Goal: Task Accomplishment & Management: Use online tool/utility

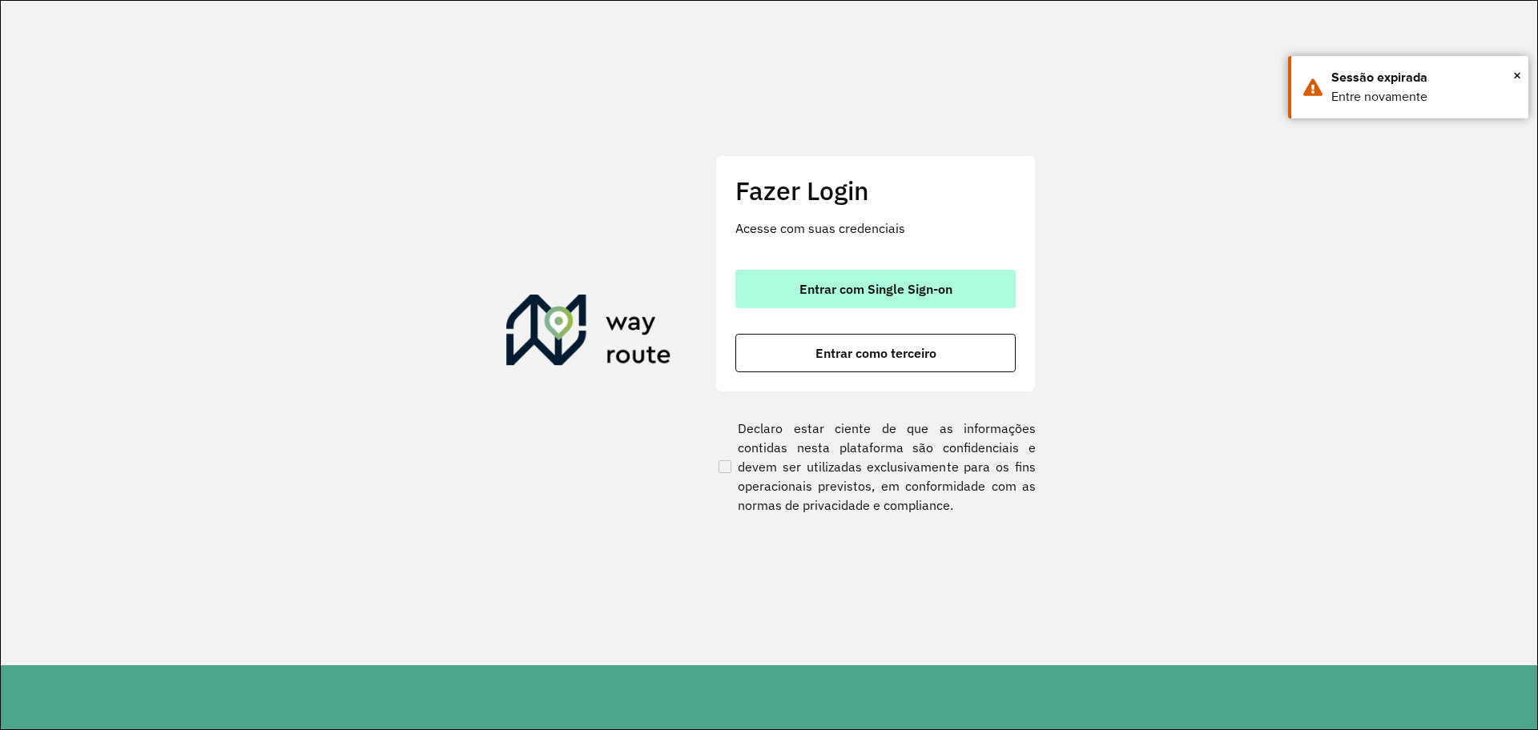
click at [947, 298] on button "Entrar com Single Sign-on" at bounding box center [875, 289] width 280 height 38
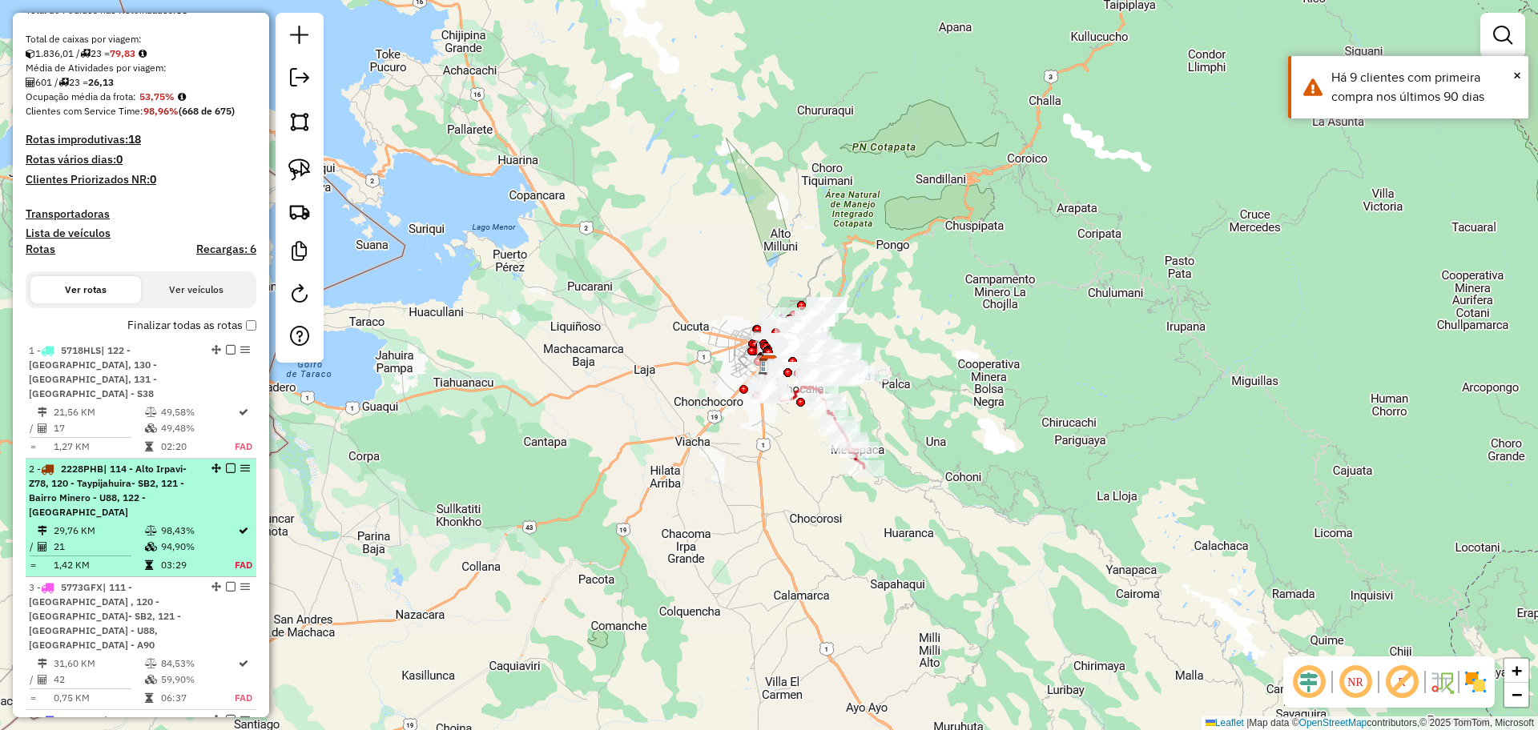
scroll to position [300, 0]
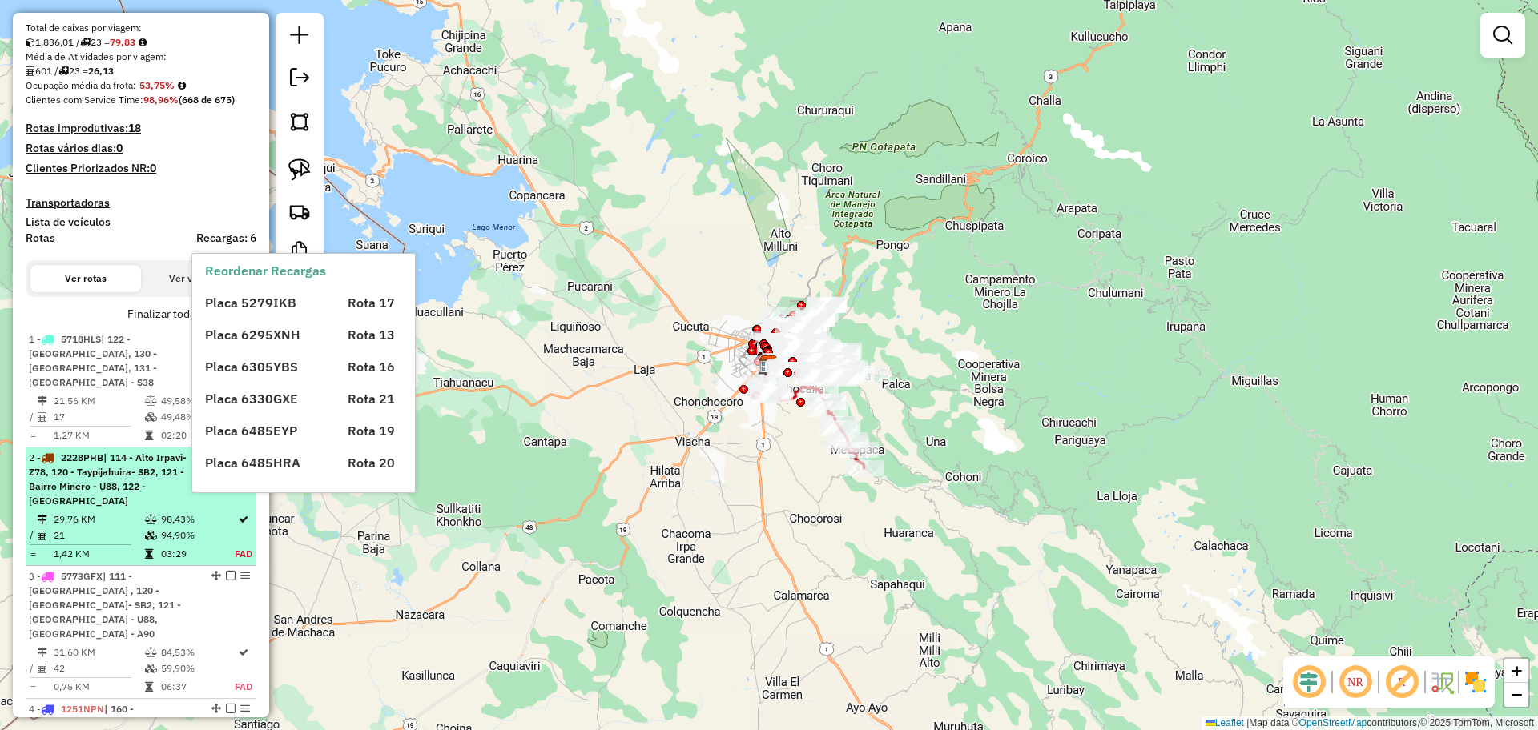
click at [135, 512] on td "29,76 KM" at bounding box center [98, 520] width 91 height 16
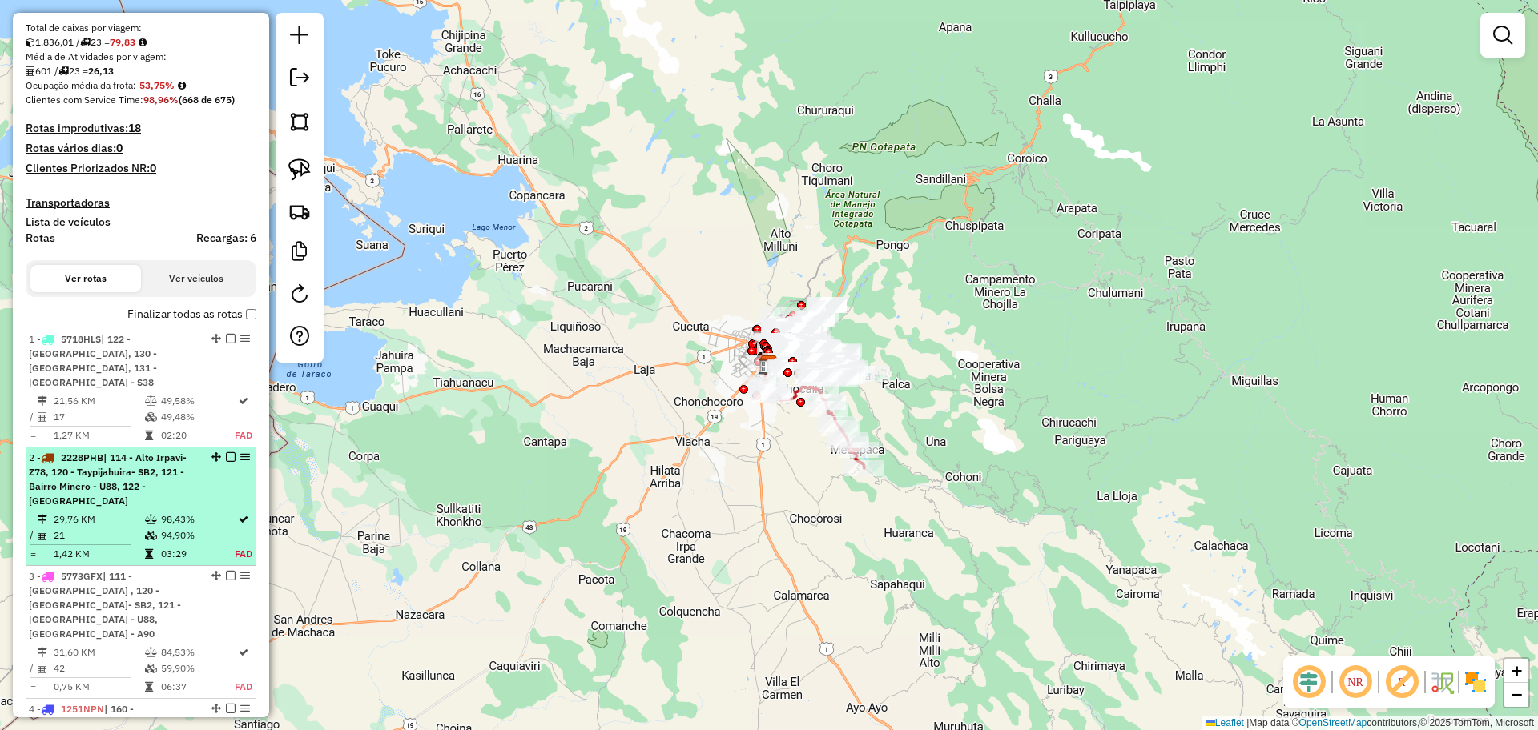
select select "**********"
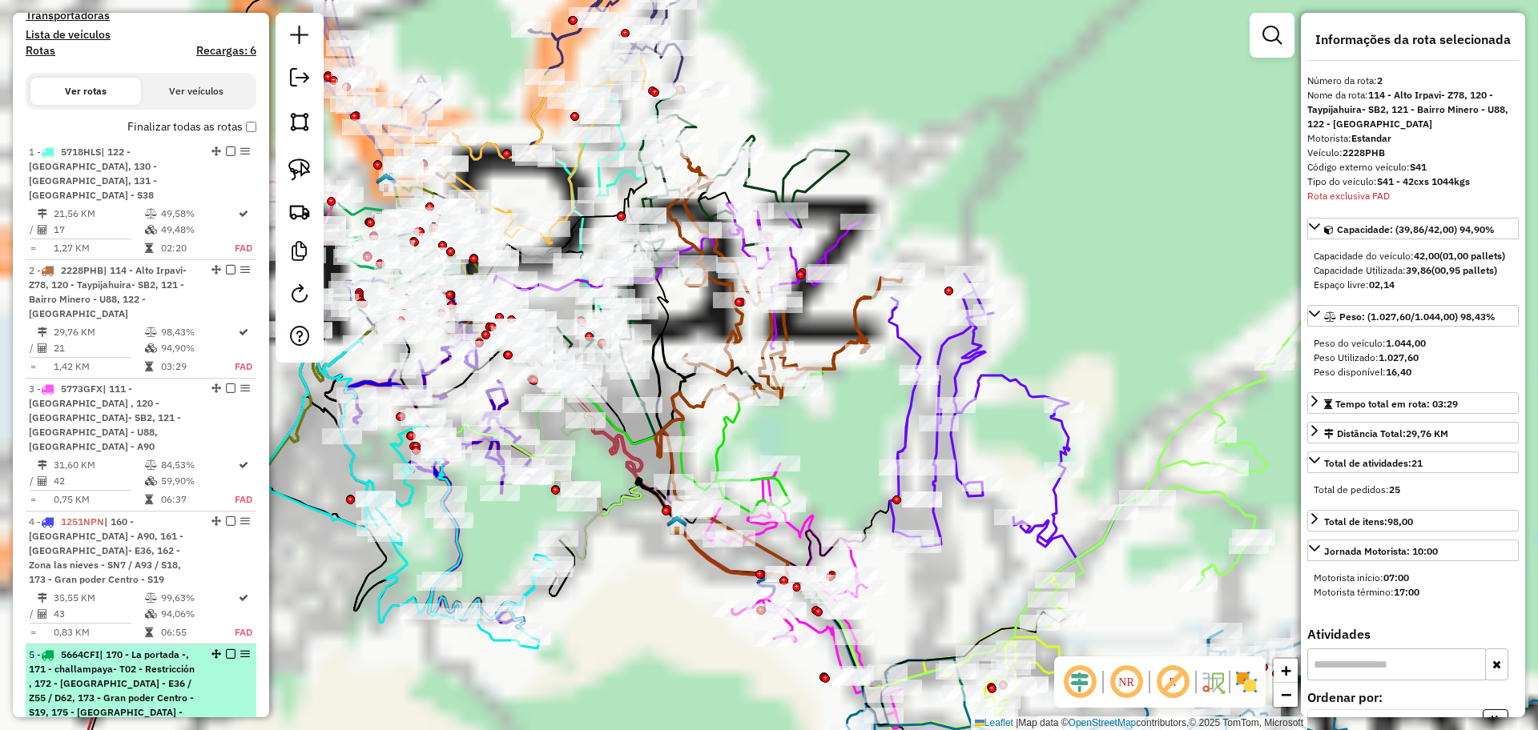
scroll to position [721, 0]
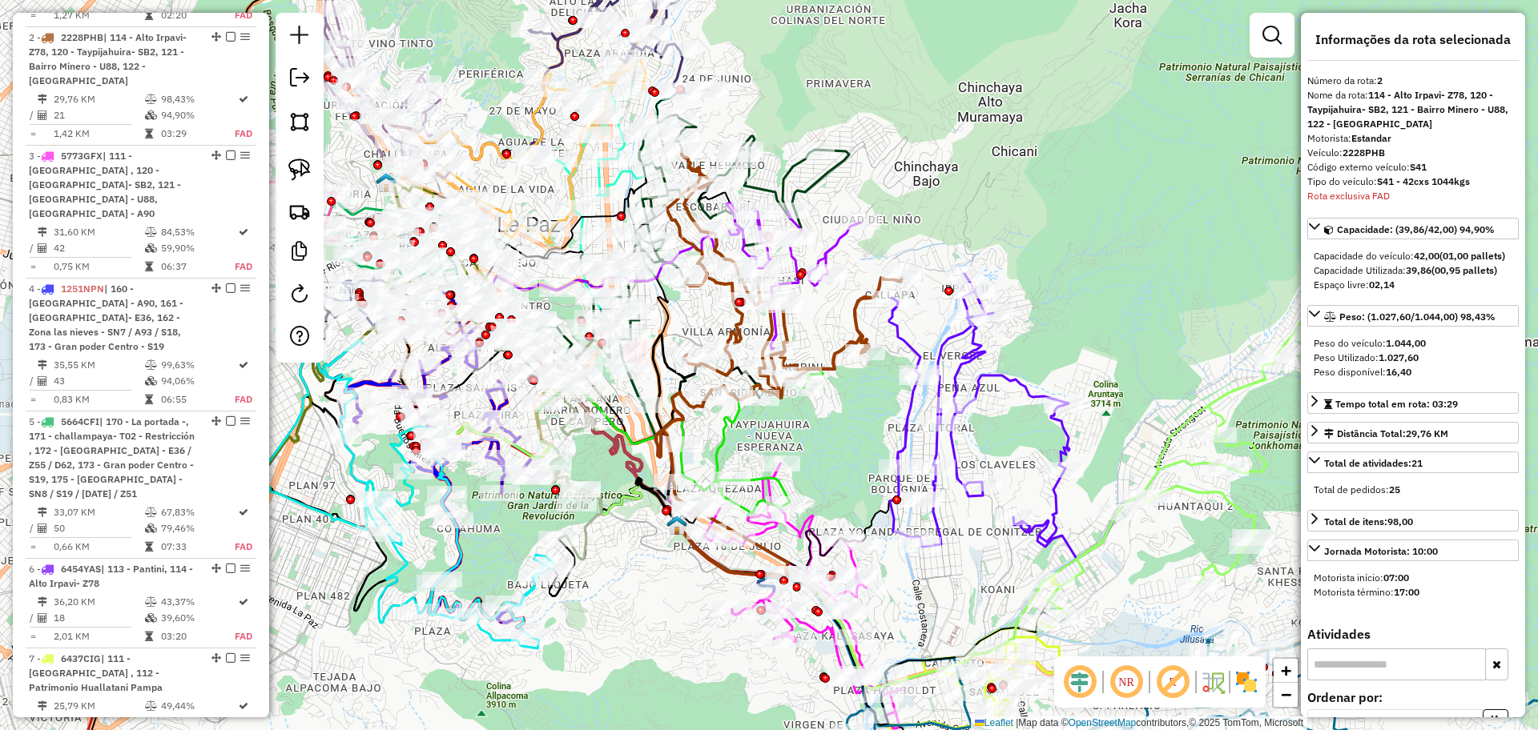
click at [1239, 670] on img at bounding box center [1246, 683] width 26 height 26
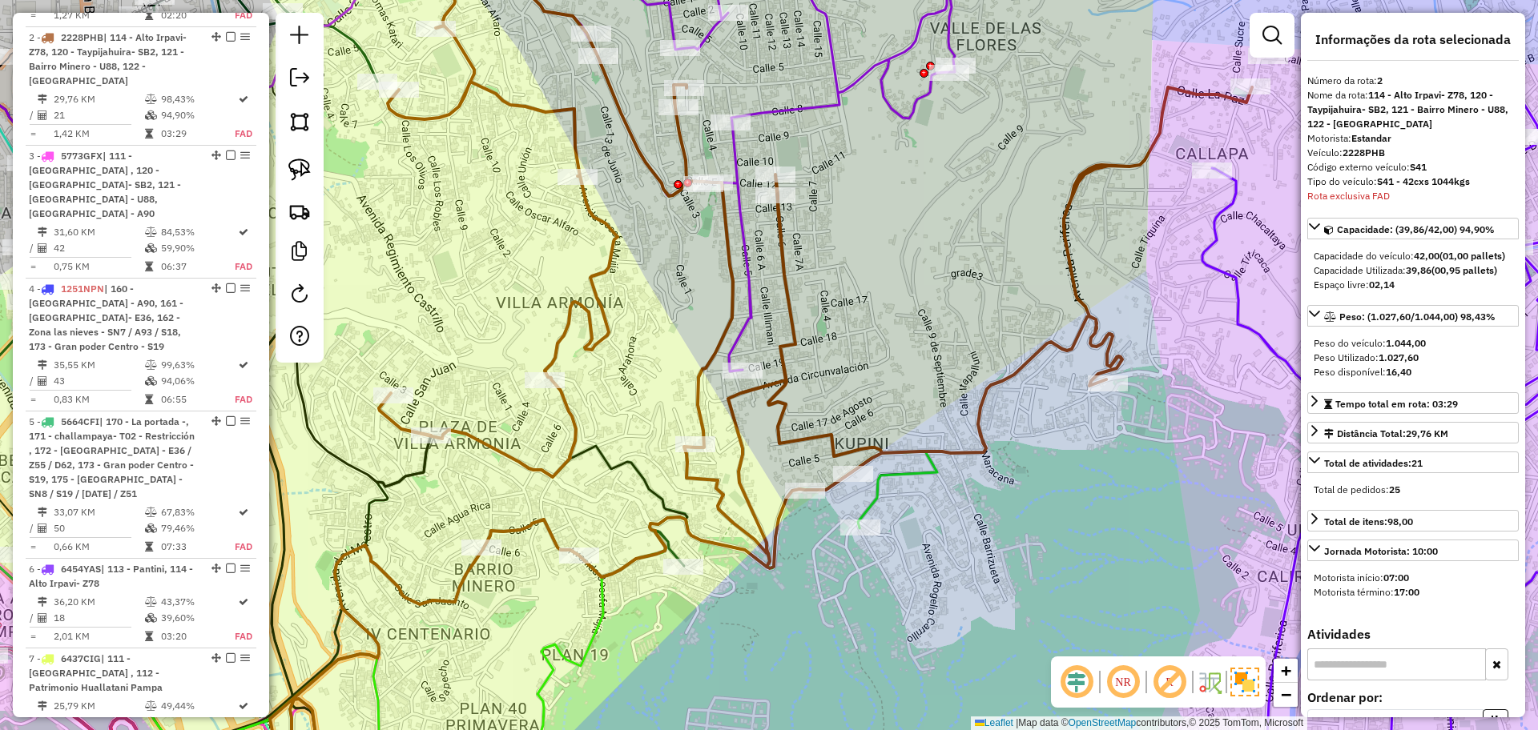
drag, startPoint x: 847, startPoint y: 187, endPoint x: 783, endPoint y: 280, distance: 112.9
click at [783, 280] on div "Janela de atendimento Grade de atendimento Capacidade Transportadoras Veículos …" at bounding box center [769, 365] width 1538 height 730
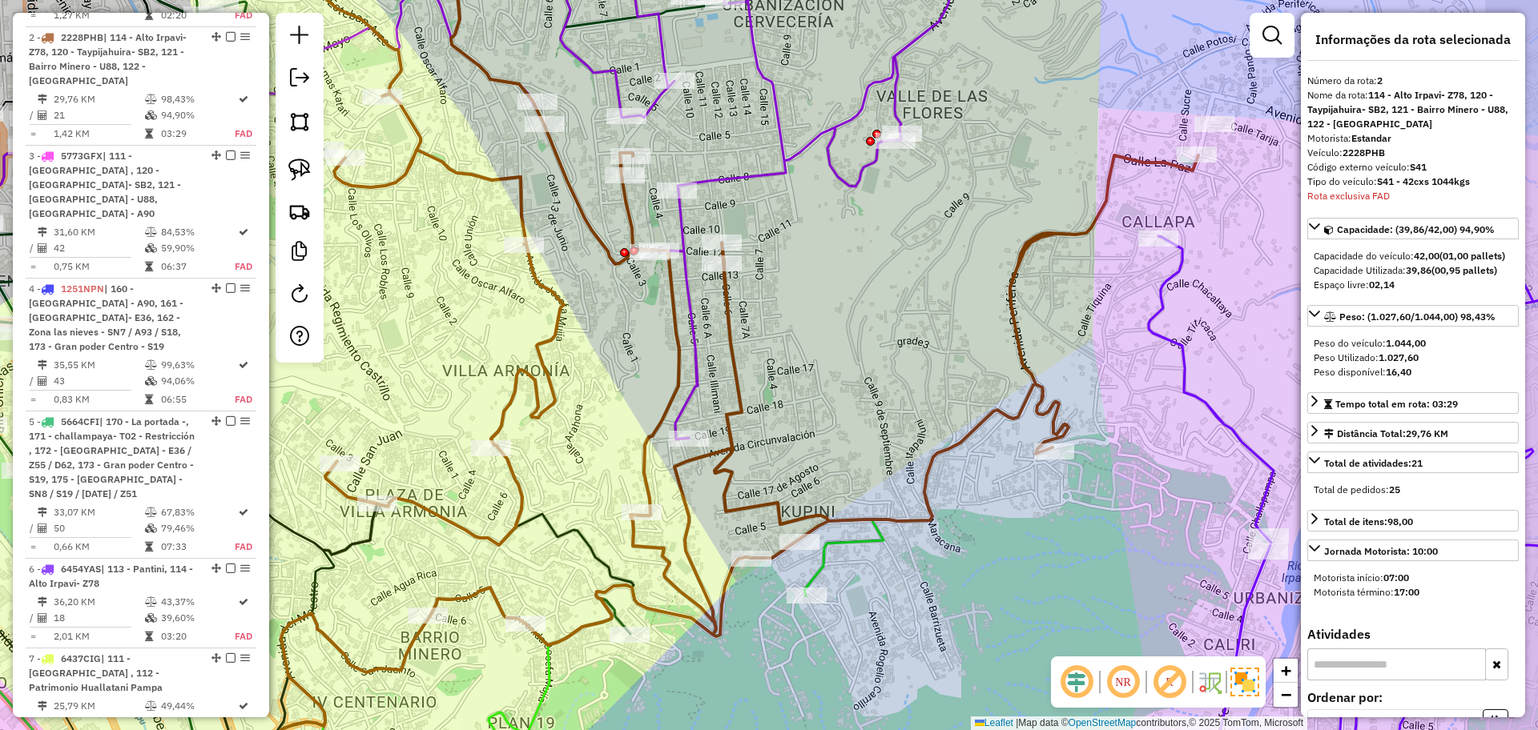
click at [1024, 278] on div "Janela de atendimento Grade de atendimento Capacidade Transportadoras Veículos …" at bounding box center [769, 365] width 1538 height 730
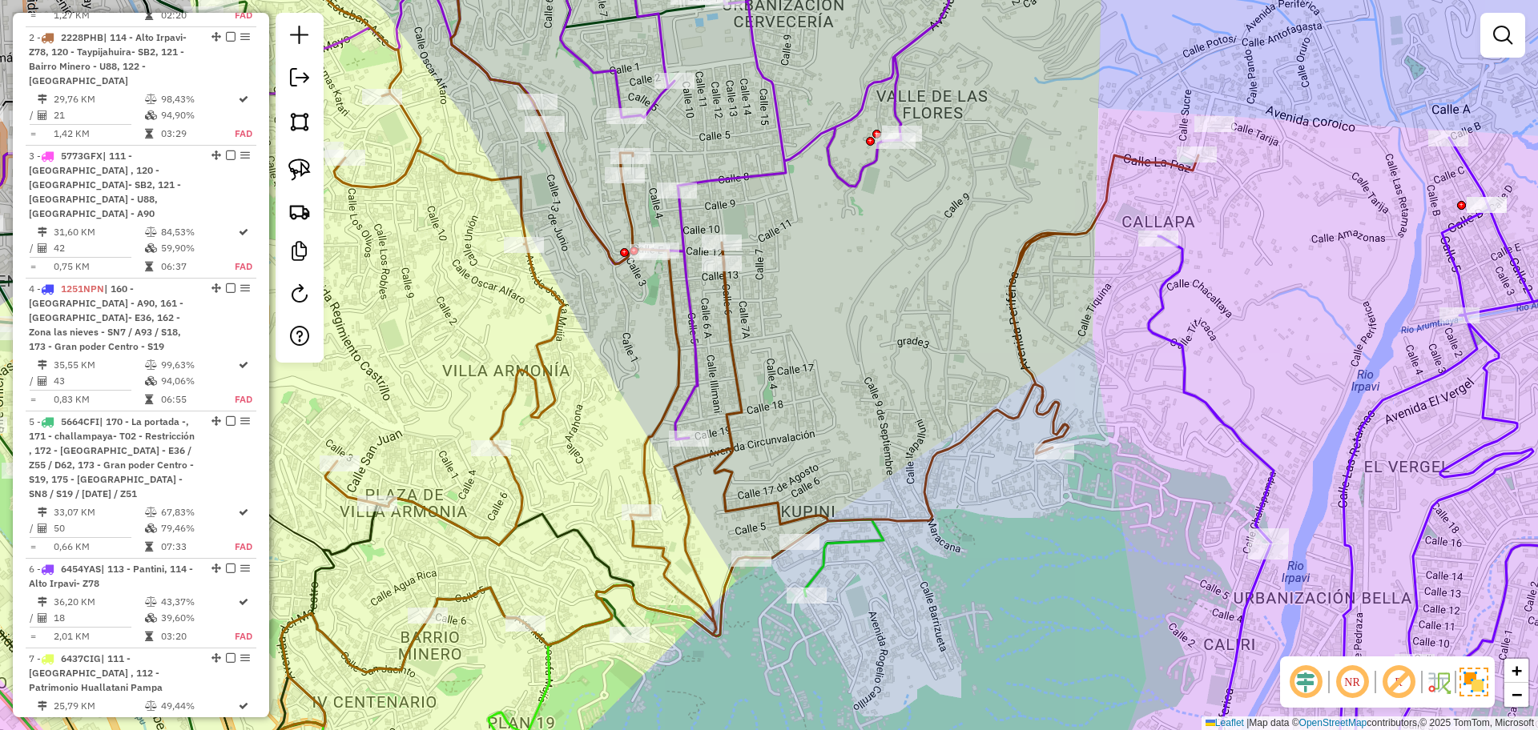
click at [1014, 278] on icon at bounding box center [746, 286] width 903 height 718
select select "**********"
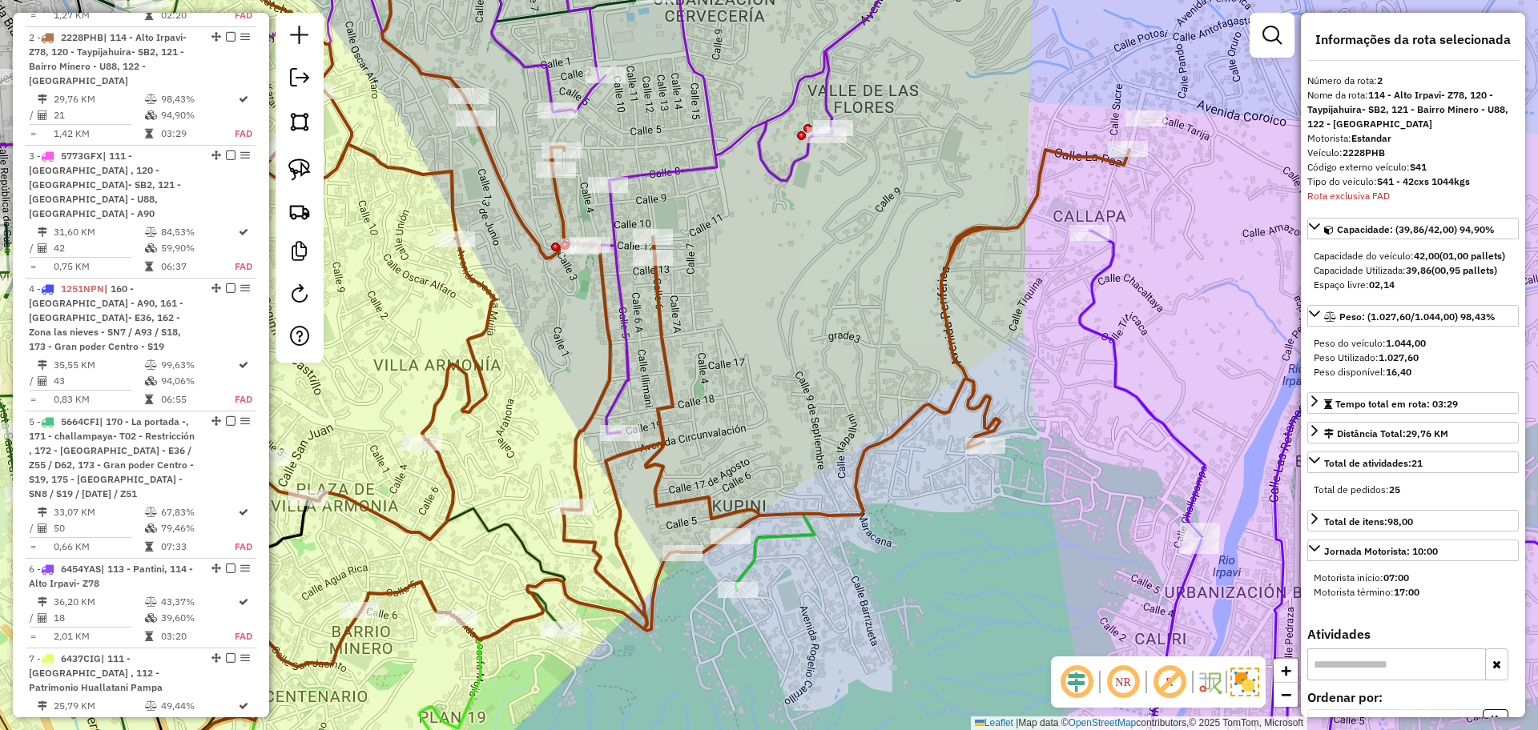
drag, startPoint x: 1038, startPoint y: 309, endPoint x: 983, endPoint y: 313, distance: 54.6
click at [941, 311] on div "Janela de atendimento Grade de atendimento Capacidade Transportadoras Veículos …" at bounding box center [769, 365] width 1538 height 730
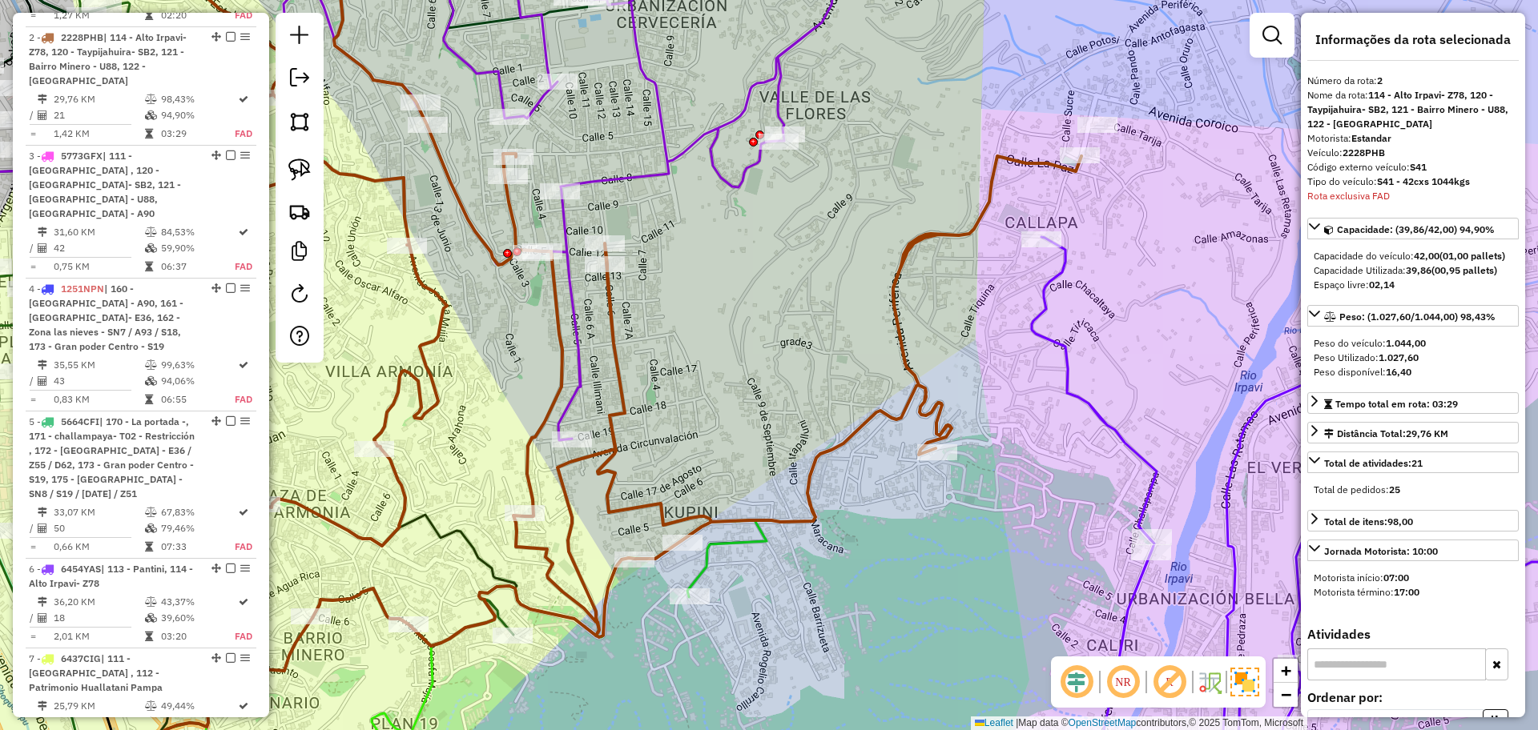
click at [1032, 316] on icon at bounding box center [1362, 471] width 660 height 665
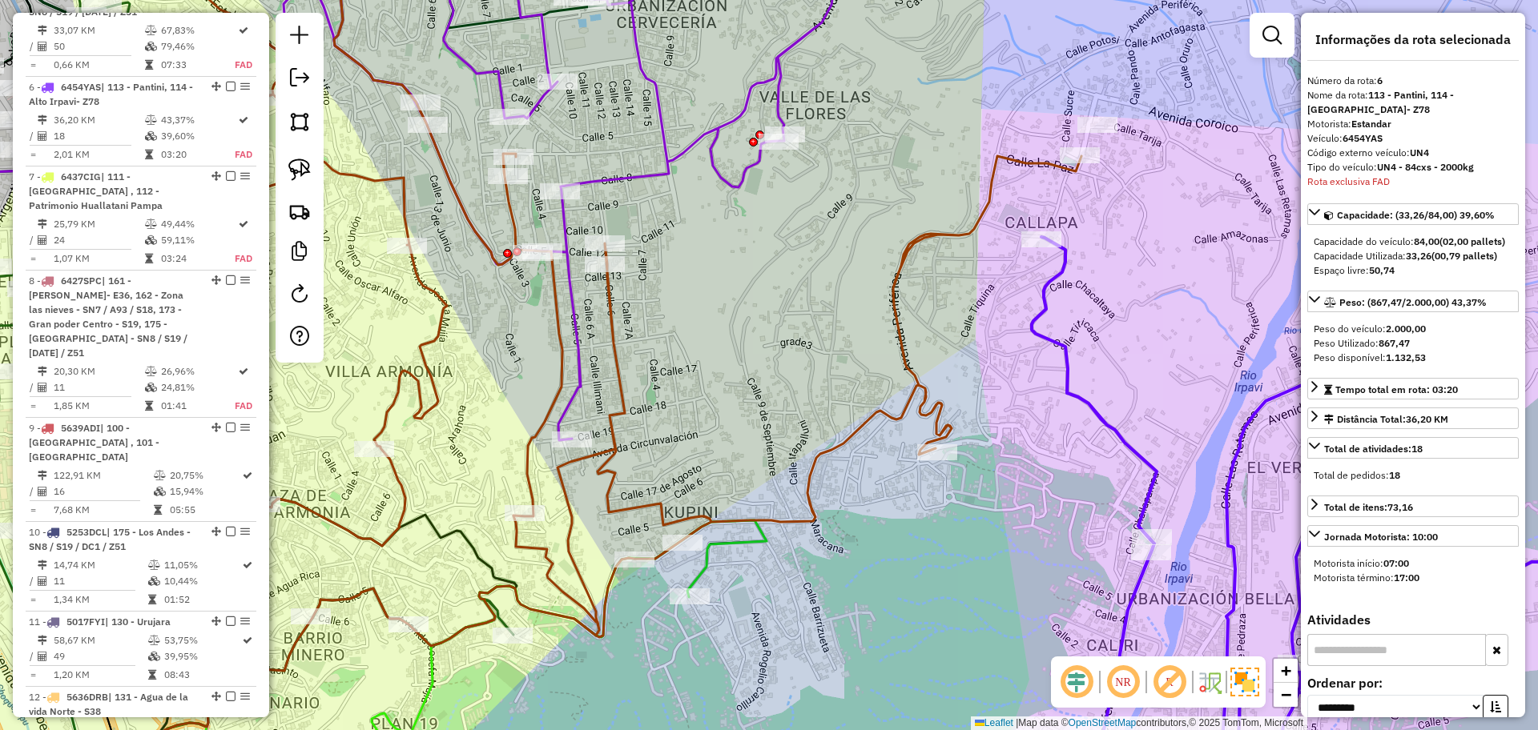
scroll to position [1224, 0]
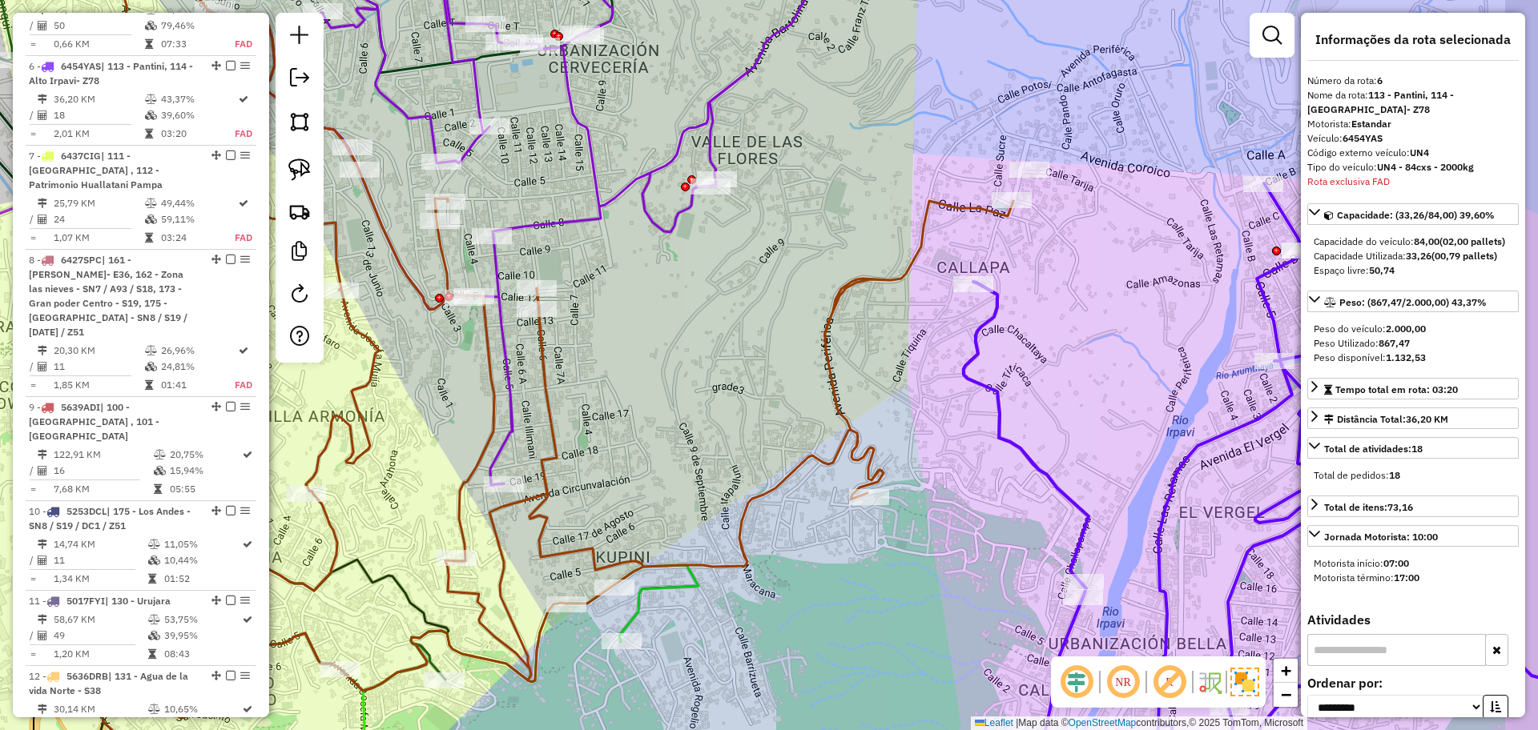
drag, startPoint x: 991, startPoint y: 308, endPoint x: 891, endPoint y: 363, distance: 114.3
click at [891, 369] on div "Janela de atendimento Grade de atendimento Capacidade Transportadoras Veículos …" at bounding box center [769, 365] width 1538 height 730
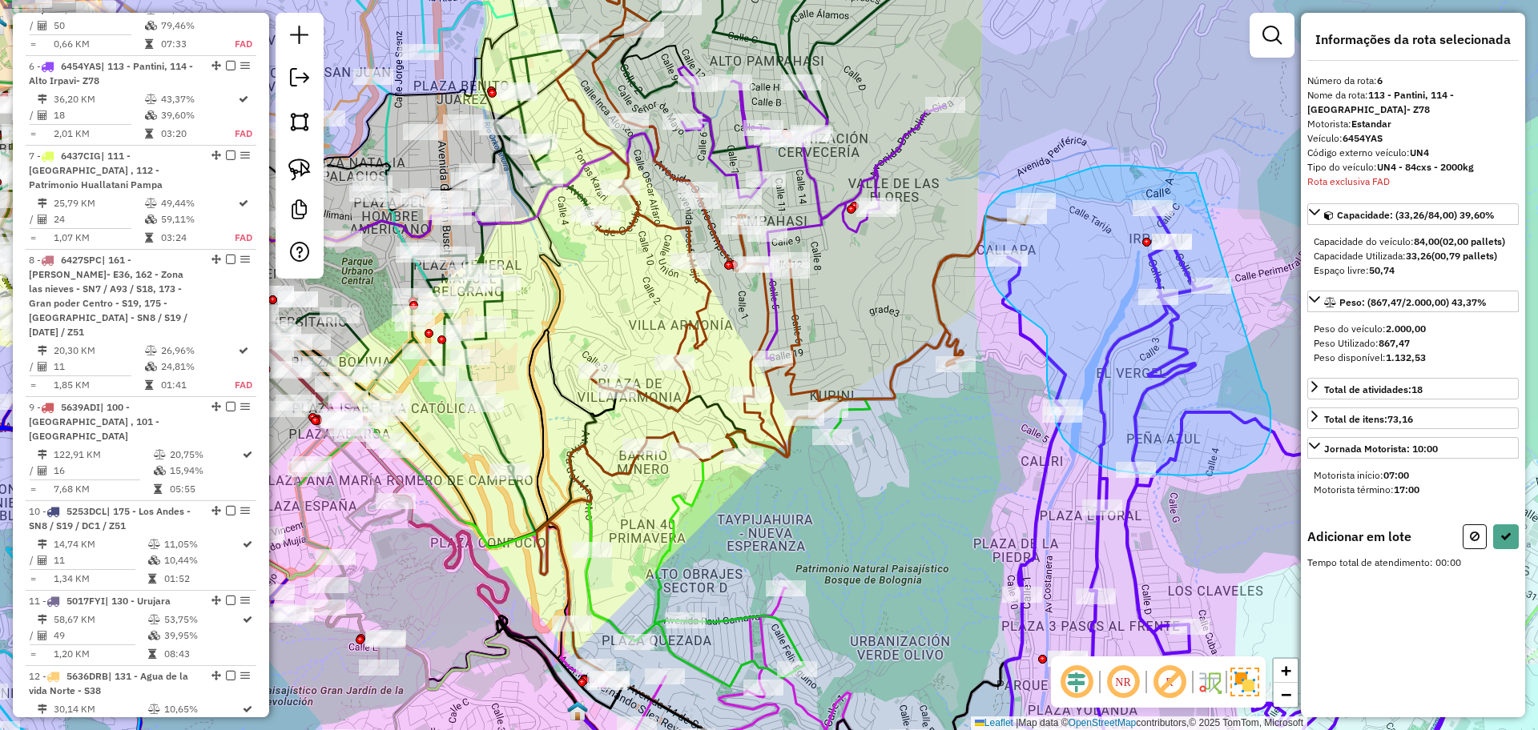
drag, startPoint x: 1163, startPoint y: 169, endPoint x: 1261, endPoint y: 389, distance: 241.3
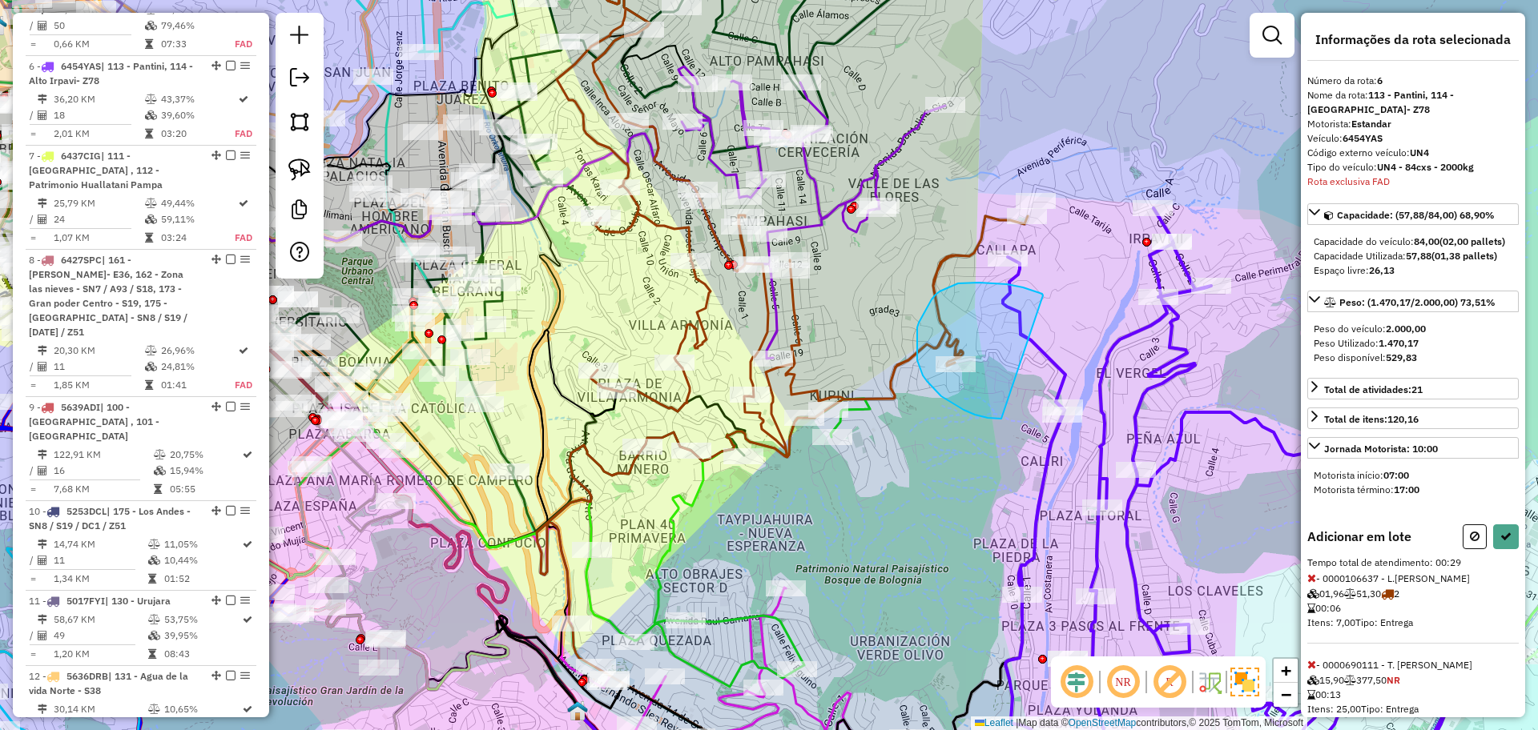
click at [1080, 404] on div "Janela de atendimento Grade de atendimento Capacidade Transportadoras Veículos …" at bounding box center [769, 365] width 1538 height 730
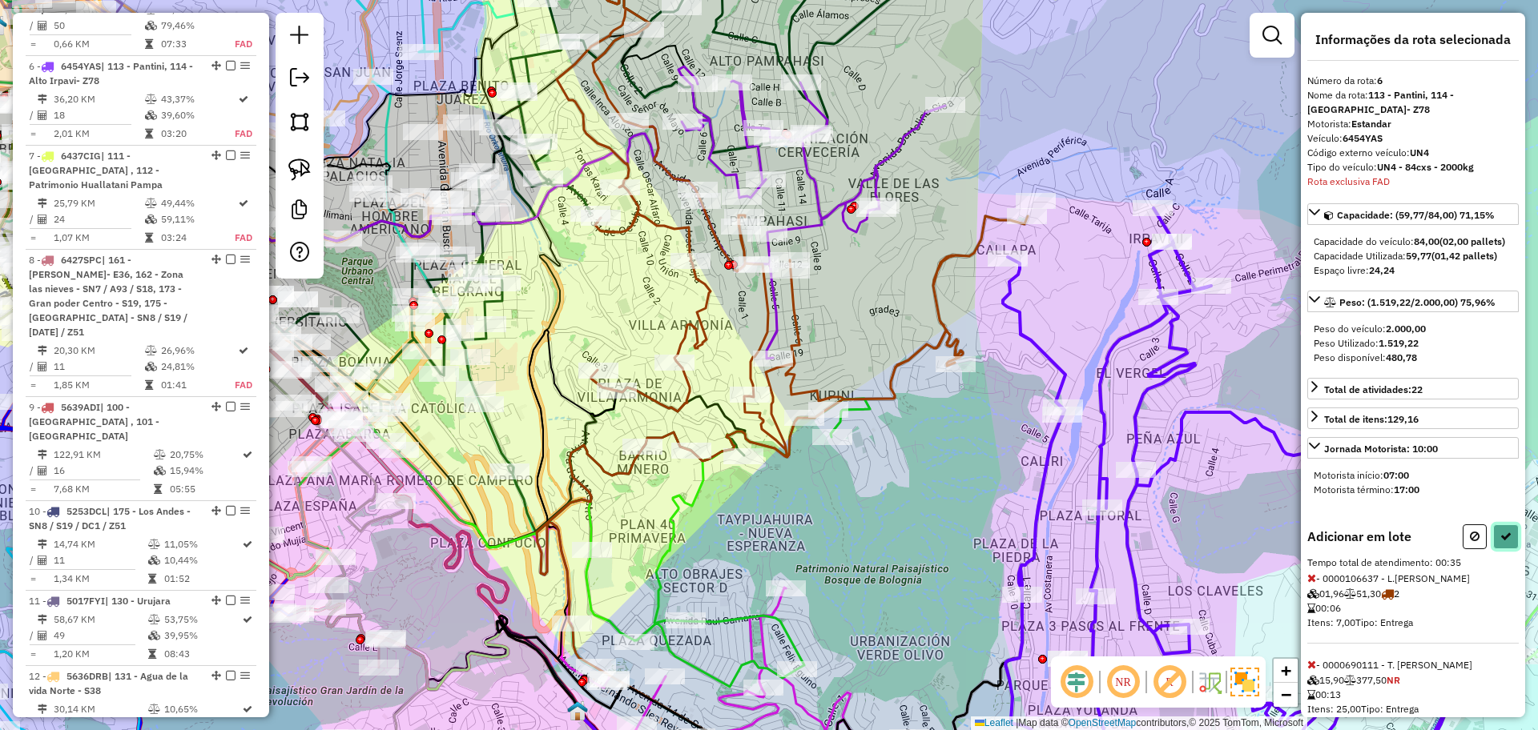
click at [1500, 549] on button at bounding box center [1506, 537] width 26 height 25
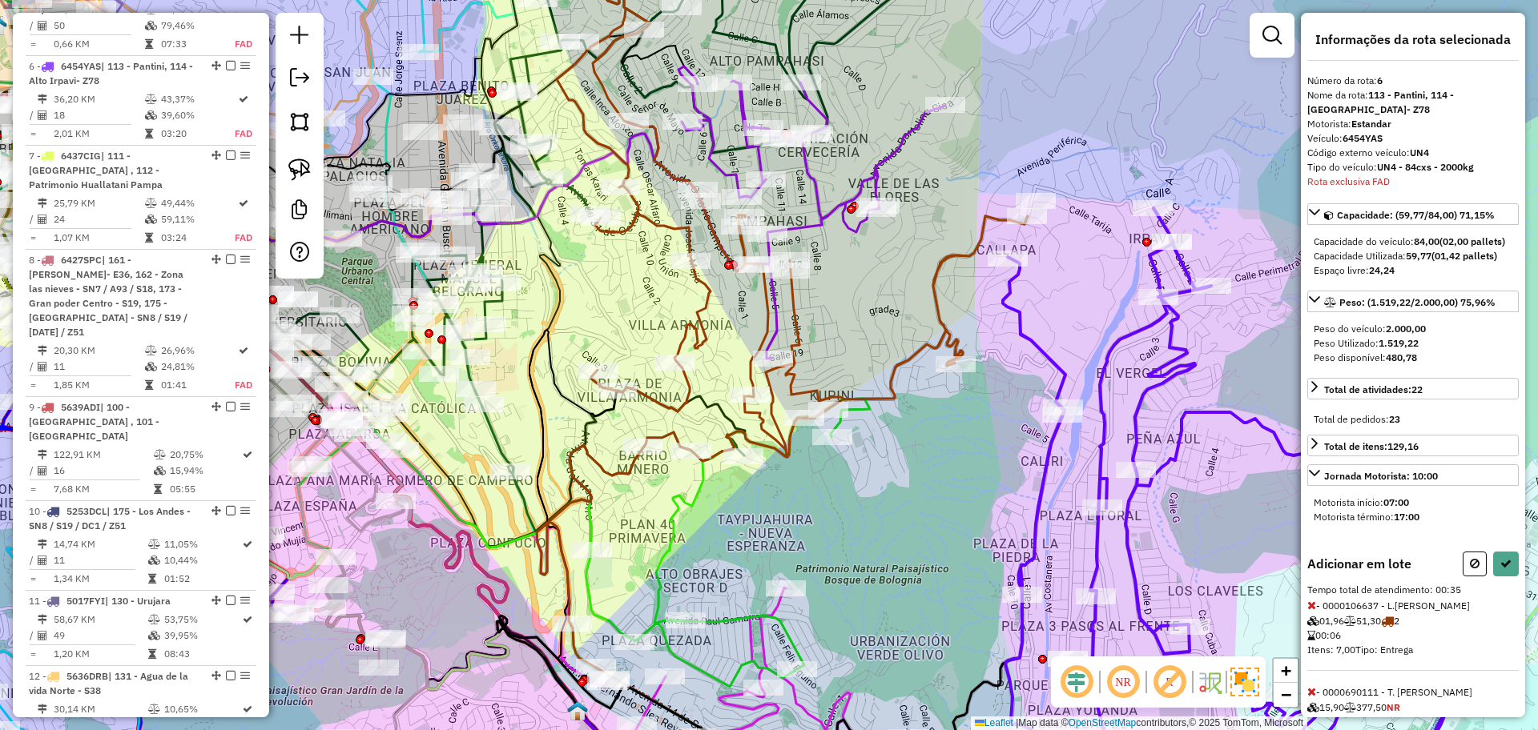
select select "**********"
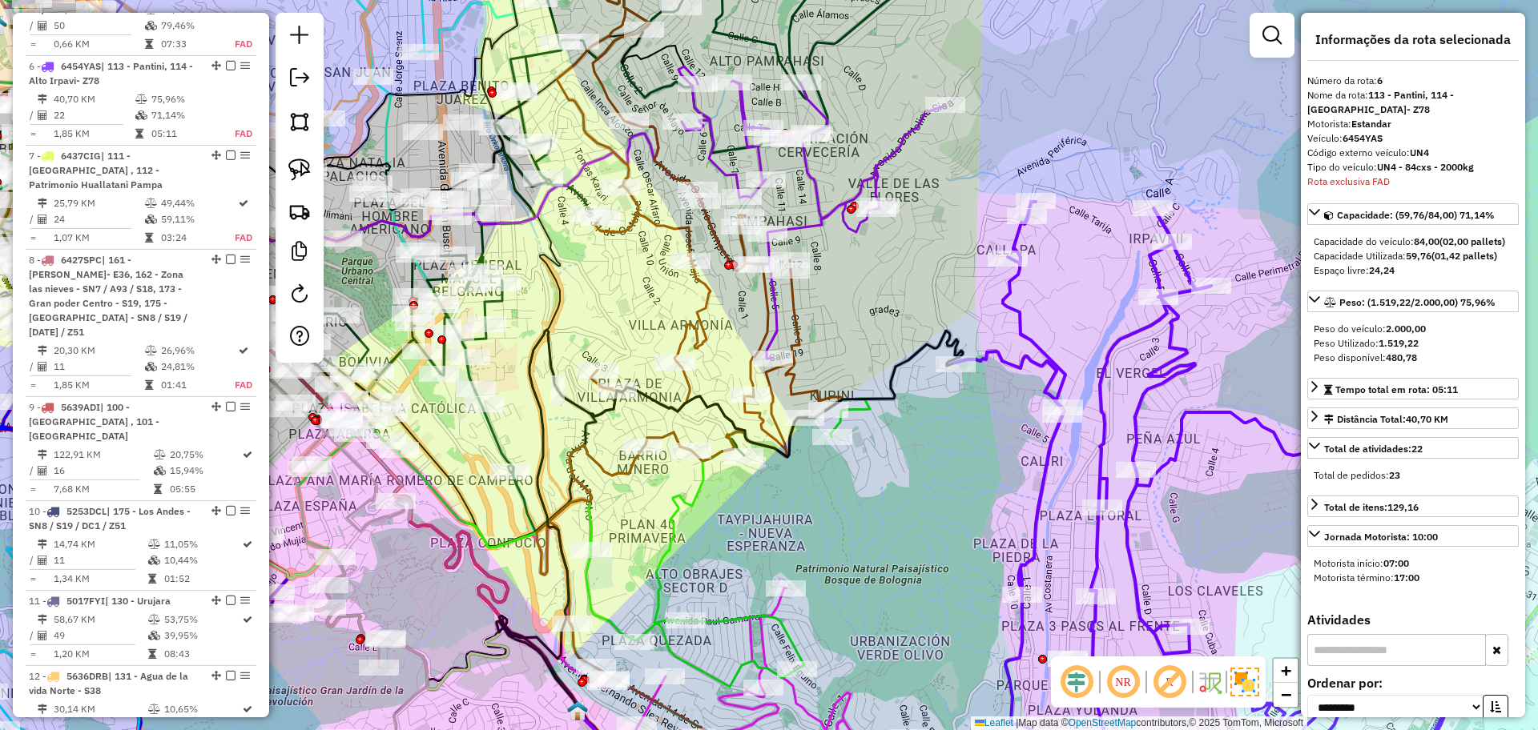
click at [799, 305] on icon at bounding box center [700, 212] width 286 height 500
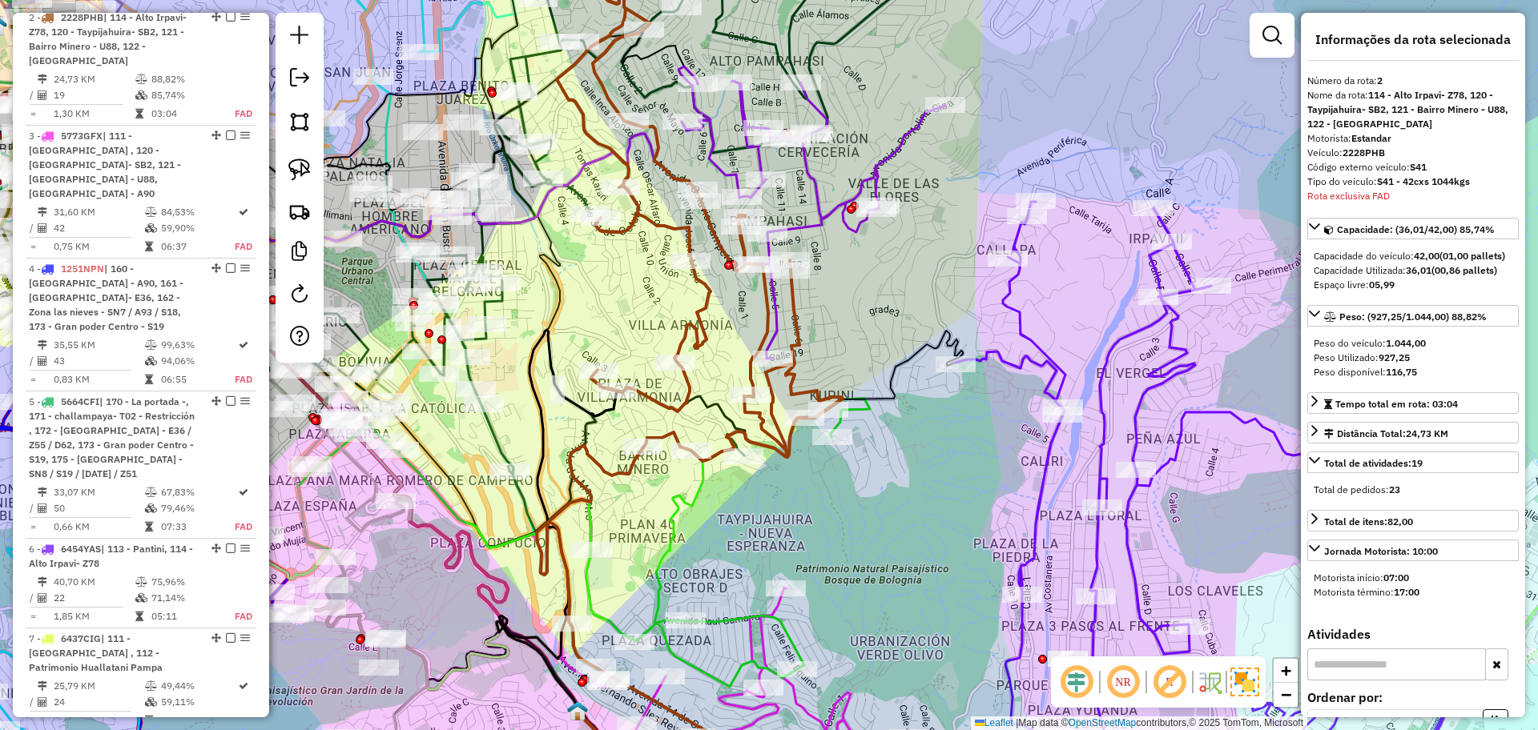
scroll to position [721, 0]
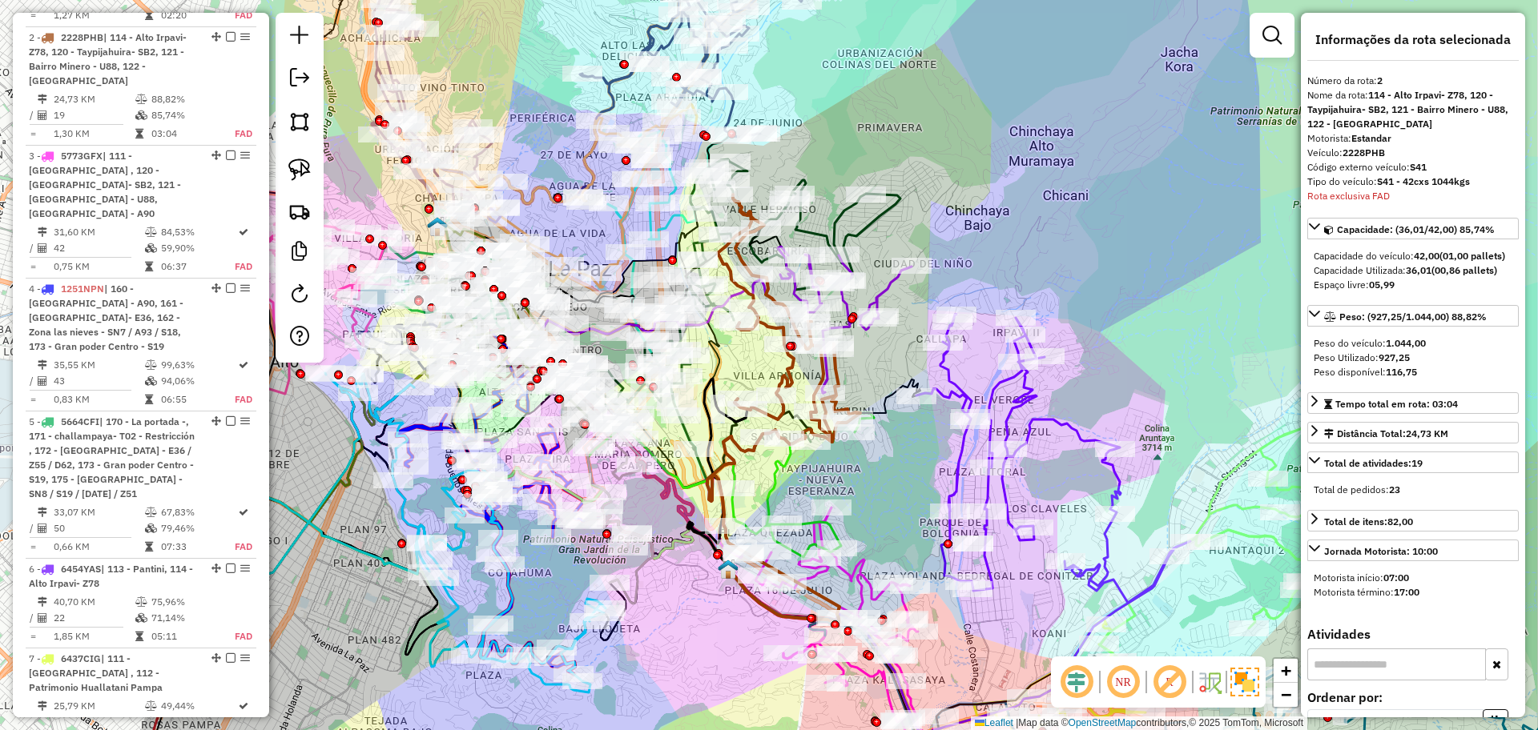
drag, startPoint x: 888, startPoint y: 538, endPoint x: 778, endPoint y: 420, distance: 162.1
click at [786, 431] on div "Janela de atendimento Grade de atendimento Capacidade Transportadoras Veículos …" at bounding box center [769, 365] width 1538 height 730
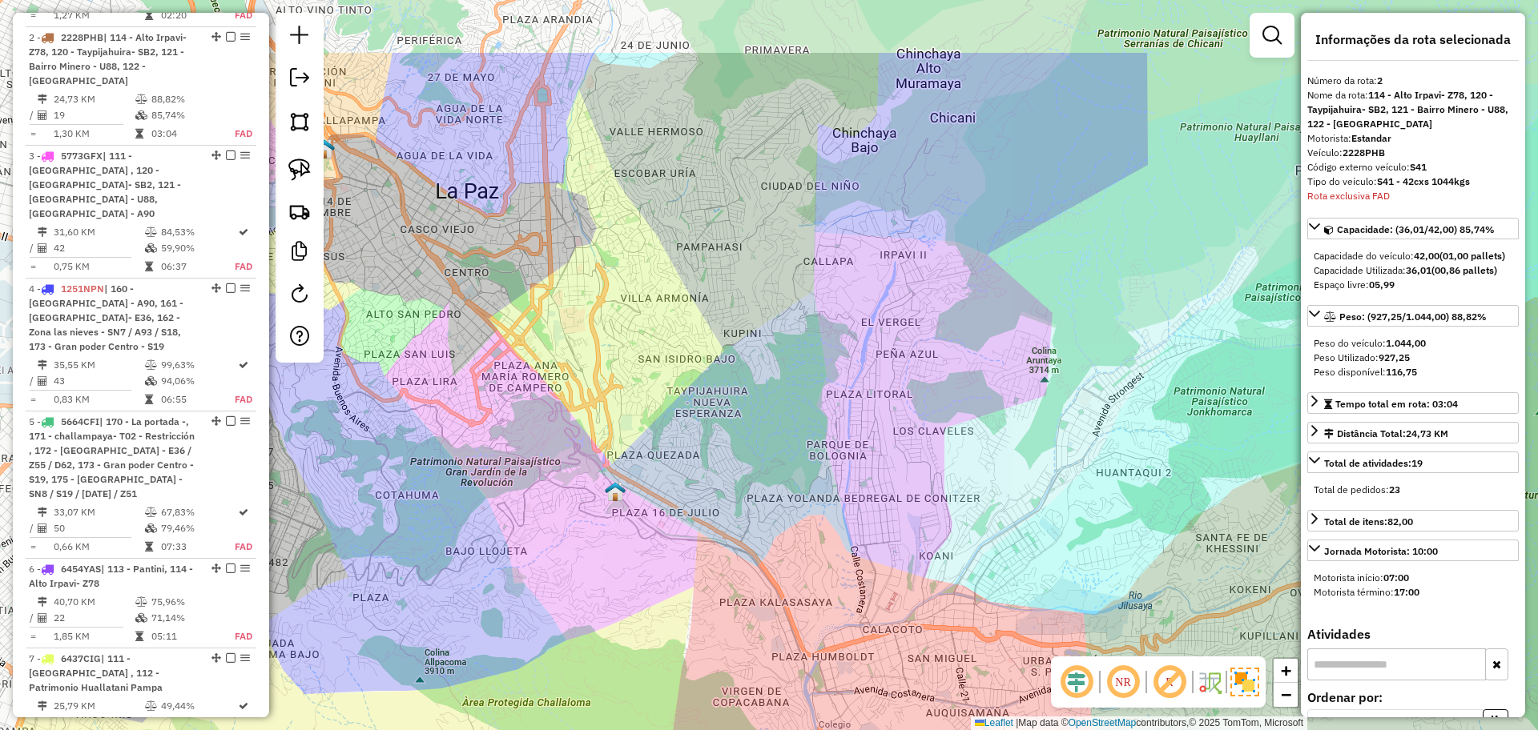
drag, startPoint x: 811, startPoint y: 284, endPoint x: 815, endPoint y: 443, distance: 158.6
click at [815, 443] on div "Janela de atendimento Grade de atendimento Capacidade Transportadoras Veículos …" at bounding box center [769, 365] width 1538 height 730
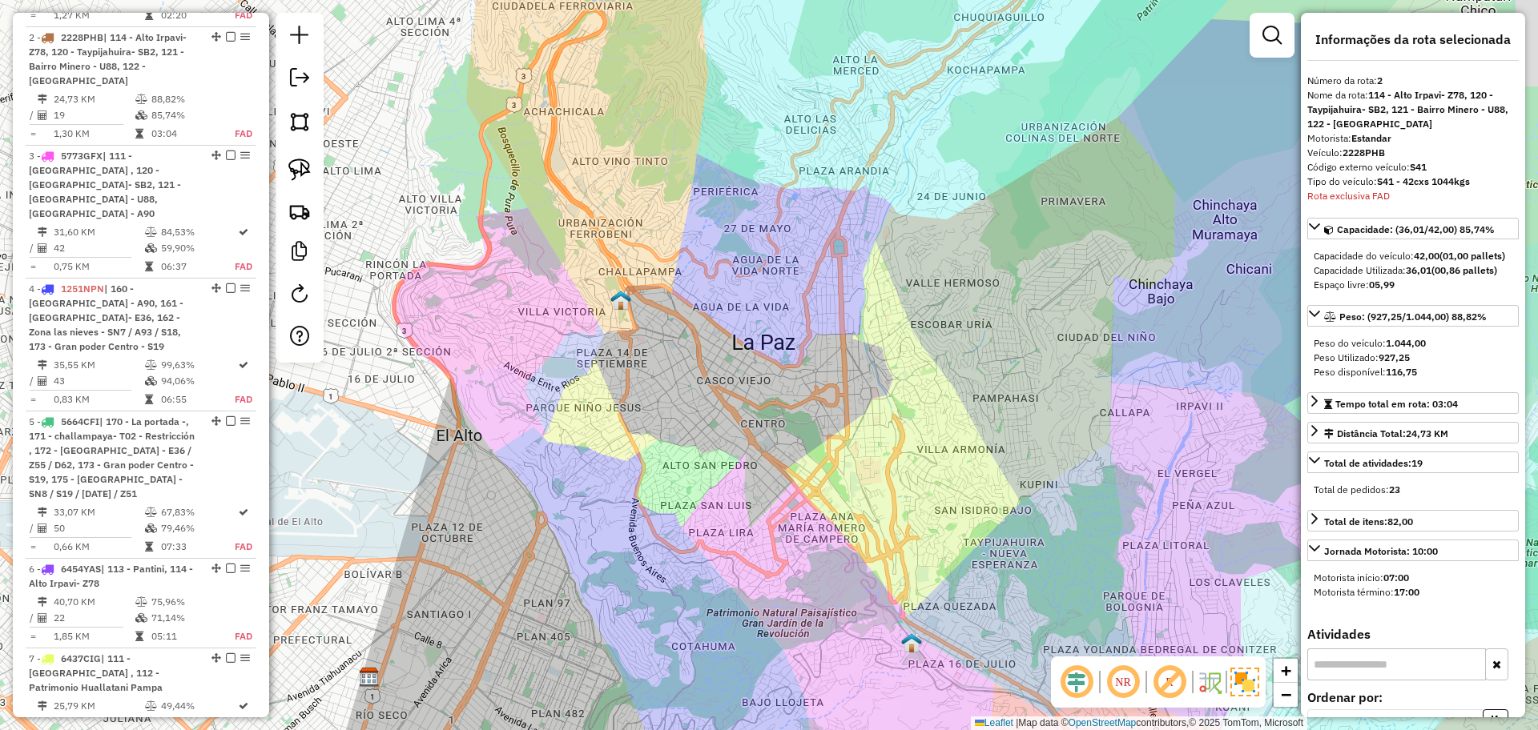
drag, startPoint x: 1064, startPoint y: 332, endPoint x: 838, endPoint y: 302, distance: 227.8
click at [838, 302] on div "Janela de atendimento Grade de atendimento Capacidade Transportadoras Veículos …" at bounding box center [769, 365] width 1538 height 730
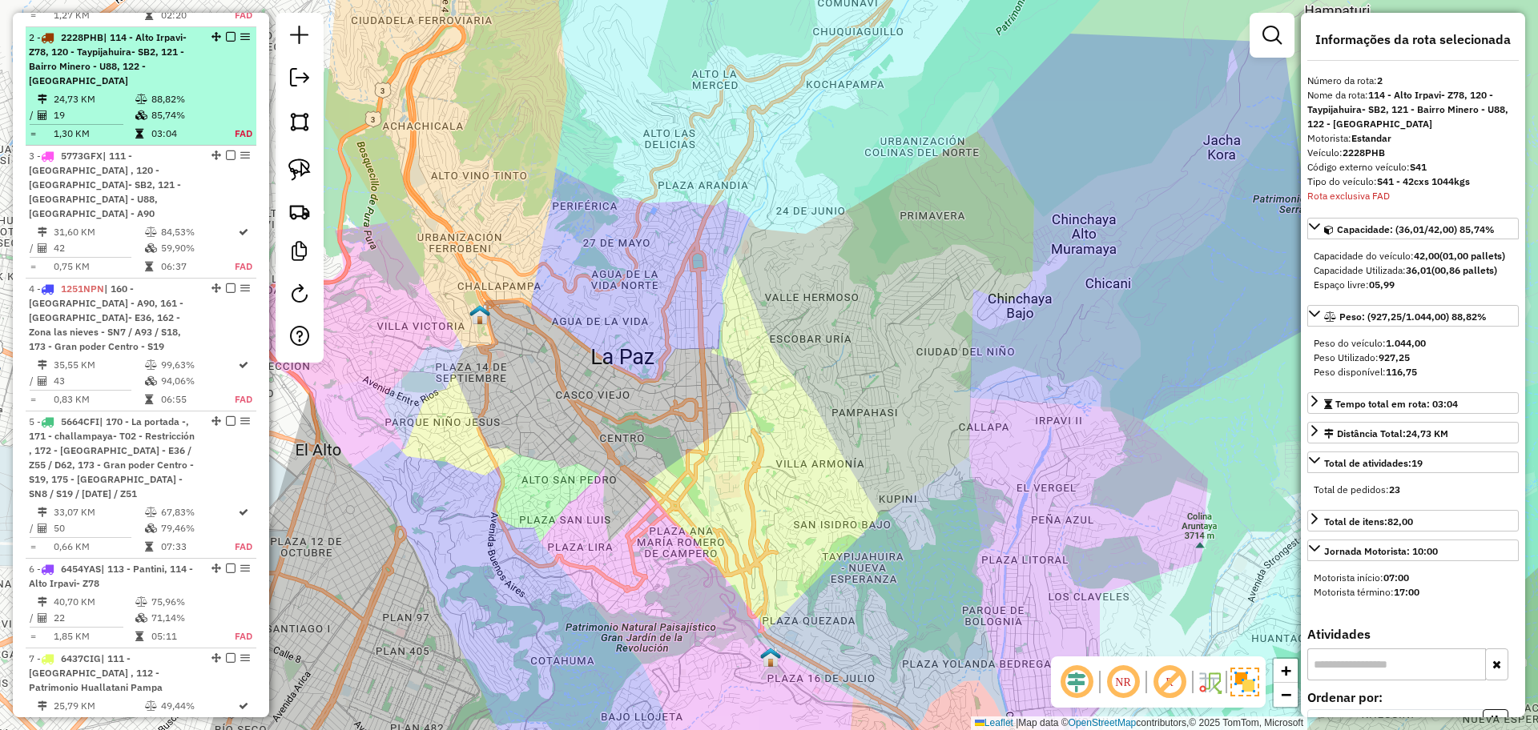
click at [182, 91] on td "88,82%" at bounding box center [184, 99] width 66 height 16
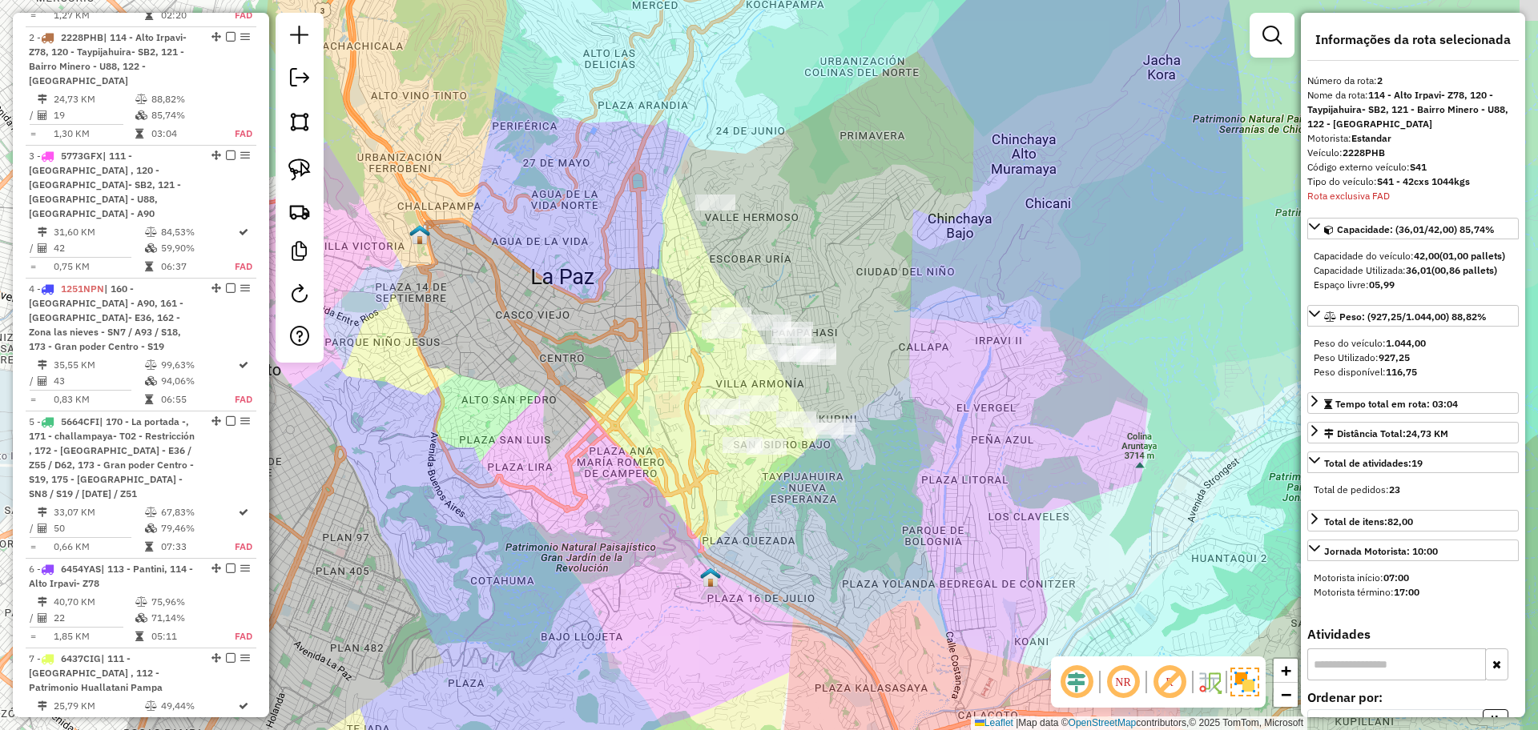
drag, startPoint x: 907, startPoint y: 249, endPoint x: 895, endPoint y: 301, distance: 53.6
click at [895, 301] on div "Janela de atendimento Grade de atendimento Capacidade Transportadoras Veículos …" at bounding box center [769, 365] width 1538 height 730
click at [761, 137] on div "Janela de atendimento Grade de atendimento Capacidade Transportadoras Veículos …" at bounding box center [769, 365] width 1538 height 730
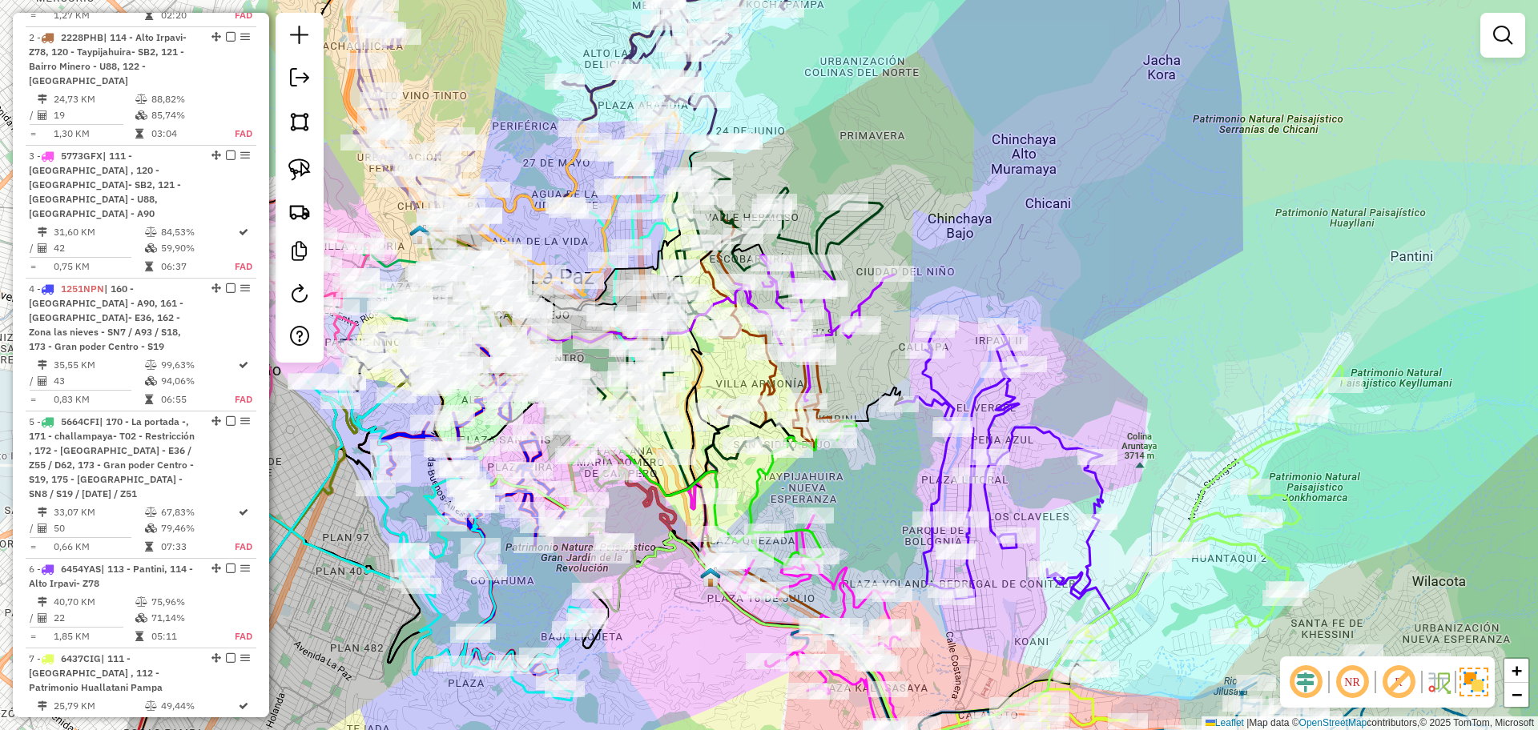
click at [774, 374] on icon at bounding box center [771, 328] width 143 height 250
select select "**********"
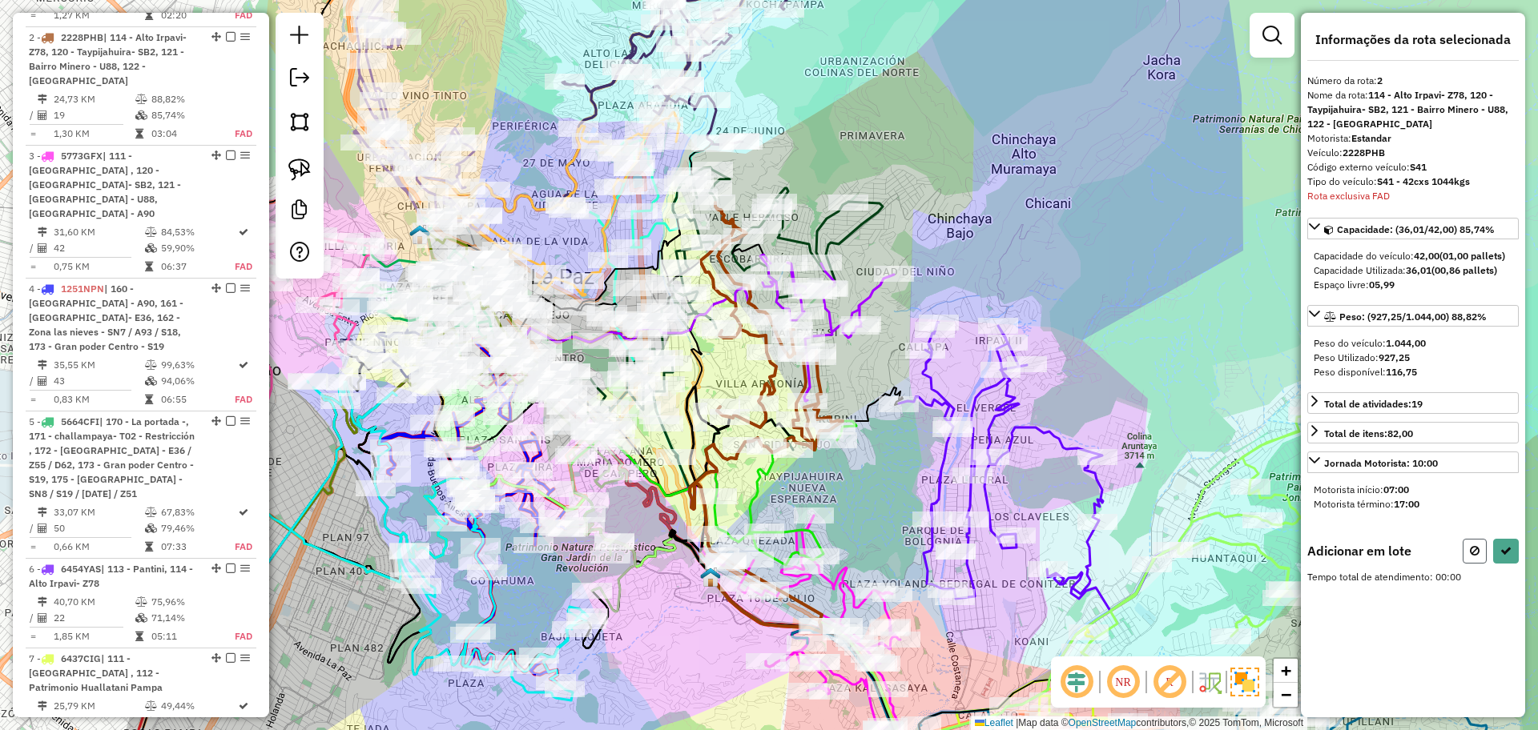
click at [1468, 549] on button at bounding box center [1474, 551] width 24 height 25
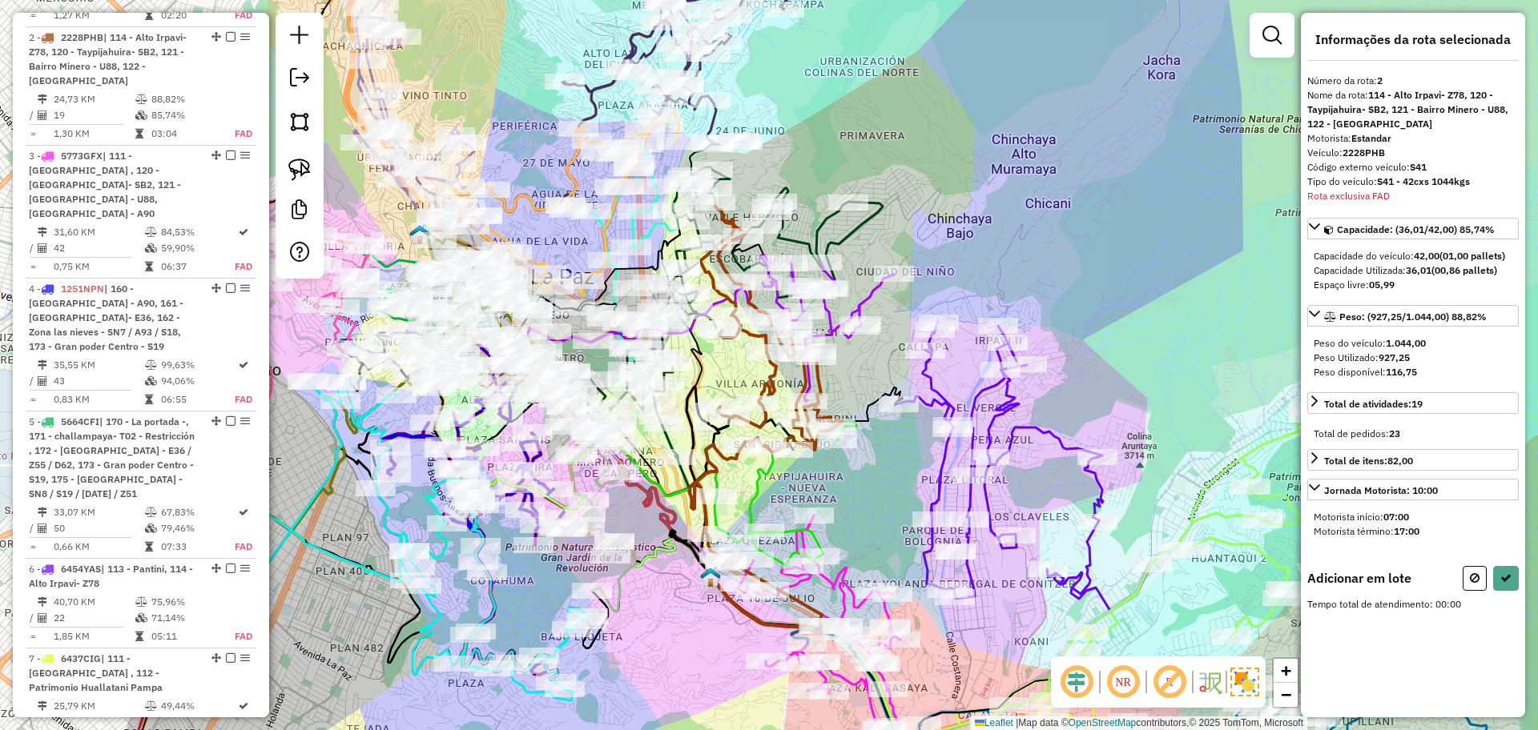
select select "**********"
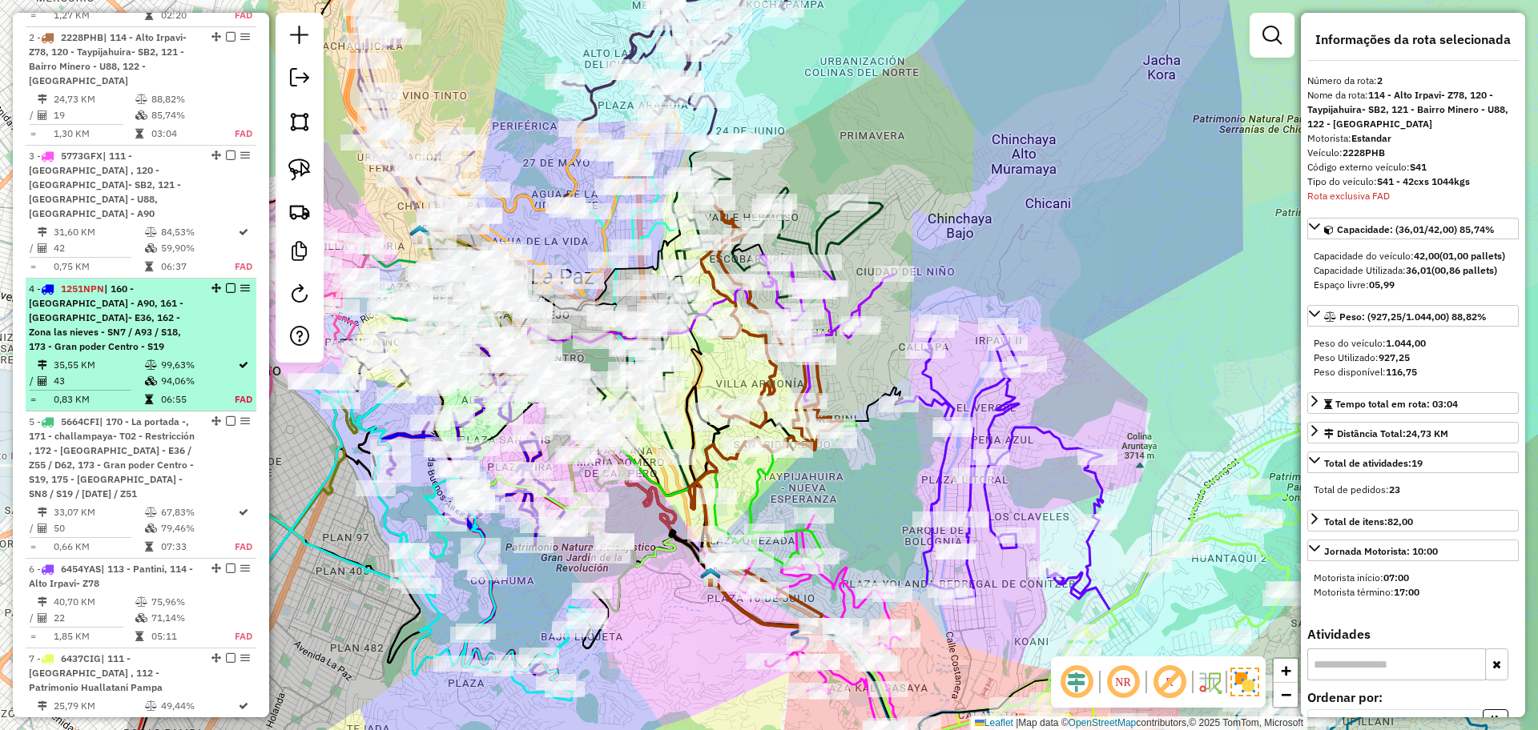
click at [151, 288] on span "| 160 - [GEOGRAPHIC_DATA] - A90, 161 - [GEOGRAPHIC_DATA]- E36, 162 - Zona las n…" at bounding box center [106, 318] width 155 height 70
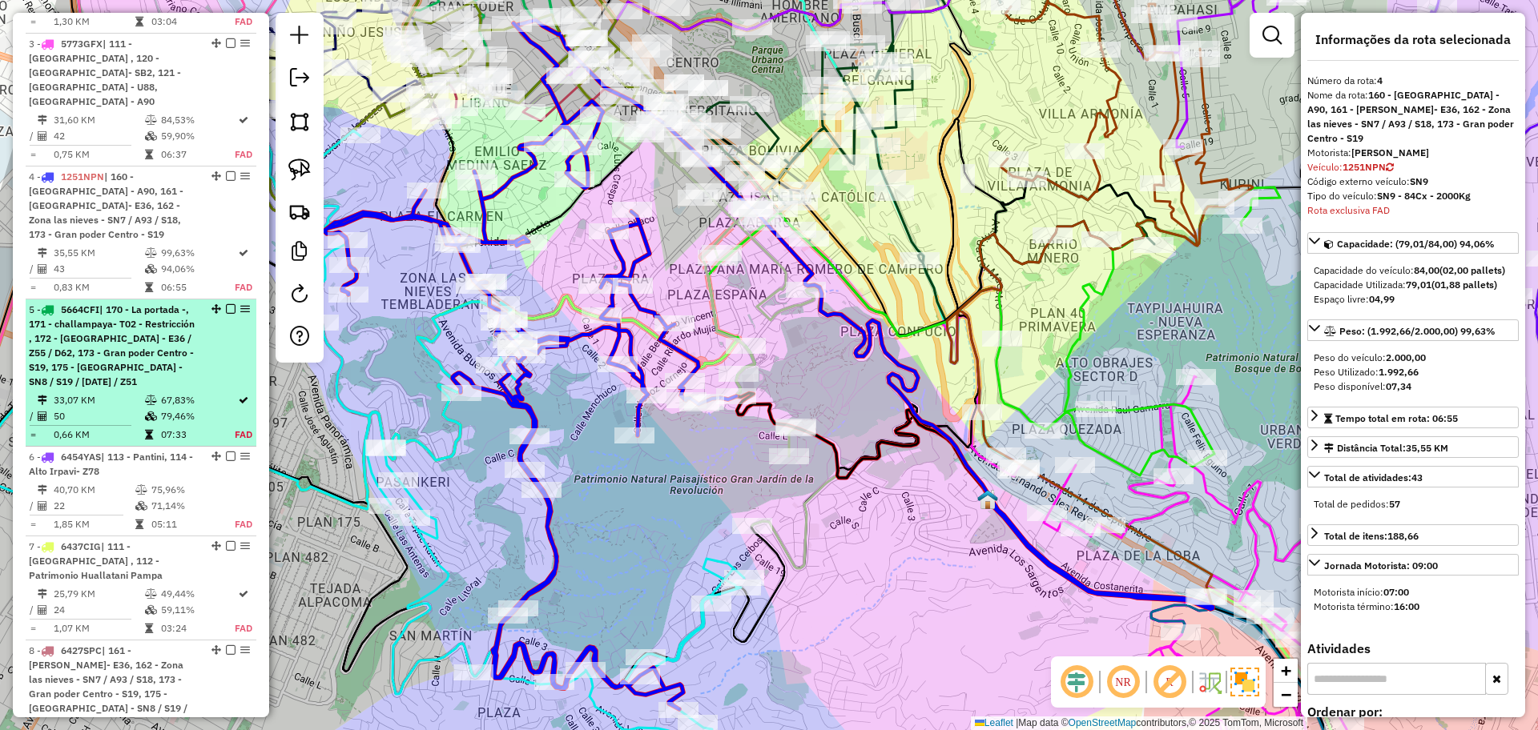
scroll to position [943, 0]
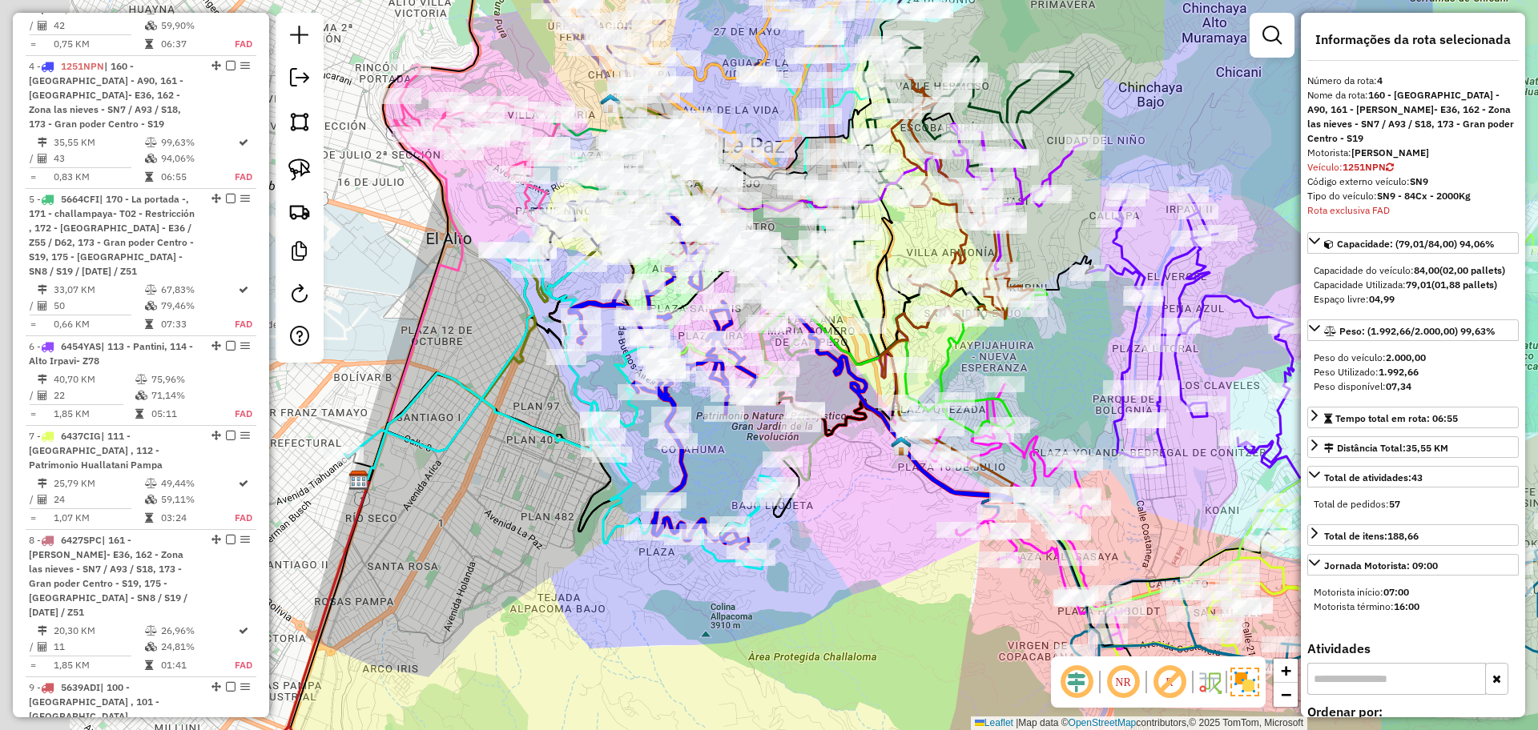
drag, startPoint x: 758, startPoint y: 501, endPoint x: 859, endPoint y: 513, distance: 100.8
click at [859, 513] on div "Janela de atendimento Grade de atendimento Capacidade Transportadoras Veículos …" at bounding box center [769, 365] width 1538 height 730
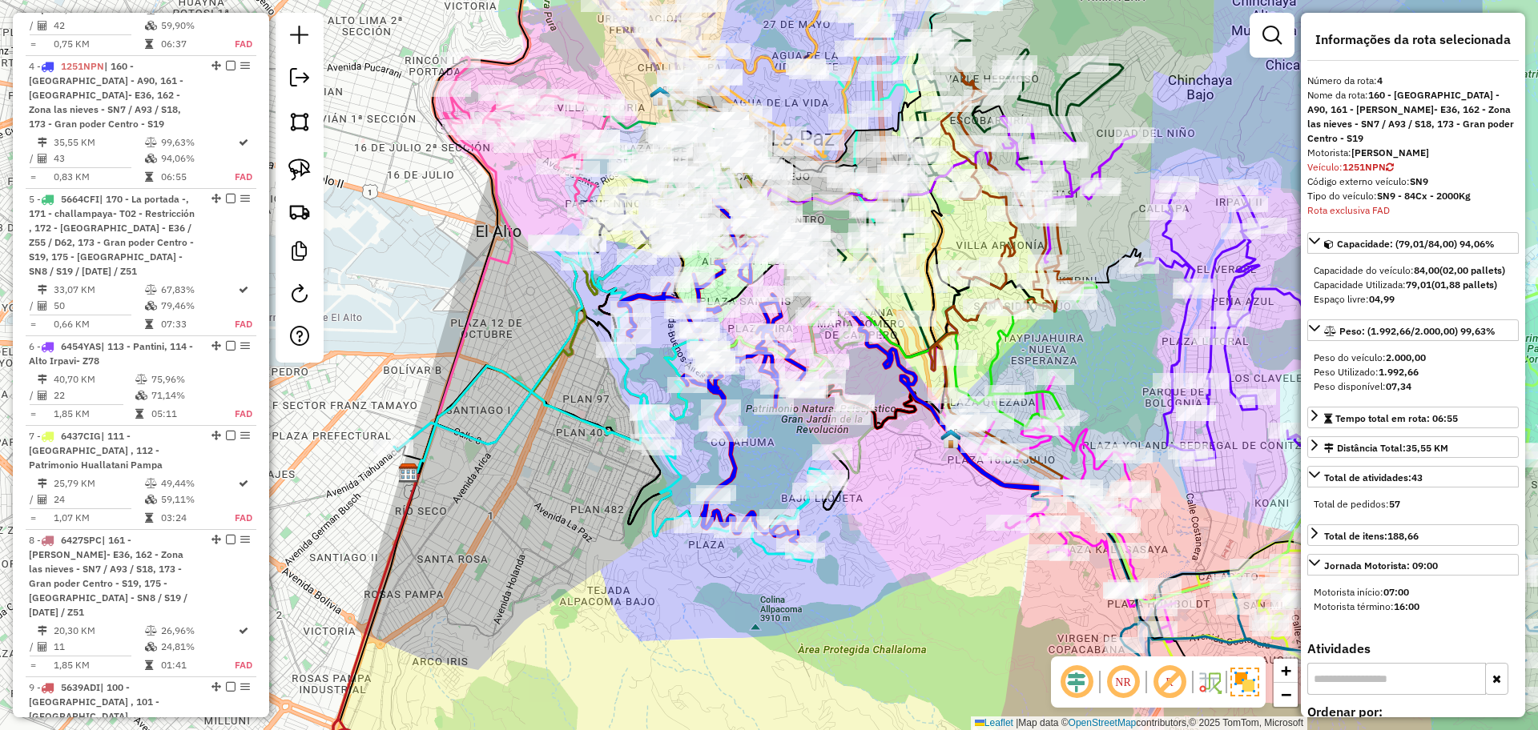
drag, startPoint x: 877, startPoint y: 530, endPoint x: 911, endPoint y: 500, distance: 45.4
click at [911, 500] on div "Janela de atendimento Grade de atendimento Capacidade Transportadoras Veículos …" at bounding box center [769, 365] width 1538 height 730
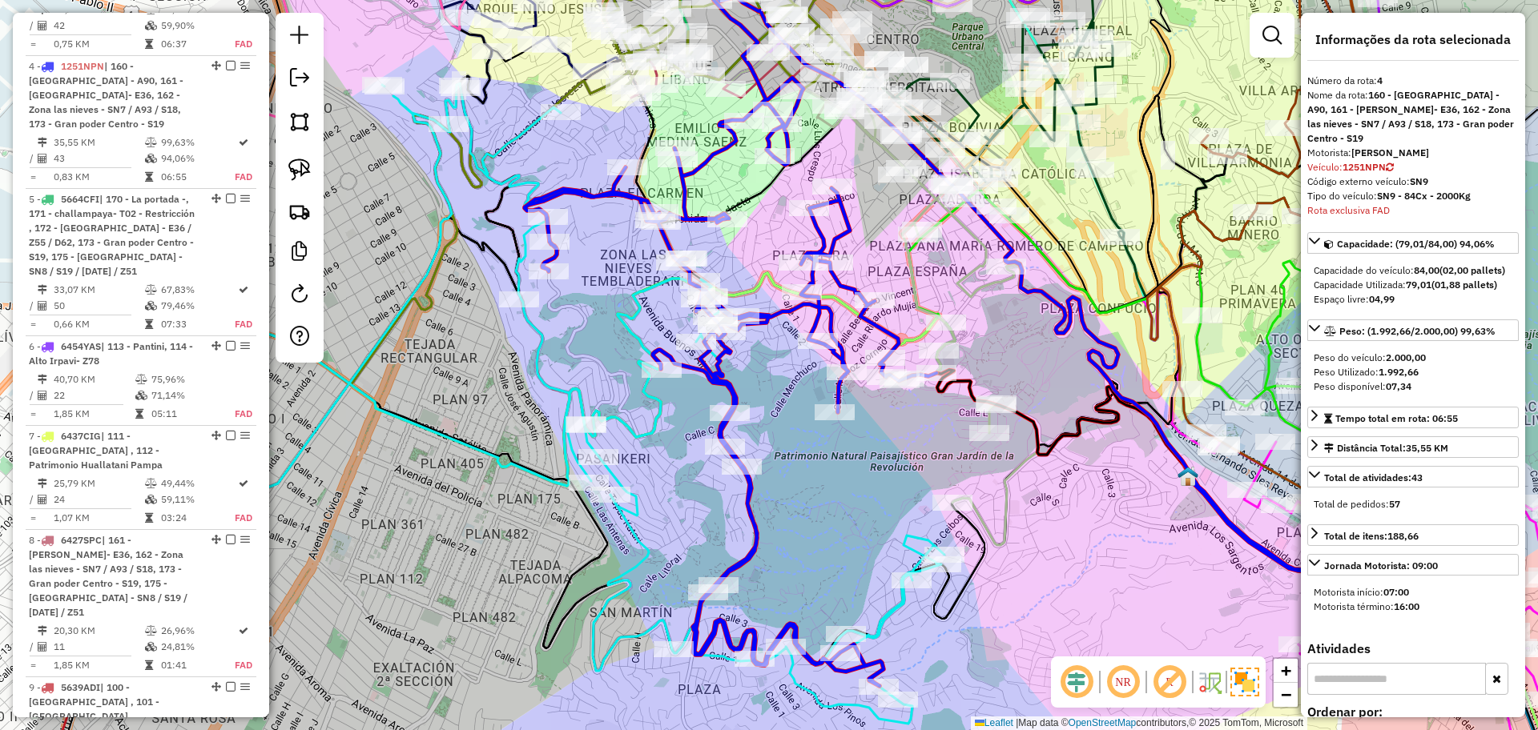
drag, startPoint x: 754, startPoint y: 385, endPoint x: 790, endPoint y: 447, distance: 71.4
click at [790, 447] on div "Janela de atendimento Grade de atendimento Capacidade Transportadoras Veículos …" at bounding box center [769, 365] width 1538 height 730
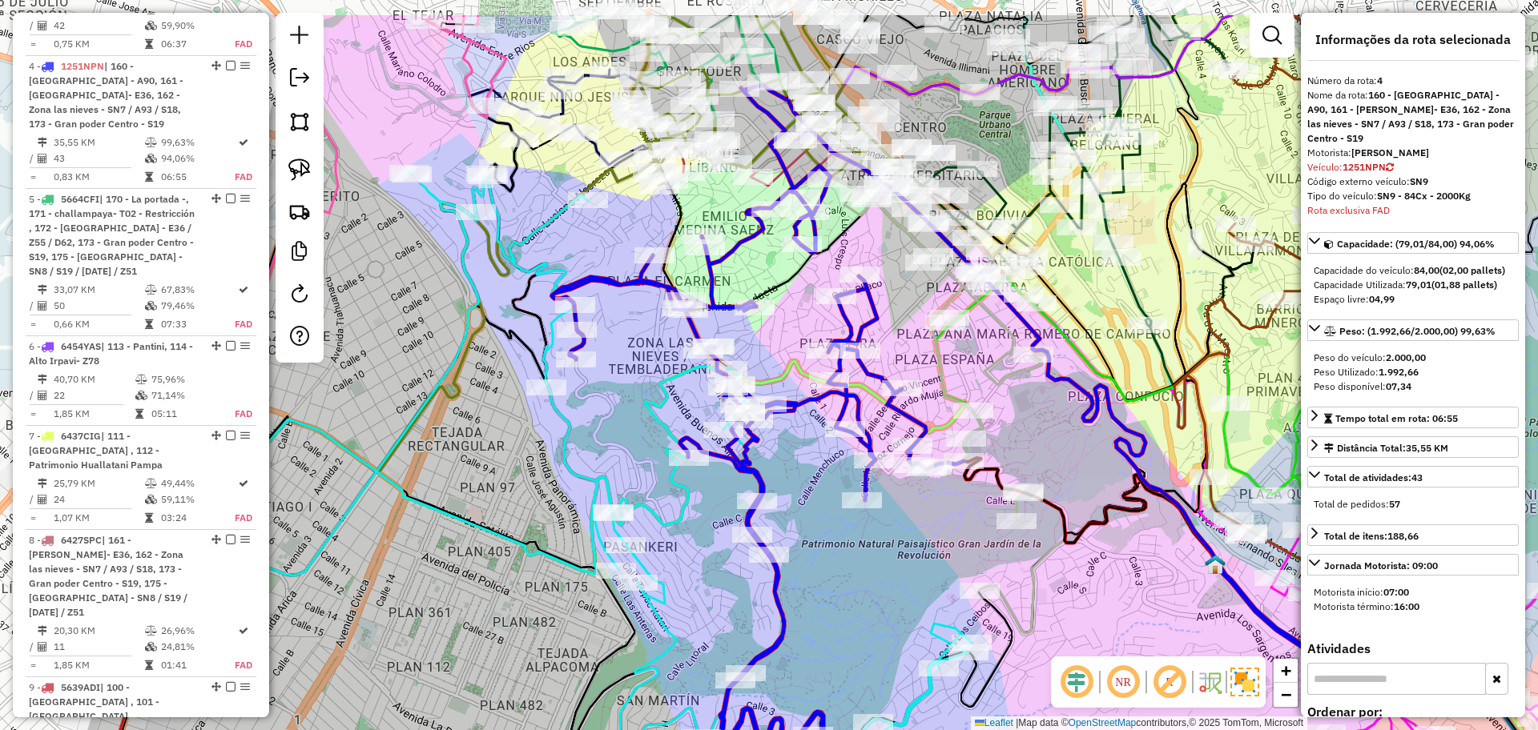
drag, startPoint x: 762, startPoint y: 240, endPoint x: 789, endPoint y: 328, distance: 92.2
click at [789, 328] on div "Janela de atendimento Grade de atendimento Capacidade Transportadoras Veículos …" at bounding box center [769, 365] width 1538 height 730
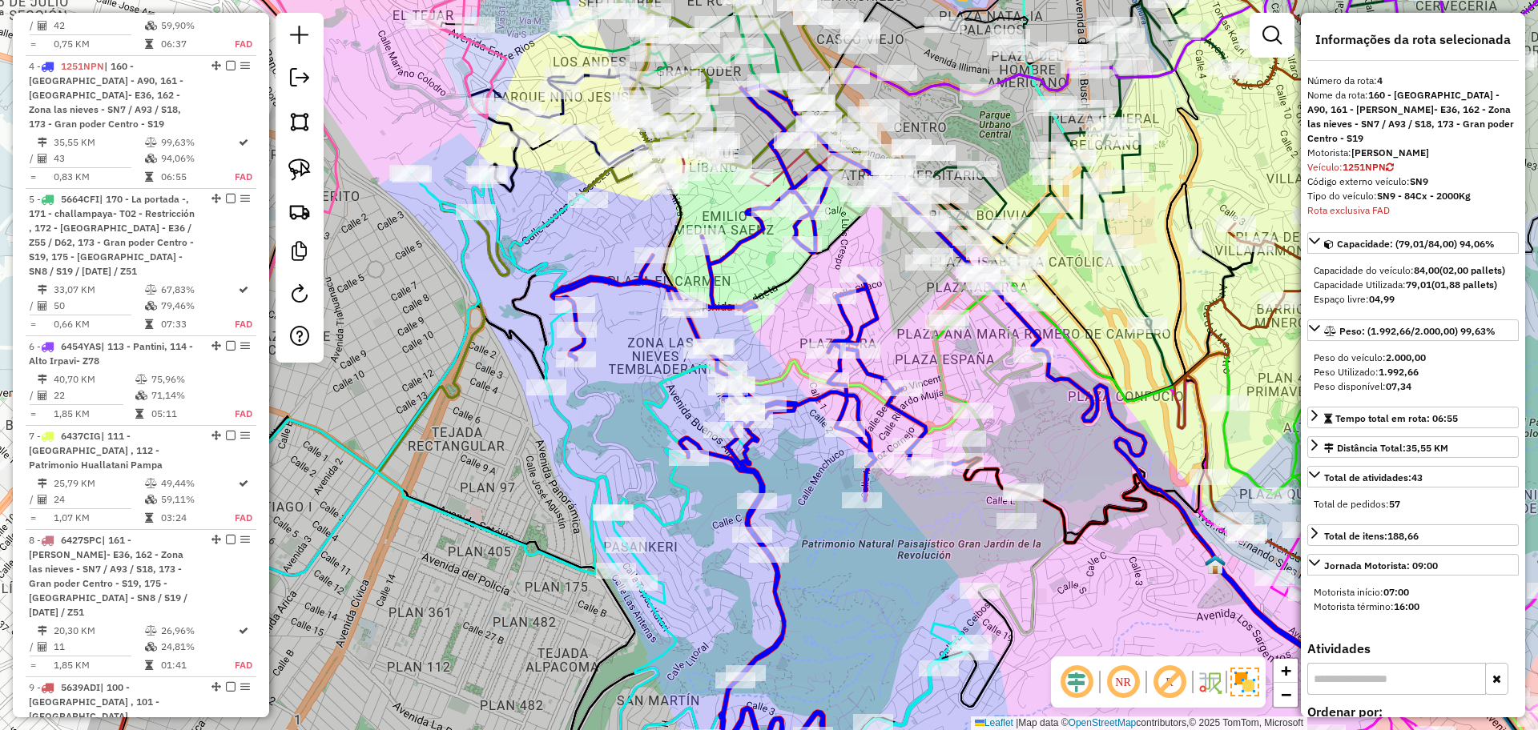
click at [754, 244] on icon at bounding box center [758, 431] width 412 height 686
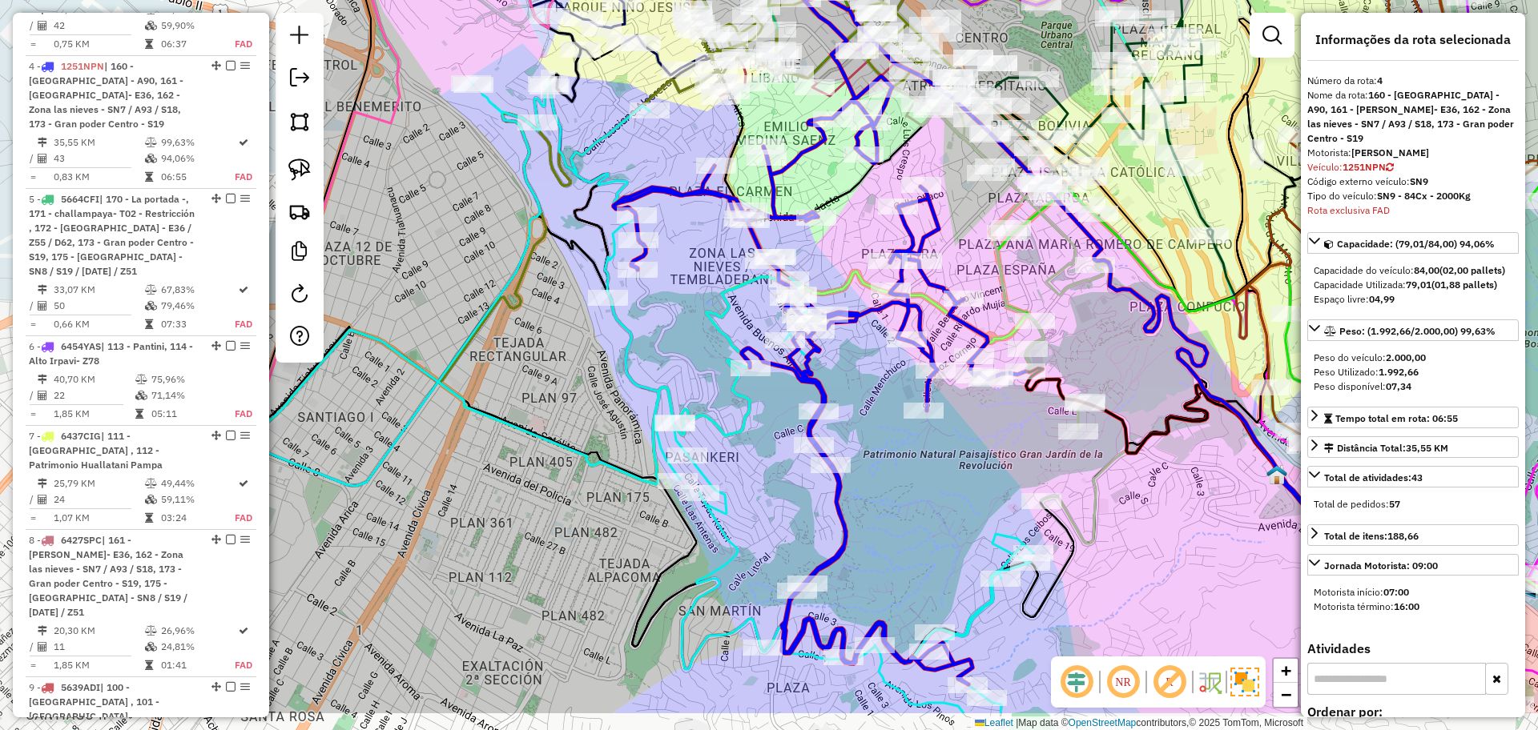
drag, startPoint x: 1097, startPoint y: 419, endPoint x: 1142, endPoint y: 371, distance: 65.7
click at [1143, 369] on div "Janela de atendimento Grade de atendimento Capacidade Transportadoras Veículos …" at bounding box center [769, 365] width 1538 height 730
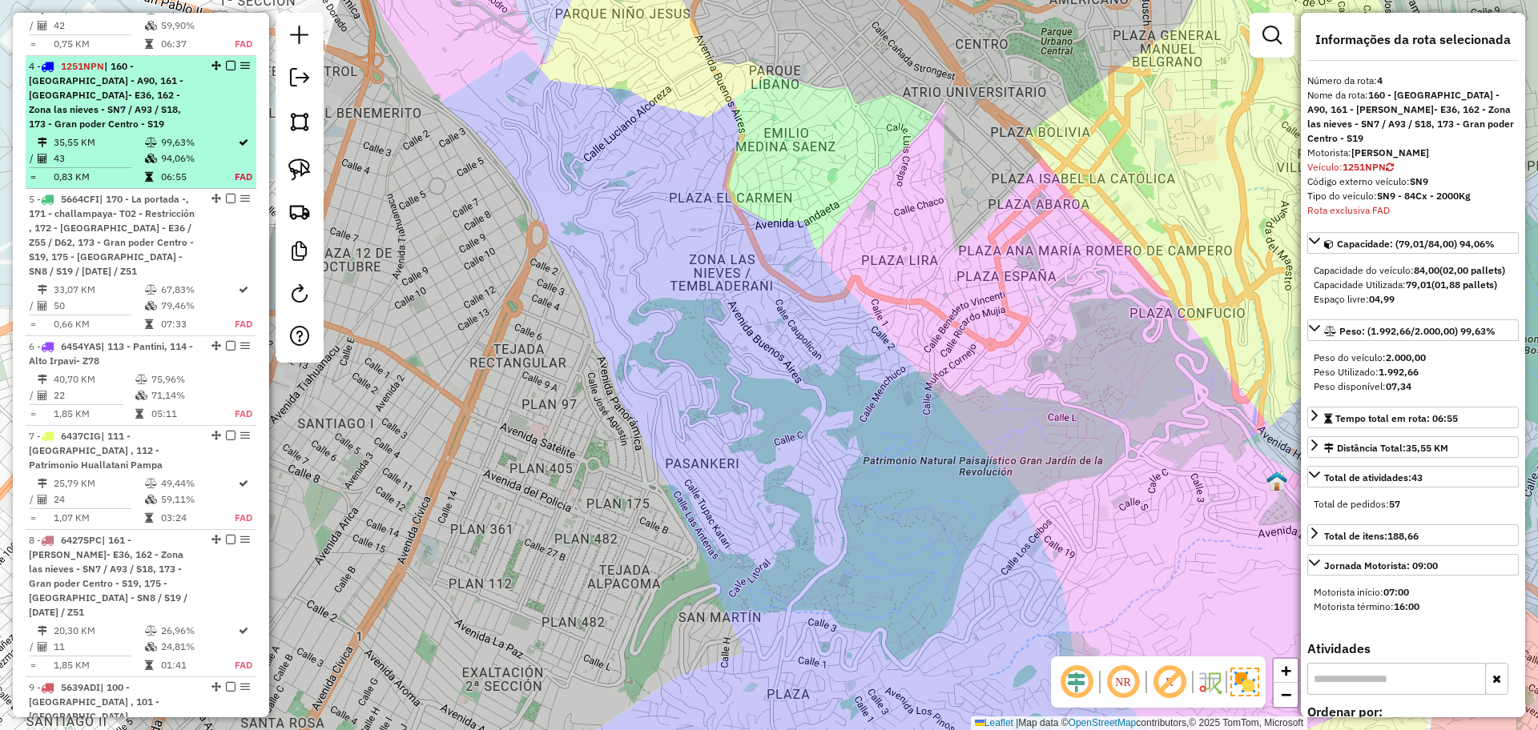
click at [215, 59] on div "4 - 1251NPN | 160 - Plaza Lira - A90, 161 - Emilio Medina Saenz- E36, 162 - Zon…" at bounding box center [141, 95] width 224 height 72
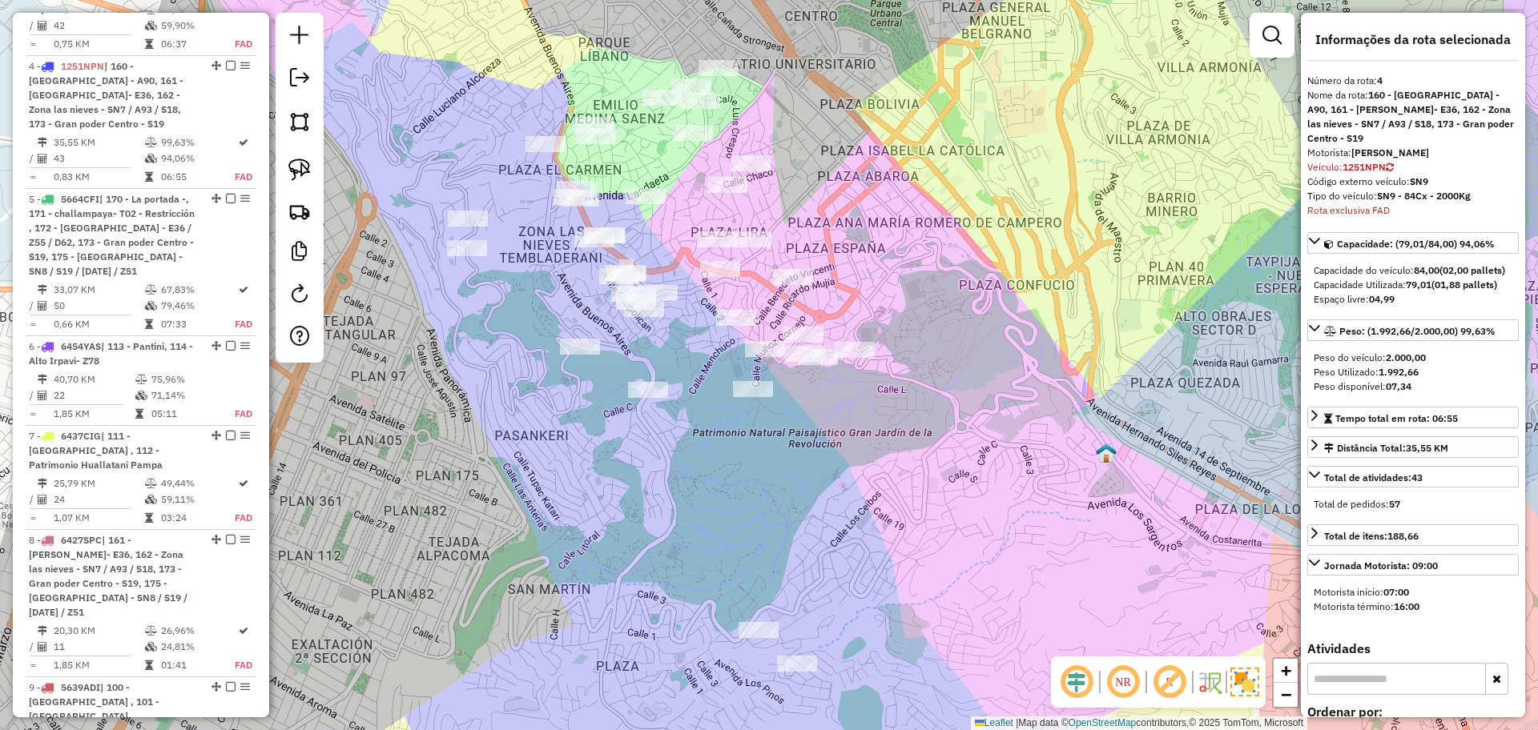
drag, startPoint x: 879, startPoint y: 495, endPoint x: 998, endPoint y: 448, distance: 127.6
click at [998, 448] on div "Janela de atendimento Grade de atendimento Capacidade Transportadoras Veículos …" at bounding box center [769, 365] width 1538 height 730
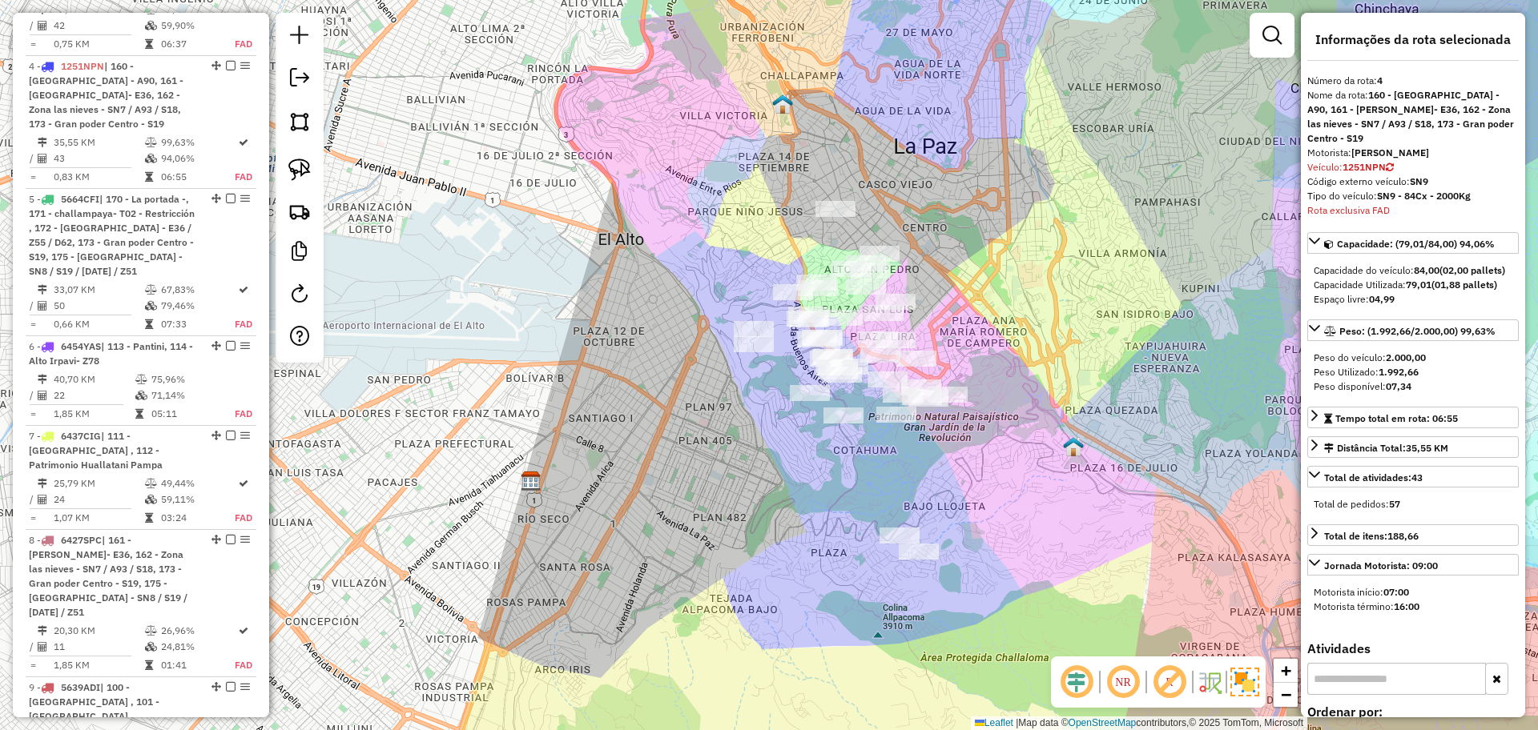
click at [1001, 465] on div "Janela de atendimento Grade de atendimento Capacidade Transportadoras Veículos …" at bounding box center [769, 365] width 1538 height 730
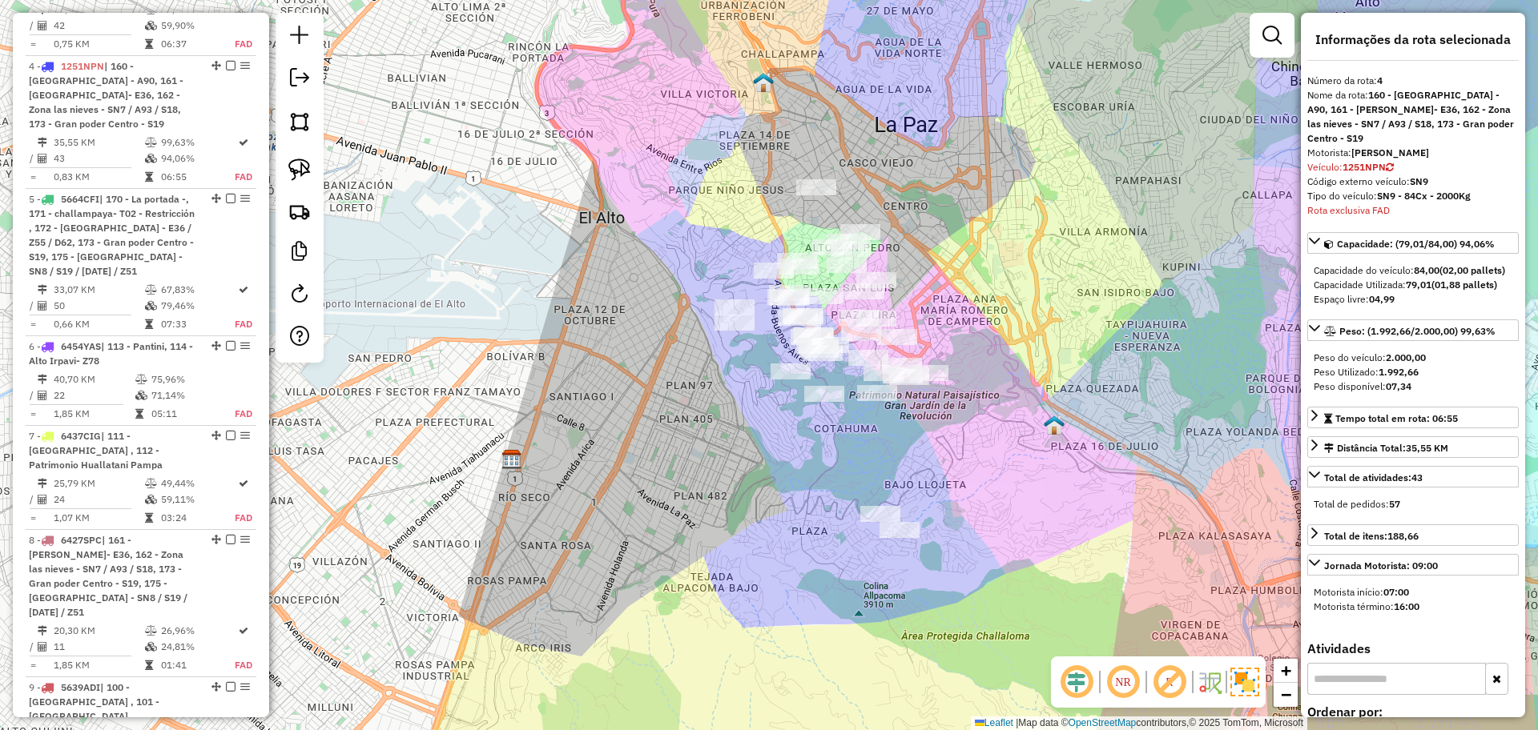
drag, startPoint x: 1039, startPoint y: 513, endPoint x: 999, endPoint y: 471, distance: 57.8
click at [999, 471] on div "Janela de atendimento Grade de atendimento Capacidade Transportadoras Veículos …" at bounding box center [769, 365] width 1538 height 730
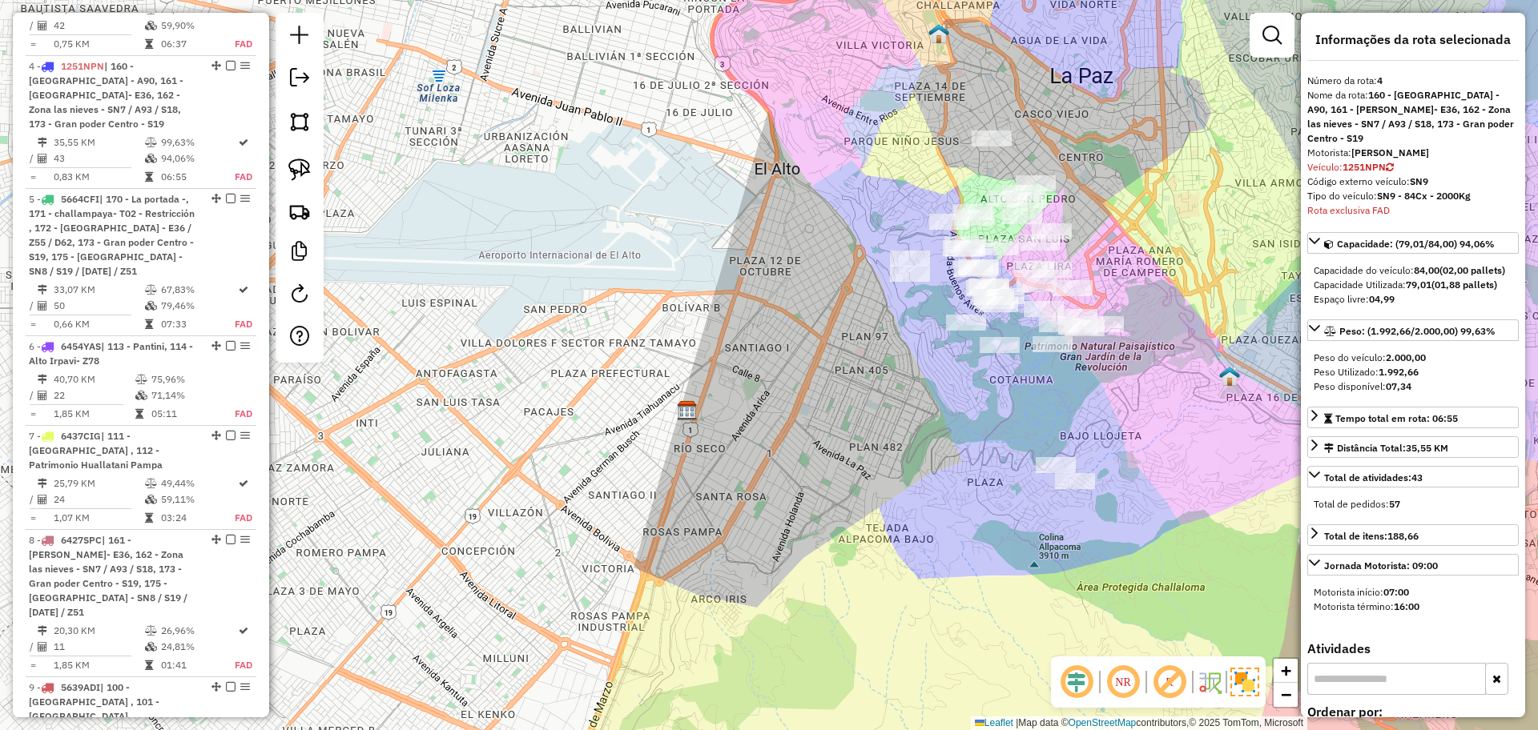
drag, startPoint x: 1048, startPoint y: 288, endPoint x: 1247, endPoint y: 259, distance: 200.7
click at [1247, 259] on div "Janela de atendimento Grade de atendimento Capacidade Transportadoras Veículos …" at bounding box center [769, 365] width 1538 height 730
click at [758, 698] on div "Janela de atendimento Grade de atendimento Capacidade Transportadoras Veículos …" at bounding box center [769, 365] width 1538 height 730
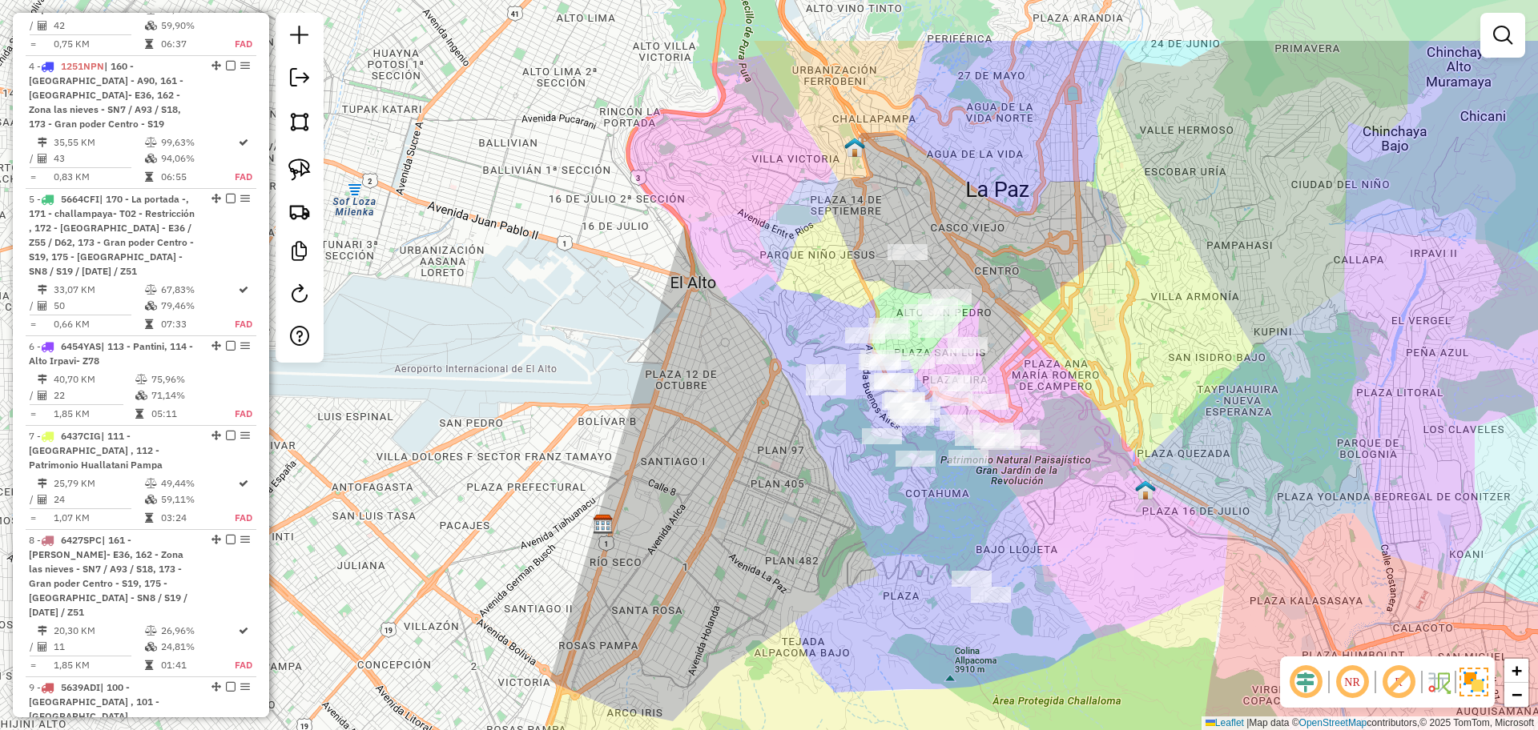
drag, startPoint x: 1148, startPoint y: 265, endPoint x: 1028, endPoint y: 379, distance: 166.0
click at [1040, 379] on div "Janela de atendimento Grade de atendimento Capacidade Transportadoras Veículos …" at bounding box center [769, 365] width 1538 height 730
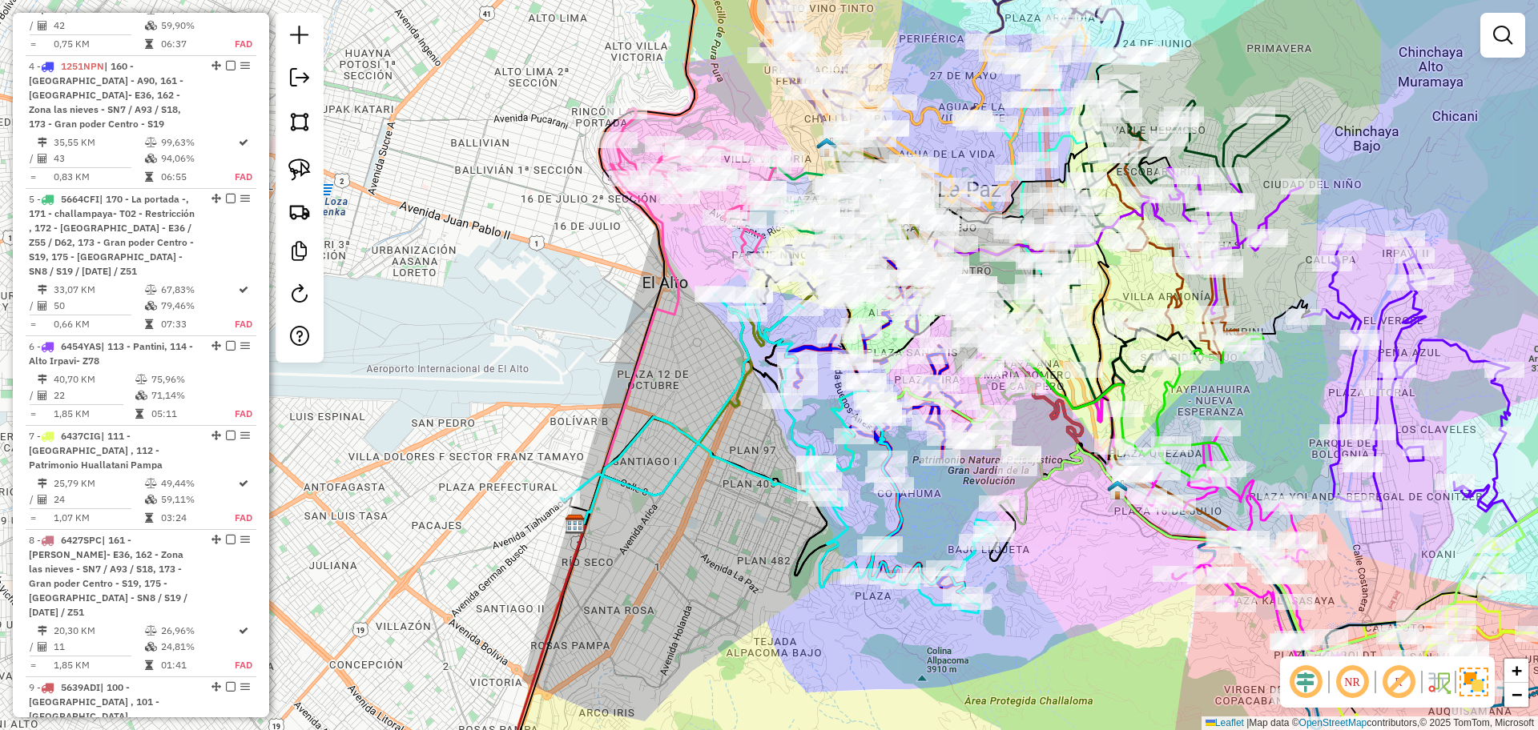
click at [802, 344] on icon at bounding box center [778, 454] width 434 height 320
select select "**********"
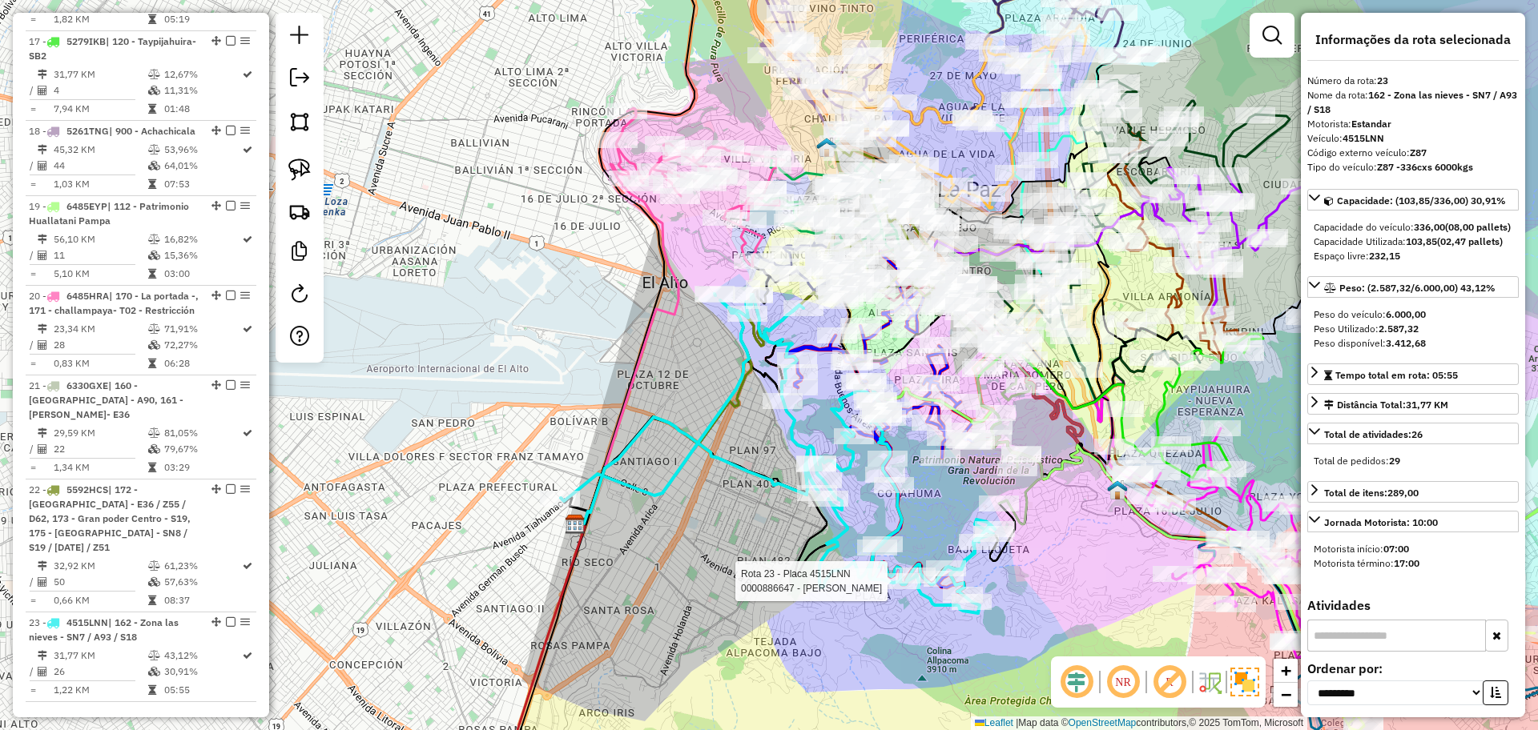
scroll to position [2564, 0]
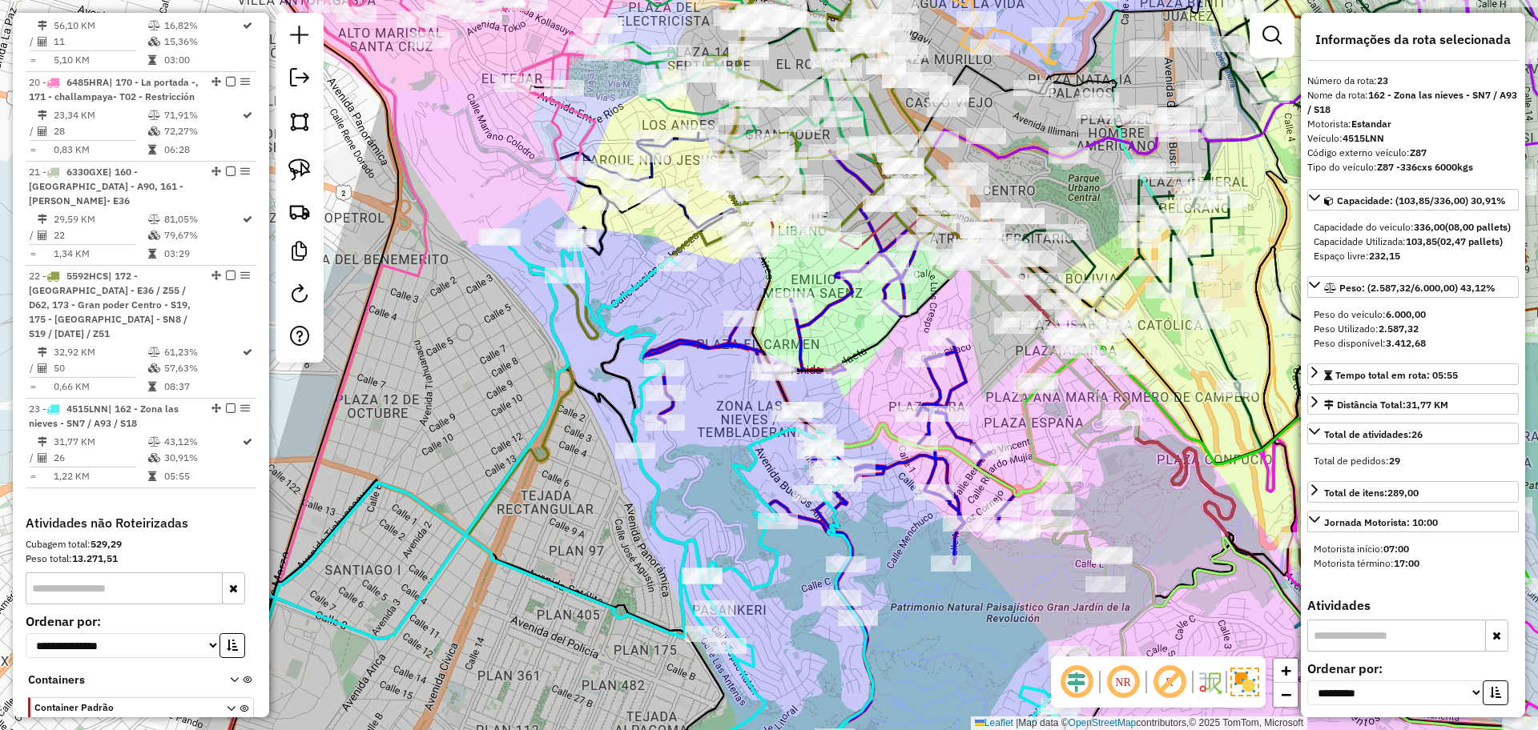
drag, startPoint x: 927, startPoint y: 620, endPoint x: 920, endPoint y: 555, distance: 65.2
click at [925, 555] on div "Janela de atendimento Grade de atendimento Capacidade Transportadoras Veículos …" at bounding box center [769, 365] width 1538 height 730
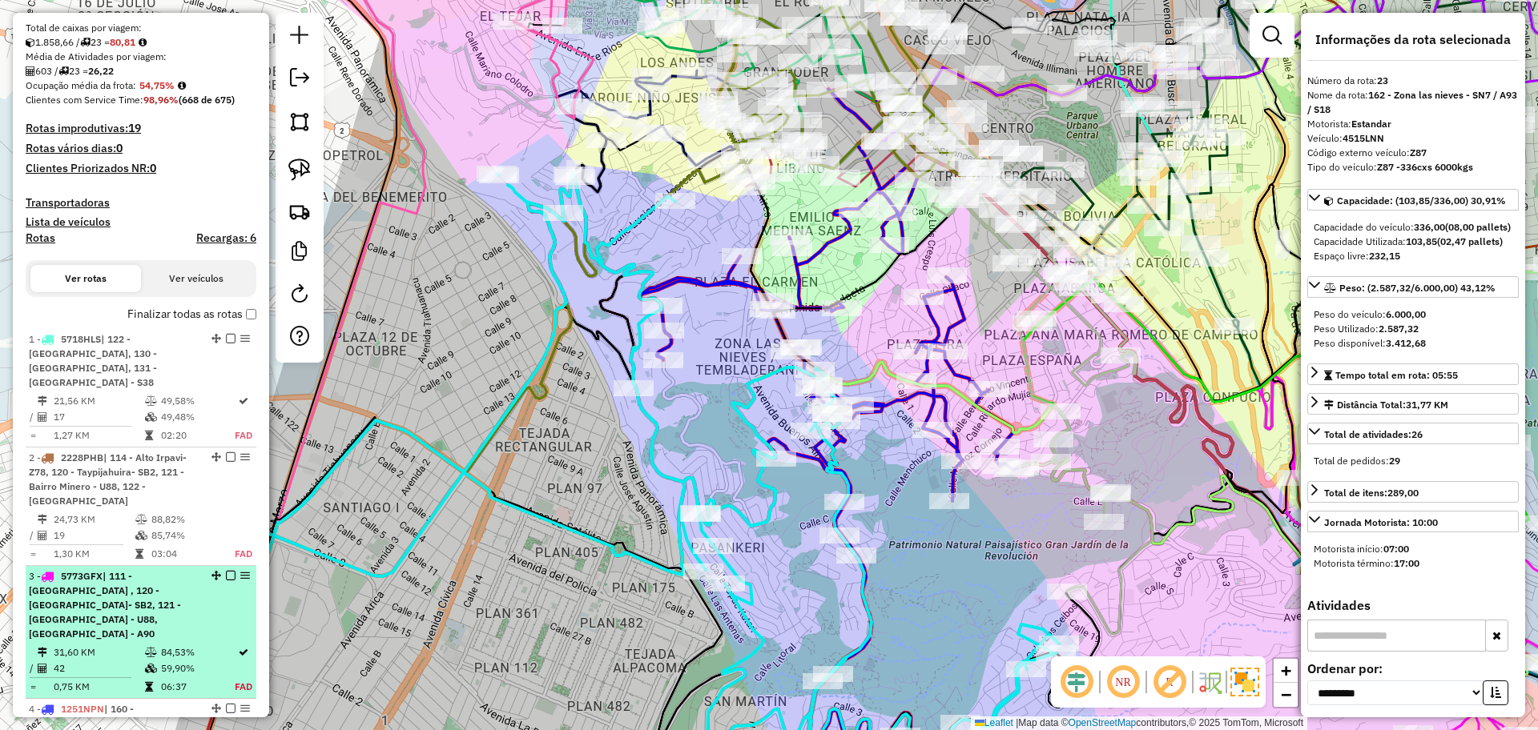
scroll to position [501, 0]
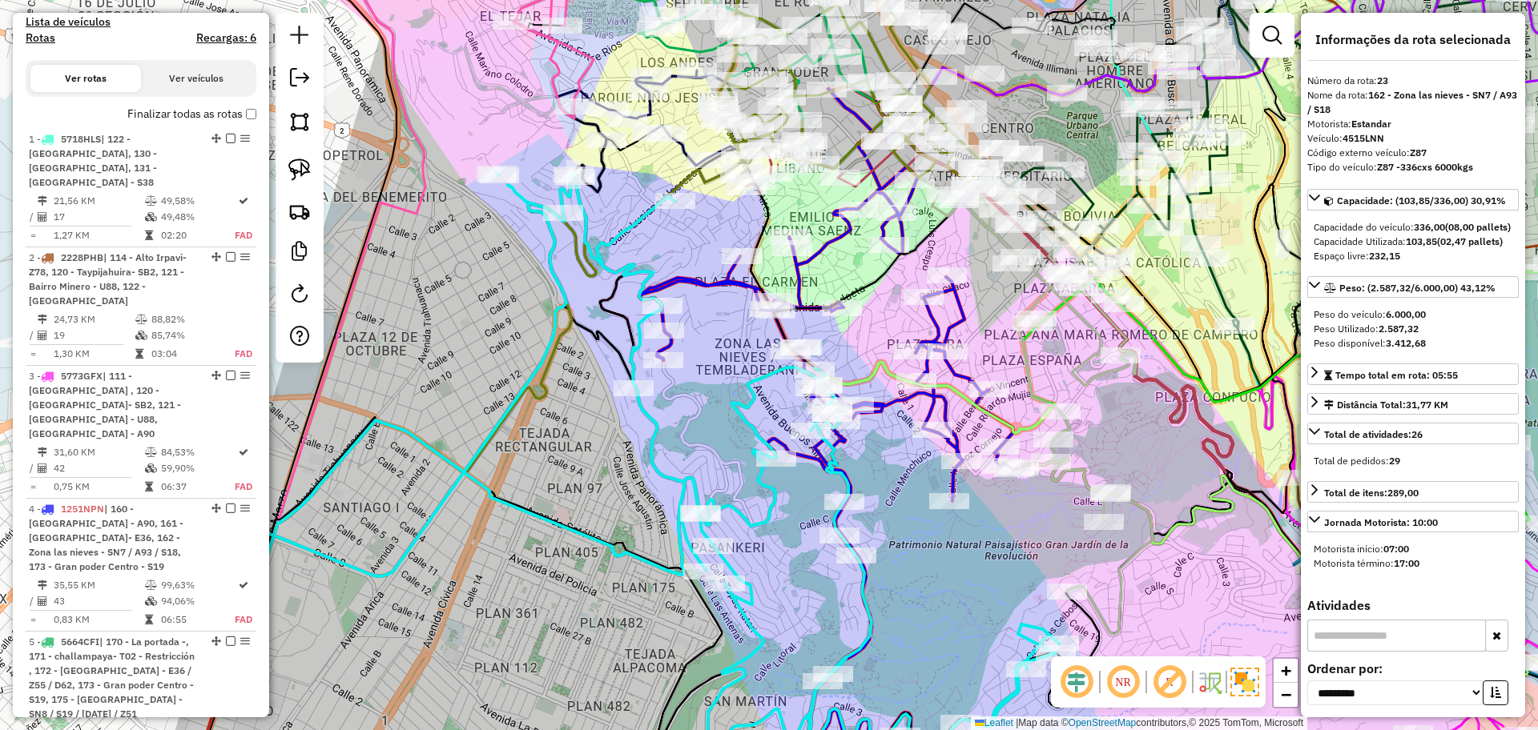
drag, startPoint x: 721, startPoint y: 235, endPoint x: 637, endPoint y: 285, distance: 98.1
click at [637, 285] on div "Janela de atendimento Grade de atendimento Capacidade Transportadoras Veículos …" at bounding box center [769, 365] width 1538 height 730
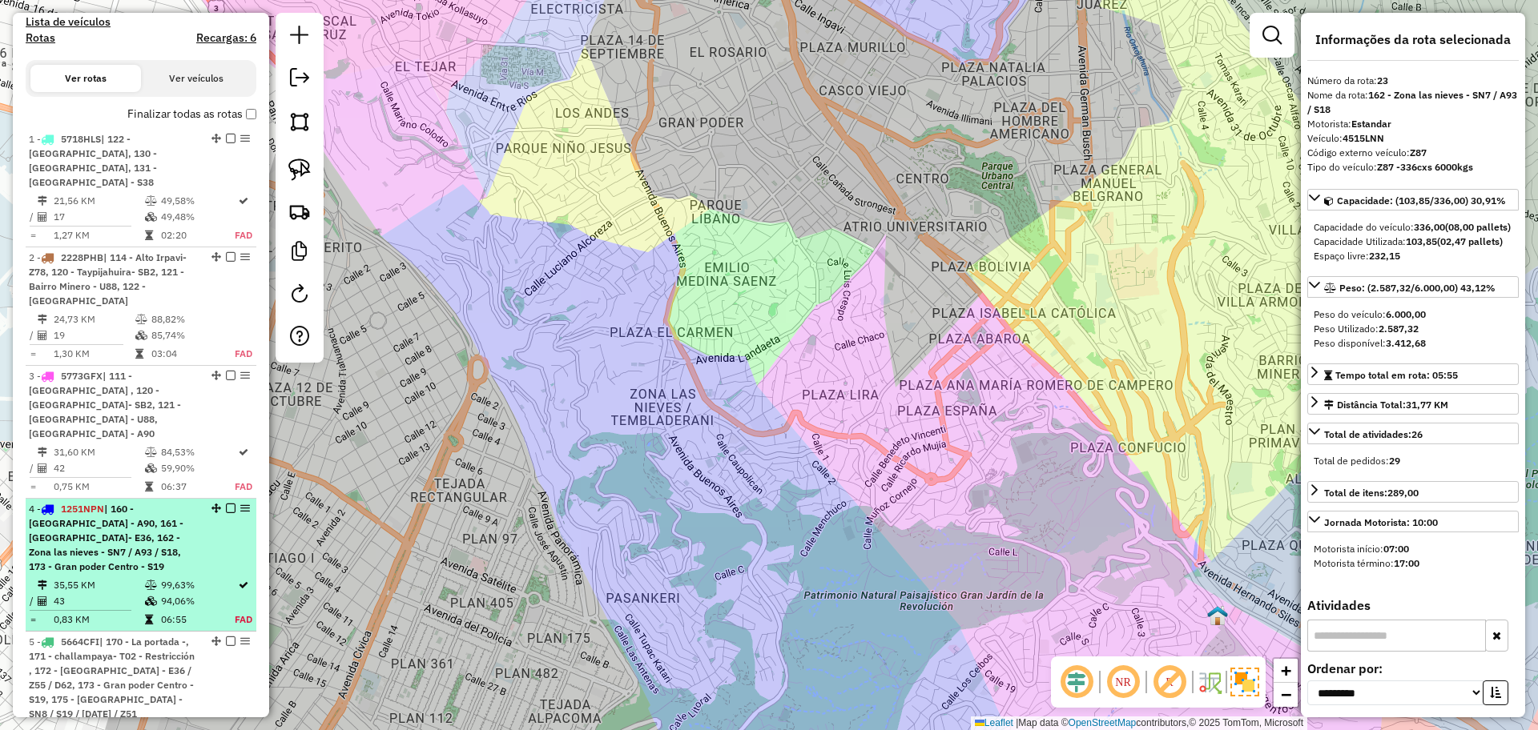
click at [143, 521] on div "4 - 1251NPN | 160 - Plaza Lira - A90, 161 - Emilio Medina Saenz- E36, 162 - Zon…" at bounding box center [114, 538] width 170 height 72
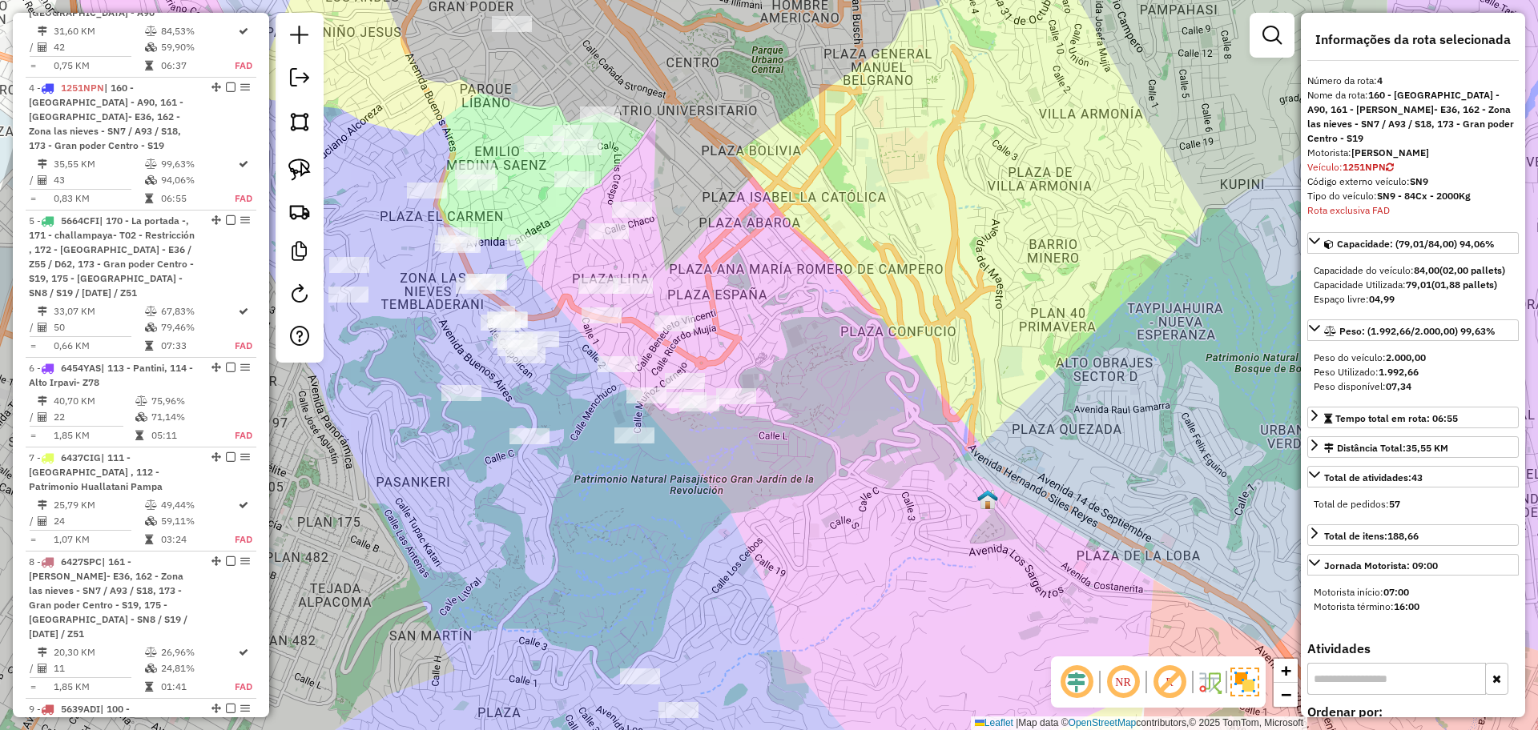
scroll to position [943, 0]
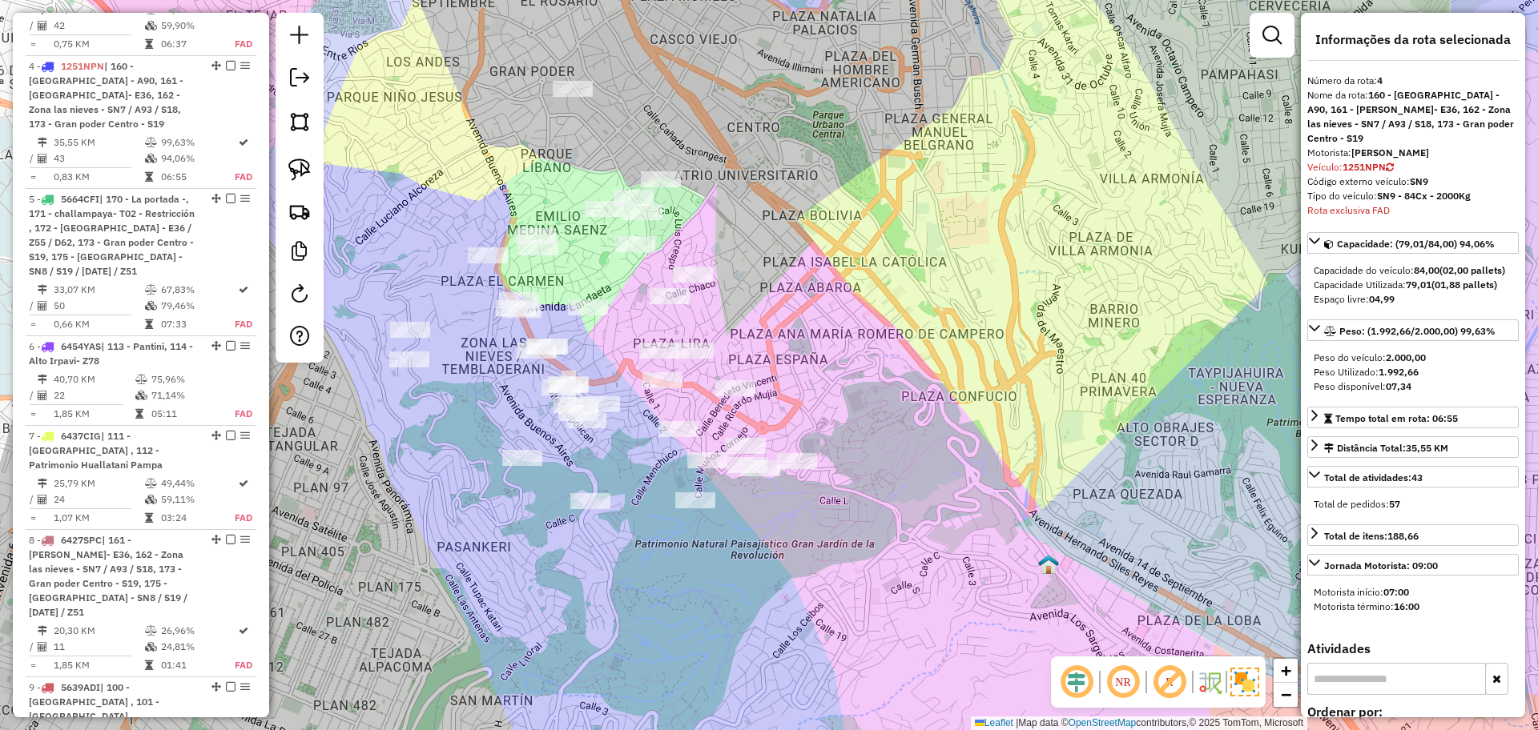
drag, startPoint x: 802, startPoint y: 330, endPoint x: 874, endPoint y: 406, distance: 104.3
click at [874, 406] on div "Janela de atendimento Grade de atendimento Capacidade Transportadoras Veículos …" at bounding box center [769, 365] width 1538 height 730
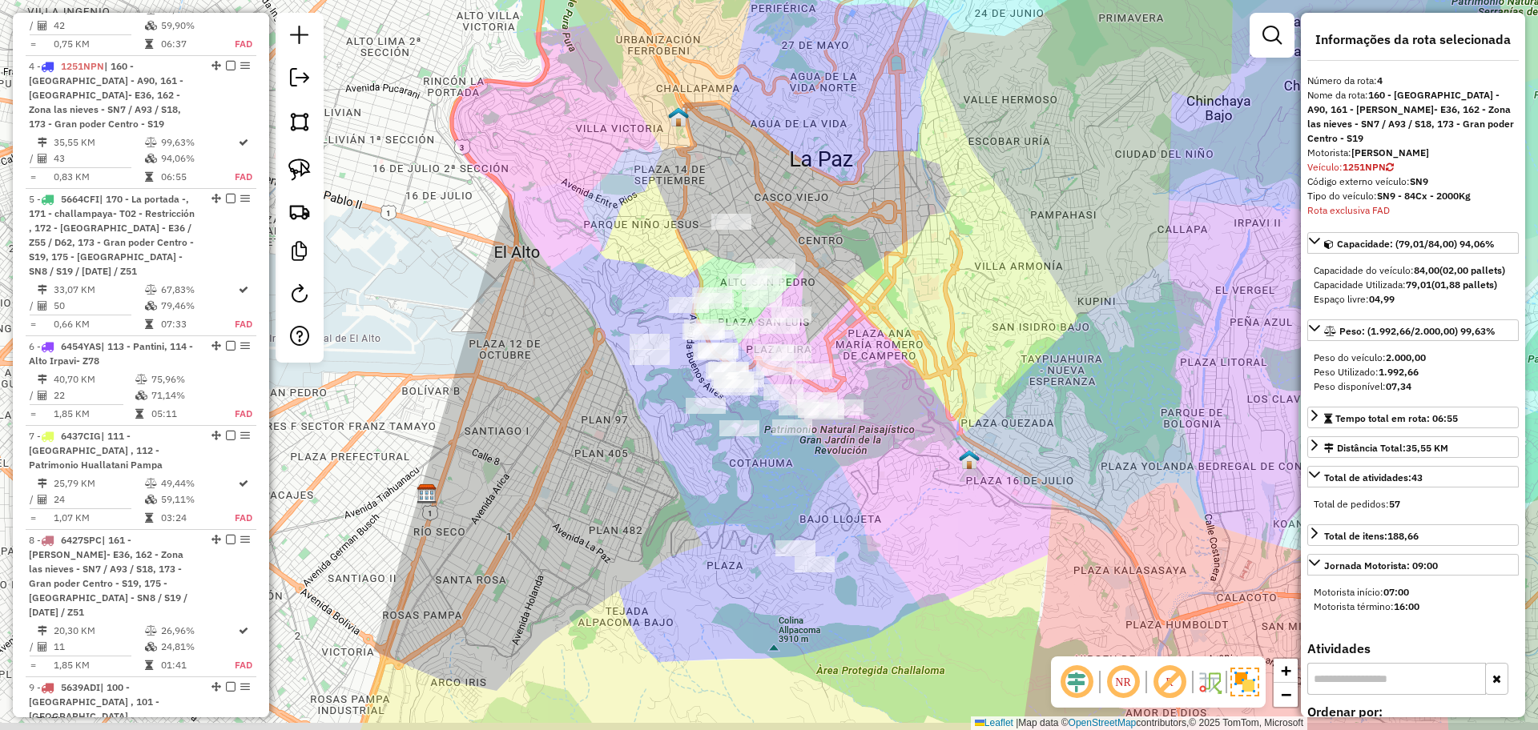
drag, startPoint x: 856, startPoint y: 553, endPoint x: 862, endPoint y: 533, distance: 20.0
click at [862, 533] on div "Janela de atendimento Grade de atendimento Capacidade Transportadoras Veículos …" at bounding box center [769, 365] width 1538 height 730
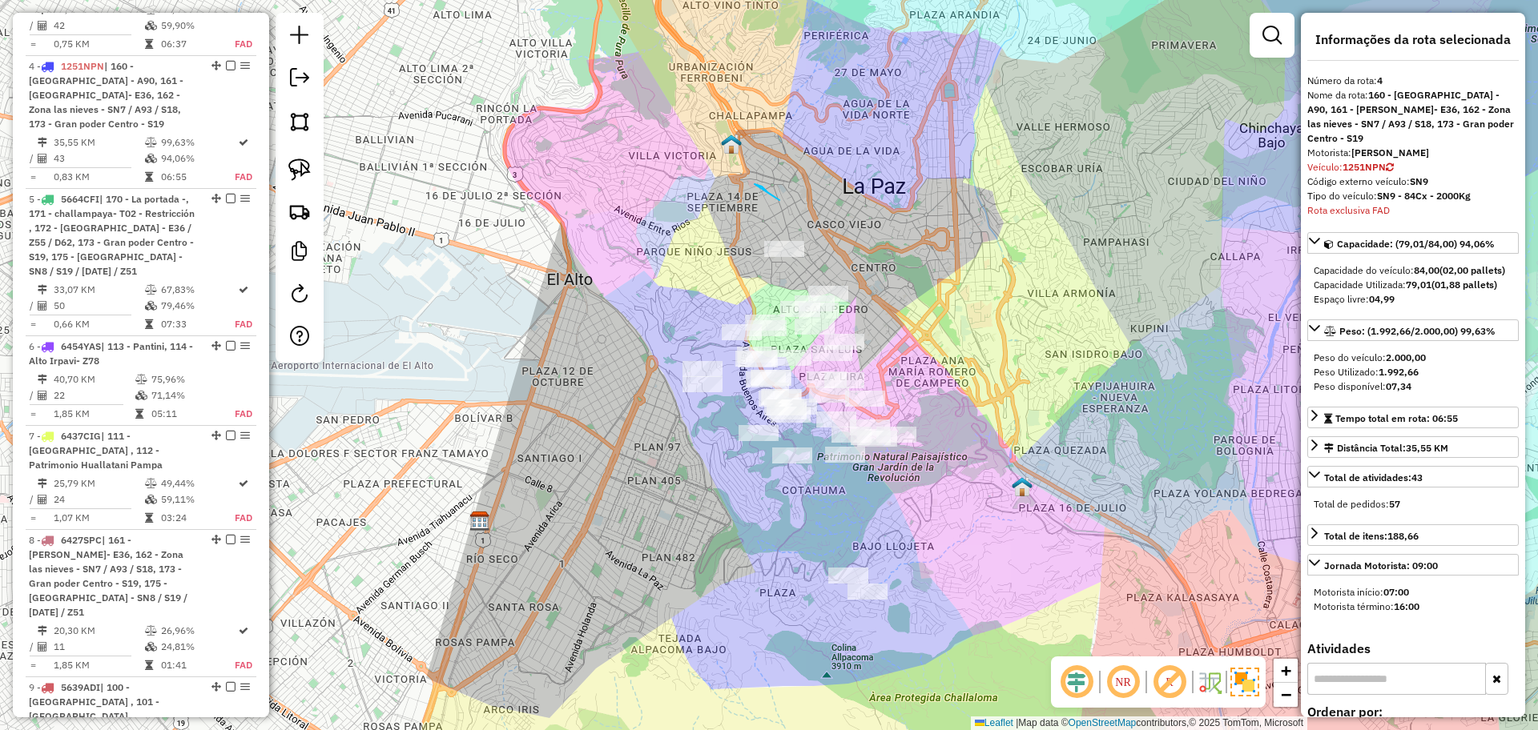
drag, startPoint x: 754, startPoint y: 184, endPoint x: 779, endPoint y: 200, distance: 29.5
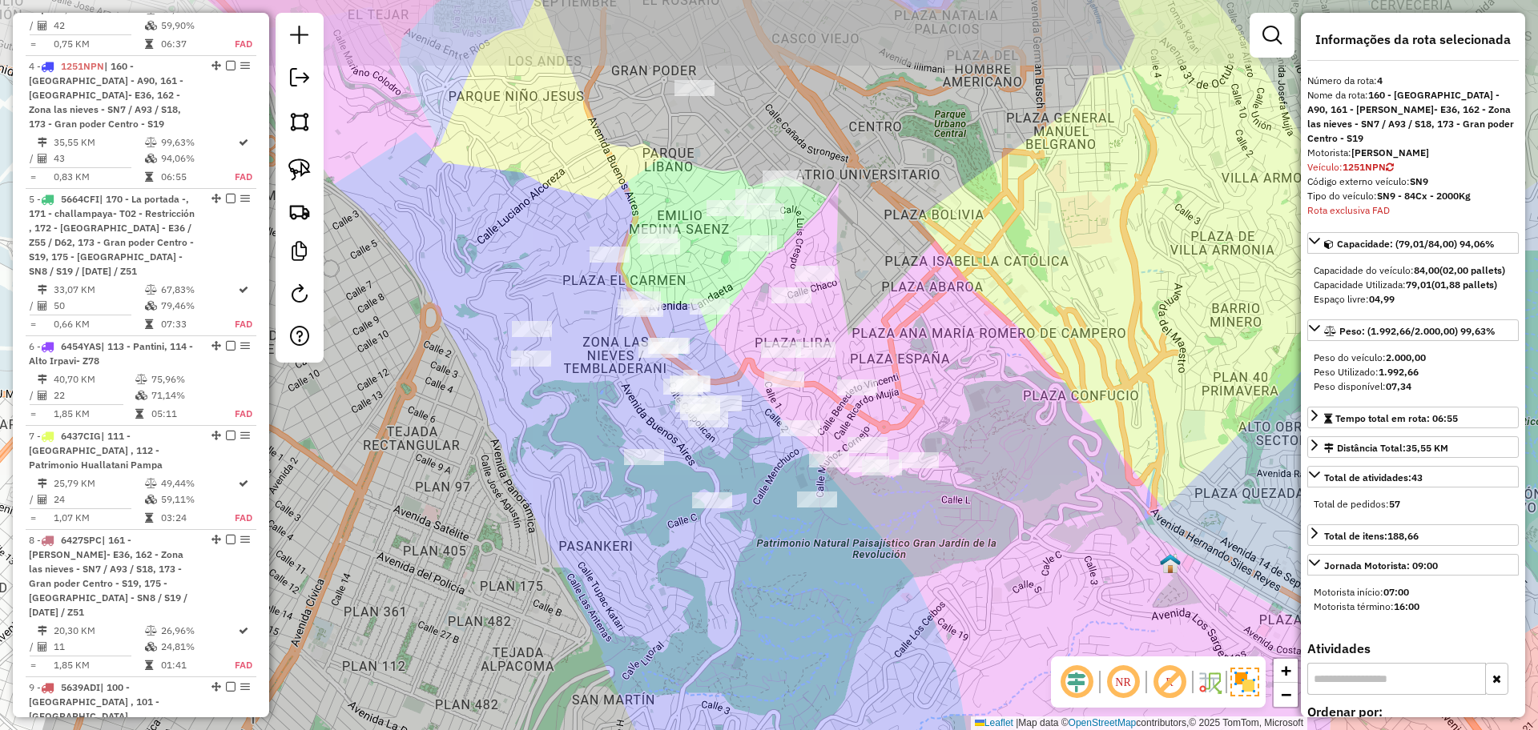
drag, startPoint x: 830, startPoint y: 487, endPoint x: 743, endPoint y: 596, distance: 139.1
click at [743, 596] on div "Janela de atendimento Grade de atendimento Capacidade Transportadoras Veículos …" at bounding box center [769, 365] width 1538 height 730
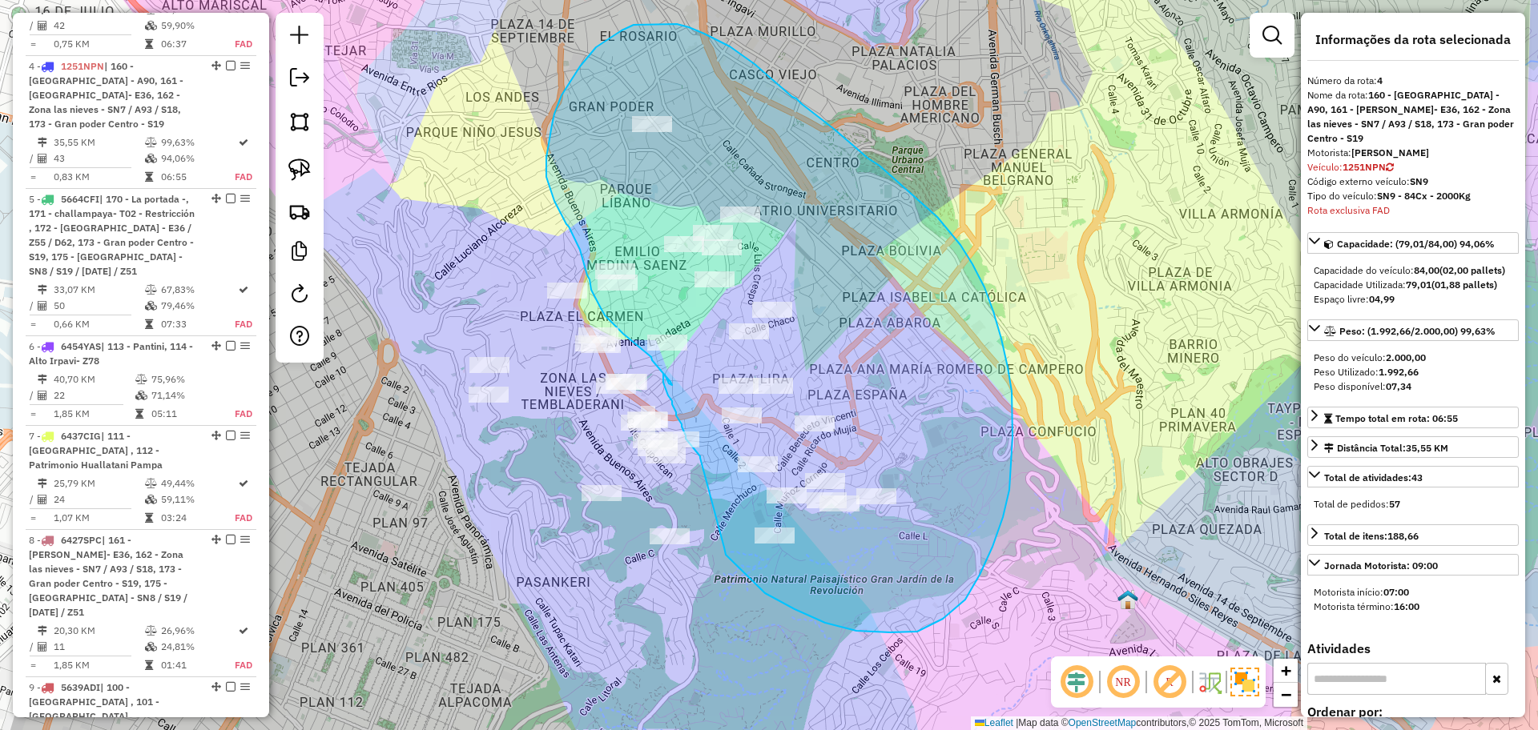
drag, startPoint x: 724, startPoint y: 548, endPoint x: 700, endPoint y: 458, distance: 92.9
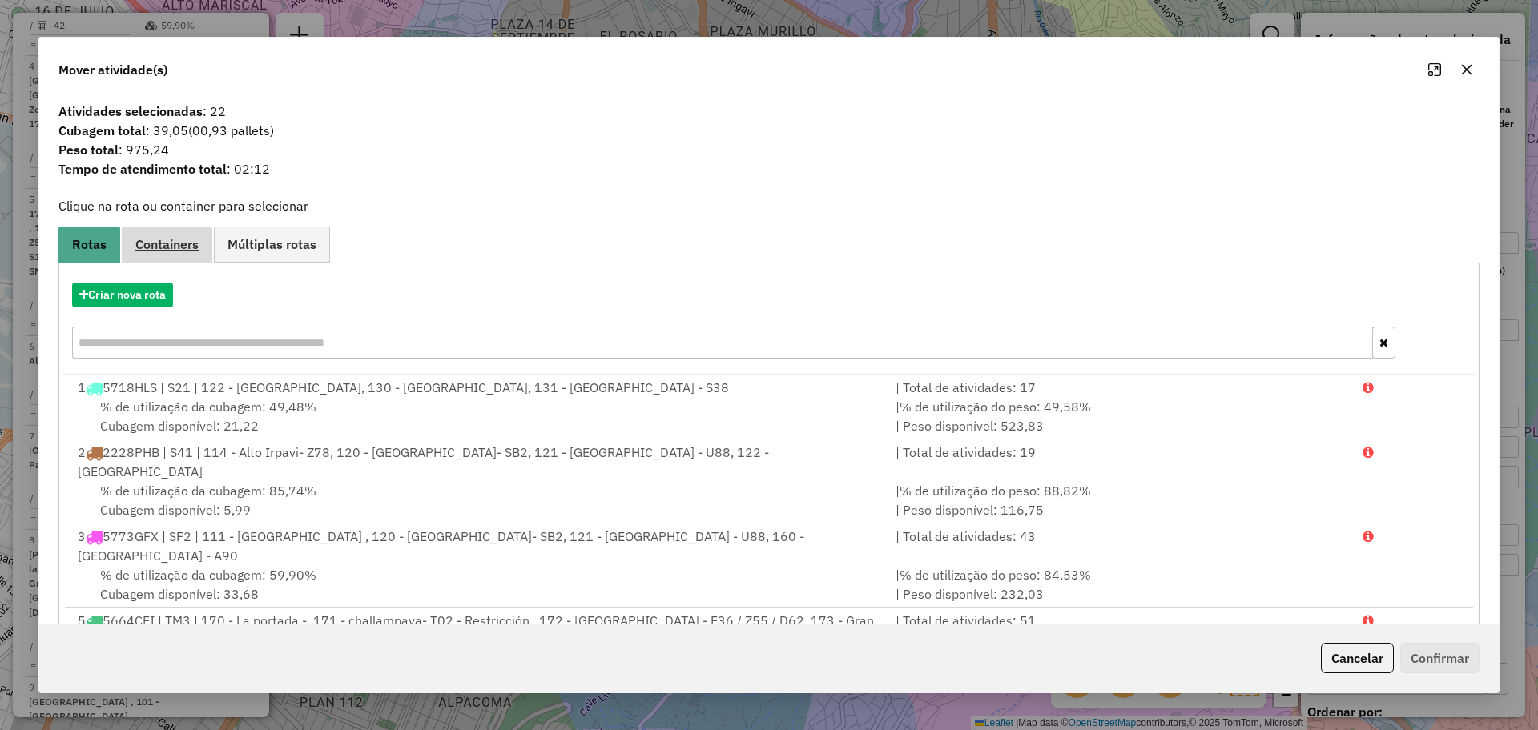
click at [173, 253] on link "Containers" at bounding box center [167, 245] width 90 height 36
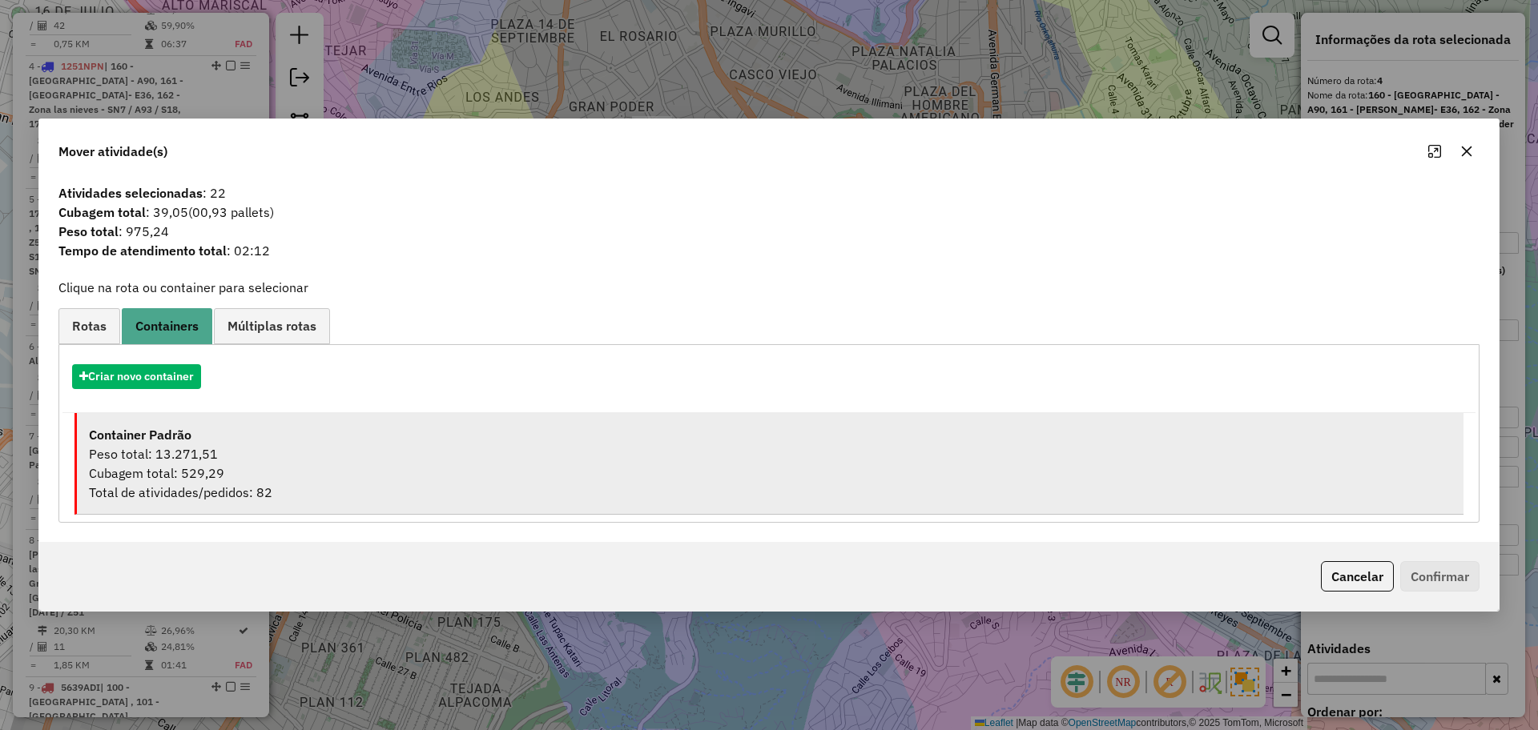
click at [222, 481] on div "Cubagem total: 529,29" at bounding box center [770, 473] width 1362 height 19
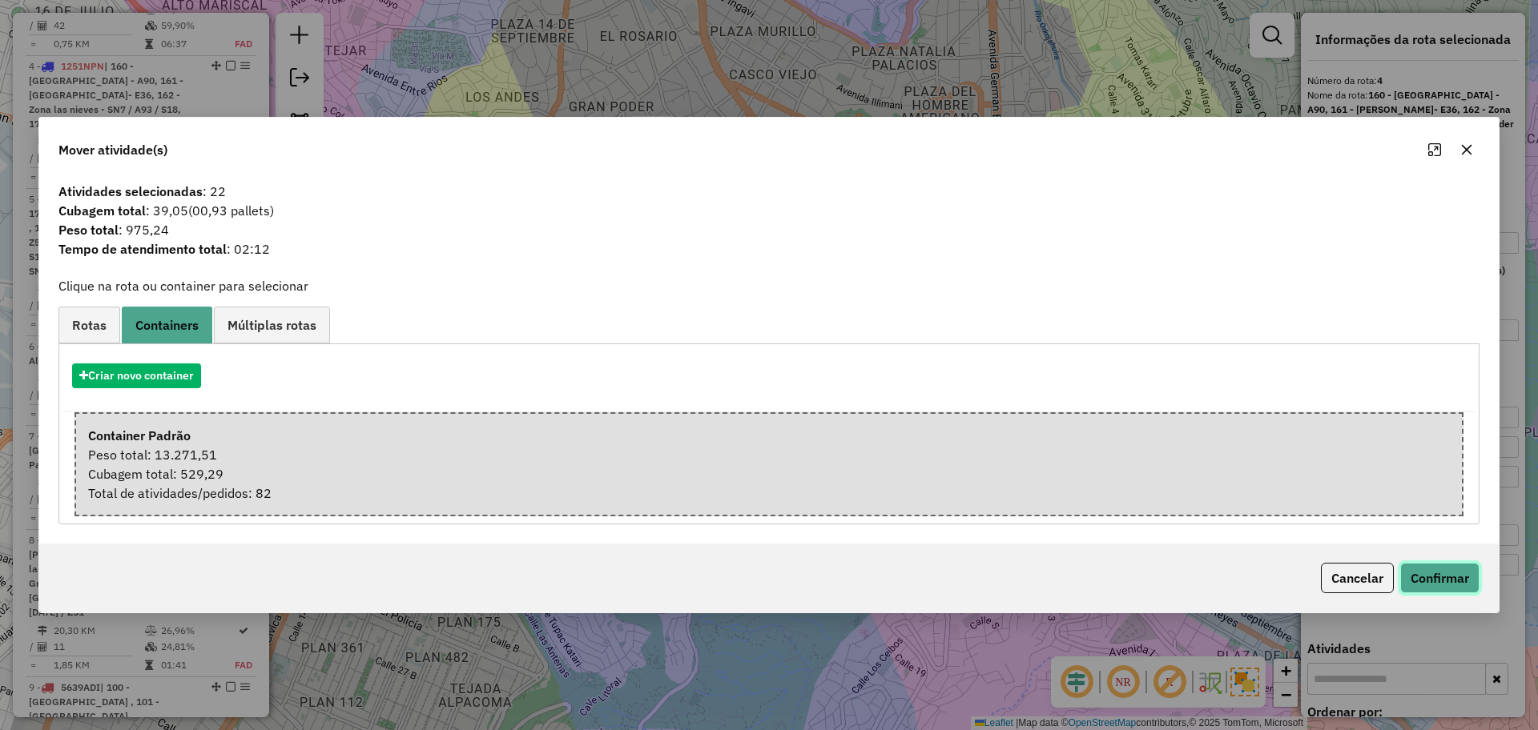
click at [1447, 581] on button "Confirmar" at bounding box center [1439, 578] width 79 height 30
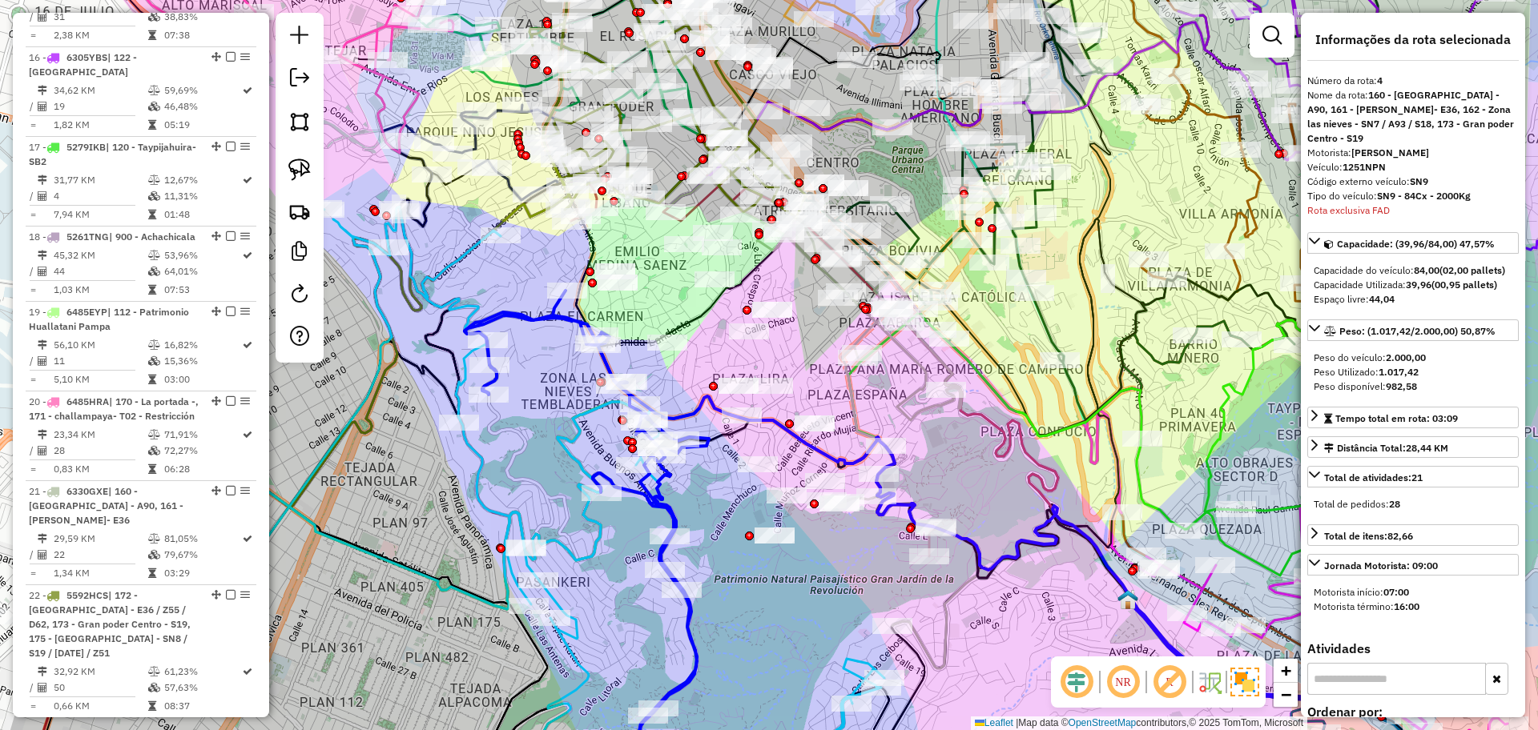
scroll to position [2445, 0]
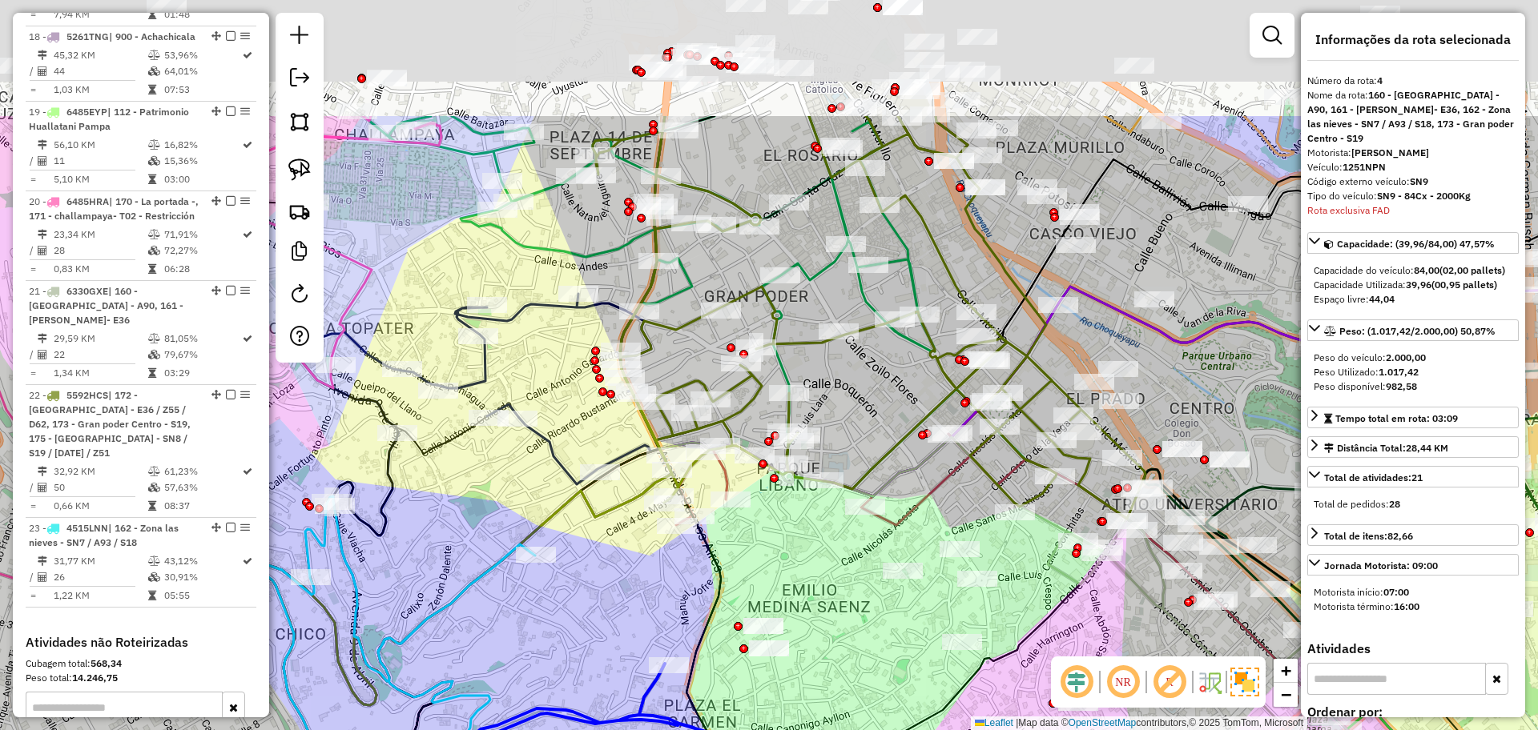
drag, startPoint x: 581, startPoint y: 215, endPoint x: 549, endPoint y: 402, distance: 190.1
click at [549, 404] on div "Janela de atendimento Grade de atendimento Capacidade Transportadoras Veículos …" at bounding box center [769, 365] width 1538 height 730
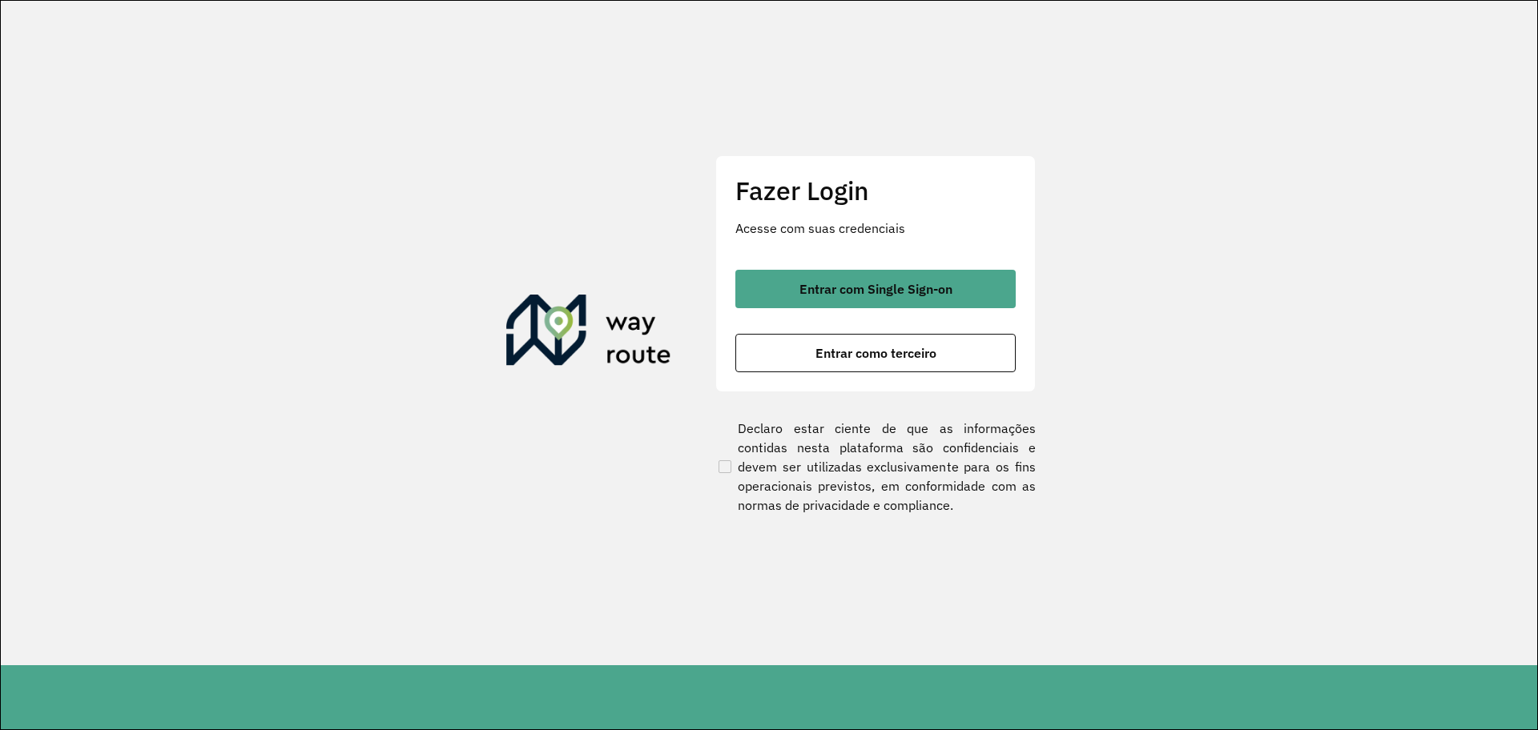
click at [871, 266] on div "Fazer Login Acesse com suas credenciais Entrar com Single Sign-on Entrar como t…" at bounding box center [875, 273] width 320 height 237
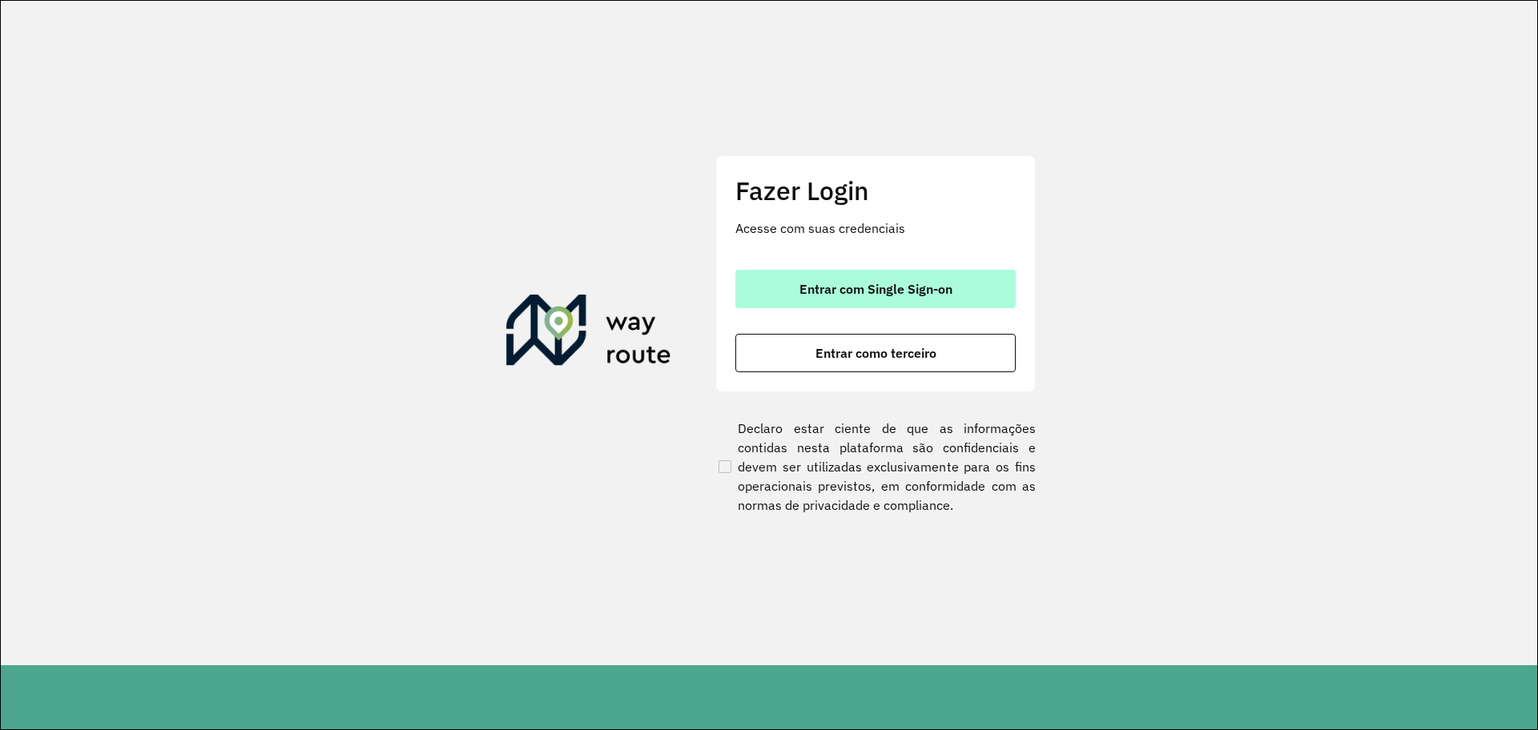
click at [871, 292] on span "Entrar com Single Sign-on" at bounding box center [875, 289] width 153 height 13
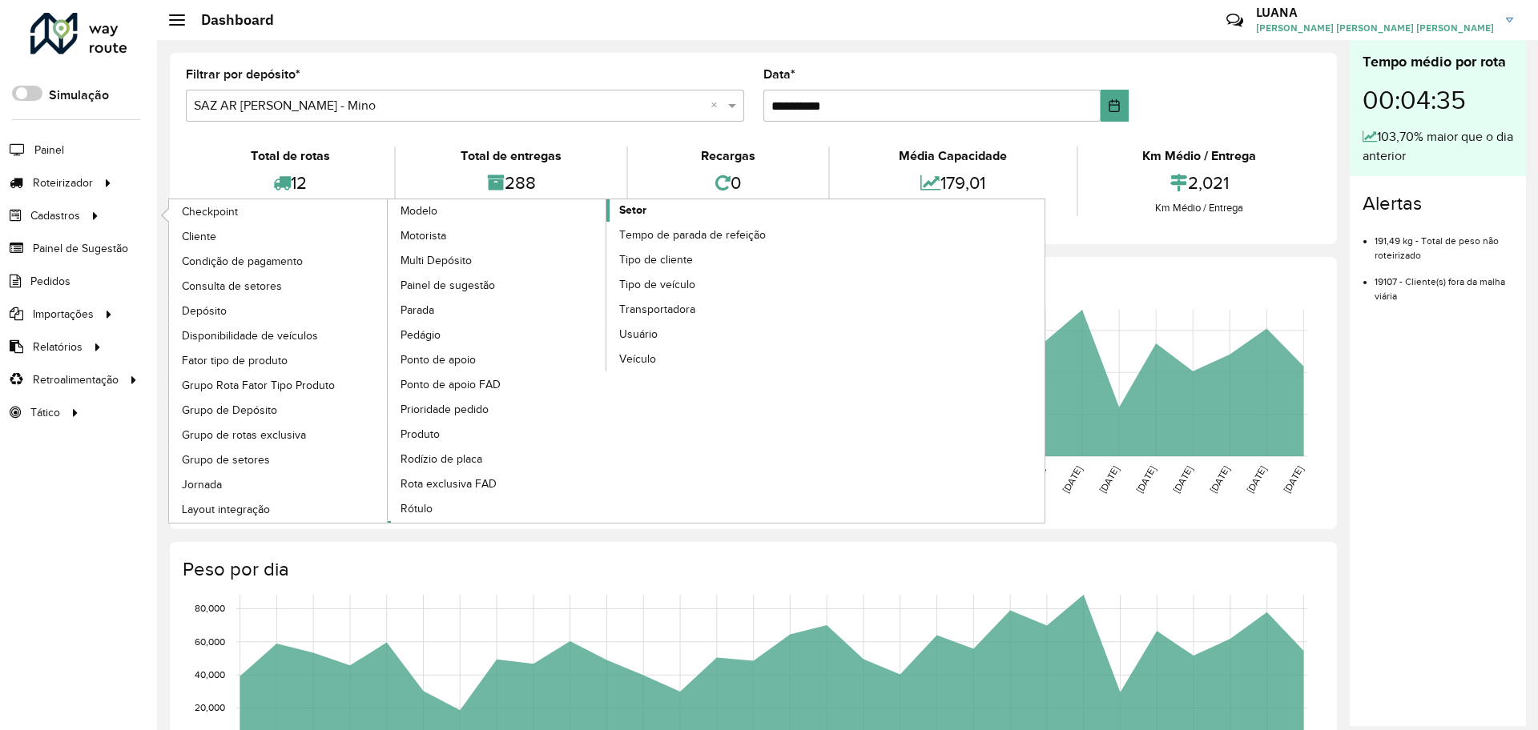
click at [694, 202] on link "Setor" at bounding box center [607, 361] width 438 height 324
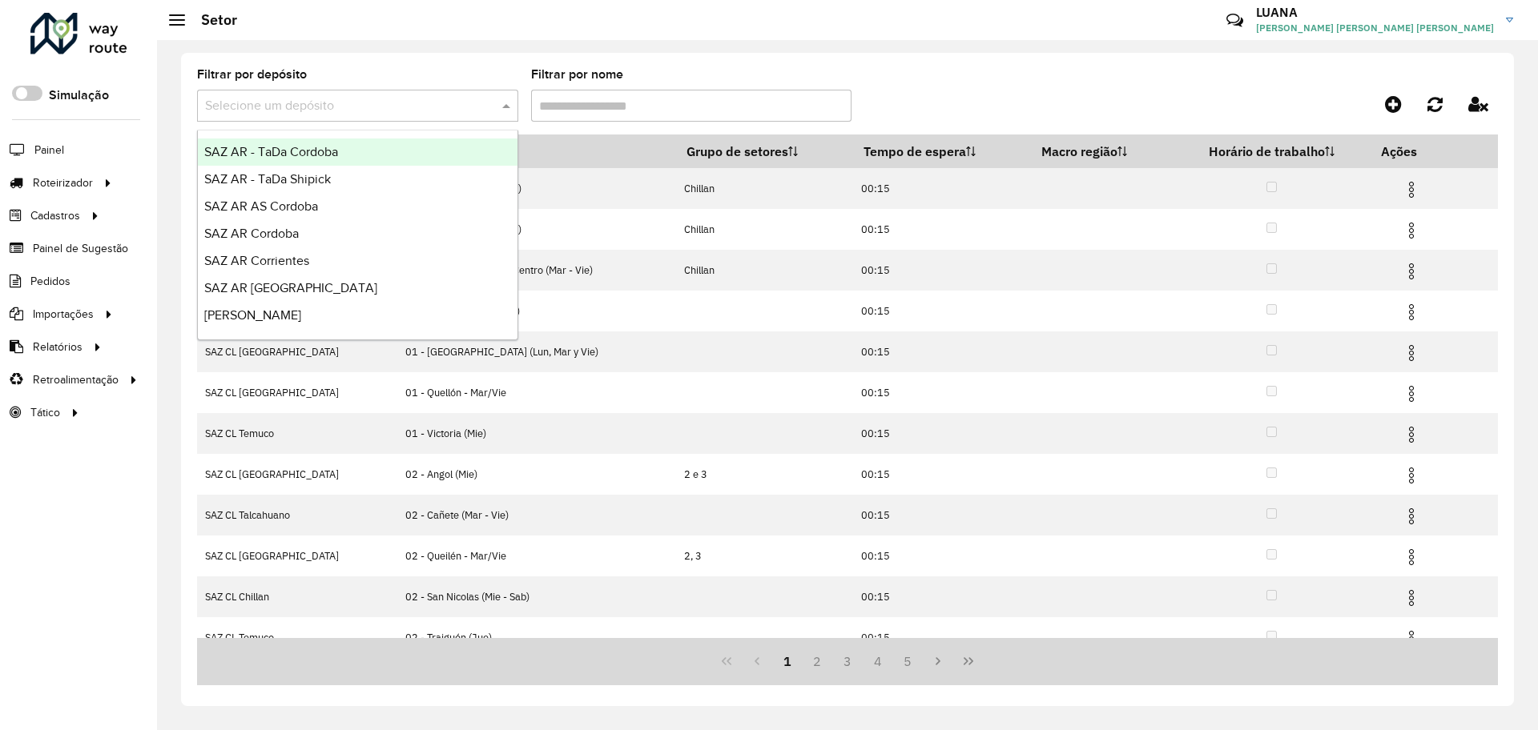
click at [411, 99] on input "text" at bounding box center [341, 106] width 273 height 19
type input "****"
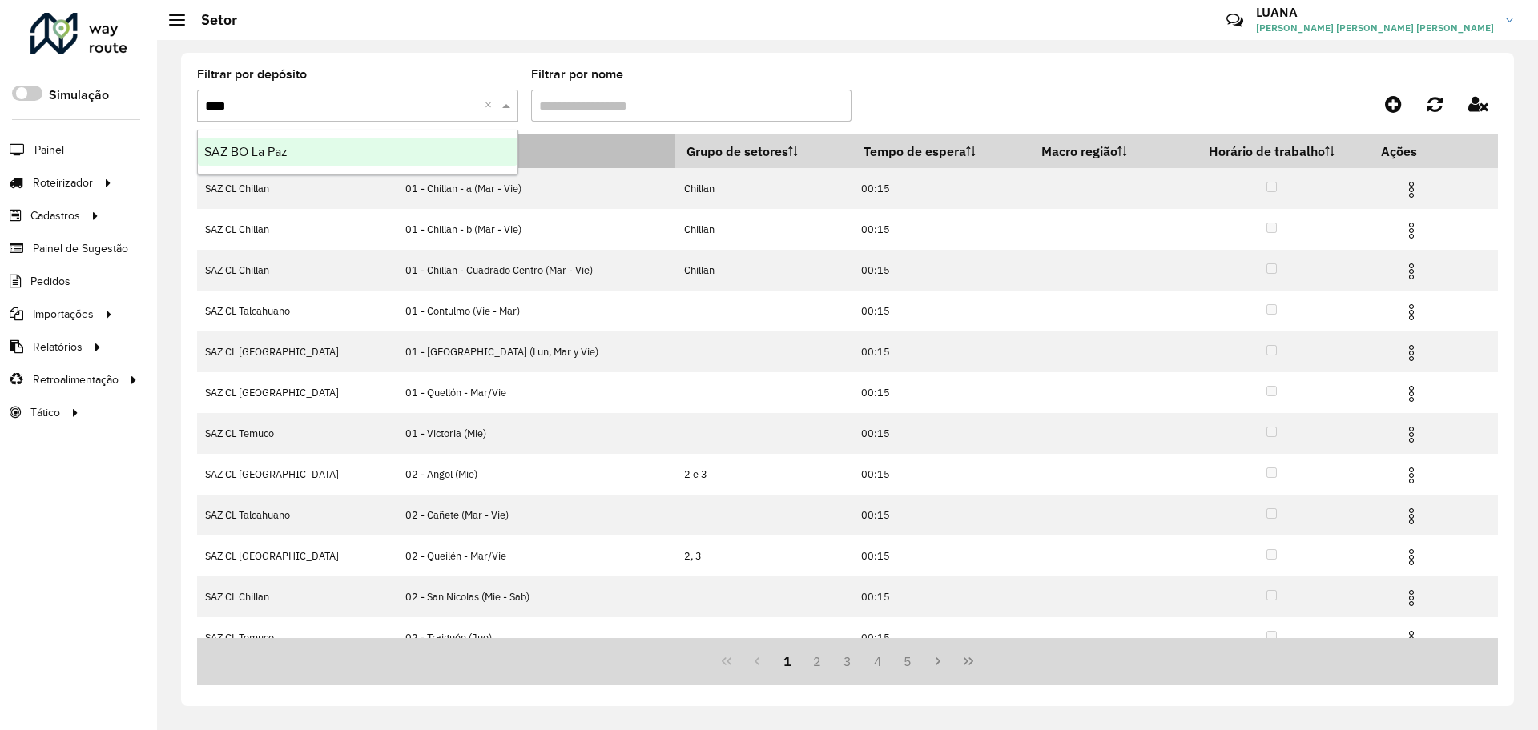
click at [416, 155] on div "SAZ BO La Paz" at bounding box center [358, 152] width 320 height 27
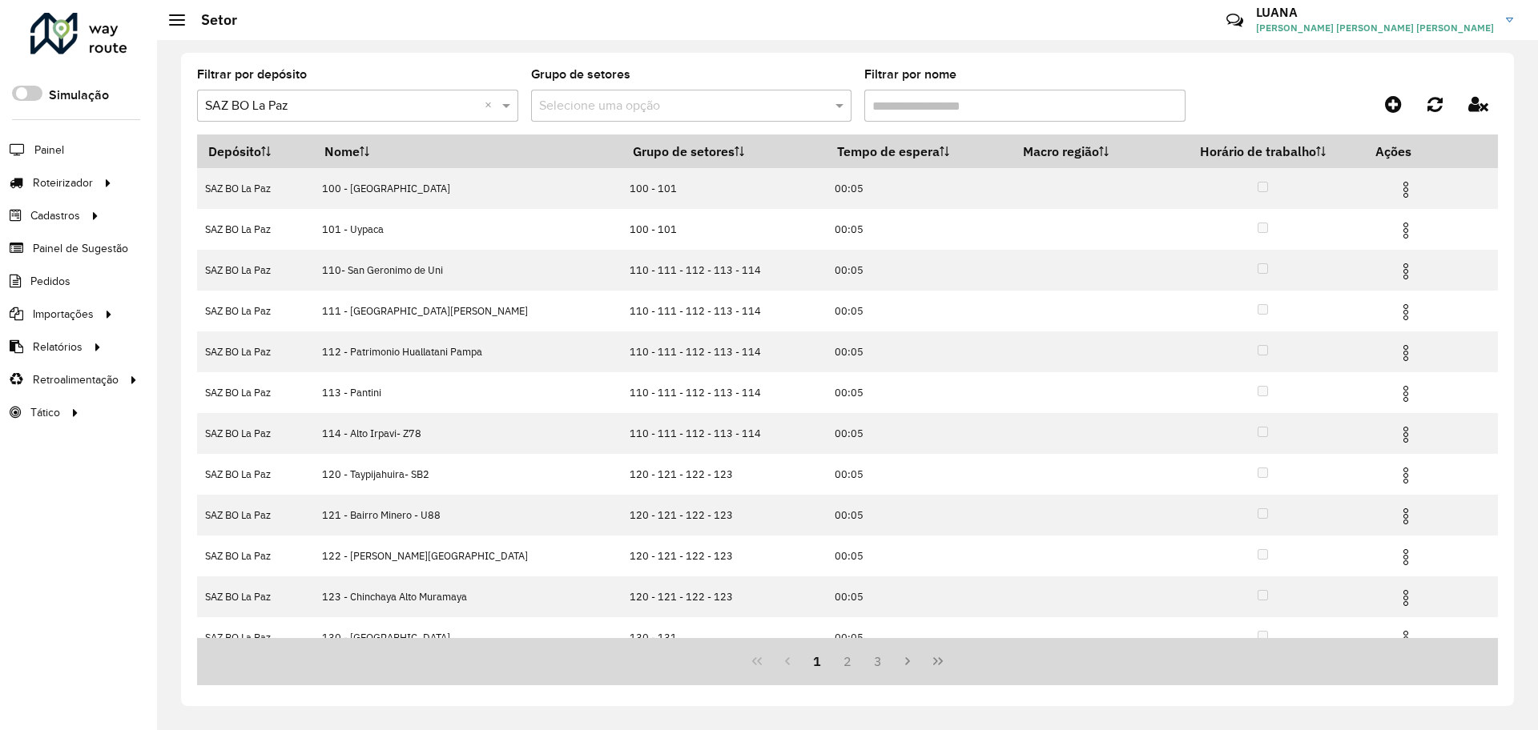
click at [948, 103] on input "Filtrar por nome" at bounding box center [1024, 106] width 321 height 32
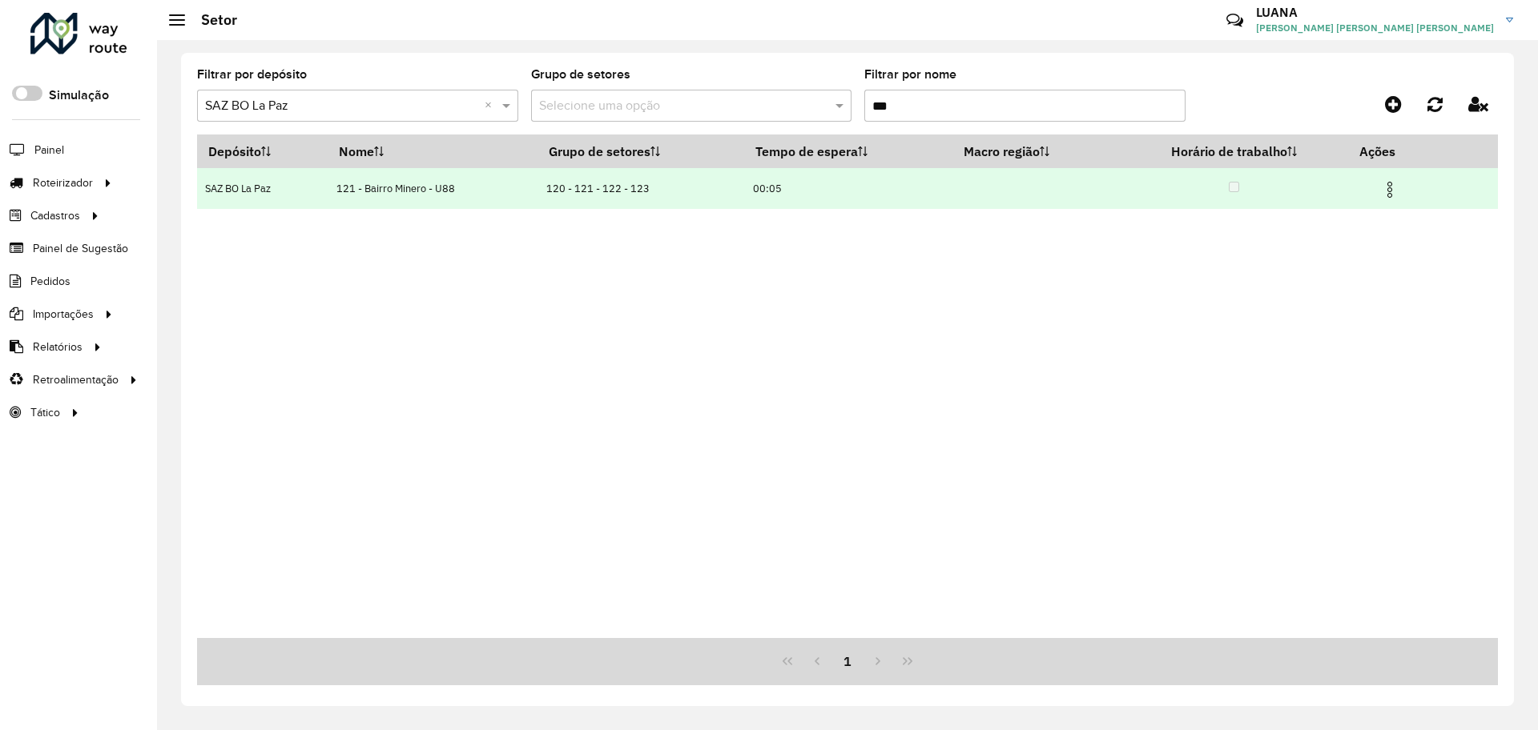
click at [1383, 187] on img at bounding box center [1389, 189] width 19 height 19
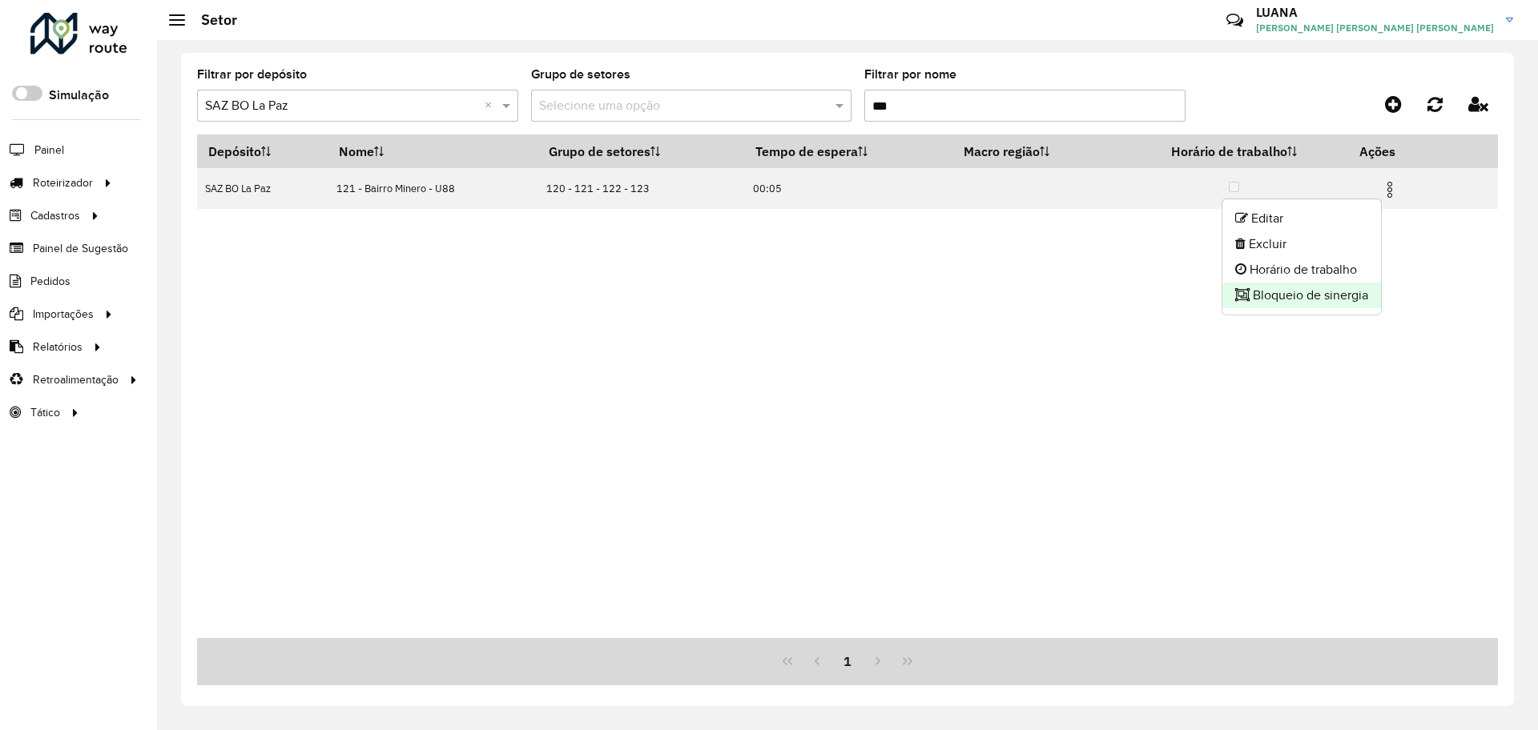
click at [1301, 298] on li "Bloqueio de sinergia" at bounding box center [1301, 296] width 159 height 26
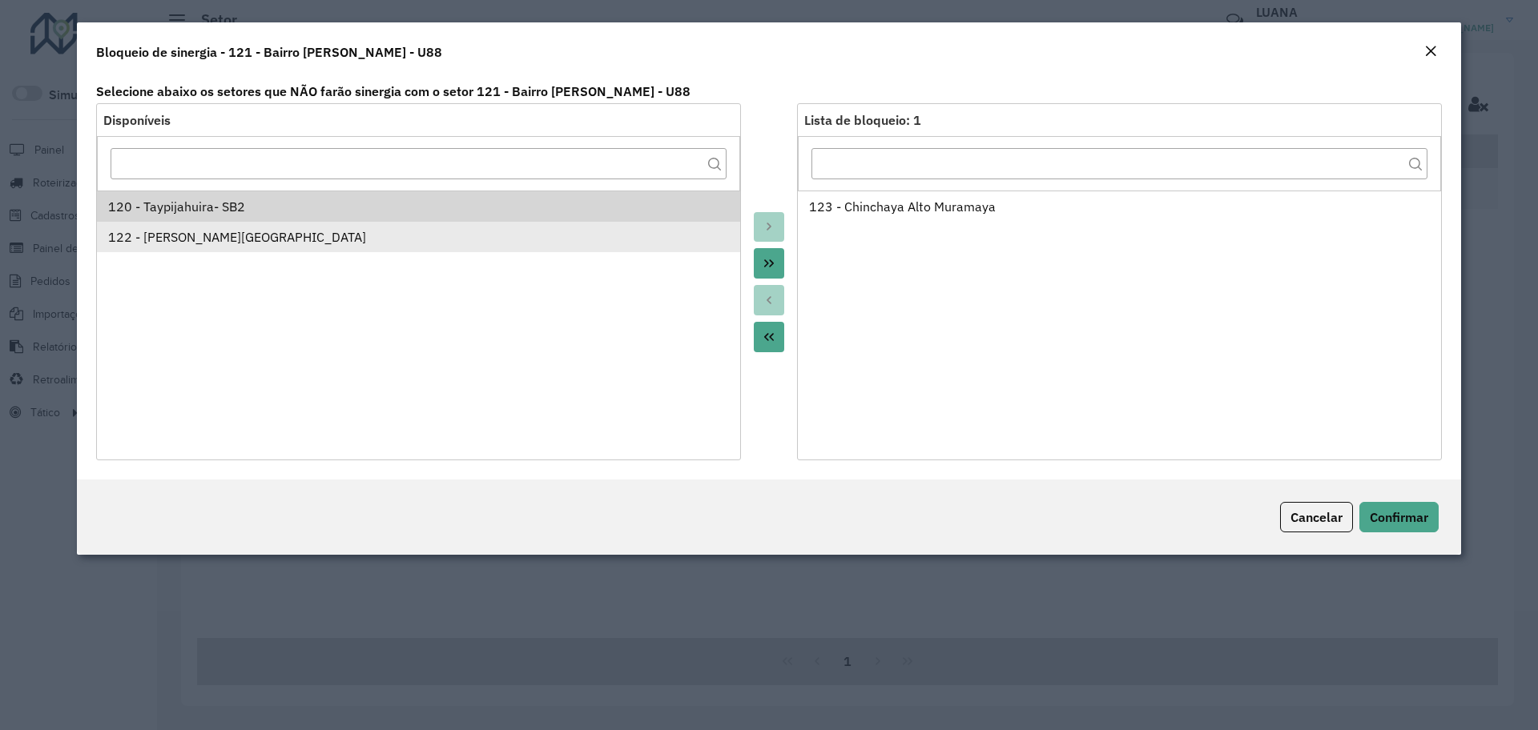
click at [187, 227] on div "122 - [PERSON_NAME][GEOGRAPHIC_DATA]" at bounding box center [418, 236] width 621 height 19
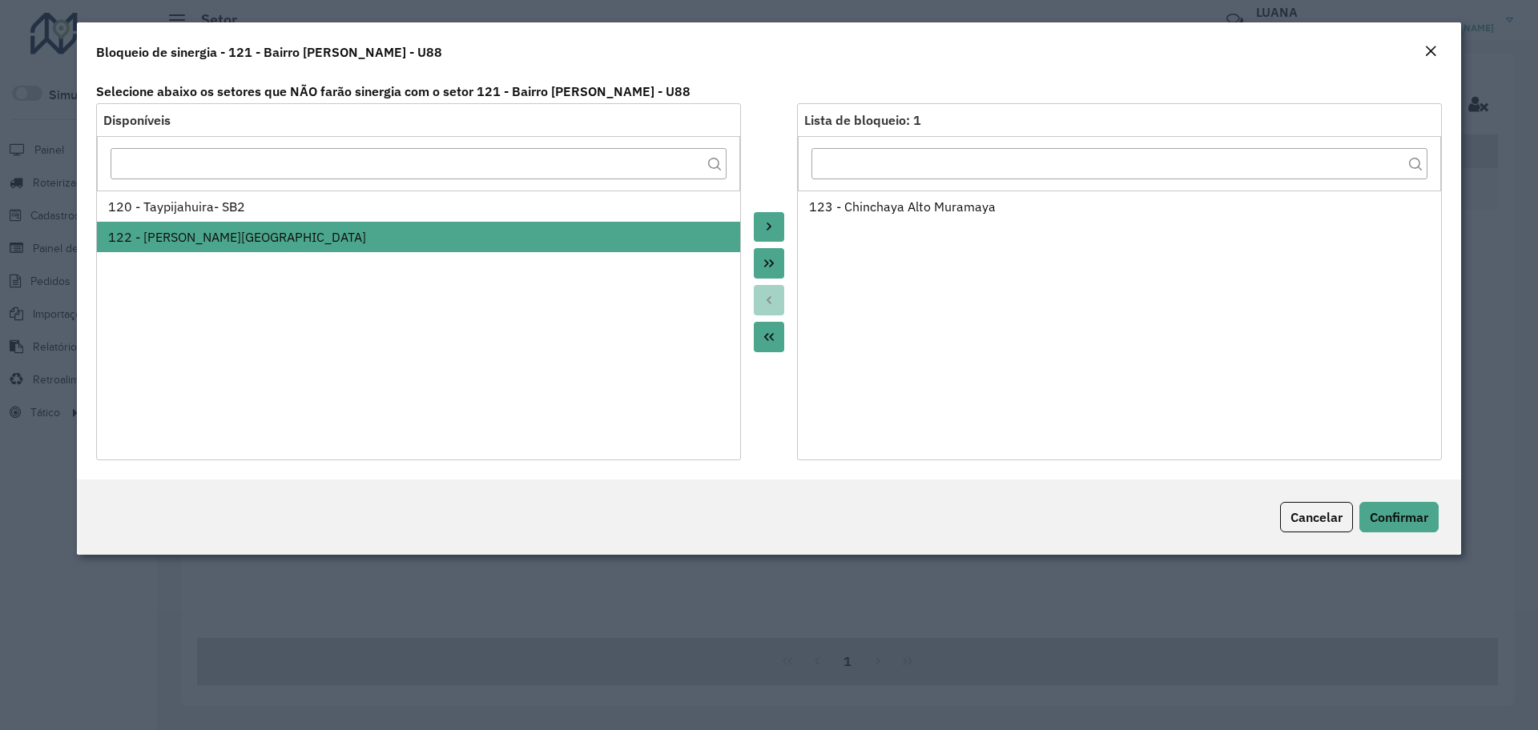
click at [774, 223] on icon "Move to Target" at bounding box center [768, 226] width 13 height 13
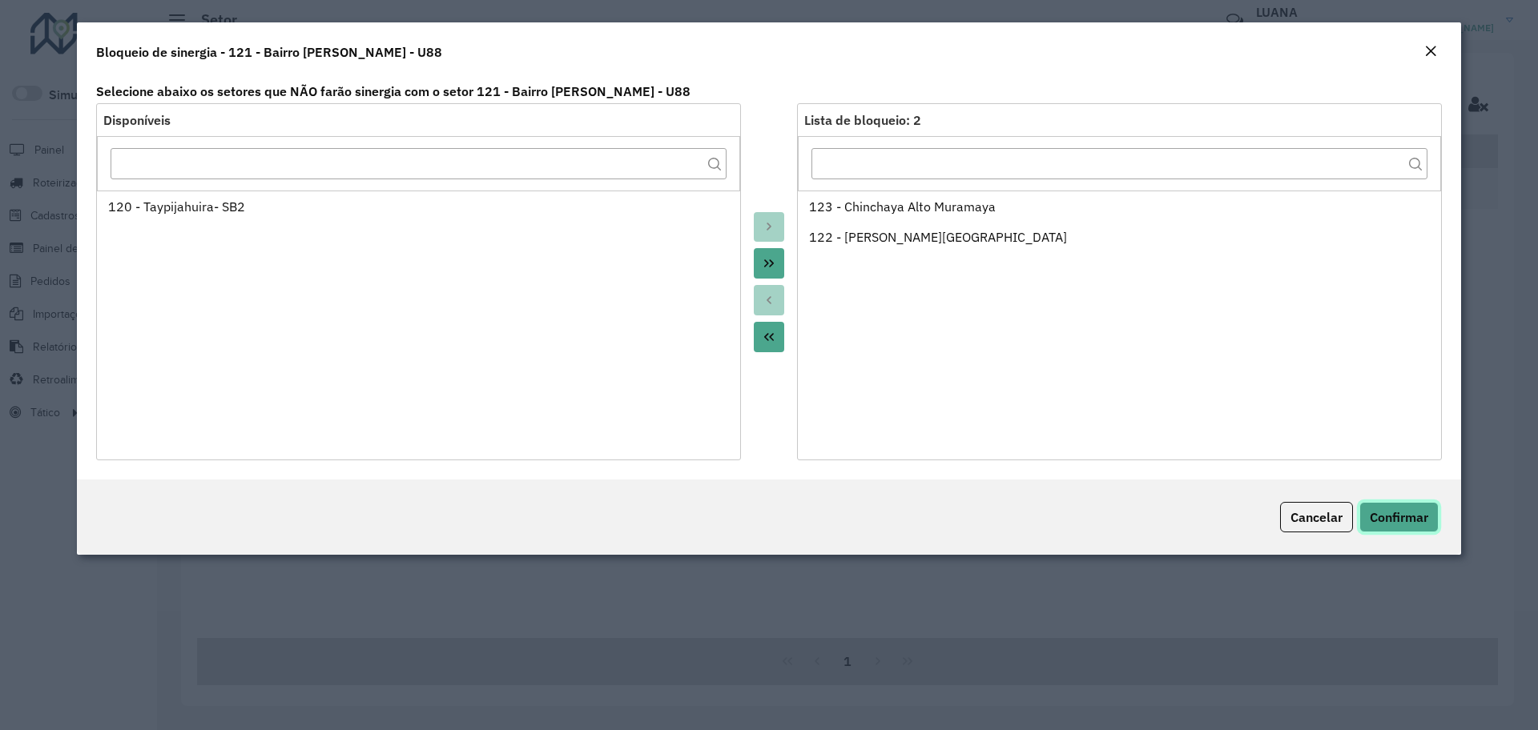
click at [1397, 511] on span "Confirmar" at bounding box center [1398, 517] width 58 height 16
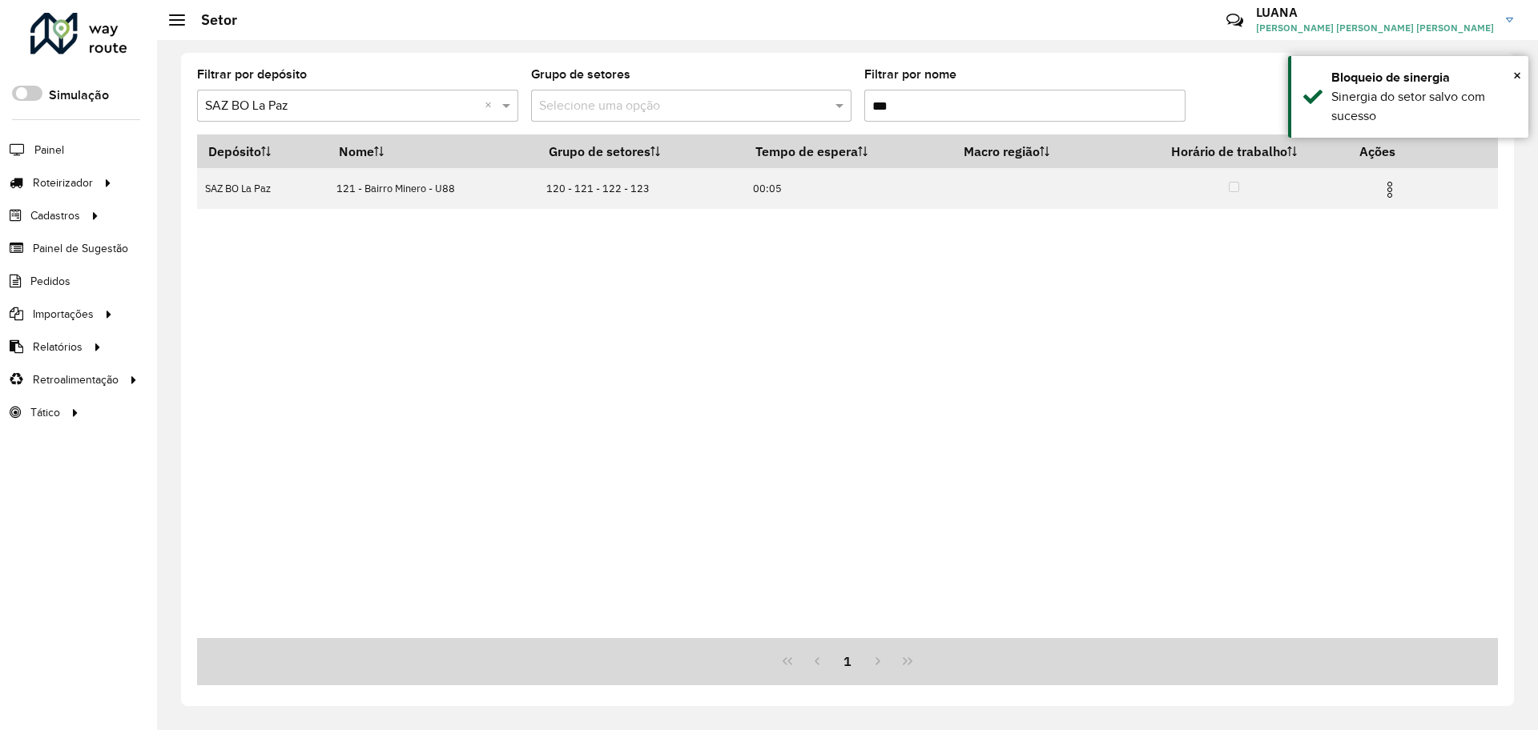
click at [907, 104] on input "***" at bounding box center [1024, 106] width 321 height 32
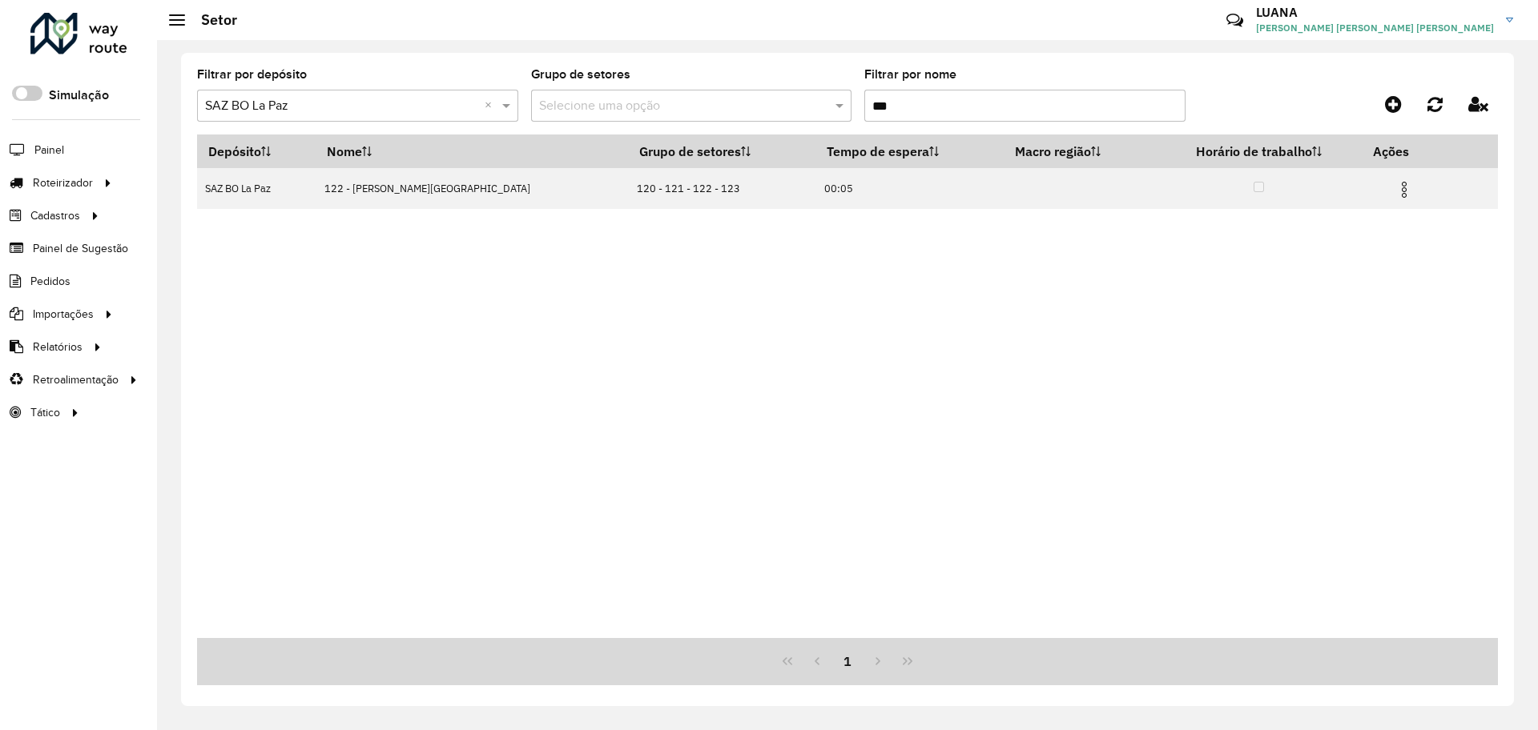
click at [896, 107] on input "***" at bounding box center [1024, 106] width 321 height 32
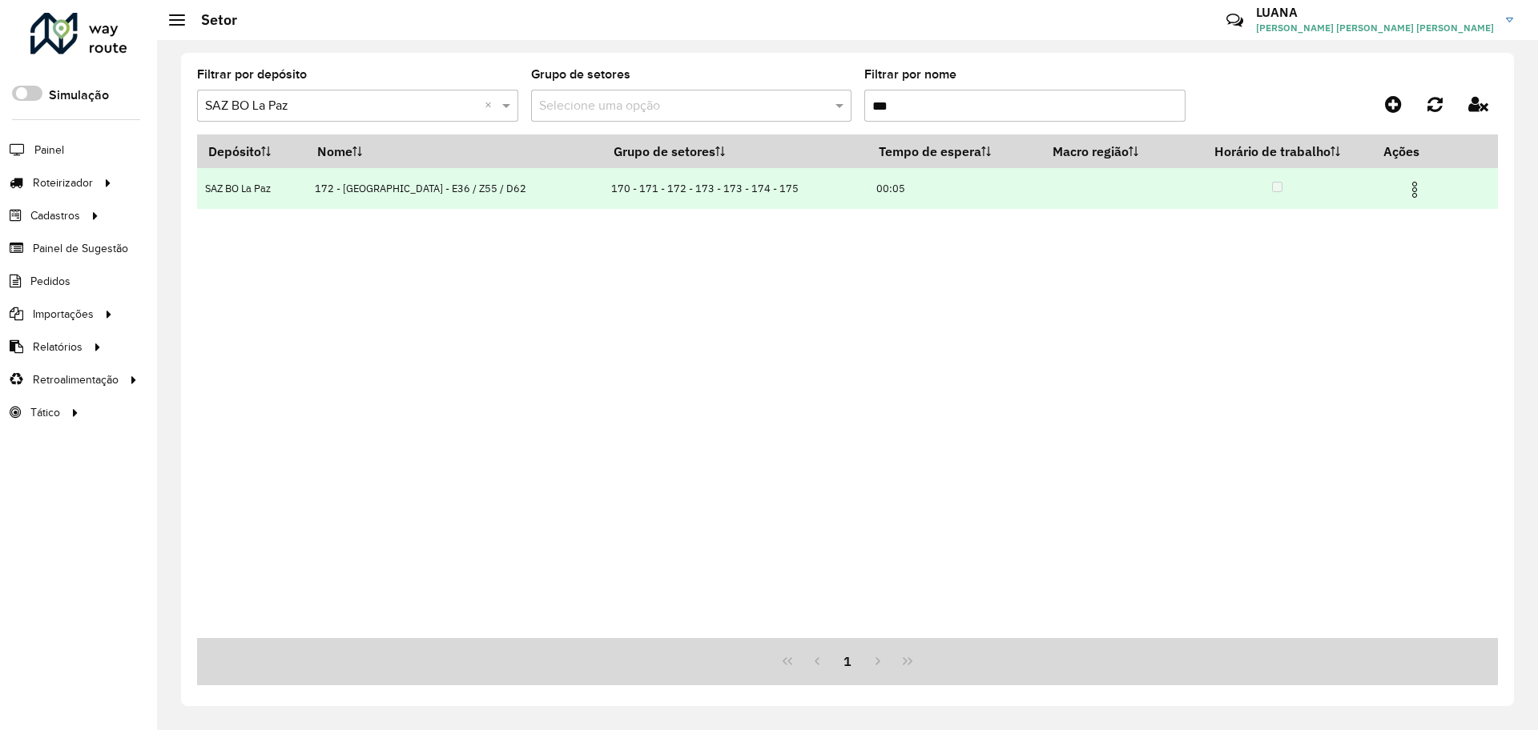
type input "***"
click at [1419, 192] on img at bounding box center [1414, 189] width 19 height 19
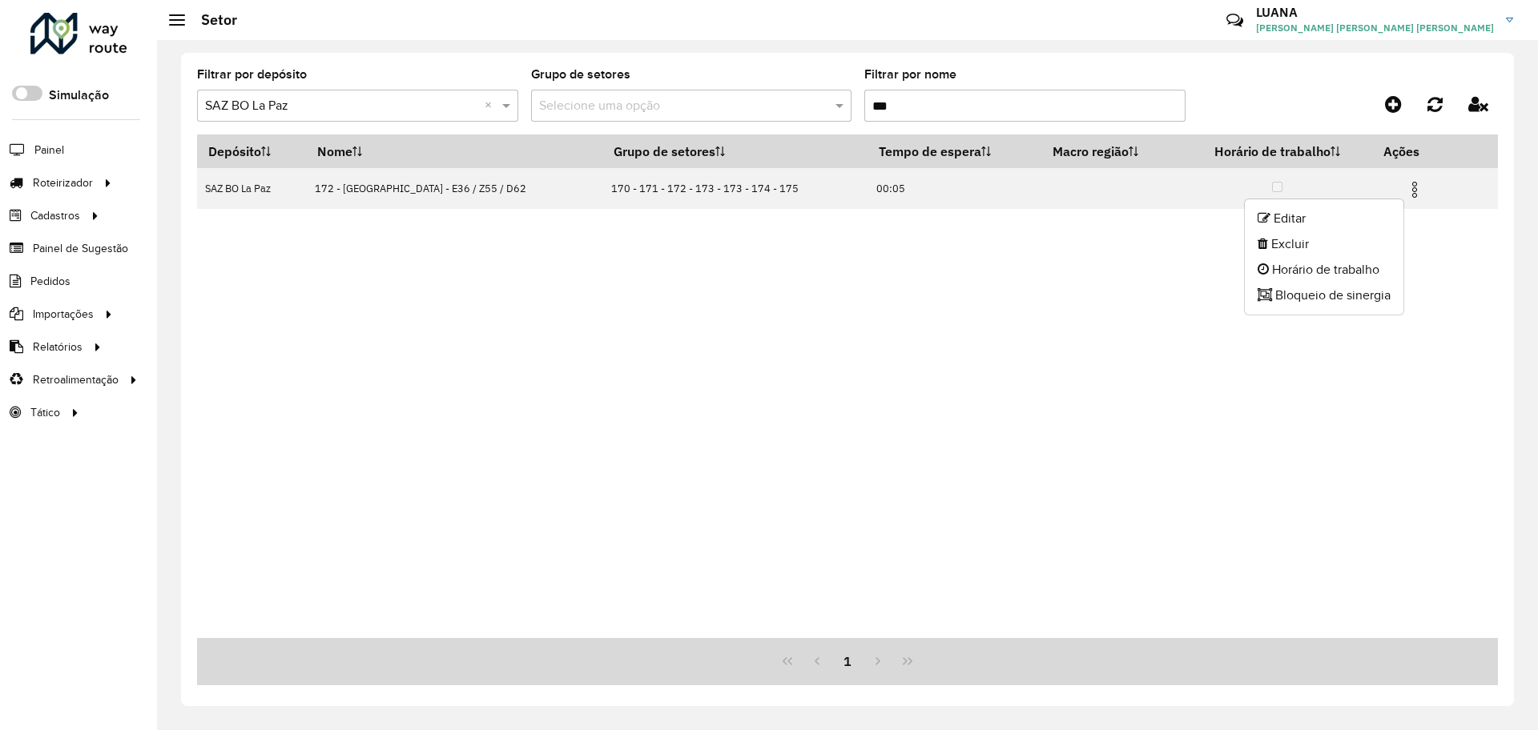
click at [1331, 204] on ul "Editar Excluir Horário de trabalho Bloqueio de sinergia" at bounding box center [1324, 257] width 160 height 117
click at [1327, 213] on div "Depósito Nome Grupo de setores Tempo de espera Macro região Horário de trabalho…" at bounding box center [847, 387] width 1301 height 504
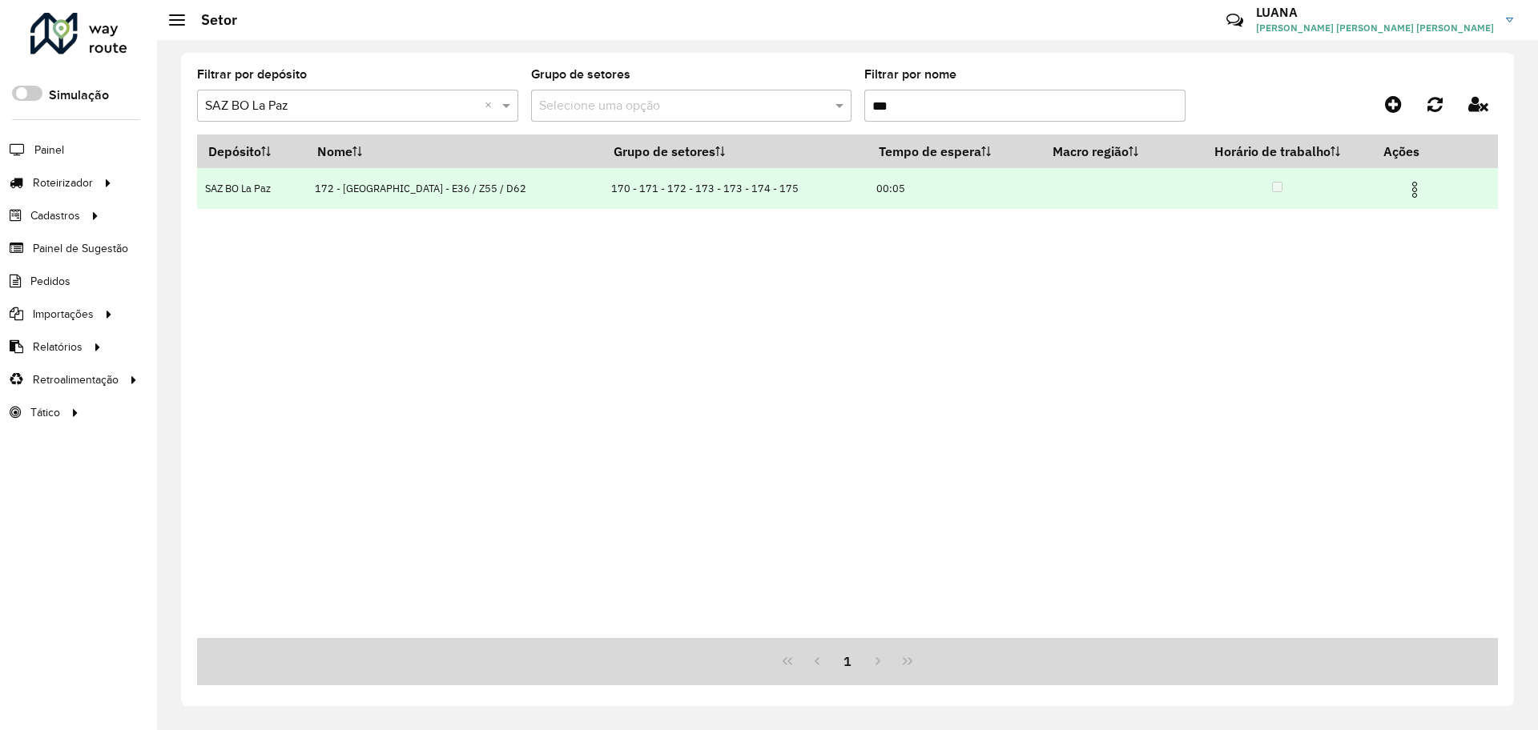
click at [1415, 185] on img at bounding box center [1414, 189] width 19 height 19
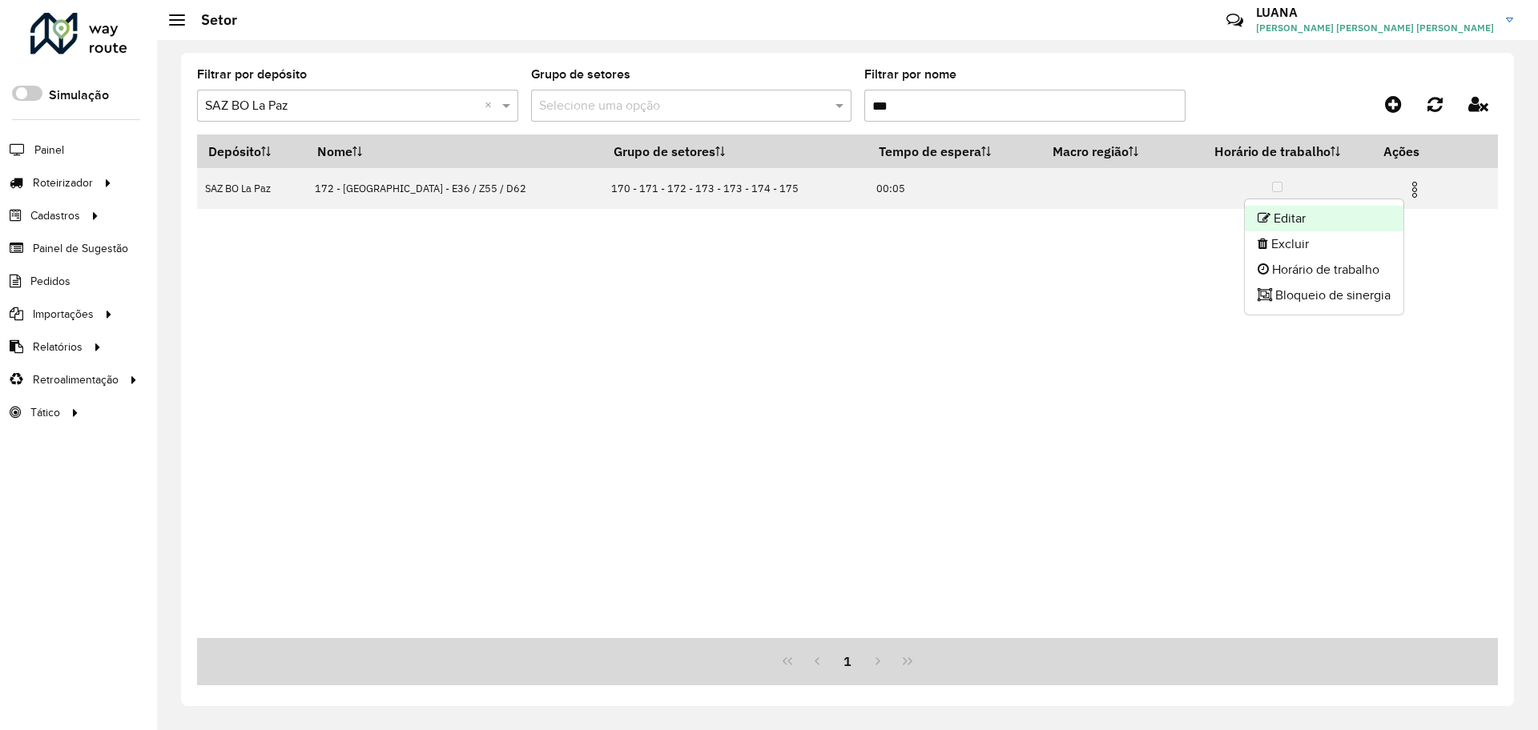
click at [1351, 214] on li "Editar" at bounding box center [1324, 219] width 159 height 26
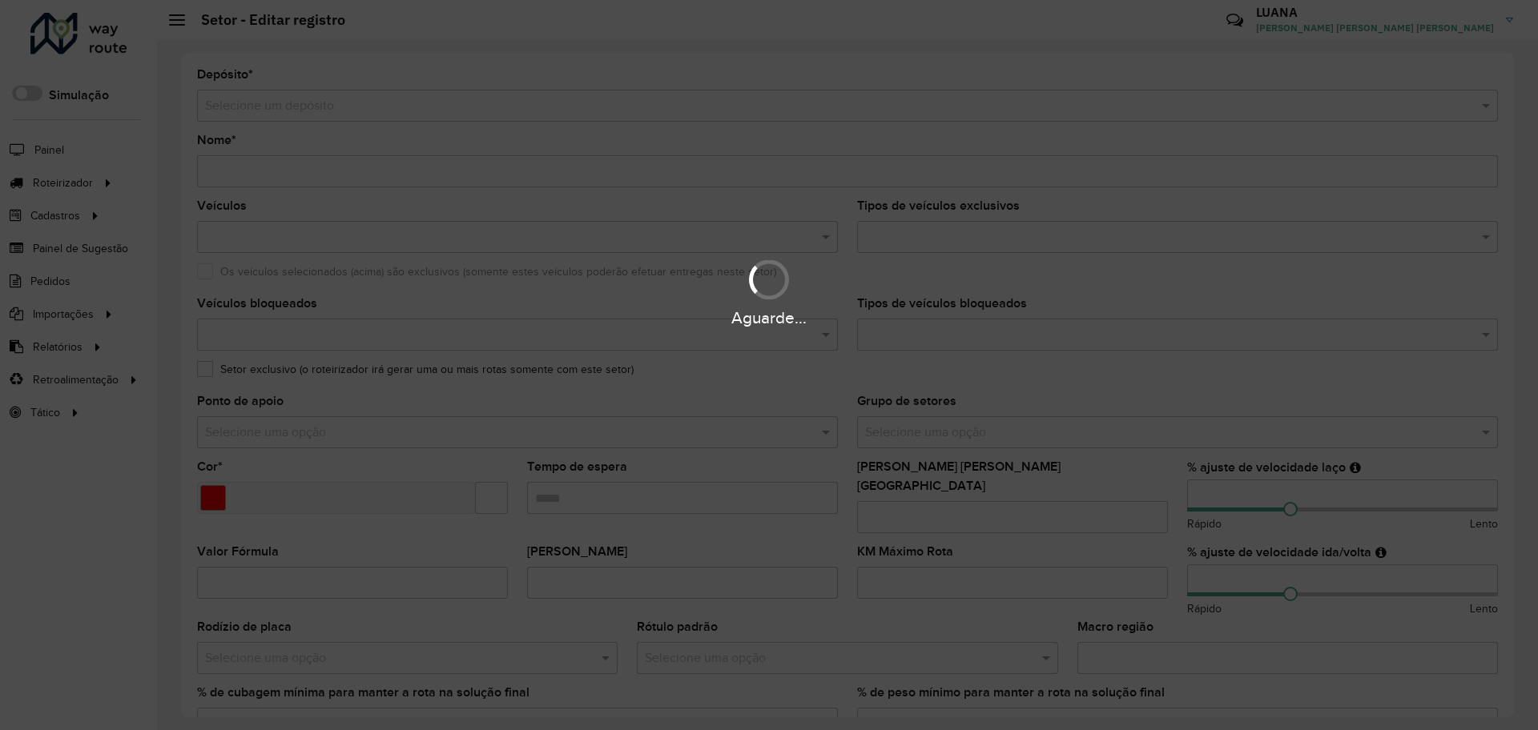
type input "**********"
type input "*******"
type input "*****"
type input "**"
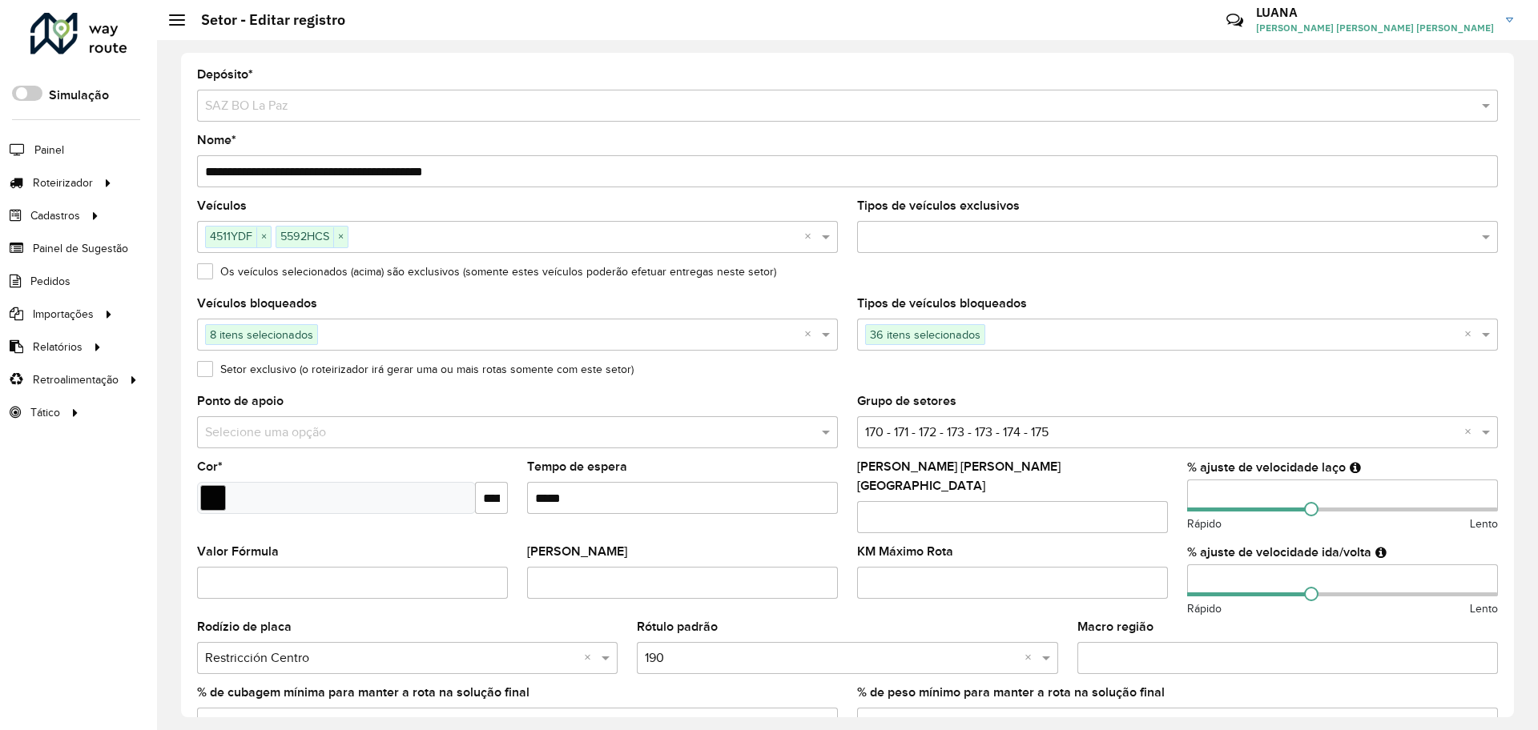
click at [1020, 335] on input "text" at bounding box center [1224, 335] width 479 height 19
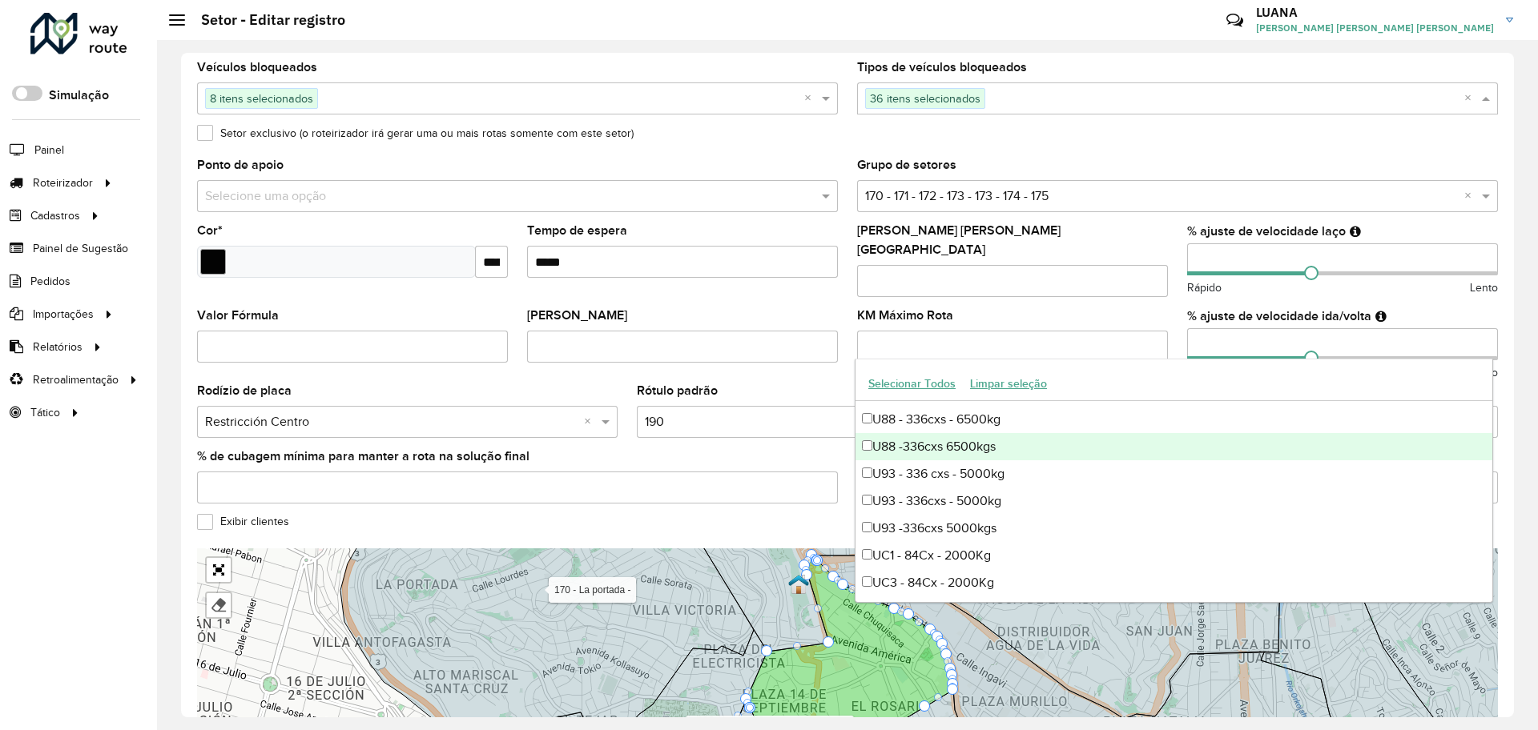
scroll to position [369, 0]
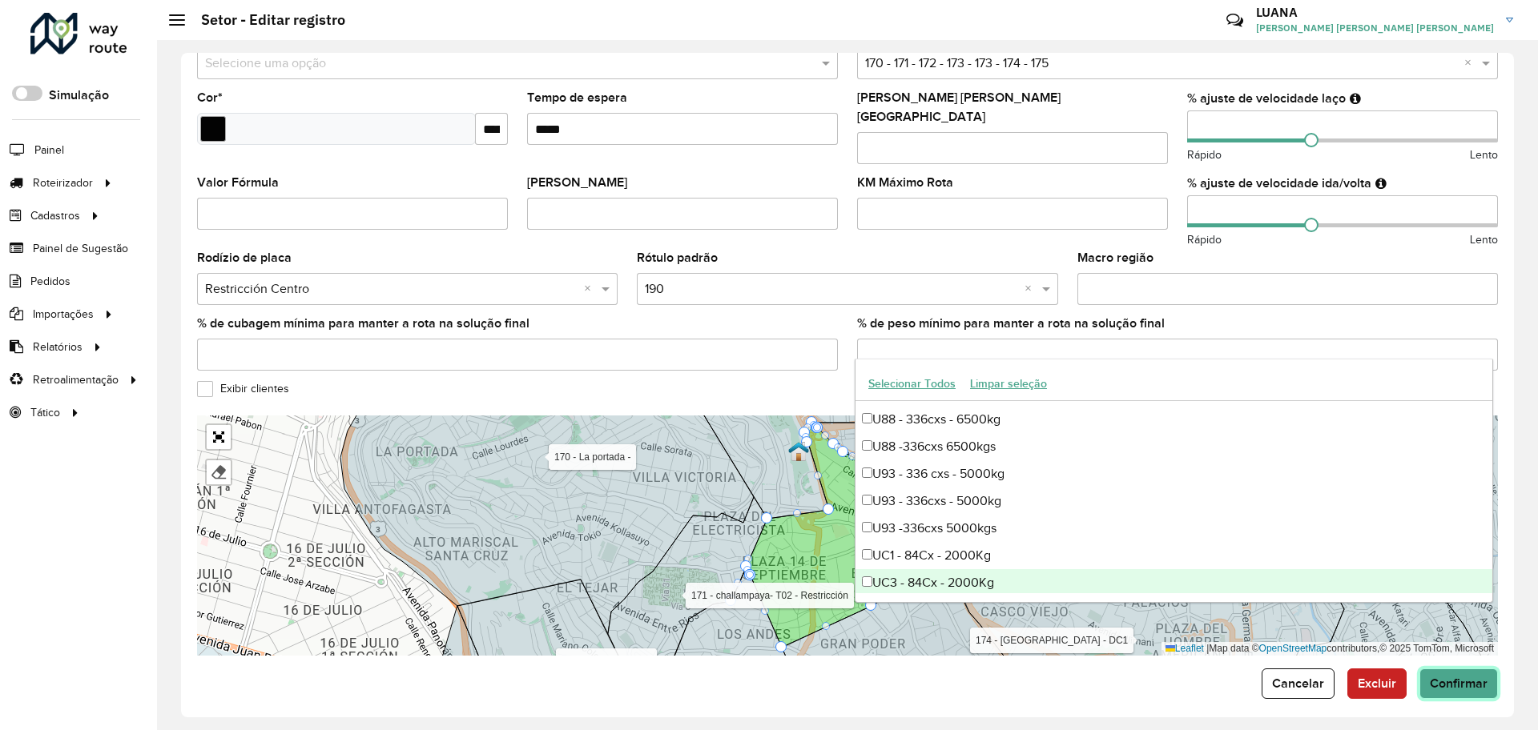
click at [1471, 677] on span "Confirmar" at bounding box center [1459, 684] width 58 height 14
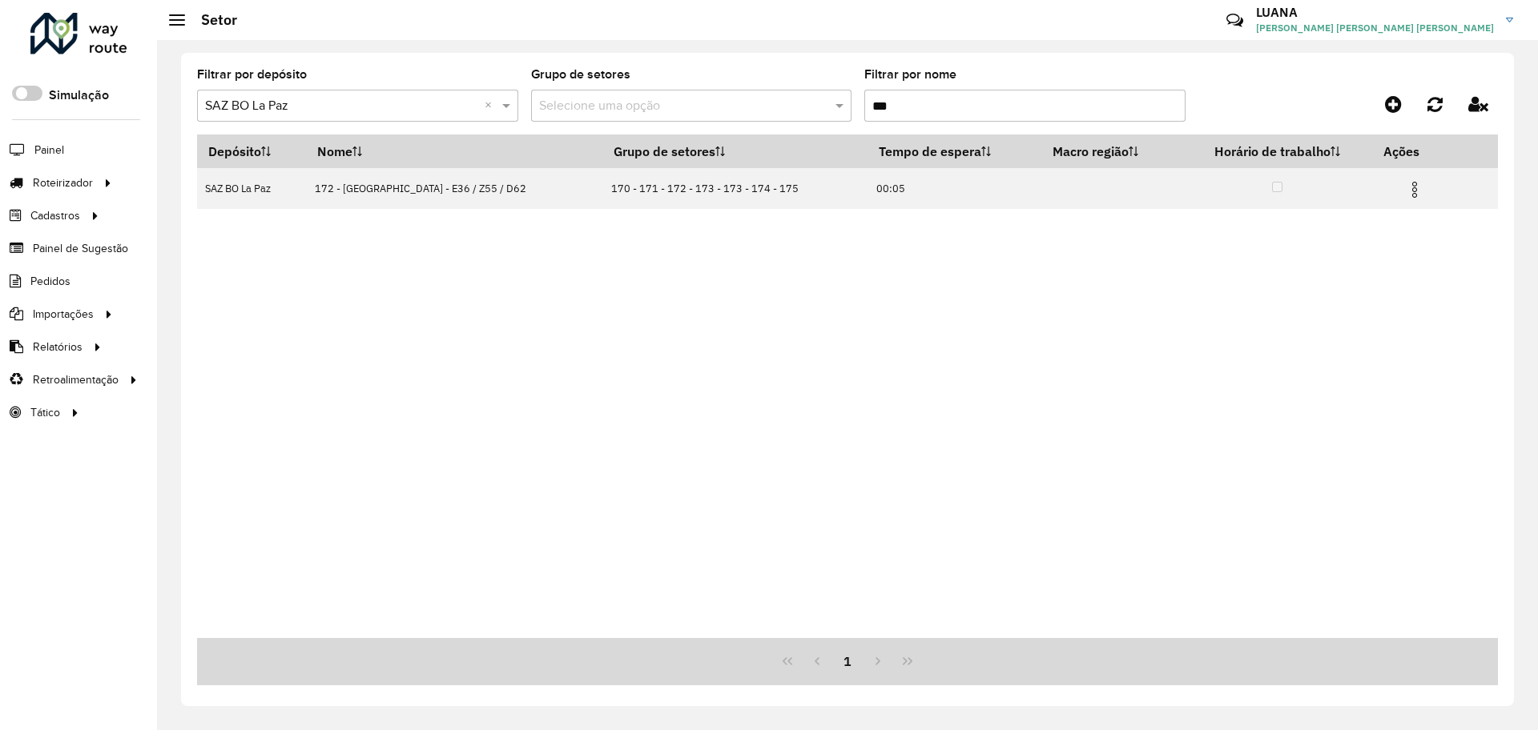
click at [935, 111] on input "***" at bounding box center [1024, 106] width 321 height 32
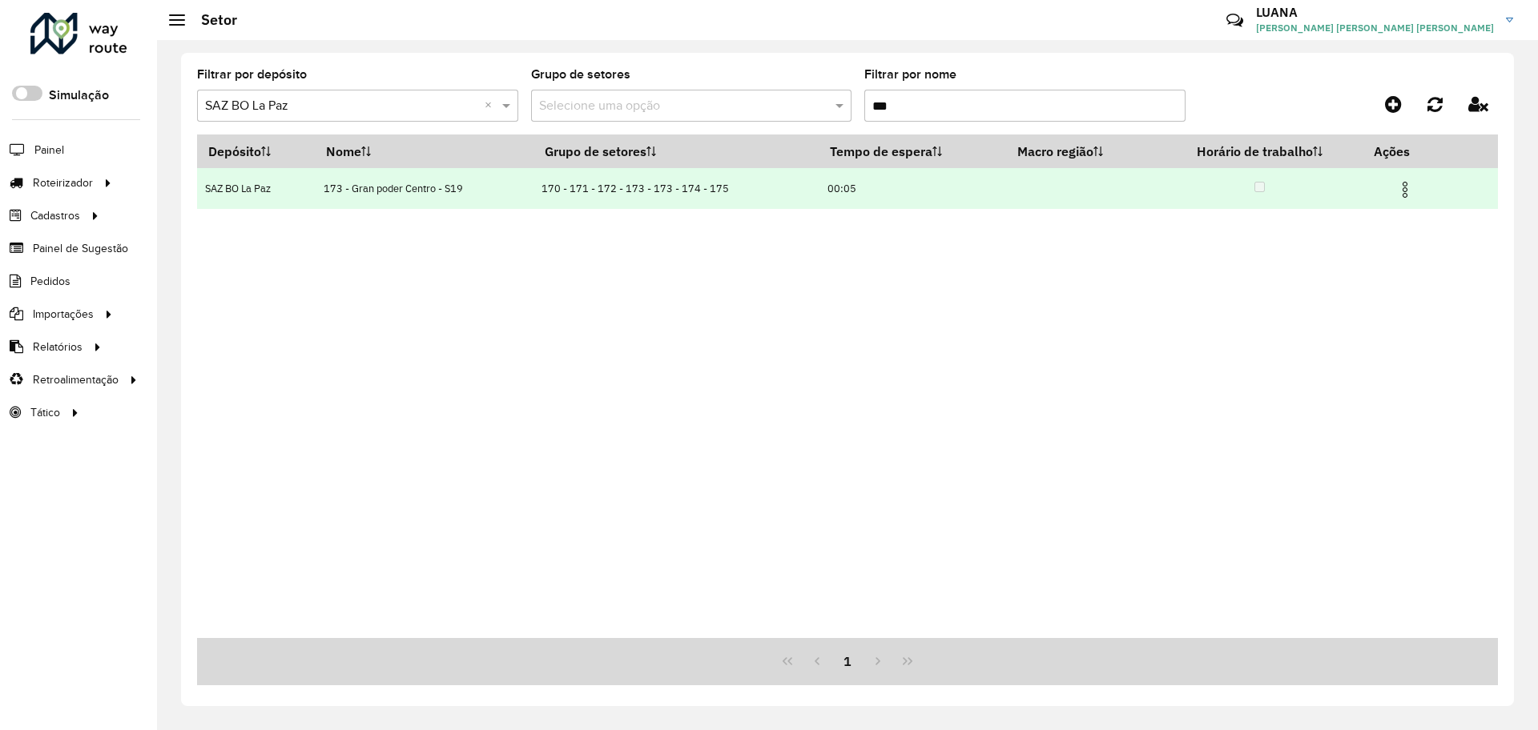
type input "***"
click at [1406, 194] on img at bounding box center [1404, 189] width 19 height 19
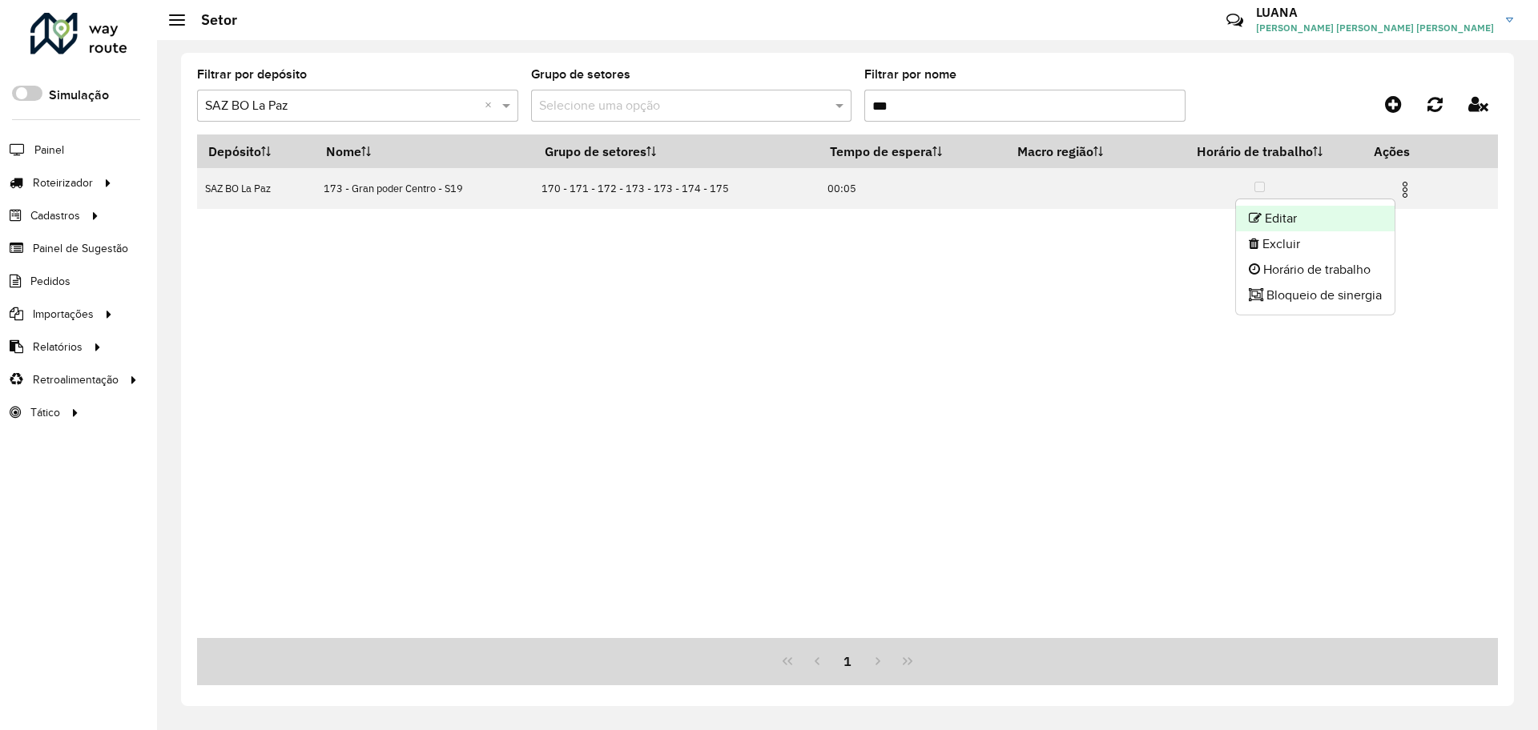
click at [1281, 215] on li "Editar" at bounding box center [1315, 219] width 159 height 26
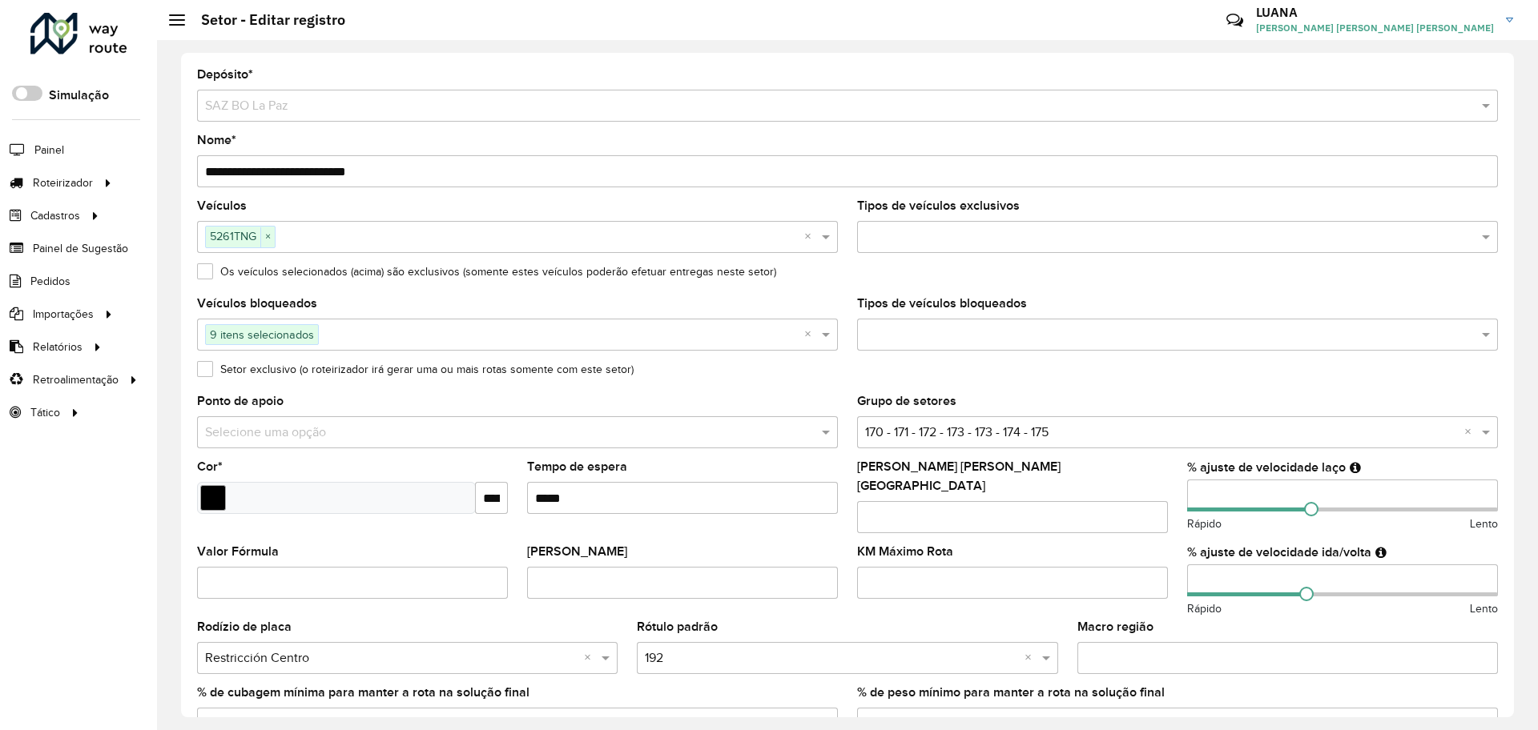
click at [991, 337] on input "text" at bounding box center [1169, 335] width 617 height 19
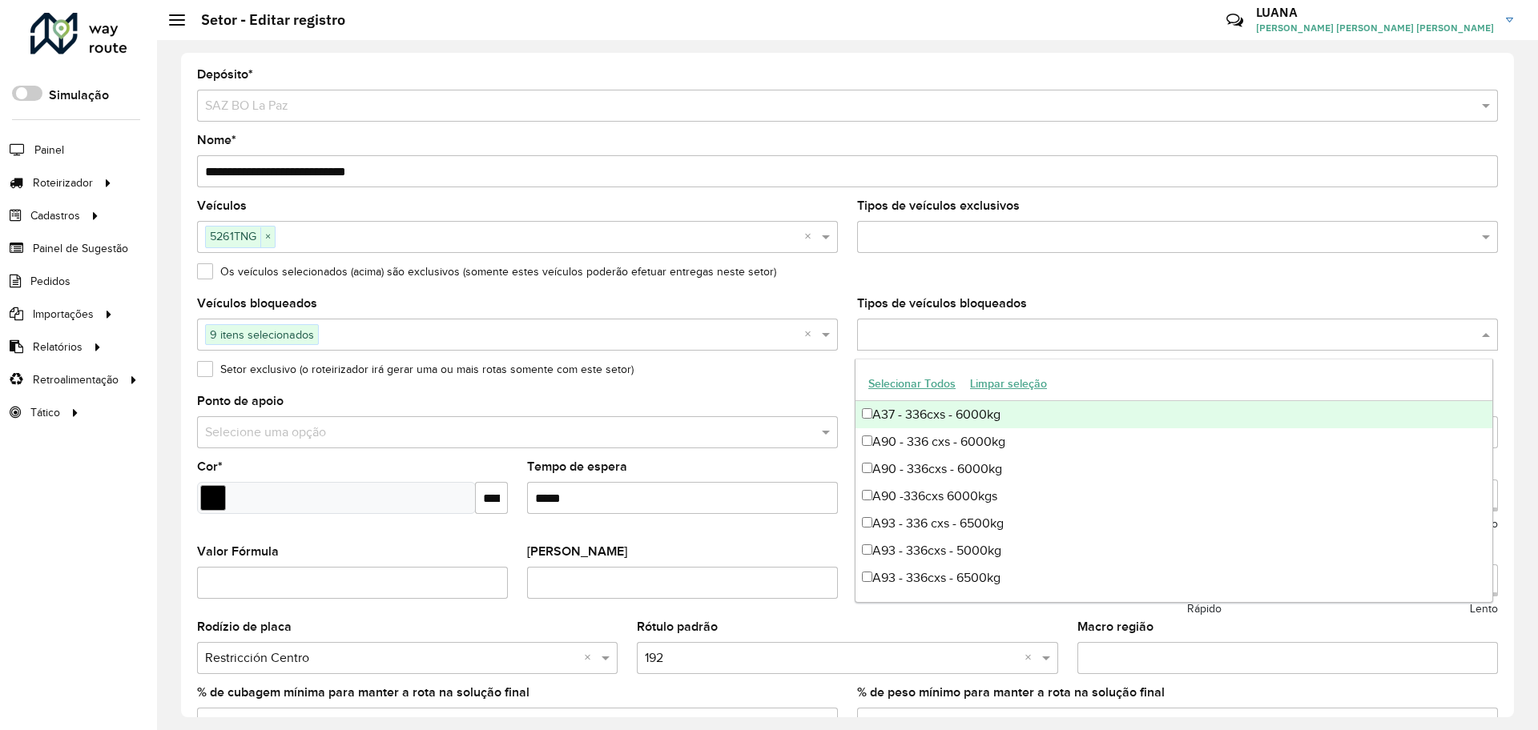
click at [404, 338] on input "text" at bounding box center [561, 335] width 485 height 19
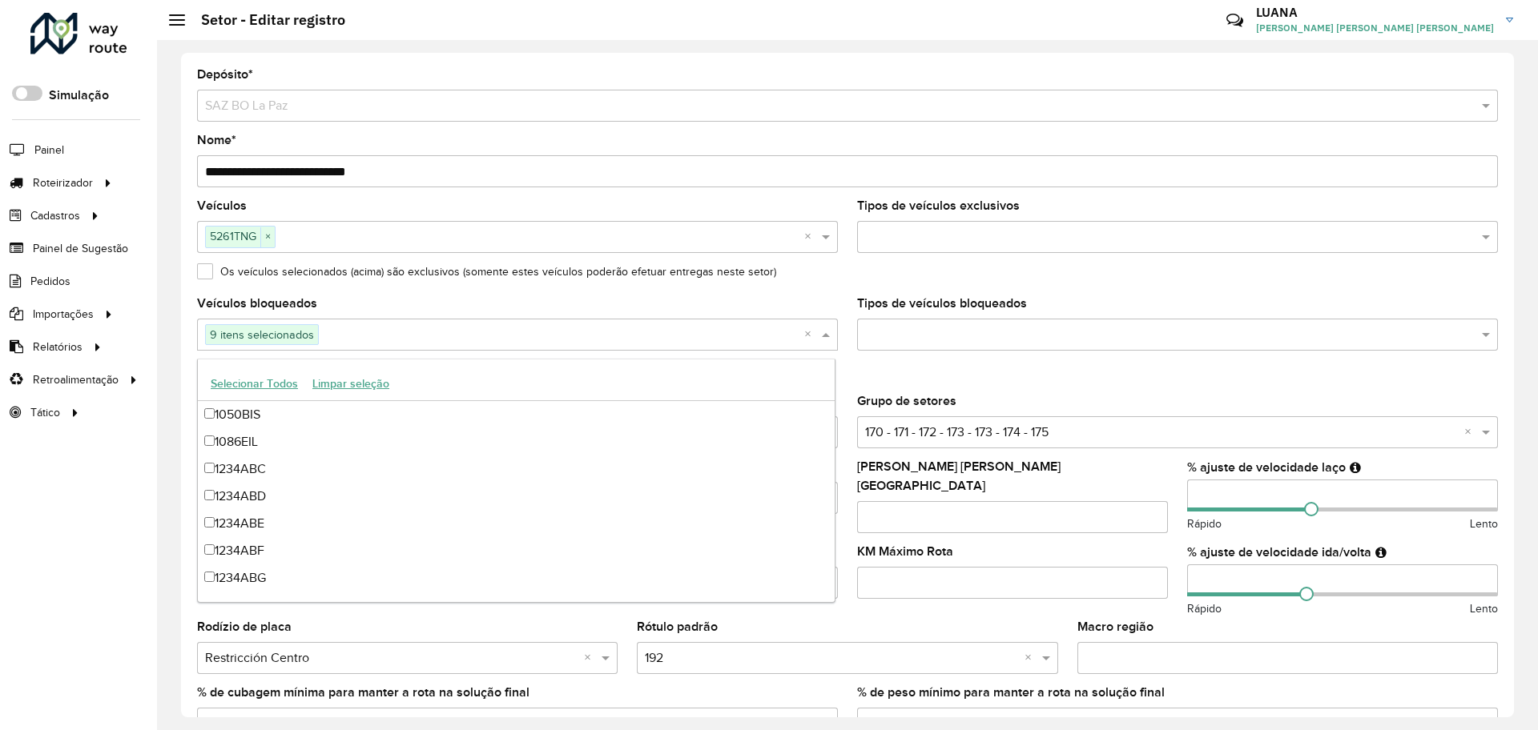
scroll to position [2614, 0]
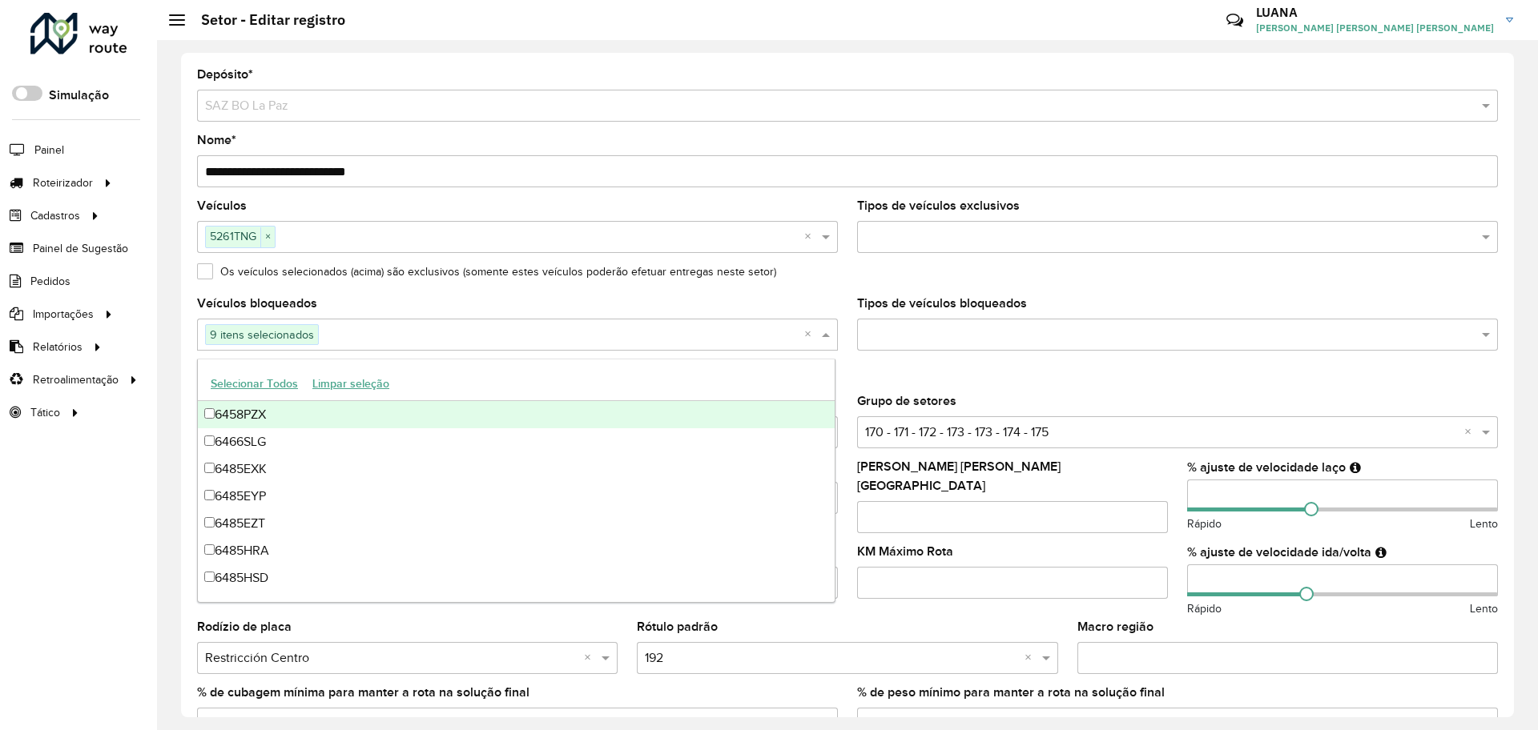
click at [895, 314] on div "Tipos de veículos bloqueados" at bounding box center [1177, 324] width 641 height 53
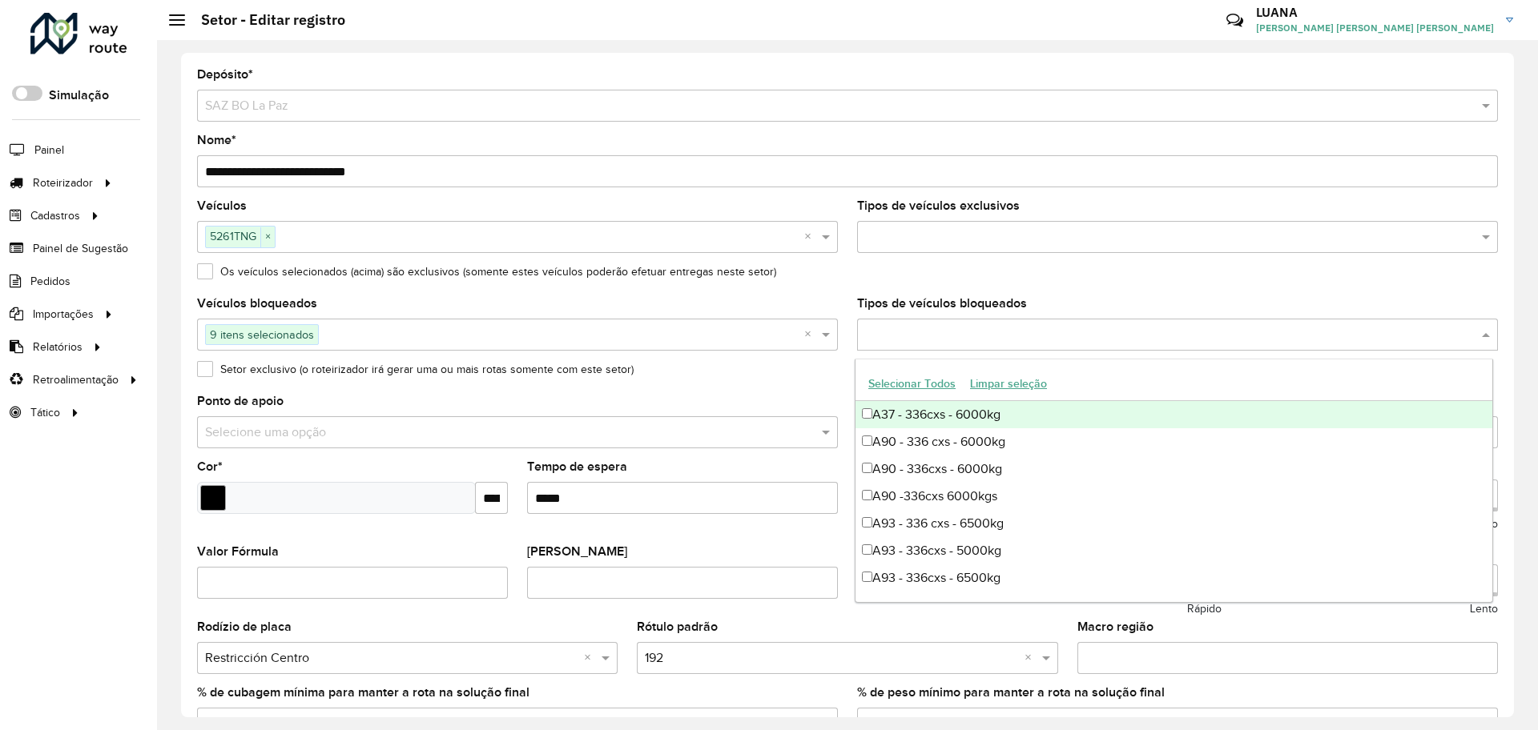
click at [896, 326] on input "text" at bounding box center [1169, 335] width 617 height 19
type input "***"
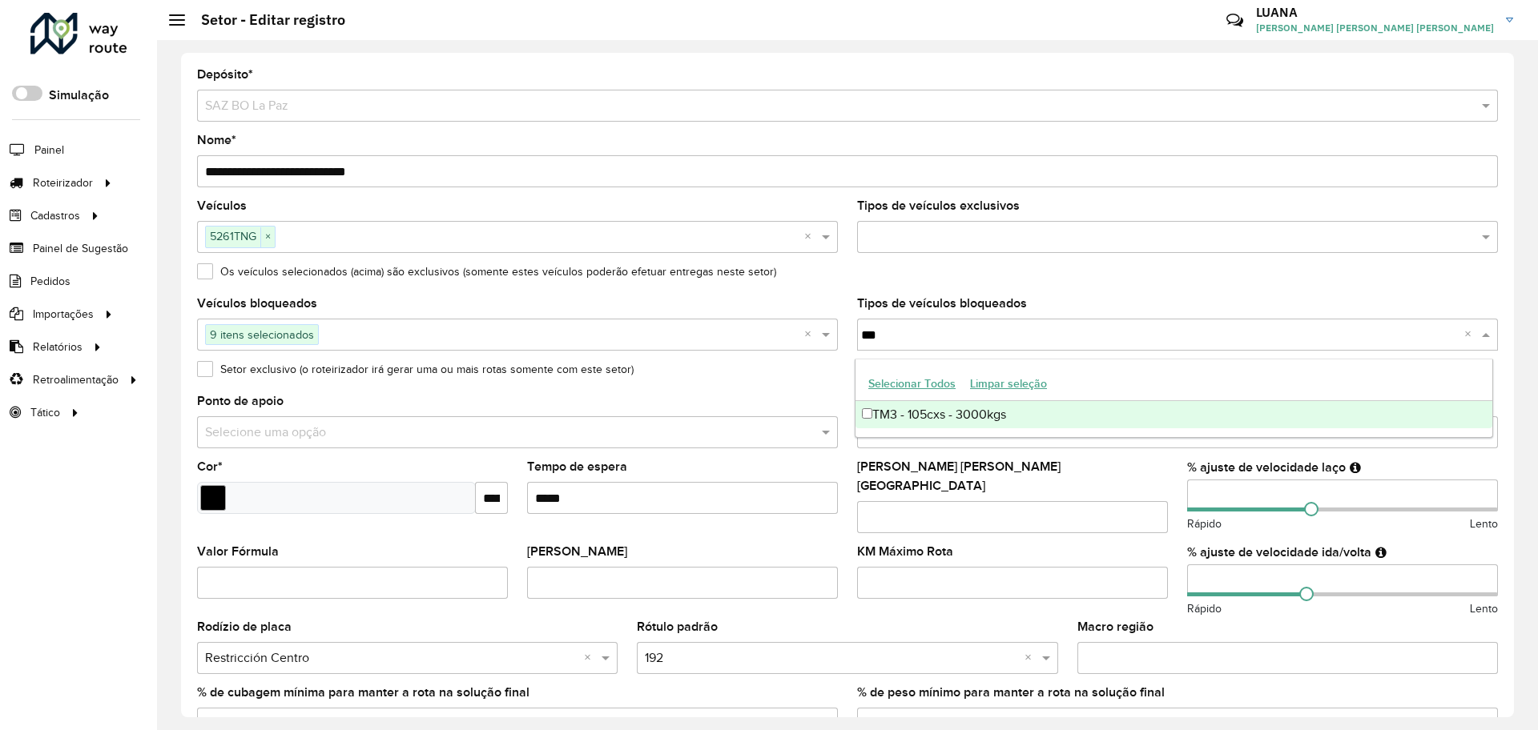
click at [899, 402] on div "TM3 - 105cxs - 3000kgs" at bounding box center [1173, 414] width 637 height 27
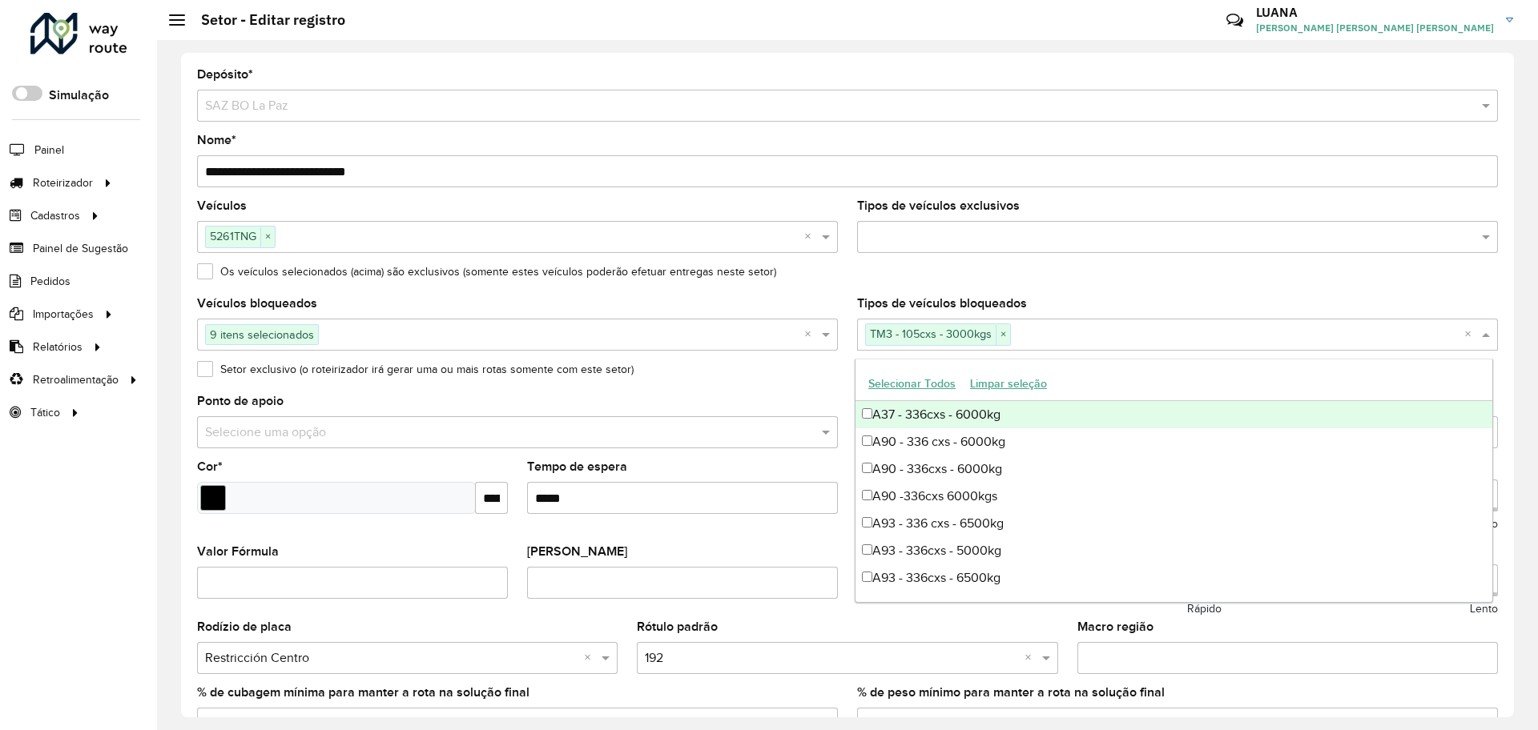
click at [1024, 290] on formly-field "Os veículos selecionados (acima) são exclusivos (somente estes veículos poderão…" at bounding box center [847, 282] width 1320 height 32
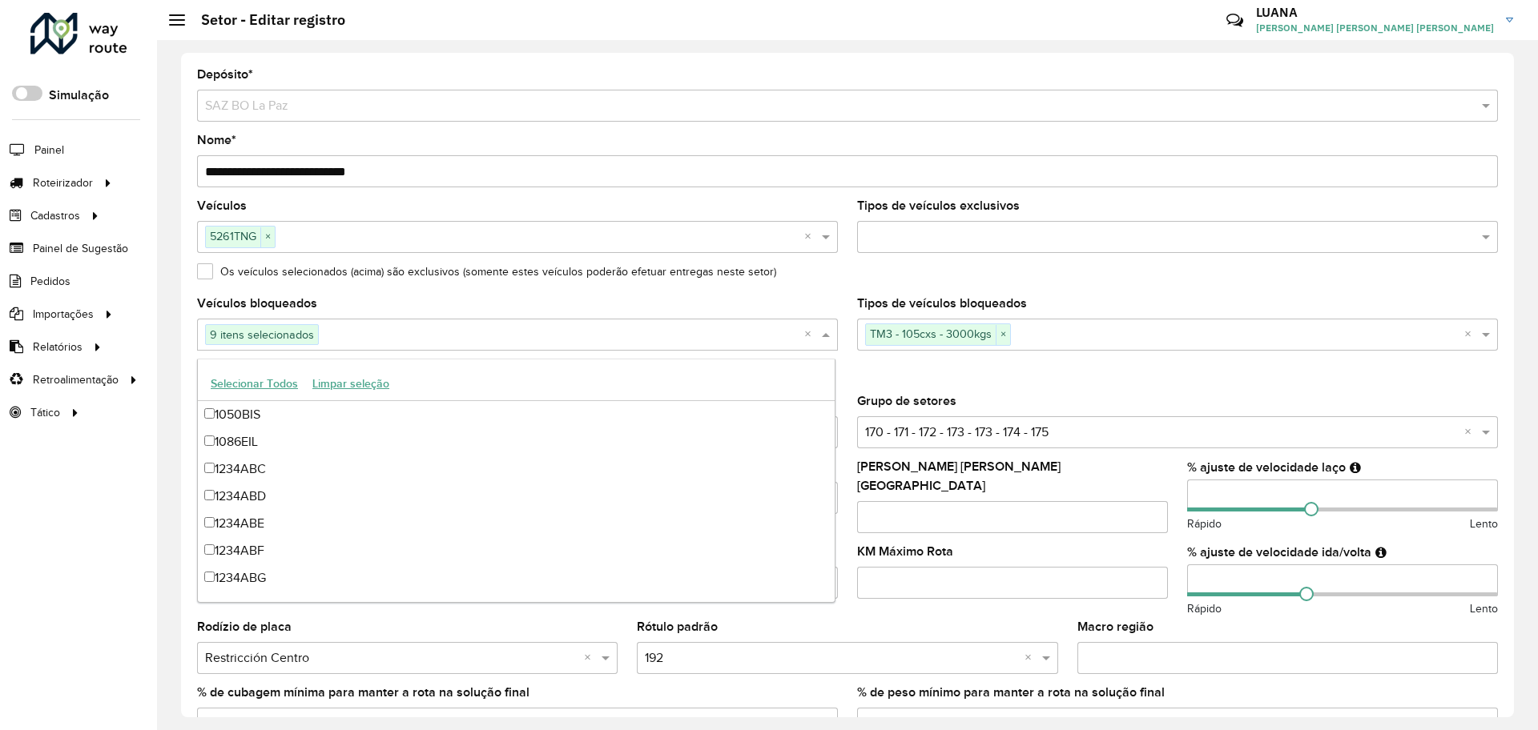
click at [723, 340] on input "text" at bounding box center [561, 335] width 485 height 19
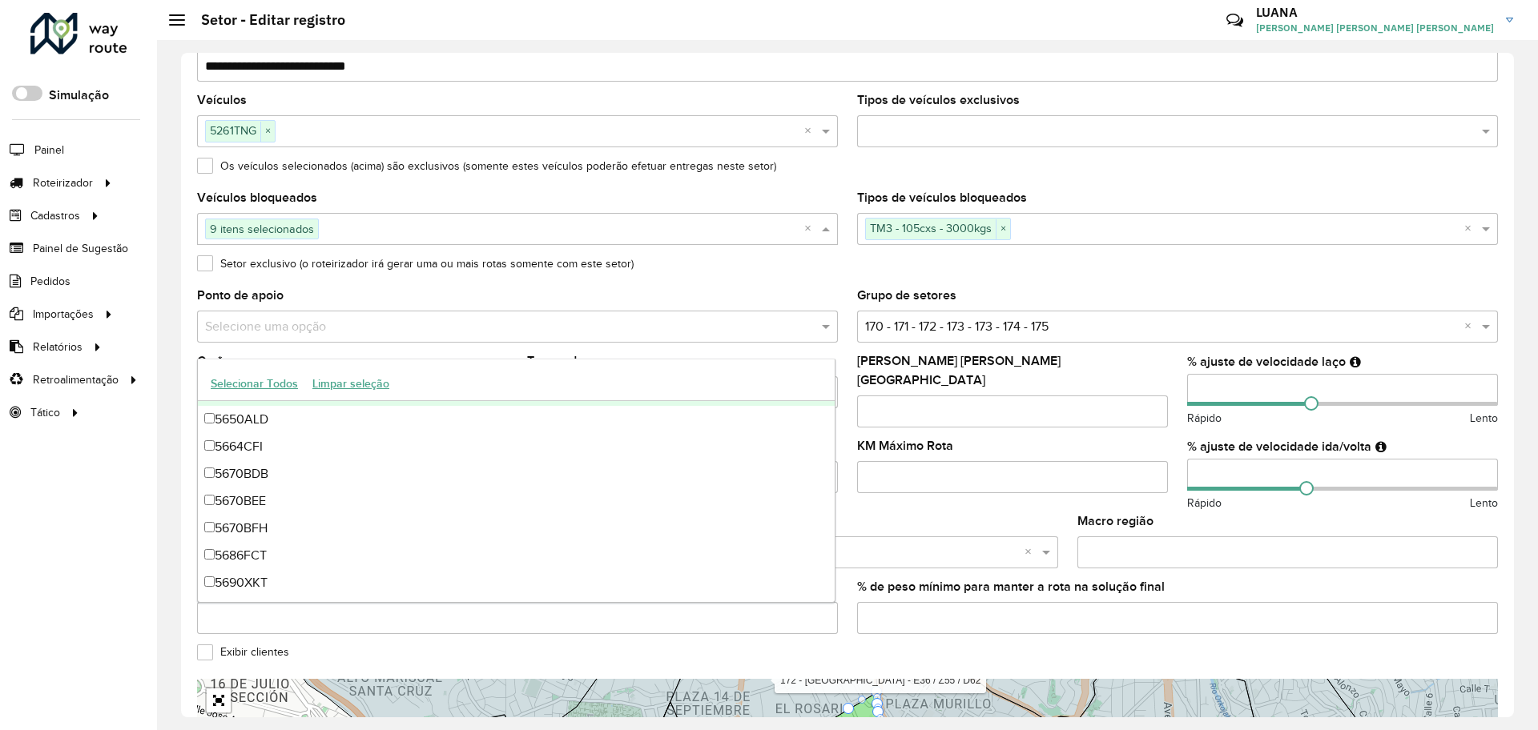
scroll to position [369, 0]
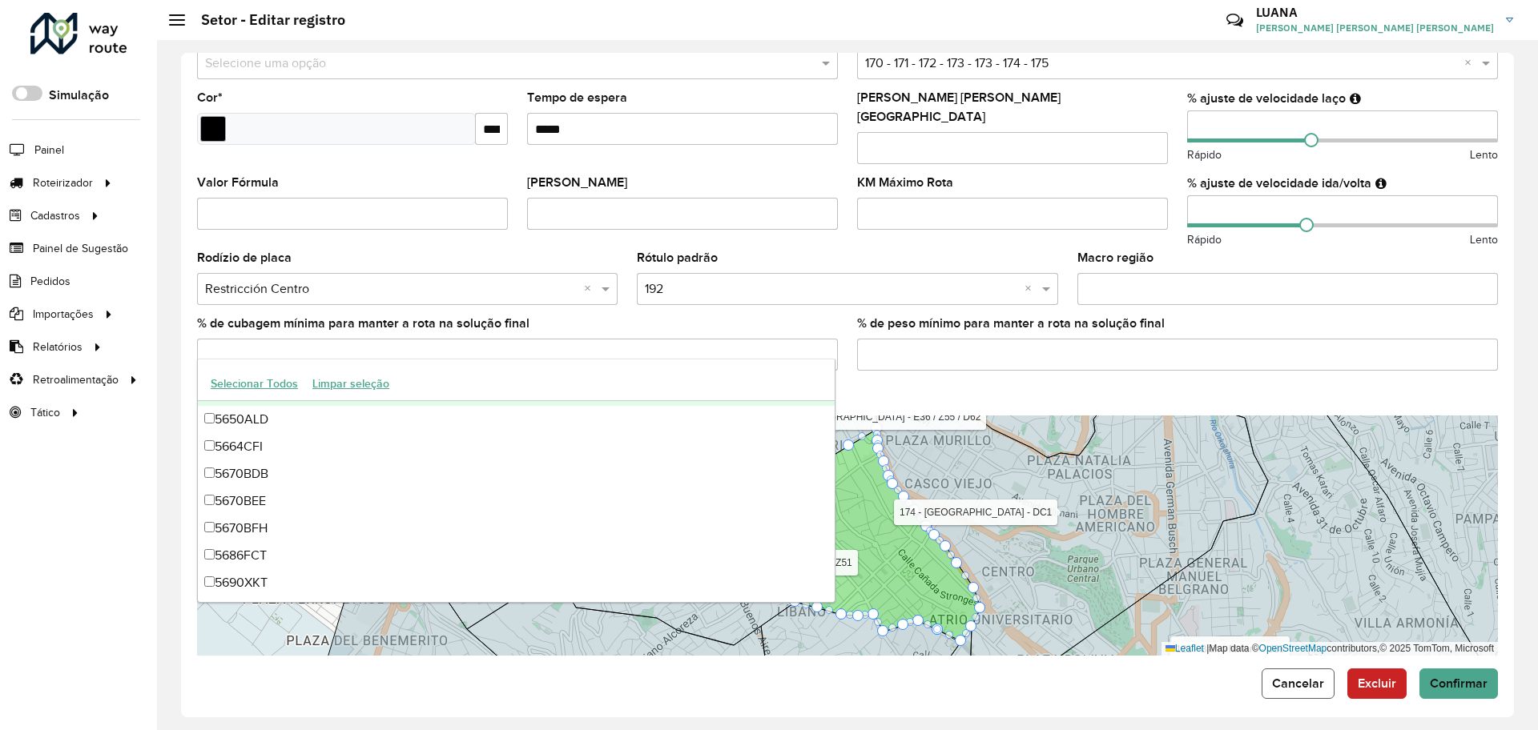
click at [1310, 677] on span "Cancelar" at bounding box center [1298, 684] width 52 height 14
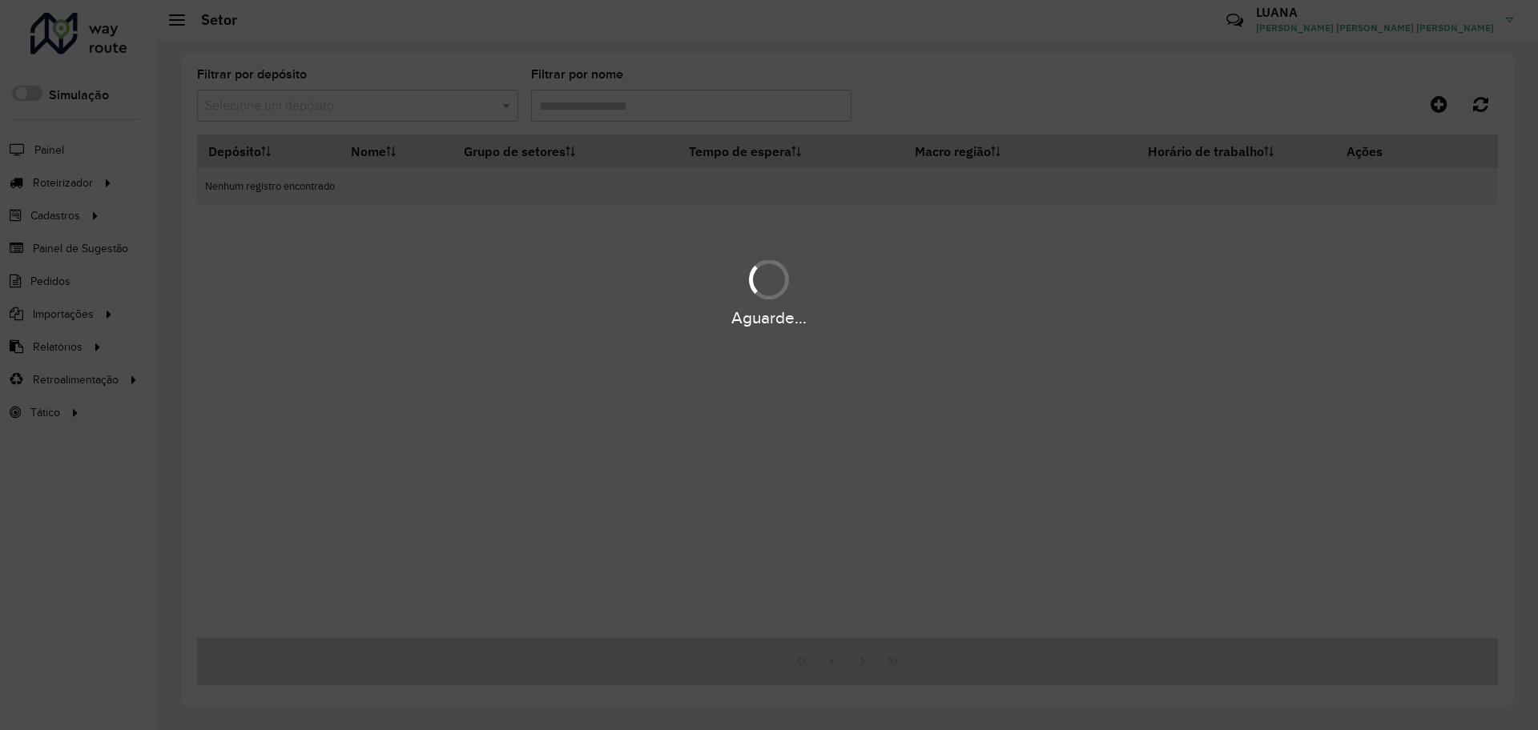
type input "***"
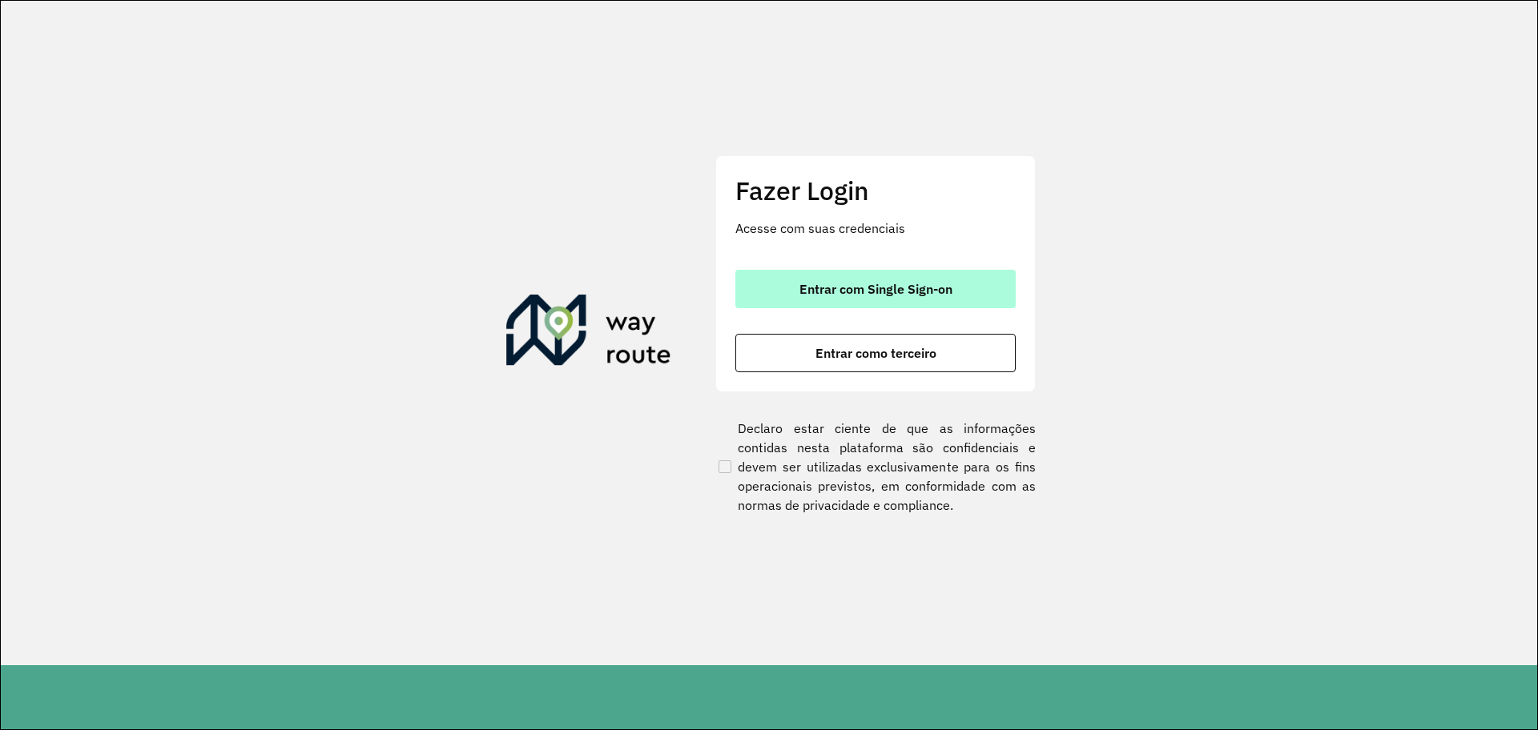
click at [856, 280] on button "Entrar com Single Sign-on" at bounding box center [875, 289] width 280 height 38
click at [945, 292] on span "Entrar com Single Sign-on" at bounding box center [875, 289] width 153 height 13
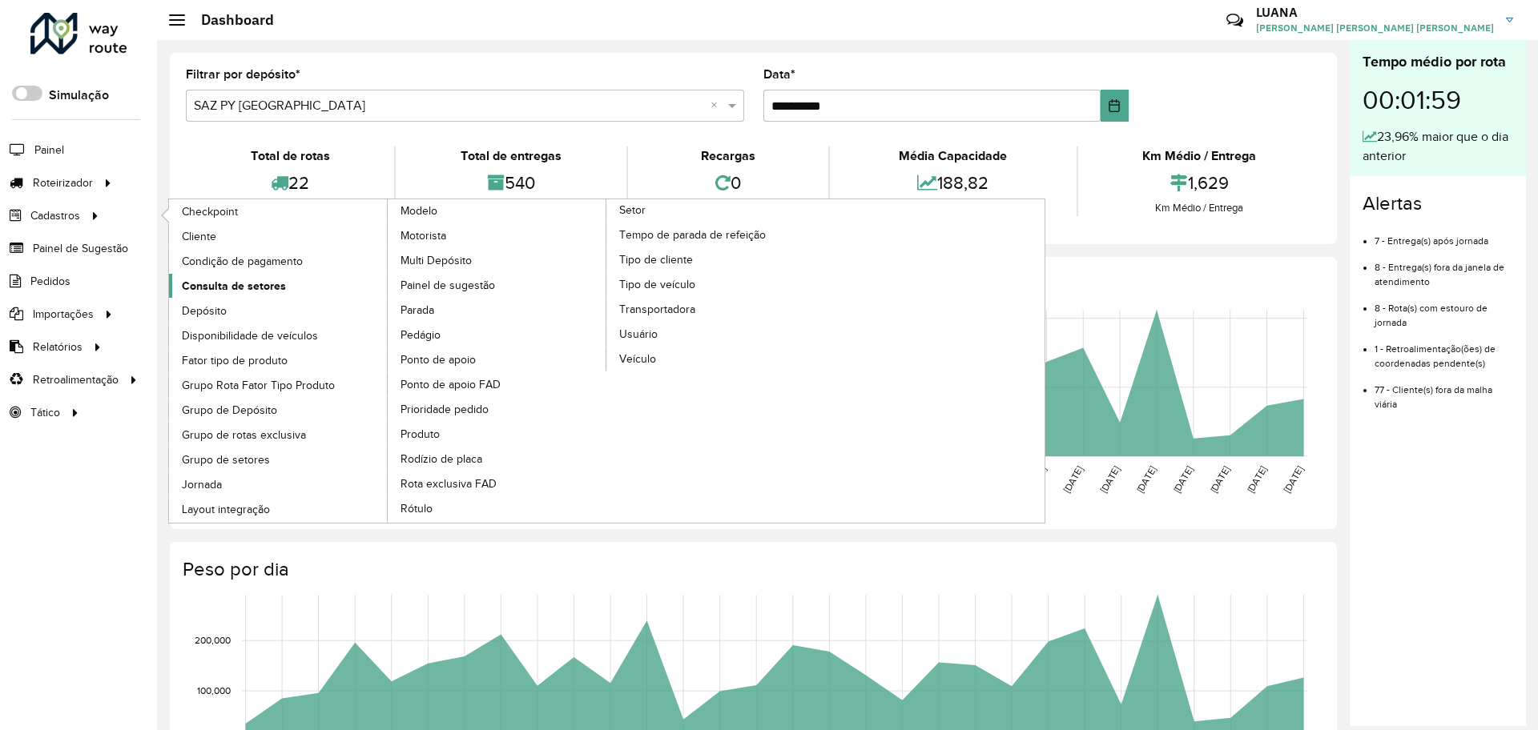
click at [261, 282] on span "Consulta de setores" at bounding box center [234, 286] width 104 height 17
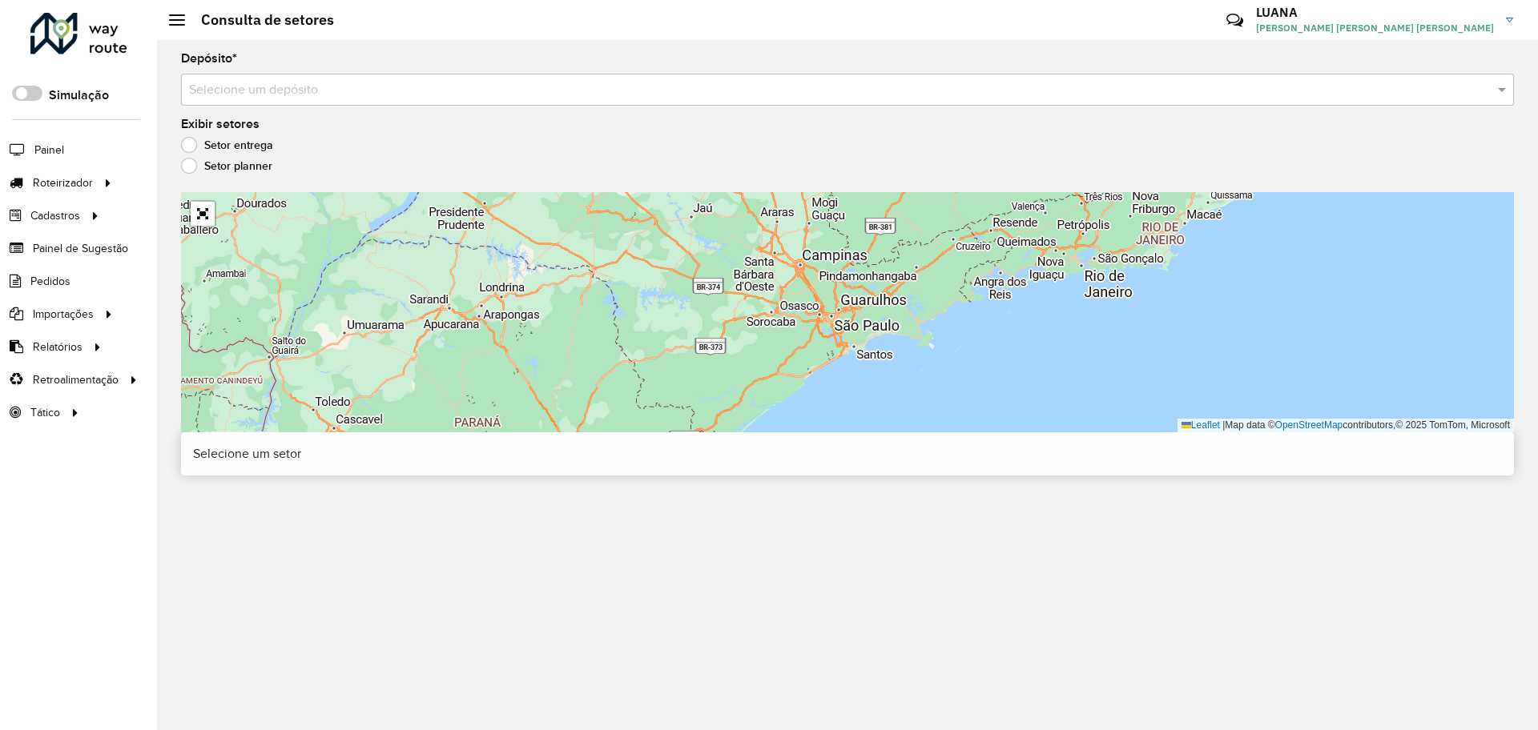
click at [644, 86] on input "text" at bounding box center [831, 90] width 1285 height 19
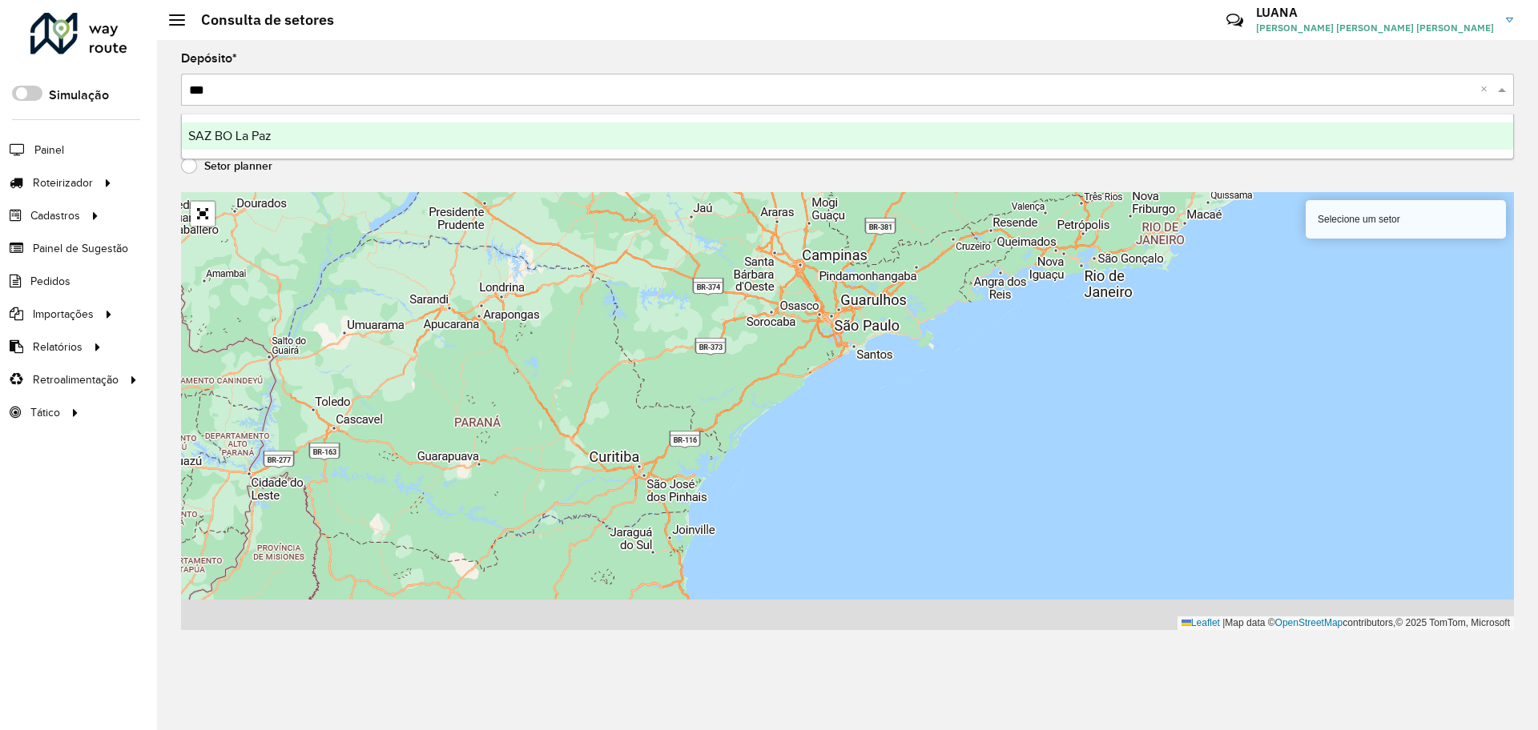
type input "****"
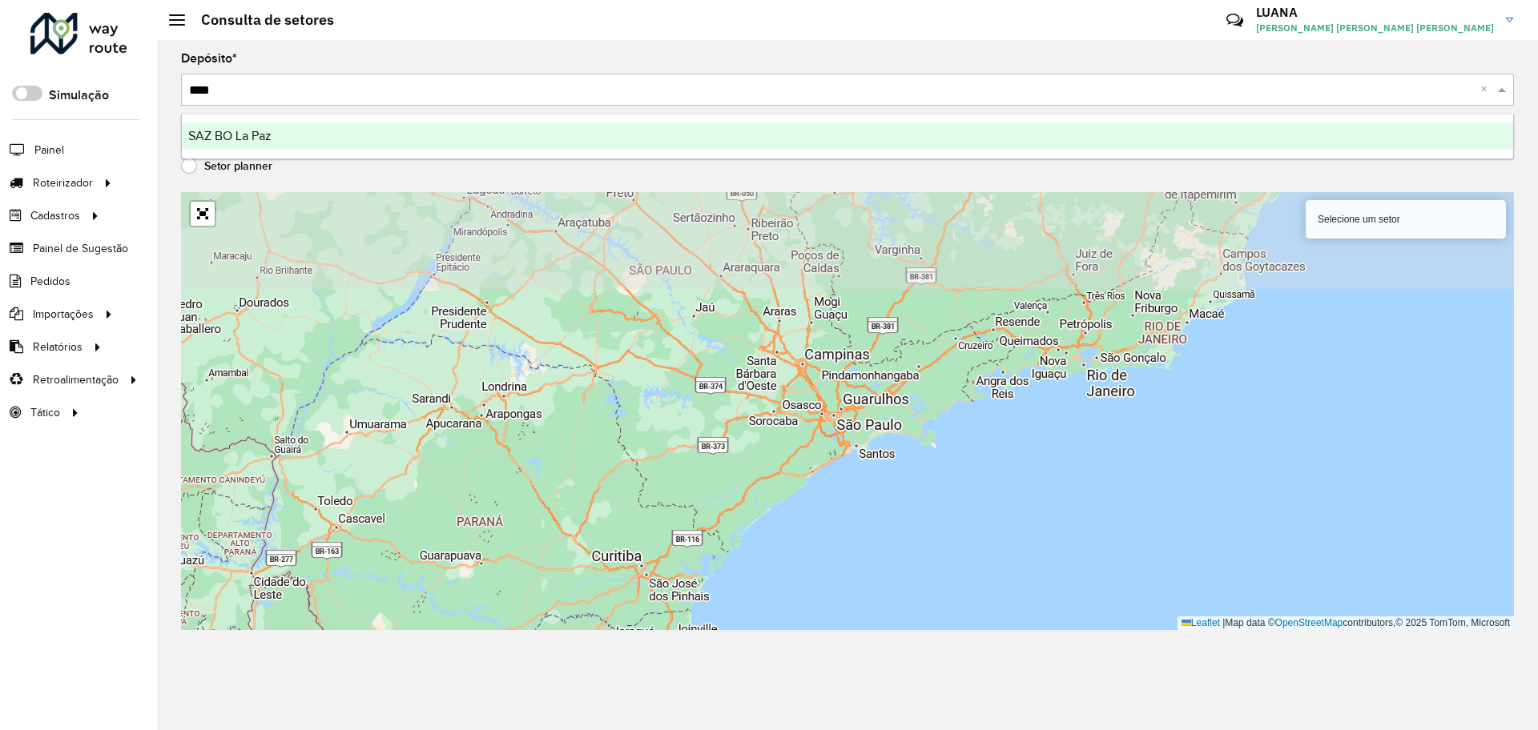
click at [653, 129] on div "SAZ BO La Paz" at bounding box center [847, 136] width 1331 height 27
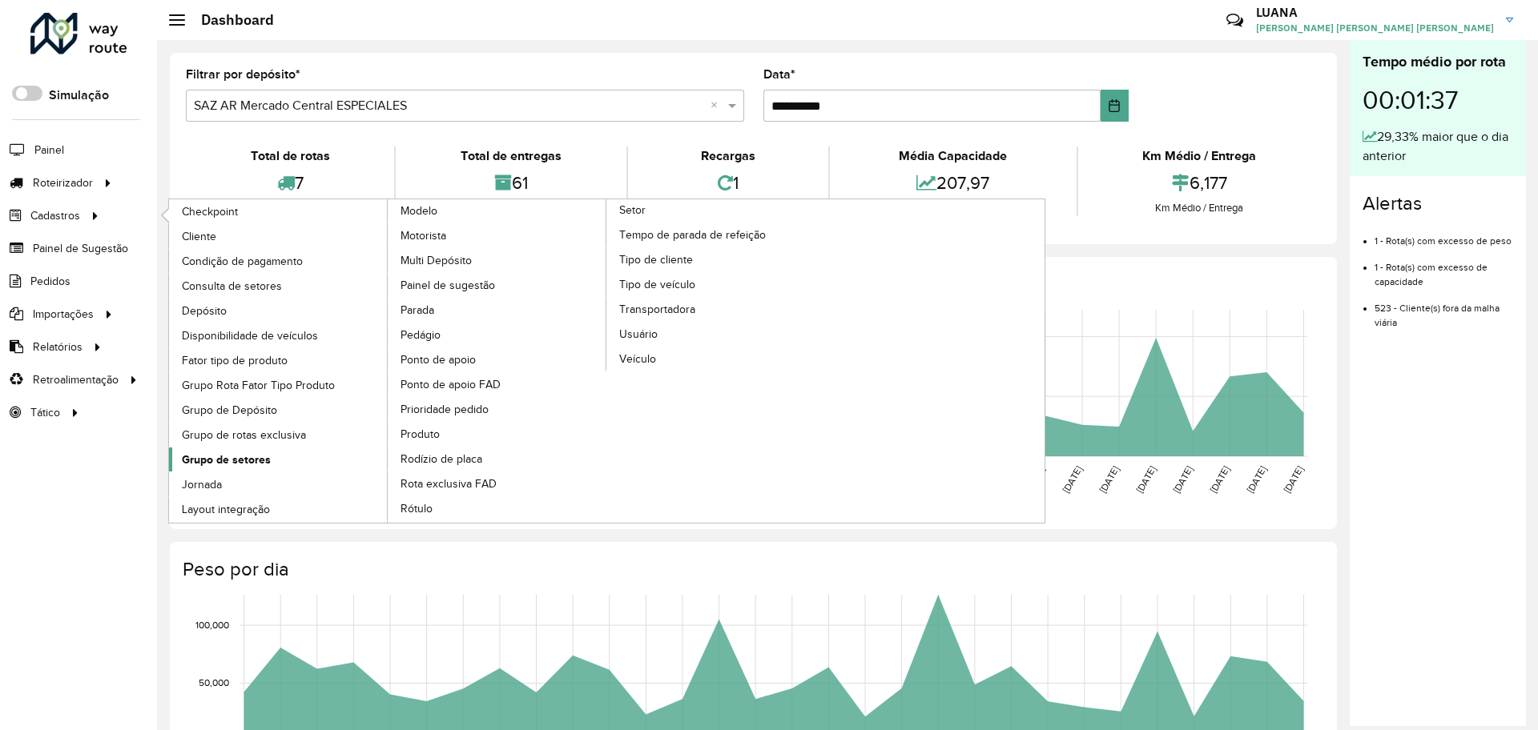
click at [270, 455] on link "Grupo de setores" at bounding box center [278, 460] width 219 height 24
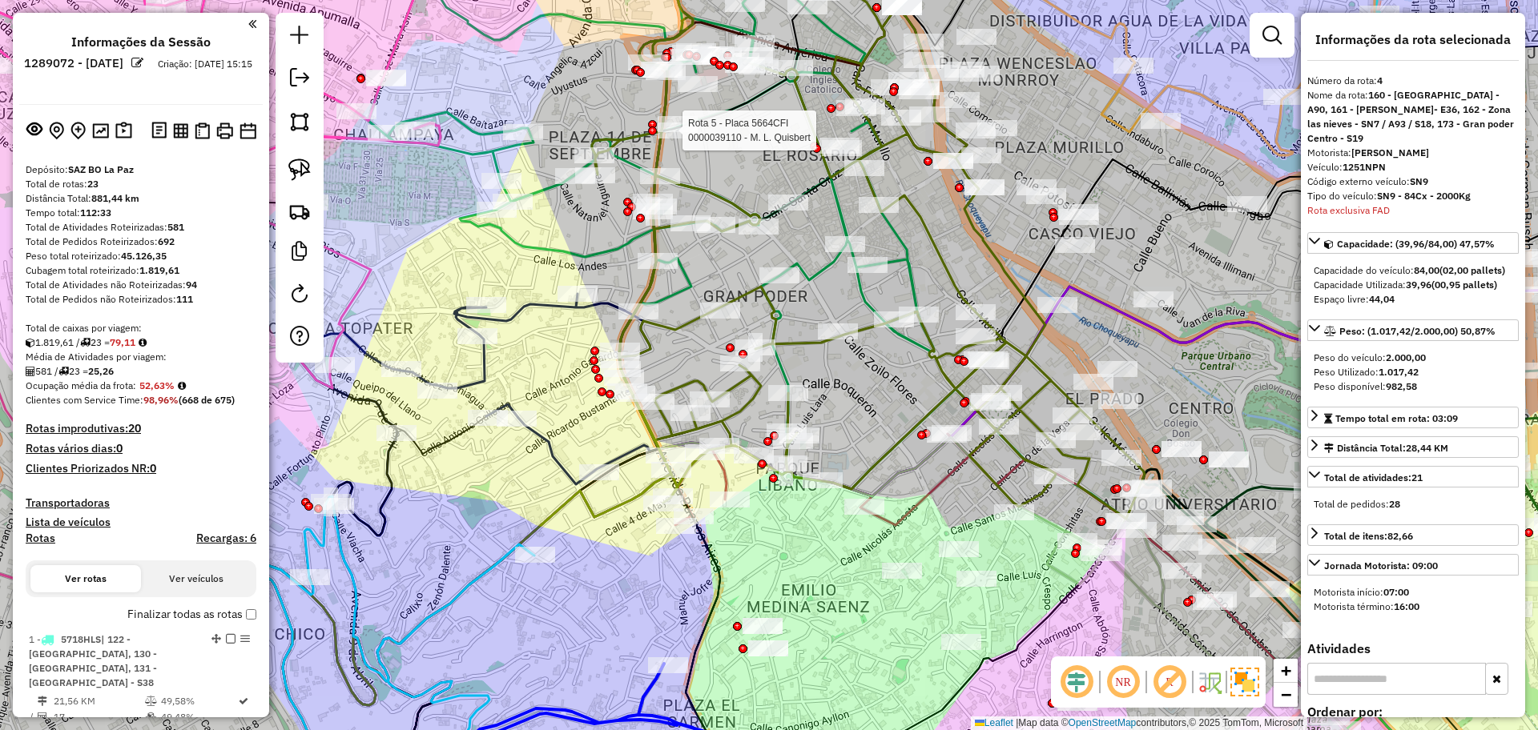
select select "**********"
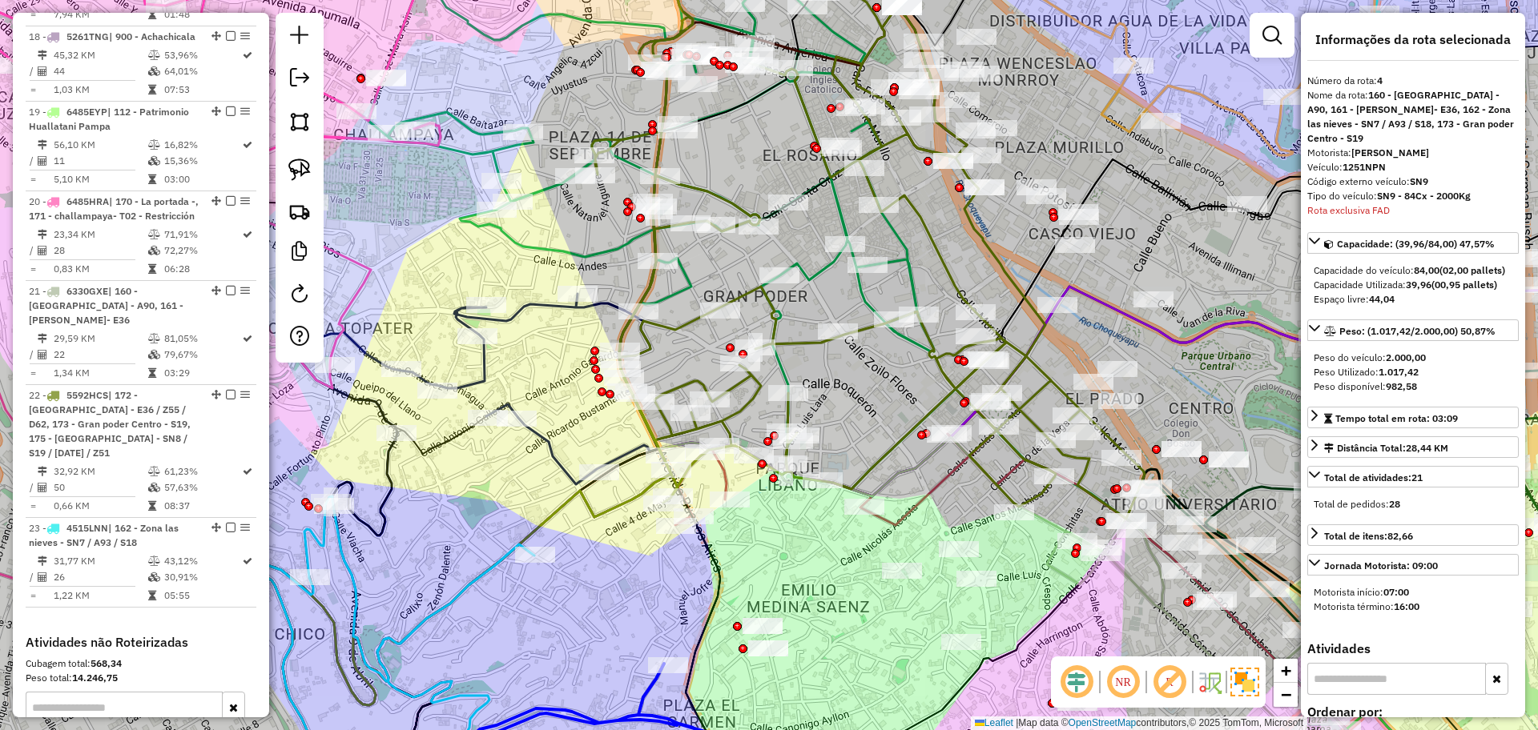
click at [466, 129] on icon at bounding box center [650, 191] width 565 height 529
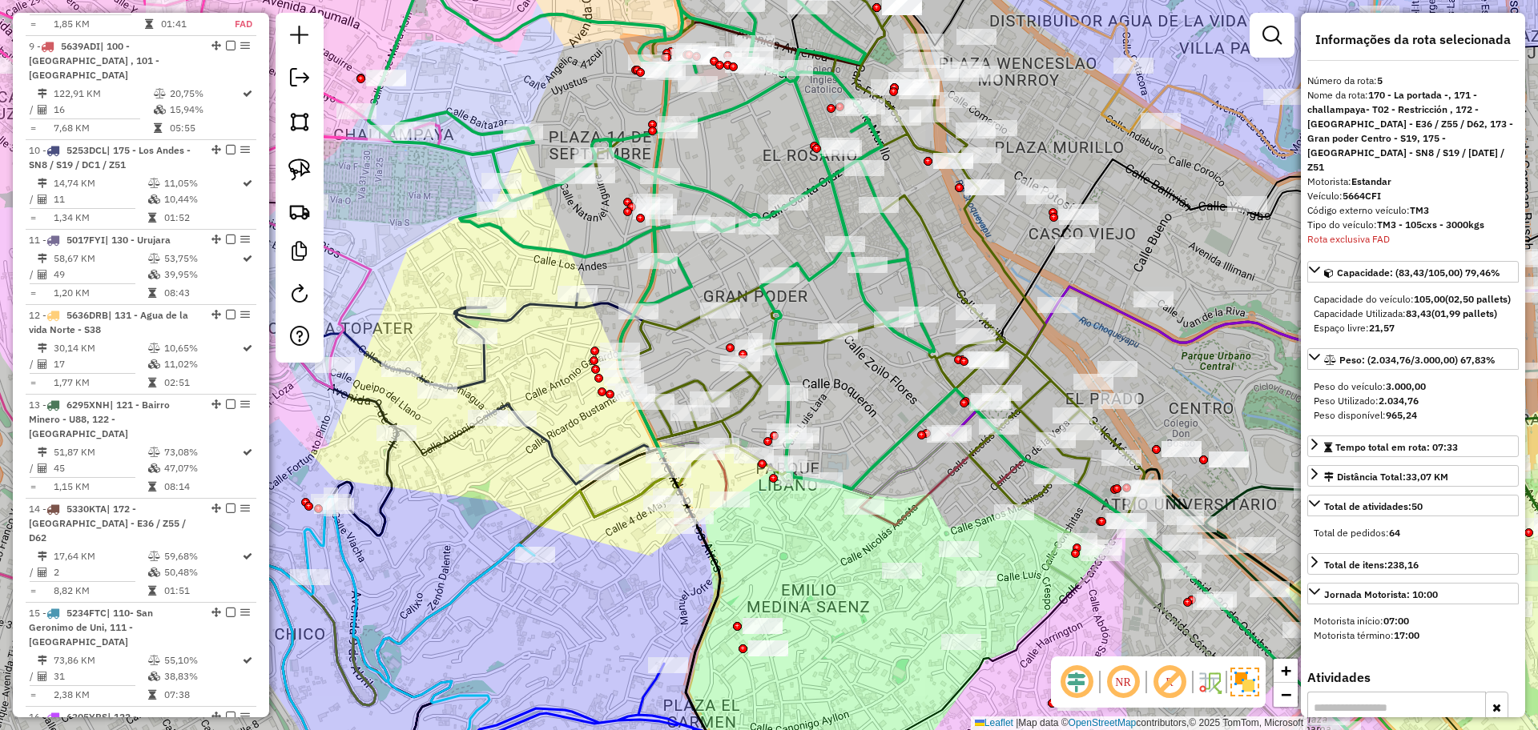
scroll to position [1076, 0]
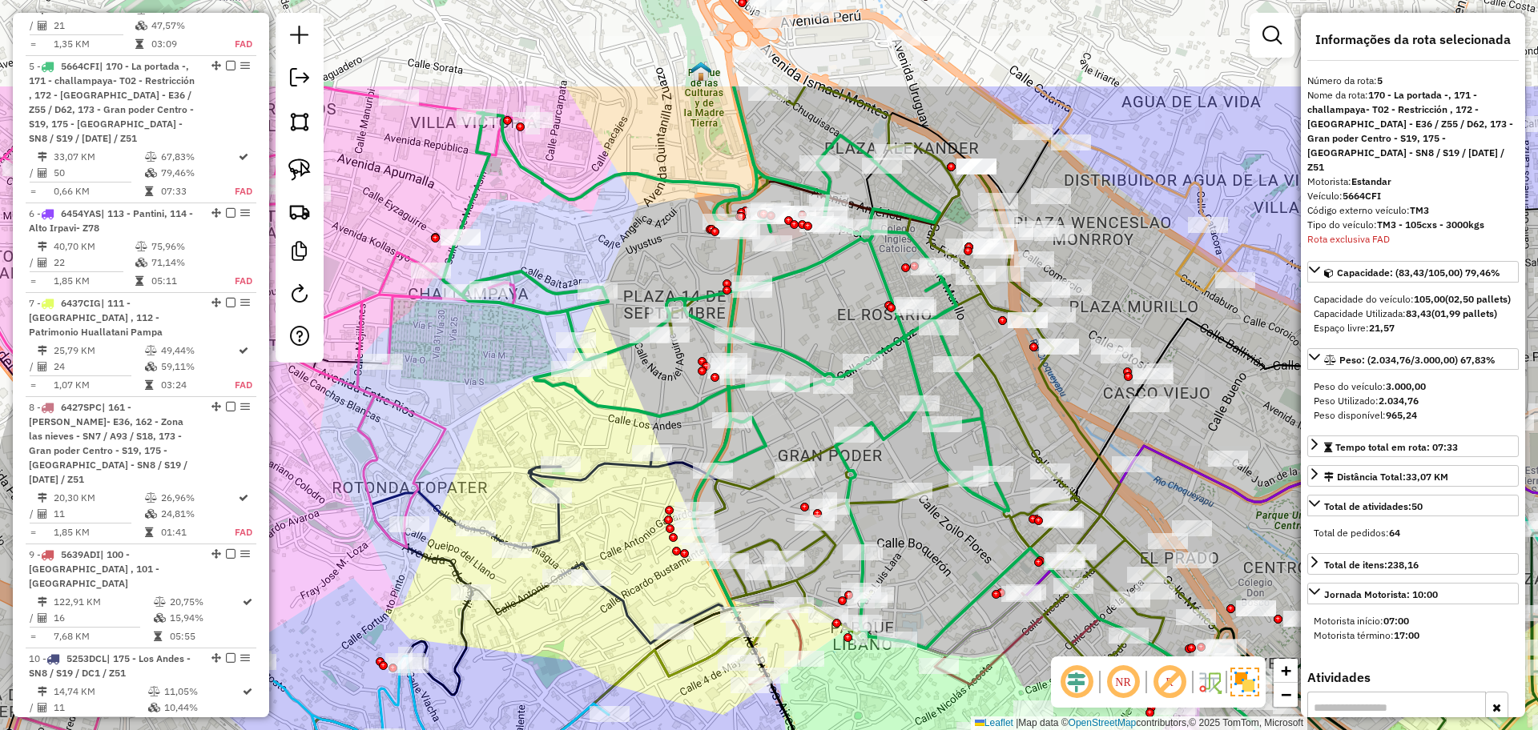
drag, startPoint x: 744, startPoint y: 187, endPoint x: 816, endPoint y: 324, distance: 155.5
click at [816, 324] on div "Janela de atendimento Grade de atendimento Capacidade Transportadoras Veículos …" at bounding box center [769, 365] width 1538 height 730
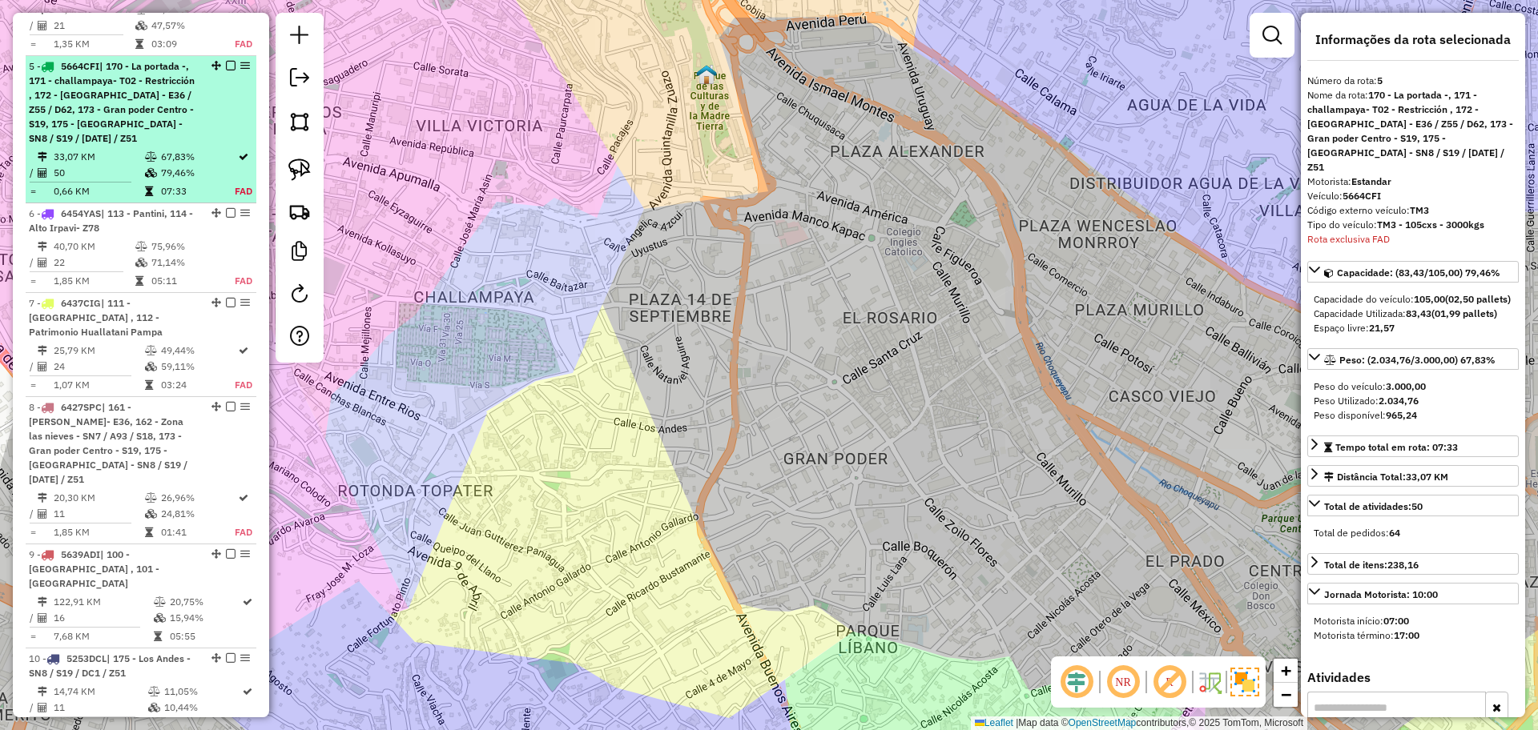
click at [112, 80] on span "| 170 - La portada -, 171 - challampaya- T02 - Restricción , 172 - [GEOGRAPHIC_…" at bounding box center [112, 102] width 166 height 84
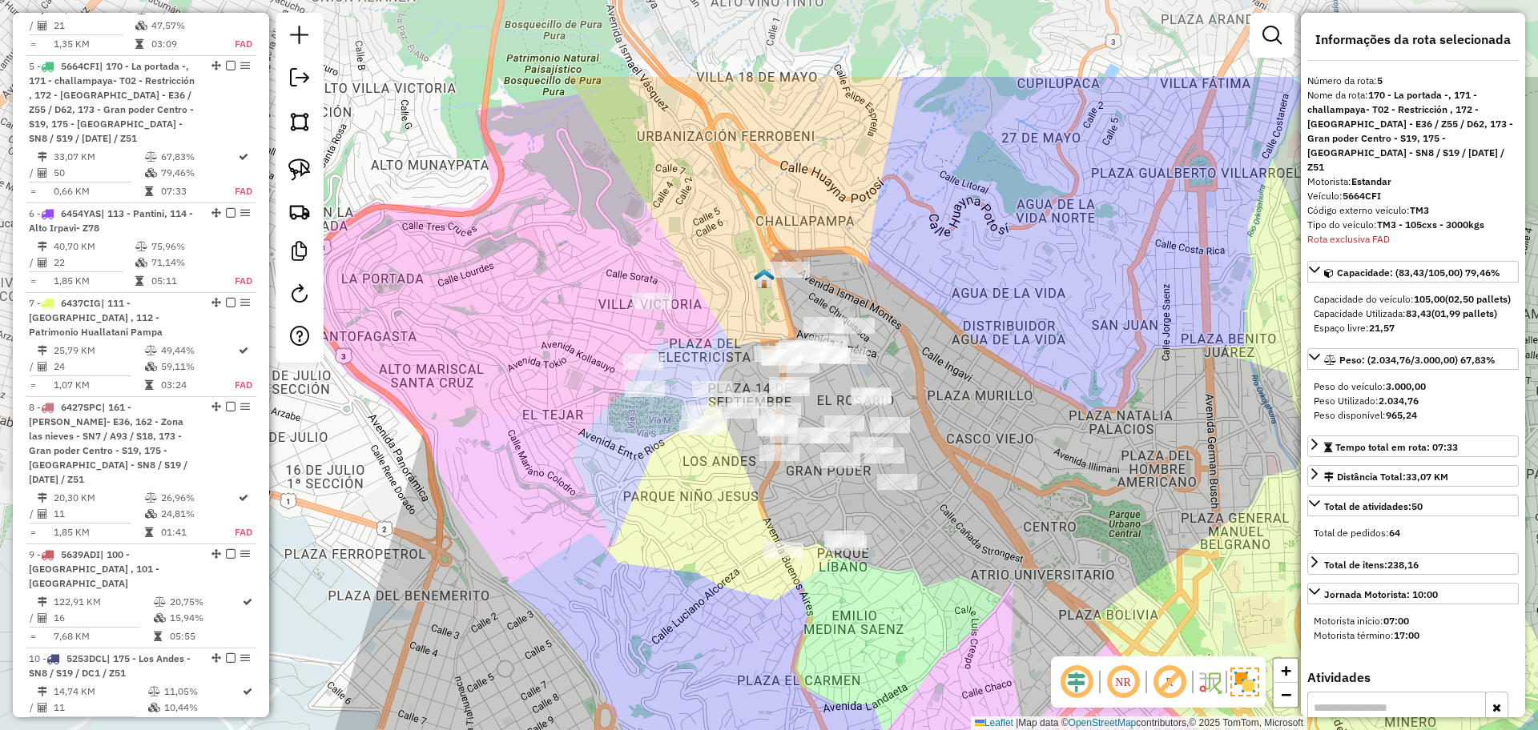
drag, startPoint x: 549, startPoint y: 369, endPoint x: 697, endPoint y: 529, distance: 218.2
click at [697, 529] on div "Janela de atendimento Grade de atendimento Capacidade Transportadoras Veículos …" at bounding box center [769, 365] width 1538 height 730
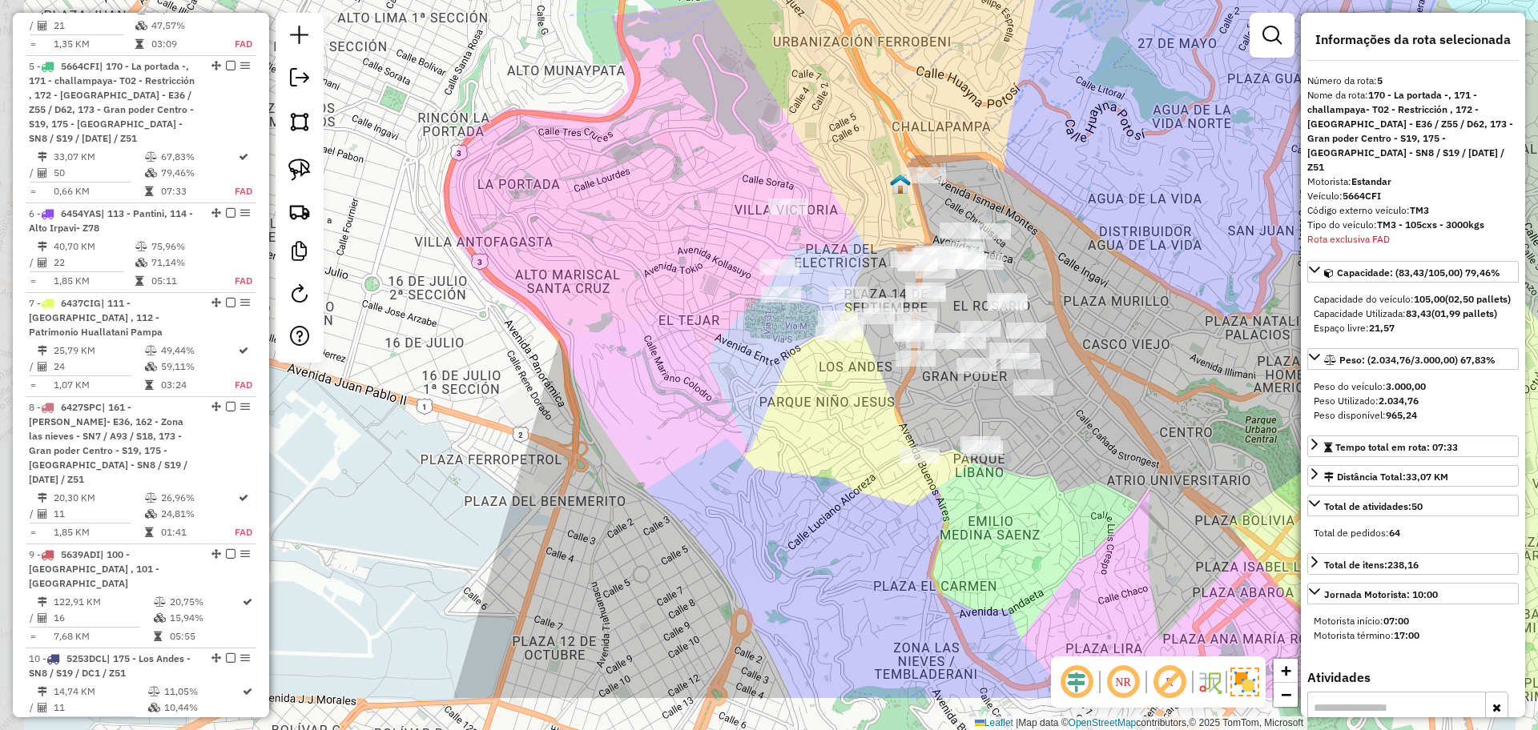
drag, startPoint x: 1046, startPoint y: 365, endPoint x: 1148, endPoint y: 260, distance: 146.1
click at [1148, 260] on div "Janela de atendimento Grade de atendimento Capacidade Transportadoras Veículos …" at bounding box center [769, 365] width 1538 height 730
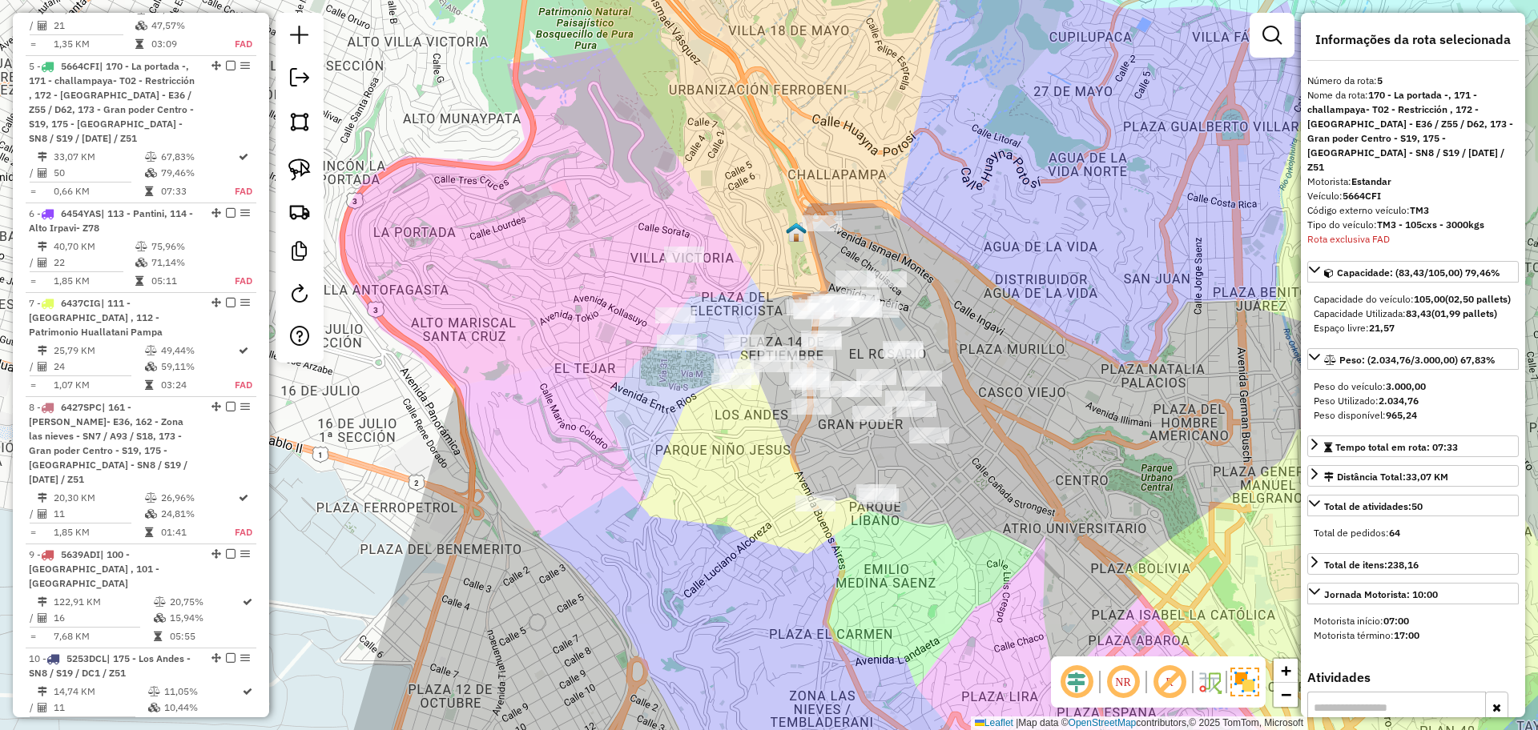
drag, startPoint x: 1105, startPoint y: 375, endPoint x: 840, endPoint y: 428, distance: 270.3
click at [840, 428] on div "Janela de atendimento Grade de atendimento Capacidade Transportadoras Veículos …" at bounding box center [769, 365] width 1538 height 730
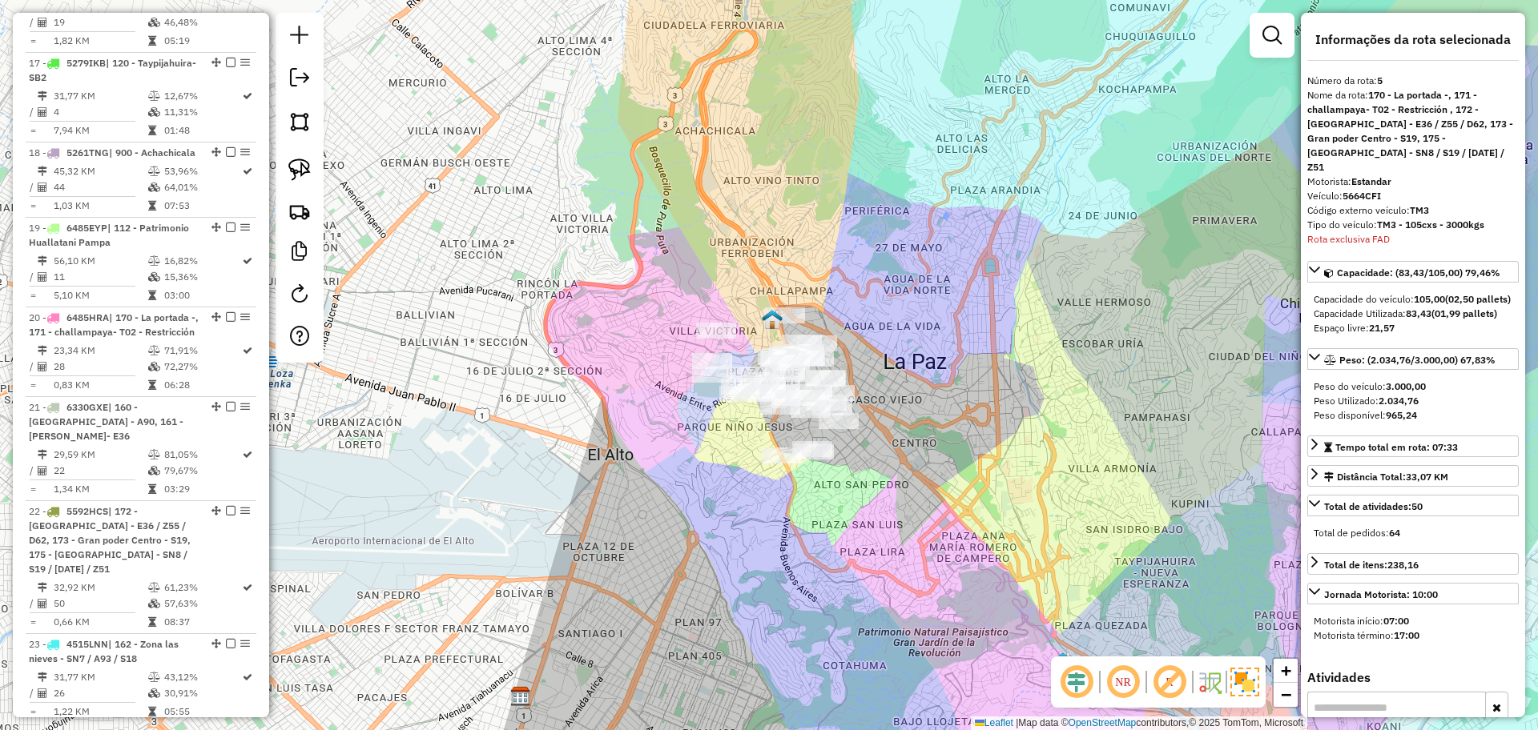
scroll to position [2378, 0]
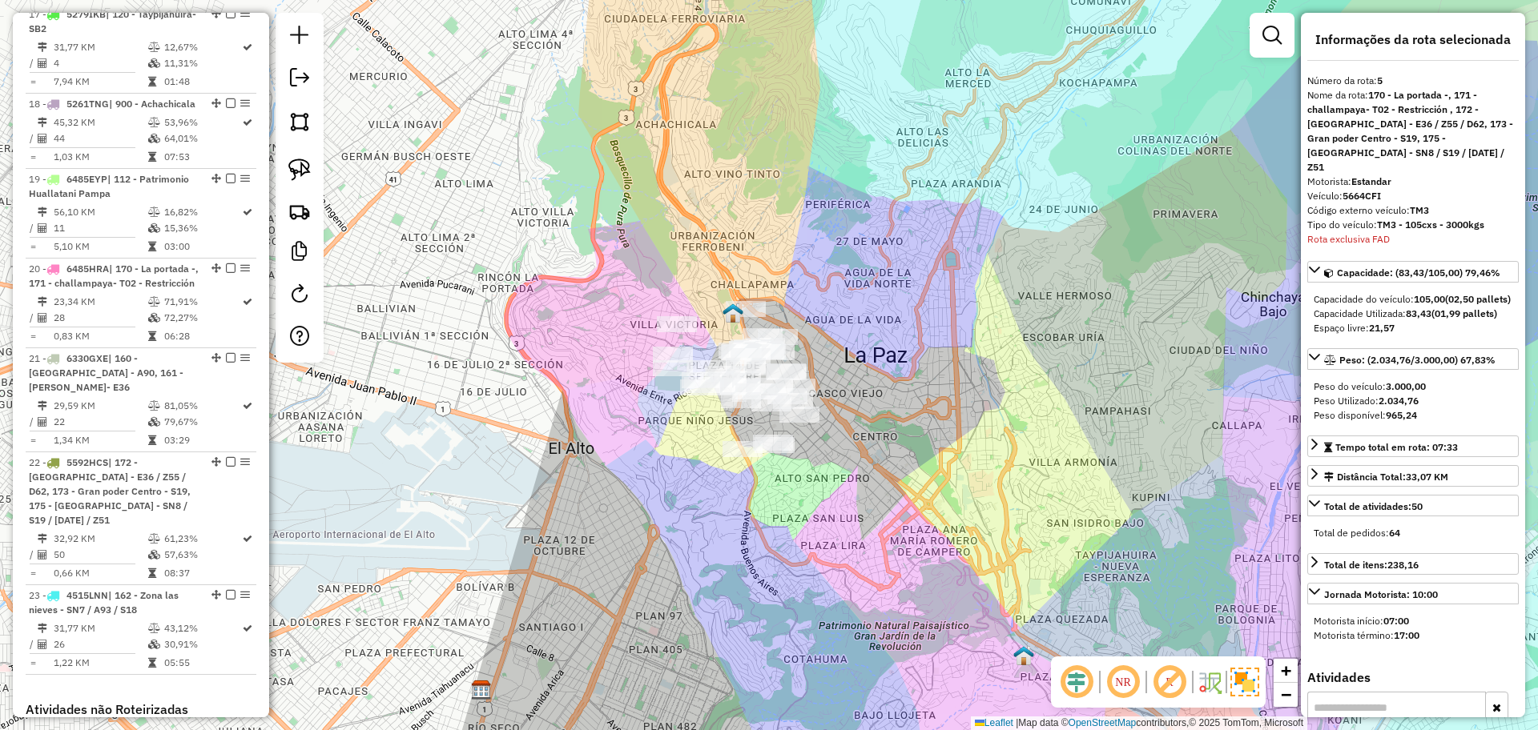
drag, startPoint x: 727, startPoint y: 304, endPoint x: 713, endPoint y: 288, distance: 21.5
click at [722, 303] on img at bounding box center [732, 313] width 21 height 21
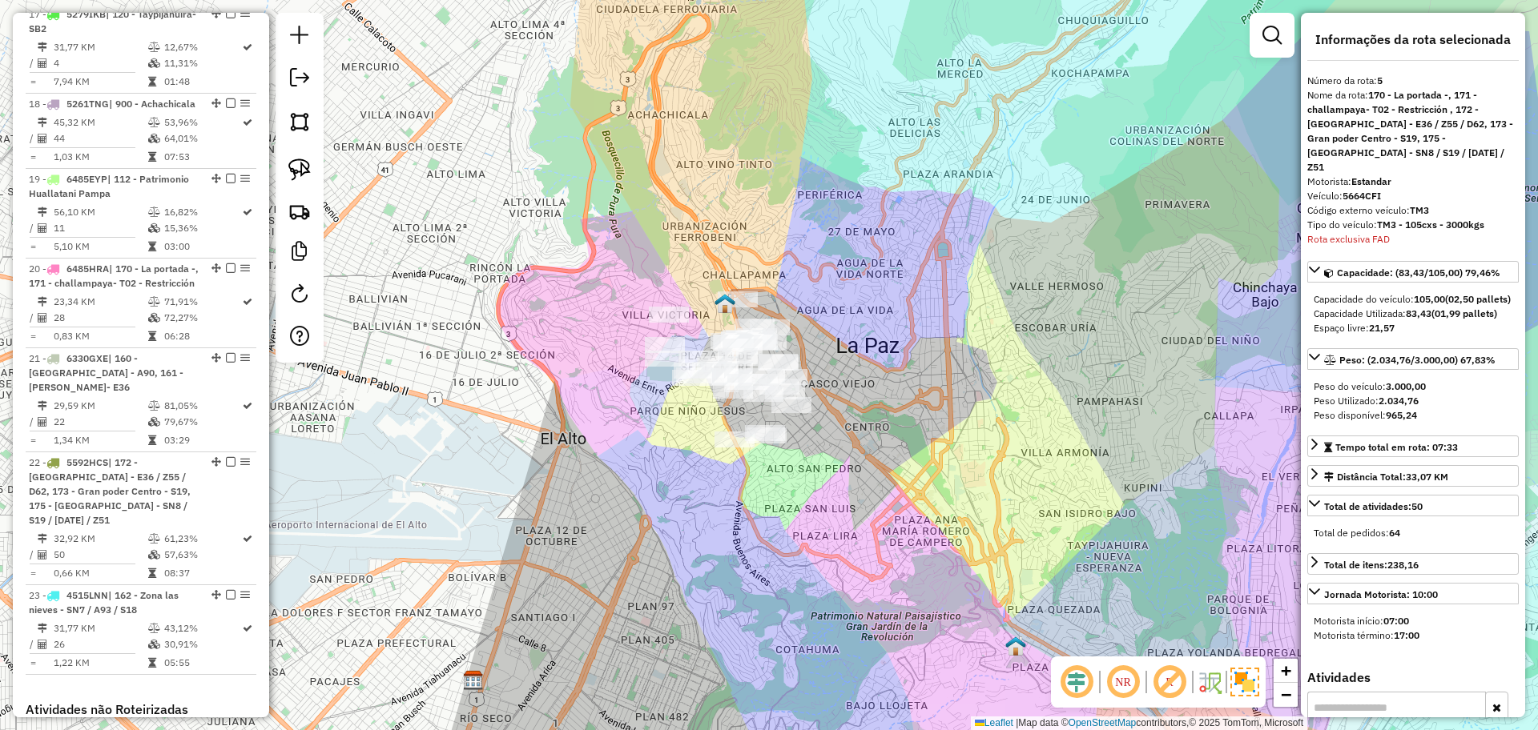
click at [713, 247] on div "Janela de atendimento Grade de atendimento Capacidade Transportadoras Veículos …" at bounding box center [769, 365] width 1538 height 730
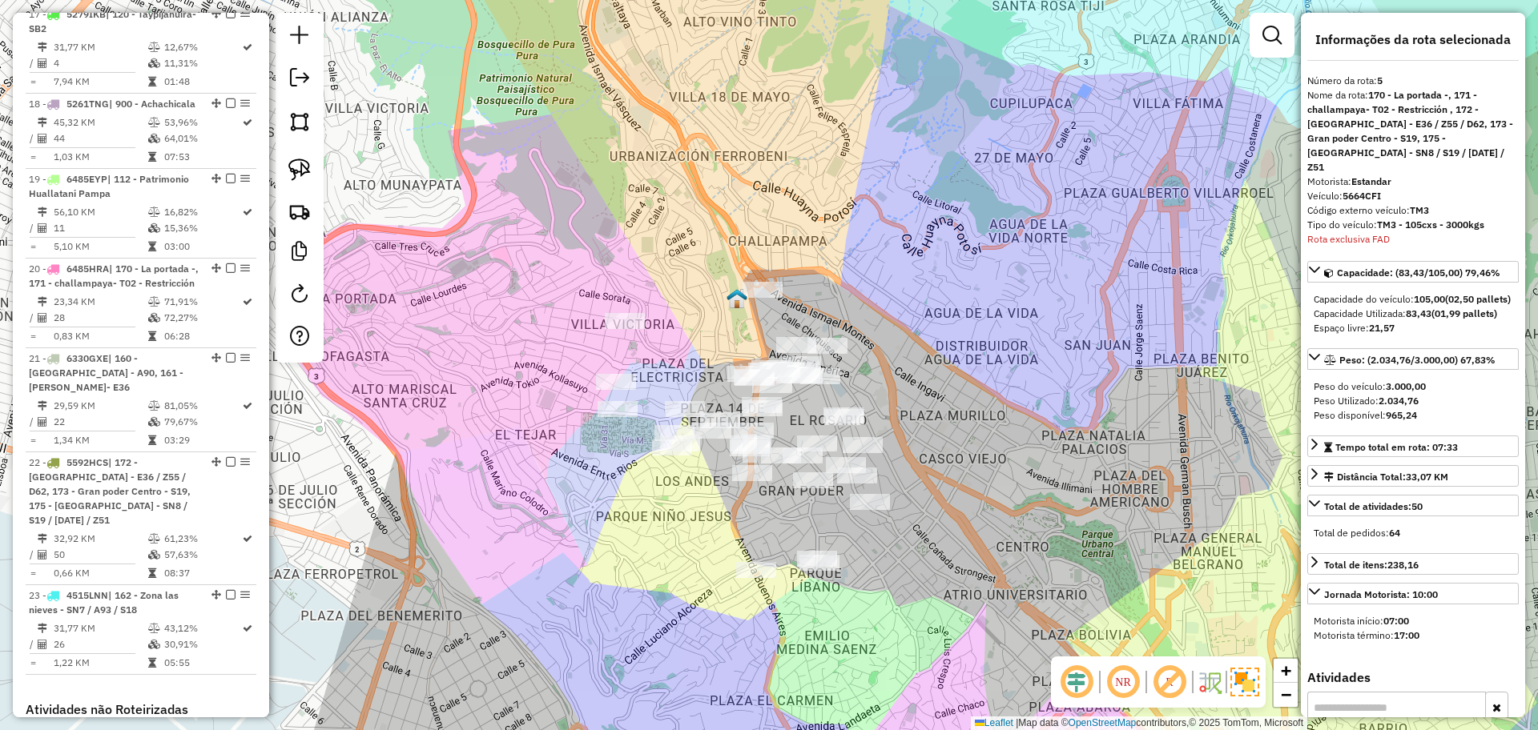
drag, startPoint x: 710, startPoint y: 277, endPoint x: 690, endPoint y: 207, distance: 73.3
click at [690, 207] on div "Janela de atendimento Grade de atendimento Capacidade Transportadoras Veículos …" at bounding box center [769, 365] width 1538 height 730
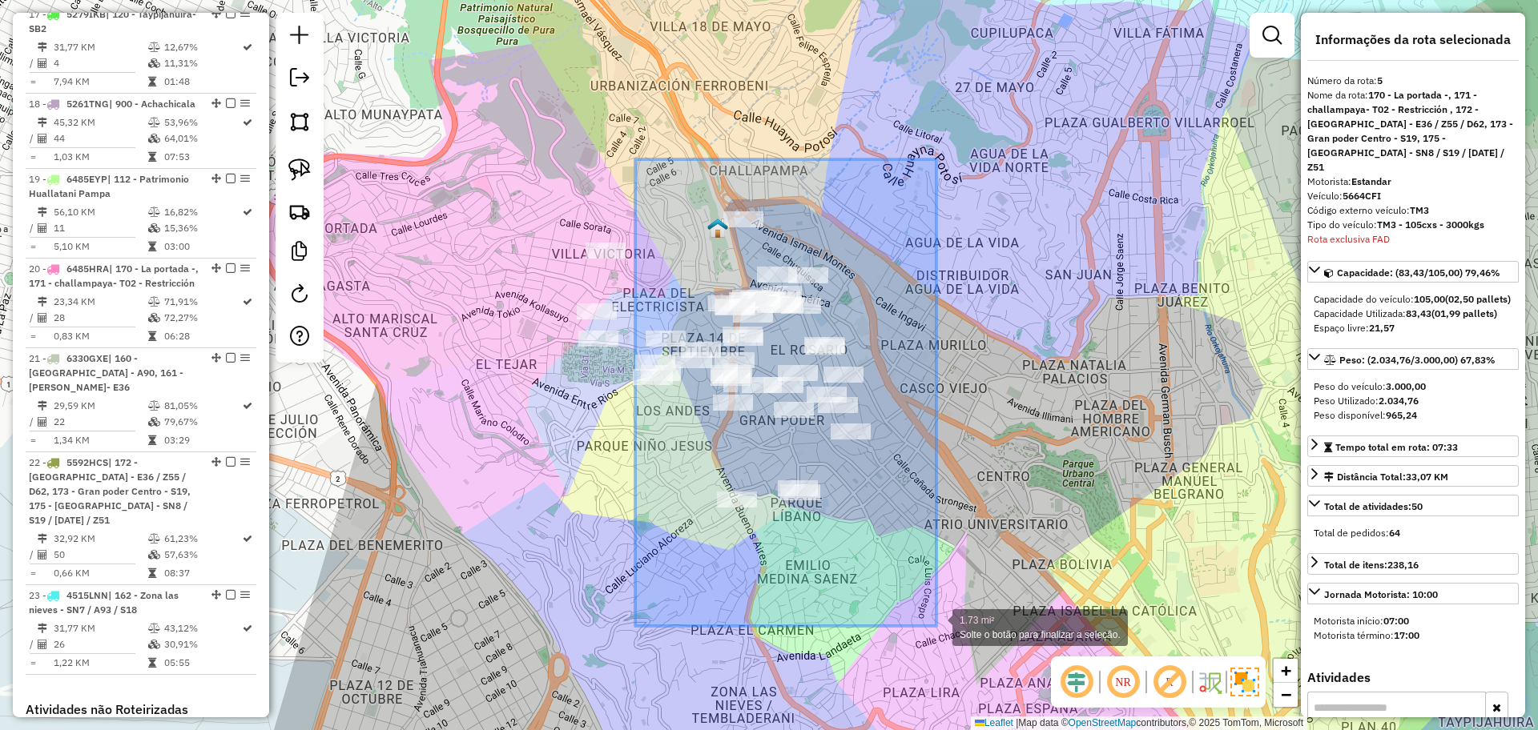
drag, startPoint x: 635, startPoint y: 159, endPoint x: 950, endPoint y: 634, distance: 569.7
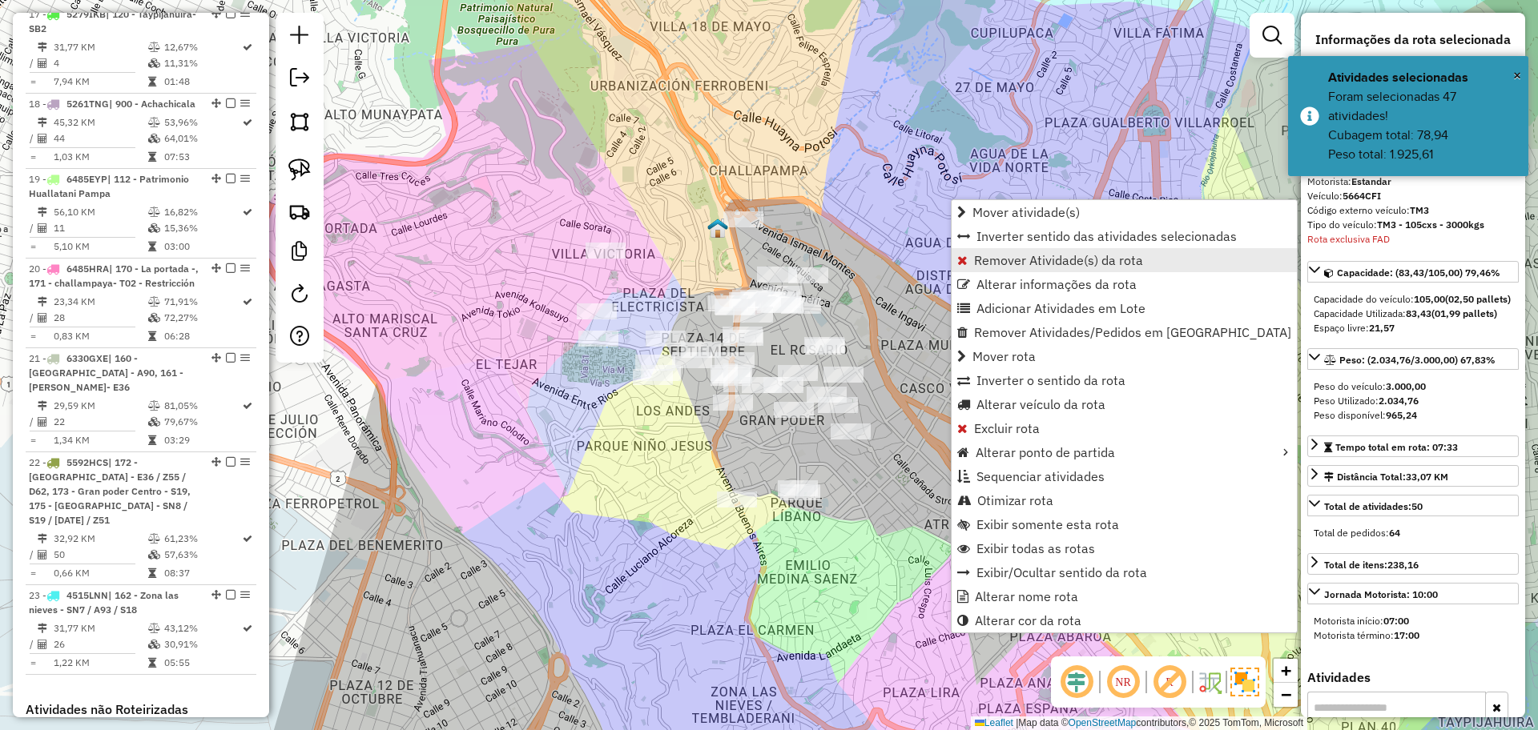
click at [1048, 265] on span "Remover Atividade(s) da rota" at bounding box center [1058, 260] width 169 height 13
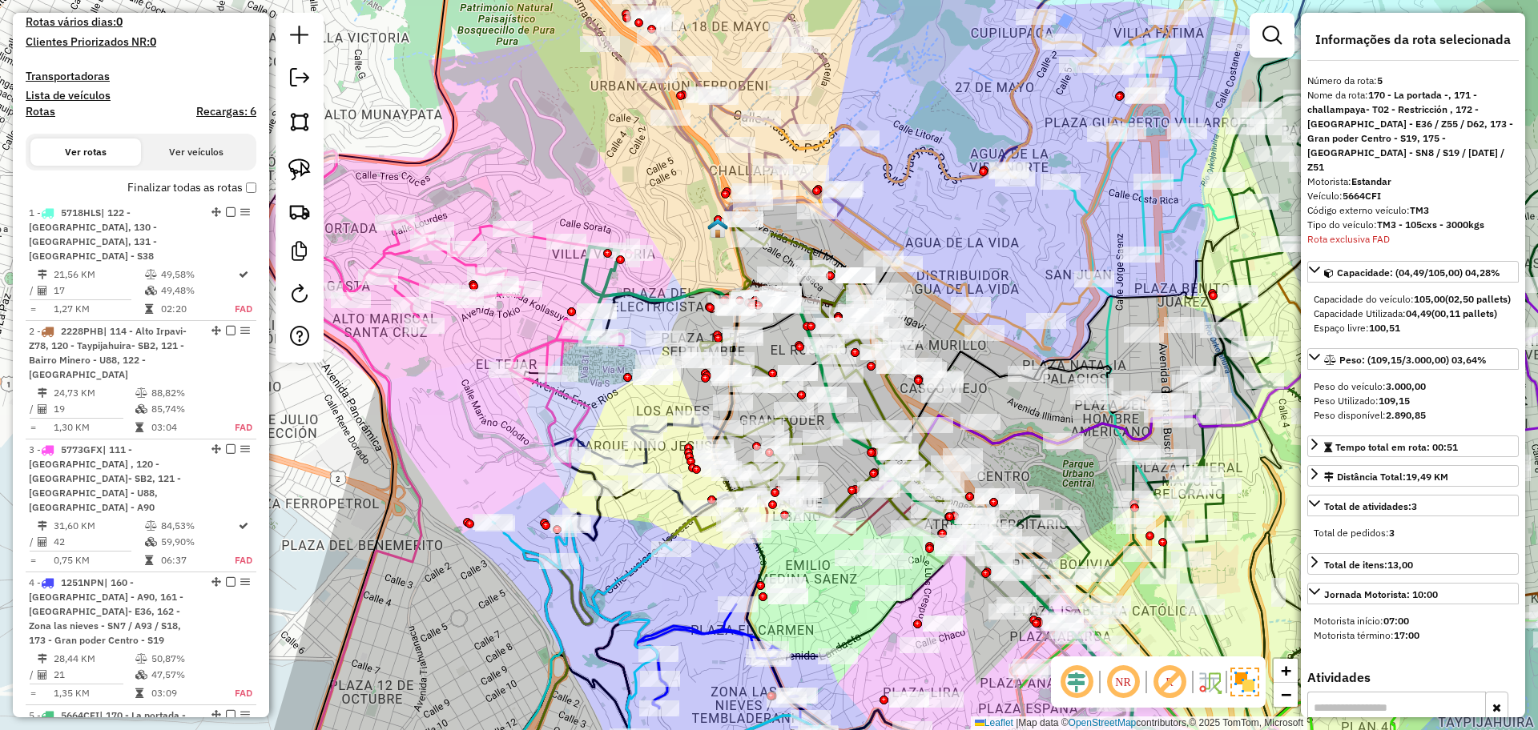
scroll to position [276, 0]
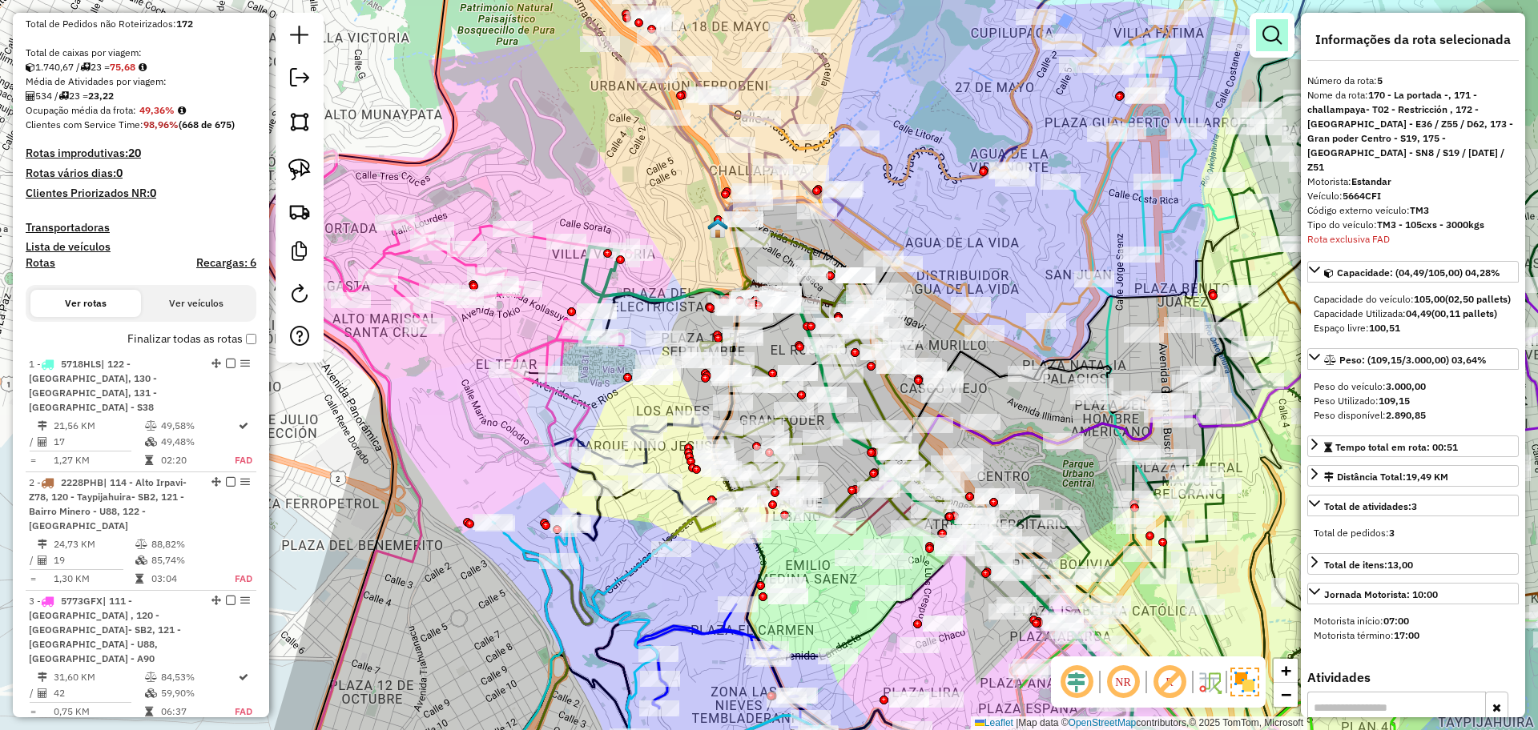
click at [1270, 27] on em at bounding box center [1271, 35] width 19 height 19
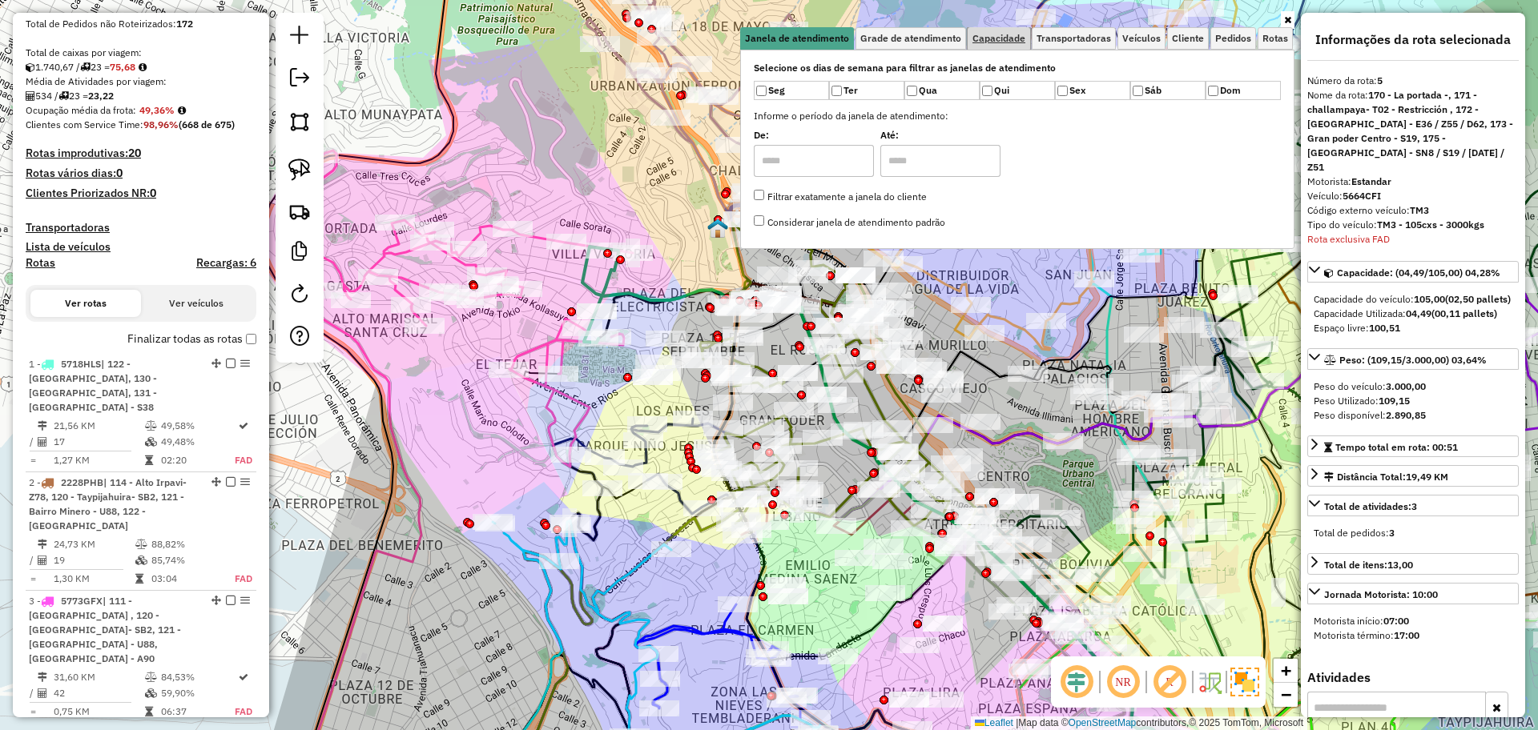
click at [997, 43] on span "Capacidade" at bounding box center [998, 39] width 53 height 10
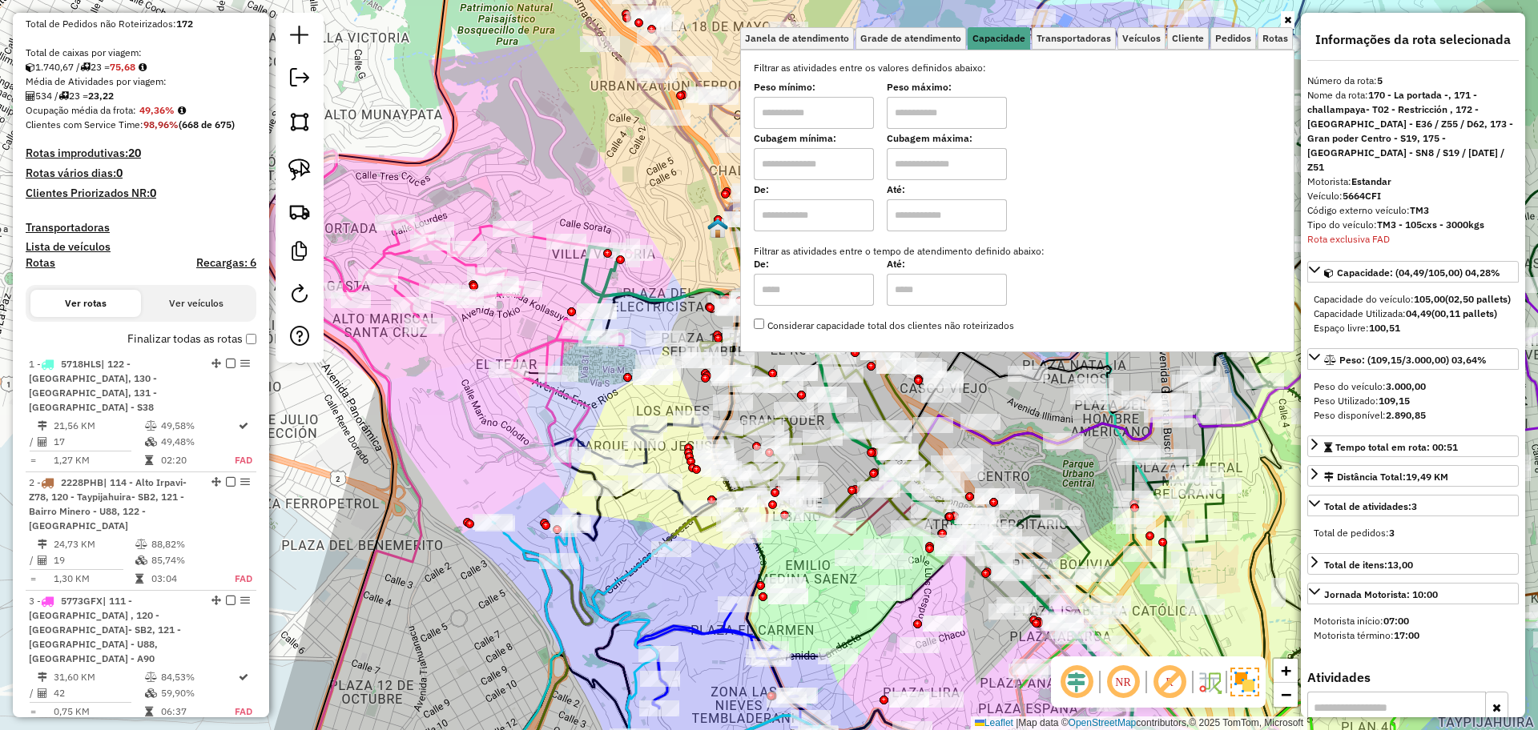
drag, startPoint x: 840, startPoint y: 161, endPoint x: 840, endPoint y: 177, distance: 16.0
click at [840, 161] on input "text" at bounding box center [814, 164] width 120 height 32
type input "****"
click at [946, 163] on input "text" at bounding box center [947, 164] width 120 height 32
type input "****"
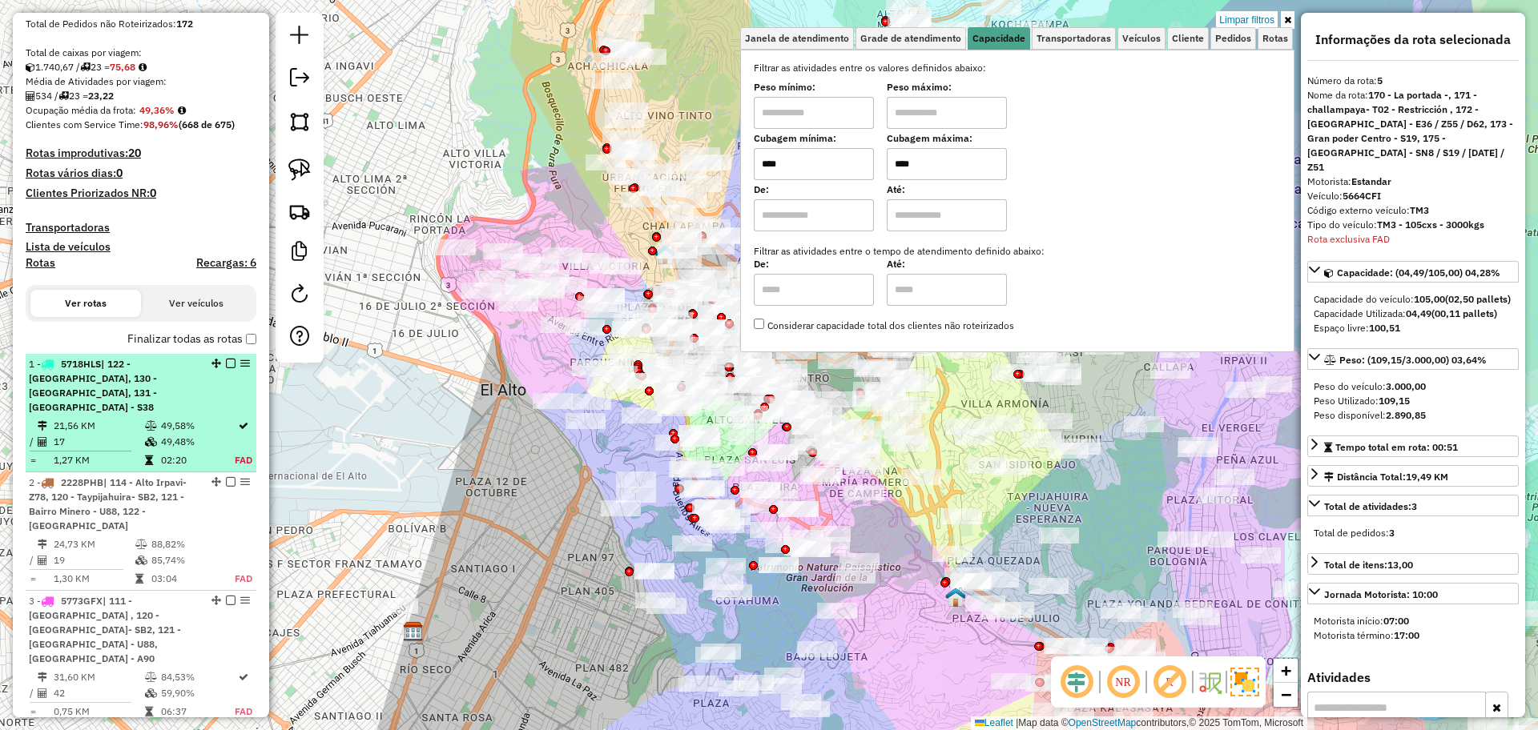
click at [136, 398] on div "1 - 5718HLS | 122 - Valle Hermoso, 130 - Urujara, 131 - Agua de la vida Norte -…" at bounding box center [114, 386] width 170 height 58
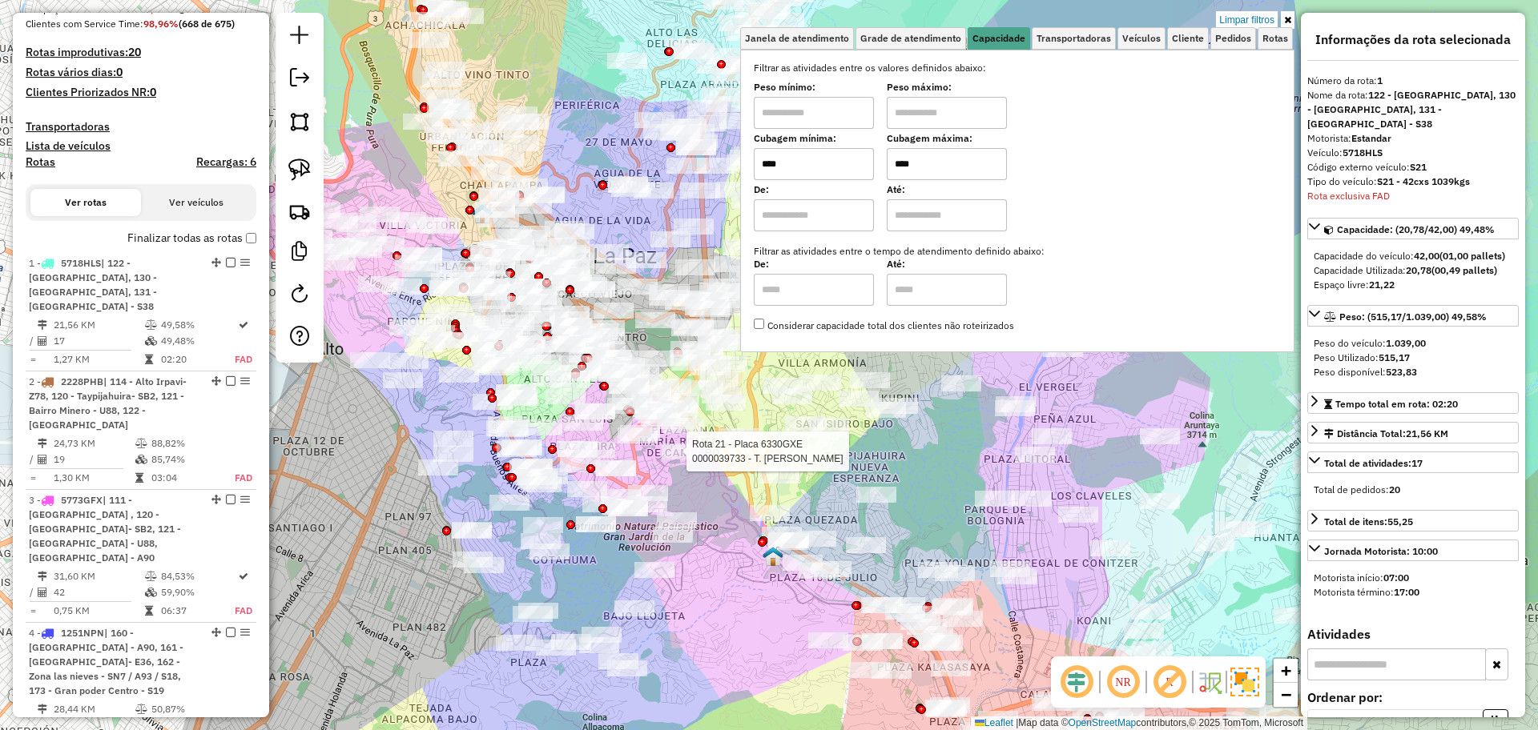
scroll to position [617, 0]
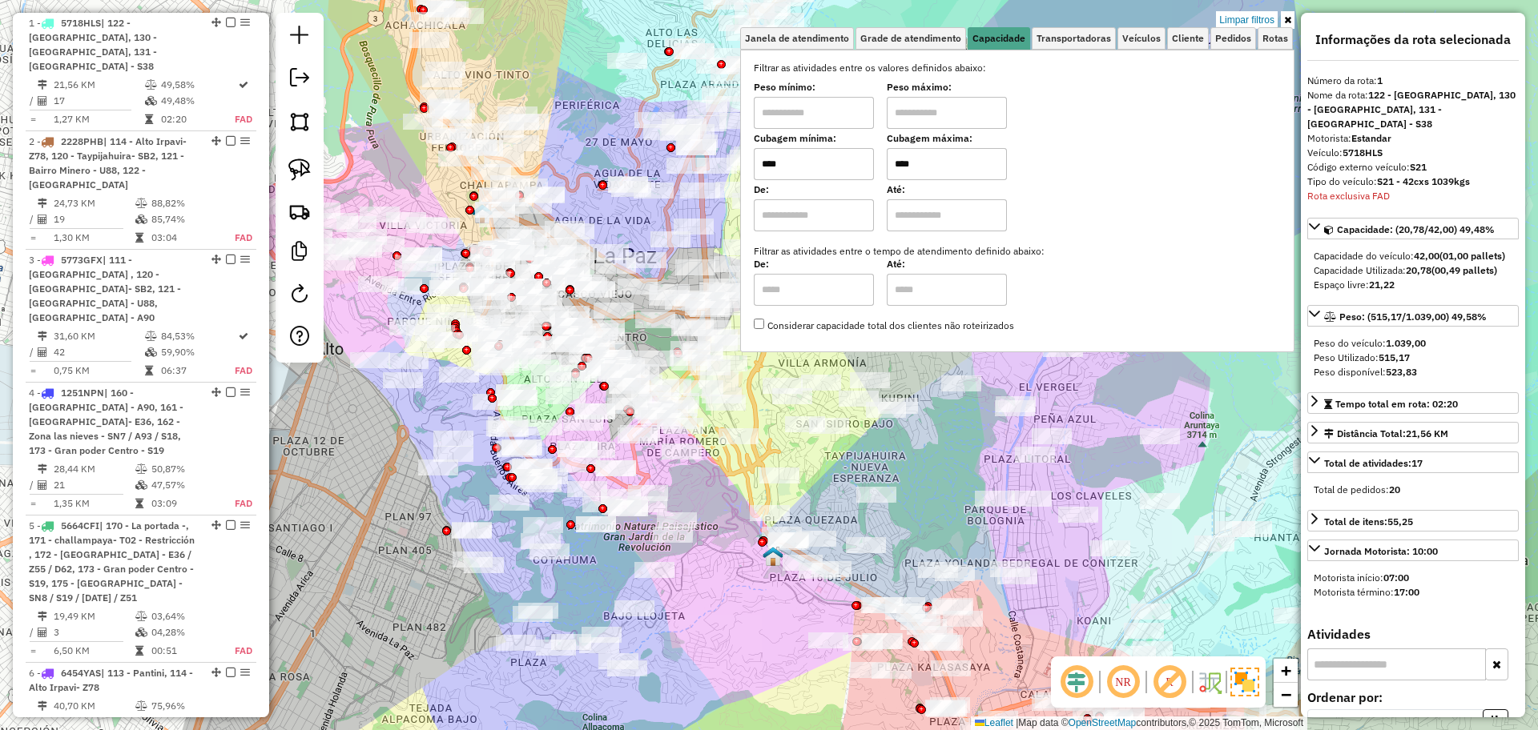
click at [1287, 13] on link at bounding box center [1288, 20] width 14 height 18
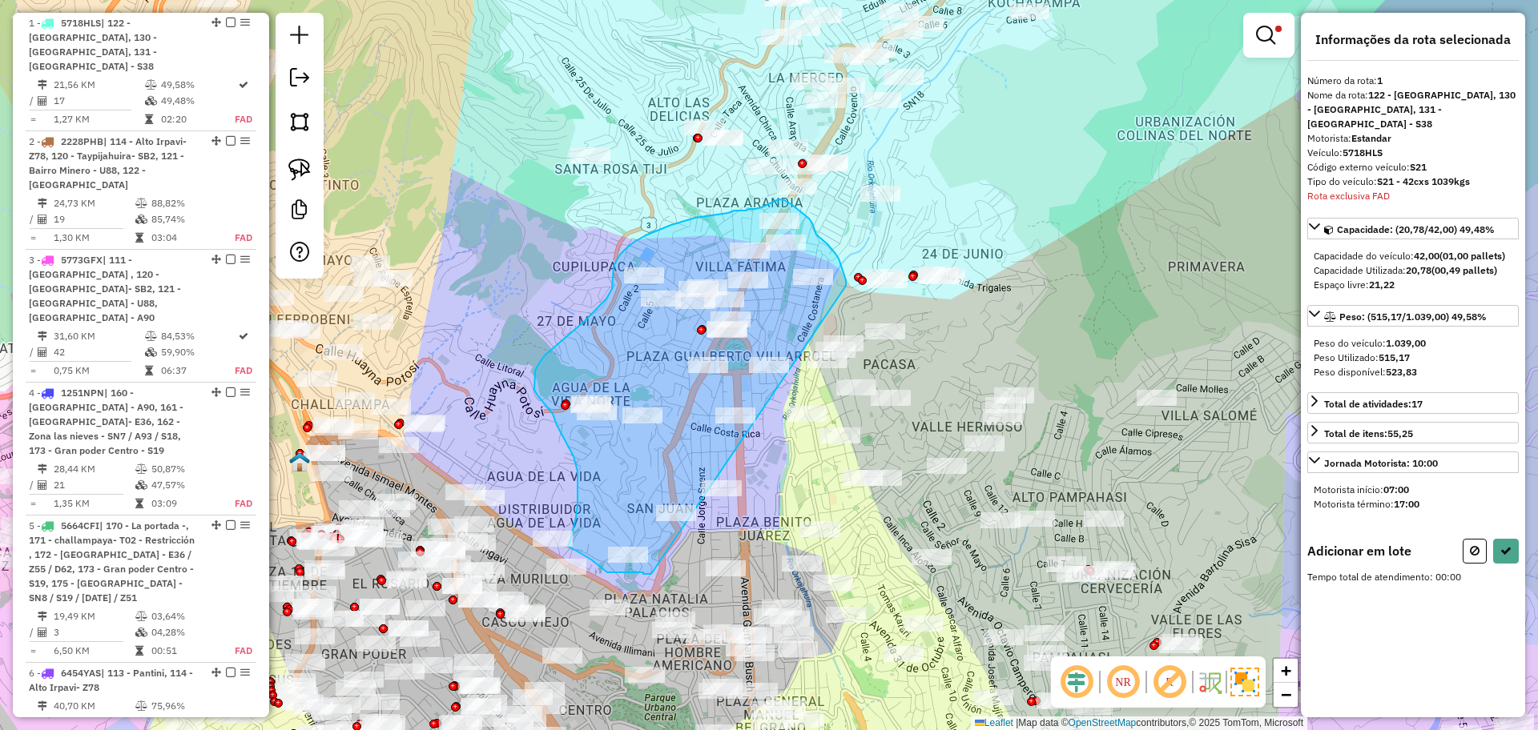
drag, startPoint x: 846, startPoint y: 286, endPoint x: 654, endPoint y: 568, distance: 341.2
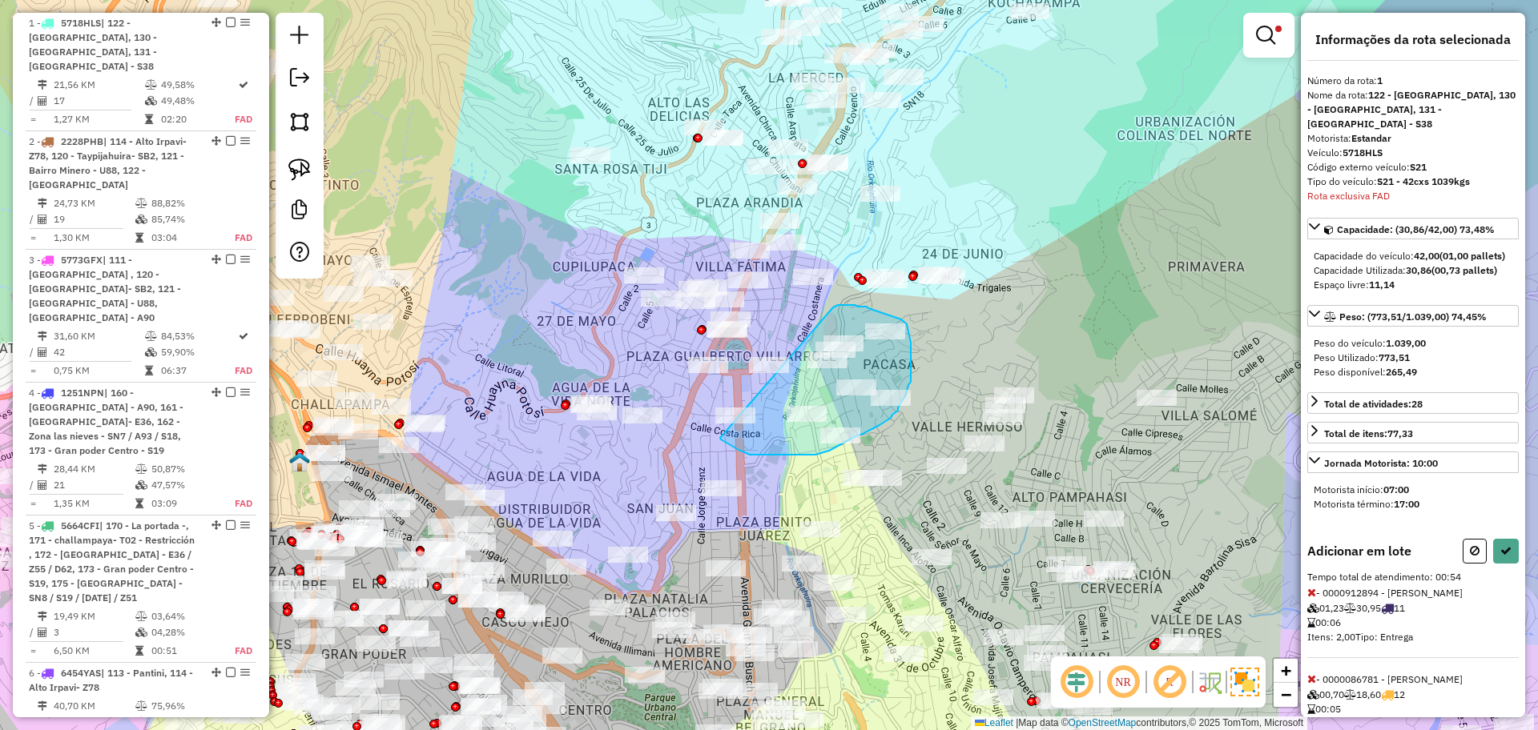
drag, startPoint x: 833, startPoint y: 308, endPoint x: 720, endPoint y: 438, distance: 172.6
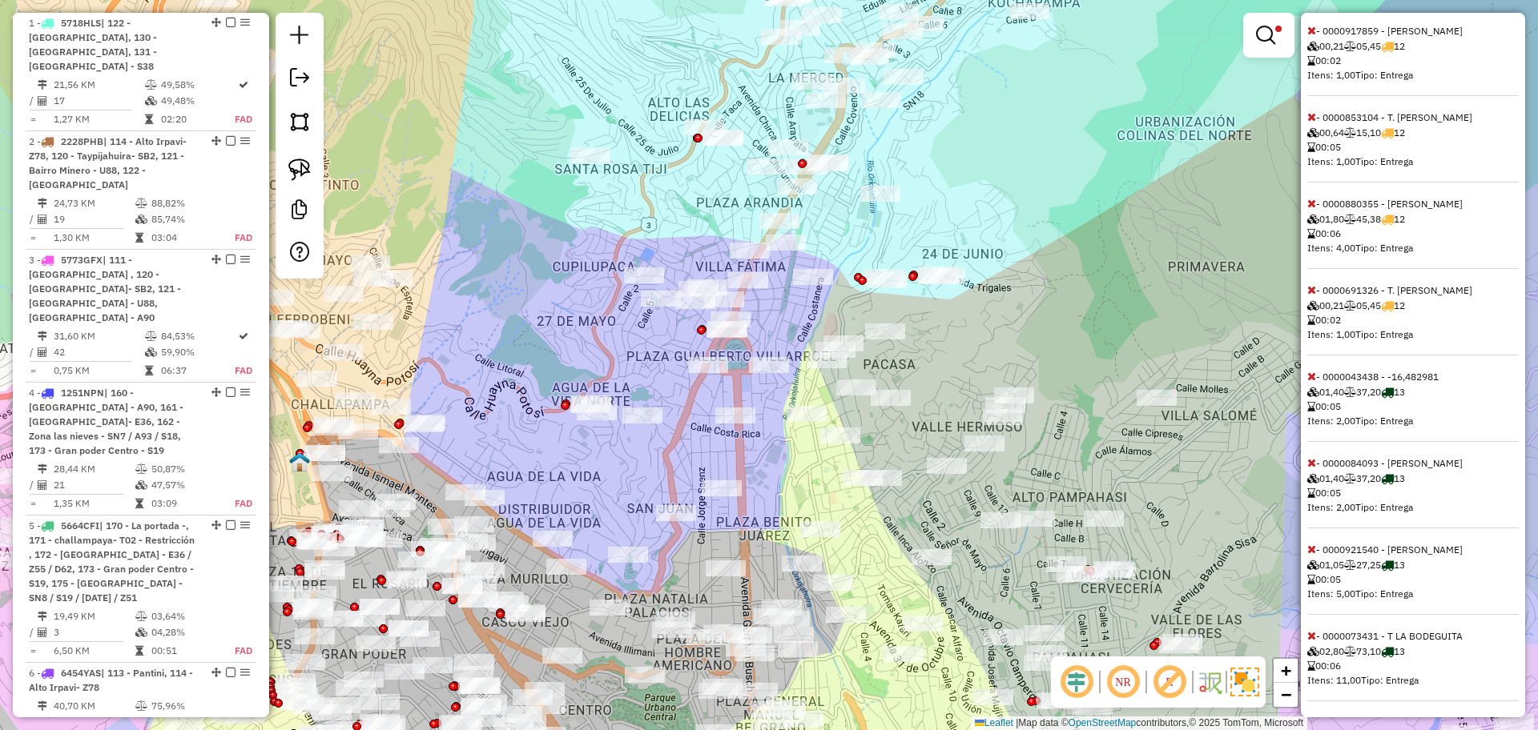
scroll to position [1344, 0]
click at [1313, 630] on icon at bounding box center [1311, 632] width 9 height 11
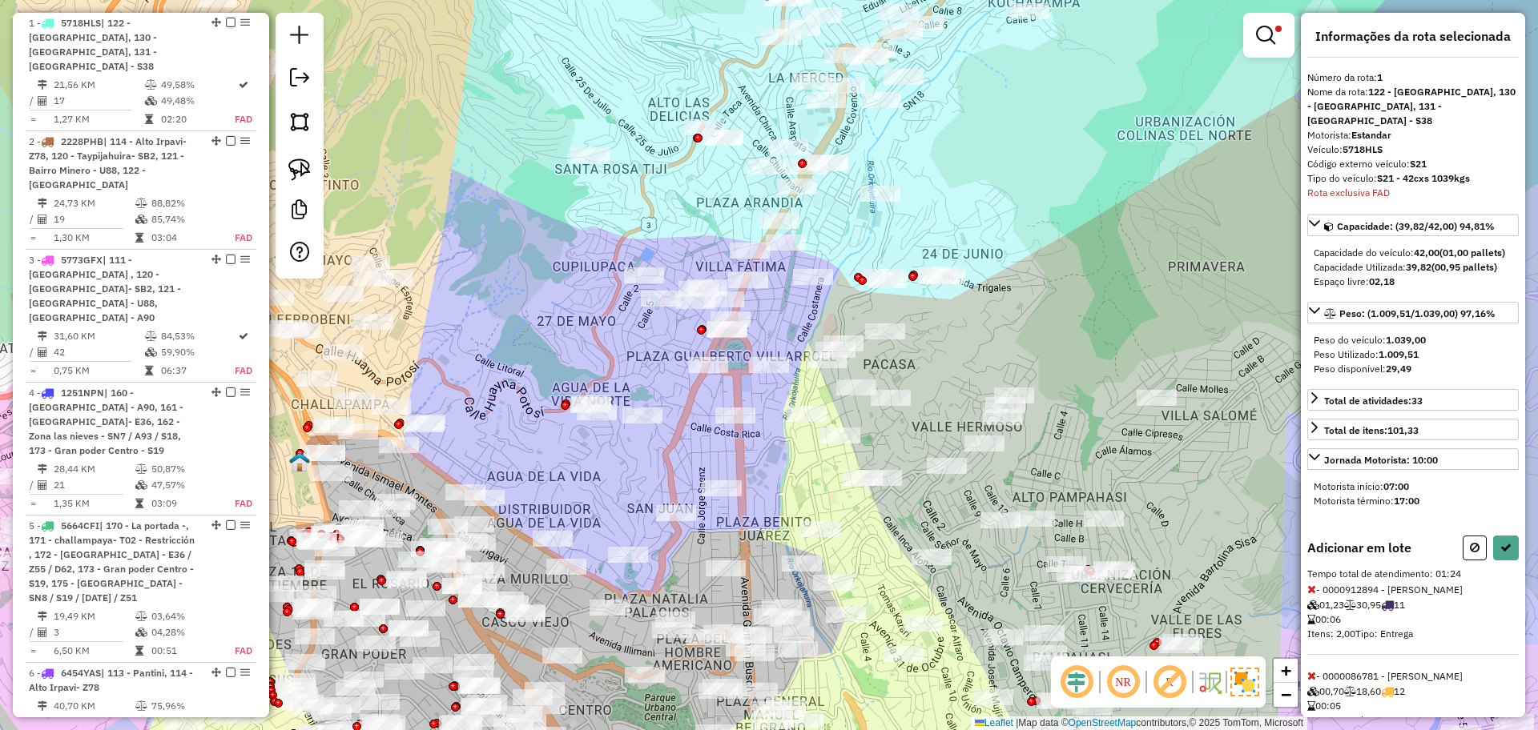
scroll to position [0, 0]
click at [1502, 546] on icon at bounding box center [1505, 550] width 11 height 11
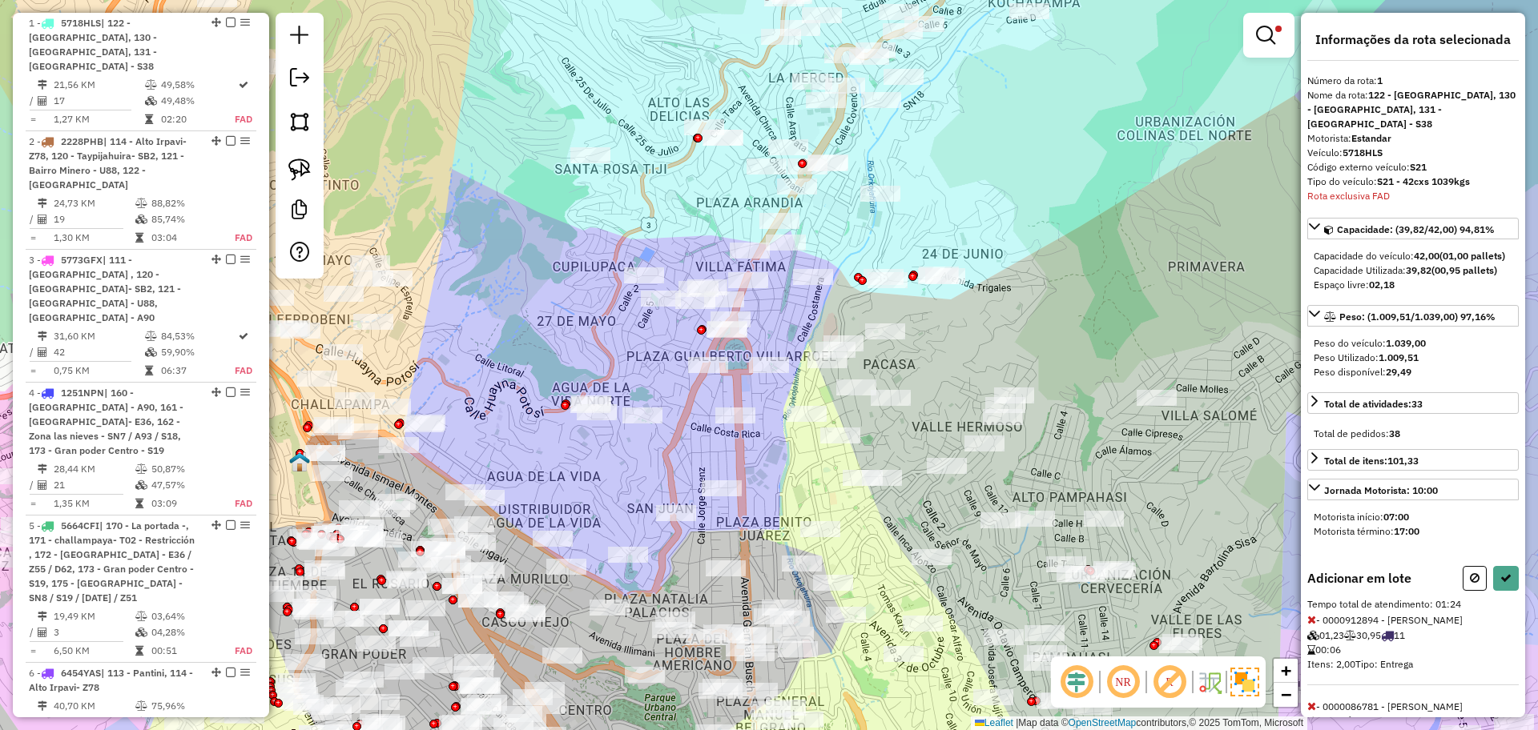
select select "**********"
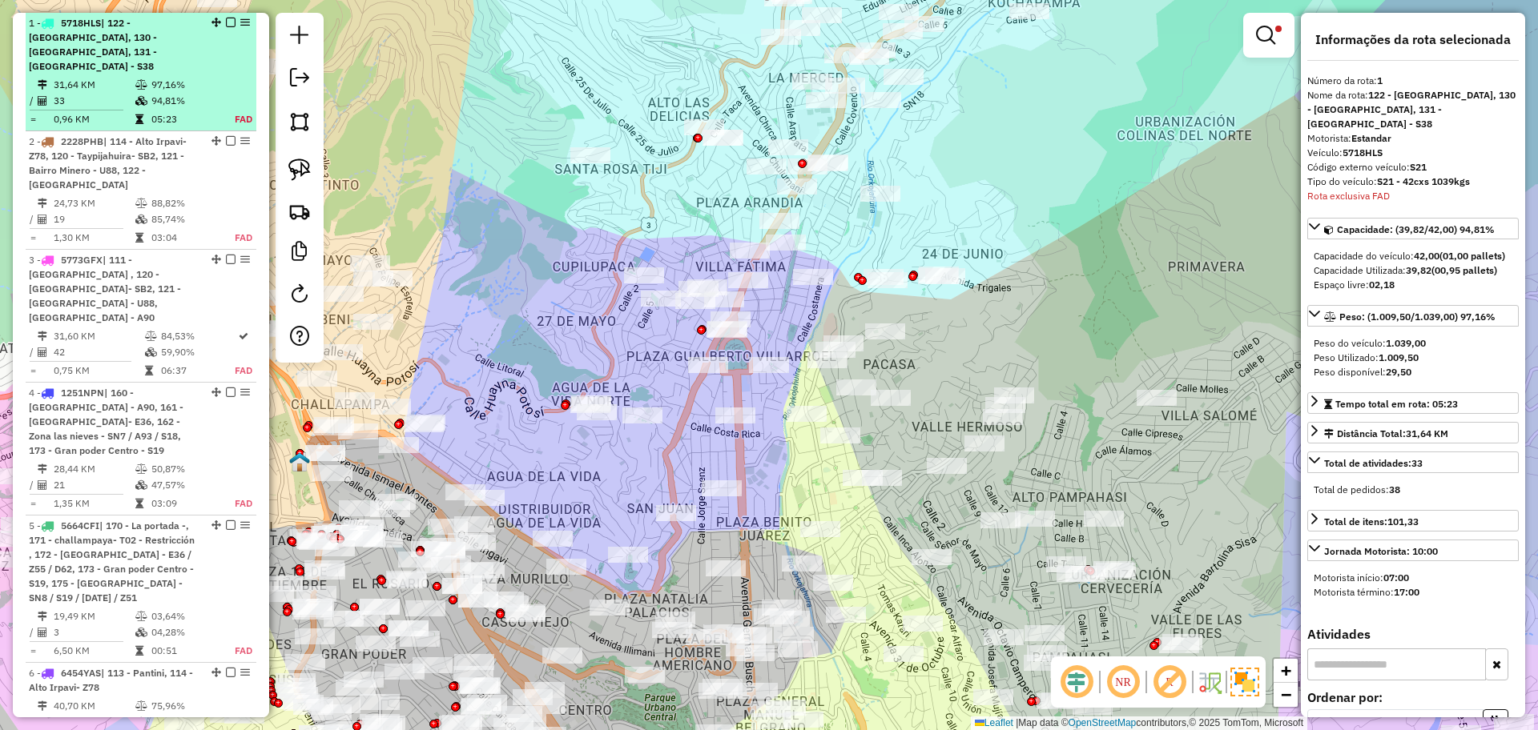
click at [226, 20] on em at bounding box center [231, 23] width 10 height 10
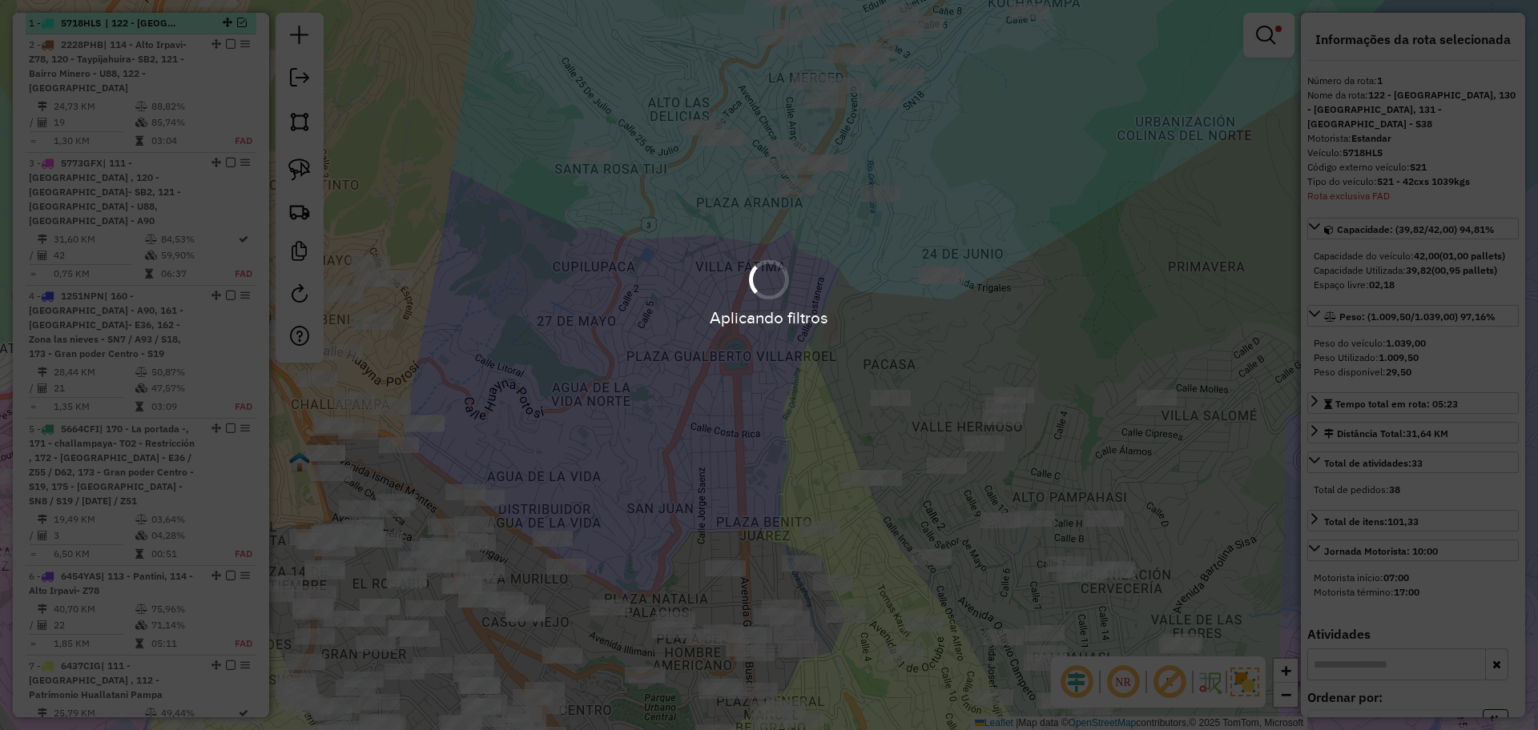
scroll to position [534, 0]
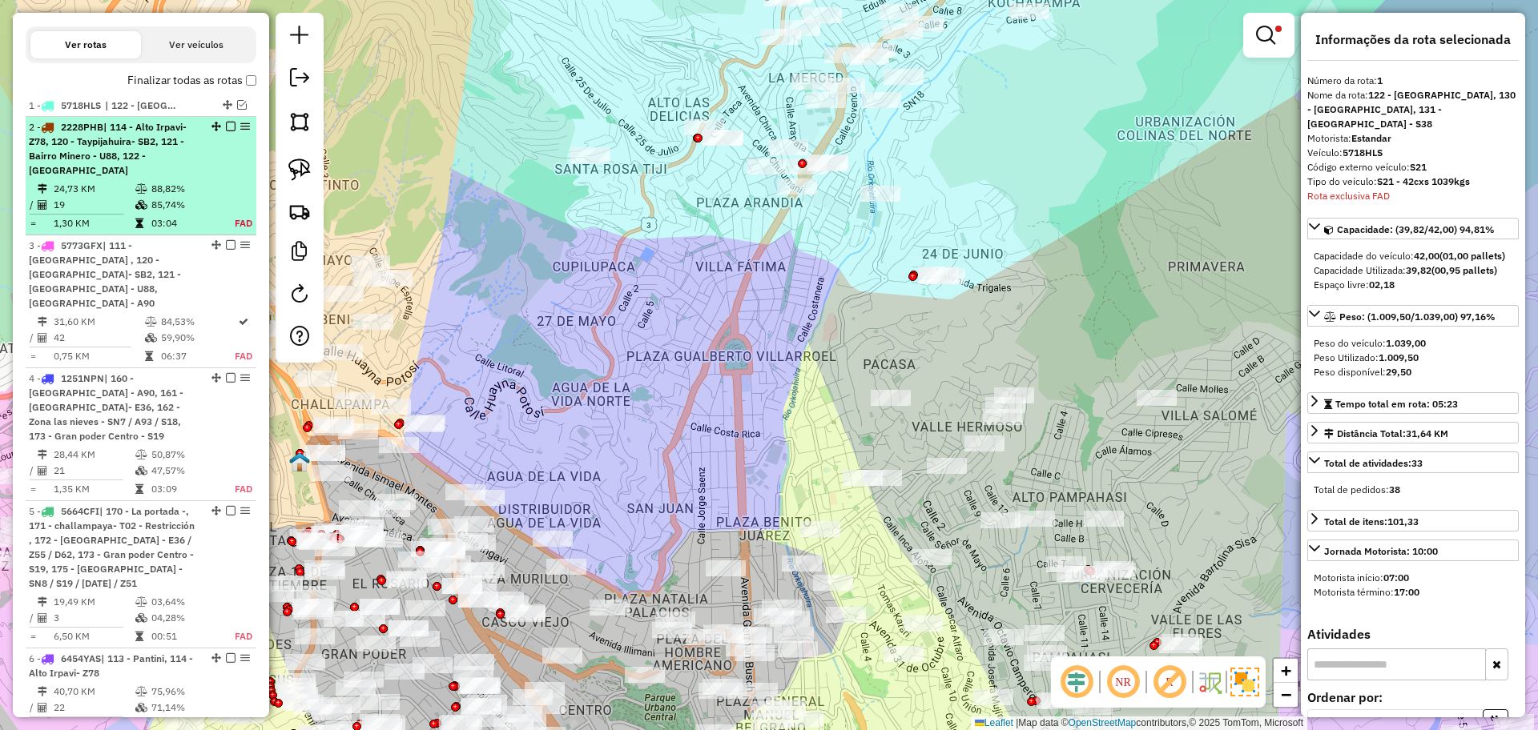
click at [187, 200] on td "85,74%" at bounding box center [184, 205] width 66 height 16
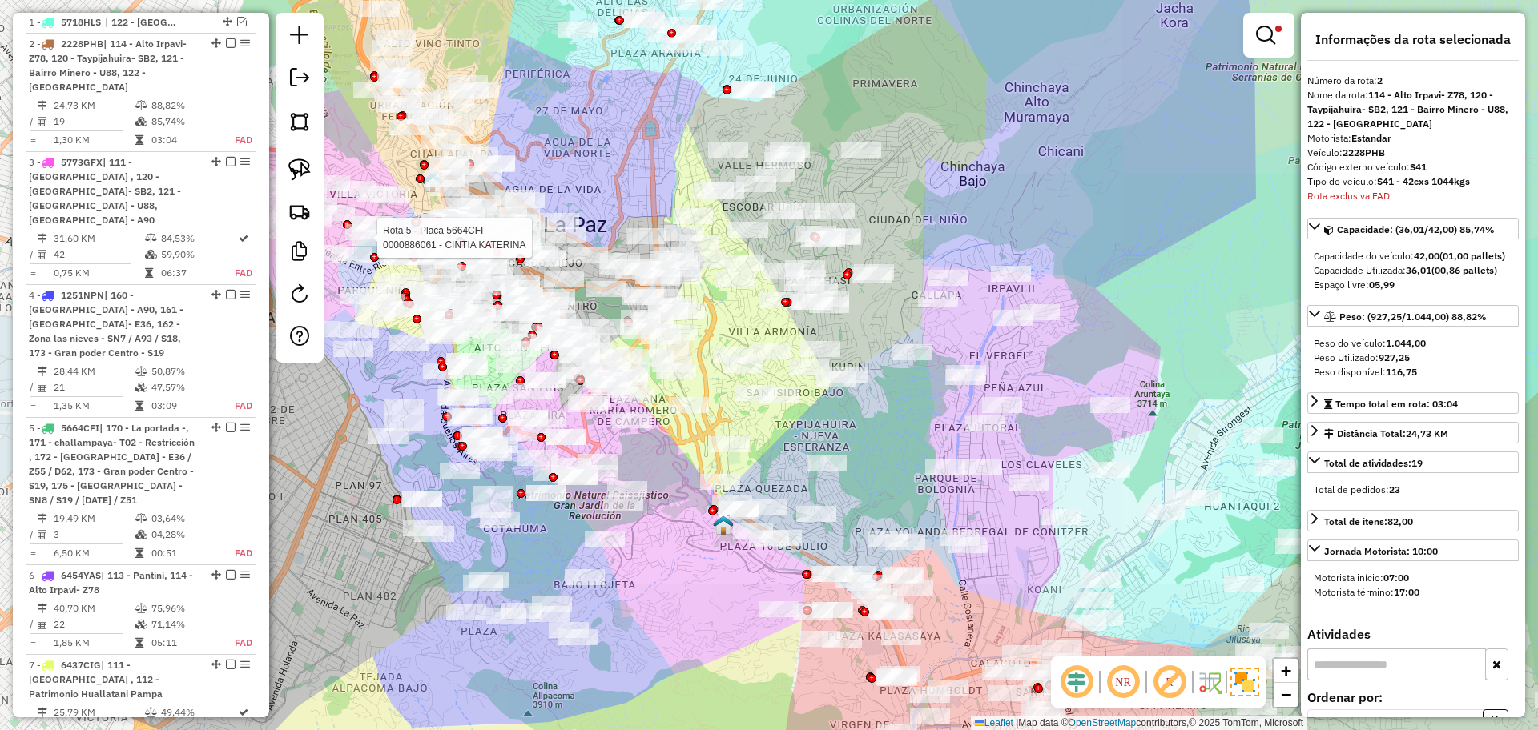
scroll to position [638, 0]
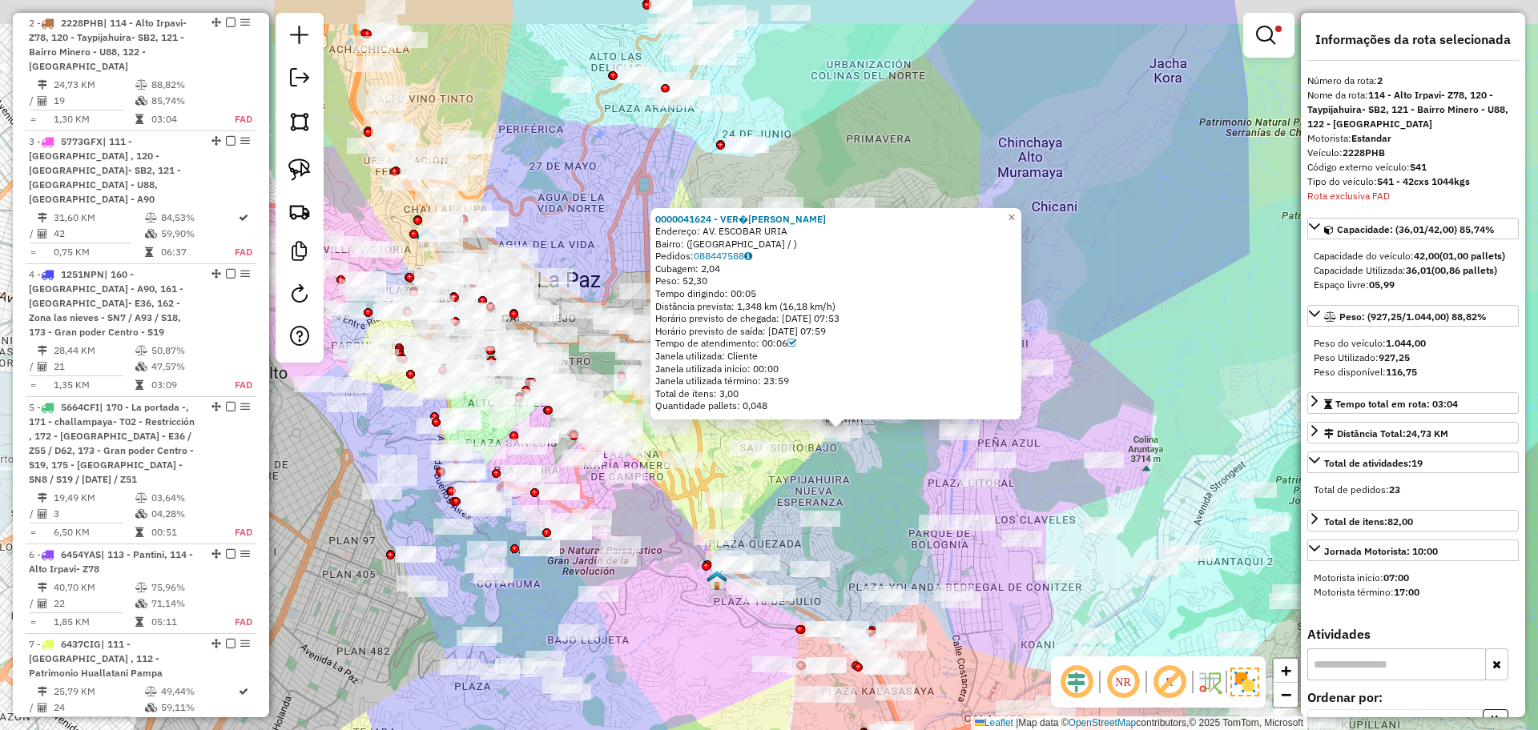
drag, startPoint x: 786, startPoint y: 401, endPoint x: 895, endPoint y: 489, distance: 140.1
click at [895, 489] on div "0000041624 - VER�NICA LAURA Endereço: AV. ESCOBAR URIA Bairro: (LA PAZ / ) Pedi…" at bounding box center [769, 365] width 1538 height 730
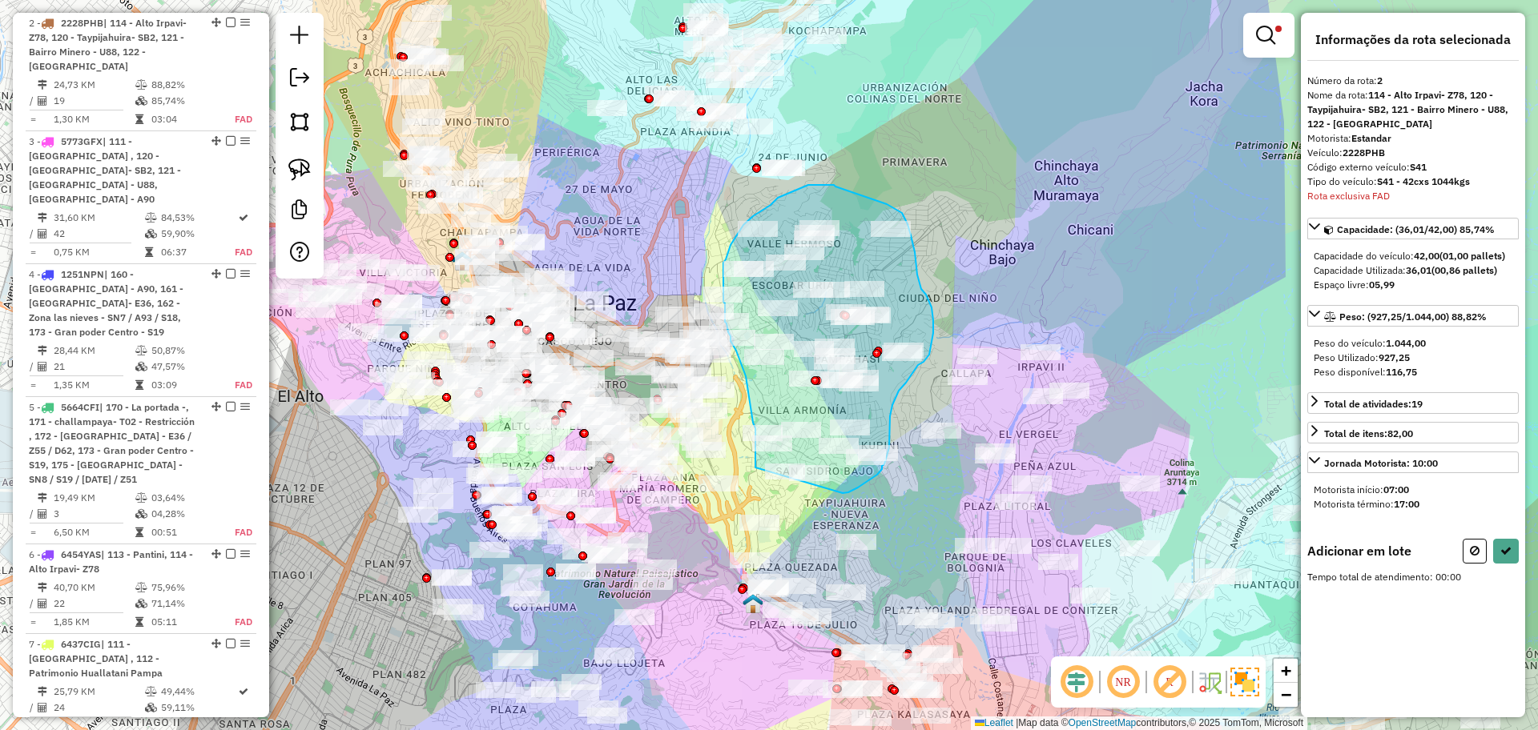
drag, startPoint x: 843, startPoint y: 493, endPoint x: 755, endPoint y: 468, distance: 91.0
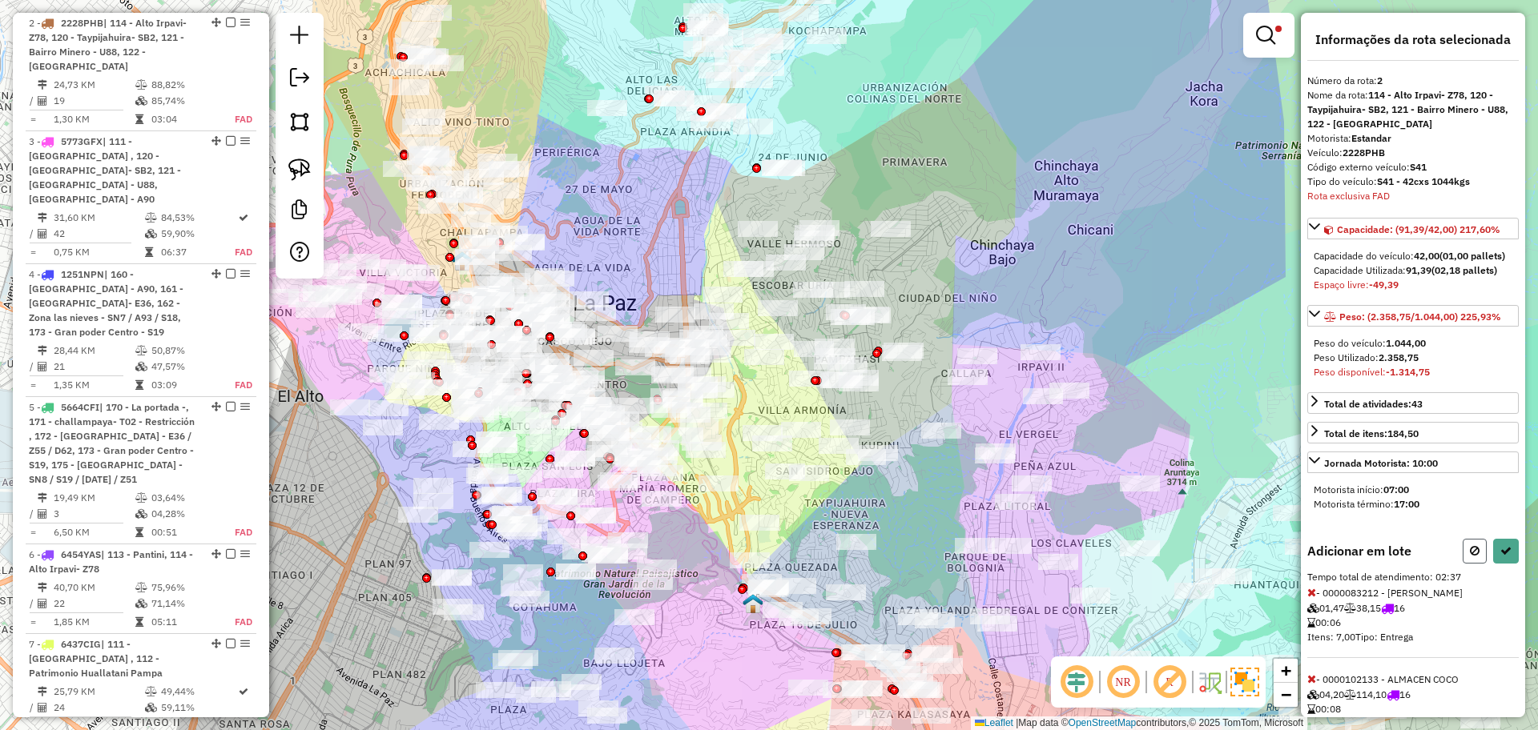
click at [1462, 562] on button at bounding box center [1474, 551] width 24 height 25
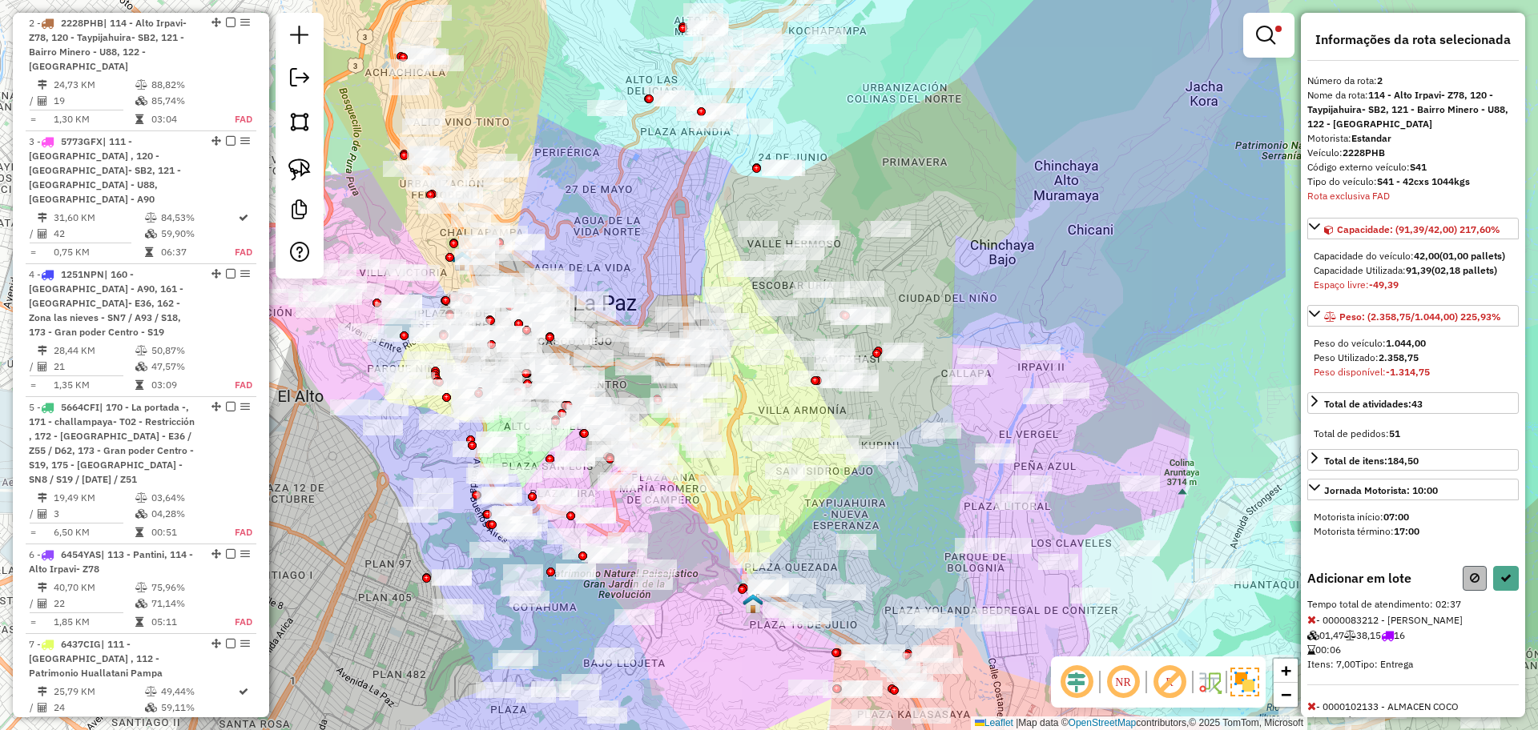
select select "**********"
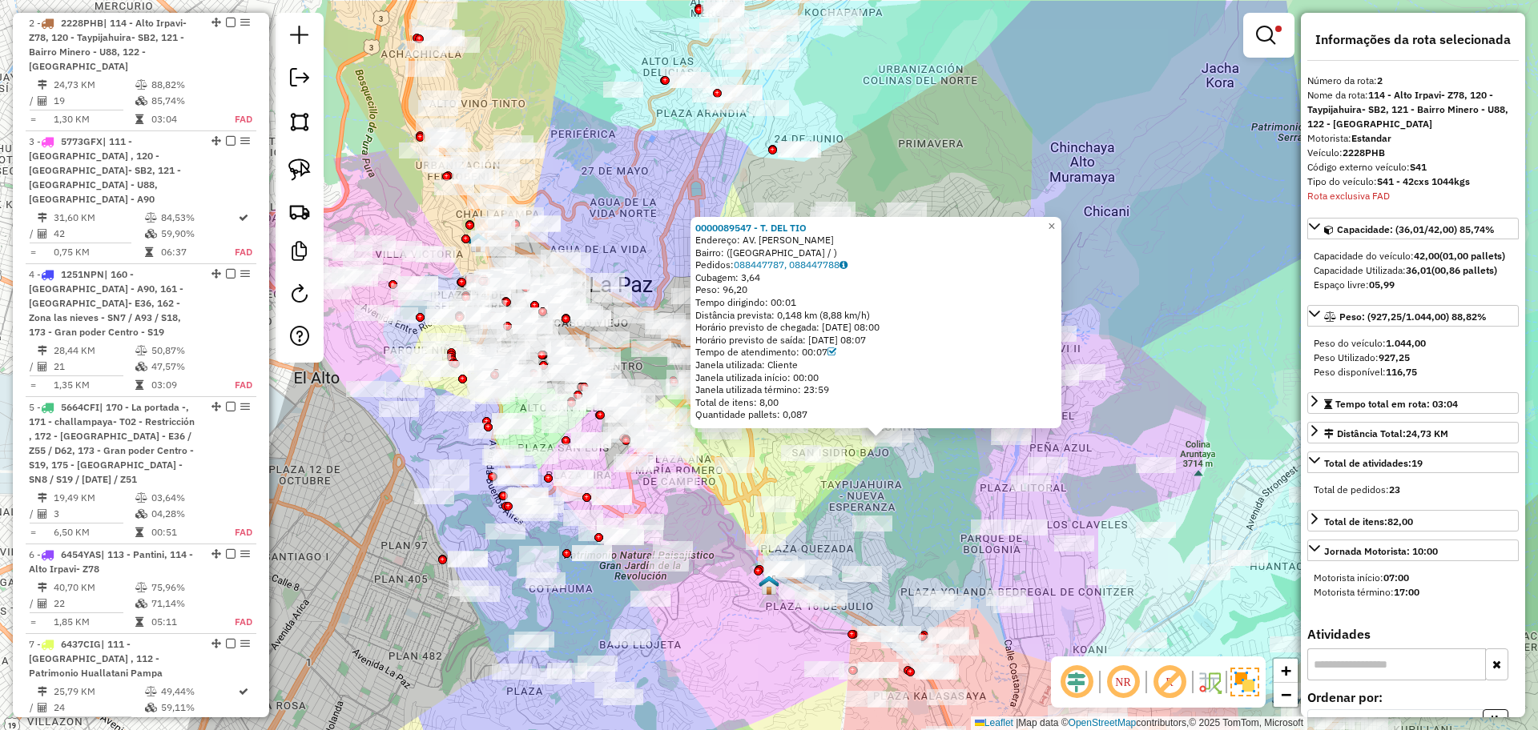
drag, startPoint x: 786, startPoint y: 420, endPoint x: 900, endPoint y: 495, distance: 137.1
click at [900, 495] on div "0000089547 - T. DEL TIO Endereço: AV. AMANDO ESCOBAR Bairro: (LA PAZ / ) Pedido…" at bounding box center [769, 365] width 1538 height 730
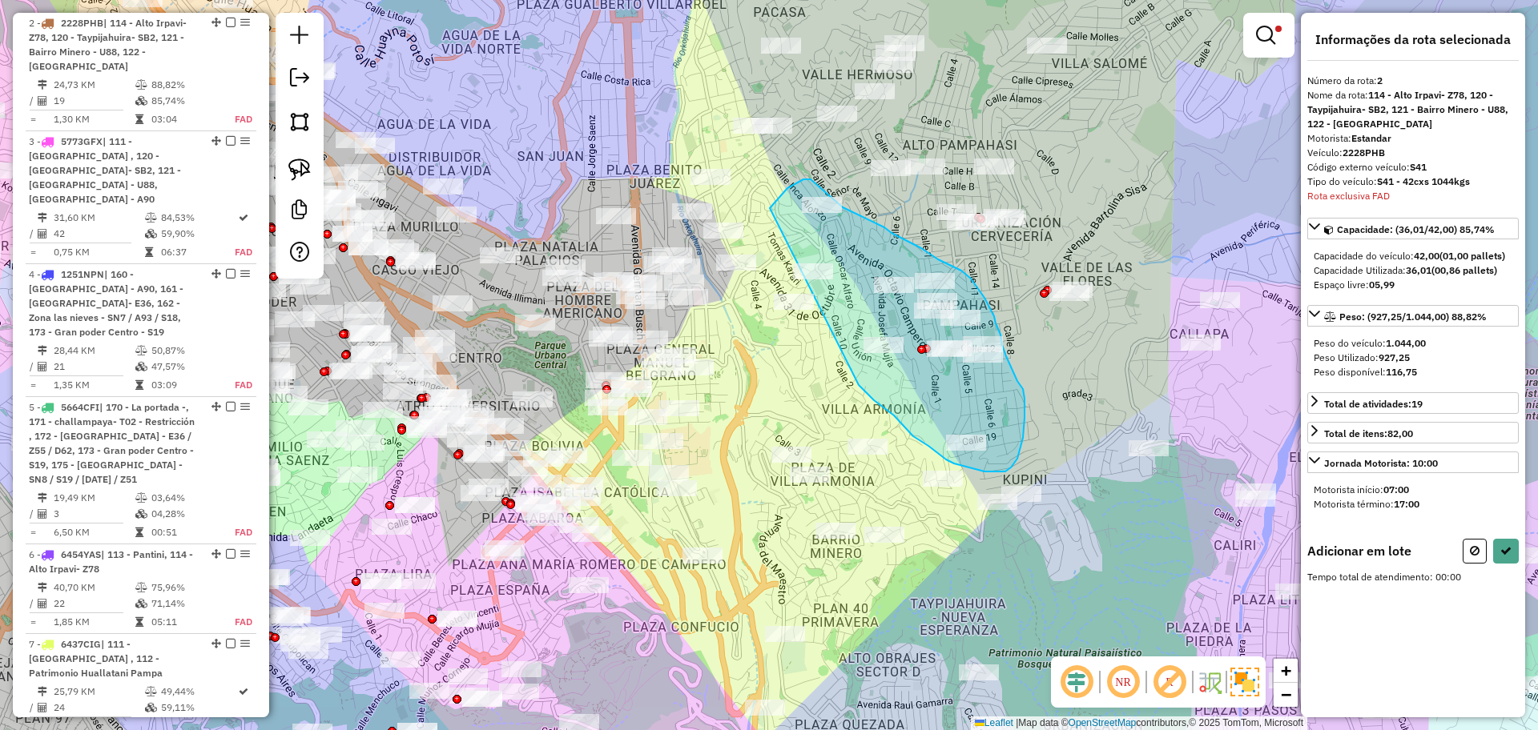
drag, startPoint x: 859, startPoint y: 385, endPoint x: 770, endPoint y: 208, distance: 198.1
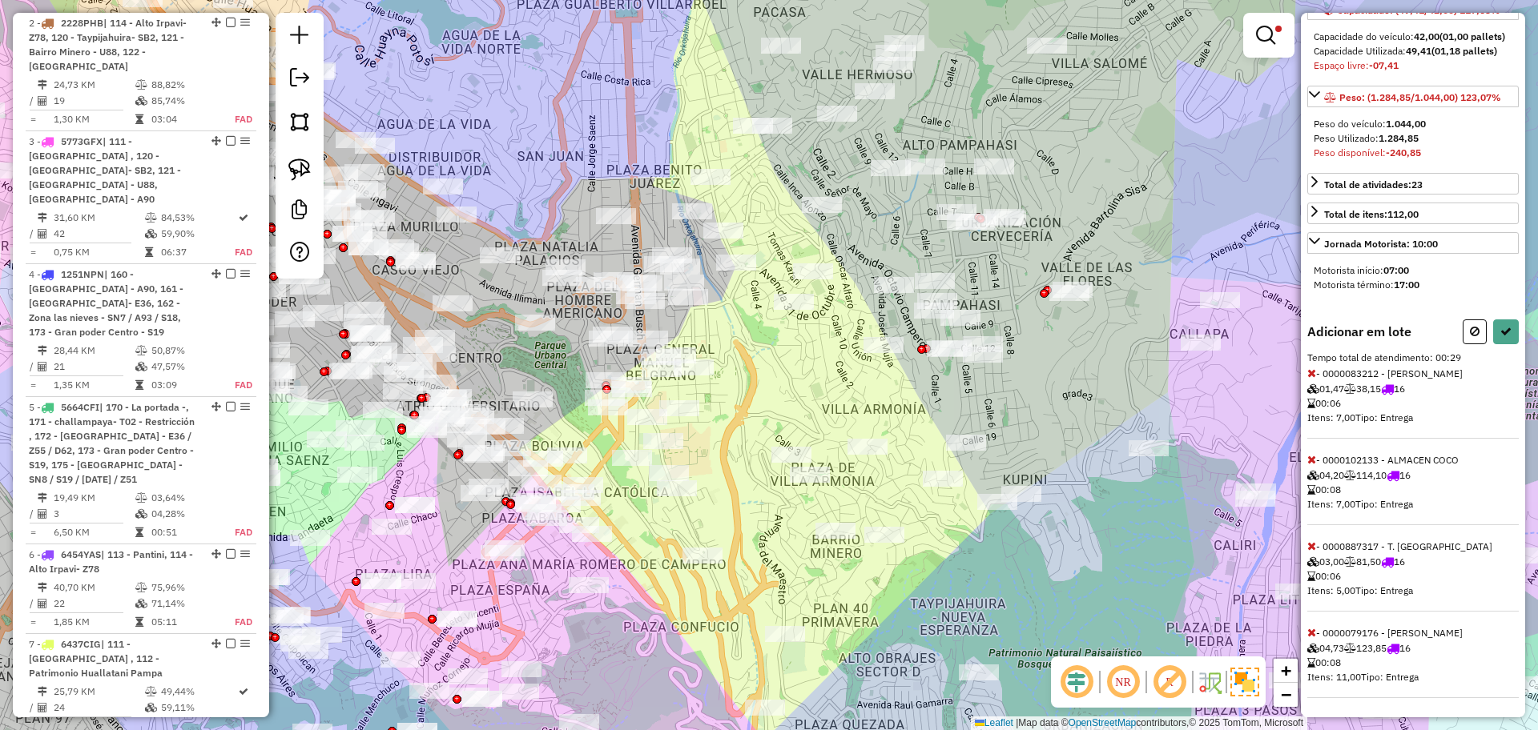
scroll to position [234, 0]
click at [1311, 461] on icon at bounding box center [1311, 459] width 9 height 11
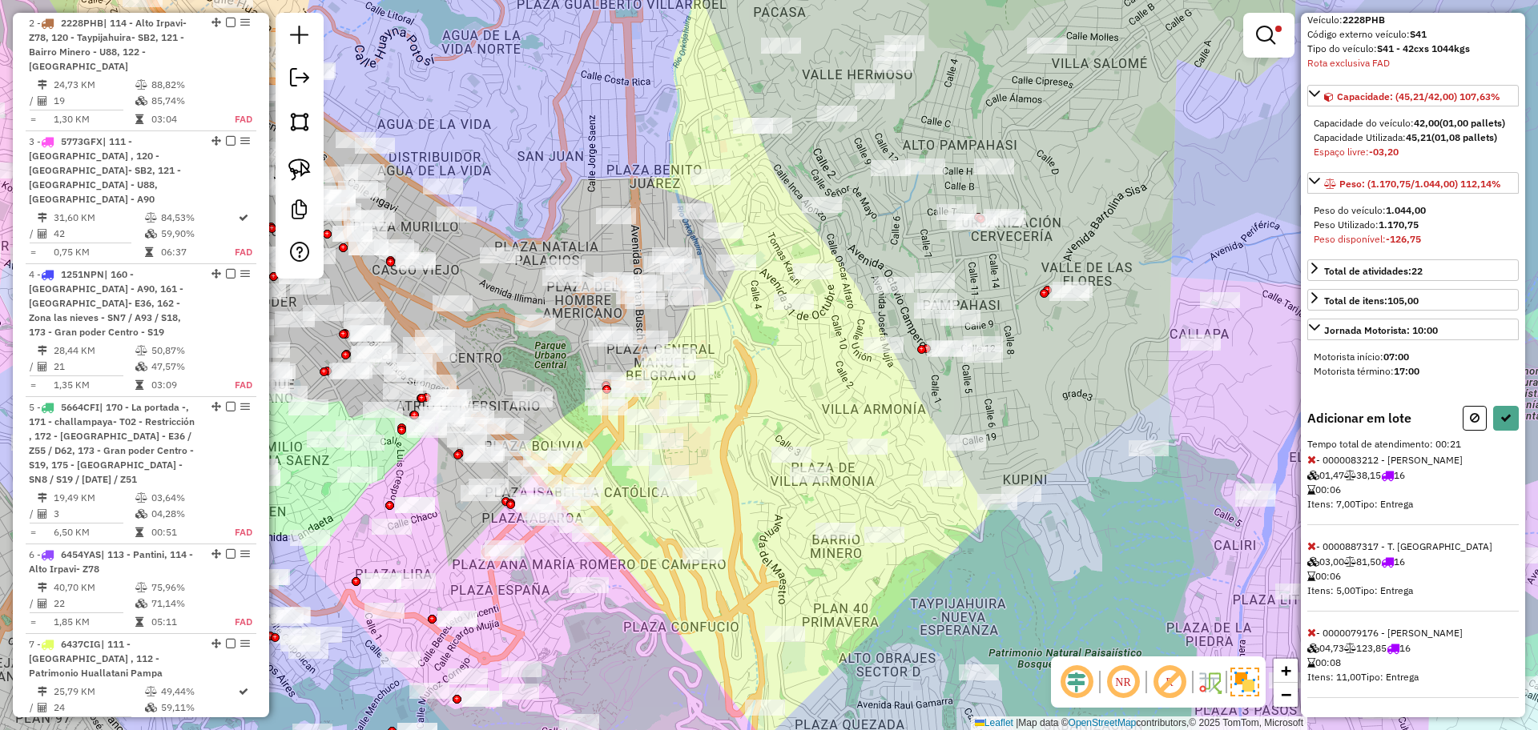
click at [1311, 633] on icon at bounding box center [1311, 632] width 9 height 11
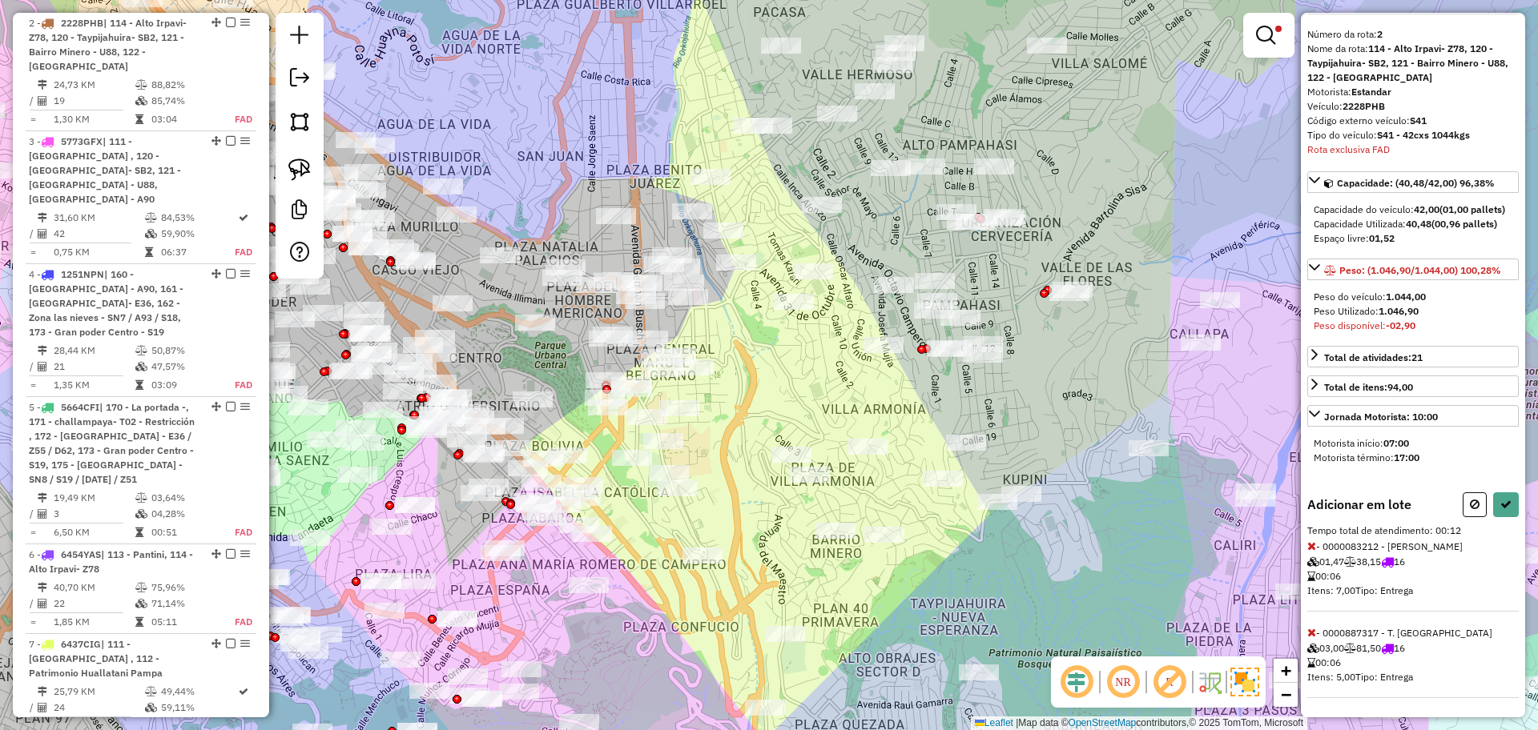
scroll to position [61, 0]
click at [1305, 546] on div "Informações da rota selecionada Número da rota: 2 Nome da rota: 114 - Alto Irpa…" at bounding box center [1413, 365] width 224 height 705
click at [1312, 550] on icon at bounding box center [1311, 546] width 9 height 11
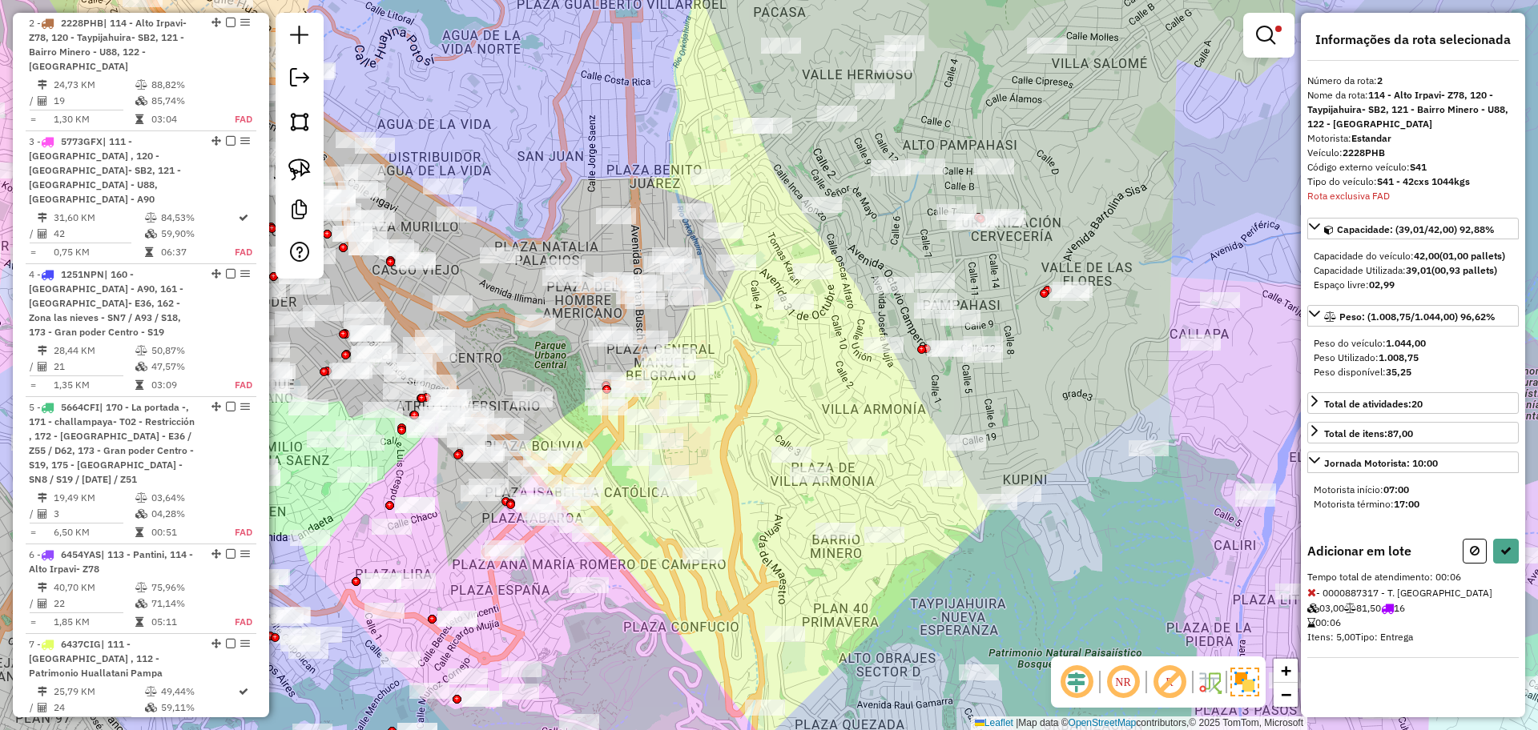
scroll to position [0, 0]
click at [1506, 550] on icon at bounding box center [1505, 550] width 11 height 11
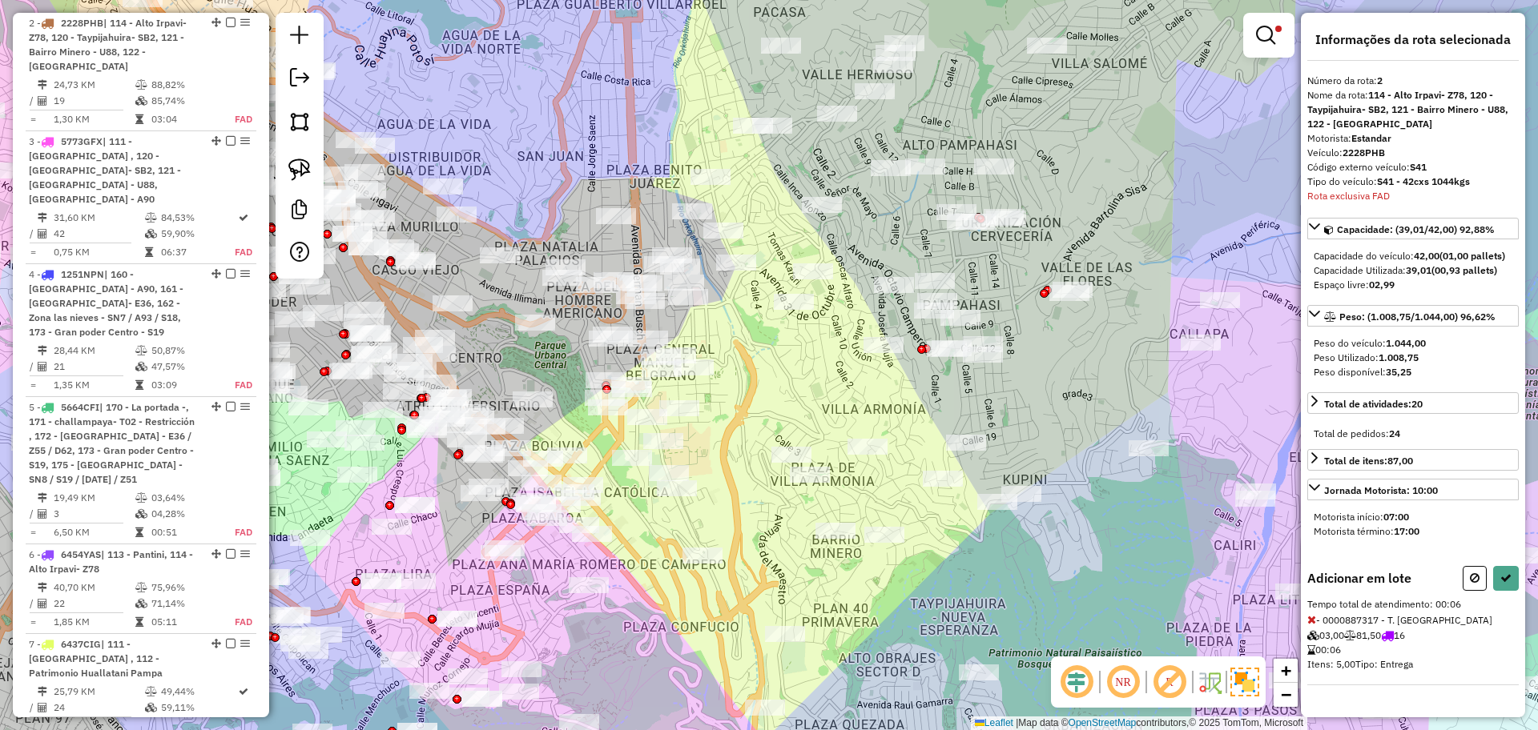
select select "**********"
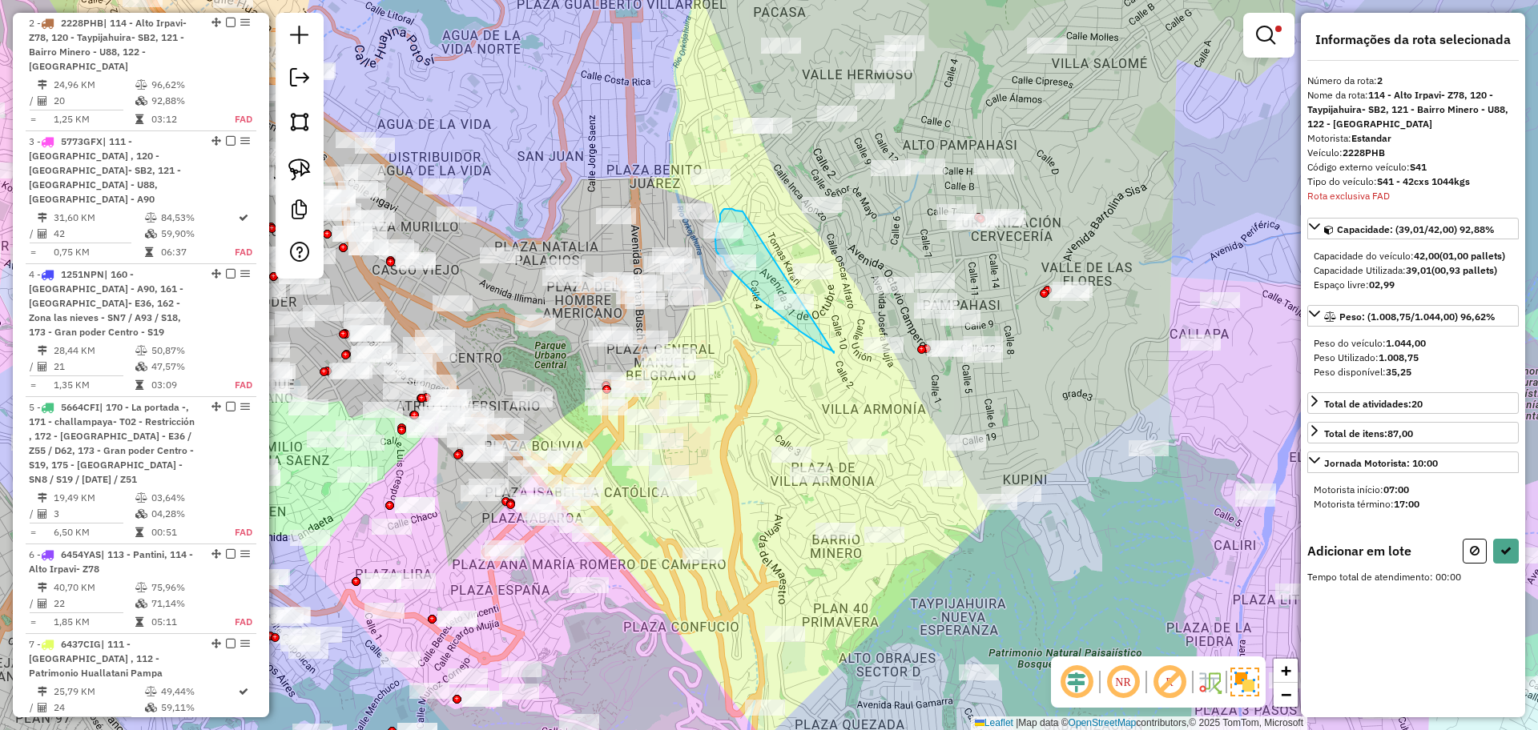
drag, startPoint x: 742, startPoint y: 211, endPoint x: 834, endPoint y: 353, distance: 168.6
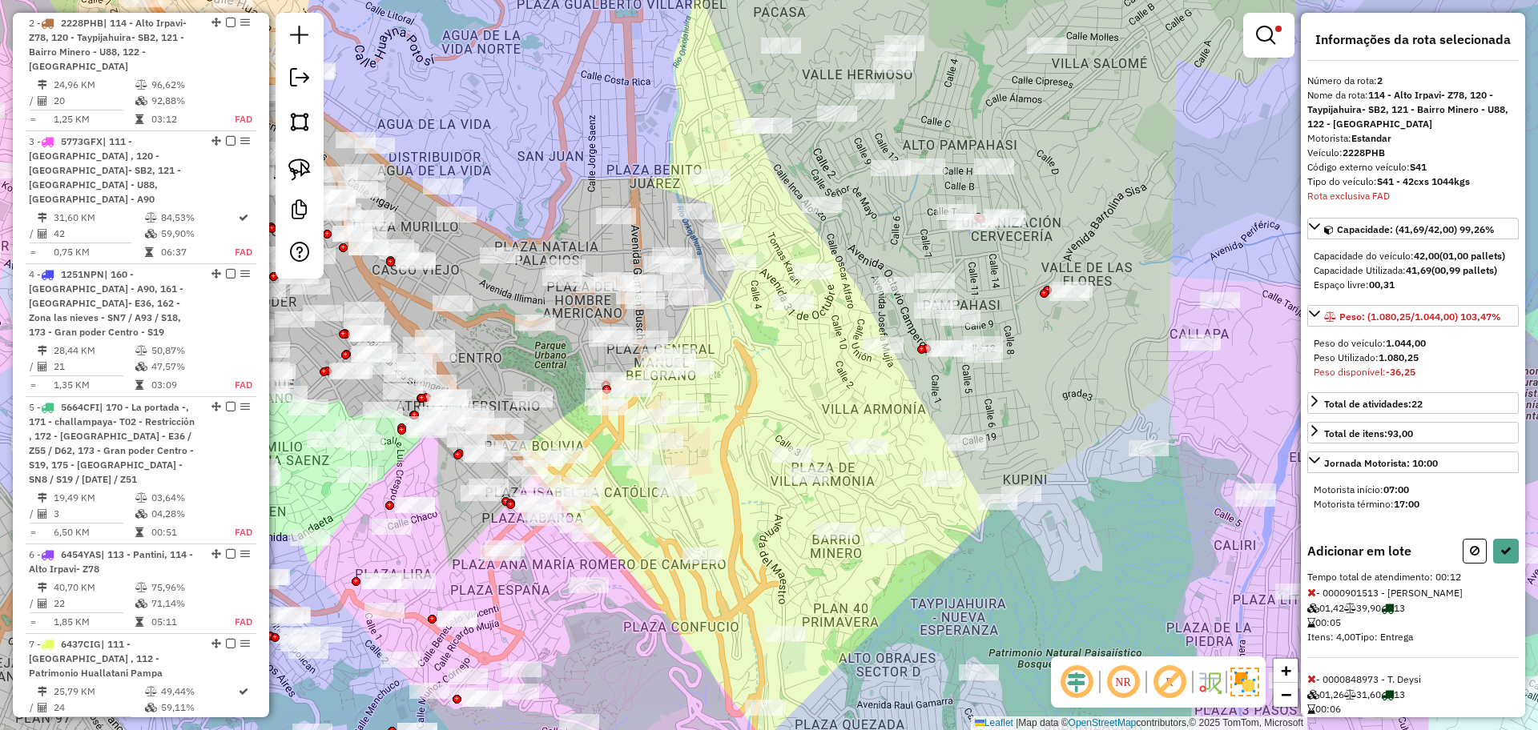
click at [1473, 557] on icon at bounding box center [1475, 550] width 10 height 11
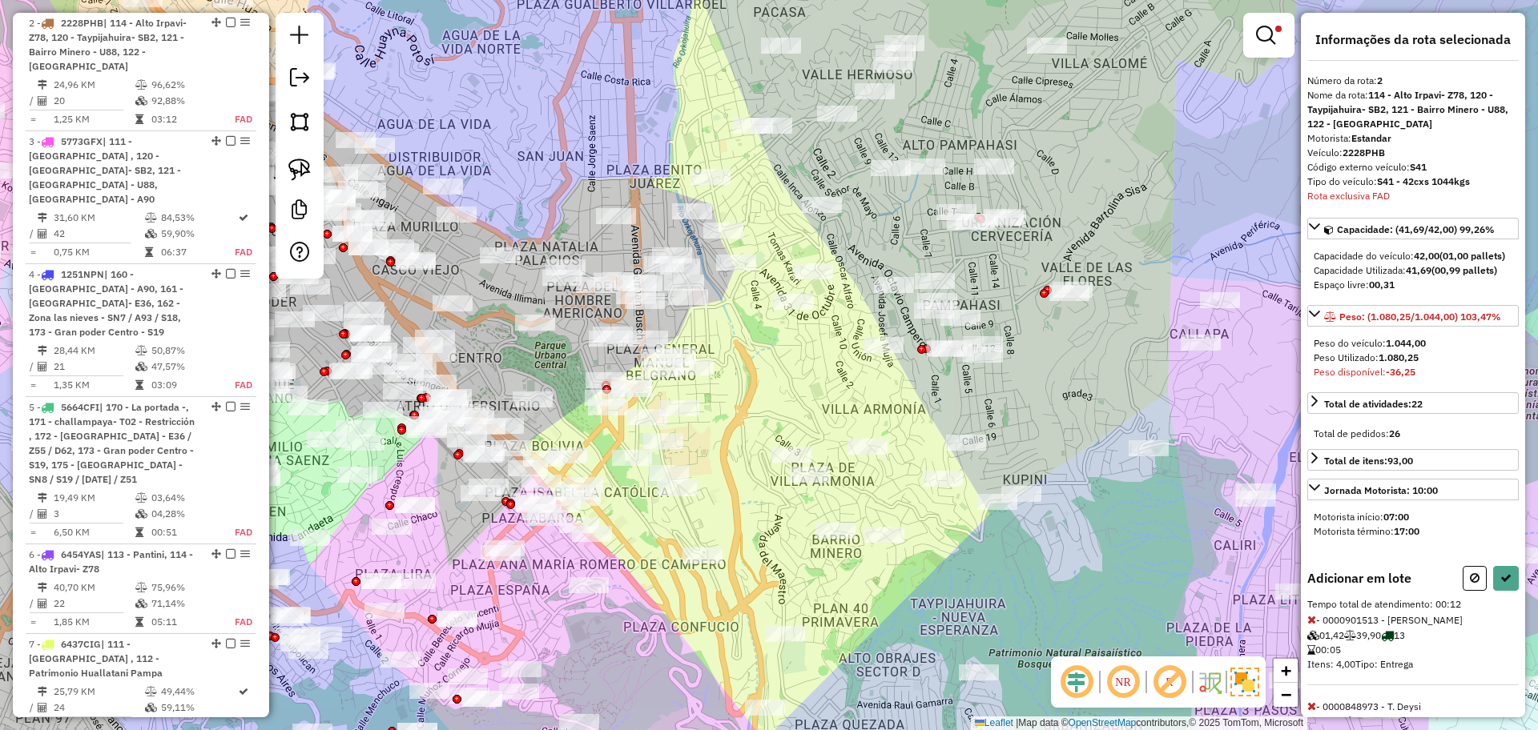
select select "**********"
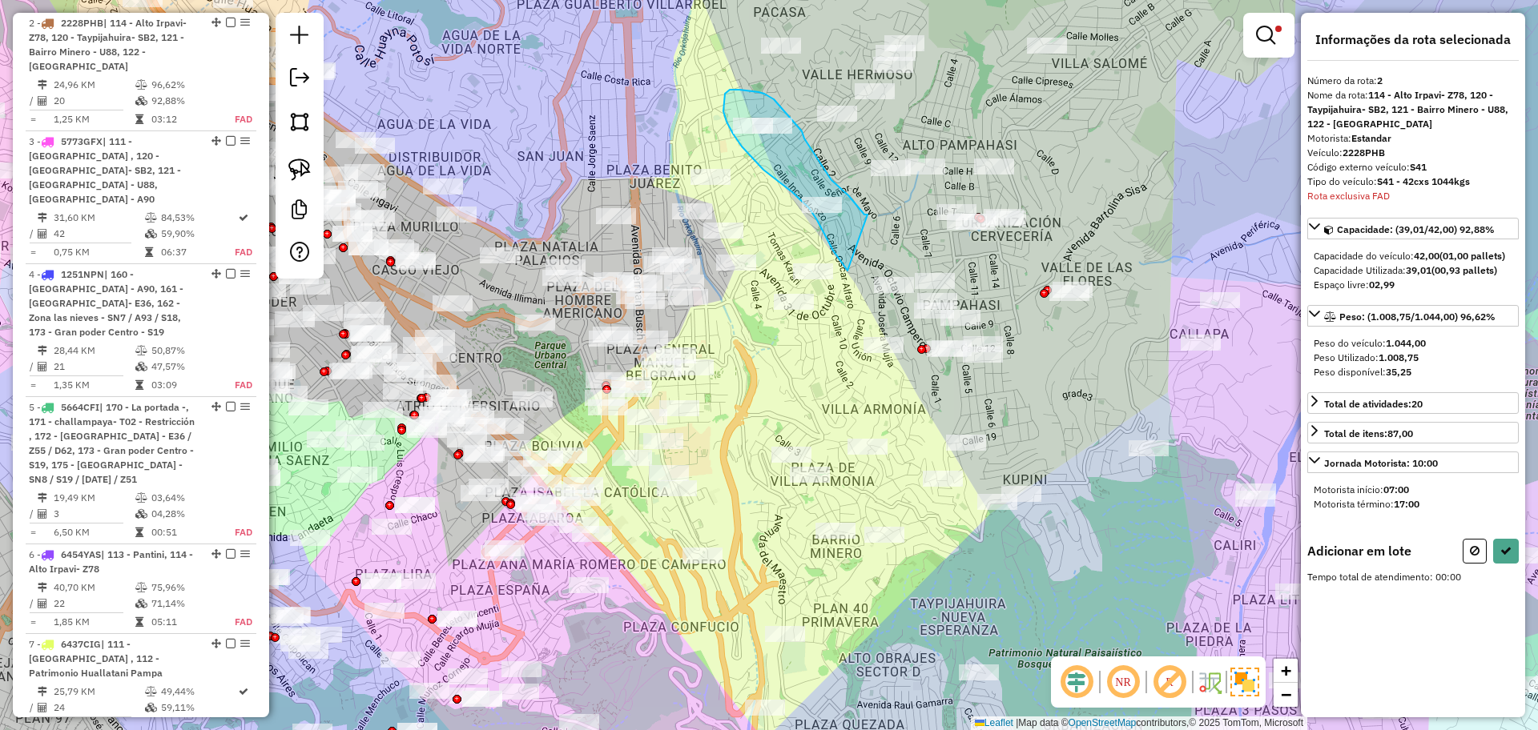
drag, startPoint x: 867, startPoint y: 215, endPoint x: 847, endPoint y: 271, distance: 59.5
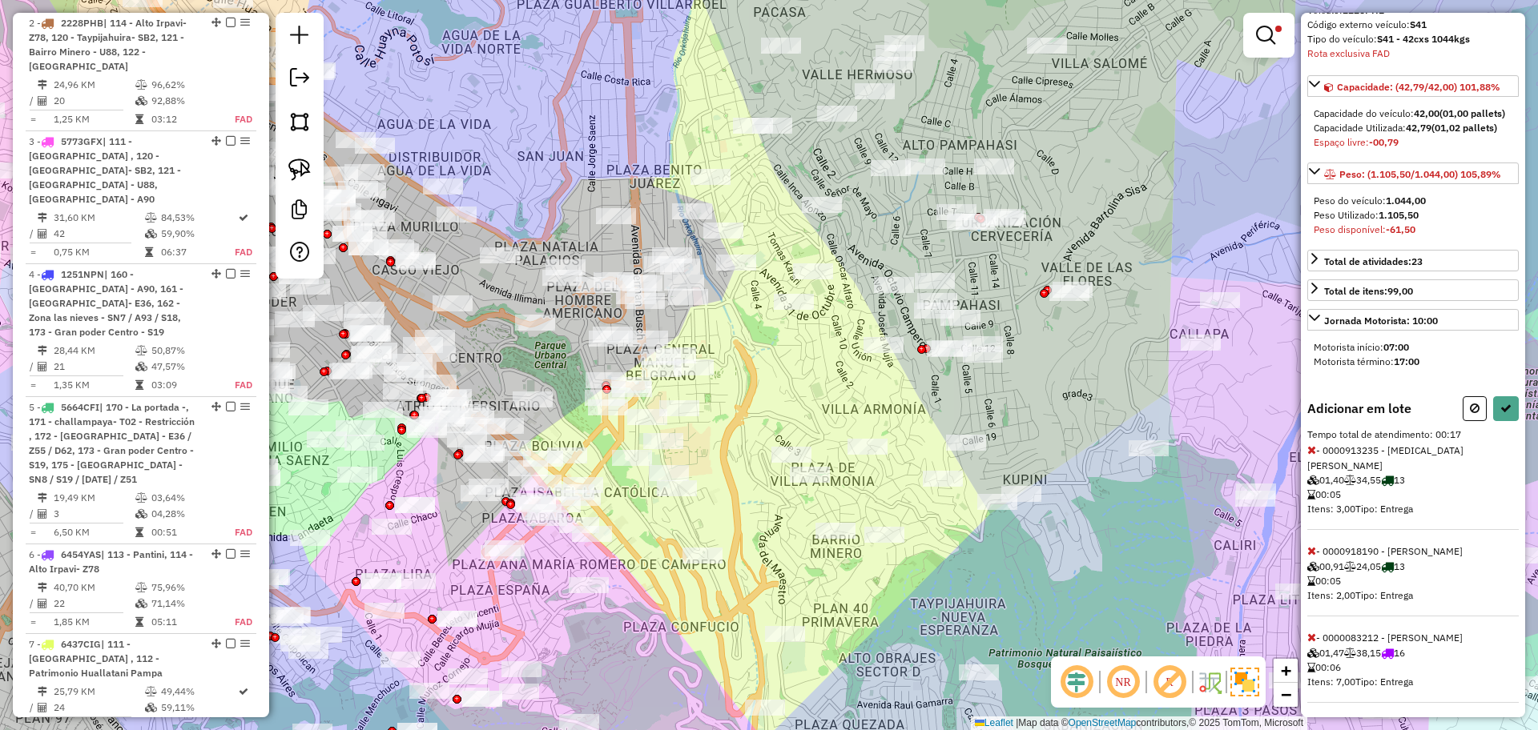
scroll to position [147, 0]
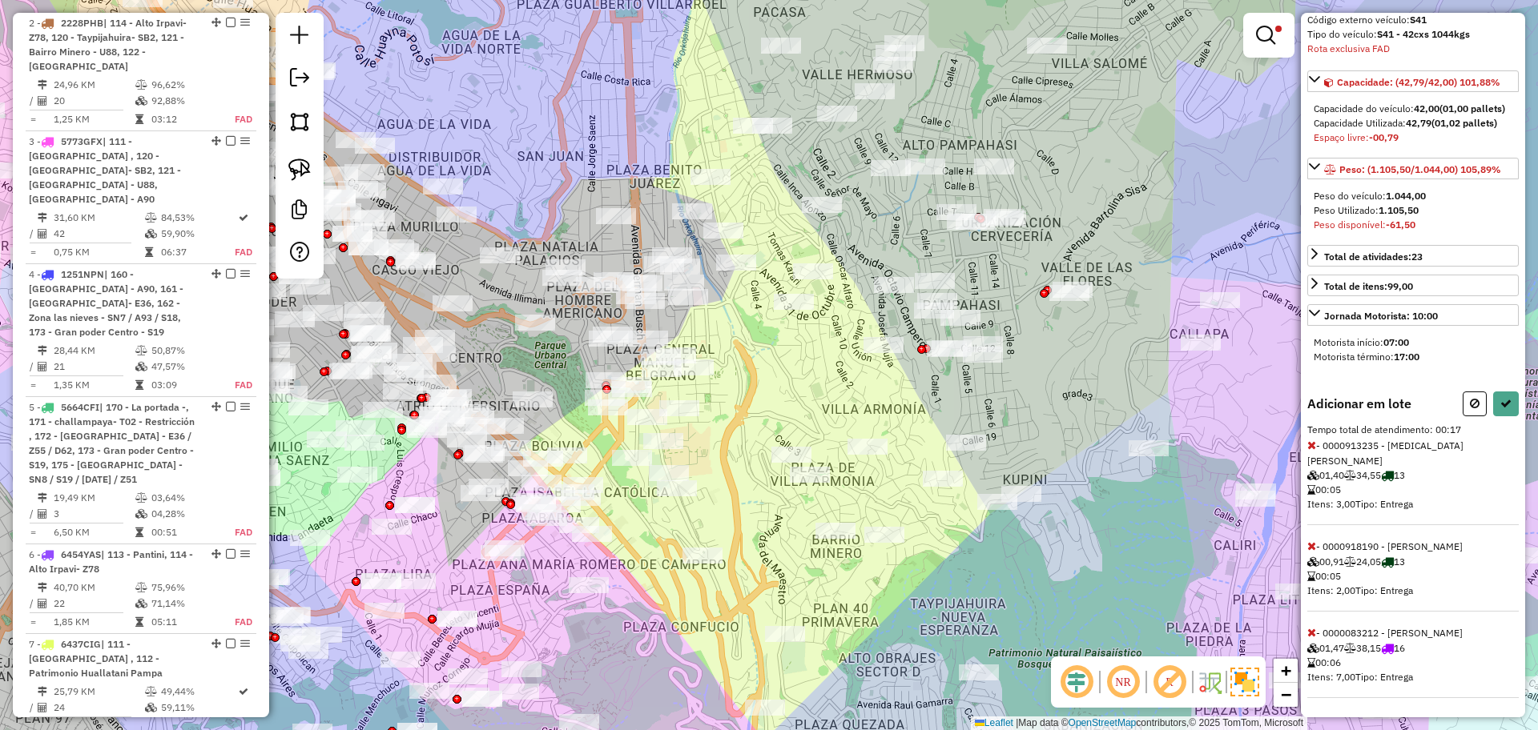
click at [1305, 457] on div "Informações da rota selecionada Número da rota: 2 Nome da rota: 114 - Alto Irpa…" at bounding box center [1413, 365] width 224 height 705
click at [1311, 451] on icon at bounding box center [1311, 445] width 9 height 11
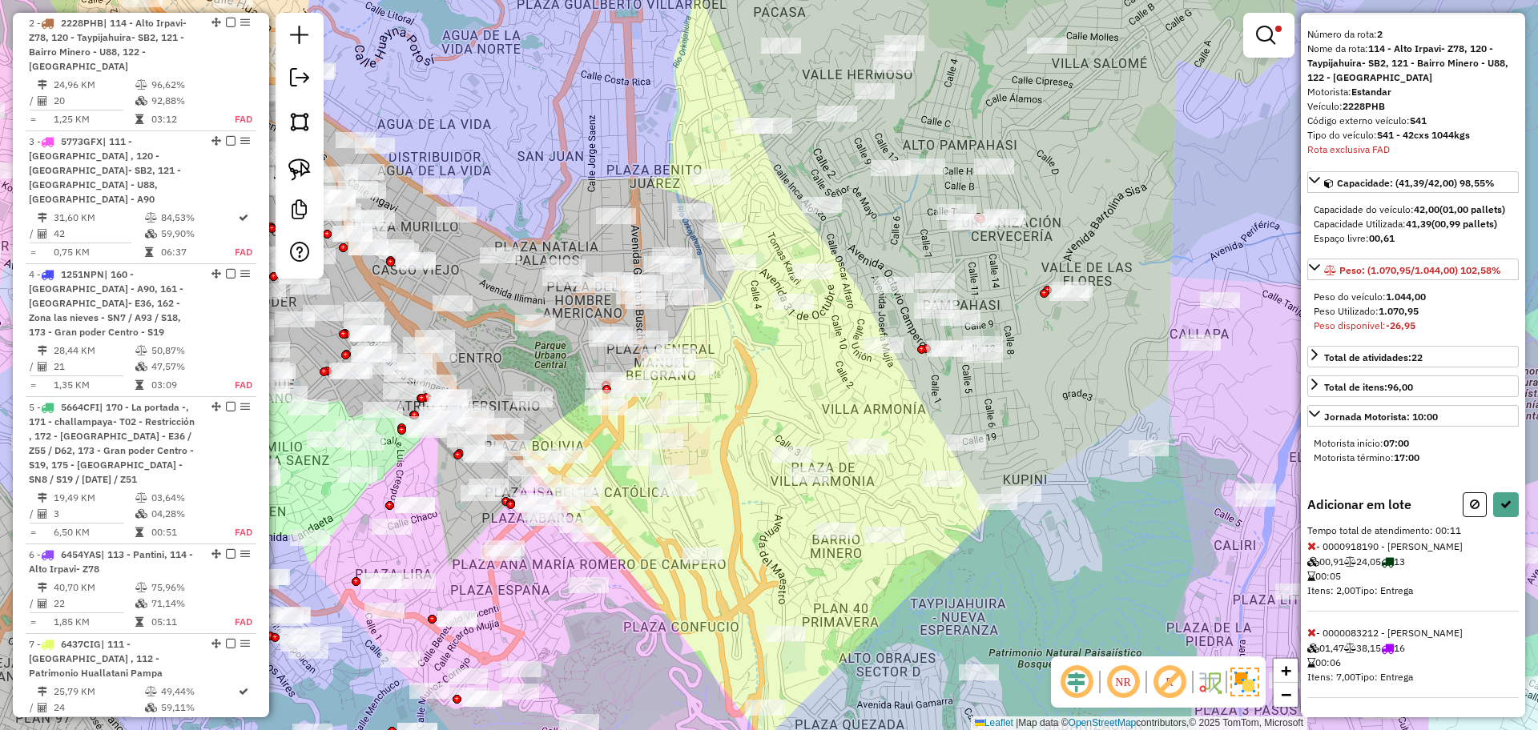
click at [1308, 548] on icon at bounding box center [1311, 546] width 9 height 11
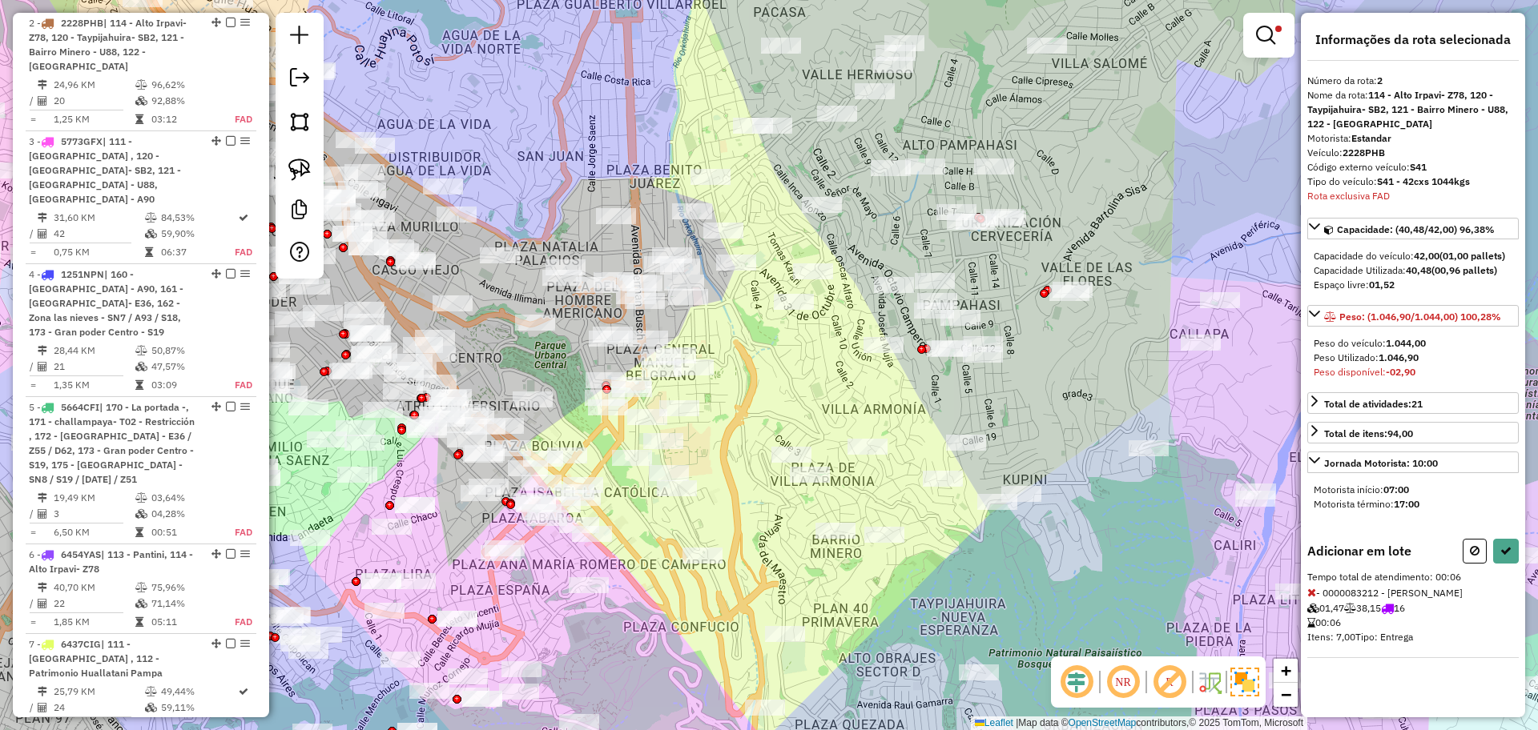
scroll to position [0, 0]
click at [1475, 547] on icon at bounding box center [1475, 550] width 10 height 11
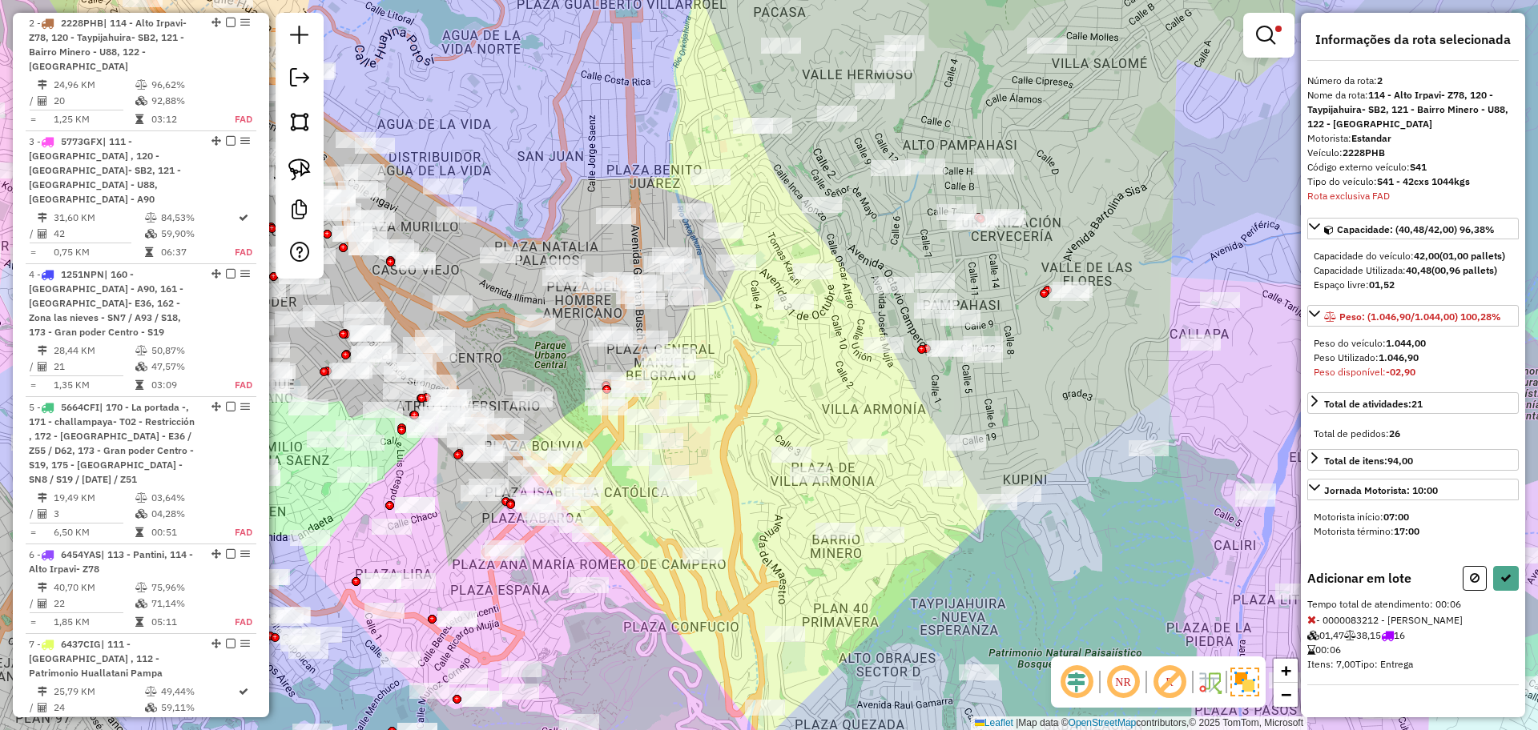
select select "**********"
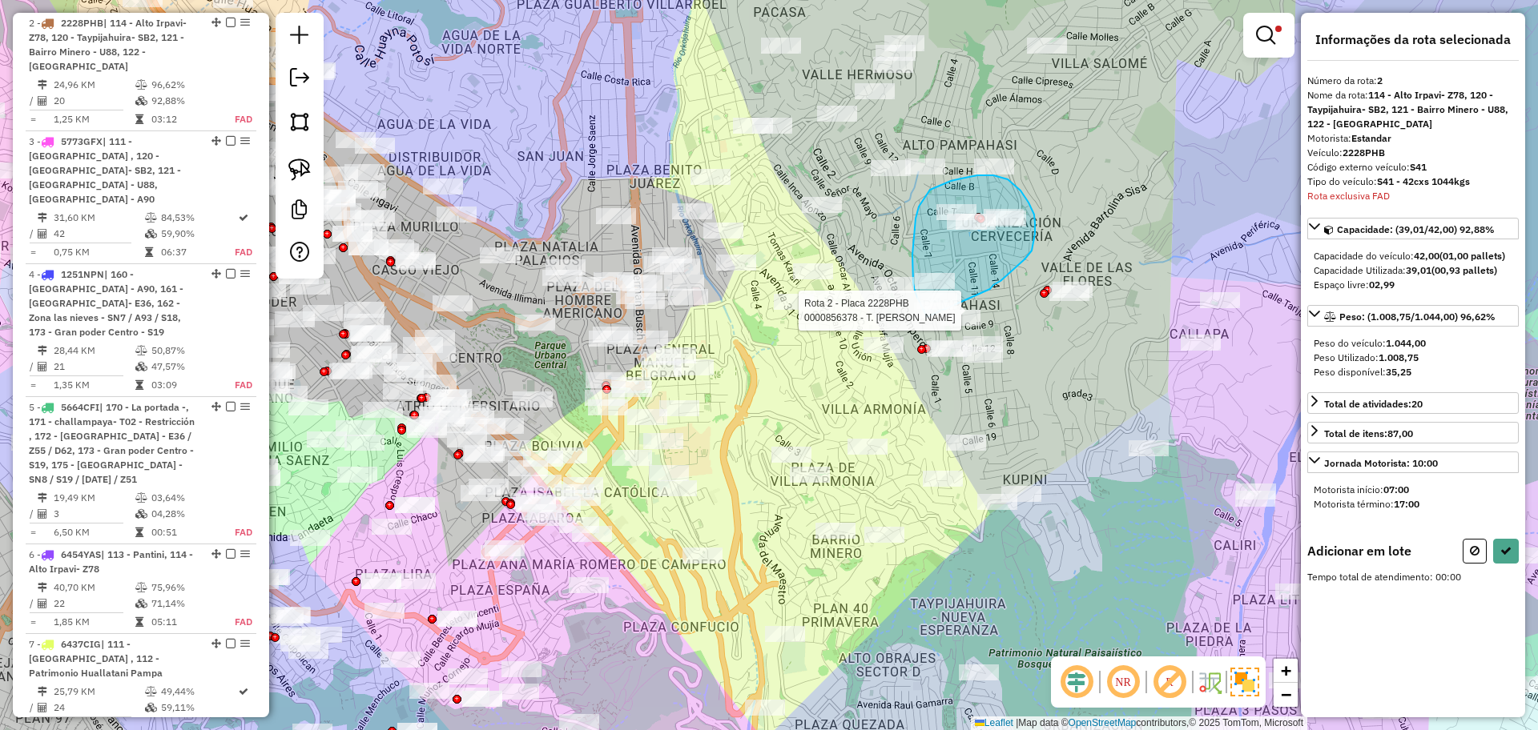
click at [928, 317] on div "Rota 2 - Placa 2228PHB 0000907272 - SOLEDAD MAMANI Rota 2 - Placa 2228PHB 00008…" at bounding box center [769, 365] width 1538 height 730
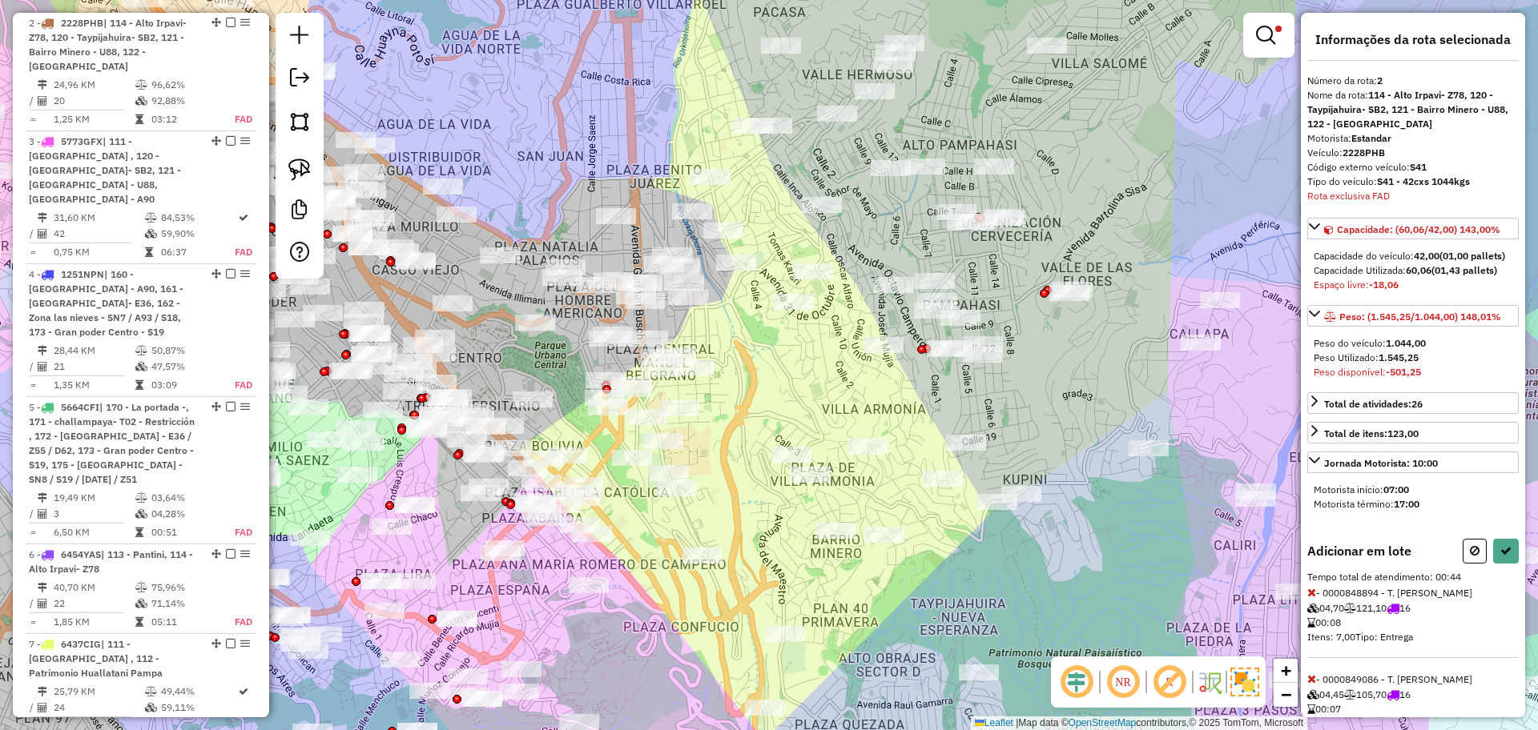
click at [1311, 598] on icon at bounding box center [1311, 592] width 9 height 11
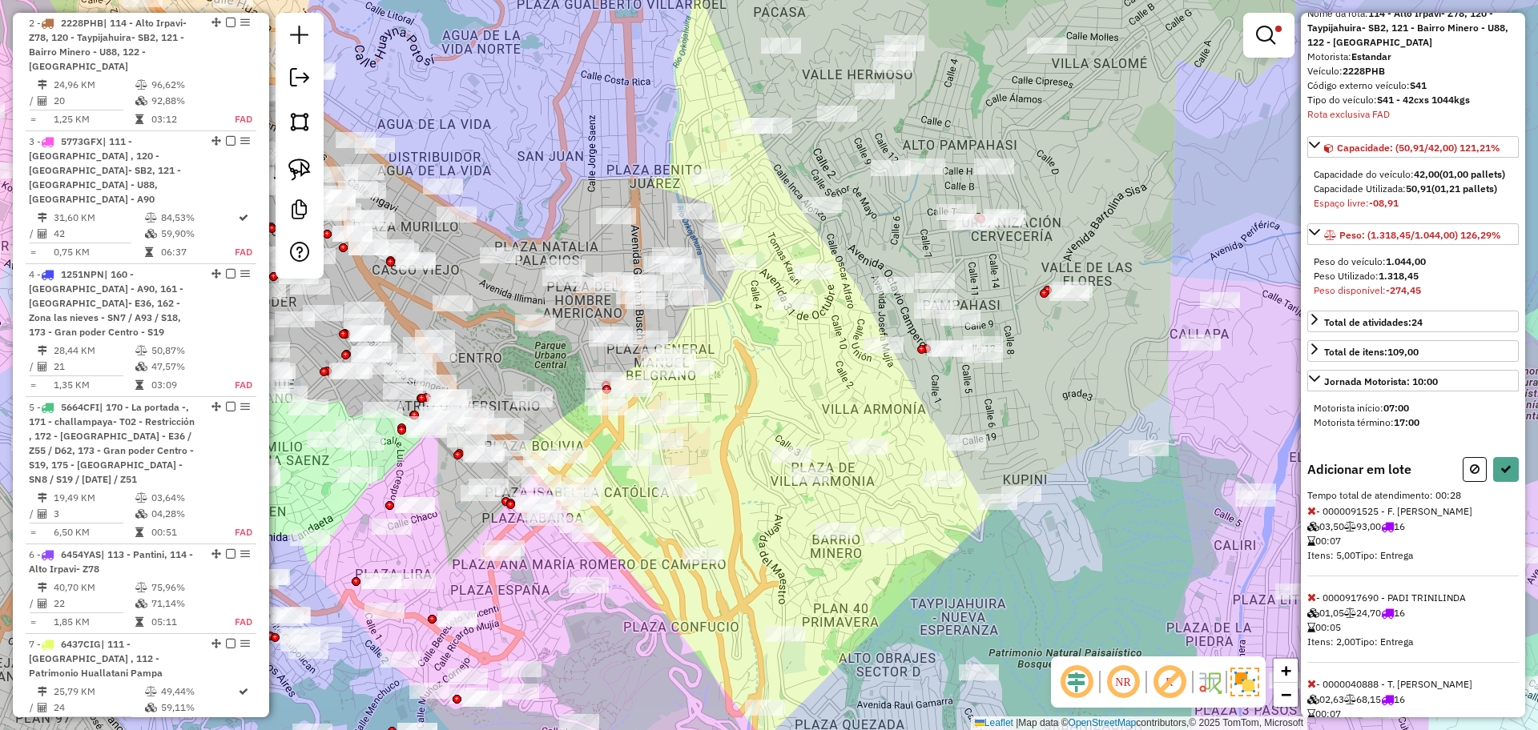
scroll to position [234, 0]
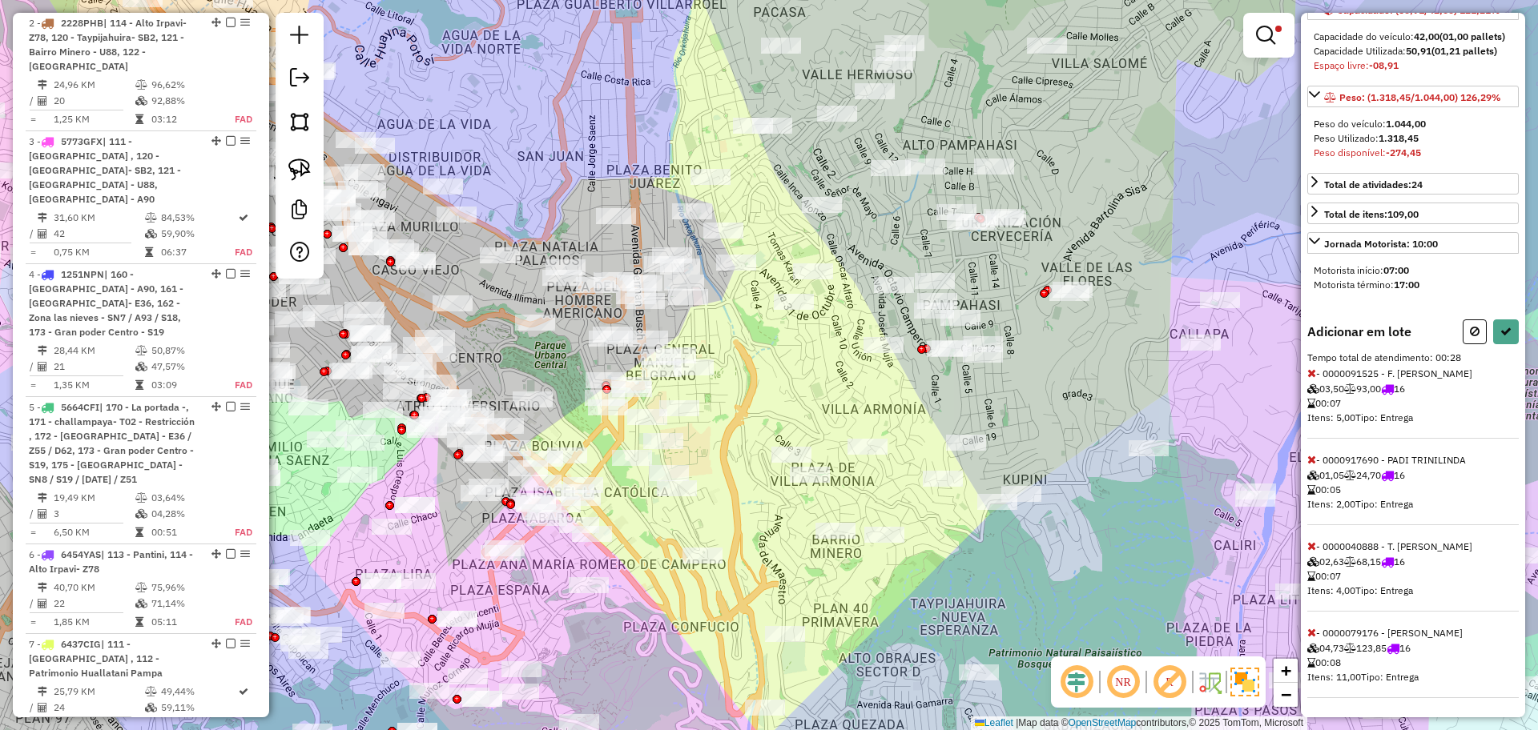
click at [1310, 627] on icon at bounding box center [1311, 632] width 9 height 11
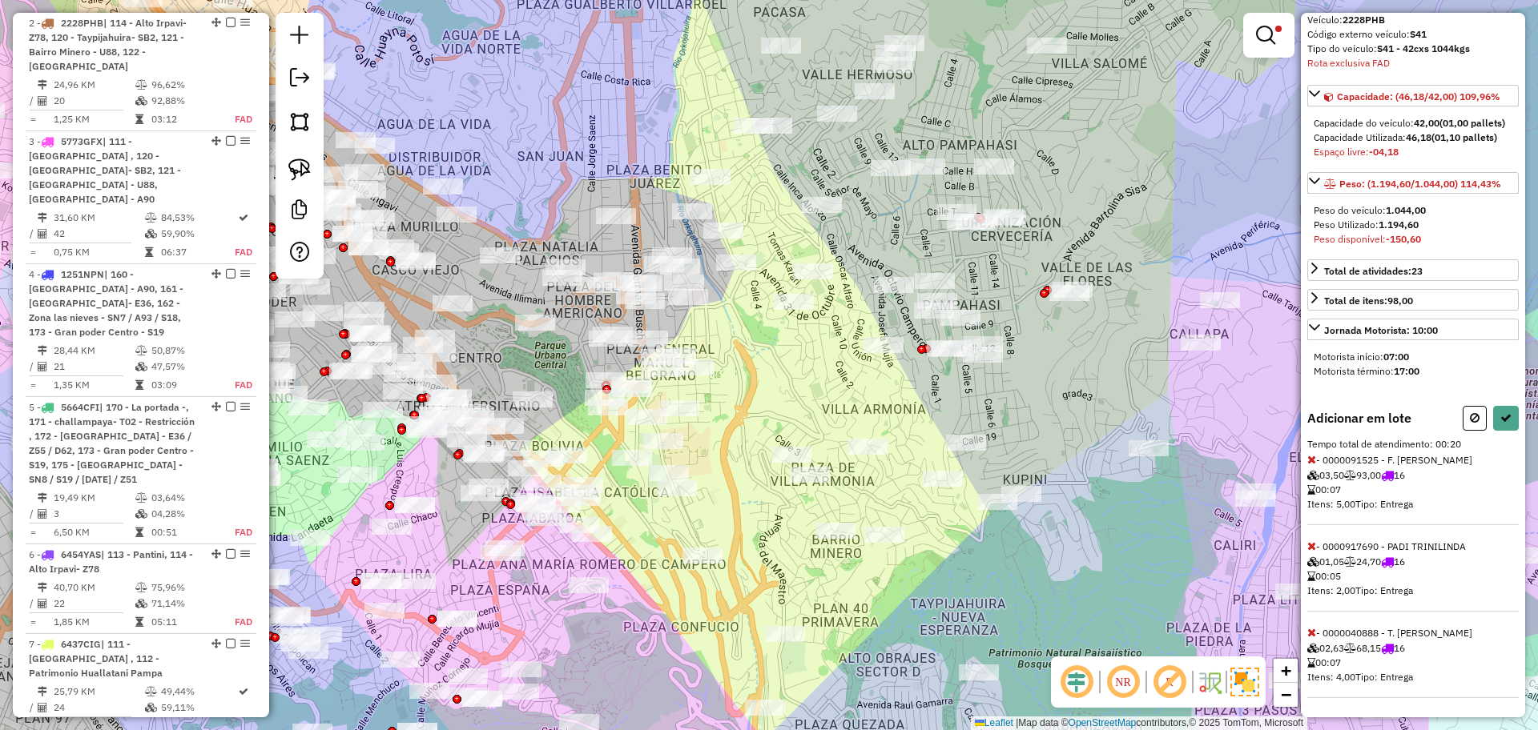
click at [1313, 456] on icon at bounding box center [1311, 459] width 9 height 11
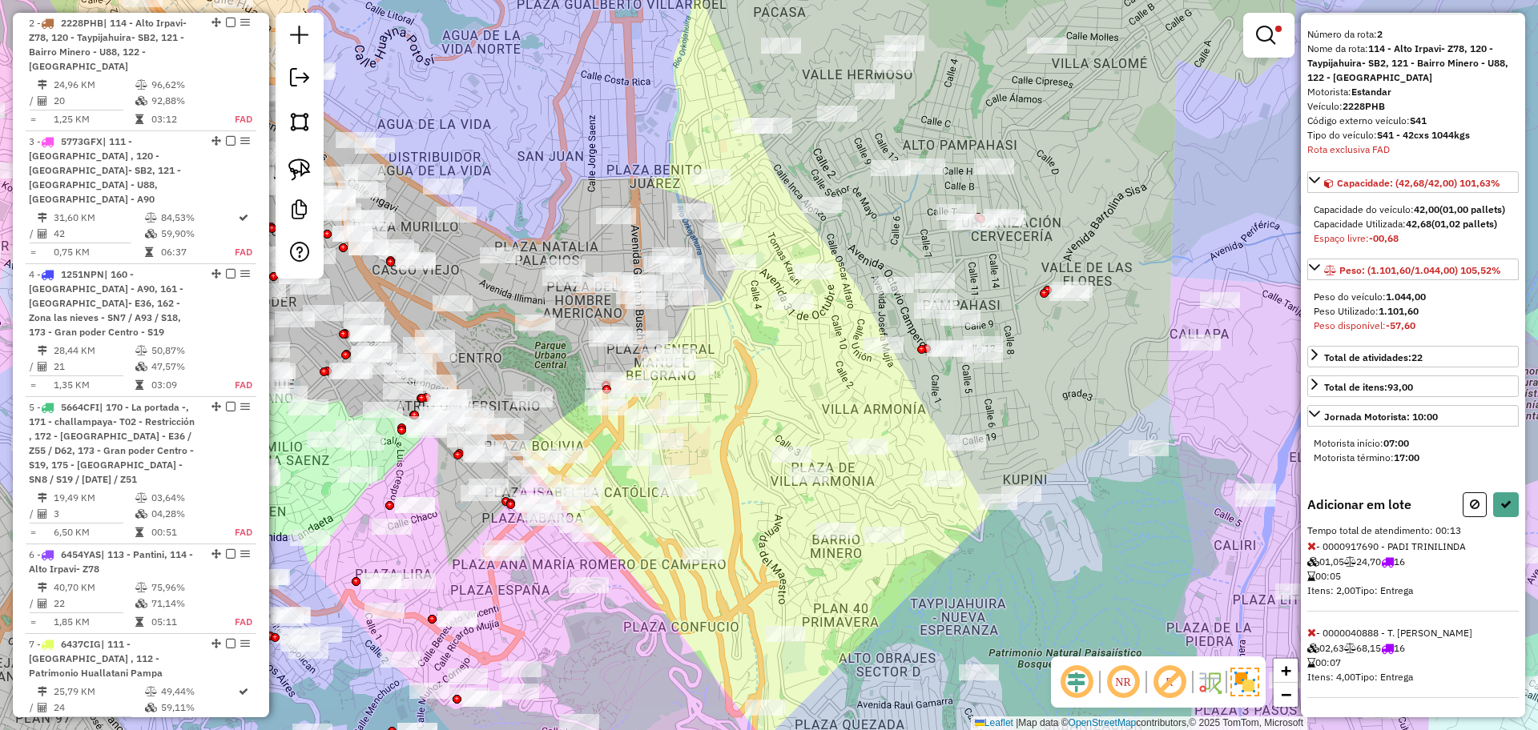
scroll to position [61, 0]
click at [1314, 630] on icon at bounding box center [1311, 632] width 9 height 11
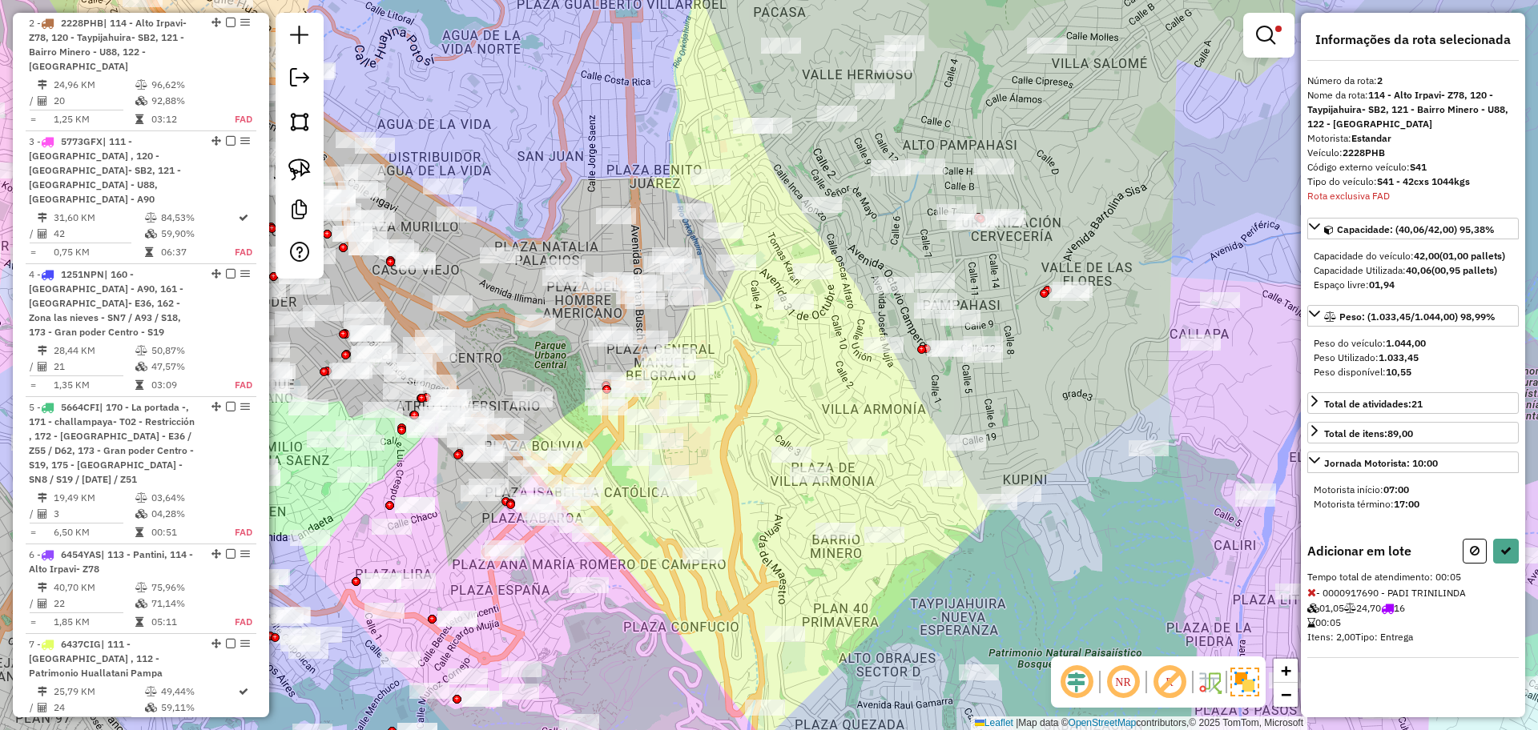
scroll to position [0, 0]
click at [1511, 553] on button at bounding box center [1506, 551] width 26 height 25
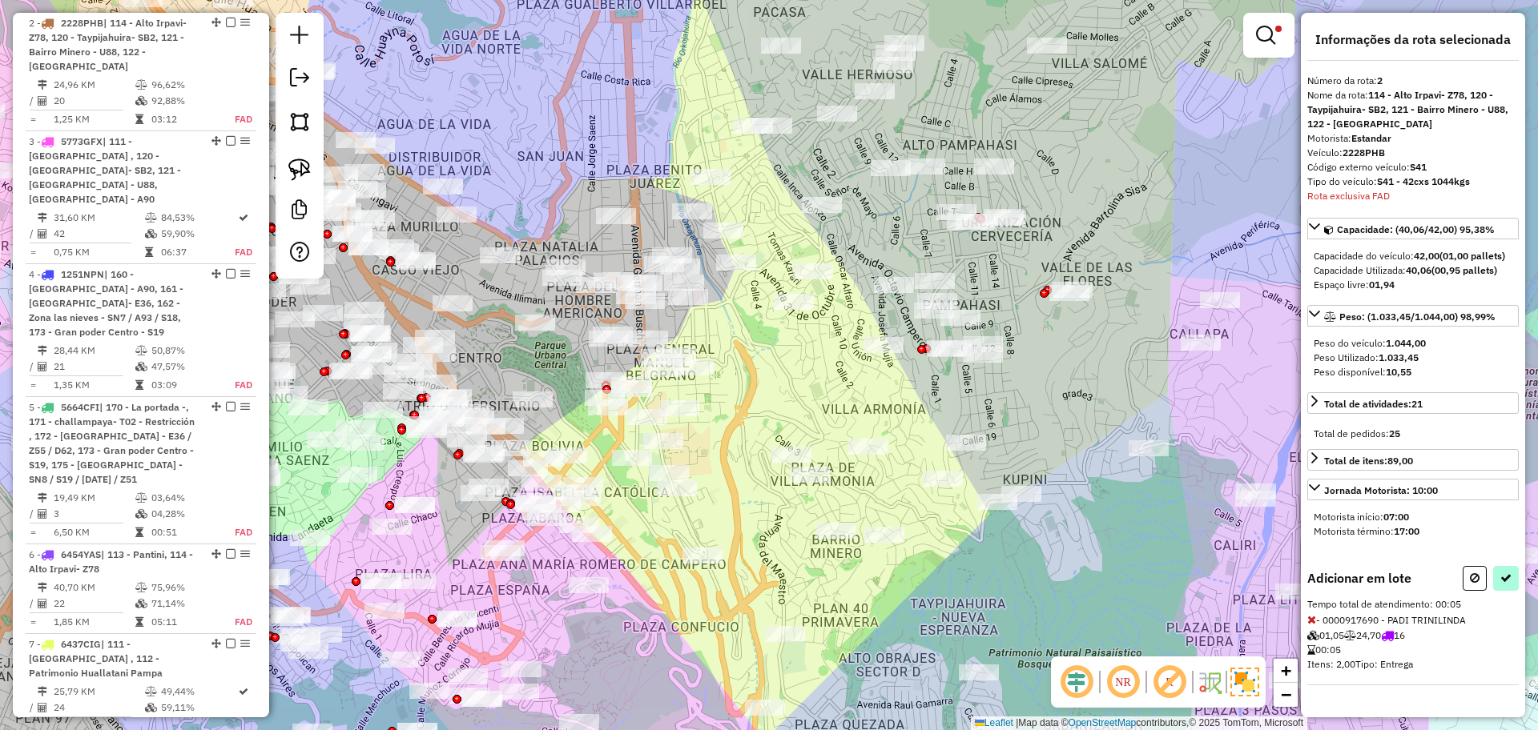
select select "**********"
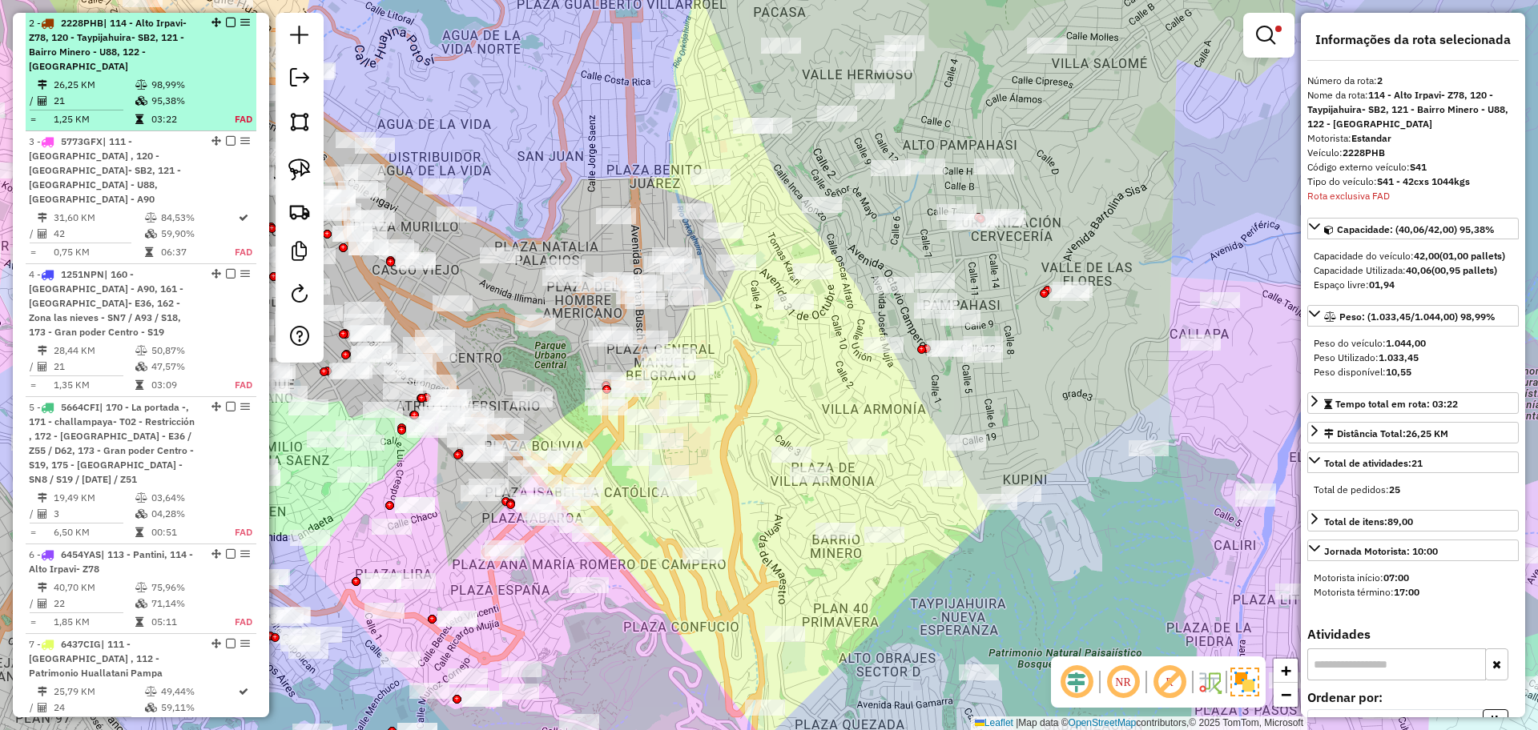
click at [226, 21] on em at bounding box center [231, 23] width 10 height 10
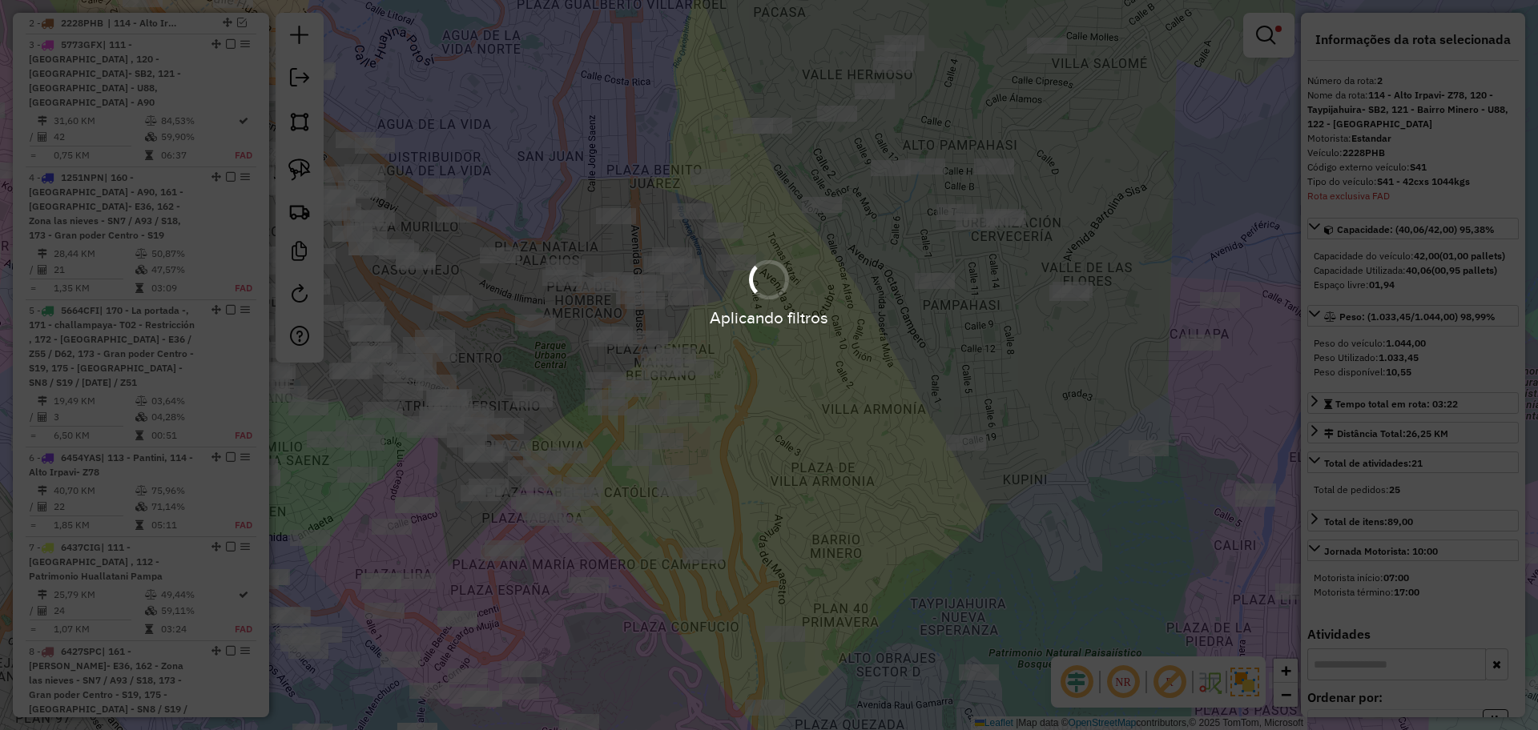
scroll to position [541, 0]
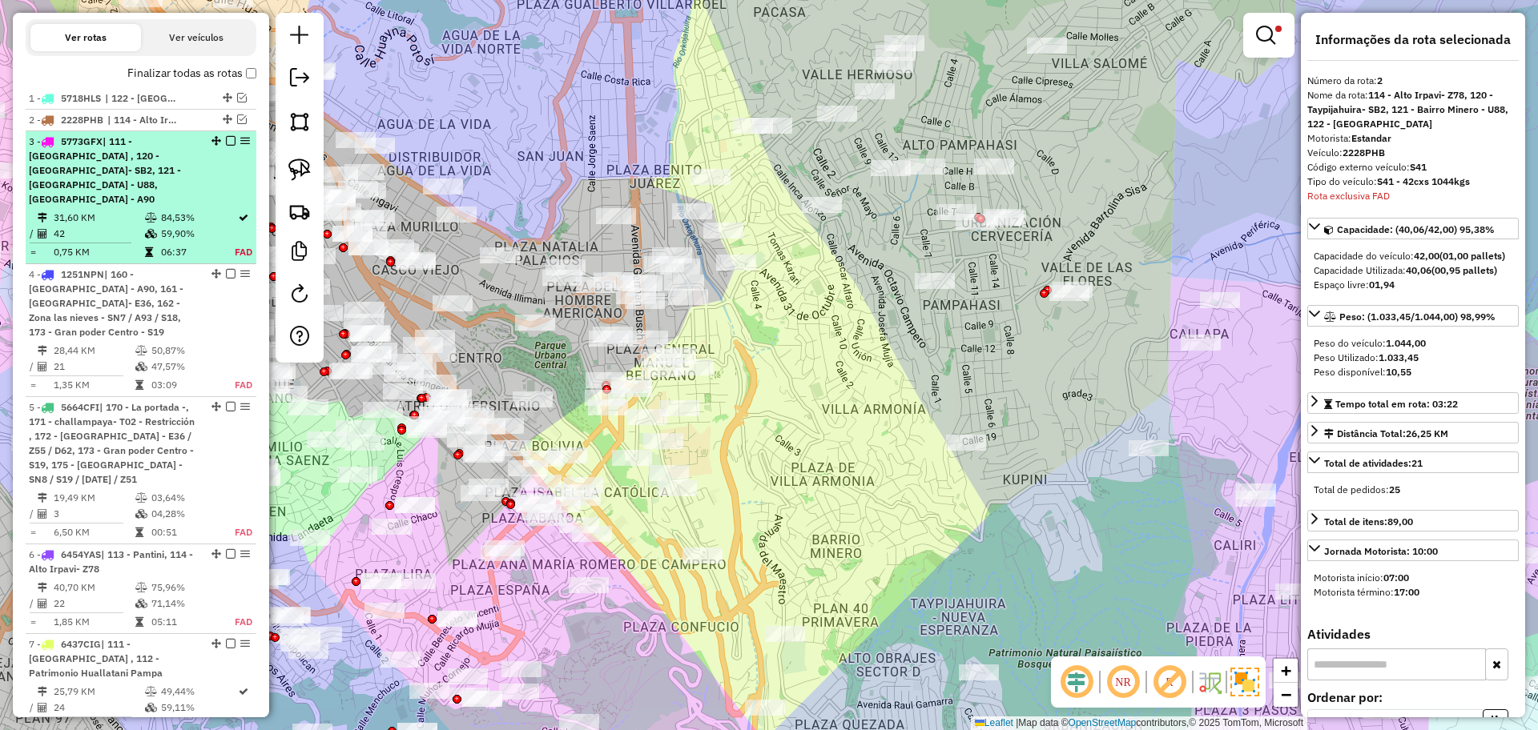
click at [163, 210] on td "84,53%" at bounding box center [197, 218] width 74 height 16
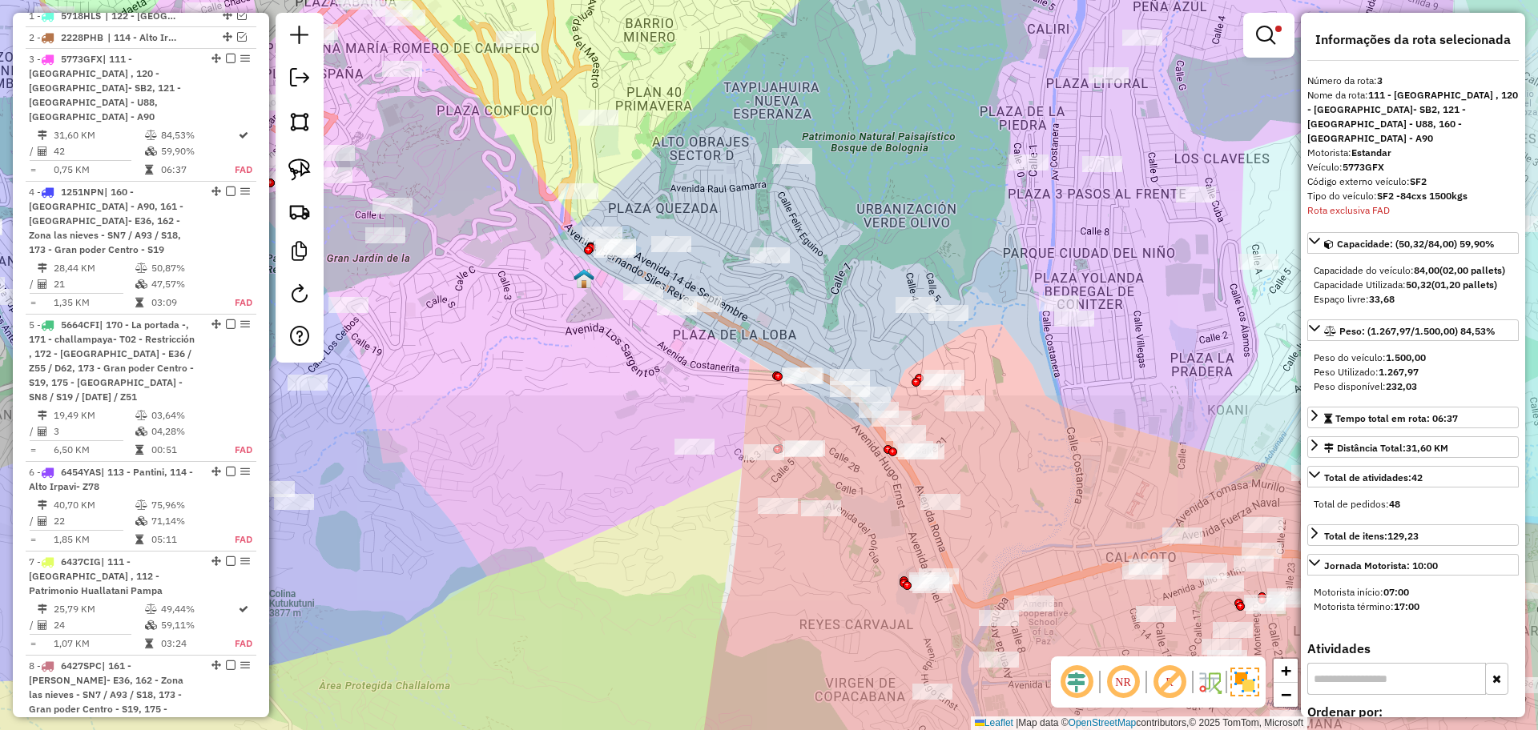
scroll to position [660, 0]
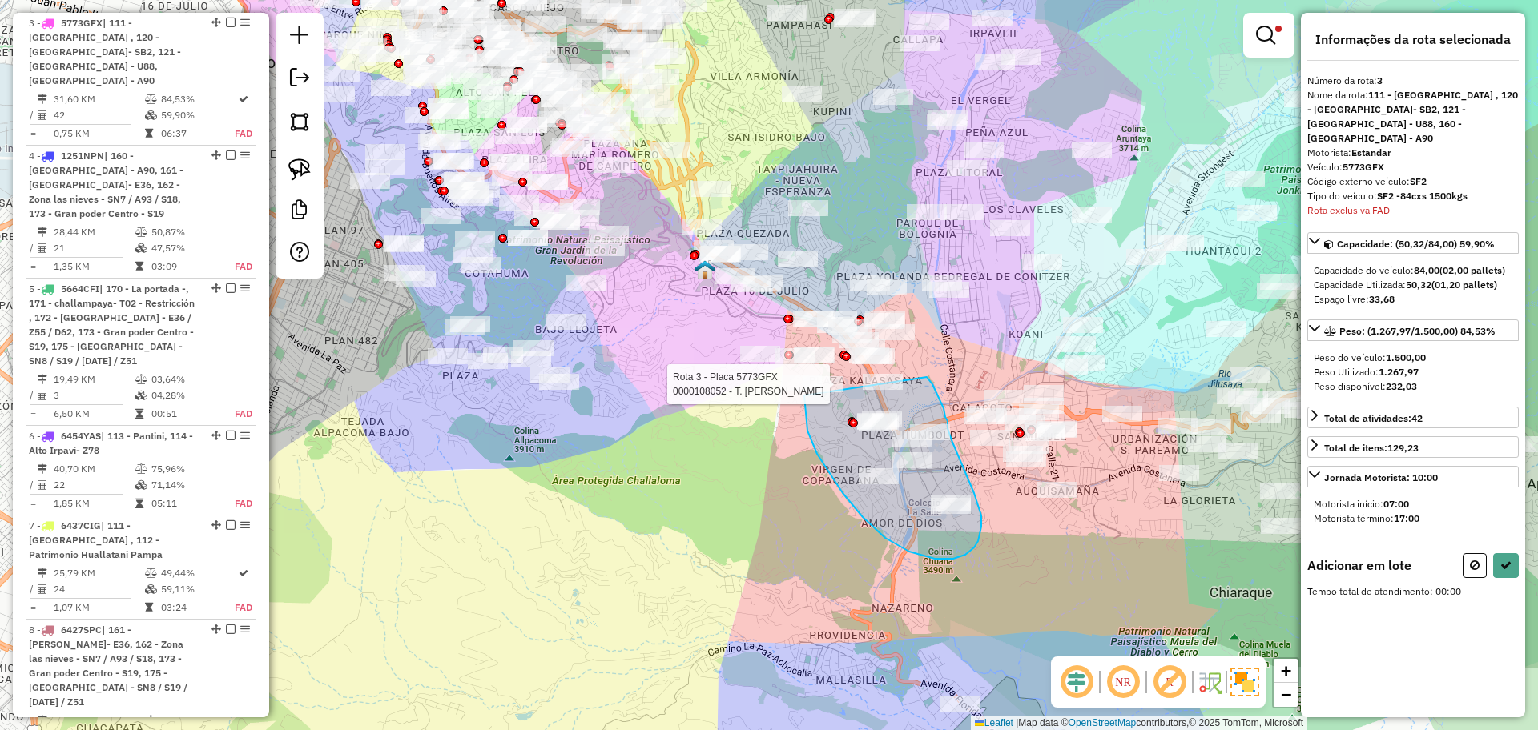
drag, startPoint x: 927, startPoint y: 377, endPoint x: 804, endPoint y: 396, distance: 123.9
click at [804, 396] on div "Rota 3 - Placa 5773GFX 0000108052 - T. MARITZA APAZ Limpar filtros Janela de at…" at bounding box center [769, 365] width 1538 height 730
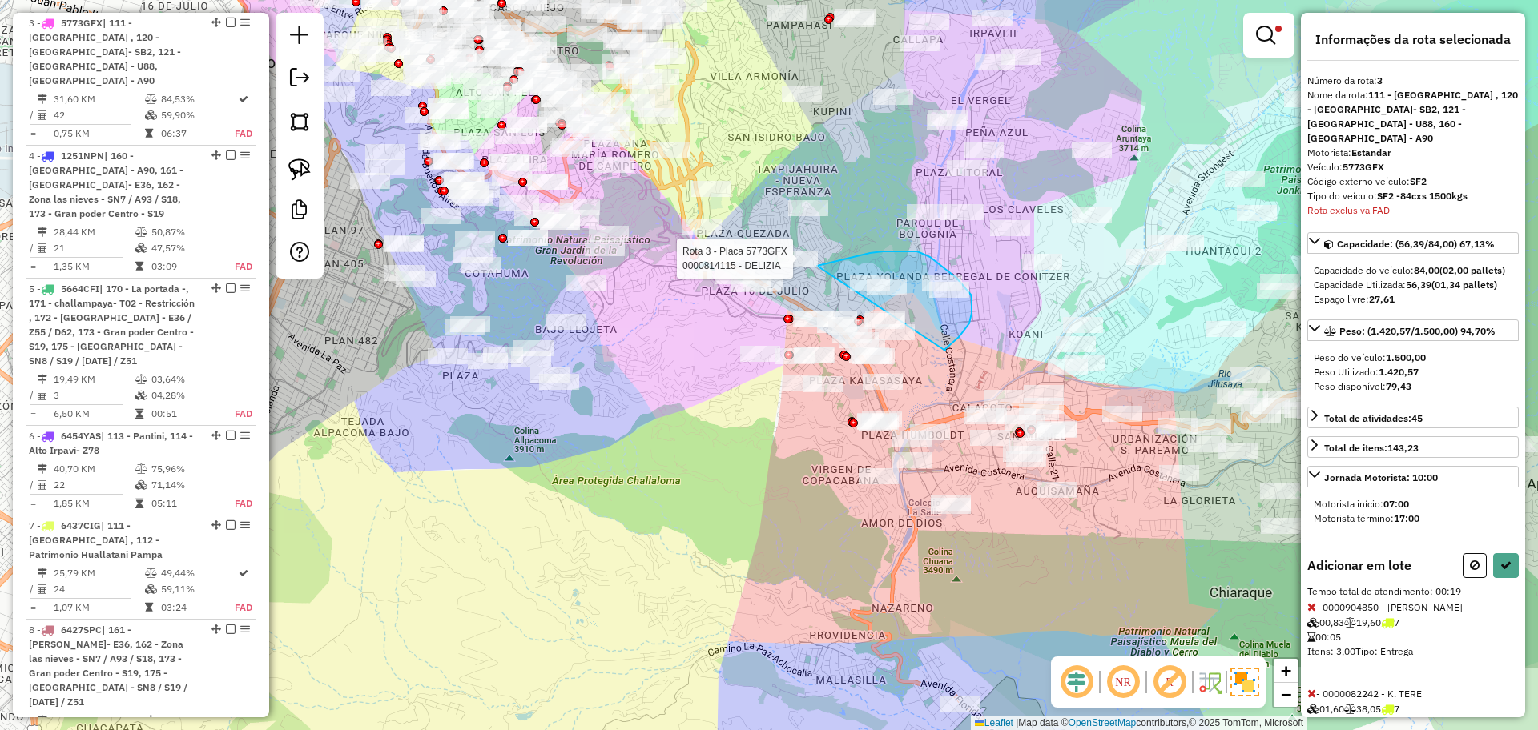
click at [817, 266] on div "Rota 3 - Placa 5773GFX 0000814115 - DELIZIA Limpar filtros Janela de atendiment…" at bounding box center [769, 365] width 1538 height 730
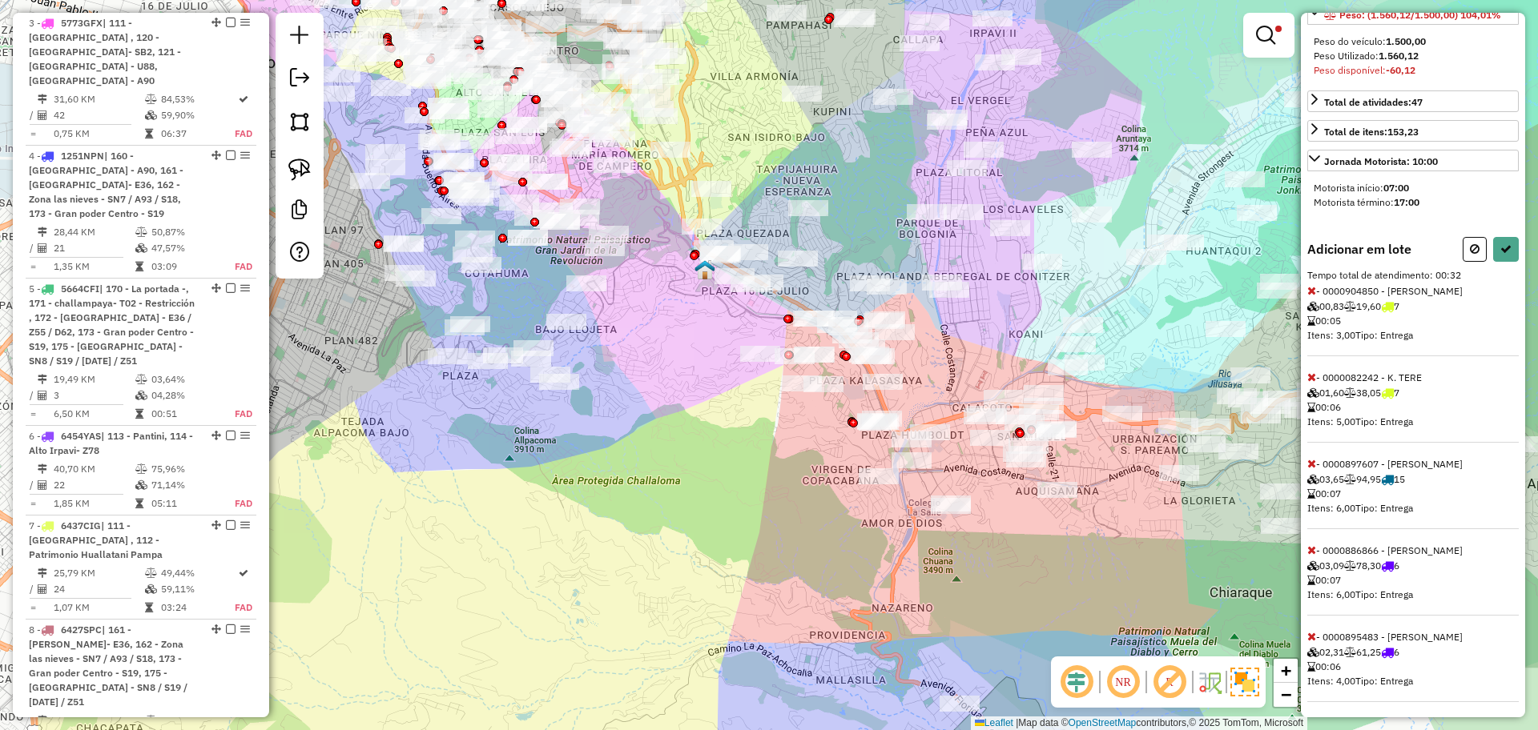
scroll to position [320, 0]
click at [1312, 635] on icon at bounding box center [1311, 632] width 9 height 11
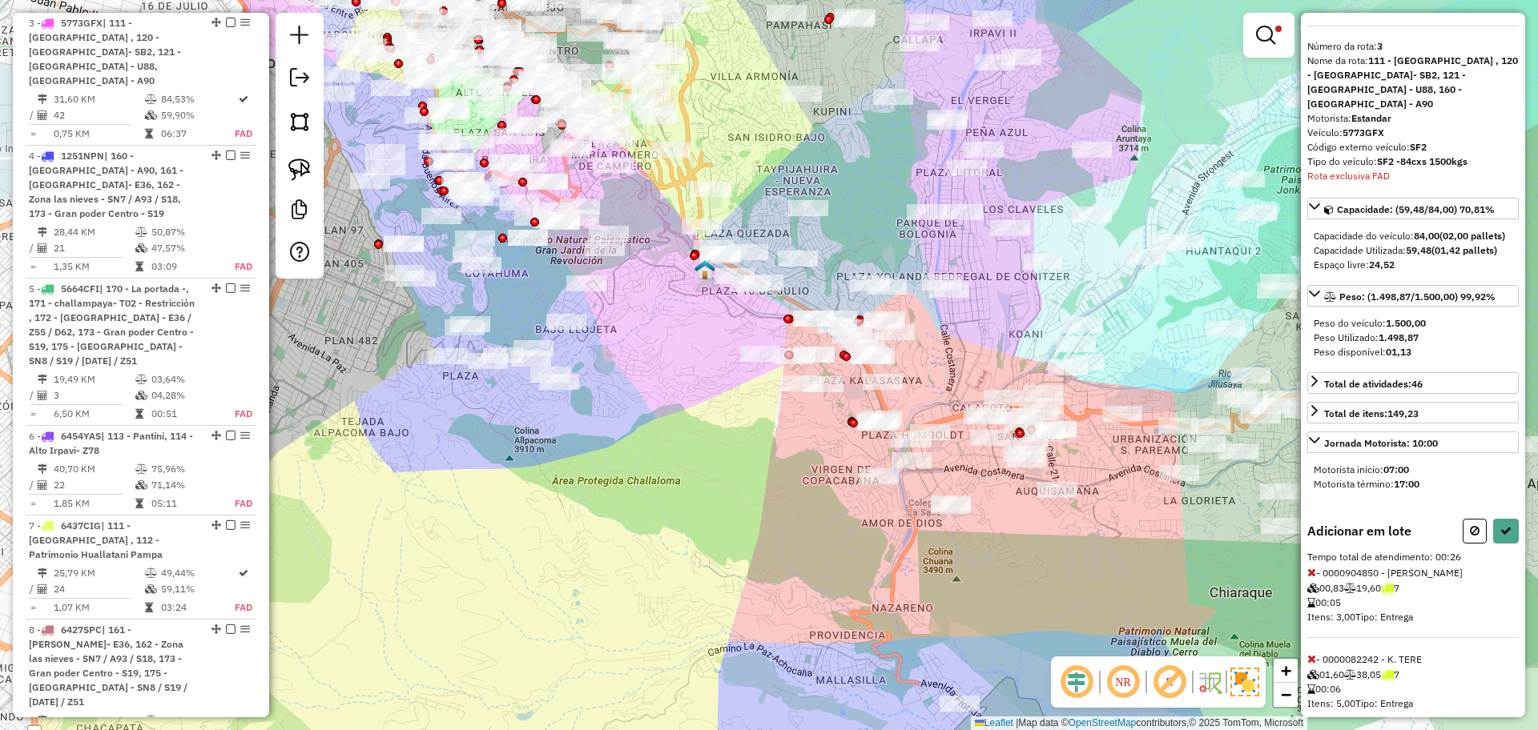
scroll to position [34, 0]
click at [1493, 536] on button at bounding box center [1506, 532] width 26 height 25
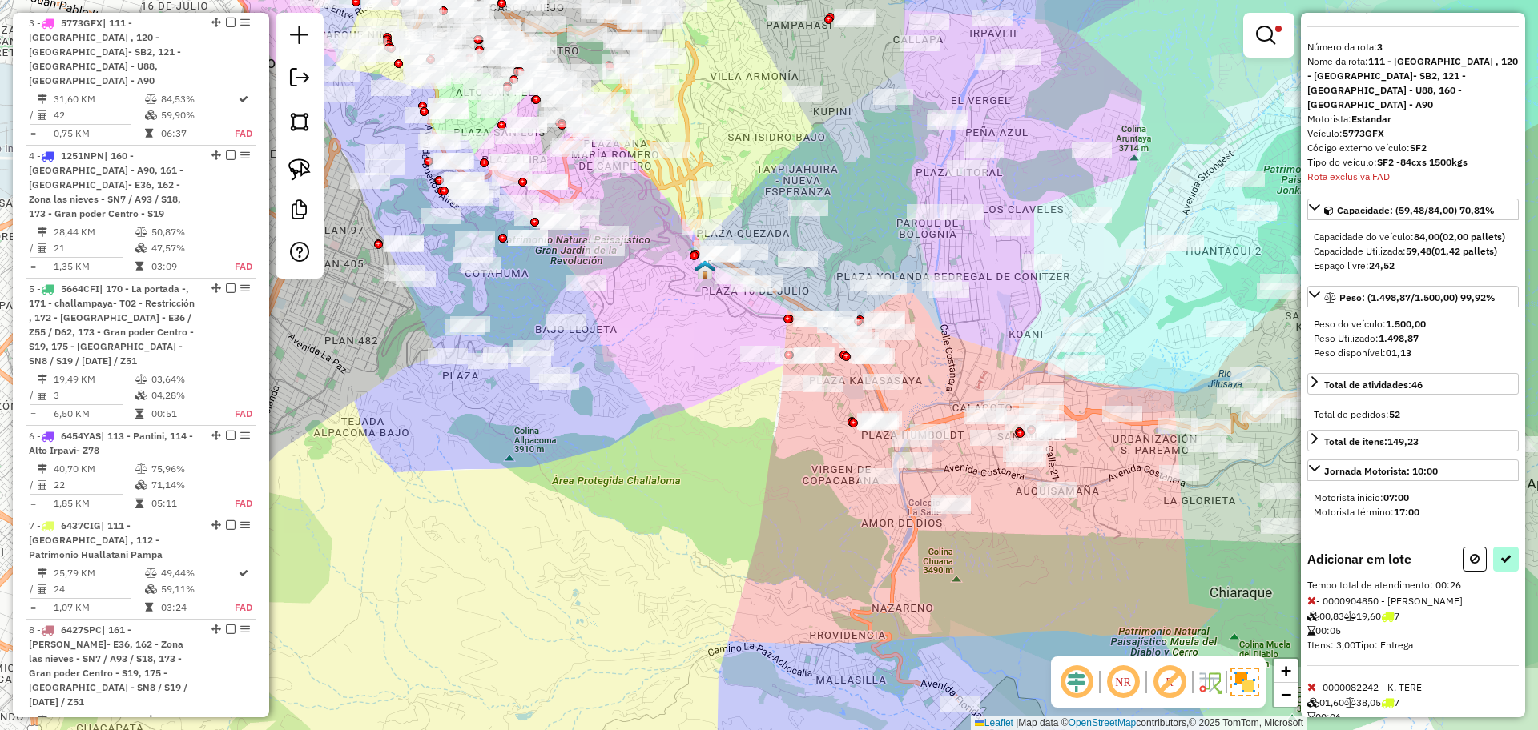
select select "**********"
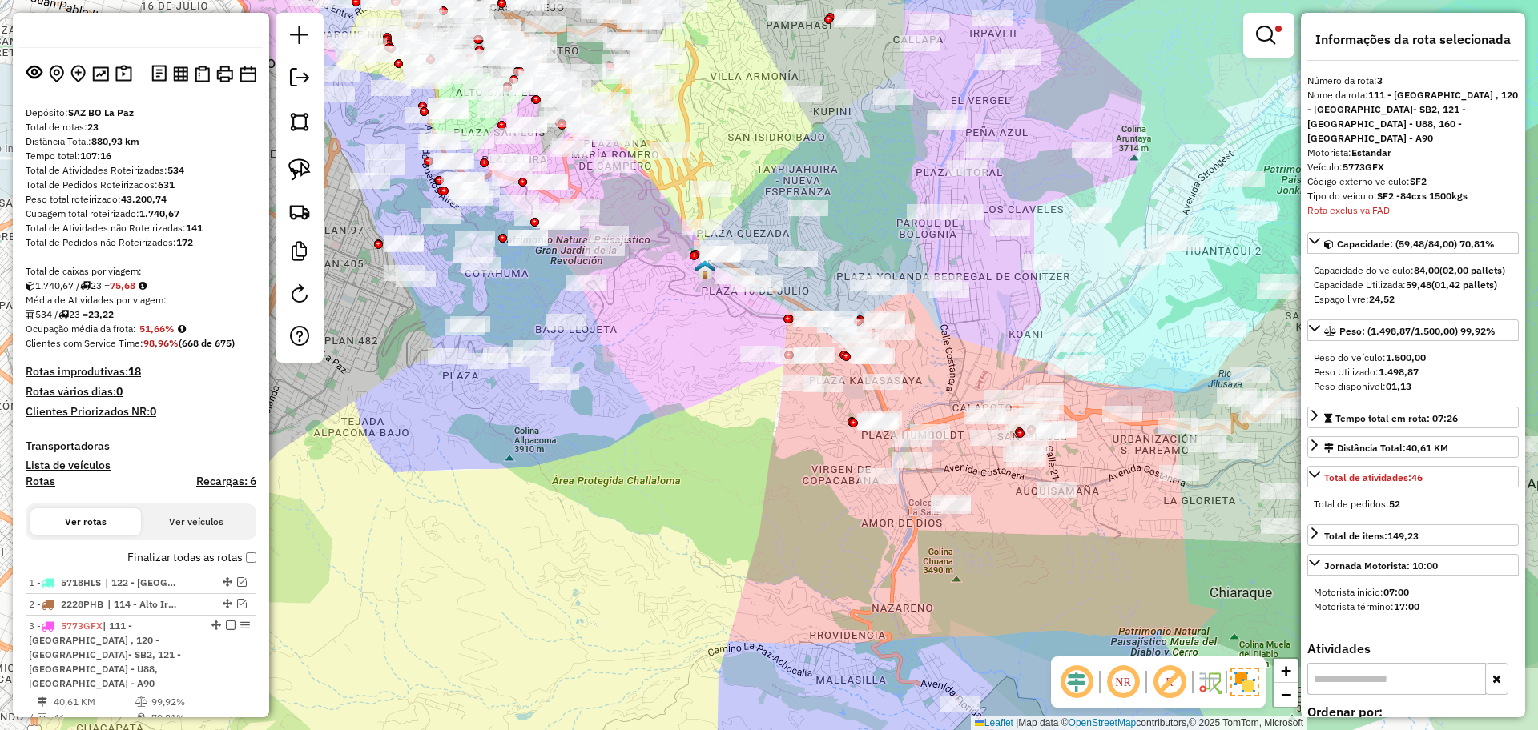
scroll to position [0, 0]
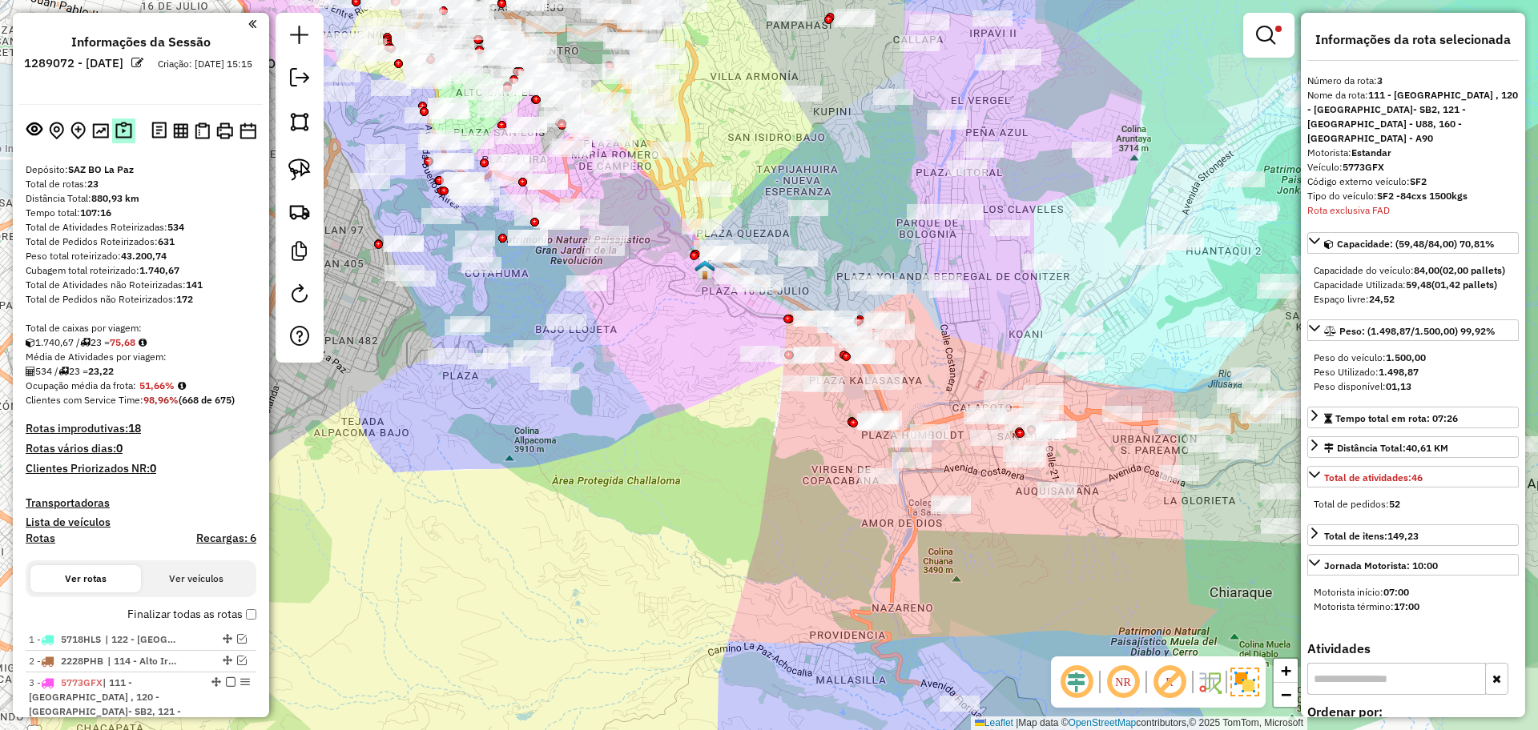
click at [116, 140] on button at bounding box center [123, 131] width 23 height 25
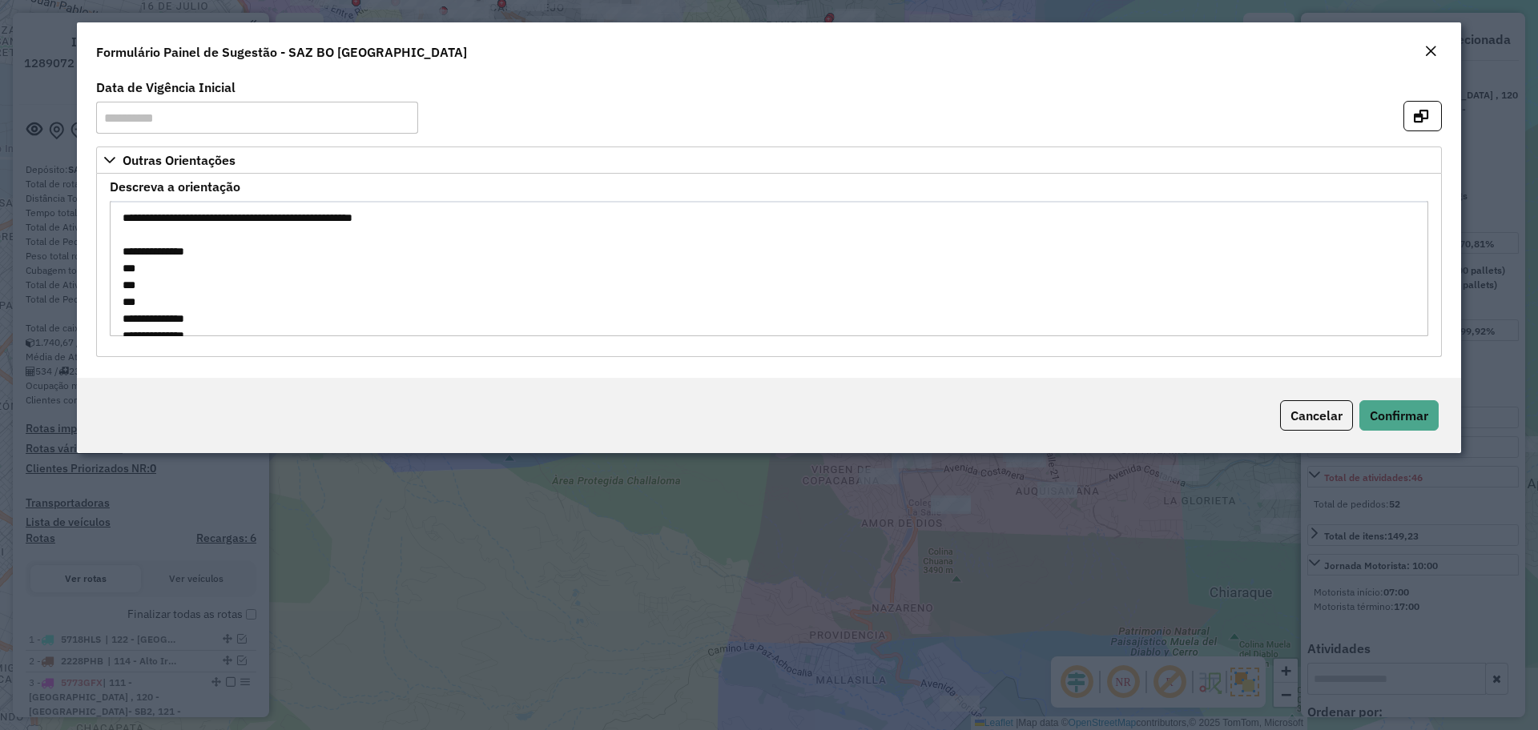
scroll to position [101, 0]
drag, startPoint x: 121, startPoint y: 235, endPoint x: 255, endPoint y: 396, distance: 209.3
click at [255, 396] on form "**********" at bounding box center [769, 237] width 1384 height 431
click at [1429, 49] on em "Close" at bounding box center [1430, 51] width 13 height 13
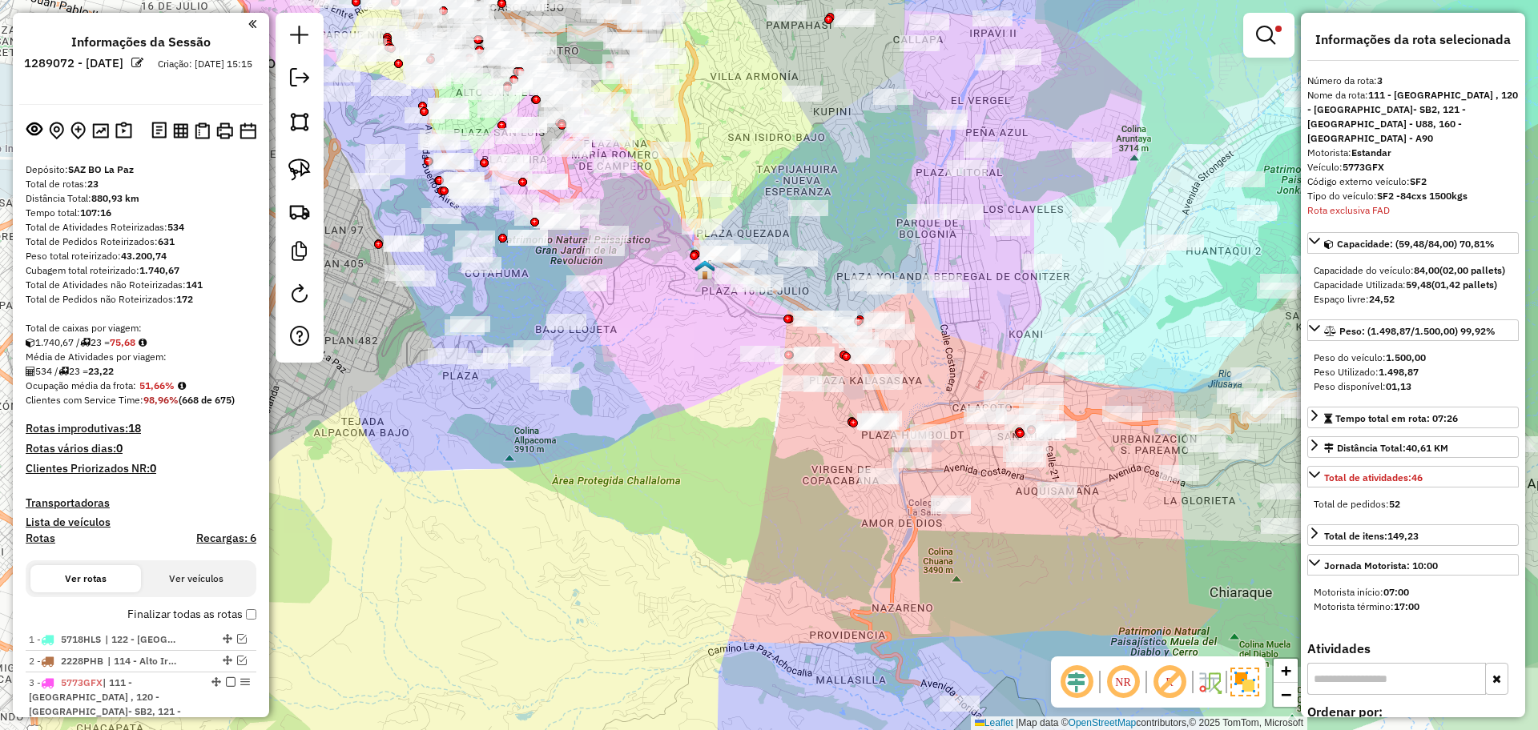
click at [41, 536] on h4 "Rotas" at bounding box center [41, 539] width 30 height 14
select select "*"
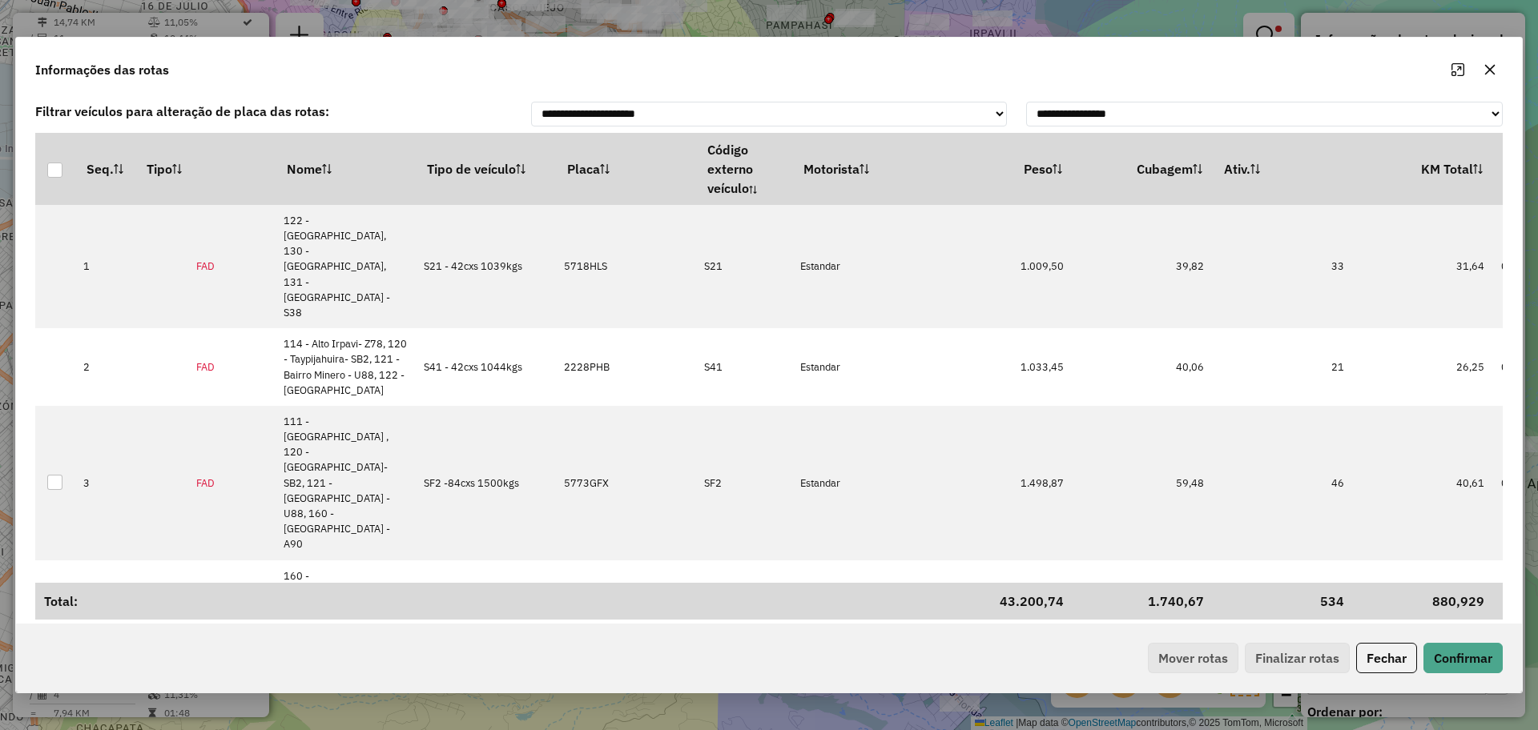
scroll to position [303, 0]
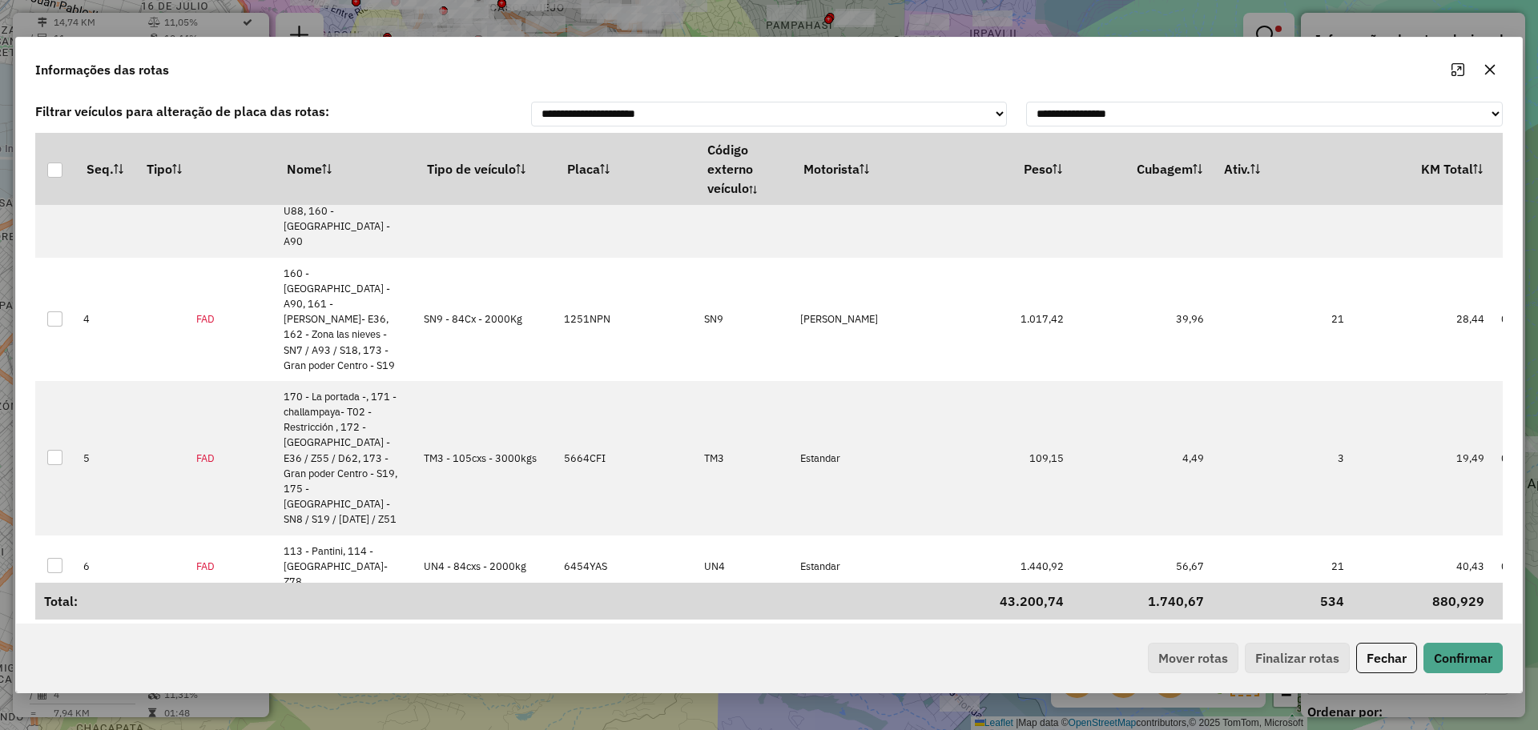
click at [1488, 66] on icon "button" at bounding box center [1489, 69] width 13 height 13
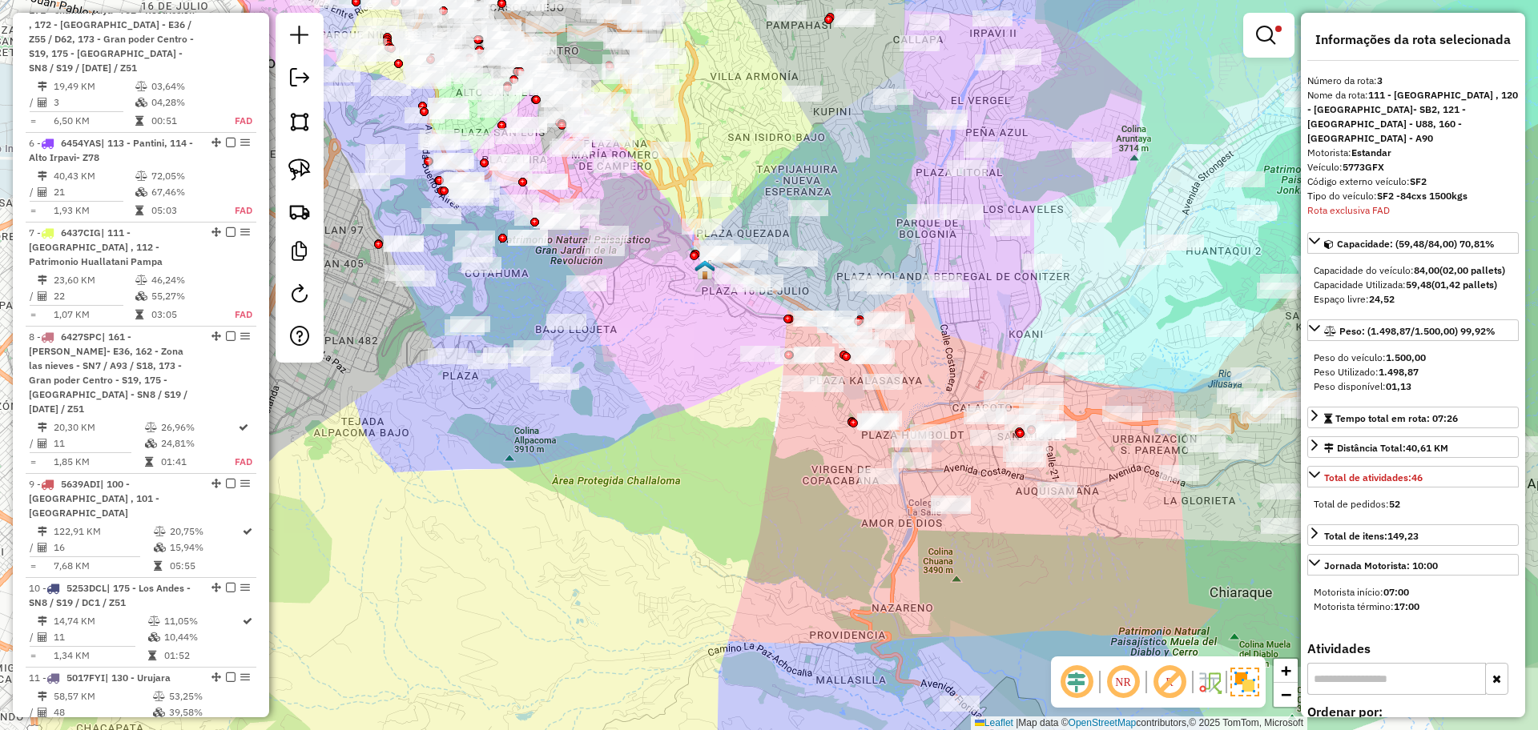
scroll to position [951, 0]
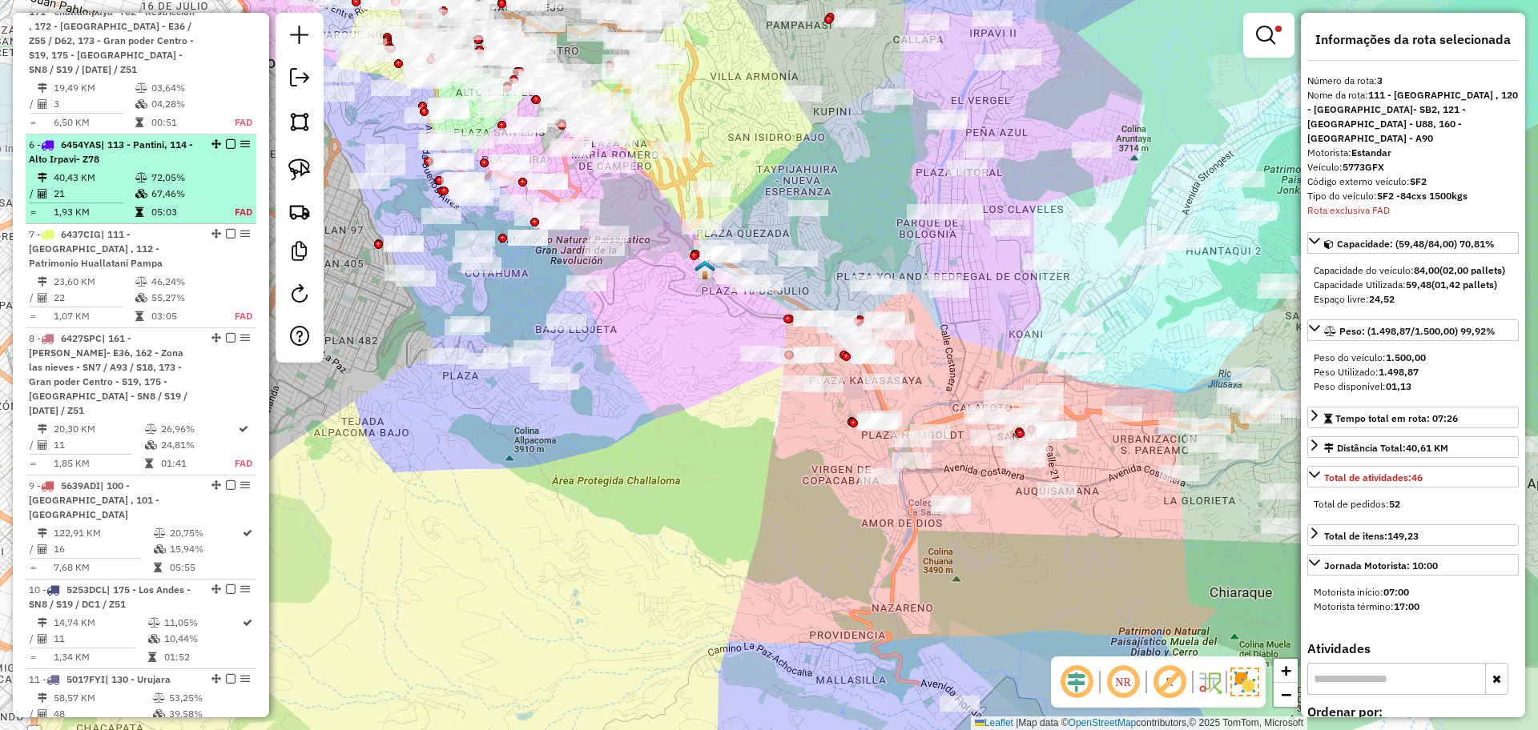
click at [135, 170] on td at bounding box center [143, 178] width 16 height 16
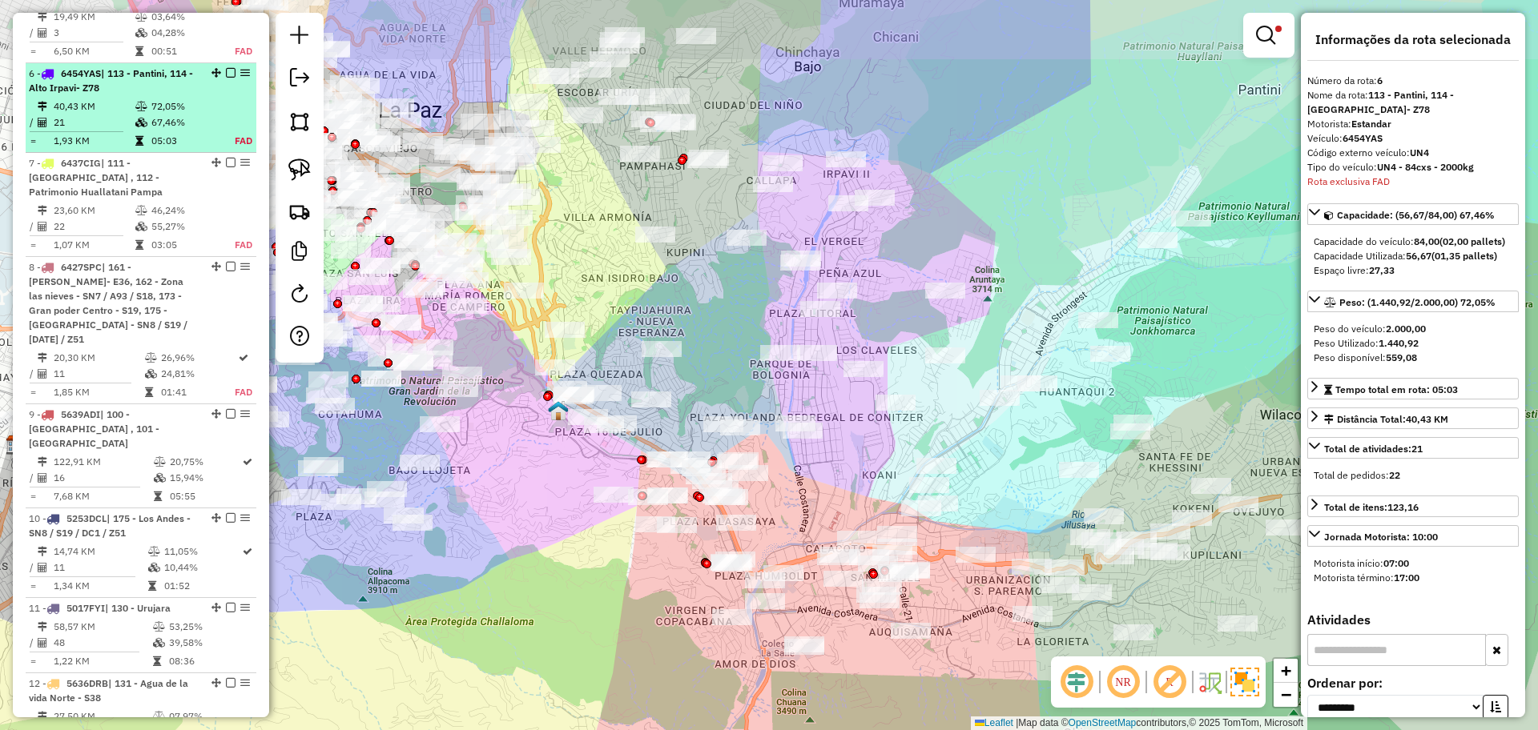
scroll to position [1044, 0]
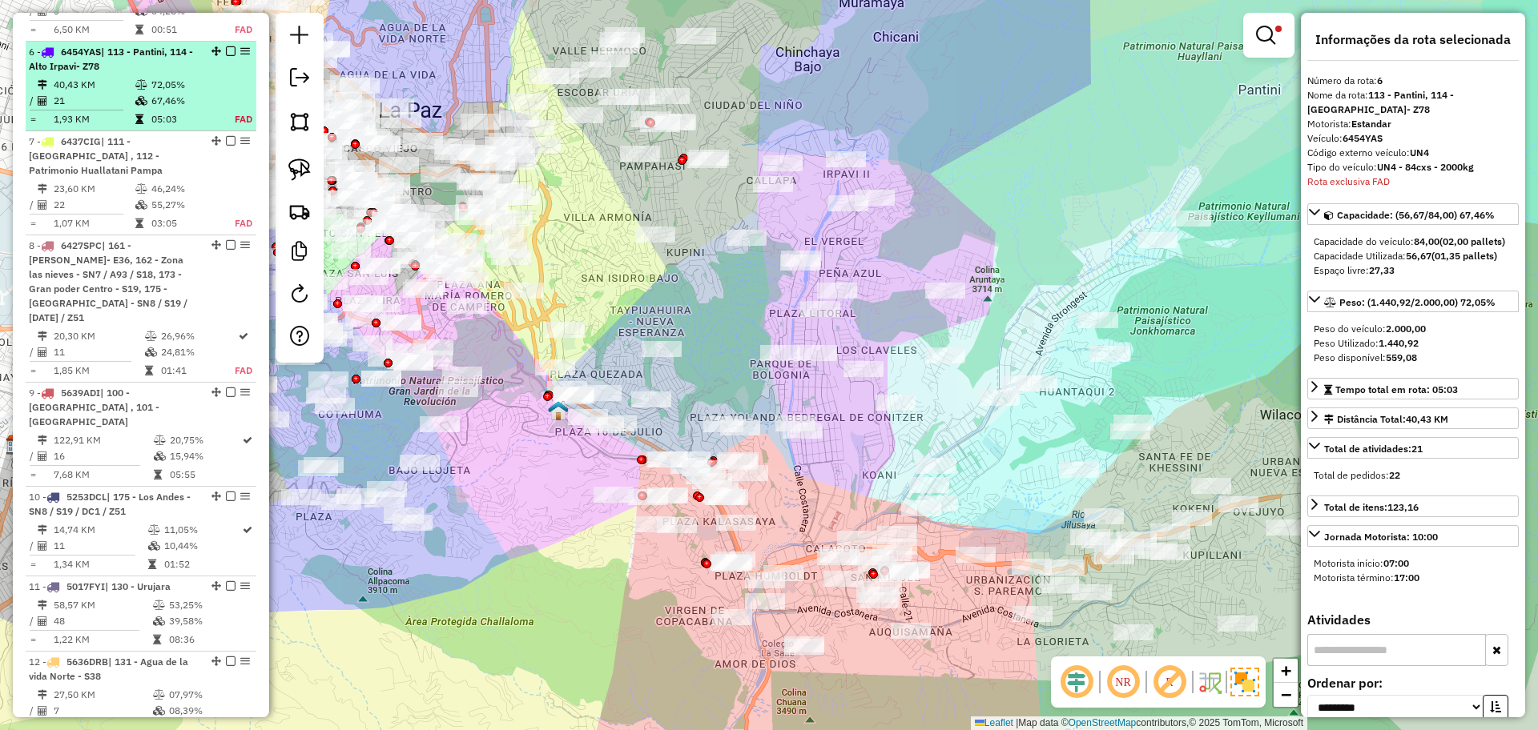
click at [226, 46] on em at bounding box center [231, 51] width 10 height 10
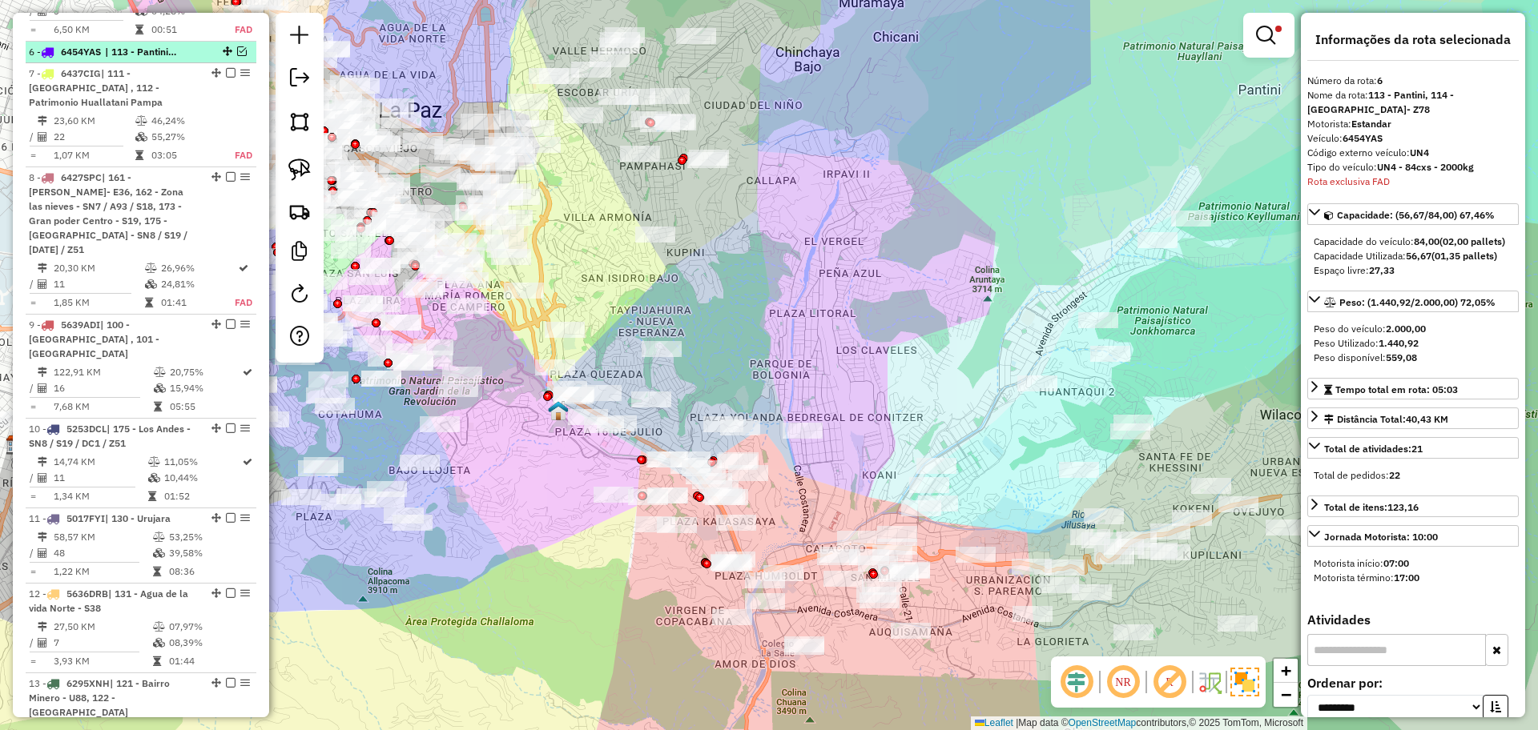
click at [237, 46] on em at bounding box center [242, 51] width 10 height 10
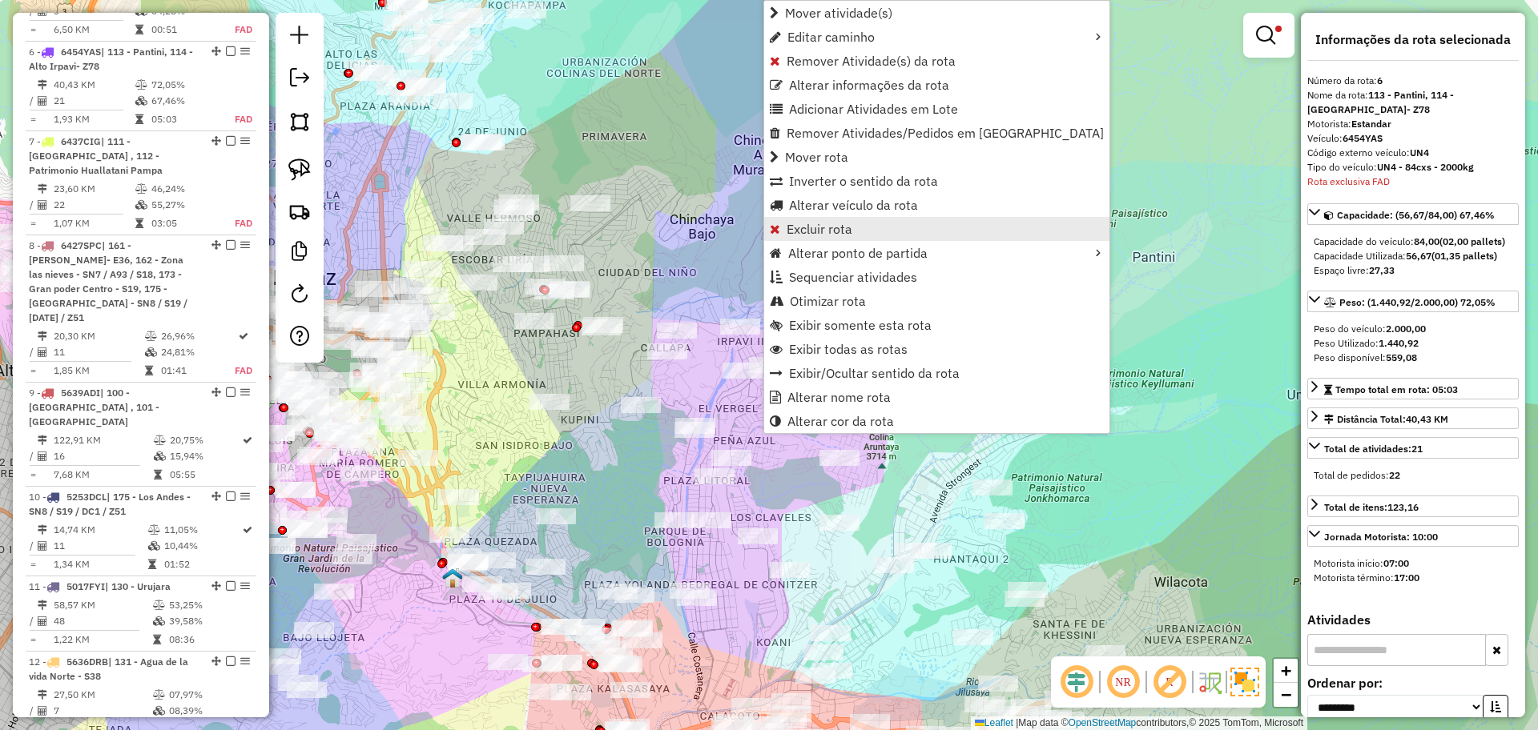
click at [848, 223] on span "Excluir rota" at bounding box center [819, 229] width 66 height 13
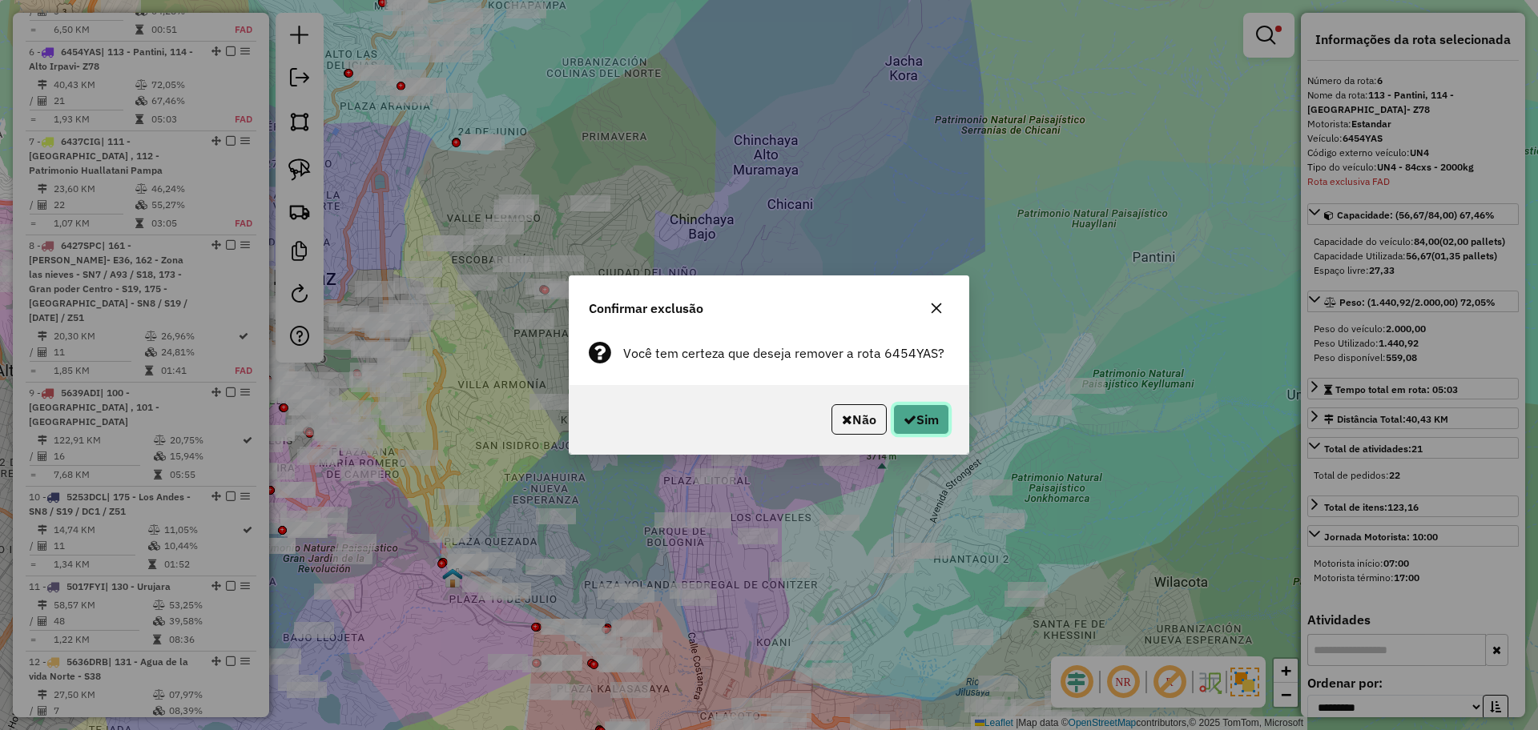
click at [905, 407] on button "Sim" at bounding box center [921, 419] width 56 height 30
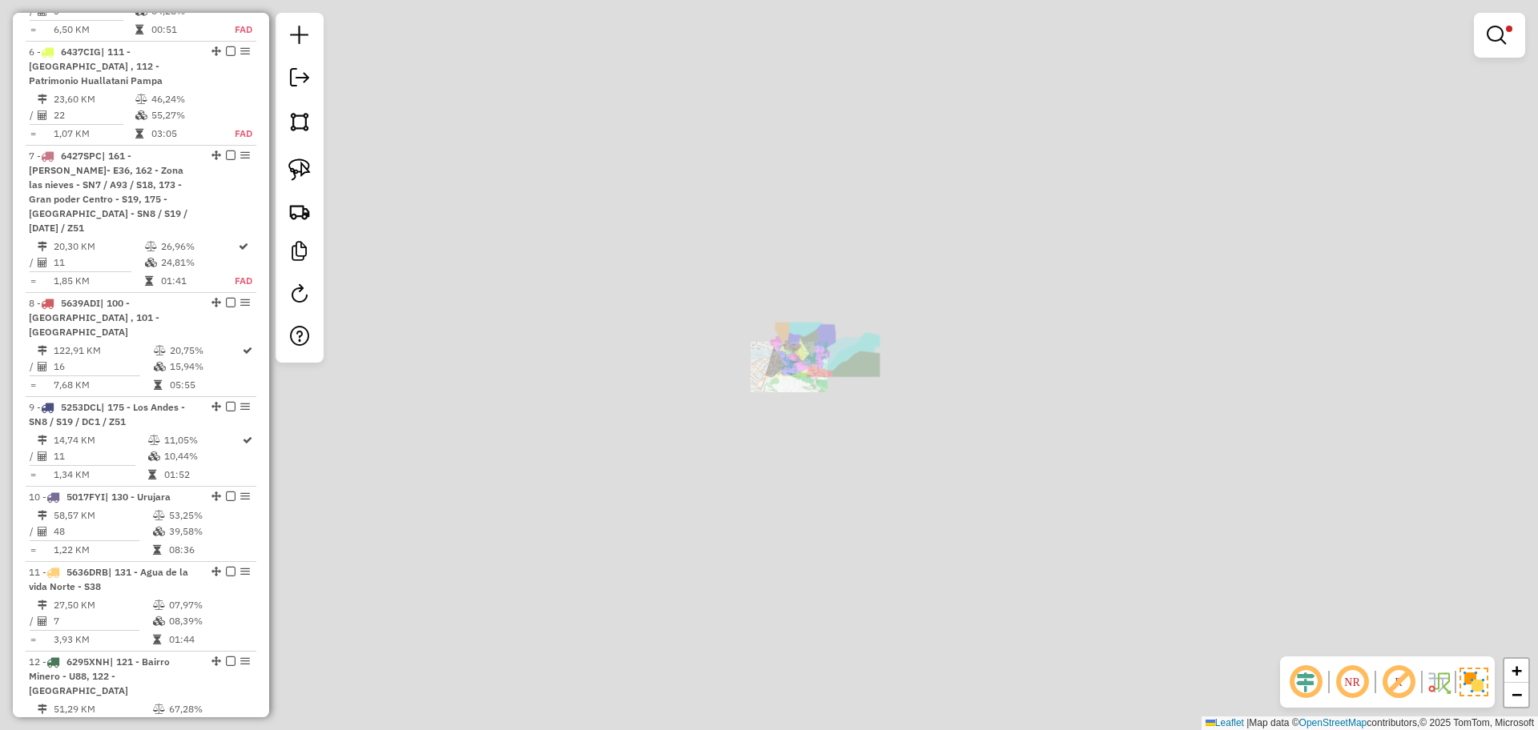
scroll to position [955, 0]
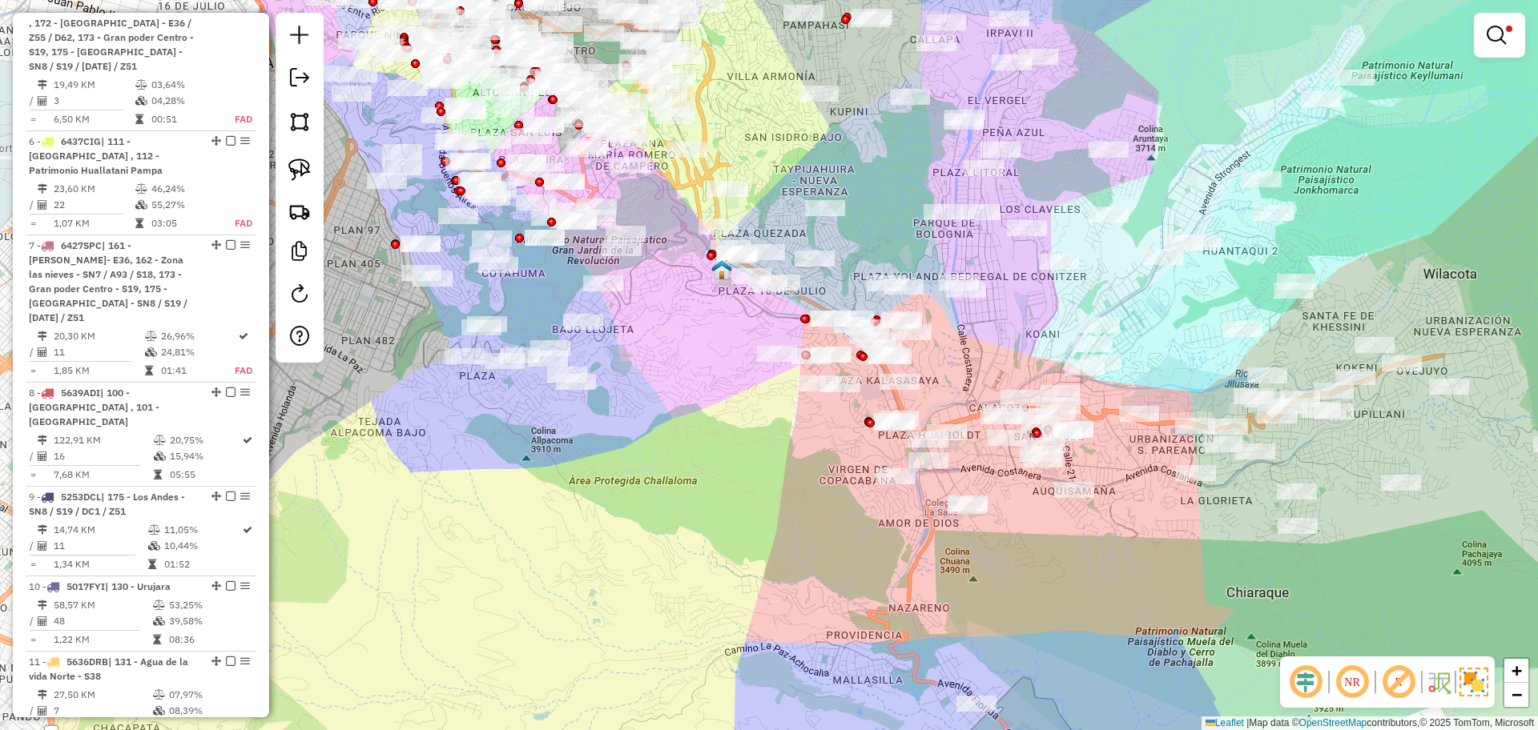
select select "**********"
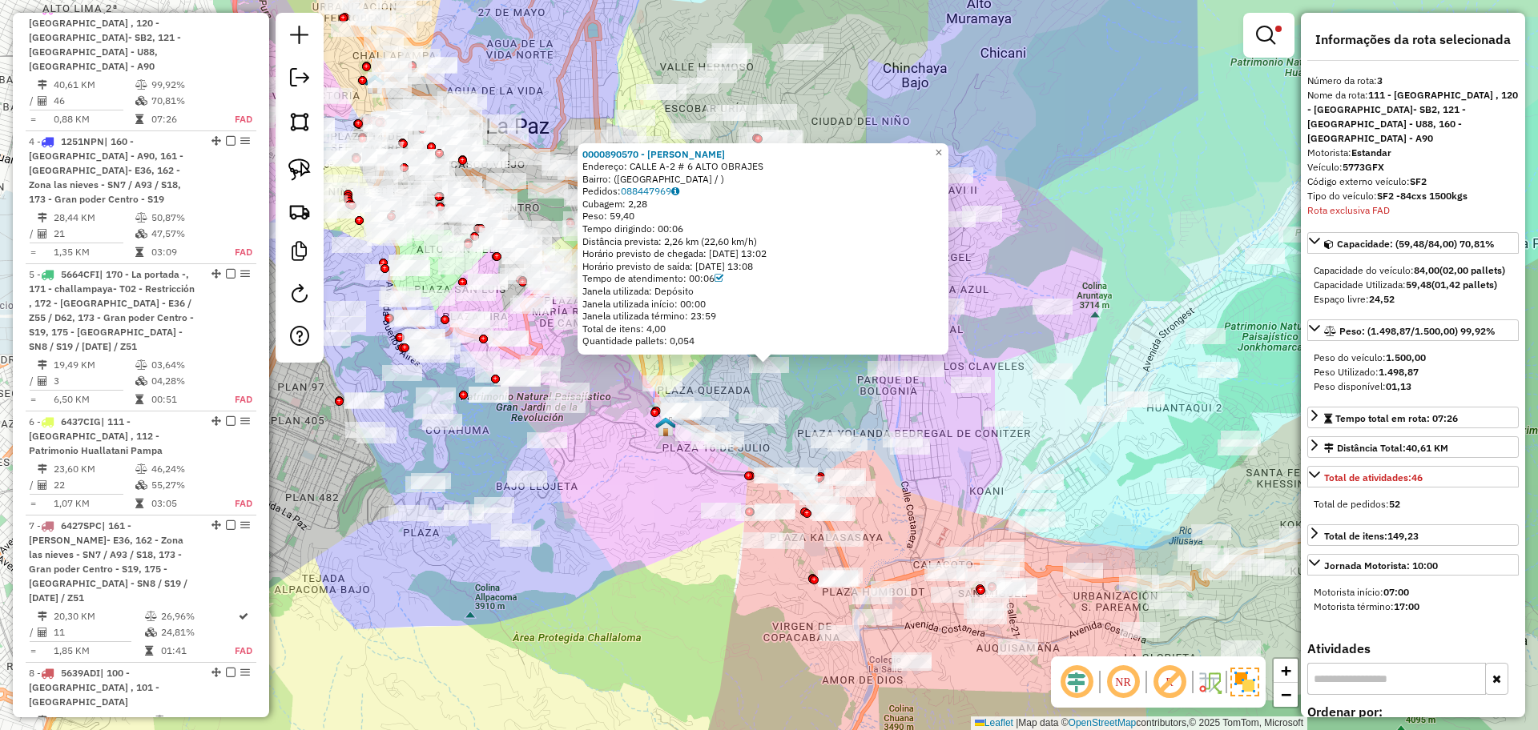
scroll to position [660, 0]
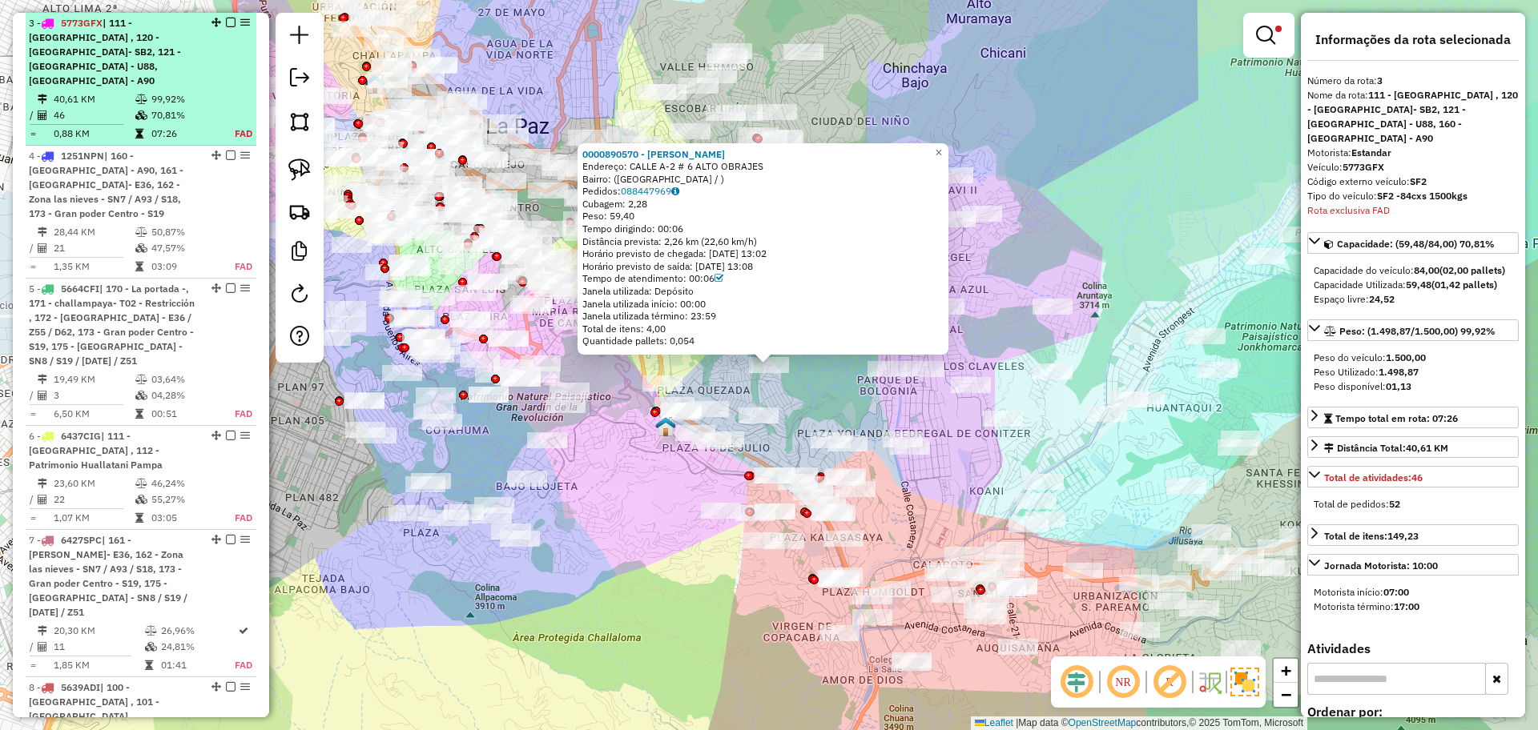
click at [226, 18] on em at bounding box center [231, 23] width 10 height 10
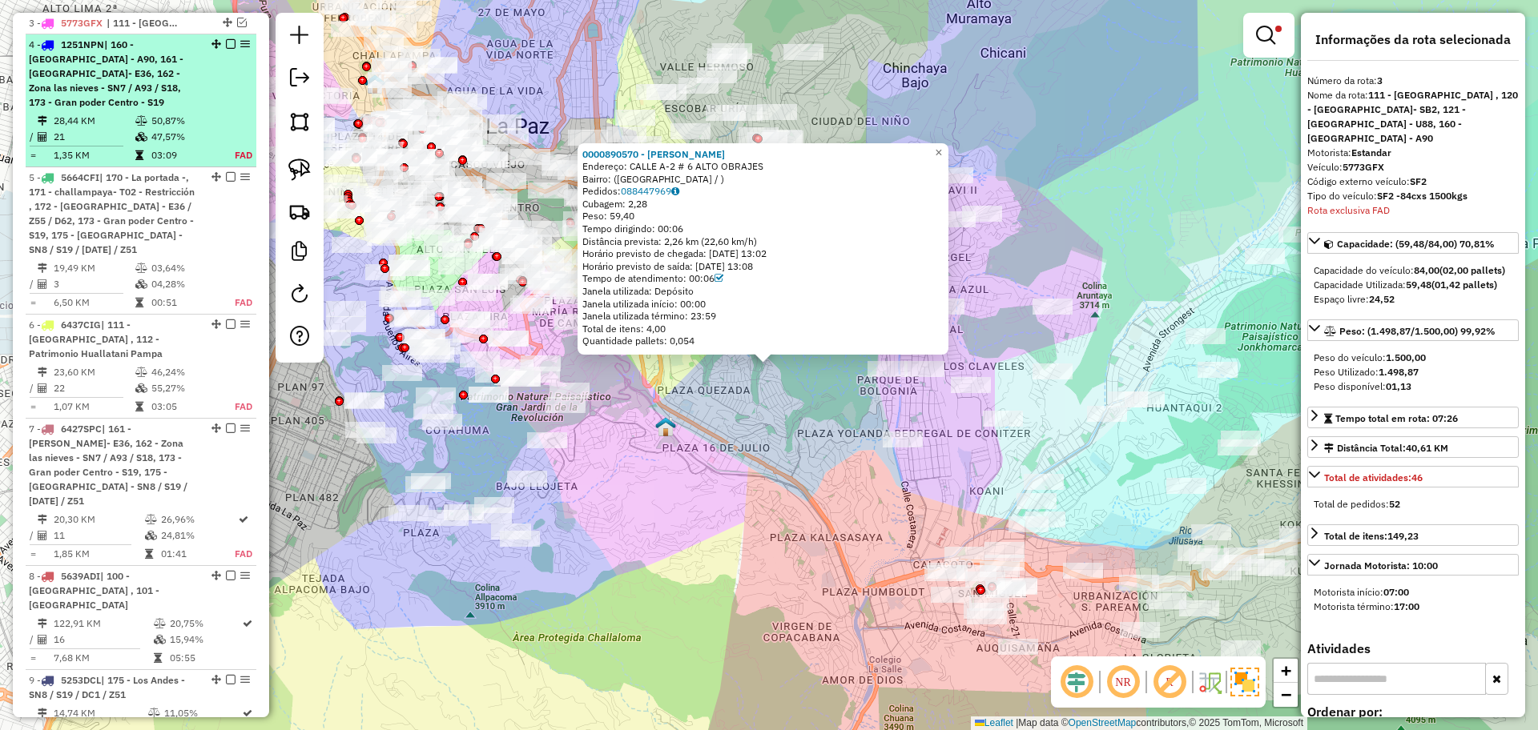
click at [177, 125] on td "50,87%" at bounding box center [184, 121] width 66 height 16
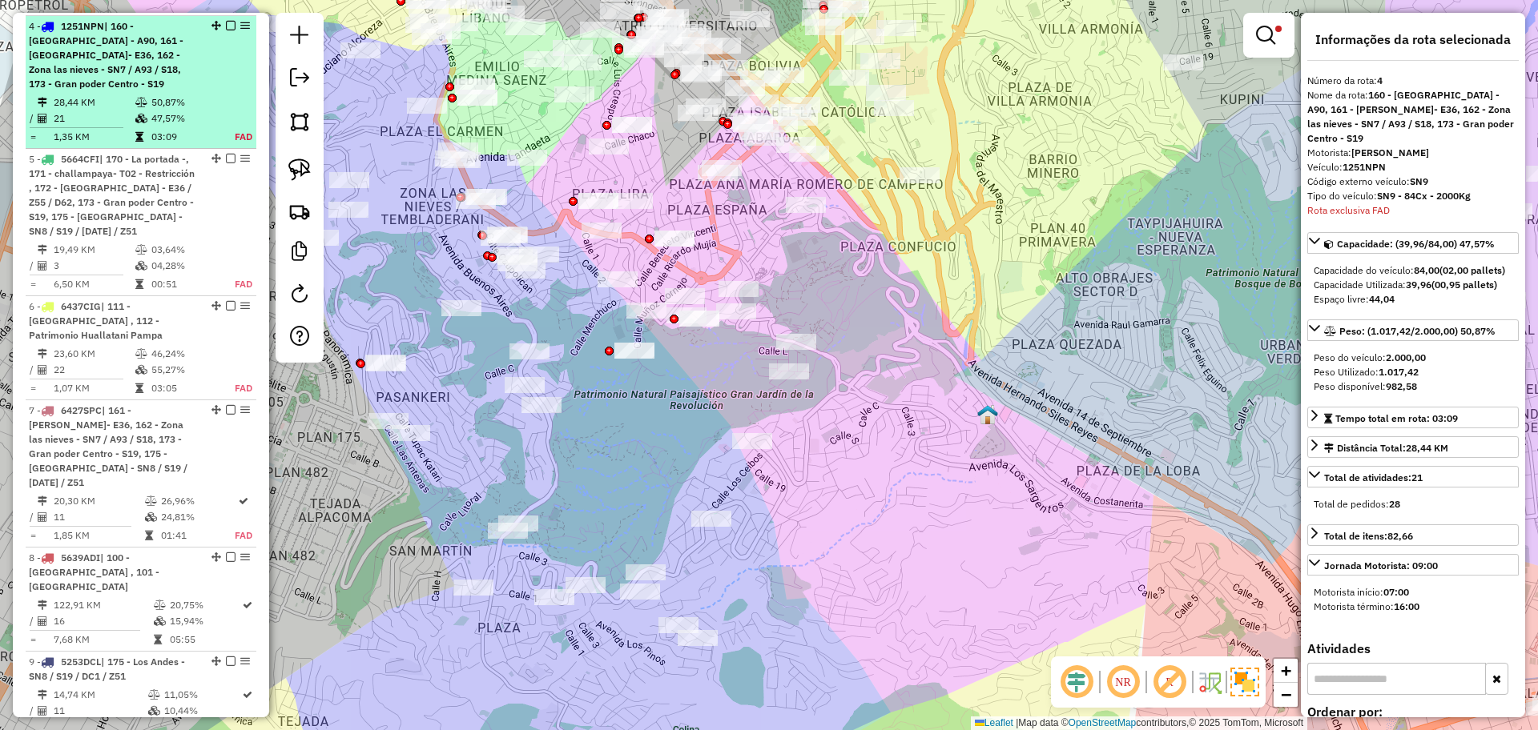
scroll to position [682, 0]
click at [226, 24] on em at bounding box center [231, 23] width 10 height 10
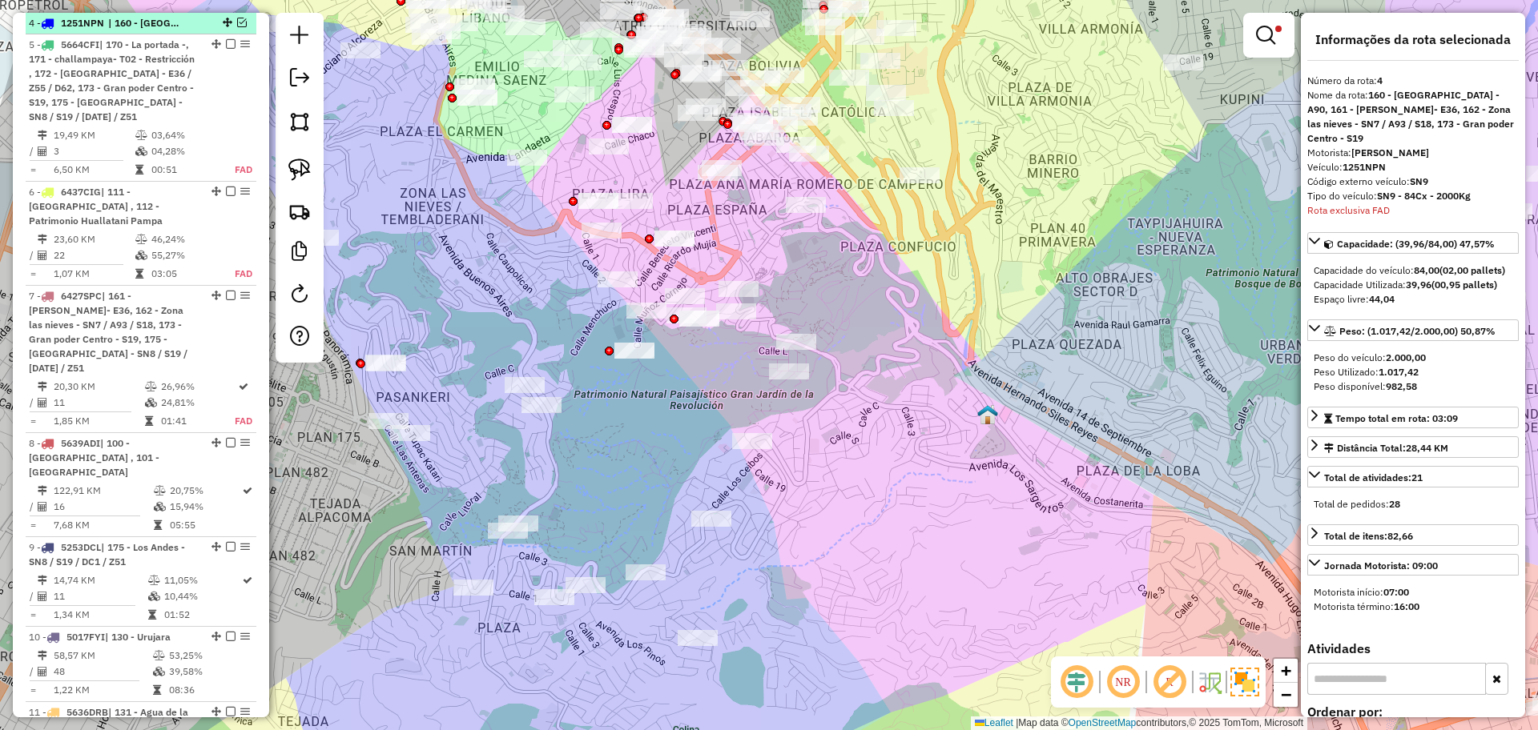
click at [236, 16] on div "4 - 1251NPN | 160 - Plaza Lira - A90, 161 - Emilio Medina Saenz- E36, 162 - Zon…" at bounding box center [141, 23] width 224 height 14
click at [237, 16] on div "4 - 1251NPN | 160 - Plaza Lira - A90, 161 - Emilio Medina Saenz- E36, 162 - Zon…" at bounding box center [141, 23] width 224 height 14
click at [237, 23] on em at bounding box center [242, 23] width 10 height 10
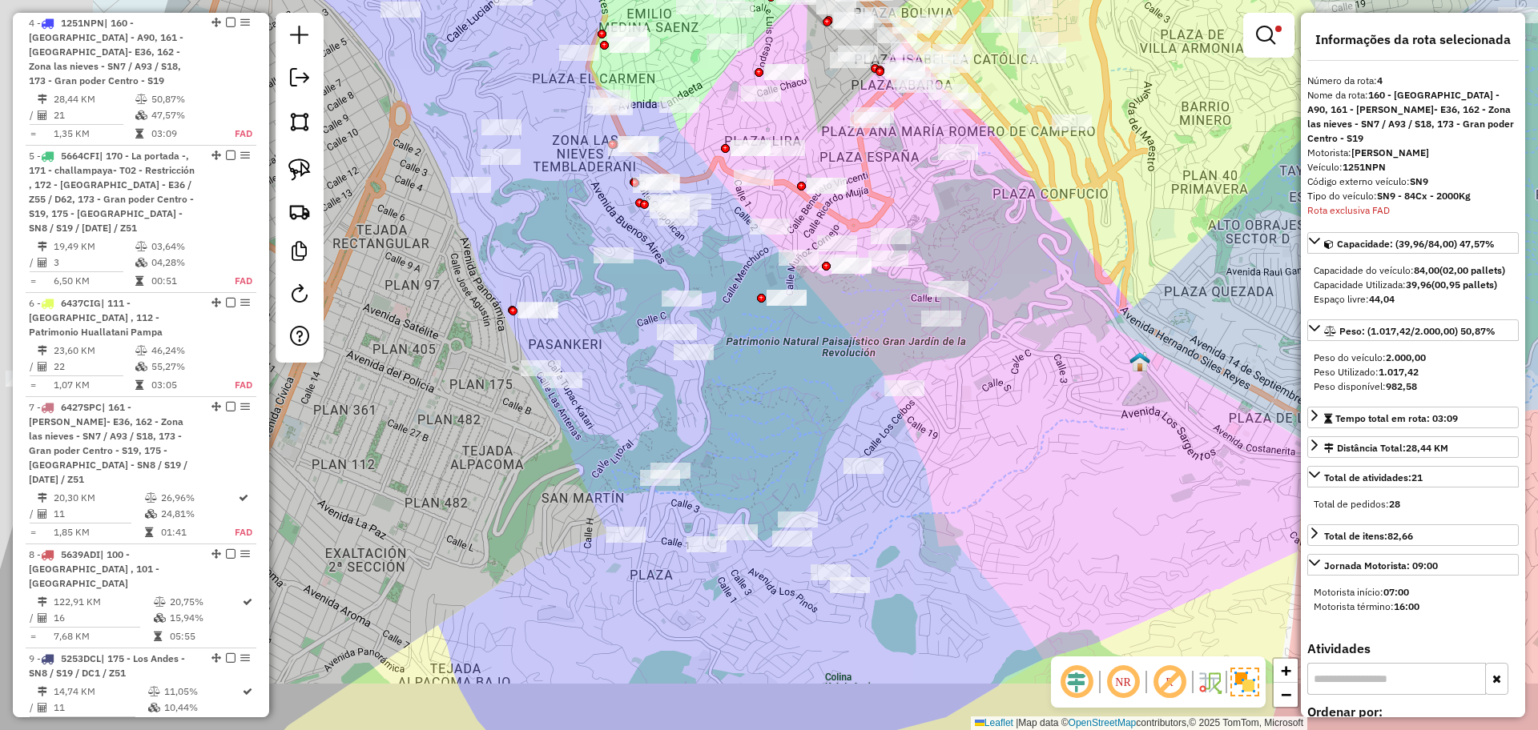
drag, startPoint x: 632, startPoint y: 447, endPoint x: 798, endPoint y: 369, distance: 183.8
click at [795, 390] on div "Limpar filtros Janela de atendimento Grade de atendimento Capacidade Transporta…" at bounding box center [769, 365] width 1538 height 730
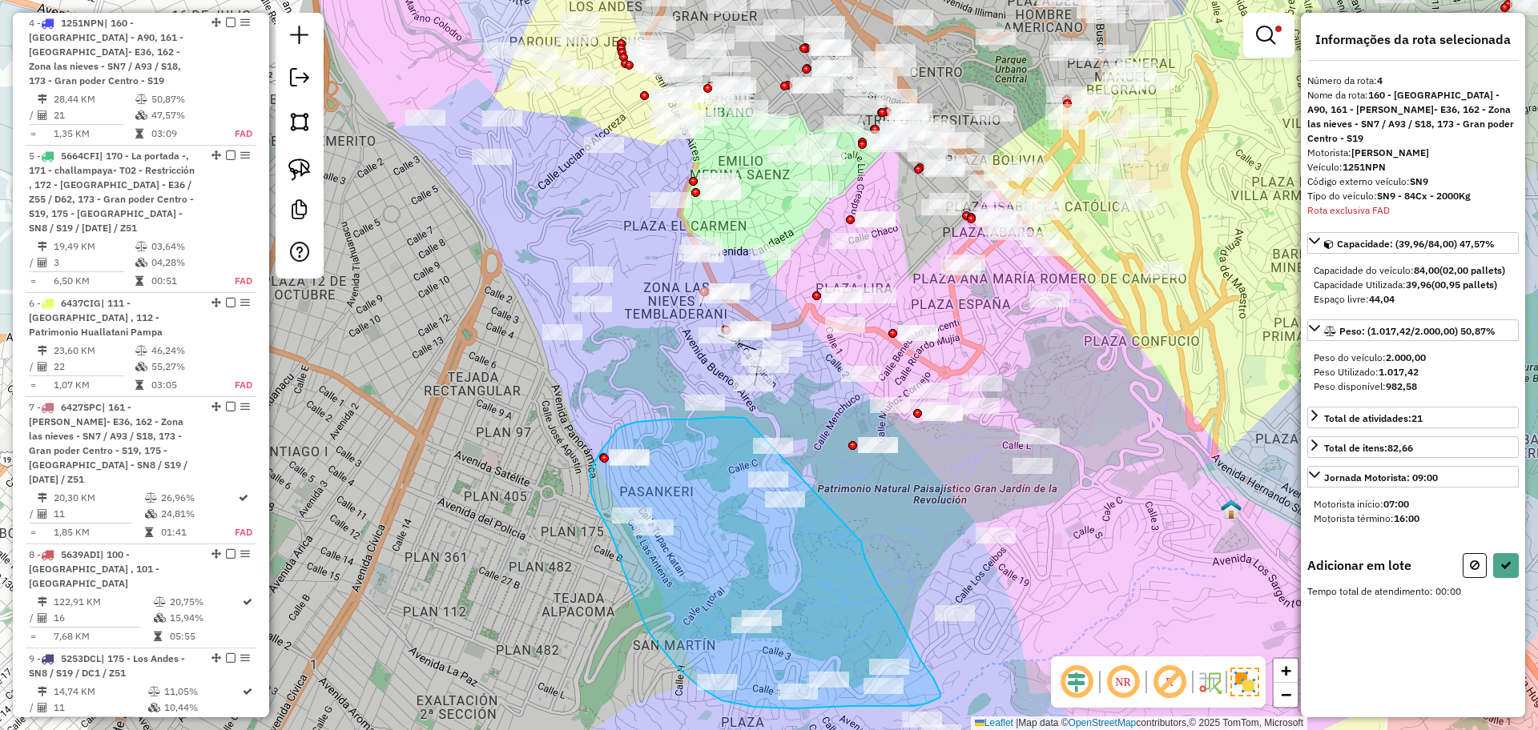
drag, startPoint x: 861, startPoint y: 542, endPoint x: 745, endPoint y: 418, distance: 170.0
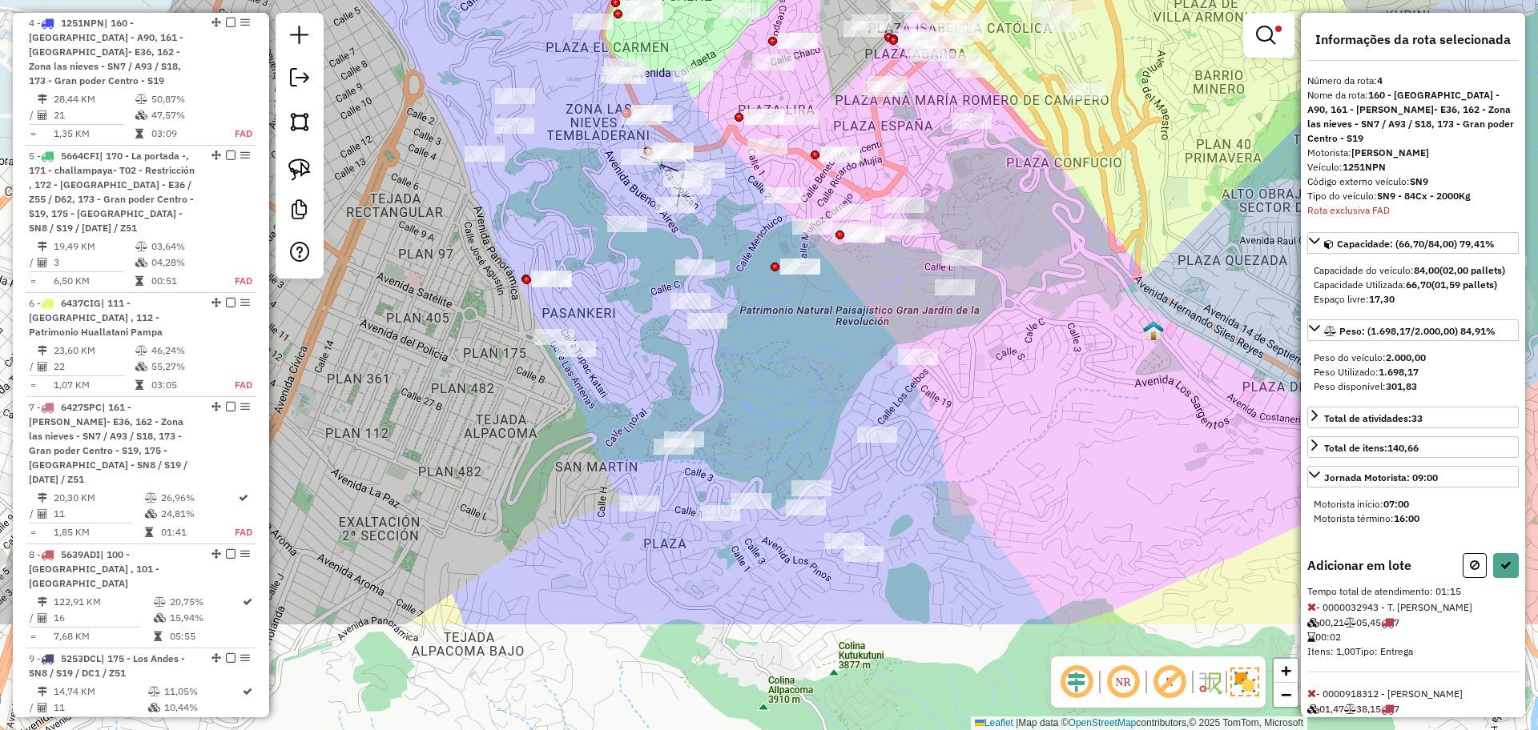
drag, startPoint x: 861, startPoint y: 552, endPoint x: 783, endPoint y: 372, distance: 196.2
click at [783, 372] on div "Limpar filtros Janela de atendimento Grade de atendimento Capacidade Transporta…" at bounding box center [769, 365] width 1538 height 730
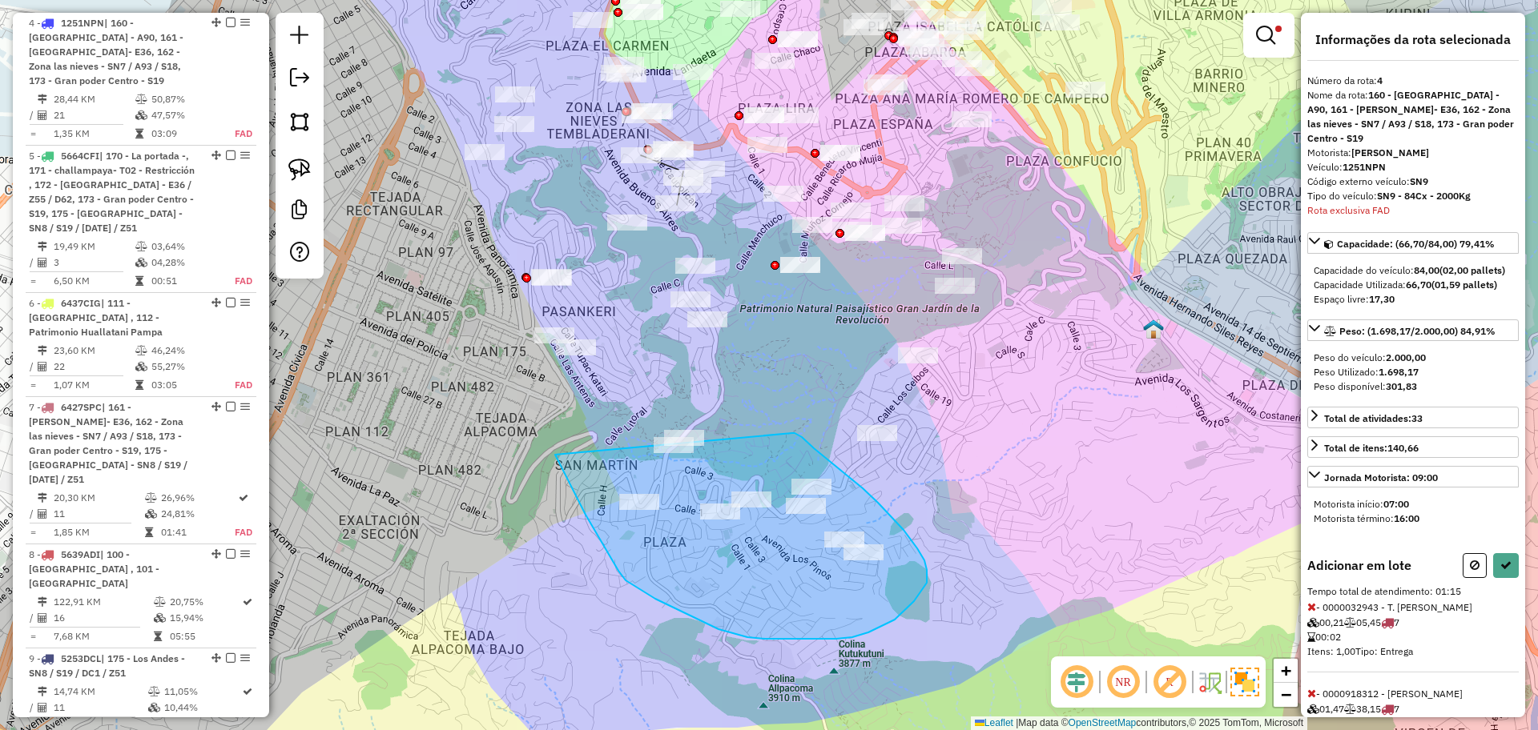
drag, startPoint x: 814, startPoint y: 448, endPoint x: 555, endPoint y: 455, distance: 258.8
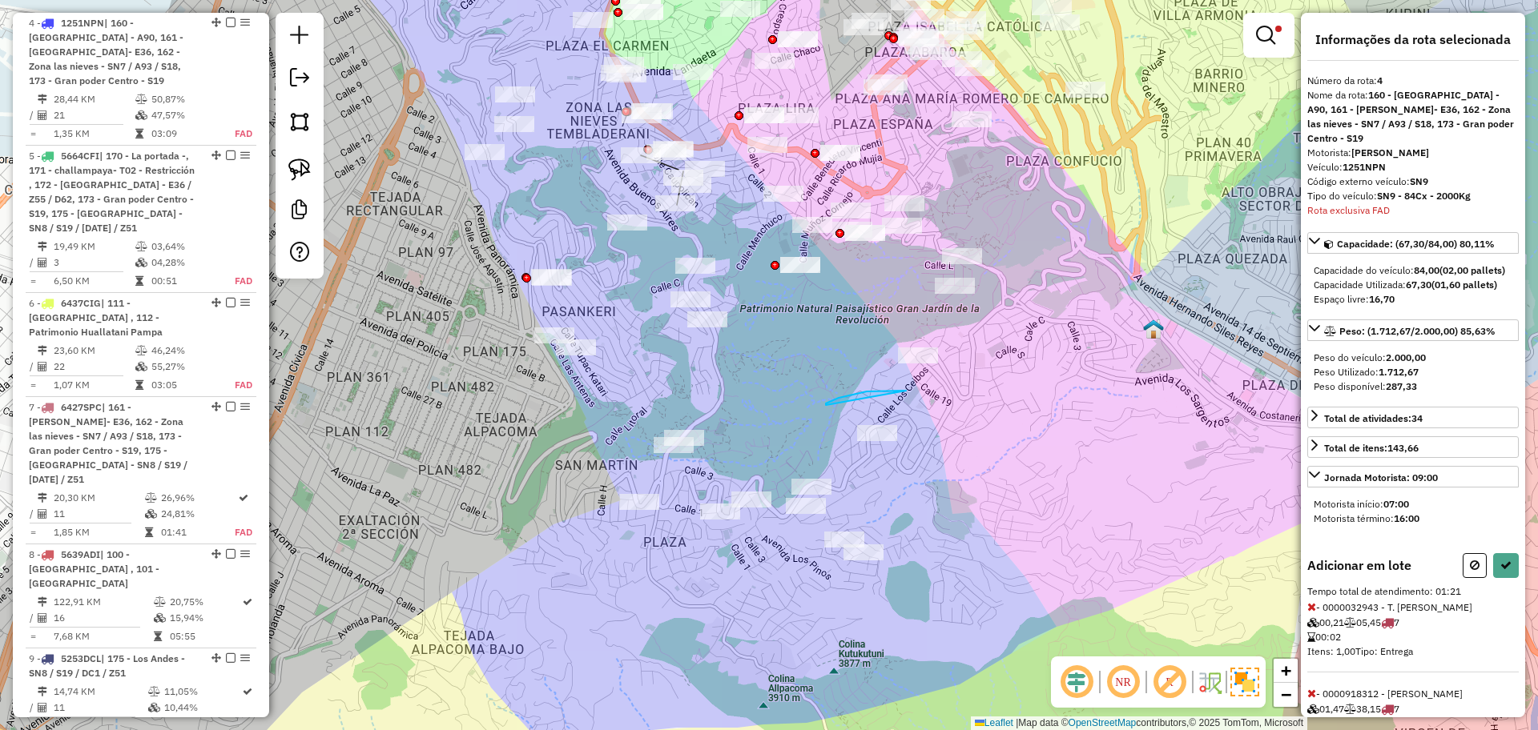
drag, startPoint x: 826, startPoint y: 405, endPoint x: 906, endPoint y: 391, distance: 81.4
drag, startPoint x: 821, startPoint y: 378, endPoint x: 827, endPoint y: 514, distance: 136.3
click at [792, 564] on div "Rota 22 - Placa 4515LNN 0000084252 - T. ELVIRA Limpar filtros Janela de atendim…" at bounding box center [769, 365] width 1538 height 730
drag, startPoint x: 833, startPoint y: 428, endPoint x: 809, endPoint y: 520, distance: 94.4
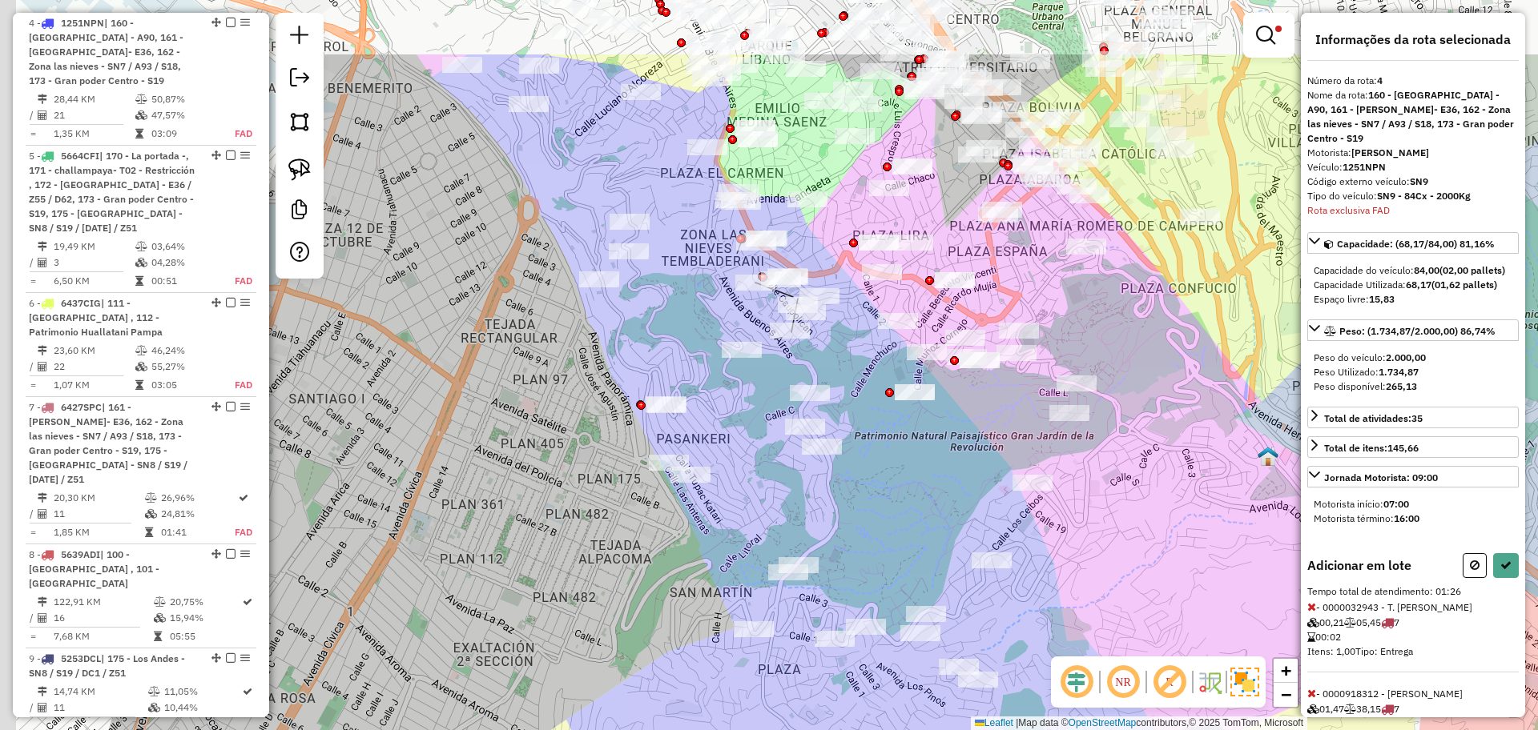
drag, startPoint x: 774, startPoint y: 399, endPoint x: 902, endPoint y: 535, distance: 186.4
click at [902, 535] on div "Limpar filtros Janela de atendimento Grade de atendimento Capacidade Transporta…" at bounding box center [769, 365] width 1538 height 730
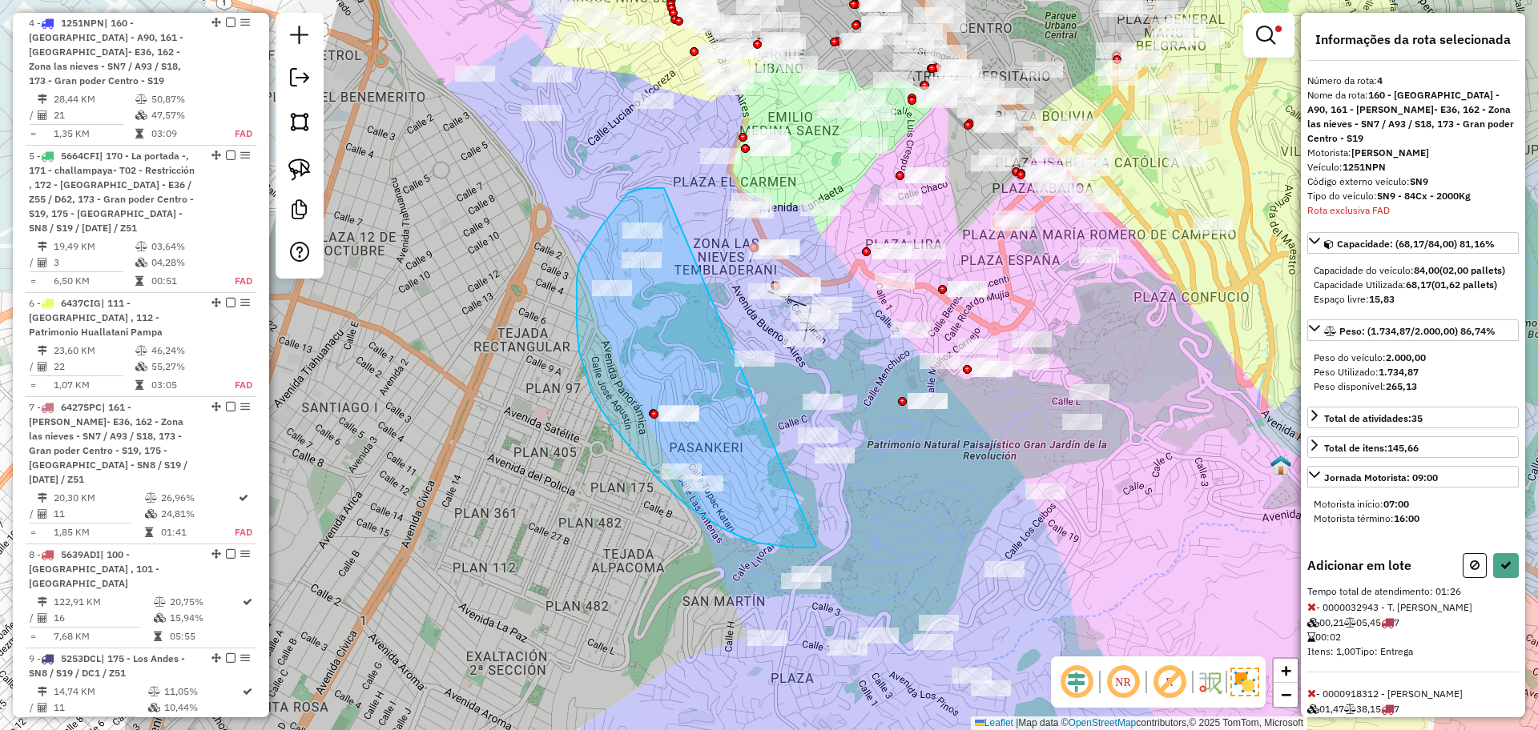
drag, startPoint x: 655, startPoint y: 188, endPoint x: 818, endPoint y: 536, distance: 383.7
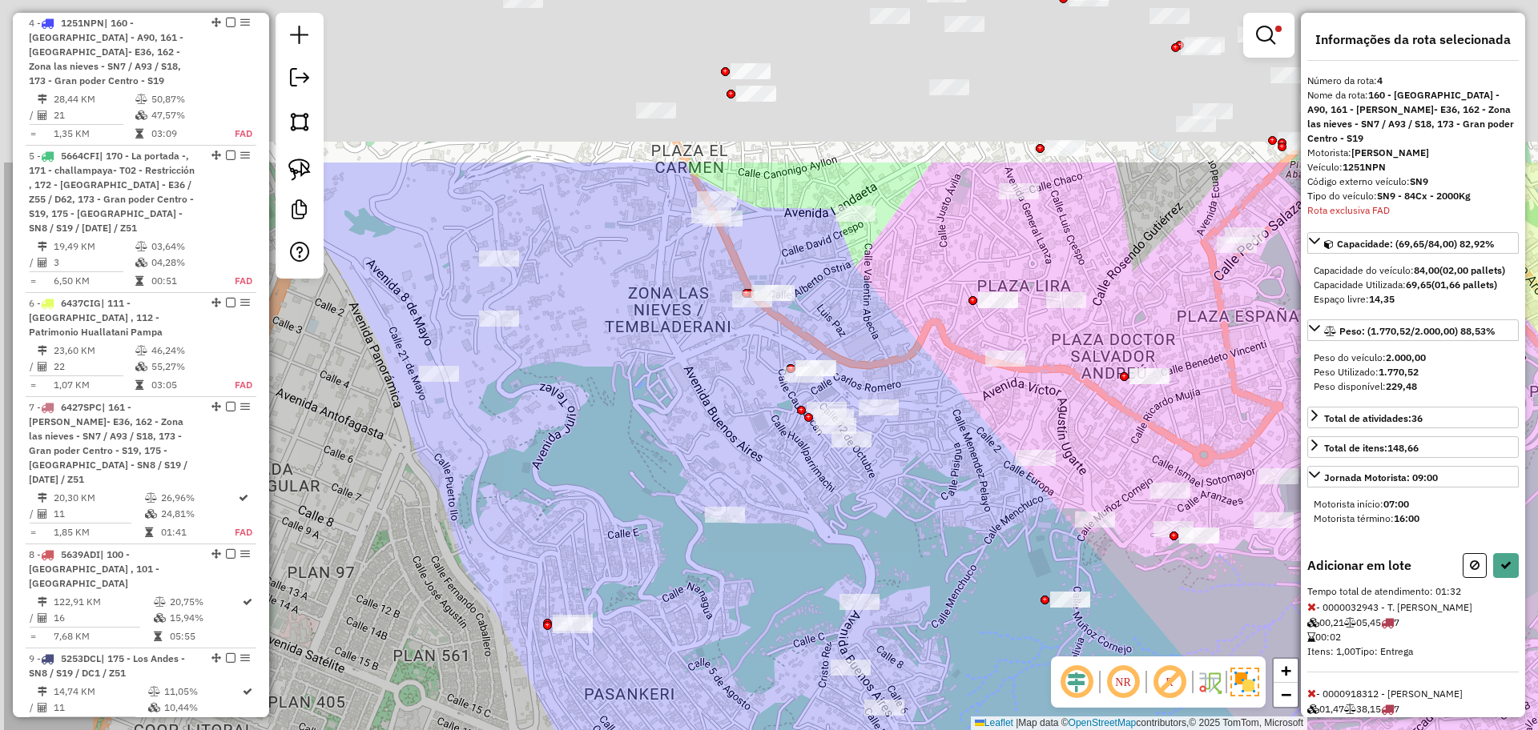
drag, startPoint x: 719, startPoint y: 99, endPoint x: 940, endPoint y: 425, distance: 394.5
click at [940, 425] on div "Limpar filtros Janela de atendimento Grade de atendimento Capacidade Transporta…" at bounding box center [769, 365] width 1538 height 730
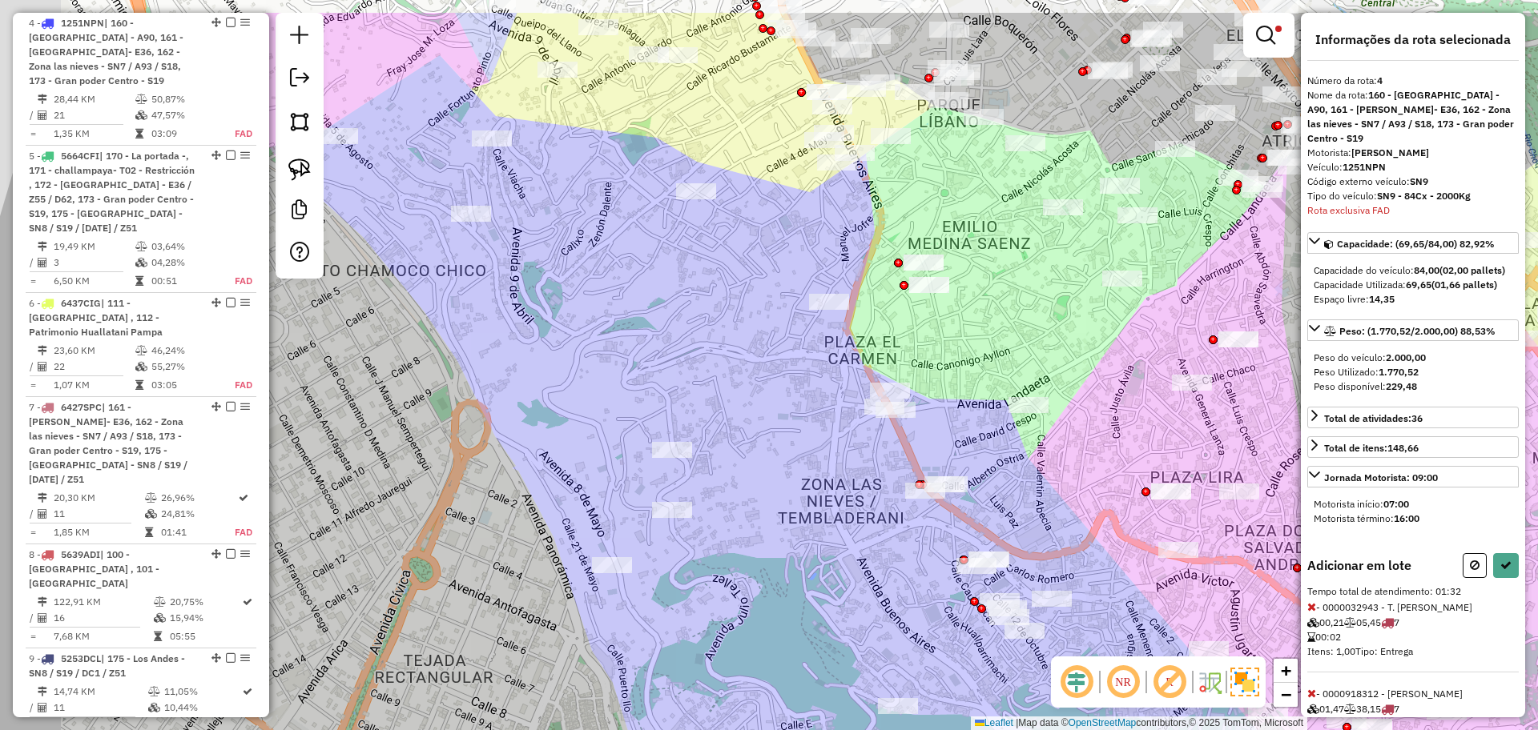
drag, startPoint x: 760, startPoint y: 229, endPoint x: 879, endPoint y: 327, distance: 154.2
click at [879, 327] on div "Limpar filtros Janela de atendimento Grade de atendimento Capacidade Transporta…" at bounding box center [769, 365] width 1538 height 730
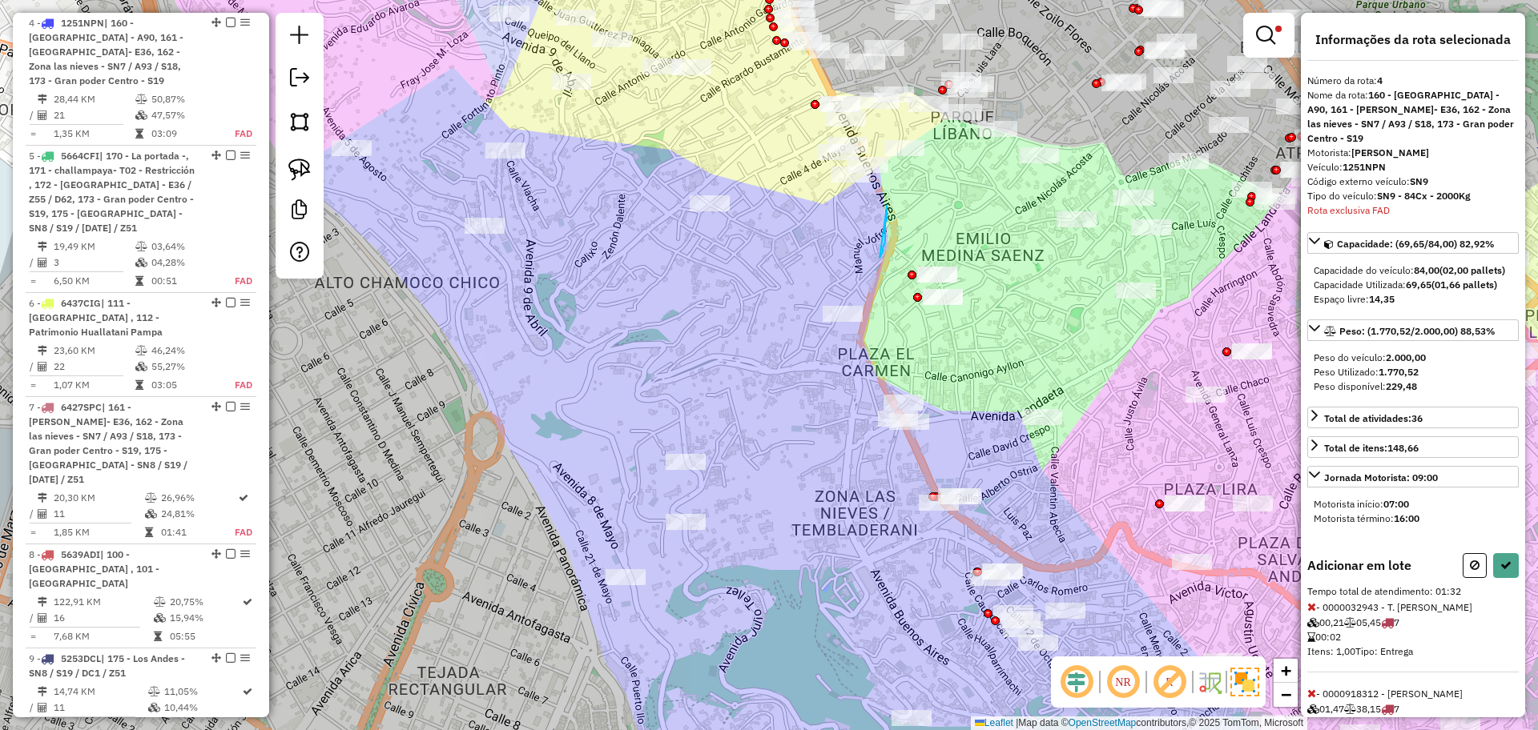
drag, startPoint x: 884, startPoint y: 245, endPoint x: 886, endPoint y: 211, distance: 34.5
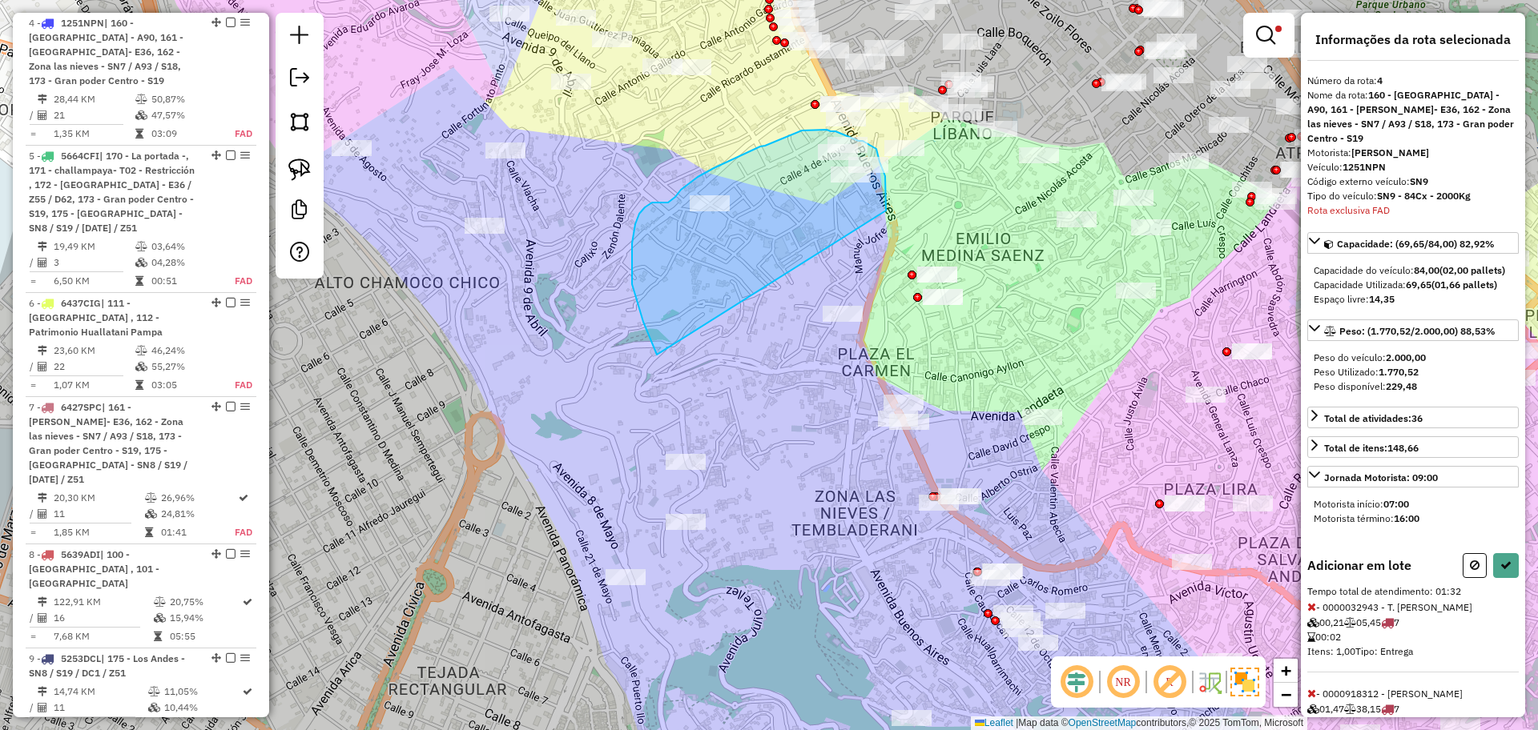
drag, startPoint x: 886, startPoint y: 211, endPoint x: 708, endPoint y: 417, distance: 272.6
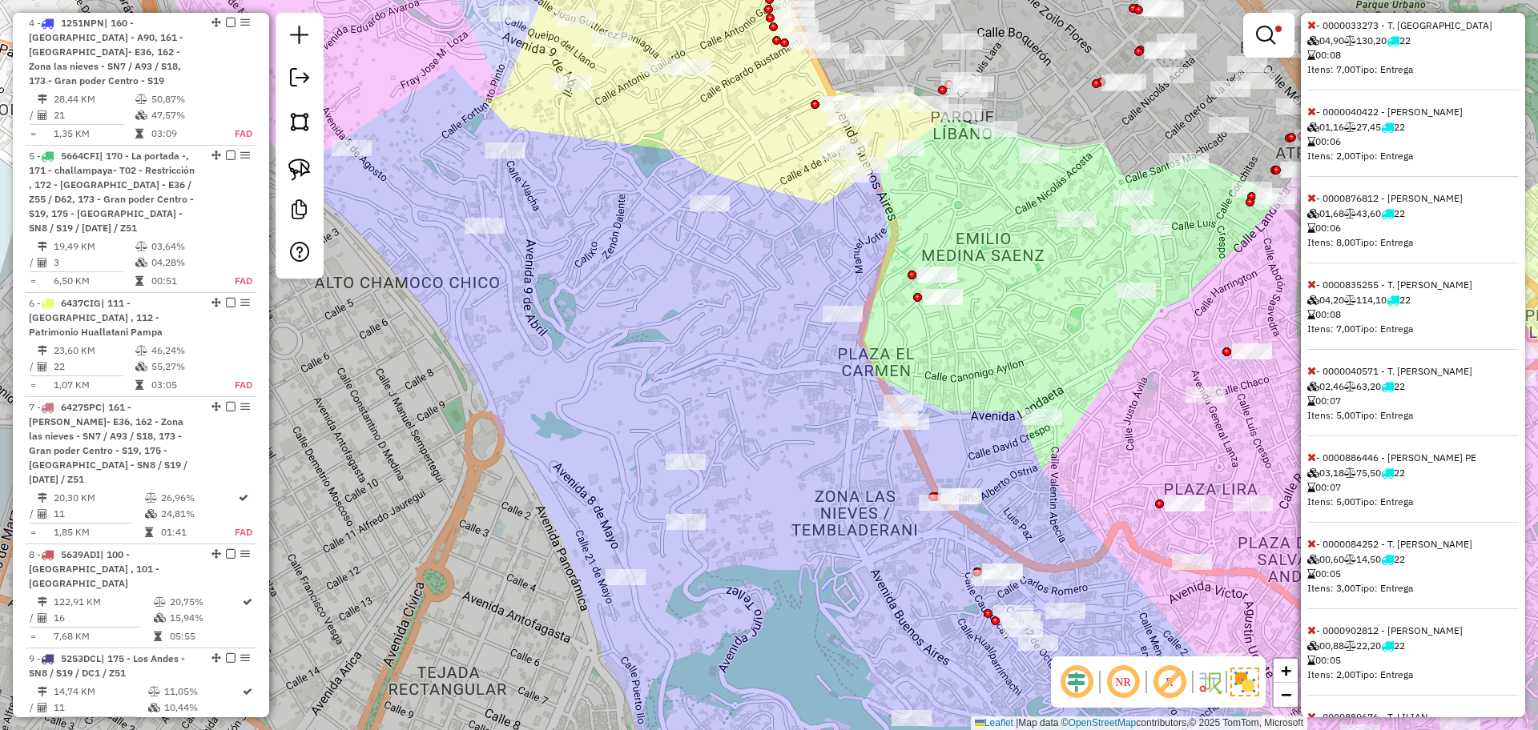
scroll to position [601, 0]
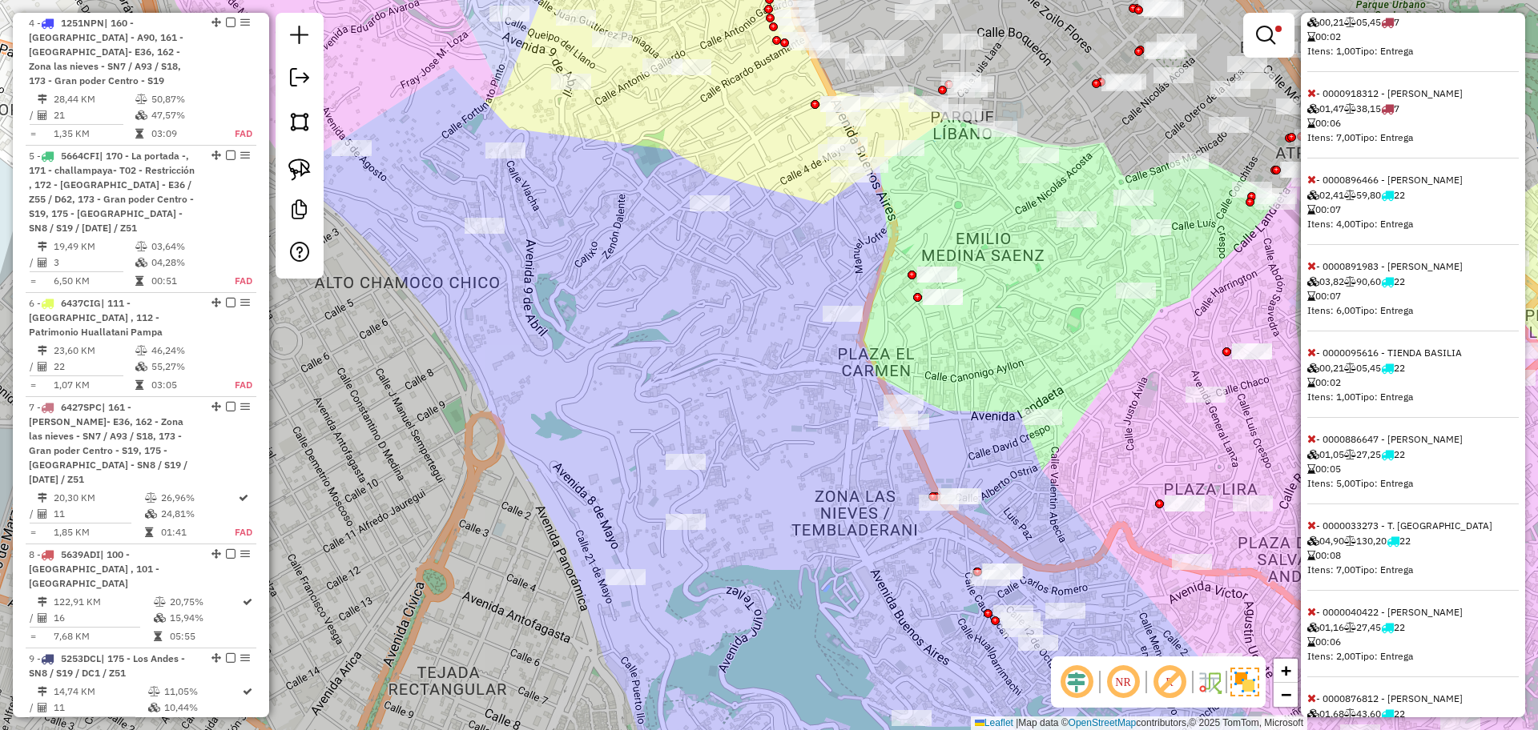
click at [1309, 271] on icon at bounding box center [1311, 265] width 9 height 11
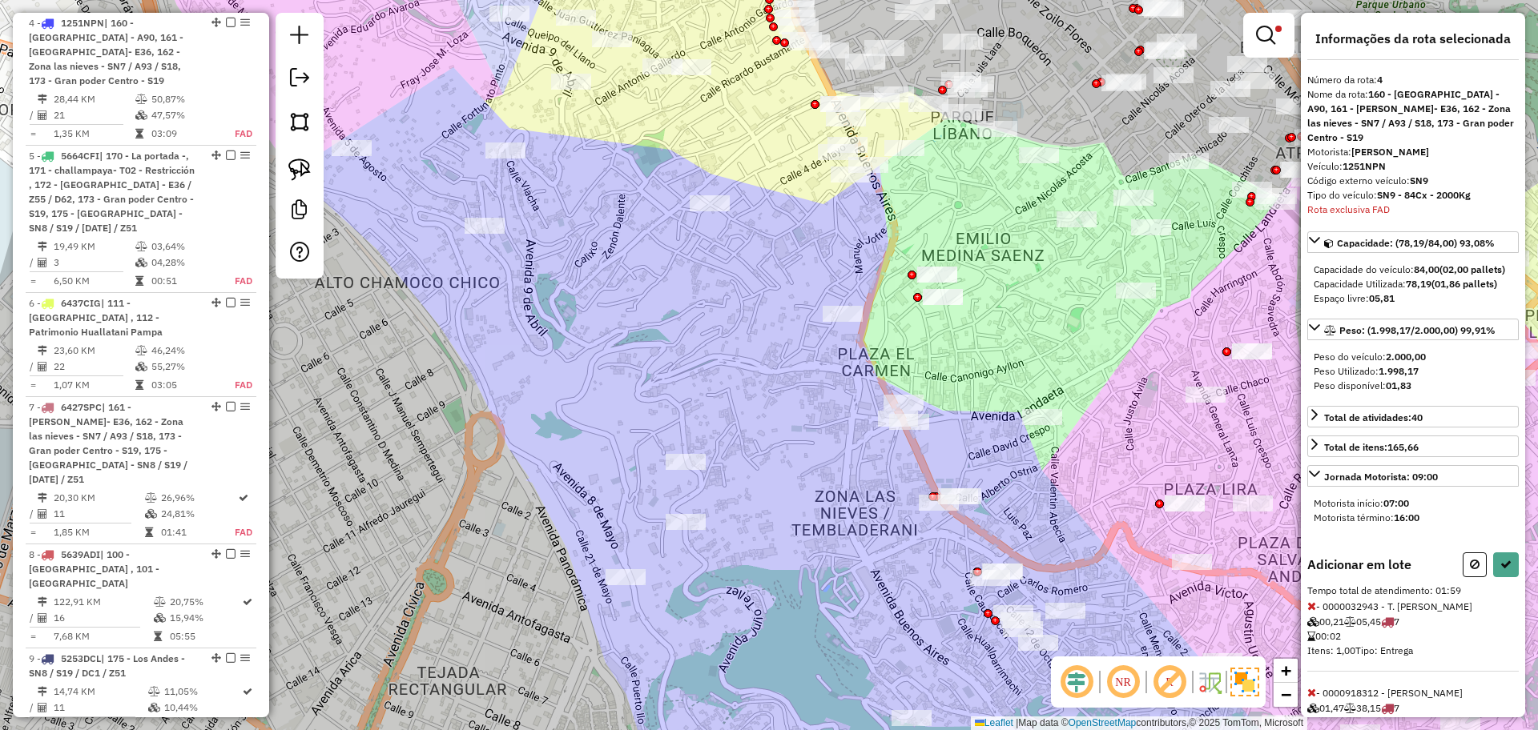
scroll to position [0, 0]
click at [1501, 571] on icon at bounding box center [1505, 565] width 11 height 11
select select "**********"
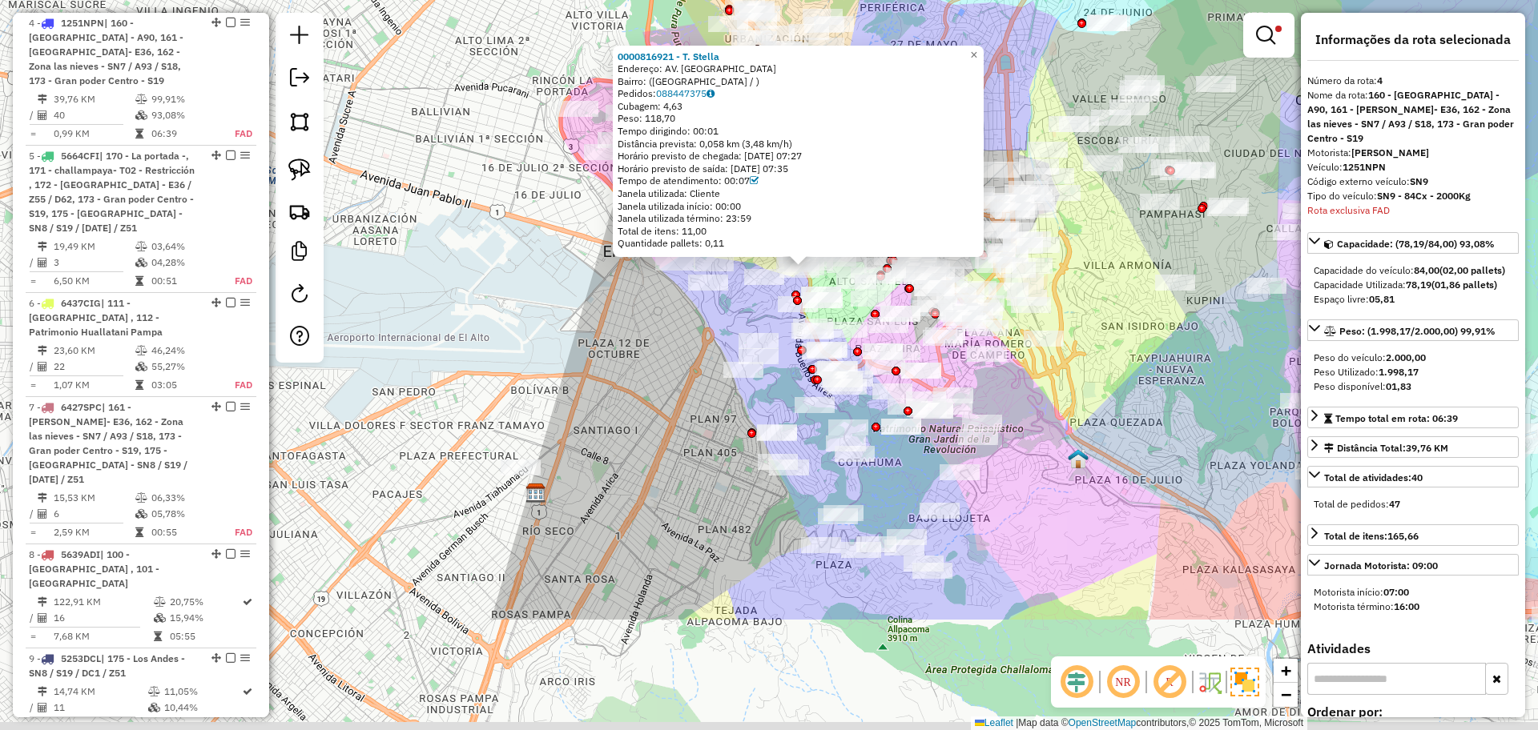
drag, startPoint x: 1111, startPoint y: 618, endPoint x: 1048, endPoint y: 369, distance: 256.8
click at [1048, 369] on div "0000816921 - T. Stella Endereço: AV. BUENOS AIRES Bairro: (LA PAZ / ) Pedidos: …" at bounding box center [769, 365] width 1538 height 730
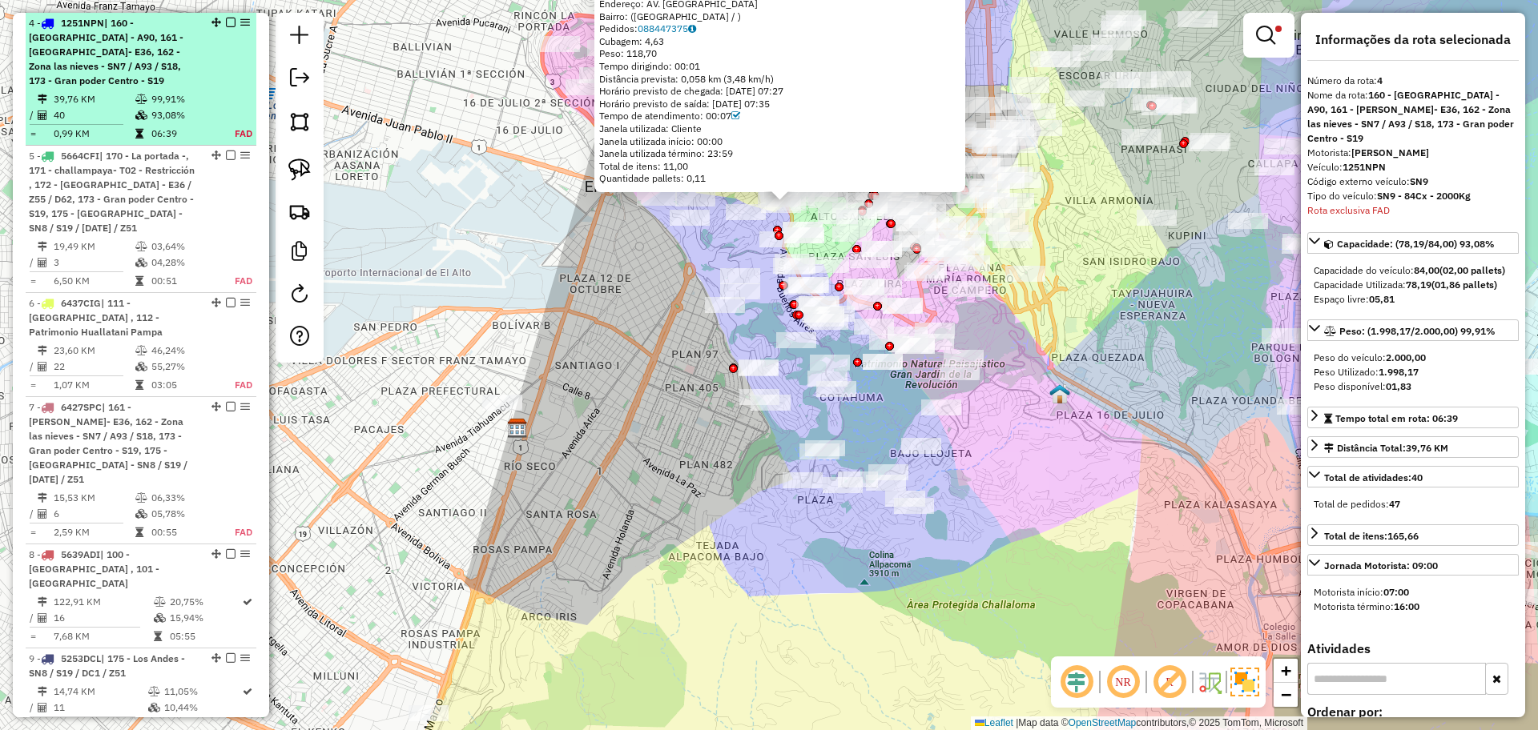
click at [226, 19] on em at bounding box center [231, 23] width 10 height 10
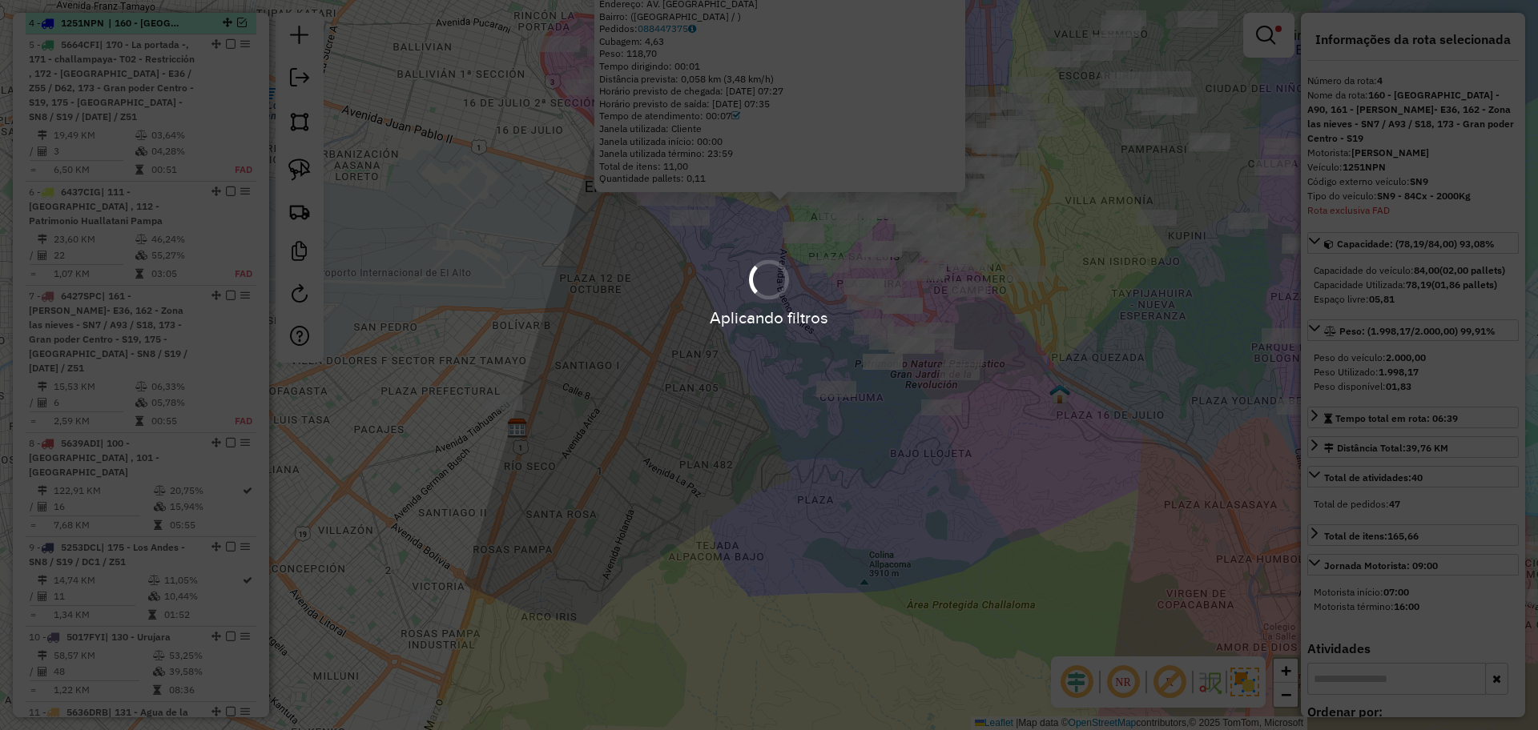
scroll to position [570, 0]
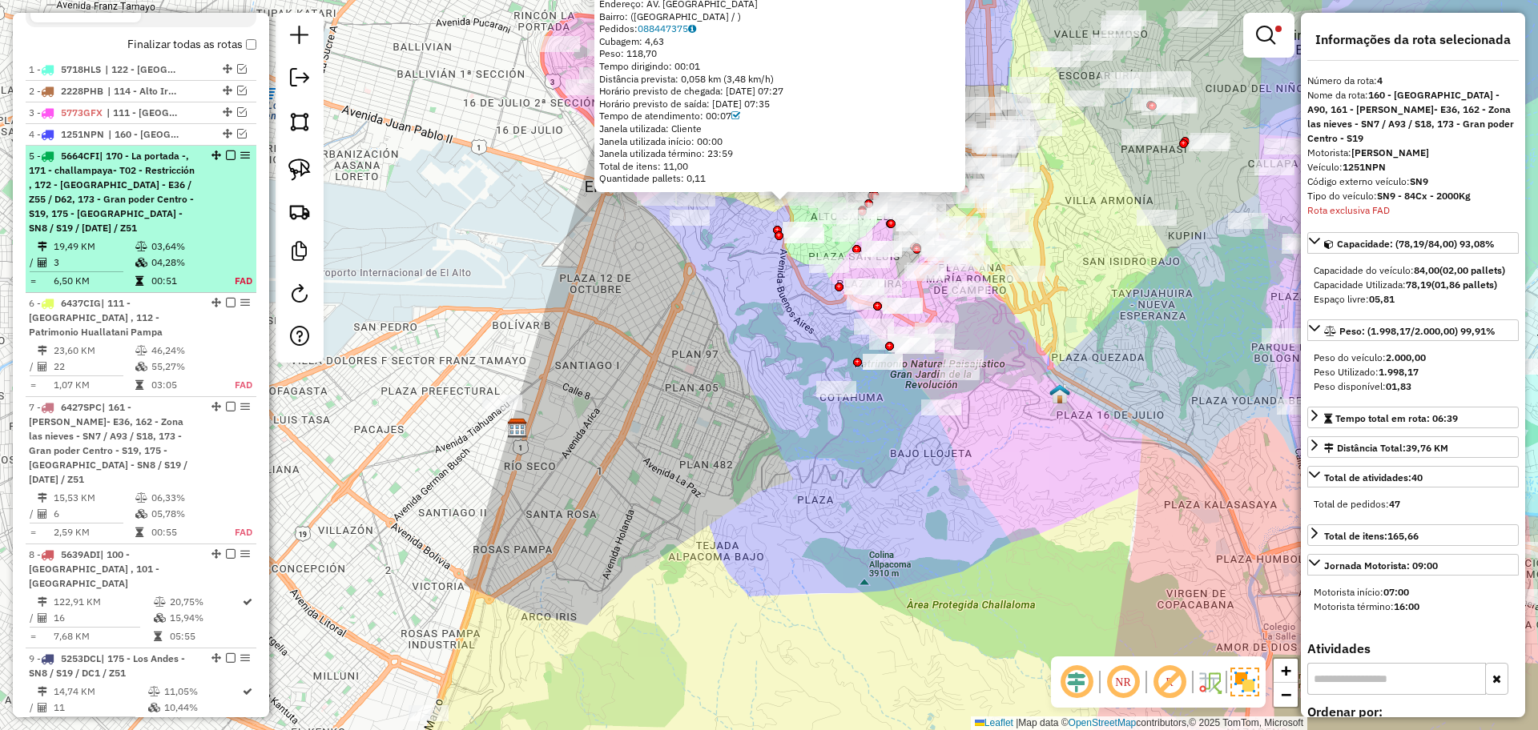
click at [193, 232] on div "5 - 5664CFI | 170 - La portada -, 171 - challampaya- T02 - Restricción , 172 - …" at bounding box center [114, 192] width 170 height 86
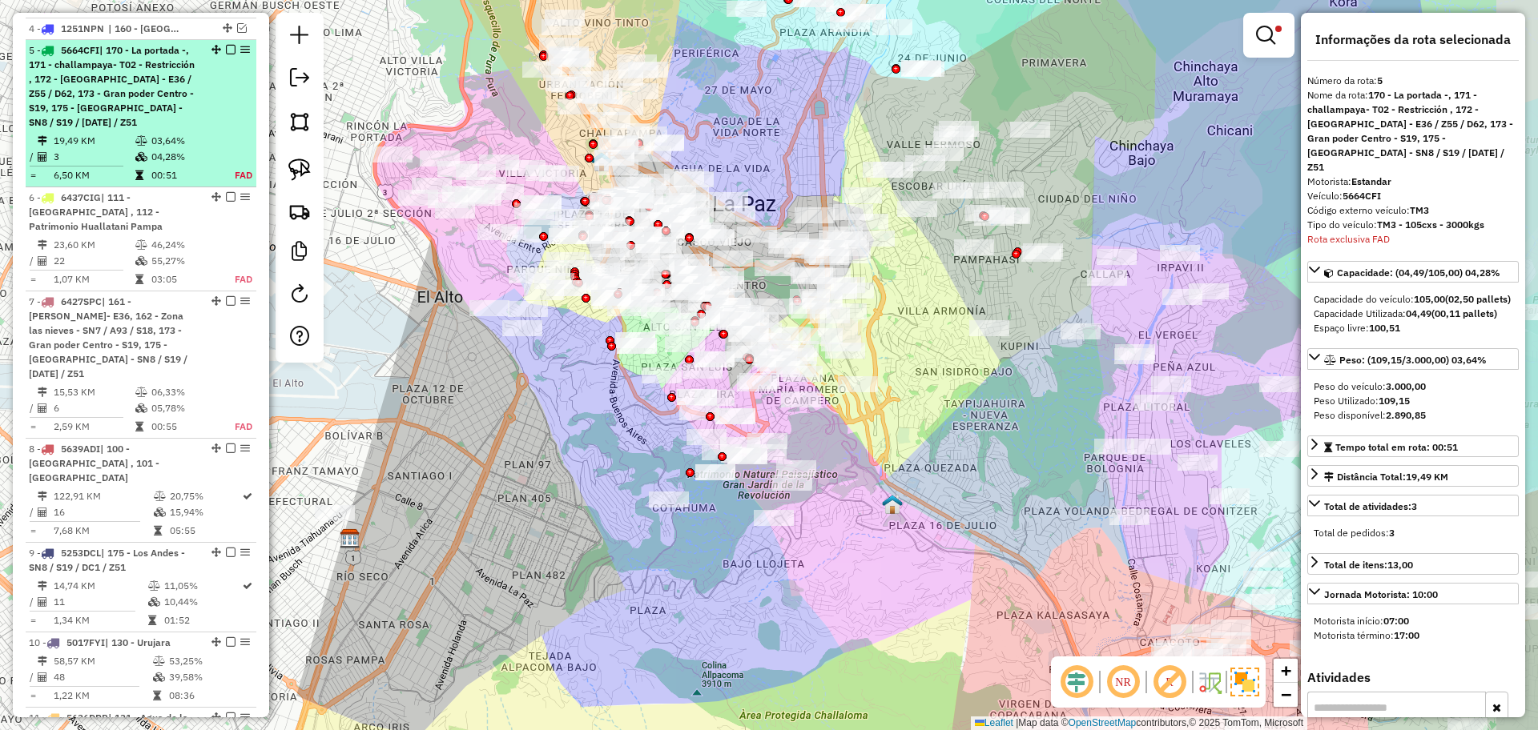
scroll to position [703, 0]
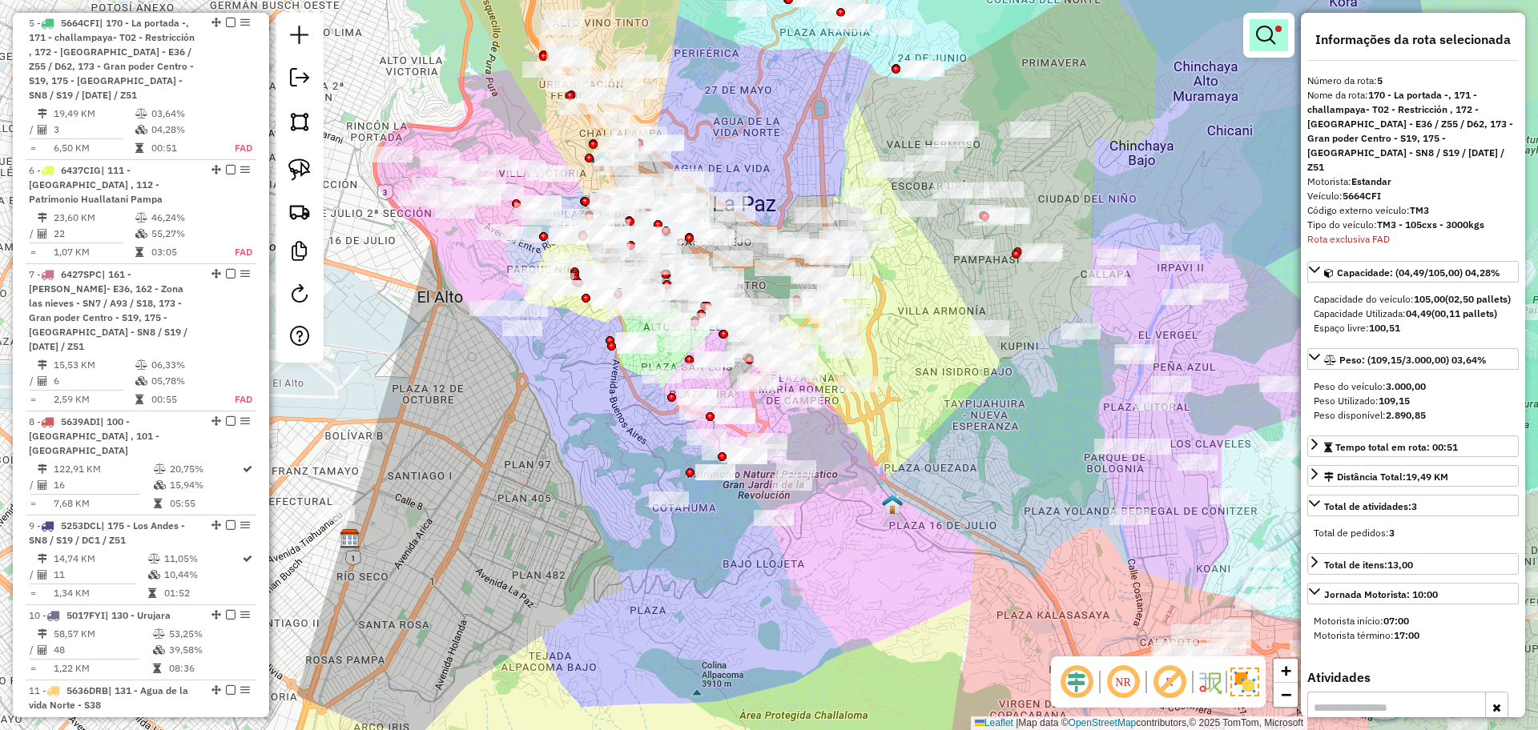
click at [1265, 33] on em at bounding box center [1265, 35] width 19 height 19
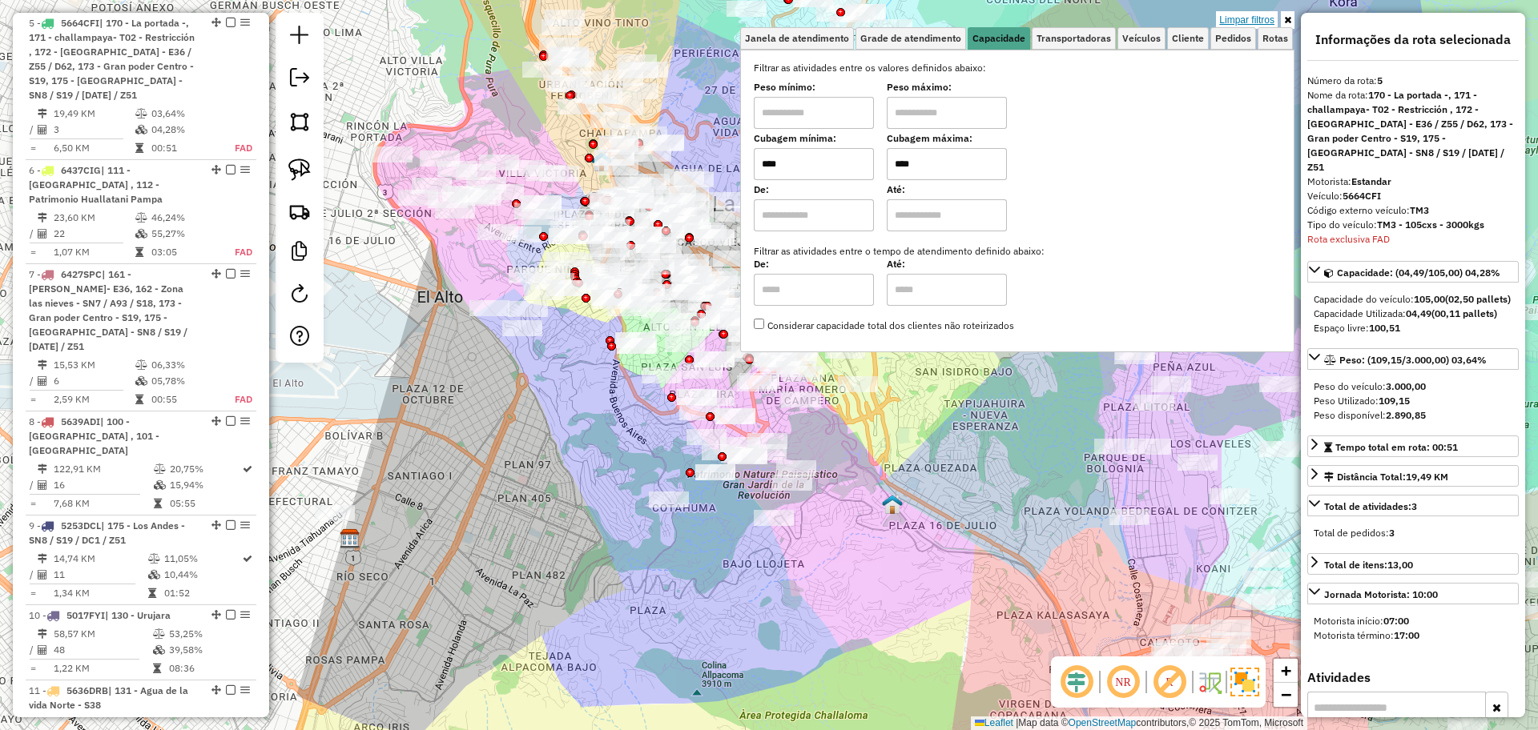
click at [1248, 16] on link "Limpar filtros" at bounding box center [1247, 20] width 62 height 18
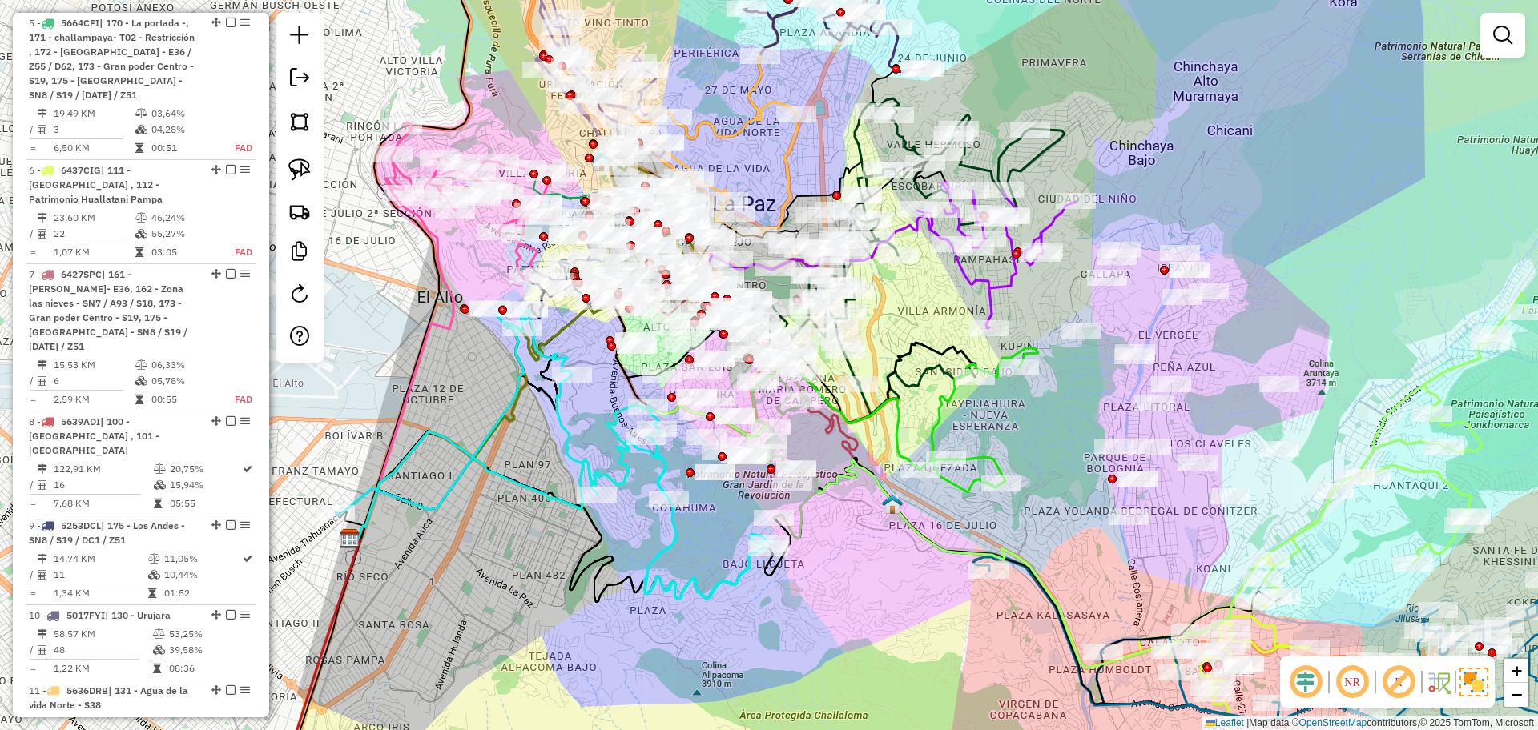
click at [667, 549] on icon at bounding box center [553, 453] width 434 height 291
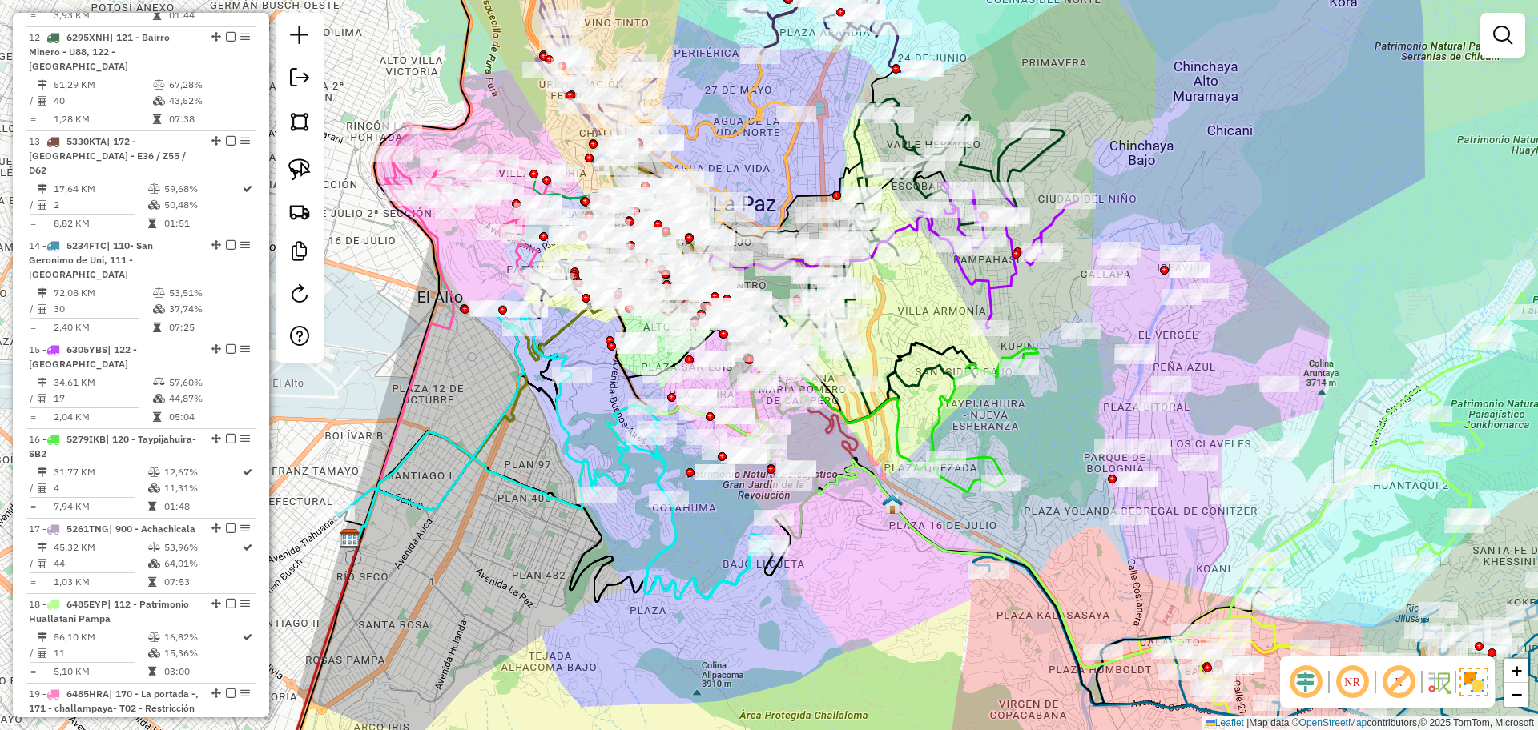
select select "**********"
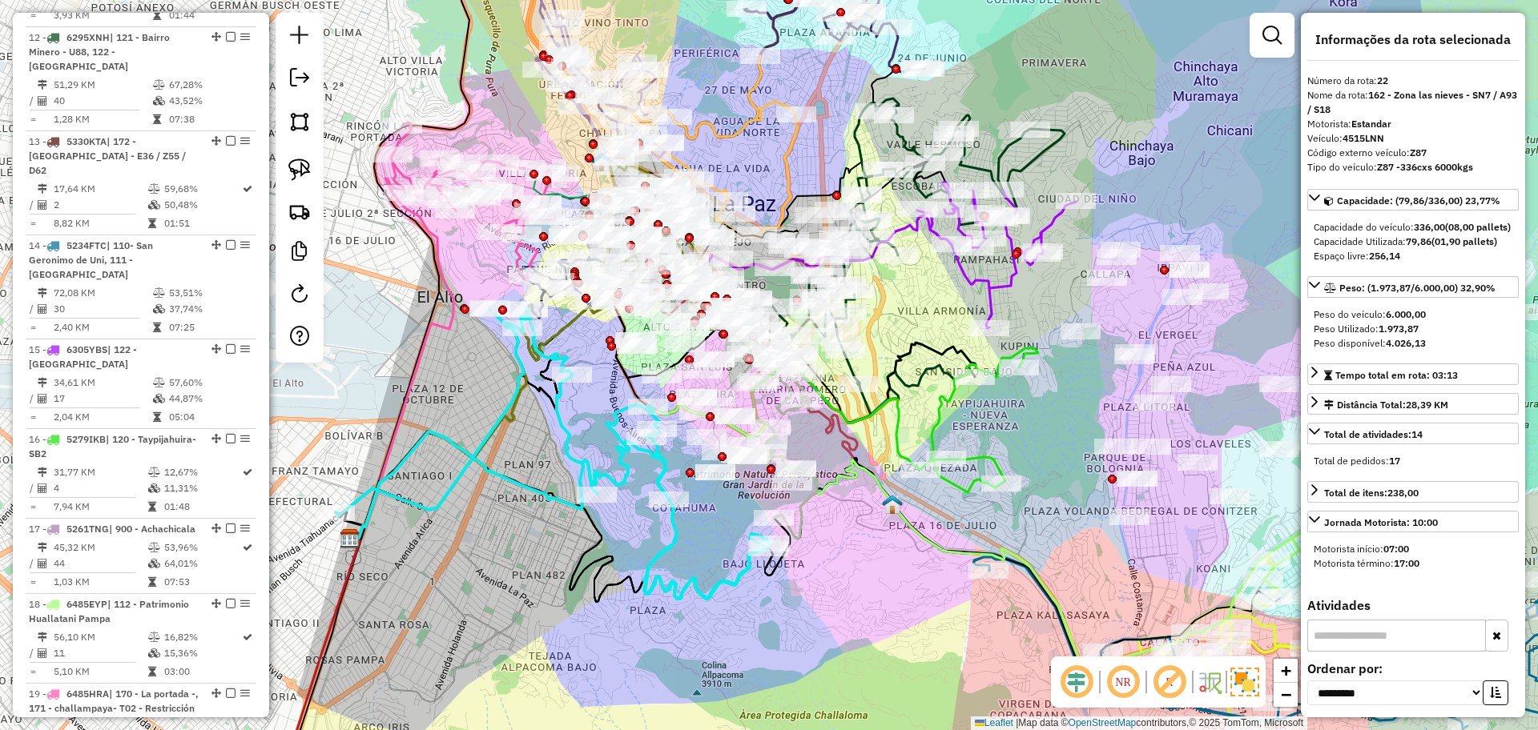
scroll to position [2101, 0]
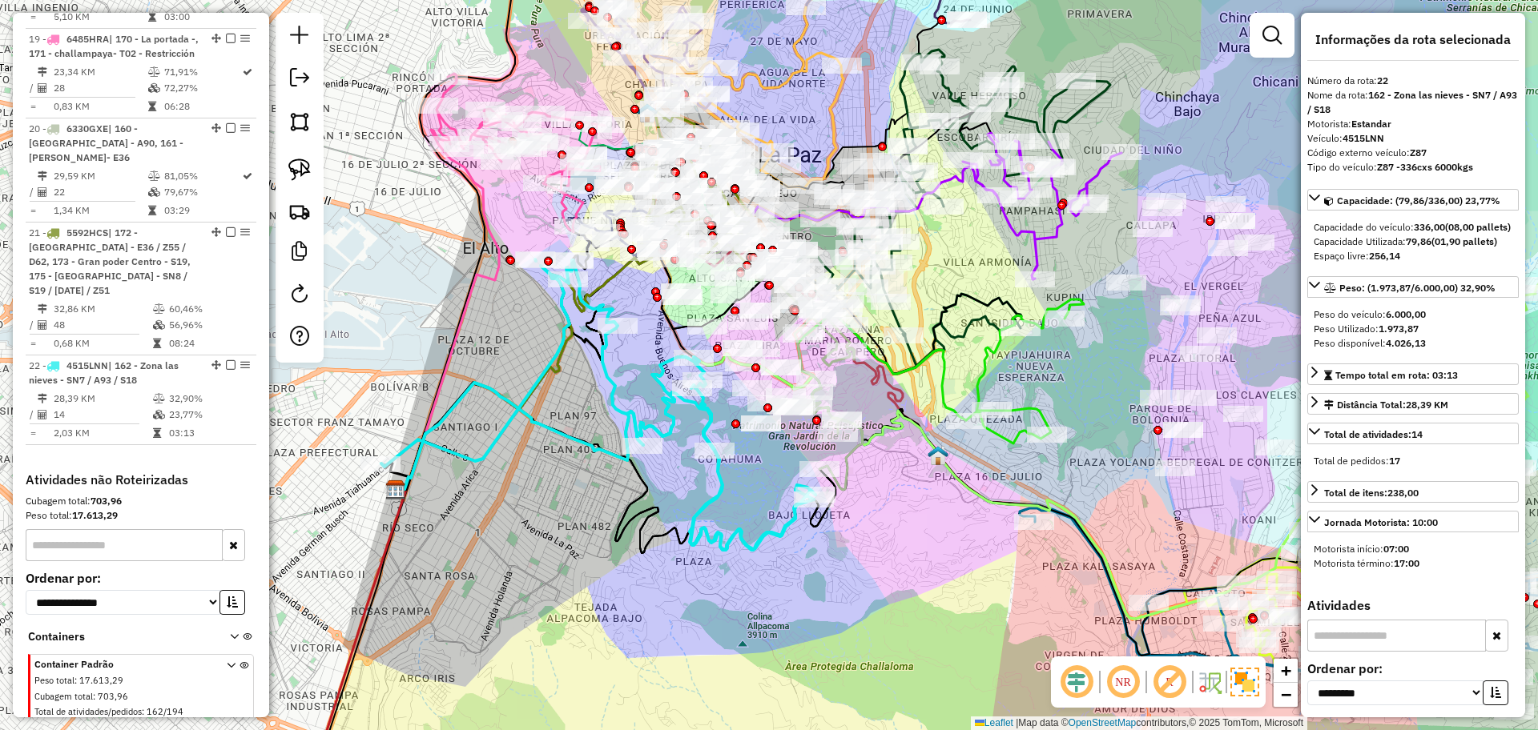
drag, startPoint x: 862, startPoint y: 469, endPoint x: 907, endPoint y: 420, distance: 66.9
click at [907, 420] on icon at bounding box center [959, 486] width 1121 height 265
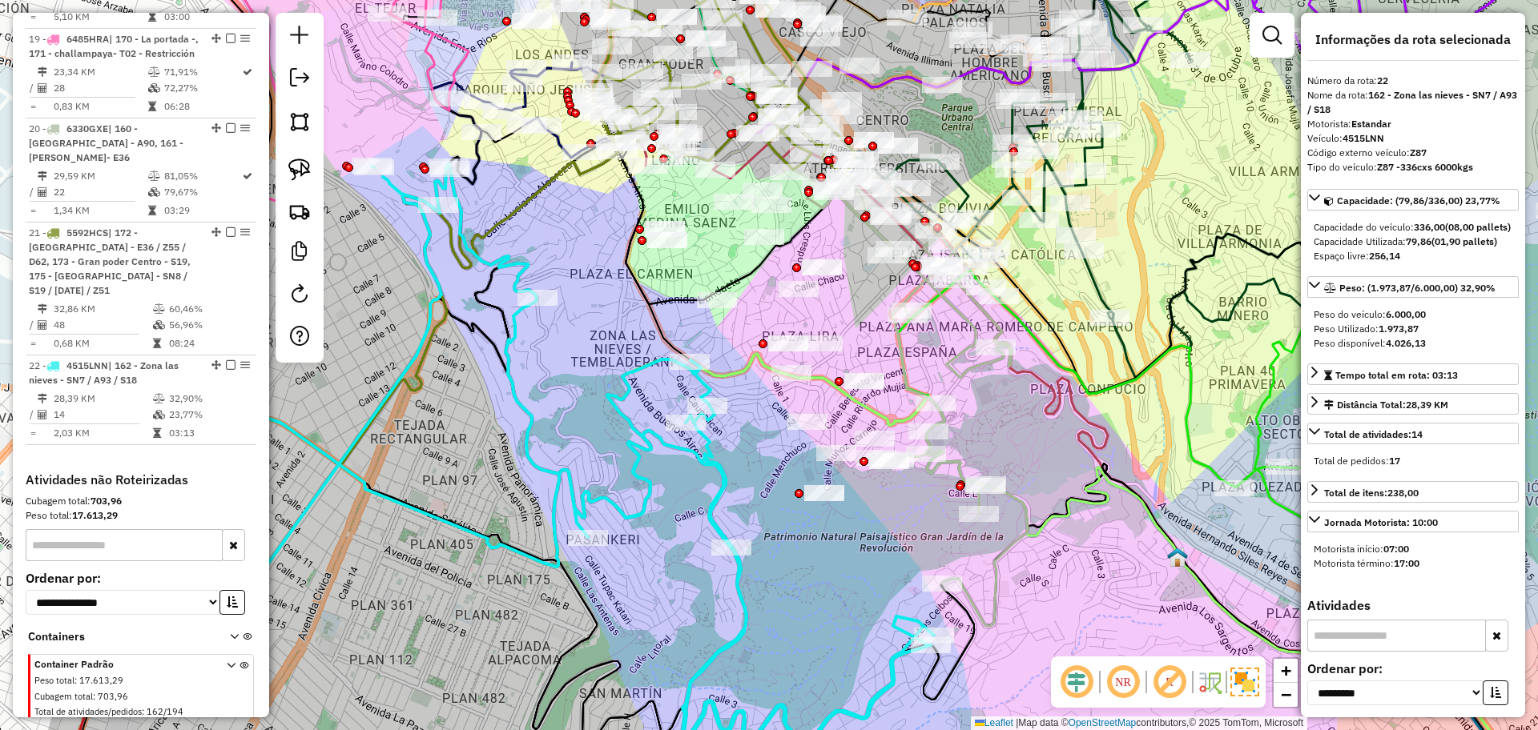
click at [1020, 503] on icon at bounding box center [916, 400] width 221 height 451
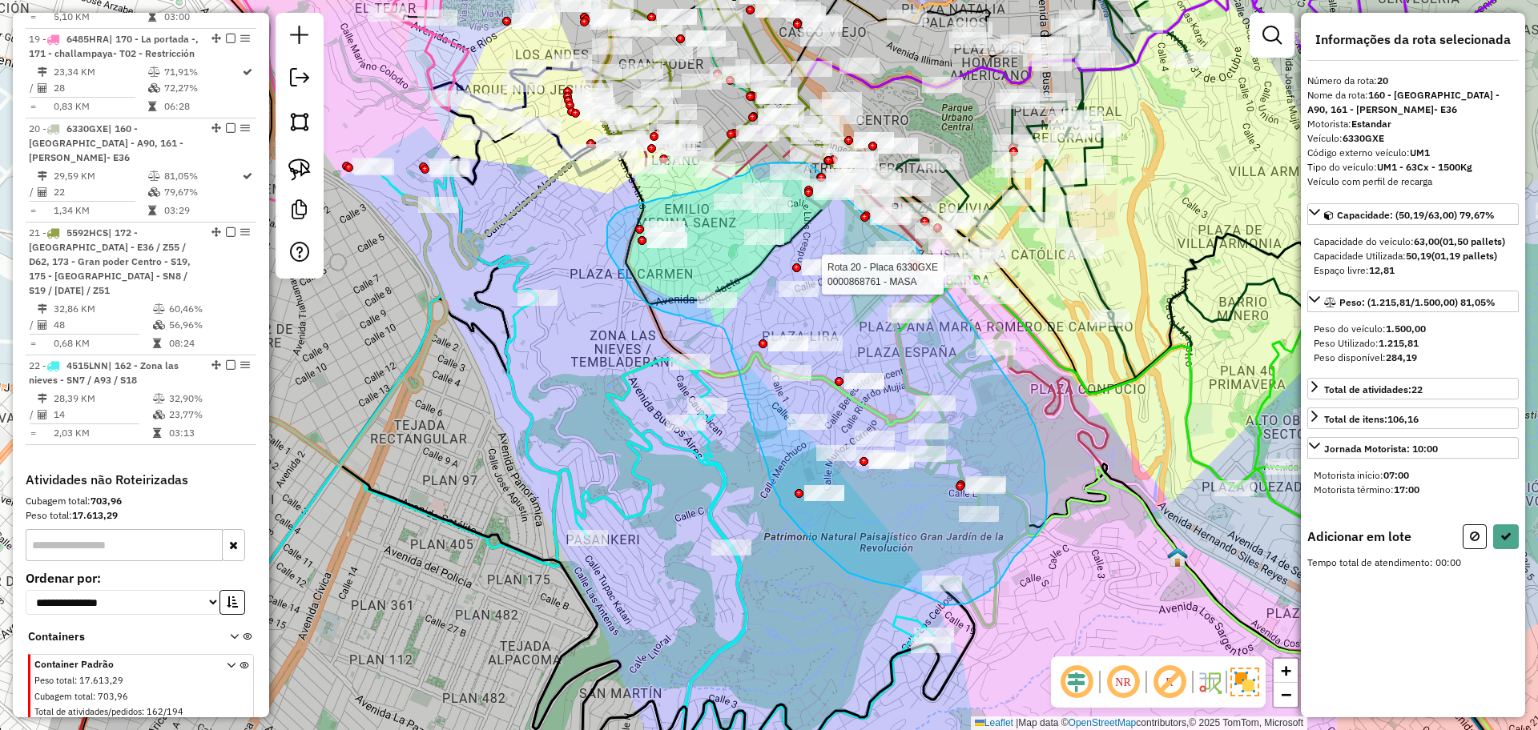
click at [932, 271] on div "Rota 20 - Placa 6330GXE 0000068057 - K. AMALIA Rota 20 - Placa 6330GXE 00000680…" at bounding box center [769, 365] width 1538 height 730
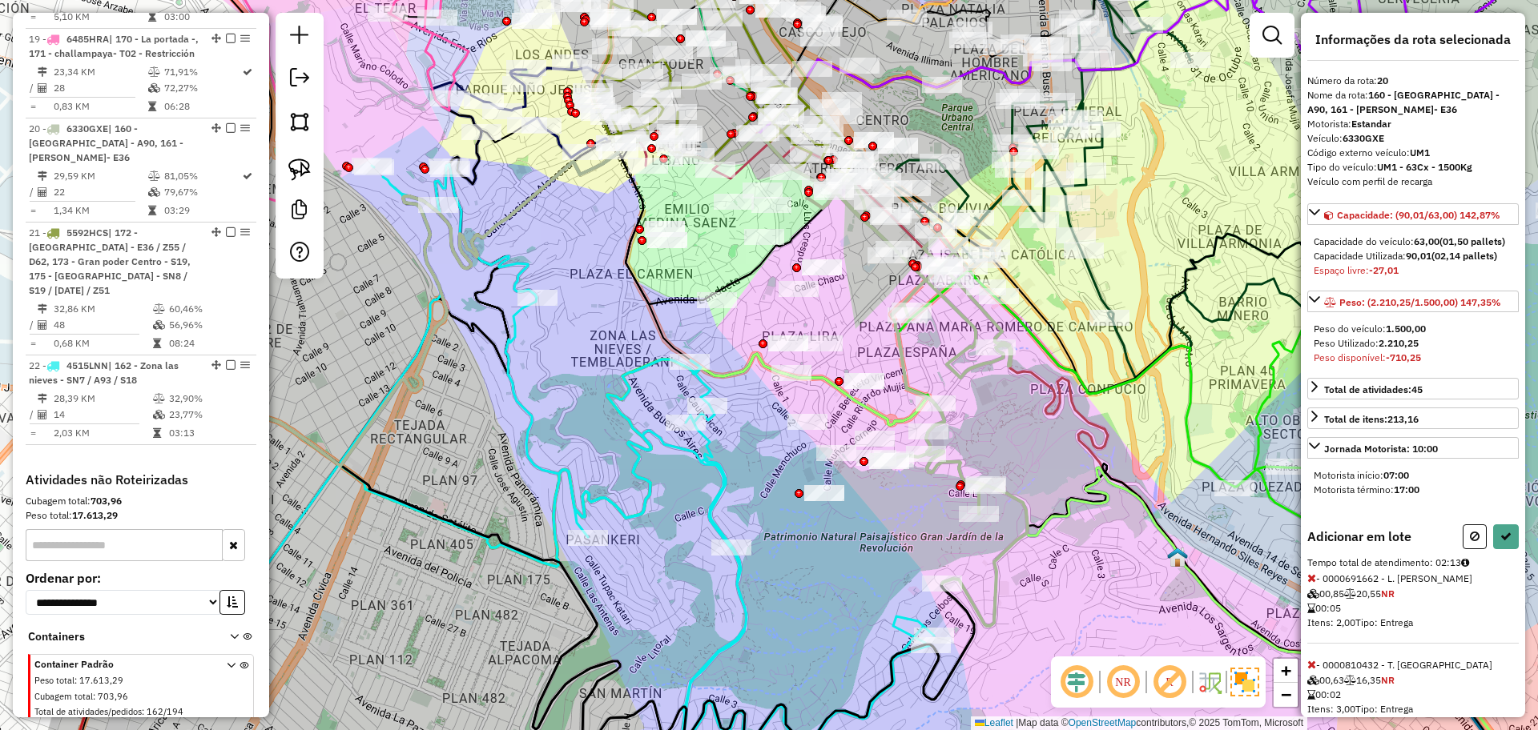
drag, startPoint x: 1468, startPoint y: 558, endPoint x: 1414, endPoint y: 548, distance: 54.7
click at [1466, 549] on button at bounding box center [1474, 537] width 24 height 25
select select "**********"
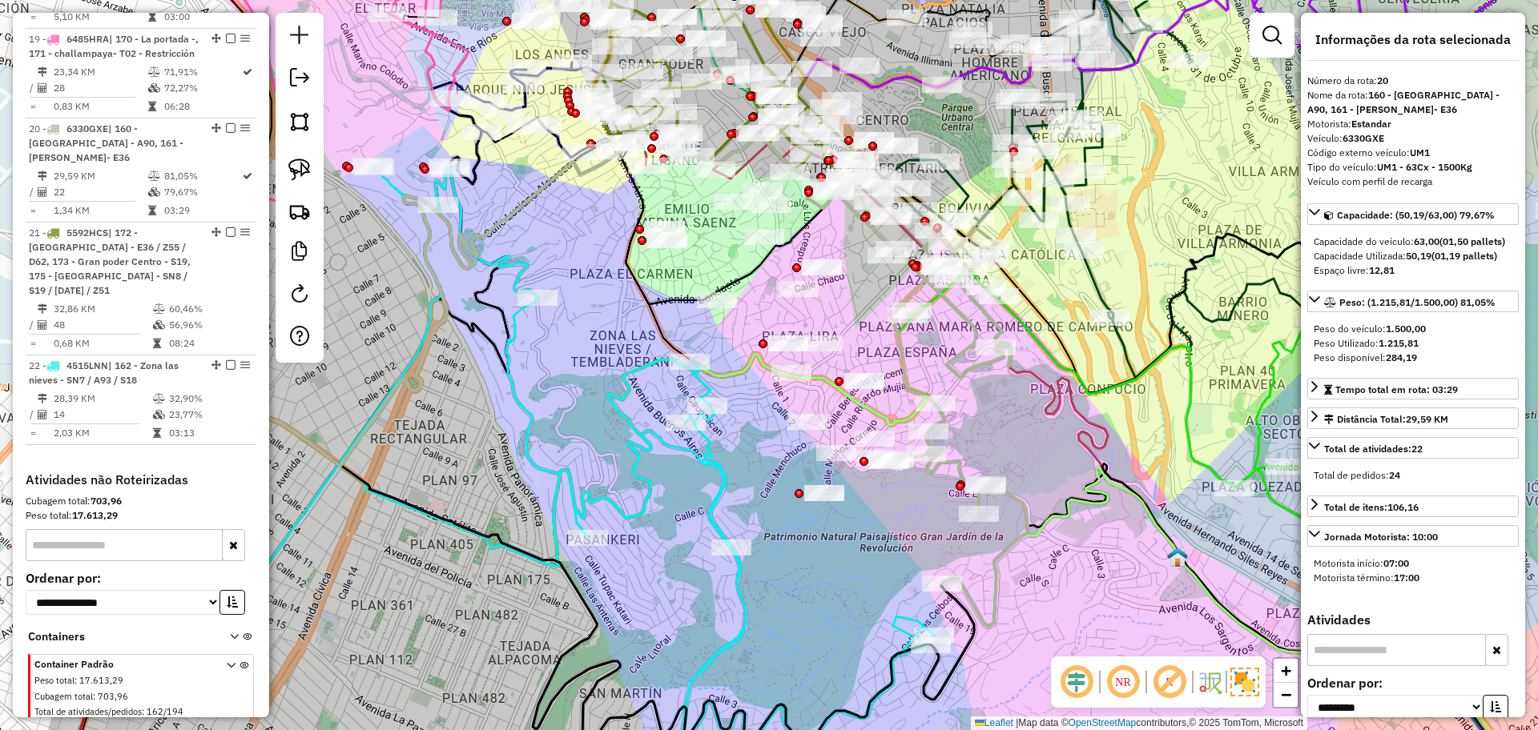
click at [904, 353] on icon at bounding box center [916, 400] width 221 height 451
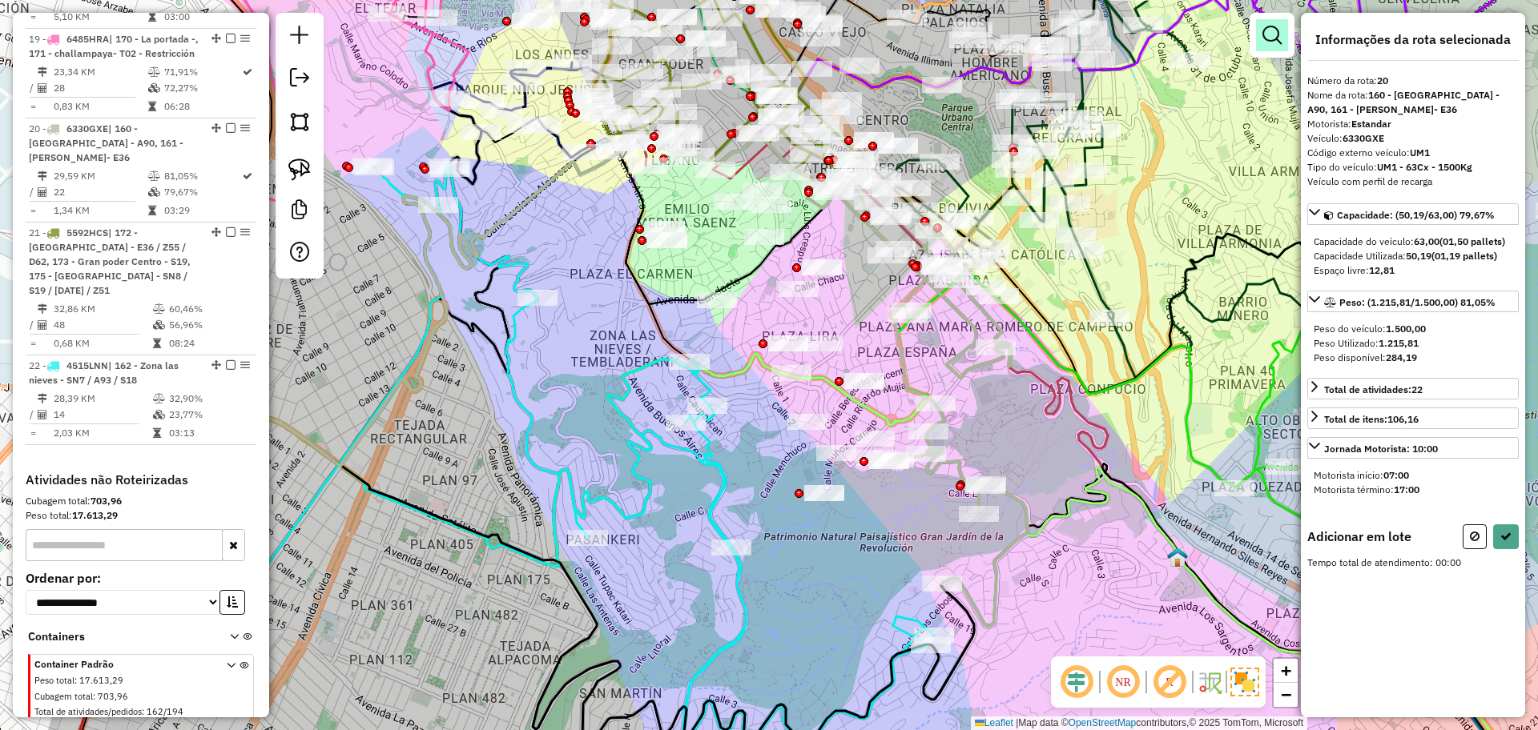
click at [1268, 26] on em at bounding box center [1271, 35] width 19 height 19
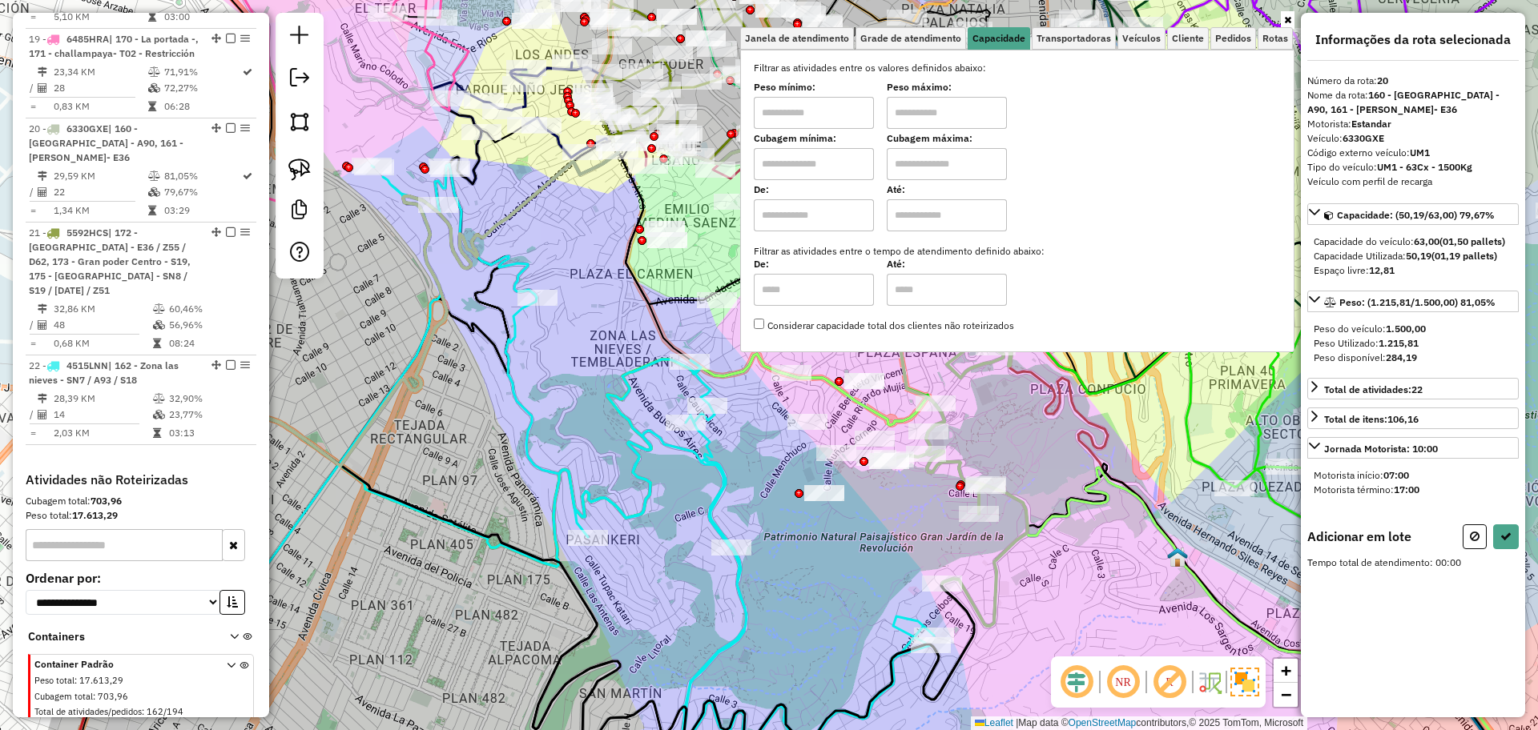
click at [831, 157] on input "text" at bounding box center [814, 164] width 120 height 32
type input "****"
click at [946, 165] on input "text" at bounding box center [947, 164] width 120 height 32
type input "****"
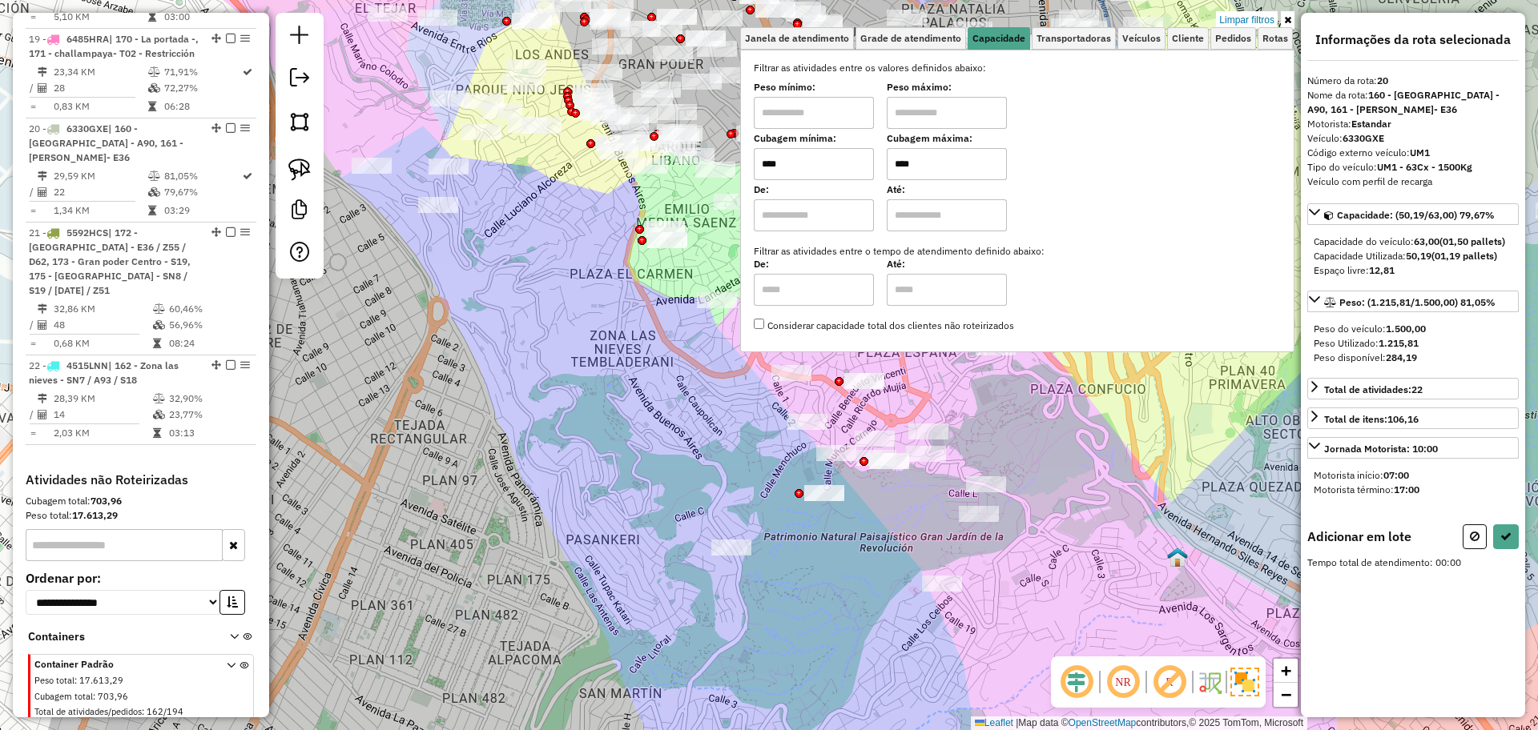
click at [1290, 18] on icon at bounding box center [1287, 20] width 7 height 10
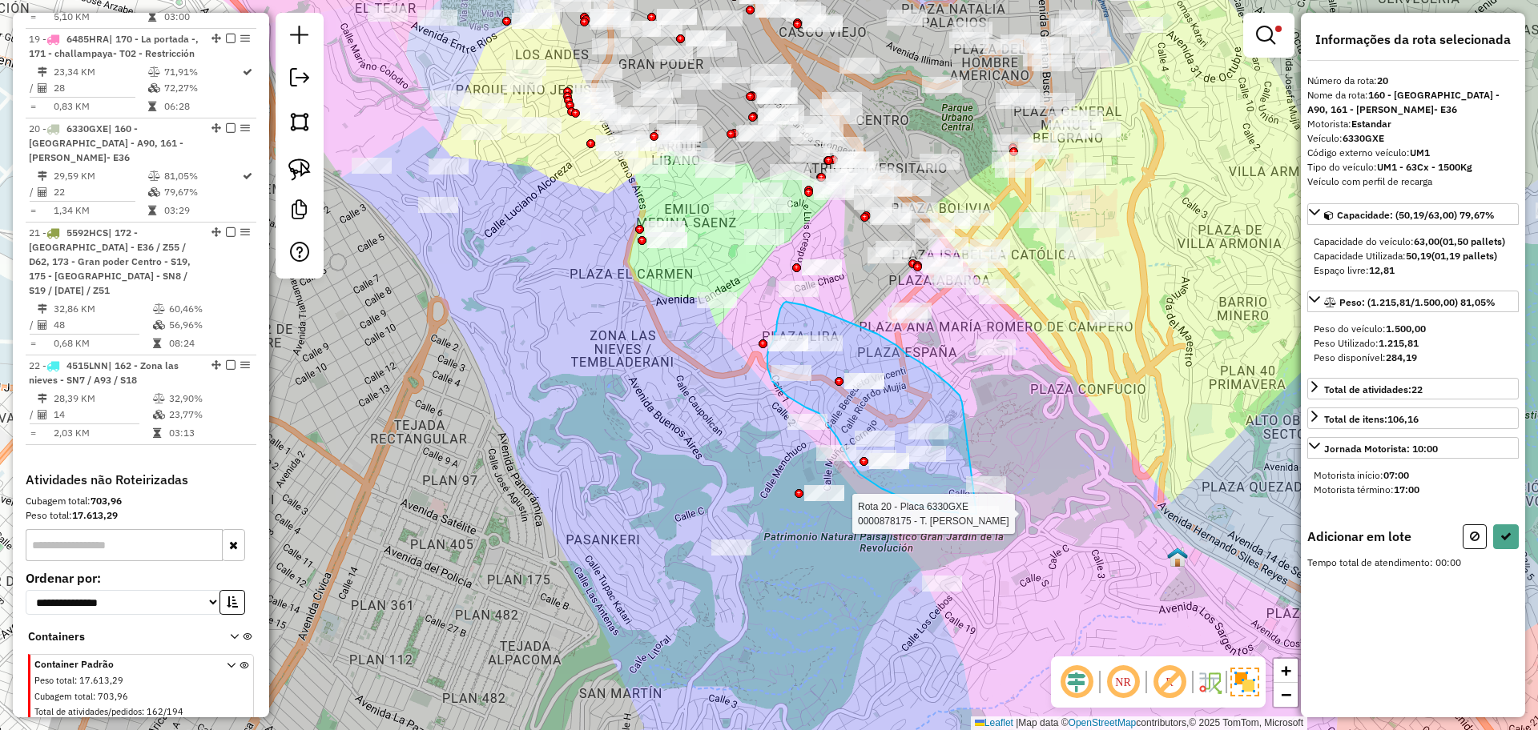
click at [976, 514] on div "Rota 20 - Placa 6330GXE 0000878175 - T. ALICIA Limpar filtros Janela de atendim…" at bounding box center [769, 365] width 1538 height 730
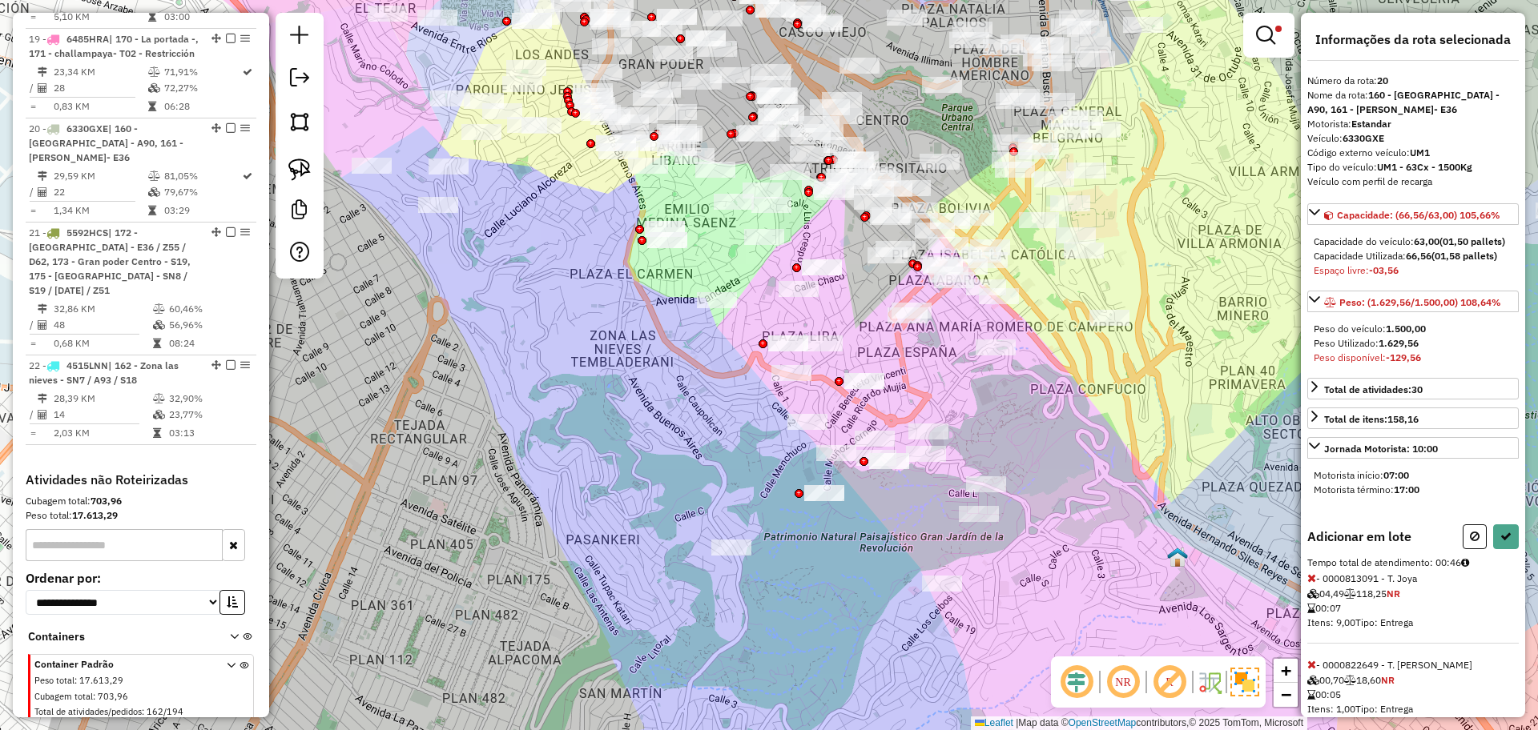
click at [1309, 584] on icon at bounding box center [1311, 578] width 9 height 11
click at [1306, 593] on div "Informações da rota selecionada Número da rota: 20 Nome da rota: 160 - Plaza Li…" at bounding box center [1413, 365] width 224 height 705
click at [1313, 584] on icon at bounding box center [1311, 578] width 9 height 11
click at [1501, 542] on icon at bounding box center [1505, 536] width 11 height 11
select select "**********"
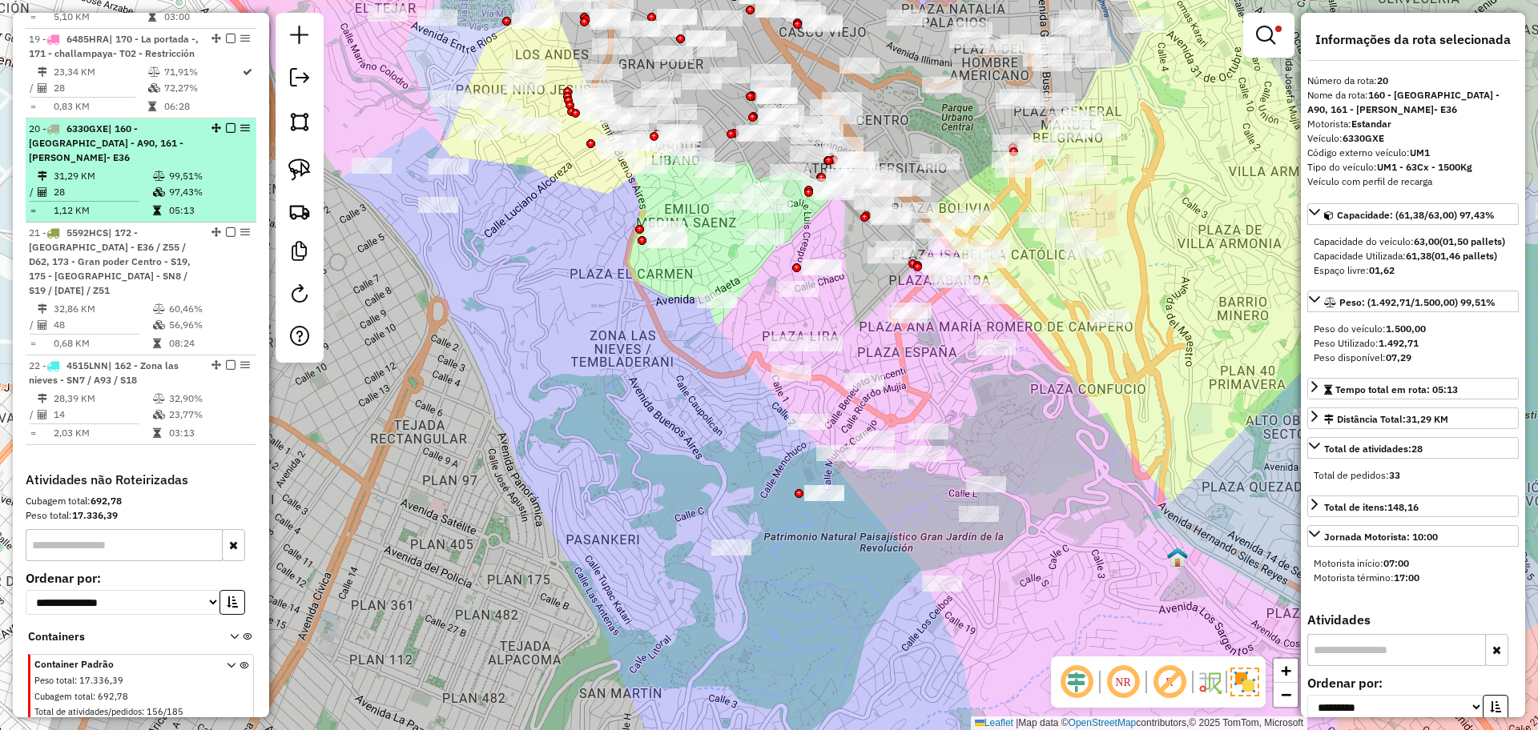
click at [226, 123] on em at bounding box center [231, 128] width 10 height 10
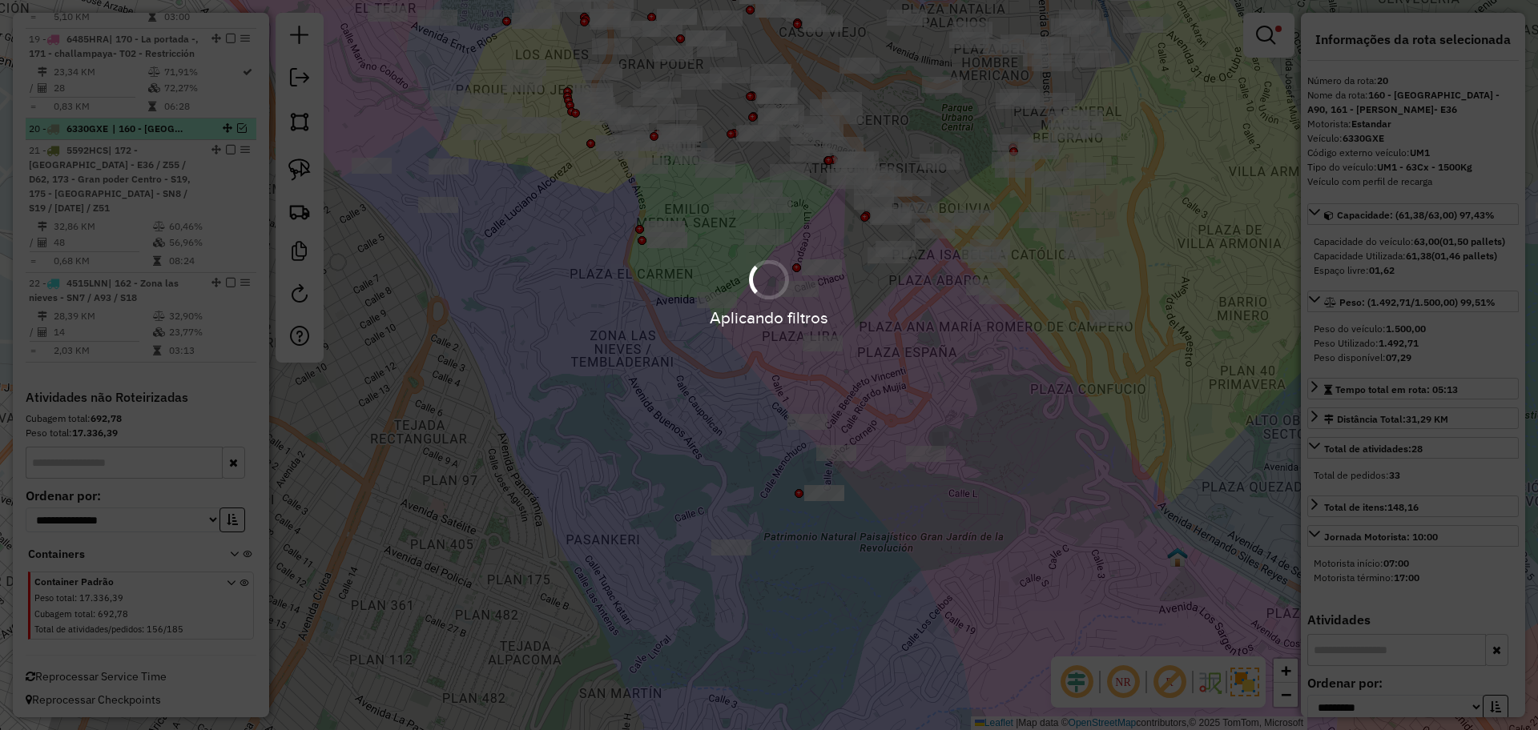
scroll to position [2033, 0]
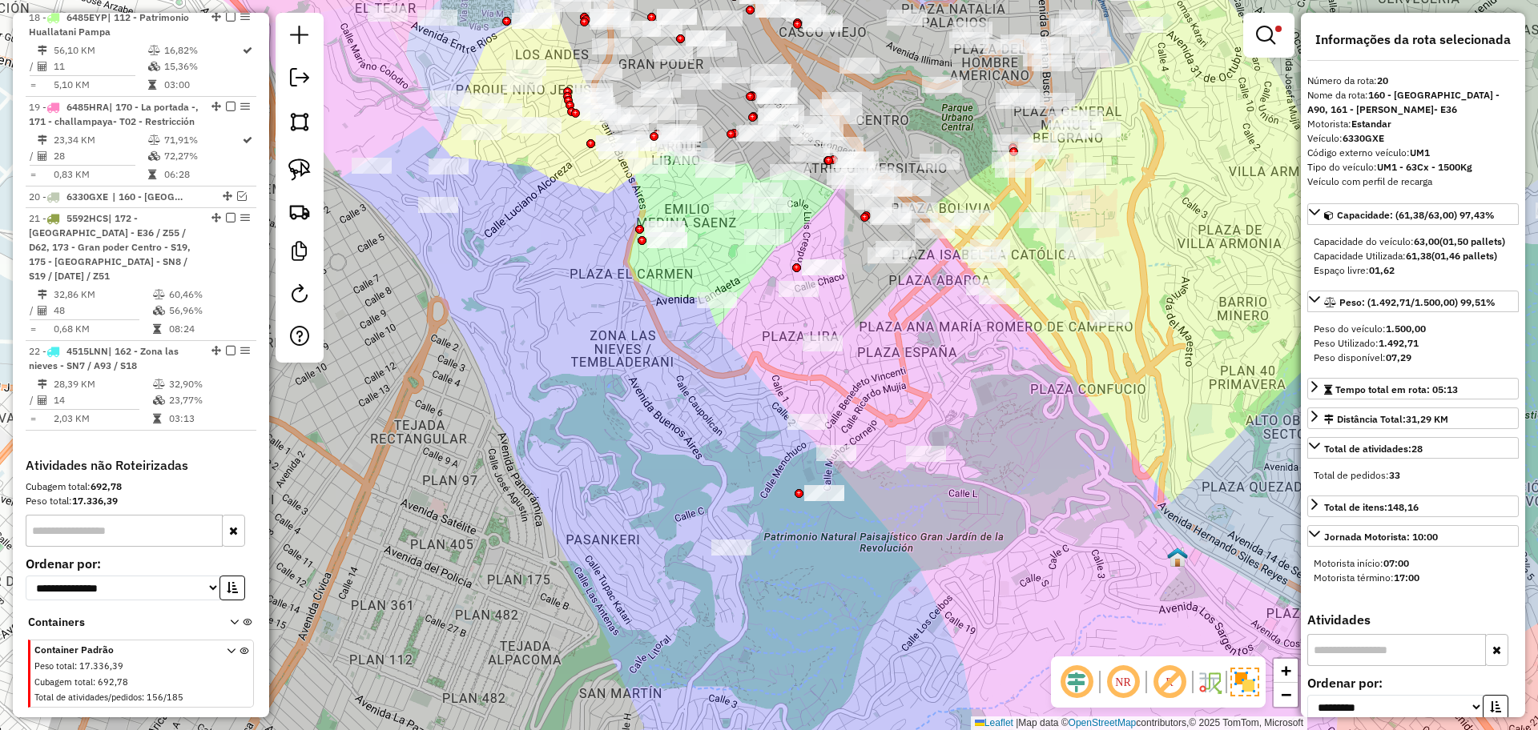
drag, startPoint x: 952, startPoint y: 431, endPoint x: 1072, endPoint y: 561, distance: 177.4
click at [1072, 561] on div "Limpar filtros Janela de atendimento Grade de atendimento Capacidade Transporta…" at bounding box center [769, 365] width 1538 height 730
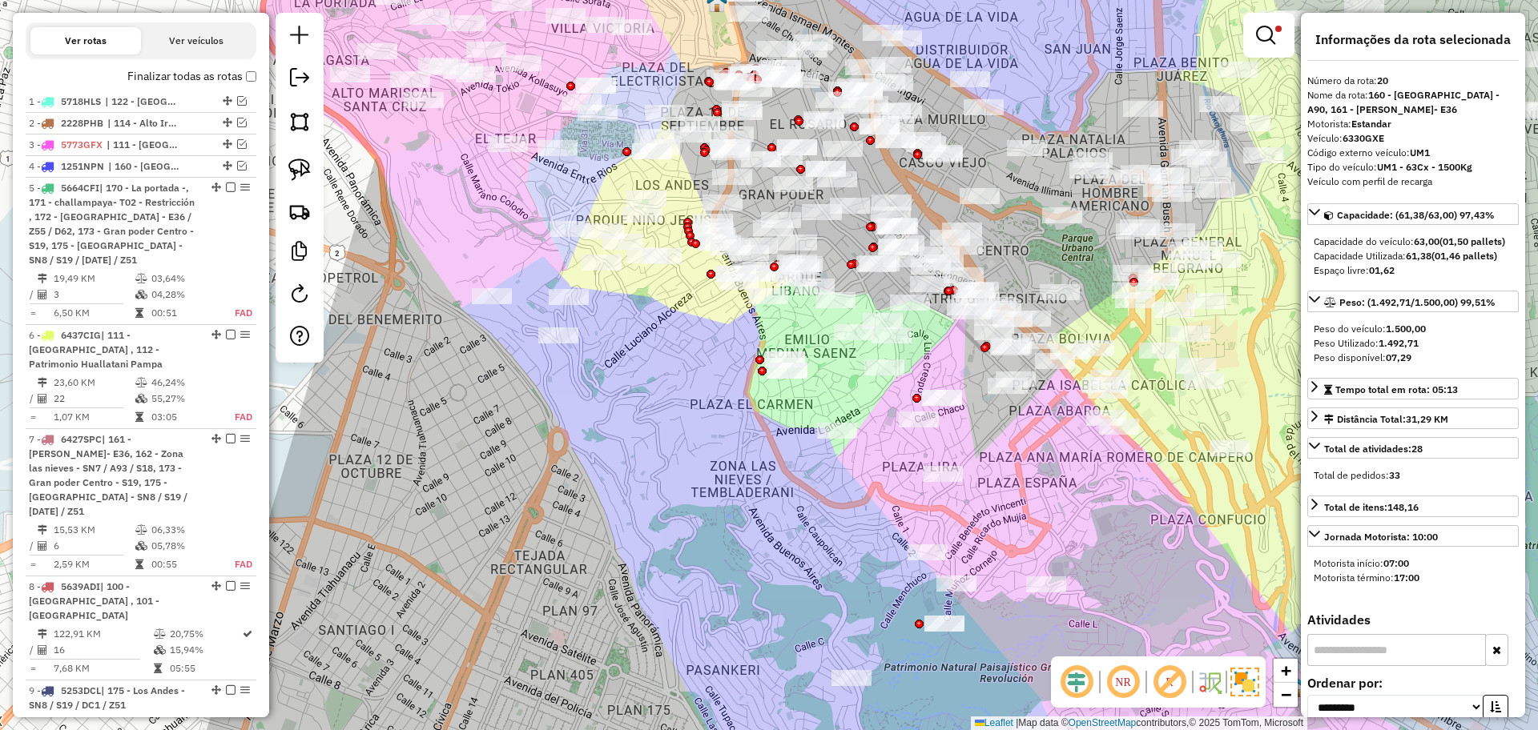
scroll to position [432, 0]
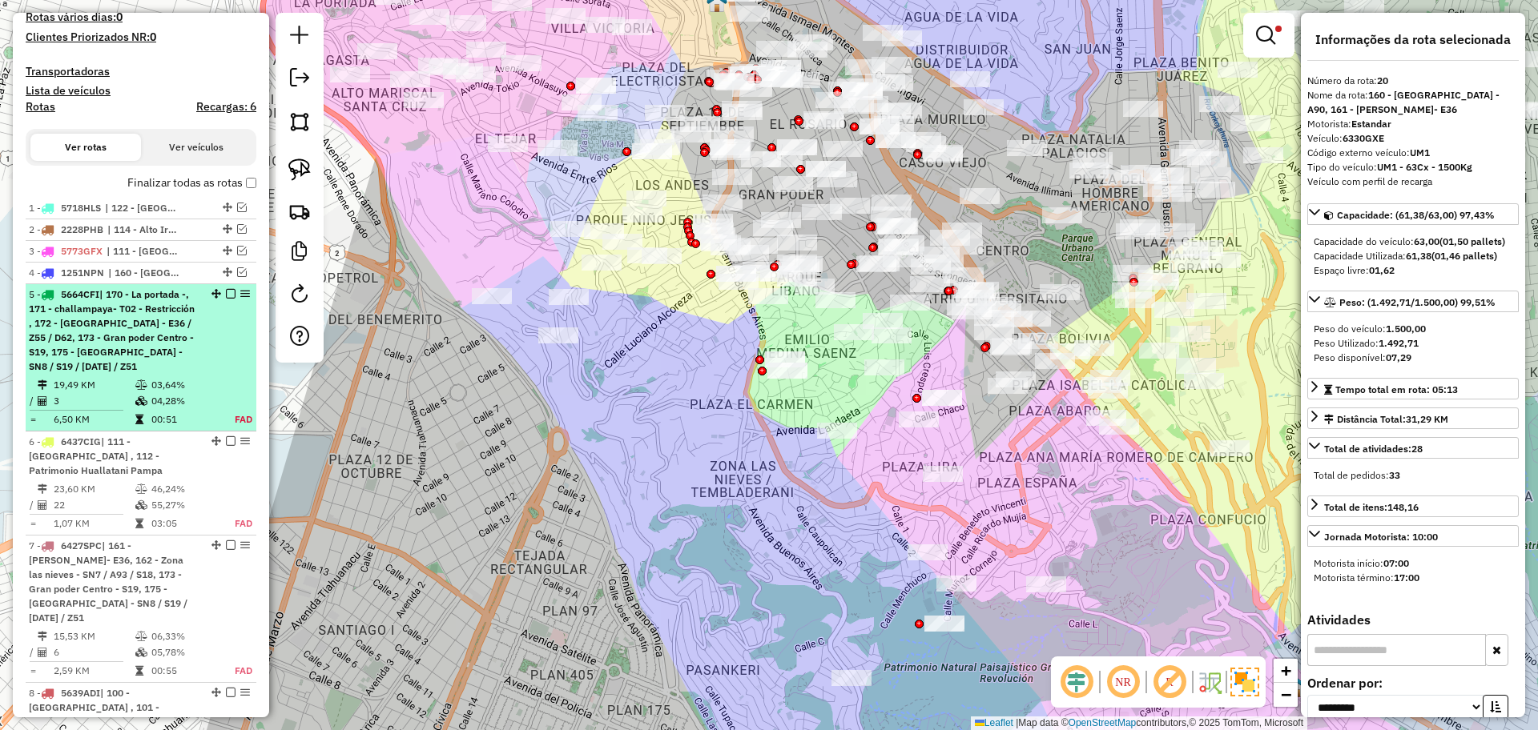
click at [147, 329] on div "5 - 5664CFI | 170 - La portada -, 171 - challampaya- T02 - Restricción , 172 - …" at bounding box center [114, 331] width 170 height 86
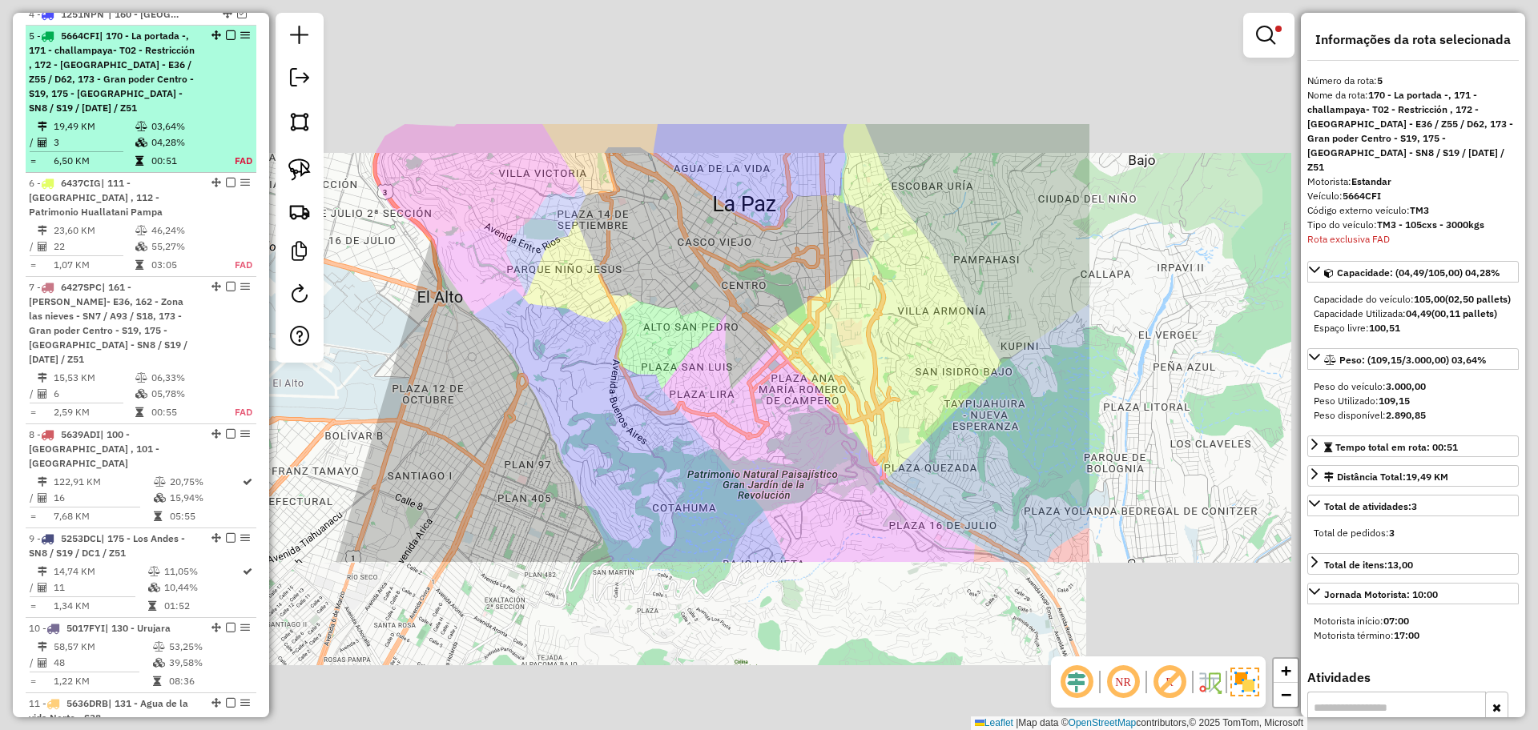
scroll to position [703, 0]
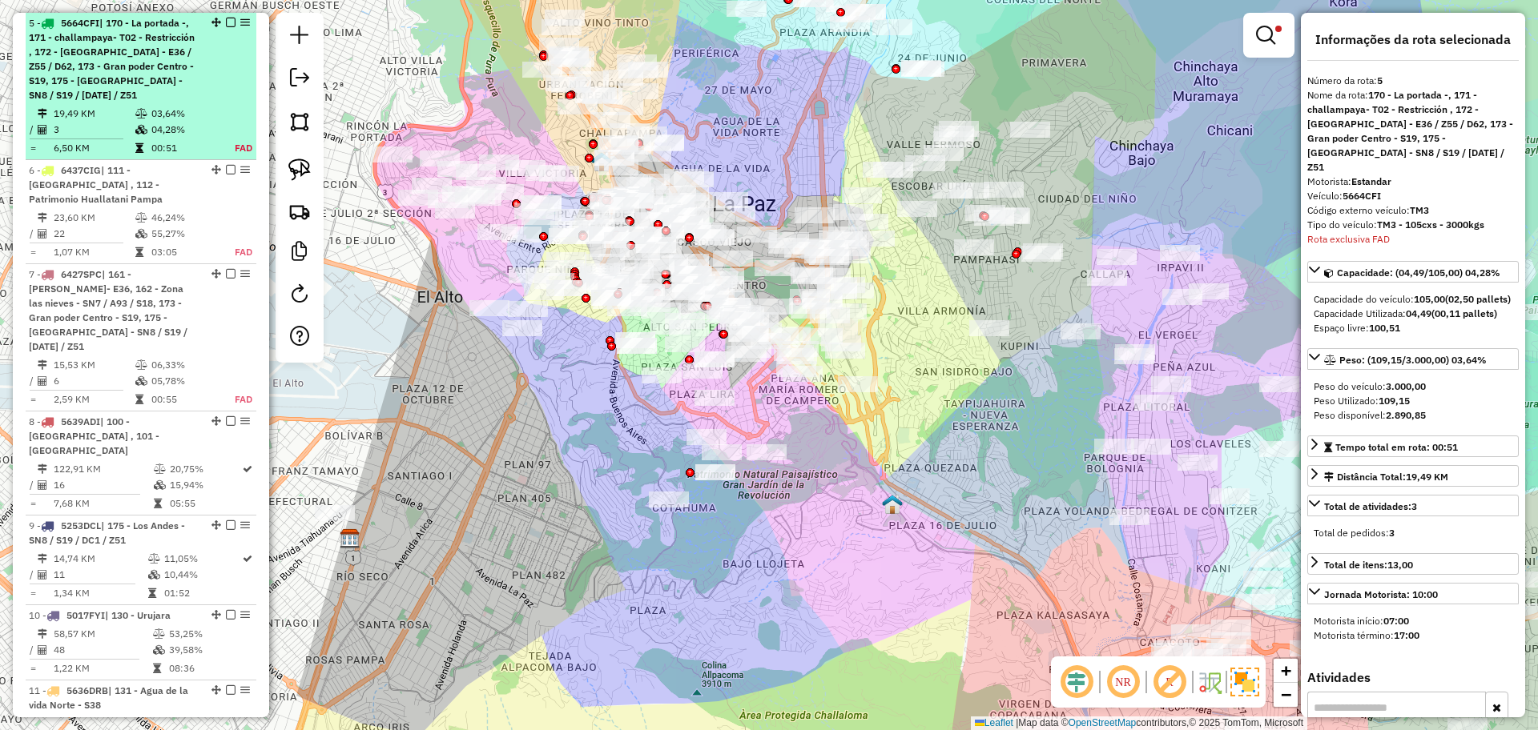
click at [220, 22] on div at bounding box center [226, 23] width 48 height 10
click at [226, 21] on em at bounding box center [231, 23] width 10 height 10
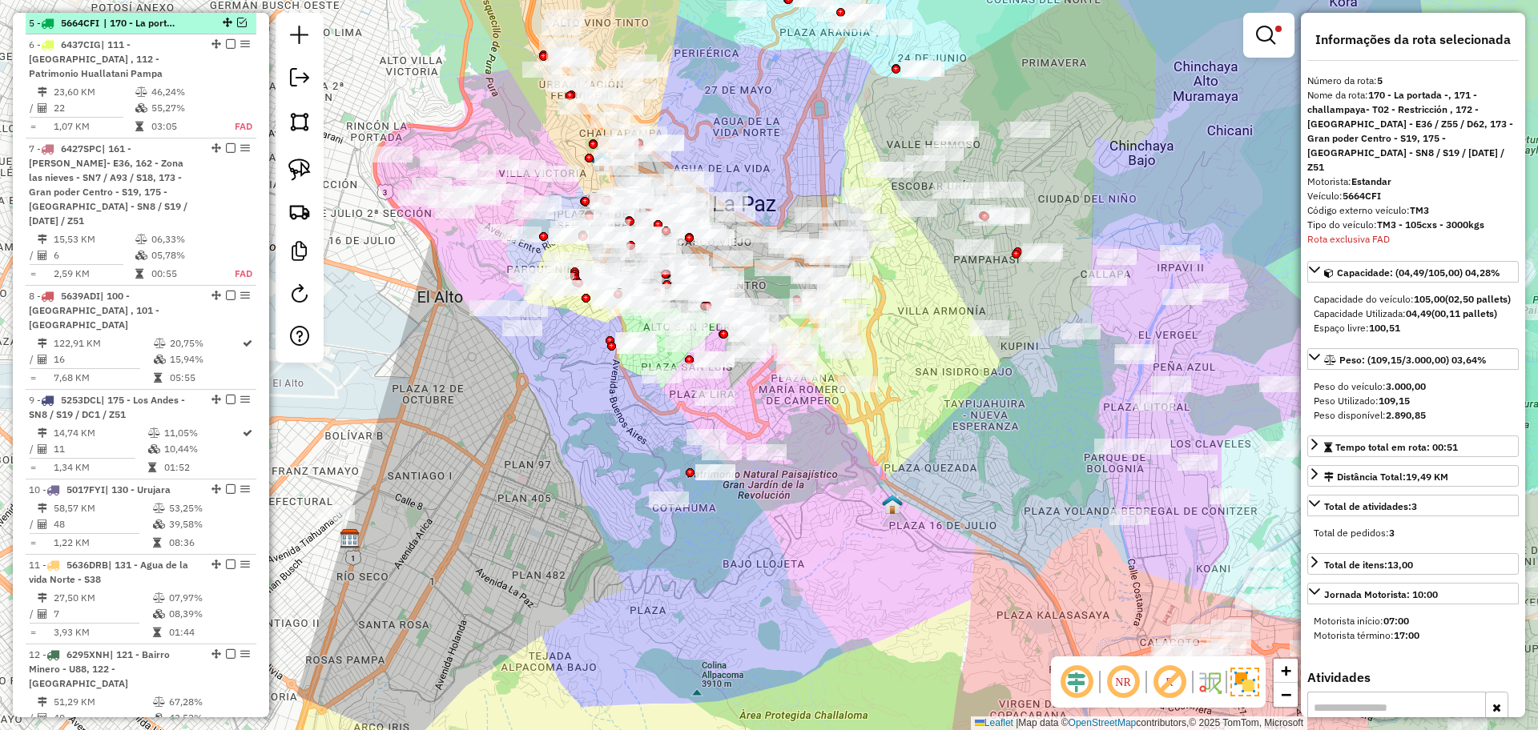
click at [237, 20] on em at bounding box center [242, 23] width 10 height 10
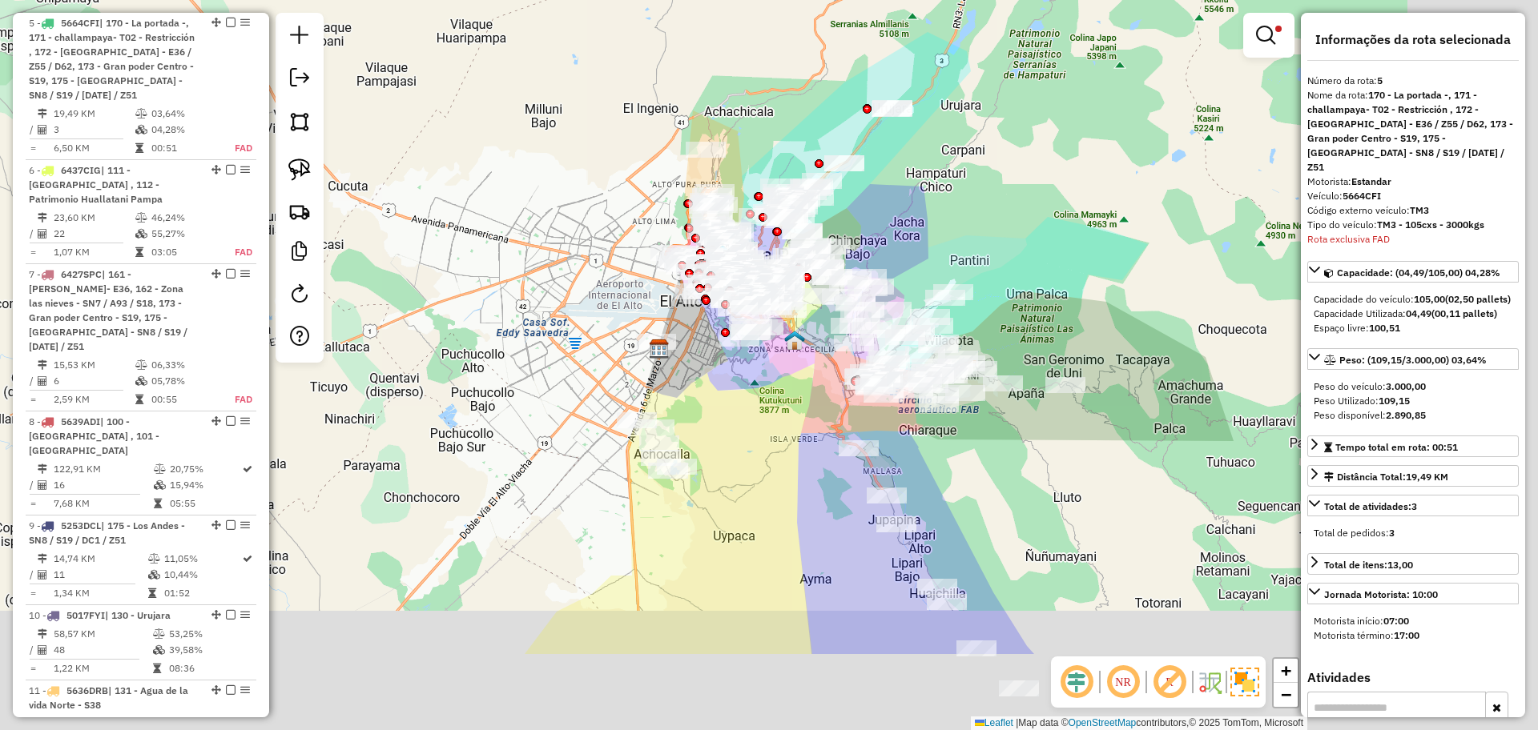
drag, startPoint x: 1195, startPoint y: 401, endPoint x: 838, endPoint y: 136, distance: 444.8
click at [838, 136] on div "Limpar filtros Janela de atendimento Grade de atendimento Capacidade Transporta…" at bounding box center [769, 365] width 1538 height 730
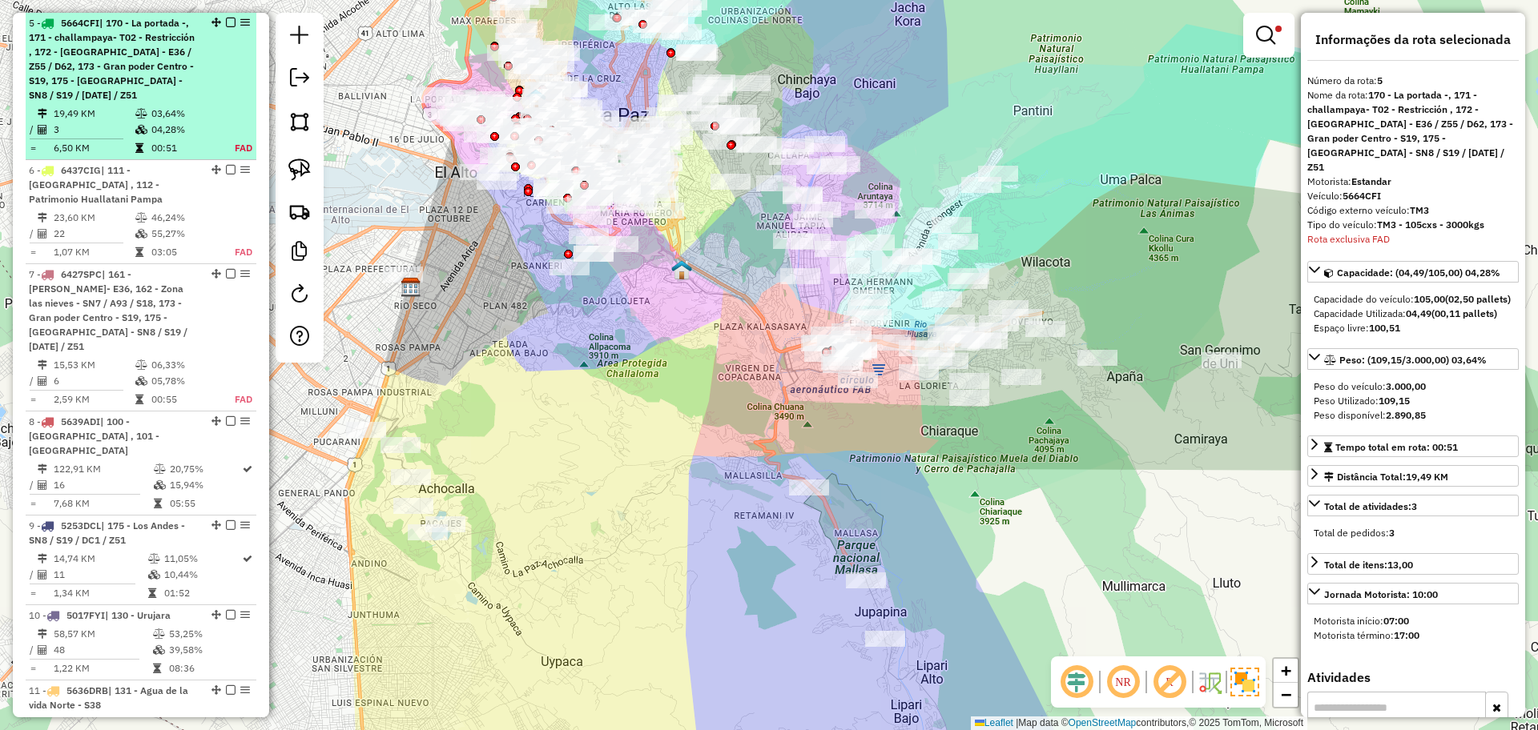
click at [226, 25] on em at bounding box center [231, 23] width 10 height 10
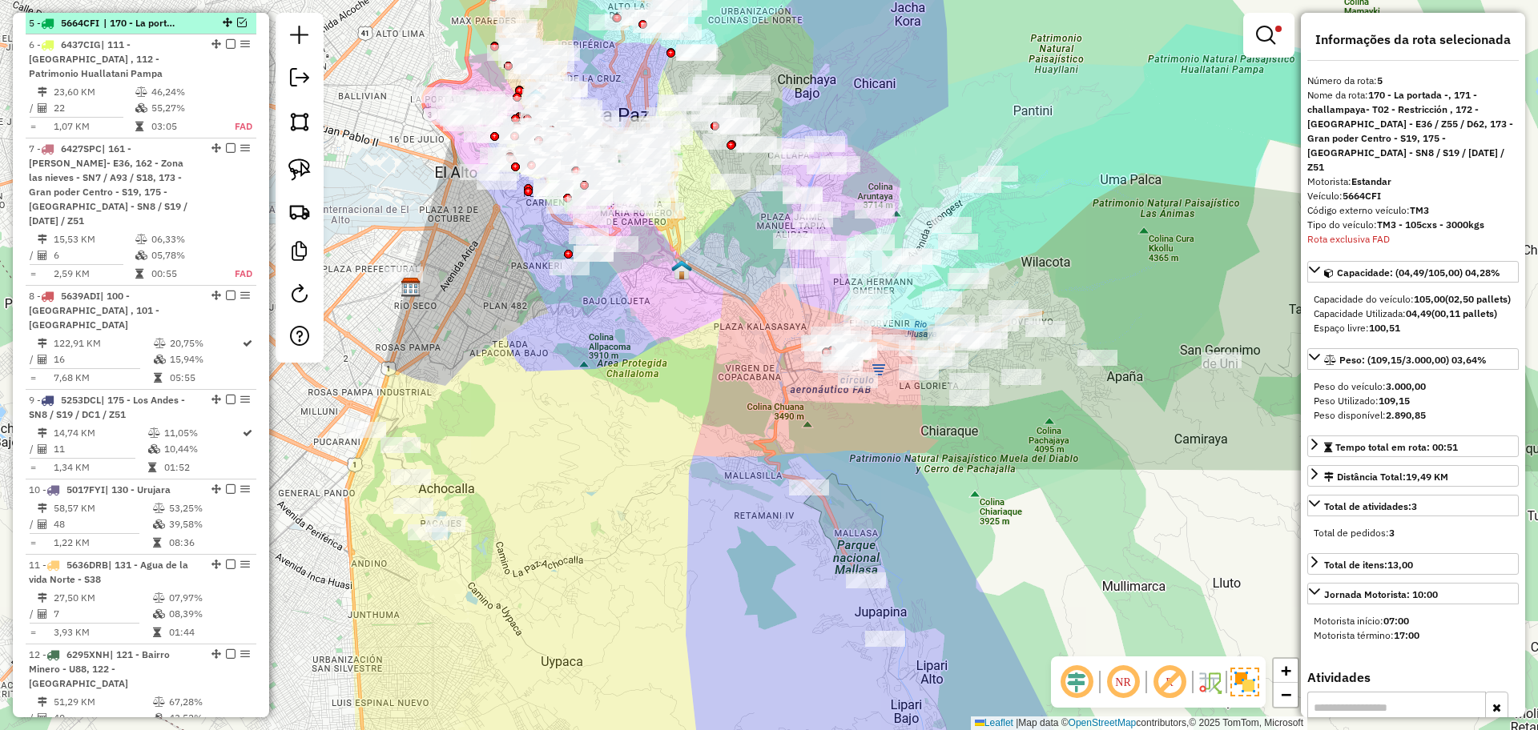
click at [238, 24] on em at bounding box center [242, 23] width 10 height 10
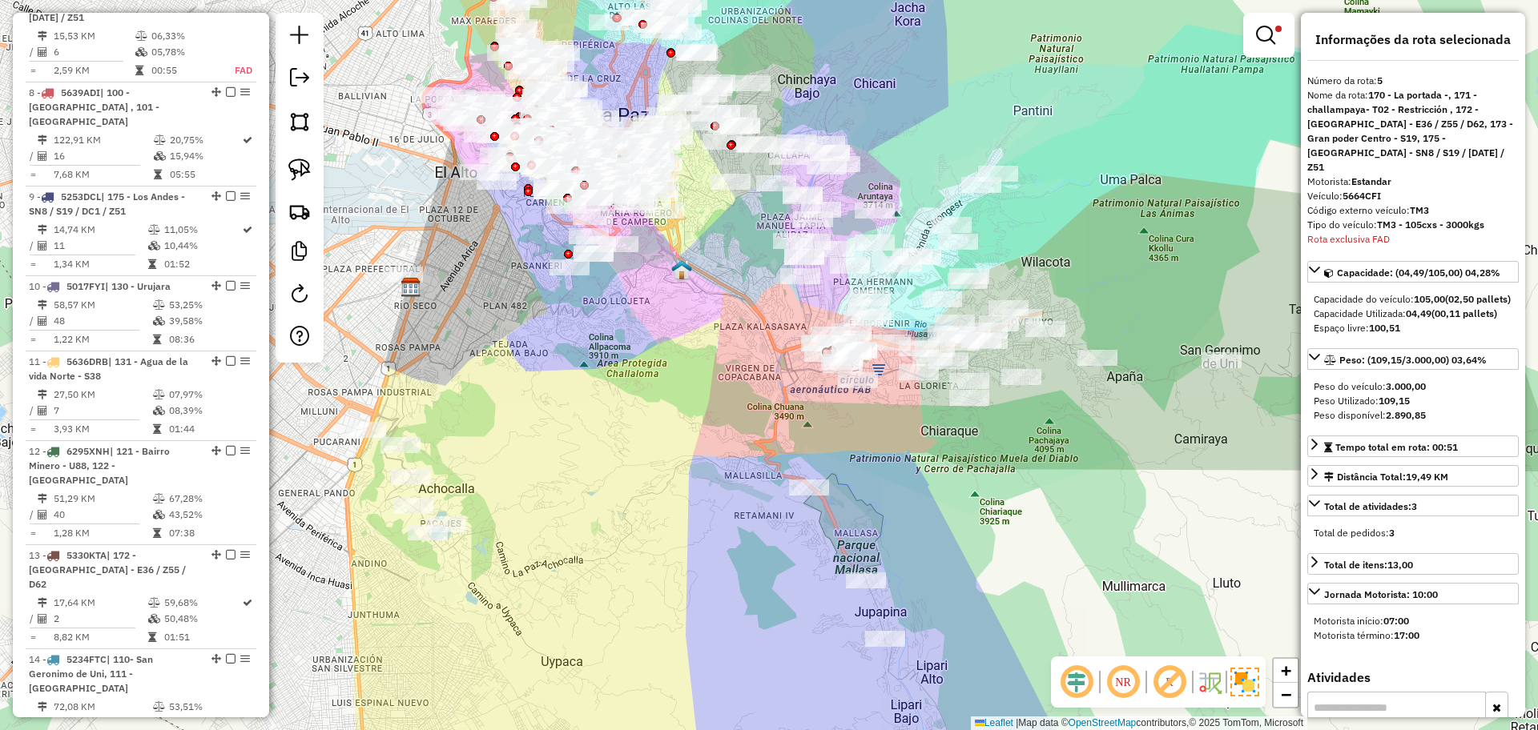
scroll to position [2033, 0]
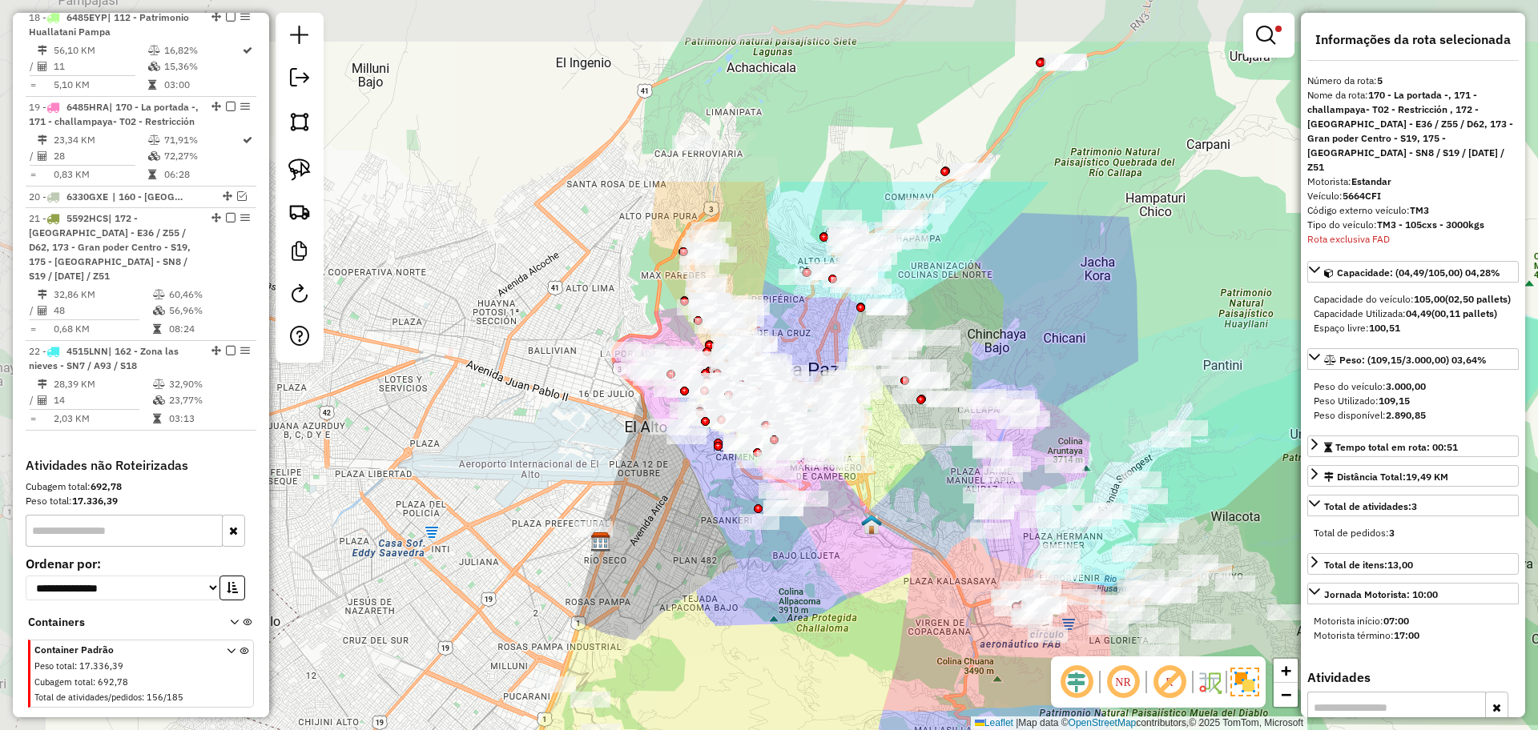
drag, startPoint x: 786, startPoint y: 363, endPoint x: 967, endPoint y: 583, distance: 284.6
click at [967, 583] on div "Limpar filtros Janela de atendimento Grade de atendimento Capacidade Transporta…" at bounding box center [769, 365] width 1538 height 730
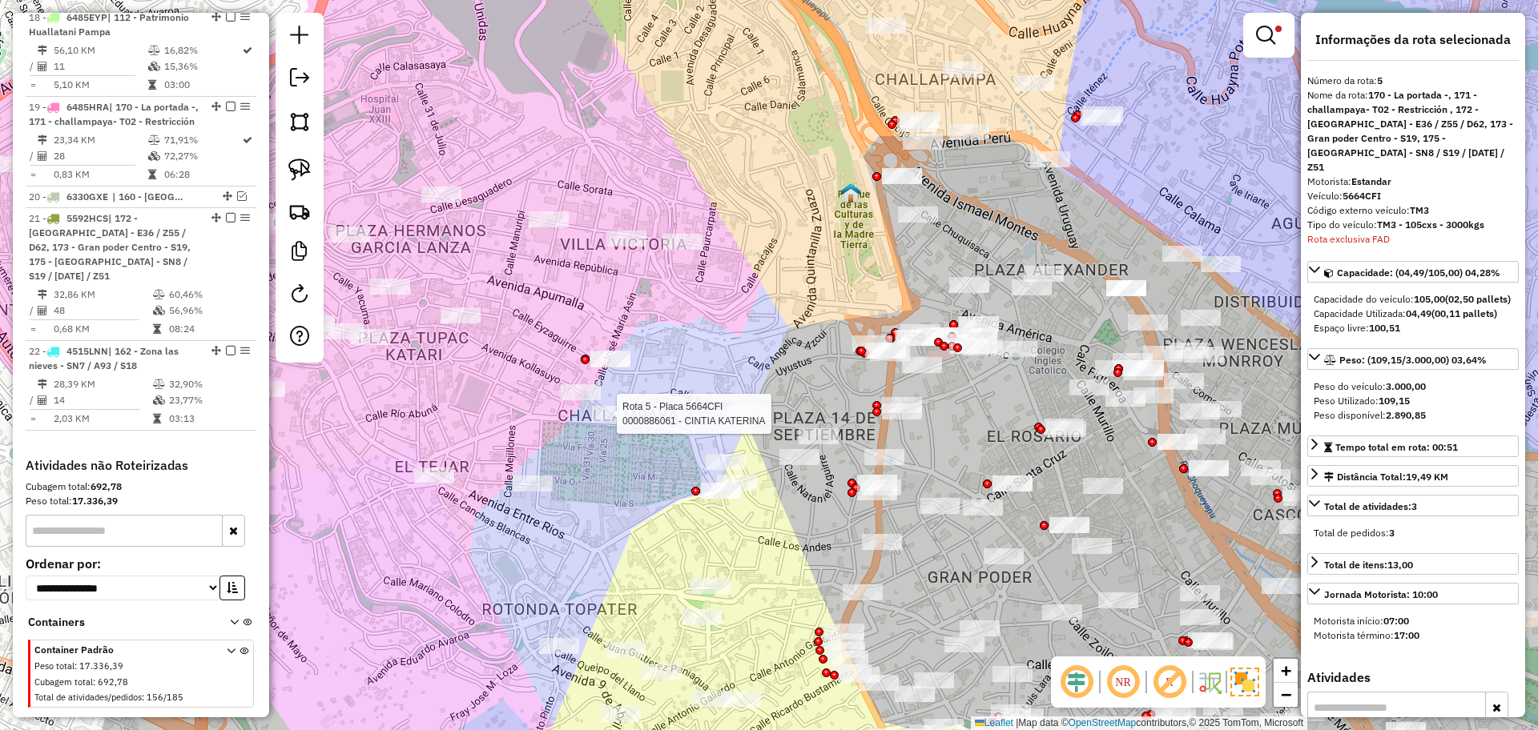
click at [621, 422] on div at bounding box center [612, 414] width 40 height 16
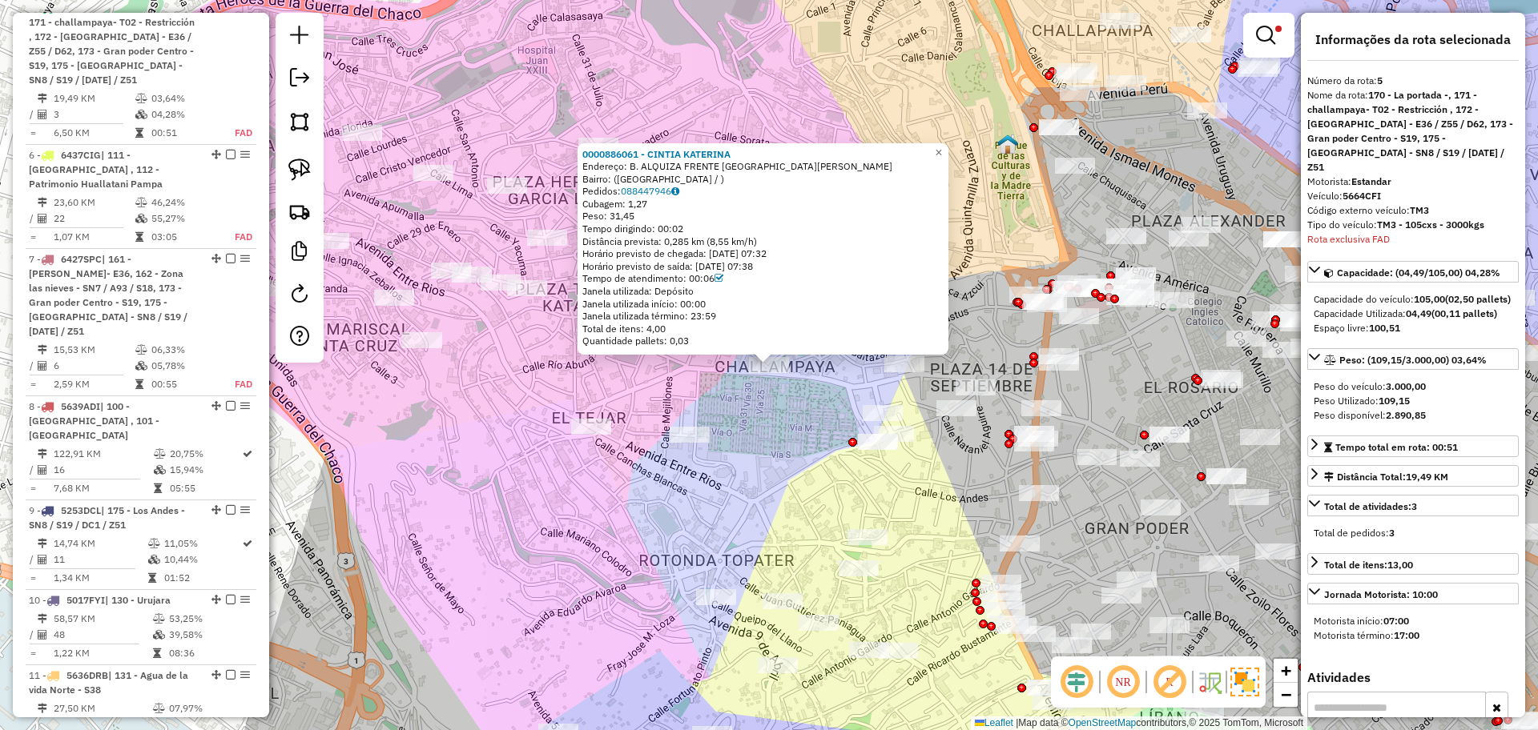
scroll to position [703, 0]
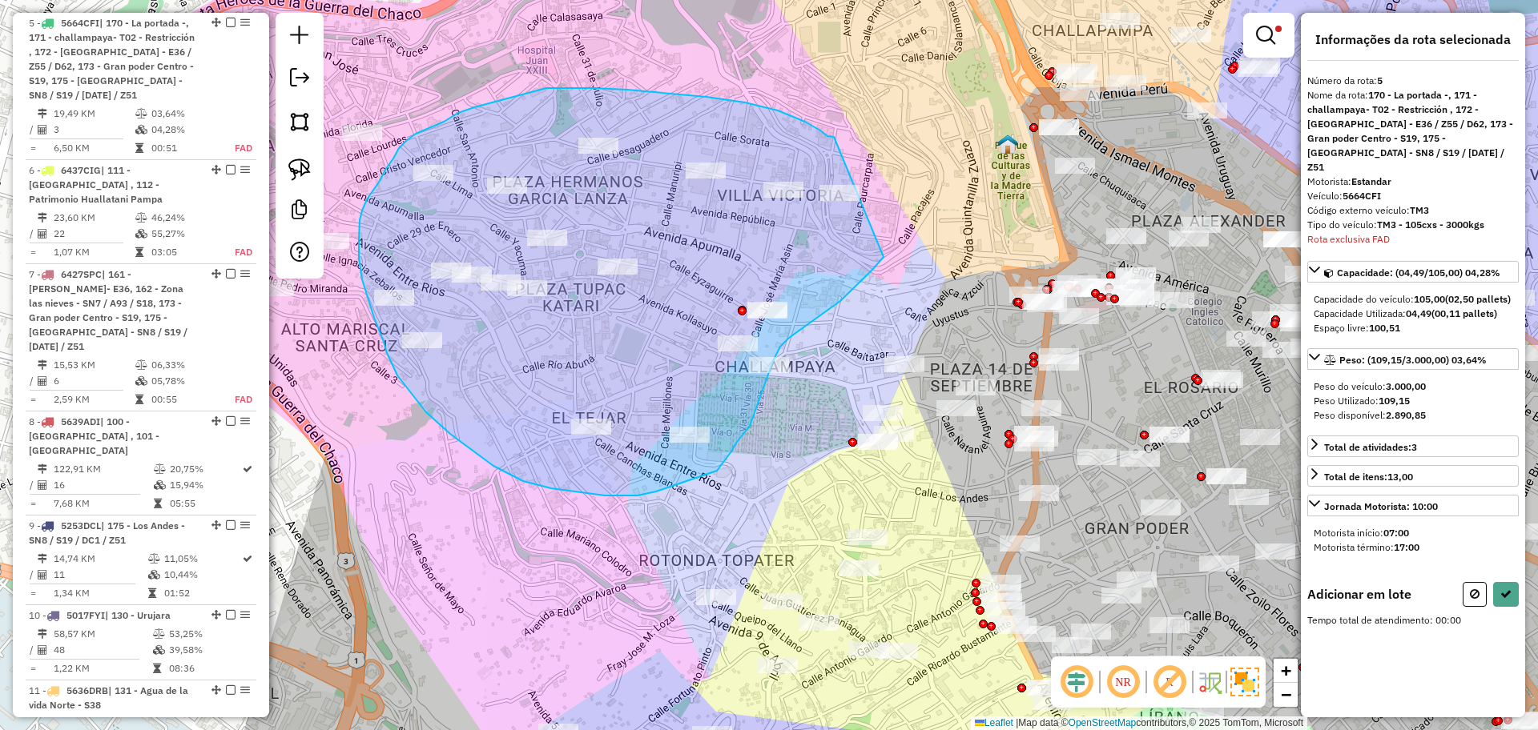
drag, startPoint x: 834, startPoint y: 137, endPoint x: 901, endPoint y: 241, distance: 124.0
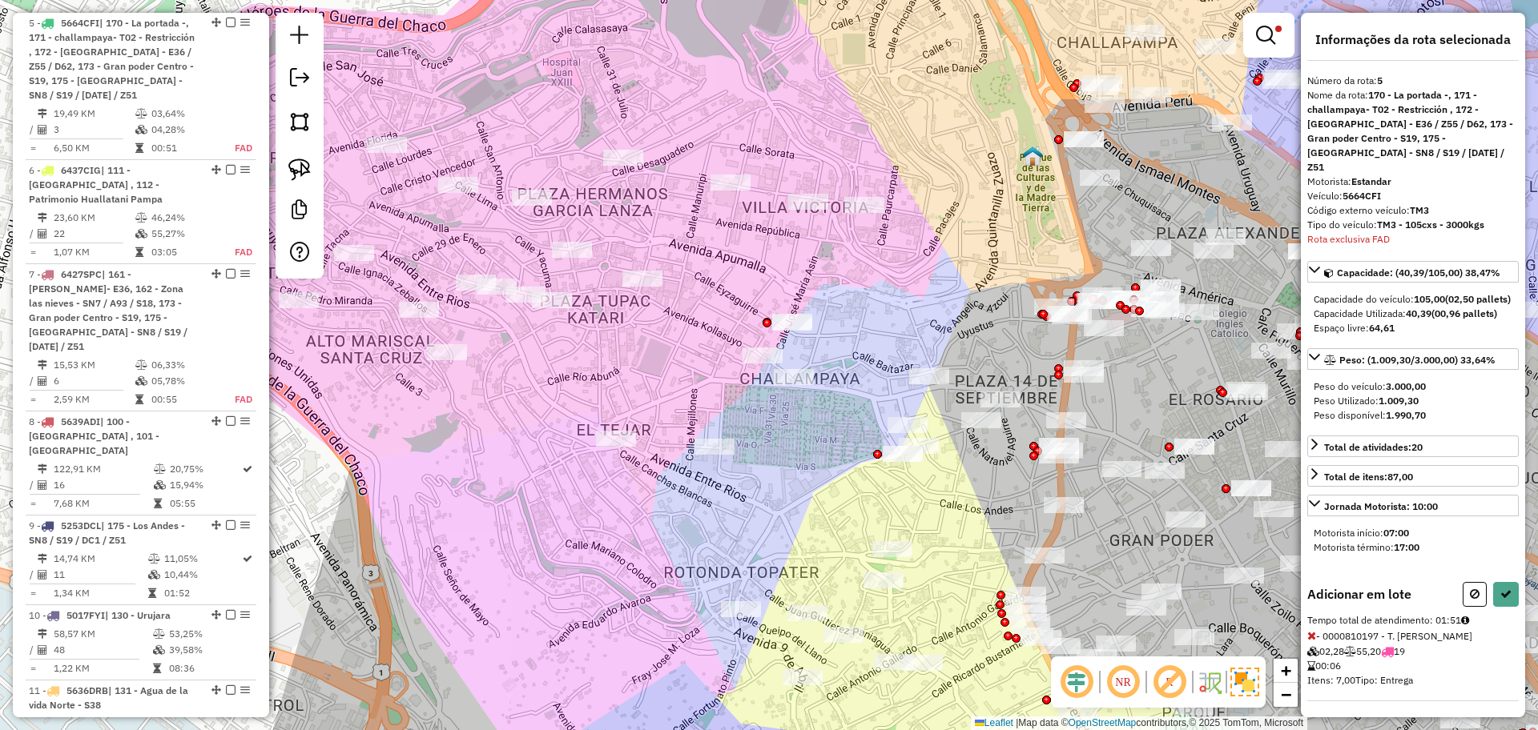
drag, startPoint x: 669, startPoint y: 90, endPoint x: 903, endPoint y: 222, distance: 268.2
click at [903, 222] on div "Limpar filtros Janela de atendimento Grade de atendimento Capacidade Transporta…" at bounding box center [769, 365] width 1538 height 730
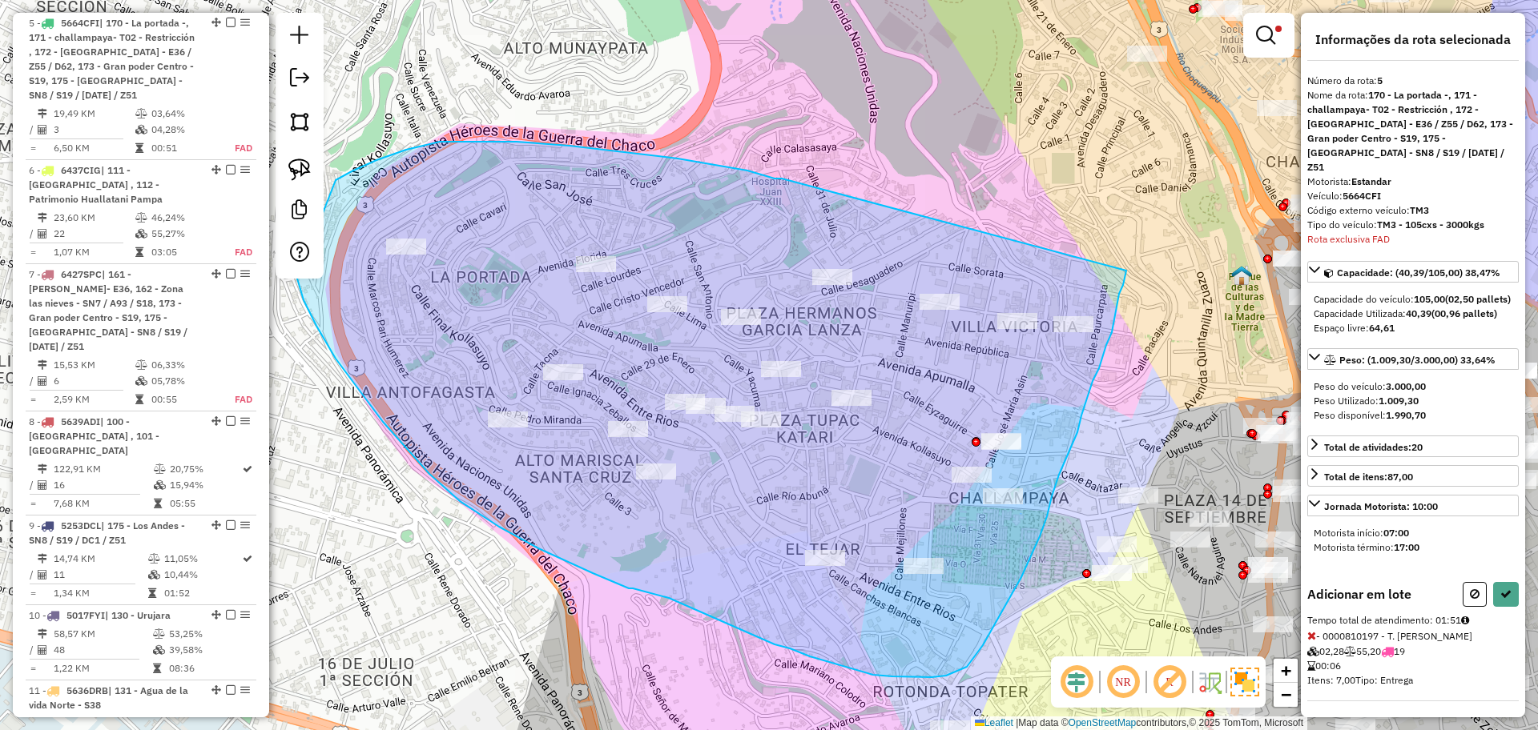
drag, startPoint x: 782, startPoint y: 179, endPoint x: 1126, endPoint y: 271, distance: 356.5
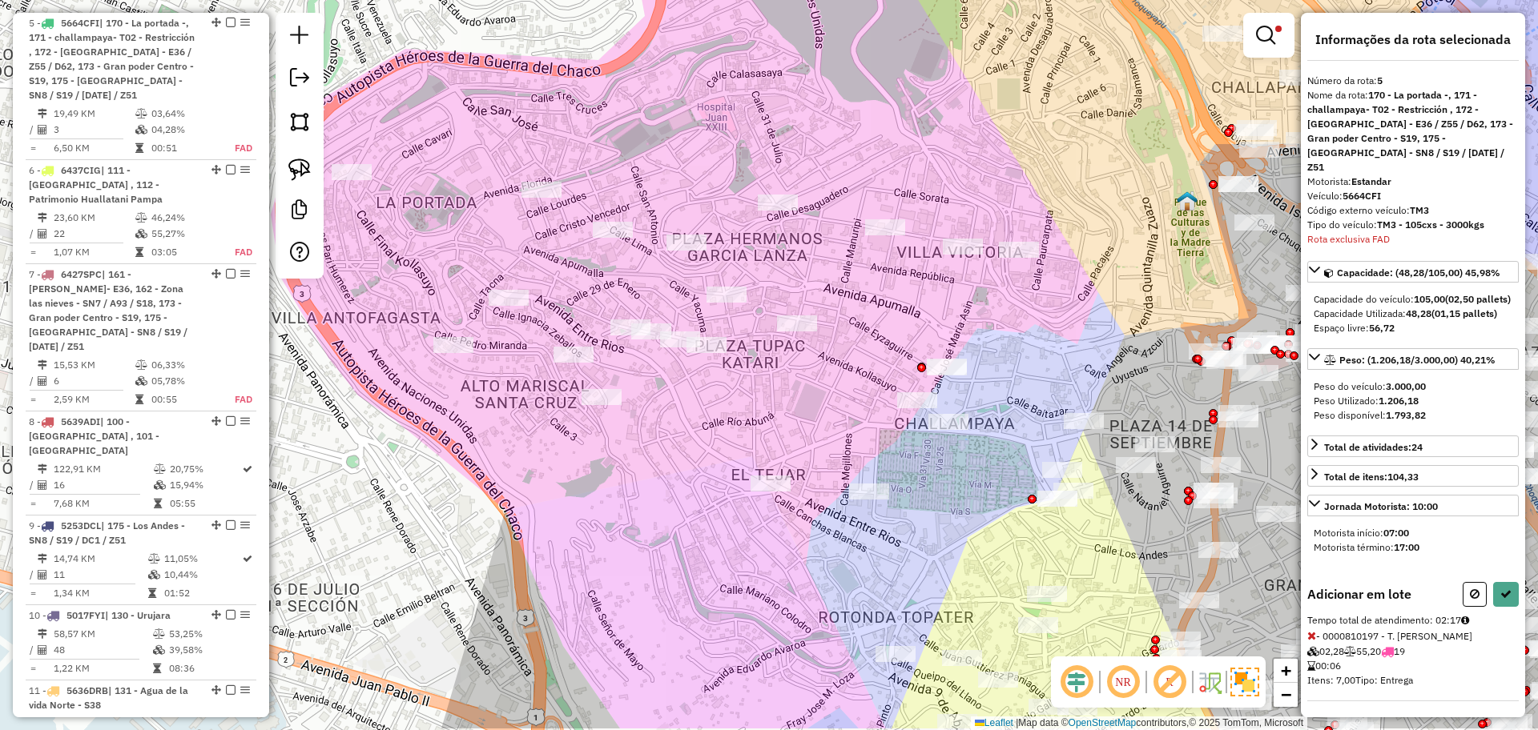
drag, startPoint x: 1065, startPoint y: 320, endPoint x: 1001, endPoint y: 239, distance: 103.2
click at [1001, 239] on div "Limpar filtros Janela de atendimento Grade de atendimento Capacidade Transporta…" at bounding box center [769, 365] width 1538 height 730
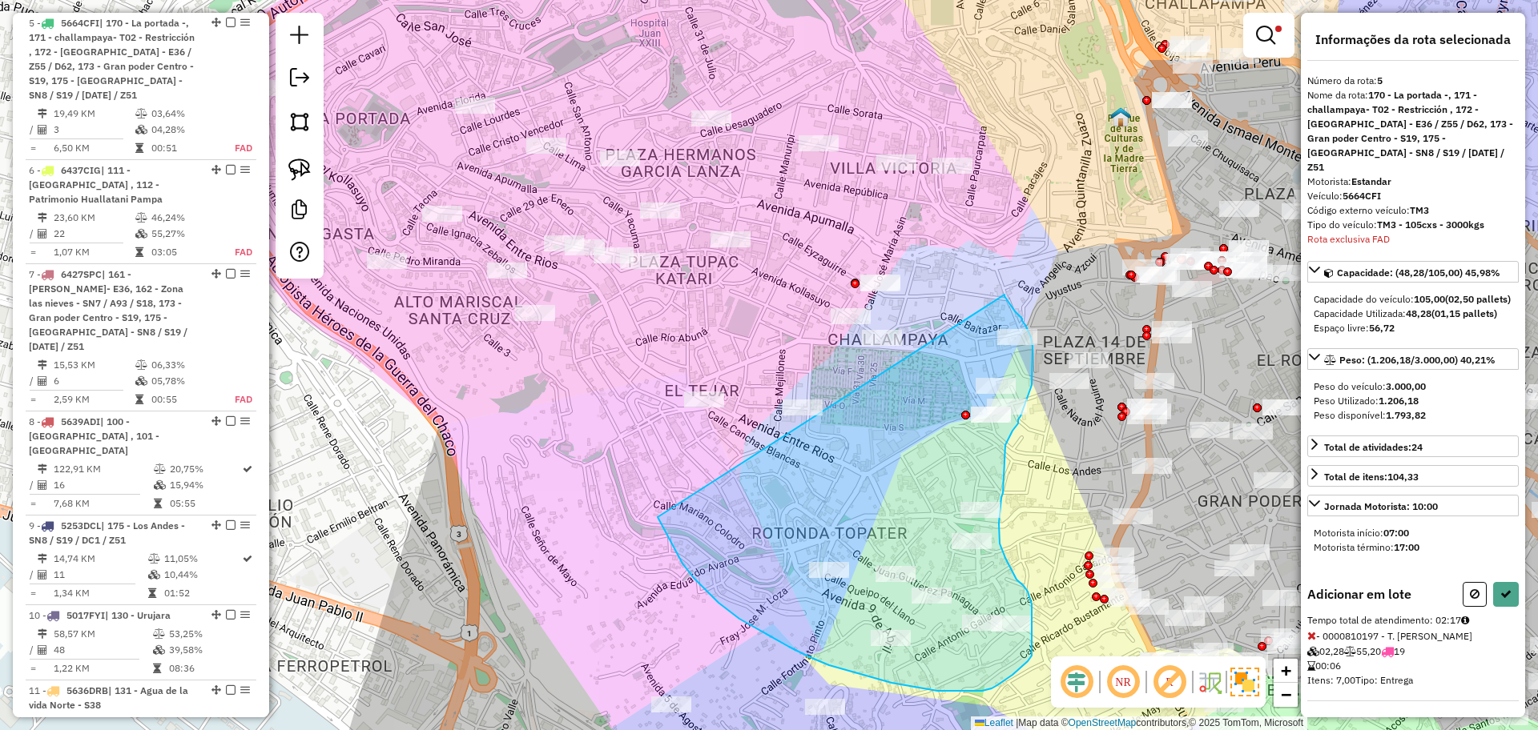
drag, startPoint x: 1004, startPoint y: 295, endPoint x: 642, endPoint y: 490, distance: 412.1
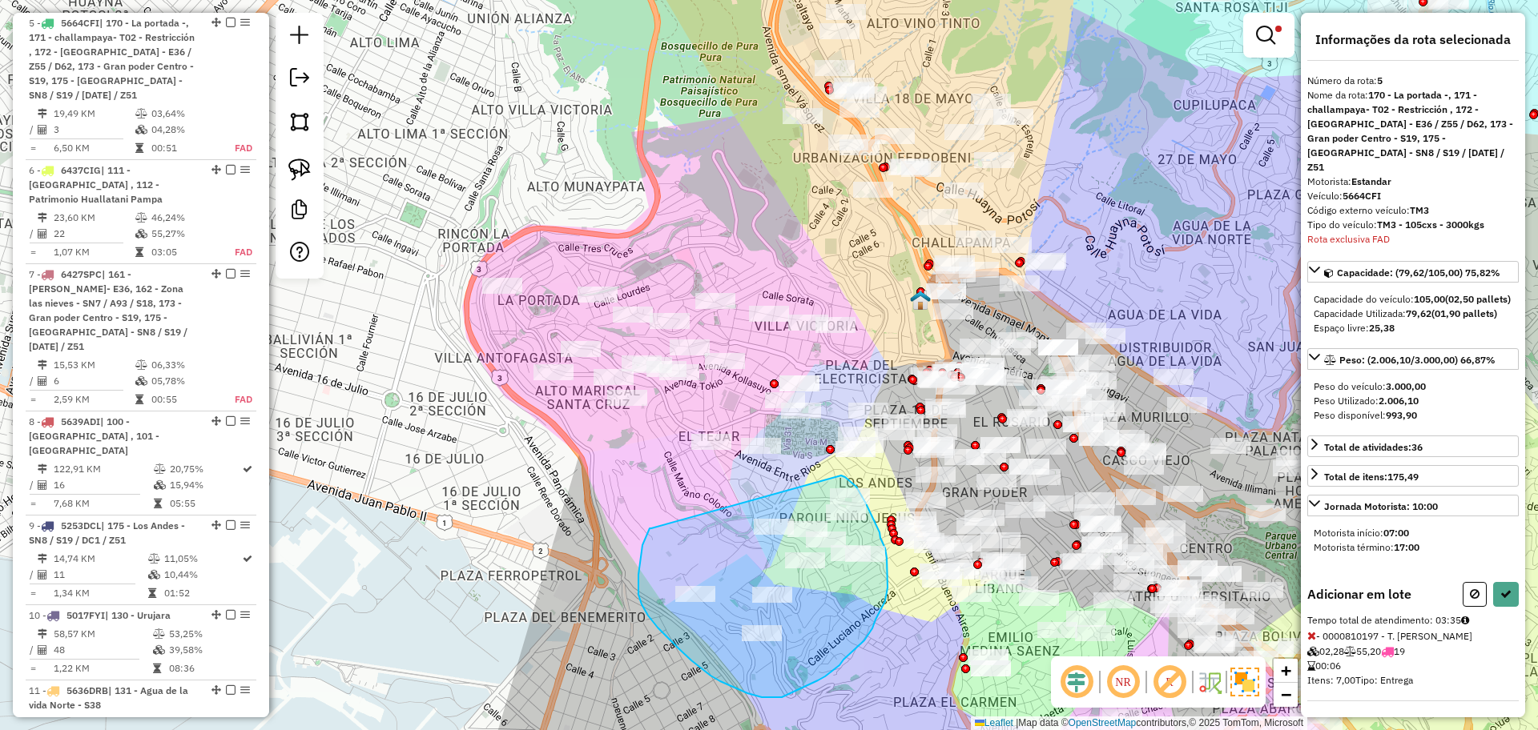
drag, startPoint x: 646, startPoint y: 536, endPoint x: 841, endPoint y: 476, distance: 203.7
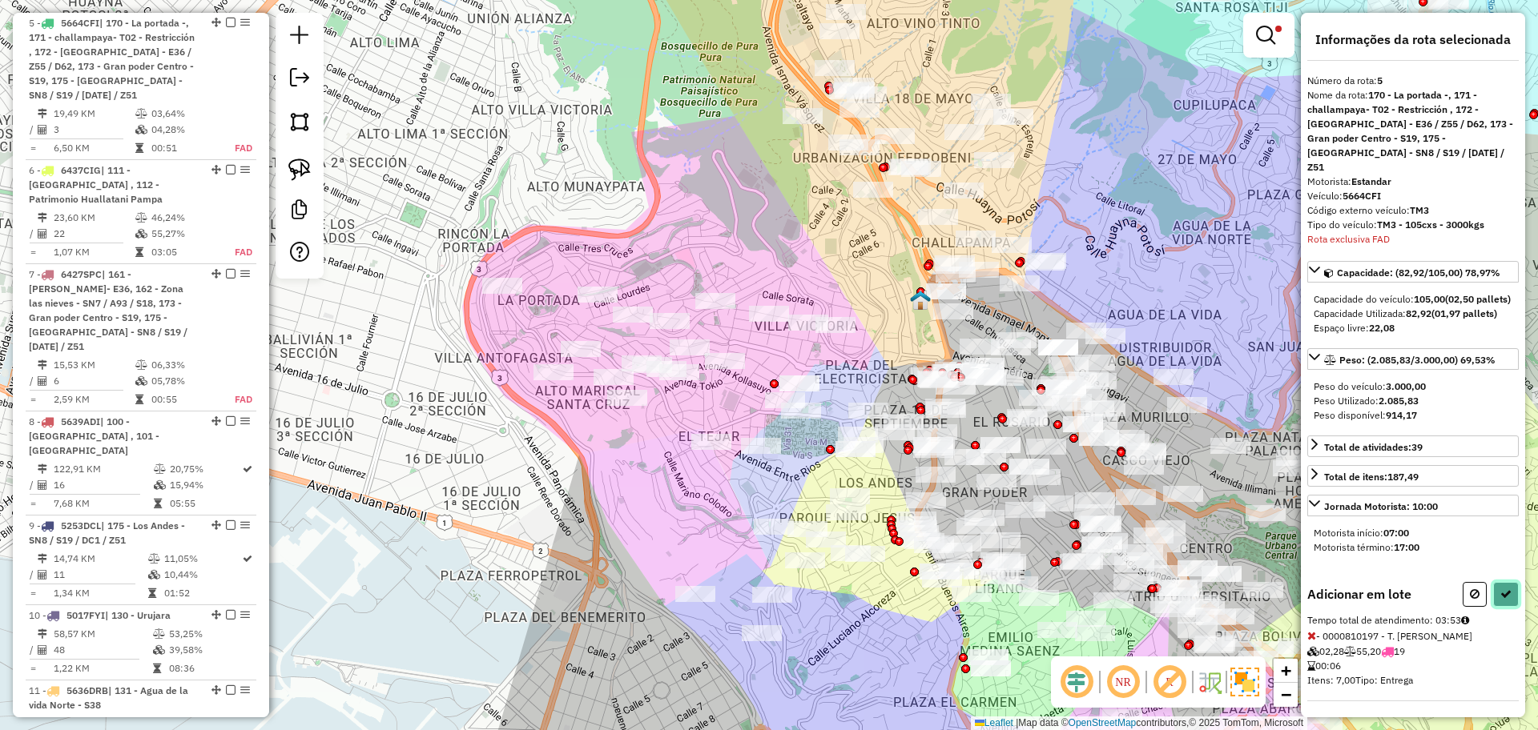
click at [1500, 593] on icon at bounding box center [1505, 594] width 11 height 11
select select "**********"
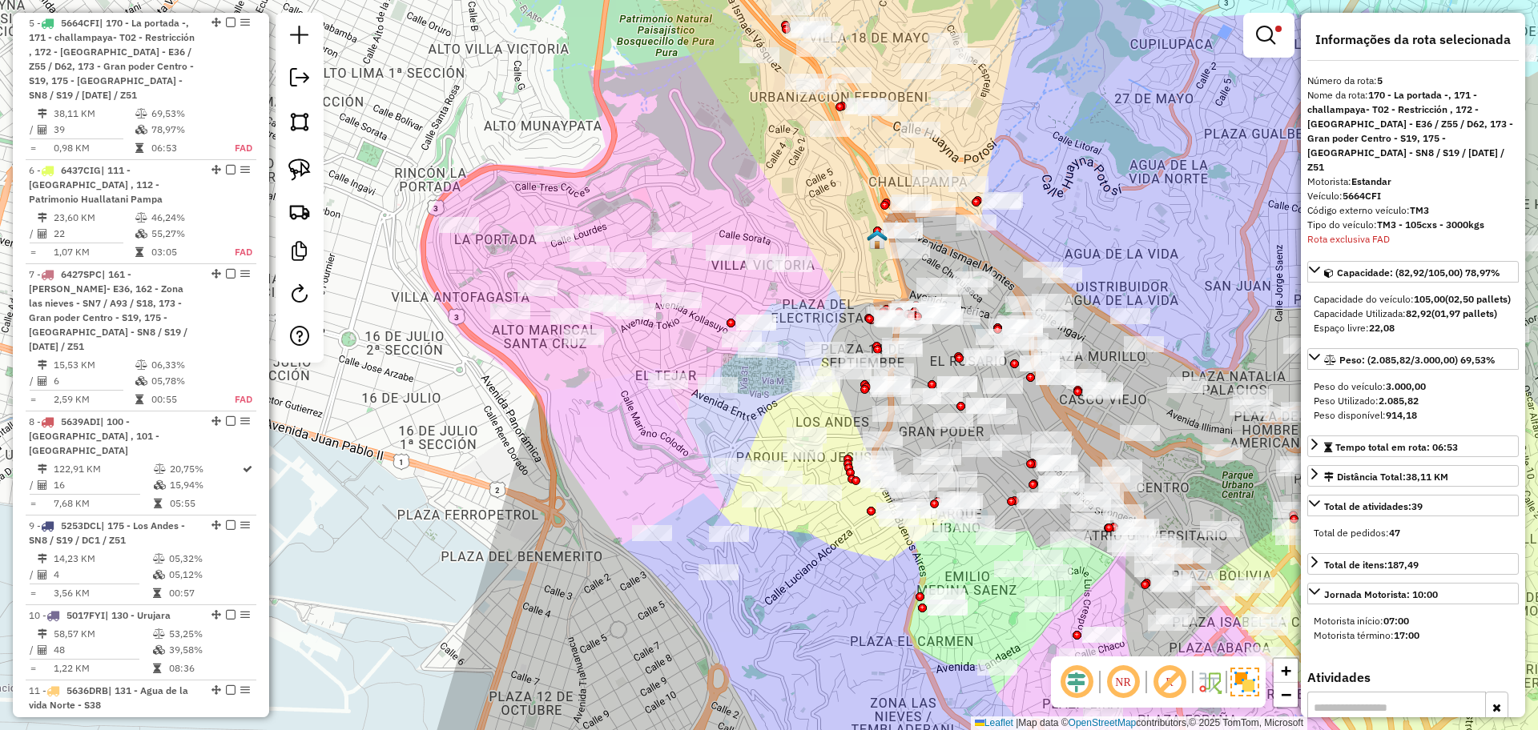
drag, startPoint x: 831, startPoint y: 260, endPoint x: 788, endPoint y: 199, distance: 74.7
click at [788, 199] on div "Limpar filtros Janela de atendimento Grade de atendimento Capacidade Transporta…" at bounding box center [769, 365] width 1538 height 730
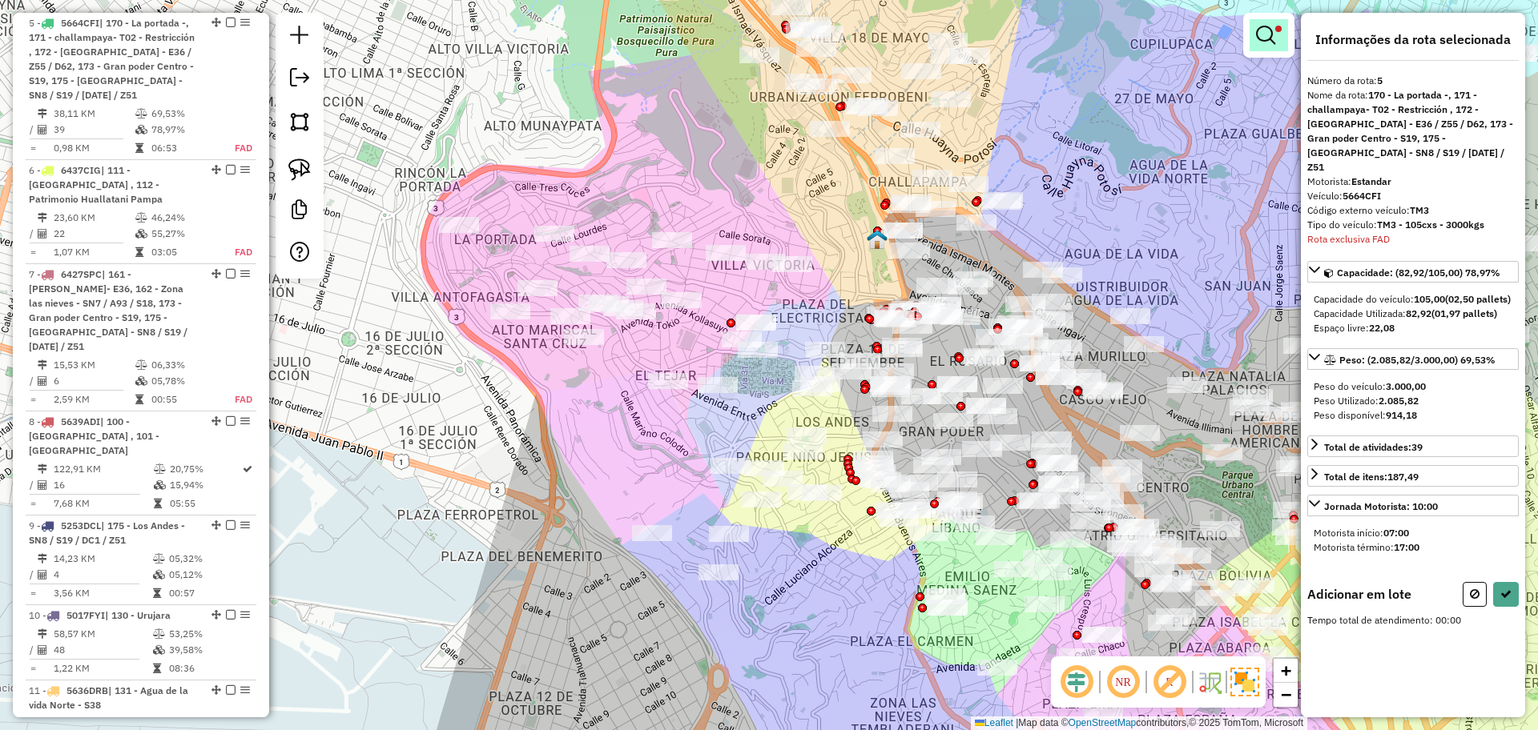
click at [1277, 37] on link at bounding box center [1268, 35] width 38 height 32
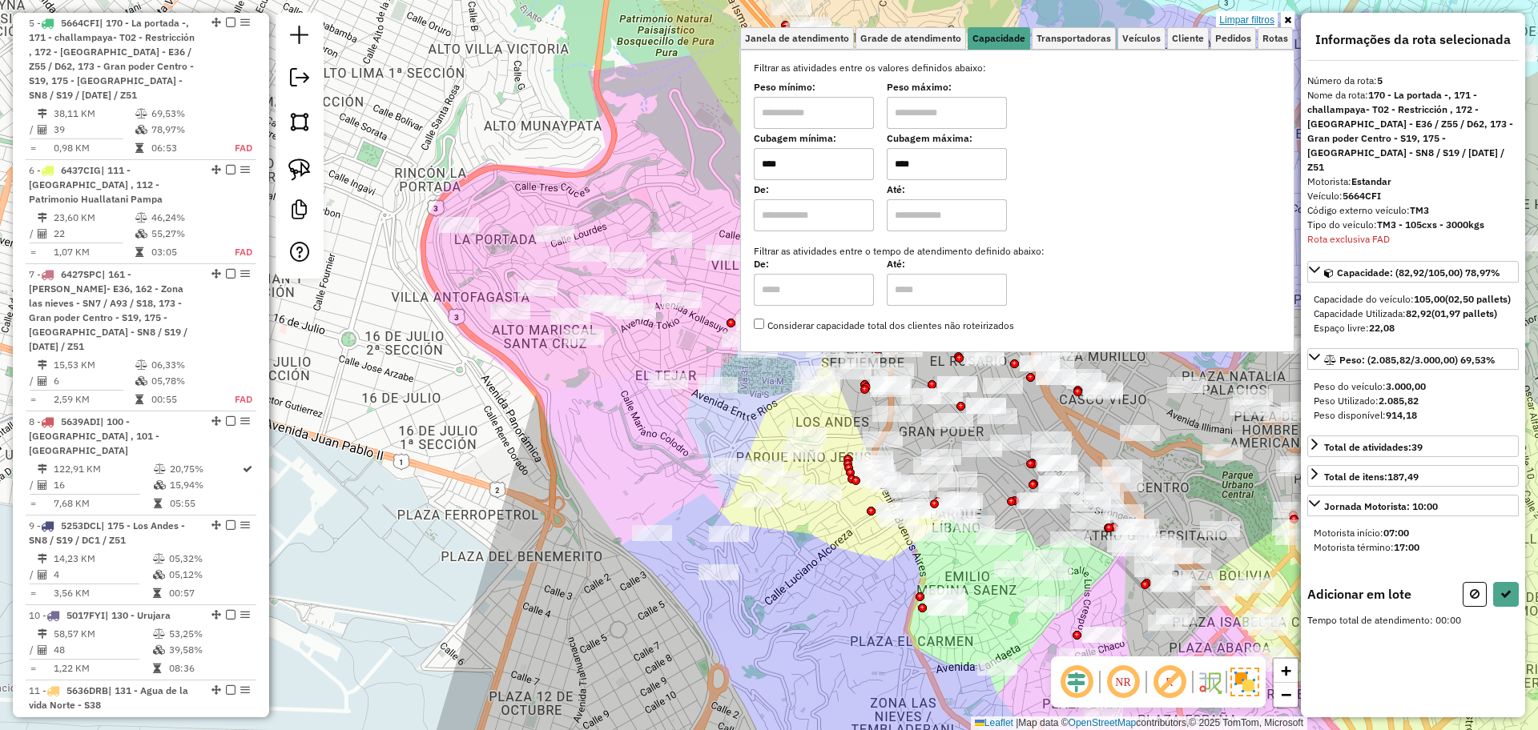
click at [1253, 16] on link "Limpar filtros" at bounding box center [1247, 20] width 62 height 18
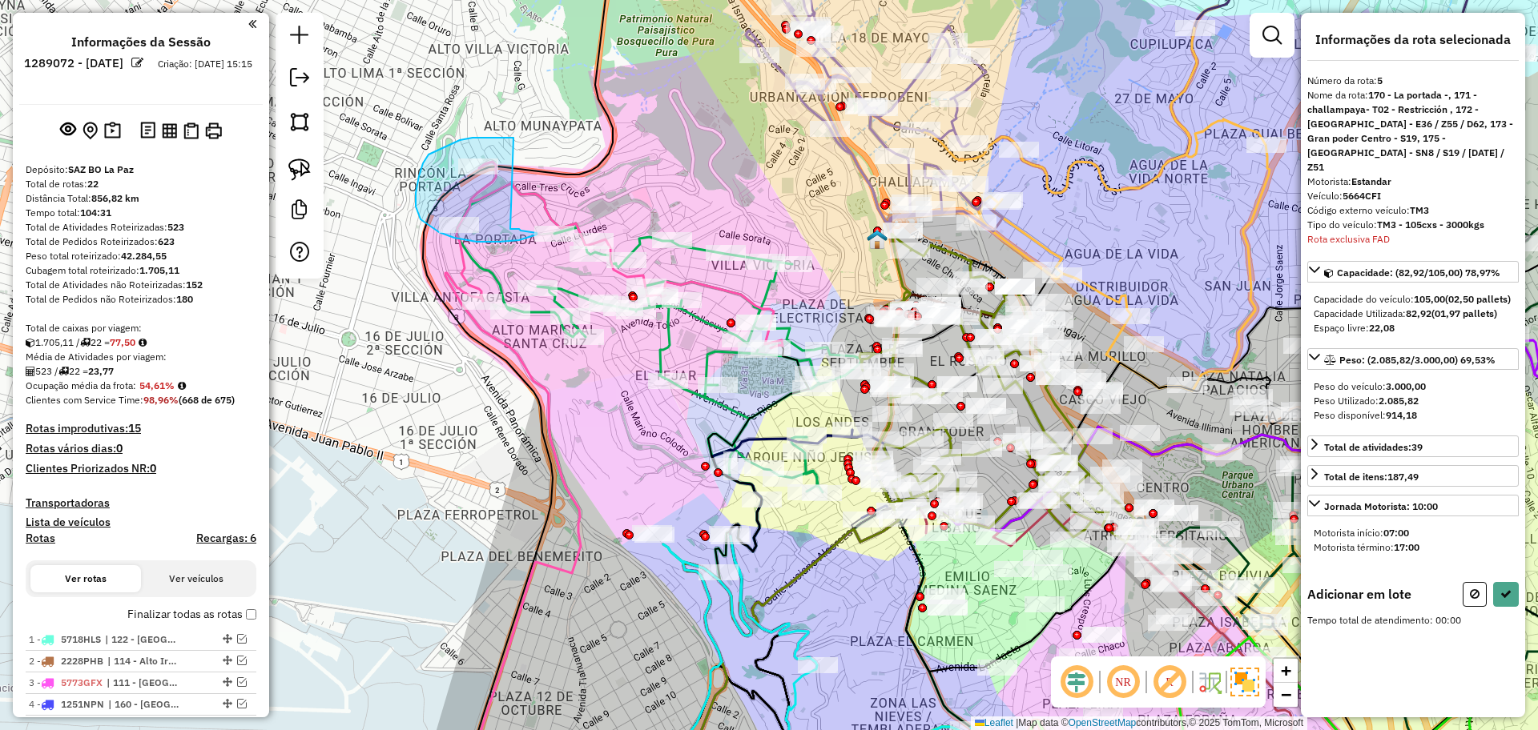
scroll to position [703, 0]
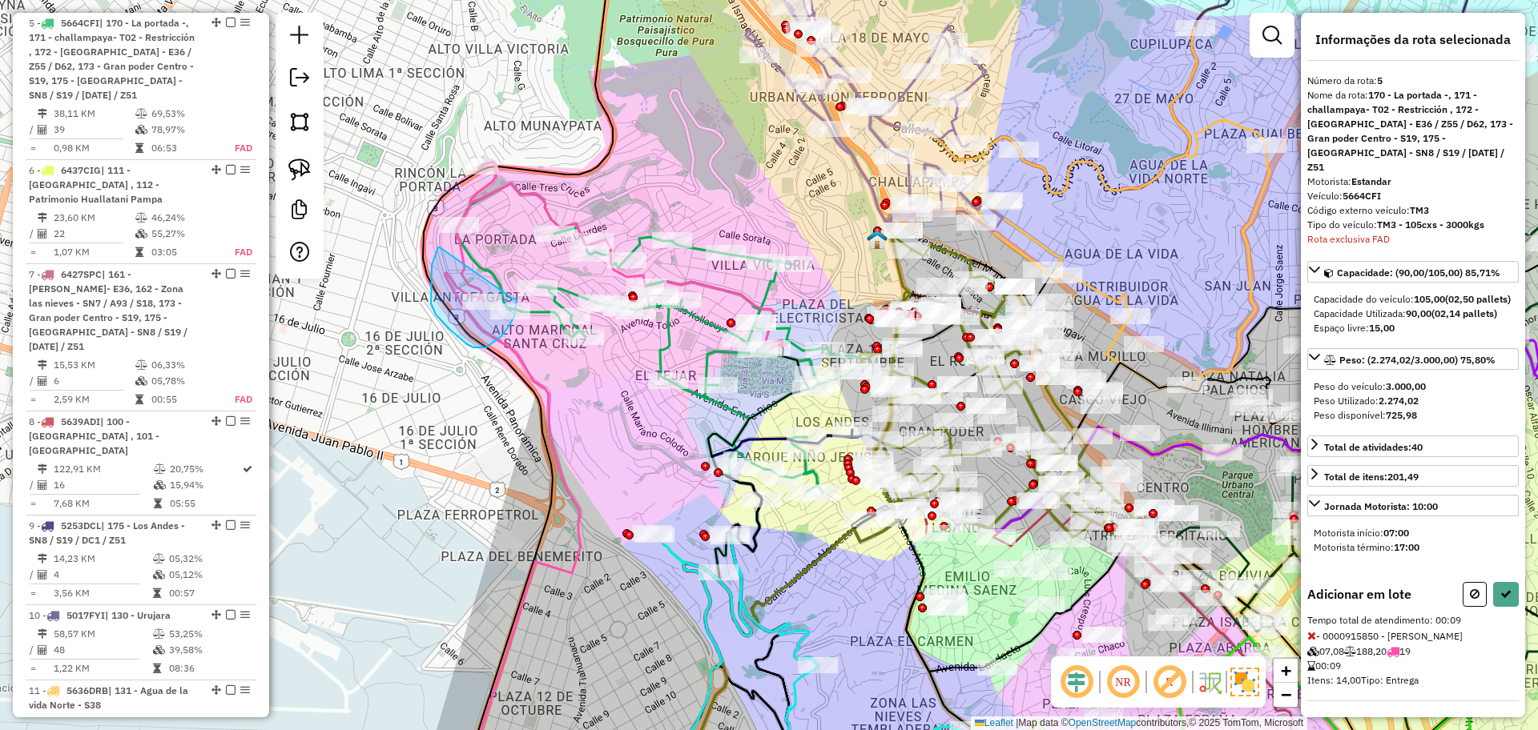
drag, startPoint x: 431, startPoint y: 296, endPoint x: 513, endPoint y: 300, distance: 81.8
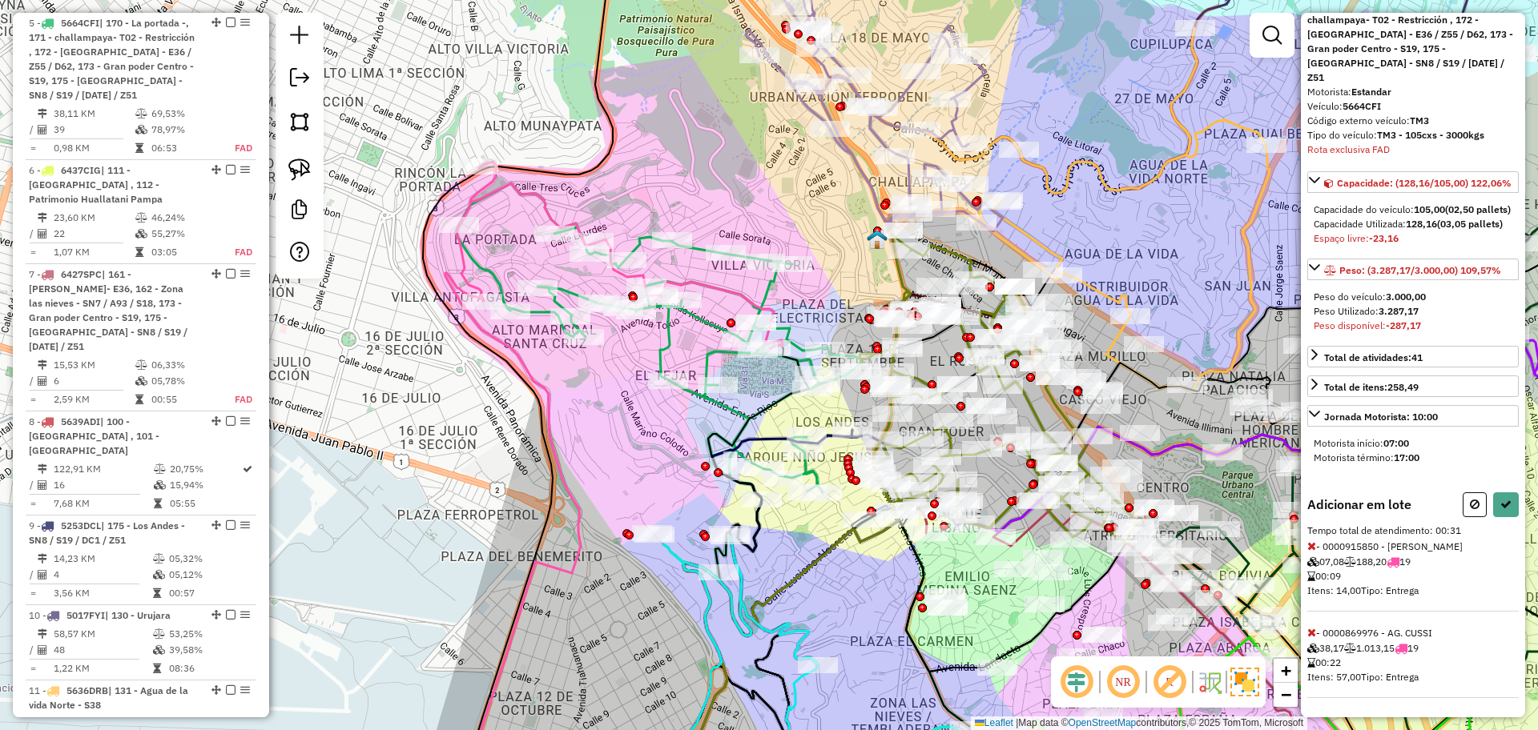
scroll to position [119, 0]
click at [1308, 634] on icon at bounding box center [1311, 632] width 9 height 11
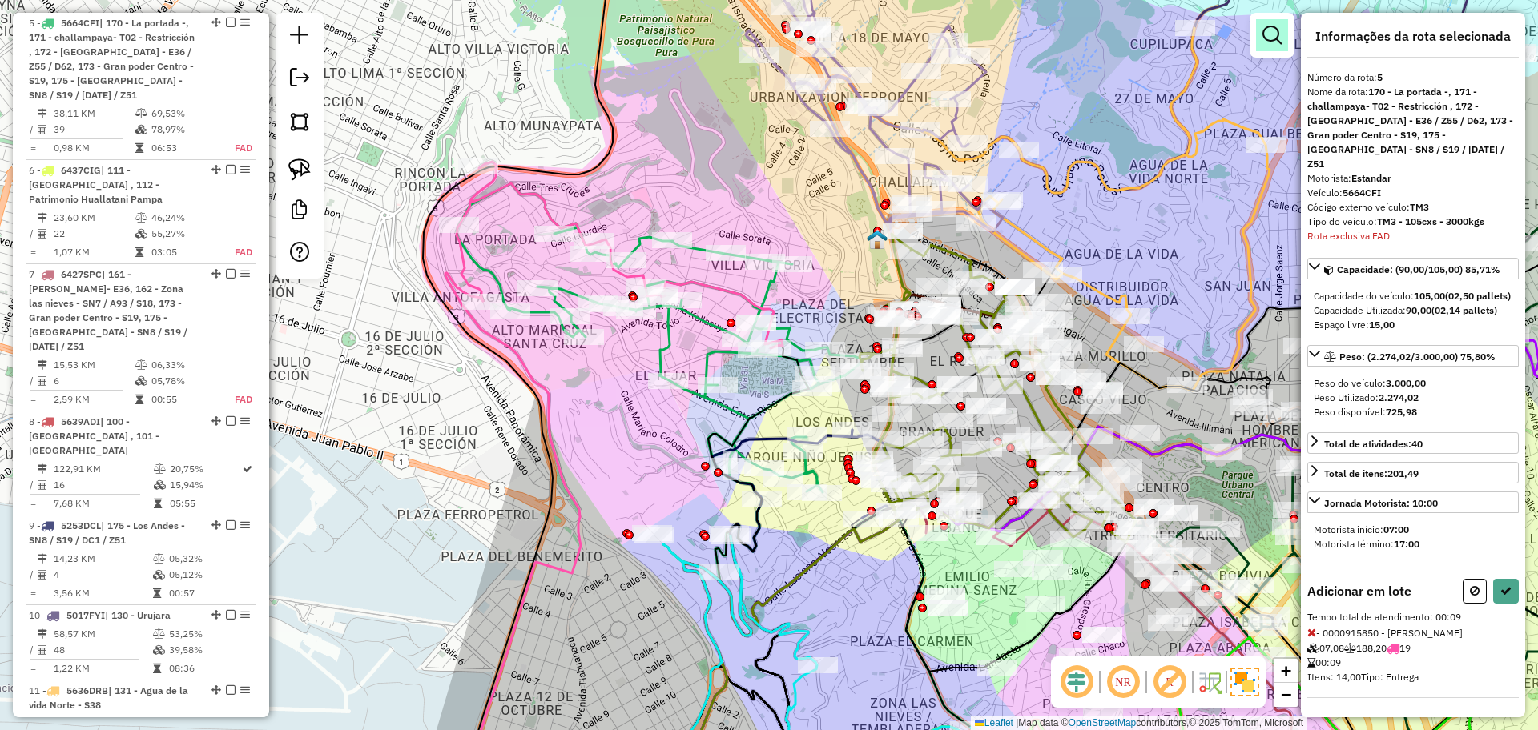
click at [1265, 39] on em at bounding box center [1271, 35] width 19 height 19
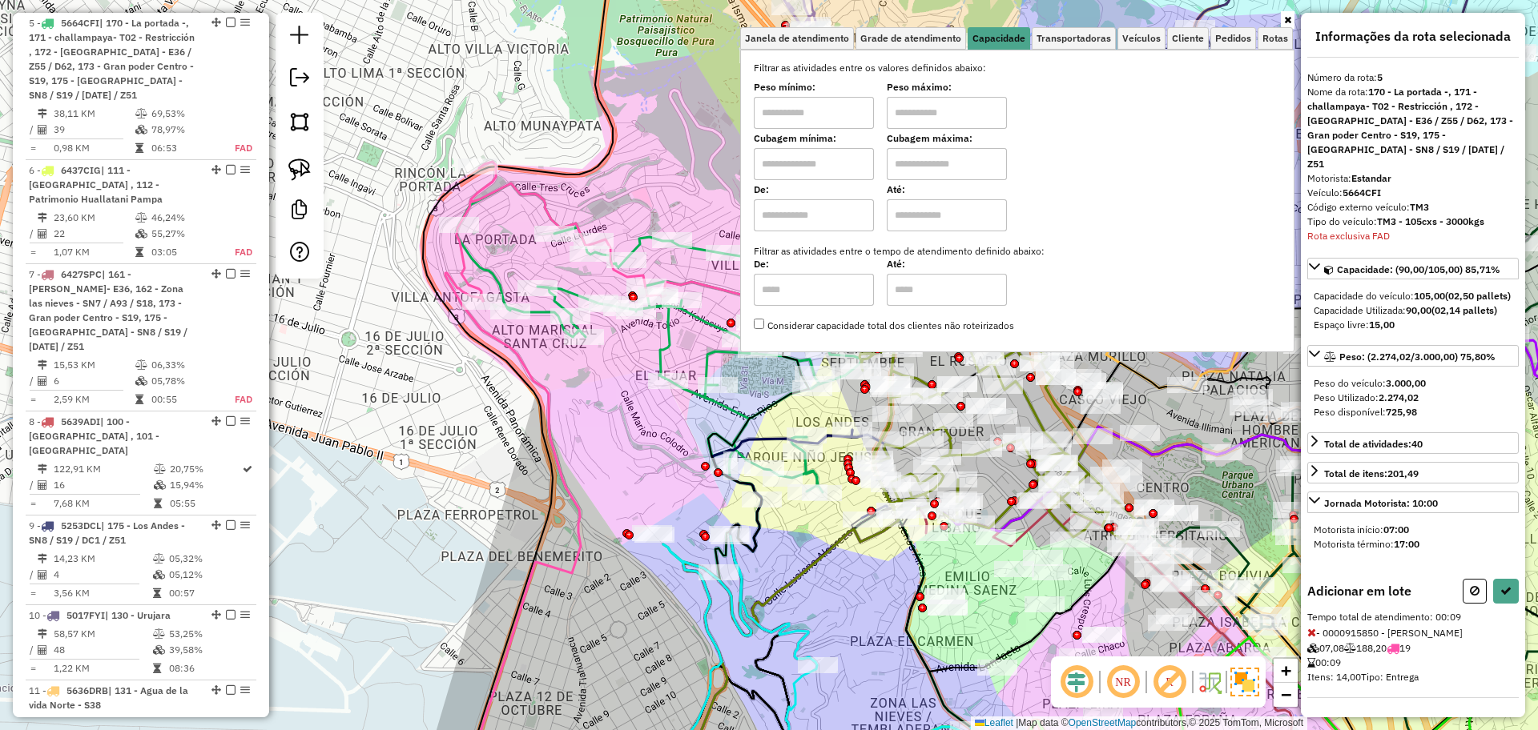
click at [821, 163] on input "text" at bounding box center [814, 164] width 120 height 32
type input "****"
click at [951, 167] on input "text" at bounding box center [947, 164] width 120 height 32
type input "*****"
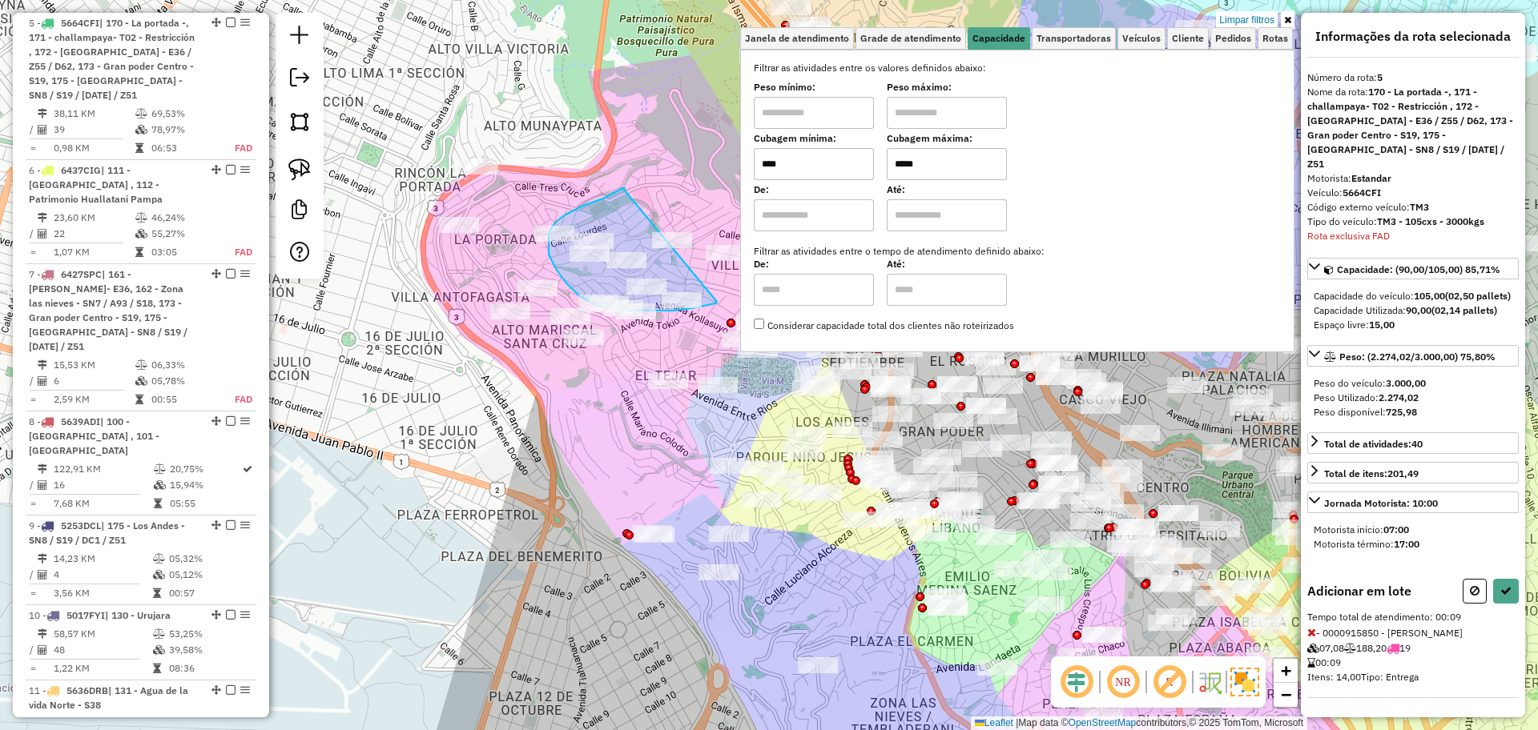
drag, startPoint x: 624, startPoint y: 190, endPoint x: 717, endPoint y: 302, distance: 145.6
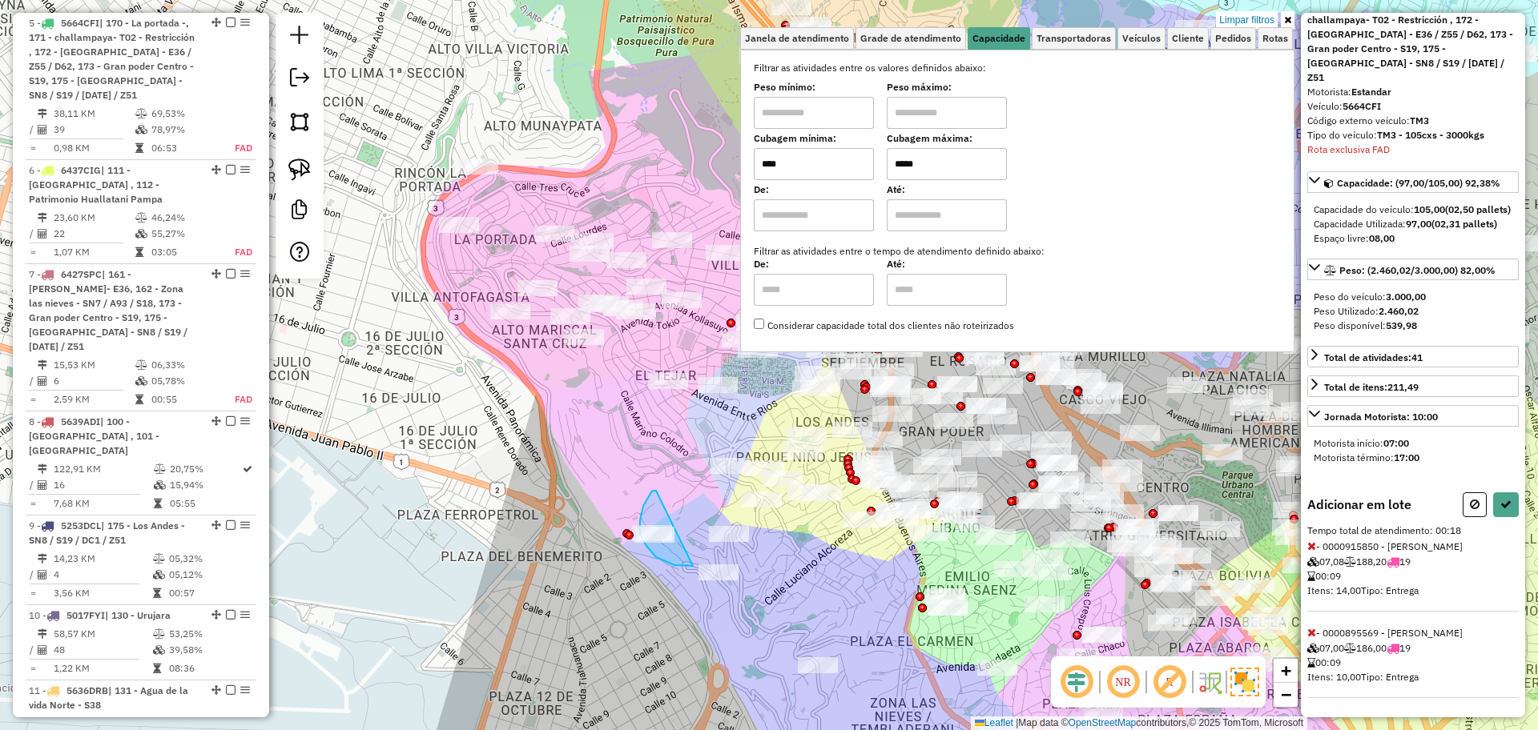
click at [710, 566] on div "Limpar filtros Janela de atendimento Grade de atendimento Capacidade Transporta…" at bounding box center [769, 365] width 1538 height 730
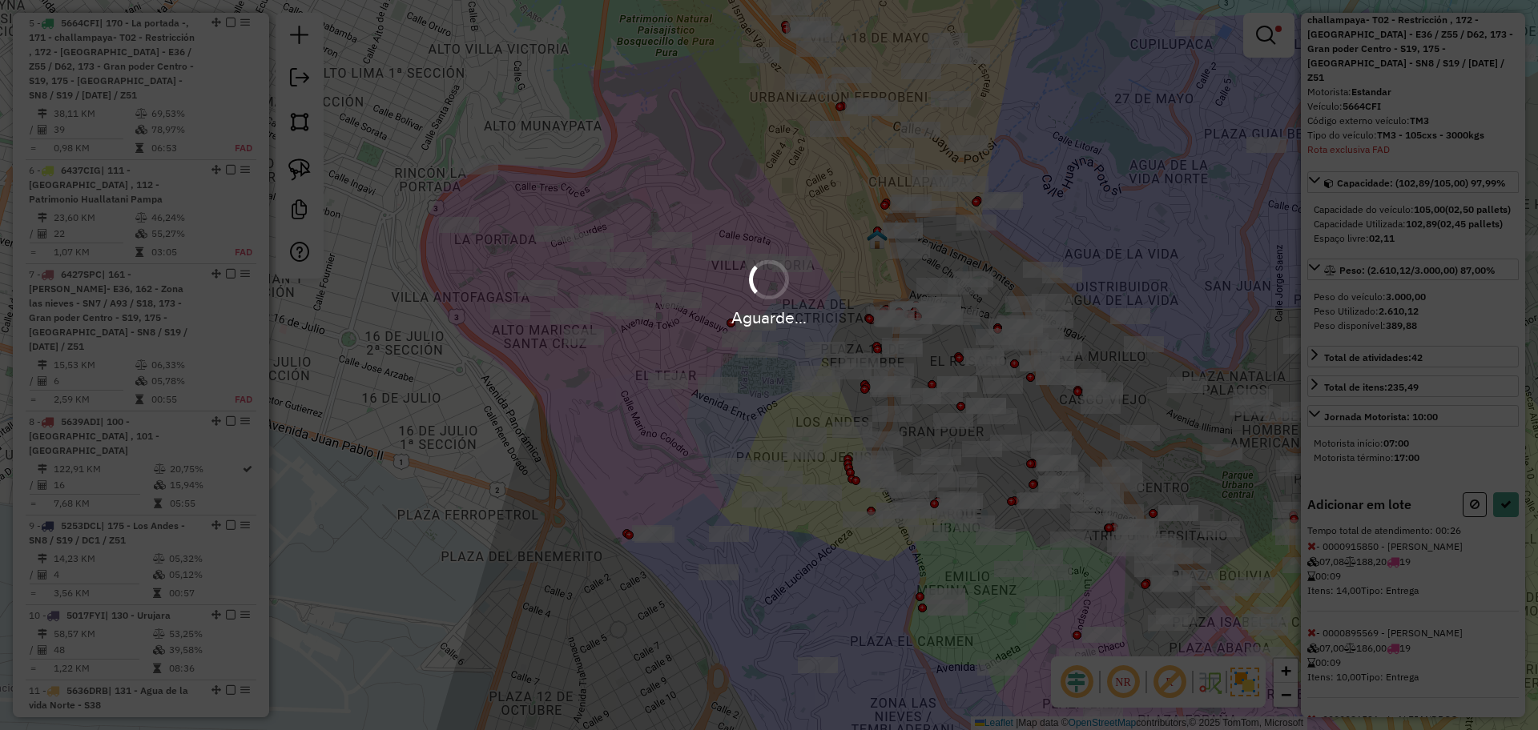
scroll to position [119, 0]
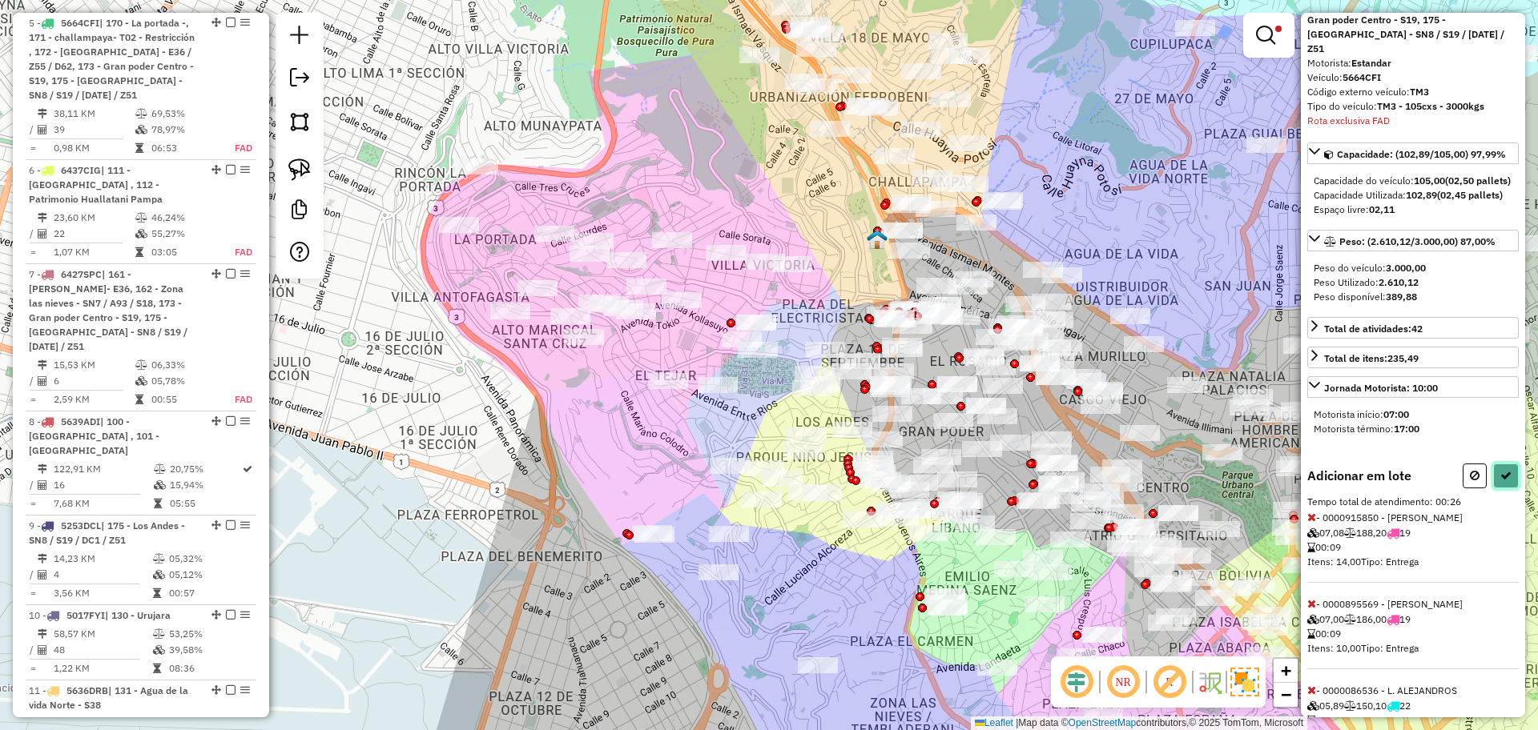
click at [1506, 485] on button at bounding box center [1506, 476] width 26 height 25
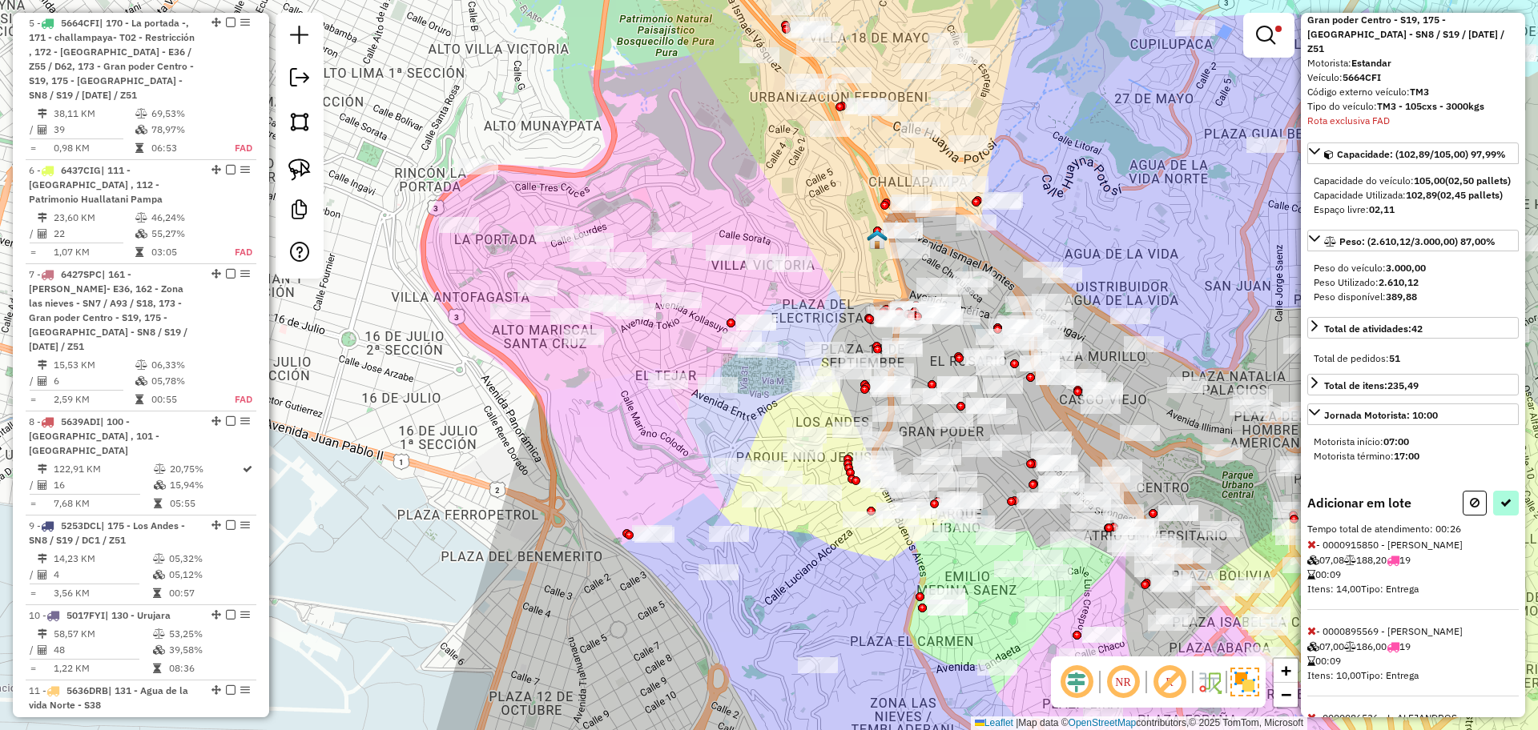
select select "**********"
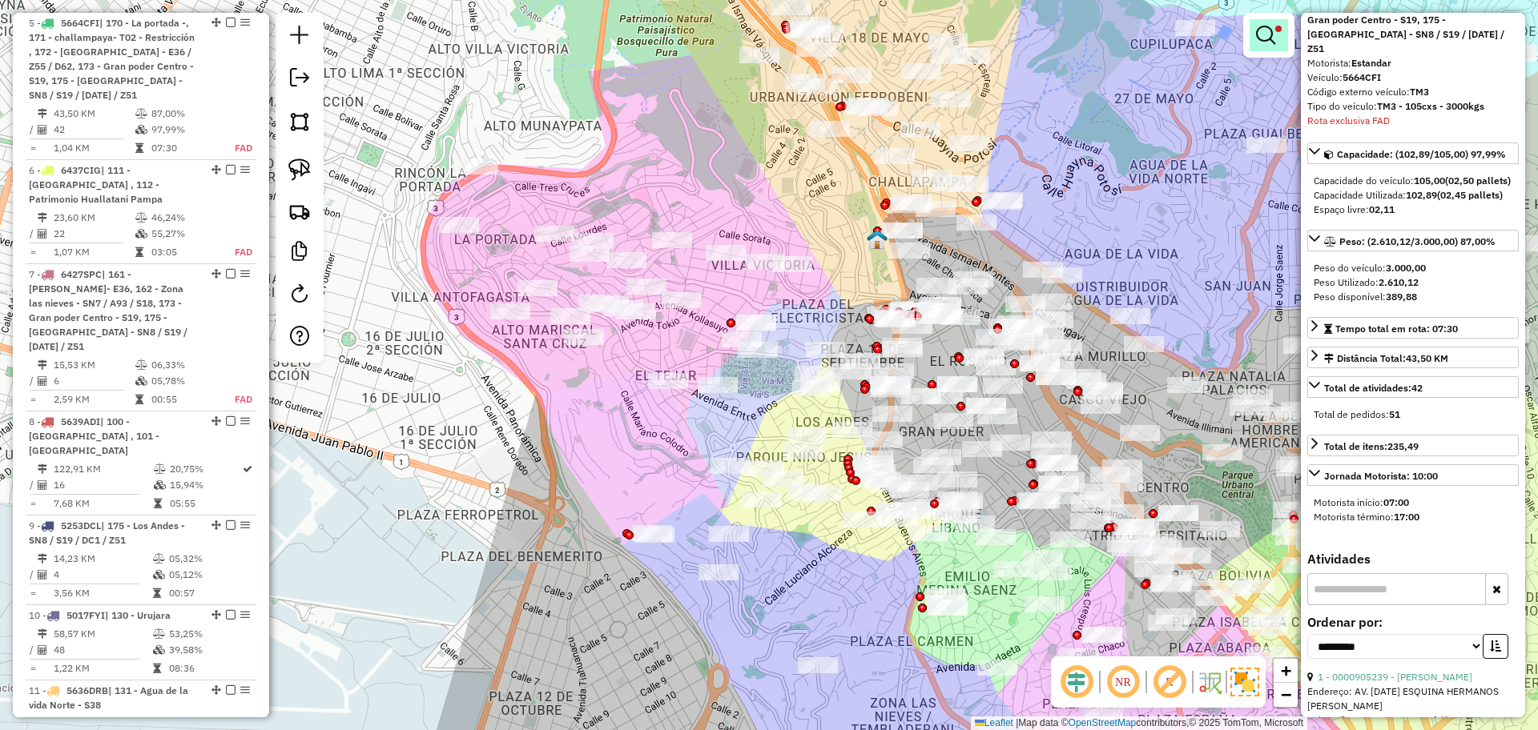
click at [1269, 37] on em at bounding box center [1265, 35] width 19 height 19
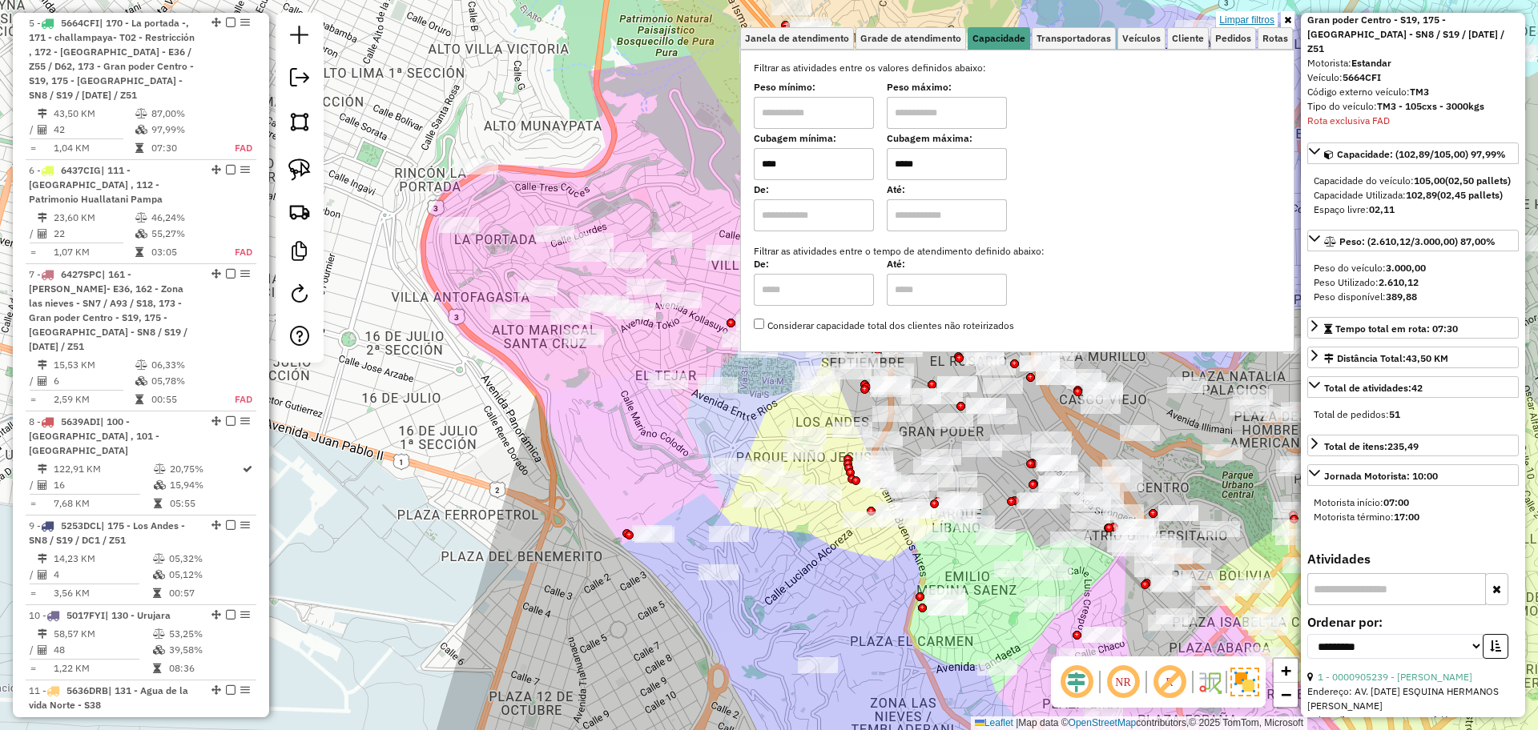
click at [1257, 21] on link "Limpar filtros" at bounding box center [1247, 20] width 62 height 18
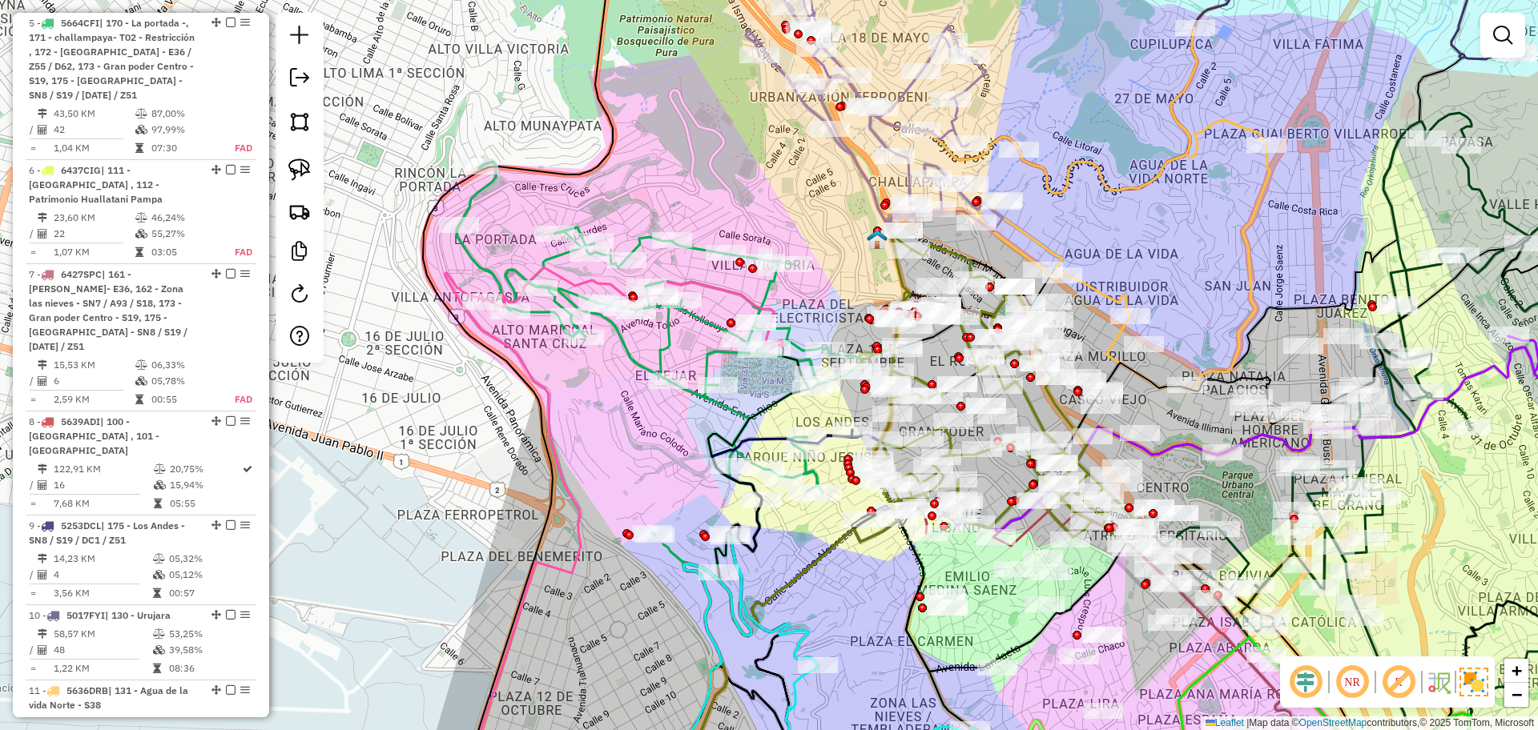
click at [638, 246] on icon at bounding box center [658, 399] width 404 height 474
select select "**********"
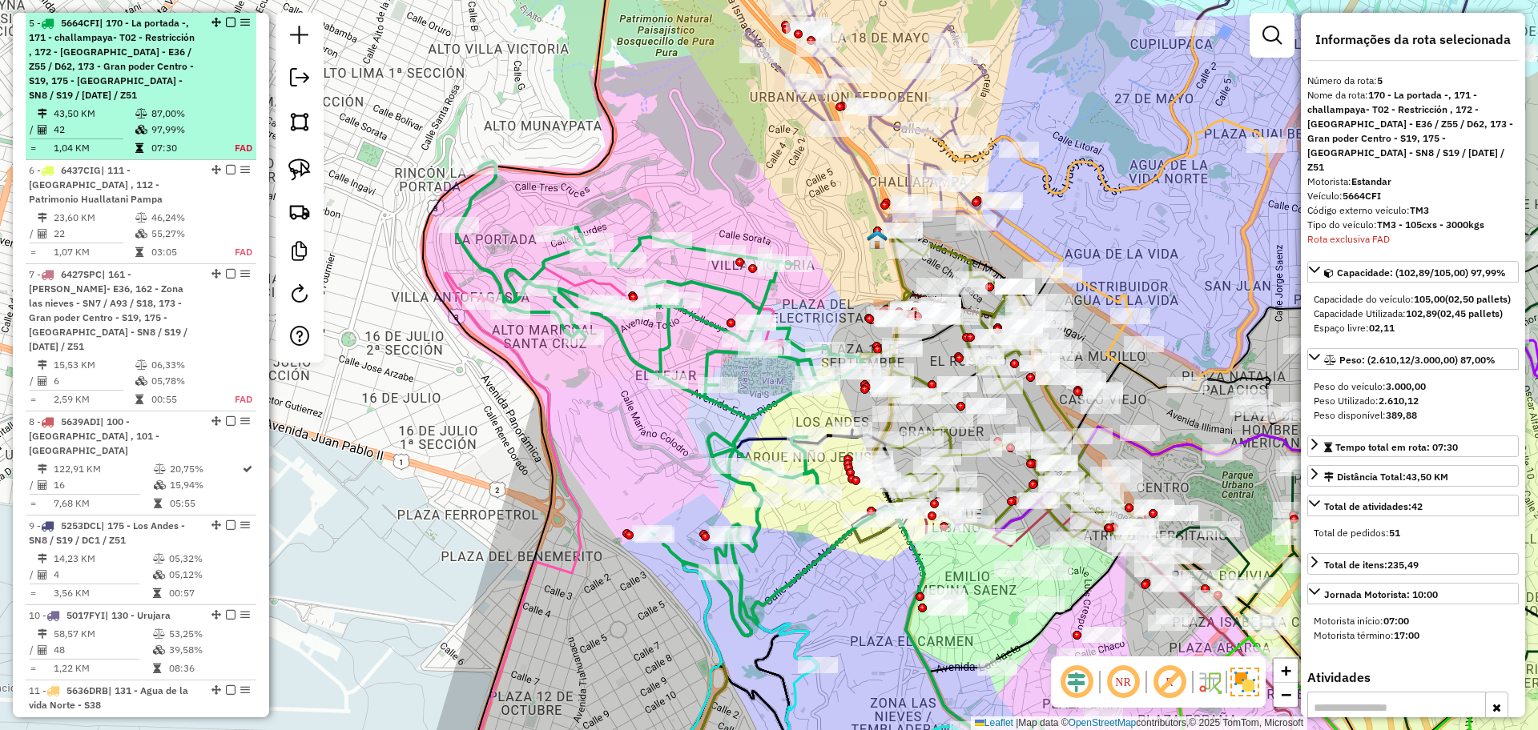
click at [228, 22] on em at bounding box center [231, 23] width 10 height 10
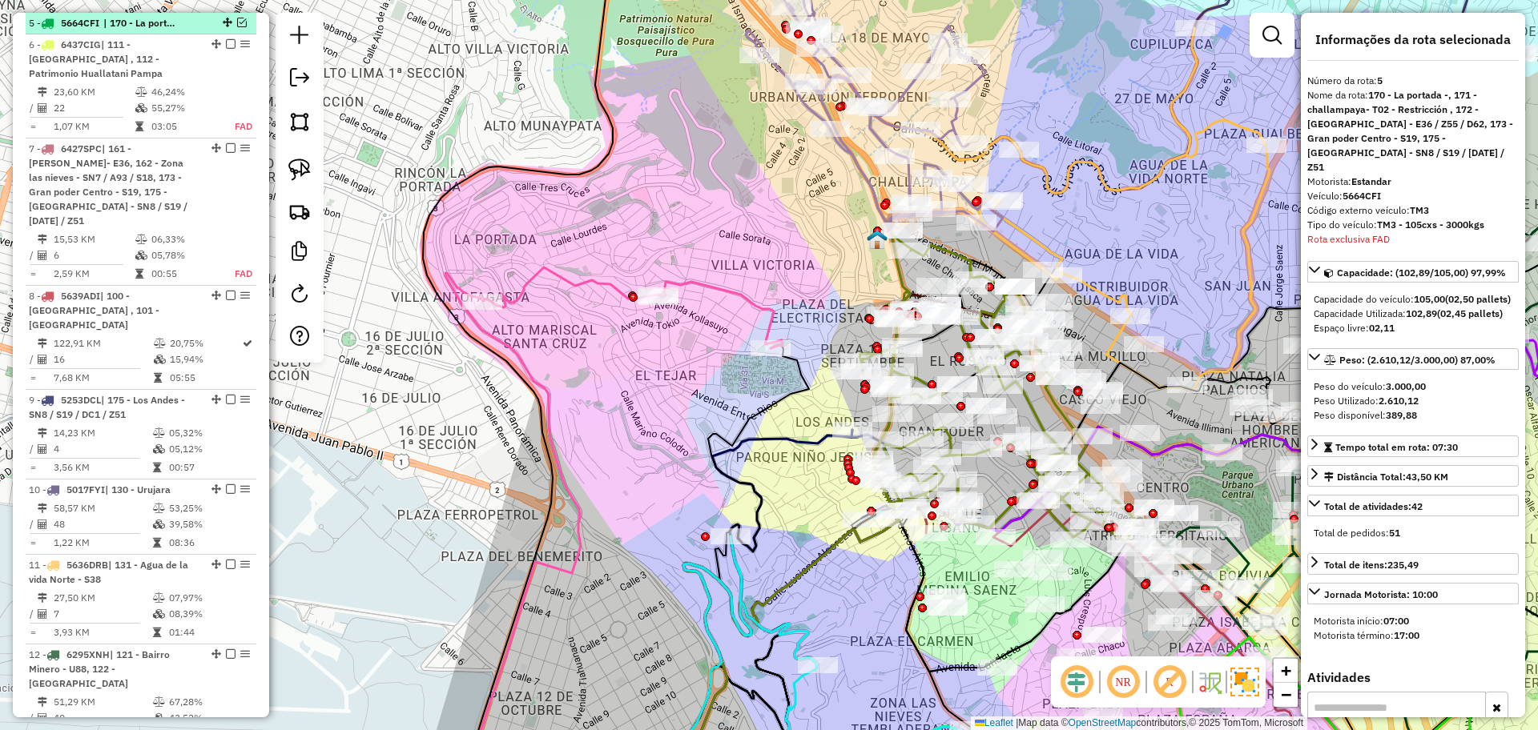
scroll to position [577, 0]
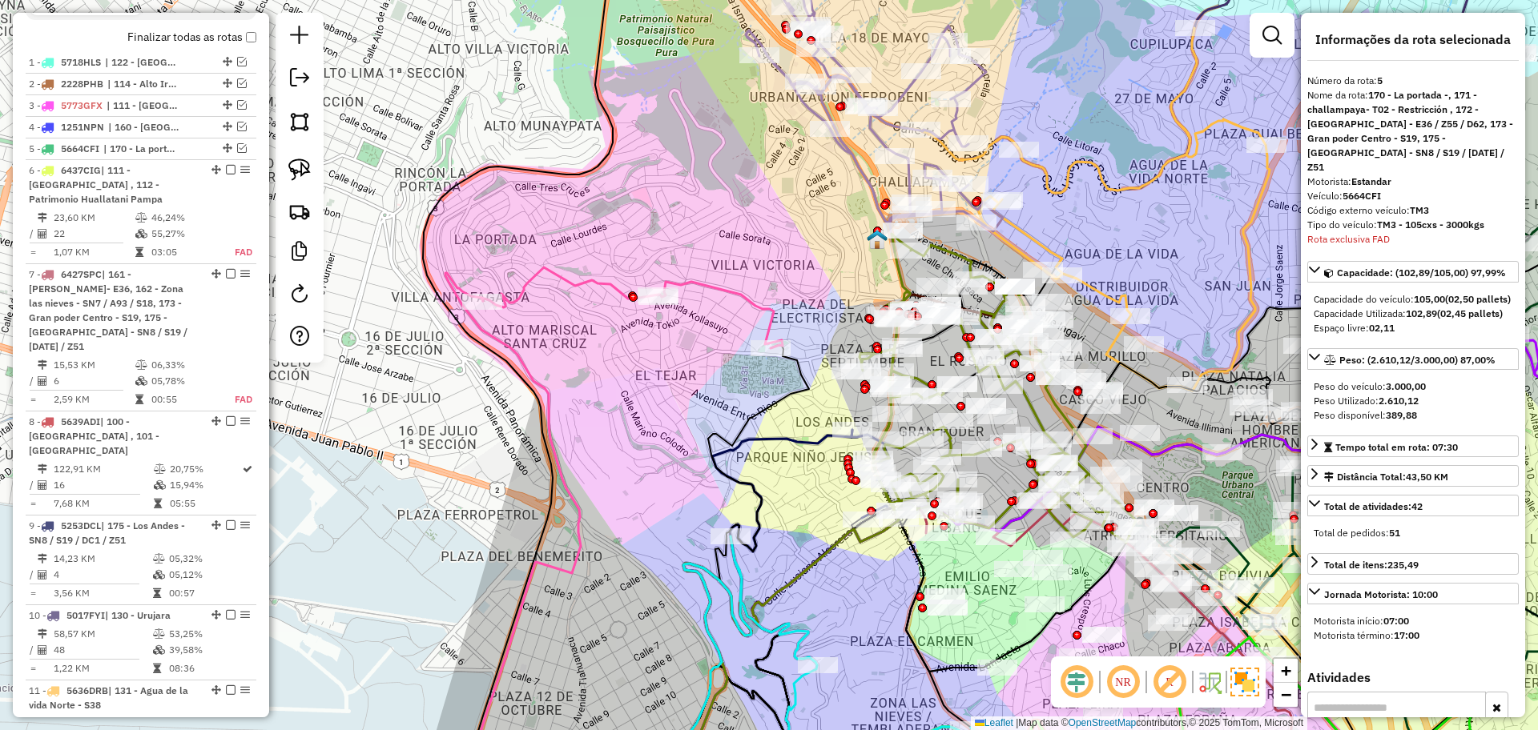
click at [712, 282] on icon at bounding box center [631, 307] width 301 height 81
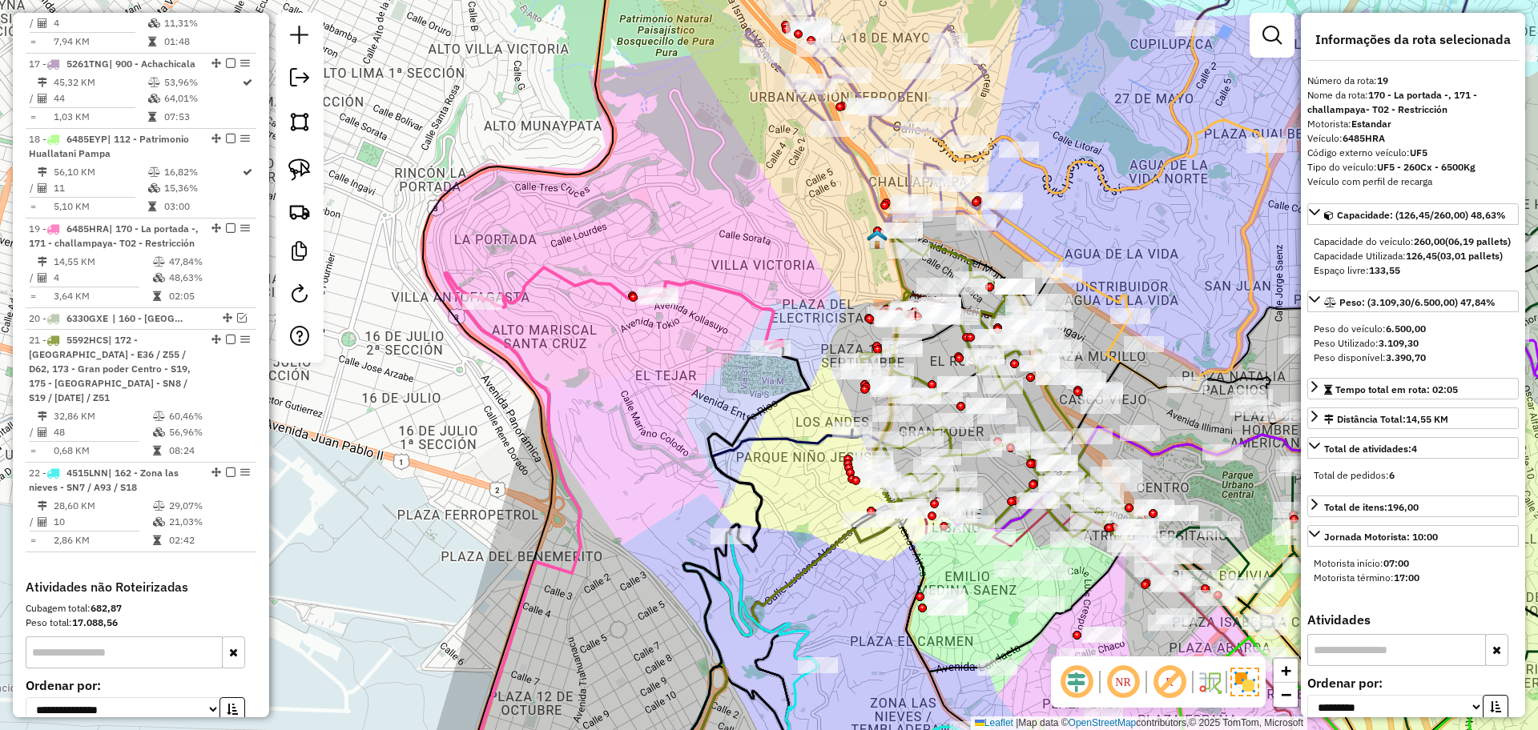
scroll to position [1908, 0]
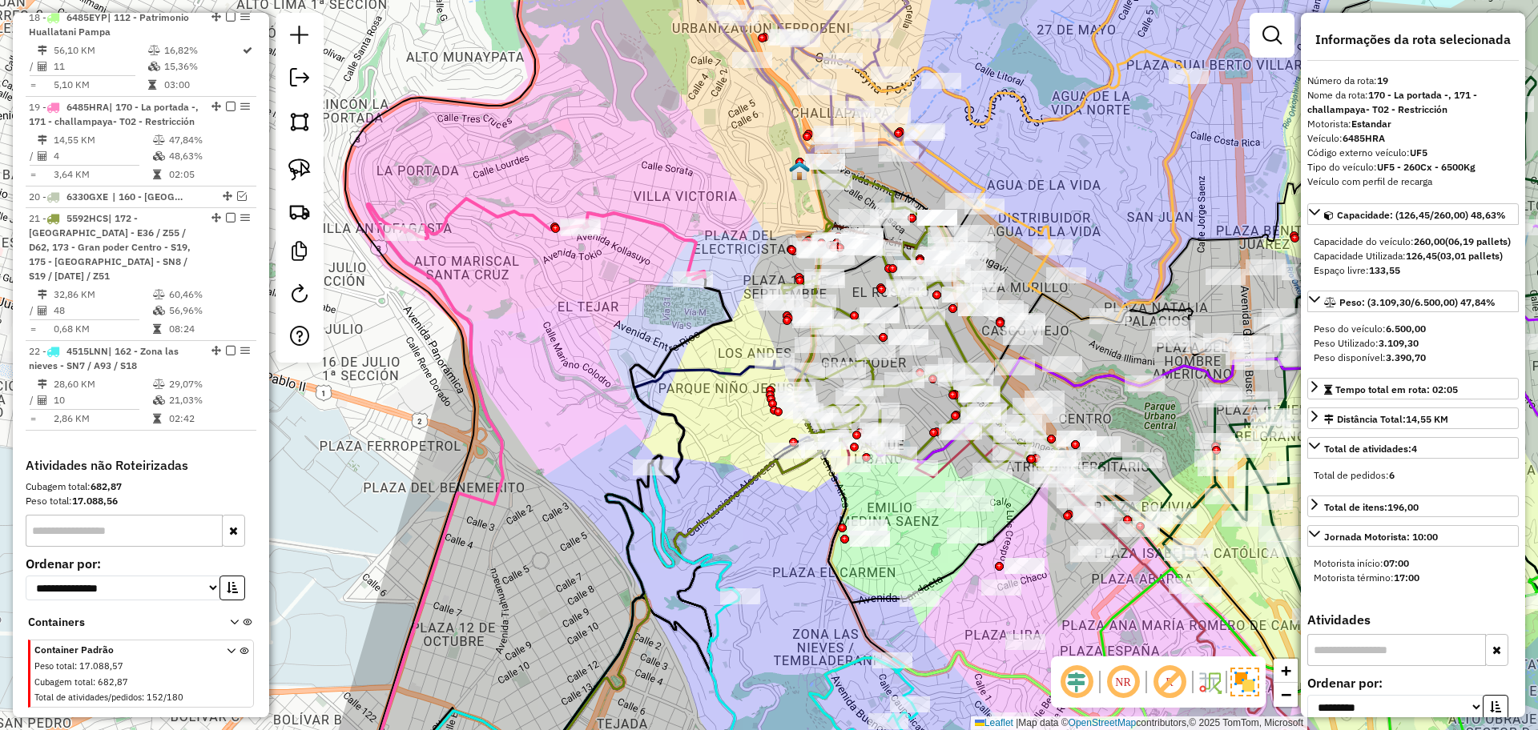
drag, startPoint x: 718, startPoint y: 376, endPoint x: 641, endPoint y: 308, distance: 103.8
click at [641, 308] on div "Janela de atendimento Grade de atendimento Capacidade Transportadoras Veículos …" at bounding box center [769, 365] width 1538 height 730
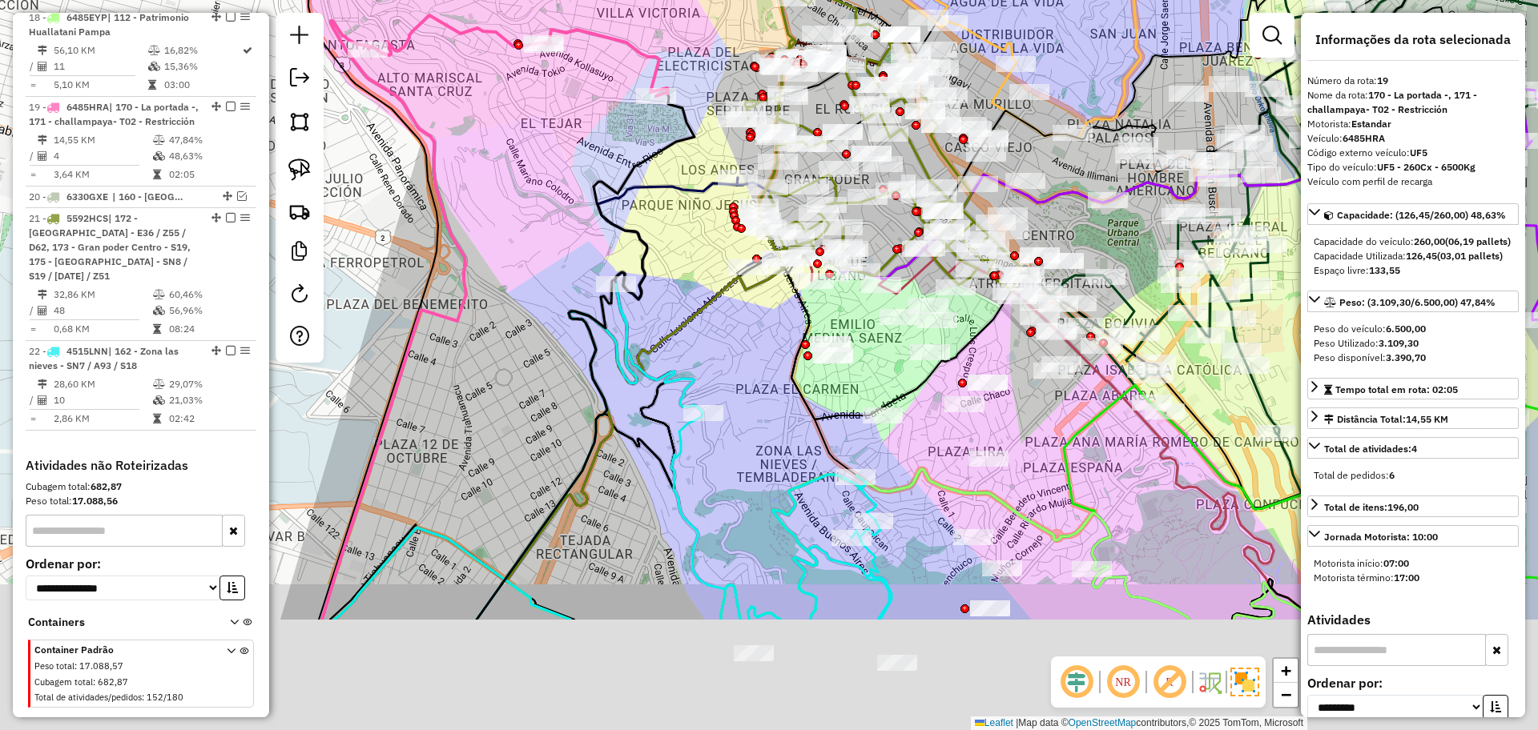
drag, startPoint x: 743, startPoint y: 504, endPoint x: 709, endPoint y: 335, distance: 172.5
click at [706, 319] on div "Janela de atendimento Grade de atendimento Capacidade Transportadoras Veículos …" at bounding box center [769, 365] width 1538 height 730
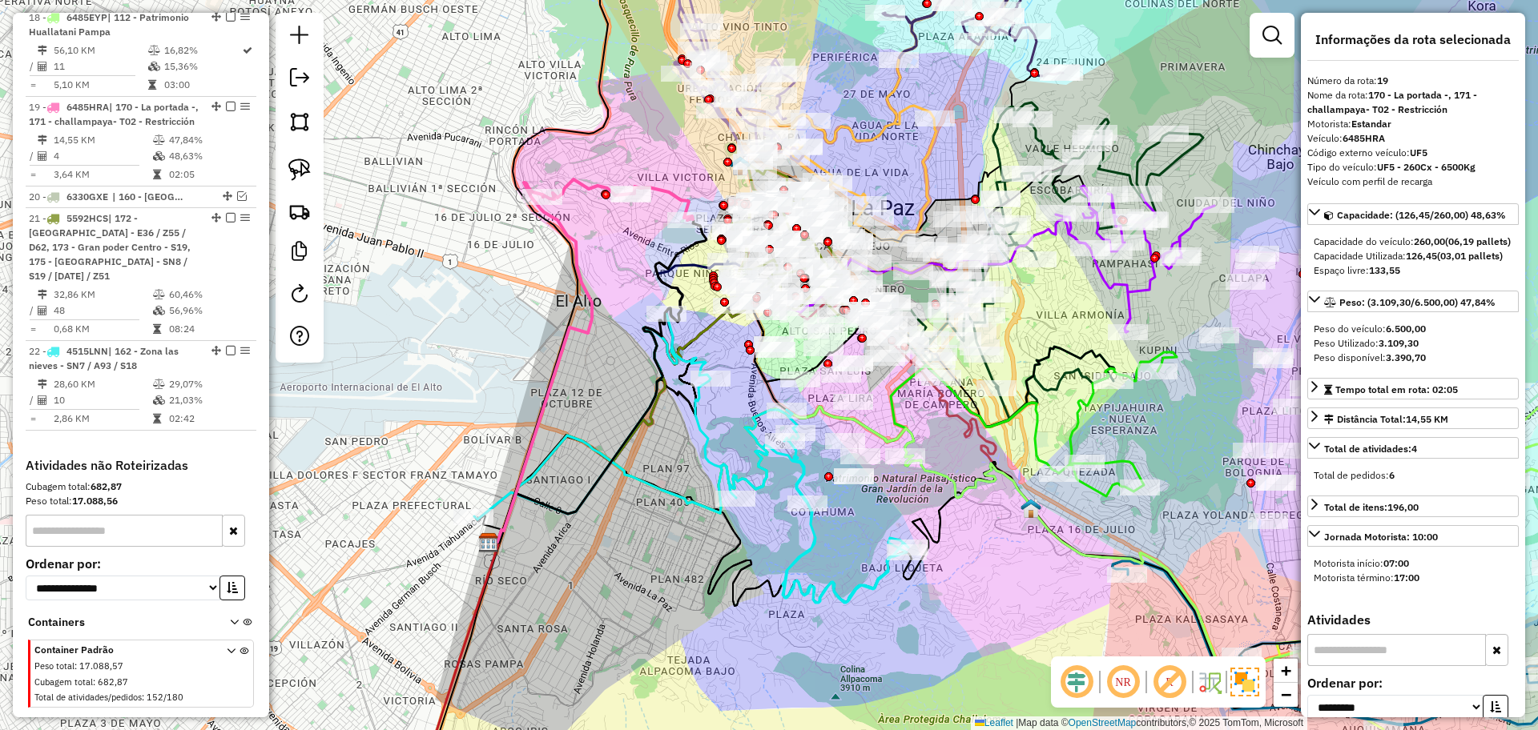
click at [757, 451] on icon at bounding box center [691, 458] width 434 height 289
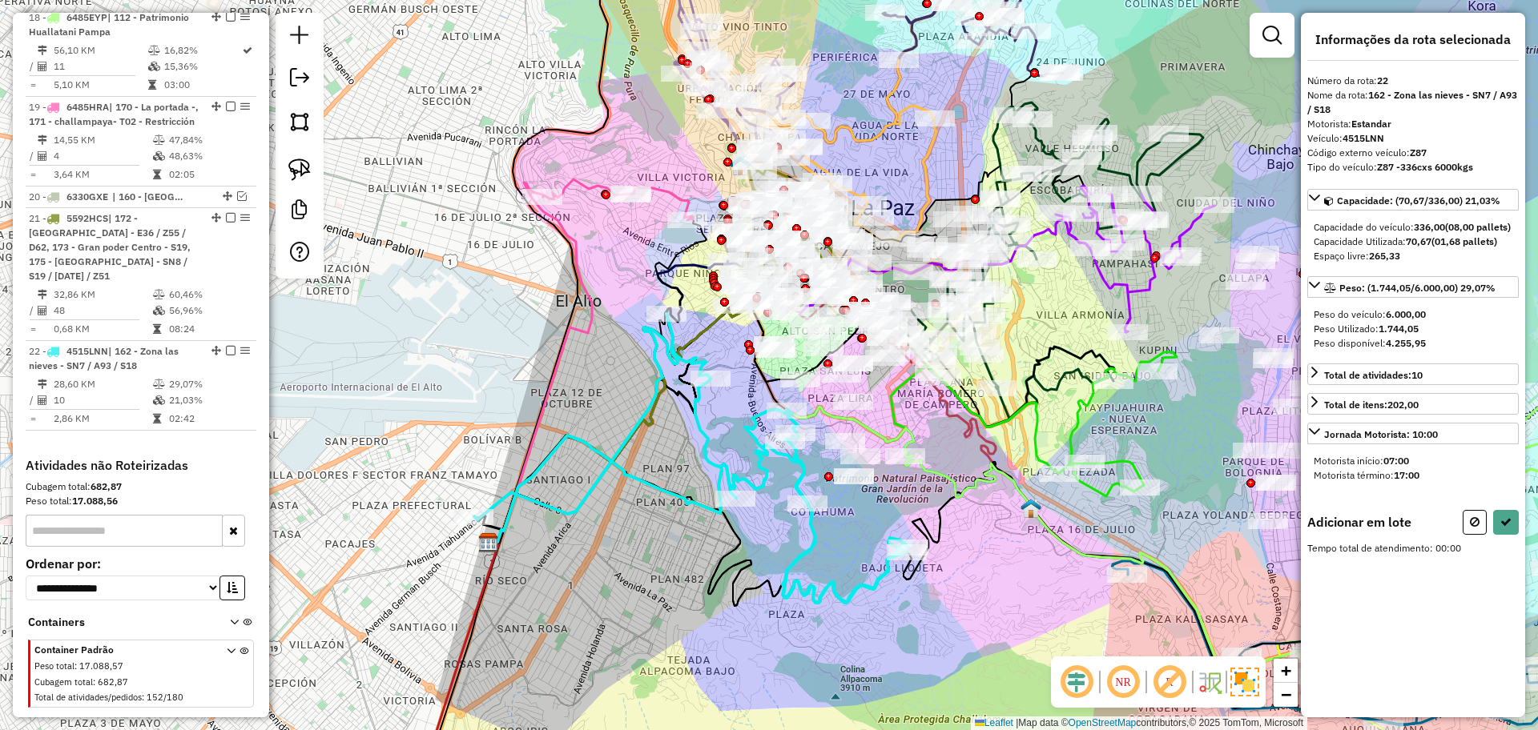
click at [659, 187] on icon at bounding box center [617, 199] width 151 height 41
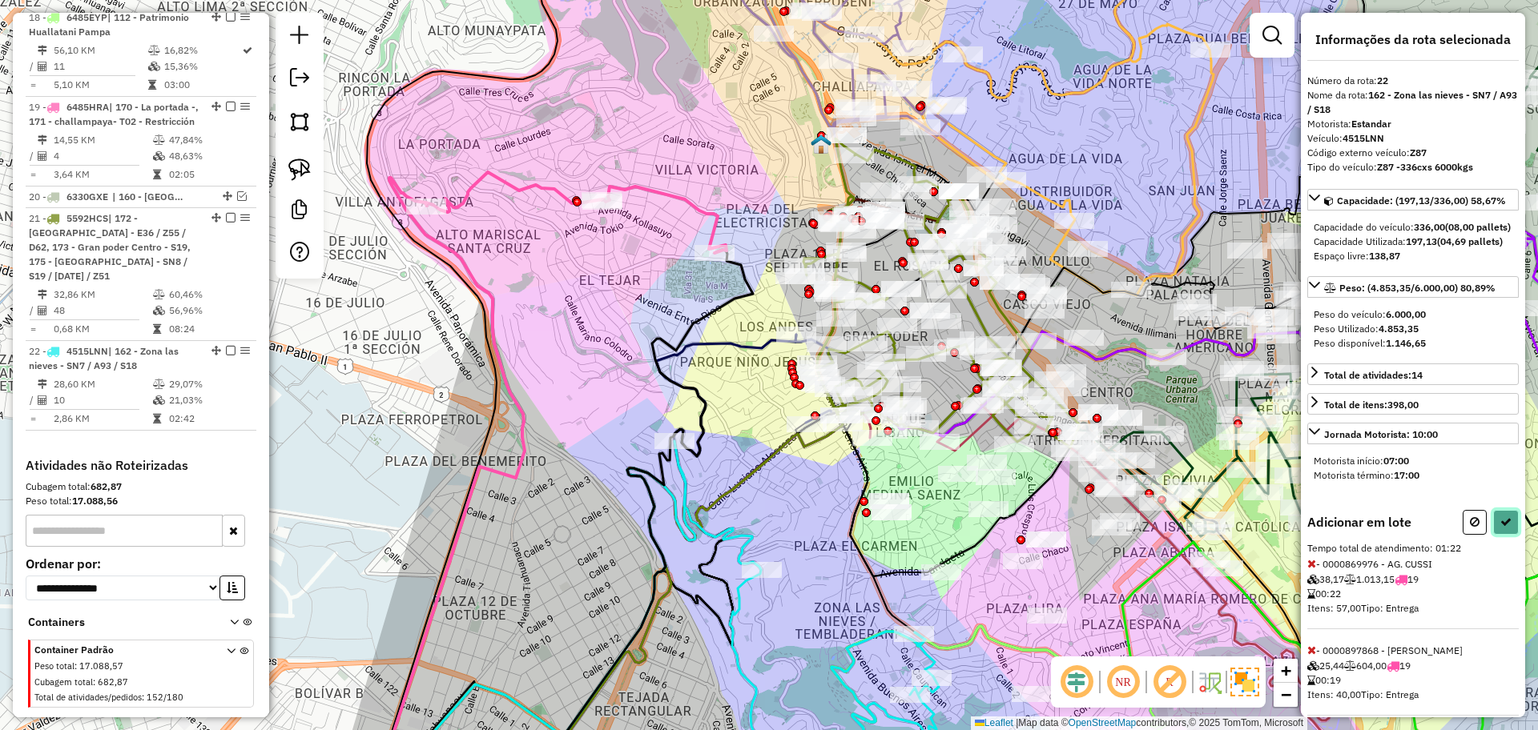
click at [1500, 528] on icon at bounding box center [1505, 522] width 11 height 11
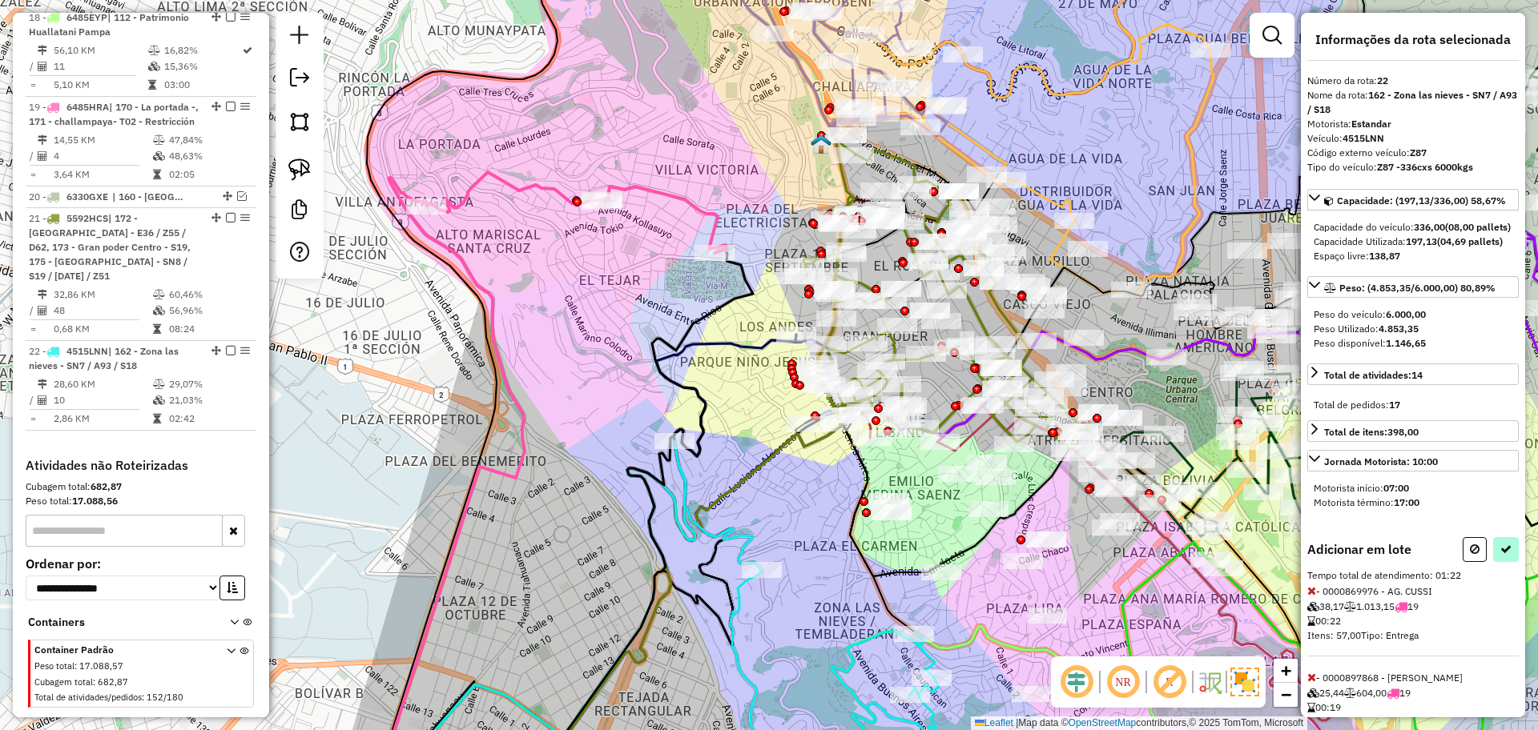
select select "**********"
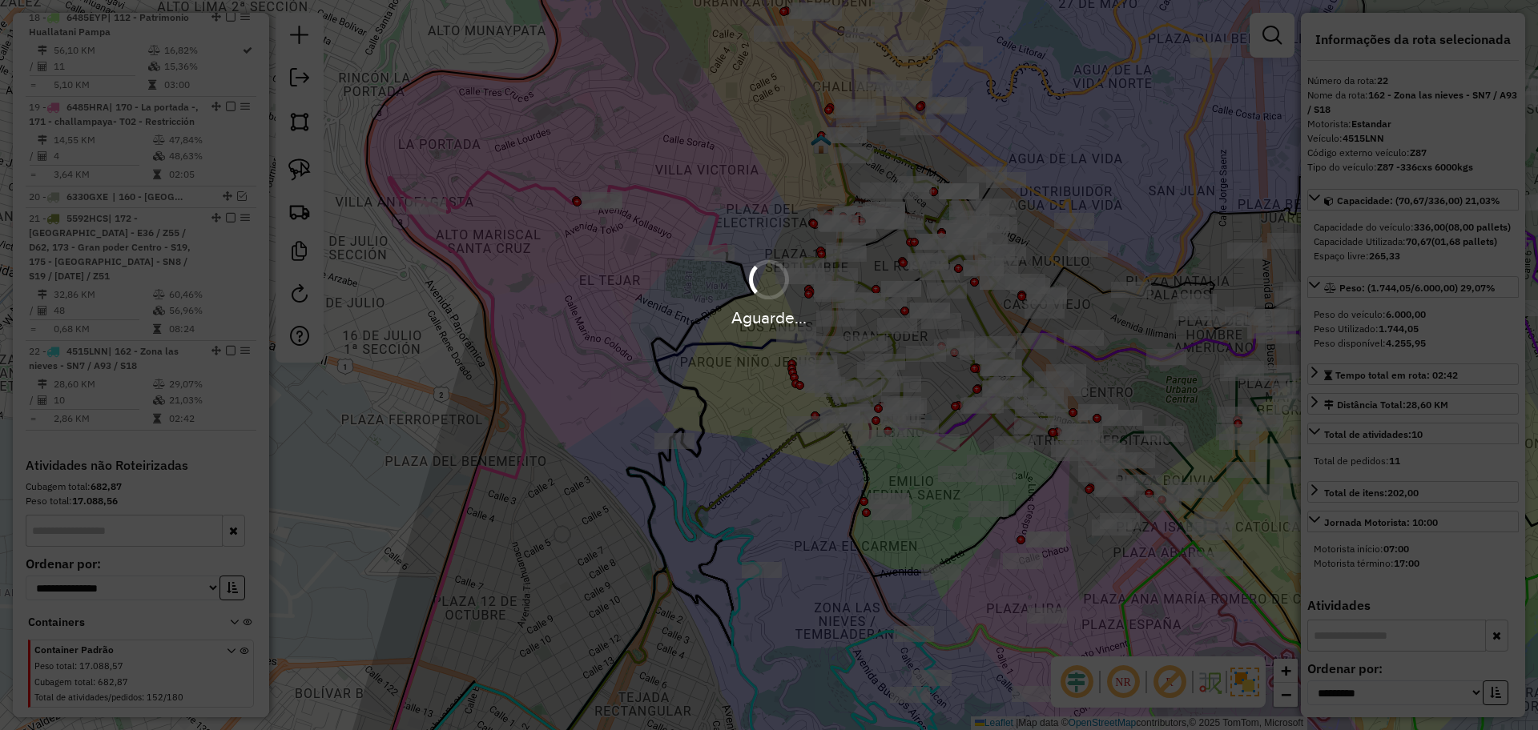
scroll to position [1804, 0]
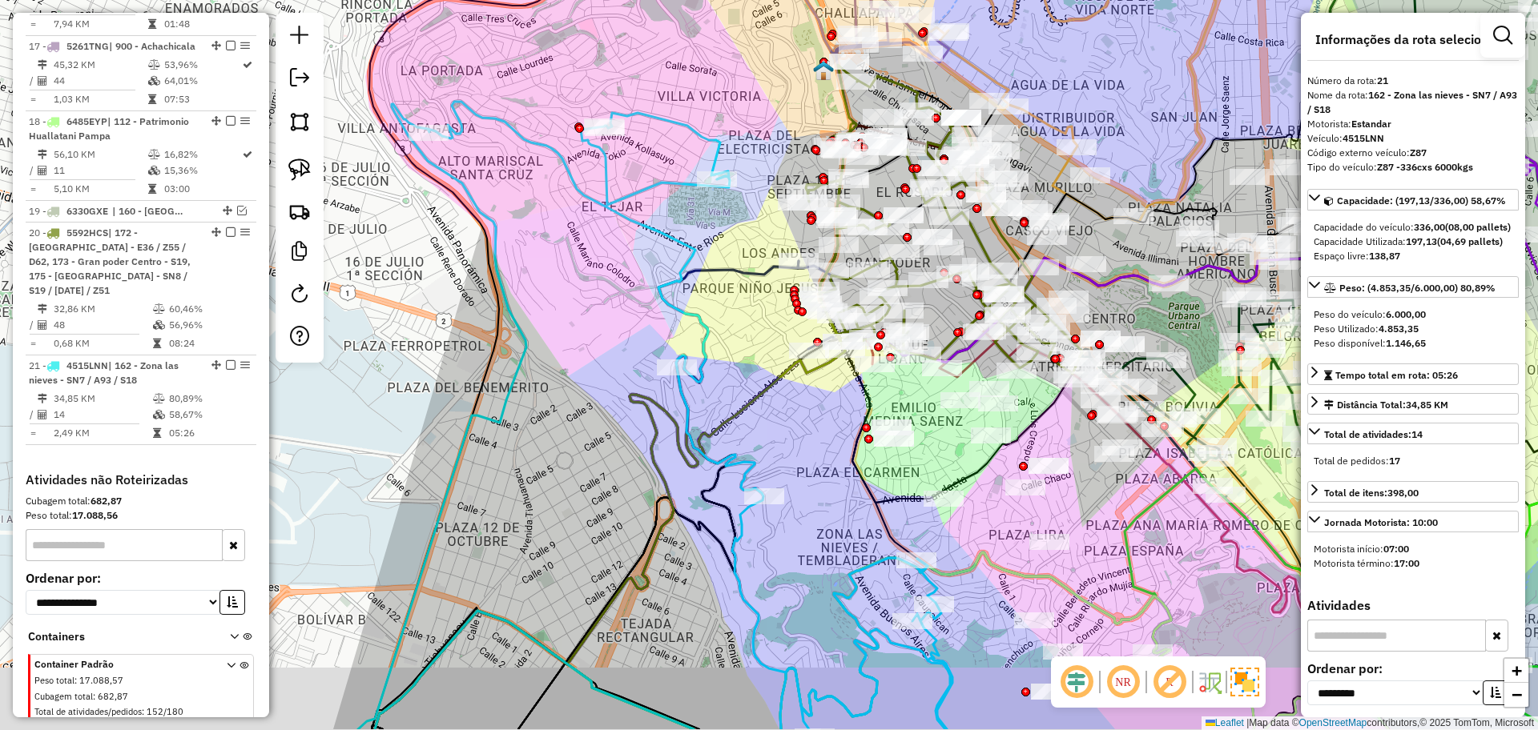
drag, startPoint x: 808, startPoint y: 479, endPoint x: 814, endPoint y: 445, distance: 34.1
click at [814, 445] on div "Janela de atendimento Grade de atendimento Capacidade Transportadoras Veículos …" at bounding box center [769, 365] width 1538 height 730
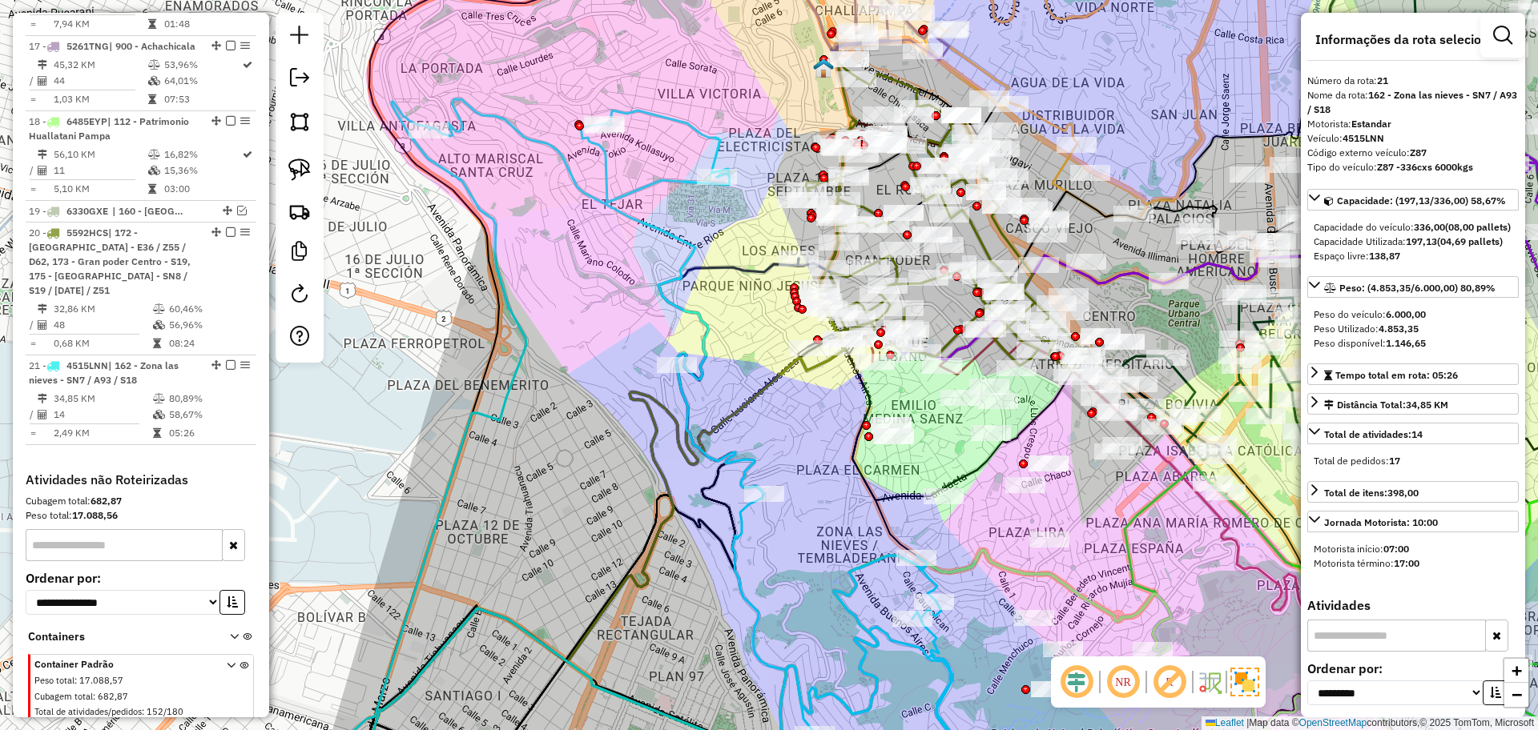
drag, startPoint x: 874, startPoint y: 547, endPoint x: 838, endPoint y: 421, distance: 130.8
click at [838, 421] on div "Rota 21 - Placa 4515LNN 0000828523 - Ag. Exaltacion Janela de atendimento Grade…" at bounding box center [769, 365] width 1538 height 730
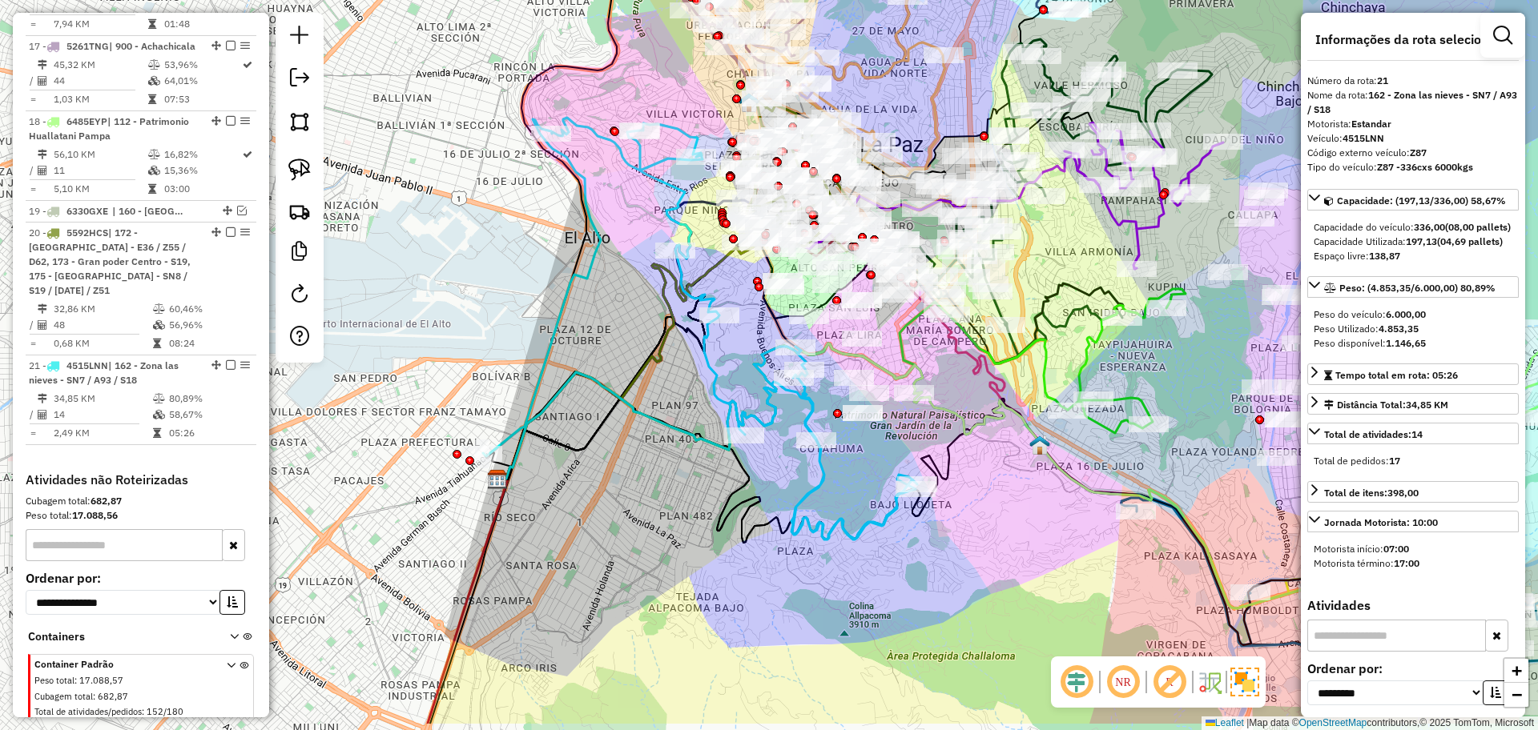
drag, startPoint x: 1045, startPoint y: 594, endPoint x: 982, endPoint y: 515, distance: 101.4
click at [982, 515] on div "Janela de atendimento Grade de atendimento Capacidade Transportadoras Veículos …" at bounding box center [769, 365] width 1538 height 730
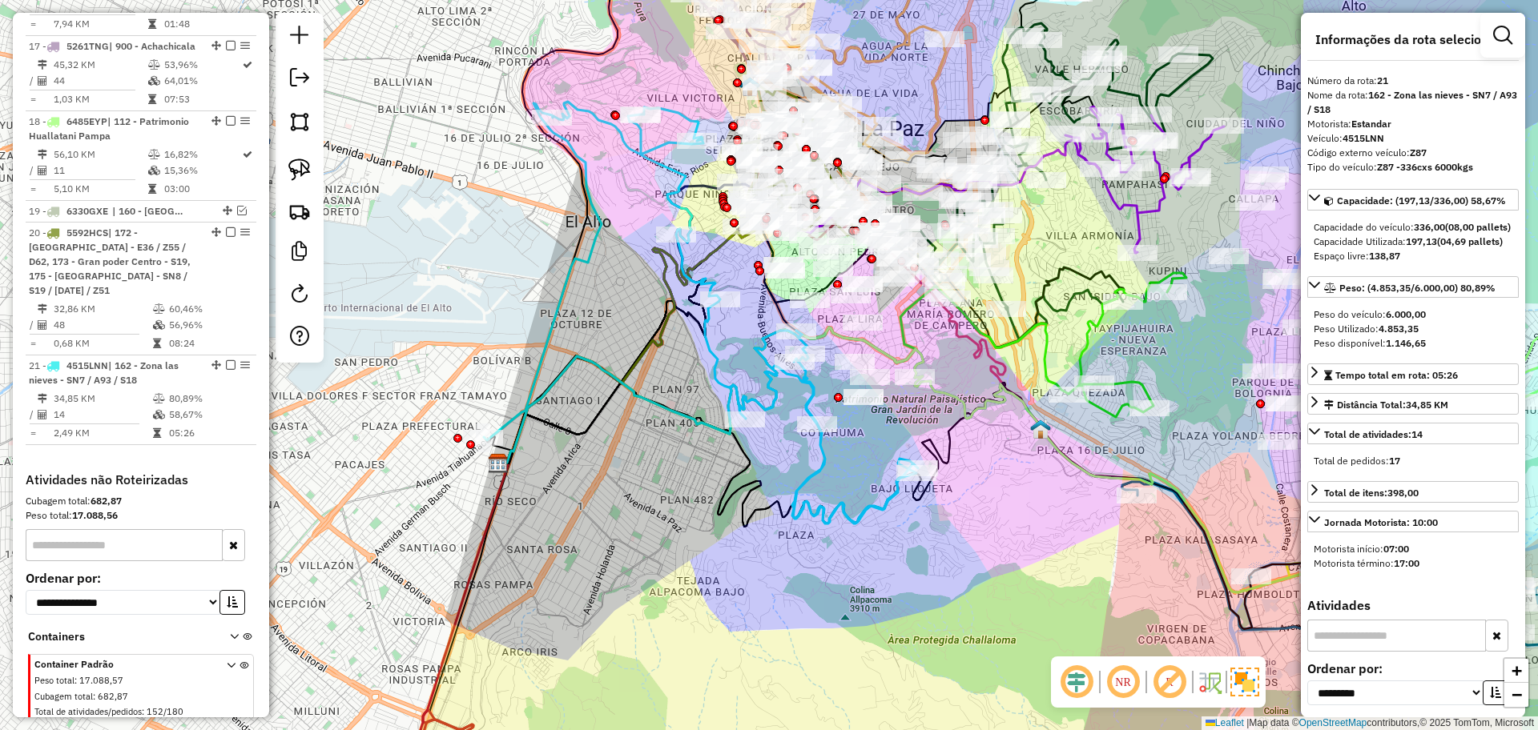
drag, startPoint x: 949, startPoint y: 437, endPoint x: 951, endPoint y: 421, distance: 16.1
click at [951, 421] on icon at bounding box center [965, 493] width 928 height 274
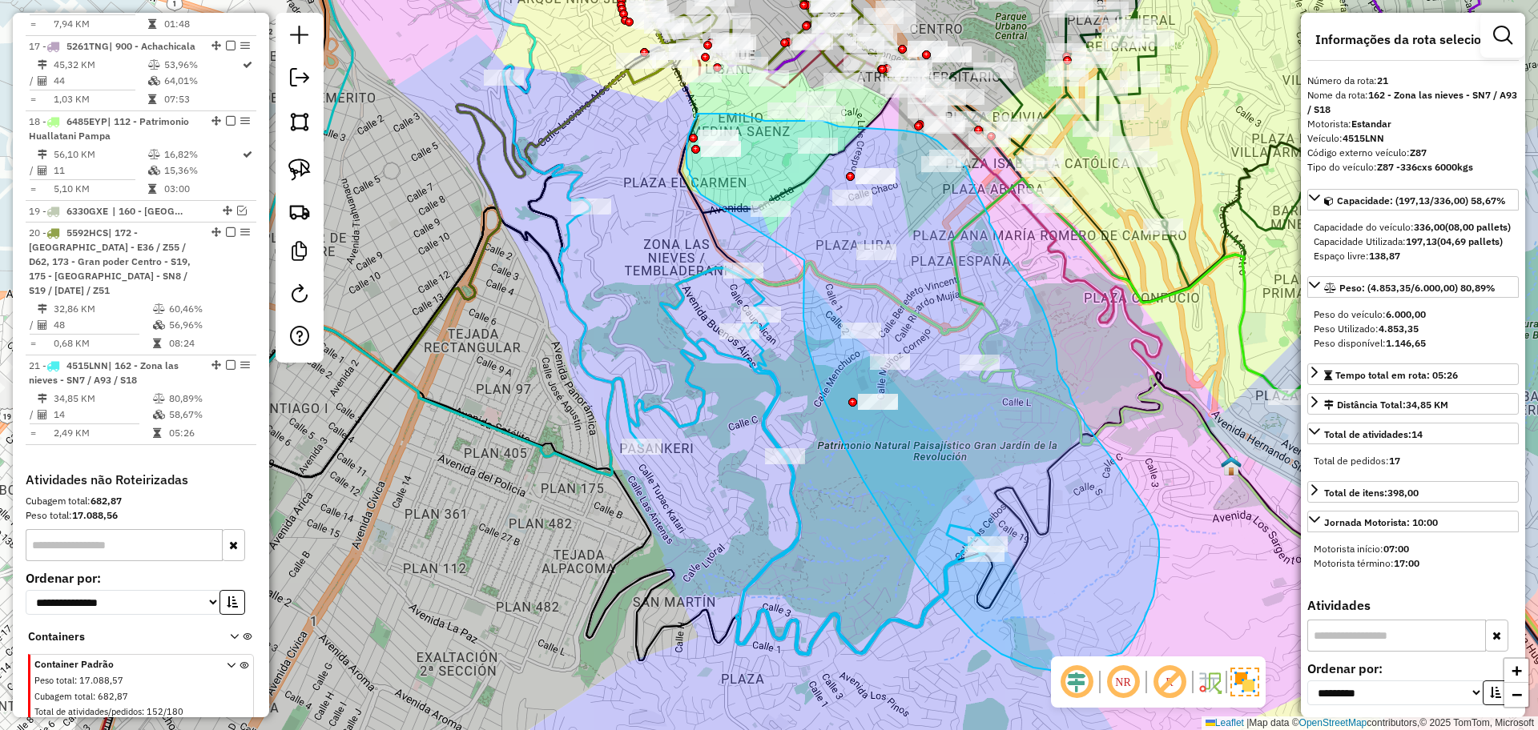
drag, startPoint x: 804, startPoint y: 294, endPoint x: 705, endPoint y: 200, distance: 136.5
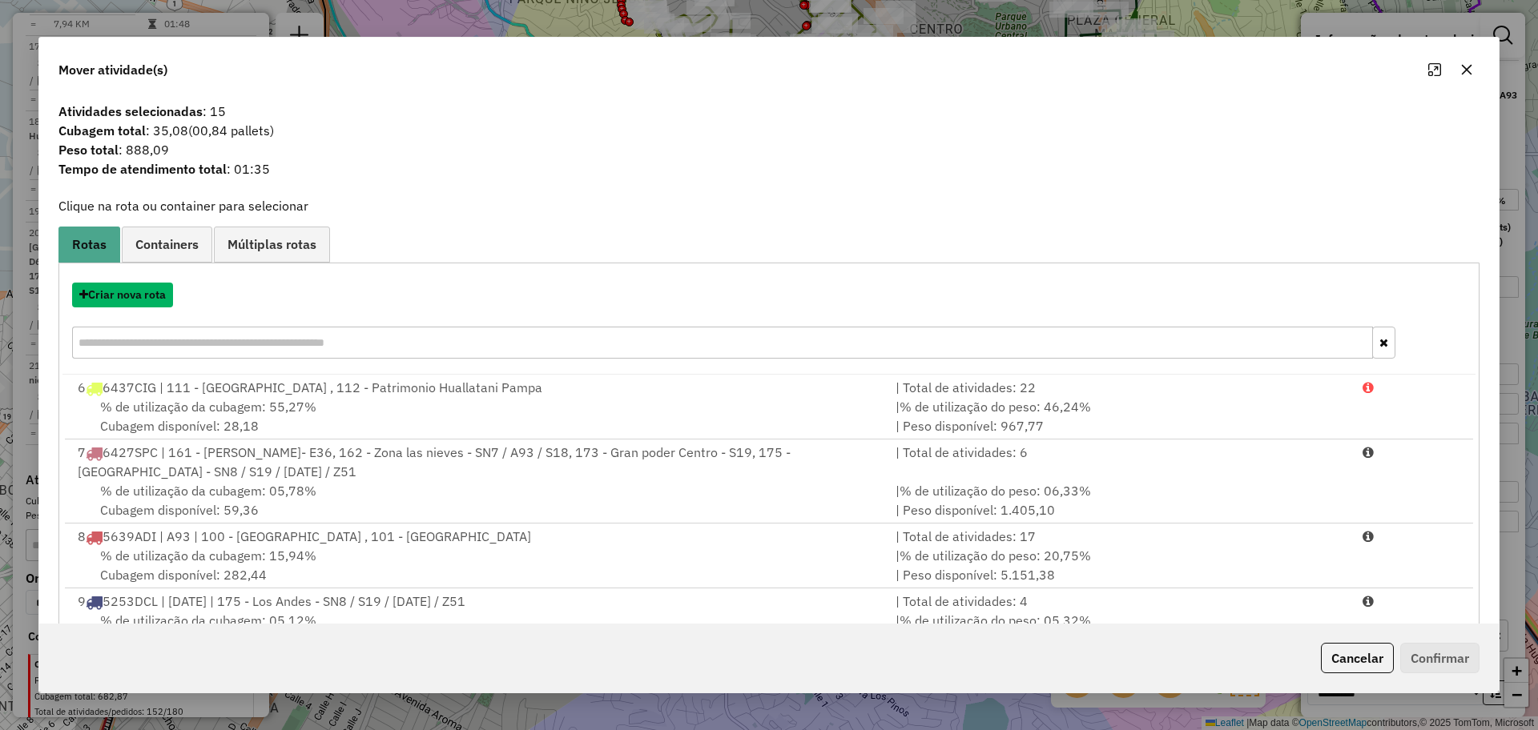
click at [127, 292] on button "Criar nova rota" at bounding box center [122, 295] width 101 height 25
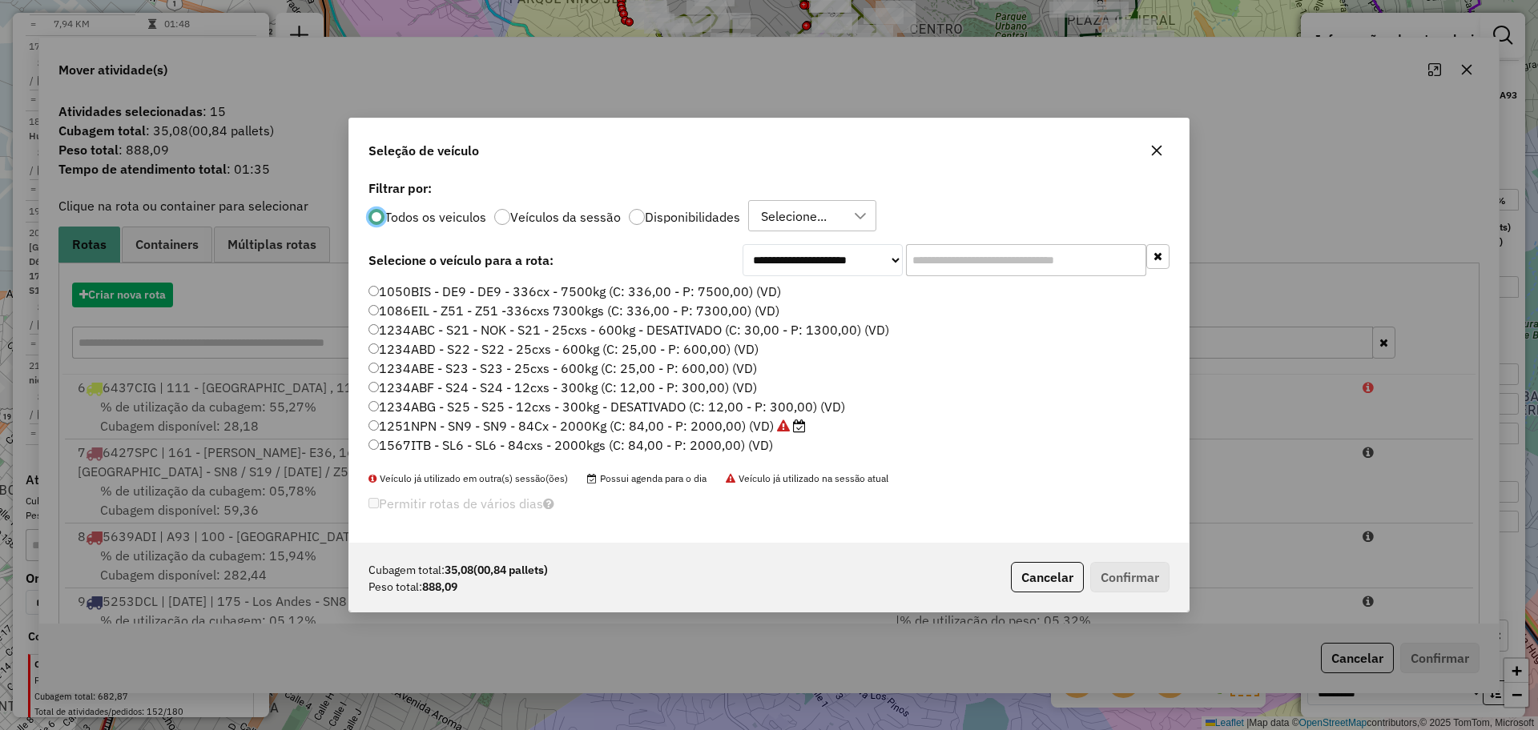
scroll to position [9, 5]
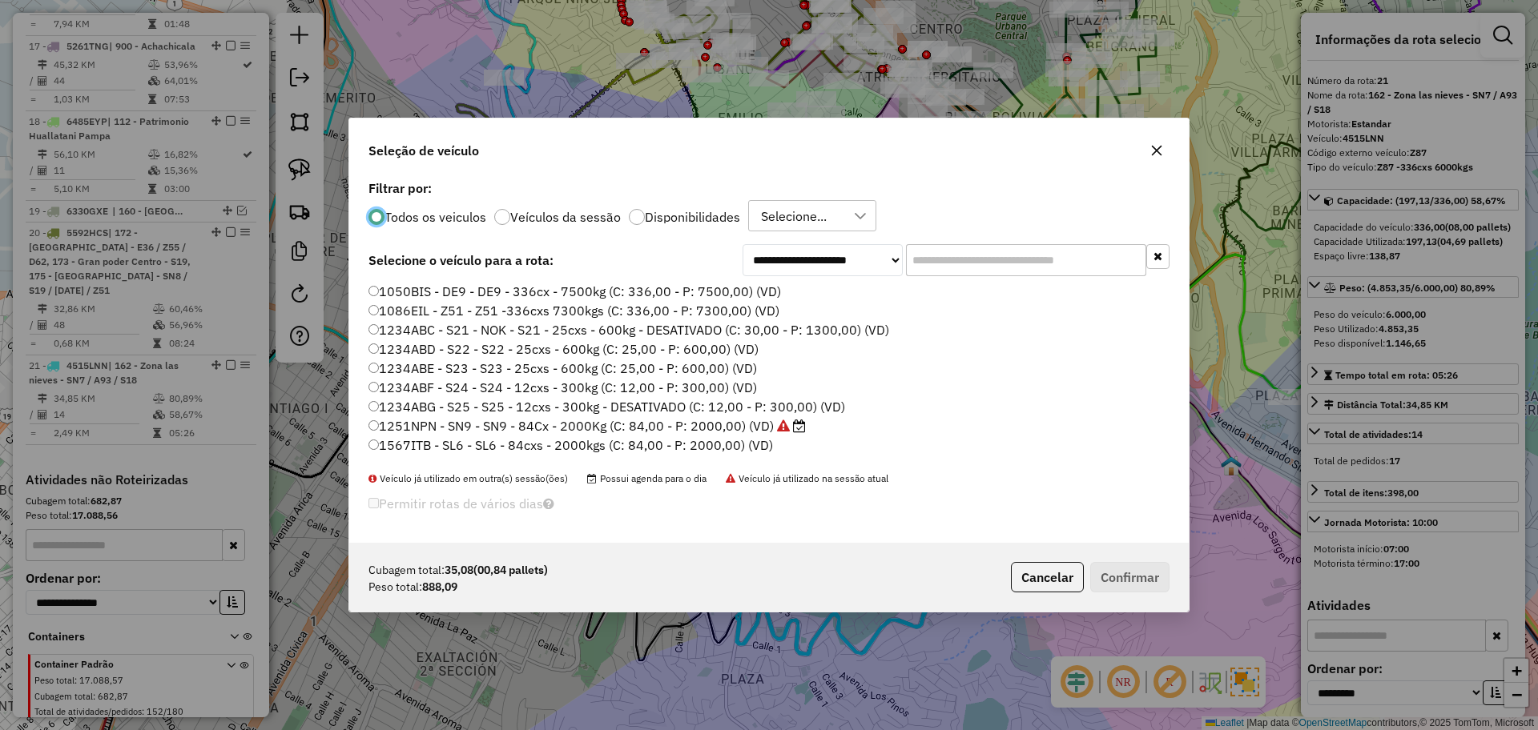
click at [127, 292] on div "**********" at bounding box center [769, 365] width 1538 height 730
click at [633, 216] on div at bounding box center [637, 217] width 16 height 16
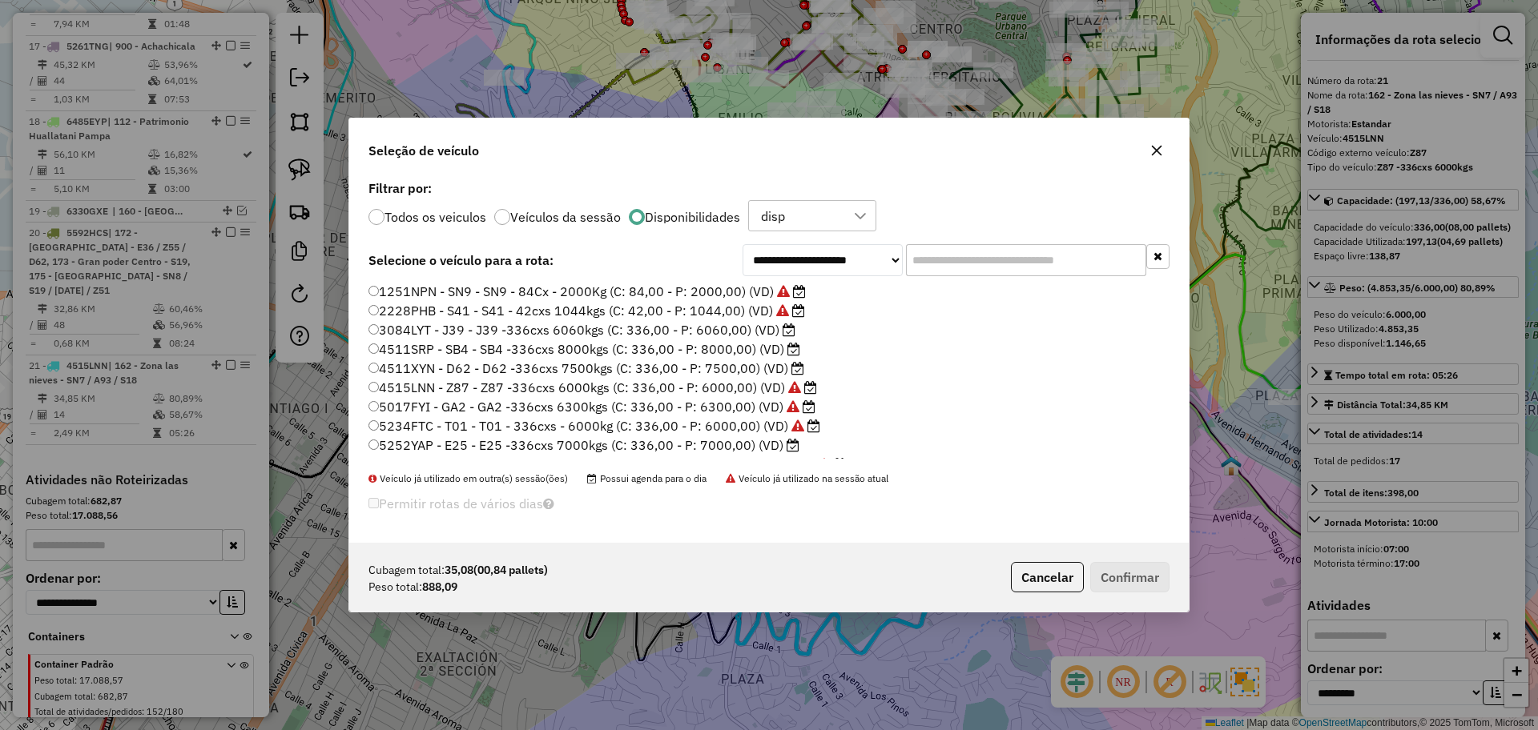
click at [529, 336] on label "3084LYT - J39 - J39 -336cxs 6060kgs (C: 336,00 - P: 6060,00) (VD)" at bounding box center [581, 329] width 427 height 19
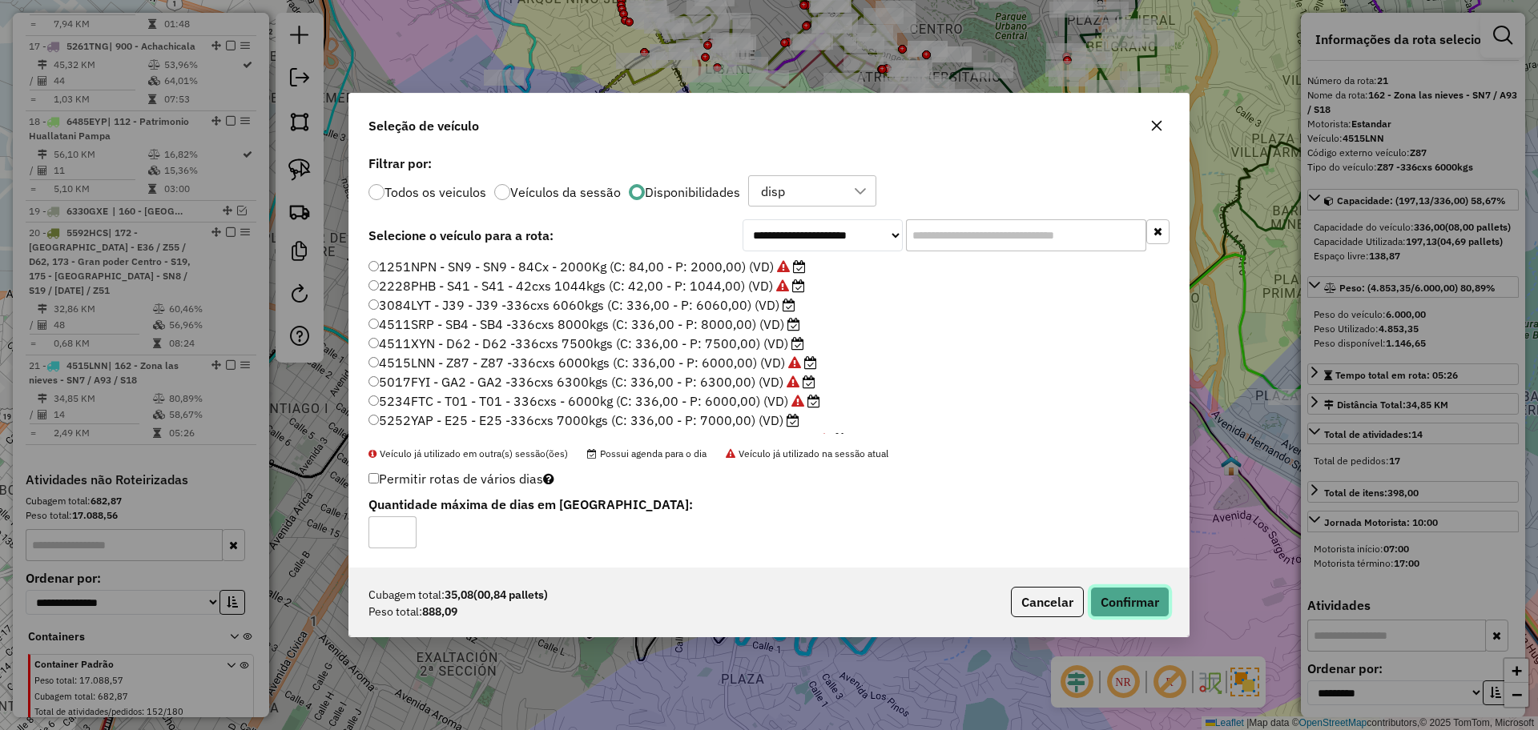
click at [1145, 611] on button "Confirmar" at bounding box center [1129, 602] width 79 height 30
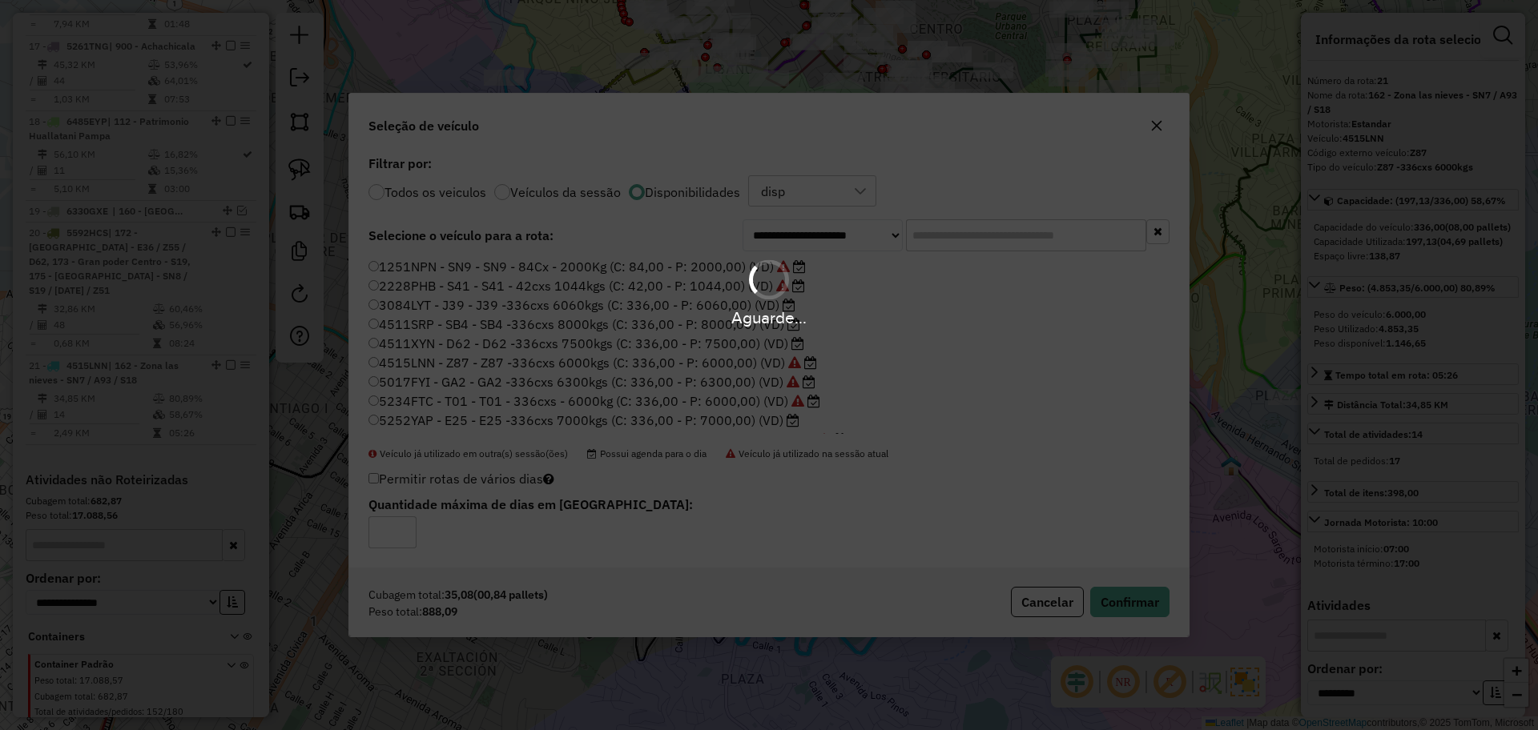
scroll to position [1908, 0]
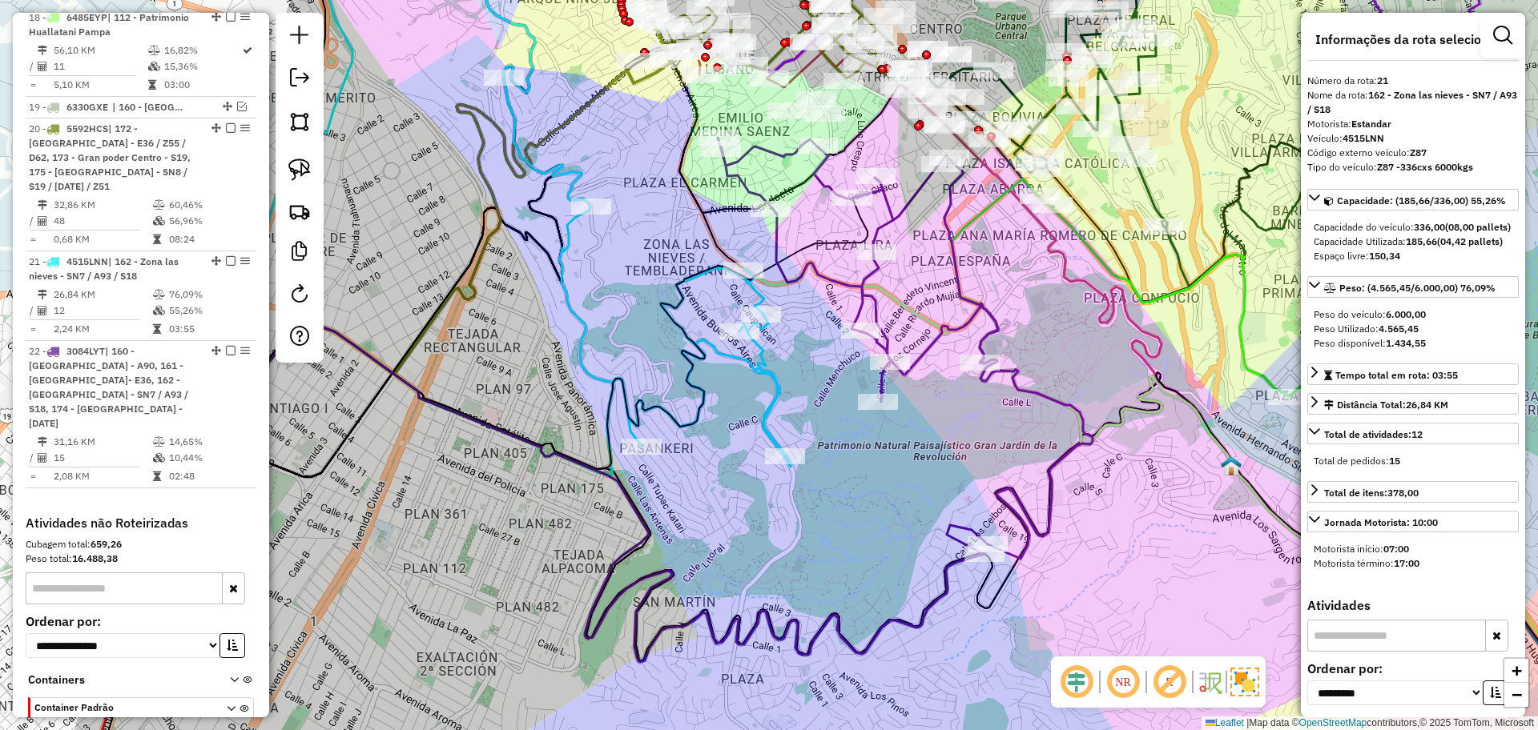
click at [766, 364] on icon at bounding box center [454, 207] width 673 height 561
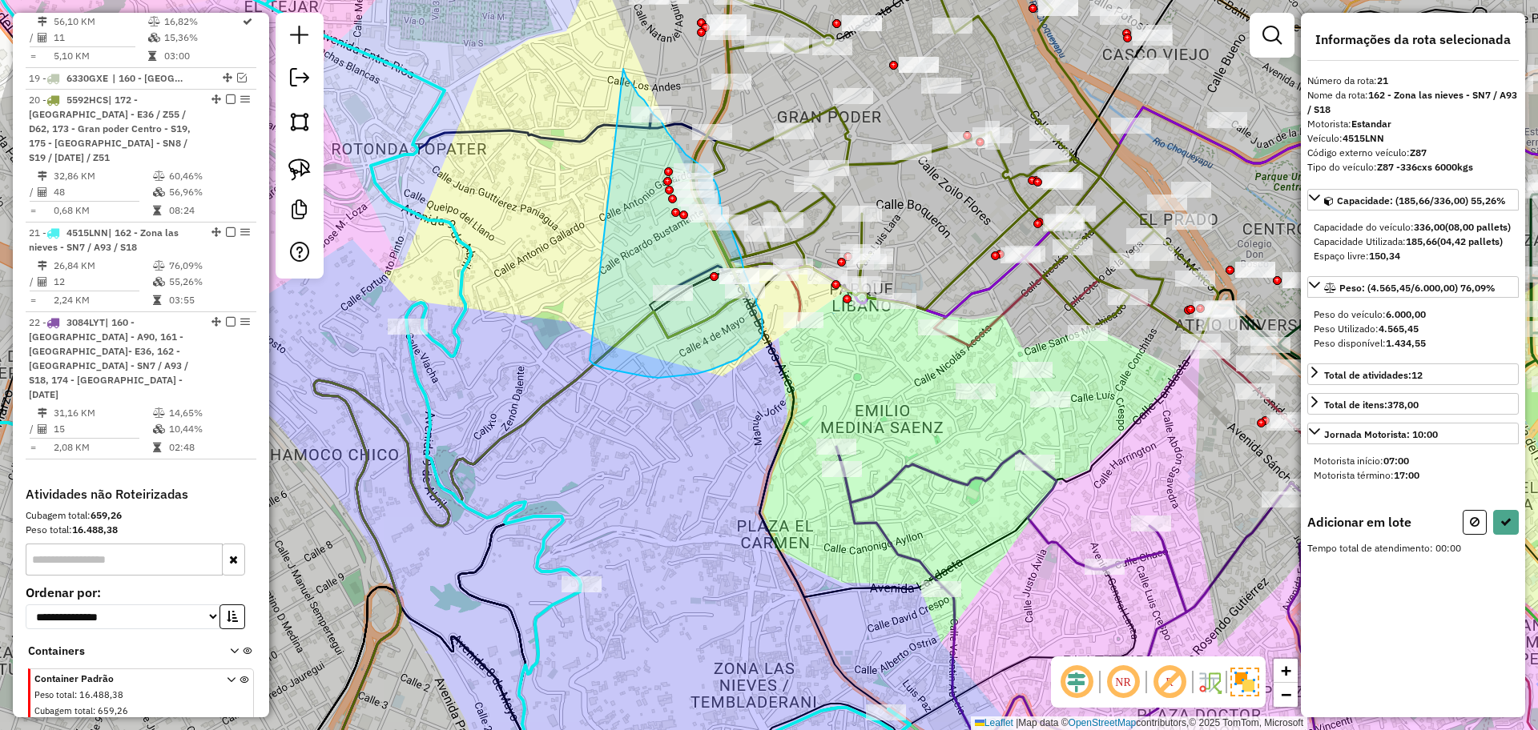
drag, startPoint x: 623, startPoint y: 69, endPoint x: 589, endPoint y: 360, distance: 293.5
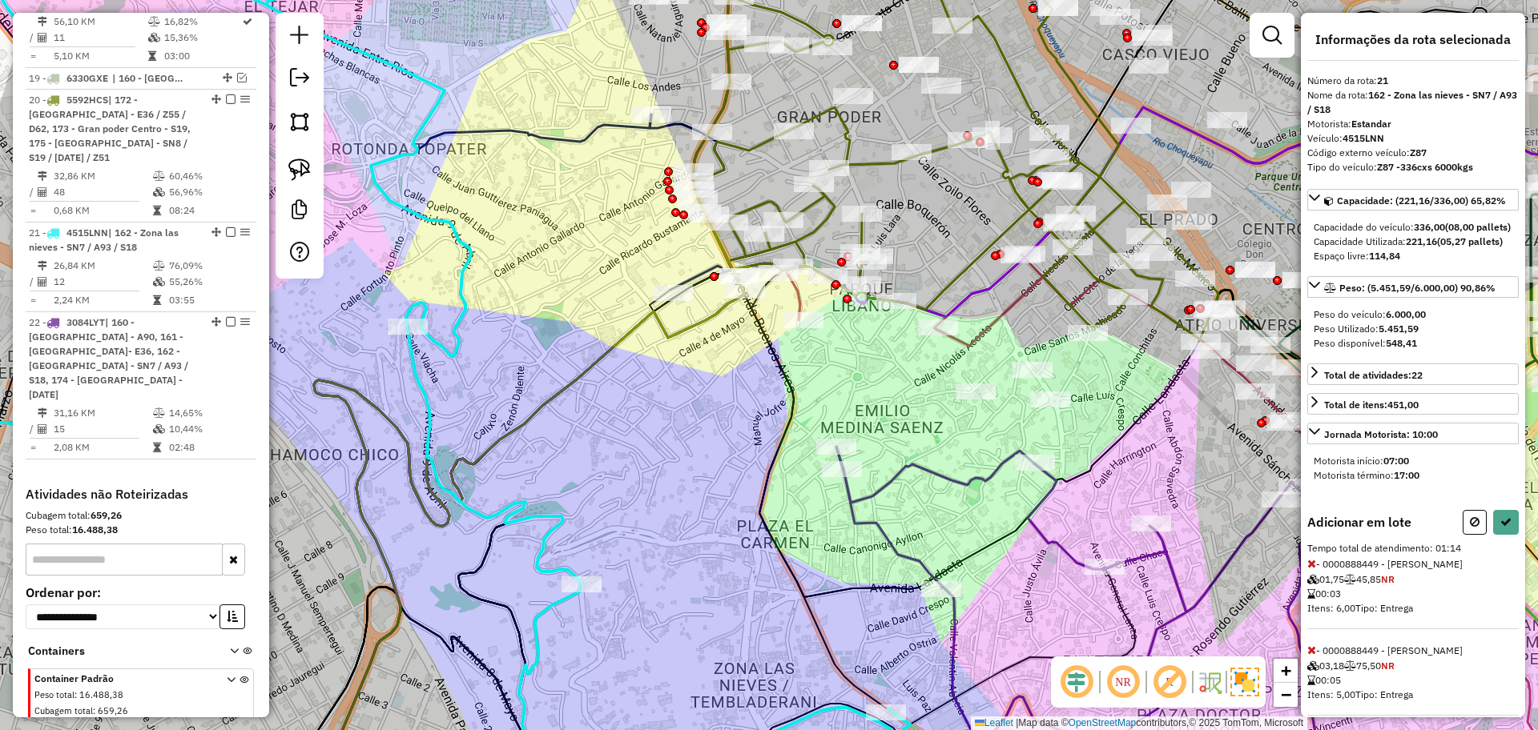
click at [1486, 535] on div at bounding box center [1490, 522] width 56 height 25
click at [1493, 535] on button at bounding box center [1506, 522] width 26 height 25
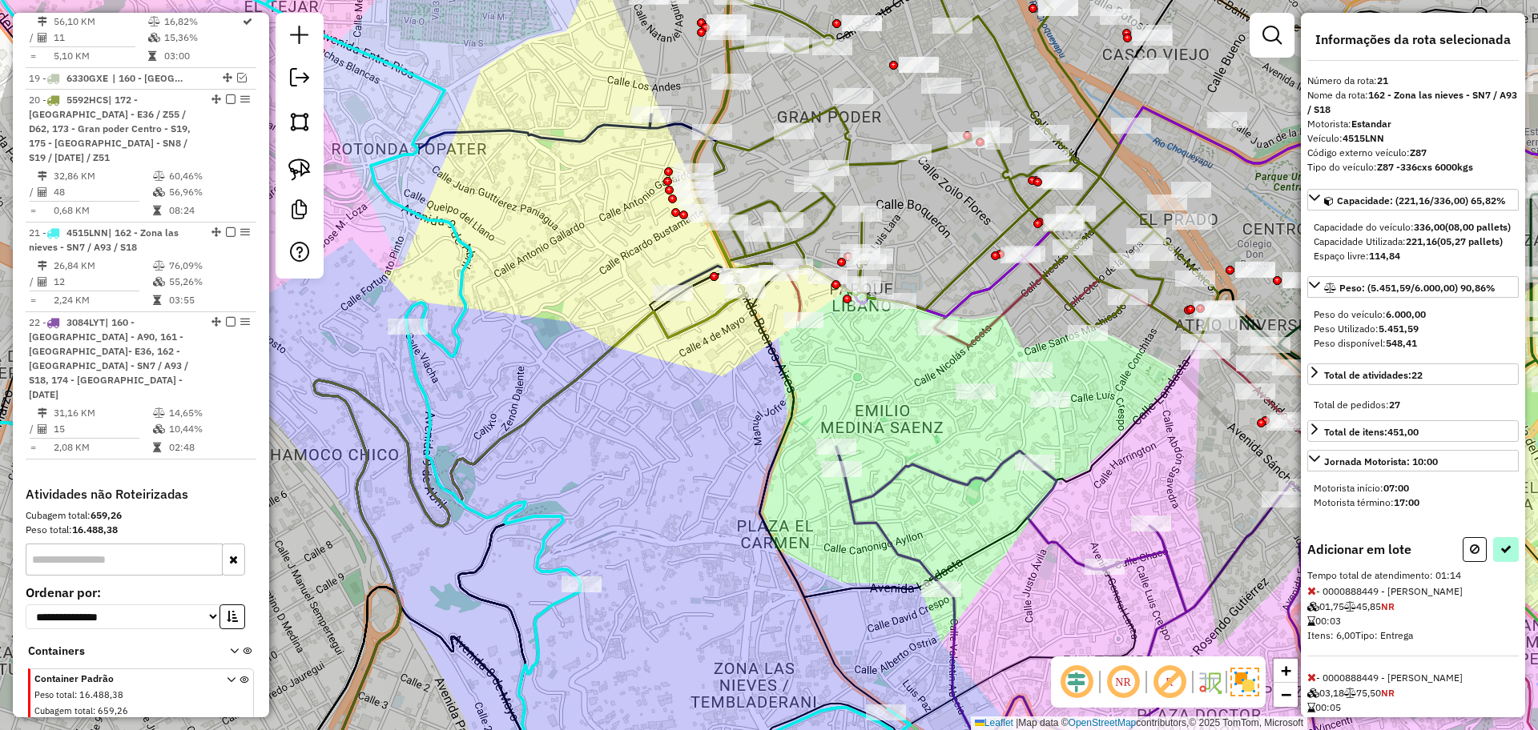
select select "**********"
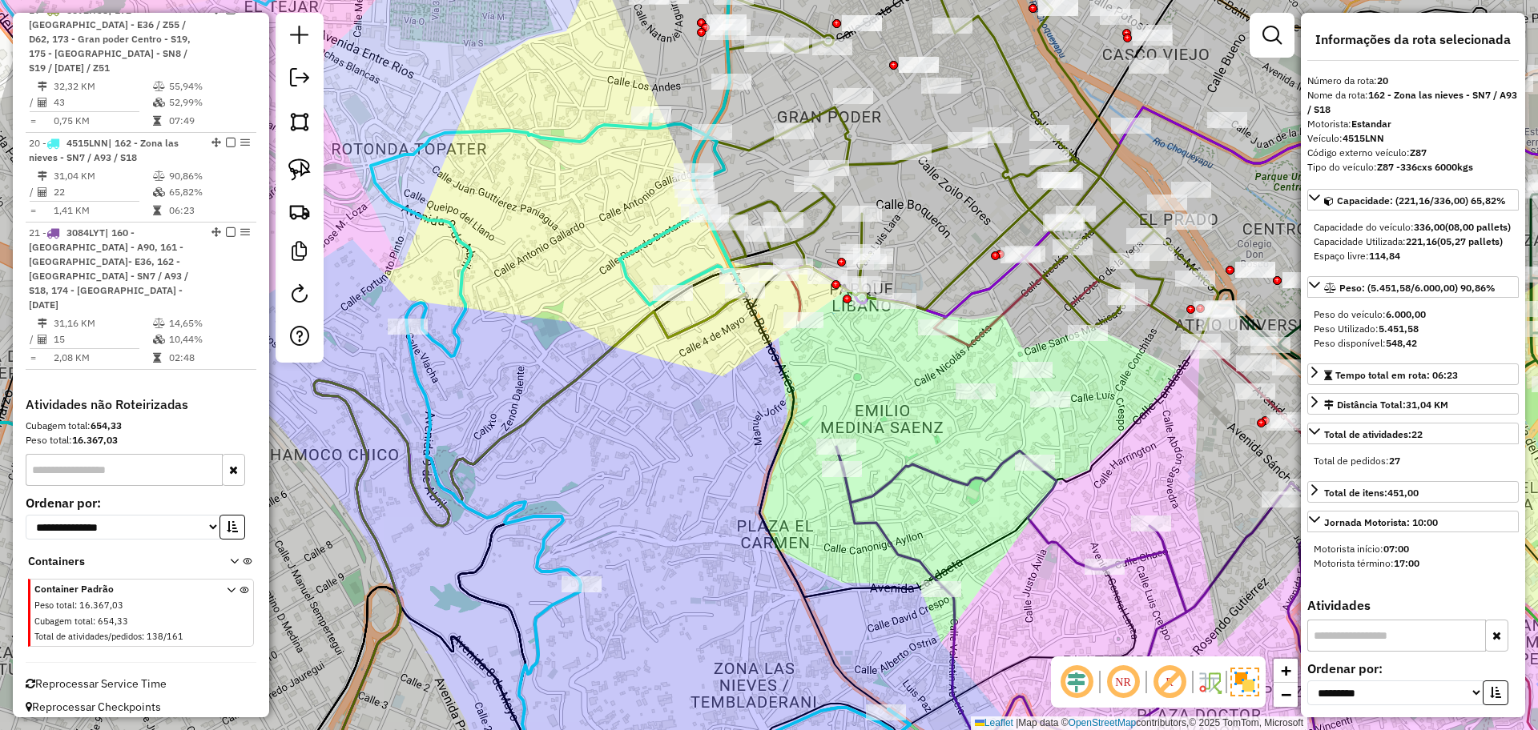
scroll to position [1847, 0]
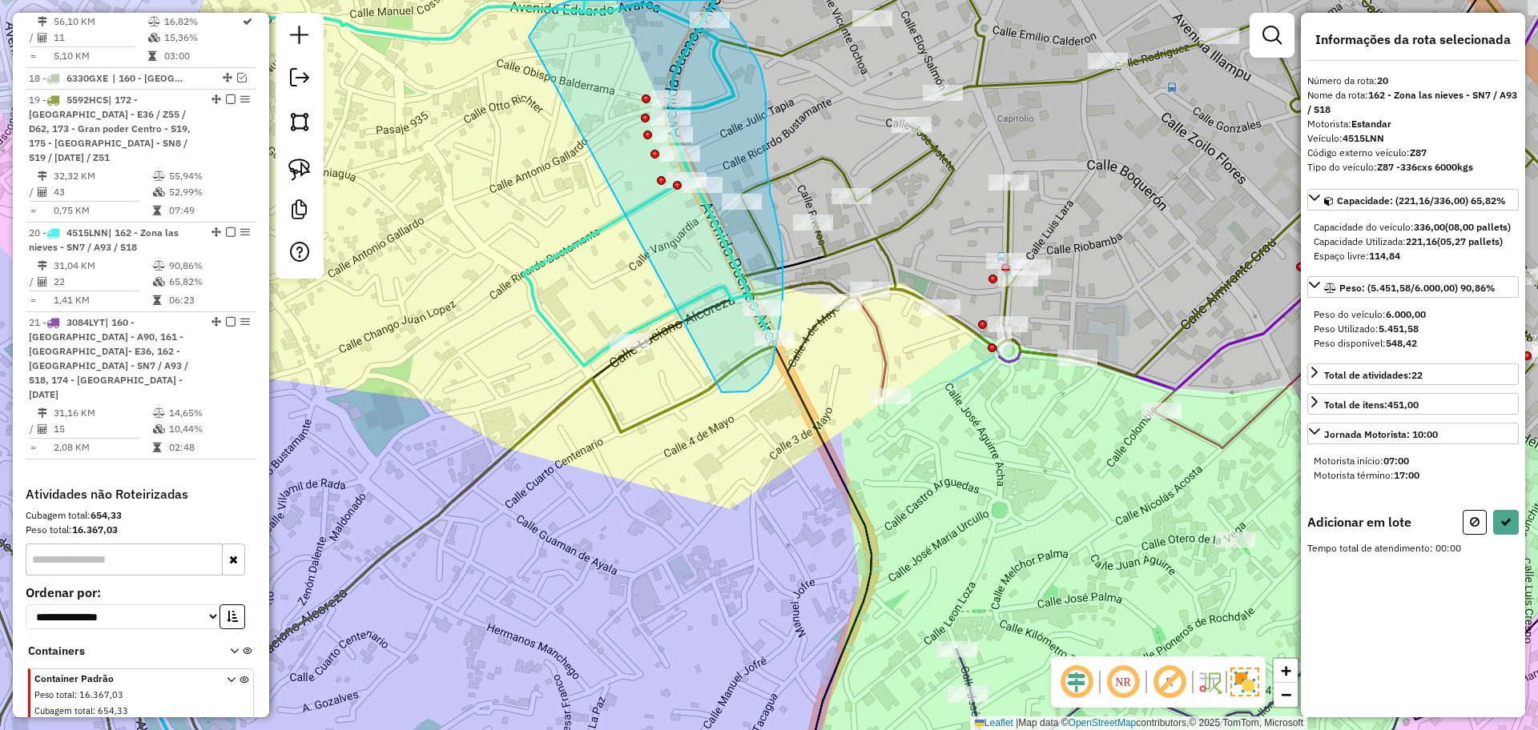
drag, startPoint x: 723, startPoint y: 392, endPoint x: 529, endPoint y: 37, distance: 405.4
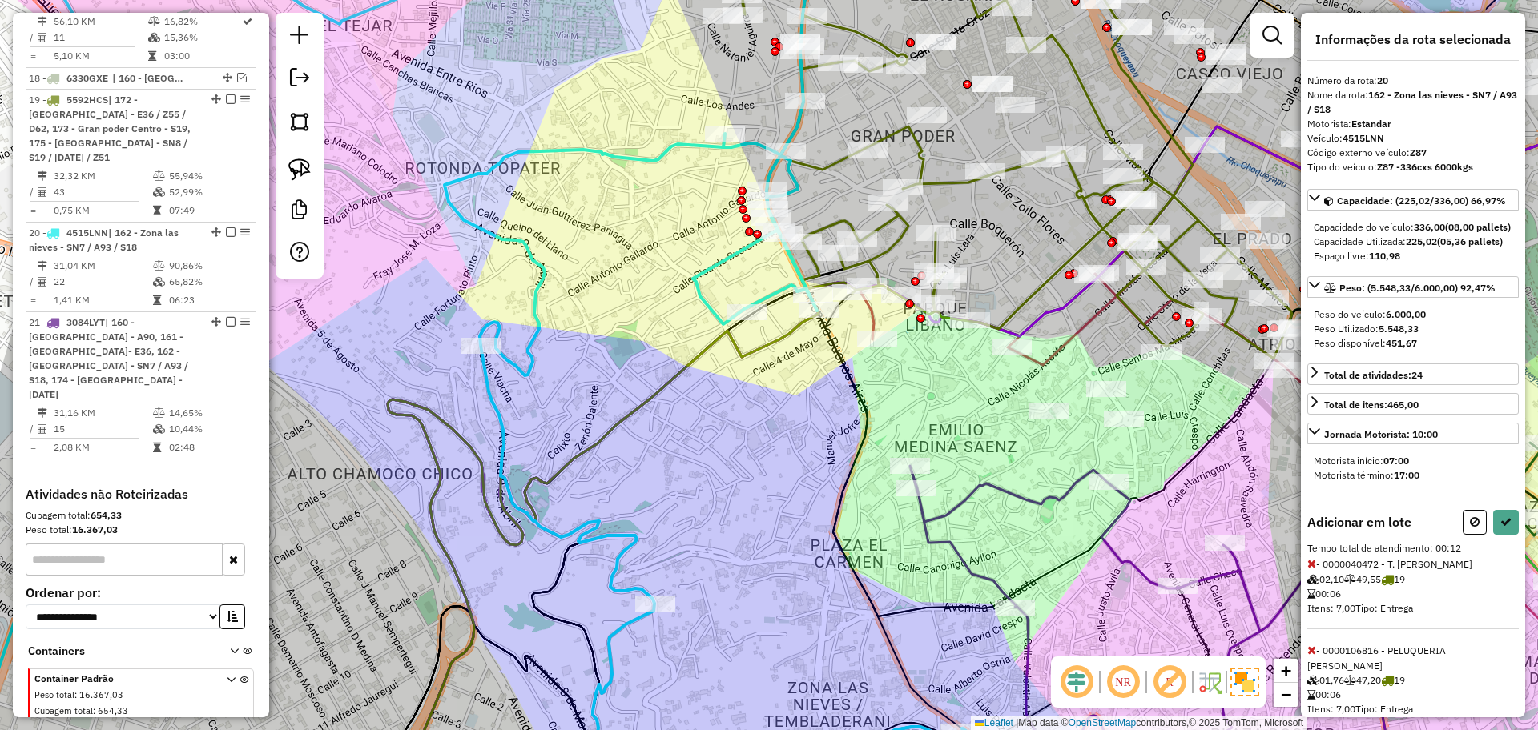
drag, startPoint x: 779, startPoint y: 452, endPoint x: 792, endPoint y: 390, distance: 63.0
click at [792, 390] on div "Janela de atendimento Grade de atendimento Capacidade Transportadoras Veículos …" at bounding box center [769, 365] width 1538 height 730
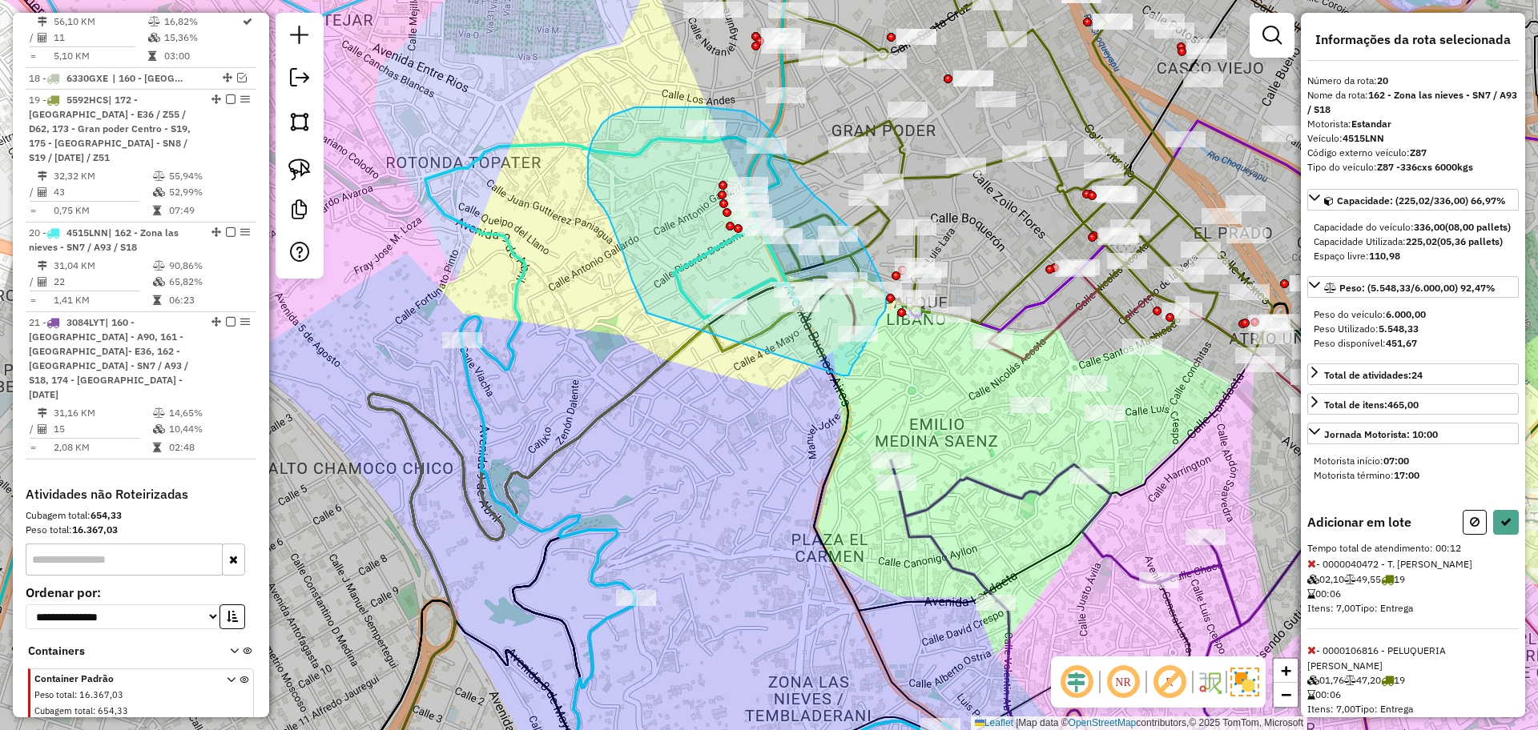
drag, startPoint x: 841, startPoint y: 376, endPoint x: 652, endPoint y: 321, distance: 196.7
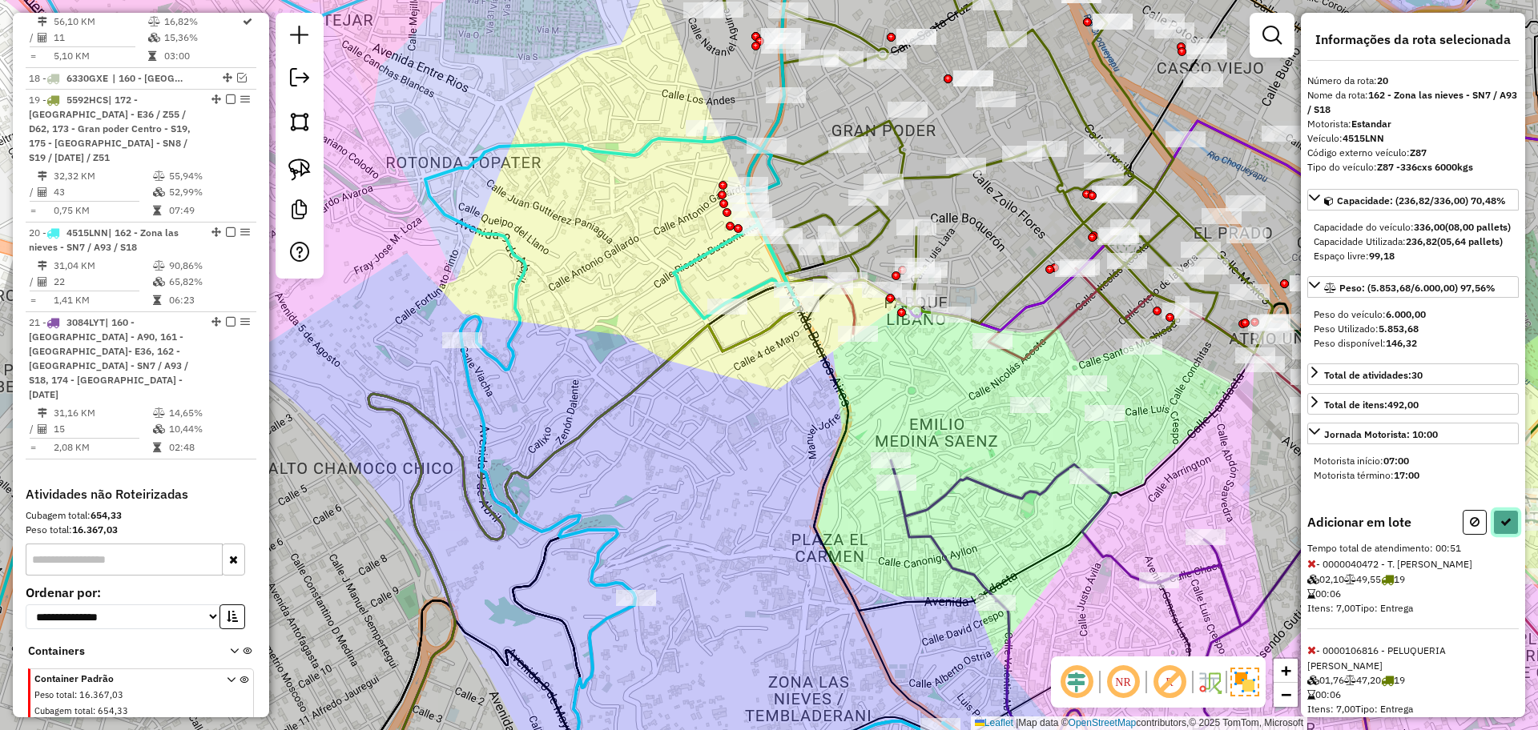
click at [1494, 535] on button at bounding box center [1506, 522] width 26 height 25
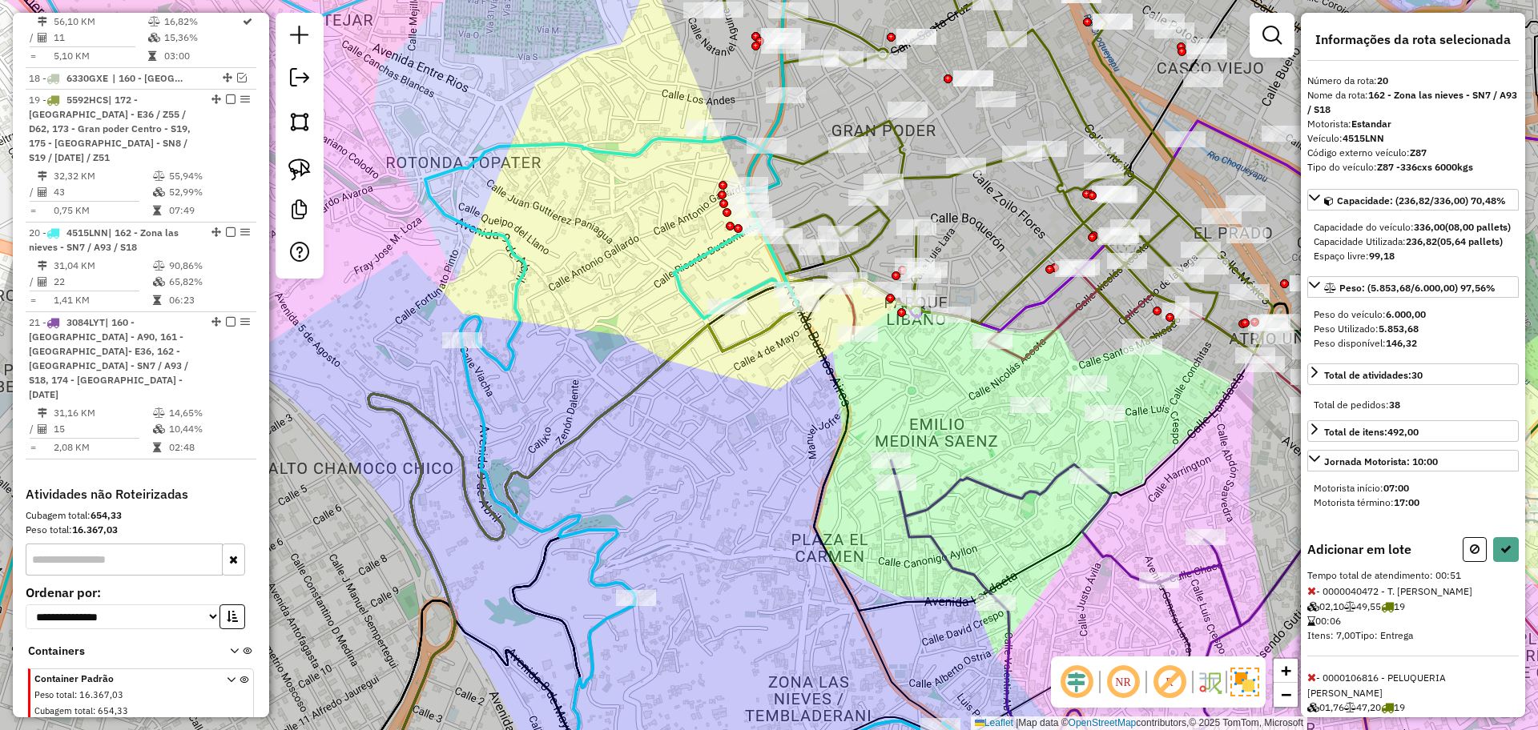
select select "**********"
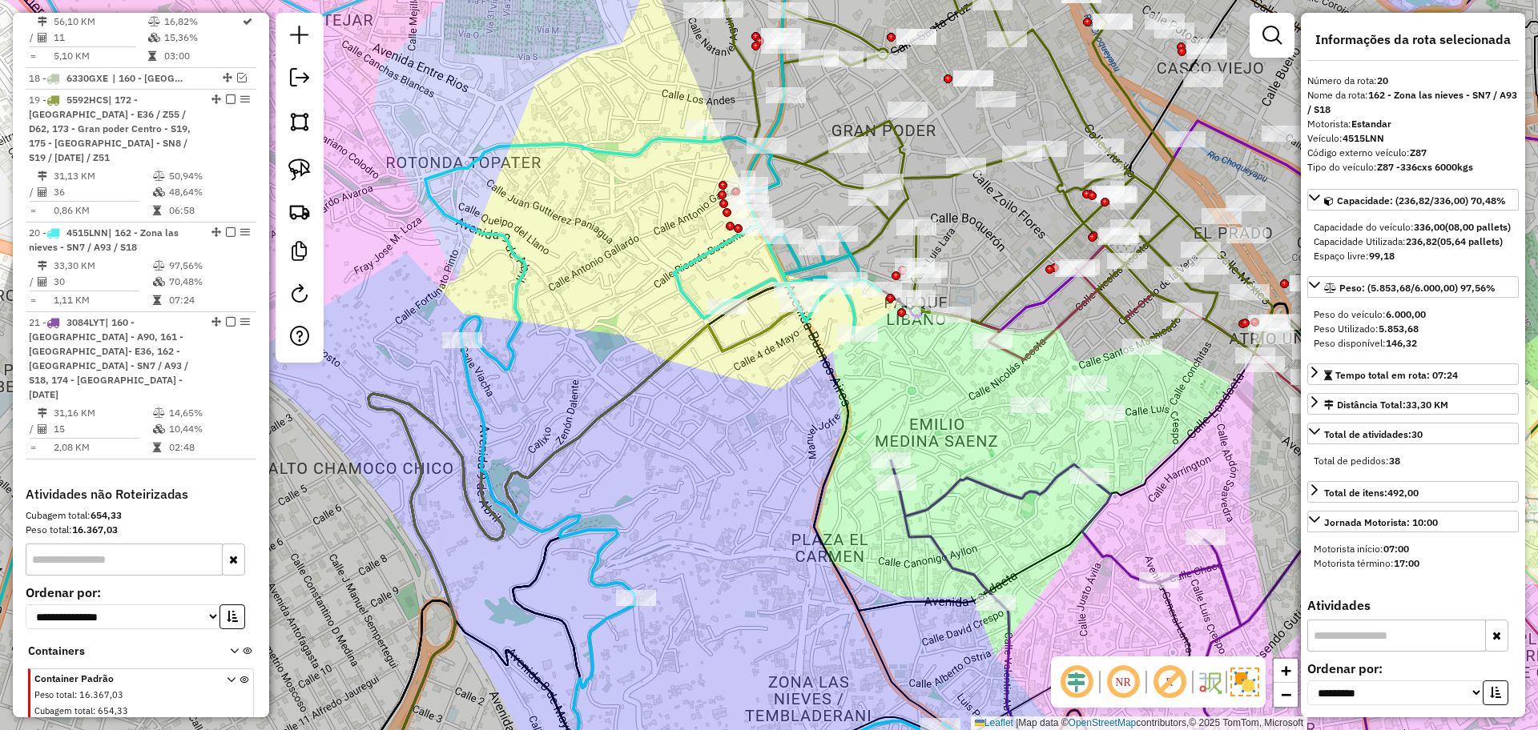
click at [628, 155] on icon at bounding box center [459, 365] width 1048 height 876
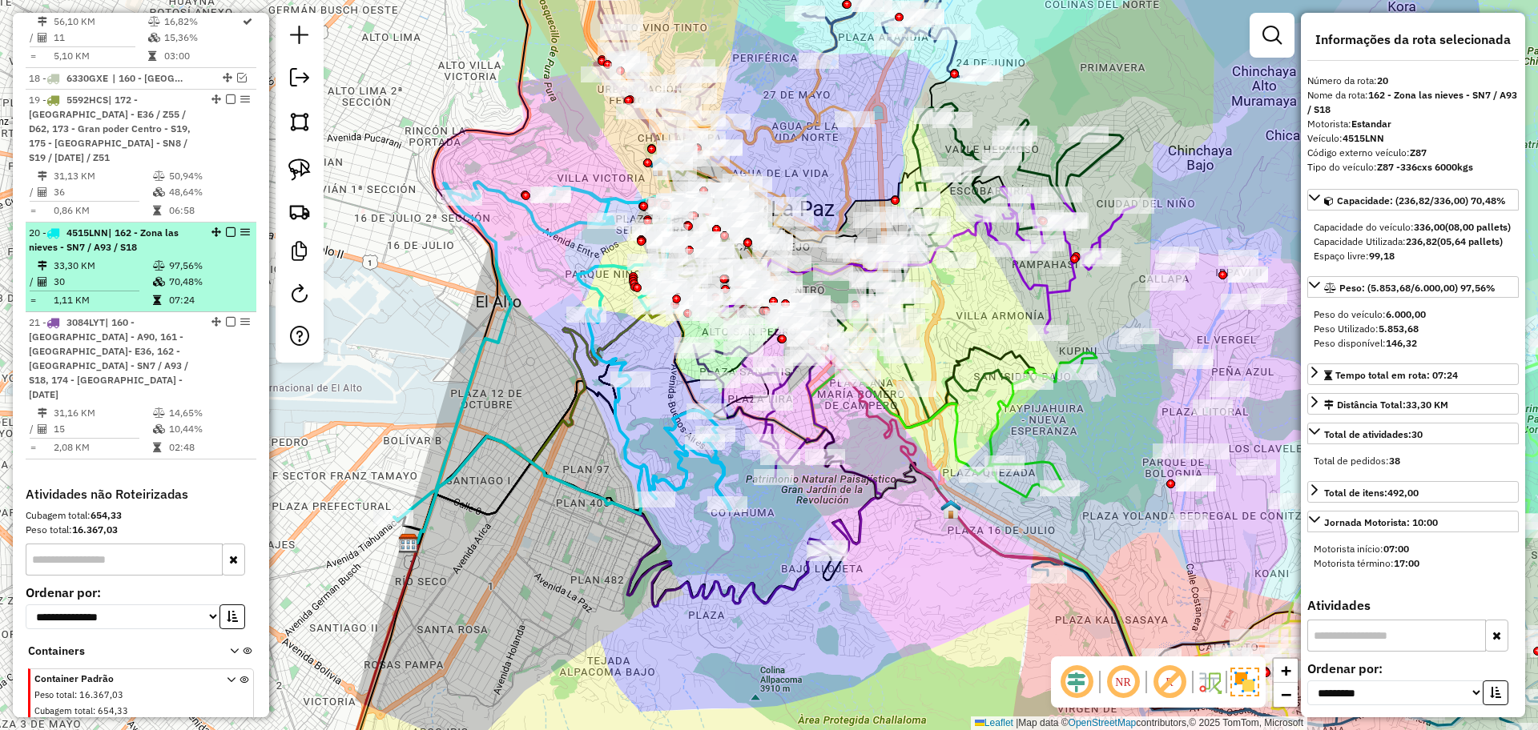
click at [226, 227] on em at bounding box center [231, 232] width 10 height 10
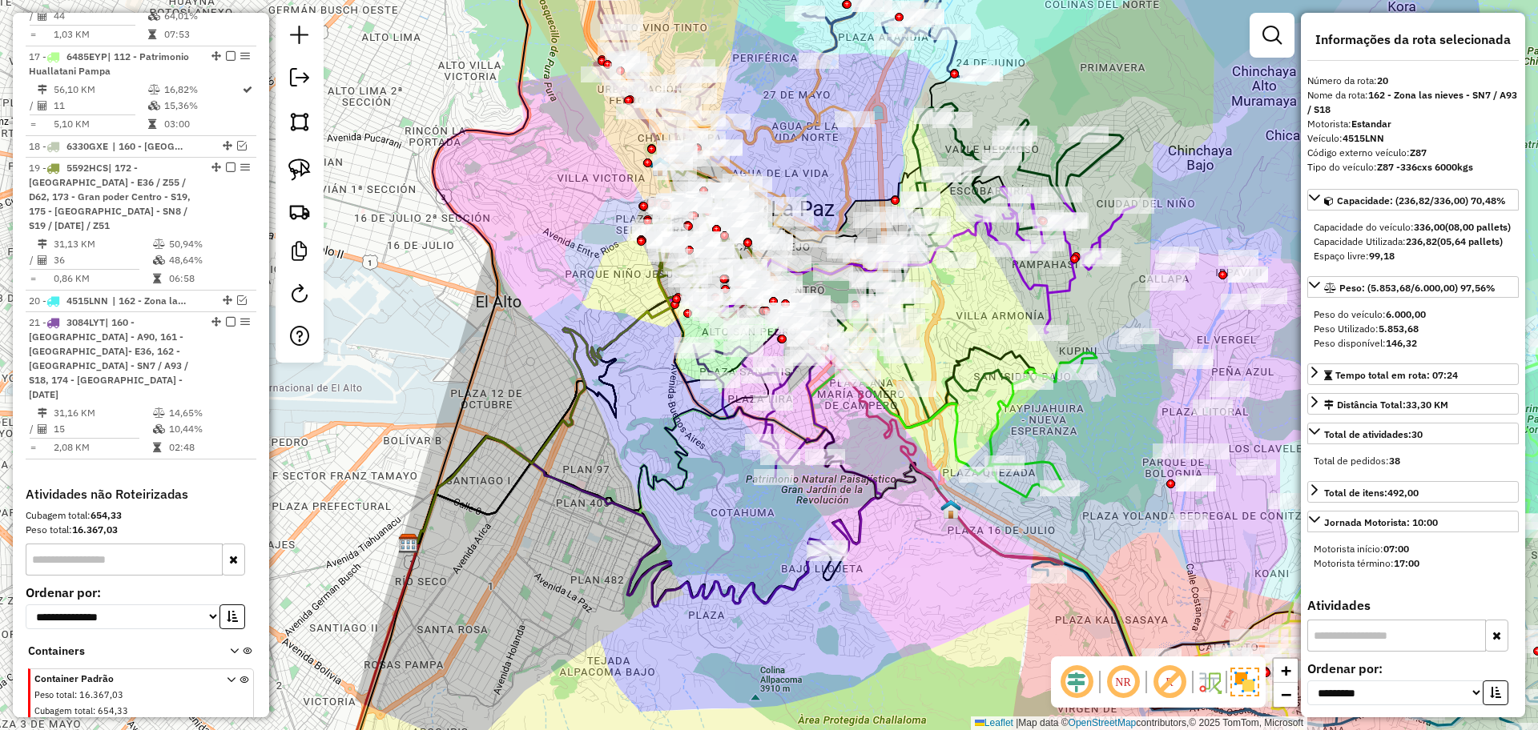
drag, startPoint x: 927, startPoint y: 534, endPoint x: 683, endPoint y: 303, distance: 335.9
click at [685, 303] on div "Janela de atendimento Grade de atendimento Capacidade Transportadoras Veículos …" at bounding box center [769, 365] width 1538 height 730
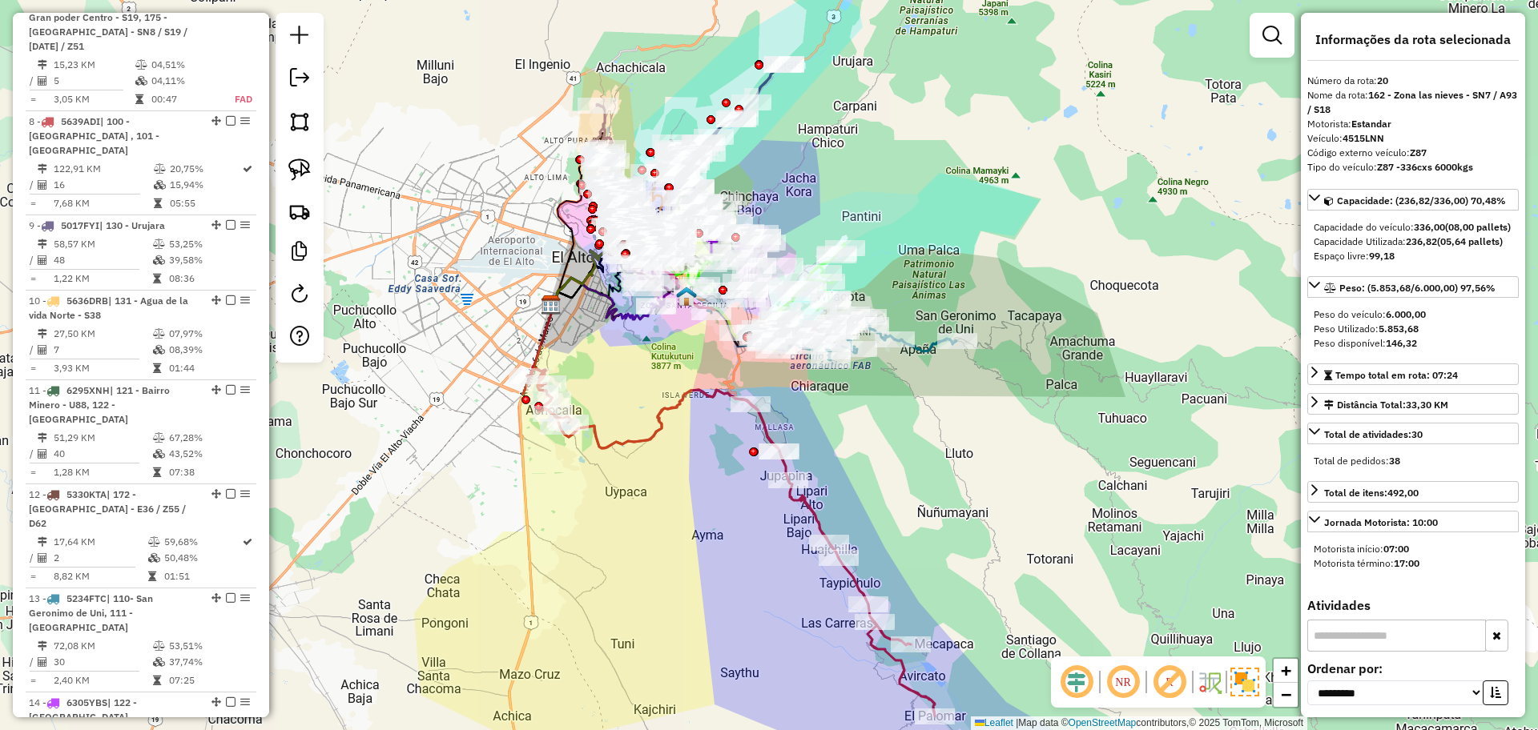
scroll to position [377, 0]
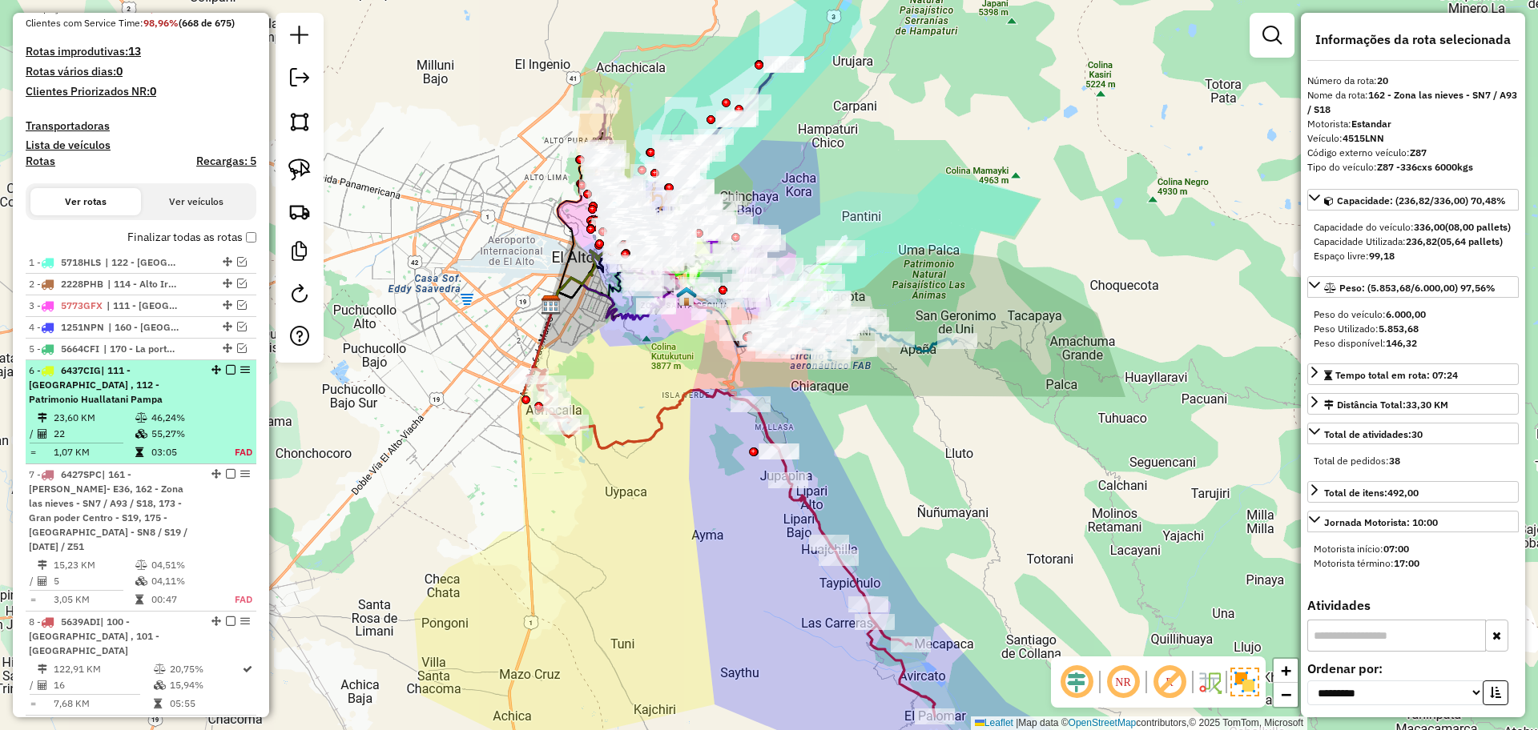
click at [157, 387] on span "| 111 - [GEOGRAPHIC_DATA] , 112 - Patrimonio Huallatani Pampa" at bounding box center [96, 384] width 134 height 41
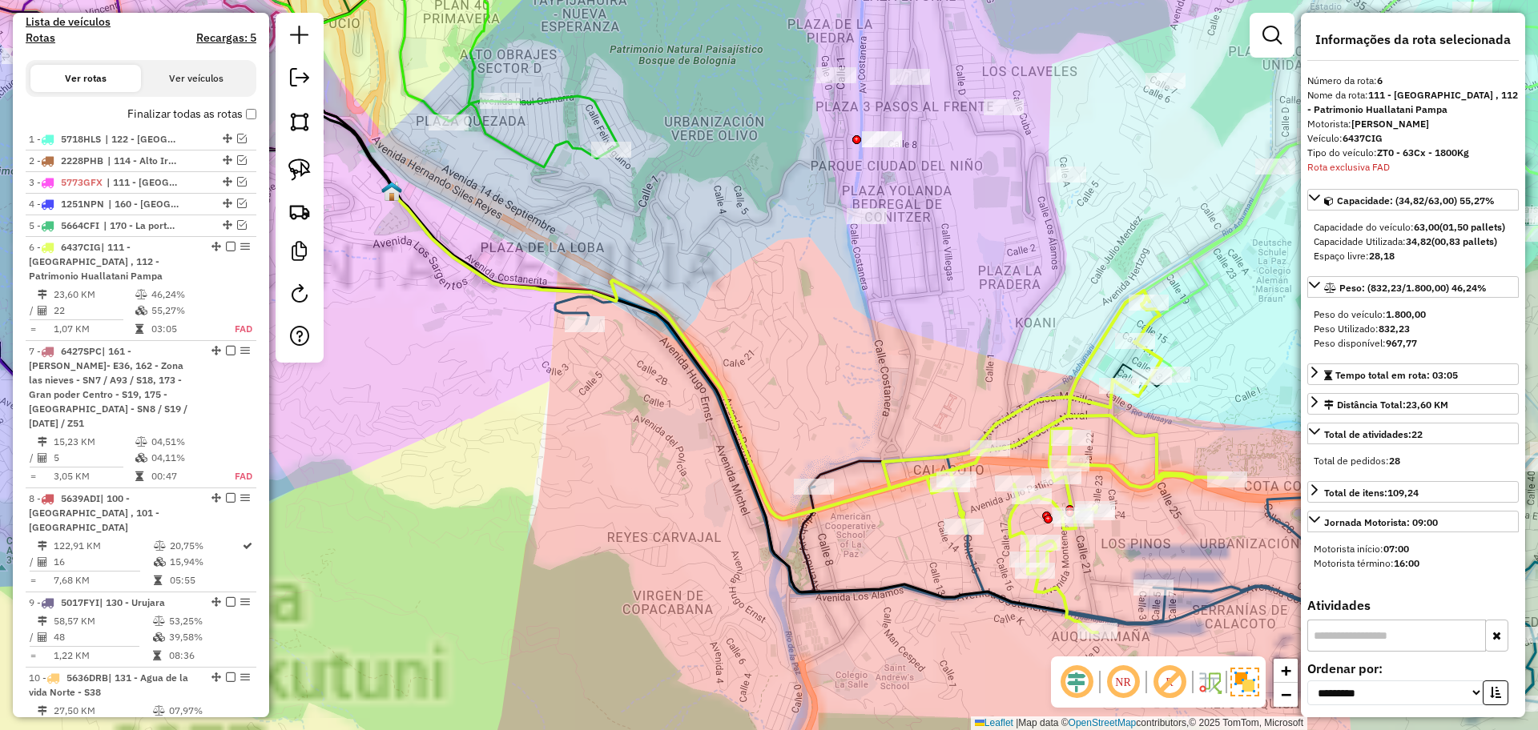
scroll to position [725, 0]
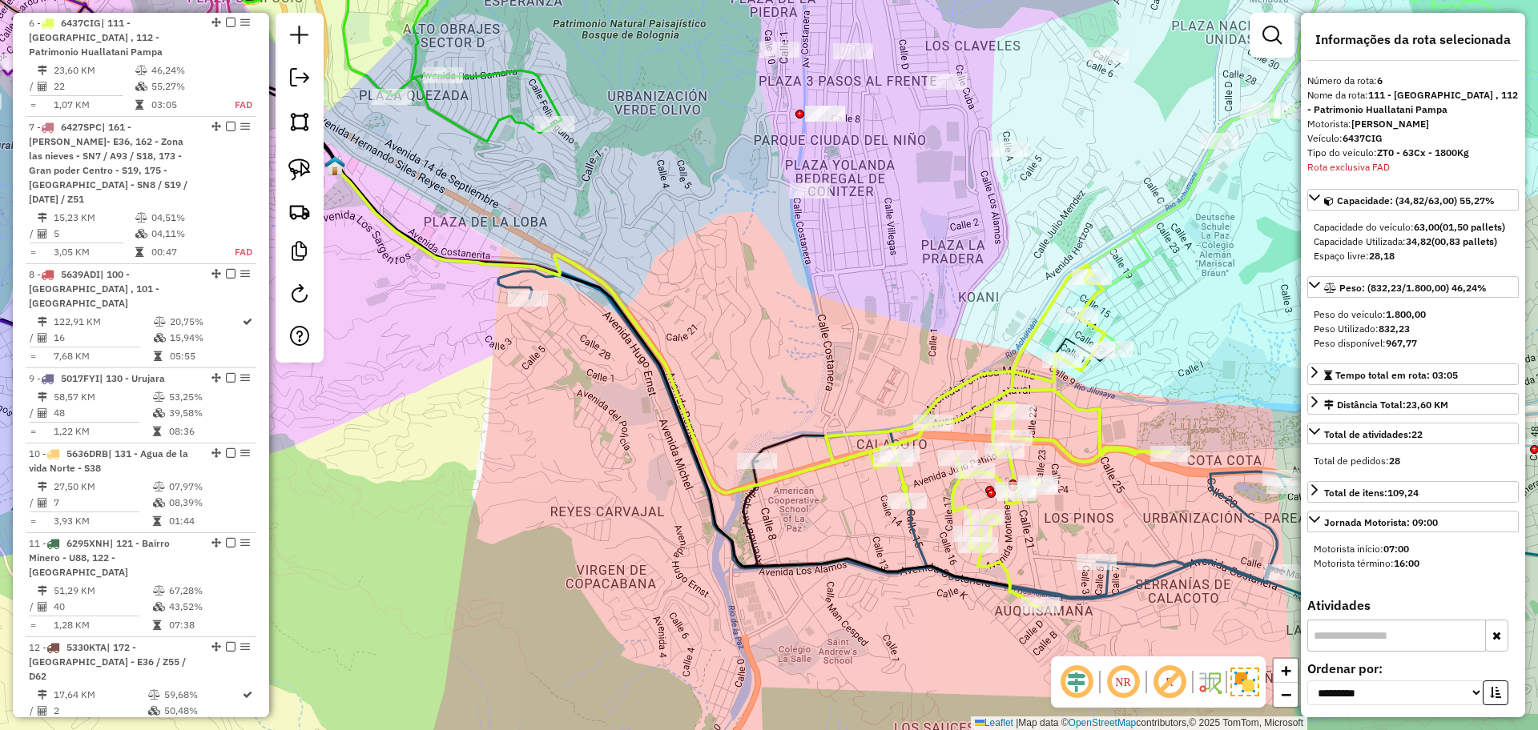
drag, startPoint x: 1012, startPoint y: 310, endPoint x: 905, endPoint y: 316, distance: 106.7
click at [911, 312] on div "Janela de atendimento Grade de atendimento Capacidade Transportadoras Veículos …" at bounding box center [769, 365] width 1538 height 730
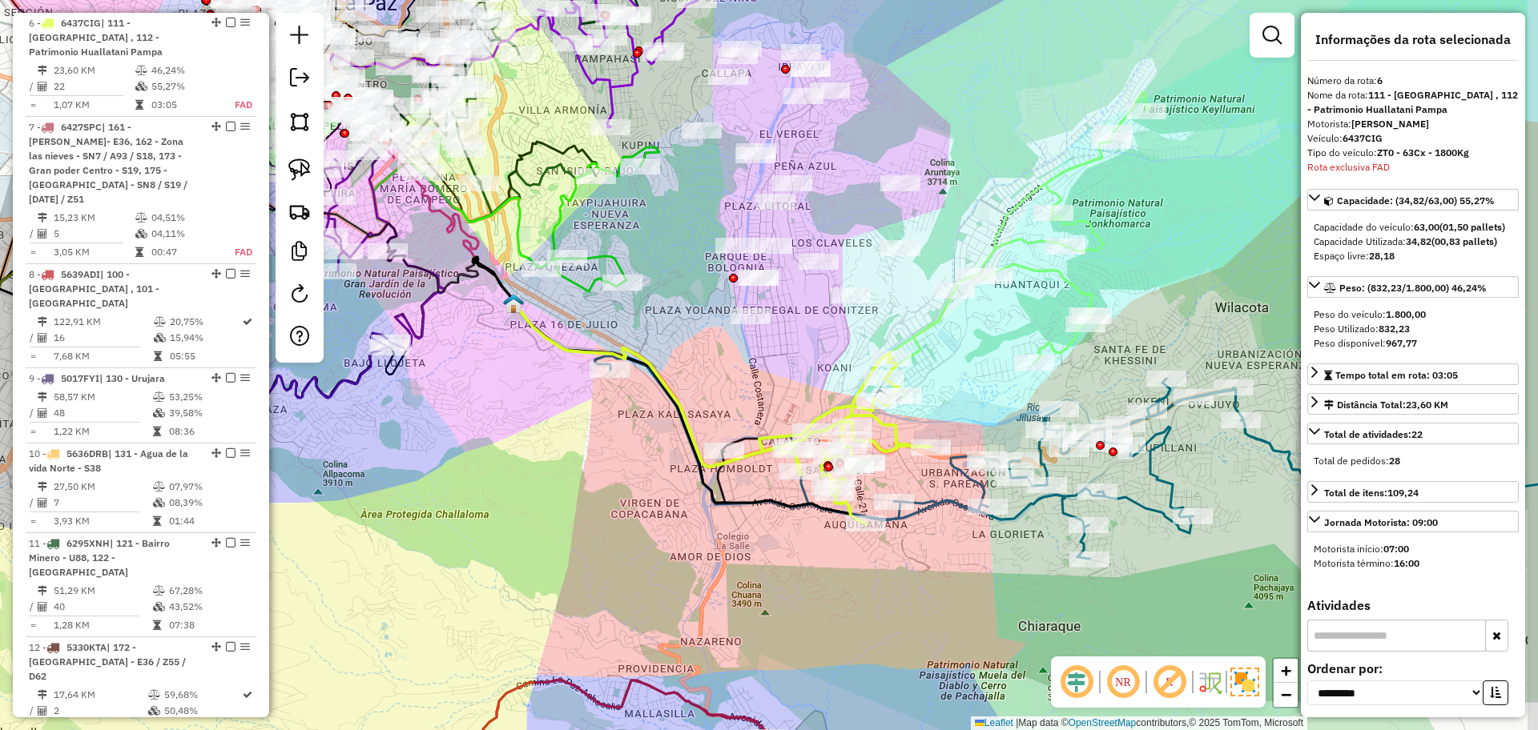
drag, startPoint x: 1016, startPoint y: 131, endPoint x: 985, endPoint y: 163, distance: 43.6
click at [985, 163] on div "Janela de atendimento Grade de atendimento Capacidade Transportadoras Veículos …" at bounding box center [769, 365] width 1538 height 730
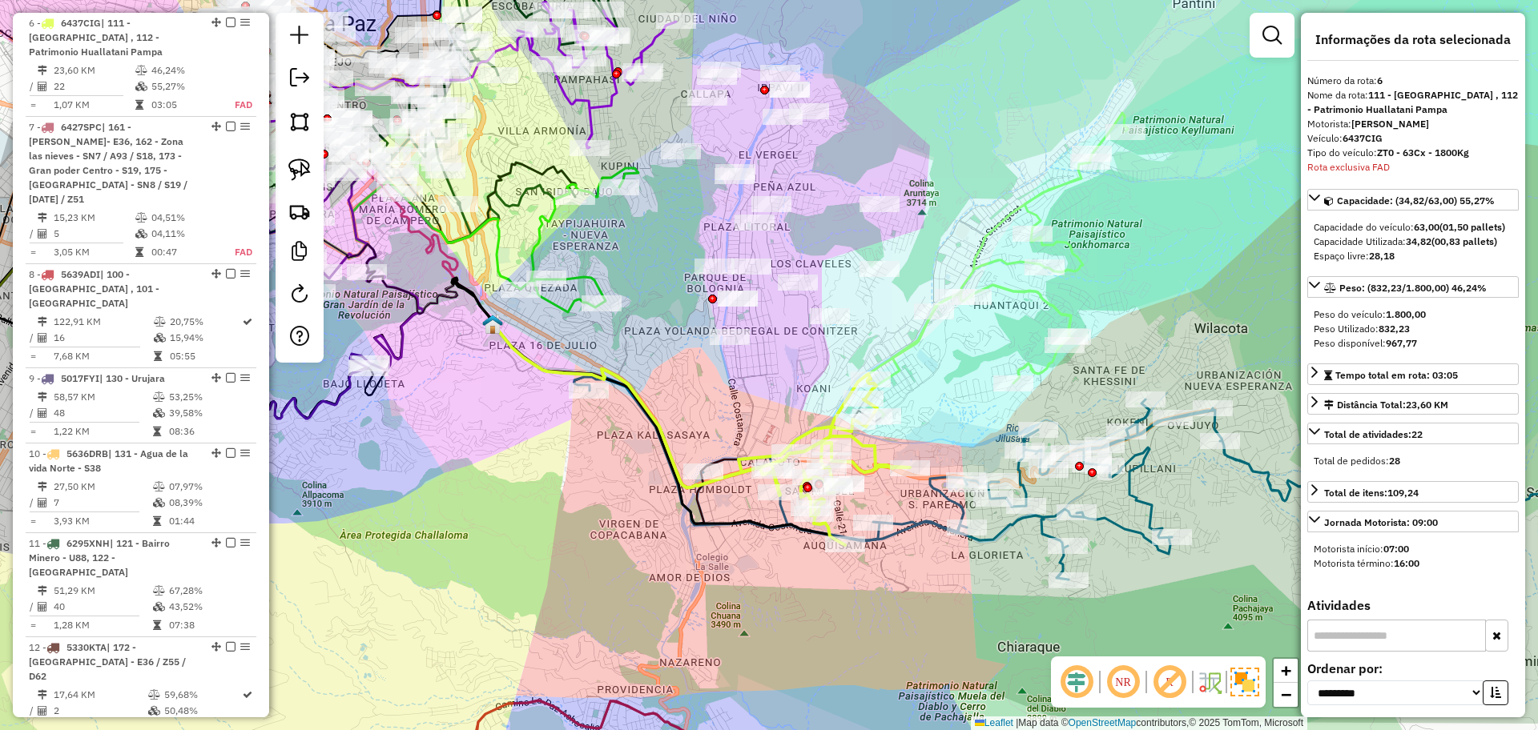
click at [995, 216] on icon at bounding box center [995, 265] width 263 height 304
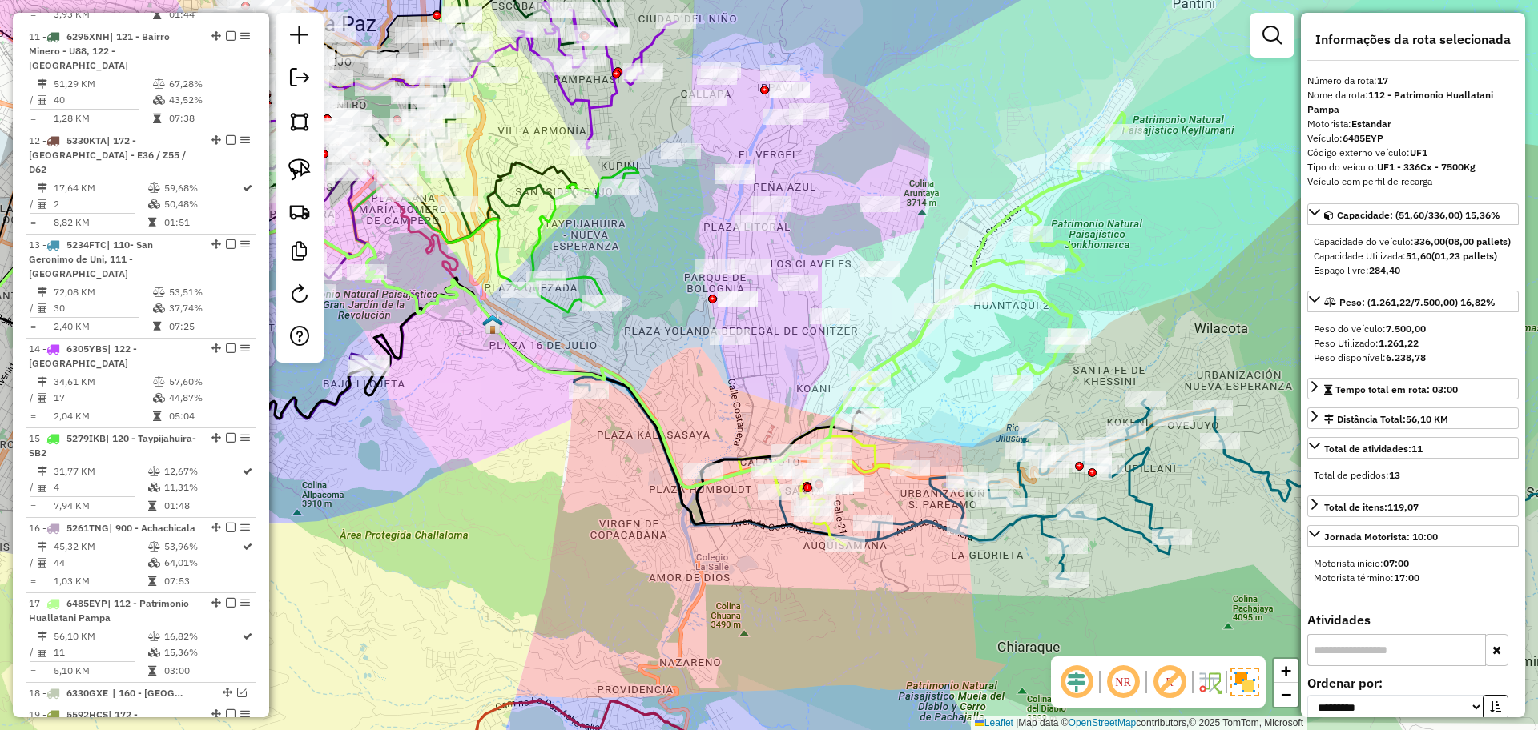
scroll to position [1740, 0]
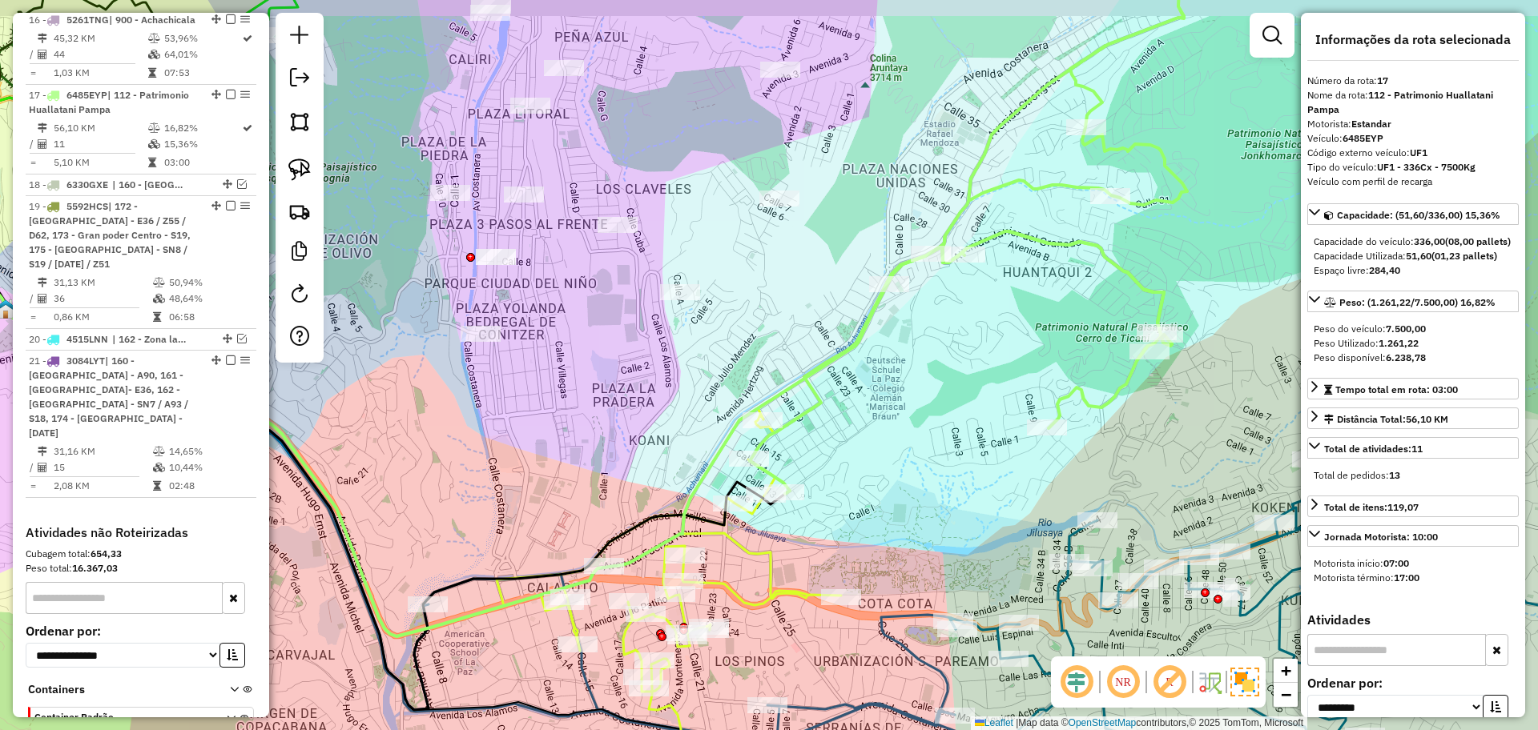
drag, startPoint x: 956, startPoint y: 336, endPoint x: 856, endPoint y: 373, distance: 106.7
click at [856, 373] on div "Janela de atendimento Grade de atendimento Capacidade Transportadoras Veículos …" at bounding box center [769, 365] width 1538 height 730
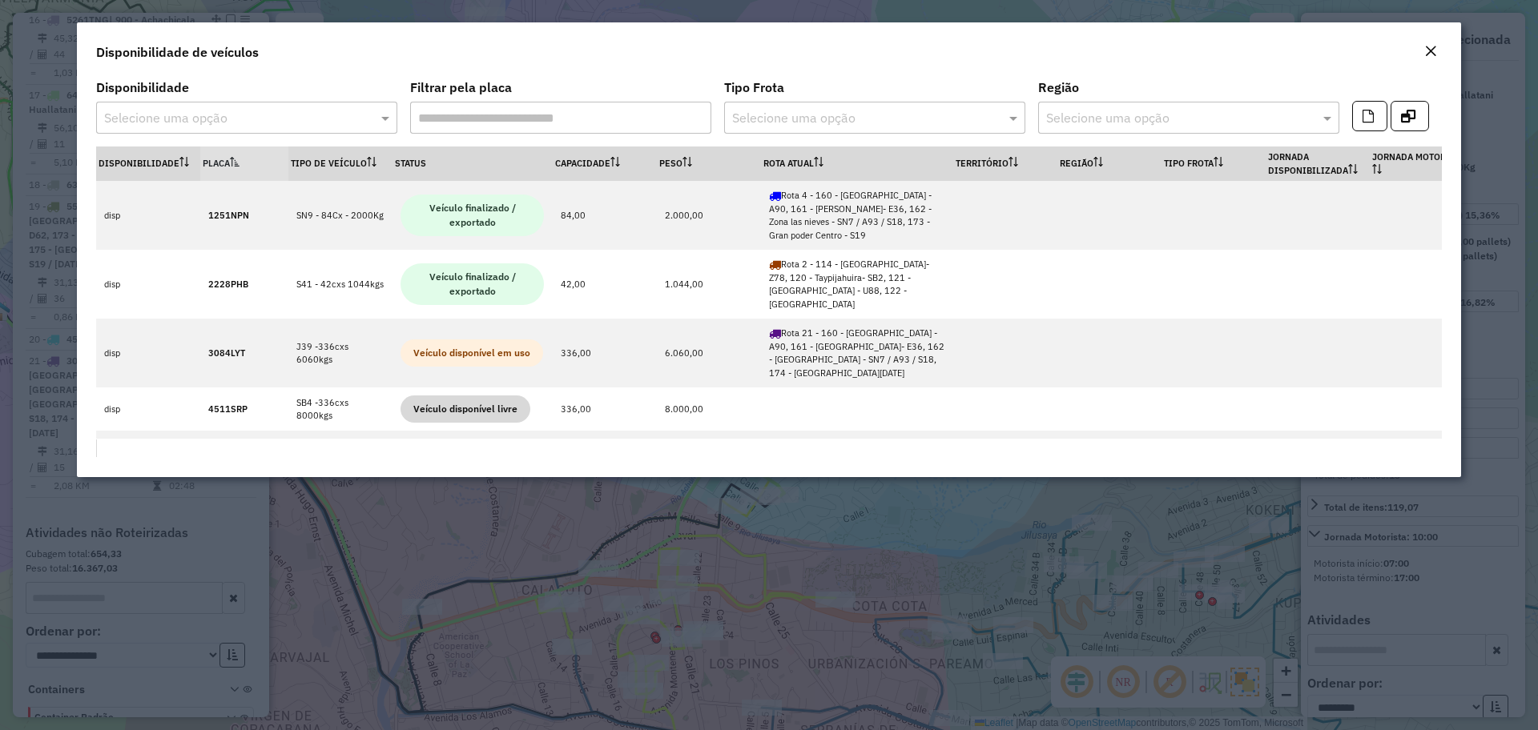
click at [1418, 131] on div "Disponibilidade Selecione uma opção Filtrar pela placa Tipo Frota Selecione uma…" at bounding box center [768, 114] width 1365 height 65
click at [1414, 126] on button "button" at bounding box center [1409, 116] width 38 height 30
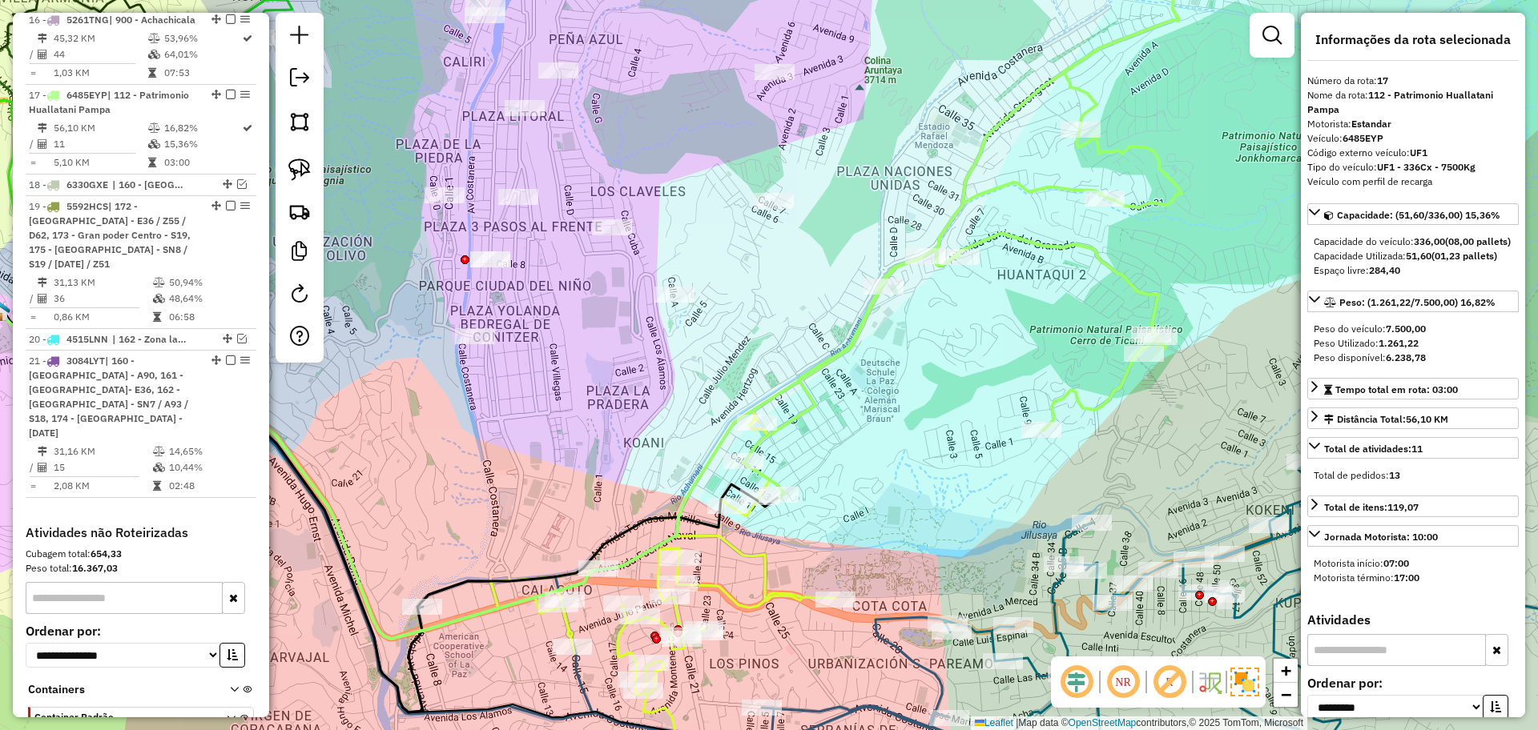
drag, startPoint x: 907, startPoint y: 367, endPoint x: 957, endPoint y: 465, distance: 109.6
click at [962, 479] on div "Janela de atendimento Grade de atendimento Capacidade Transportadoras Veículos …" at bounding box center [769, 365] width 1538 height 730
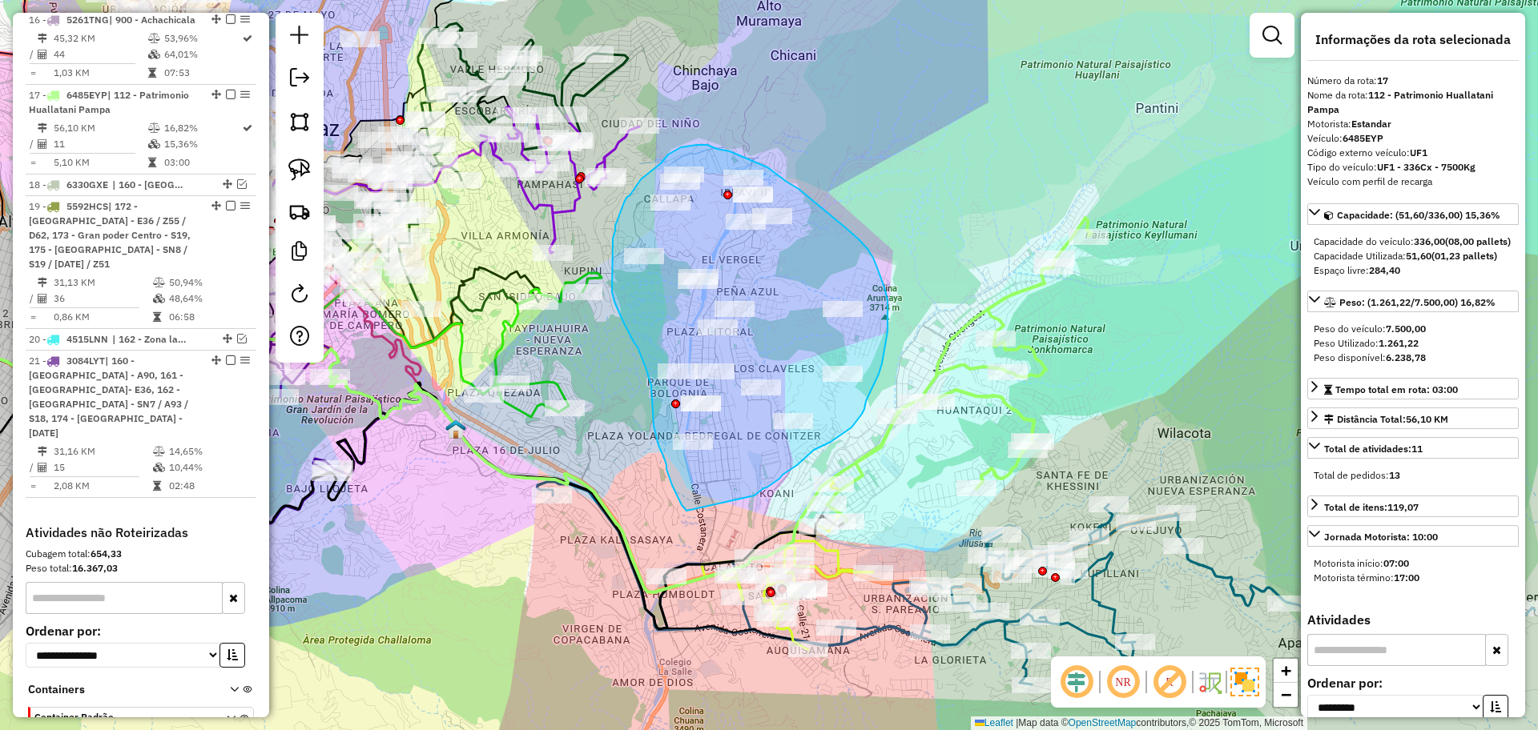
drag, startPoint x: 754, startPoint y: 496, endPoint x: 687, endPoint y: 511, distance: 69.0
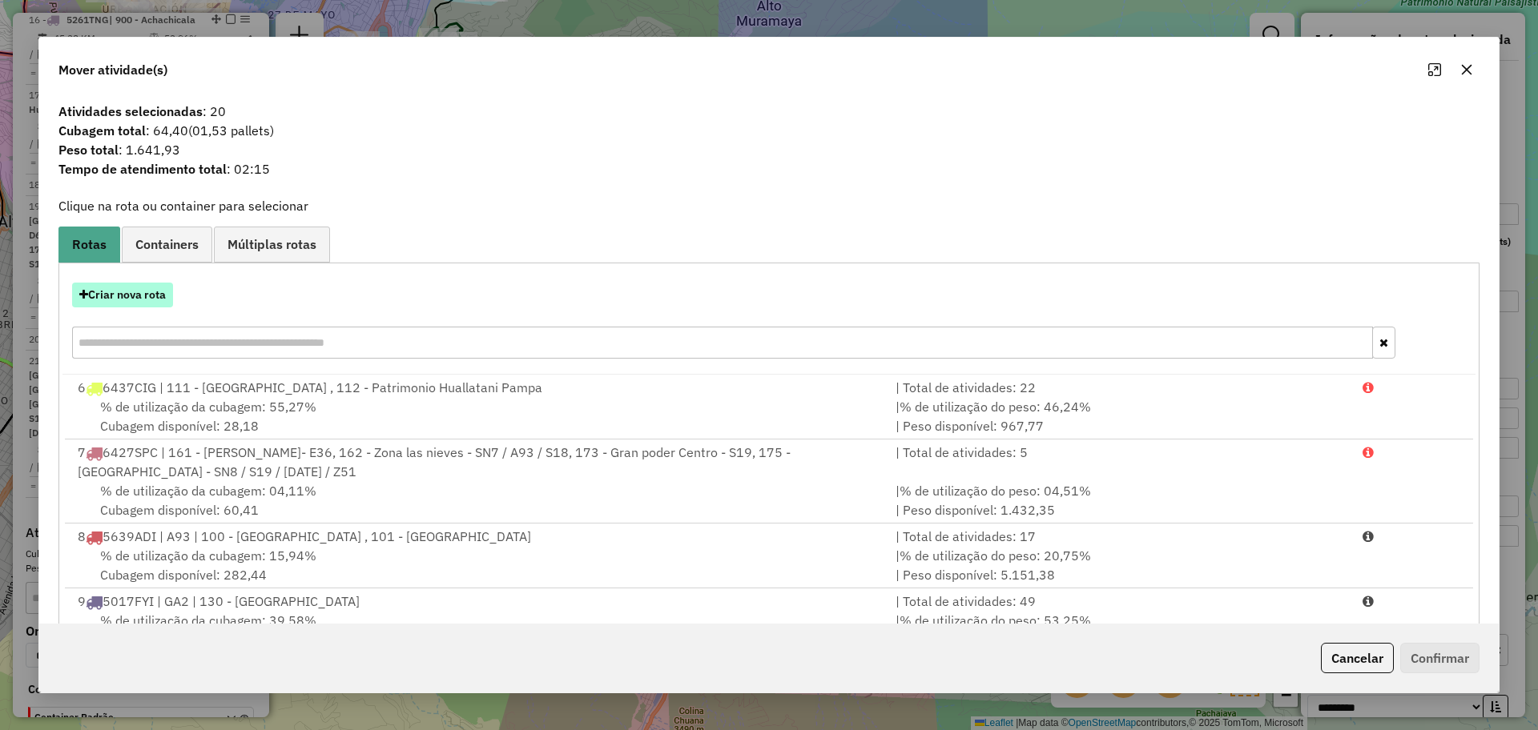
click at [154, 299] on button "Criar nova rota" at bounding box center [122, 295] width 101 height 25
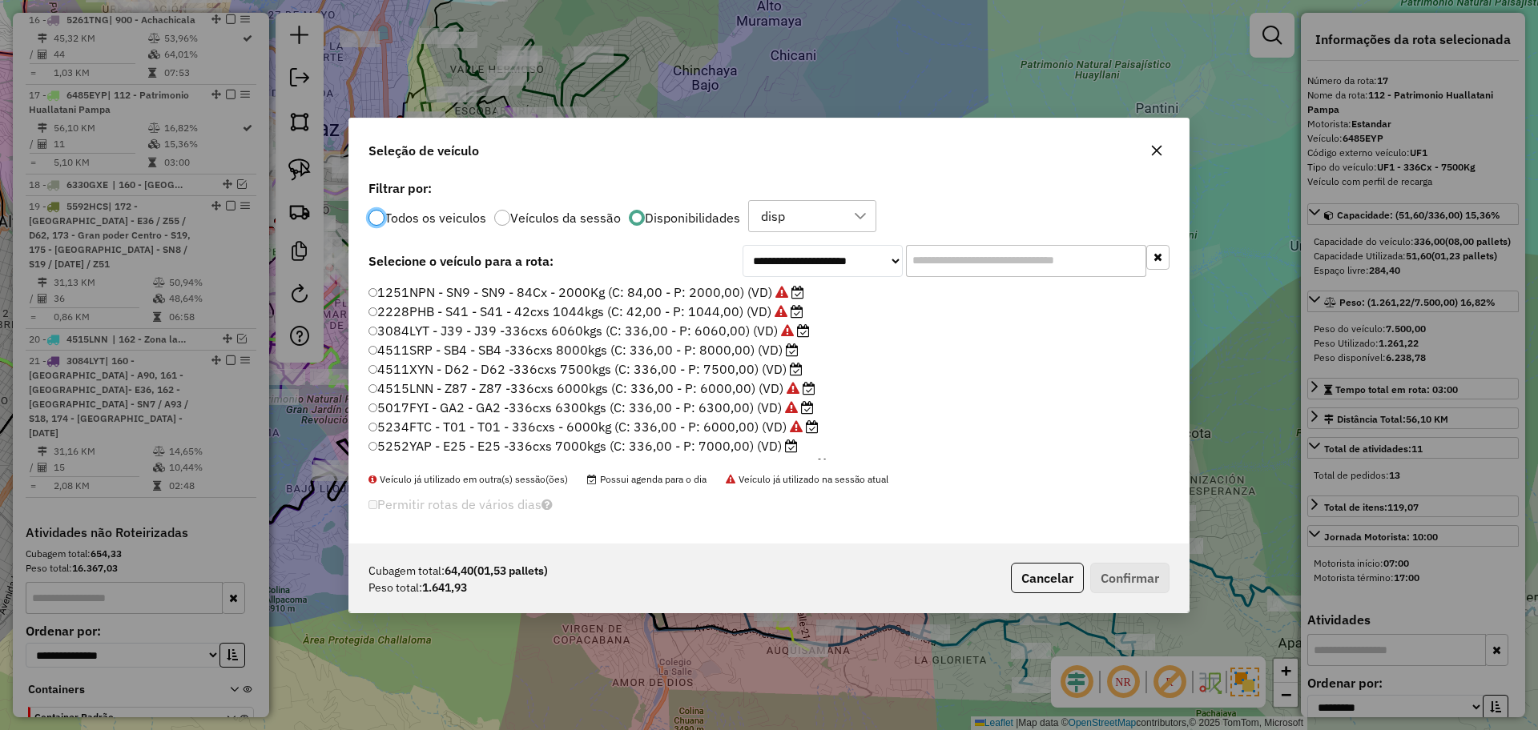
scroll to position [9, 5]
click at [960, 263] on input "text" at bounding box center [1026, 260] width 240 height 32
paste input "*******"
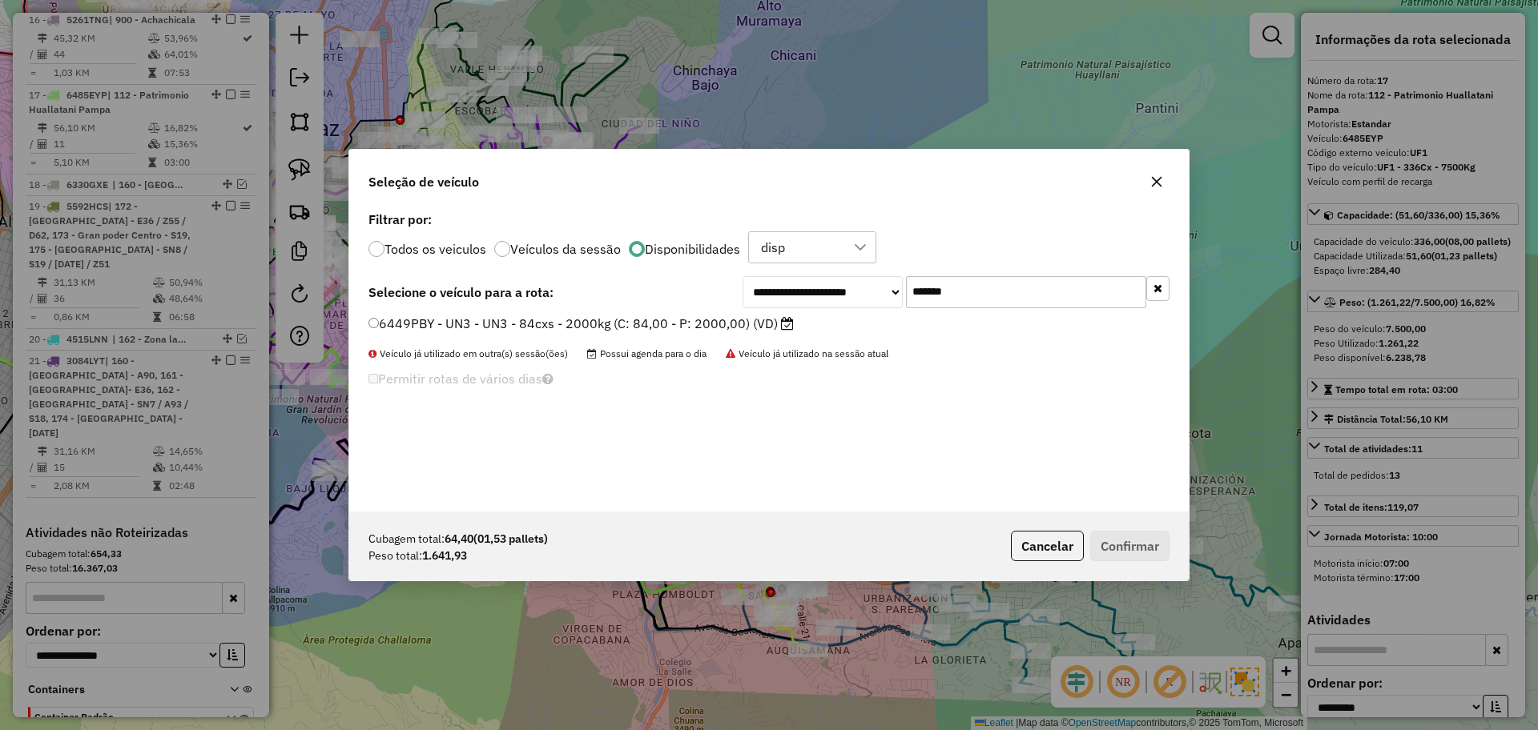
type input "*******"
click at [723, 324] on label "6449PBY - UN3 - UN3 - 84cxs - 2000kg (C: 84,00 - P: 2000,00) (VD)" at bounding box center [580, 323] width 425 height 19
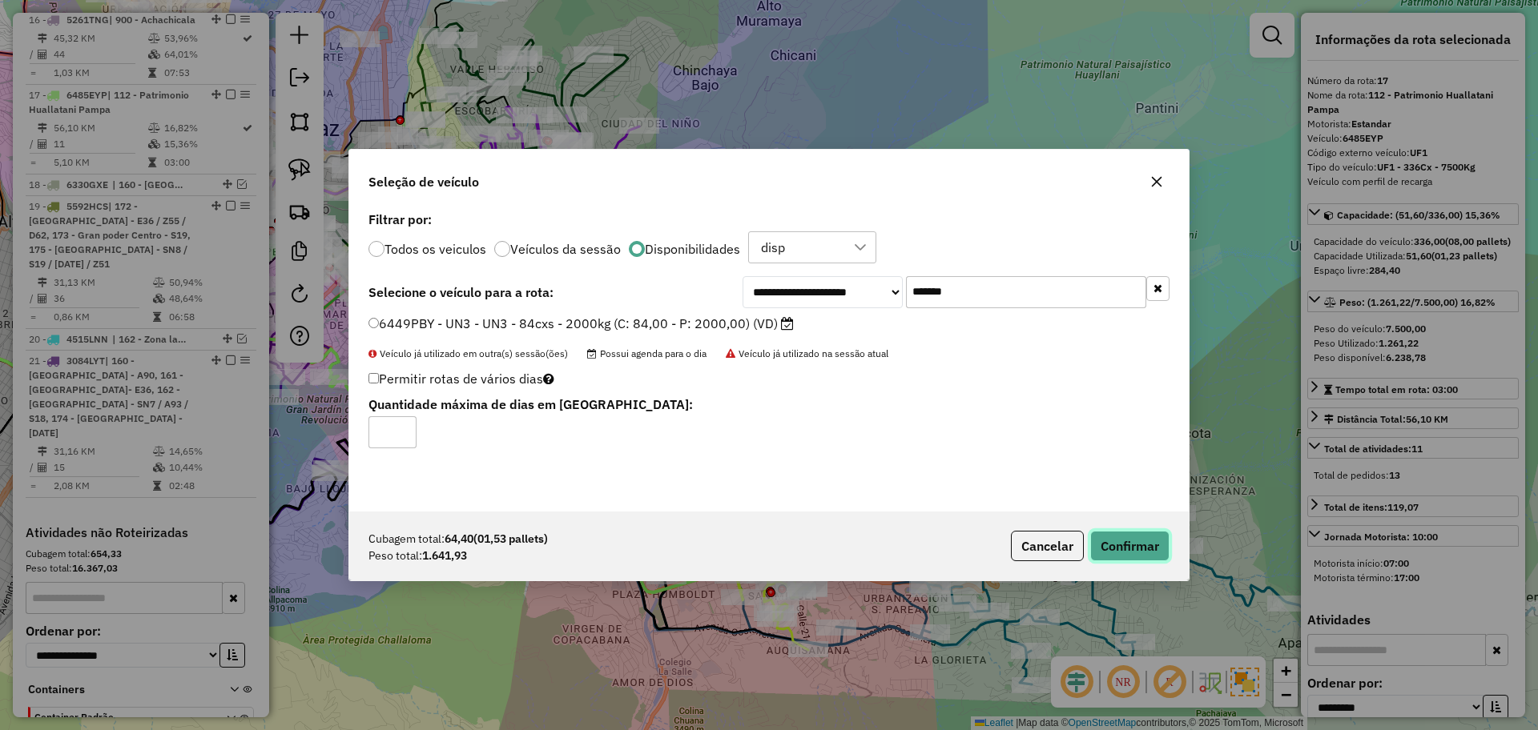
click at [1144, 545] on button "Confirmar" at bounding box center [1129, 546] width 79 height 30
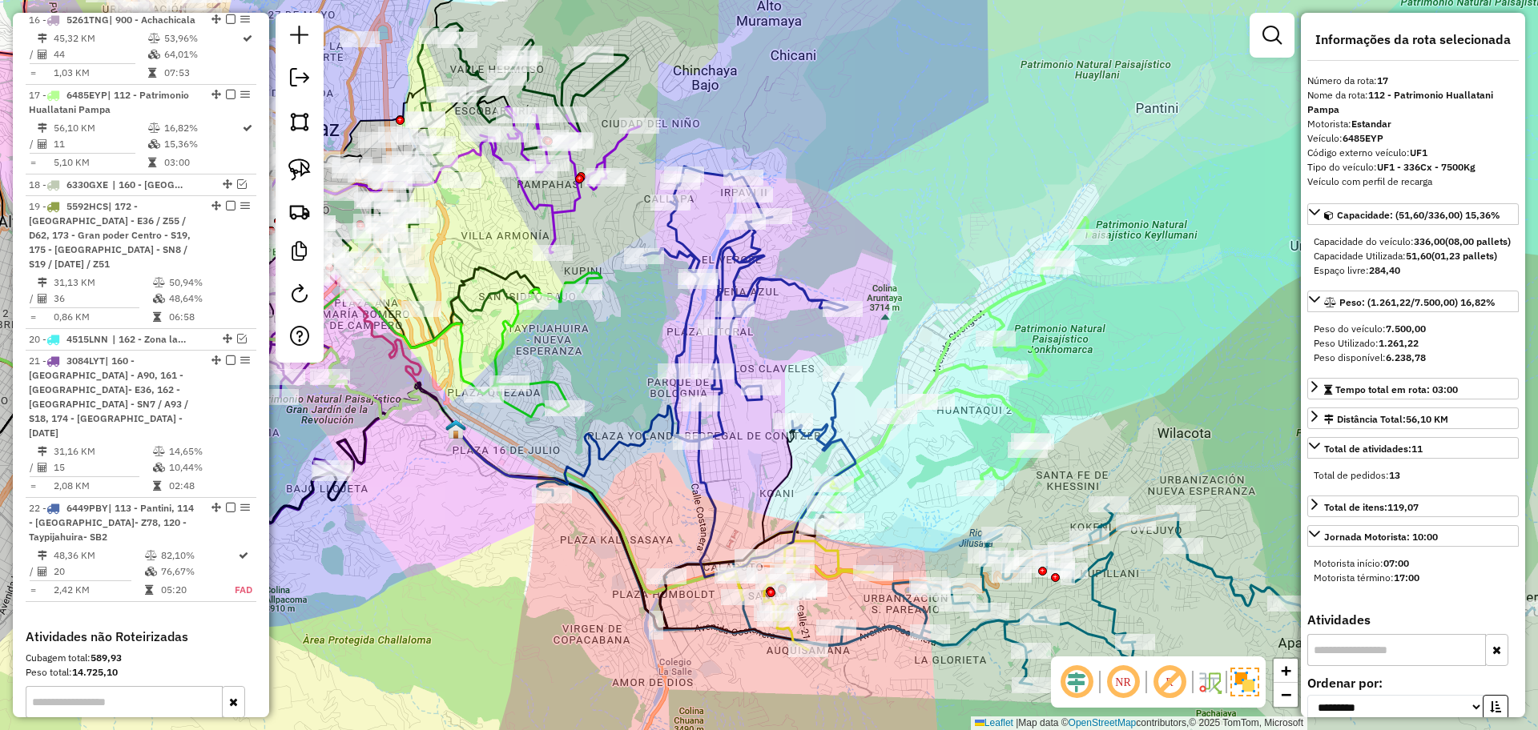
click at [837, 418] on icon at bounding box center [749, 372] width 211 height 411
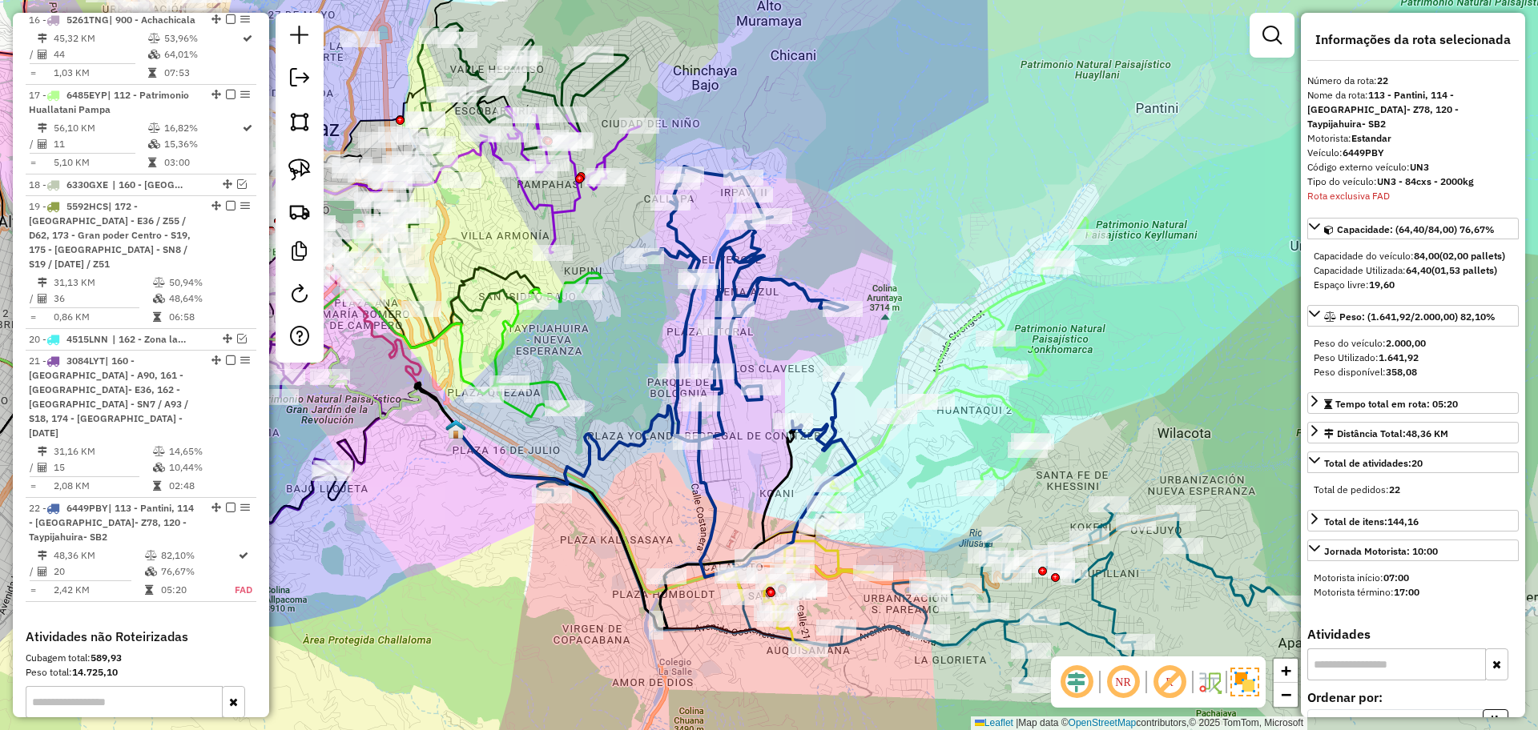
scroll to position [1883, 0]
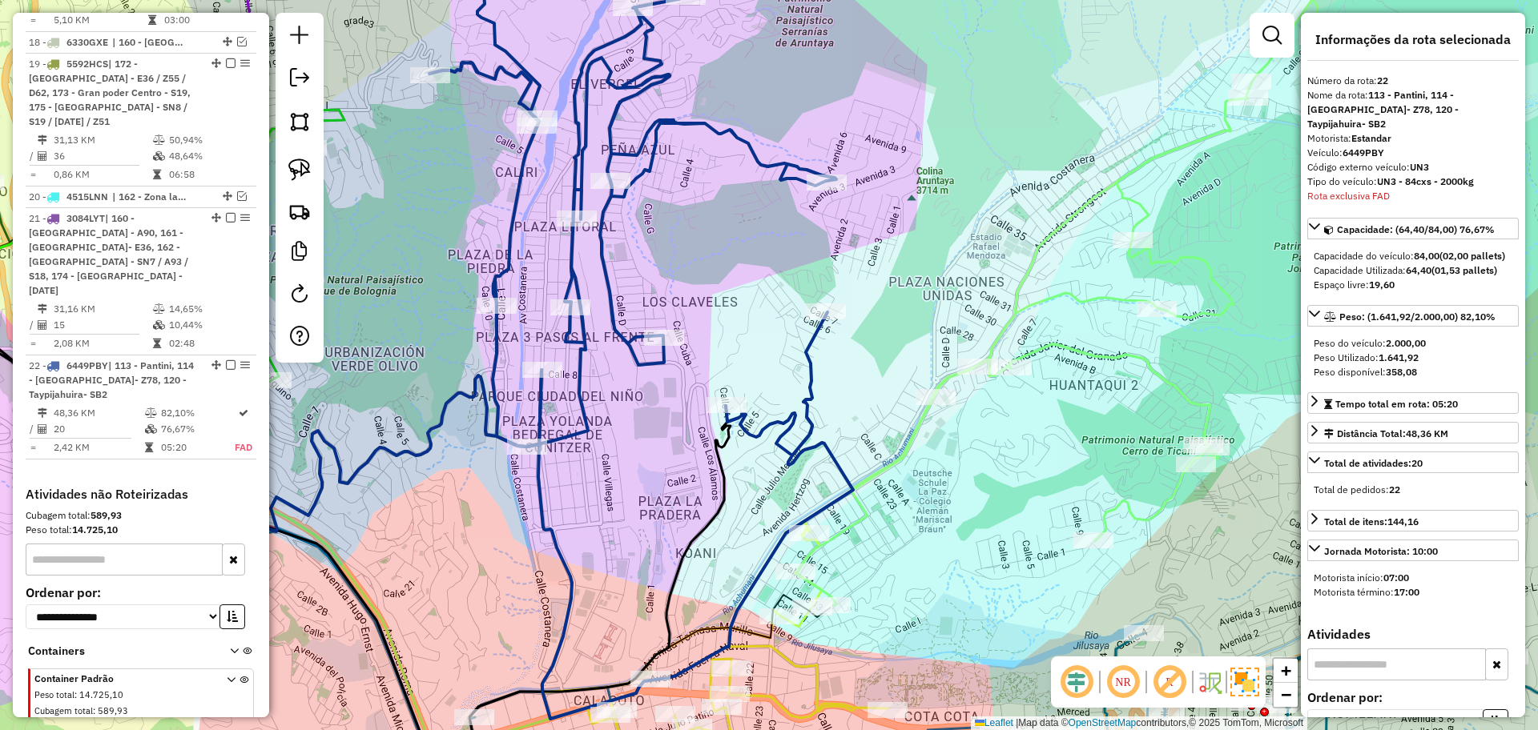
click at [890, 468] on icon at bounding box center [1059, 303] width 527 height 608
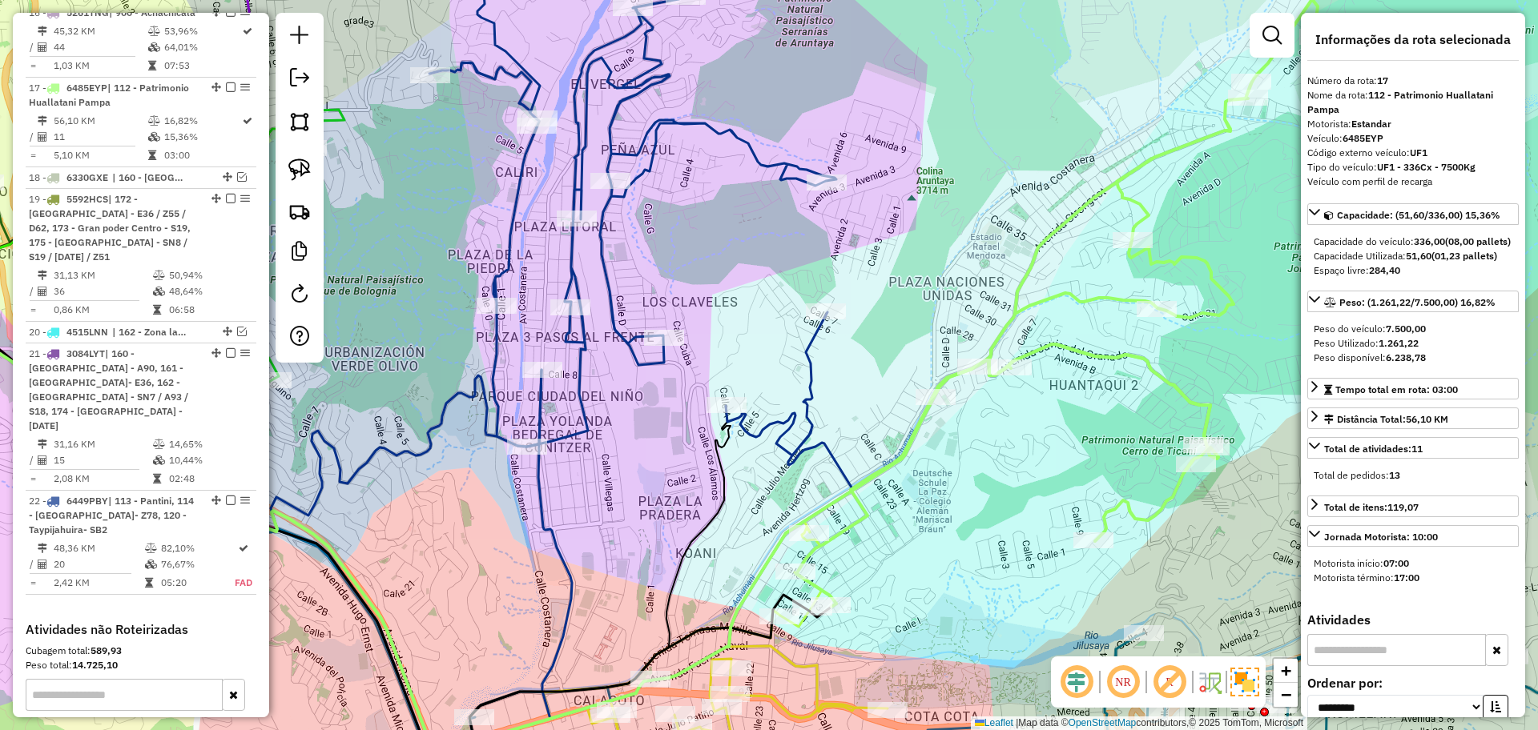
scroll to position [1740, 0]
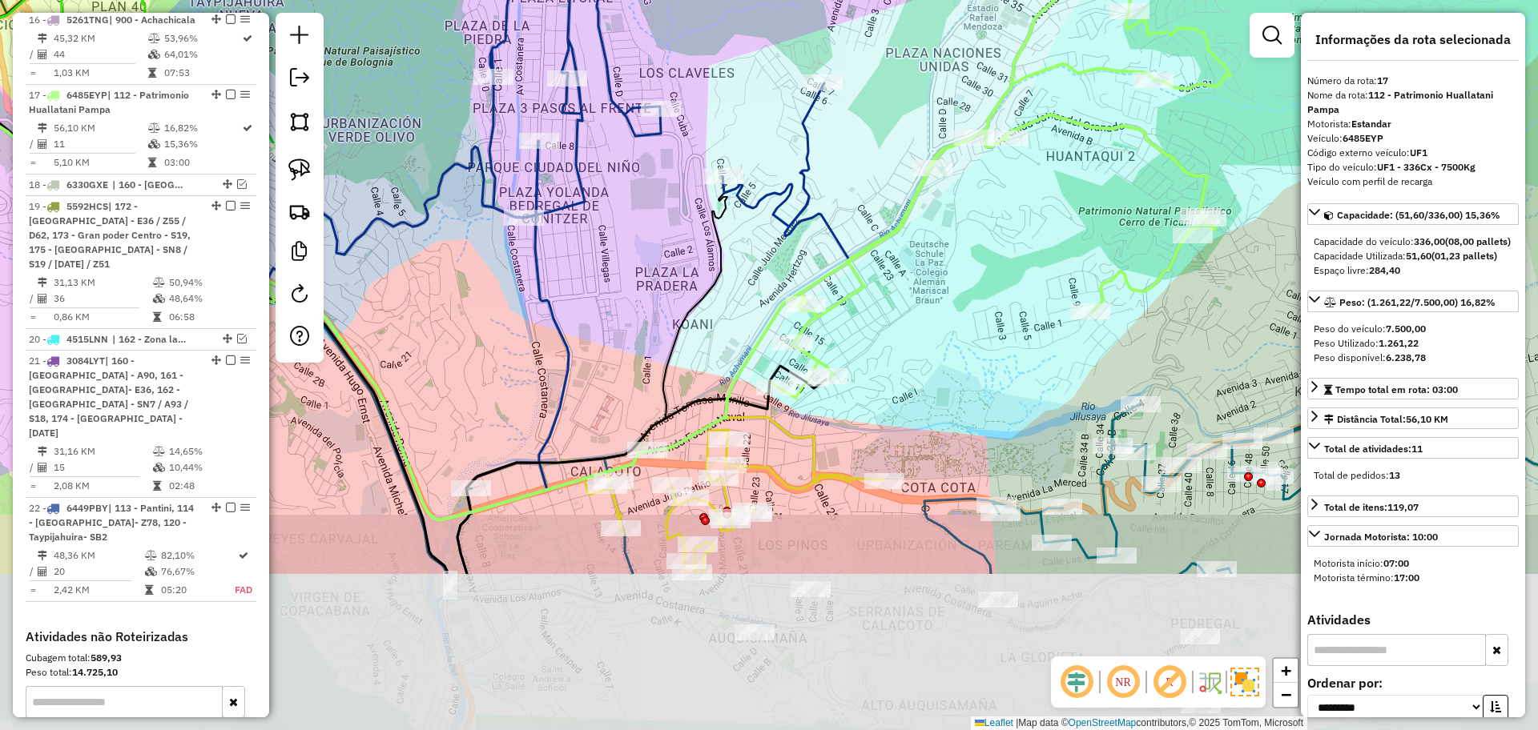
drag, startPoint x: 902, startPoint y: 663, endPoint x: 899, endPoint y: 435, distance: 228.3
click at [899, 435] on div "Janela de atendimento Grade de atendimento Capacidade Transportadoras Veículos …" at bounding box center [769, 365] width 1538 height 730
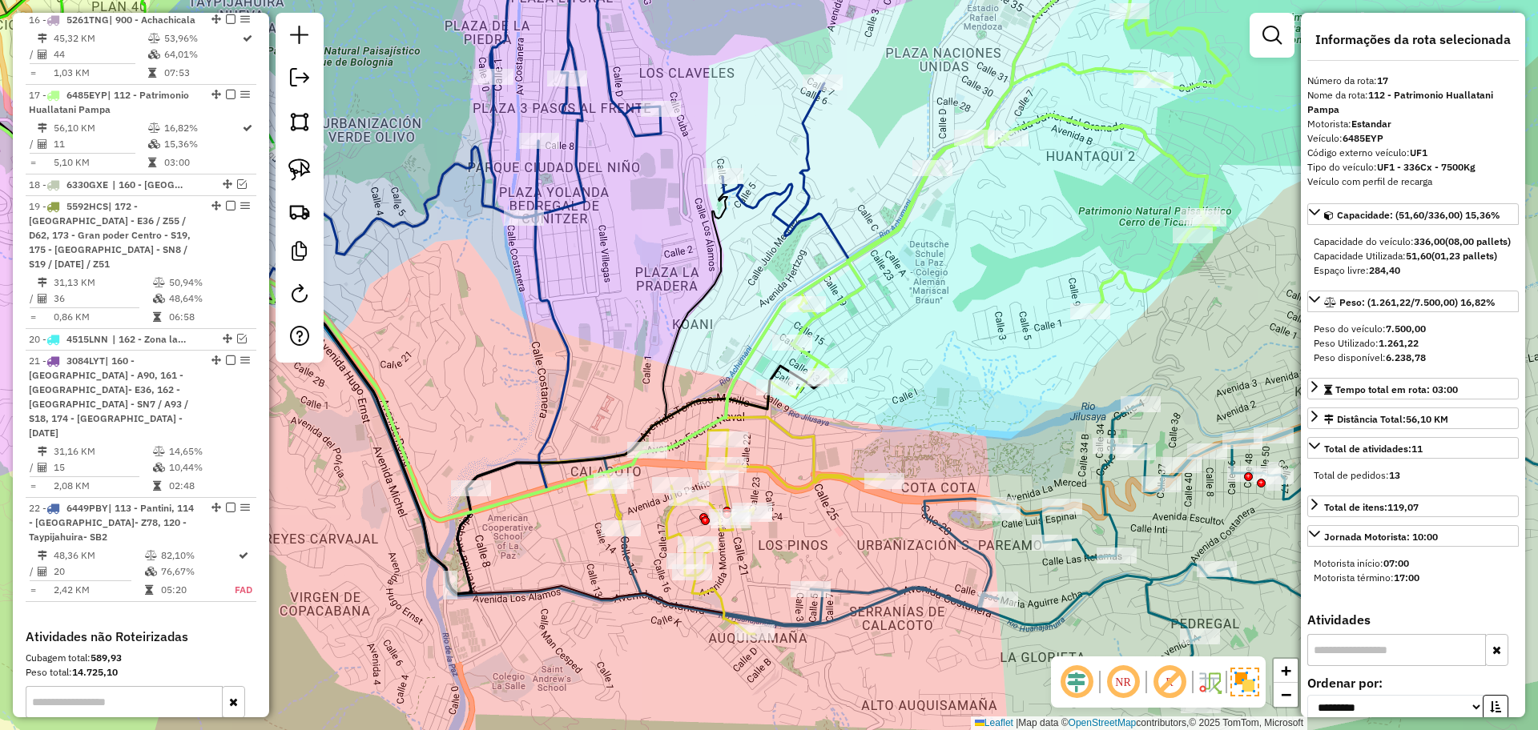
click at [815, 475] on icon at bounding box center [712, 467] width 344 height 336
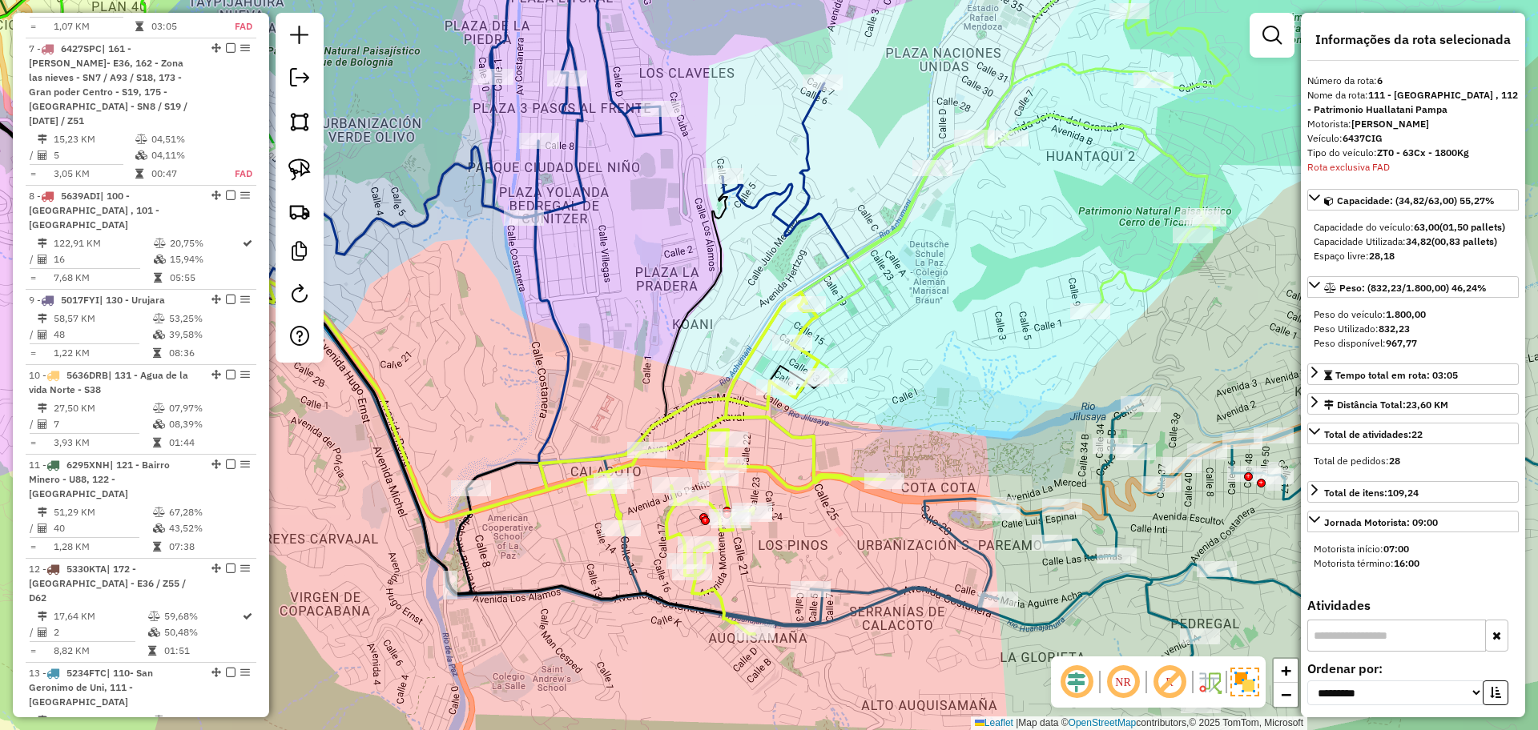
scroll to position [725, 0]
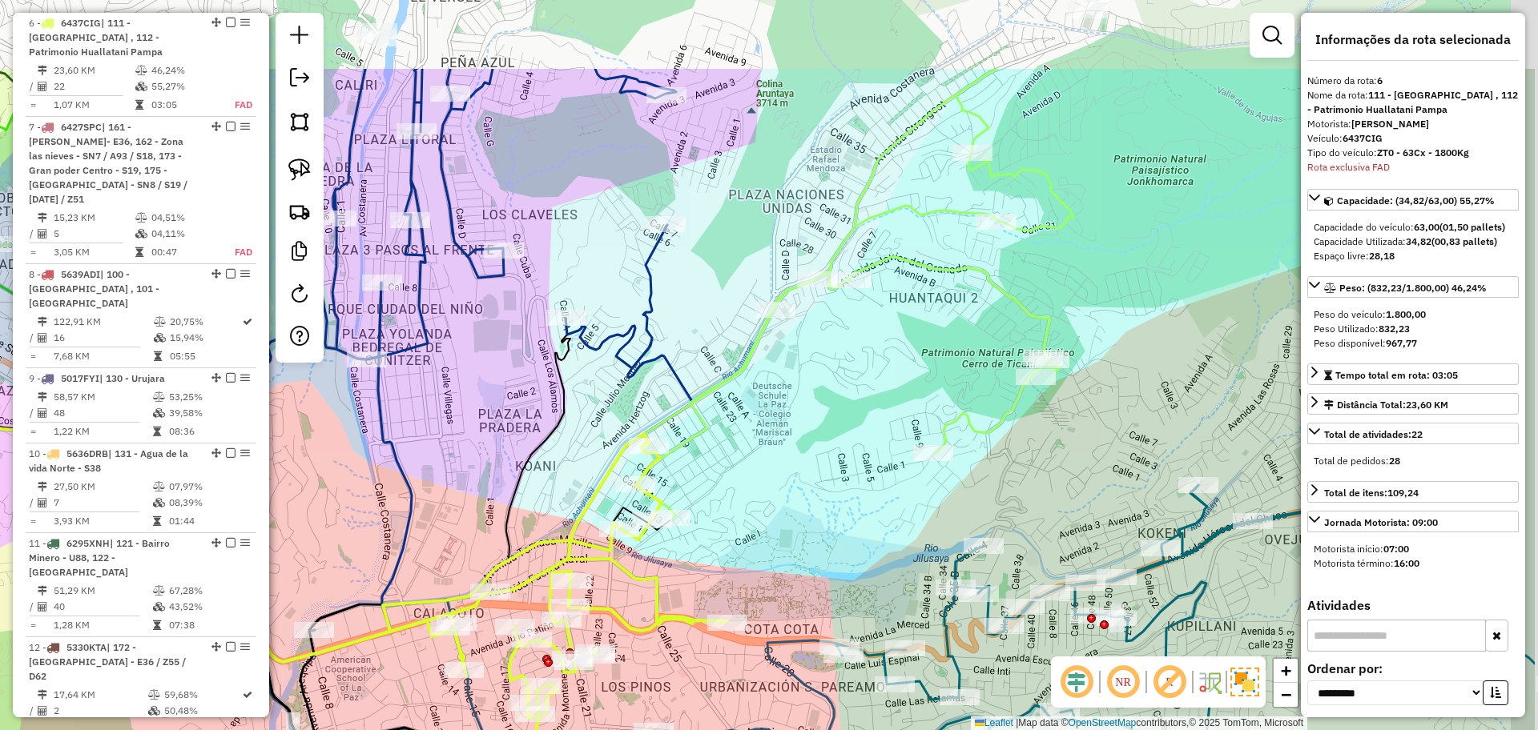
drag, startPoint x: 895, startPoint y: 366, endPoint x: 687, endPoint y: 556, distance: 281.2
click at [687, 556] on div "Janela de atendimento Grade de atendimento Capacidade Transportadoras Veículos …" at bounding box center [769, 365] width 1538 height 730
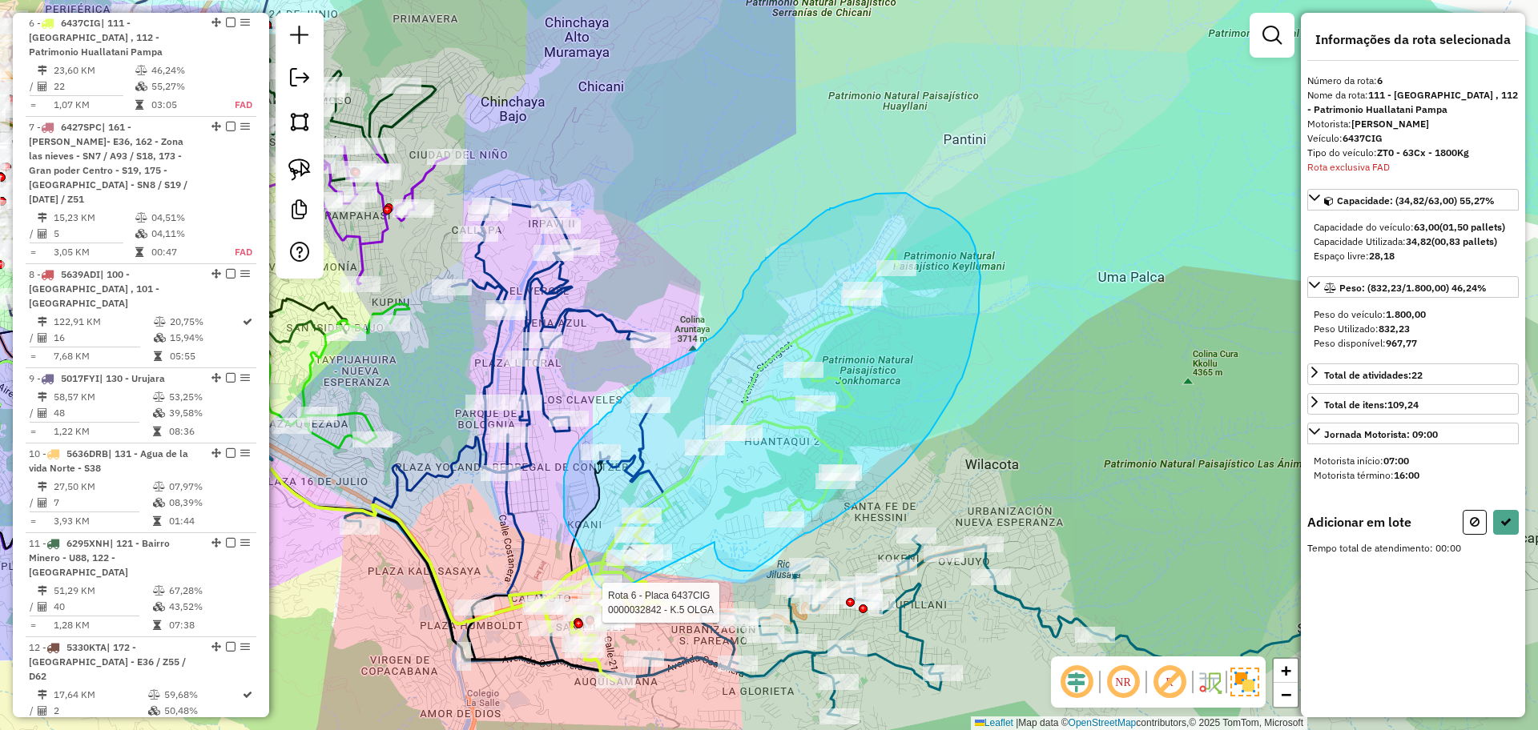
click at [608, 596] on div "Rota 6 - Placa 6437CIG 0000032842 - K.5 OLGA Janela de atendimento Grade de ate…" at bounding box center [769, 365] width 1538 height 730
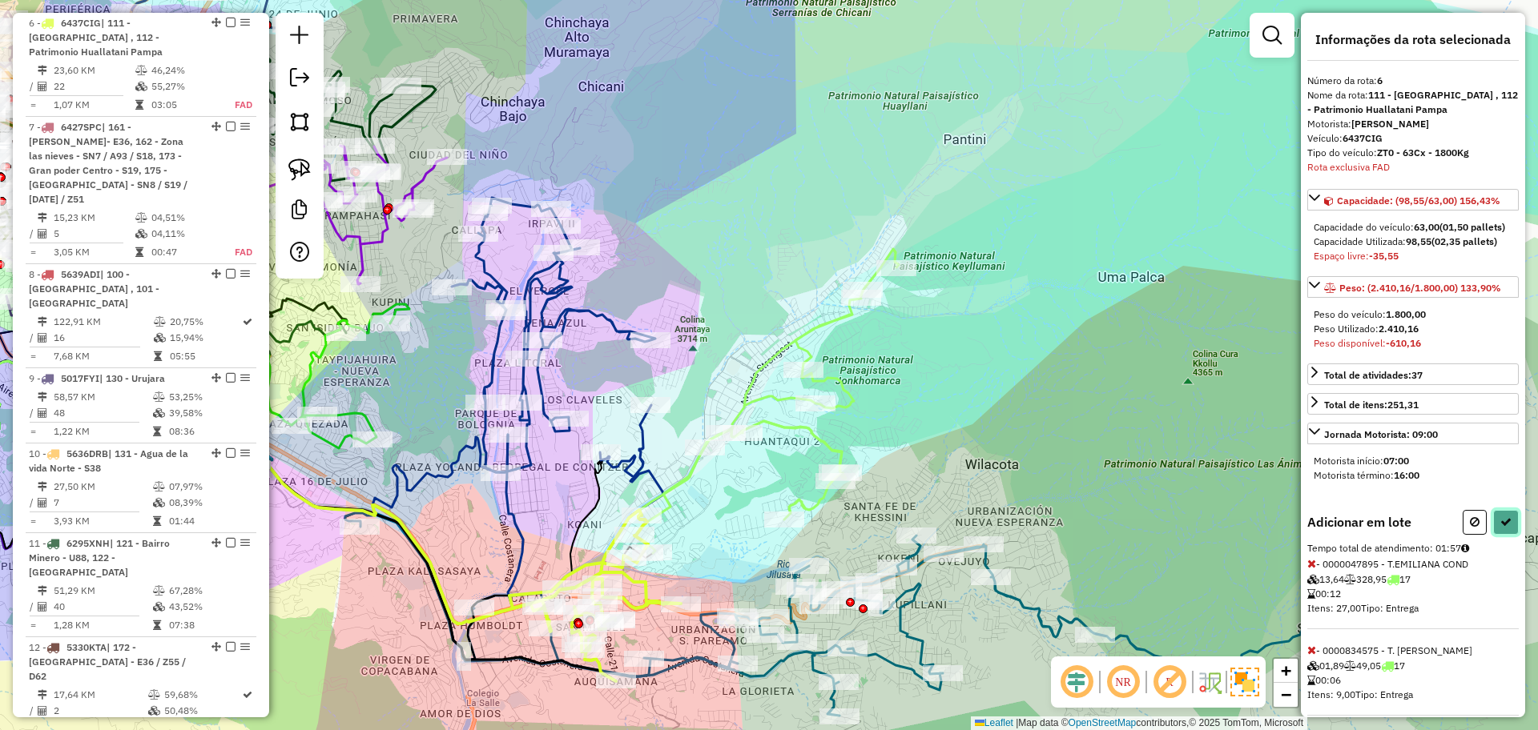
click at [1501, 528] on icon at bounding box center [1505, 522] width 11 height 11
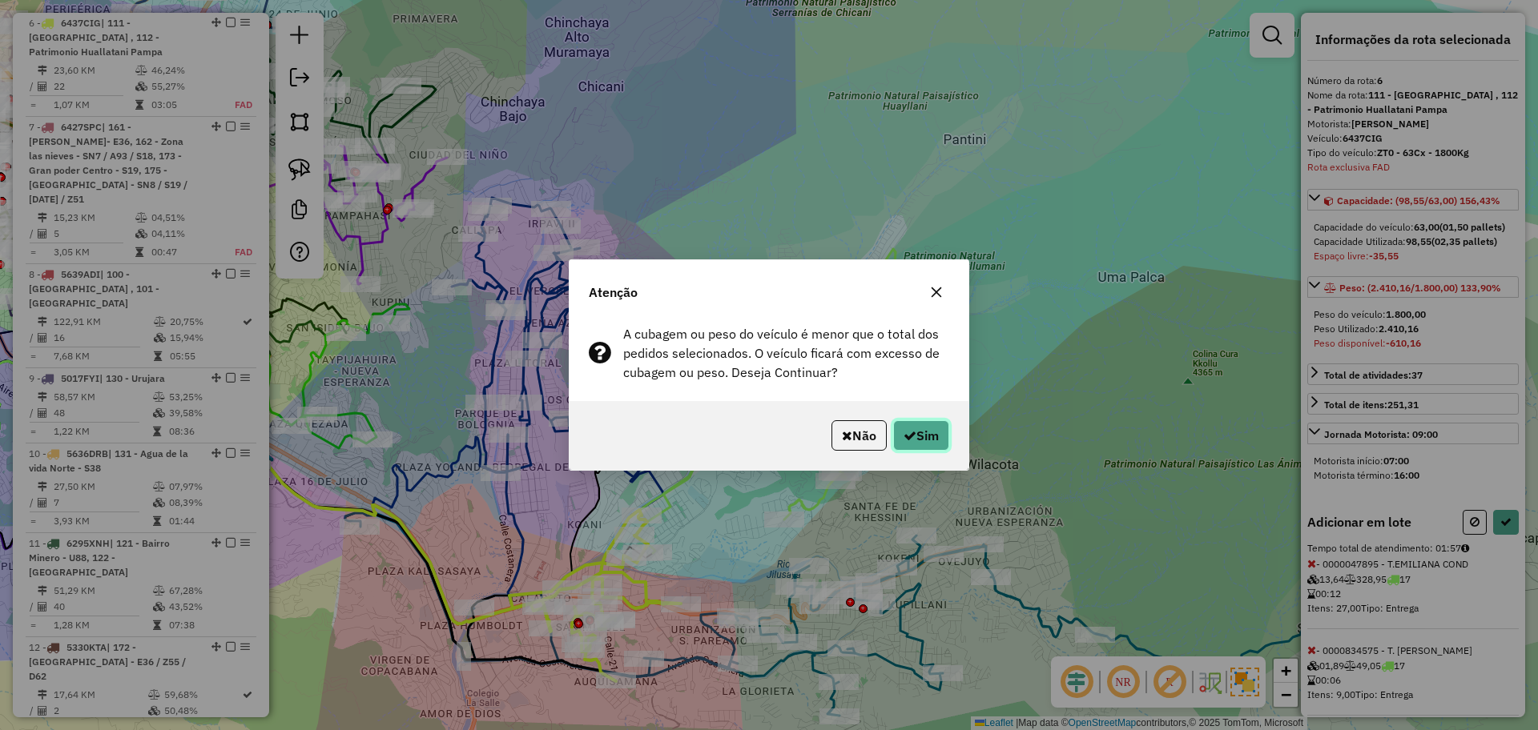
click at [916, 436] on button "Sim" at bounding box center [921, 435] width 56 height 30
select select "**********"
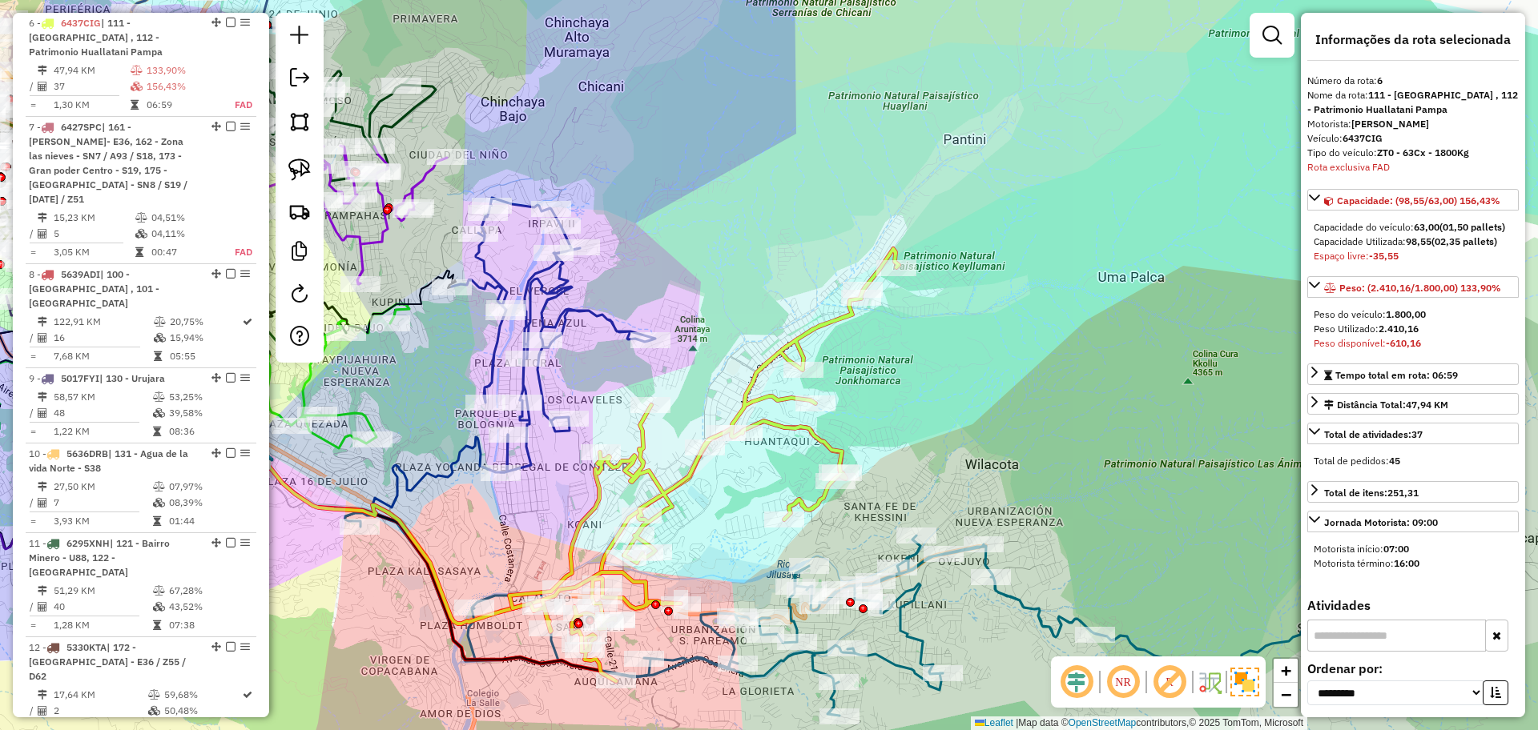
click at [594, 306] on icon at bounding box center [553, 335] width 203 height 275
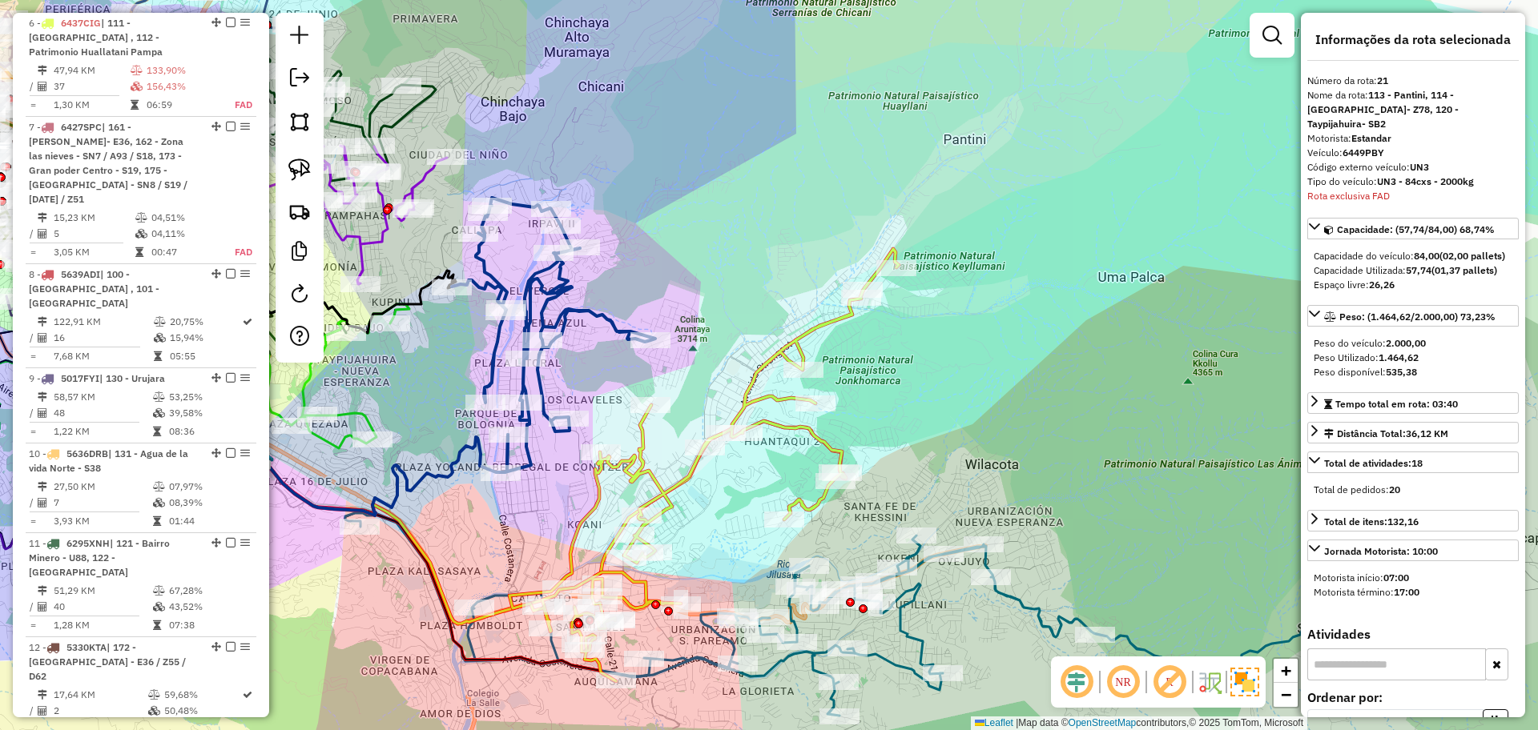
scroll to position [1793, 0]
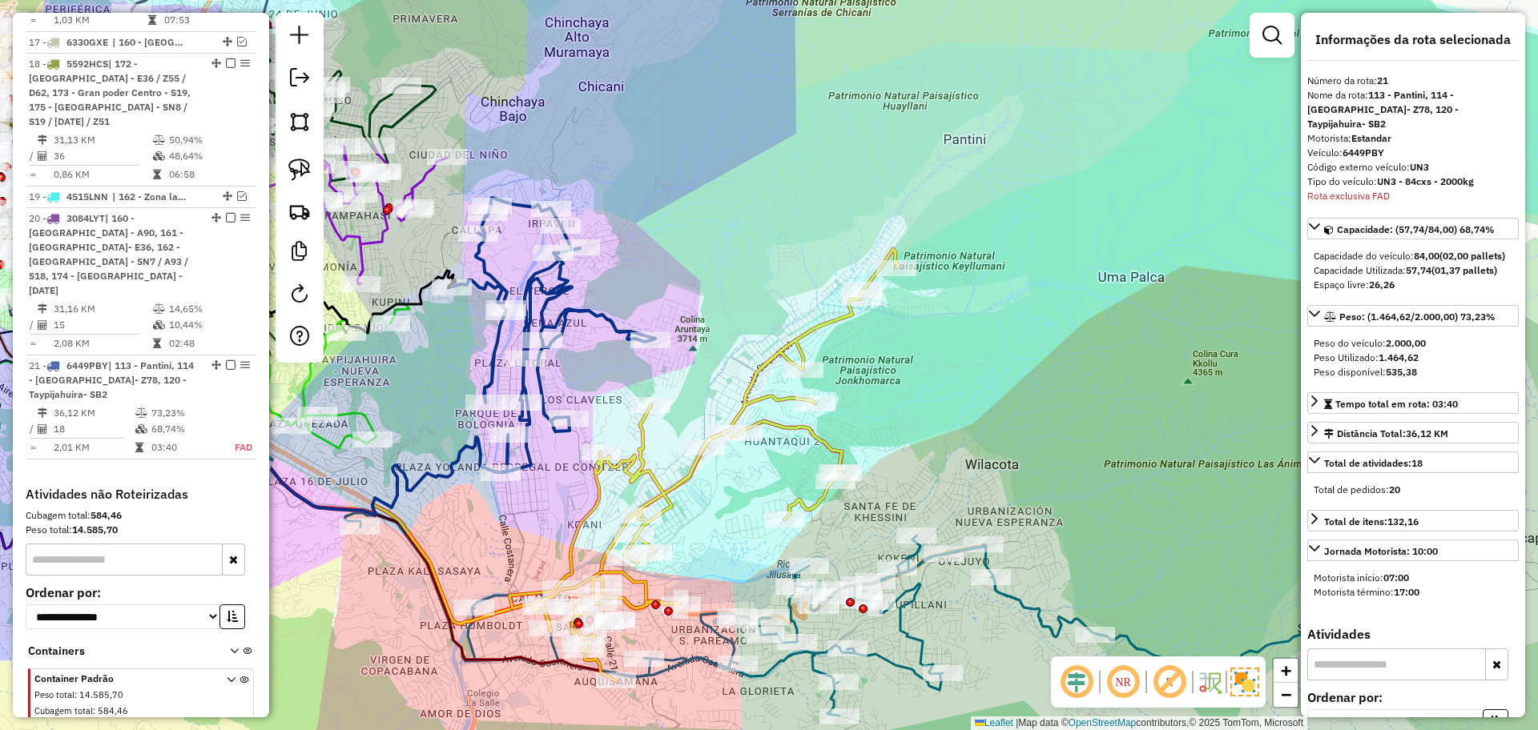
click at [588, 314] on icon at bounding box center [553, 335] width 203 height 275
click at [588, 309] on icon at bounding box center [553, 335] width 203 height 275
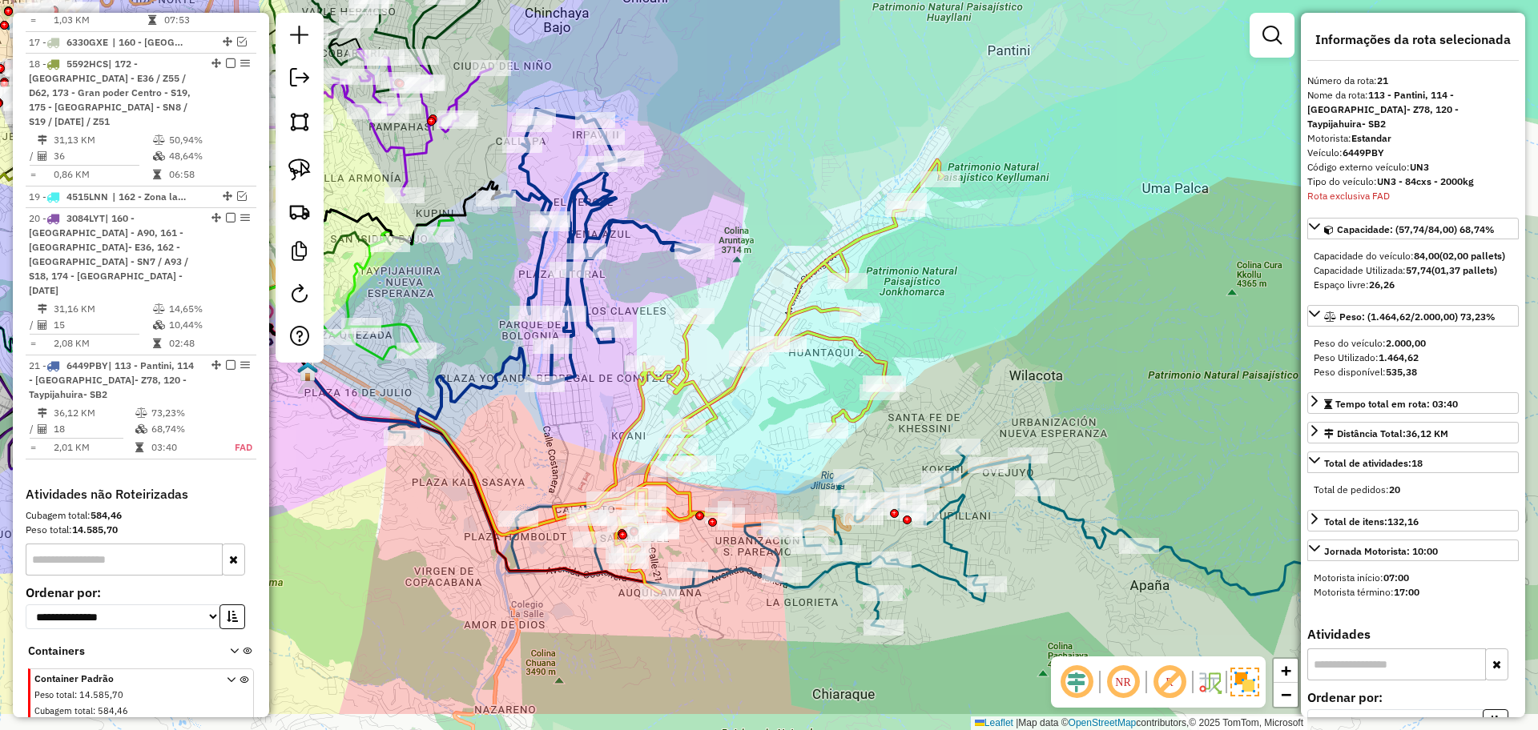
drag, startPoint x: 481, startPoint y: 548, endPoint x: 525, endPoint y: 459, distance: 99.6
click at [525, 459] on div "Janela de atendimento Grade de atendimento Capacidade Transportadoras Veículos …" at bounding box center [769, 365] width 1538 height 730
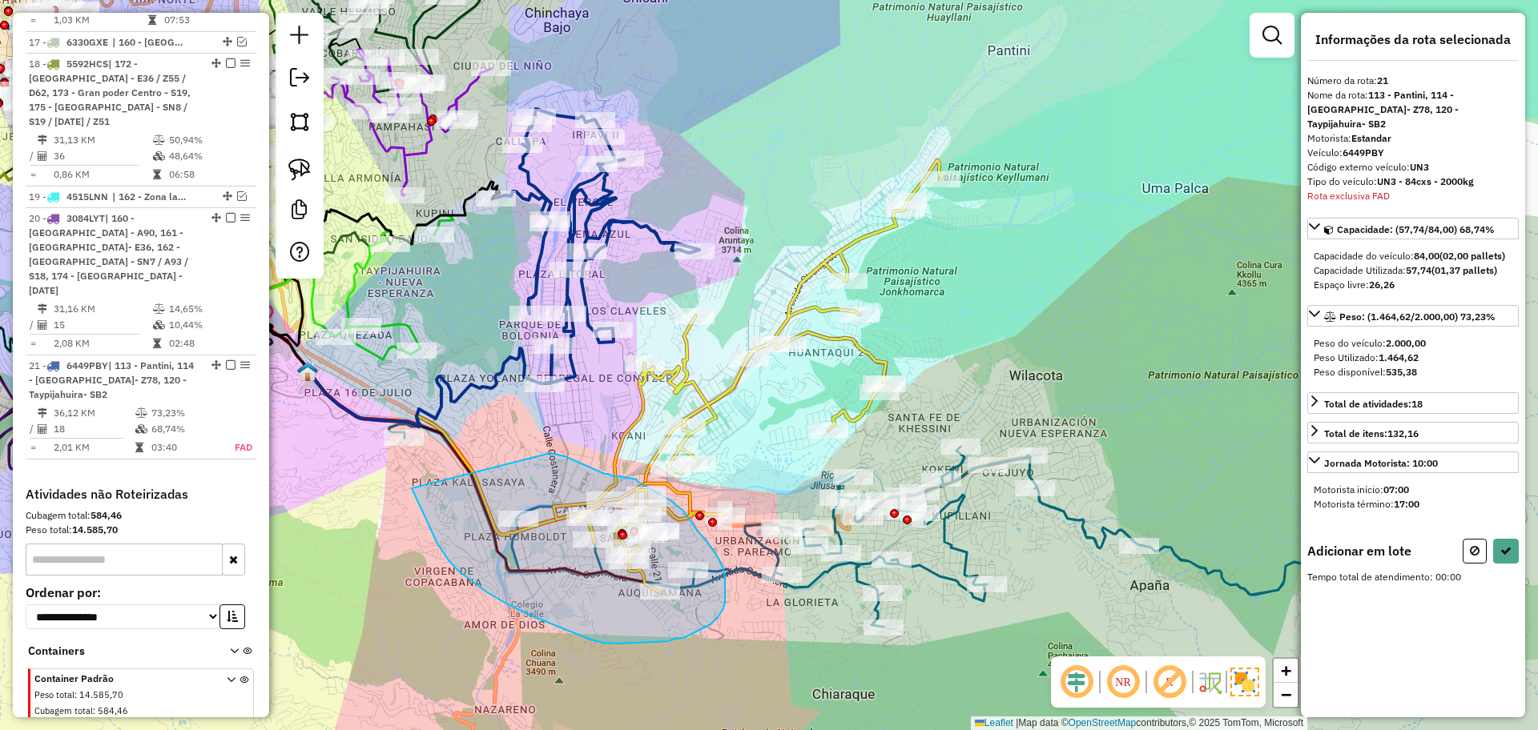
drag, startPoint x: 550, startPoint y: 453, endPoint x: 412, endPoint y: 489, distance: 143.0
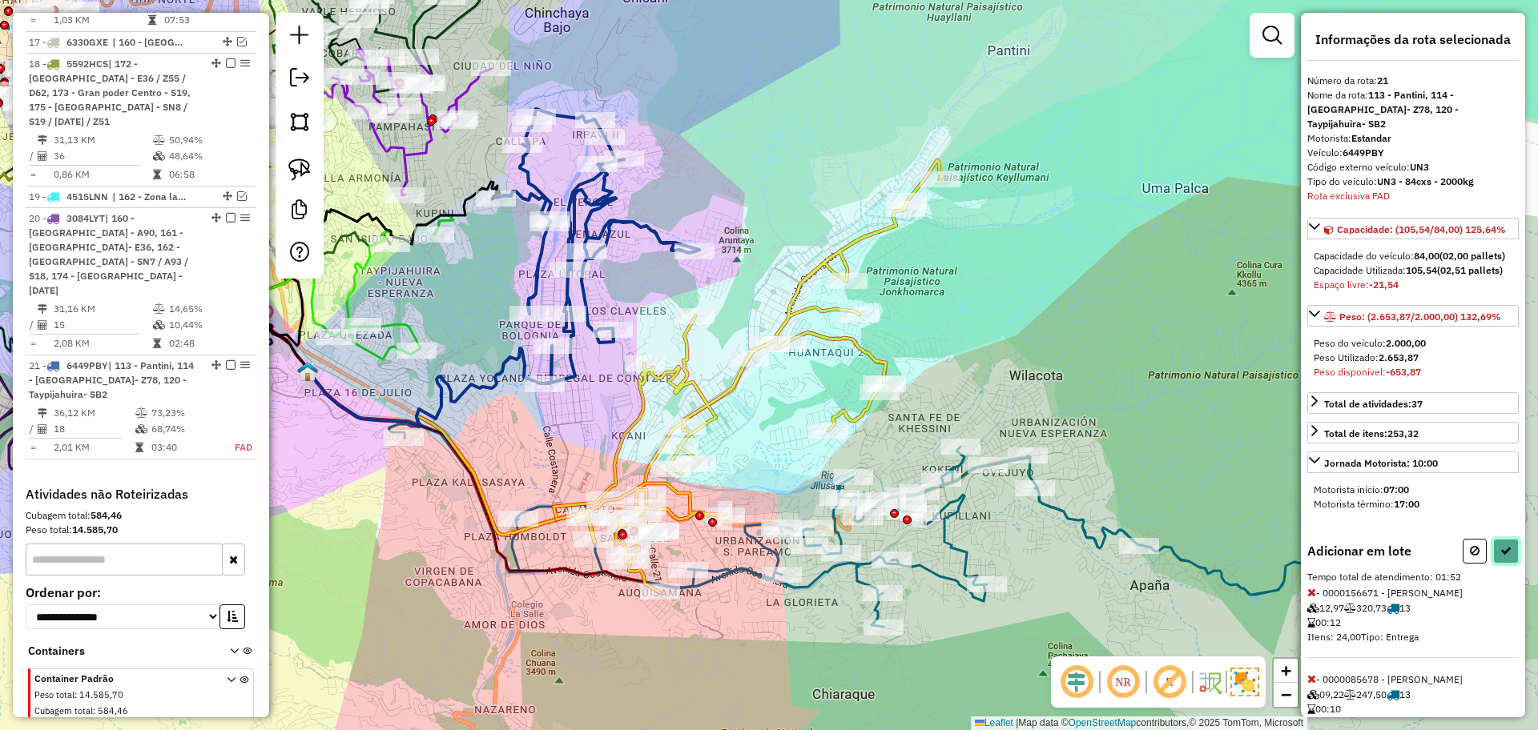
click at [1506, 557] on button at bounding box center [1506, 551] width 26 height 25
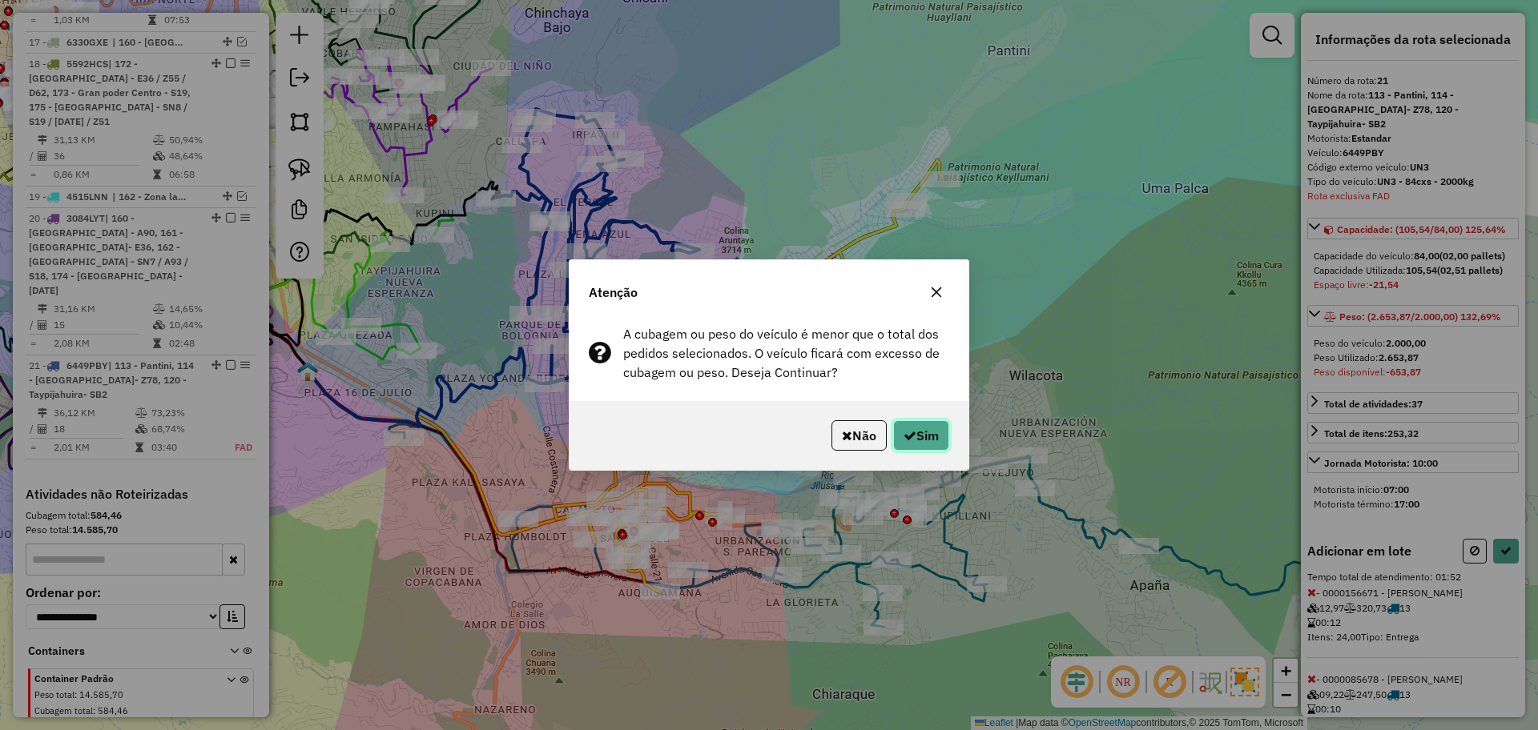
click at [903, 450] on button "Sim" at bounding box center [921, 435] width 56 height 30
select select "**********"
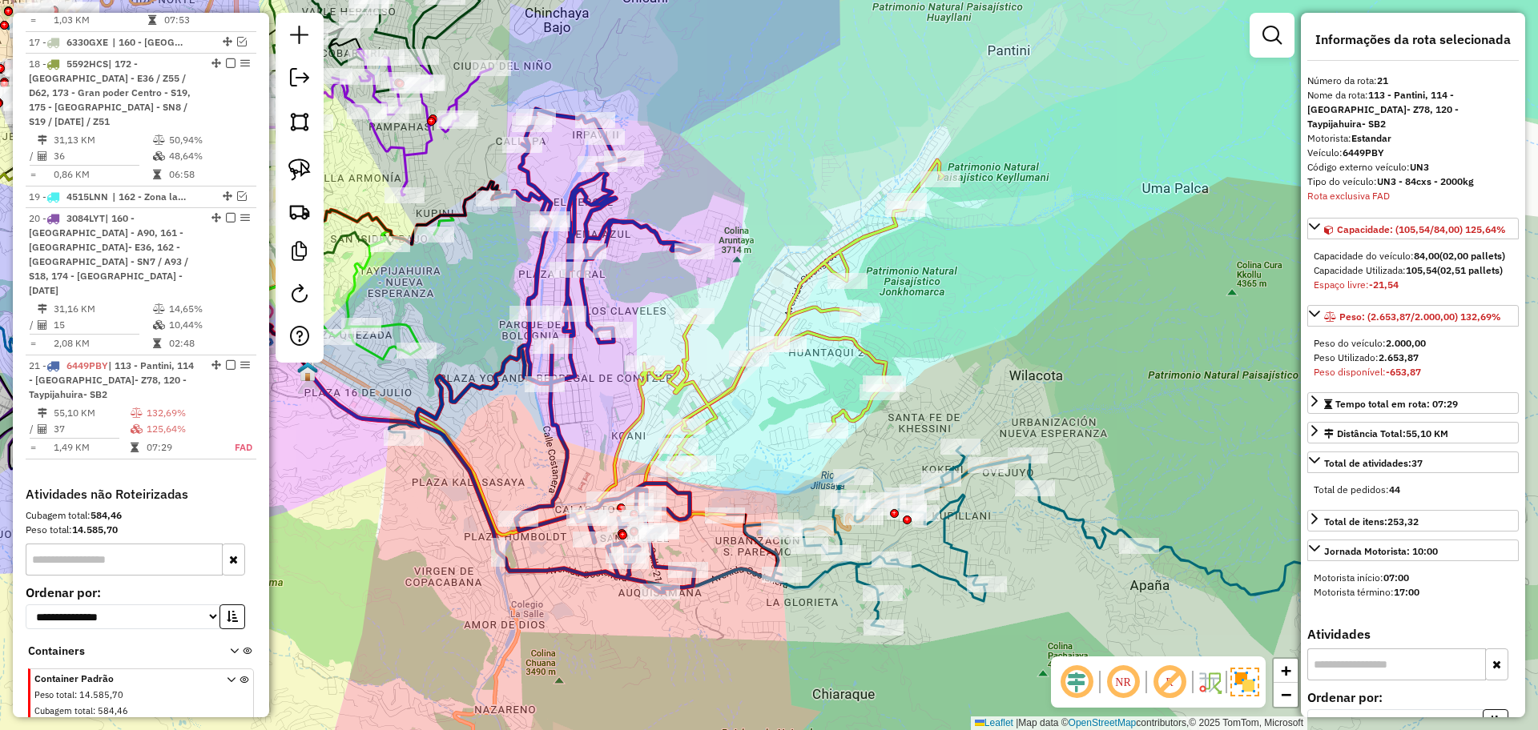
click at [733, 400] on icon at bounding box center [599, 433] width 582 height 203
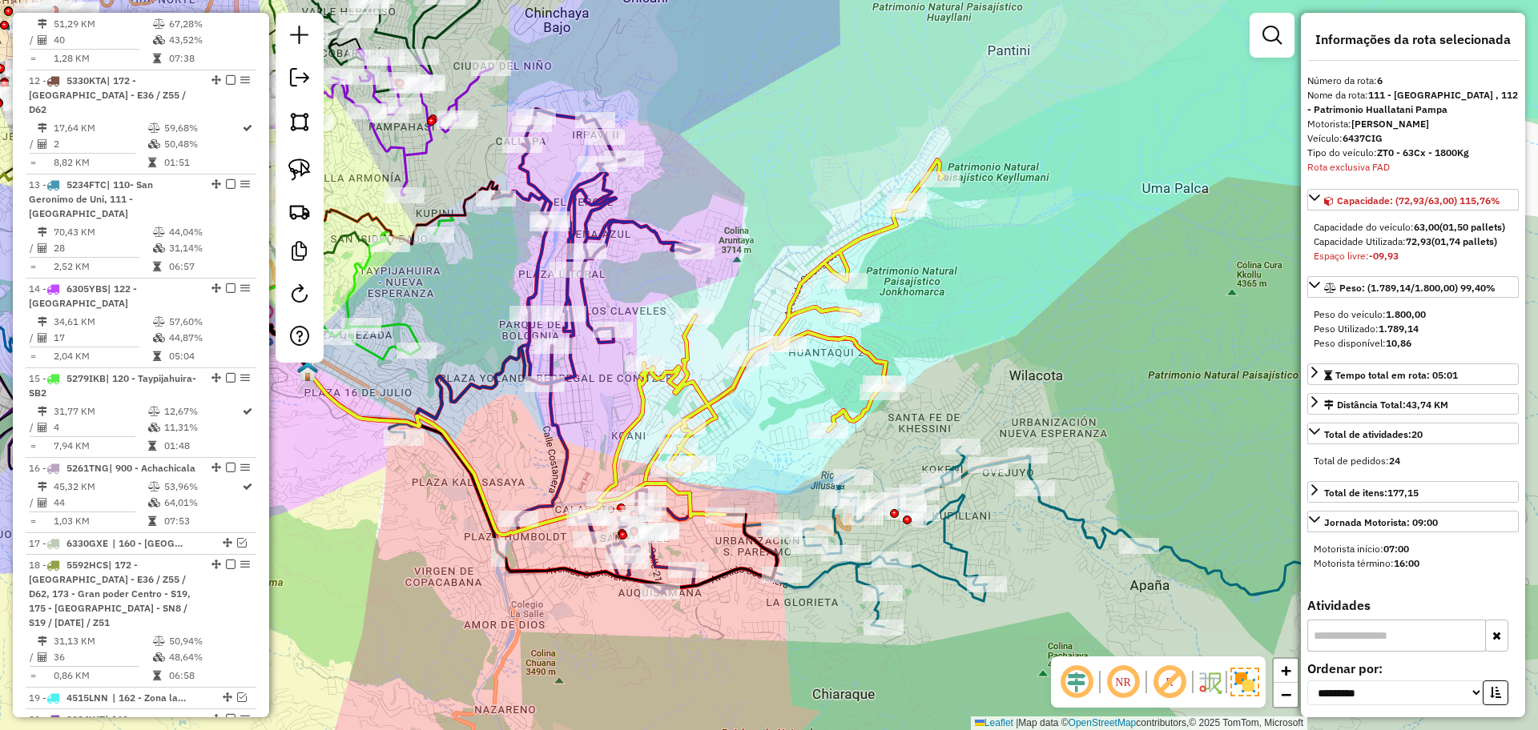
scroll to position [725, 0]
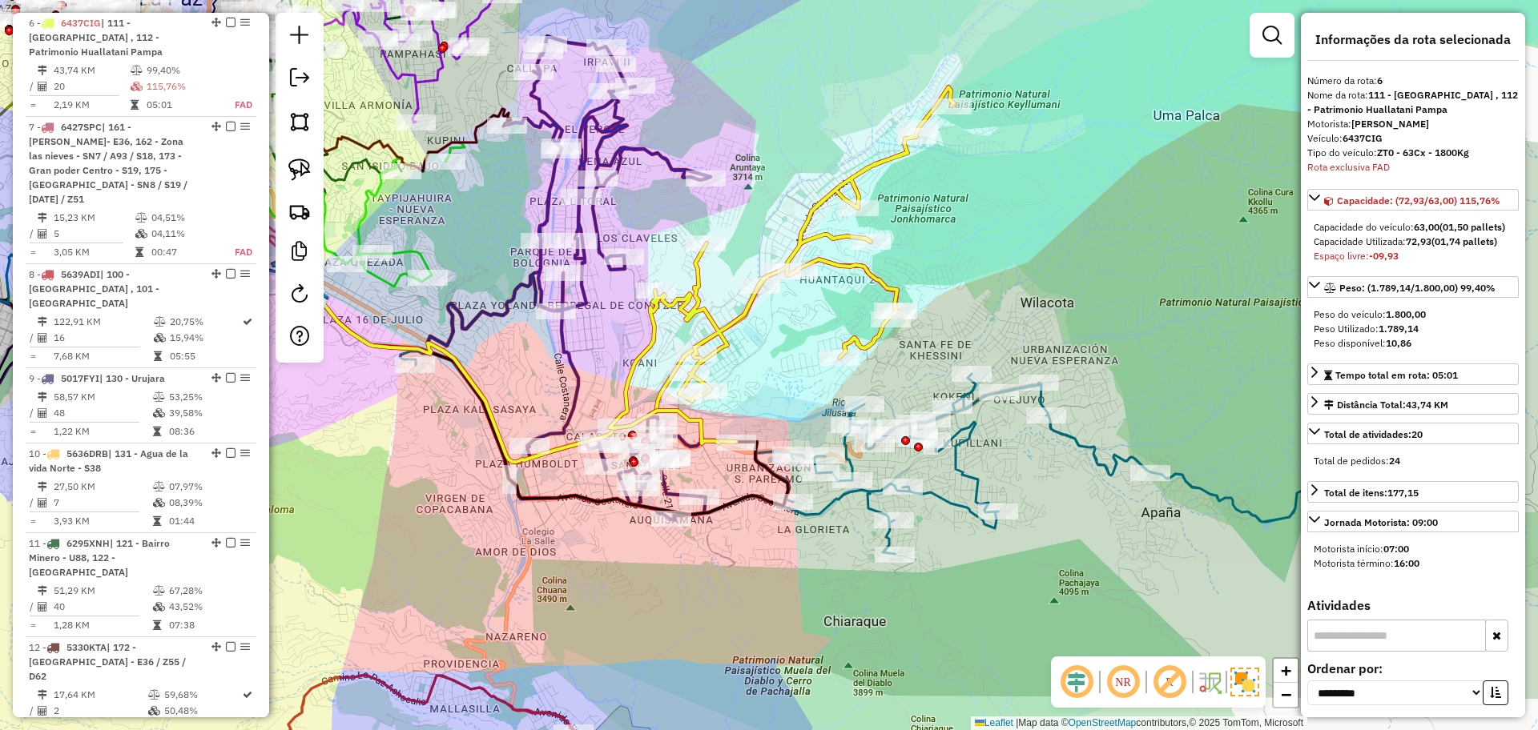
drag, startPoint x: 746, startPoint y: 453, endPoint x: 759, endPoint y: 384, distance: 70.8
click at [759, 380] on div "Janela de atendimento Grade de atendimento Capacidade Transportadoras Veículos …" at bounding box center [769, 365] width 1538 height 730
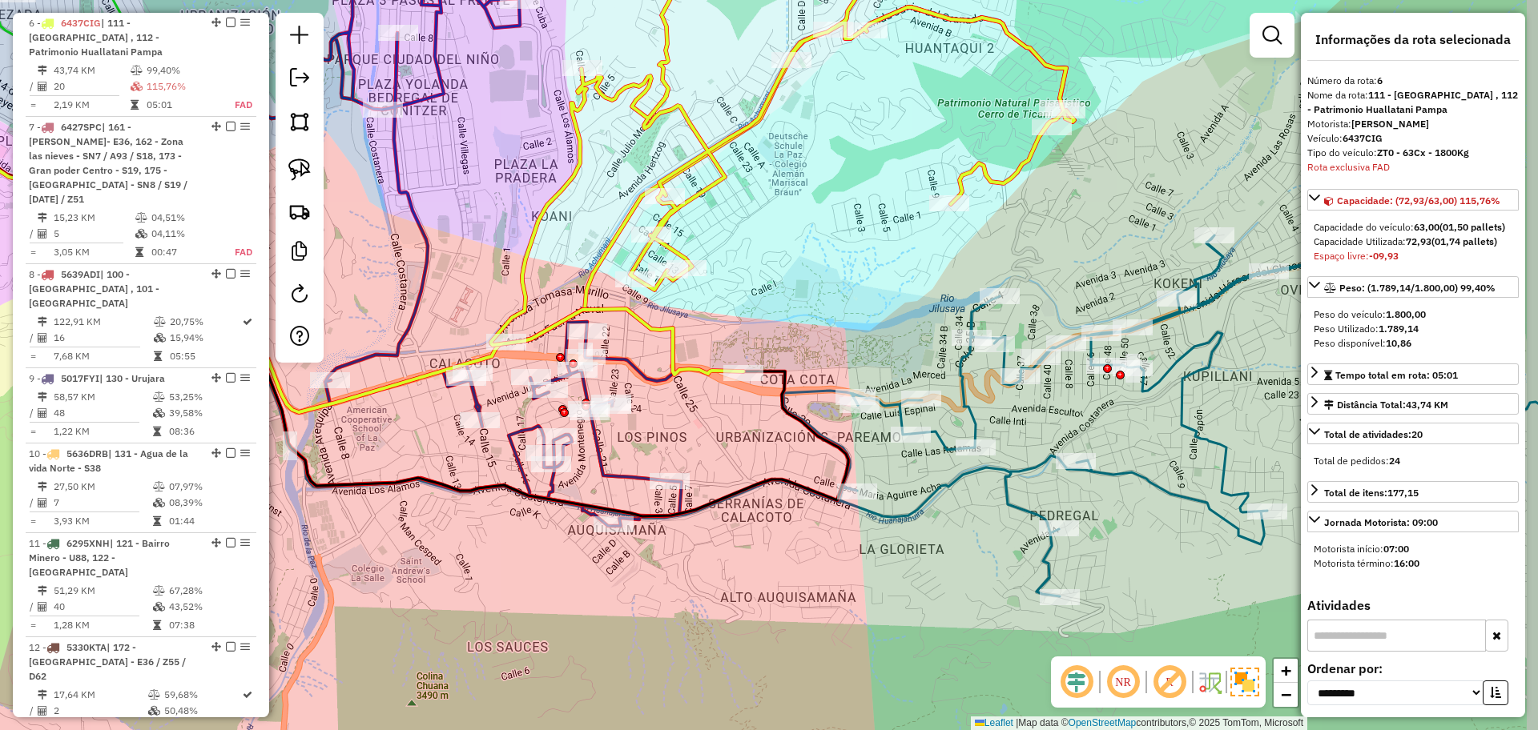
drag, startPoint x: 1108, startPoint y: 442, endPoint x: 935, endPoint y: 445, distance: 173.8
click at [935, 445] on div "Janela de atendimento Grade de atendimento Capacidade Transportadoras Veículos …" at bounding box center [769, 365] width 1538 height 730
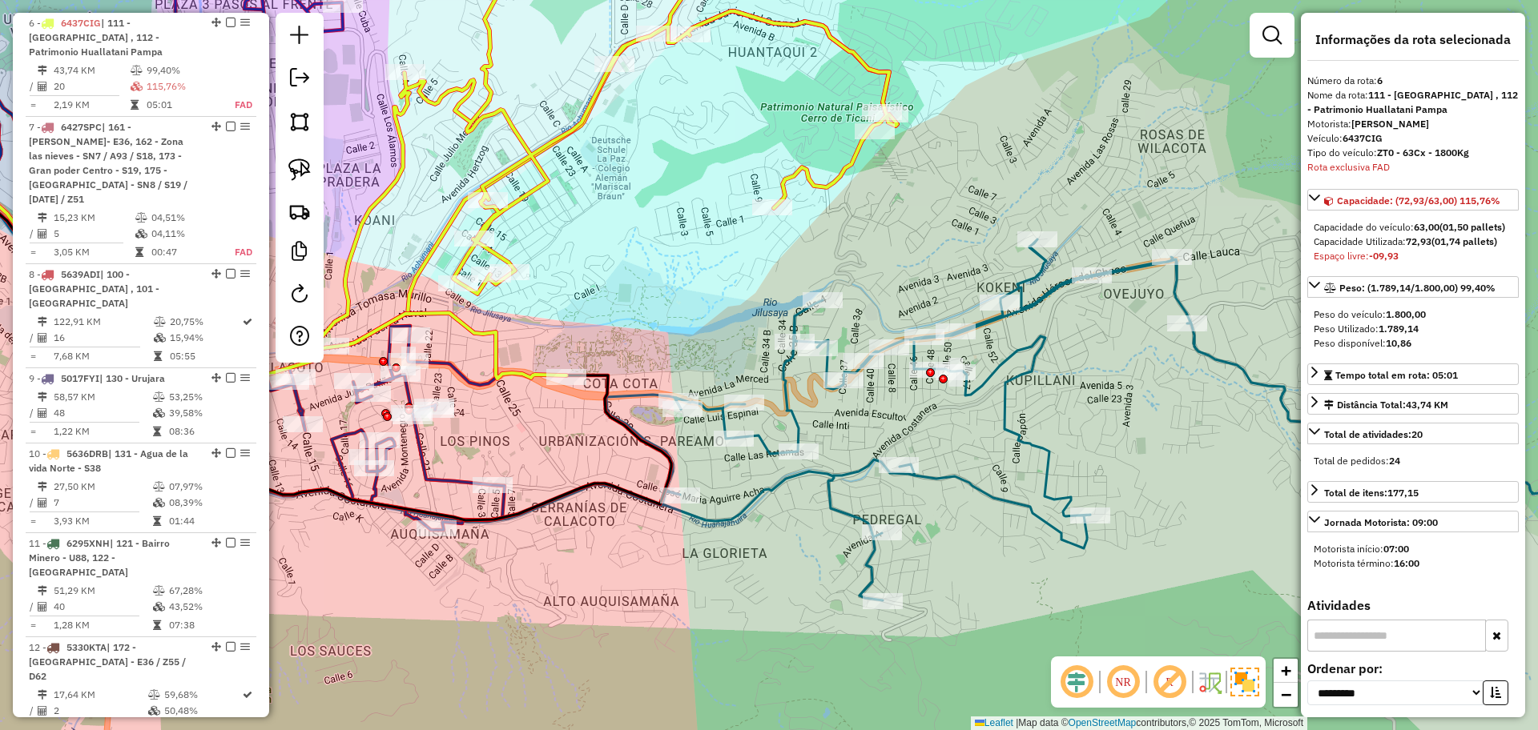
click at [1020, 441] on icon at bounding box center [792, 398] width 1797 height 406
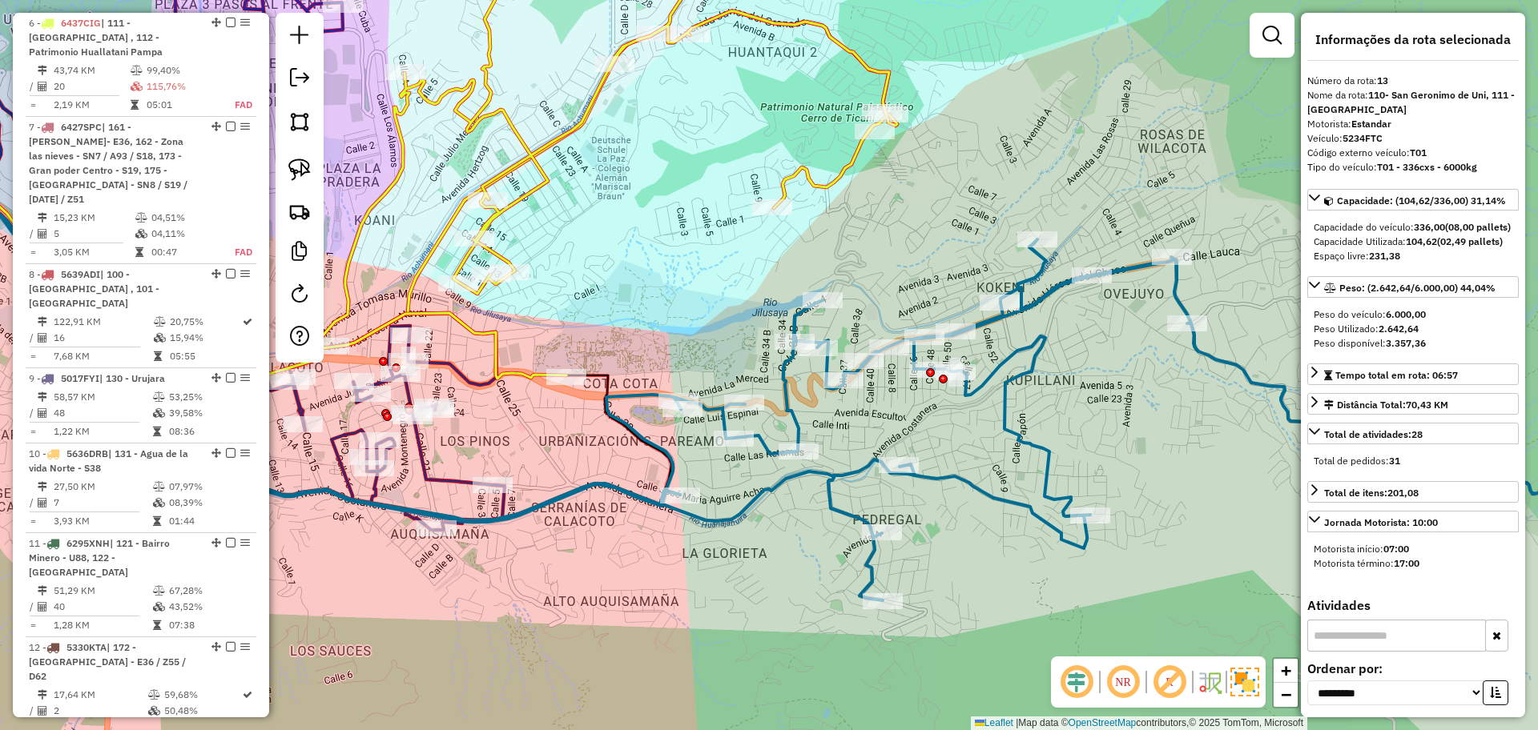
scroll to position [1382, 0]
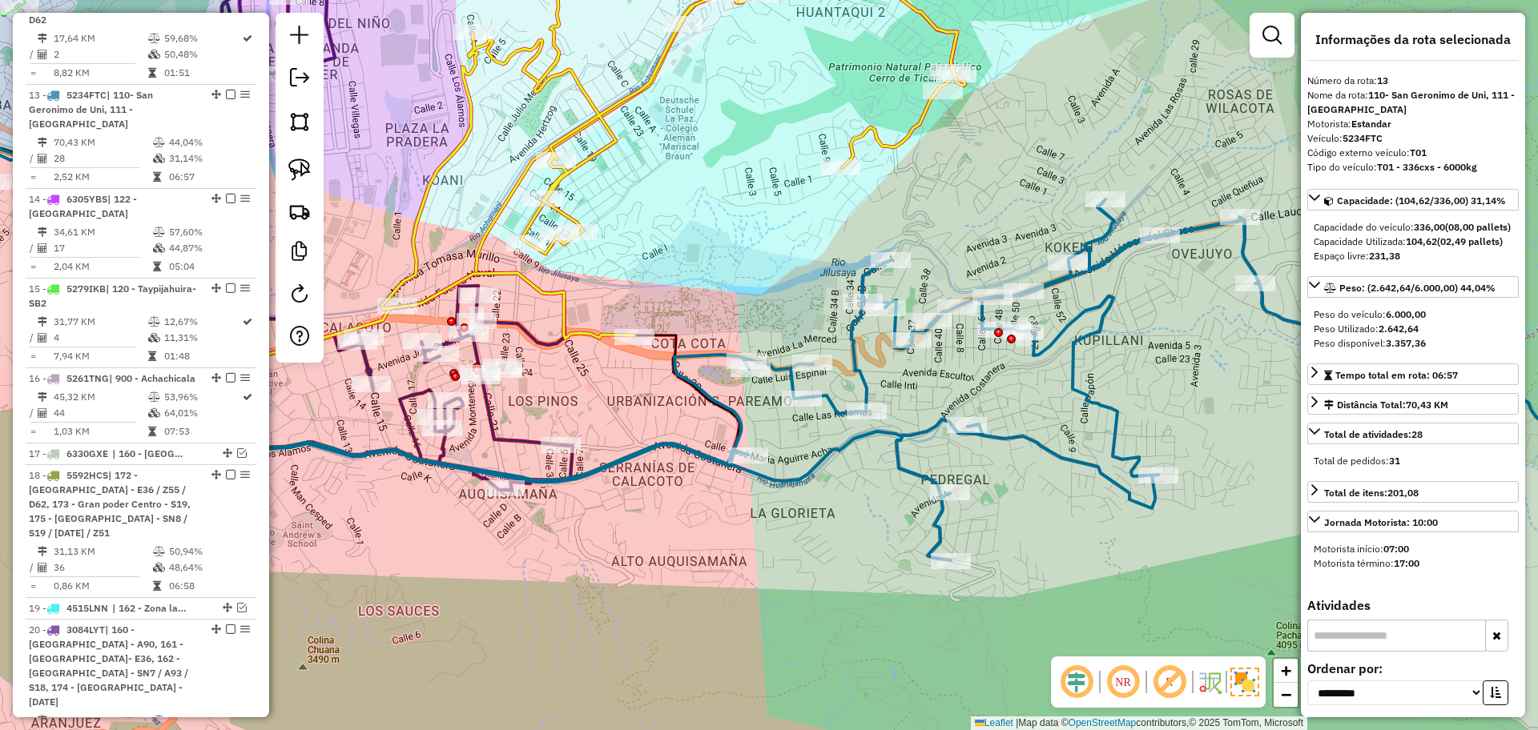
drag, startPoint x: 958, startPoint y: 447, endPoint x: 1045, endPoint y: 396, distance: 101.2
click at [1045, 396] on div "Janela de atendimento Grade de atendimento Capacidade Transportadoras Veículos …" at bounding box center [769, 365] width 1538 height 730
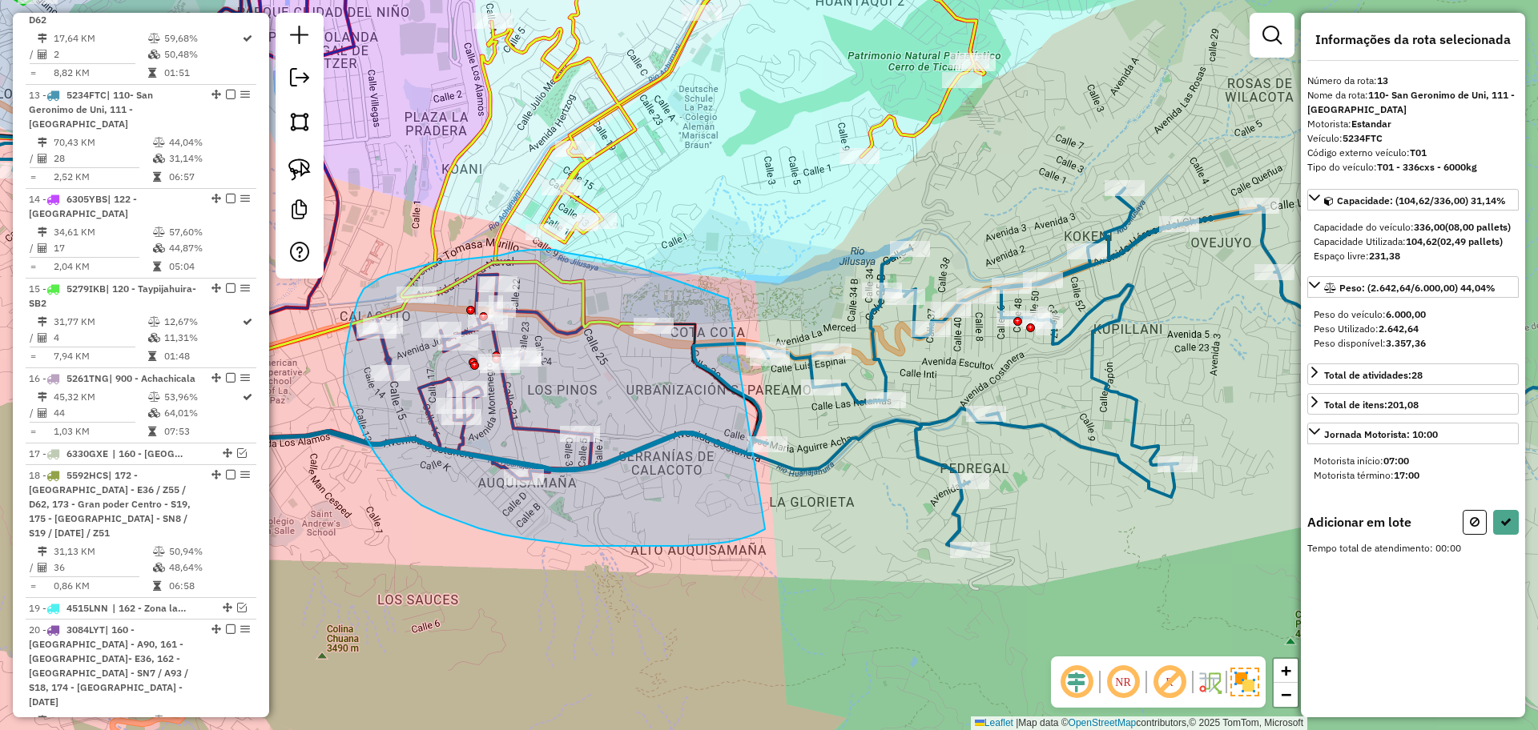
drag, startPoint x: 728, startPoint y: 299, endPoint x: 765, endPoint y: 529, distance: 233.6
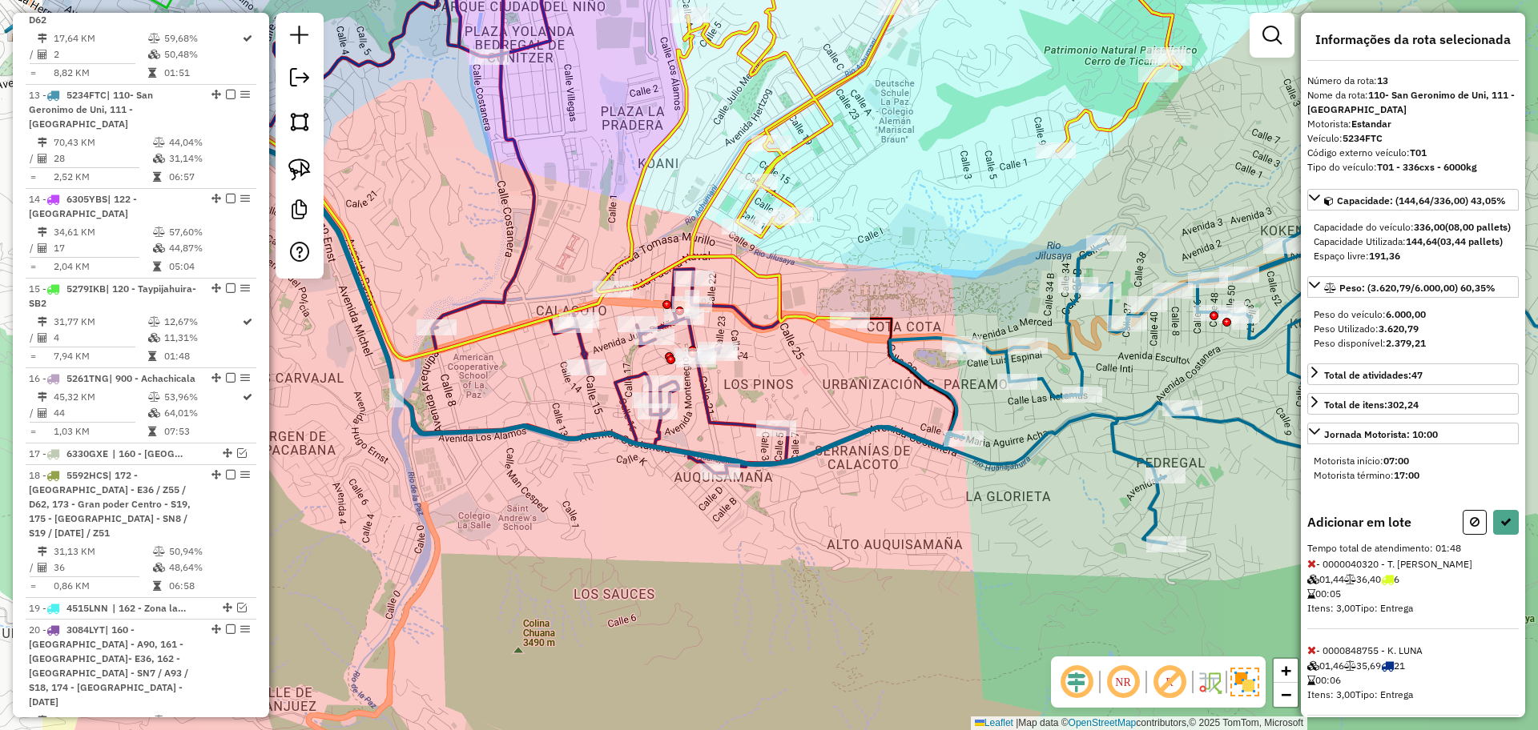
drag, startPoint x: 678, startPoint y: 289, endPoint x: 903, endPoint y: 296, distance: 224.4
click at [903, 296] on div "Janela de atendimento Grade de atendimento Capacidade Transportadoras Veículos …" at bounding box center [769, 365] width 1538 height 730
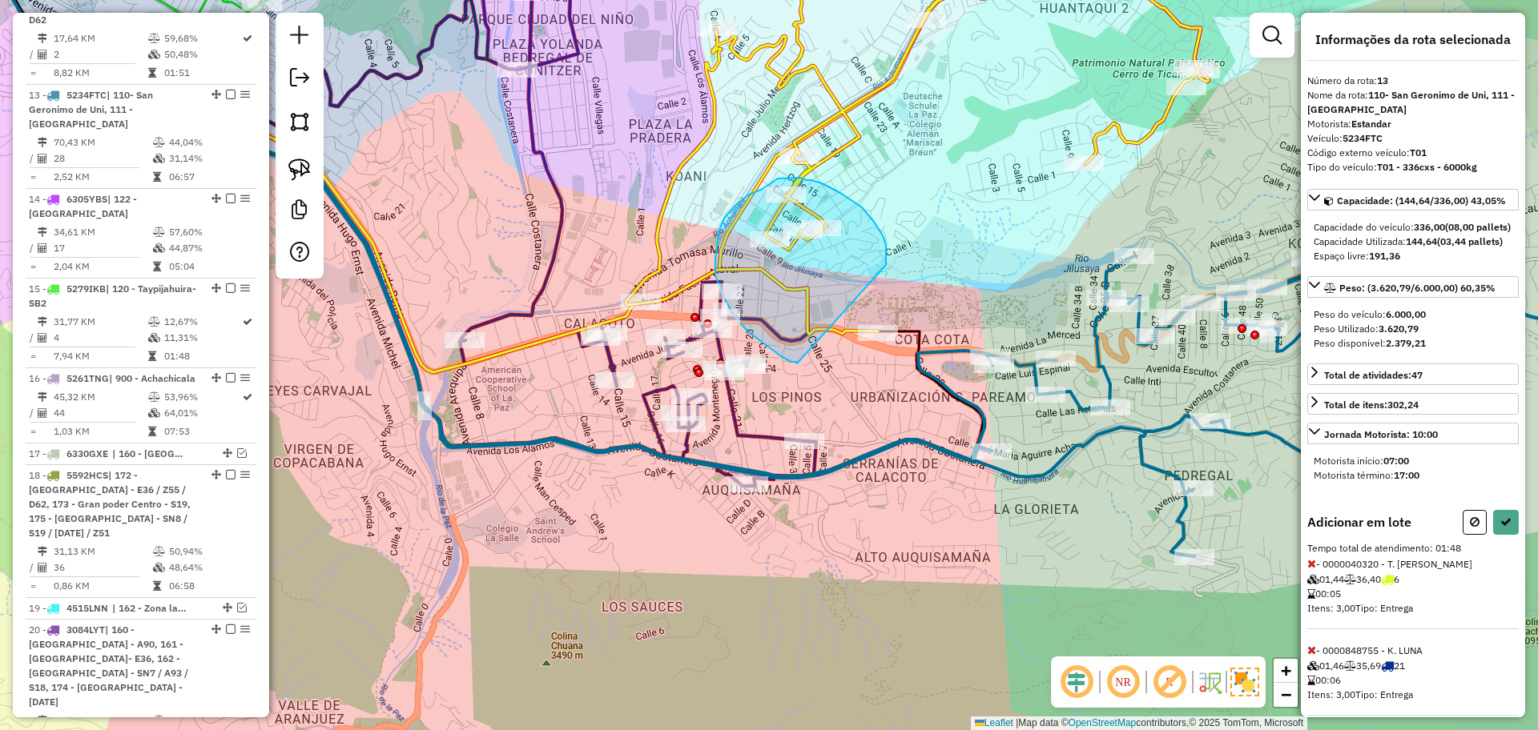
drag, startPoint x: 886, startPoint y: 265, endPoint x: 797, endPoint y: 364, distance: 132.7
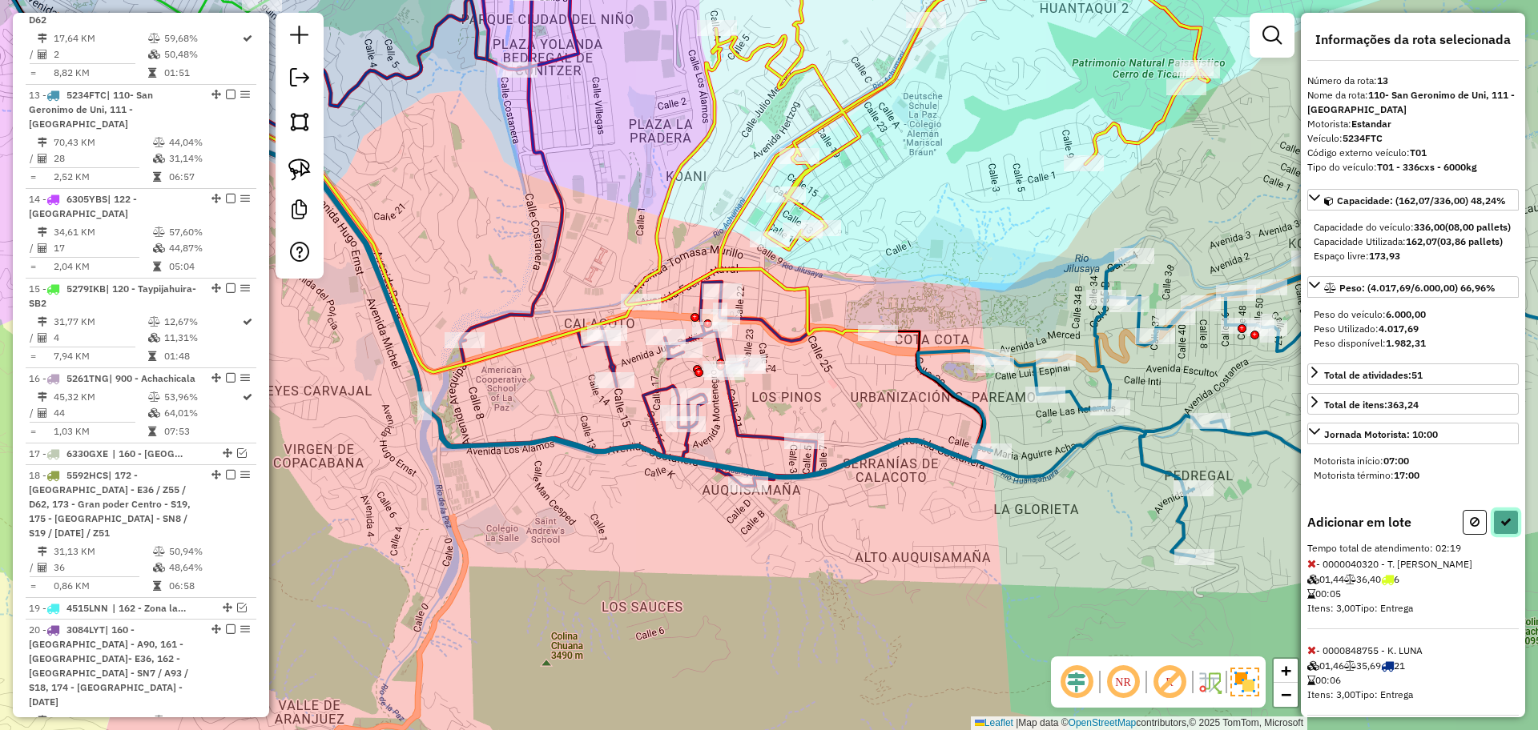
click at [1508, 535] on button at bounding box center [1506, 522] width 26 height 25
select select "**********"
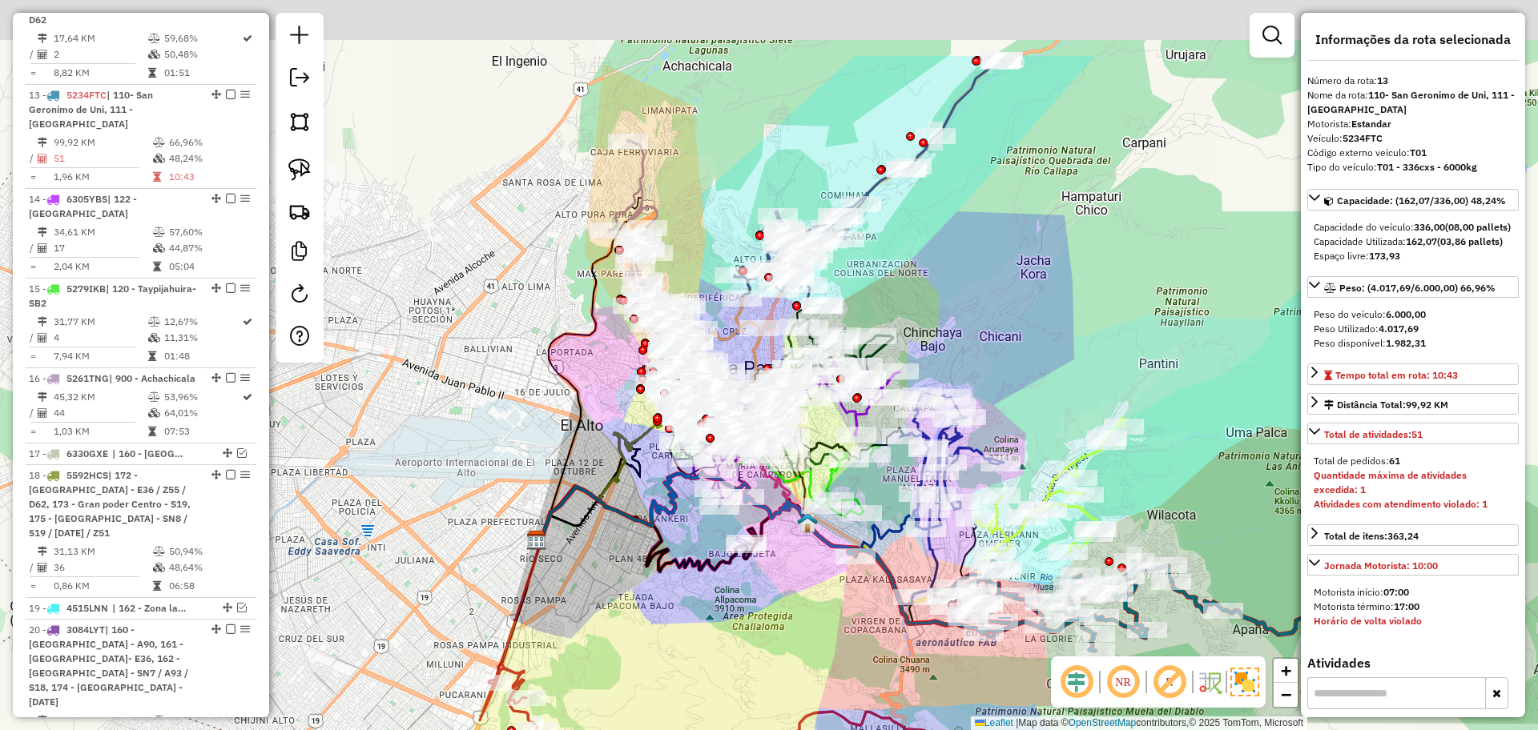
drag, startPoint x: 974, startPoint y: 146, endPoint x: 1059, endPoint y: 292, distance: 169.4
click at [1059, 292] on div "Janela de atendimento Grade de atendimento Capacidade Transportadoras Veículos …" at bounding box center [769, 365] width 1538 height 730
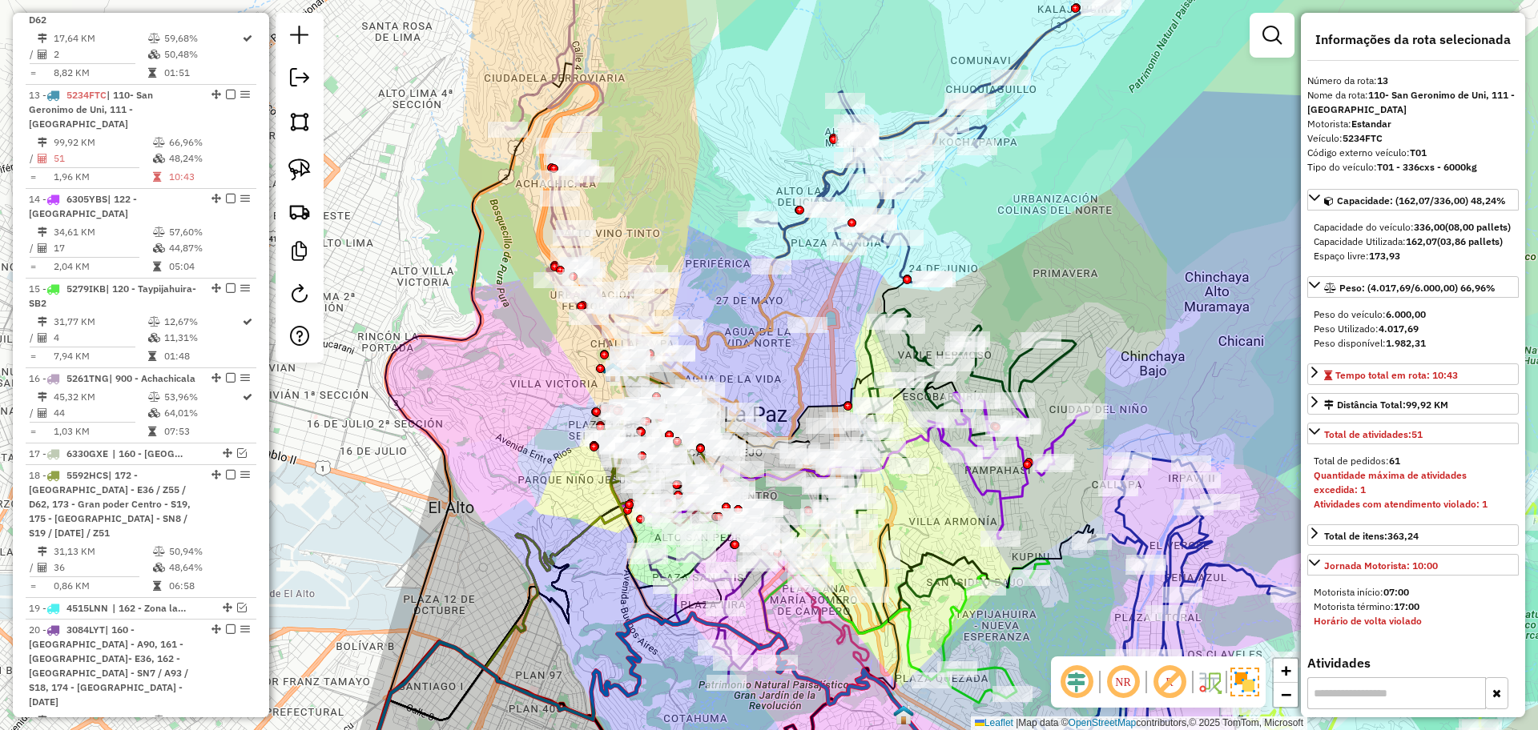
drag, startPoint x: 1169, startPoint y: 269, endPoint x: 1054, endPoint y: 70, distance: 230.4
click at [1064, 86] on div "Rota 11 - Placa 6295XNH 0000848973 - T. Deysi Rota 14 - Placa 6305YBS 000088514…" at bounding box center [769, 365] width 1538 height 730
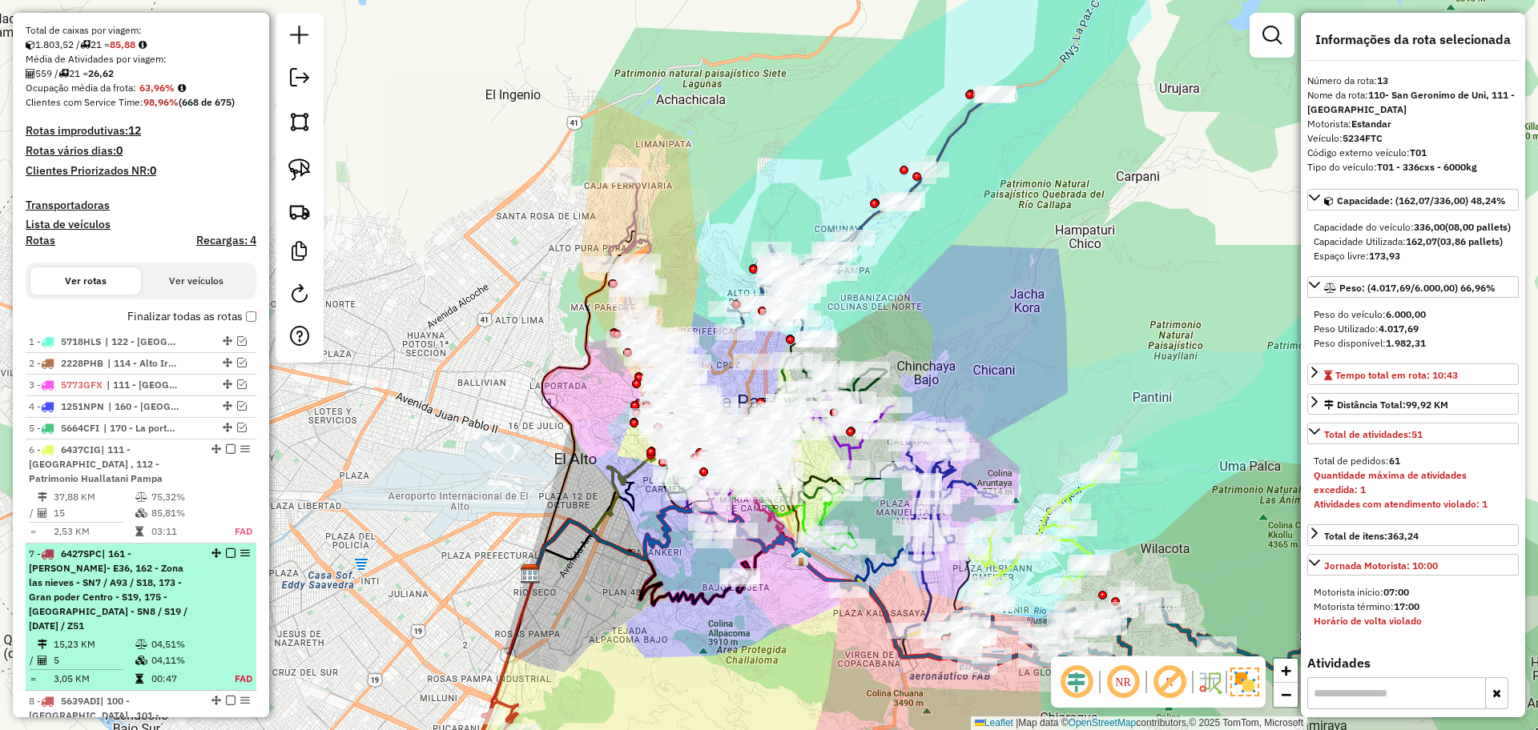
scroll to position [380, 0]
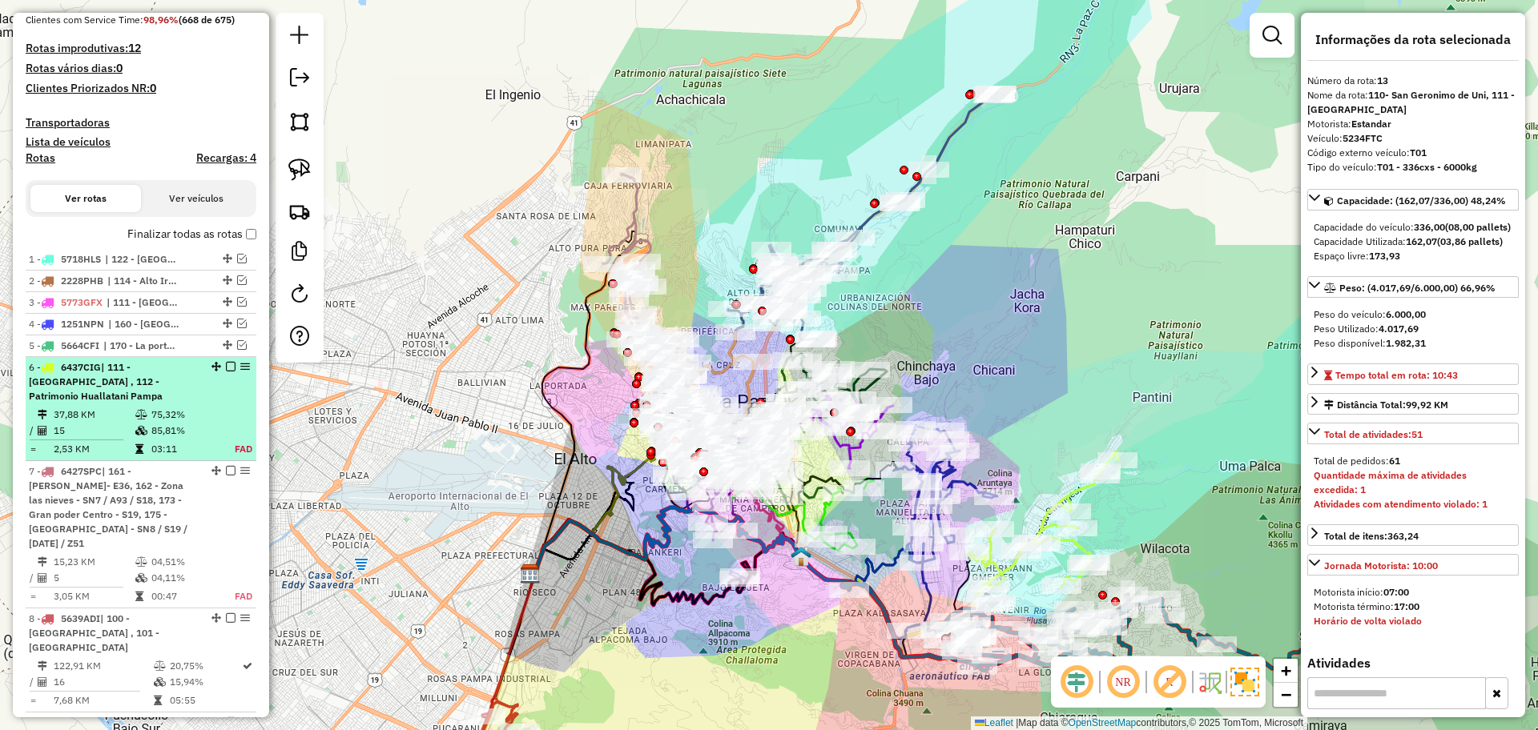
click at [127, 369] on span "| 111 - [GEOGRAPHIC_DATA] , 112 - Patrimonio Huallatani Pampa" at bounding box center [96, 381] width 134 height 41
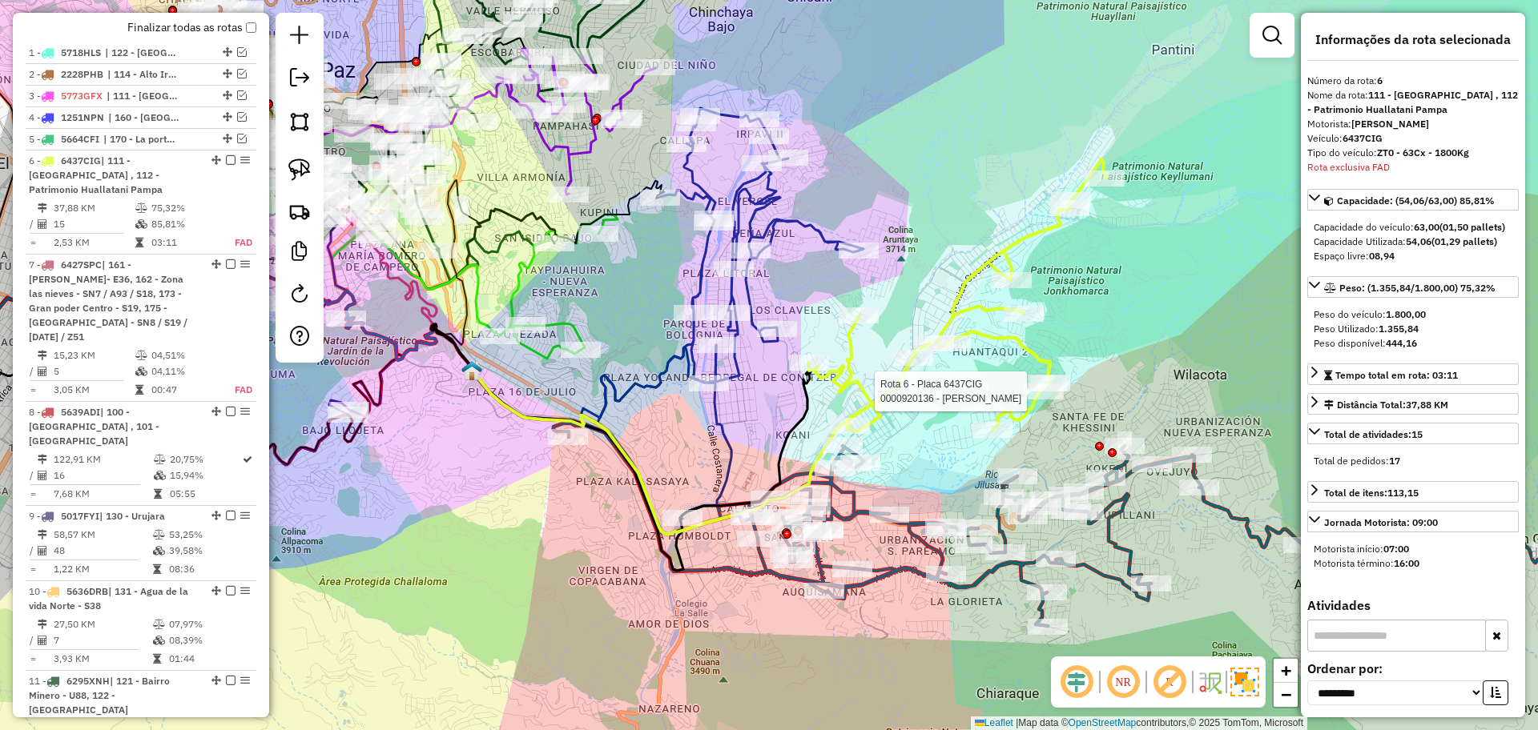
scroll to position [725, 0]
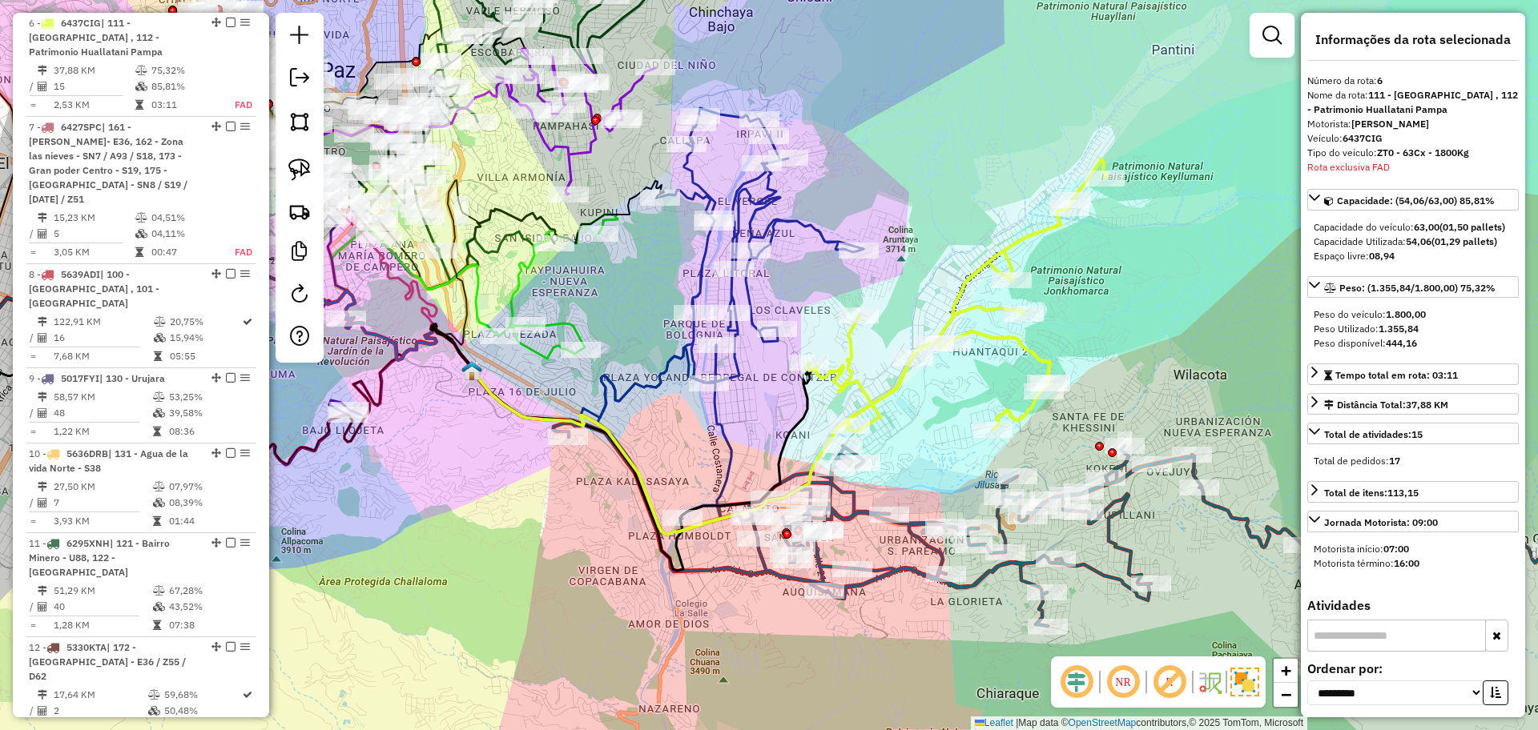
drag, startPoint x: 1142, startPoint y: 317, endPoint x: 1092, endPoint y: 240, distance: 91.5
click at [1092, 240] on div "Janela de atendimento Grade de atendimento Capacidade Transportadoras Veículos …" at bounding box center [769, 365] width 1538 height 730
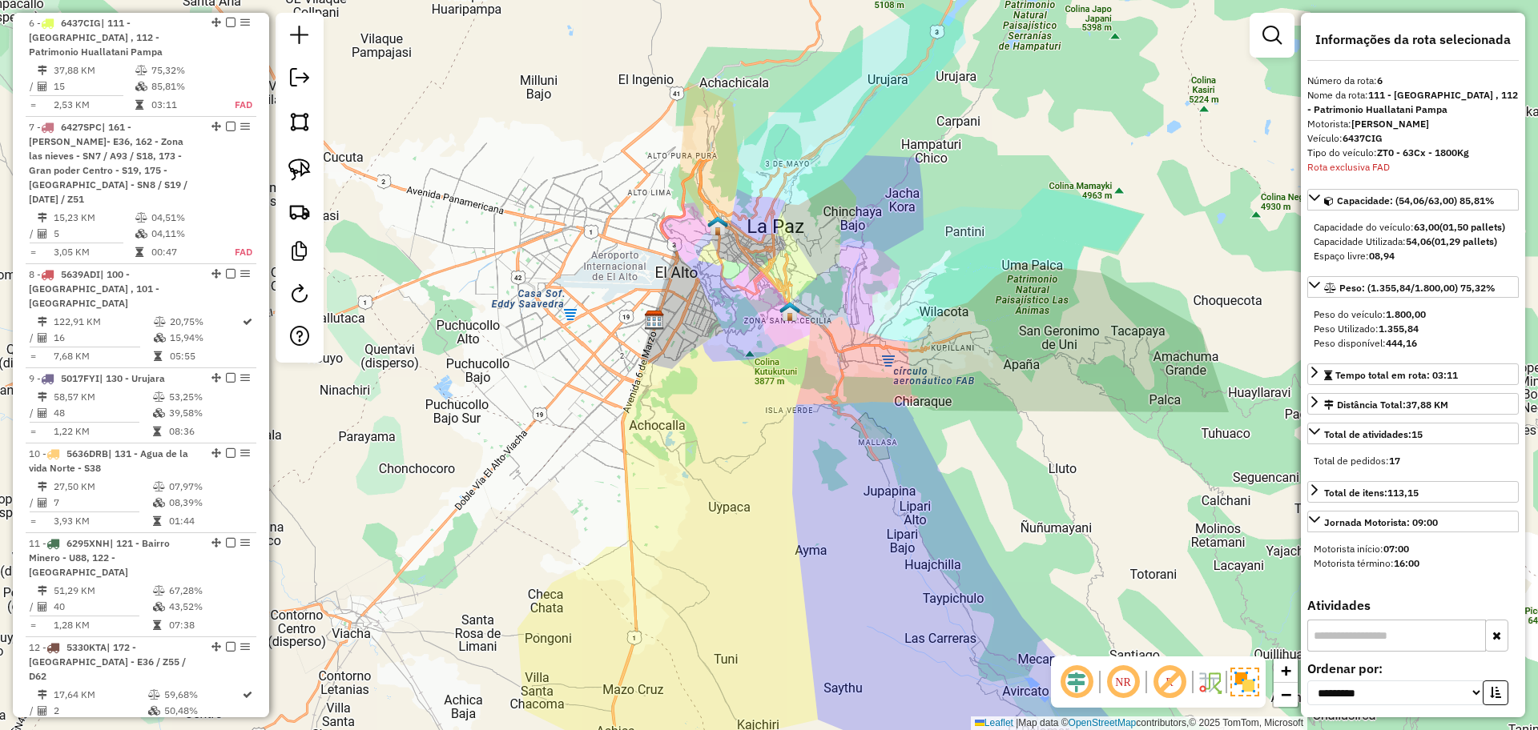
click at [1245, 683] on img at bounding box center [1244, 682] width 29 height 29
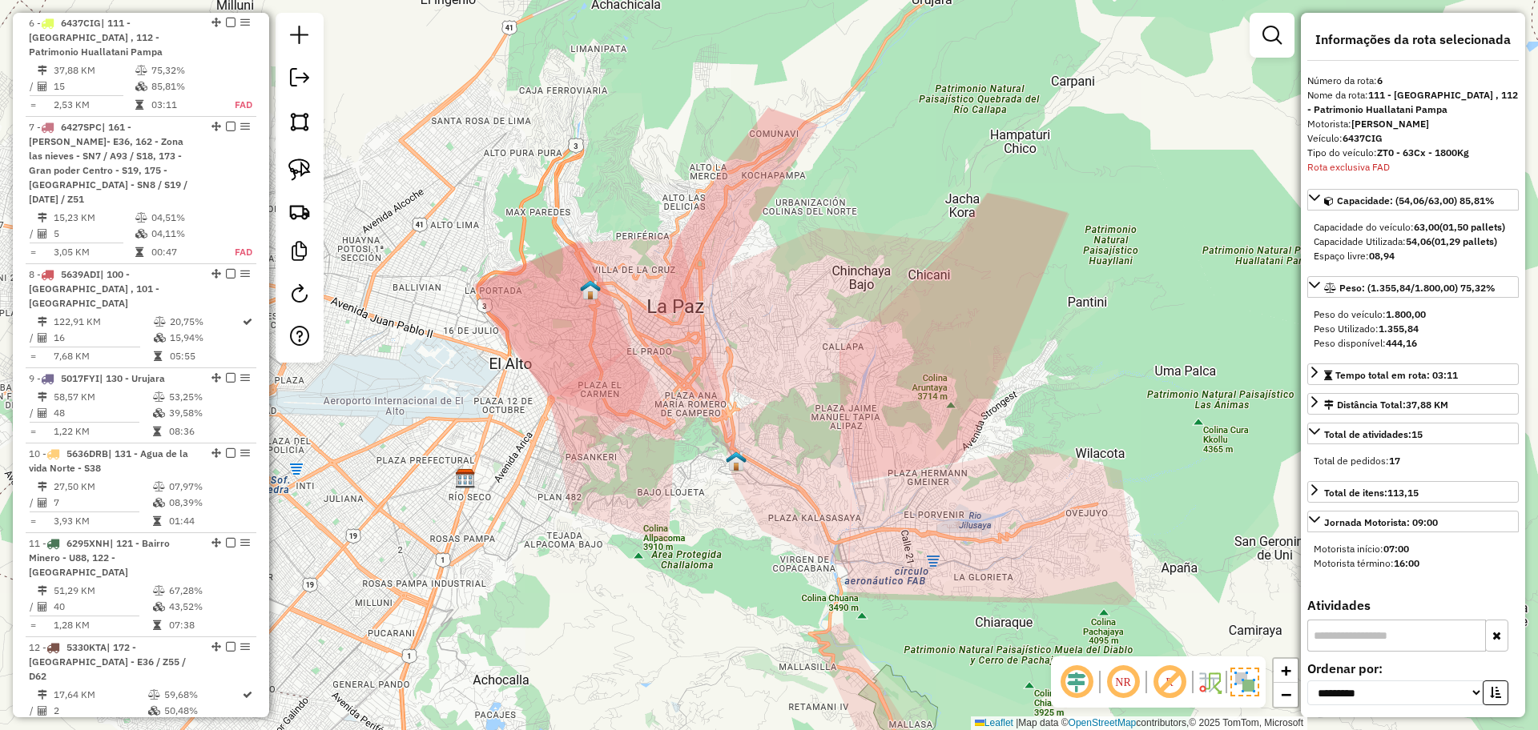
drag, startPoint x: 828, startPoint y: 295, endPoint x: 836, endPoint y: 440, distance: 146.0
click at [836, 440] on div "Janela de atendimento Grade de atendimento Capacidade Transportadoras Veículos …" at bounding box center [769, 365] width 1538 height 730
click at [1016, 507] on div "Janela de atendimento Grade de atendimento Capacidade Transportadoras Veículos …" at bounding box center [769, 365] width 1538 height 730
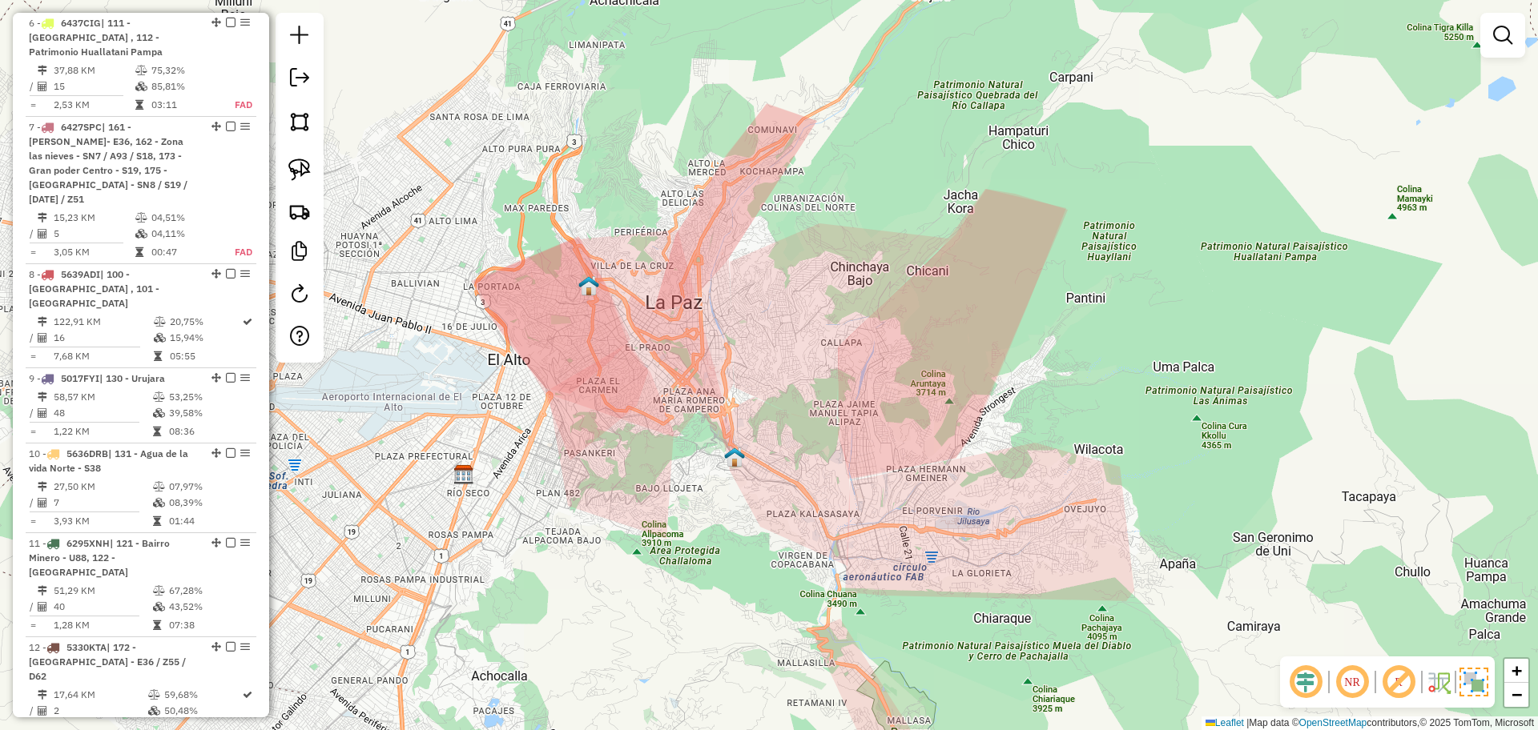
drag, startPoint x: 761, startPoint y: 568, endPoint x: 721, endPoint y: 383, distance: 189.3
click at [721, 383] on div "Janela de atendimento Grade de atendimento Capacidade Transportadoras Veículos …" at bounding box center [769, 365] width 1538 height 730
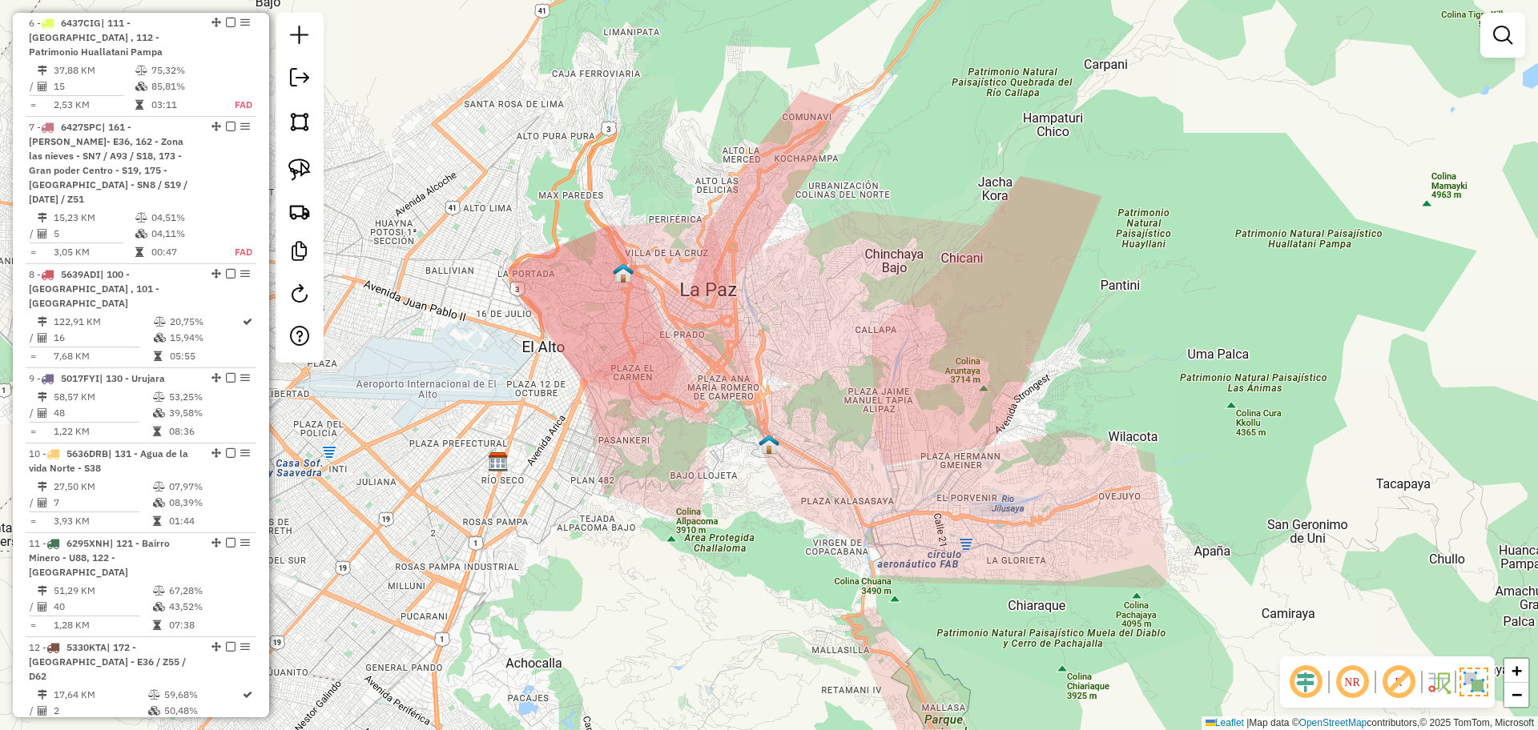
drag, startPoint x: 662, startPoint y: 284, endPoint x: 726, endPoint y: 389, distance: 122.9
click at [726, 389] on div "Janela de atendimento Grade de atendimento Capacidade Transportadoras Veículos …" at bounding box center [769, 365] width 1538 height 730
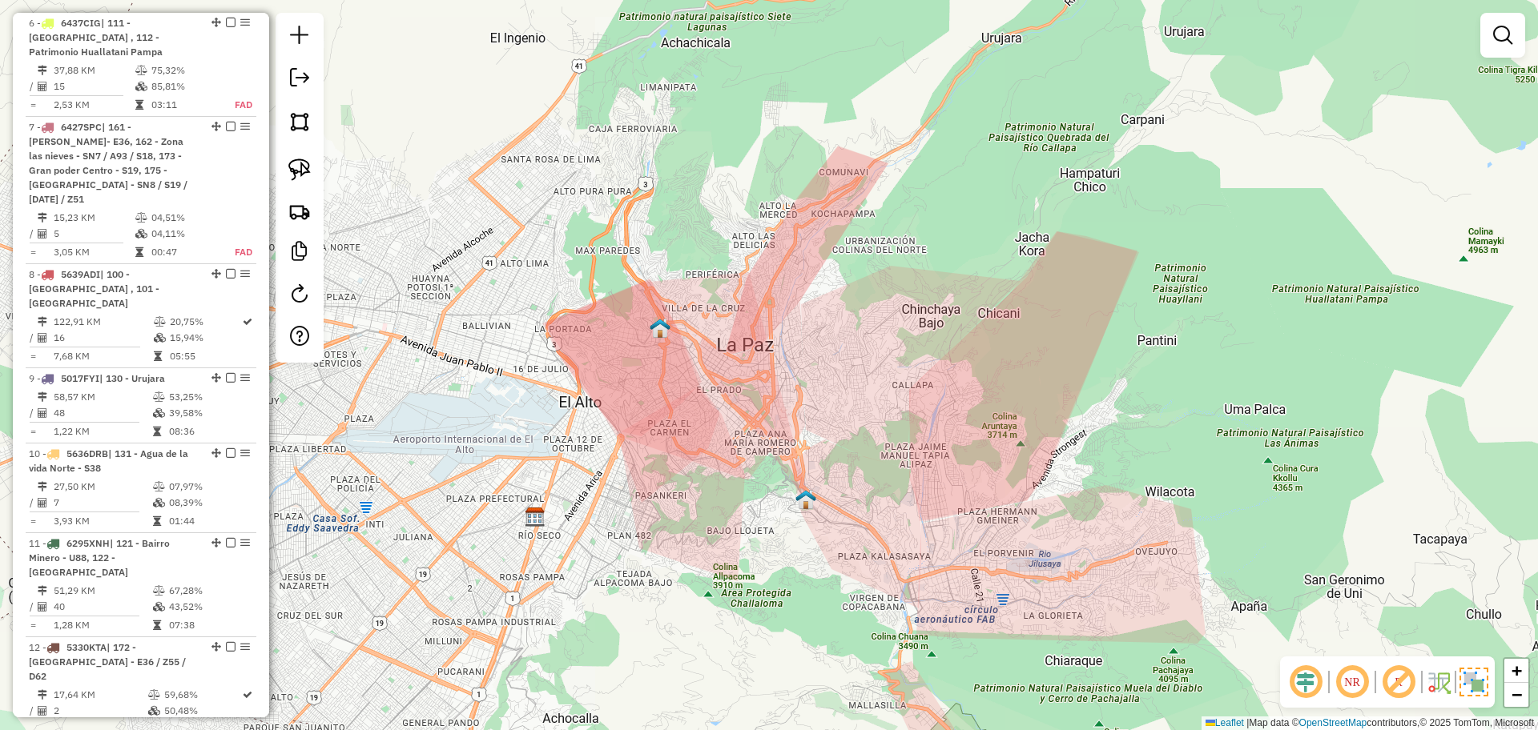
drag, startPoint x: 913, startPoint y: 504, endPoint x: 887, endPoint y: 373, distance: 133.0
click at [887, 373] on div "Janela de atendimento Grade de atendimento Capacidade Transportadoras Veículos …" at bounding box center [769, 365] width 1538 height 730
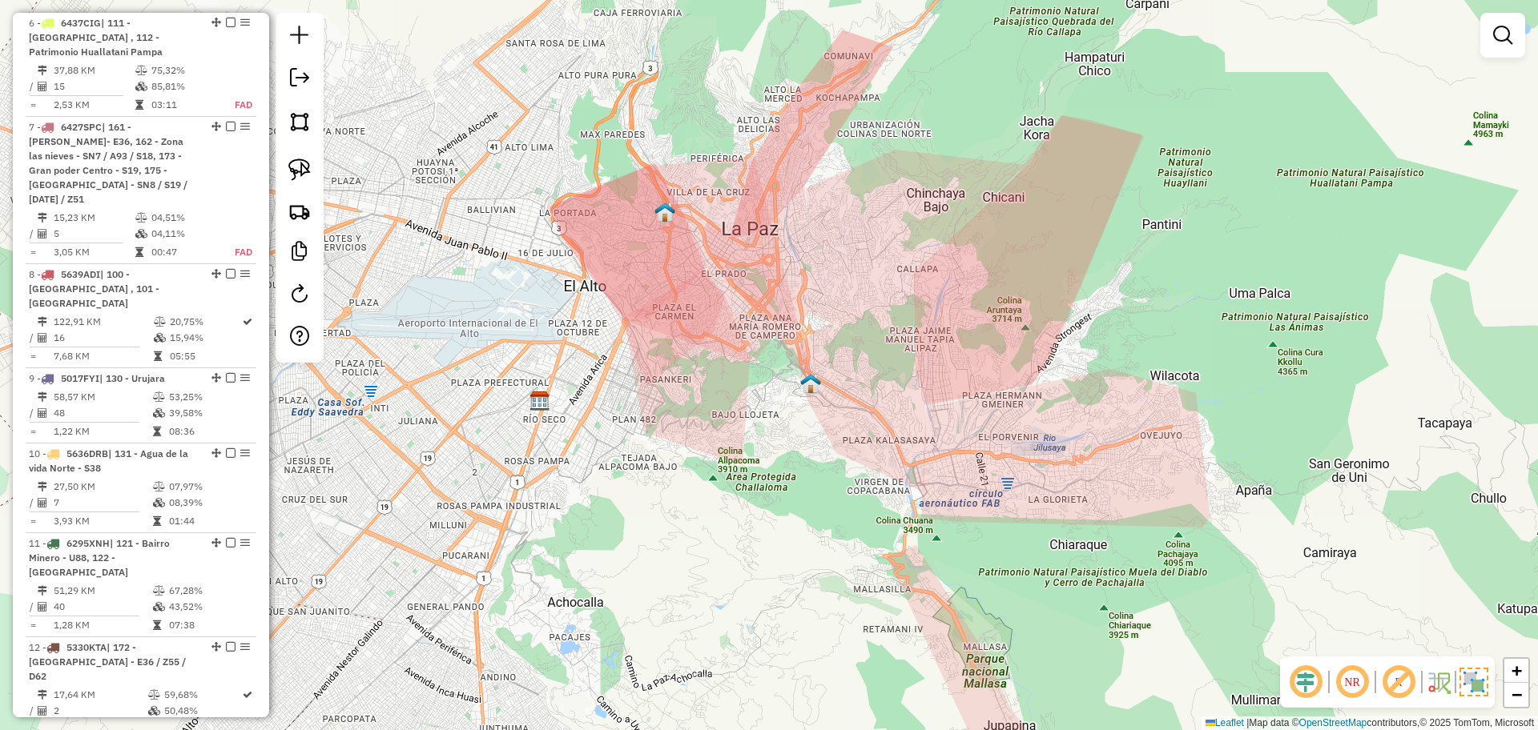
drag, startPoint x: 806, startPoint y: 379, endPoint x: 996, endPoint y: 391, distance: 190.2
click at [996, 391] on div "Janela de atendimento Grade de atendimento Capacidade Transportadoras Veículos …" at bounding box center [769, 365] width 1538 height 730
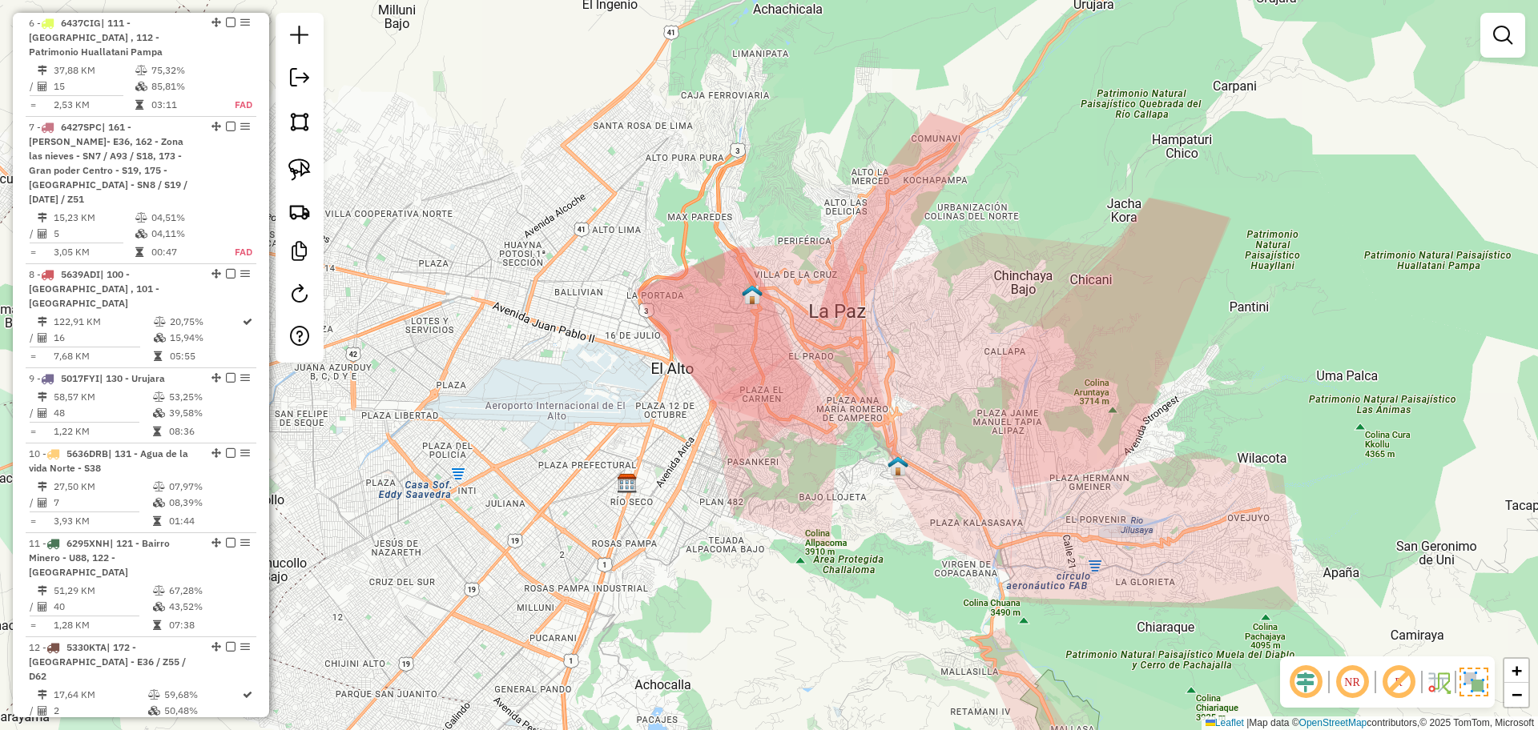
drag, startPoint x: 807, startPoint y: 214, endPoint x: 810, endPoint y: 231, distance: 17.8
click at [810, 231] on div "Janela de atendimento Grade de atendimento Capacidade Transportadoras Veículos …" at bounding box center [769, 365] width 1538 height 730
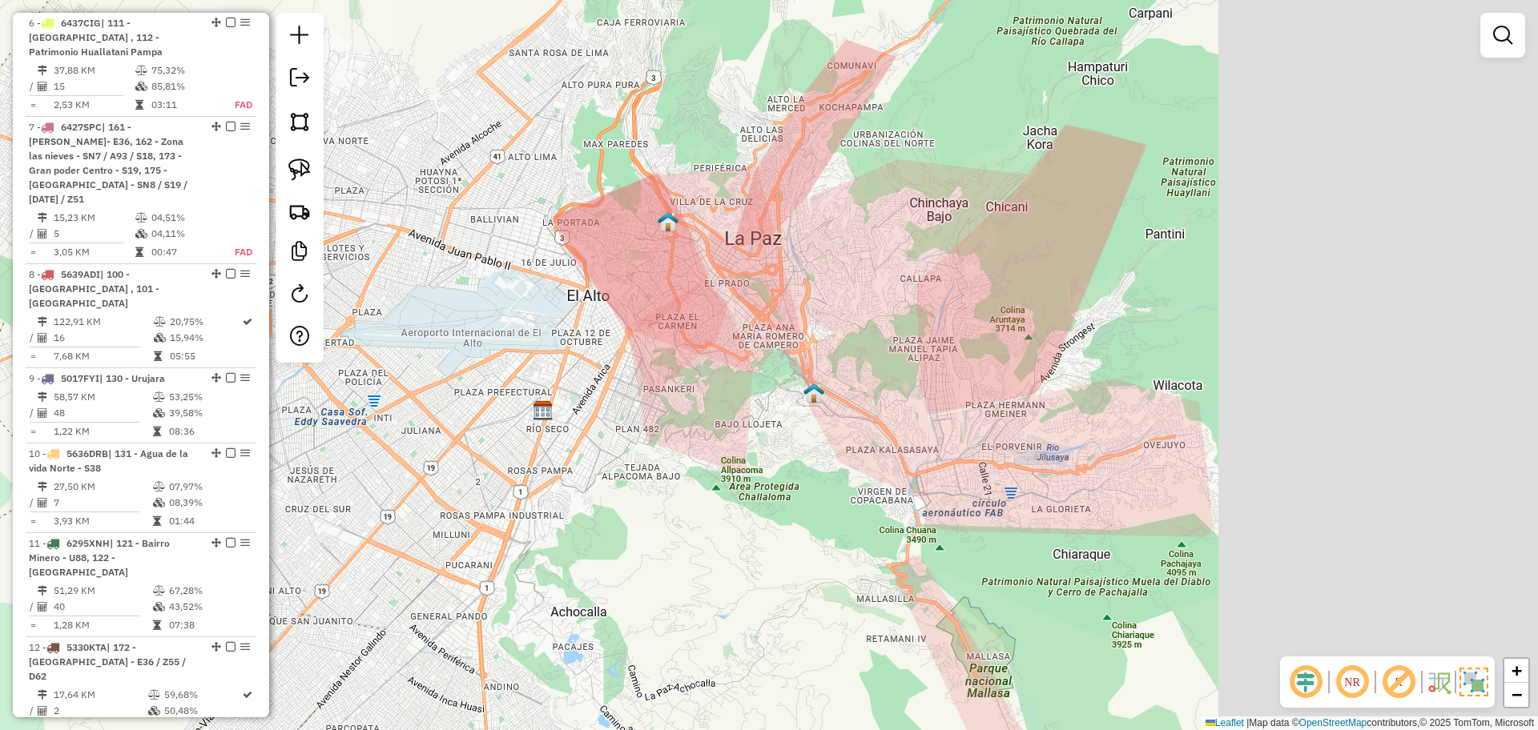
drag, startPoint x: 1180, startPoint y: 349, endPoint x: 698, endPoint y: 312, distance: 484.4
click at [709, 311] on div "Janela de atendimento Grade de atendimento Capacidade Transportadoras Veículos …" at bounding box center [769, 365] width 1538 height 730
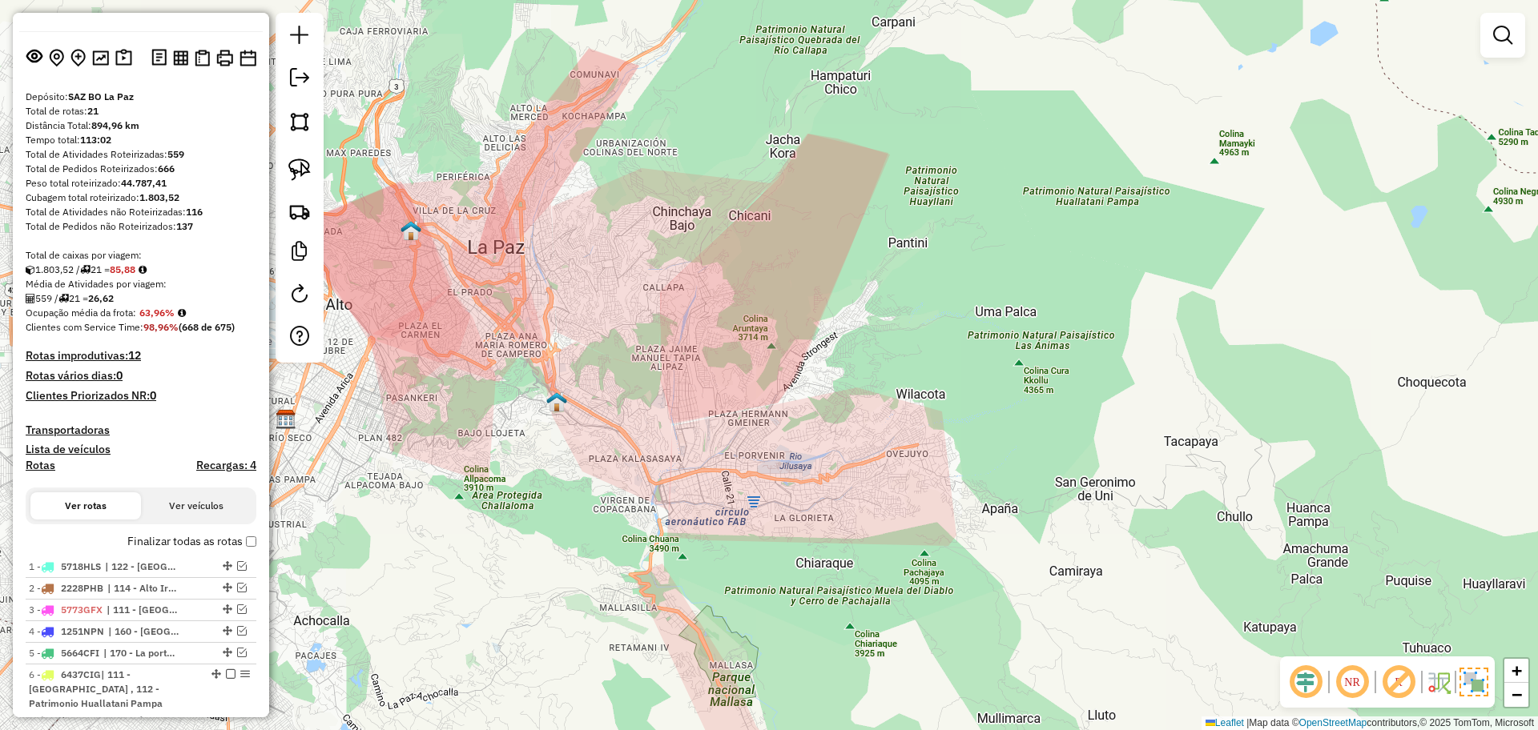
scroll to position [0, 0]
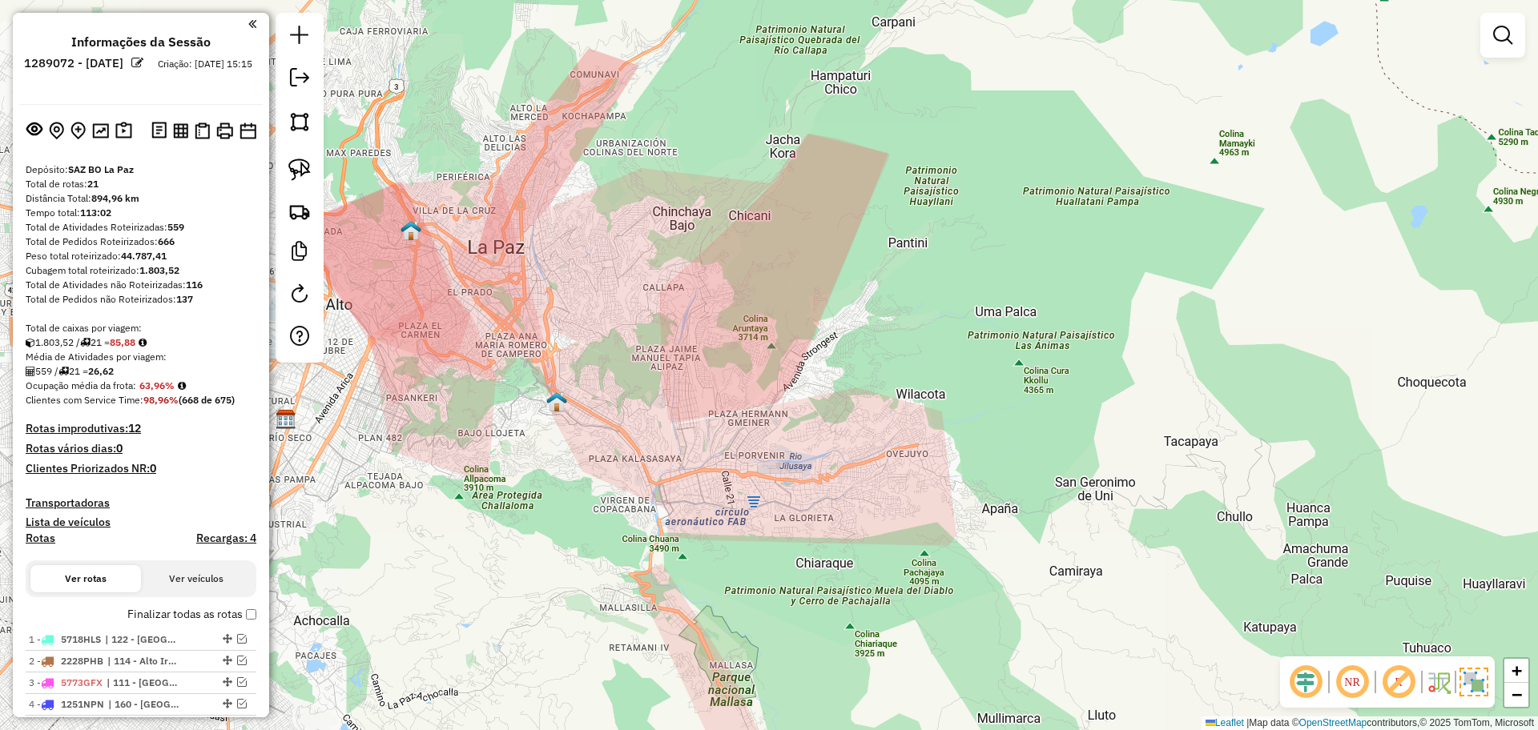
click at [36, 538] on h4 "Rotas" at bounding box center [41, 539] width 30 height 14
select select
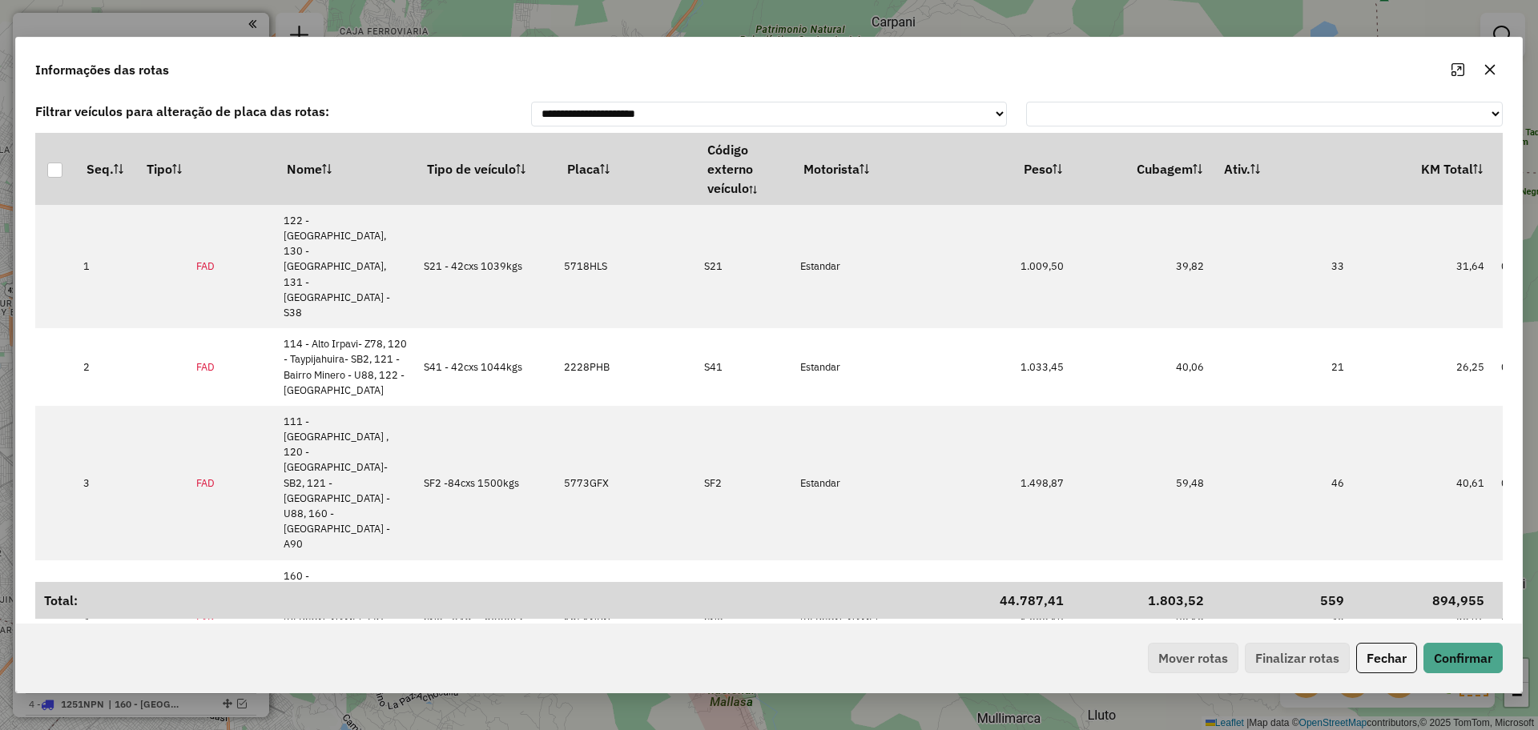
click at [1490, 76] on button "button" at bounding box center [1490, 70] width 26 height 26
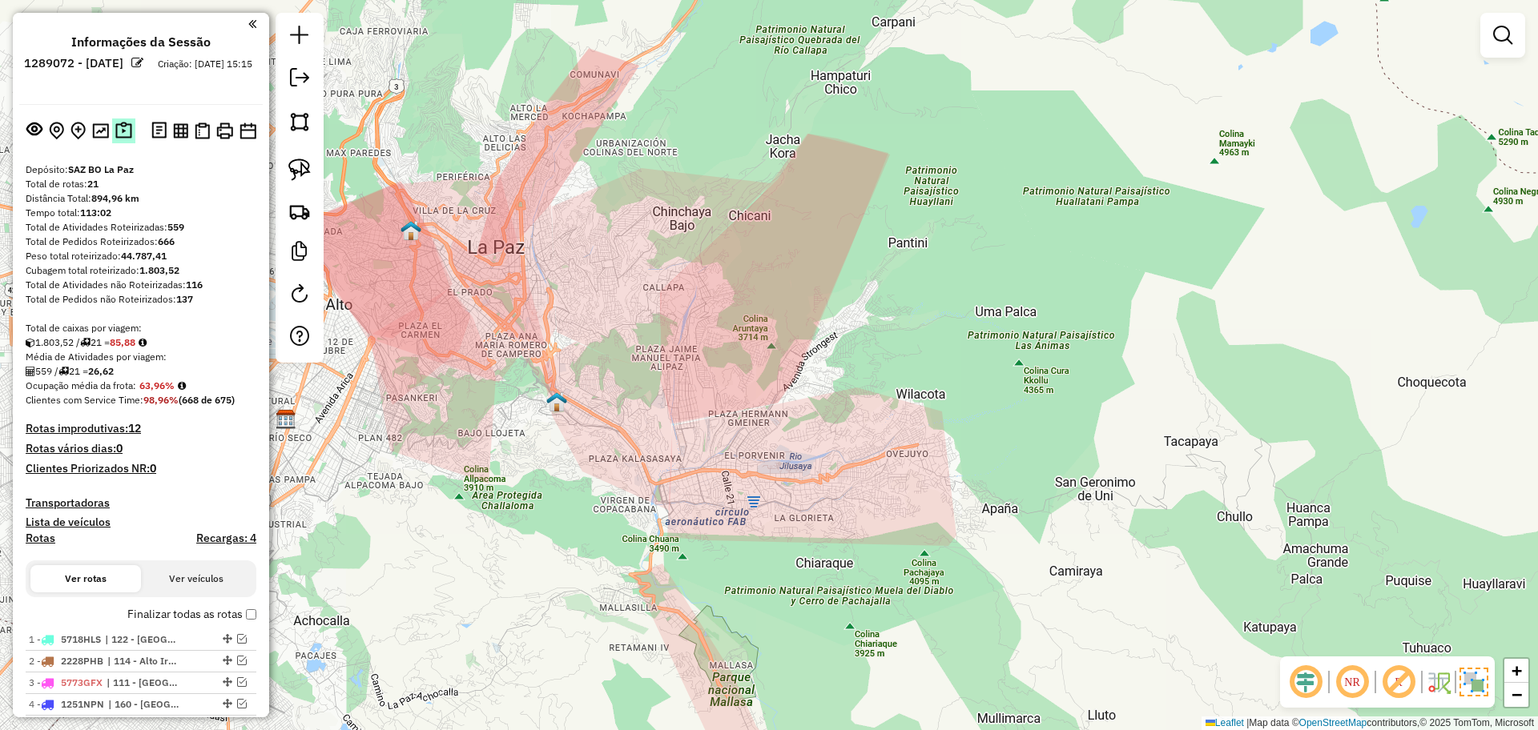
click at [116, 135] on img at bounding box center [123, 131] width 17 height 18
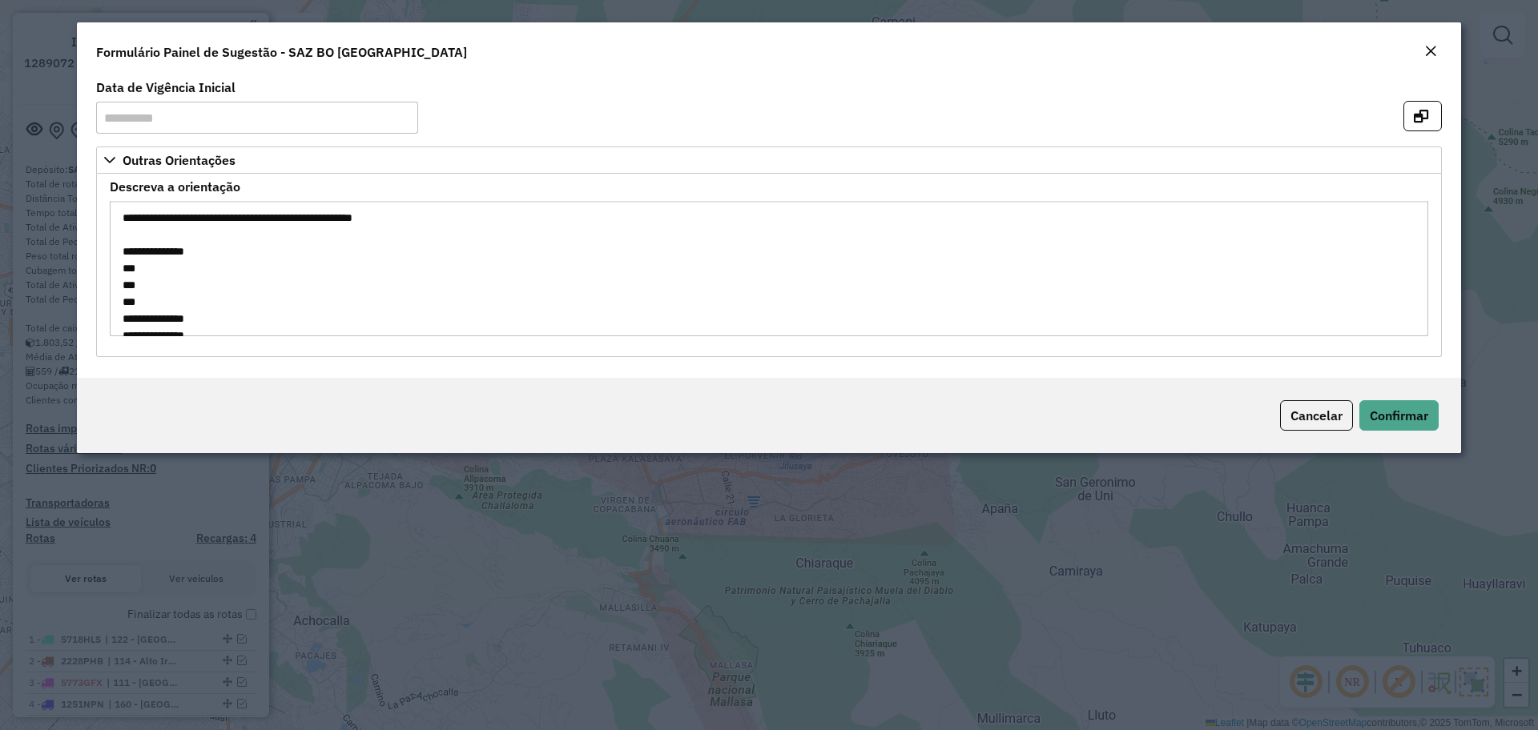
scroll to position [100, 0]
drag, startPoint x: 357, startPoint y: 290, endPoint x: 109, endPoint y: 285, distance: 248.3
click at [109, 285] on formly-field "**********" at bounding box center [768, 265] width 1337 height 168
click at [1434, 53] on em "Close" at bounding box center [1430, 51] width 13 height 13
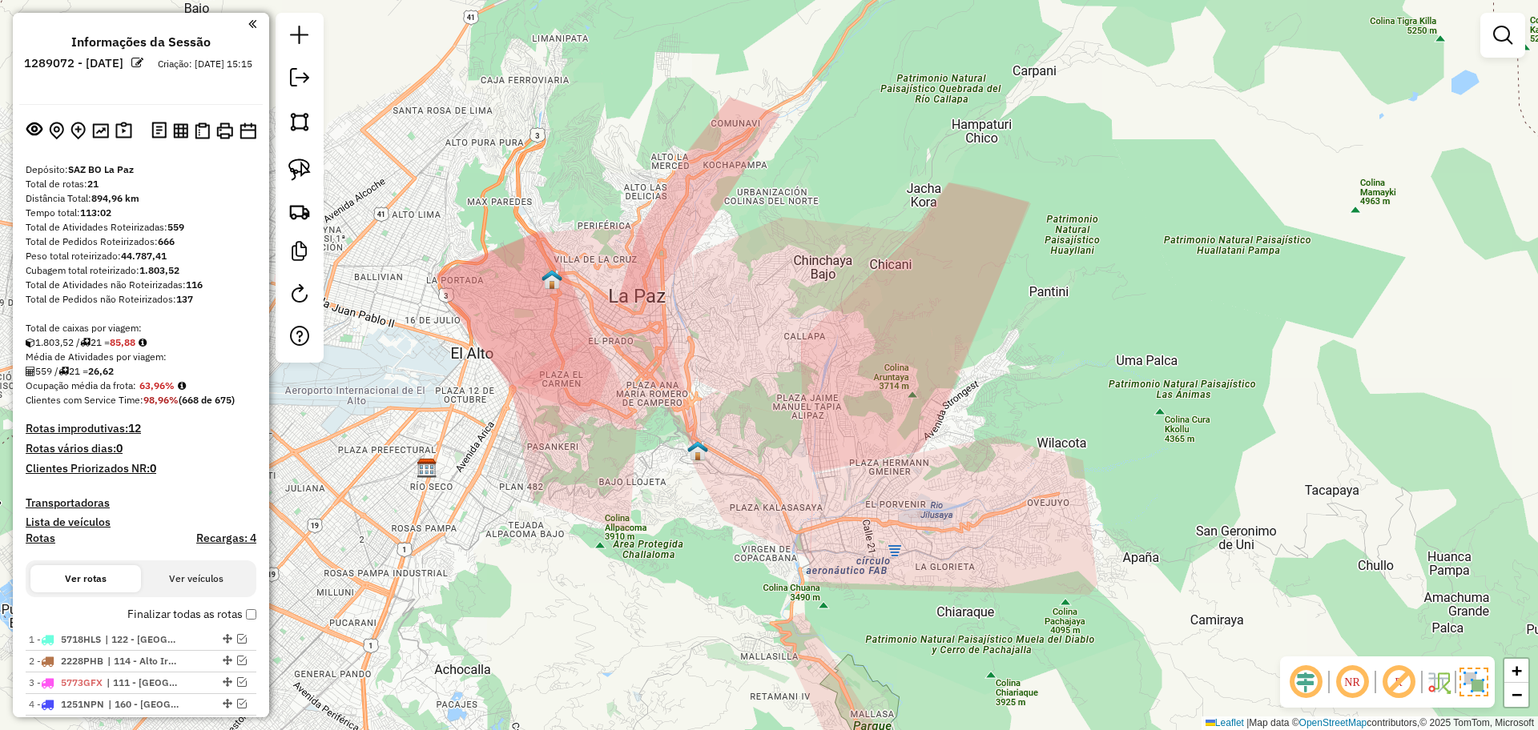
drag, startPoint x: 528, startPoint y: 343, endPoint x: 706, endPoint y: 380, distance: 182.4
click at [706, 380] on div "Janela de atendimento Grade de atendimento Capacidade Transportadoras Veículos …" at bounding box center [769, 365] width 1538 height 730
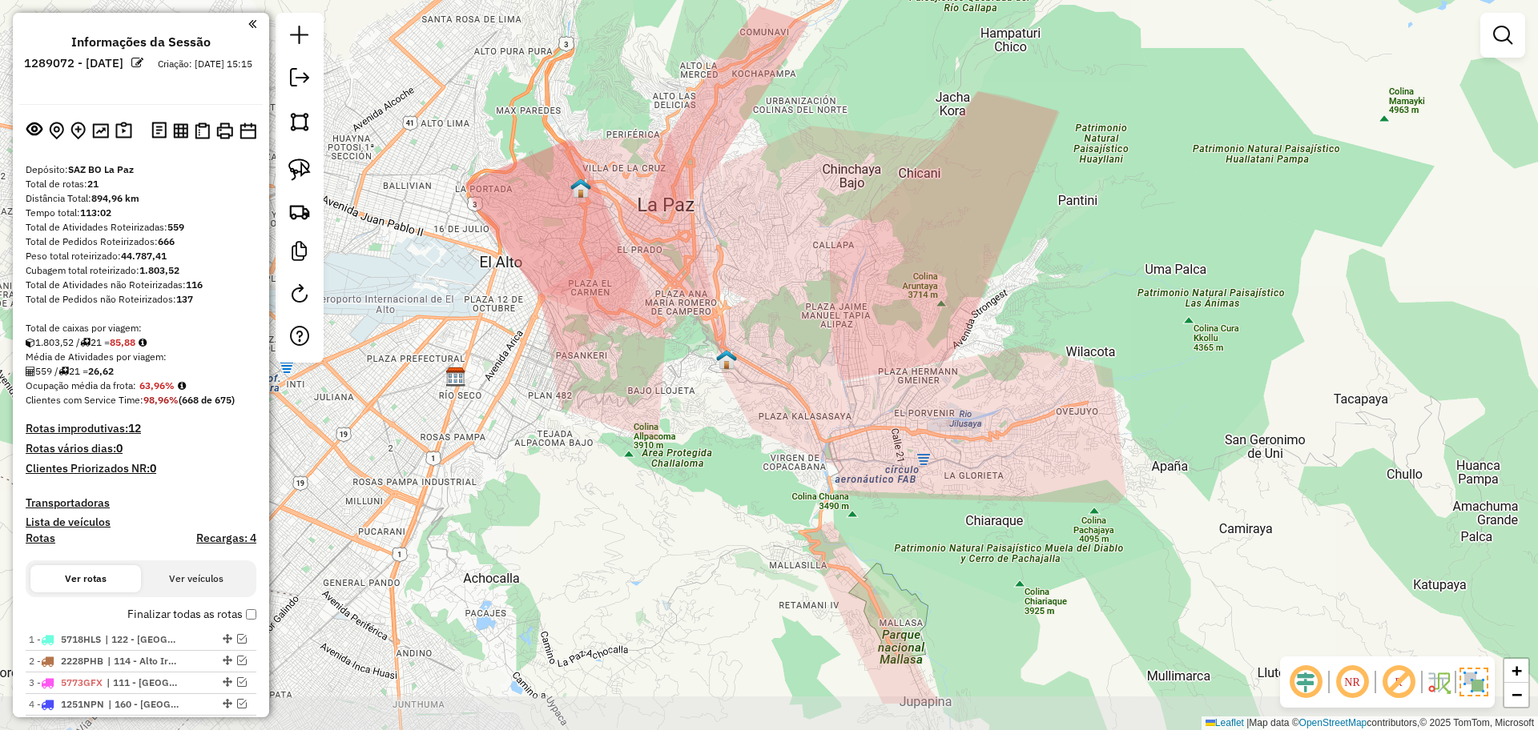
drag, startPoint x: 798, startPoint y: 620, endPoint x: 758, endPoint y: 521, distance: 107.1
click at [758, 521] on div "Janela de atendimento Grade de atendimento Capacidade Transportadoras Veículos …" at bounding box center [769, 365] width 1538 height 730
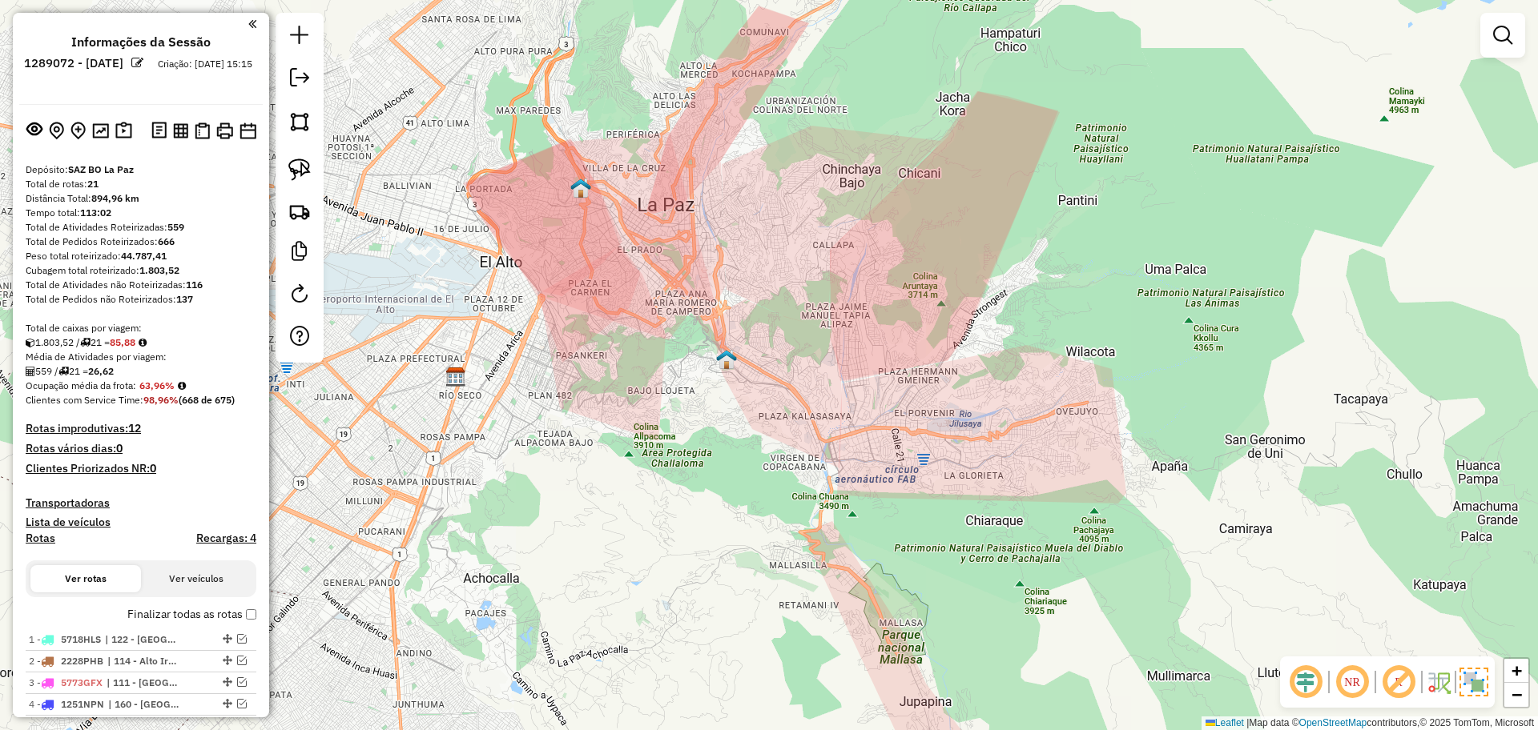
click at [1474, 694] on img at bounding box center [1473, 682] width 29 height 29
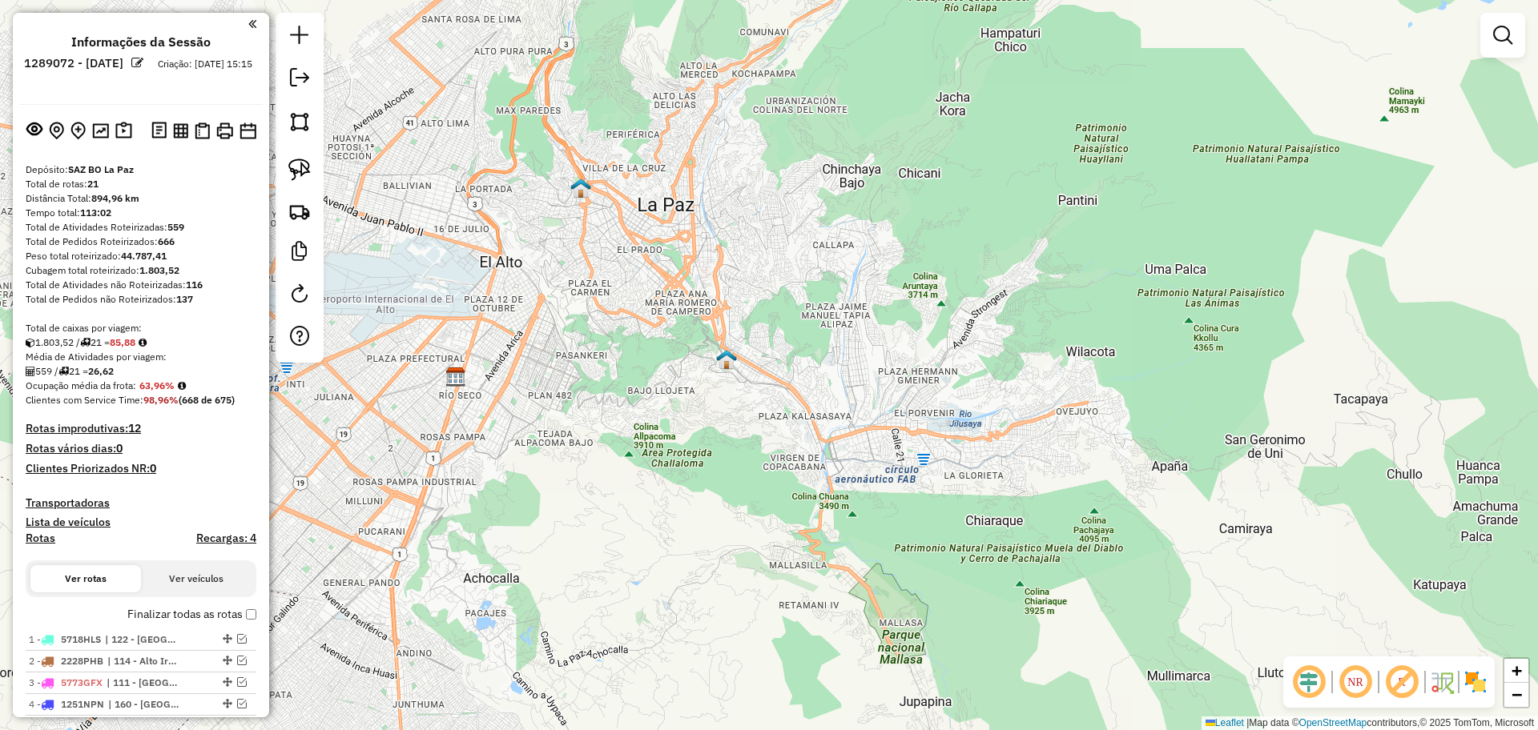
click at [1474, 694] on img at bounding box center [1475, 683] width 26 height 26
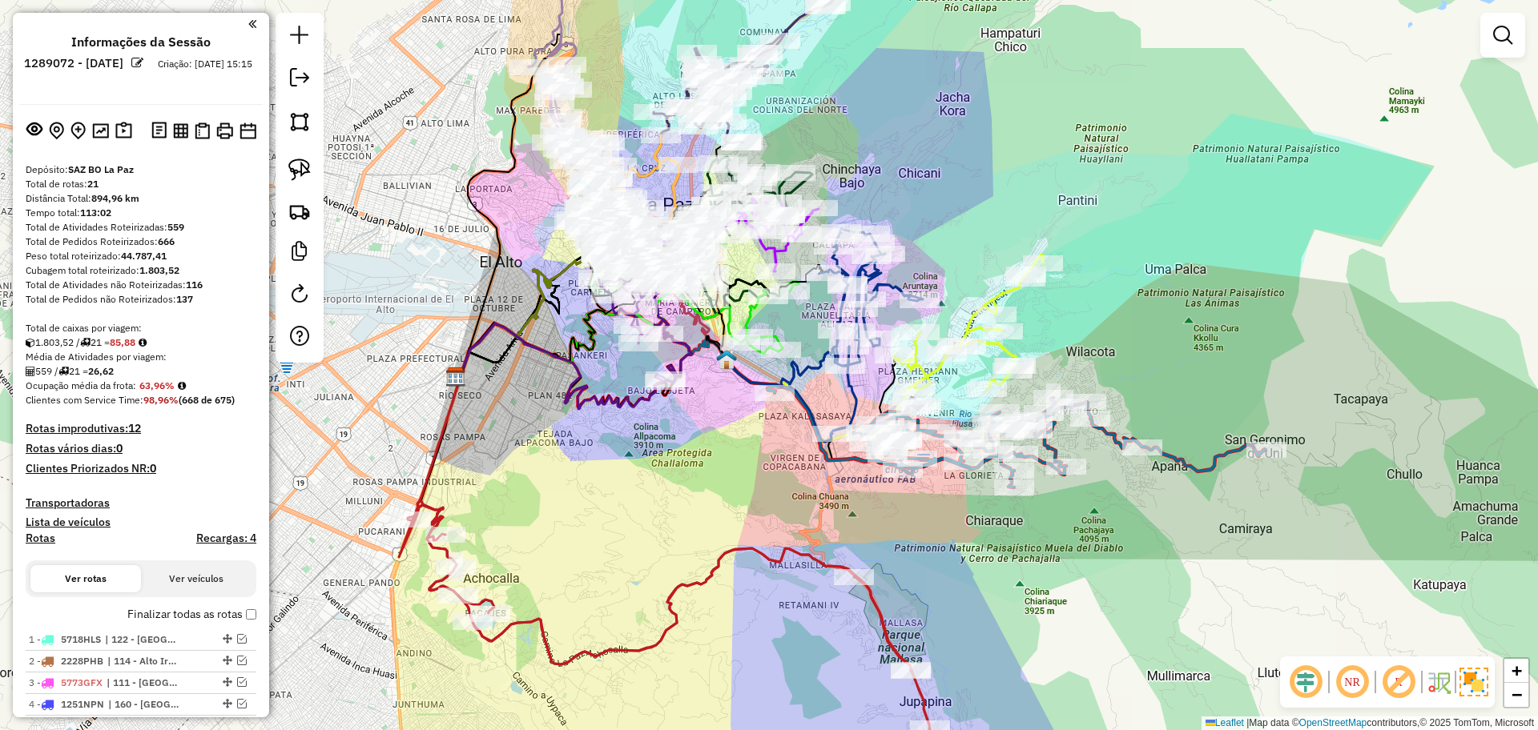
scroll to position [300, 0]
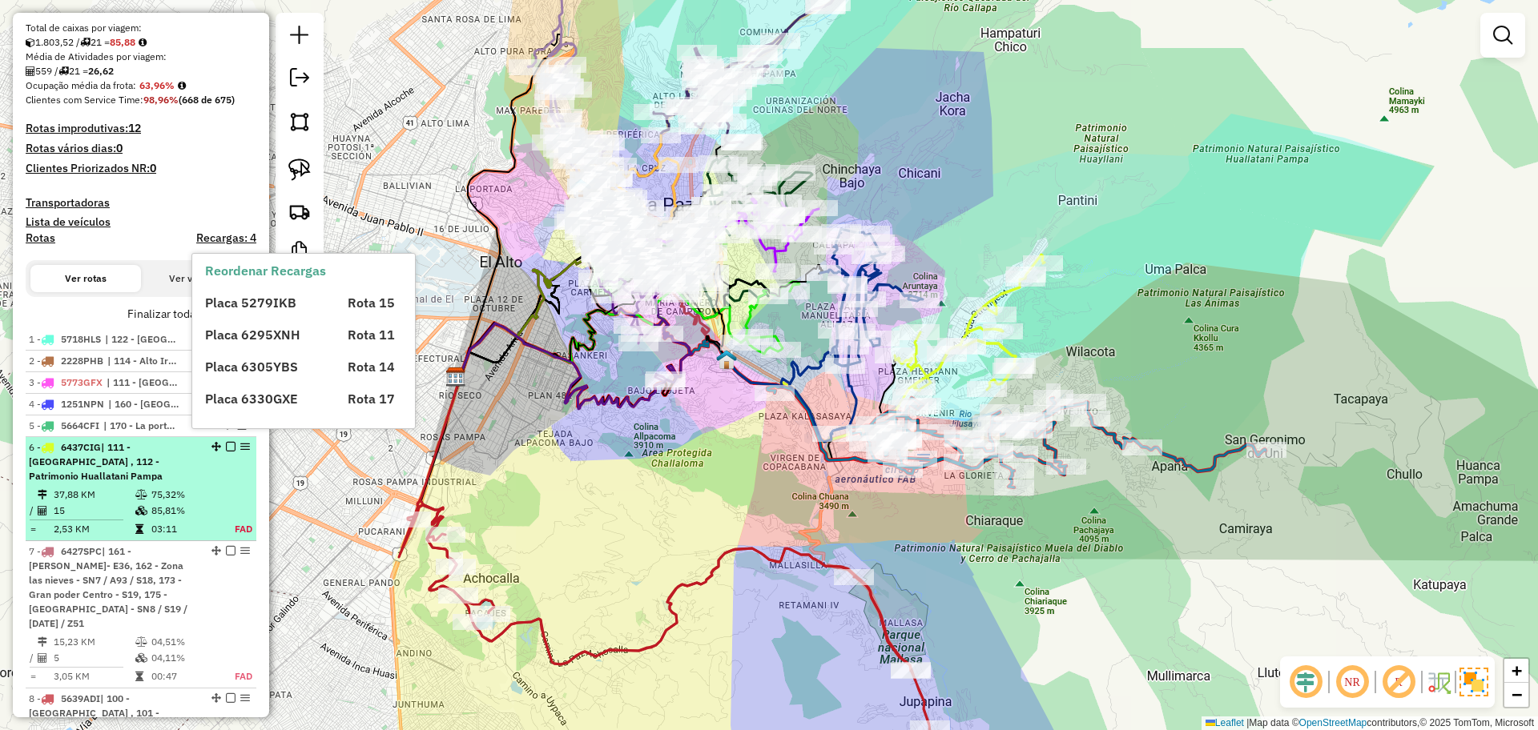
click at [175, 487] on td "75,32%" at bounding box center [184, 495] width 66 height 16
select select "**********"
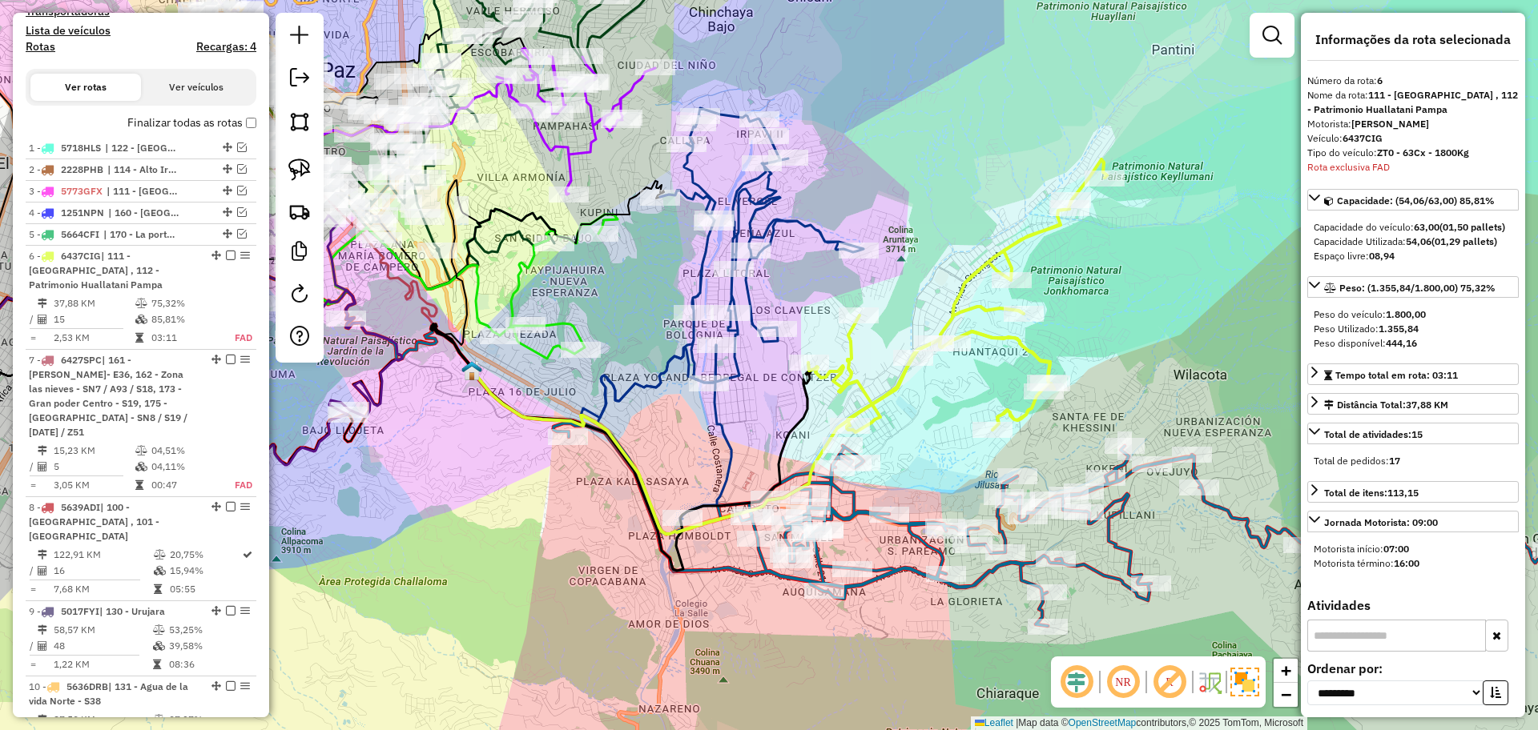
scroll to position [725, 0]
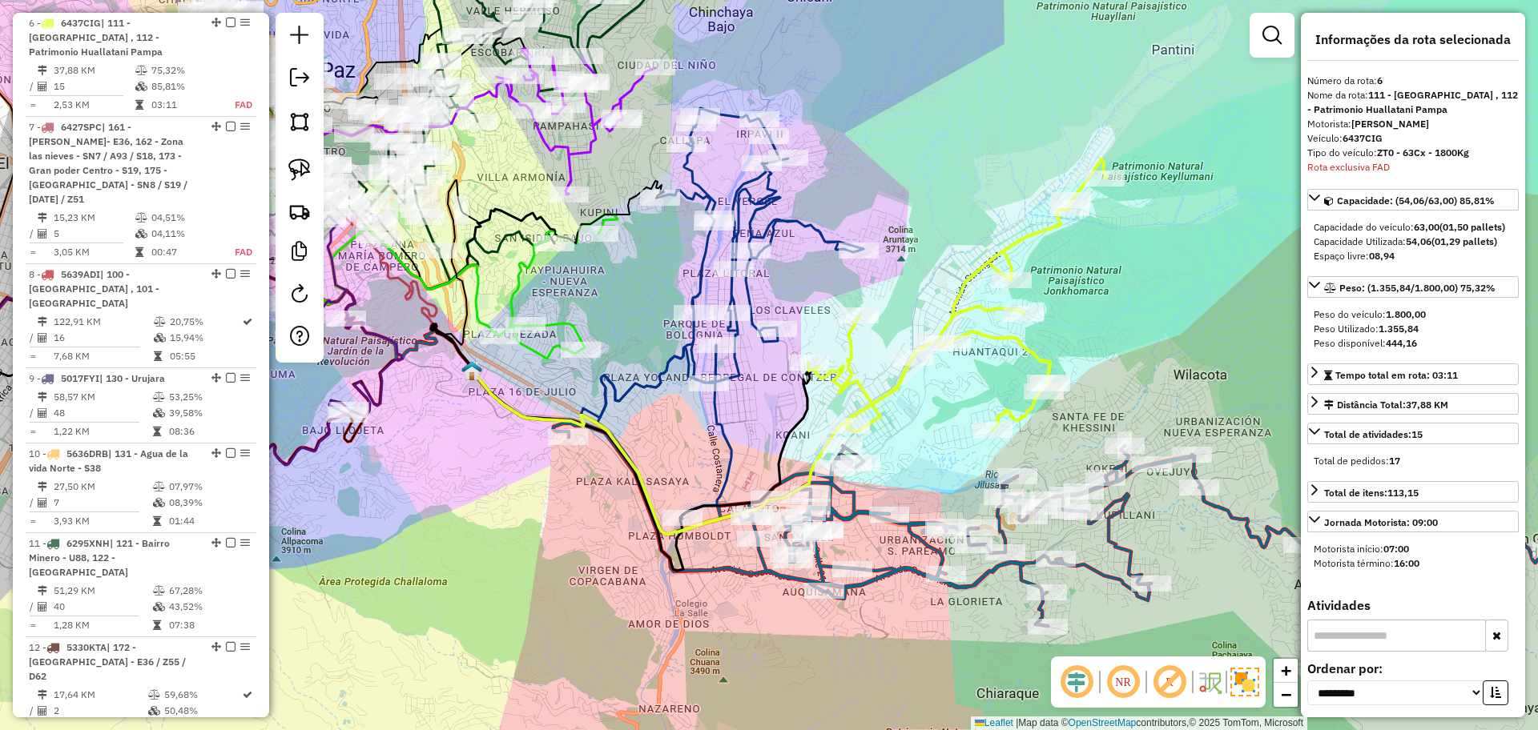
click at [963, 304] on icon at bounding box center [957, 295] width 299 height 273
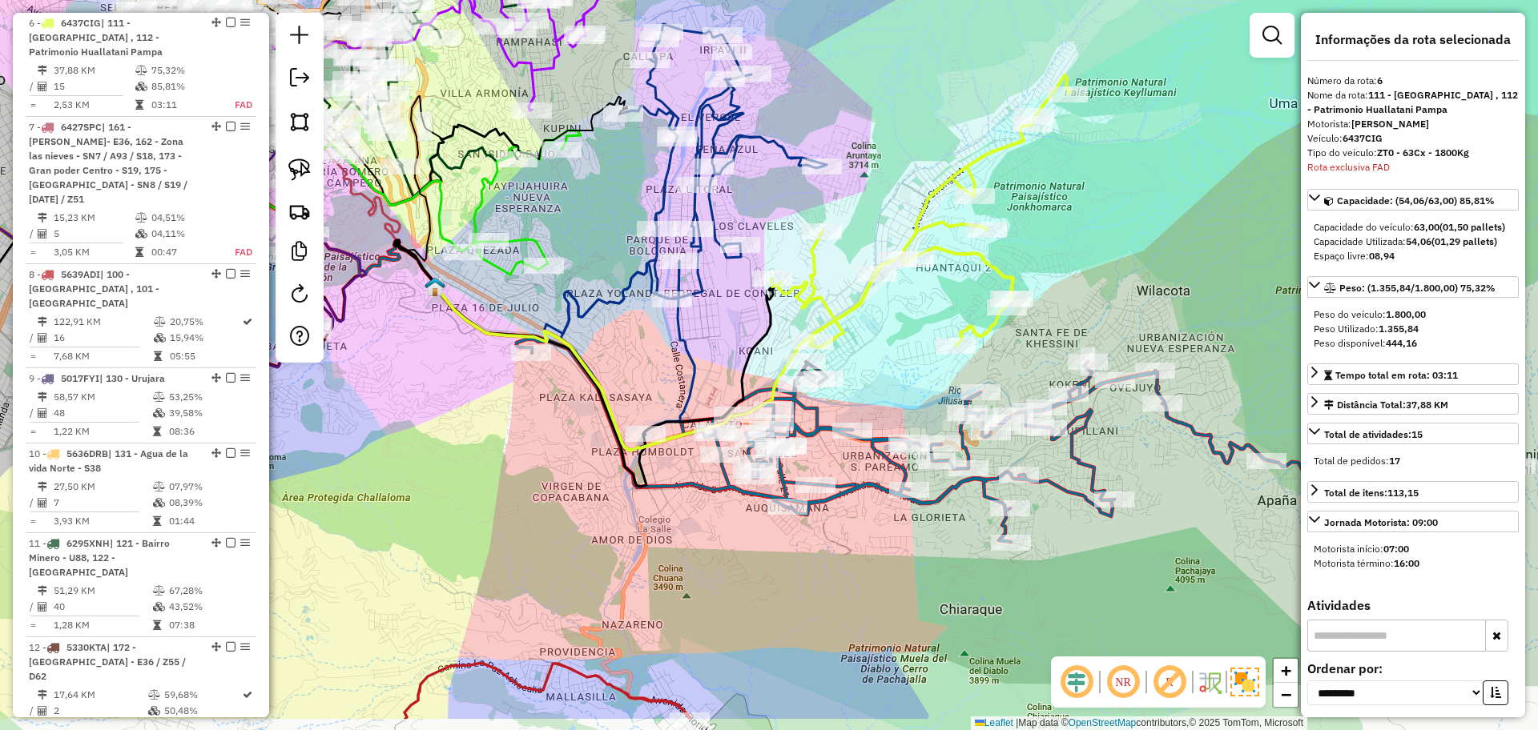
drag, startPoint x: 1097, startPoint y: 320, endPoint x: 1060, endPoint y: 235, distance: 93.6
click at [1060, 235] on div "Janela de atendimento Grade de atendimento Capacidade Transportadoras Veículos …" at bounding box center [769, 365] width 1538 height 730
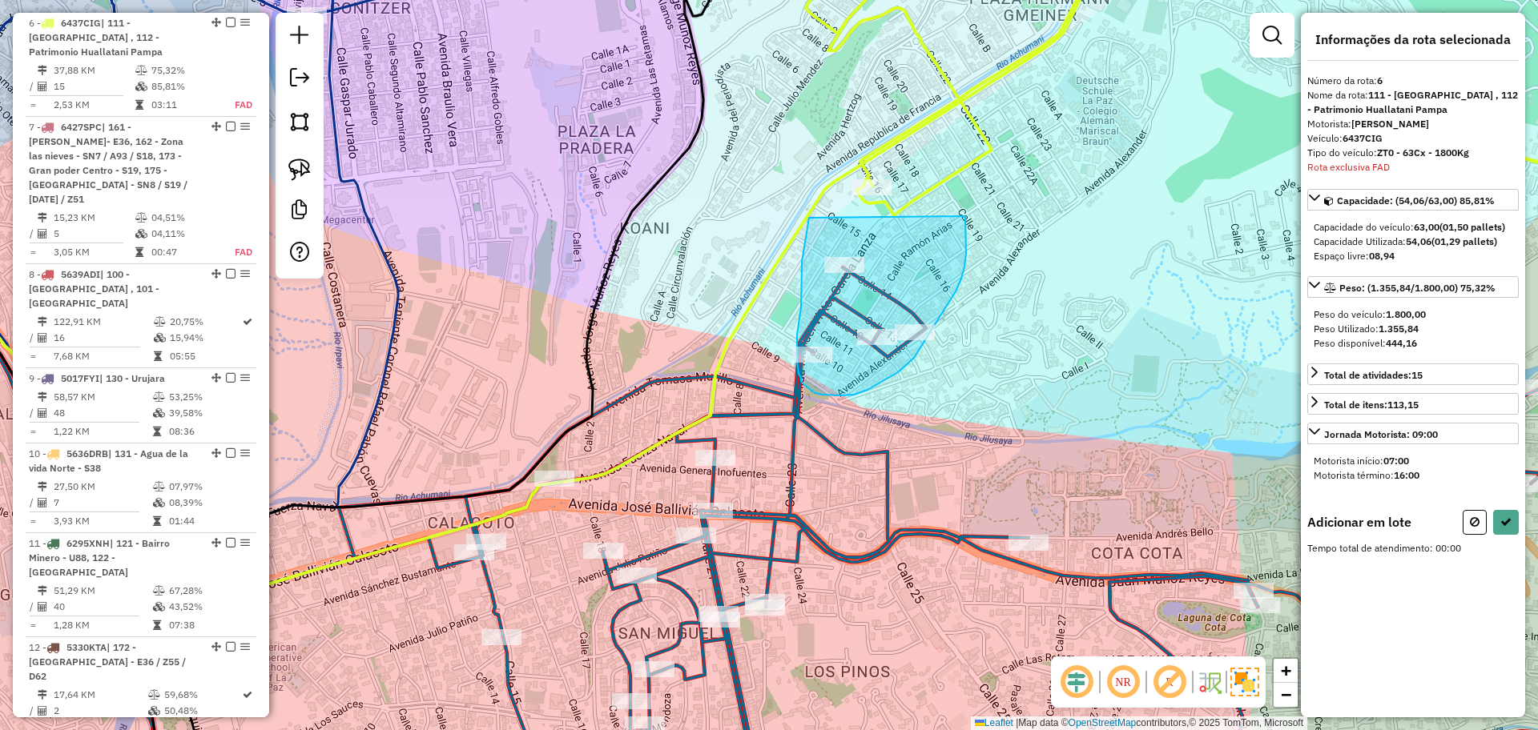
drag, startPoint x: 809, startPoint y: 218, endPoint x: 965, endPoint y: 216, distance: 156.2
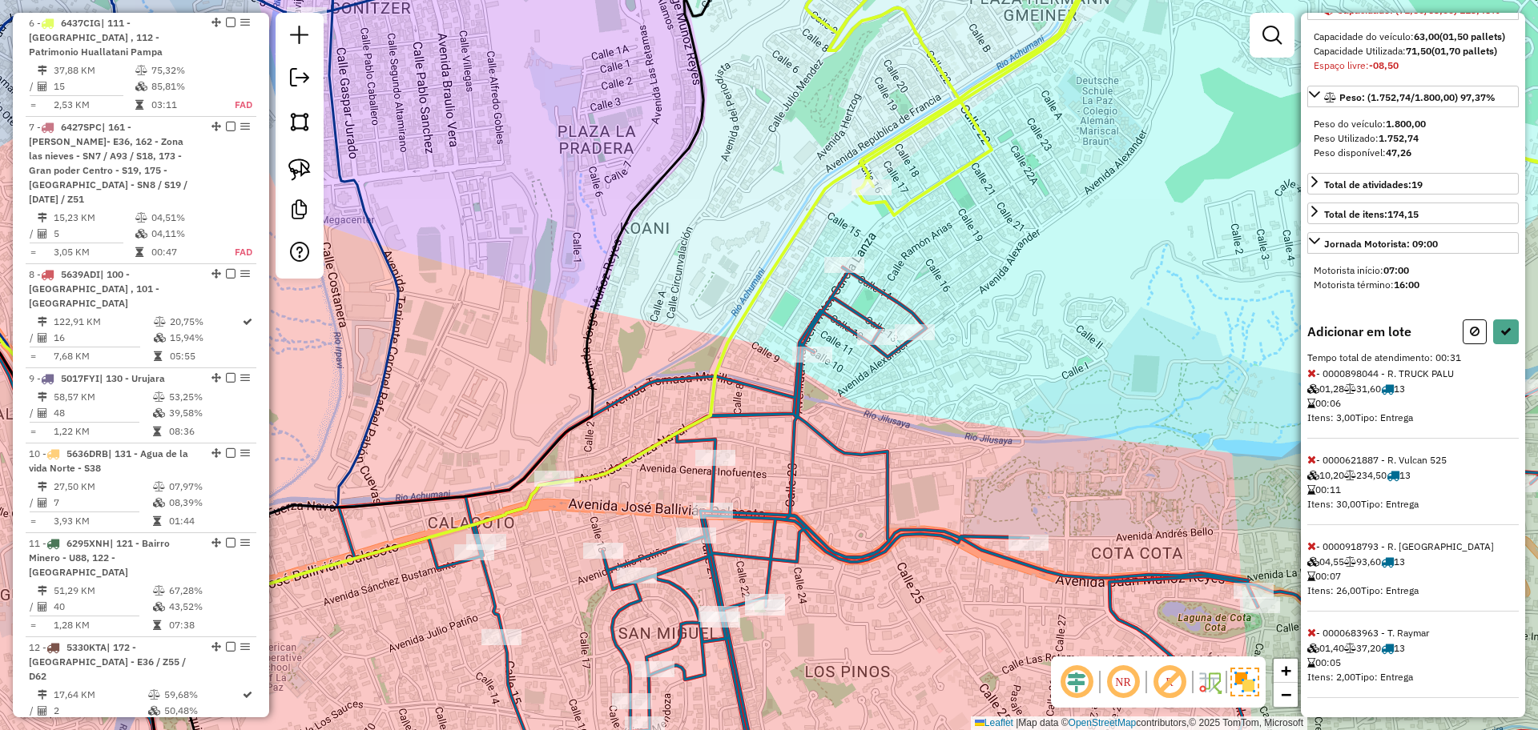
scroll to position [205, 0]
click at [1311, 463] on icon at bounding box center [1311, 459] width 9 height 11
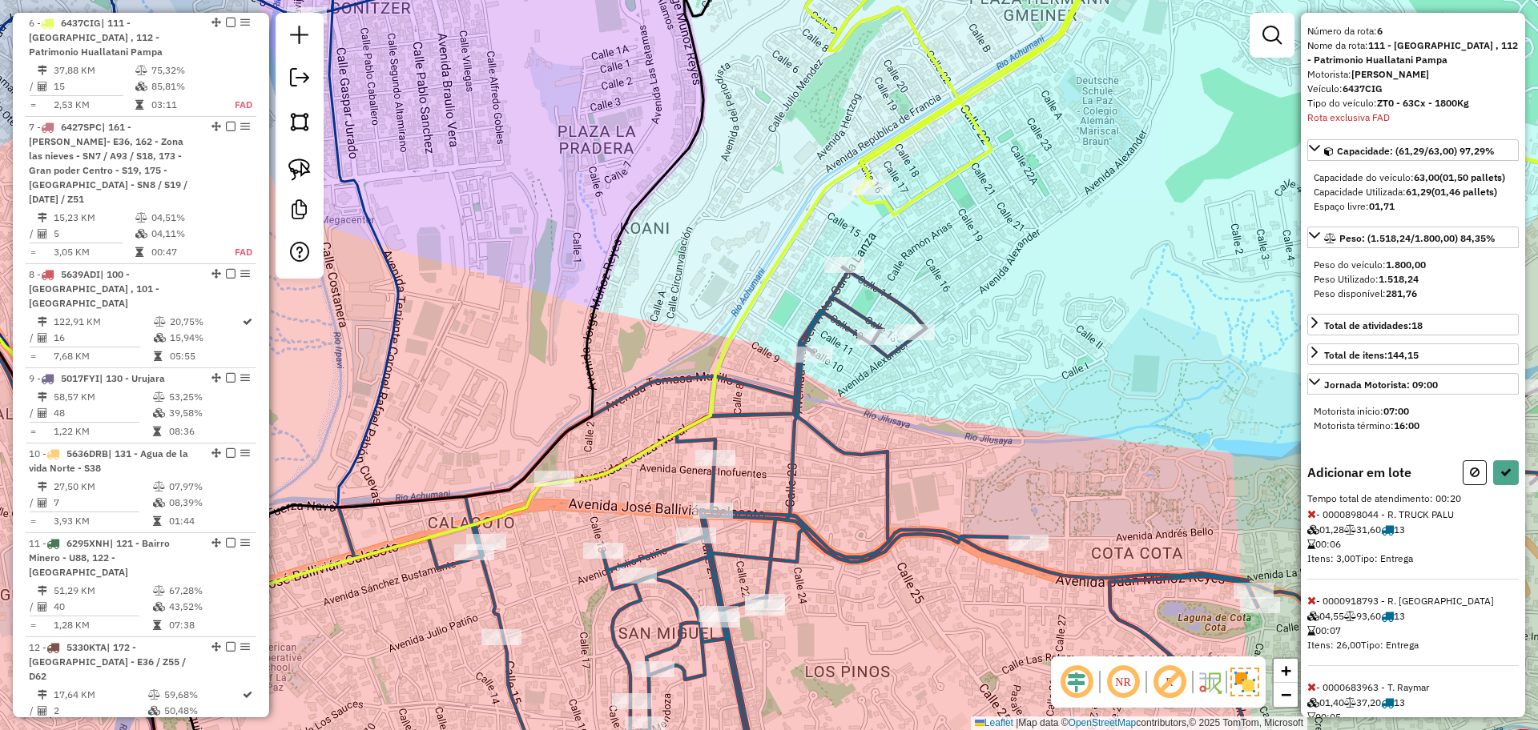
scroll to position [18, 0]
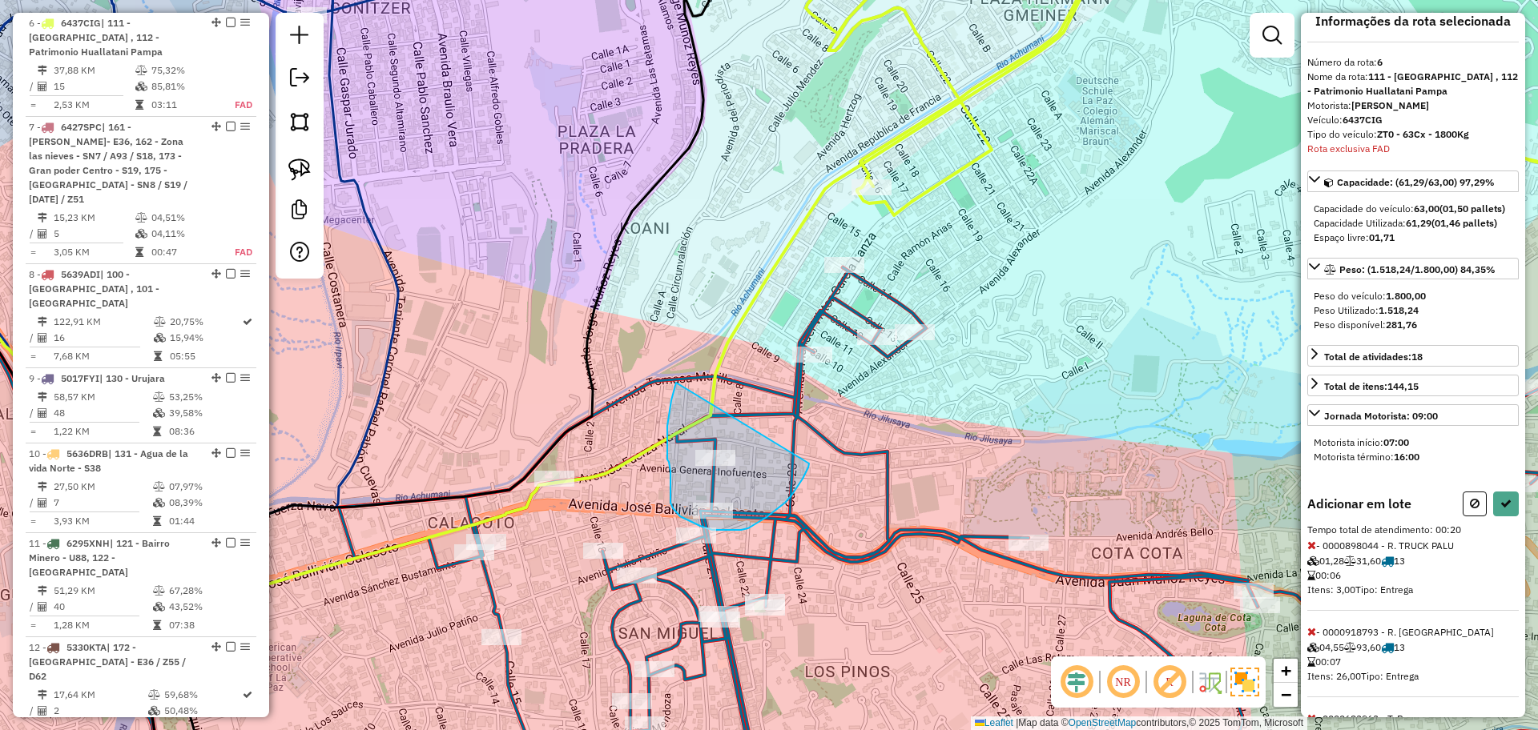
drag, startPoint x: 676, startPoint y: 383, endPoint x: 809, endPoint y: 464, distance: 155.6
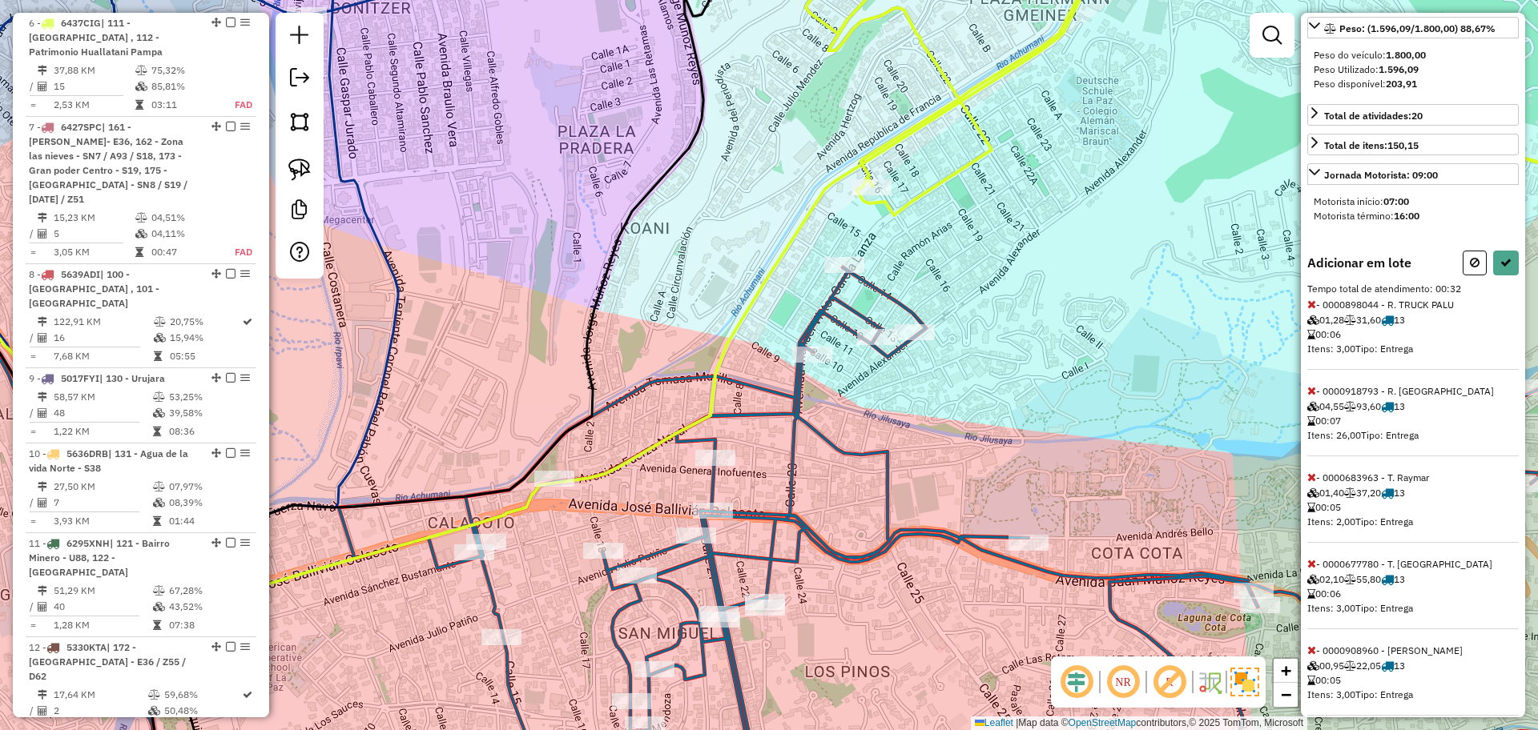
scroll to position [292, 0]
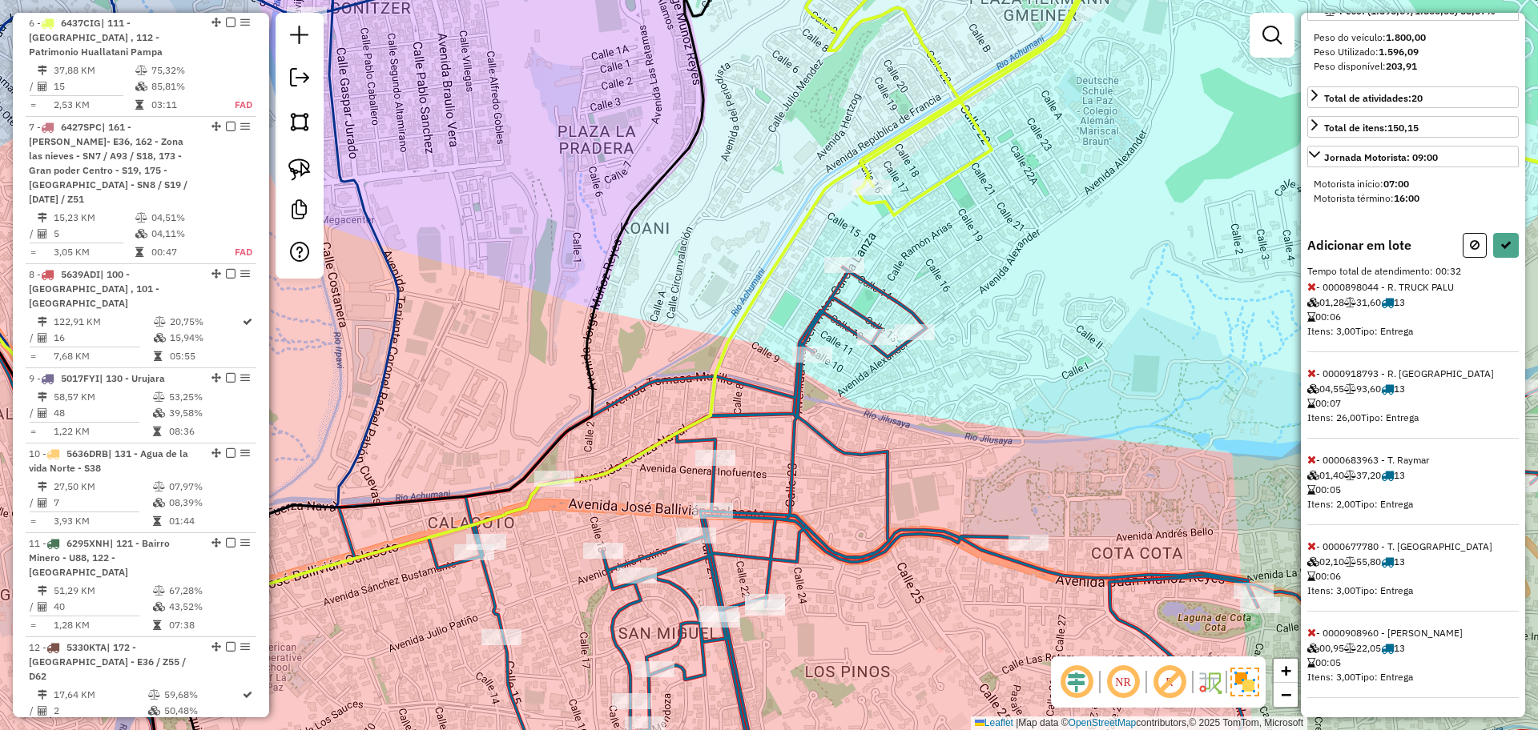
click at [1313, 456] on icon at bounding box center [1311, 459] width 9 height 11
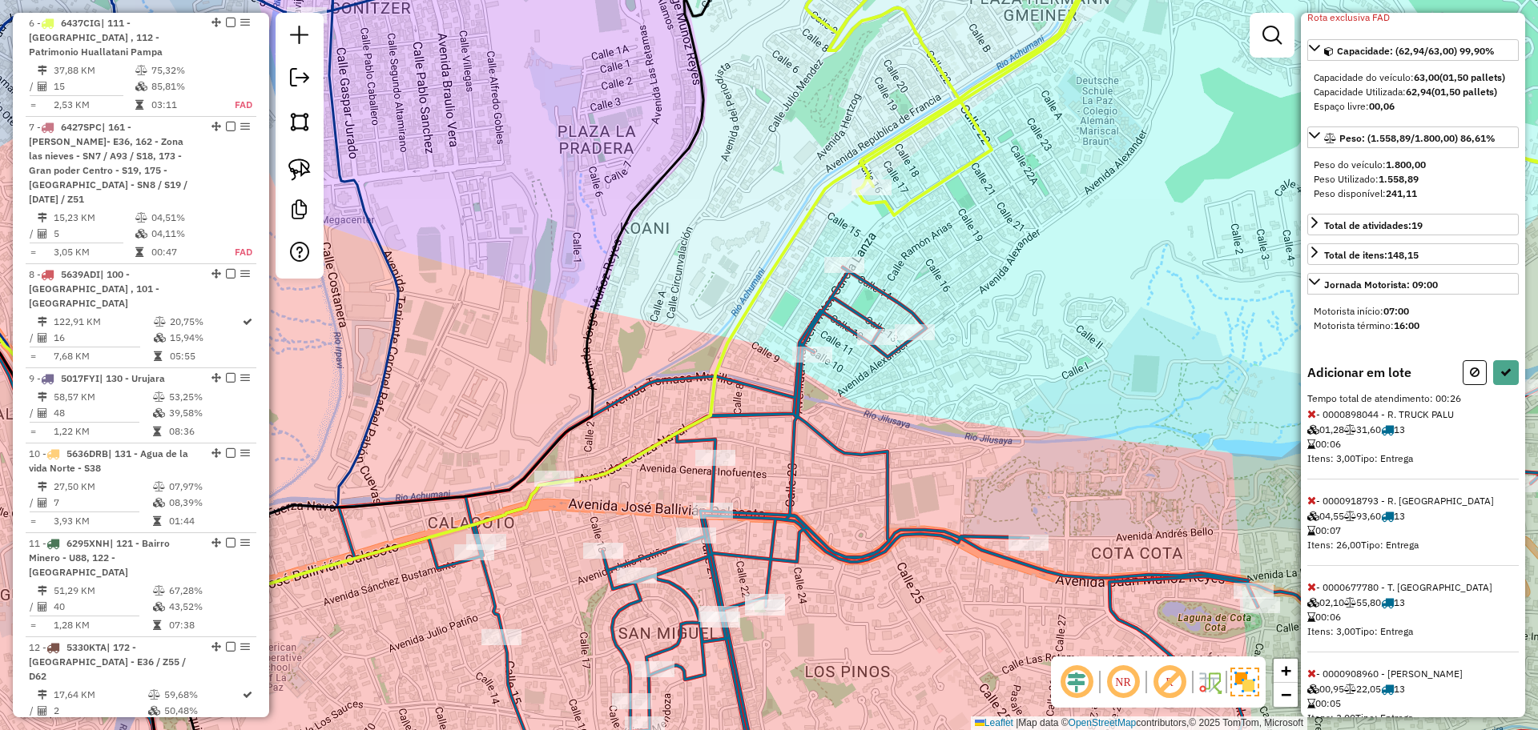
scroll to position [5, 0]
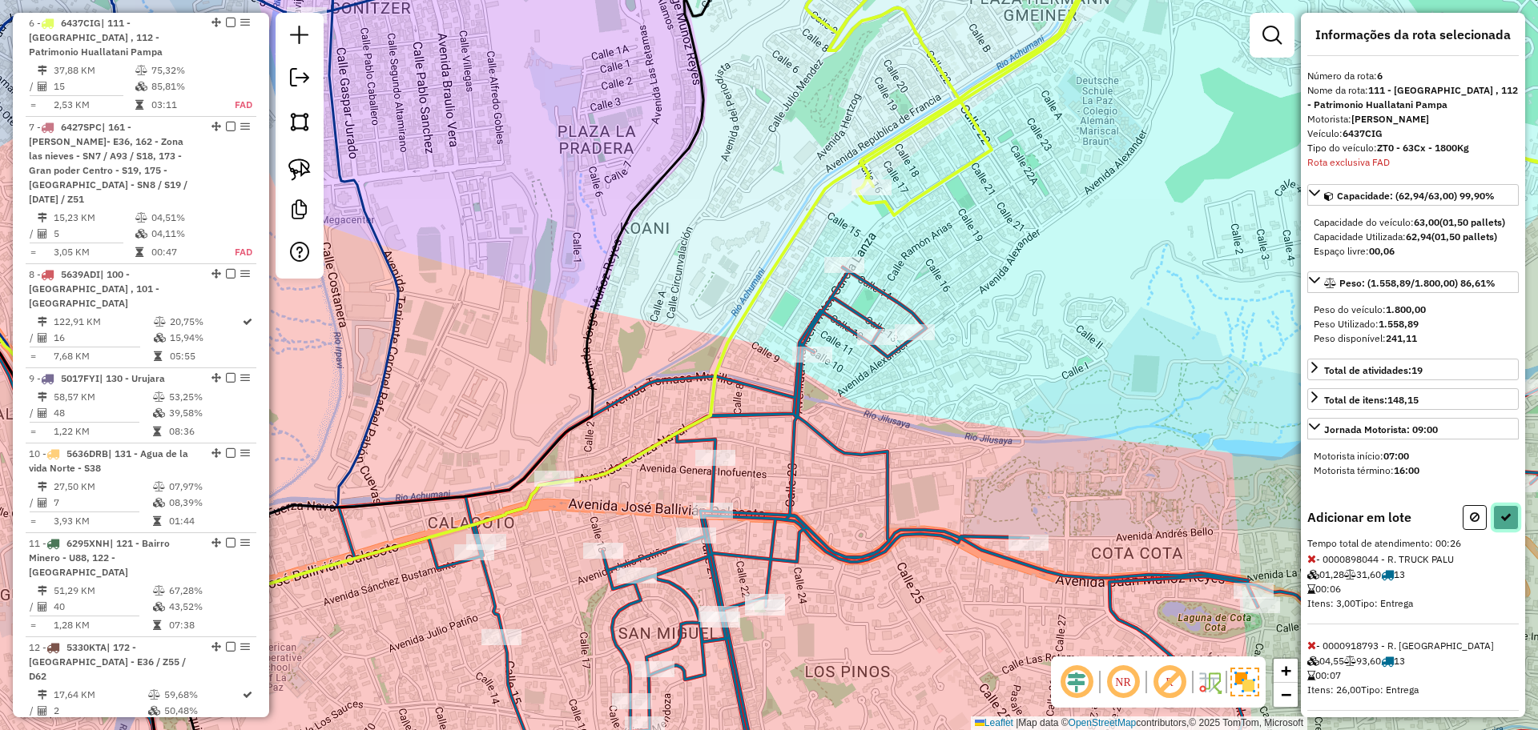
click at [1500, 523] on icon at bounding box center [1505, 517] width 11 height 11
select select "**********"
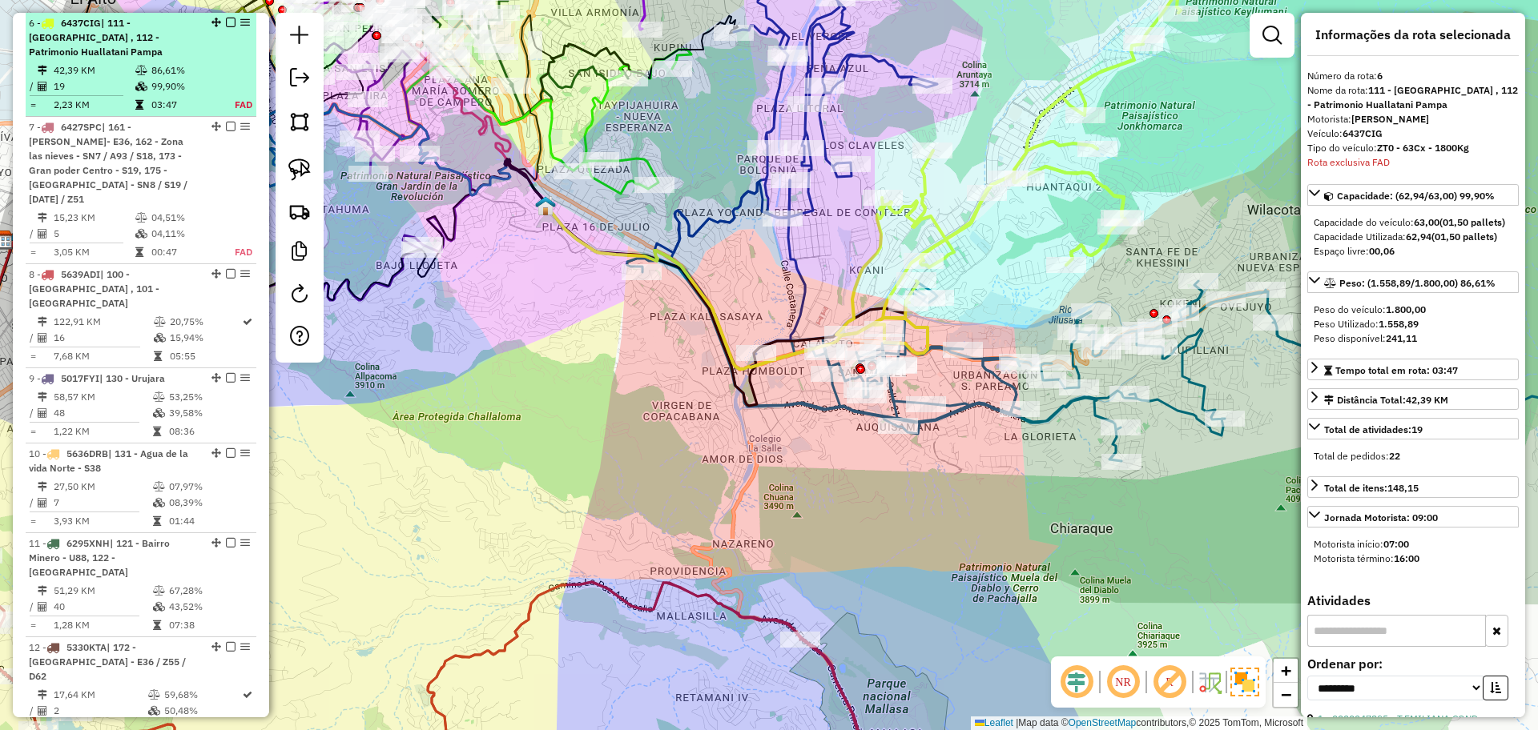
click at [228, 25] on em at bounding box center [231, 23] width 10 height 10
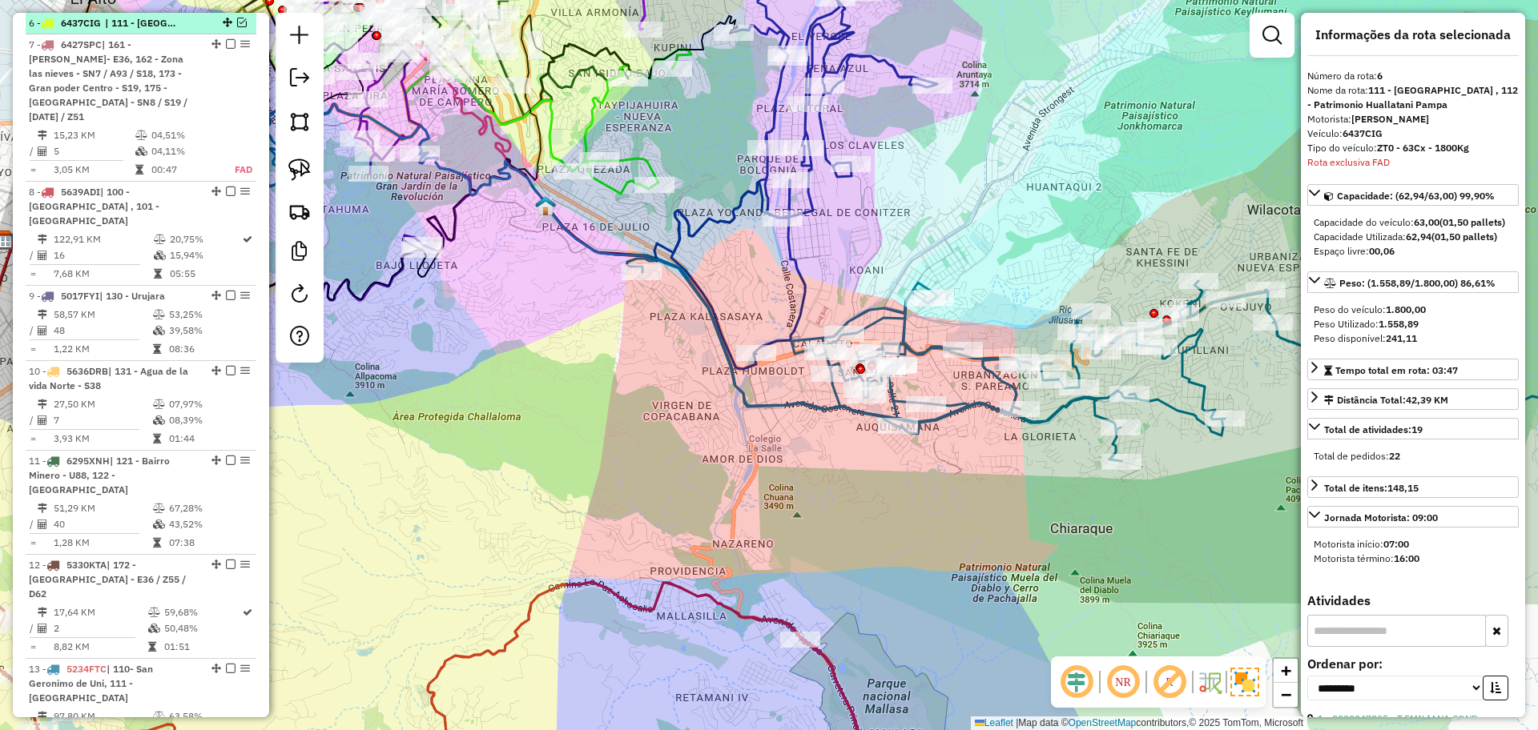
scroll to position [657, 0]
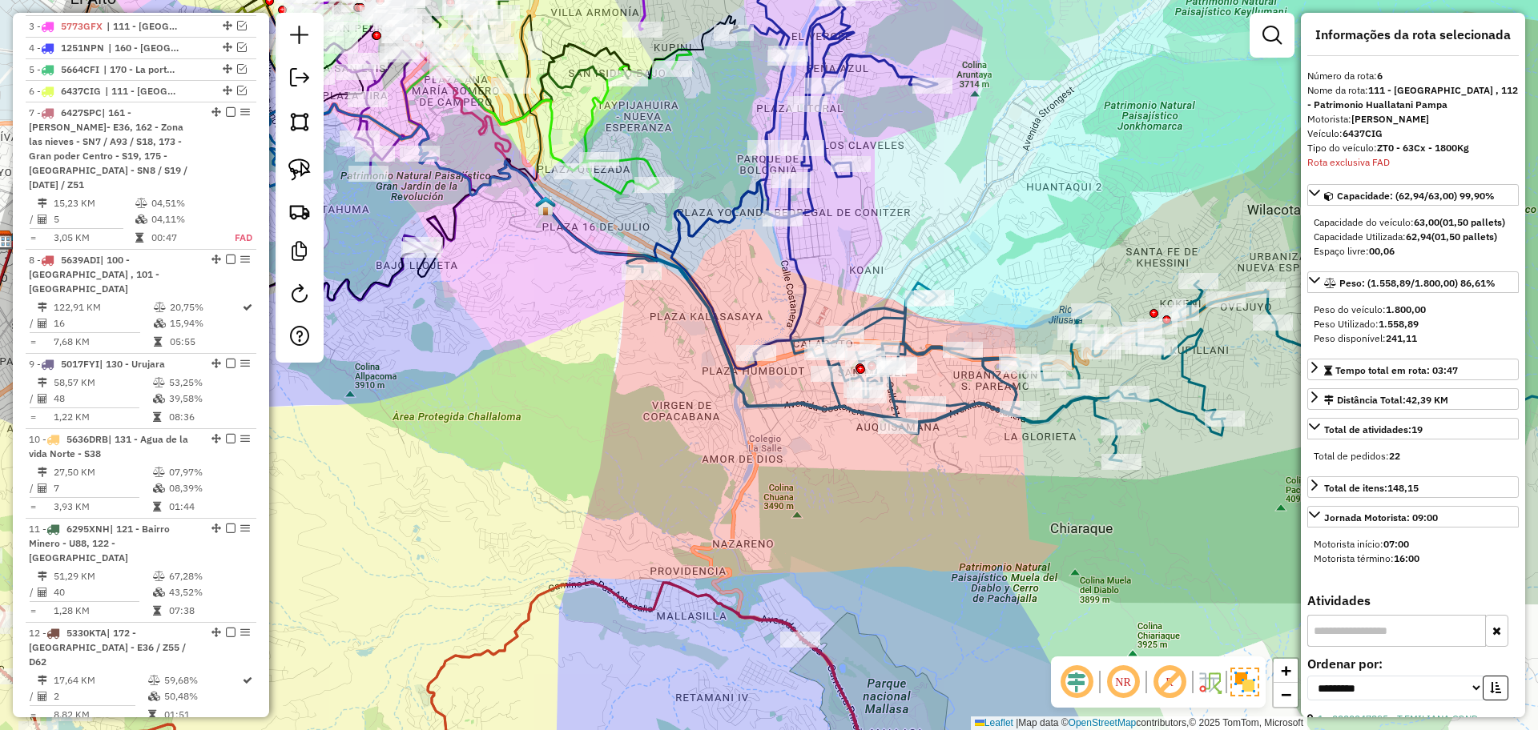
click at [1001, 378] on icon at bounding box center [1125, 360] width 997 height 203
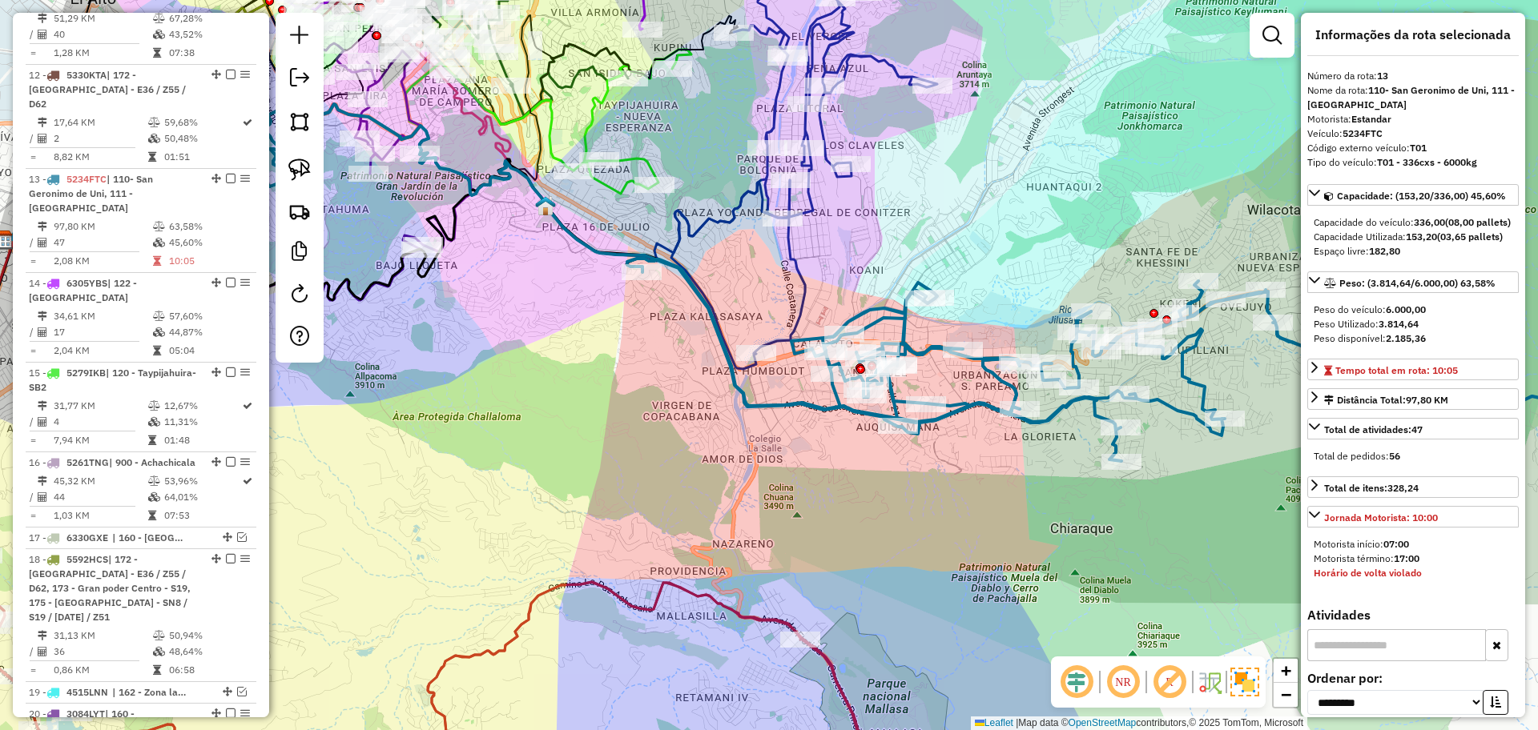
scroll to position [1313, 0]
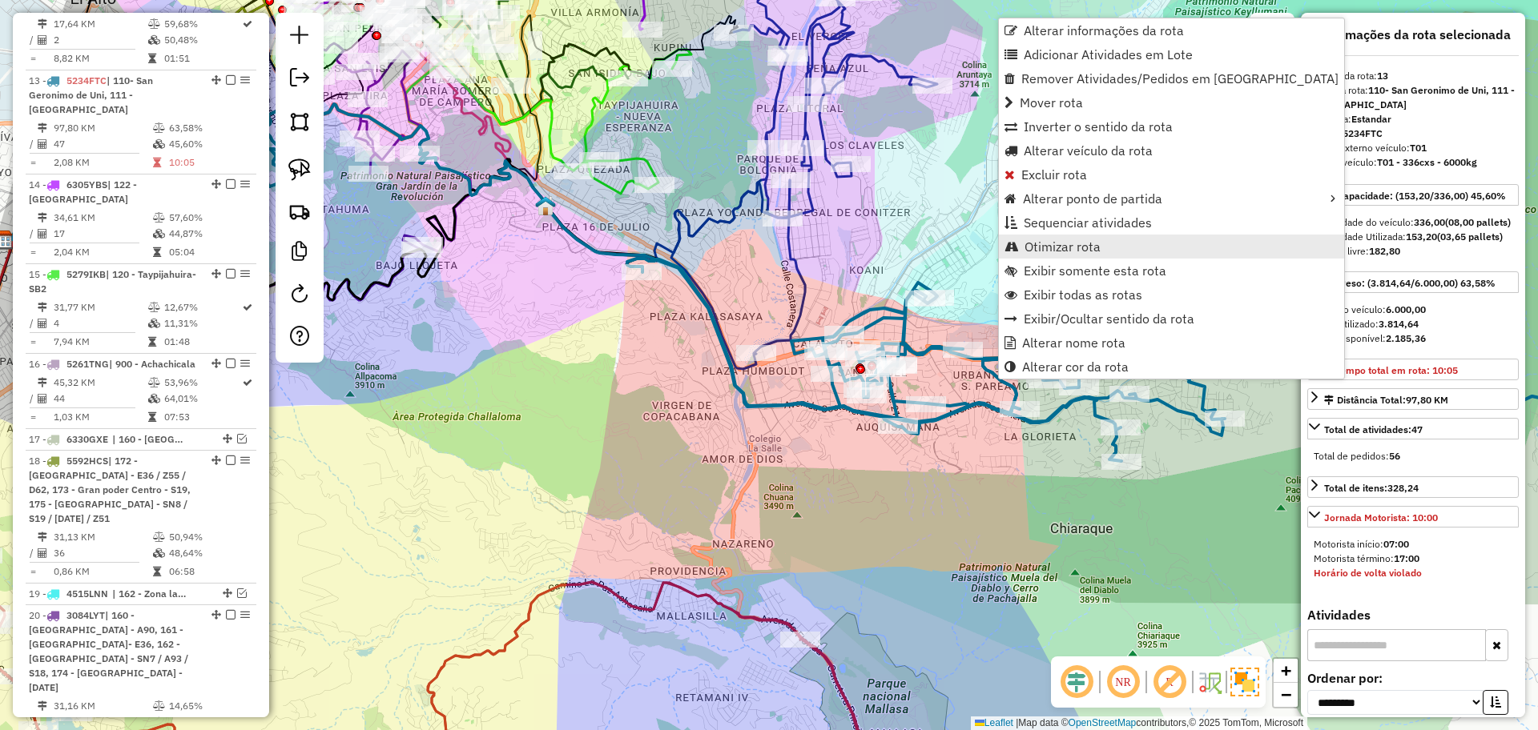
click at [1052, 245] on span "Otimizar rota" at bounding box center [1062, 246] width 76 height 13
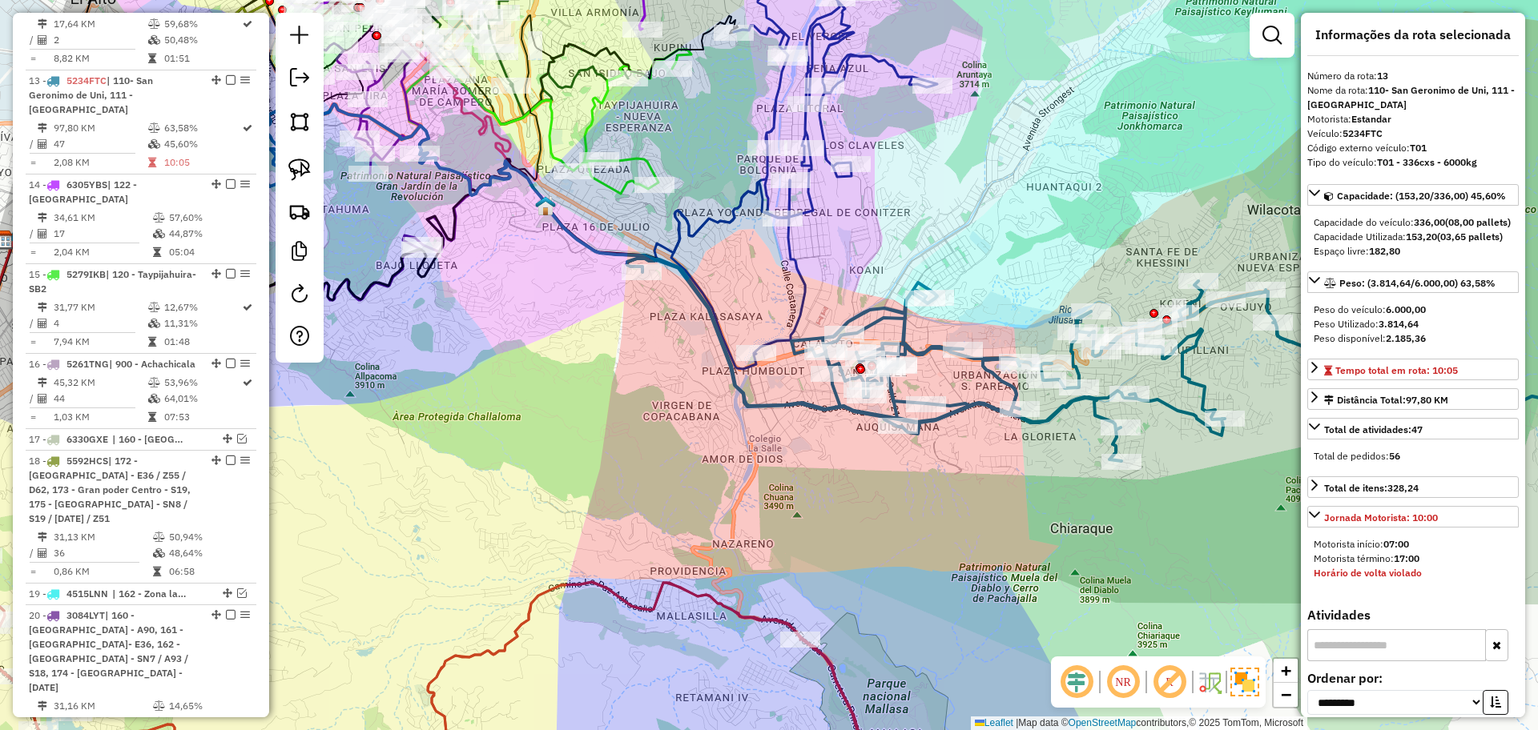
click at [633, 157] on icon at bounding box center [632, 122] width 118 height 144
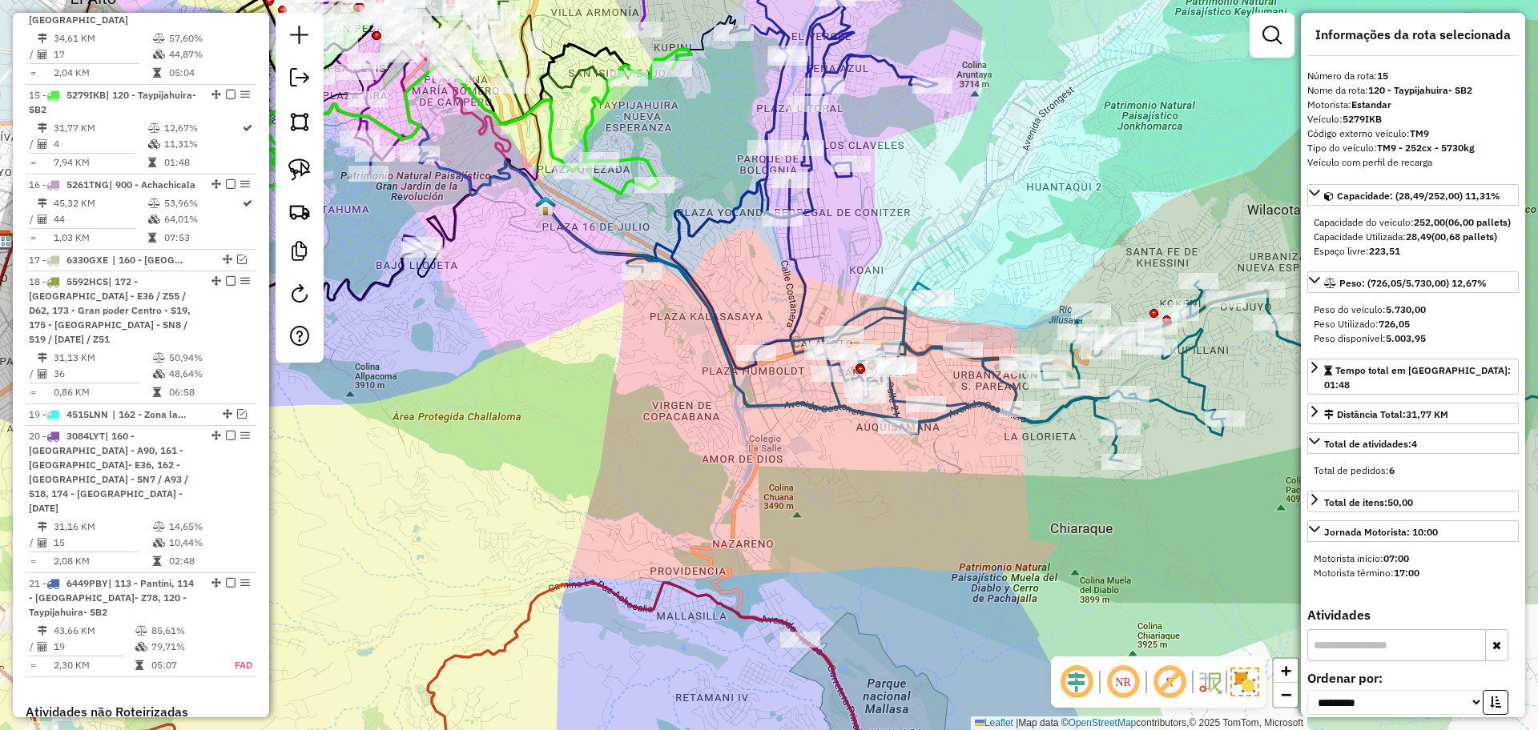
scroll to position [0, 0]
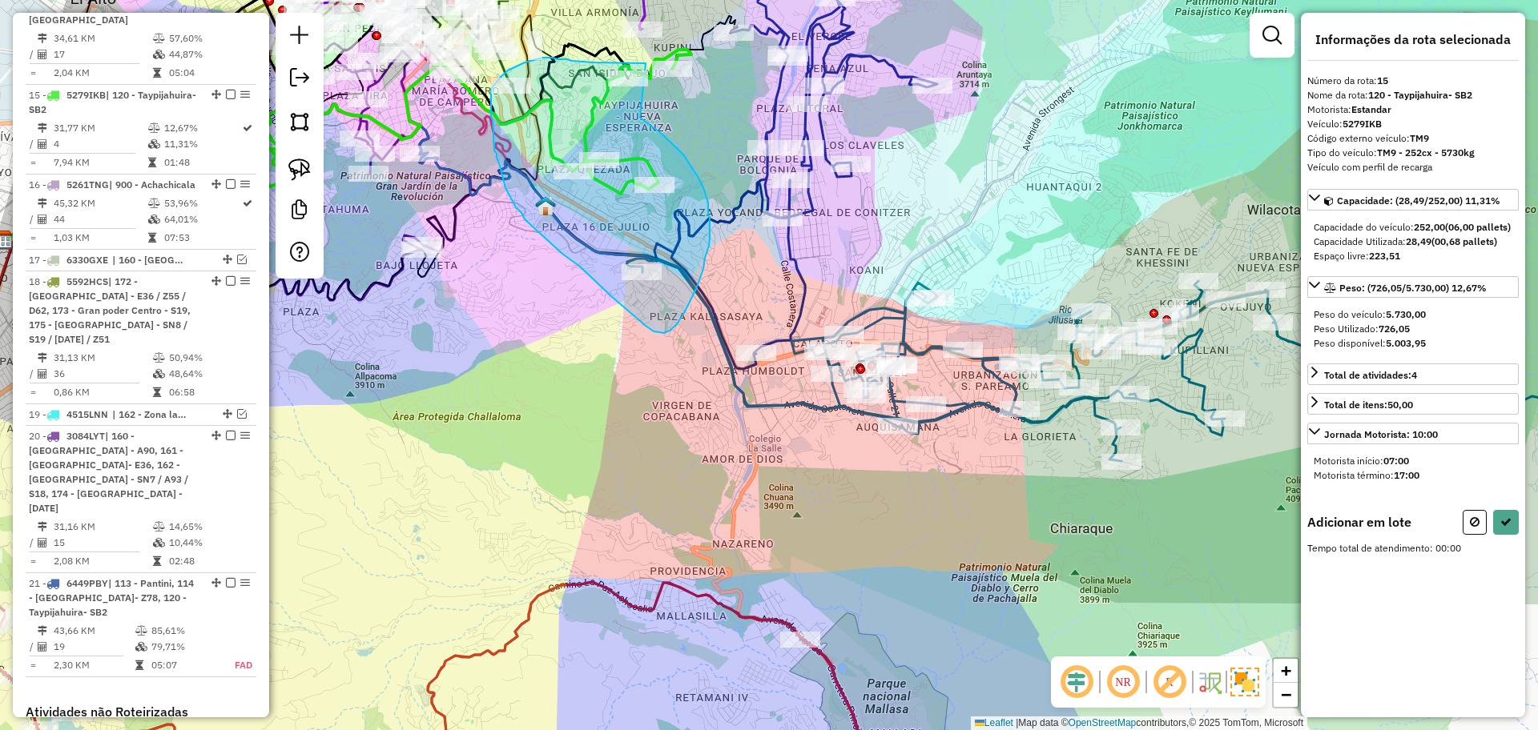
drag, startPoint x: 640, startPoint y: 118, endPoint x: 646, endPoint y: 63, distance: 54.7
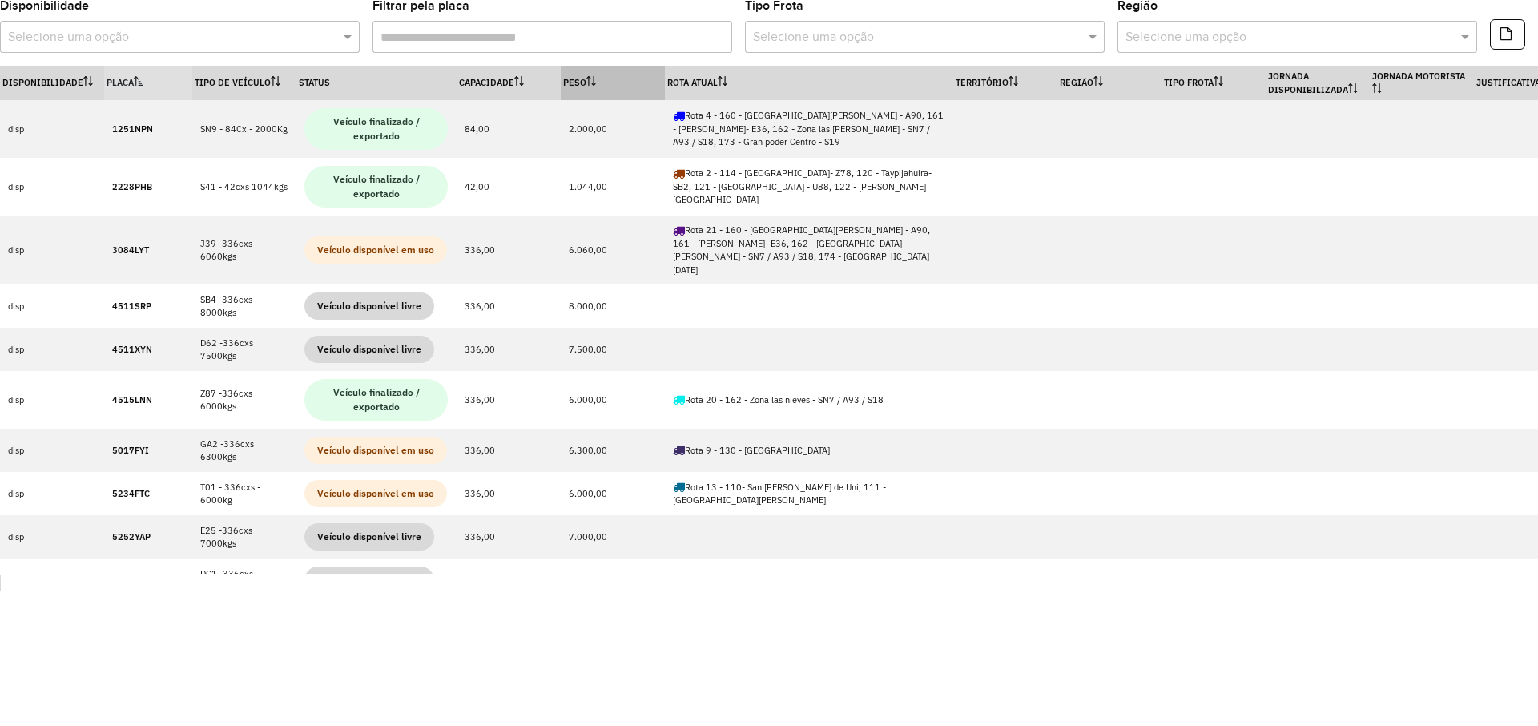
click at [593, 74] on th "Peso" at bounding box center [613, 83] width 104 height 34
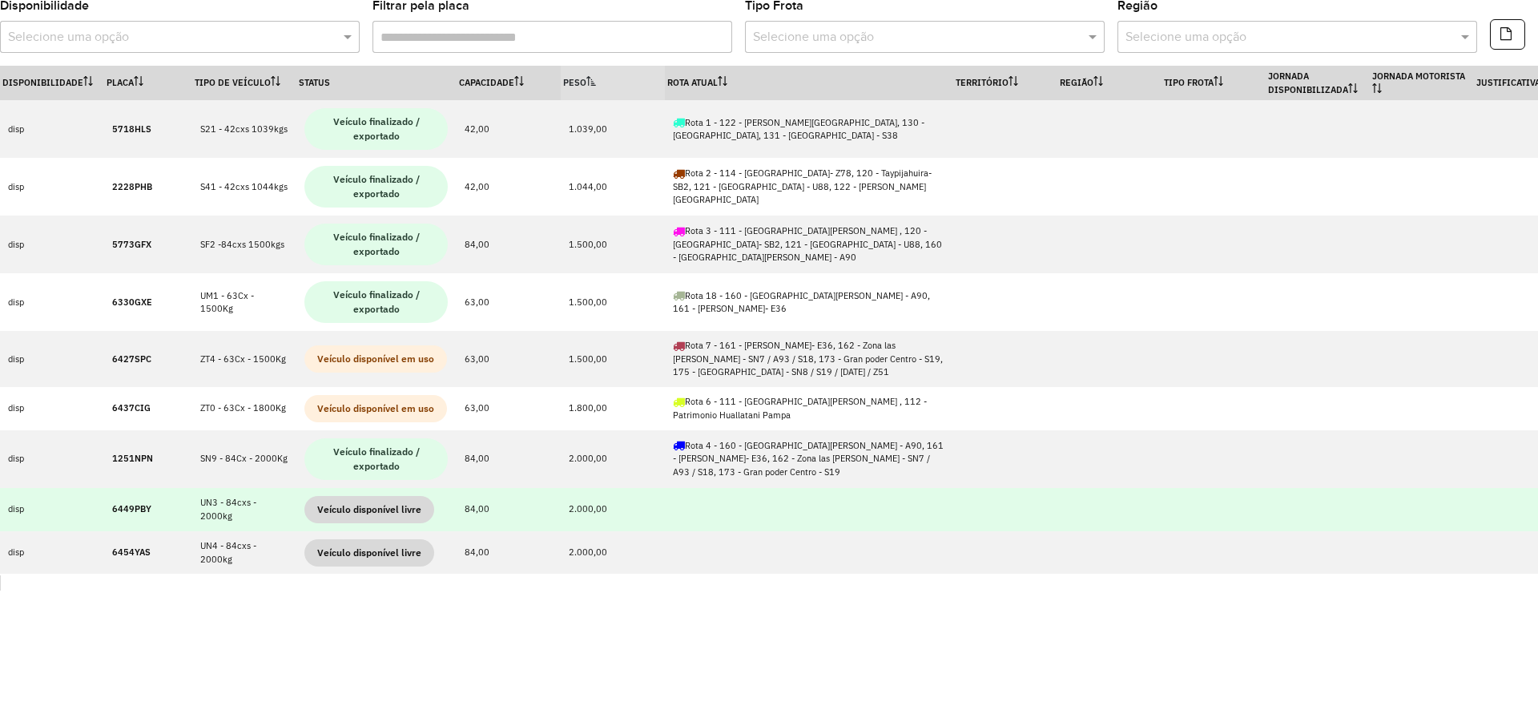
scroll to position [100, 0]
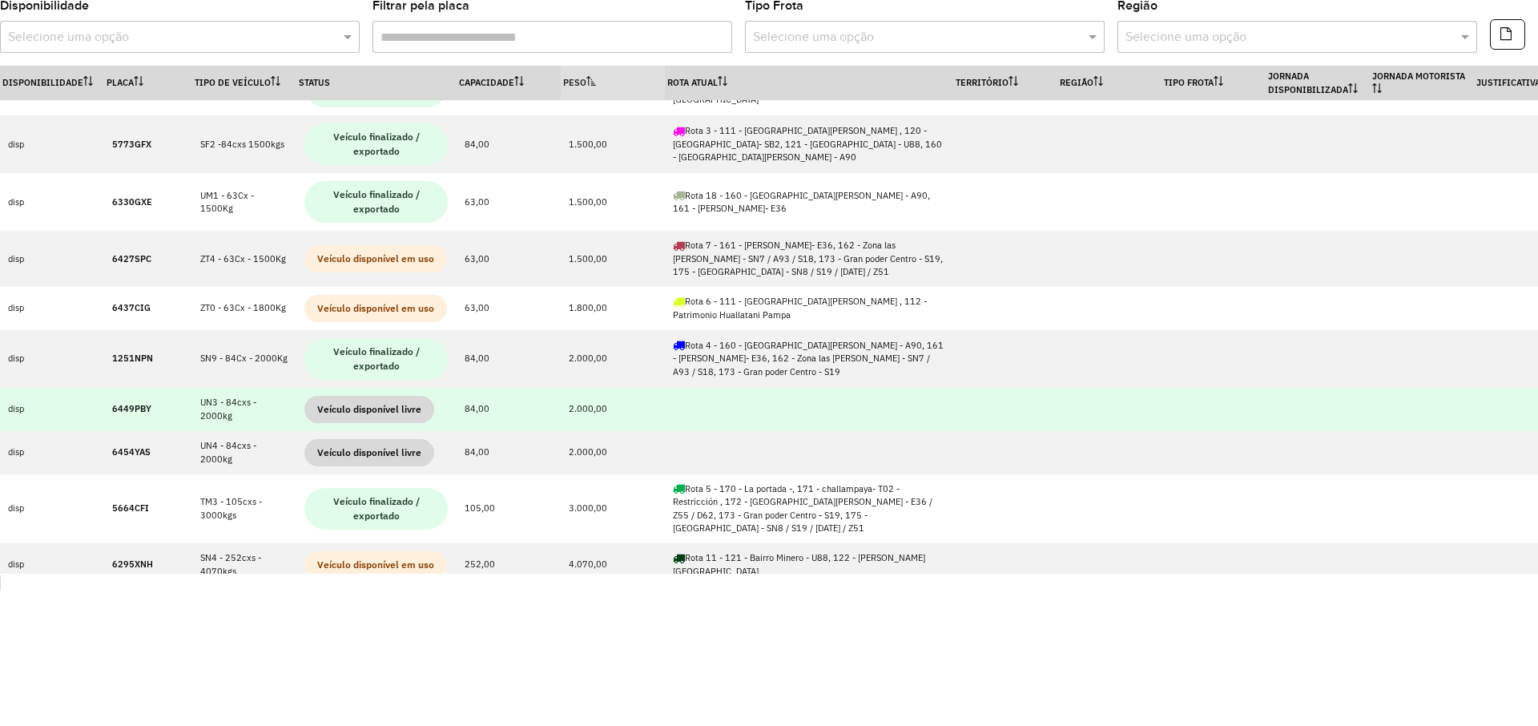
click at [127, 409] on strong "6449PBY" at bounding box center [131, 408] width 39 height 11
copy strong "6449PBY"
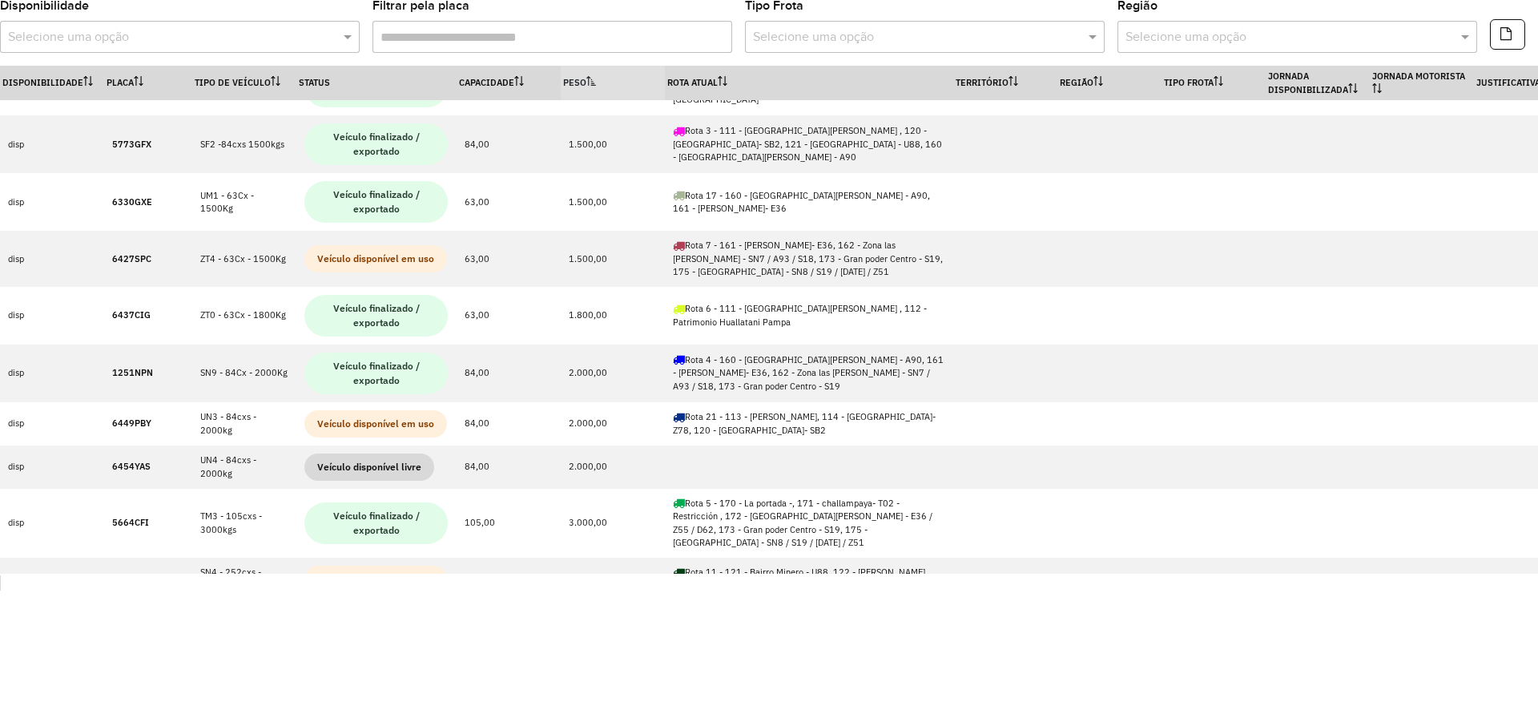
click at [582, 78] on th "Peso" at bounding box center [613, 83] width 104 height 34
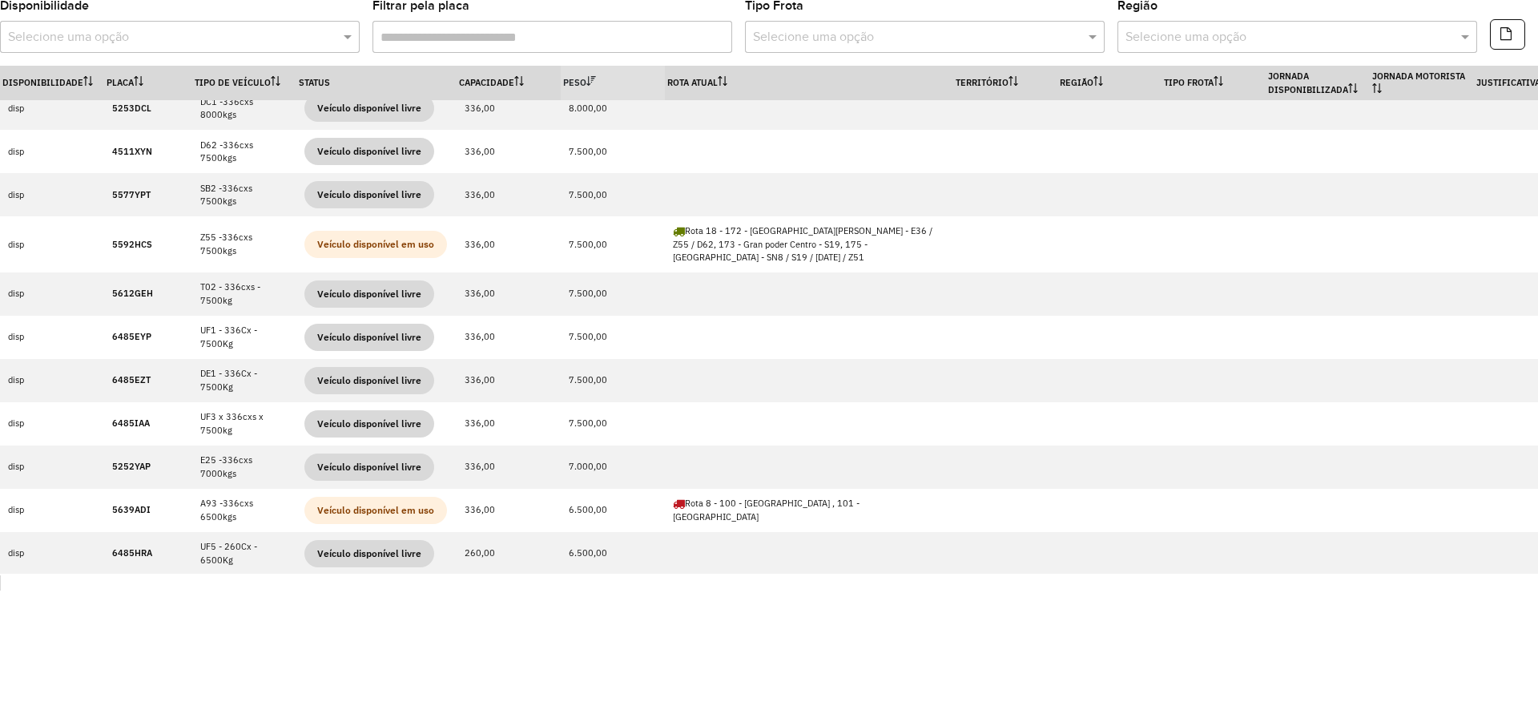
scroll to position [0, 0]
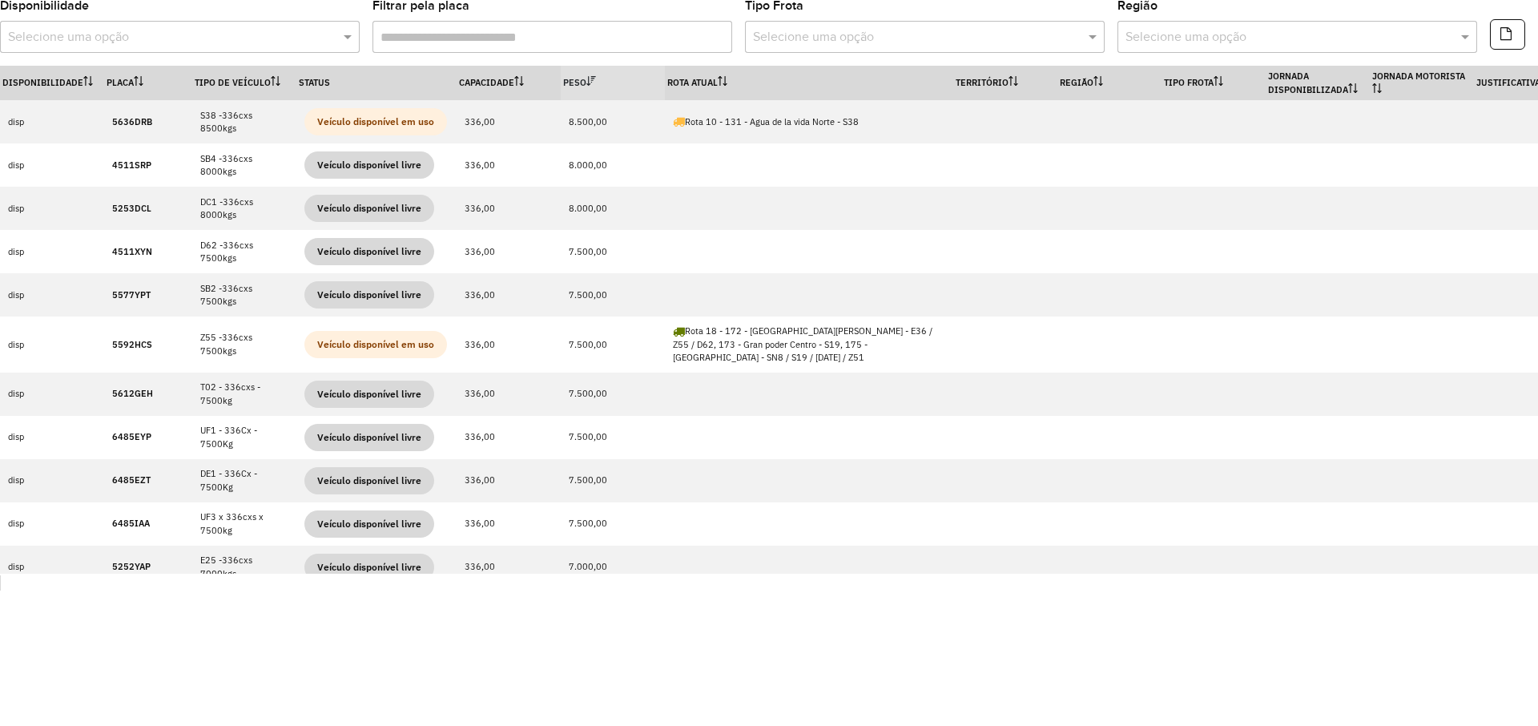
click at [583, 78] on th "Peso" at bounding box center [613, 83] width 104 height 34
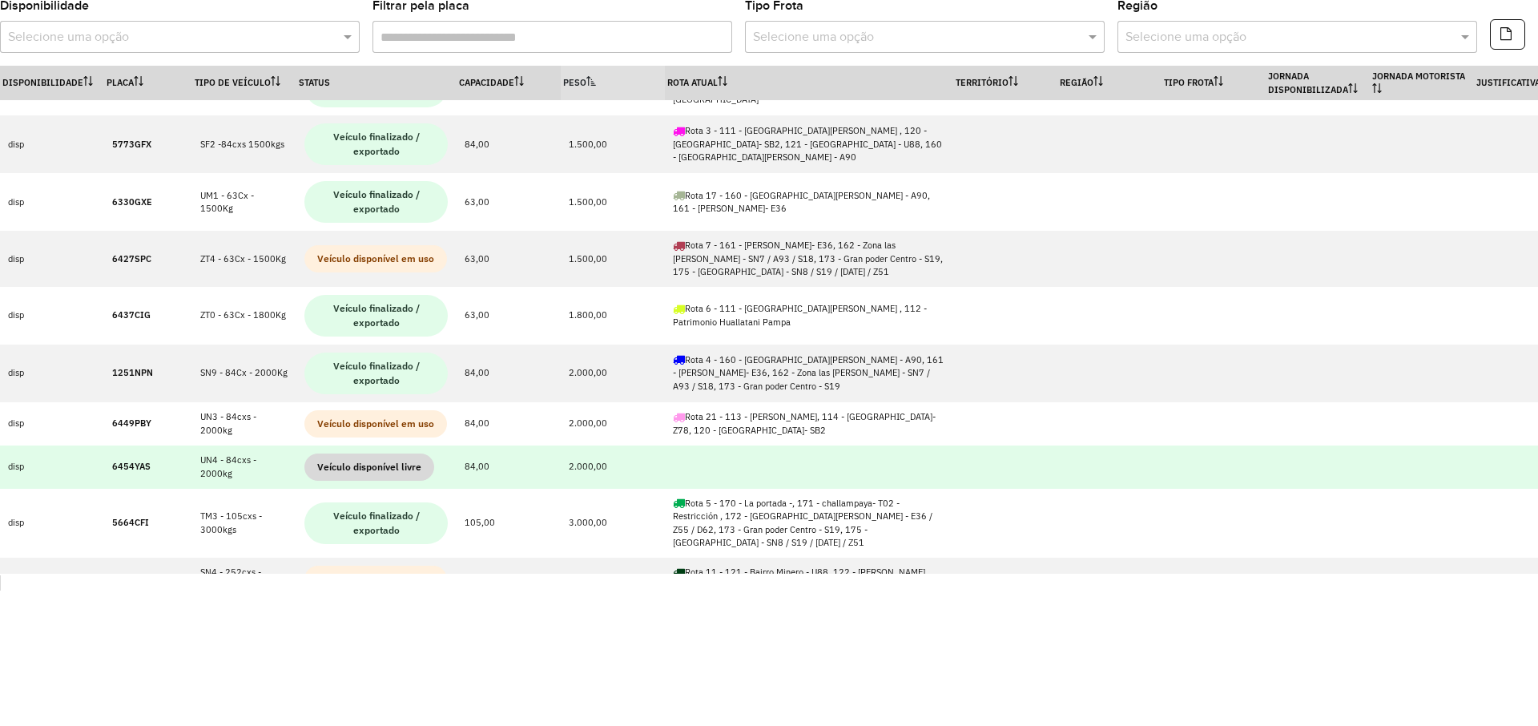
scroll to position [200, 0]
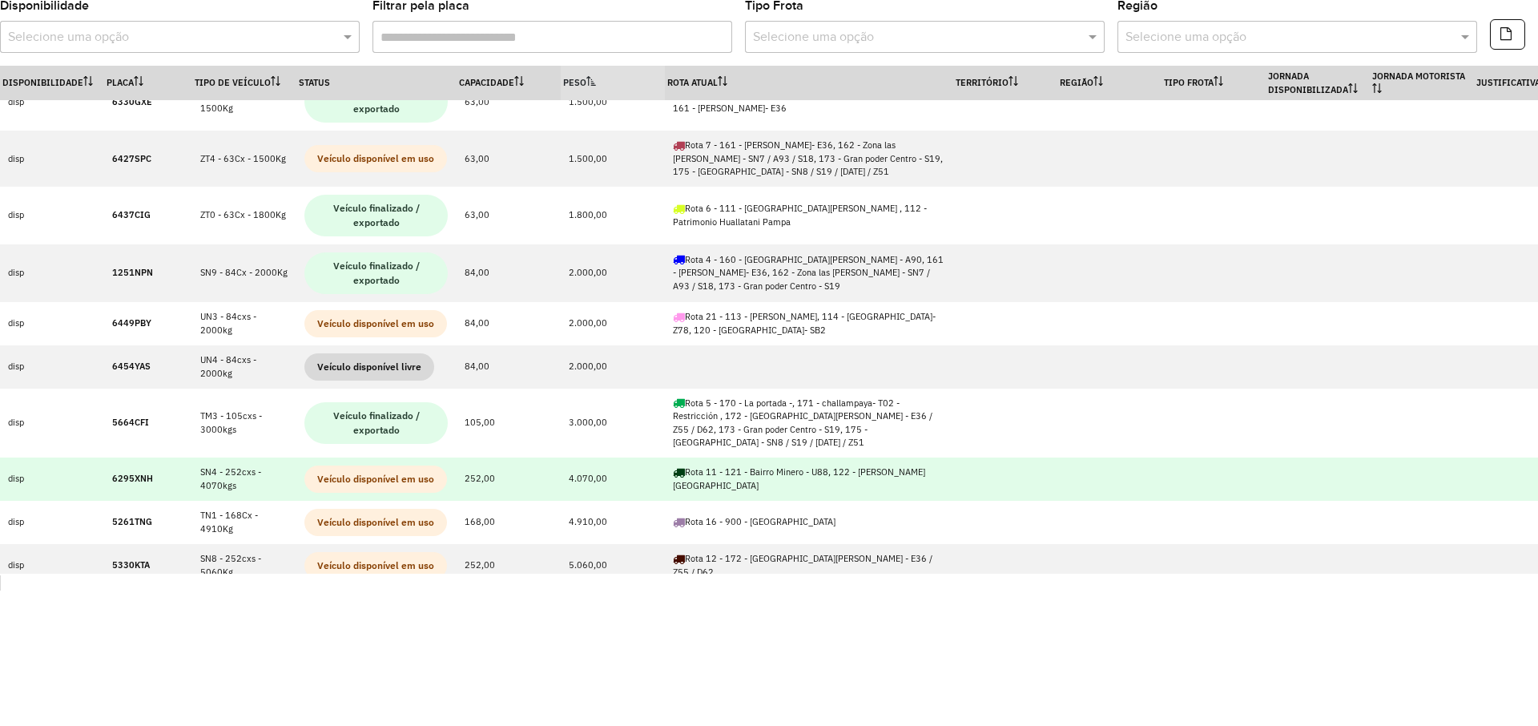
click at [138, 473] on strong "6295XNH" at bounding box center [132, 478] width 41 height 11
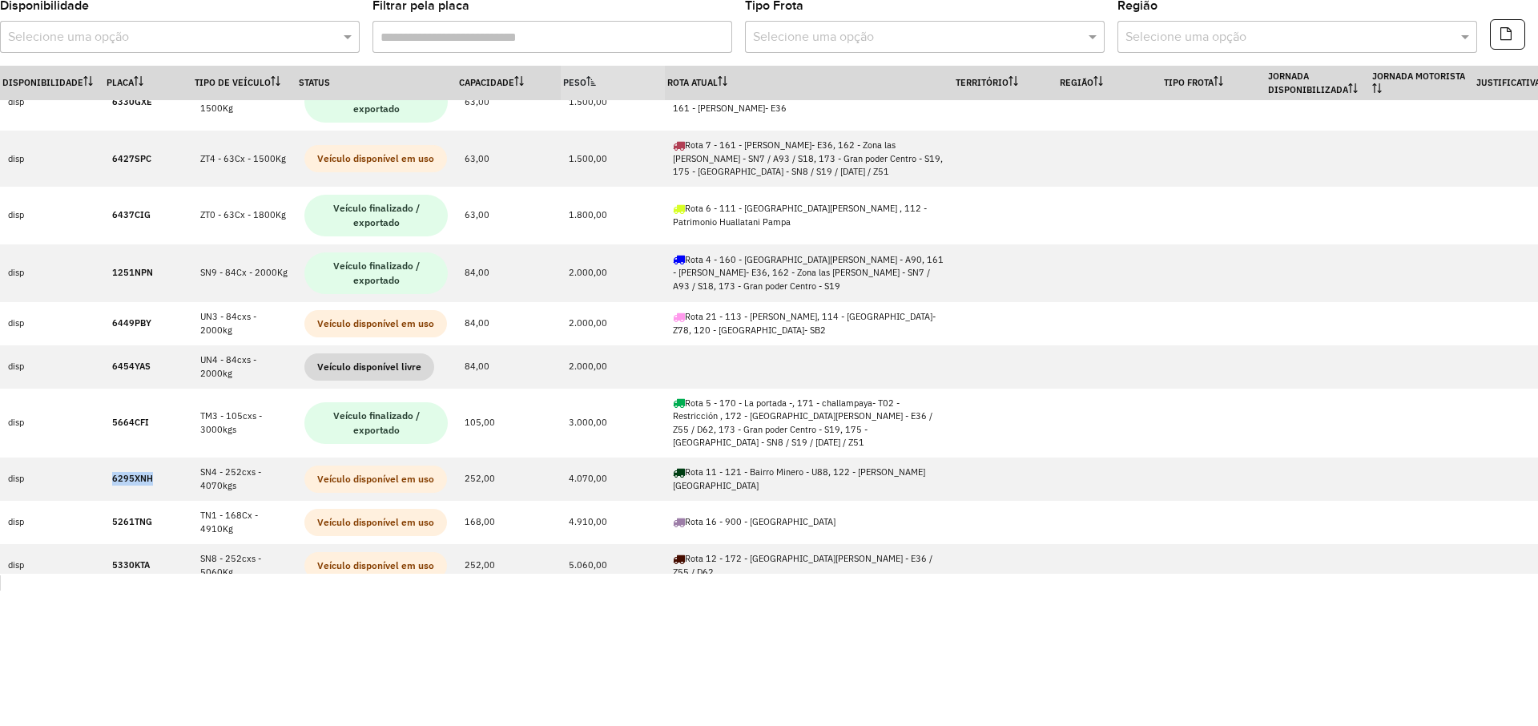
copy strong "6295XNH"
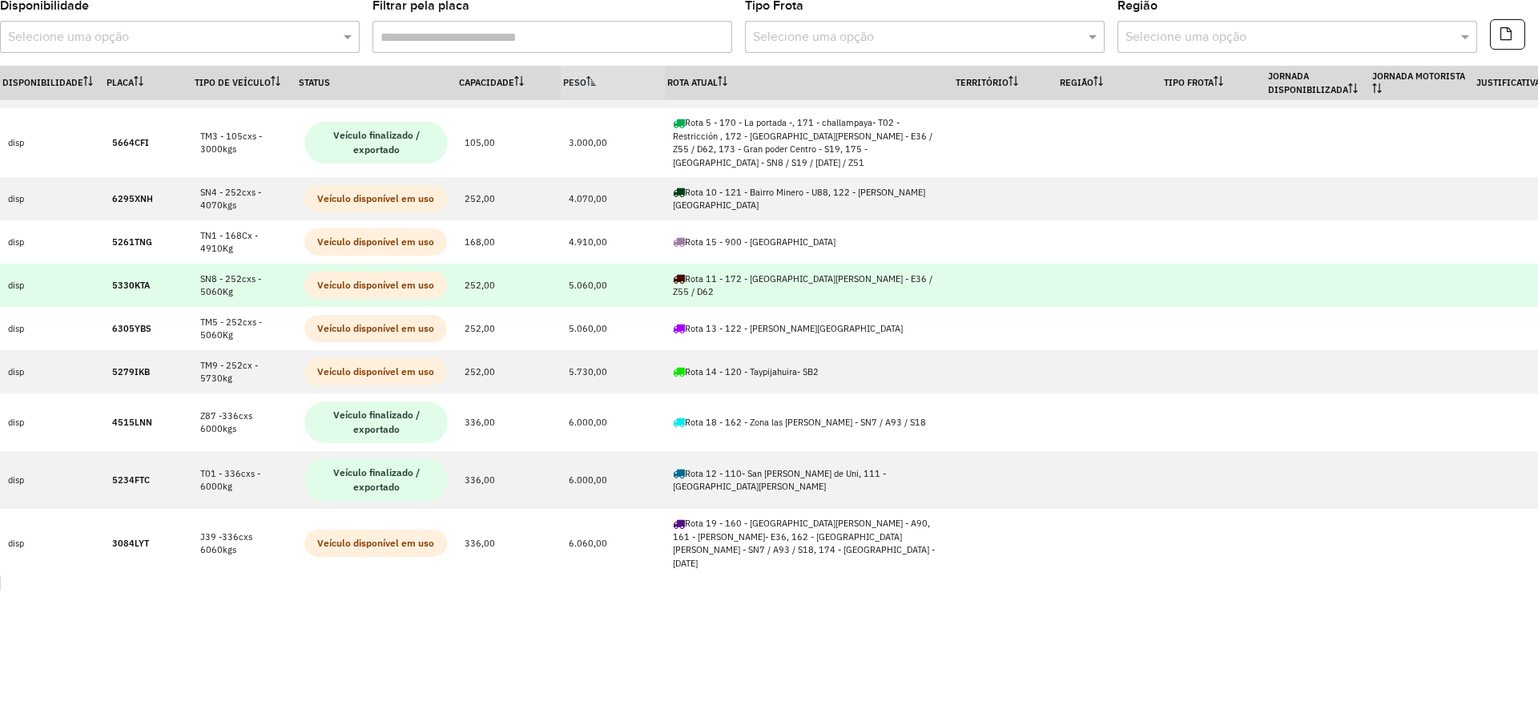
scroll to position [400, 0]
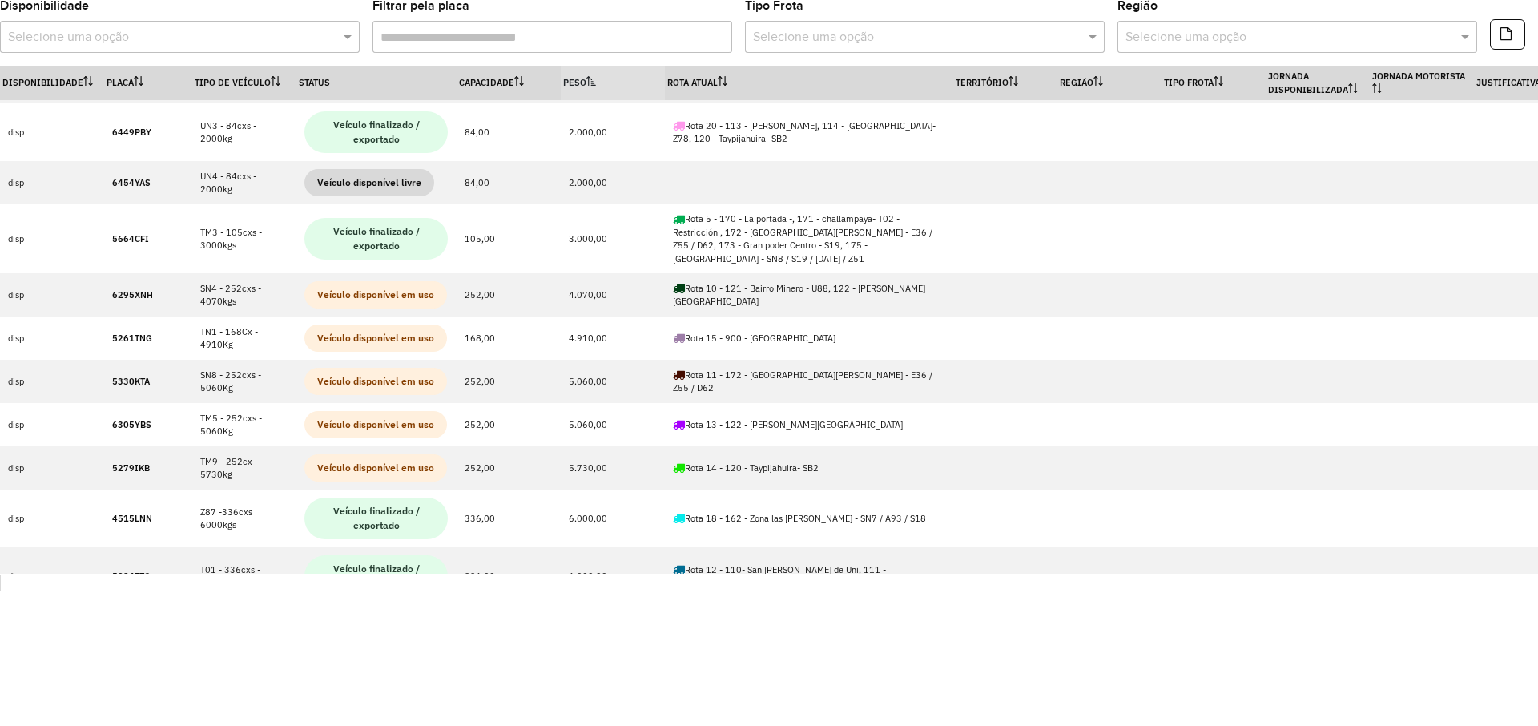
drag, startPoint x: 151, startPoint y: 280, endPoint x: 682, endPoint y: 1, distance: 600.1
click at [624, 33] on div "Disponibilidade Selecione uma opção Filtrar pela placa Tipo Frota Selecione uma…" at bounding box center [769, 296] width 1538 height 593
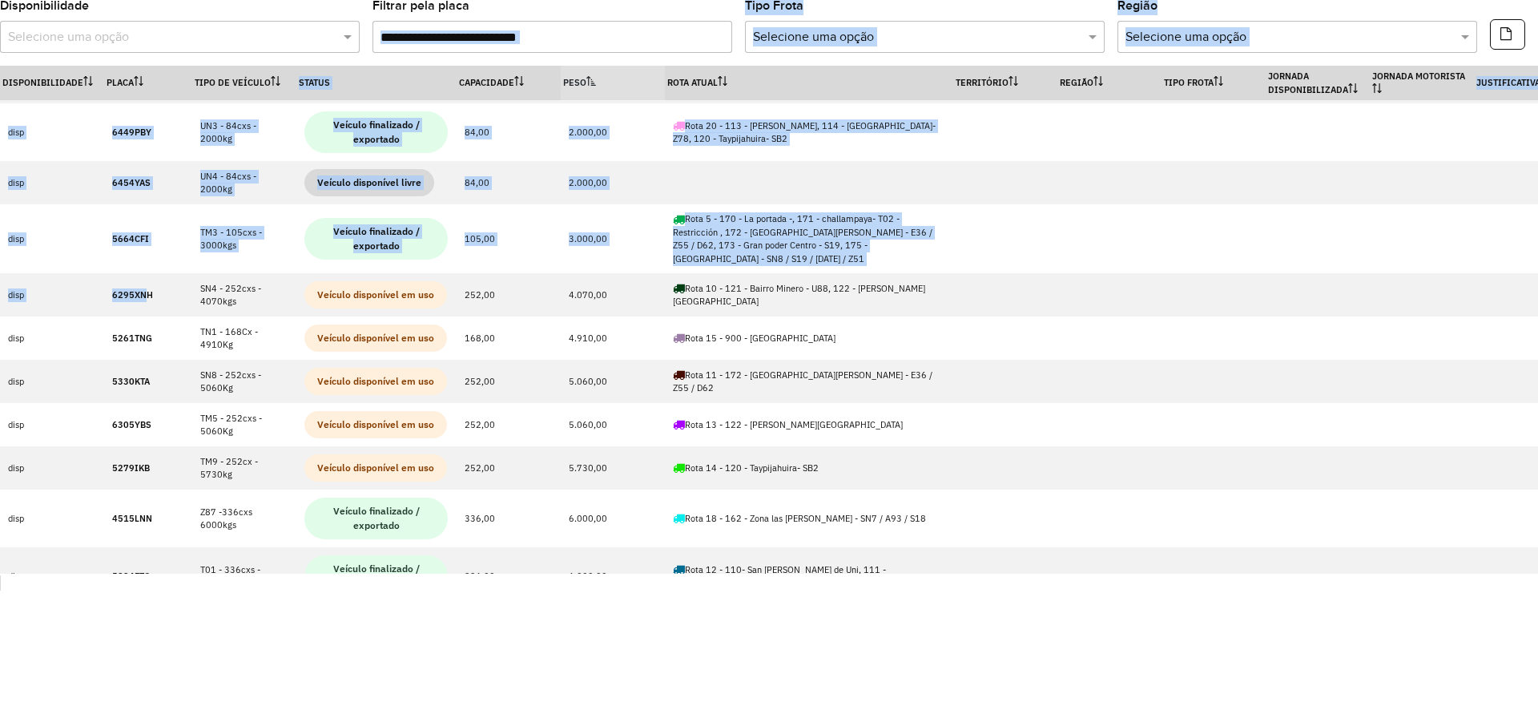
scroll to position [372, 0]
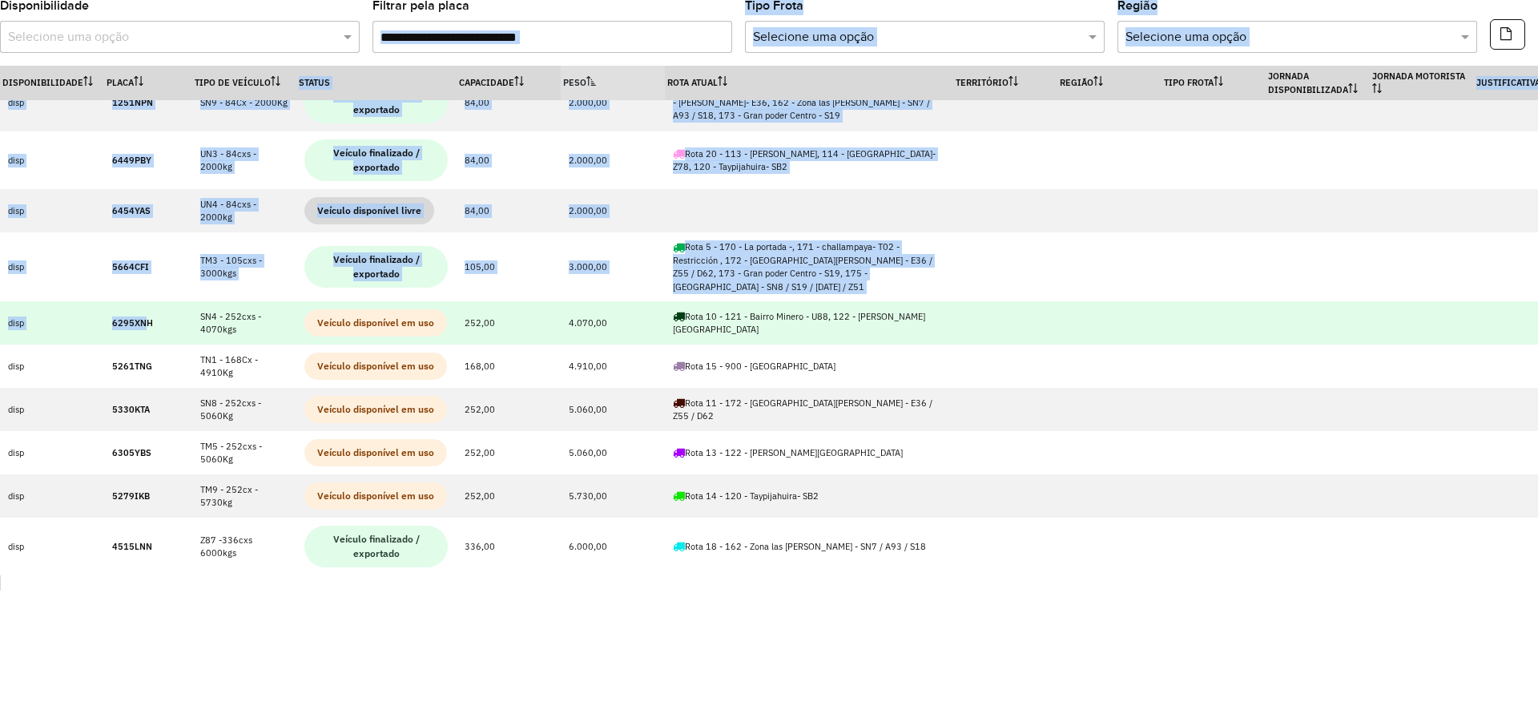
click at [129, 317] on strong "6295XNH" at bounding box center [132, 322] width 41 height 11
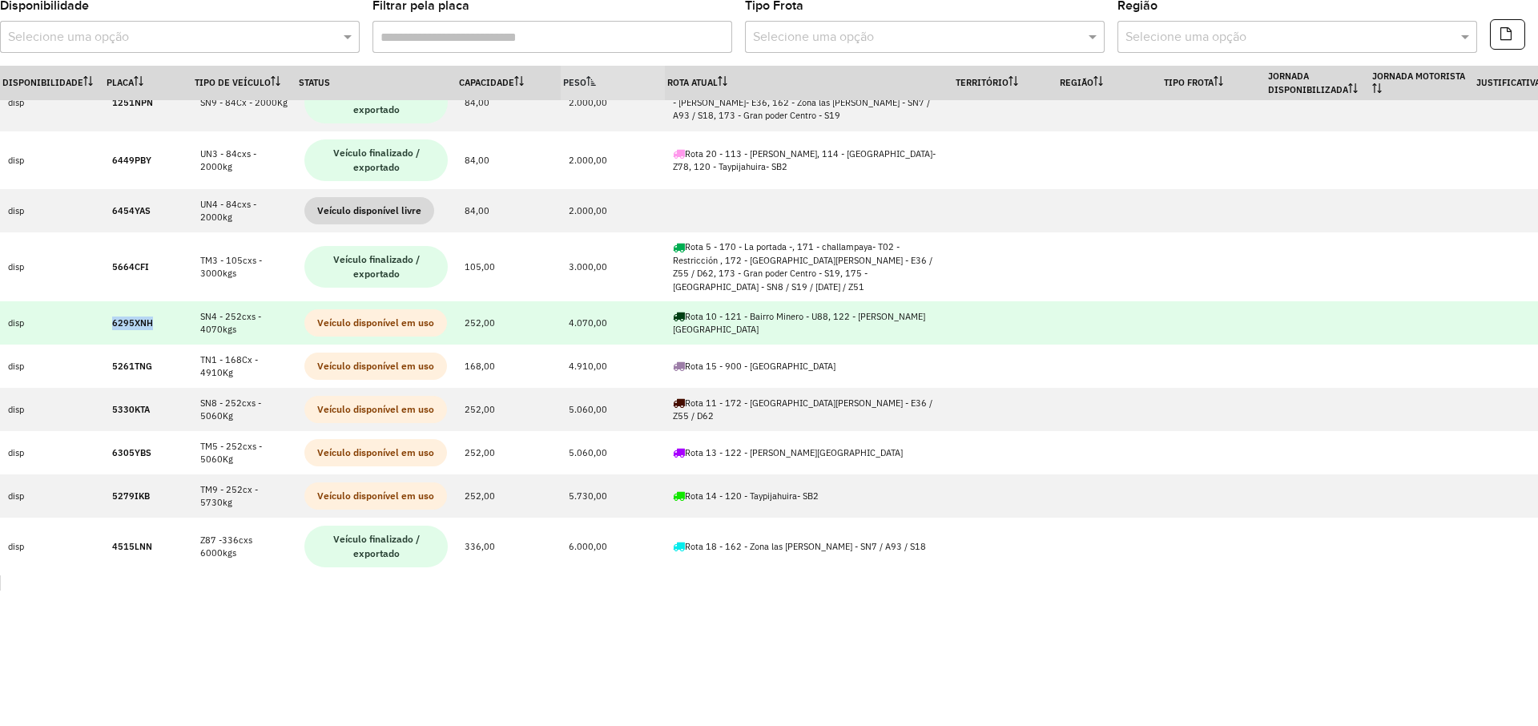
click at [129, 317] on strong "6295XNH" at bounding box center [132, 322] width 41 height 11
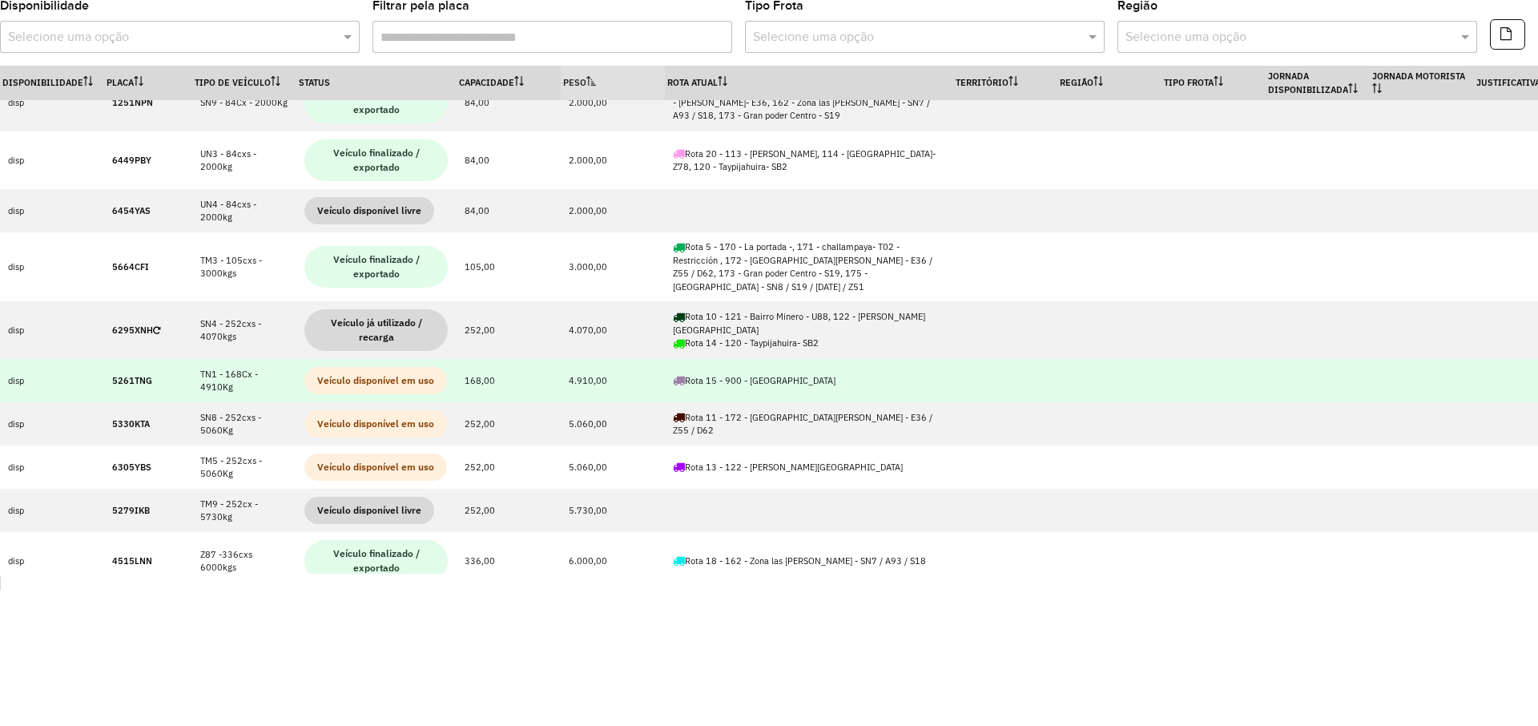
click at [131, 375] on strong "5261TNG" at bounding box center [132, 380] width 40 height 11
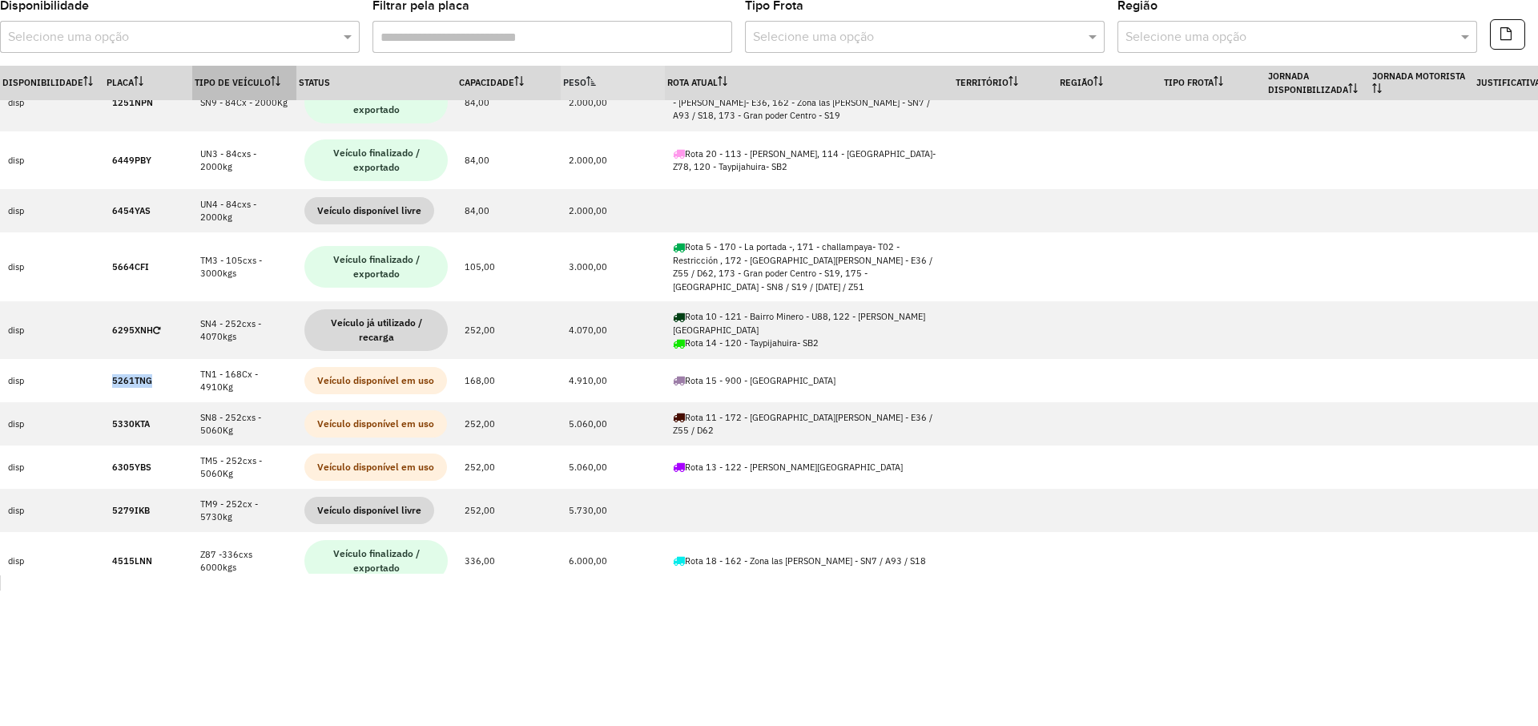
copy strong "5261TNG"
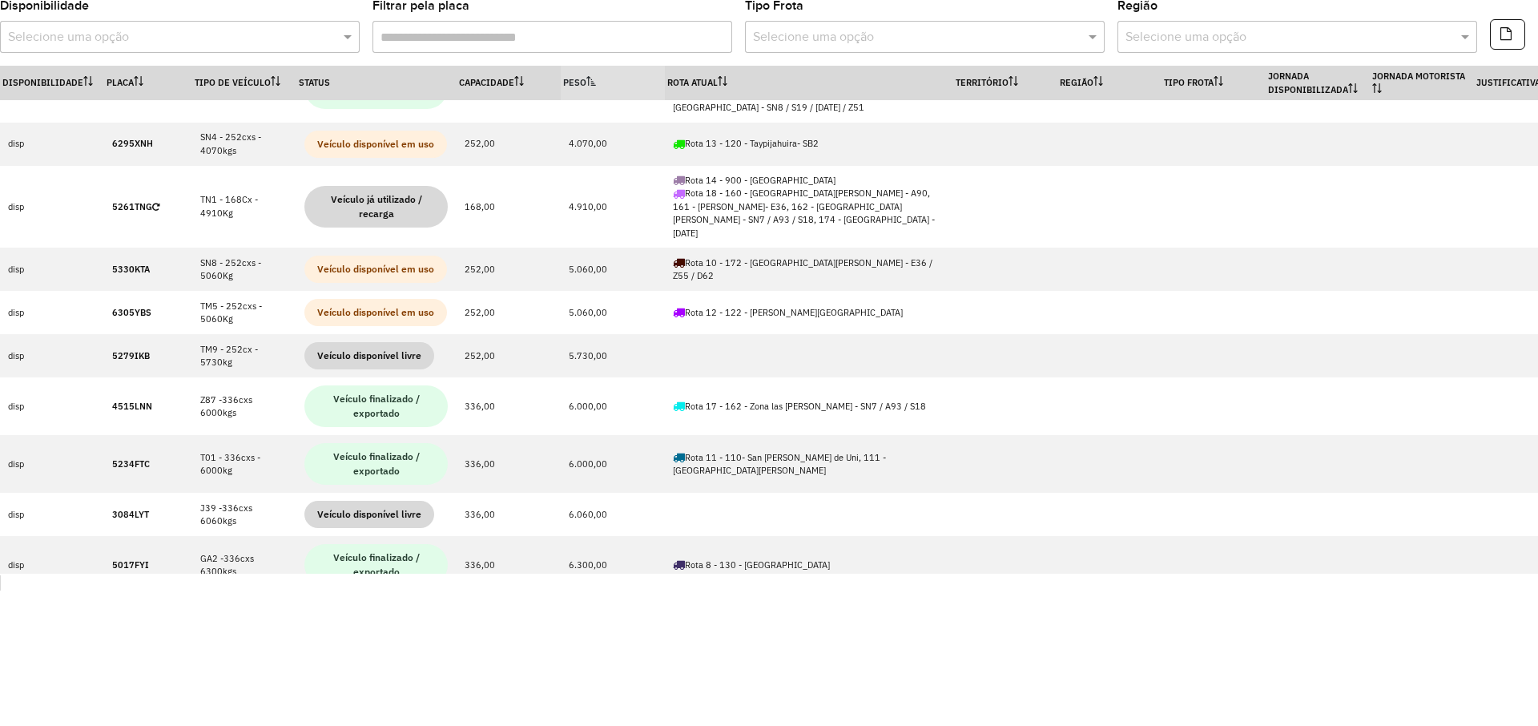
scroll to position [568, 0]
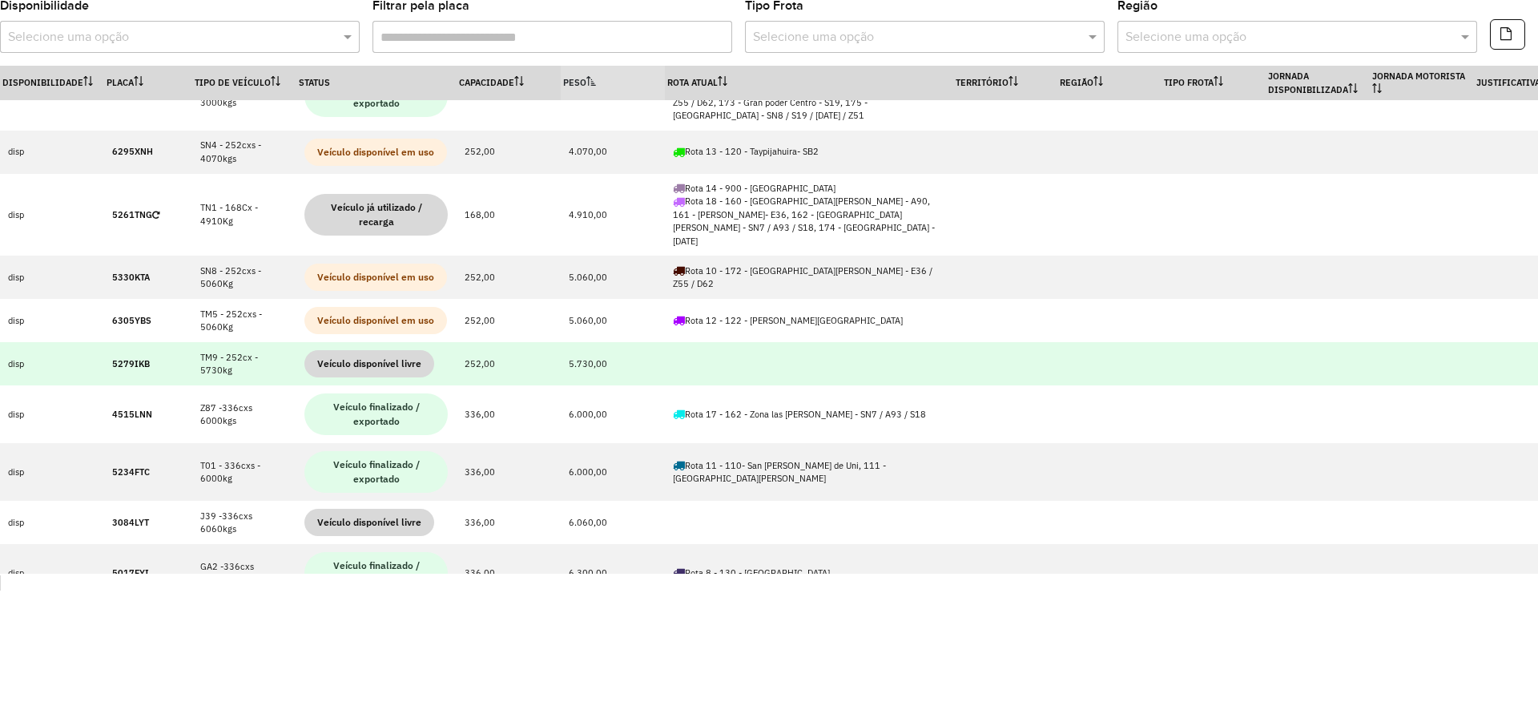
click at [136, 358] on strong "5279IKB" at bounding box center [131, 363] width 38 height 11
copy strong "5279IKB"
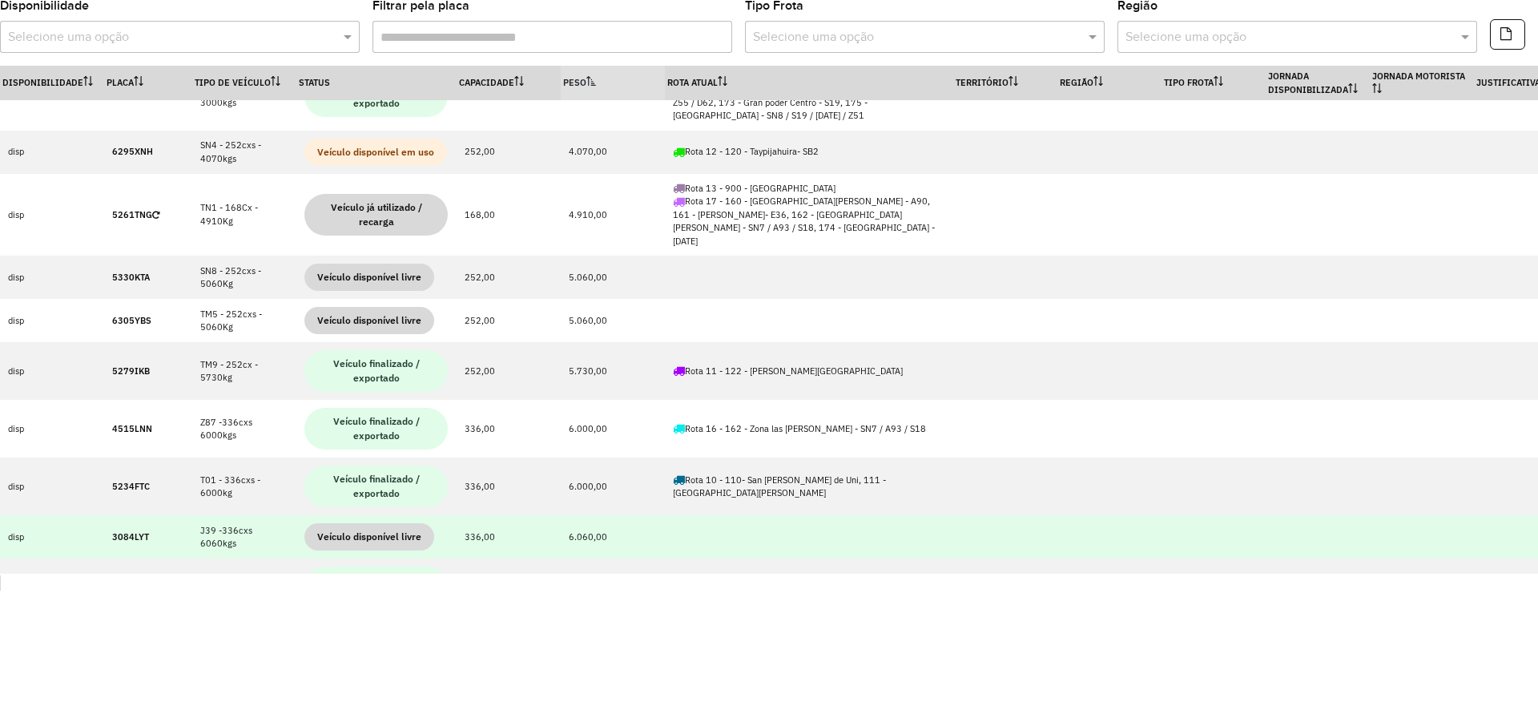
click at [129, 531] on strong "3084LYT" at bounding box center [130, 536] width 37 height 11
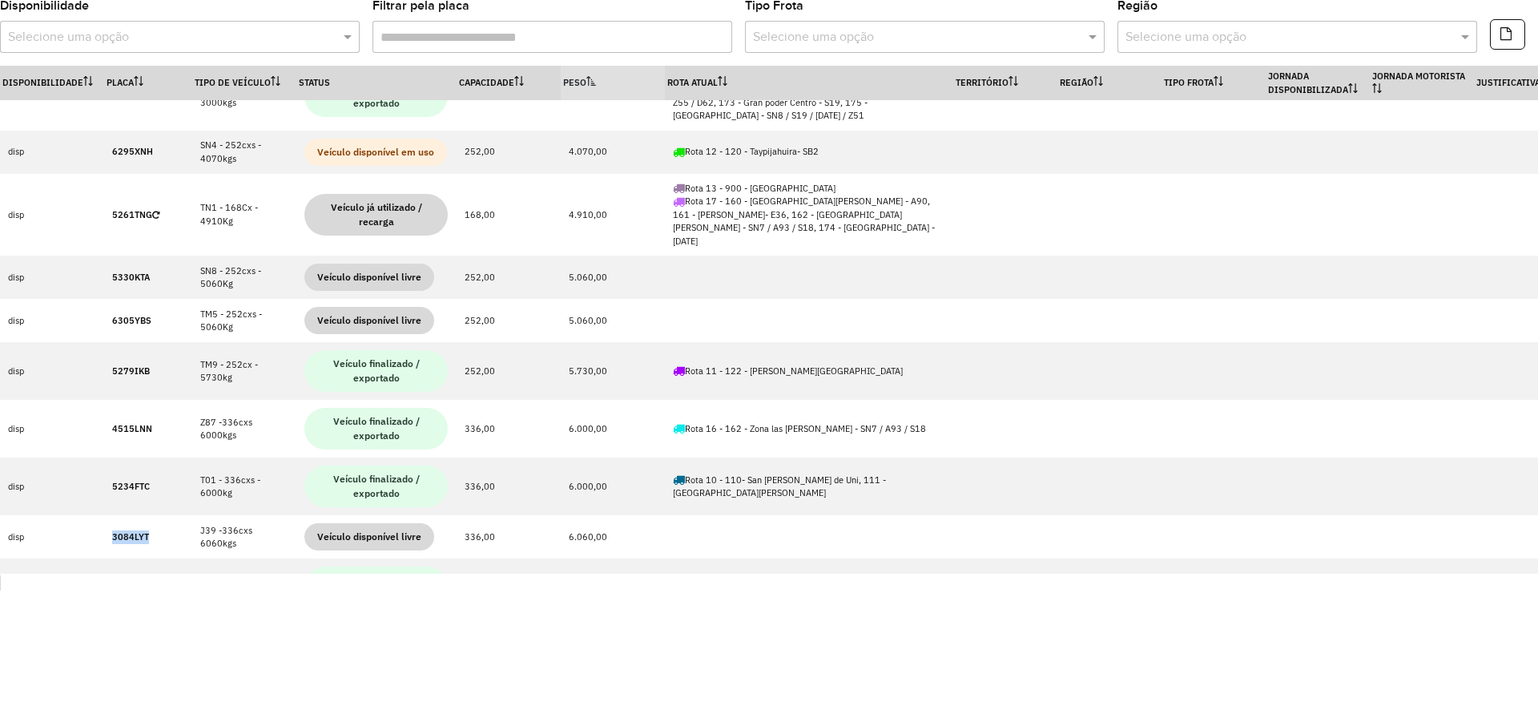
copy strong "3084LYT"
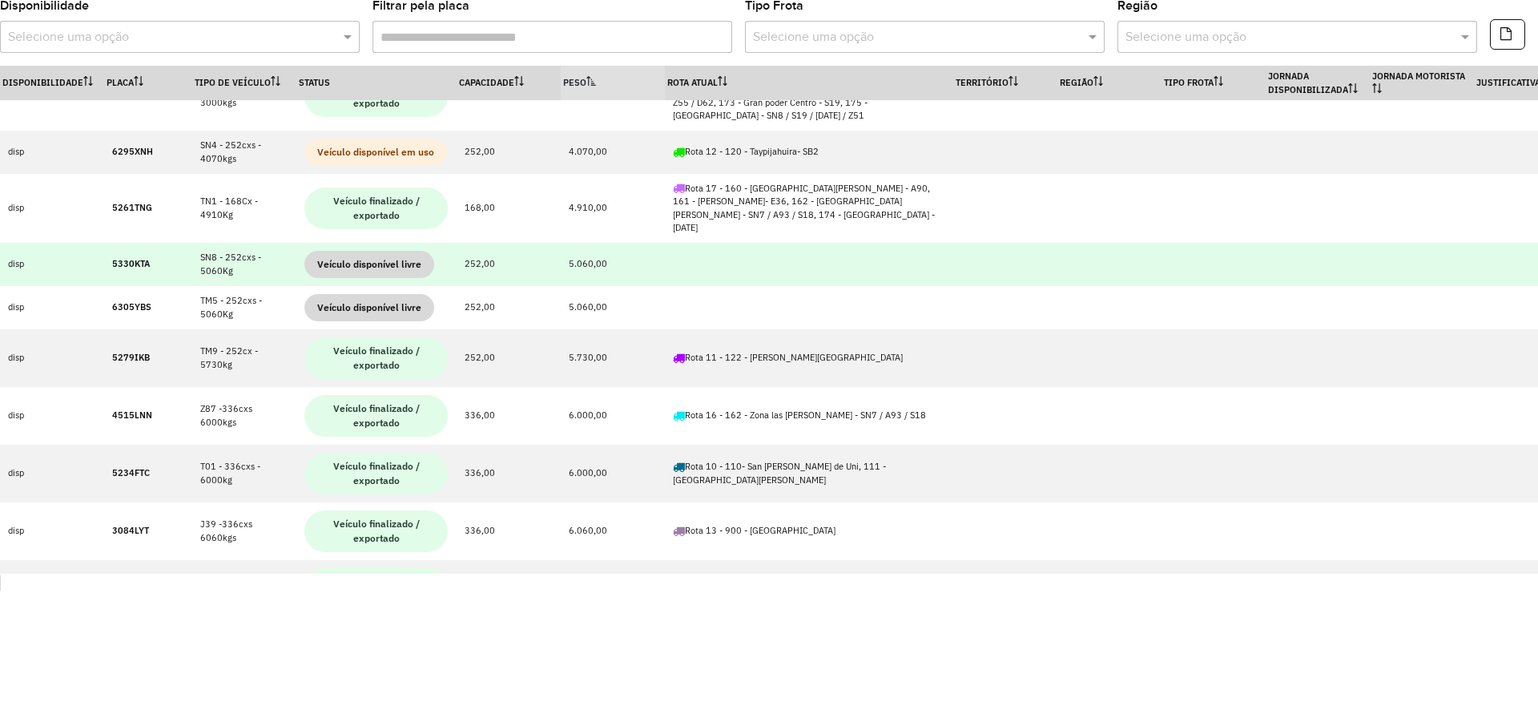
click at [123, 243] on td "5330KTA" at bounding box center [148, 264] width 88 height 43
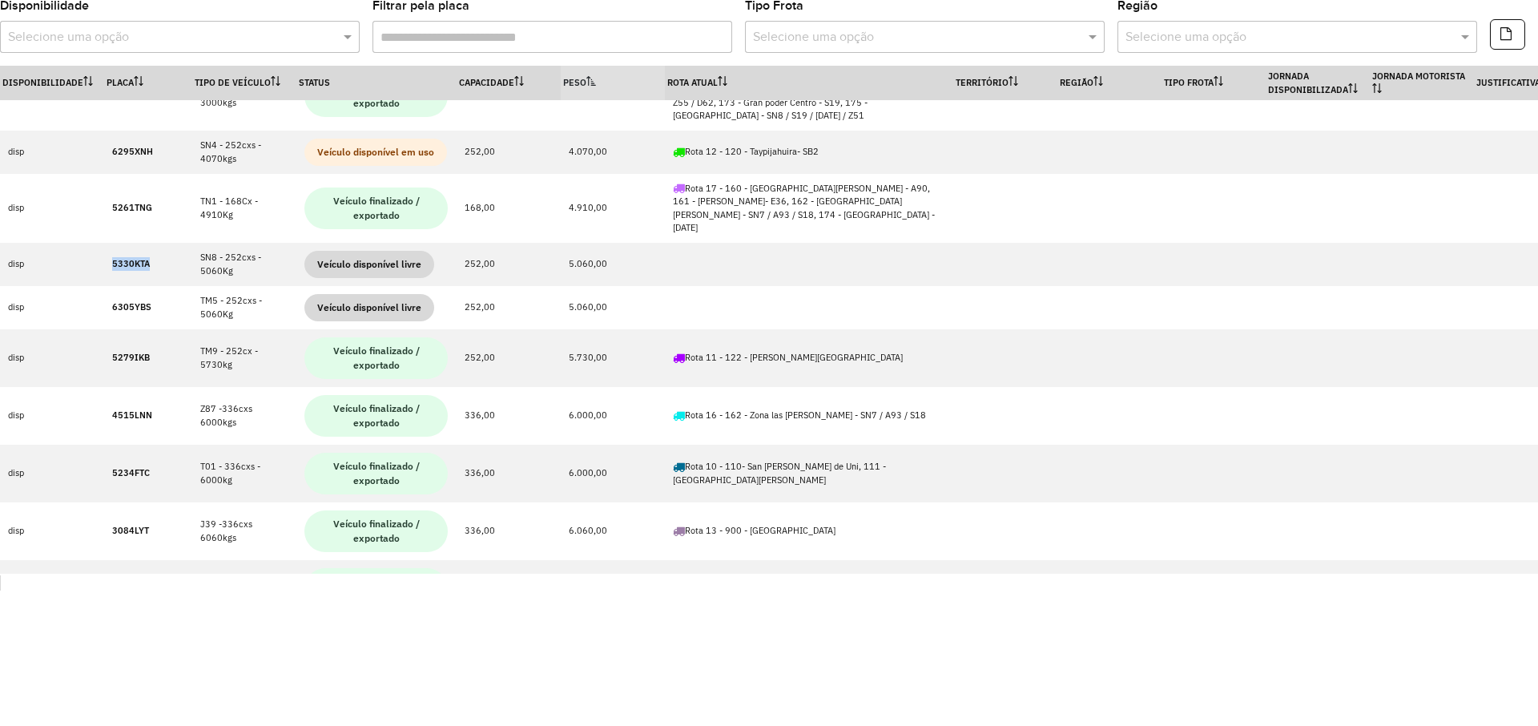
copy strong "5330KTA"
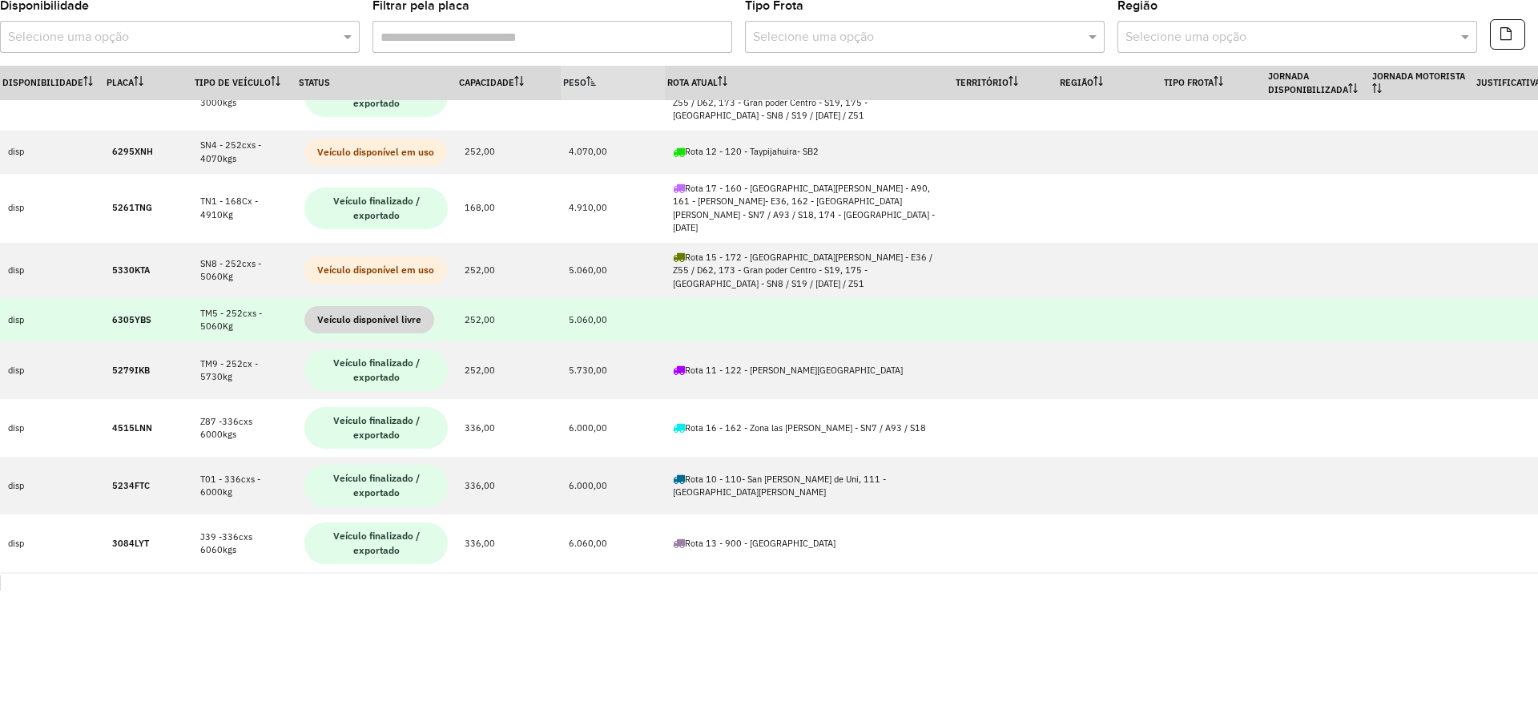
click at [112, 314] on strong "6305YBS" at bounding box center [131, 319] width 39 height 11
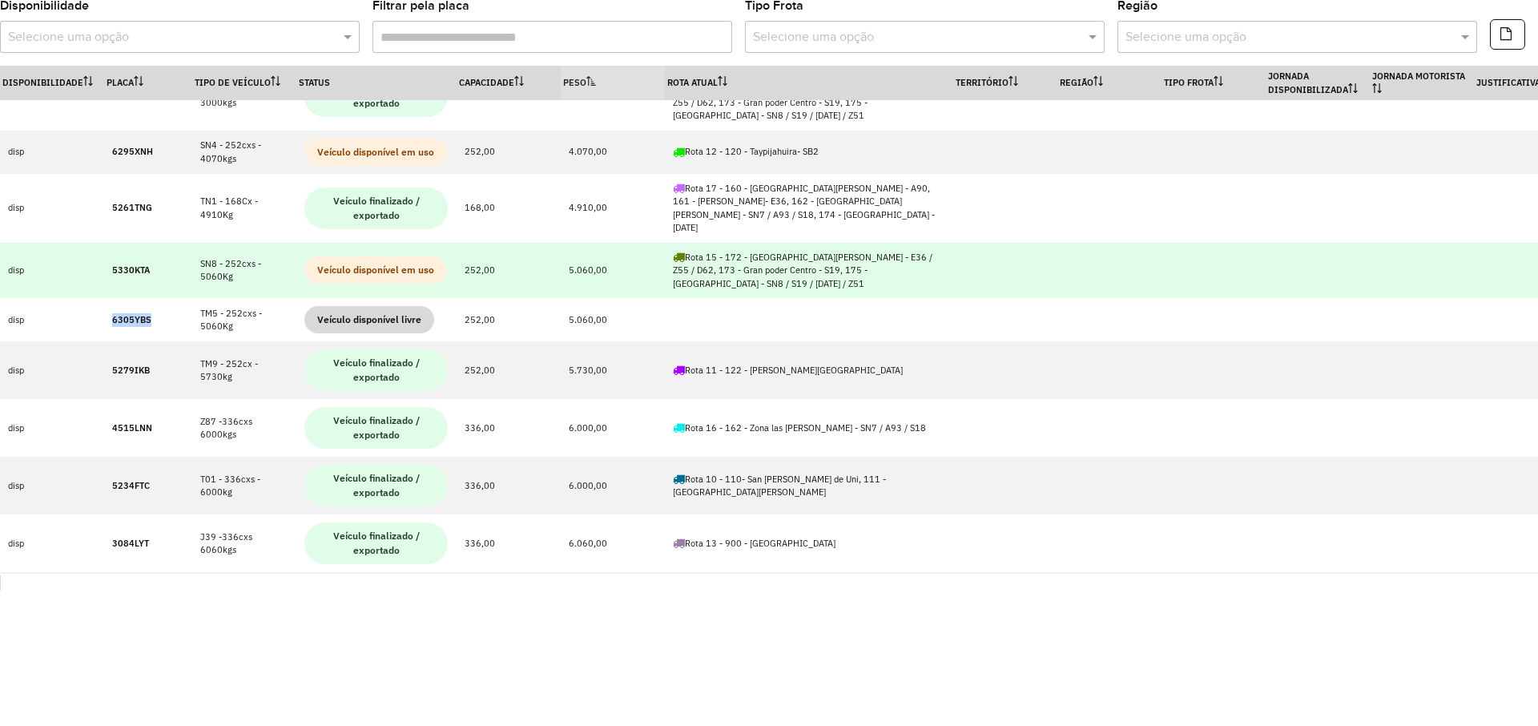
copy strong "6305YBS"
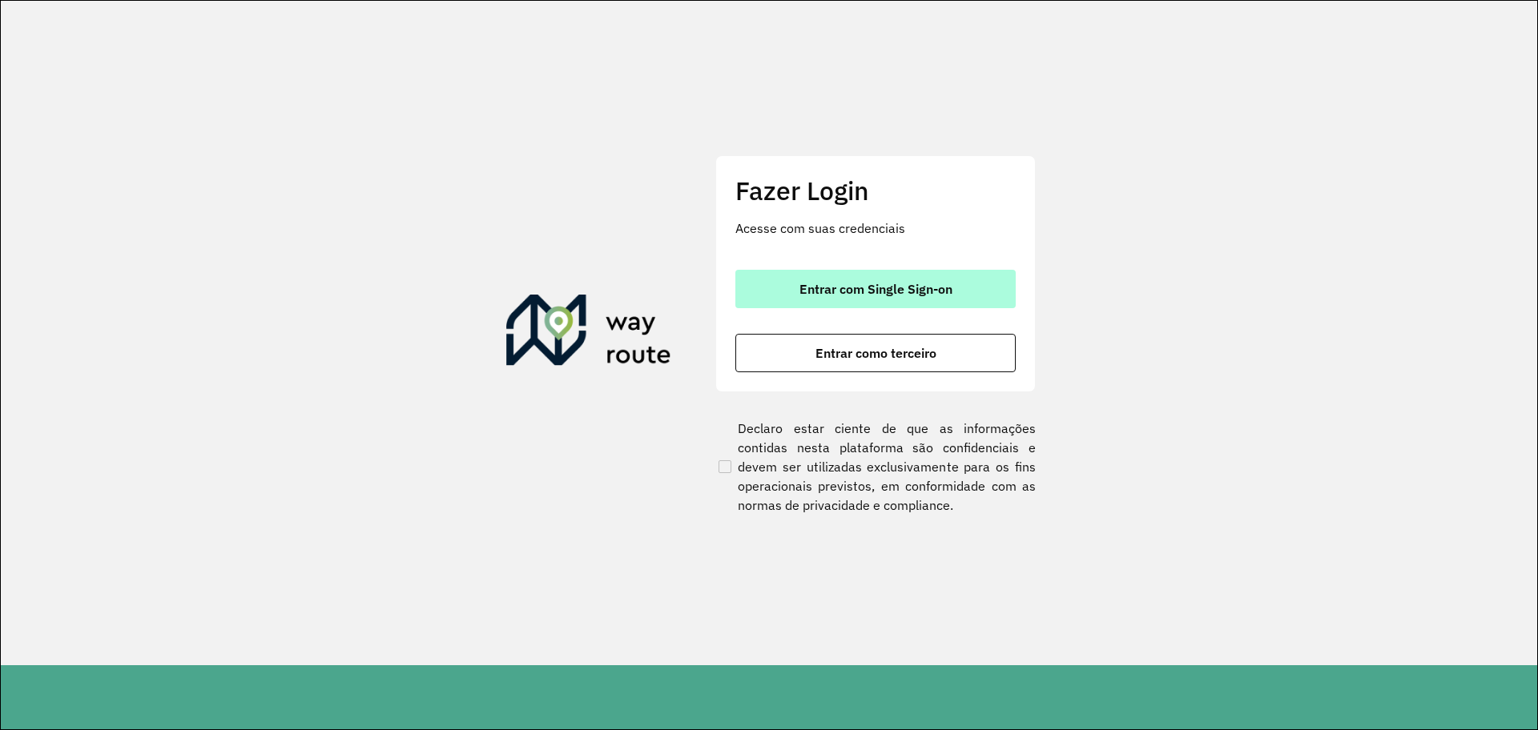
drag, startPoint x: 915, startPoint y: 287, endPoint x: 883, endPoint y: 287, distance: 32.0
click at [913, 287] on span "Entrar com Single Sign-on" at bounding box center [875, 289] width 153 height 13
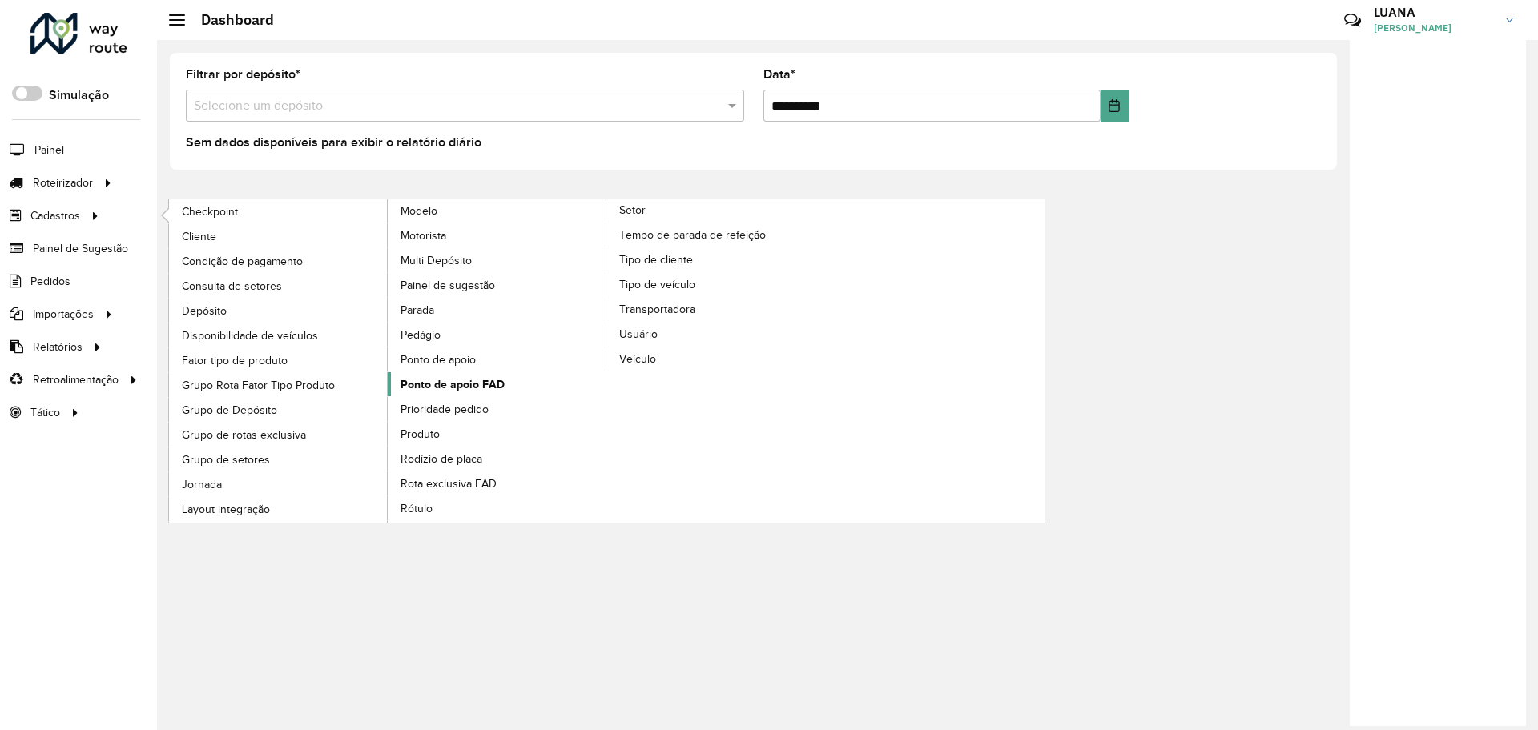
click at [461, 391] on span "Ponto de apoio FAD" at bounding box center [452, 384] width 104 height 17
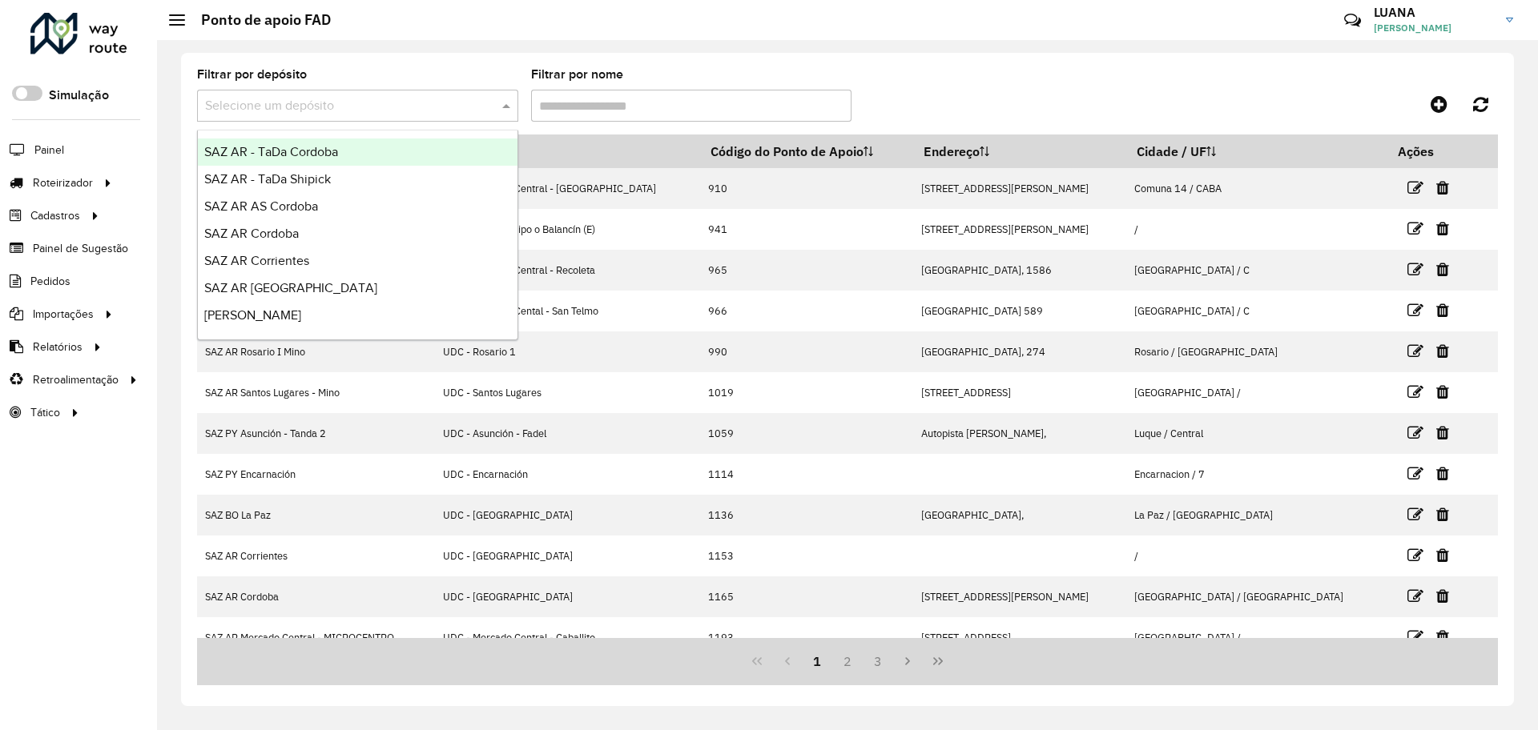
click at [263, 103] on input "text" at bounding box center [341, 106] width 273 height 19
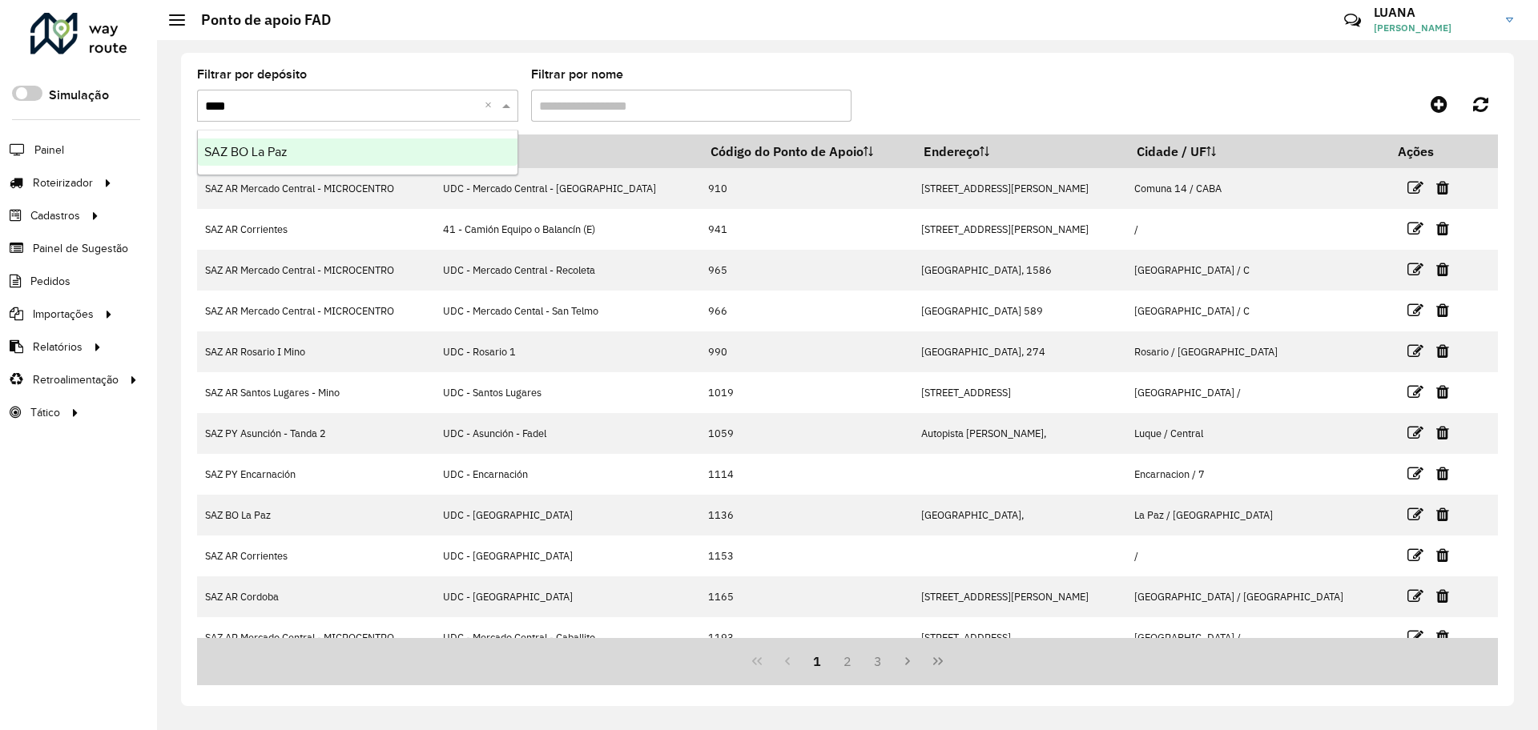
type input "*****"
click at [285, 143] on div "SAZ BO La Paz" at bounding box center [358, 152] width 320 height 27
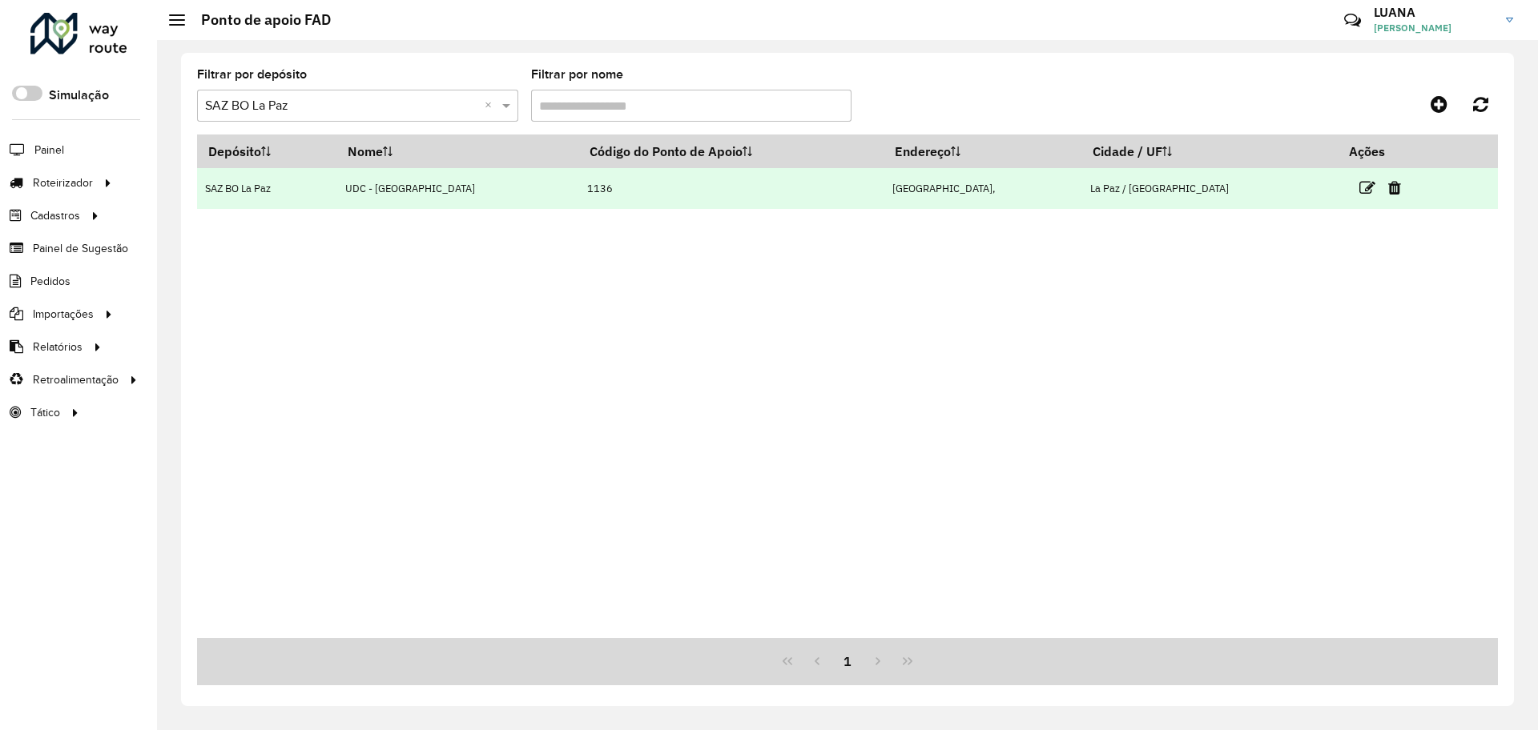
click at [1338, 189] on td at bounding box center [1386, 188] width 96 height 40
click at [1338, 187] on td at bounding box center [1386, 188] width 96 height 40
click at [1359, 189] on icon at bounding box center [1367, 188] width 16 height 16
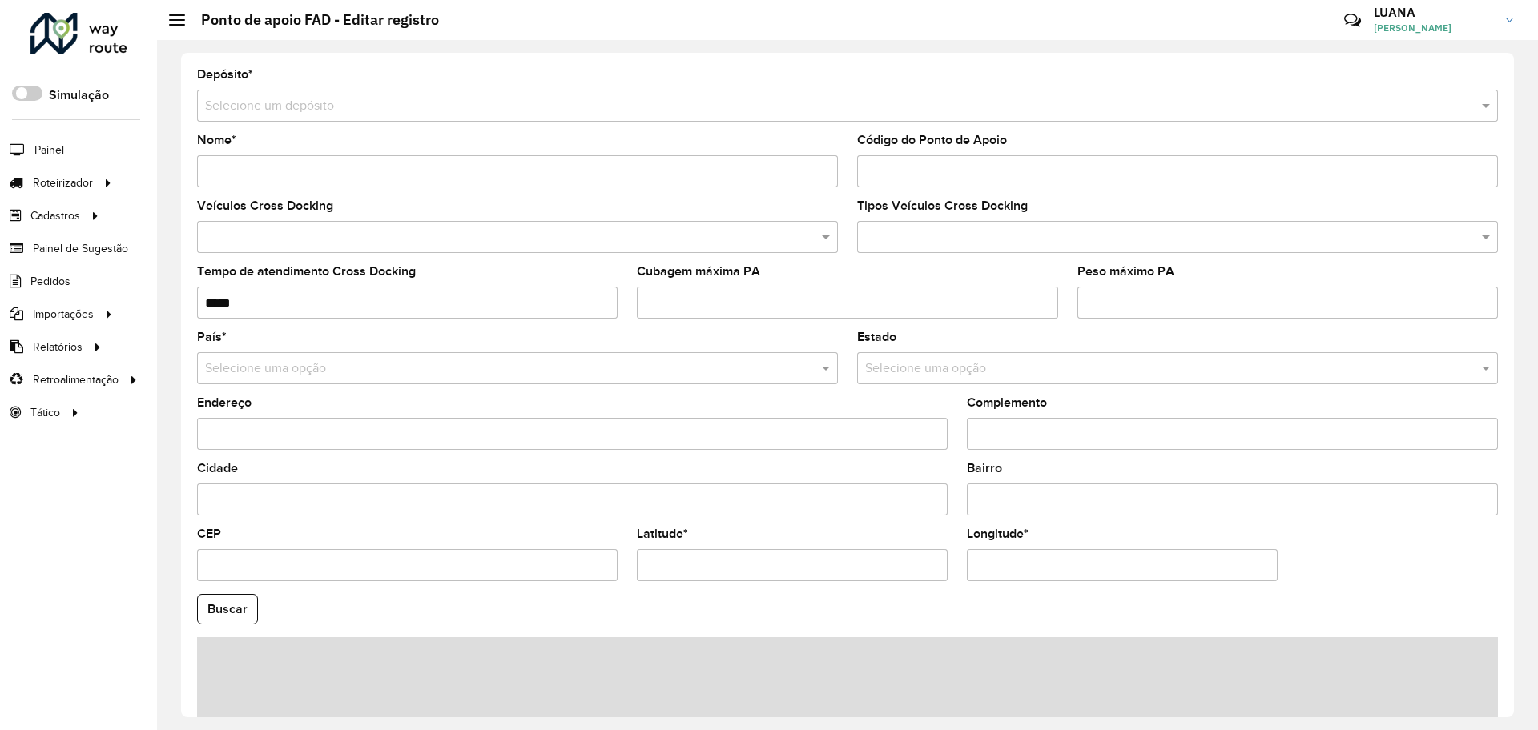
type input "**********"
type input "****"
type input "**********"
type input "******"
type input "**********"
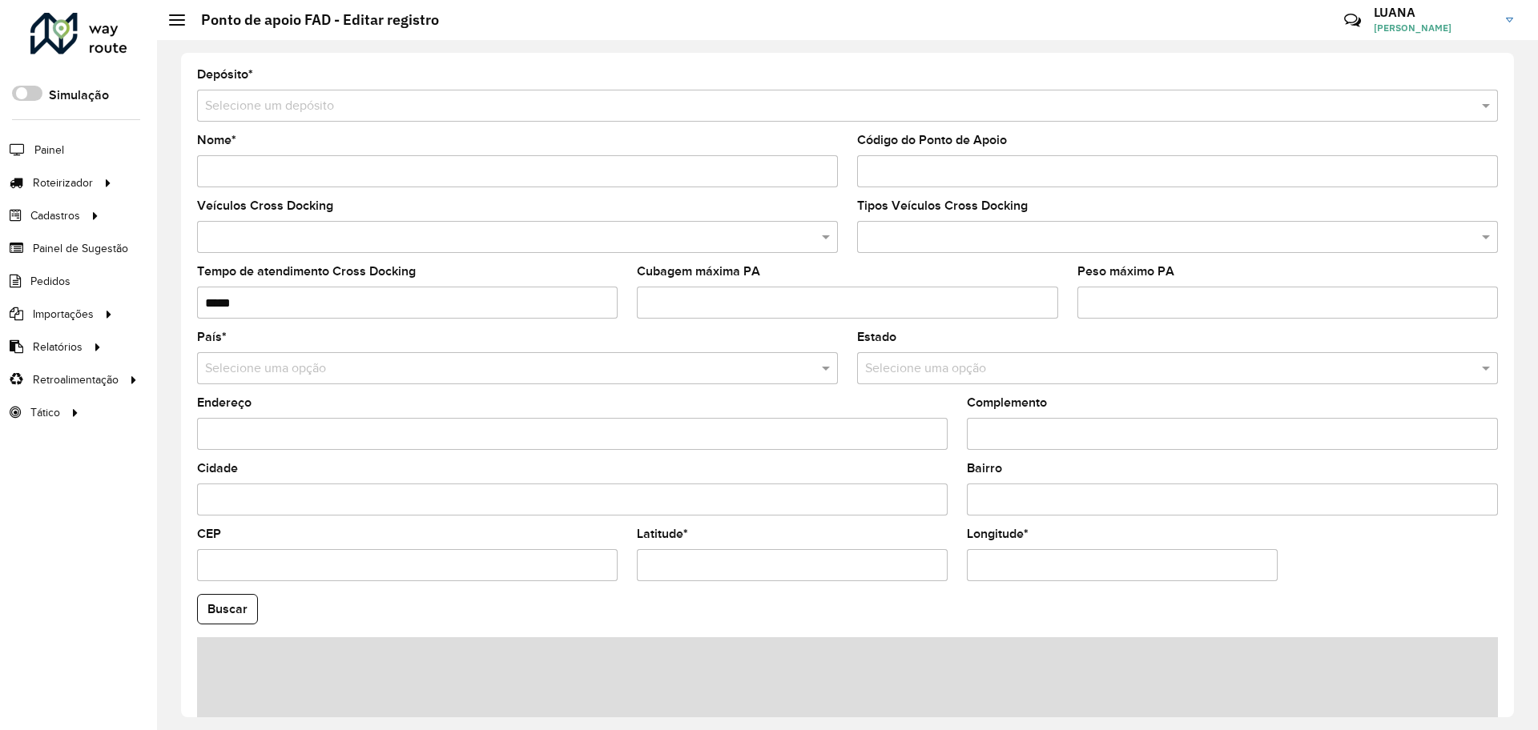
type input "**********"
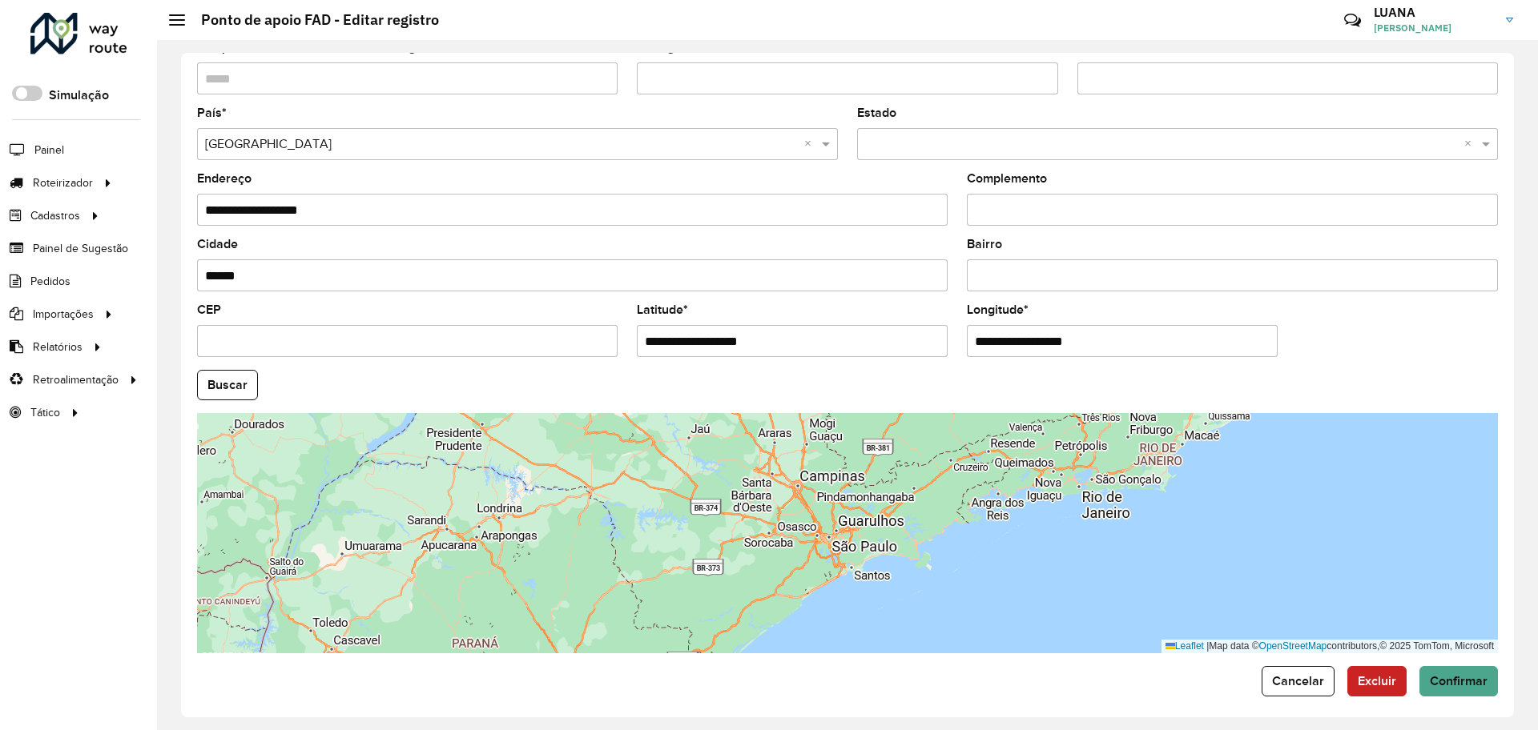
scroll to position [232, 0]
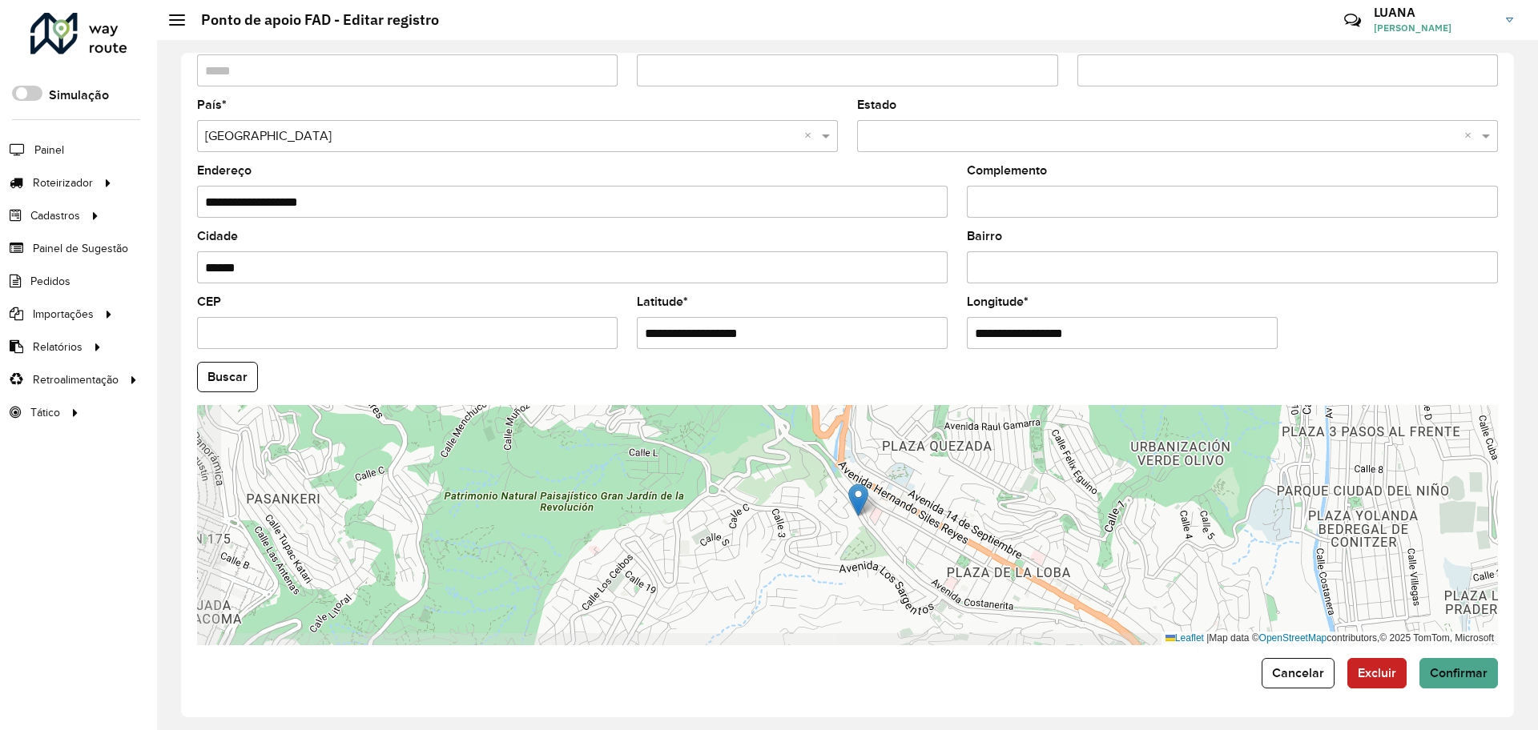
drag, startPoint x: 858, startPoint y: 579, endPoint x: 916, endPoint y: 487, distance: 109.1
click at [916, 487] on div "Leaflet | Map data © OpenStreetMap contributors,© 2025 TomTom, Microsoft" at bounding box center [847, 525] width 1301 height 240
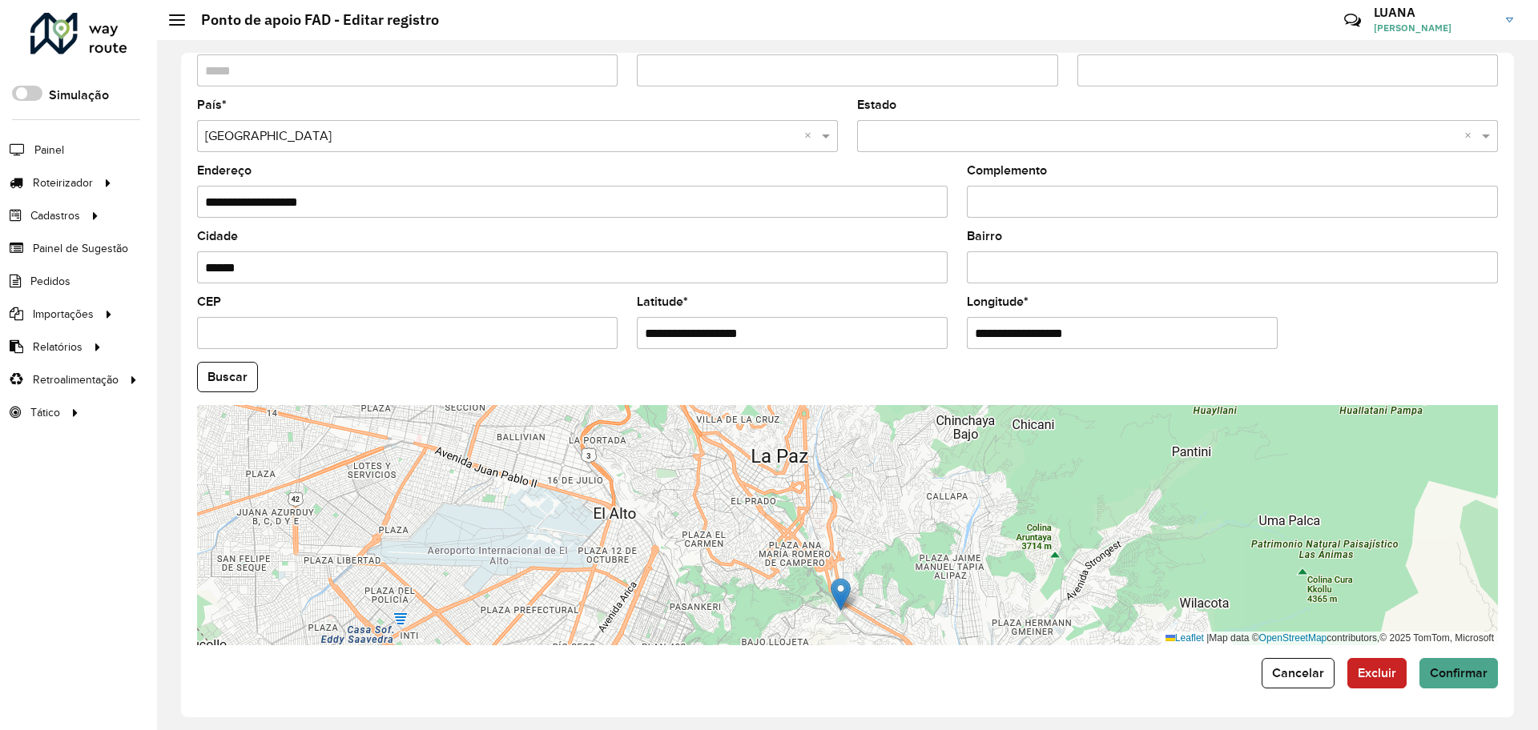
drag, startPoint x: 964, startPoint y: 501, endPoint x: 935, endPoint y: 589, distance: 92.7
click at [935, 589] on div "Leaflet | Map data © OpenStreetMap contributors,© 2025 TomTom, Microsoft" at bounding box center [847, 525] width 1301 height 240
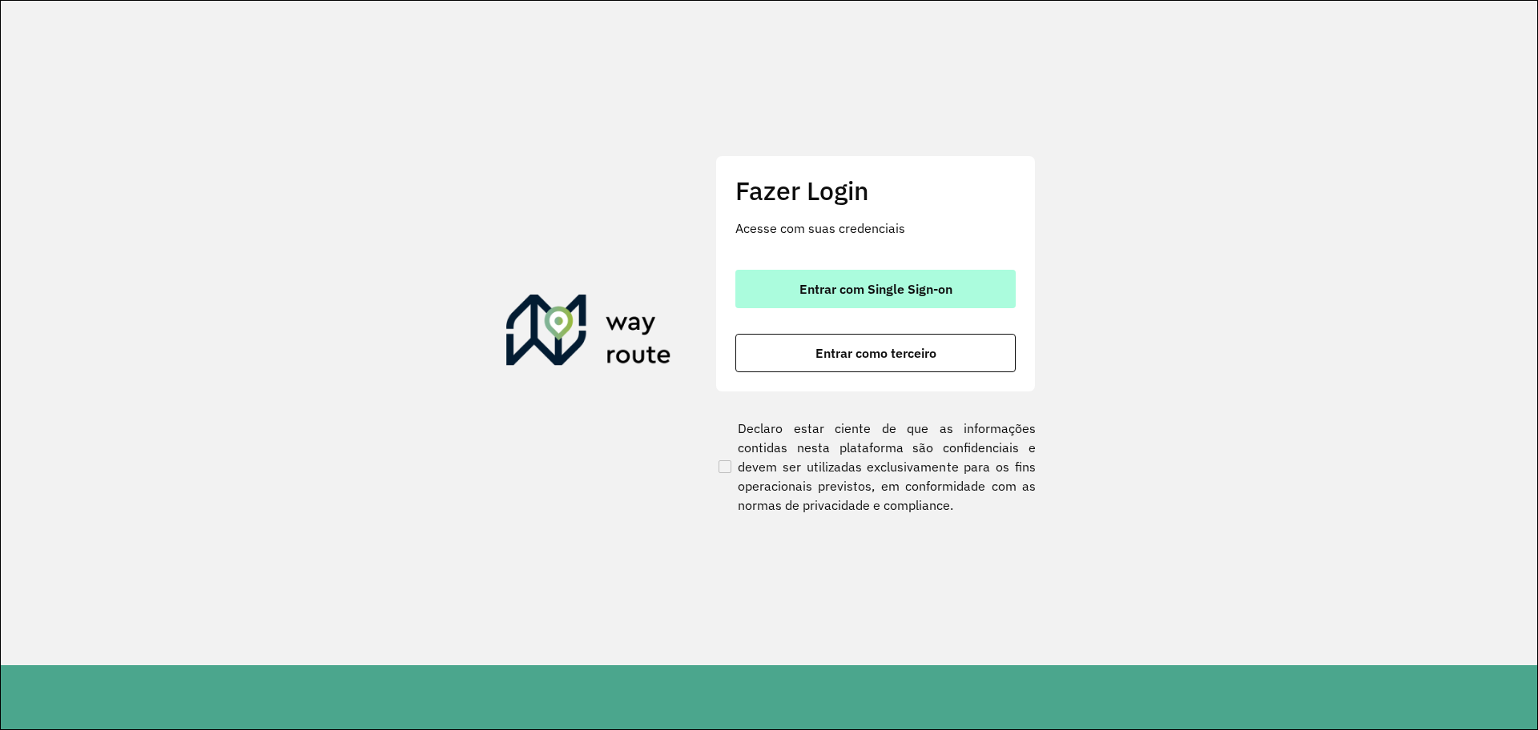
click at [961, 294] on button "Entrar com Single Sign-on" at bounding box center [875, 289] width 280 height 38
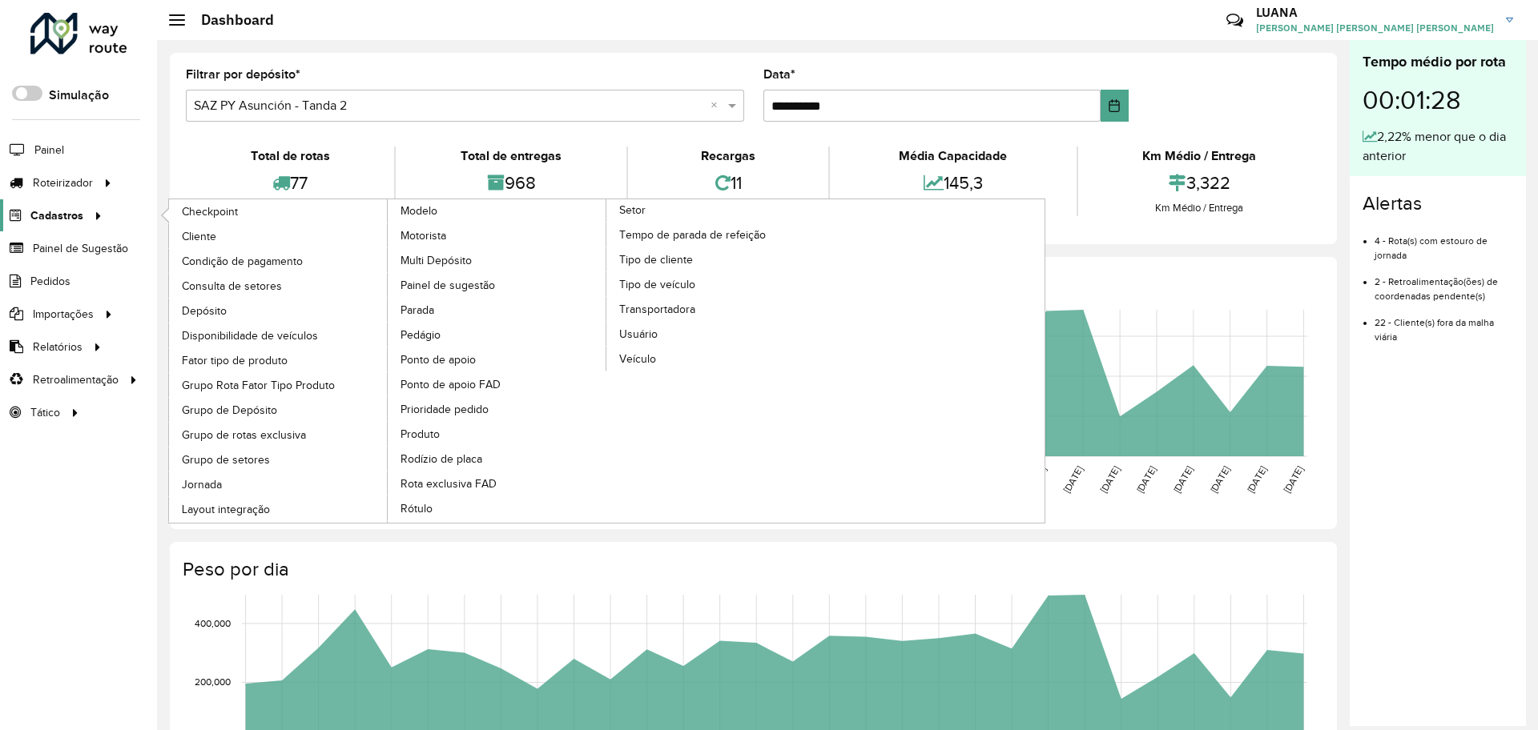
click at [46, 217] on span "Cadastros" at bounding box center [56, 215] width 53 height 17
click at [472, 480] on span "Rota exclusiva FAD" at bounding box center [450, 484] width 101 height 17
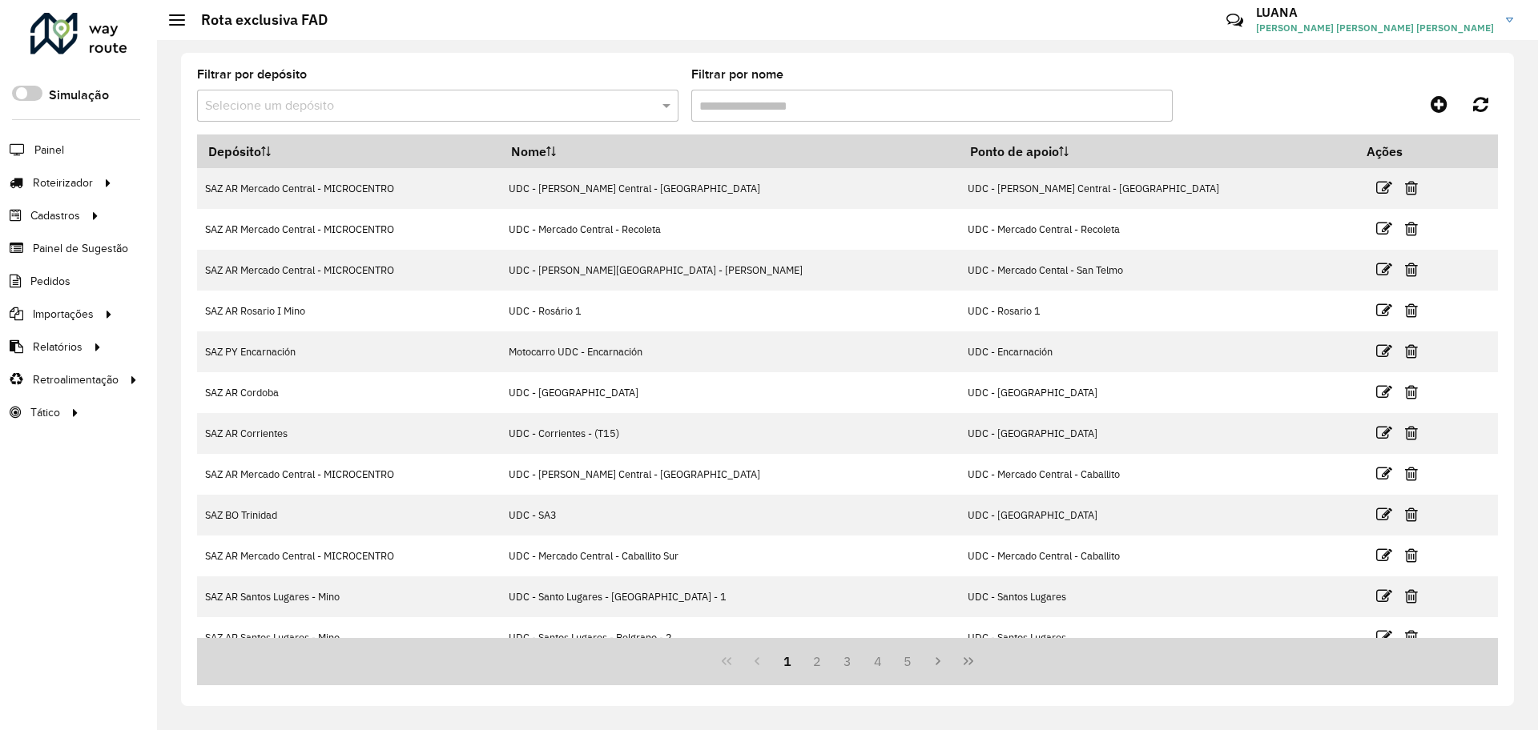
click at [585, 104] on input "text" at bounding box center [421, 106] width 433 height 19
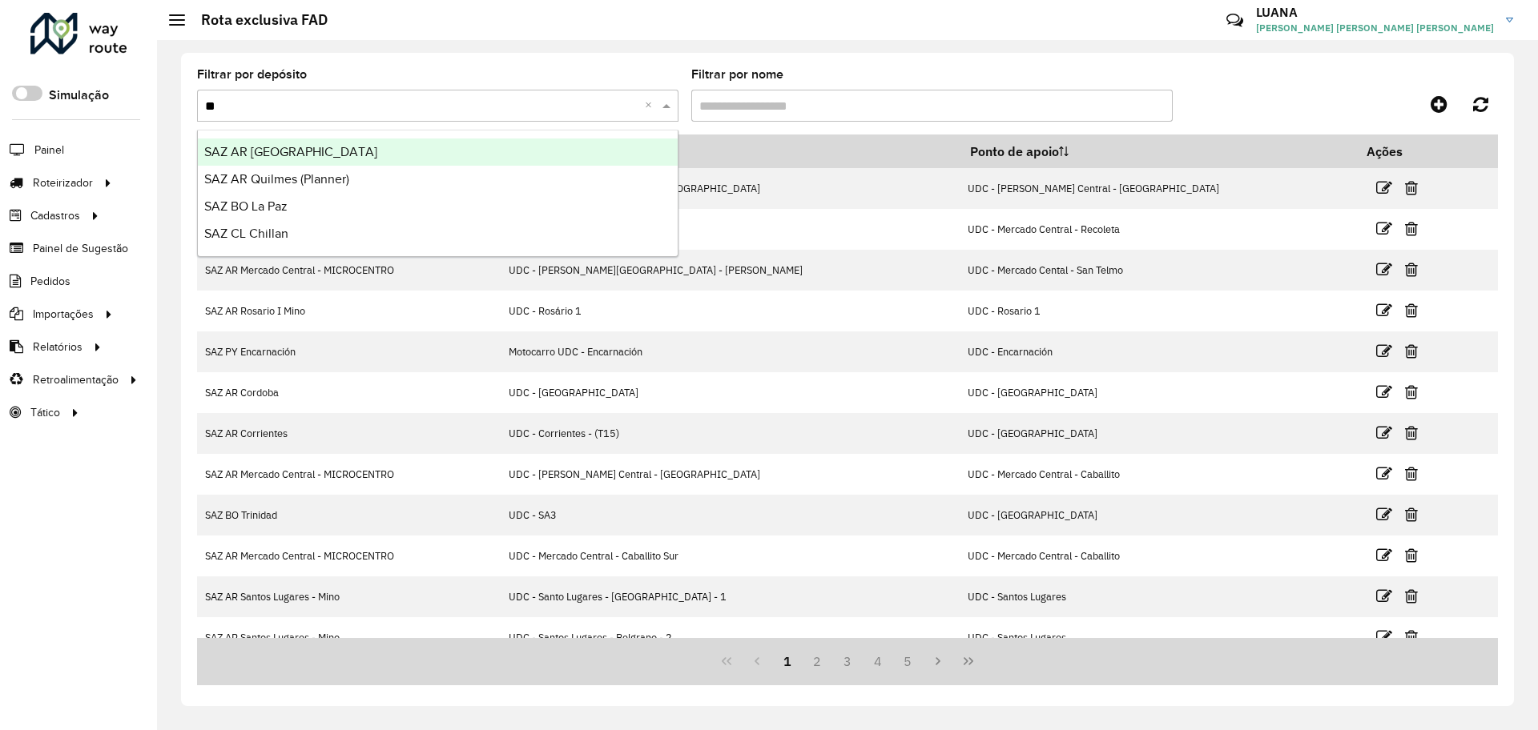
type input "**"
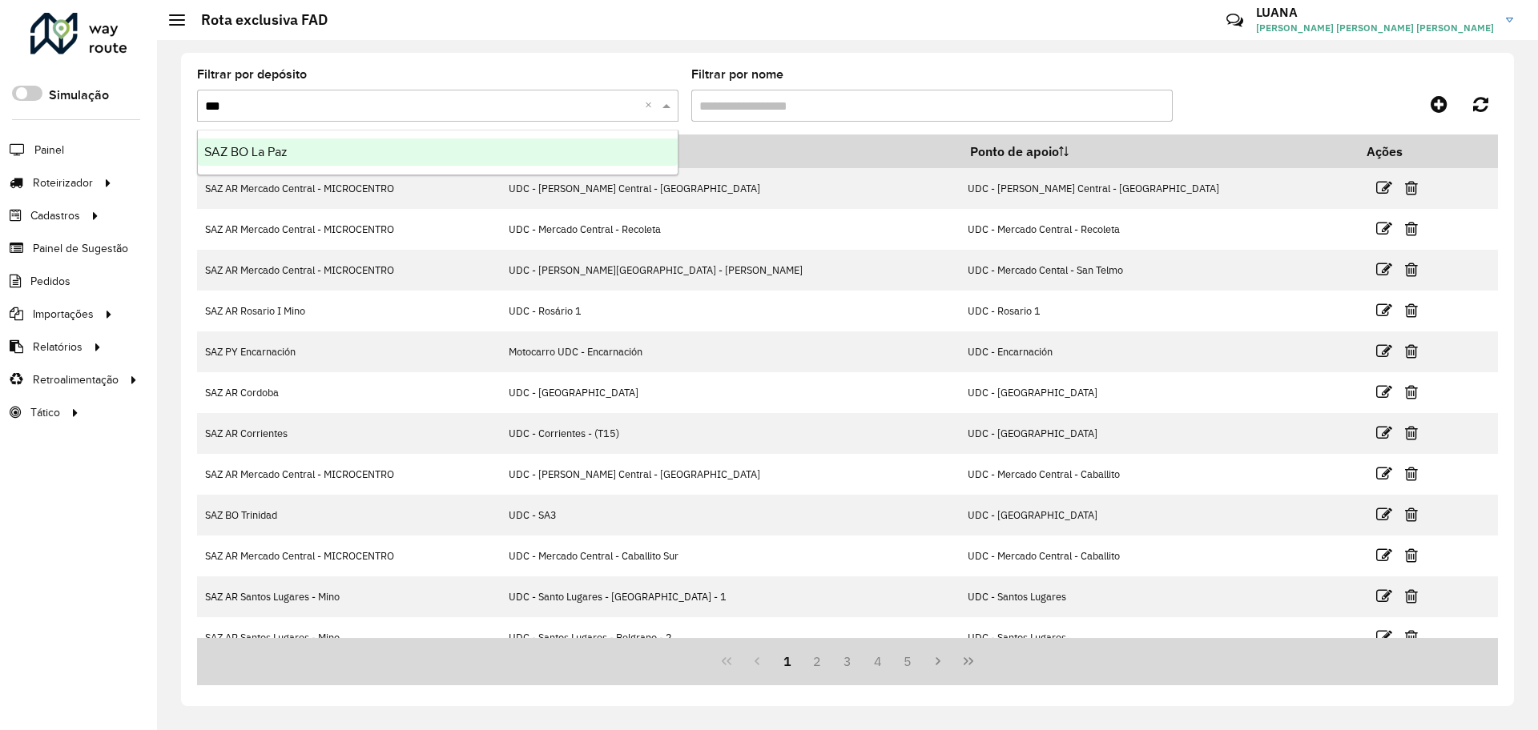
click at [451, 154] on div "SAZ BO La Paz" at bounding box center [438, 152] width 480 height 27
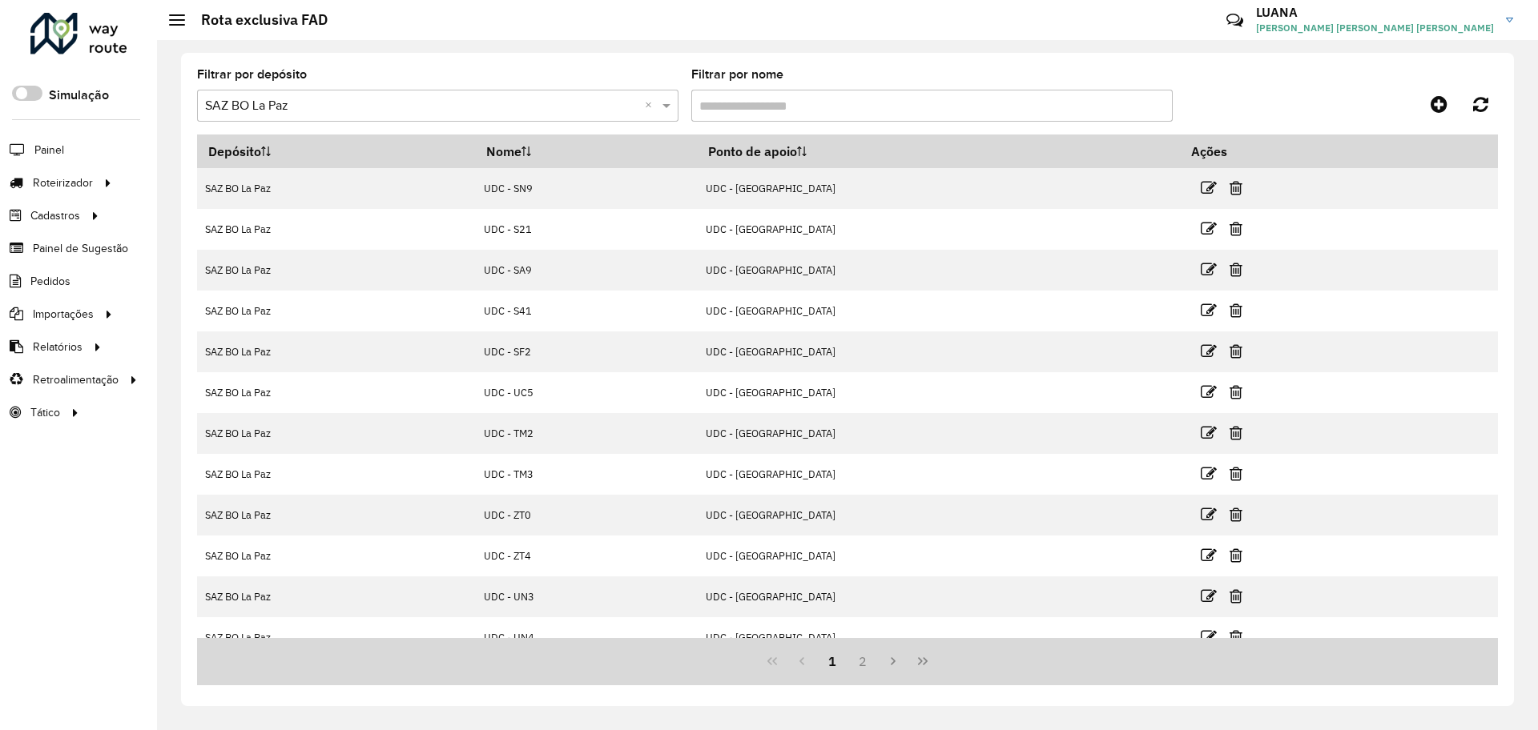
click at [919, 95] on input "Filtrar por nome" at bounding box center [931, 106] width 481 height 32
type input "***"
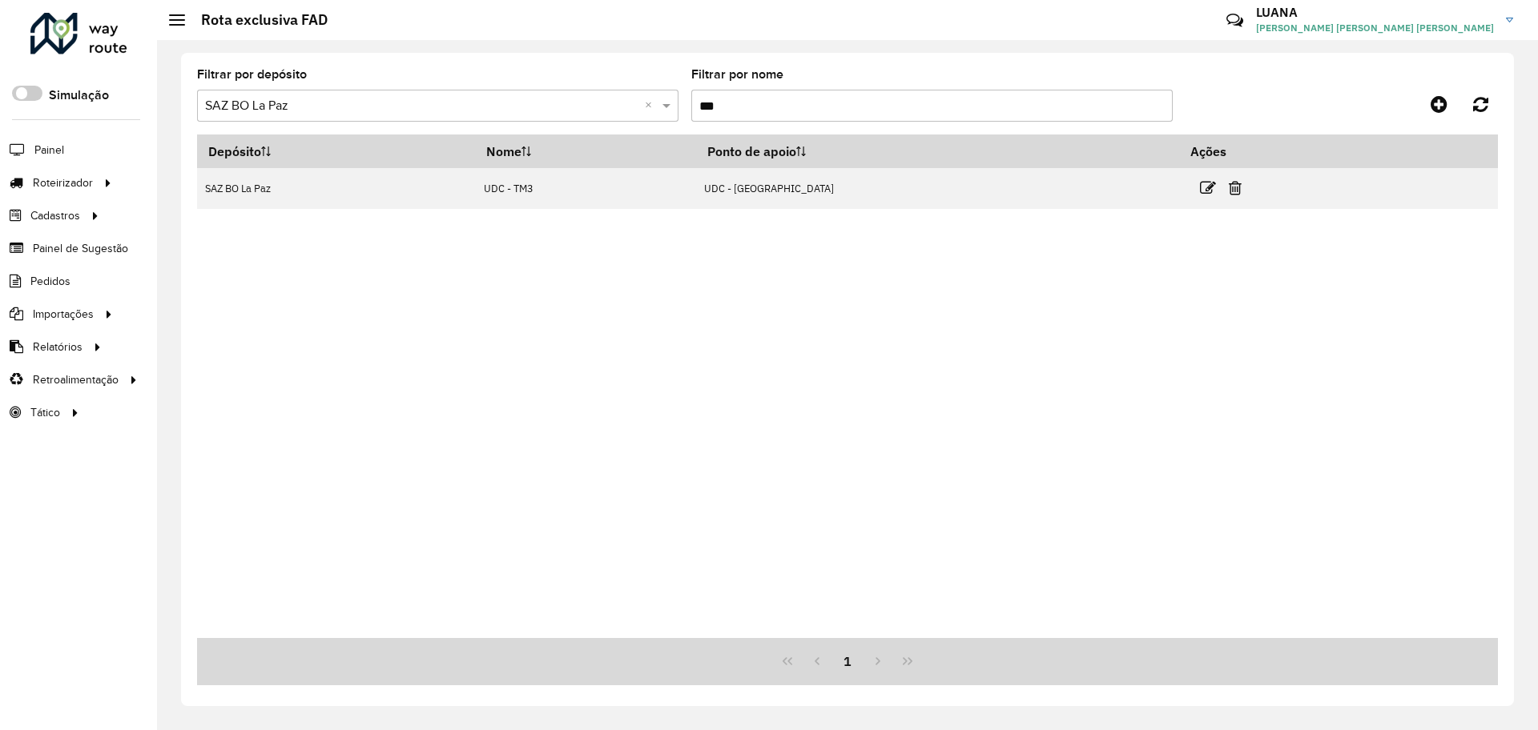
click at [781, 99] on input "***" at bounding box center [931, 106] width 481 height 32
drag, startPoint x: 806, startPoint y: 100, endPoint x: 598, endPoint y: 102, distance: 207.4
click at [598, 102] on formly-group "Filtrar por depósito Selecione um depósito × SAZ [PERSON_NAME] × Filtrar por no…" at bounding box center [678, 102] width 963 height 66
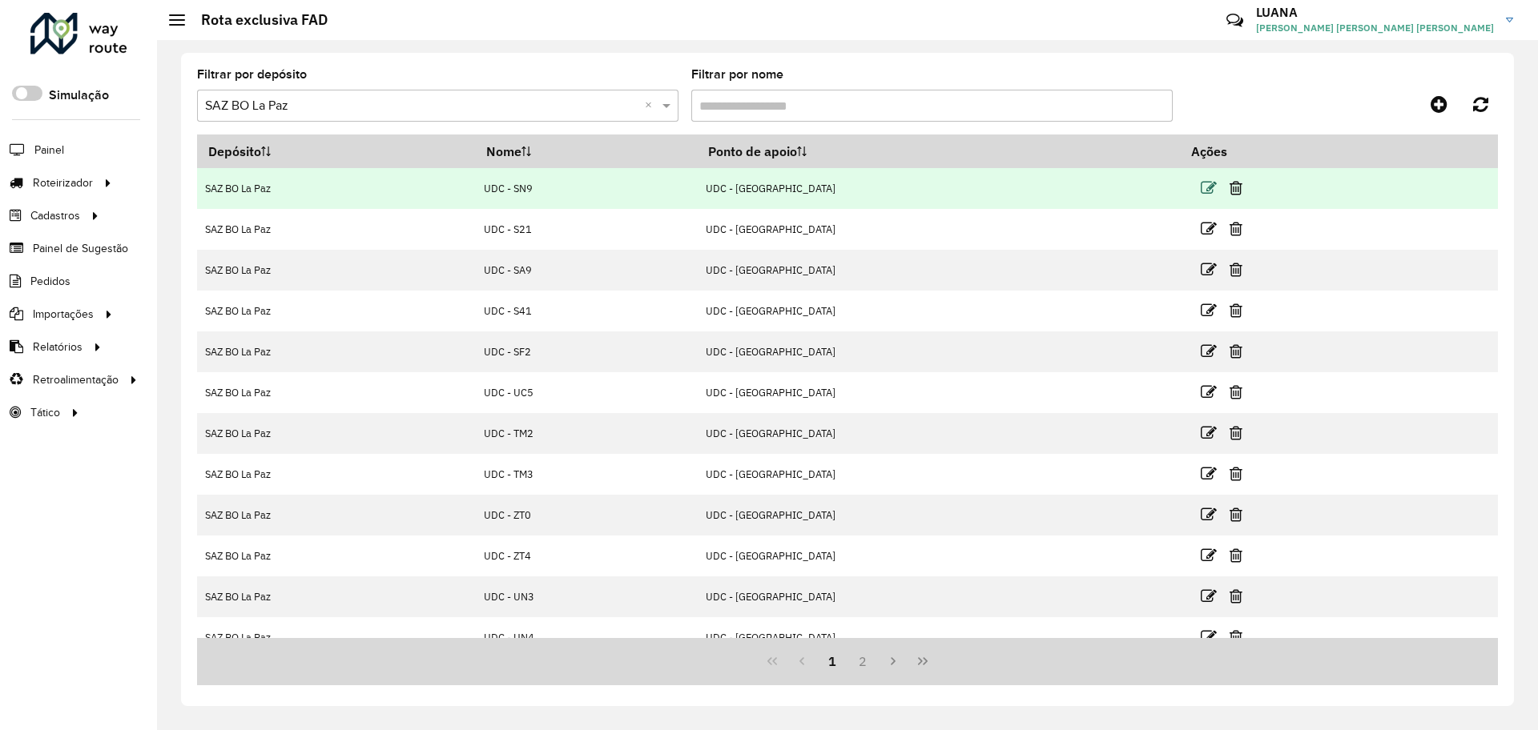
click at [1201, 189] on icon at bounding box center [1209, 188] width 16 height 16
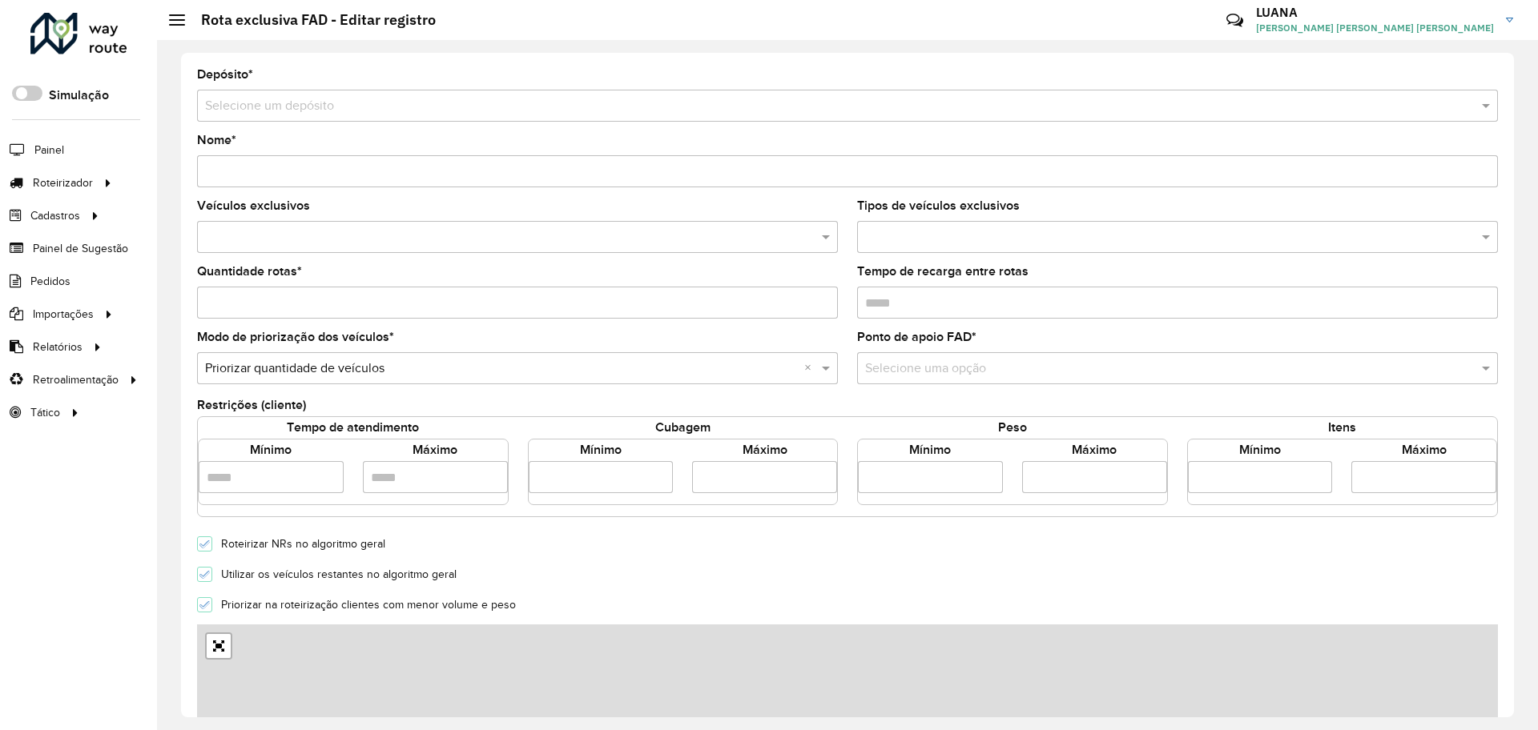
type input "*********"
type input "*"
type input "*****"
type input "****"
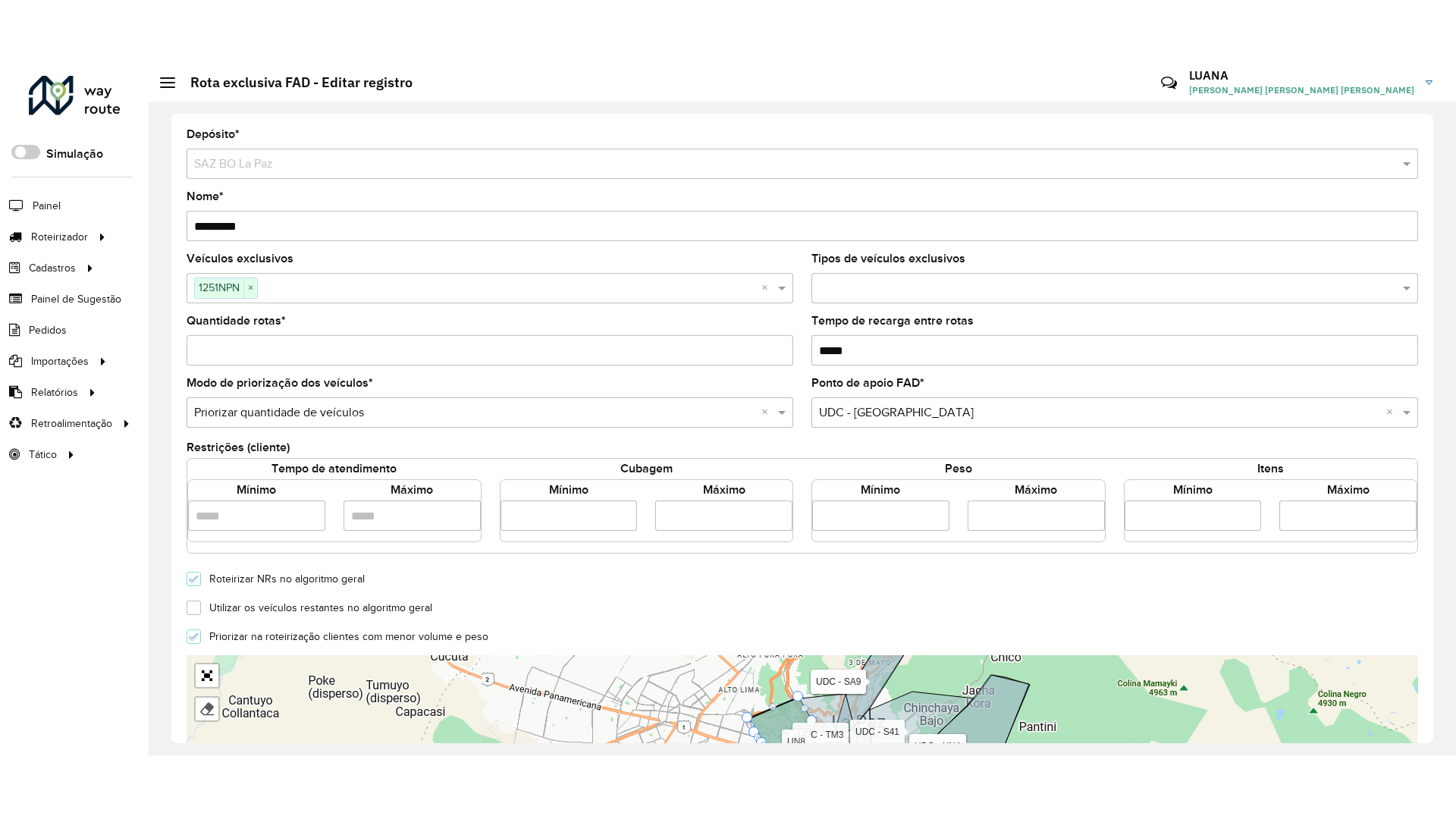
scroll to position [189, 0]
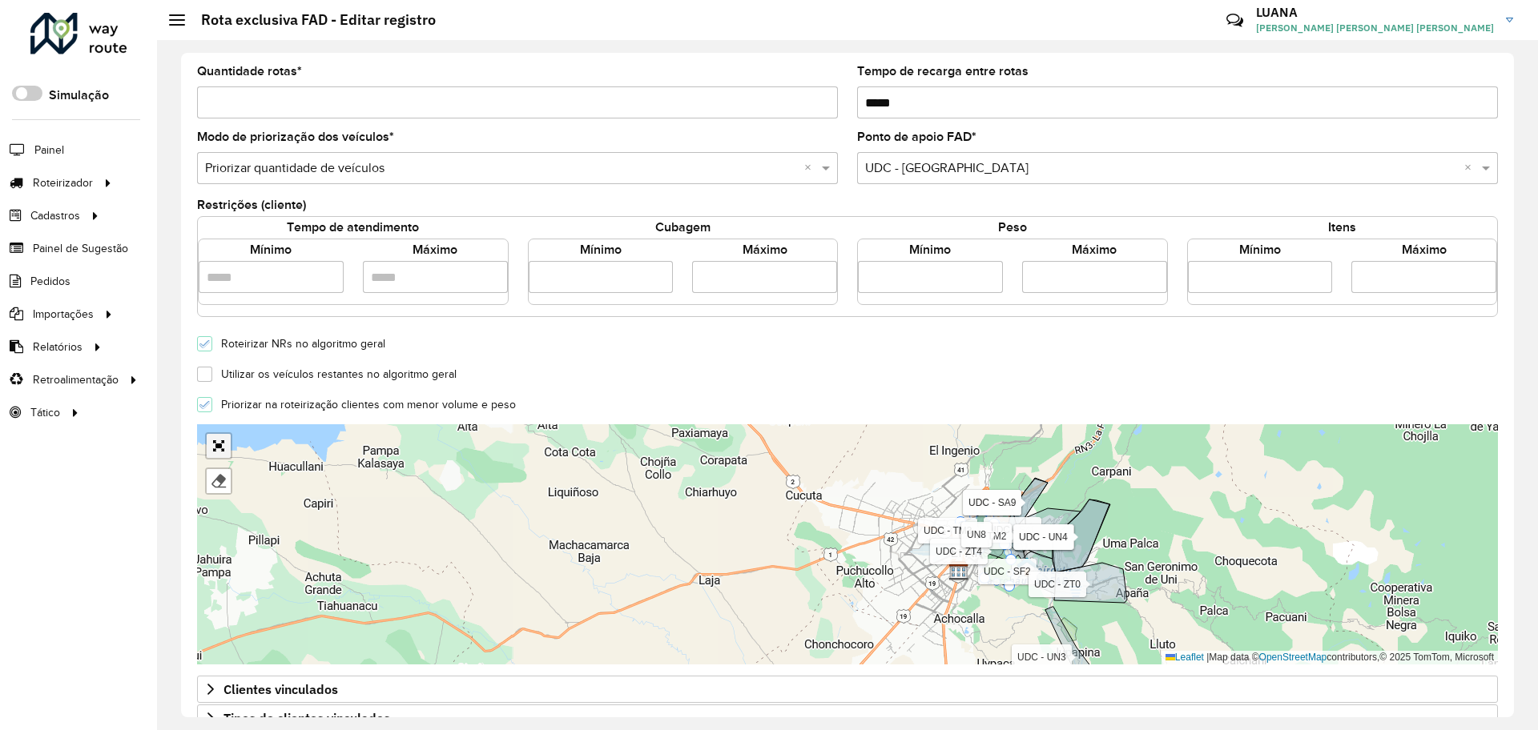
click at [226, 444] on link "Abrir mapa em tela cheia" at bounding box center [219, 446] width 24 height 24
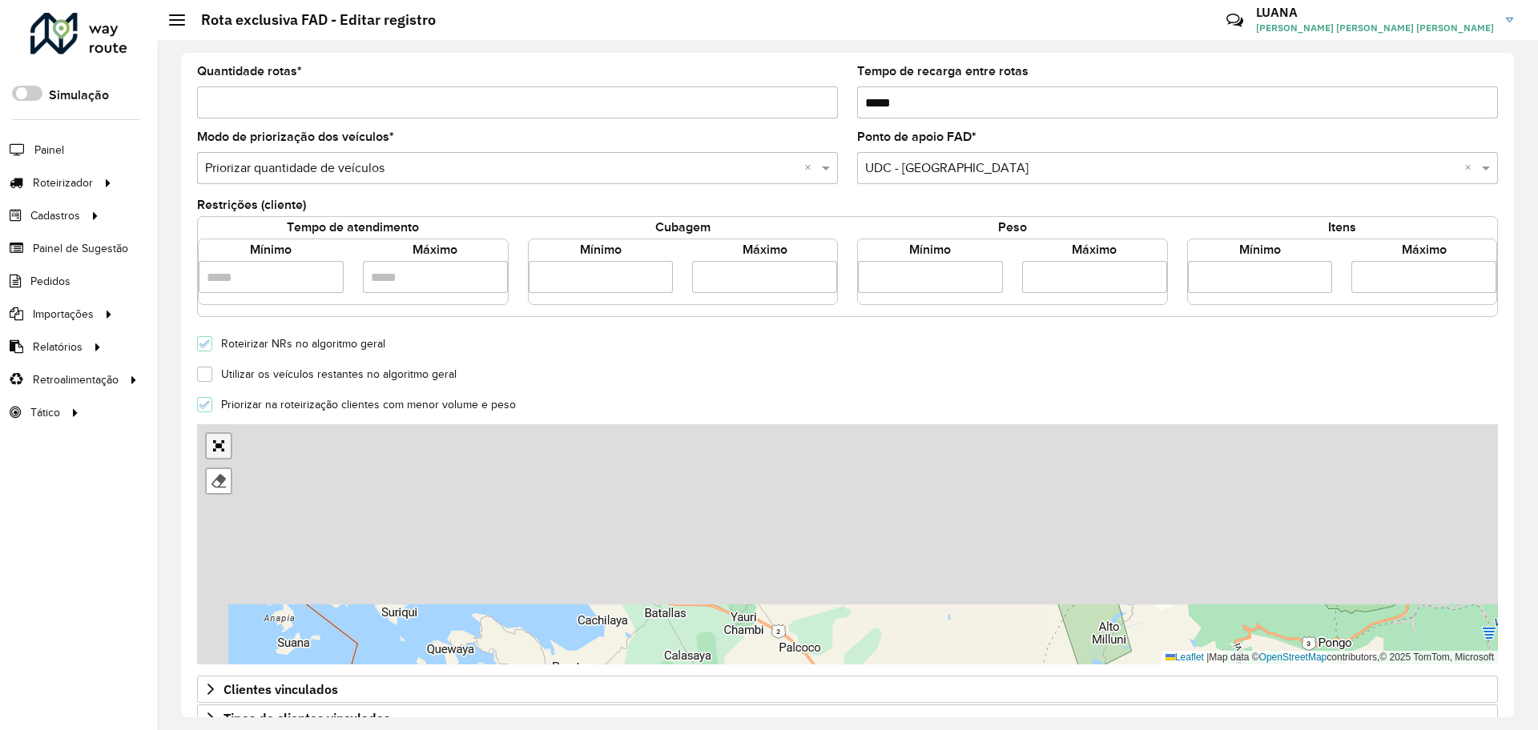
scroll to position [0, 0]
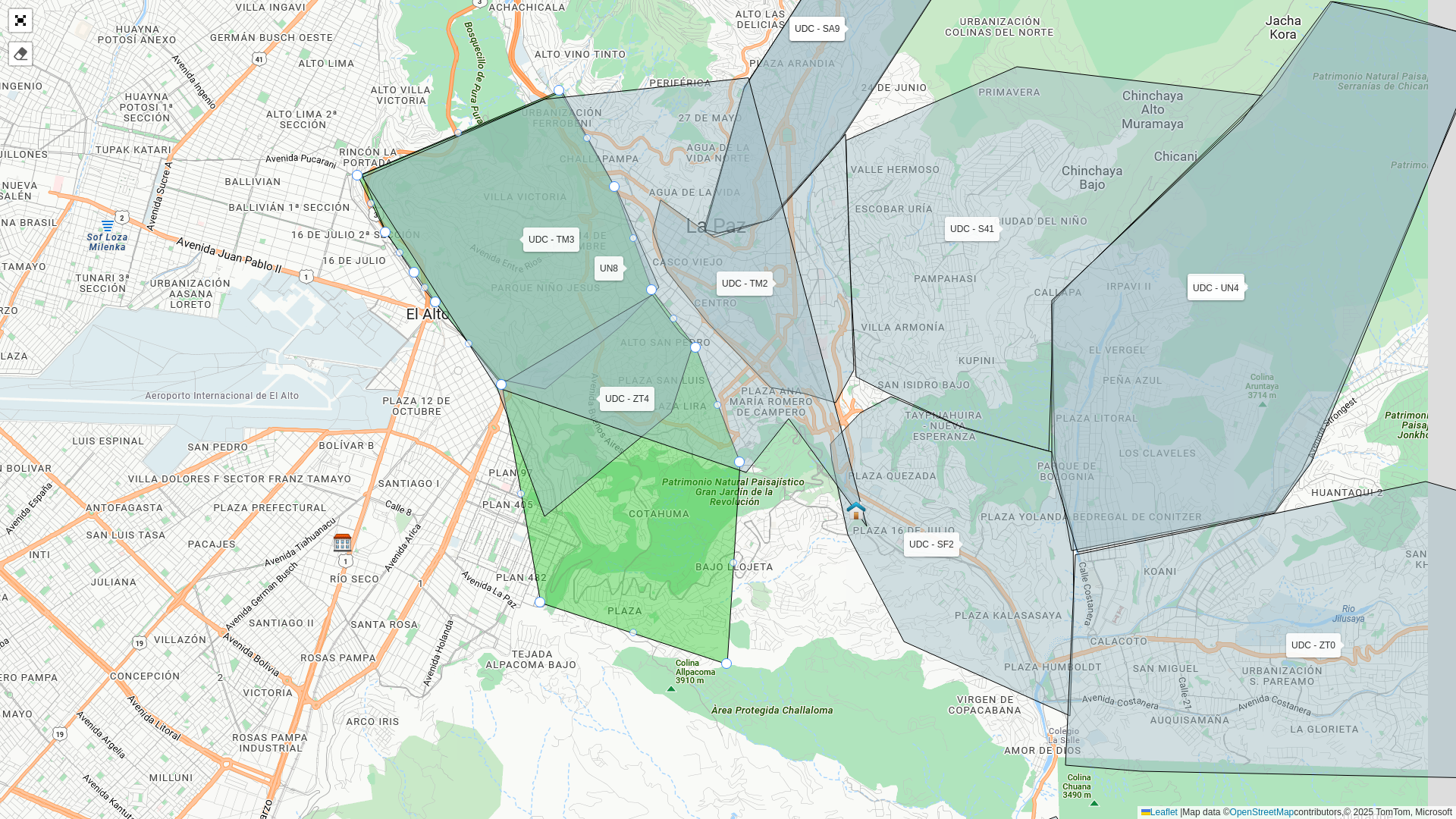
drag, startPoint x: 897, startPoint y: 455, endPoint x: 771, endPoint y: 539, distance: 151.4
click at [771, 539] on div "UDC - S21 UDC - SA9 UDC - S41 UDC - SF2 UDC - UC5 UDC - TM2 UDC - TM3 UDC - ZT0…" at bounding box center [728, 409] width 1456 height 819
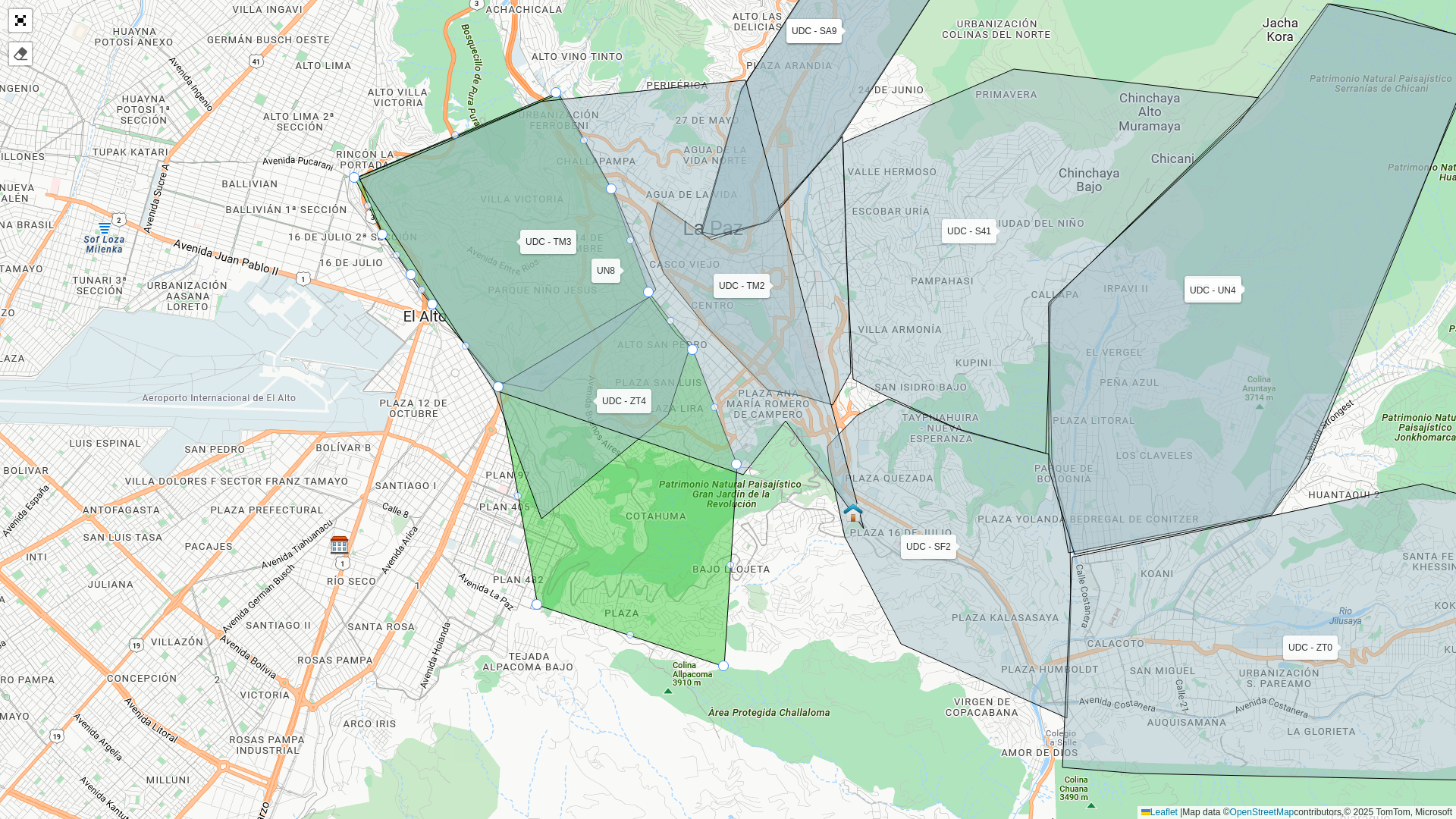
click at [664, 542] on icon at bounding box center [546, 380] width 382 height 573
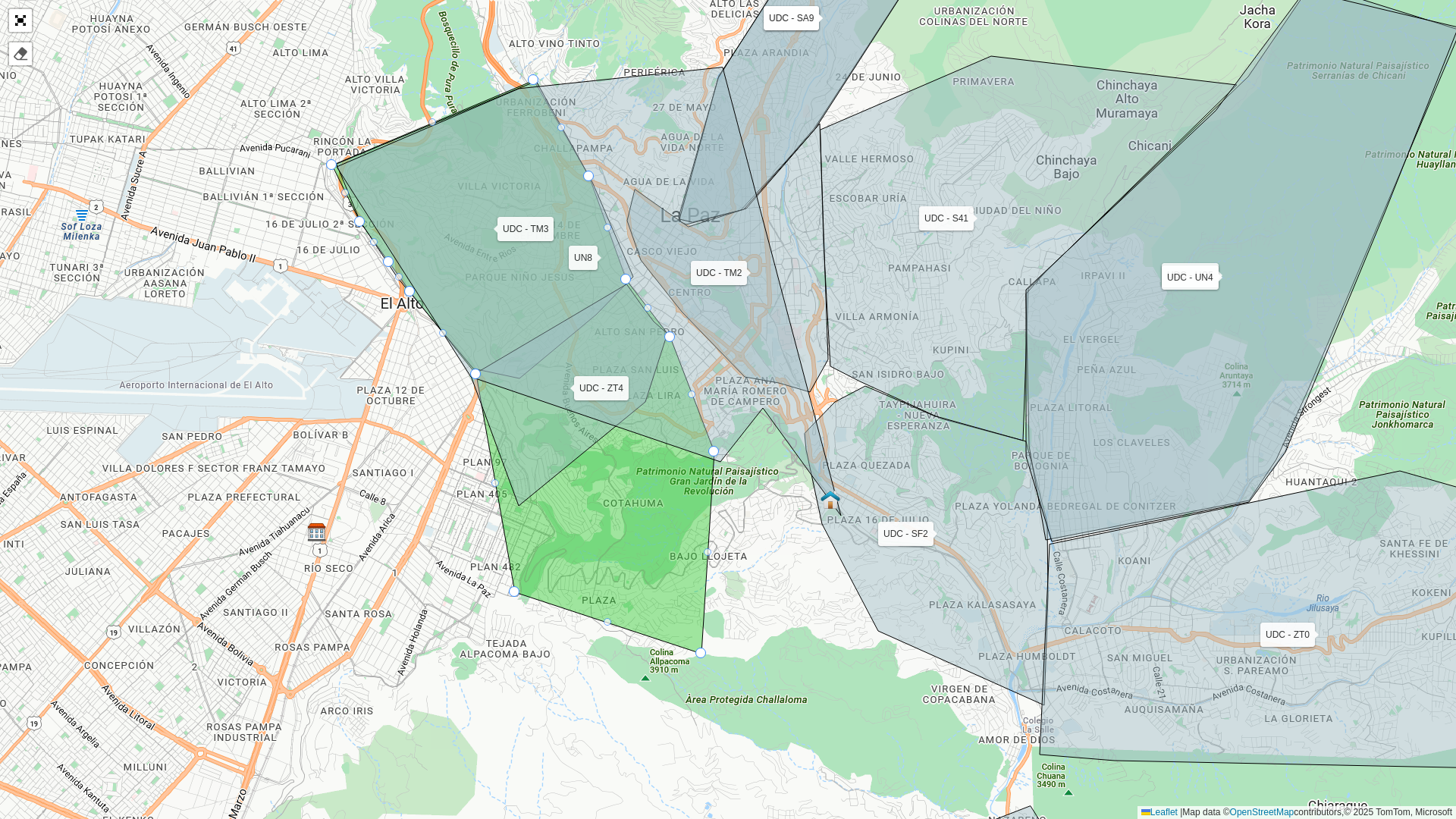
drag, startPoint x: 826, startPoint y: 650, endPoint x: 666, endPoint y: 574, distance: 177.1
click at [666, 574] on div "UDC - S21 UDC - SA9 UDC - S41 UDC - SF2 UDC - UC5 UDC - TM2 UDC - TM3 UDC - ZT0…" at bounding box center [728, 409] width 1456 height 819
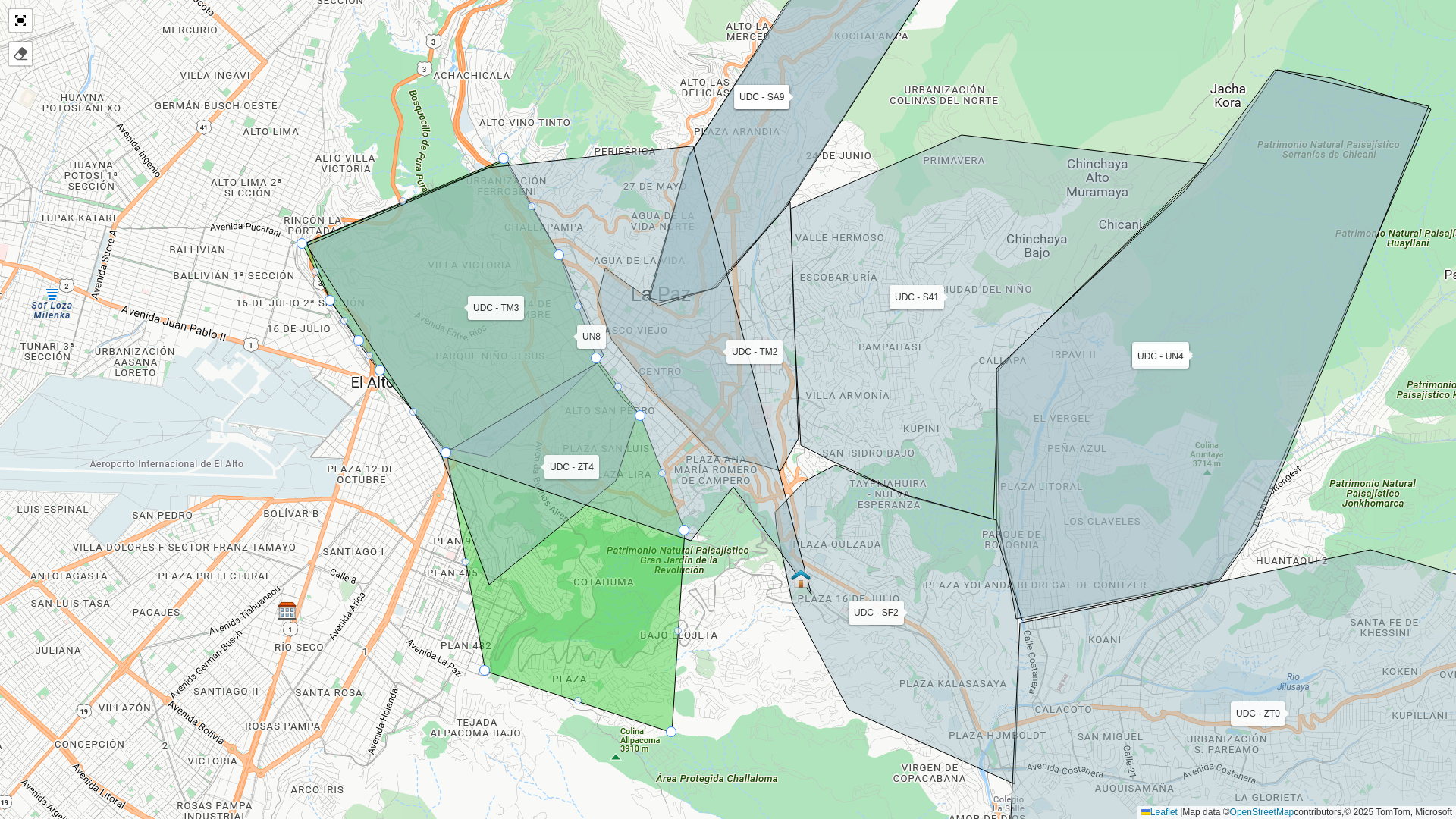
click at [598, 173] on icon at bounding box center [559, 370] width 505 height 448
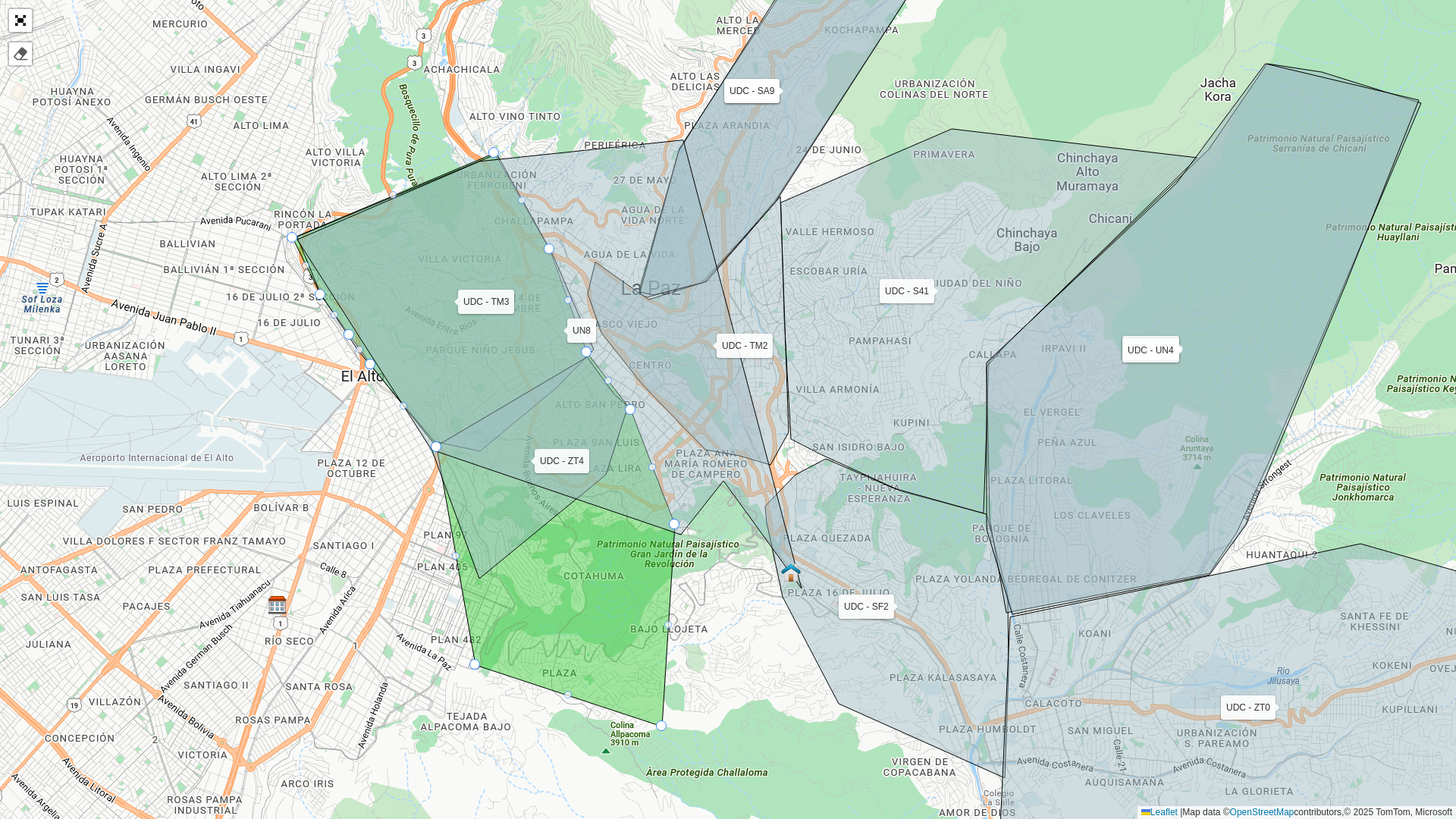
drag, startPoint x: 778, startPoint y: 652, endPoint x: 628, endPoint y: 587, distance: 163.5
click at [628, 587] on div "UDC - S21 UDC - SA9 UDC - S41 UDC - SF2 UDC - UC5 UDC - TM2 UDC - TM3 UDC - ZT0…" at bounding box center [728, 409] width 1456 height 819
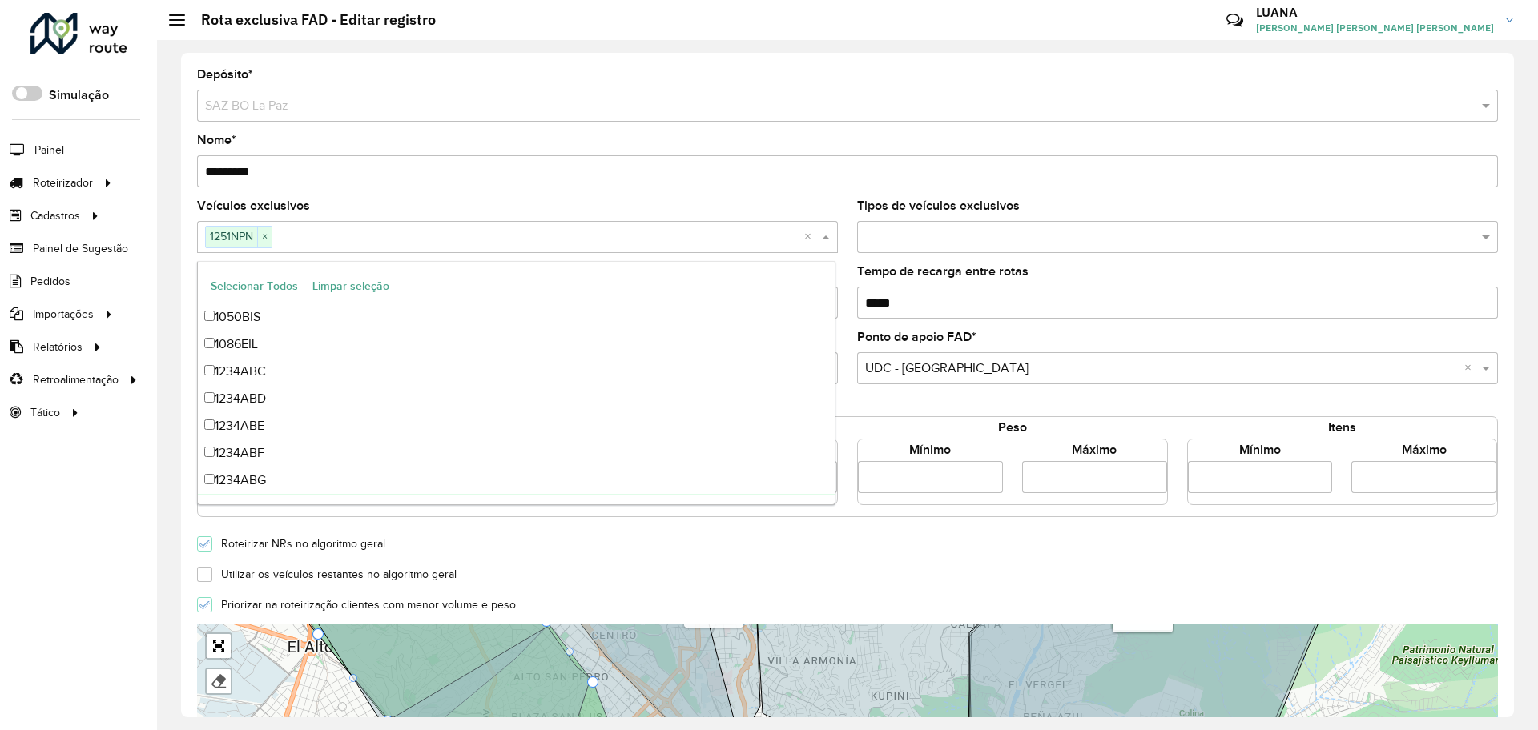
click at [345, 239] on input "text" at bounding box center [538, 237] width 532 height 19
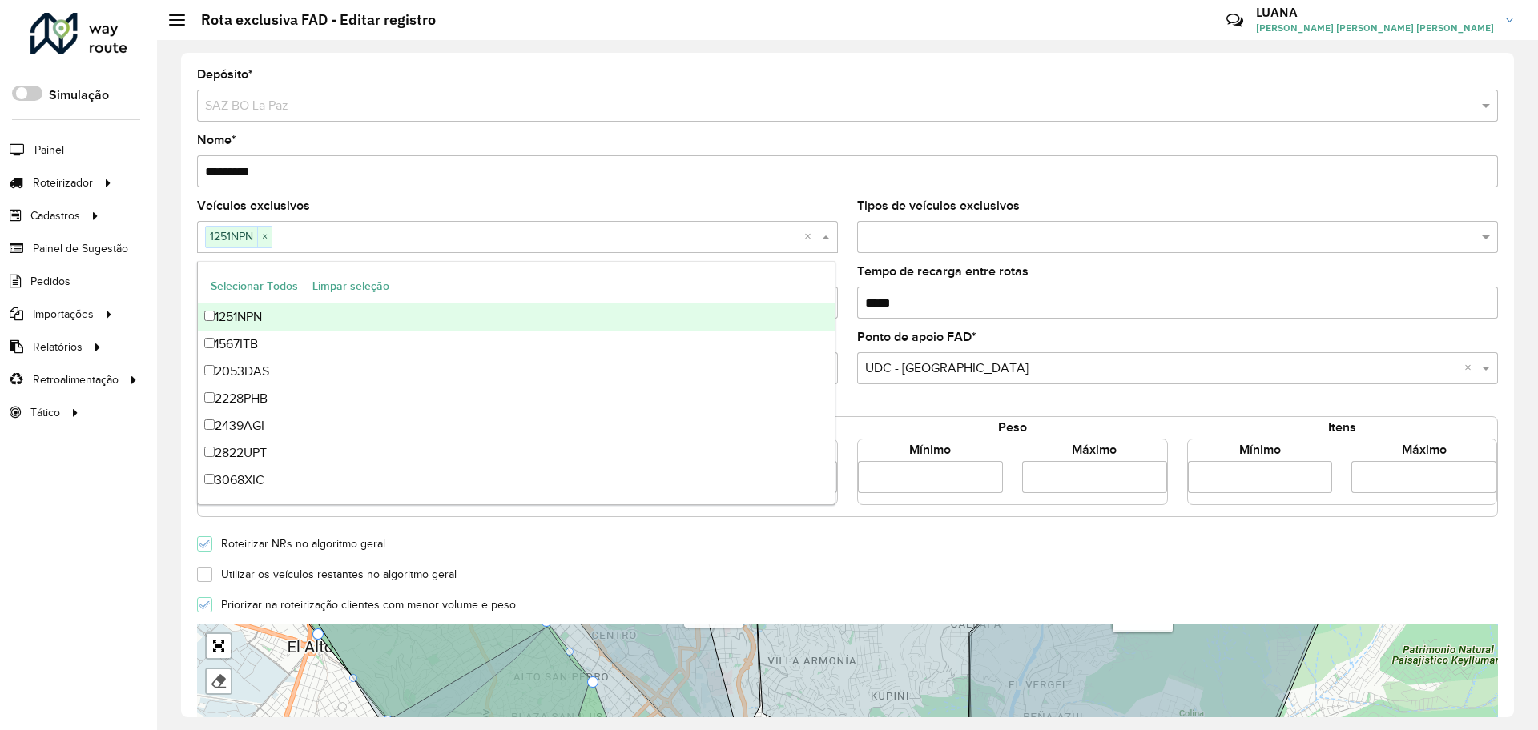
click at [549, 143] on div "Nome * *********" at bounding box center [847, 161] width 1301 height 53
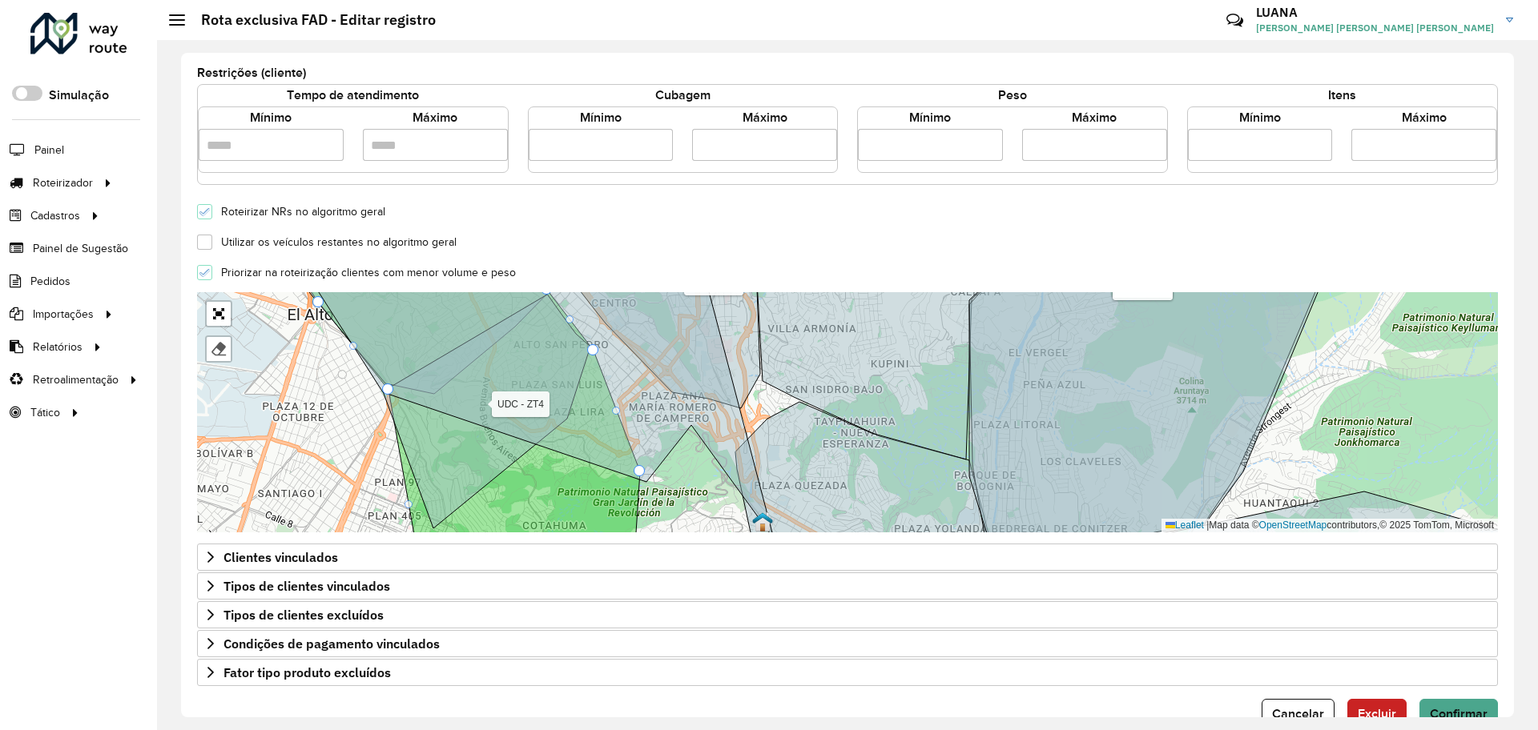
scroll to position [373, 0]
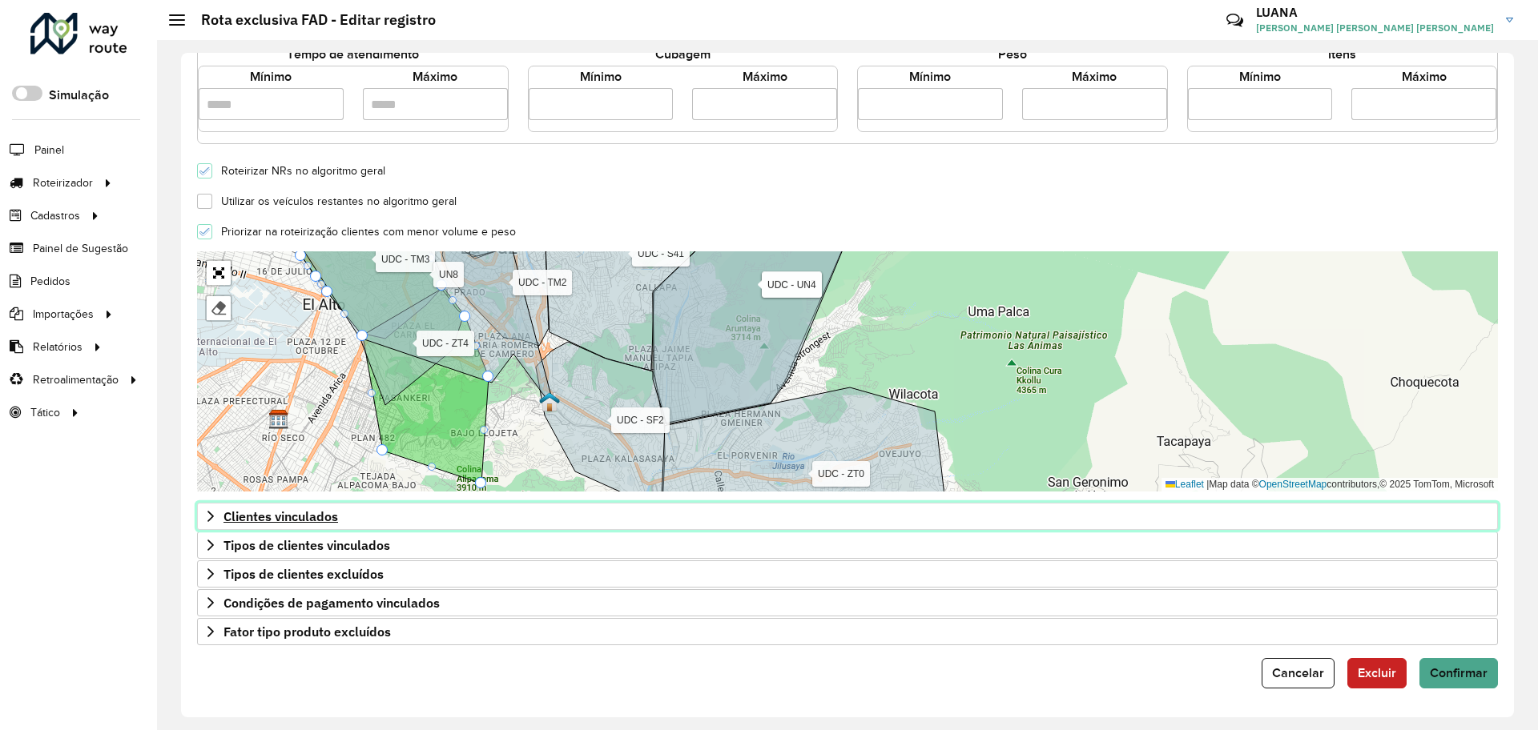
click at [212, 511] on icon at bounding box center [210, 516] width 13 height 13
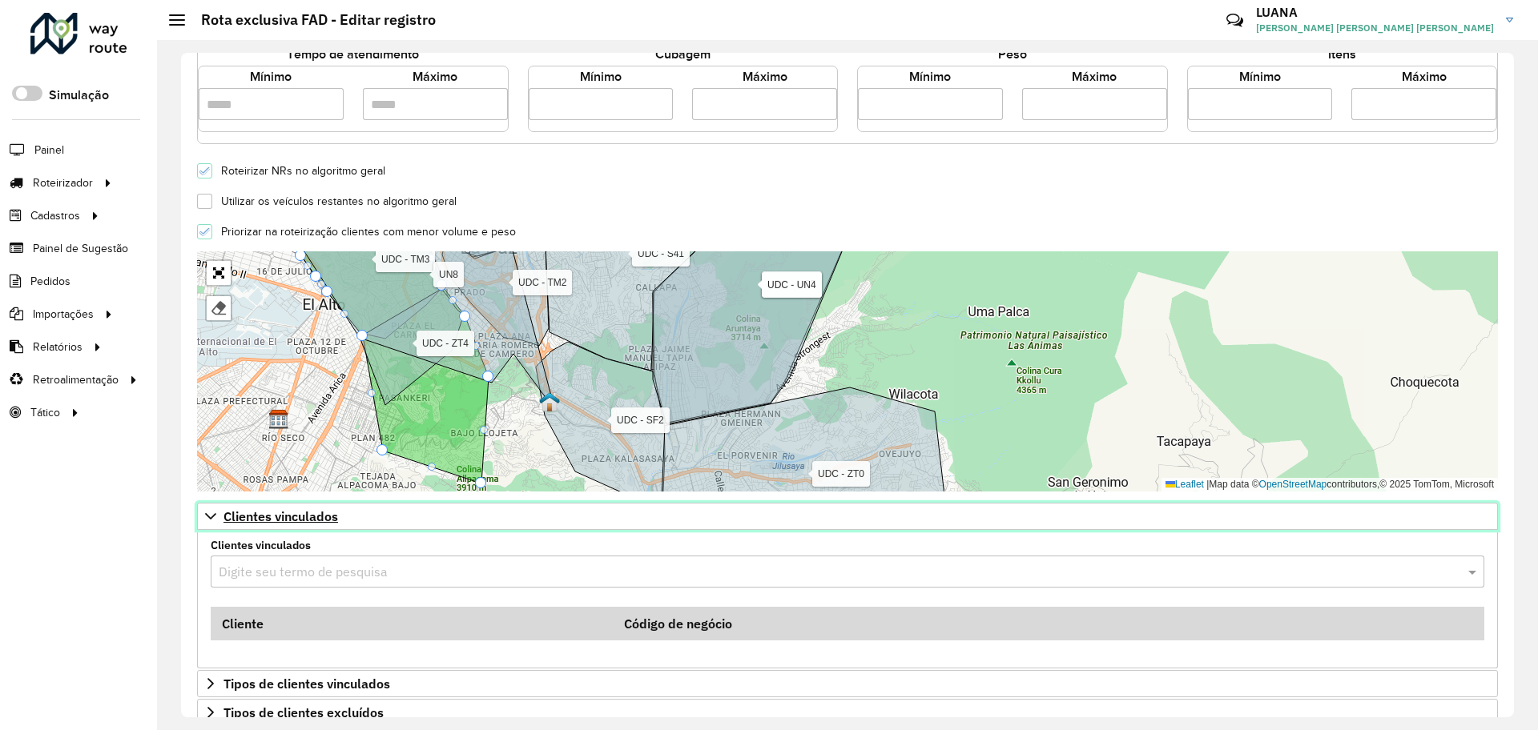
scroll to position [473, 0]
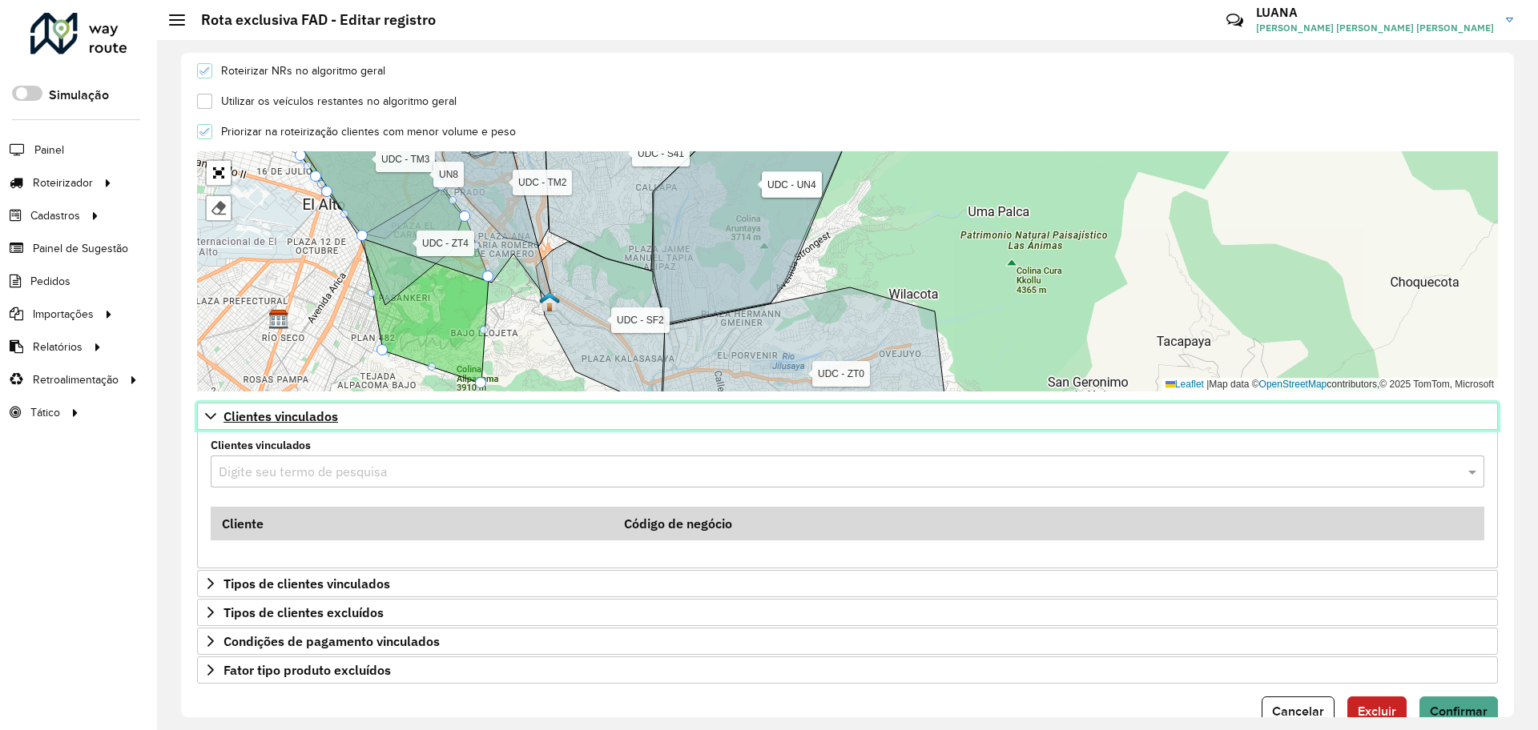
click at [208, 412] on icon at bounding box center [210, 416] width 13 height 13
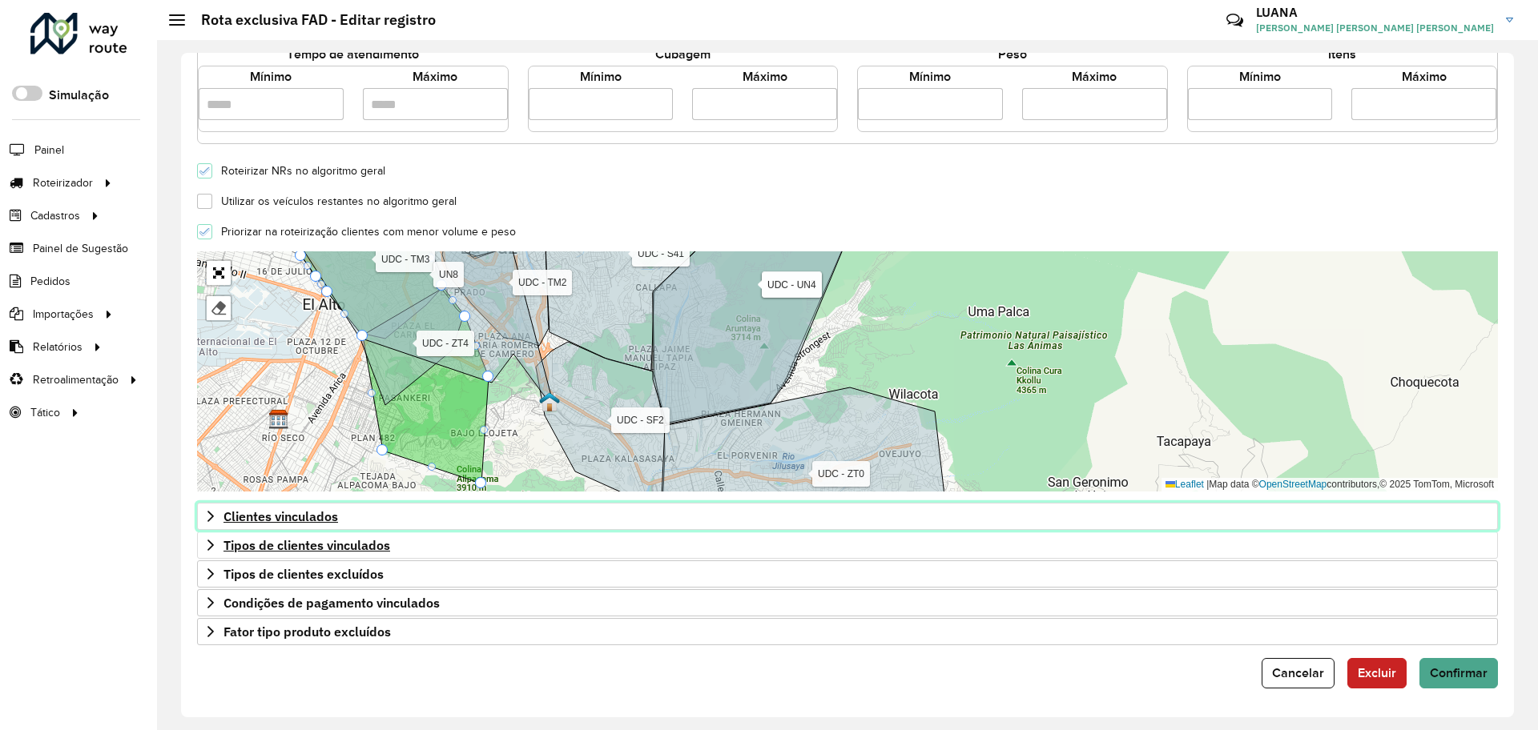
scroll to position [373, 0]
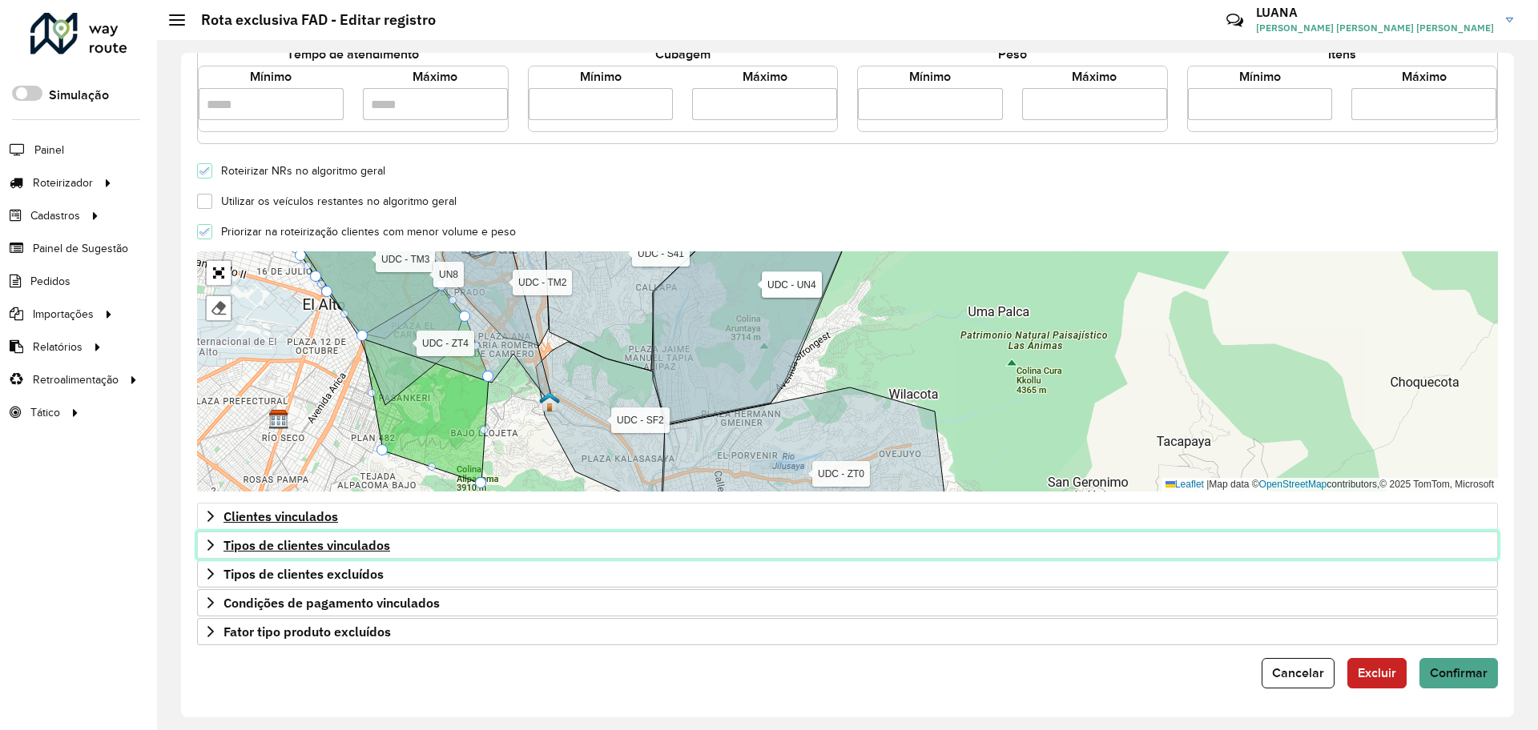
click at [212, 545] on icon at bounding box center [210, 545] width 6 height 11
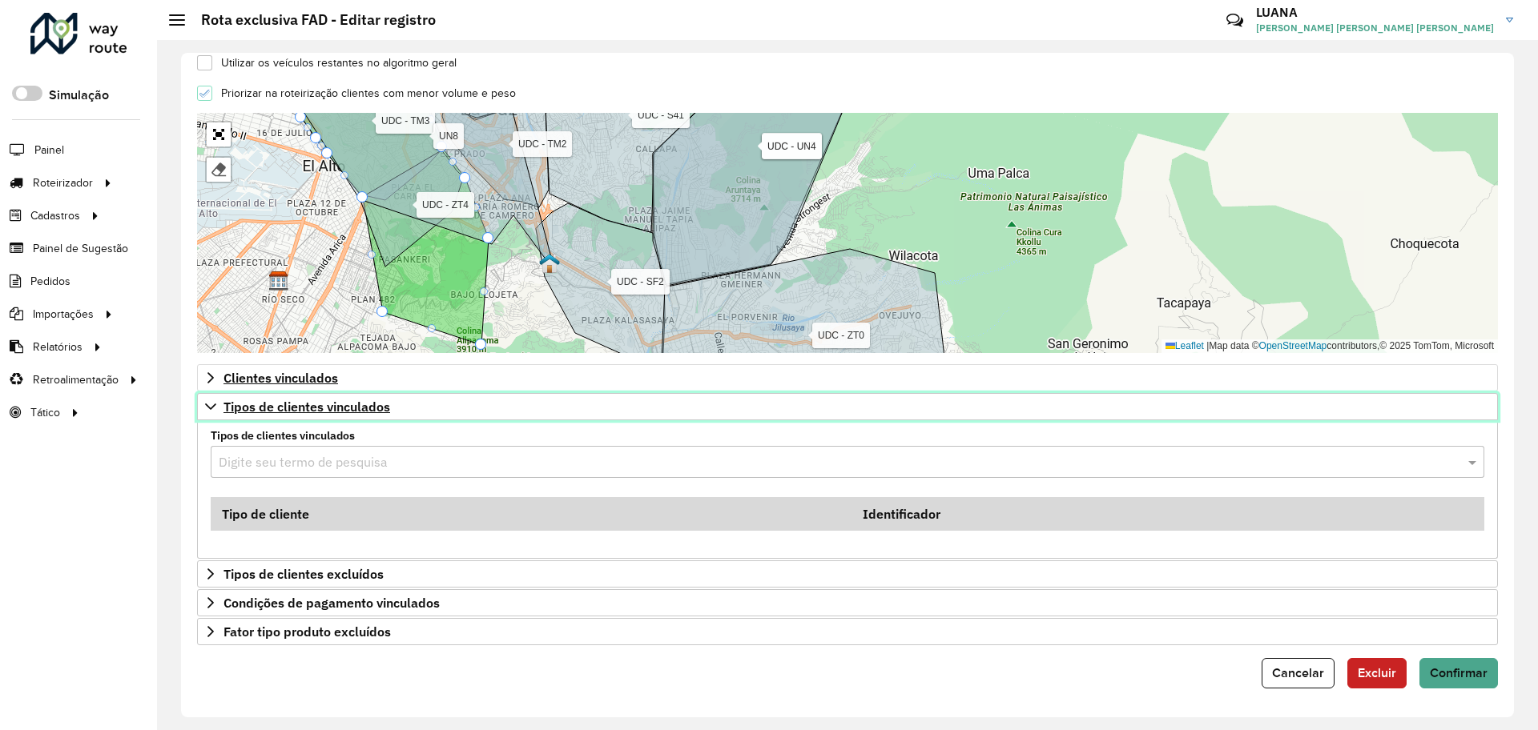
click at [208, 403] on icon at bounding box center [210, 406] width 13 height 13
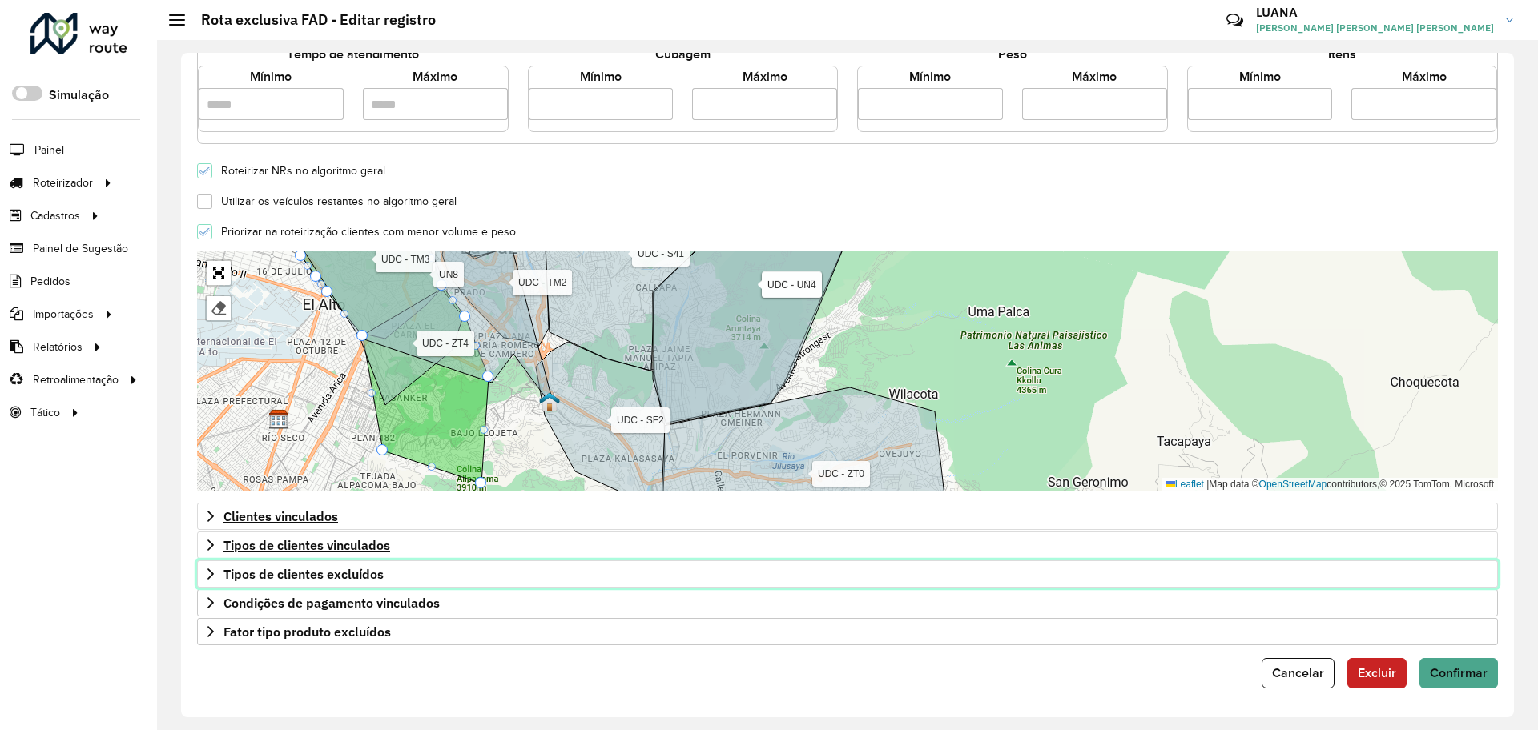
click at [210, 569] on icon at bounding box center [210, 574] width 13 height 13
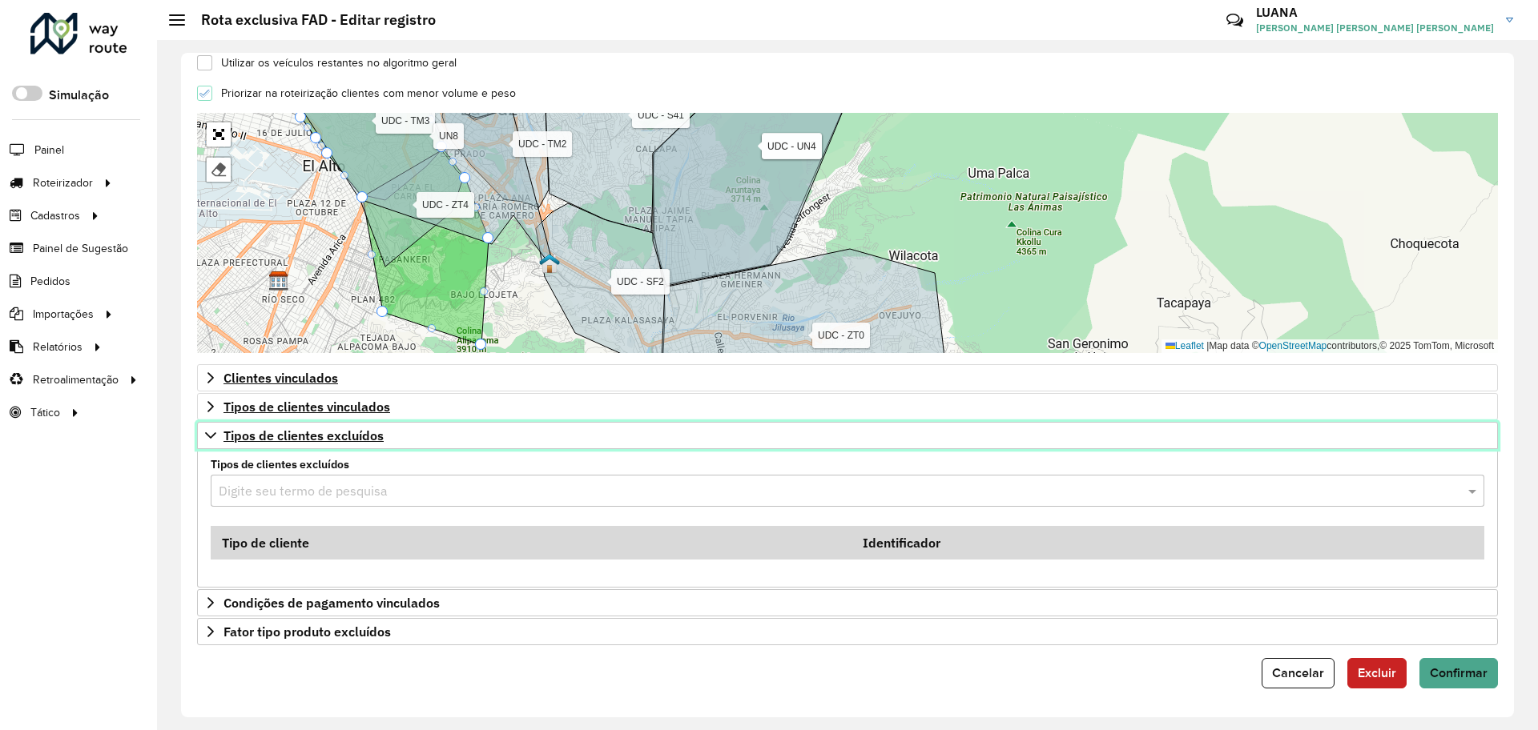
click at [215, 432] on icon at bounding box center [210, 435] width 13 height 13
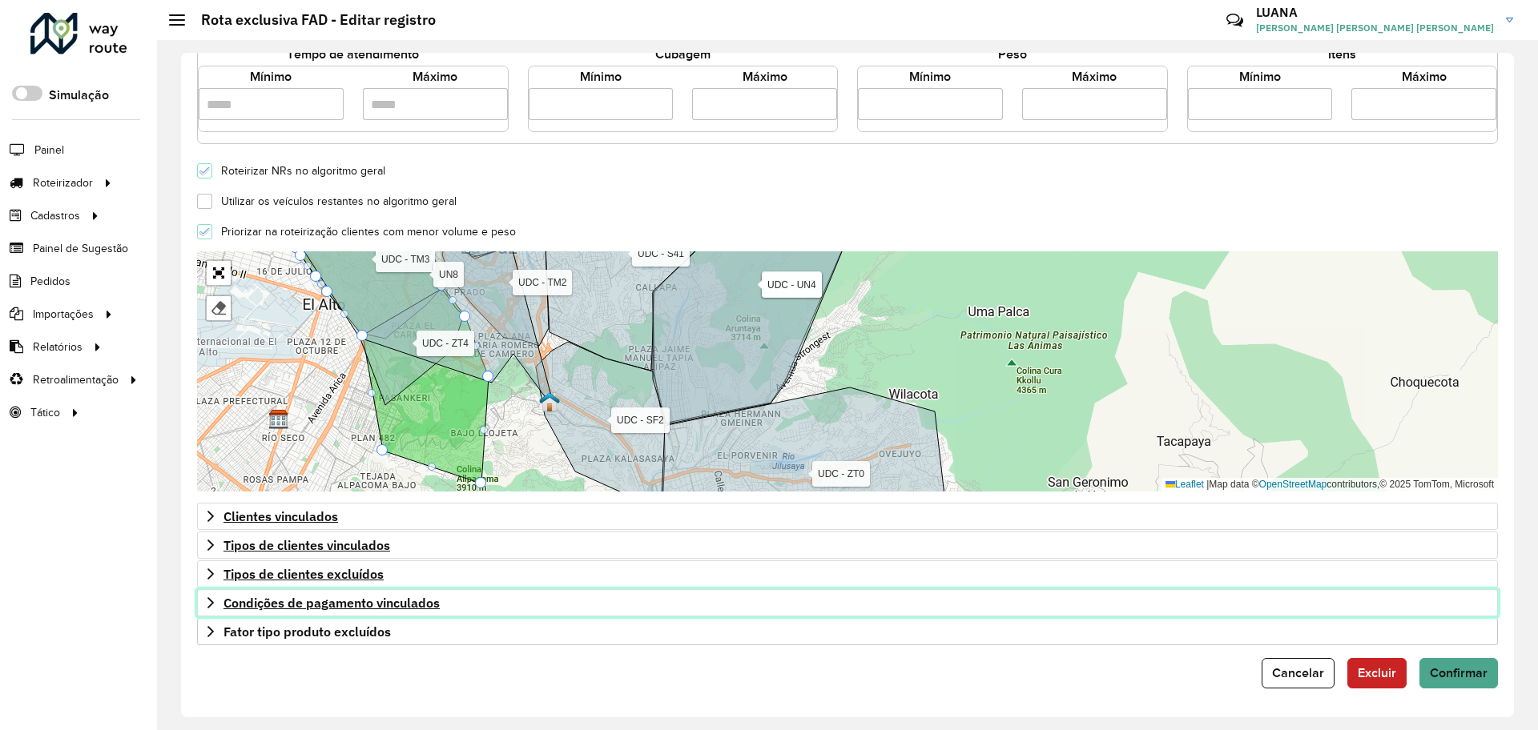
click at [209, 604] on icon at bounding box center [210, 603] width 13 height 13
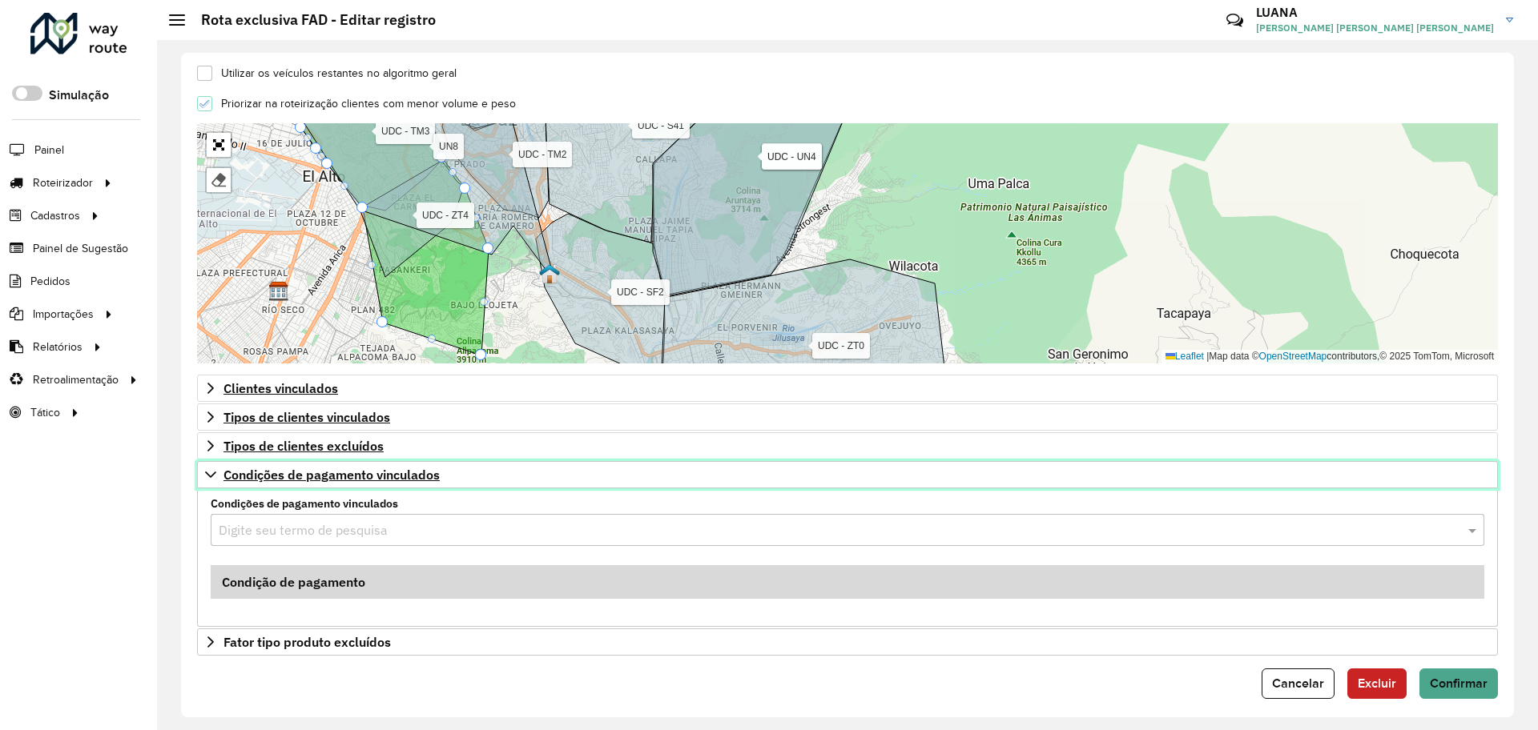
scroll to position [512, 0]
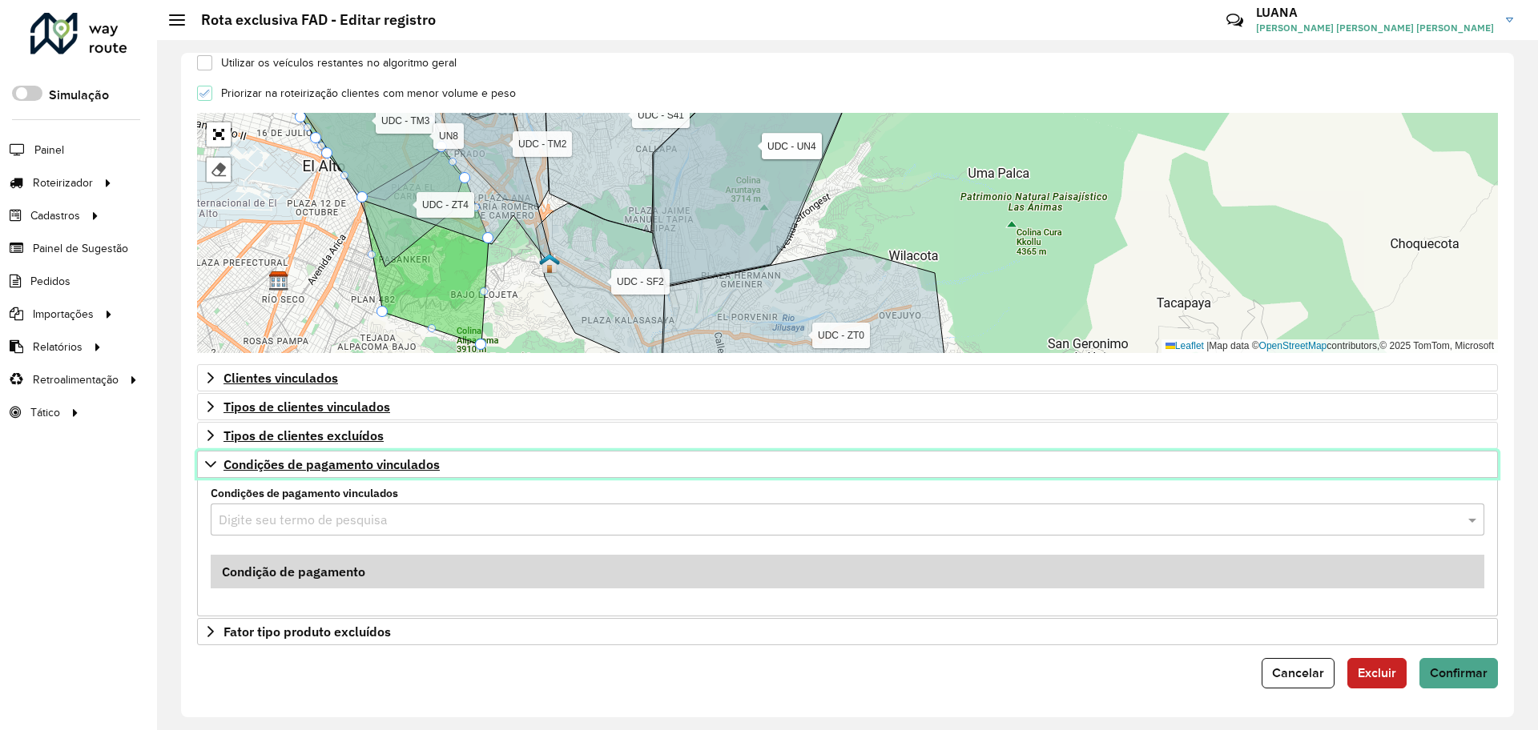
click at [204, 469] on link "Condições de pagamento vinculados" at bounding box center [847, 464] width 1301 height 27
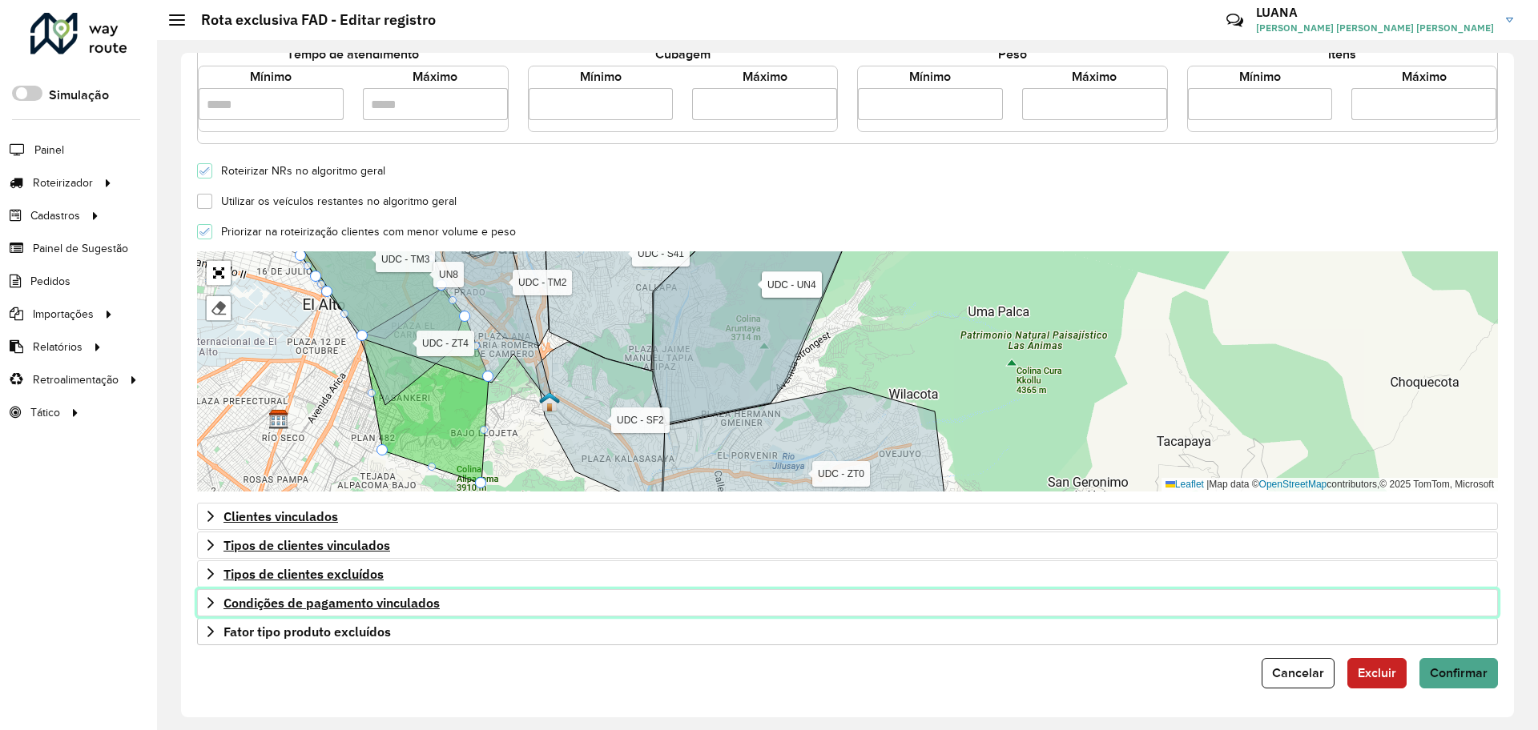
scroll to position [373, 0]
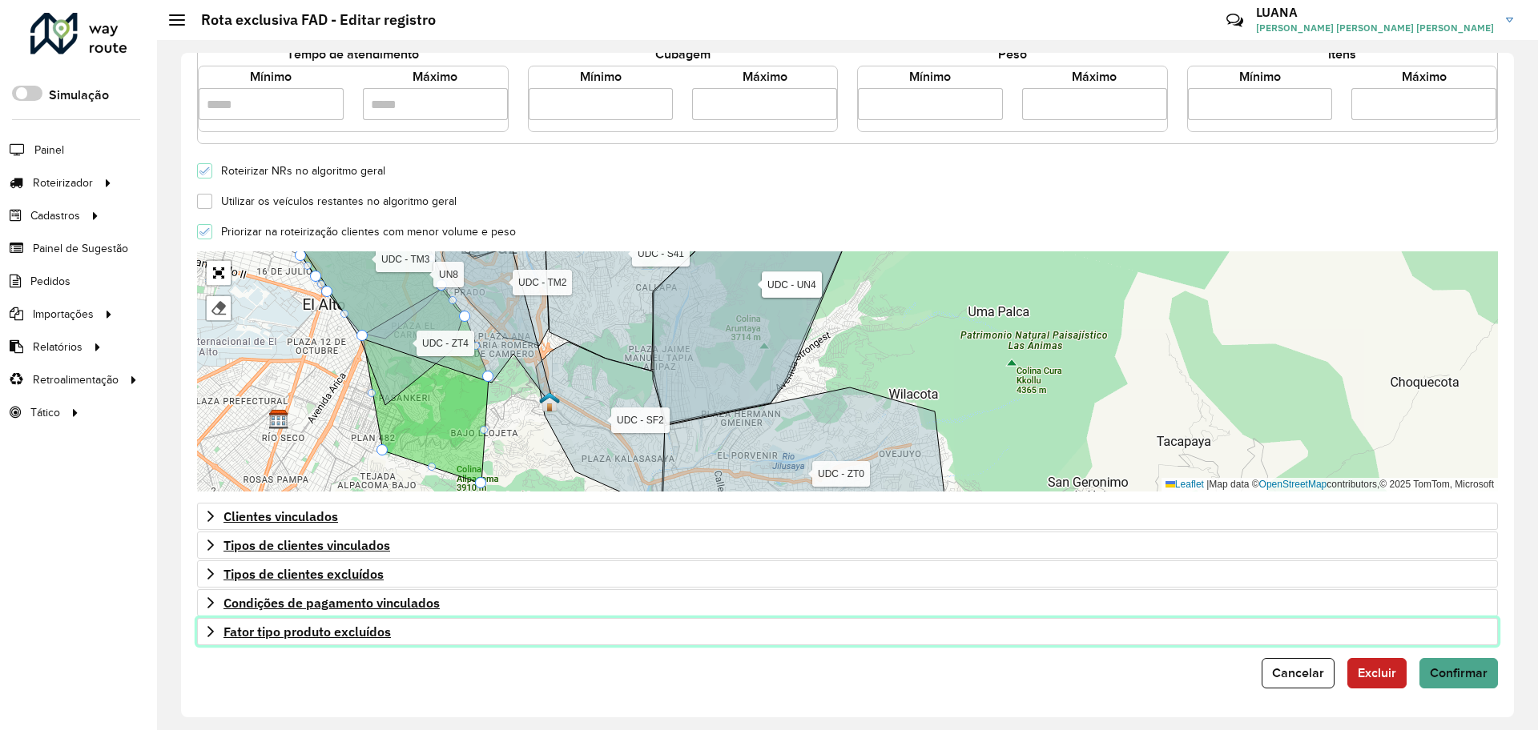
click at [213, 625] on link "Fator tipo produto excluídos" at bounding box center [847, 631] width 1301 height 27
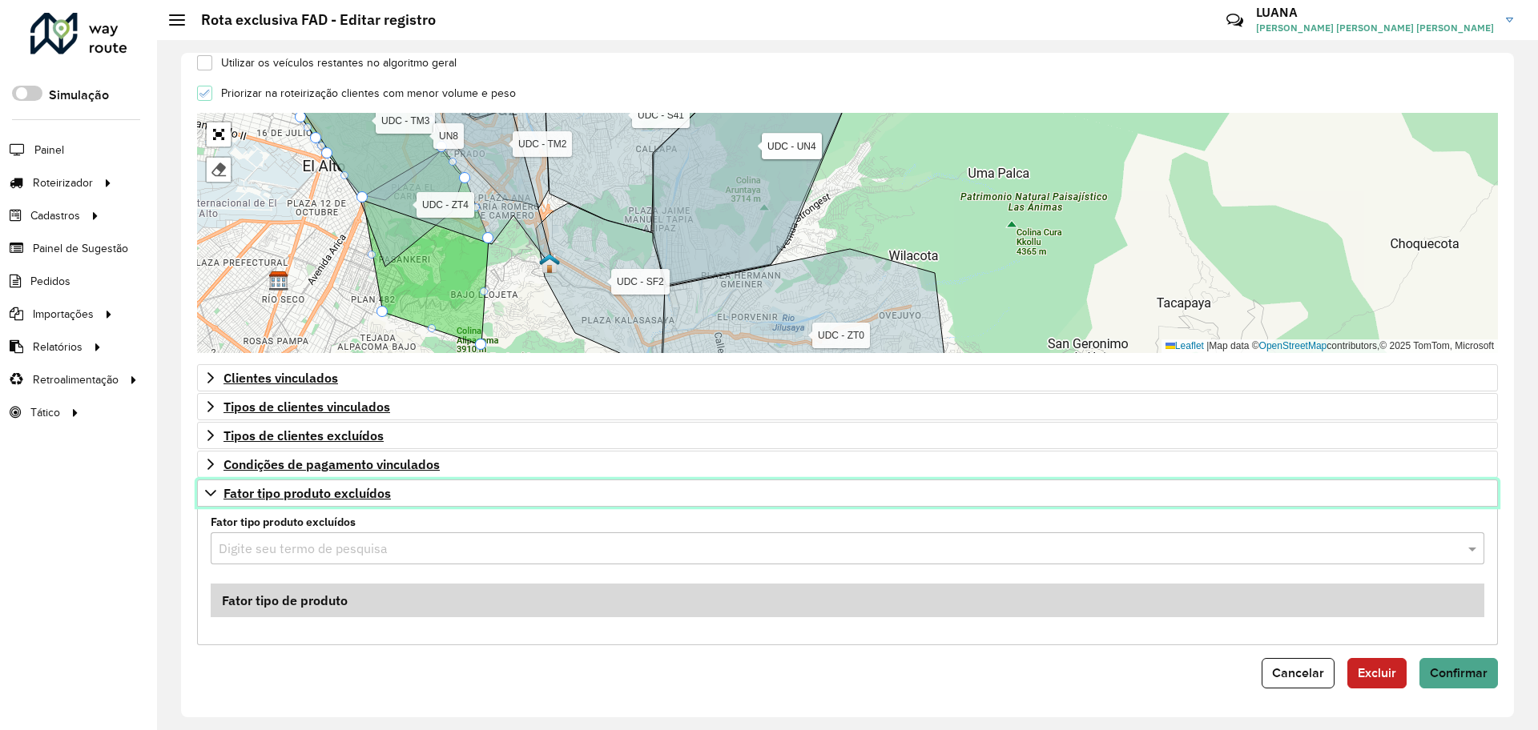
click at [213, 501] on link "Fator tipo produto excluídos" at bounding box center [847, 493] width 1301 height 27
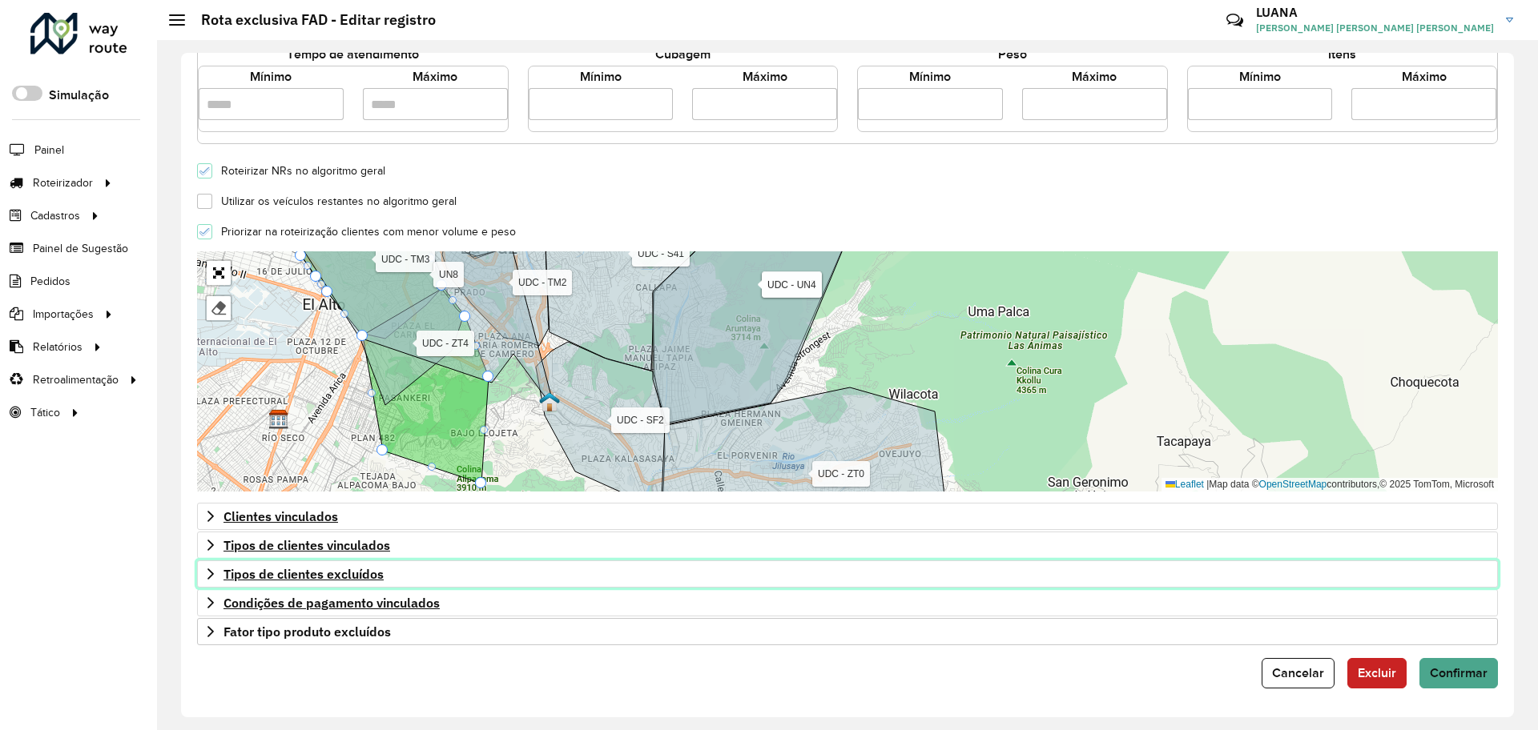
click at [620, 562] on link "Tipos de clientes excluídos" at bounding box center [847, 574] width 1301 height 27
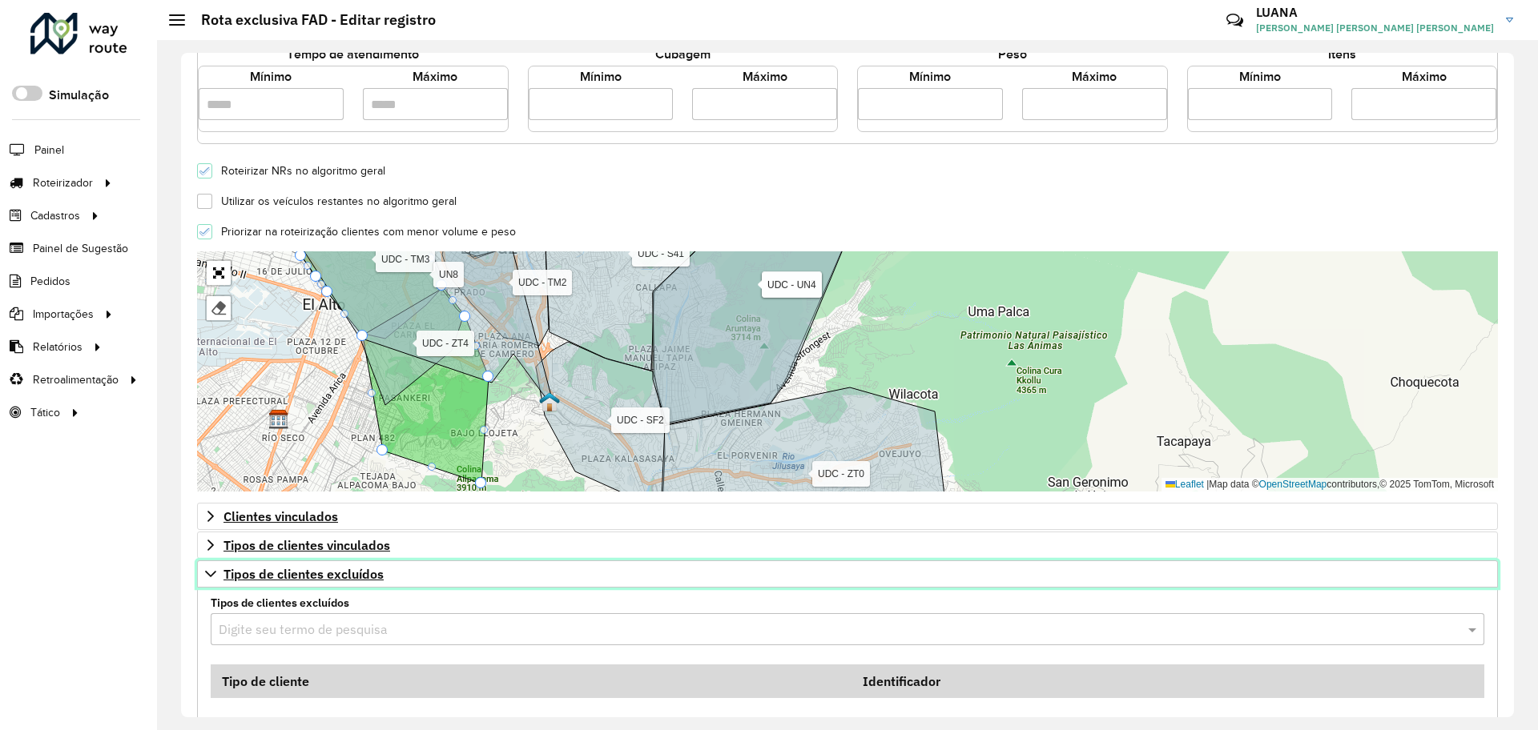
click at [620, 562] on link "Tipos de clientes excluídos" at bounding box center [847, 574] width 1301 height 27
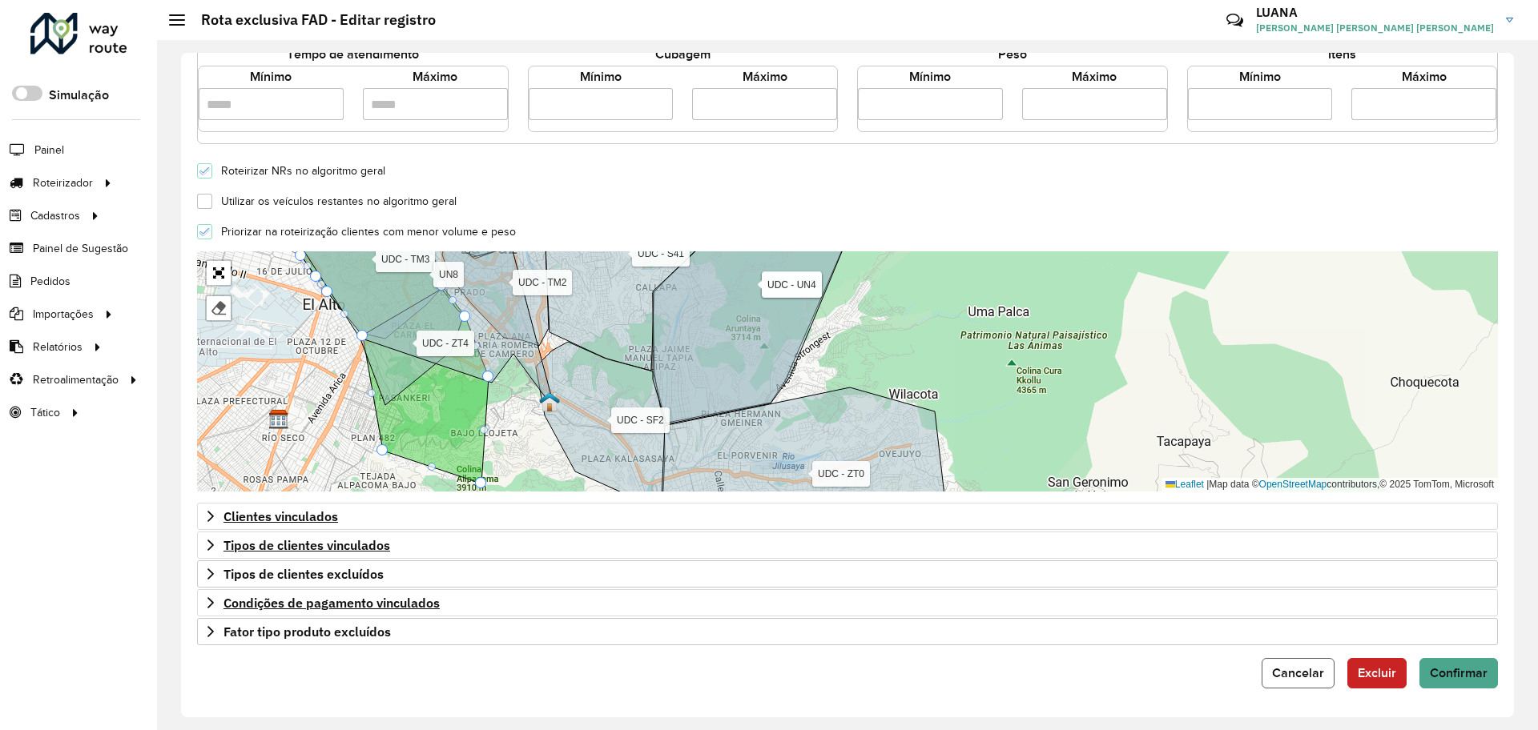
click at [1293, 683] on button "Cancelar" at bounding box center [1297, 673] width 73 height 30
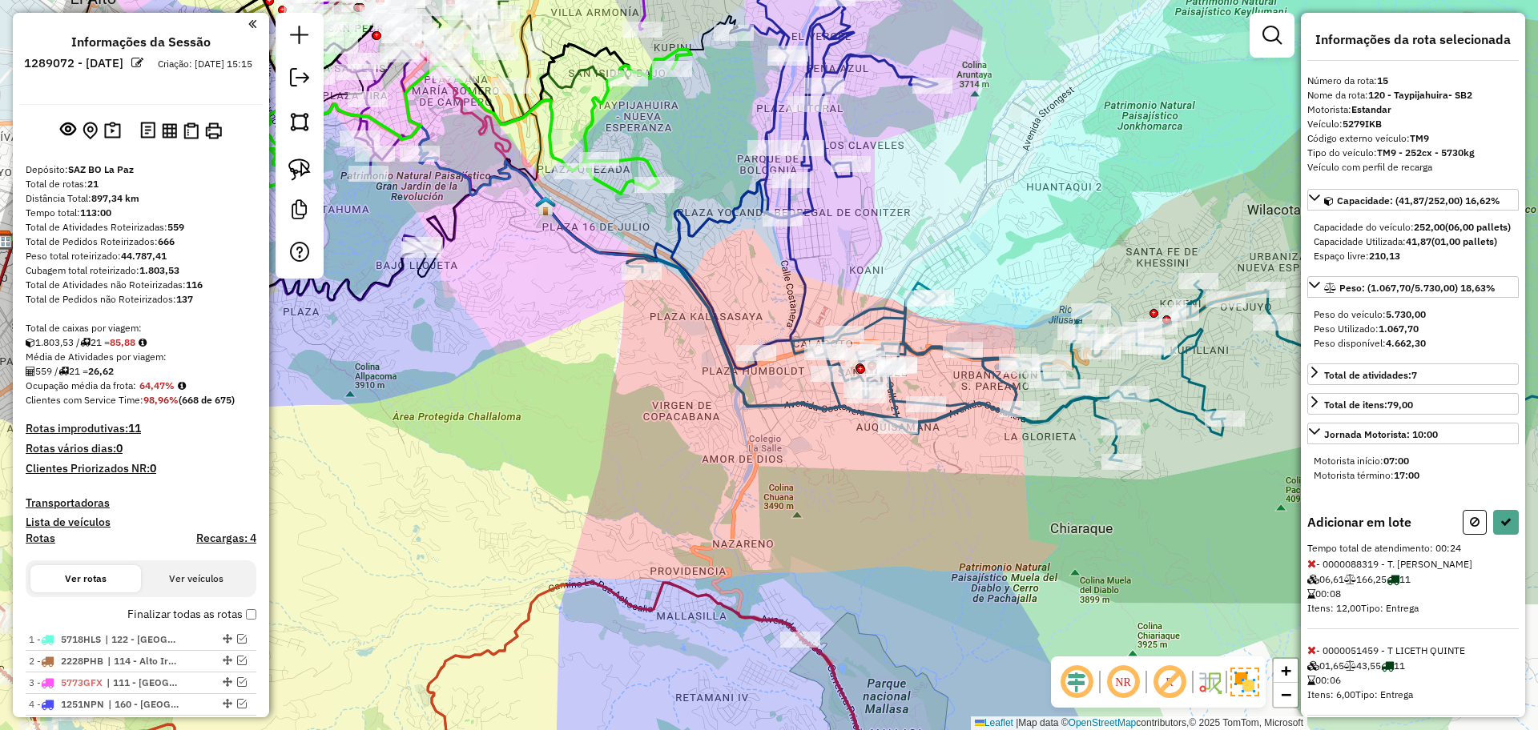
click at [1503, 525] on button at bounding box center [1506, 522] width 26 height 25
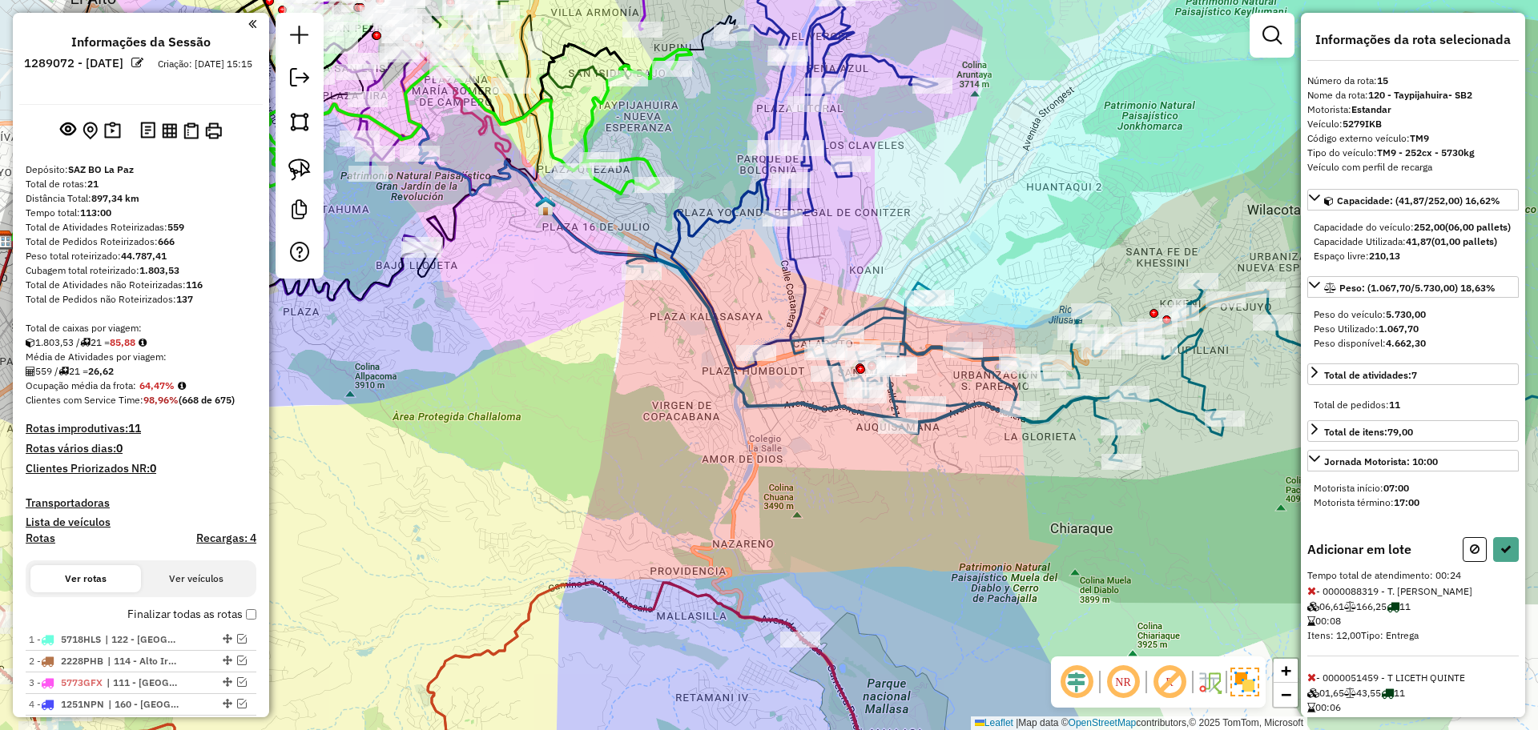
scroll to position [1493, 0]
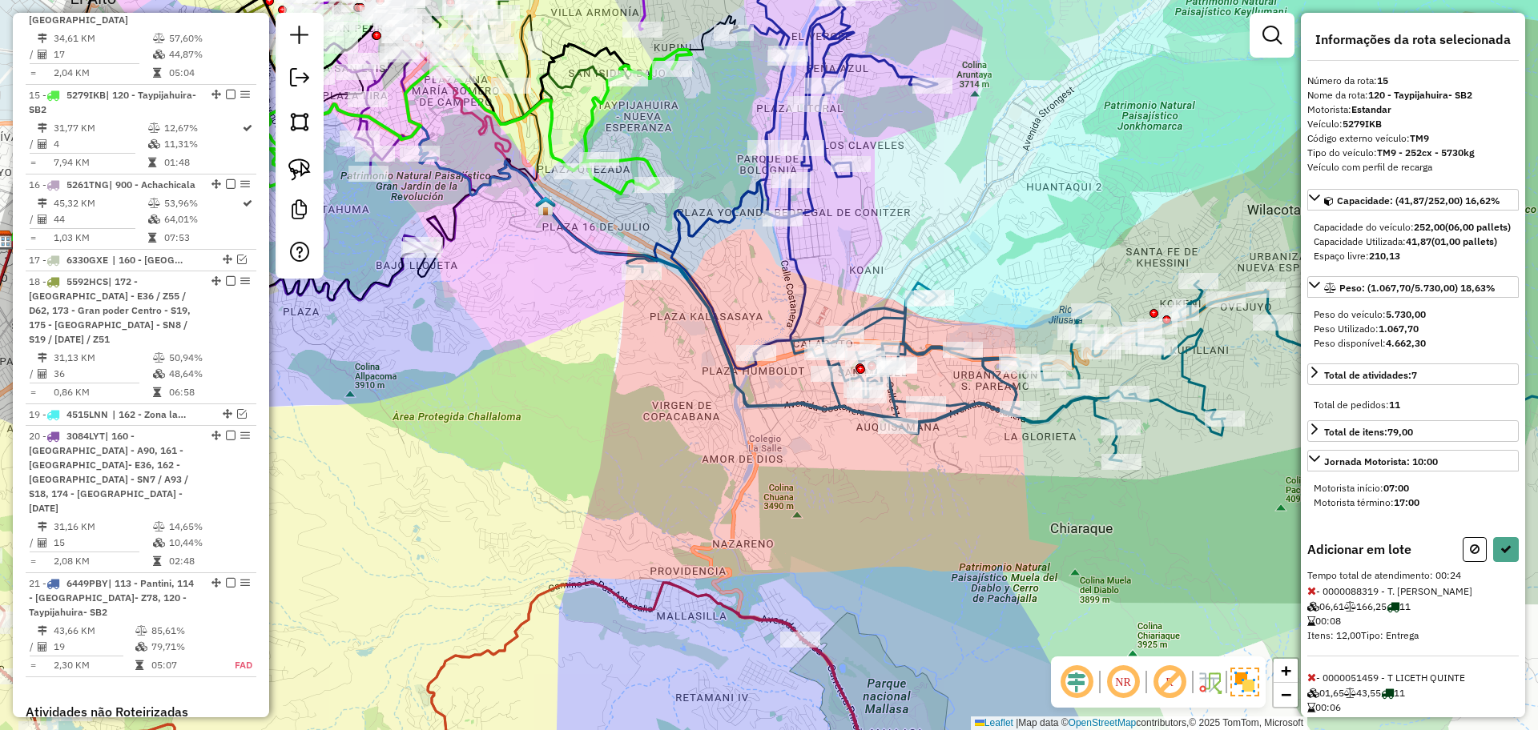
select select "**********"
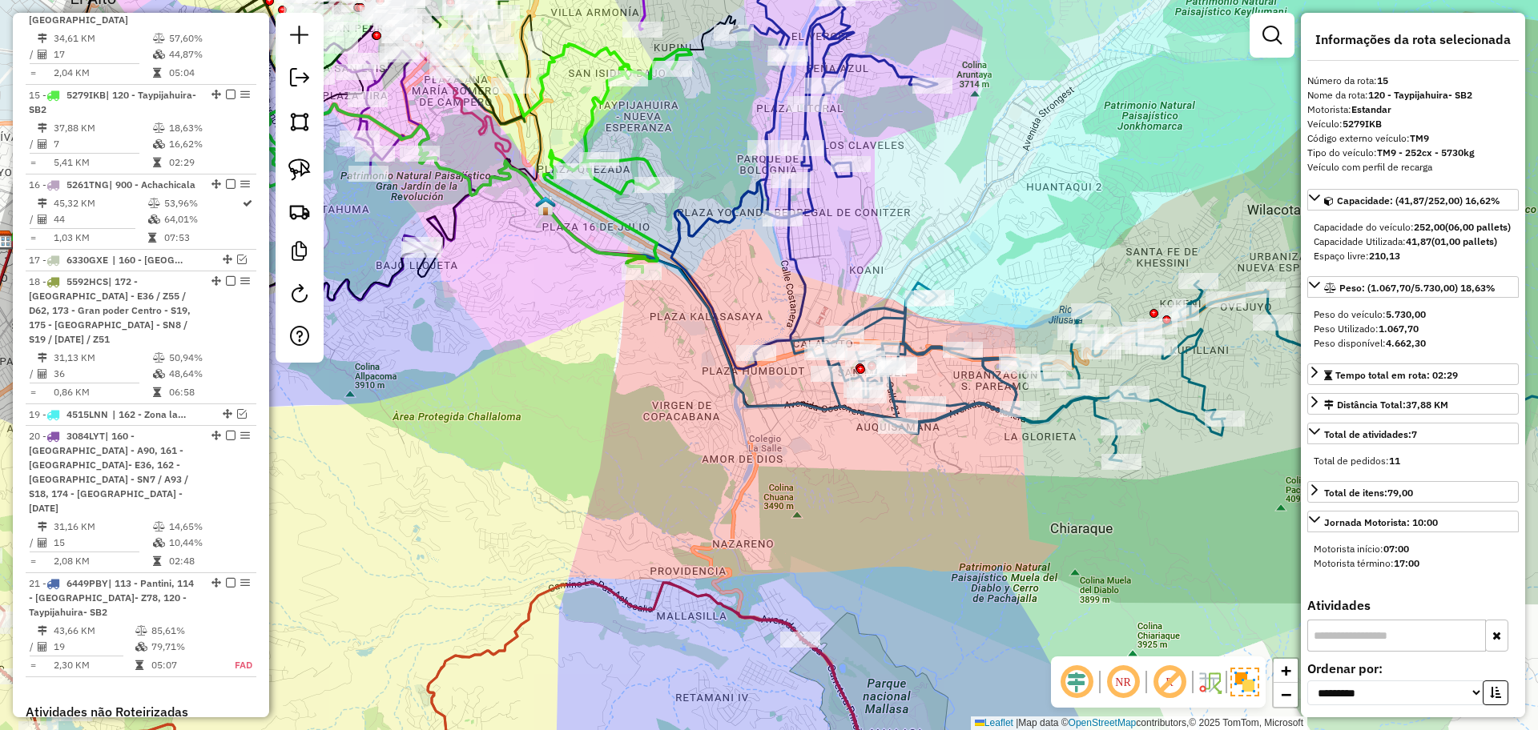
click at [808, 266] on div "Janela de atendimento Grade de atendimento Capacidade Transportadoras Veículos …" at bounding box center [769, 365] width 1538 height 730
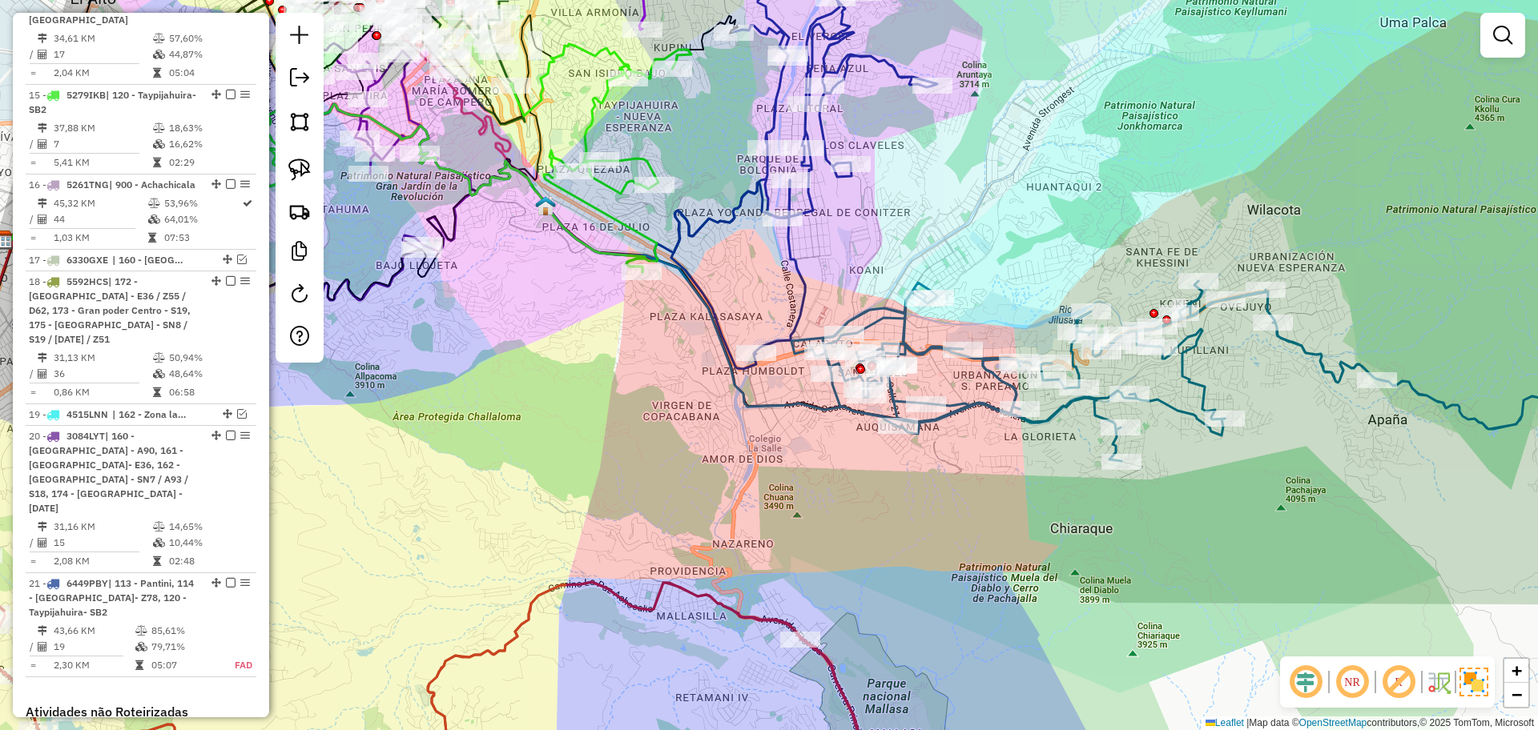
click at [801, 266] on icon at bounding box center [804, 156] width 266 height 426
select select "**********"
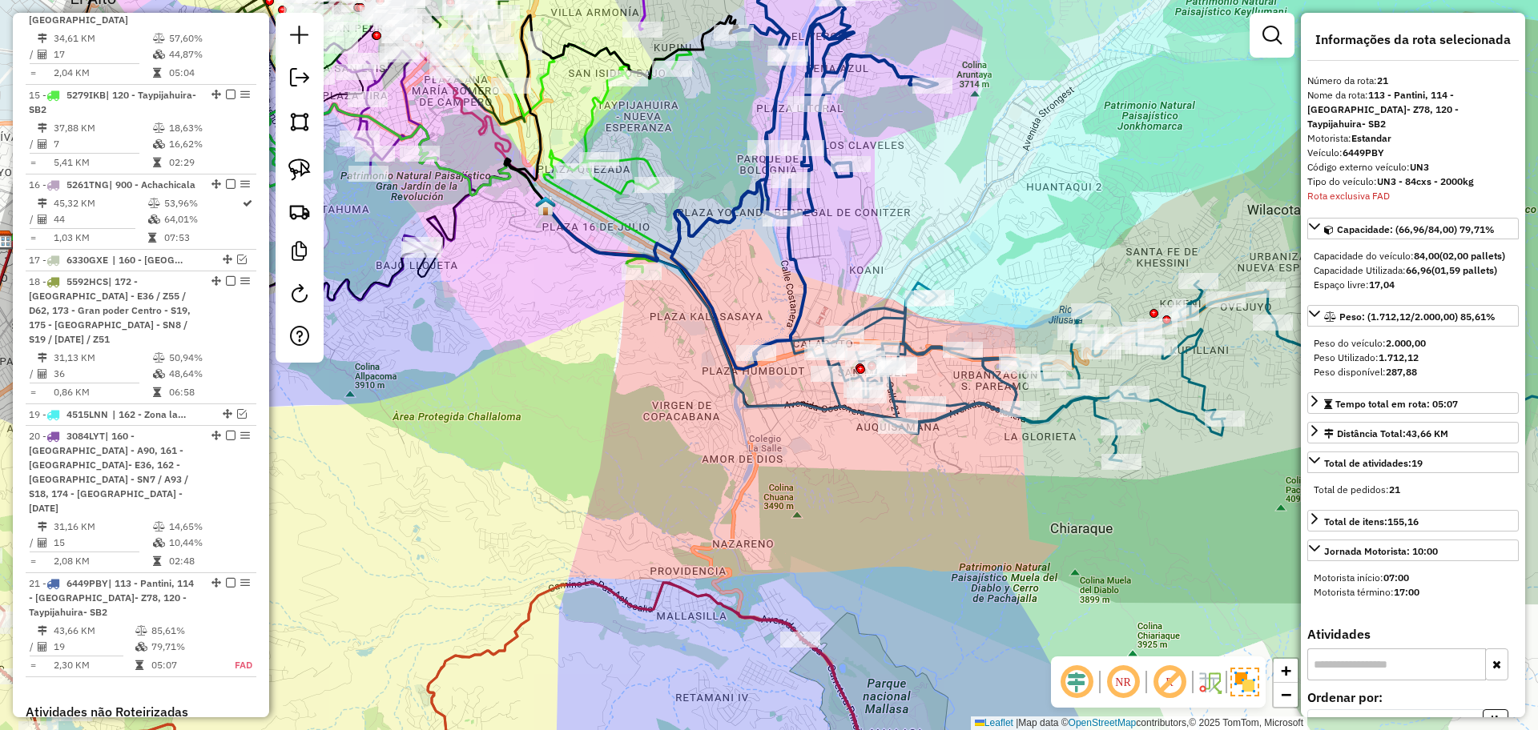
scroll to position [1725, 0]
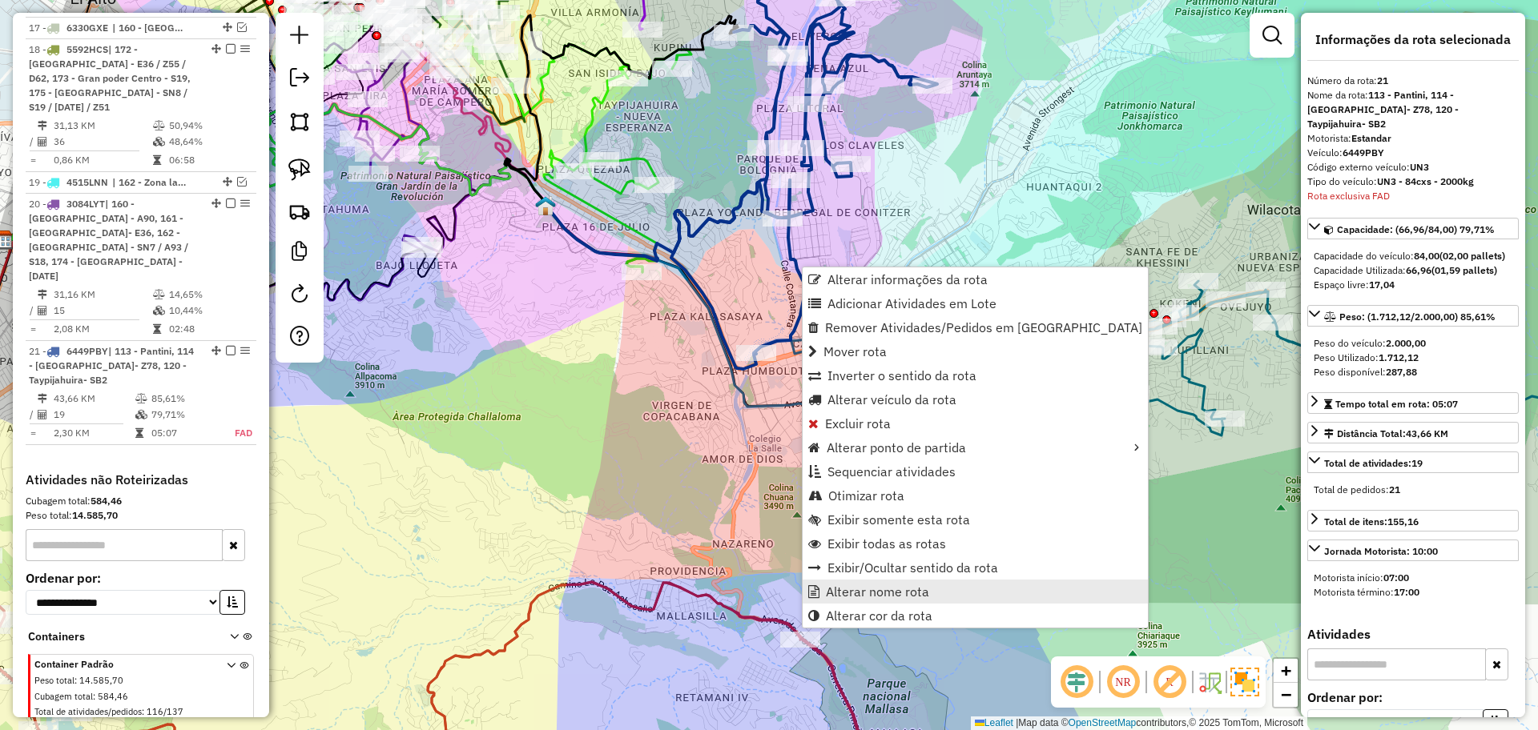
click at [909, 600] on link "Alterar nome rota" at bounding box center [974, 592] width 345 height 24
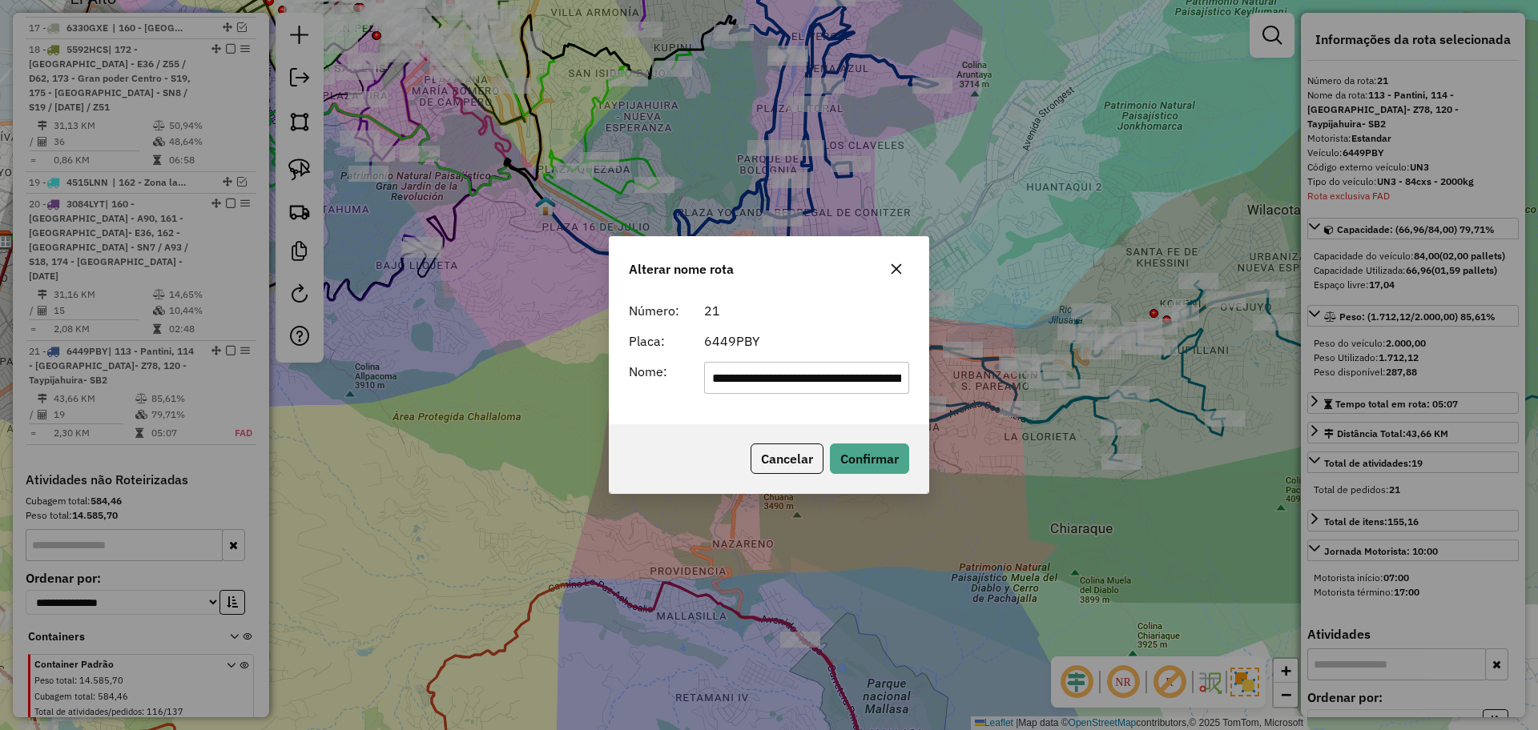
scroll to position [0, 161]
click at [774, 444] on button "Cancelar" at bounding box center [786, 459] width 73 height 30
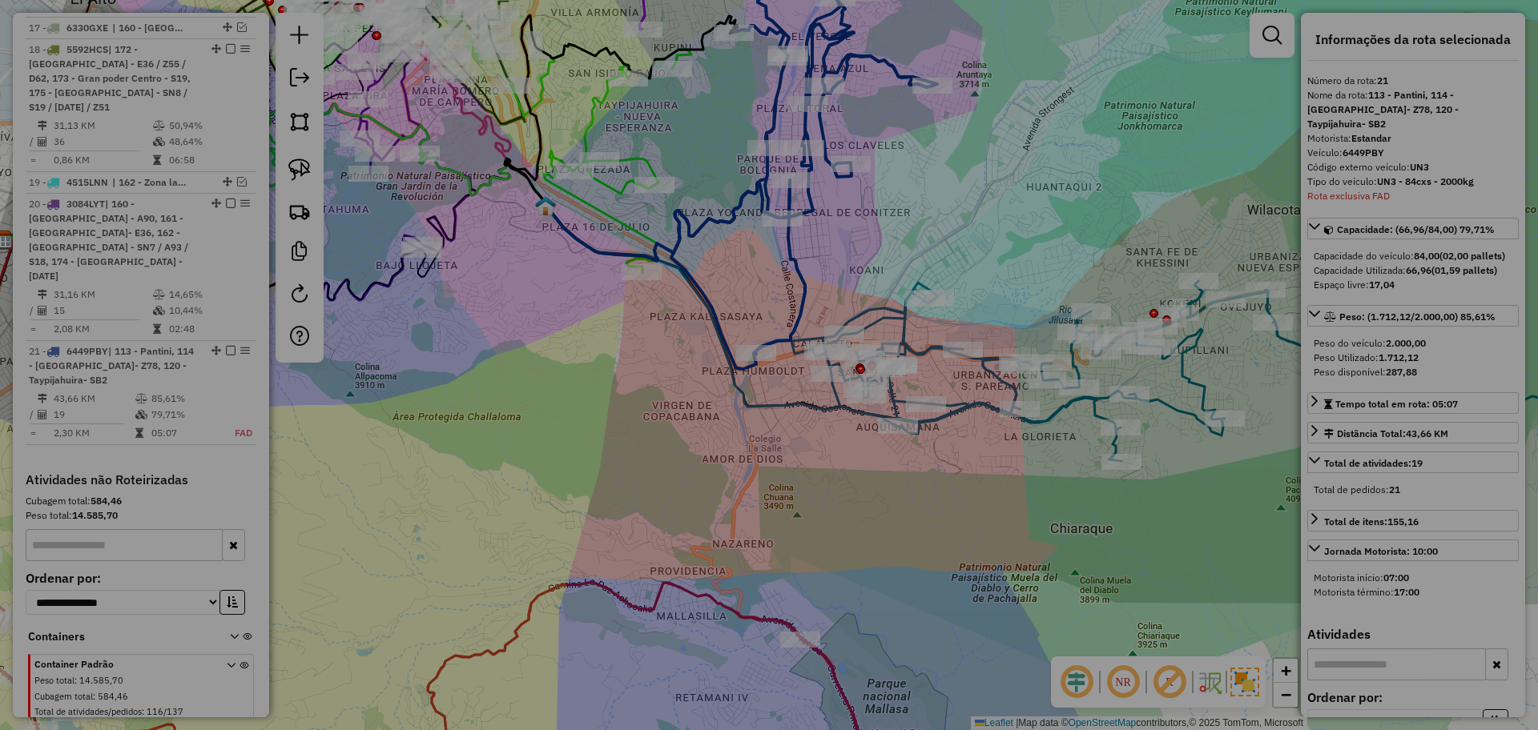
scroll to position [0, 0]
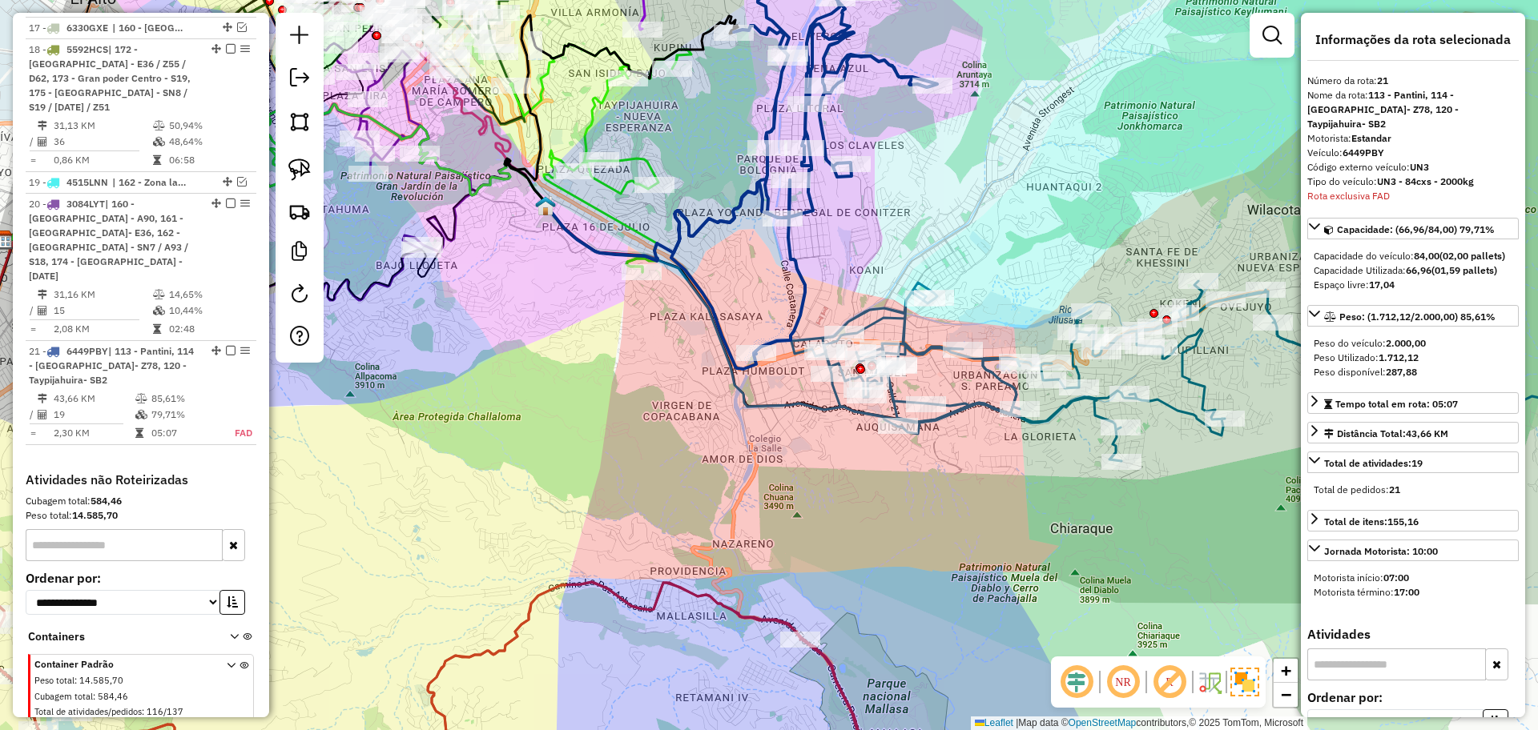
click at [798, 266] on icon at bounding box center [804, 156] width 266 height 426
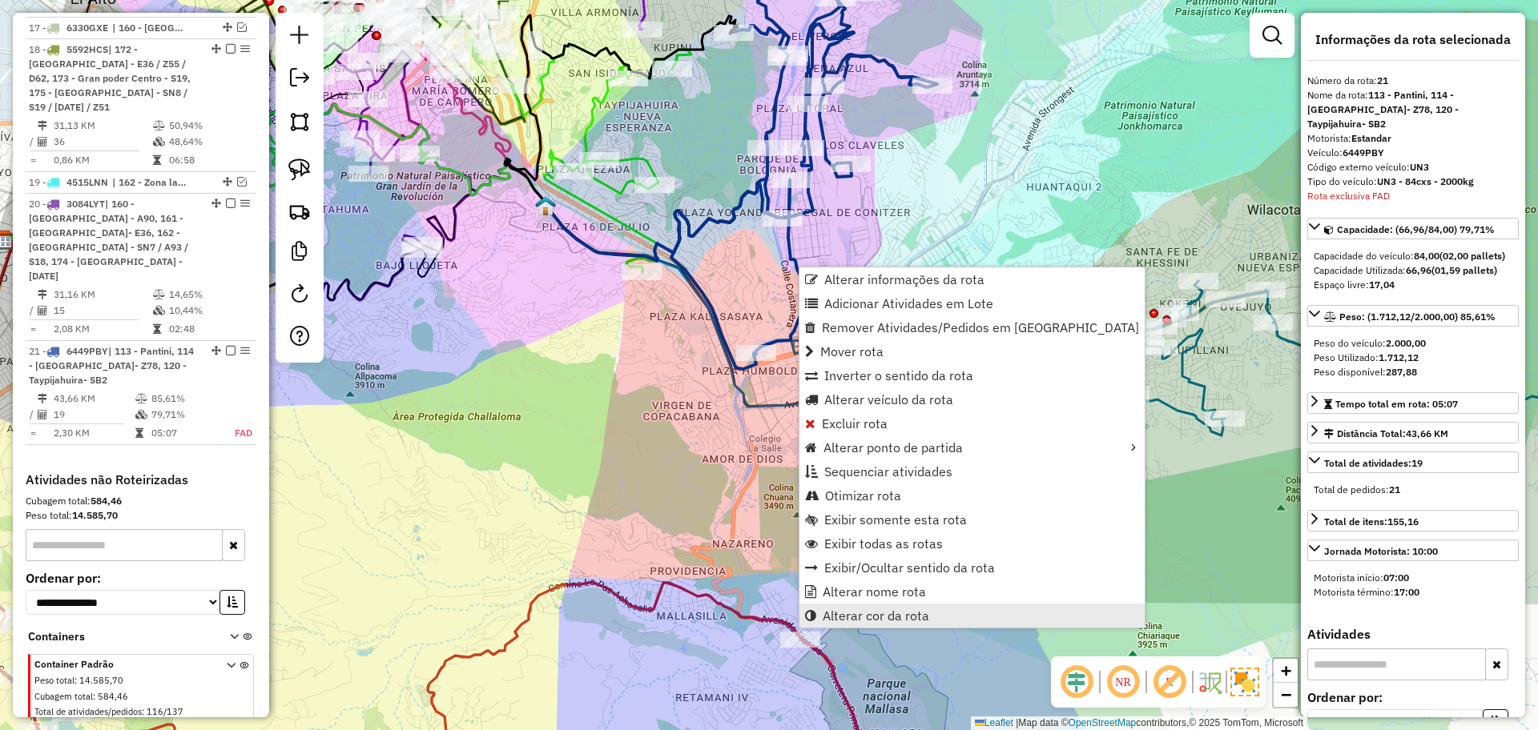
click at [885, 615] on span "Alterar cor da rota" at bounding box center [875, 615] width 107 height 13
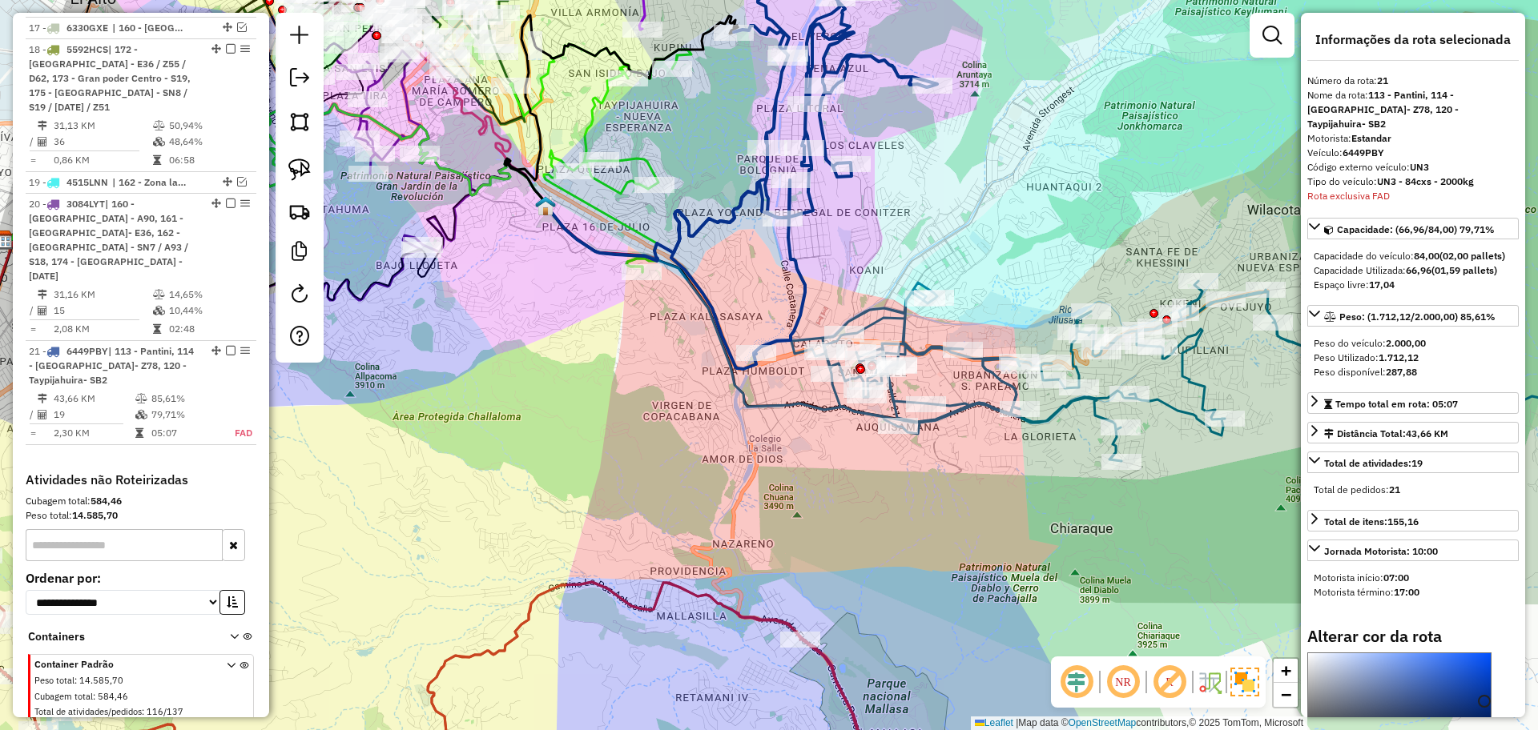
scroll to position [236, 0]
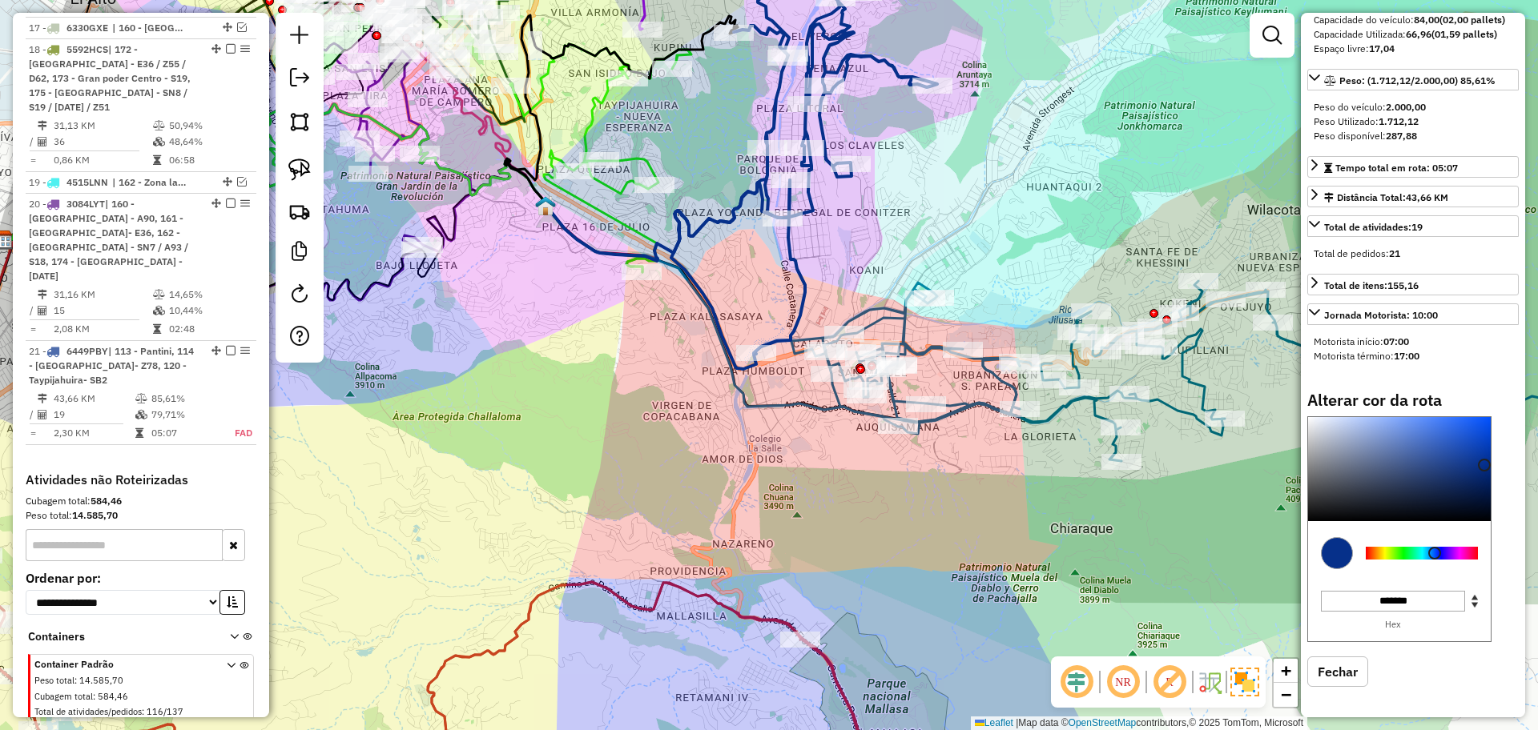
click at [1462, 553] on div at bounding box center [1421, 553] width 112 height 13
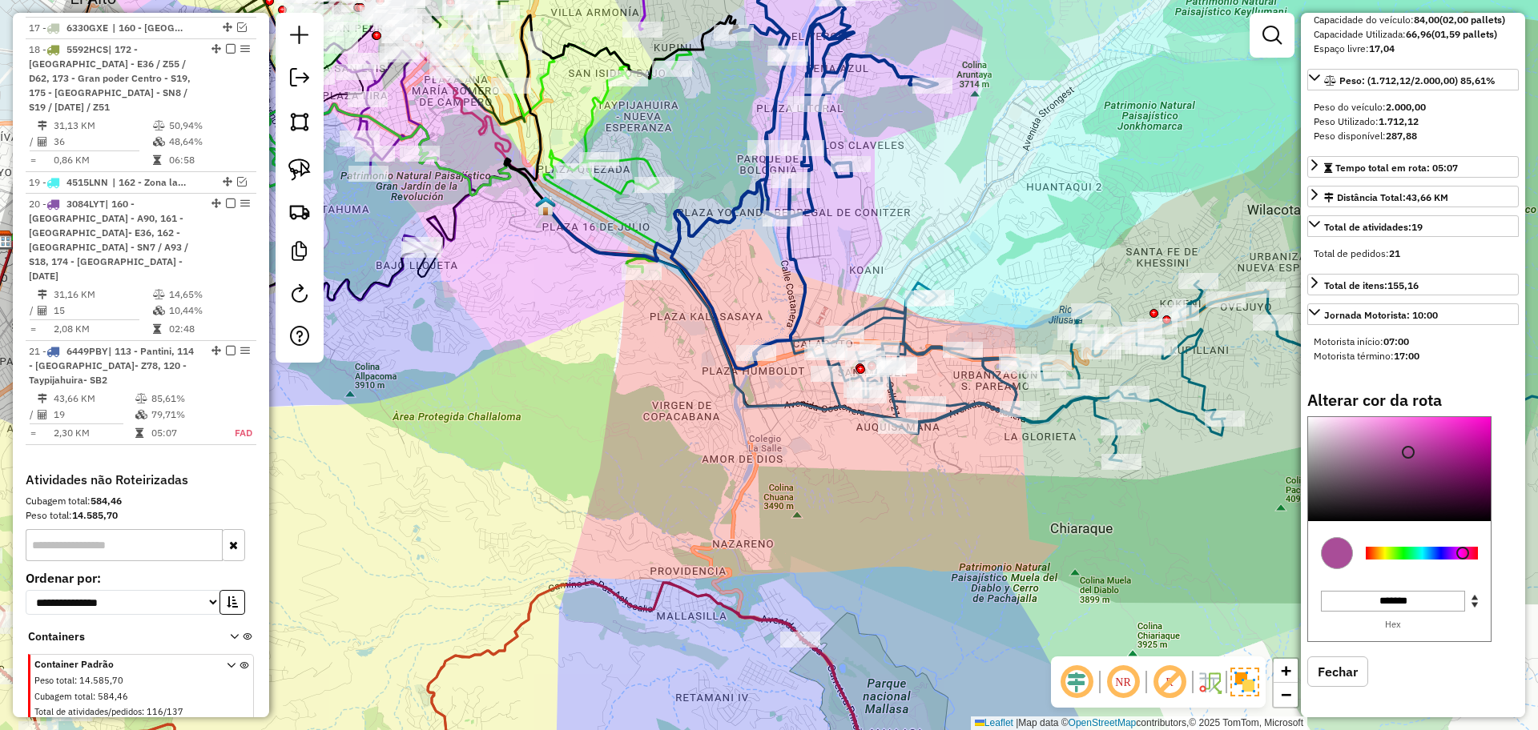
type input "*******"
drag, startPoint x: 1407, startPoint y: 452, endPoint x: 1381, endPoint y: 380, distance: 76.8
click at [1381, 380] on div "Informações da rota selecionada Número da rota: 21 Nome da rota: 113 - Pantini,…" at bounding box center [1413, 365] width 224 height 705
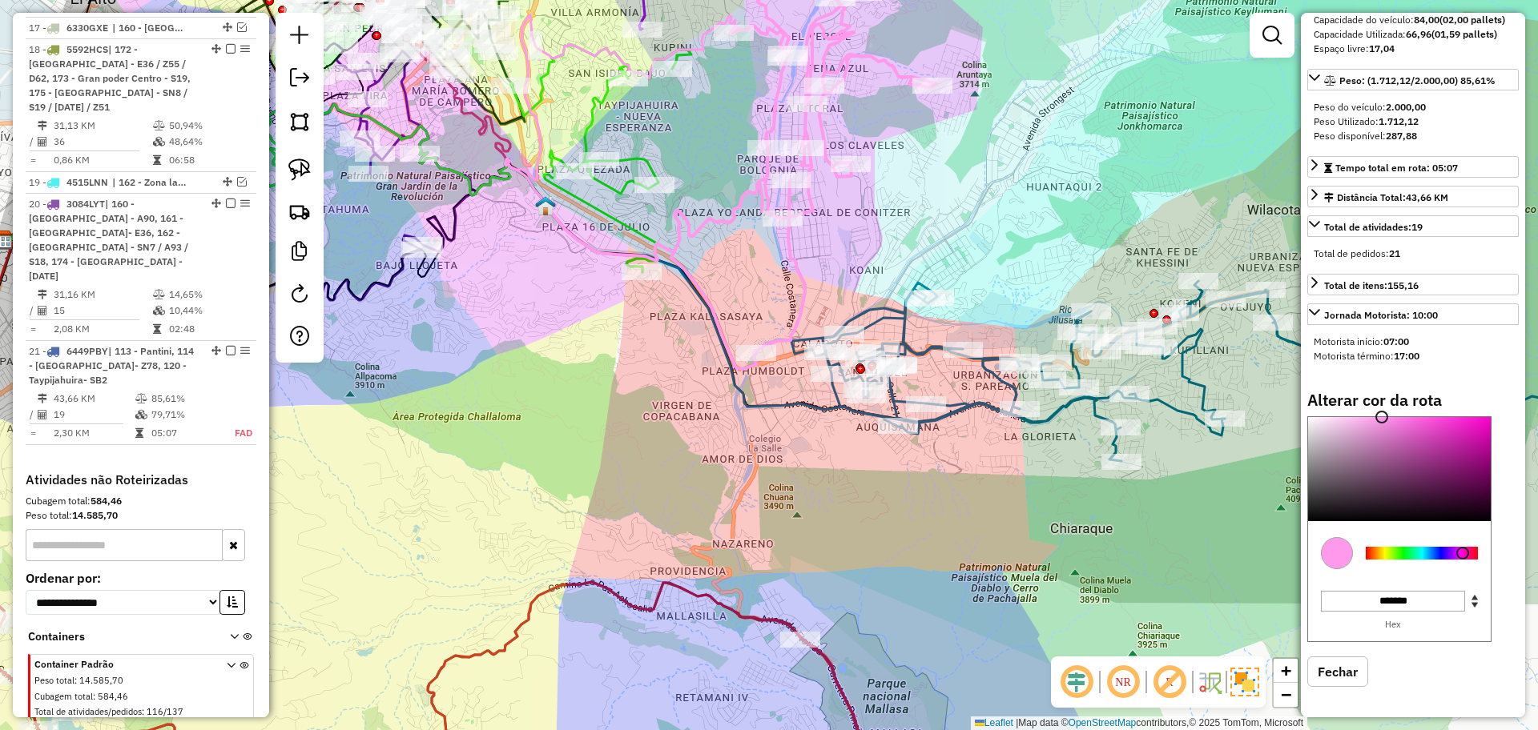
click at [794, 280] on icon at bounding box center [804, 156] width 266 height 426
select select "**********"
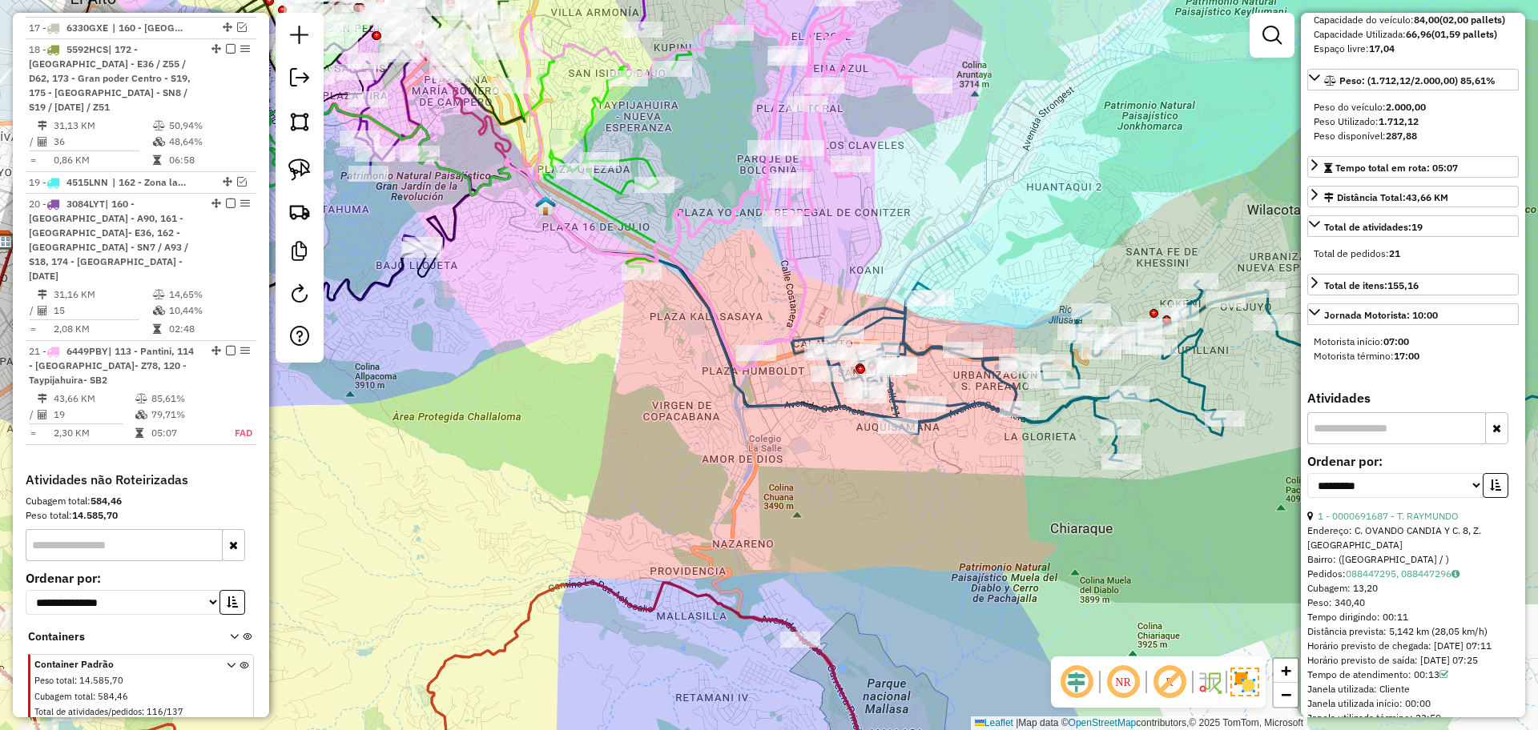
scroll to position [0, 0]
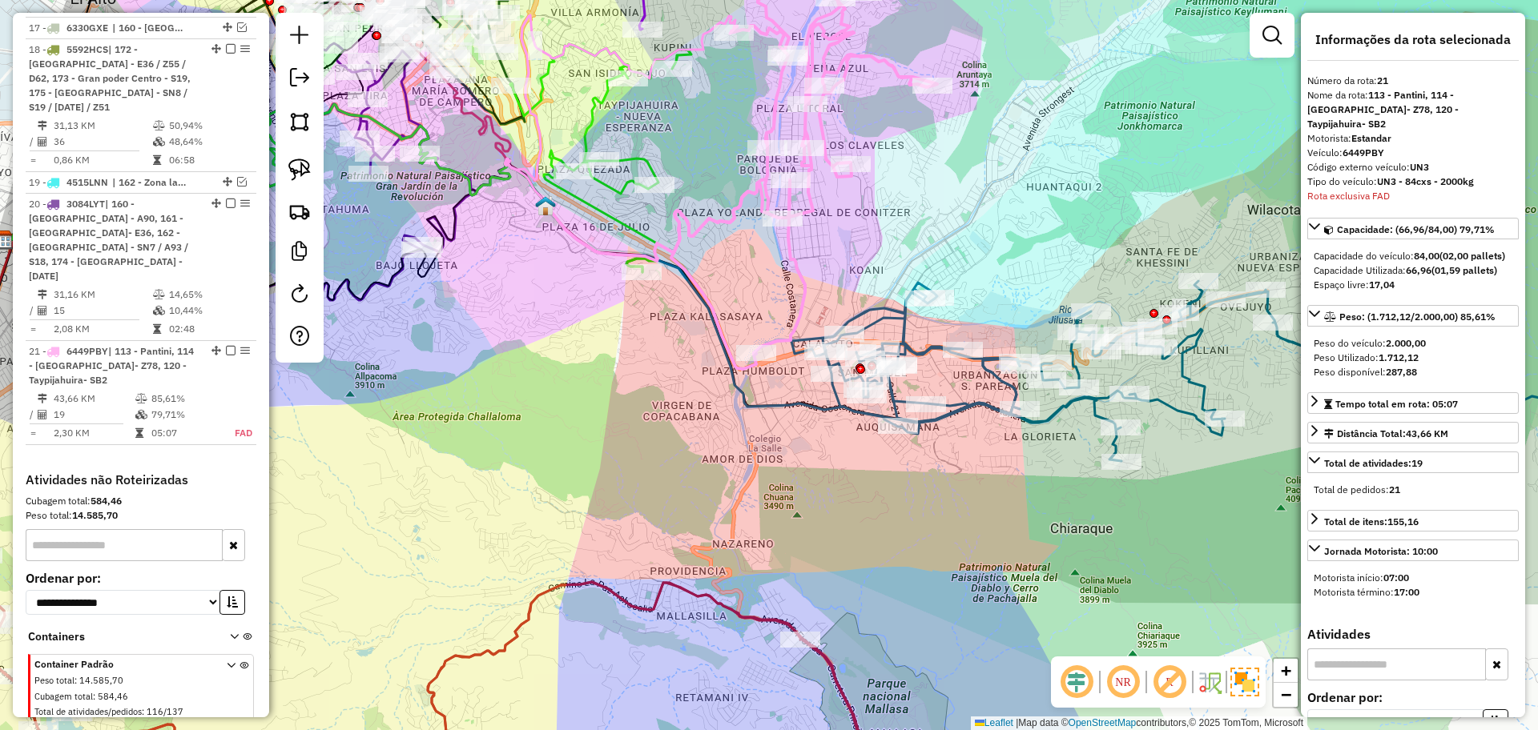
click at [880, 322] on icon at bounding box center [1207, 371] width 833 height 180
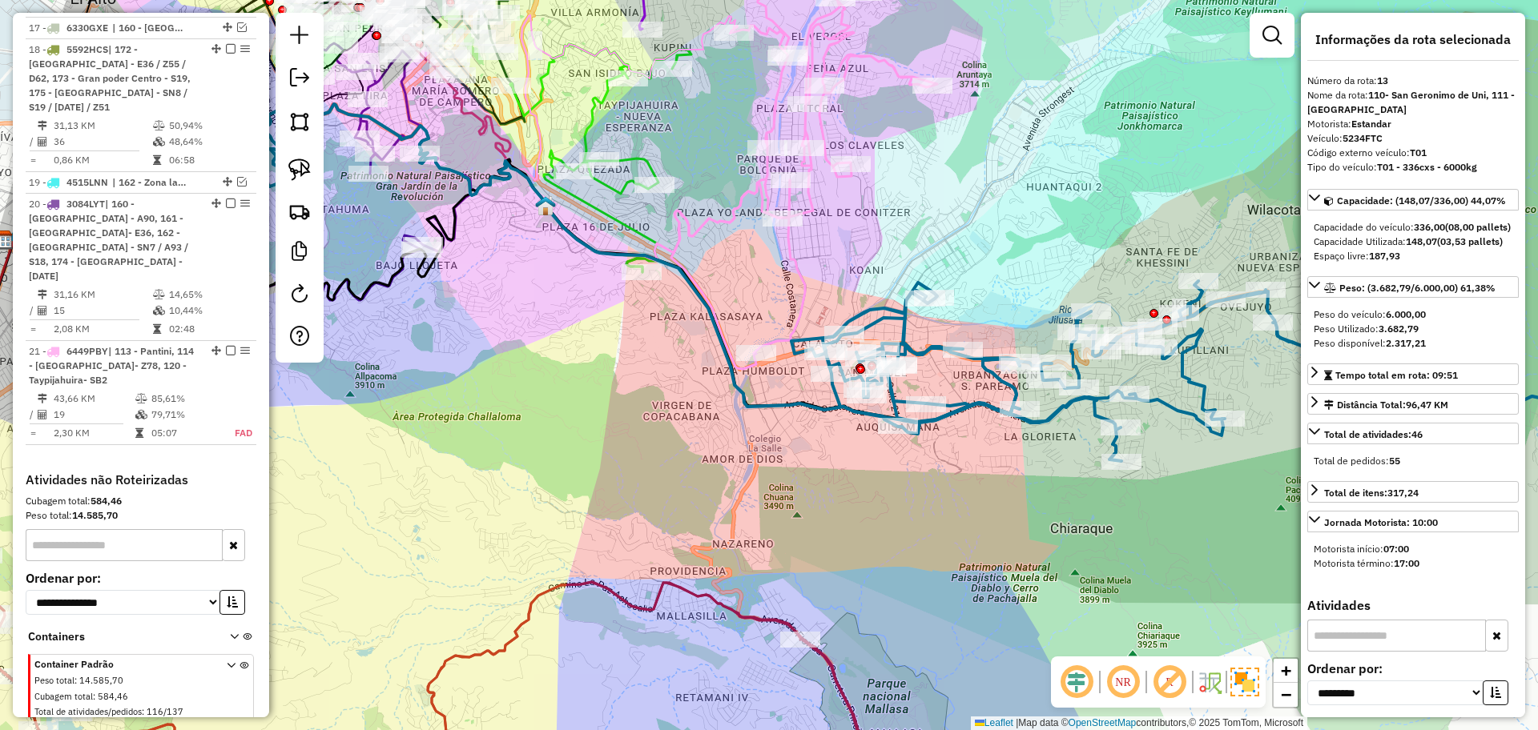
scroll to position [1313, 0]
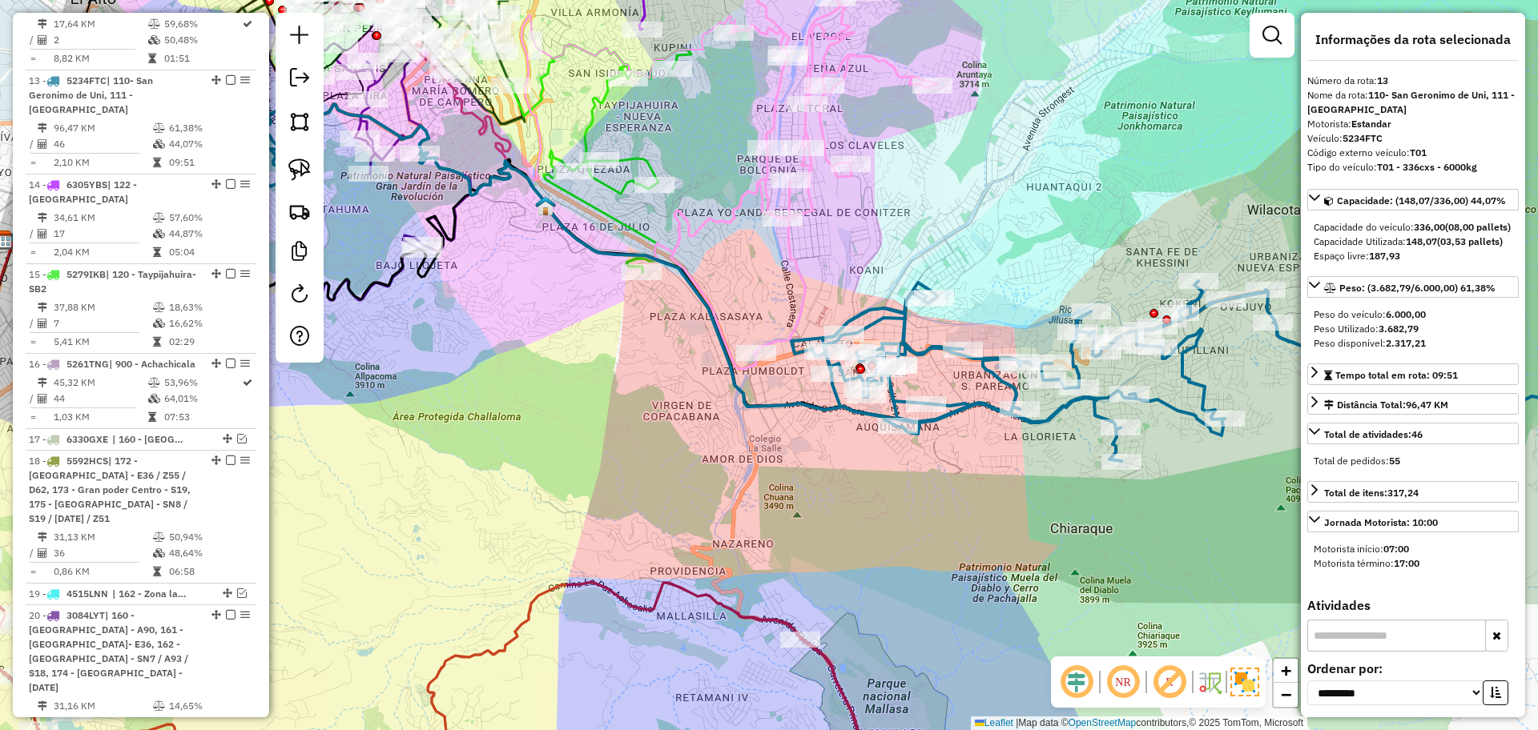
click at [802, 288] on icon at bounding box center [804, 156] width 266 height 426
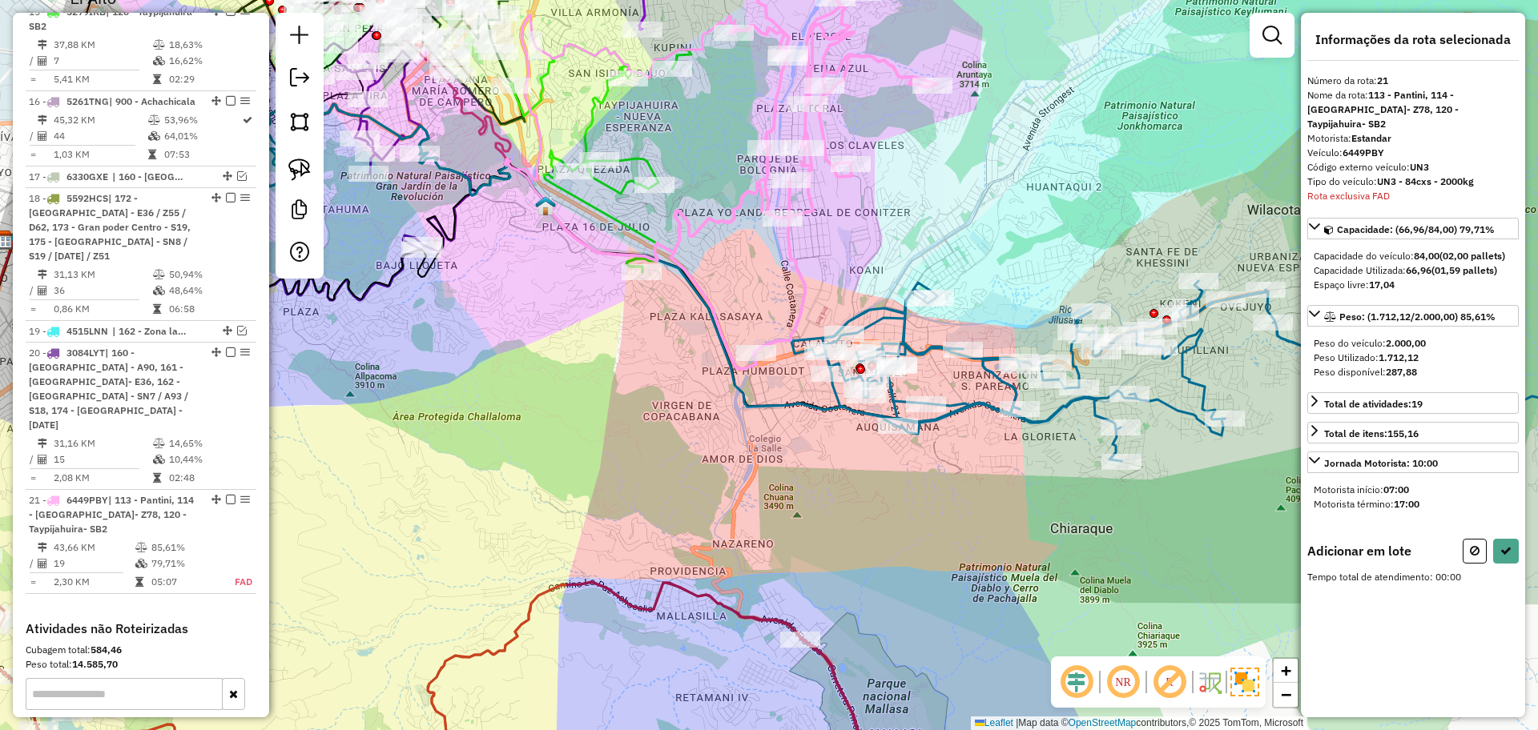
scroll to position [1725, 0]
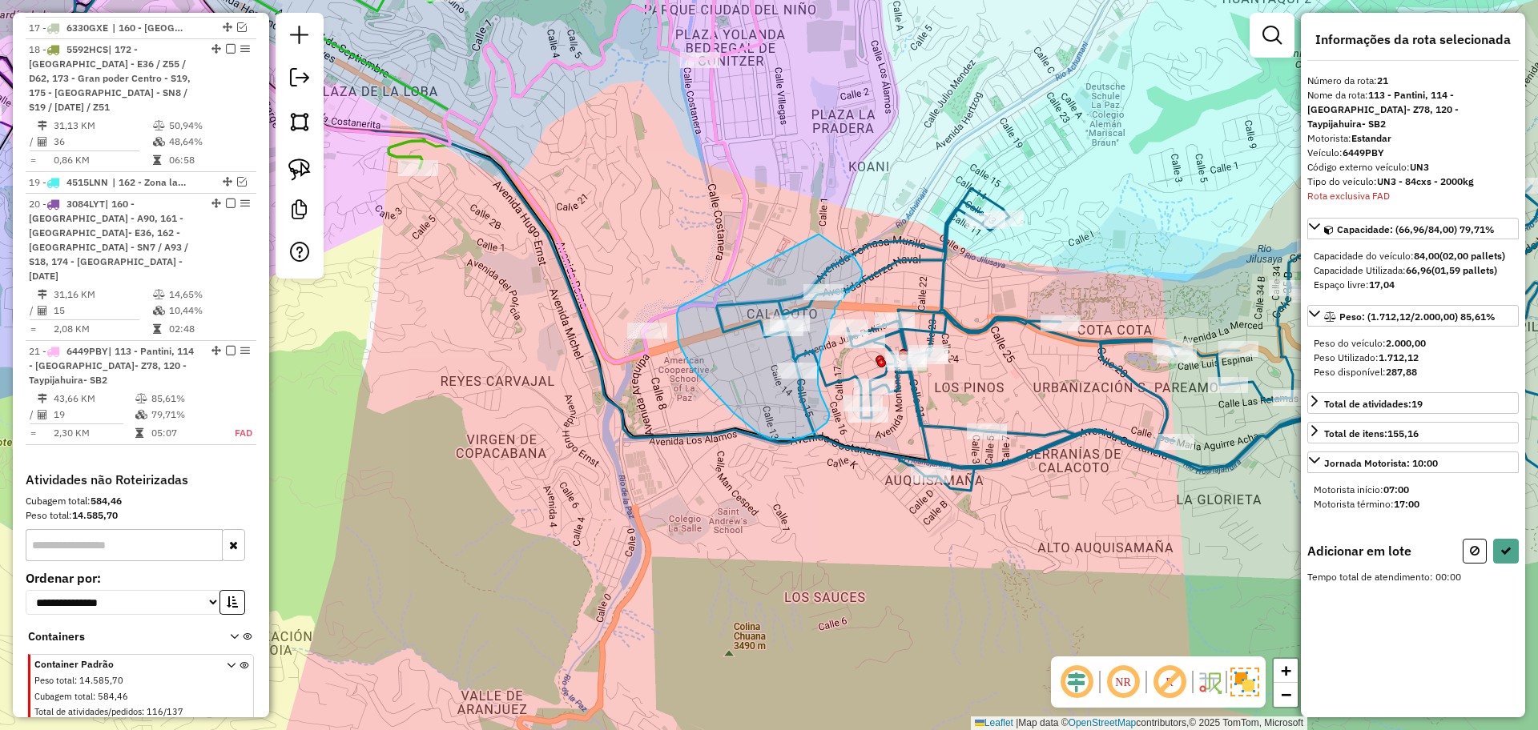
drag, startPoint x: 818, startPoint y: 235, endPoint x: 679, endPoint y: 308, distance: 156.5
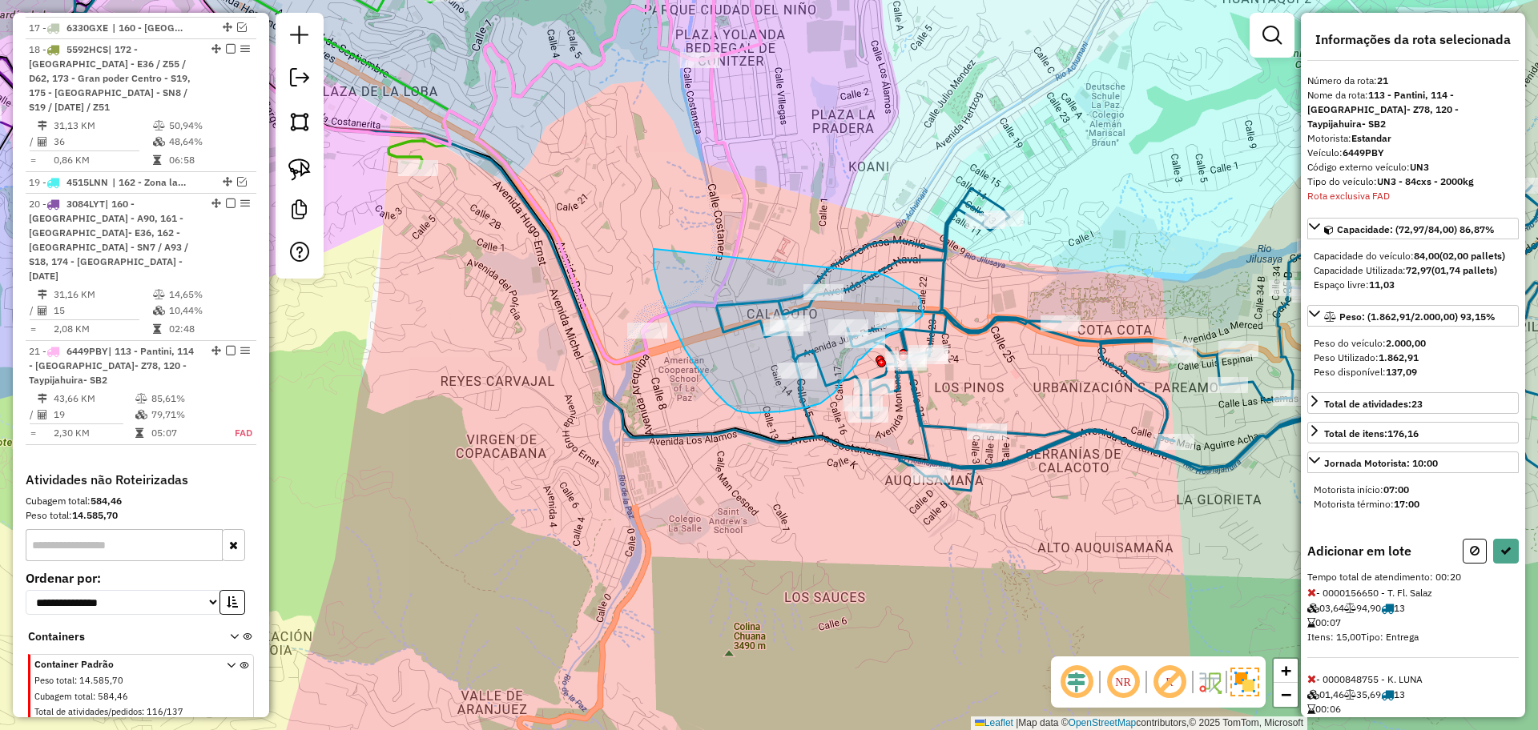
drag, startPoint x: 870, startPoint y: 272, endPoint x: 654, endPoint y: 249, distance: 217.5
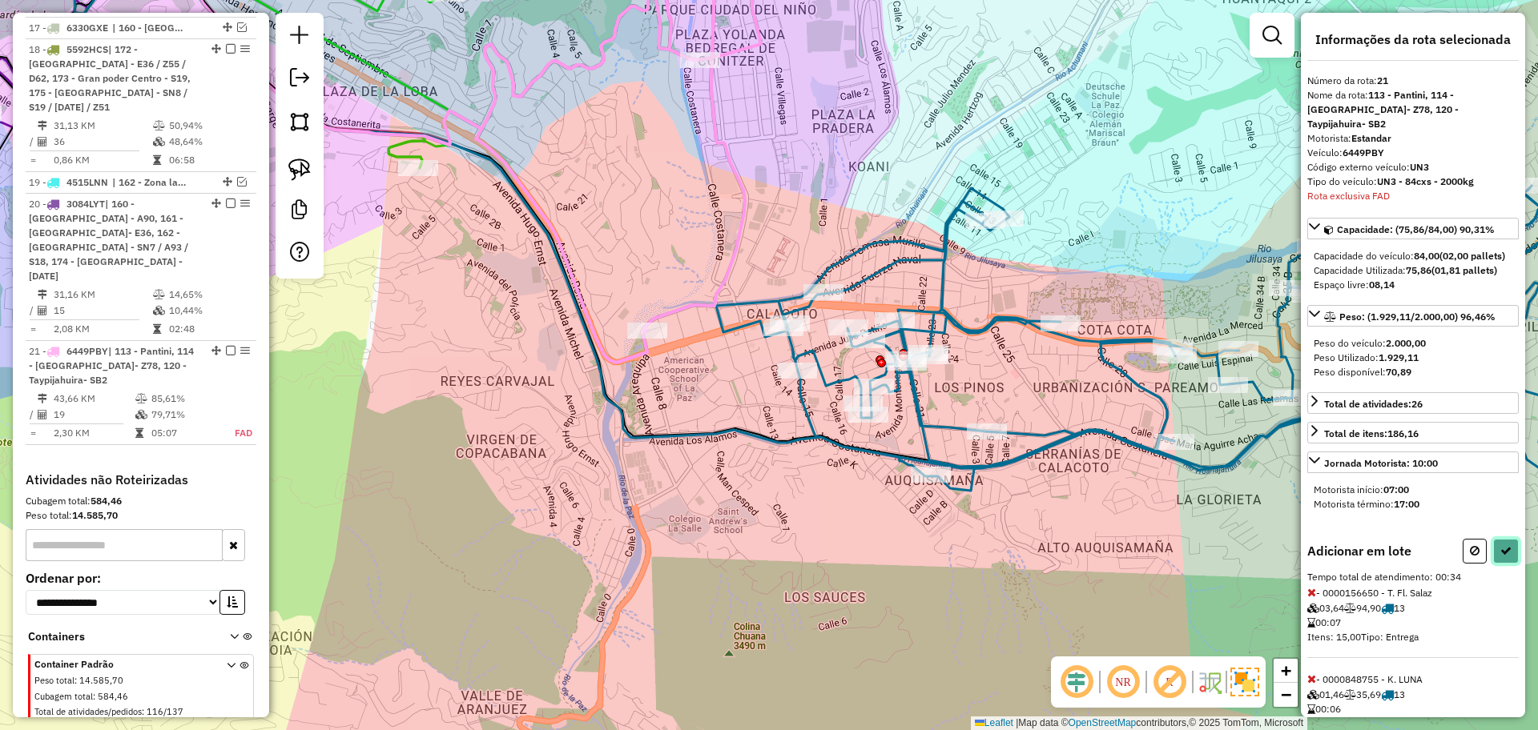
click at [1500, 546] on icon at bounding box center [1505, 550] width 11 height 11
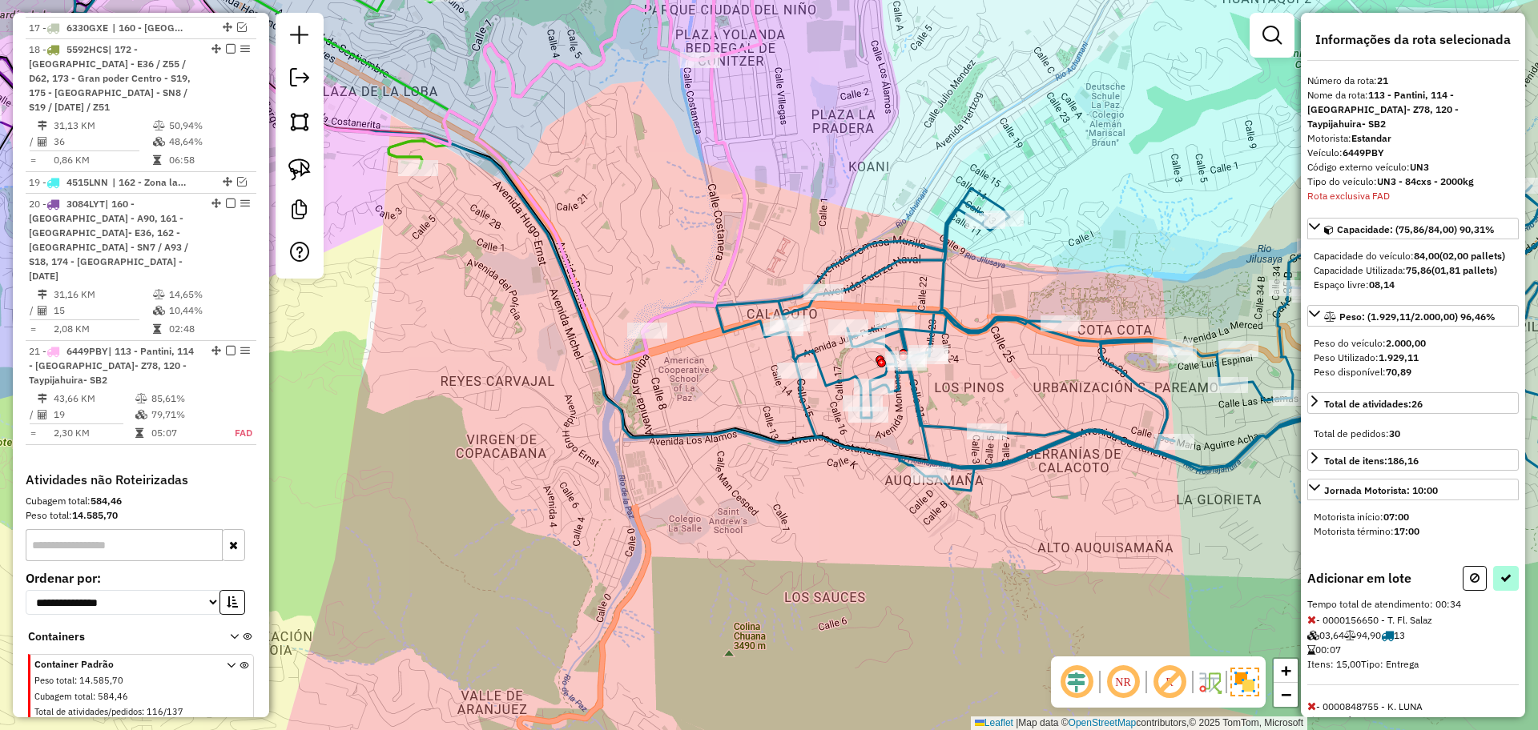
select select "**********"
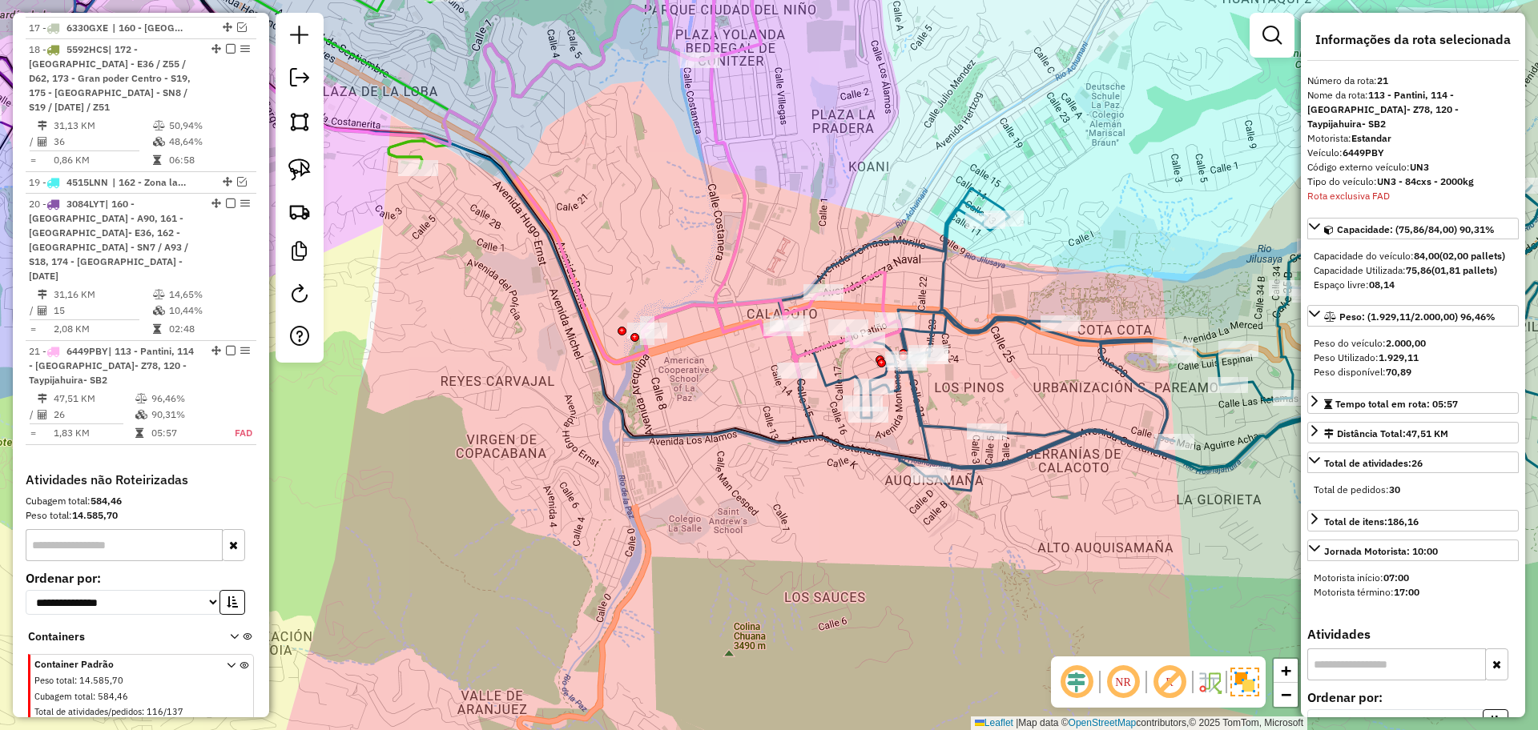
click at [983, 324] on icon at bounding box center [1234, 366] width 913 height 361
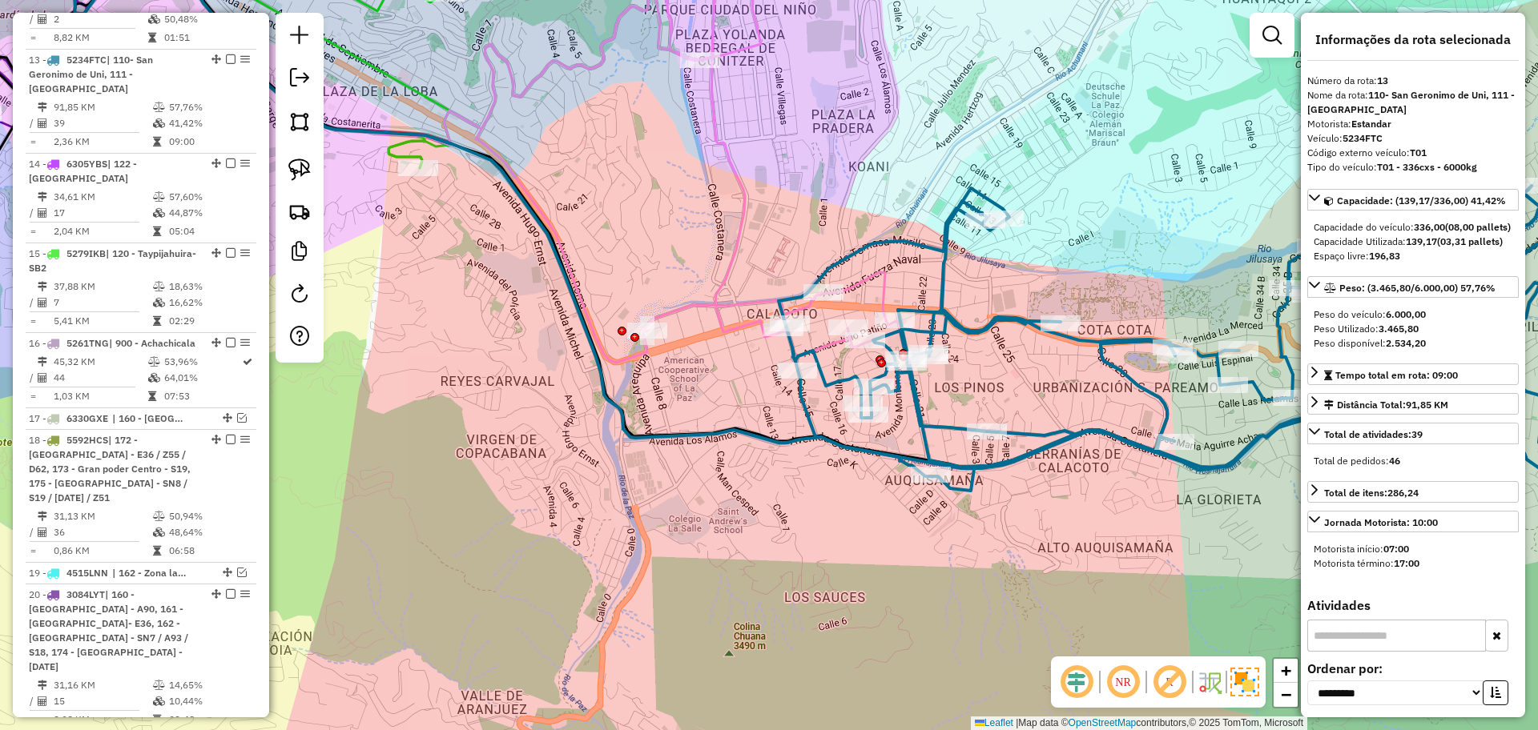
scroll to position [1313, 0]
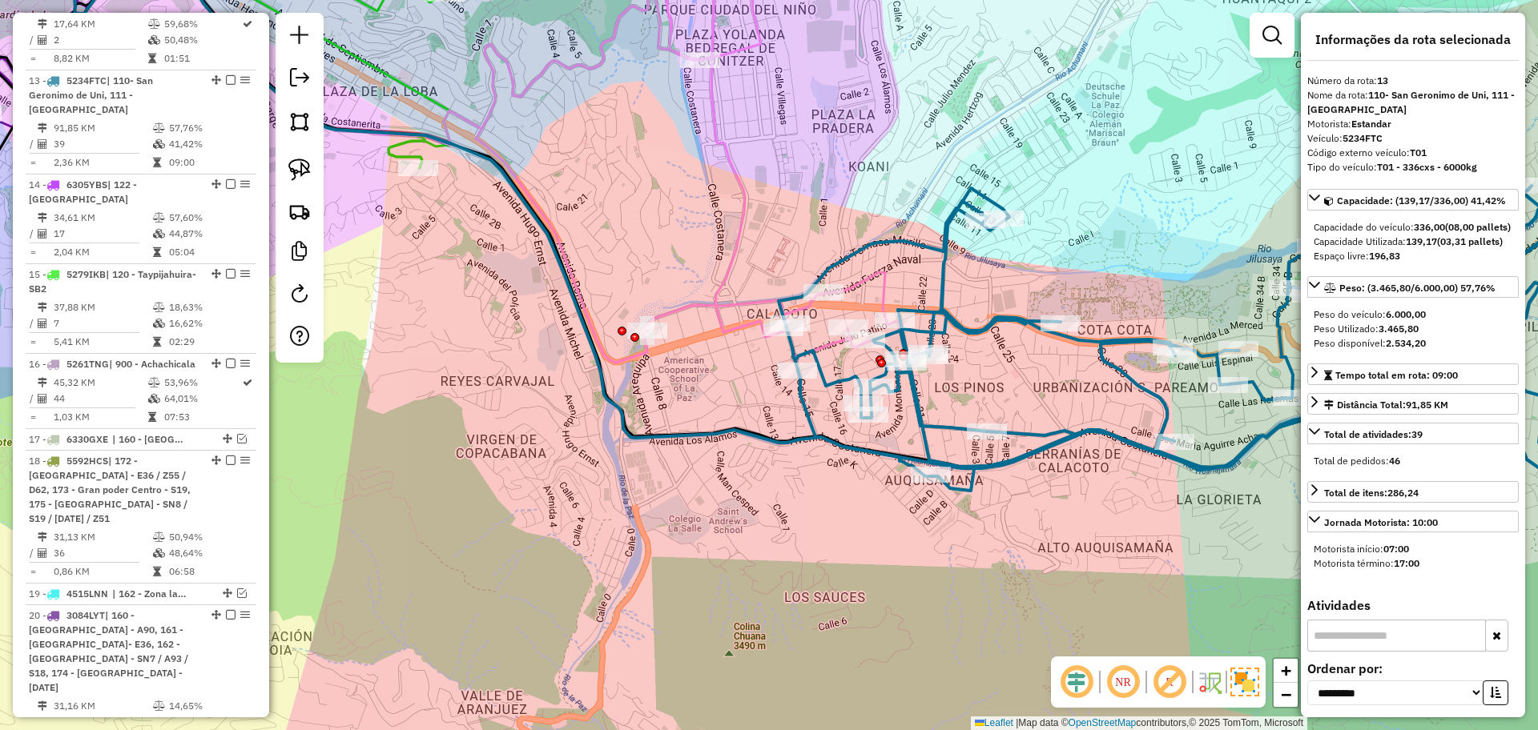
click at [1108, 354] on icon at bounding box center [1234, 366] width 913 height 361
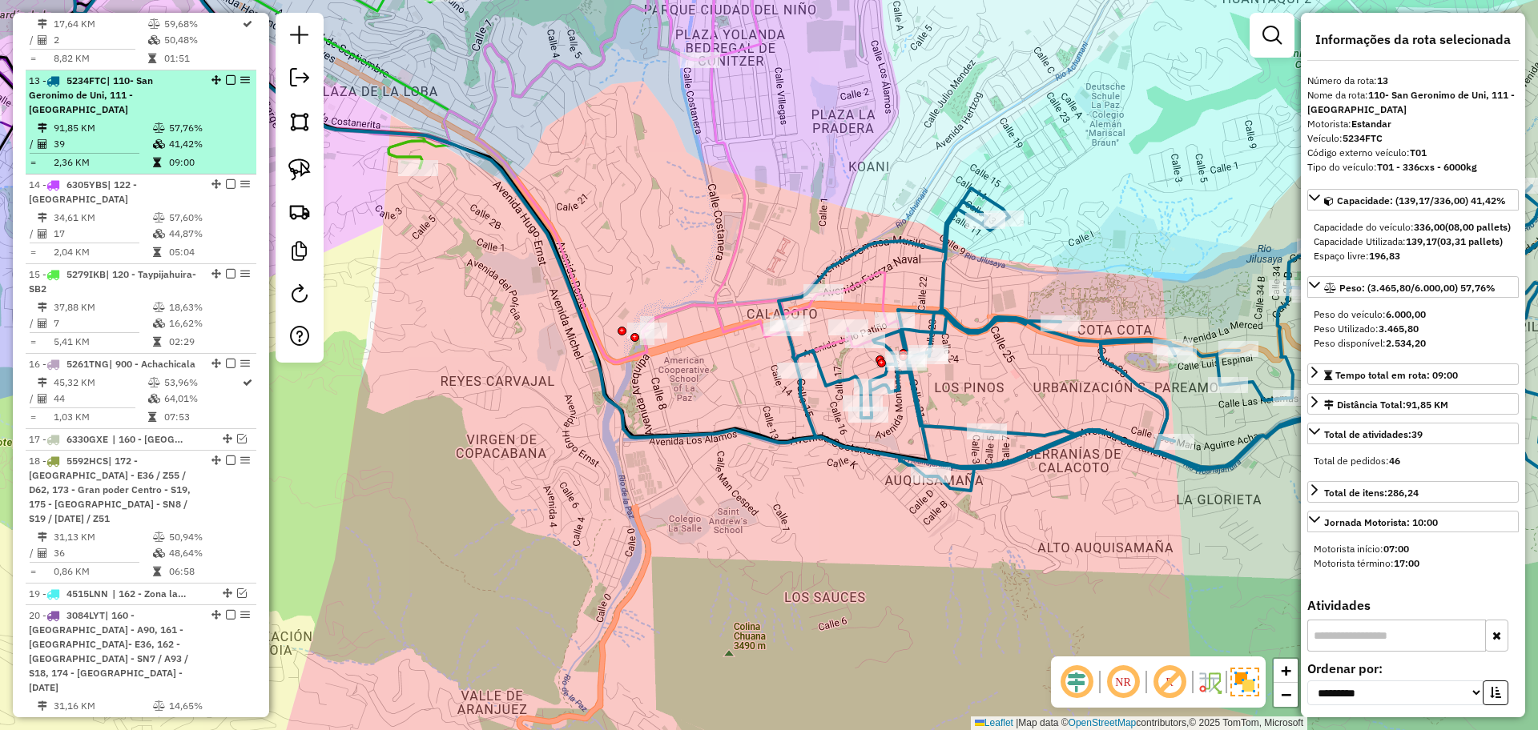
click at [229, 75] on em at bounding box center [231, 80] width 10 height 10
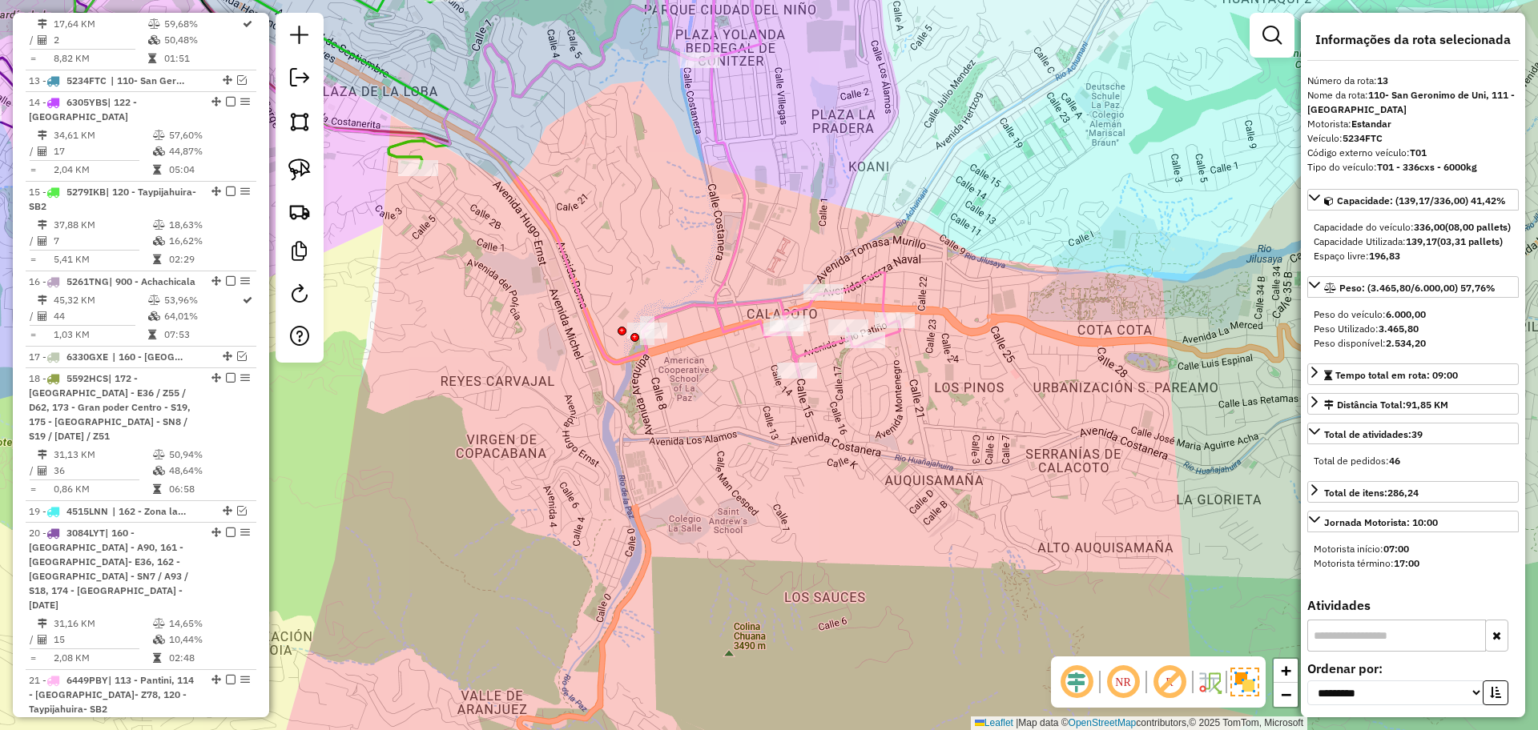
click at [740, 218] on icon at bounding box center [688, 152] width 424 height 450
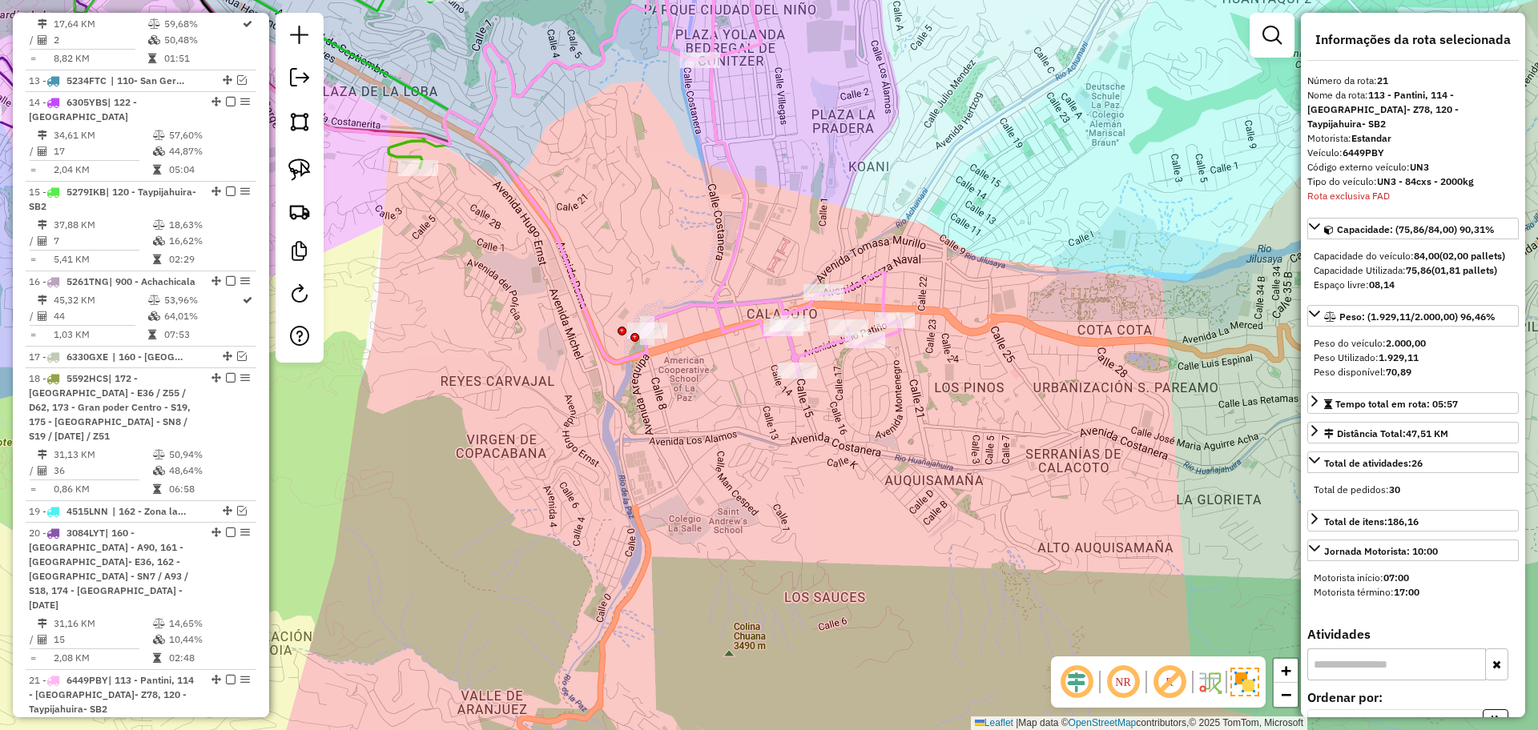
scroll to position [1657, 0]
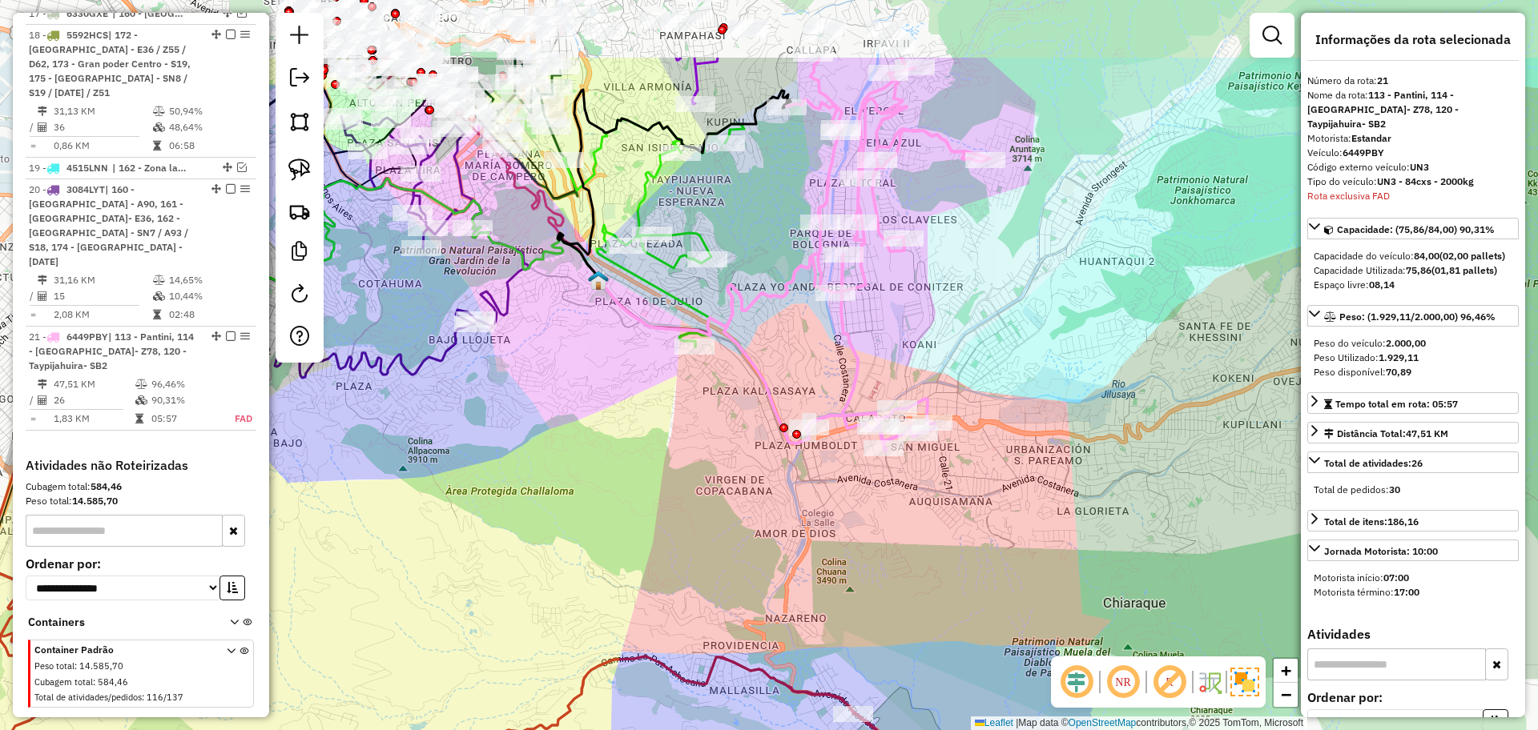
drag, startPoint x: 764, startPoint y: 389, endPoint x: 883, endPoint y: 522, distance: 178.6
click at [883, 522] on div "Janela de atendimento Grade de atendimento Capacidade Transportadoras Veículos …" at bounding box center [769, 365] width 1538 height 730
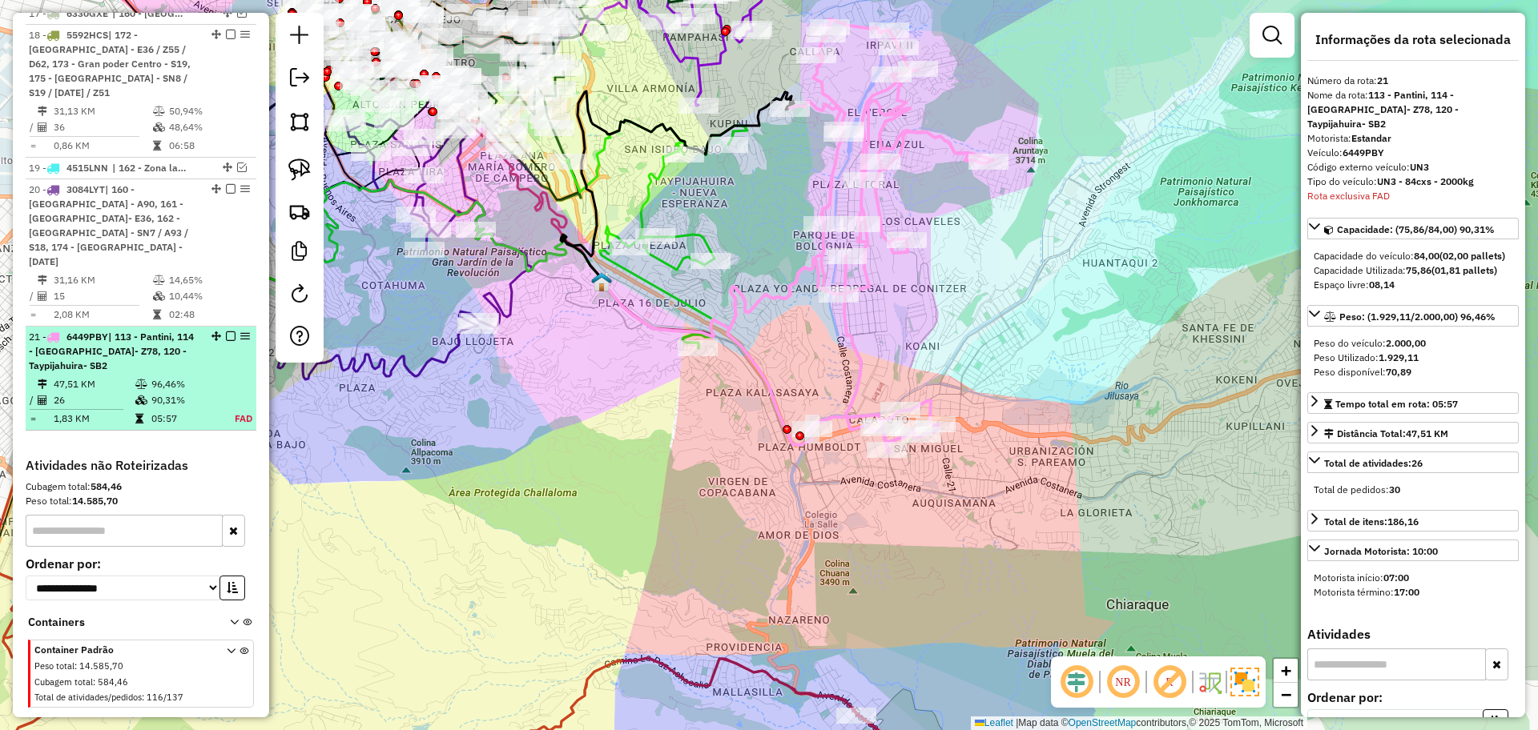
click at [229, 332] on em at bounding box center [231, 337] width 10 height 10
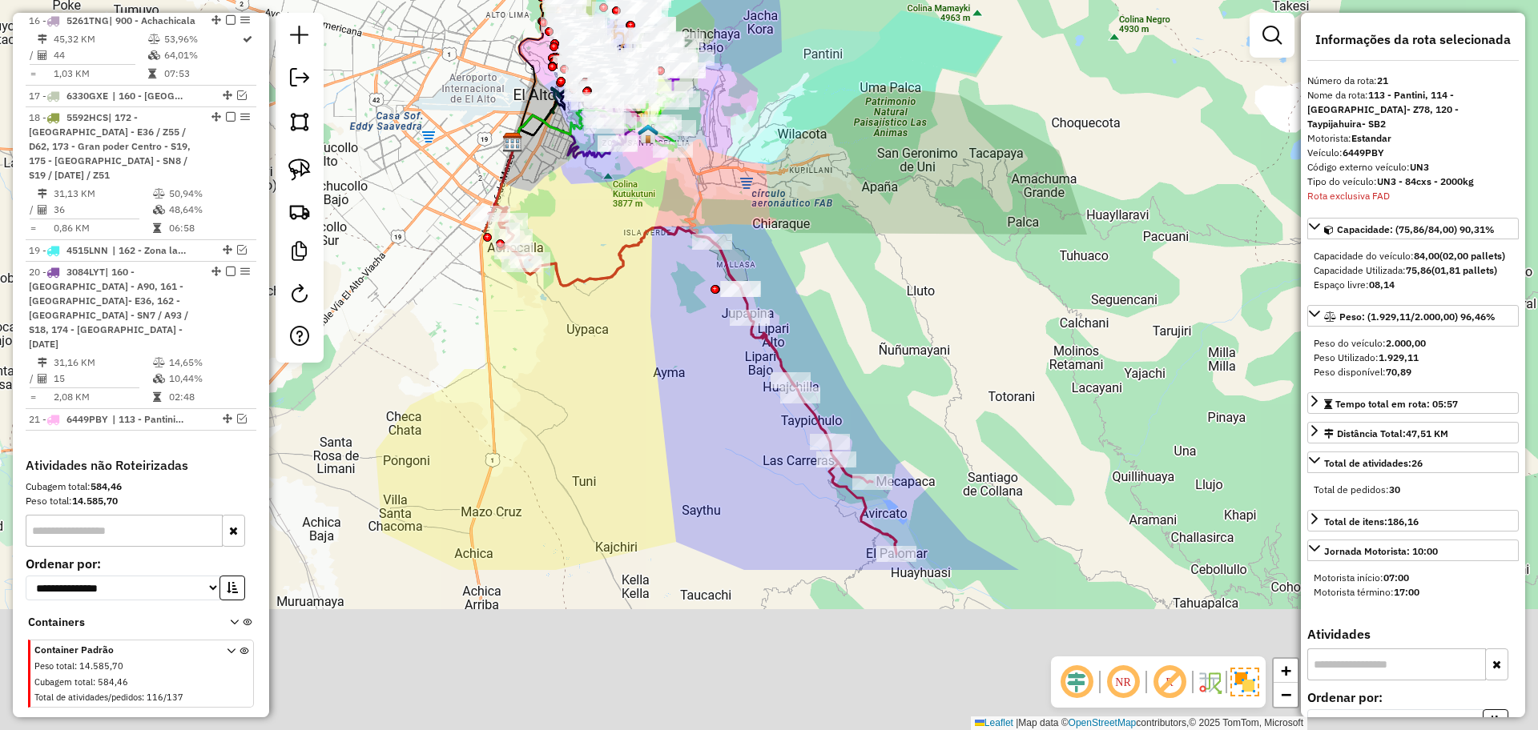
drag, startPoint x: 777, startPoint y: 456, endPoint x: 770, endPoint y: 181, distance: 274.8
click at [769, 173] on div "Janela de atendimento Grade de atendimento Capacidade Transportadoras Veículos …" at bounding box center [769, 365] width 1538 height 730
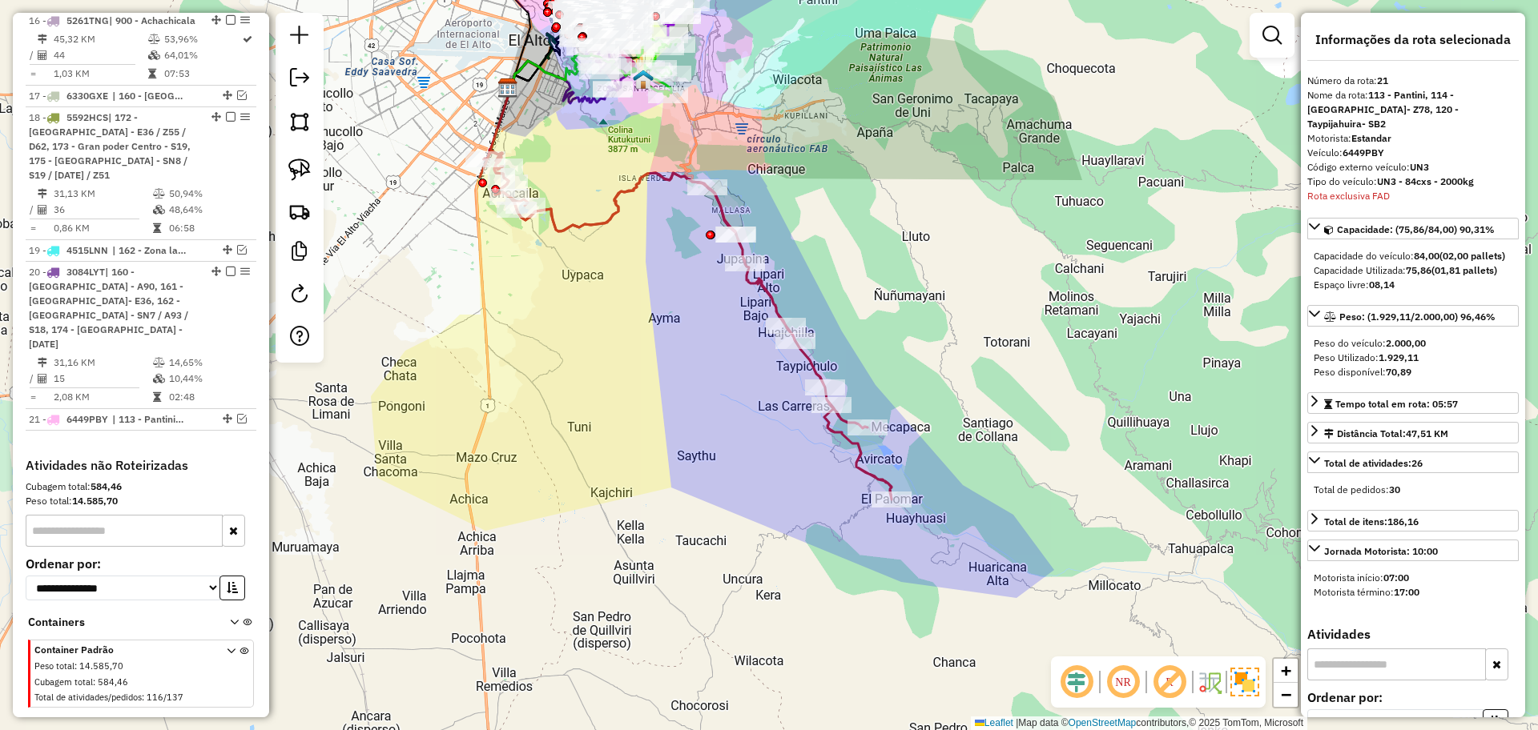
click at [770, 302] on icon at bounding box center [686, 325] width 412 height 350
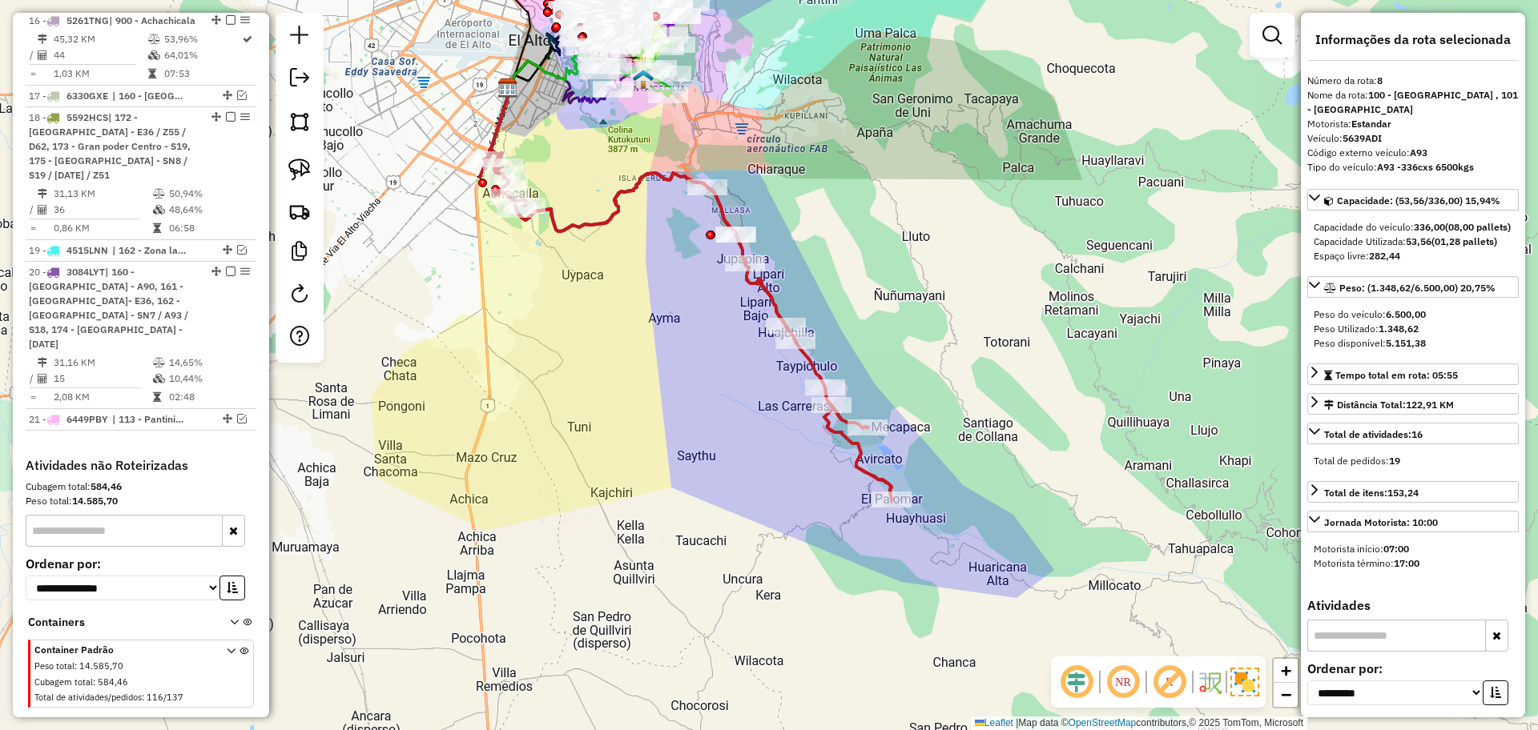
scroll to position [879, 0]
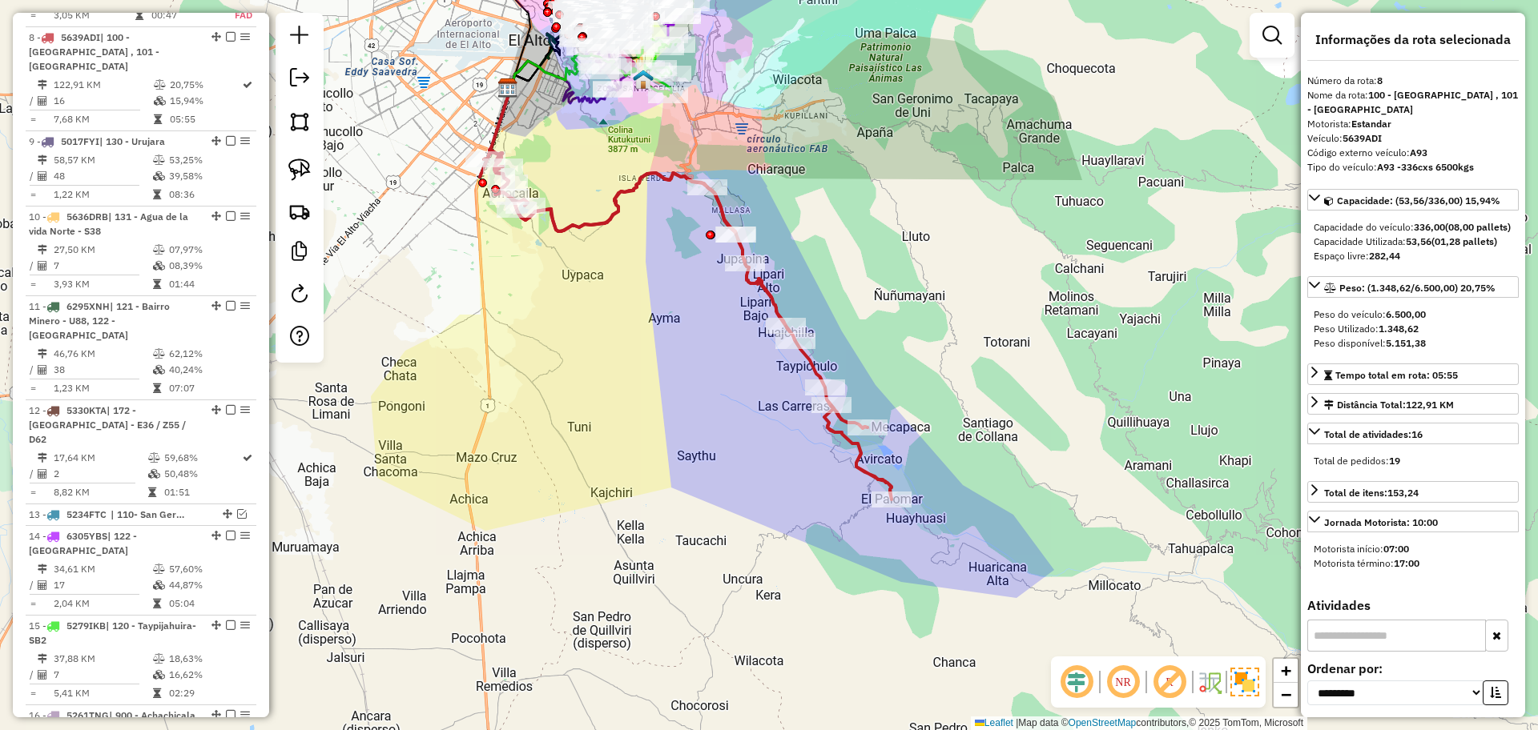
click at [609, 215] on icon at bounding box center [686, 325] width 412 height 350
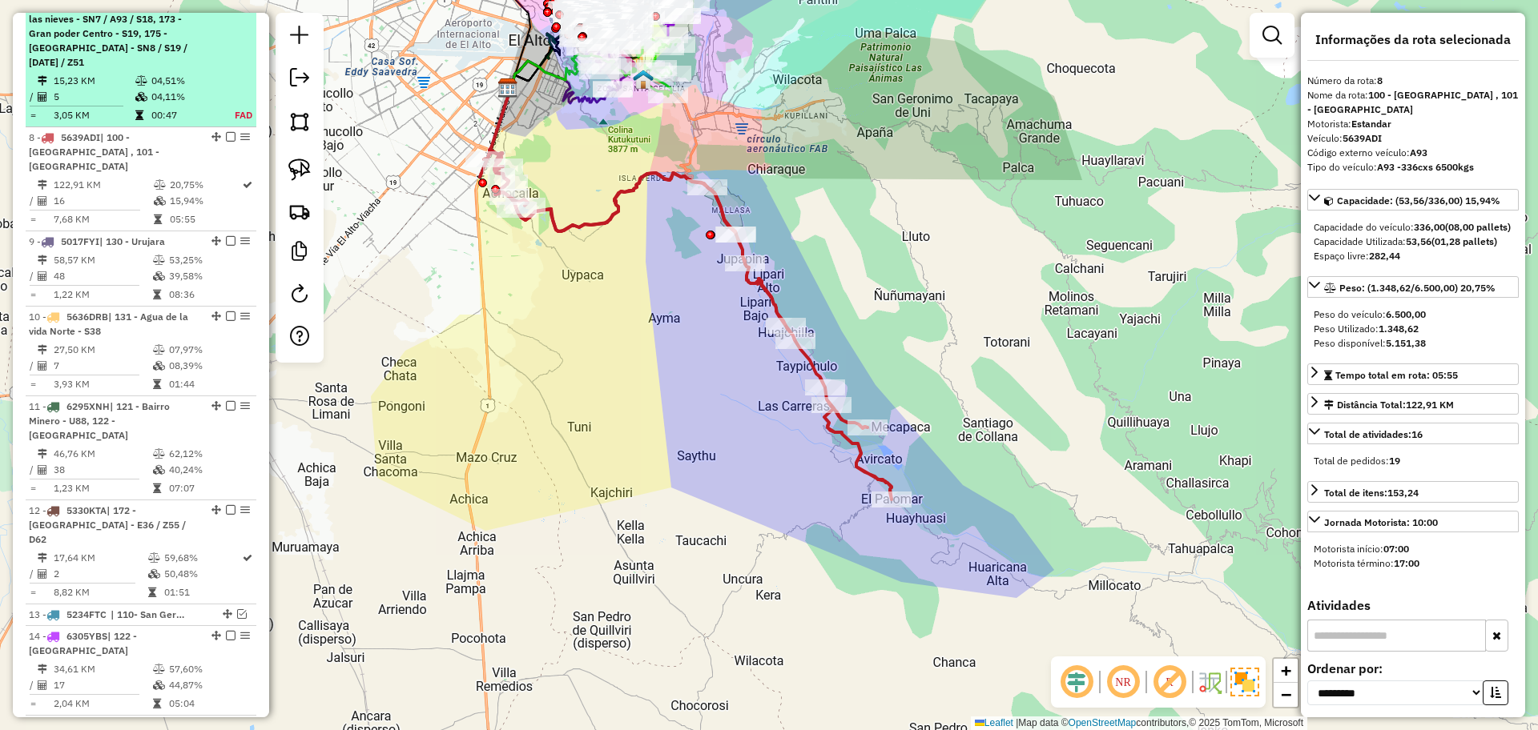
click at [100, 73] on td "15,23 KM" at bounding box center [94, 81] width 82 height 16
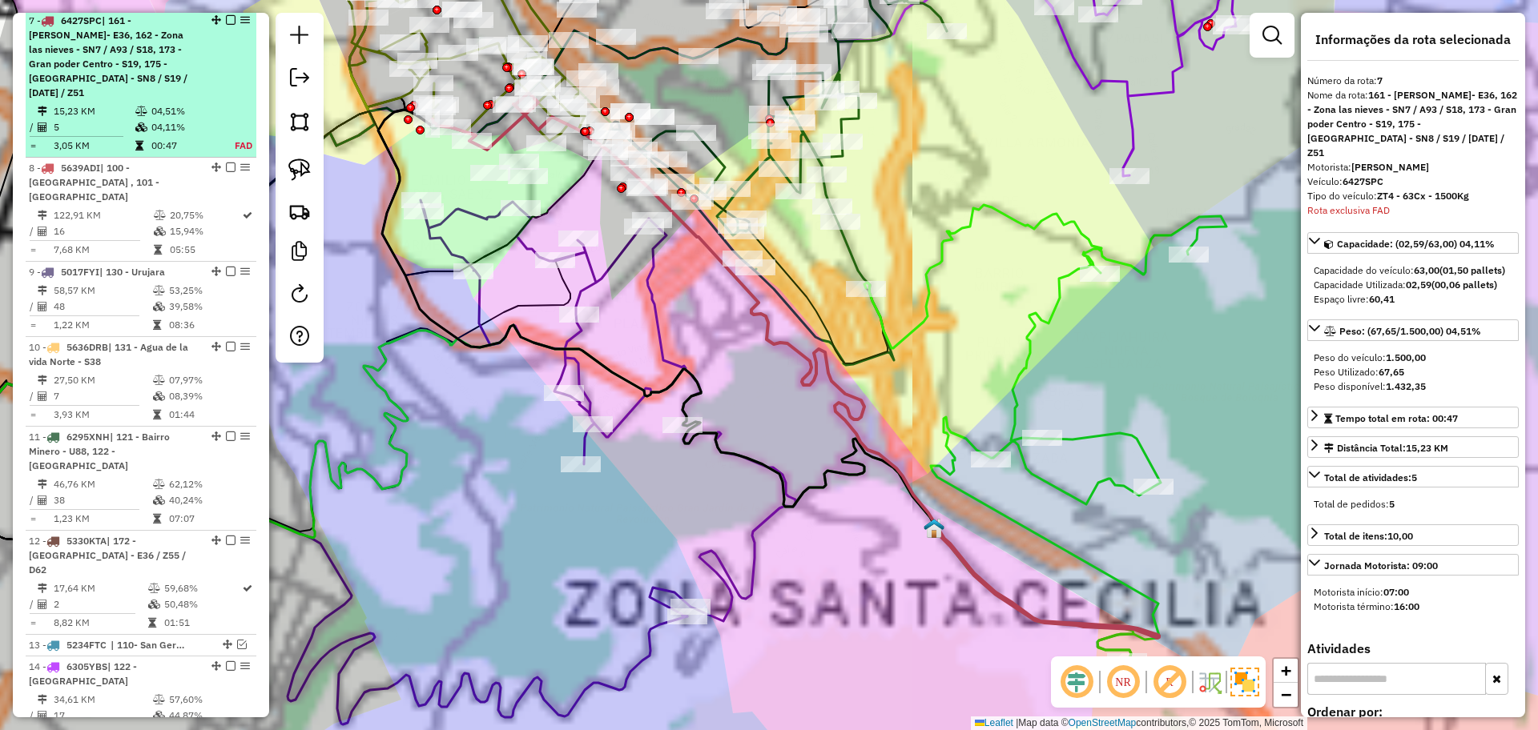
scroll to position [746, 0]
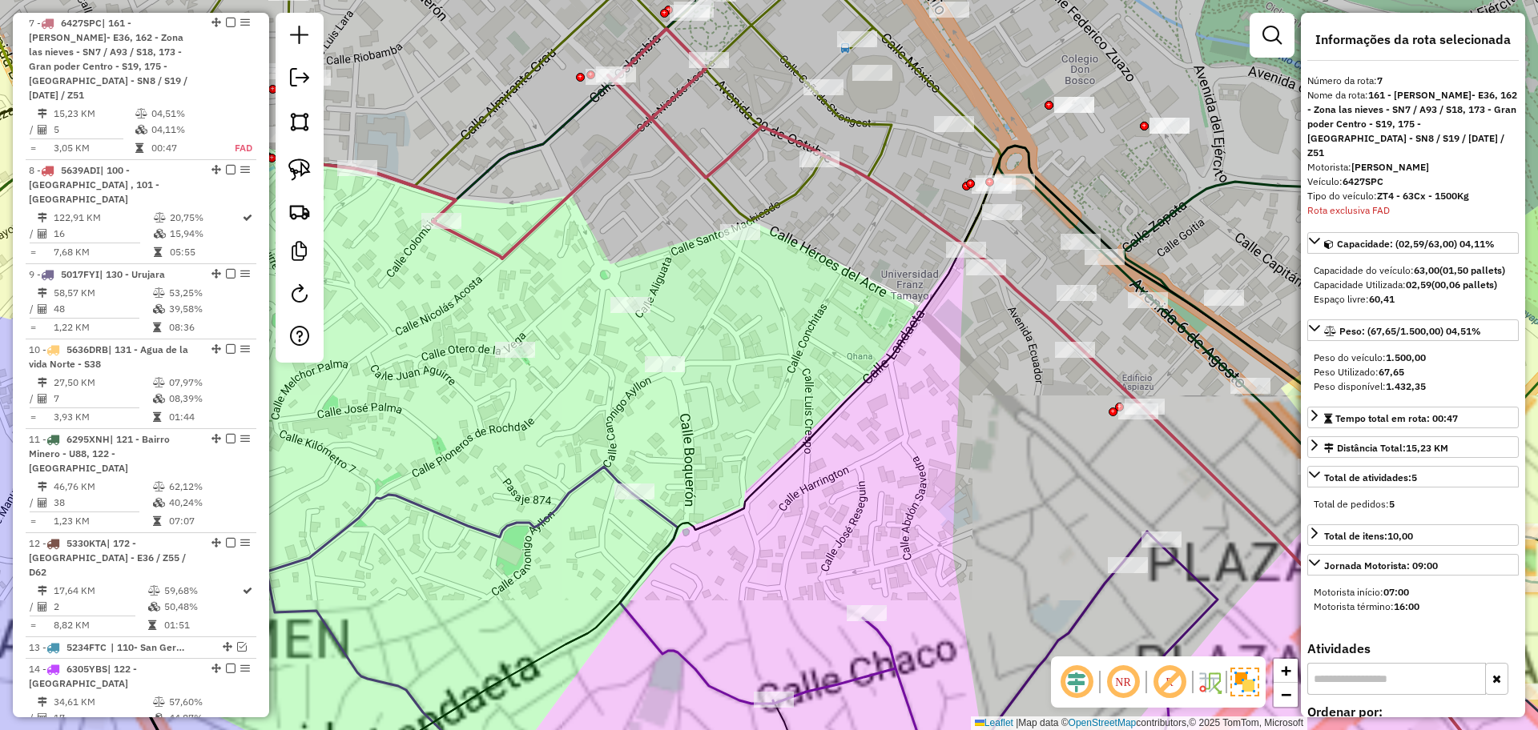
click at [558, 198] on icon at bounding box center [495, 144] width 422 height 230
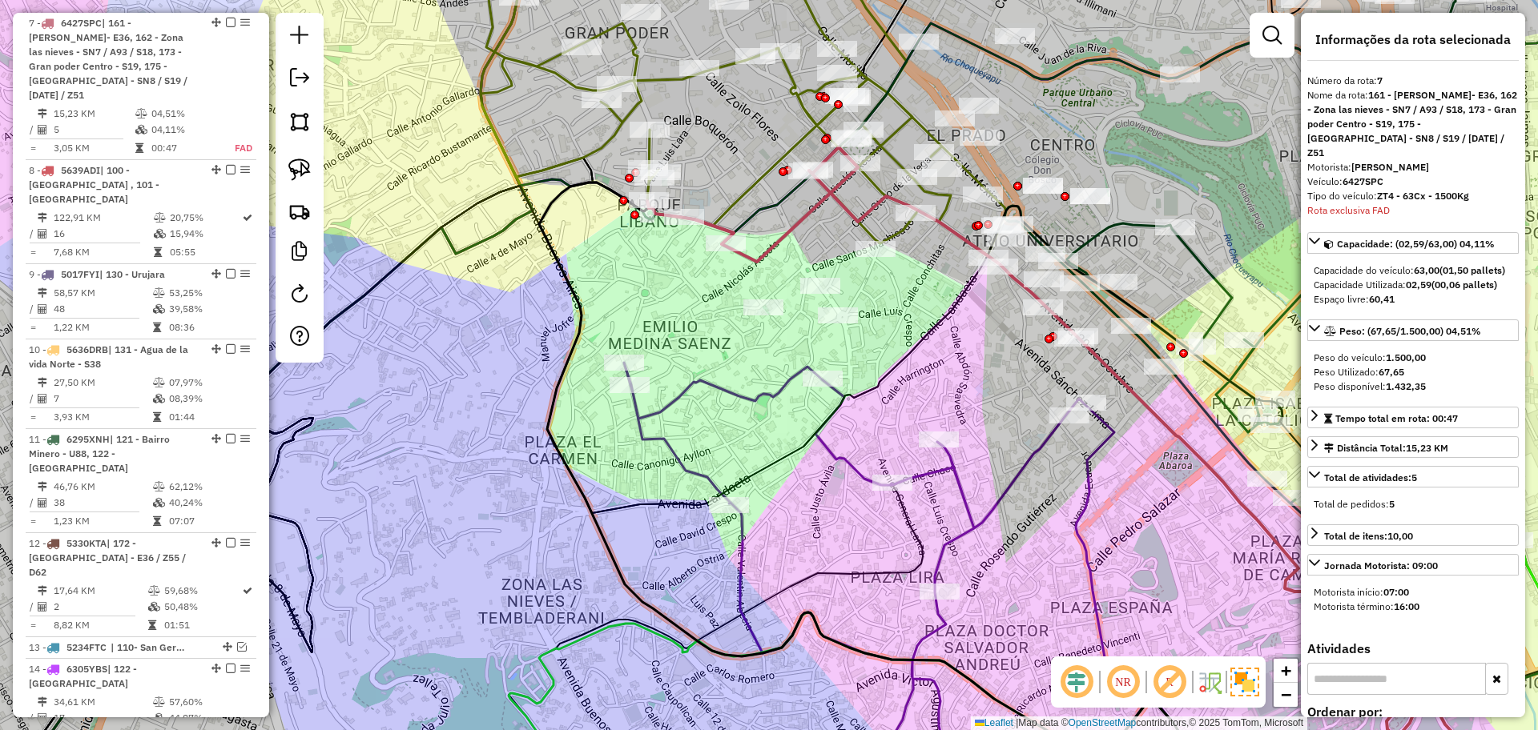
click at [654, 74] on icon at bounding box center [735, 91] width 541 height 328
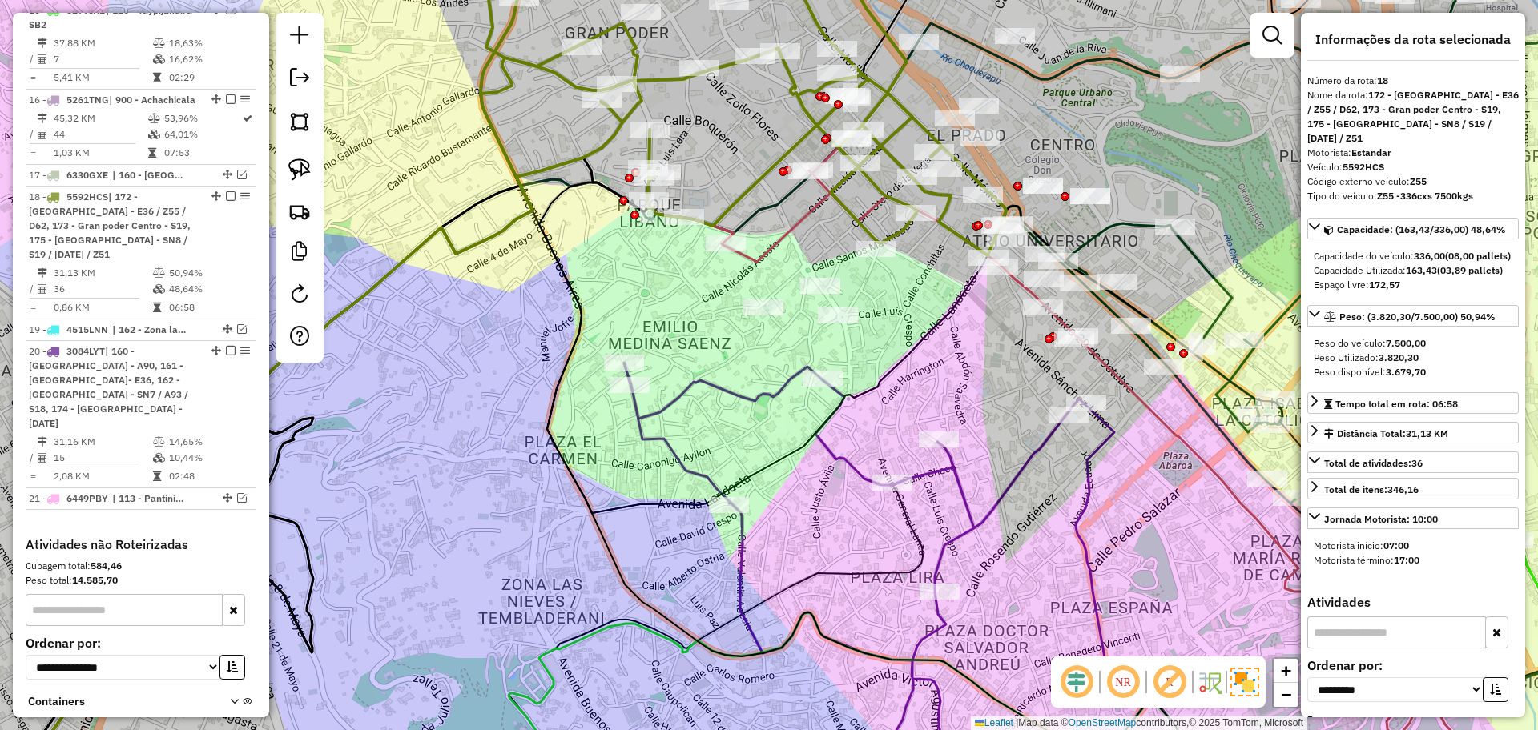
scroll to position [1575, 0]
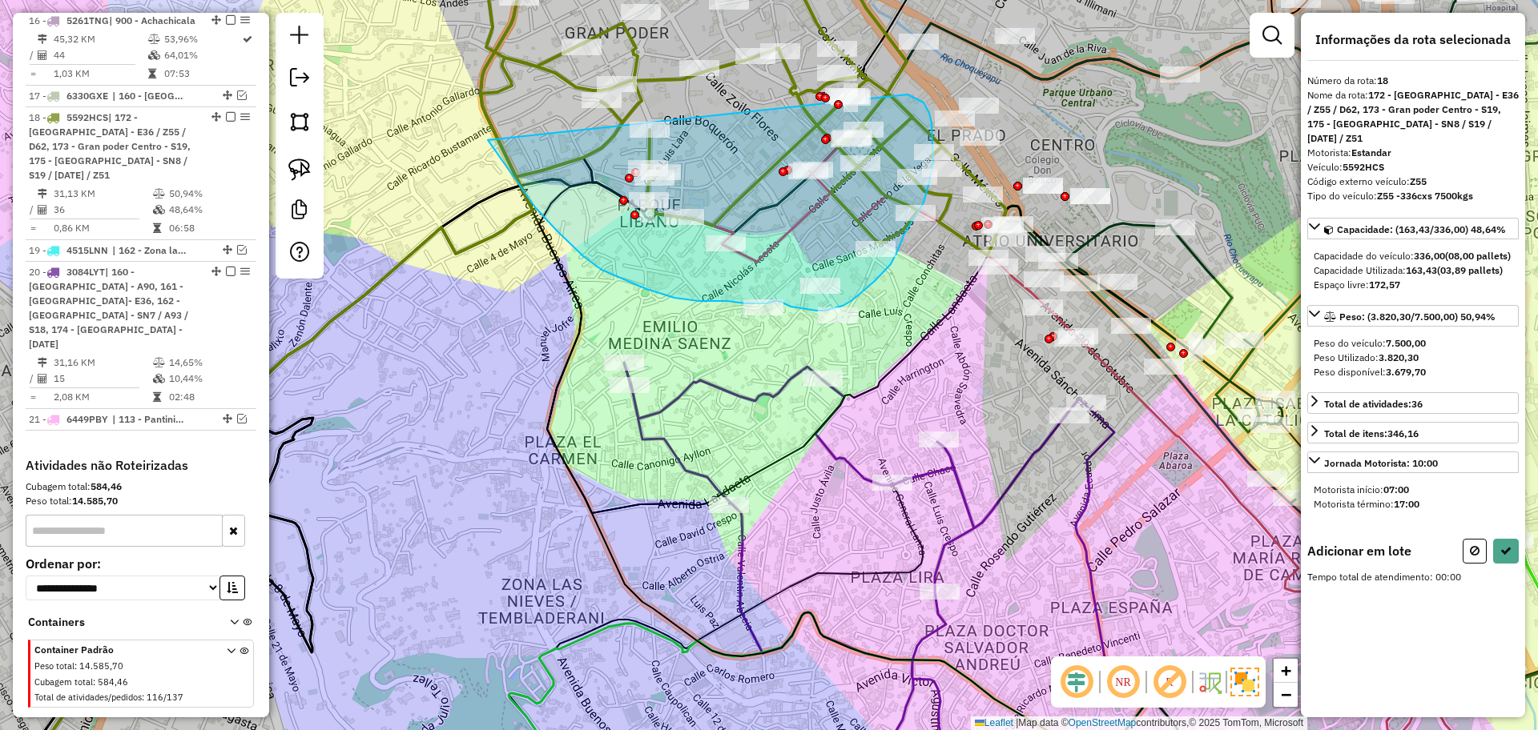
drag, startPoint x: 488, startPoint y: 140, endPoint x: 904, endPoint y: 93, distance: 419.1
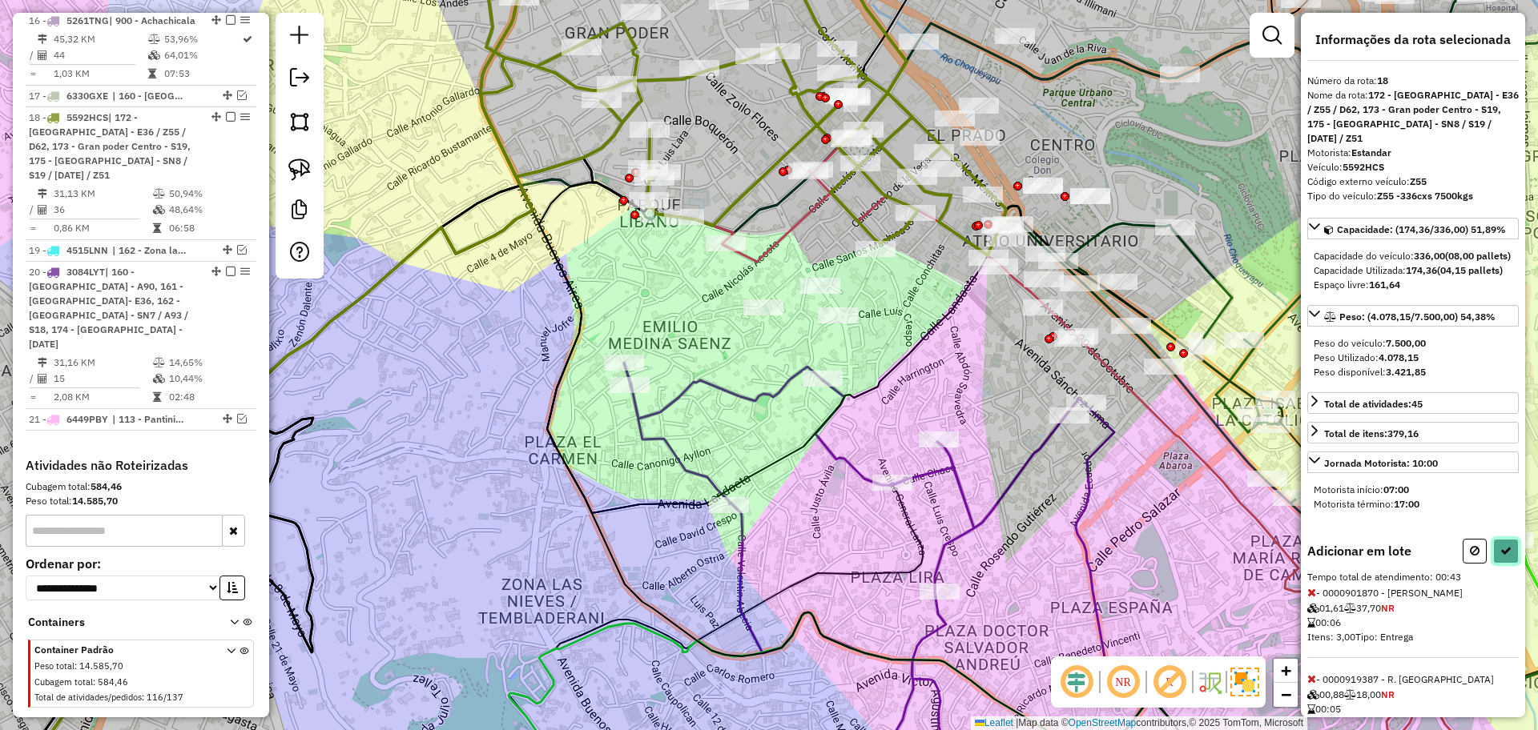
click at [1504, 557] on icon at bounding box center [1505, 550] width 11 height 11
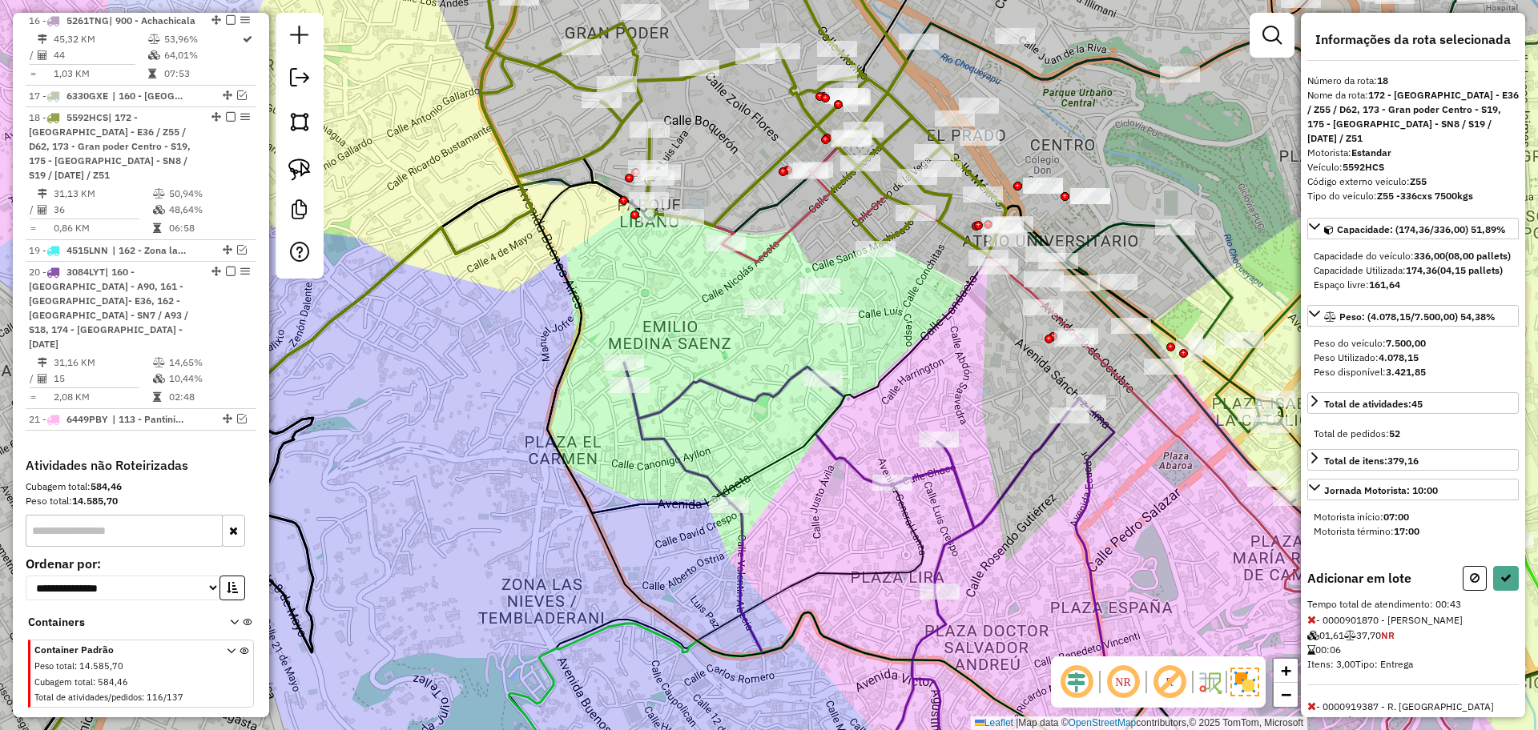
select select "**********"
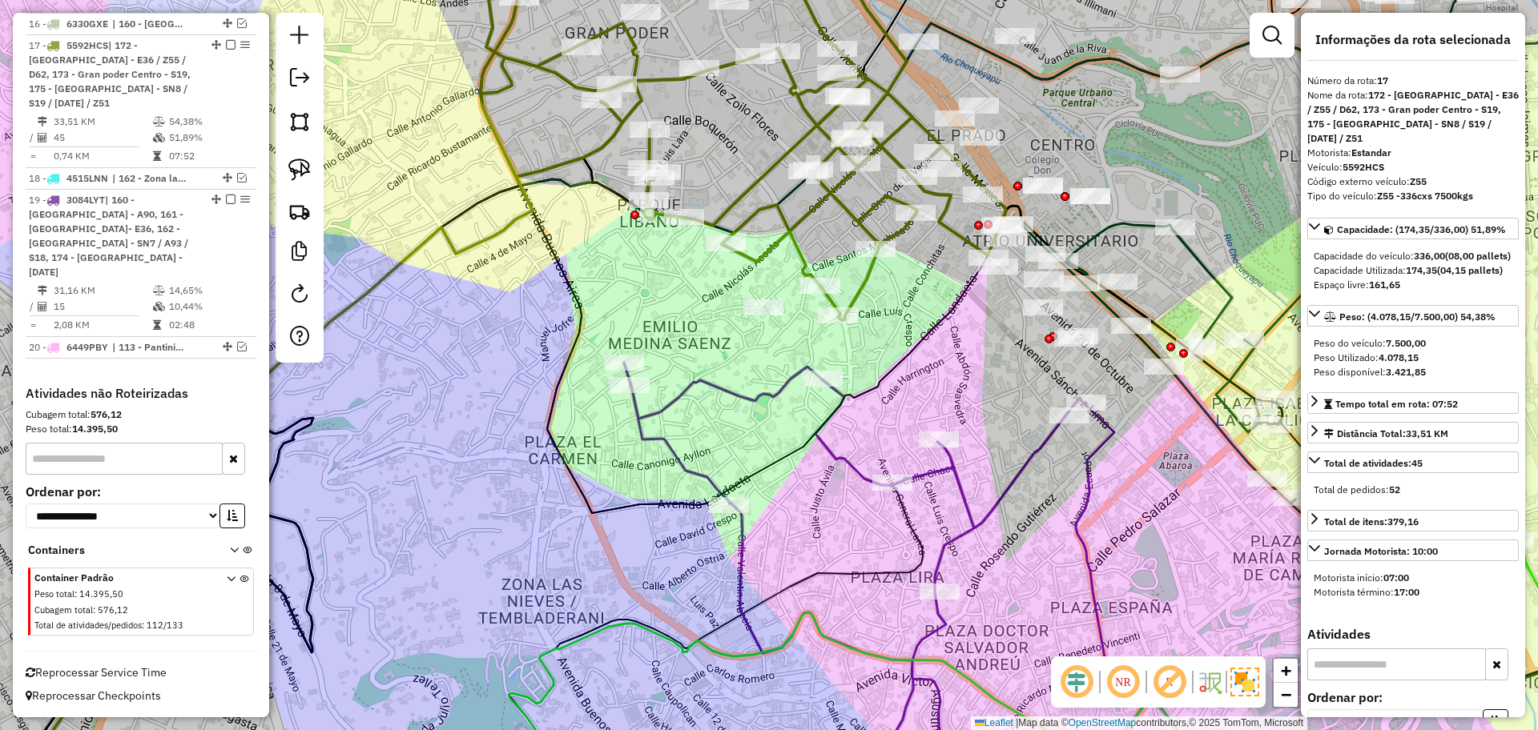
scroll to position [1442, 0]
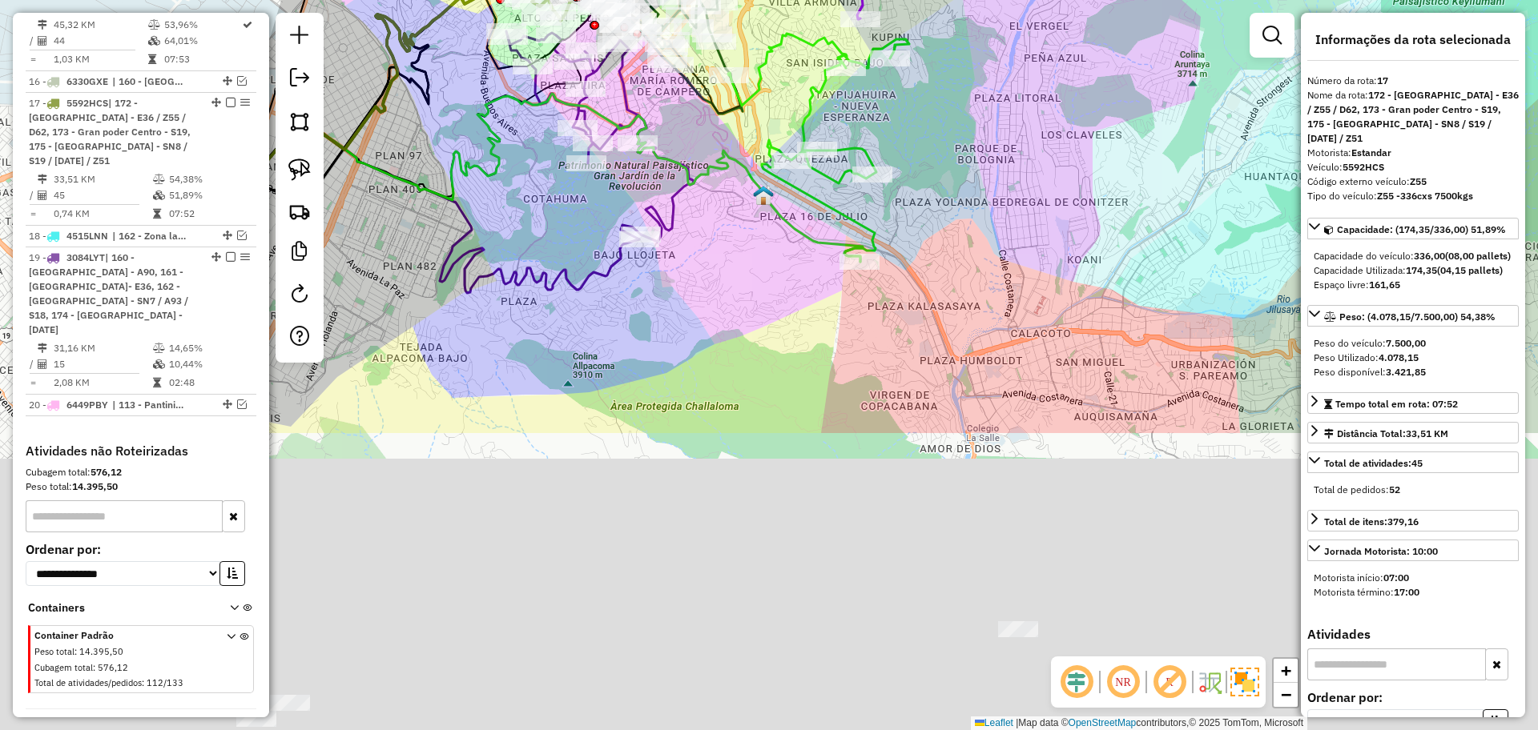
drag, startPoint x: 878, startPoint y: 624, endPoint x: 727, endPoint y: 181, distance: 467.8
click at [727, 182] on div "Janela de atendimento Grade de atendimento Capacidade Transportadoras Veículos …" at bounding box center [769, 365] width 1538 height 730
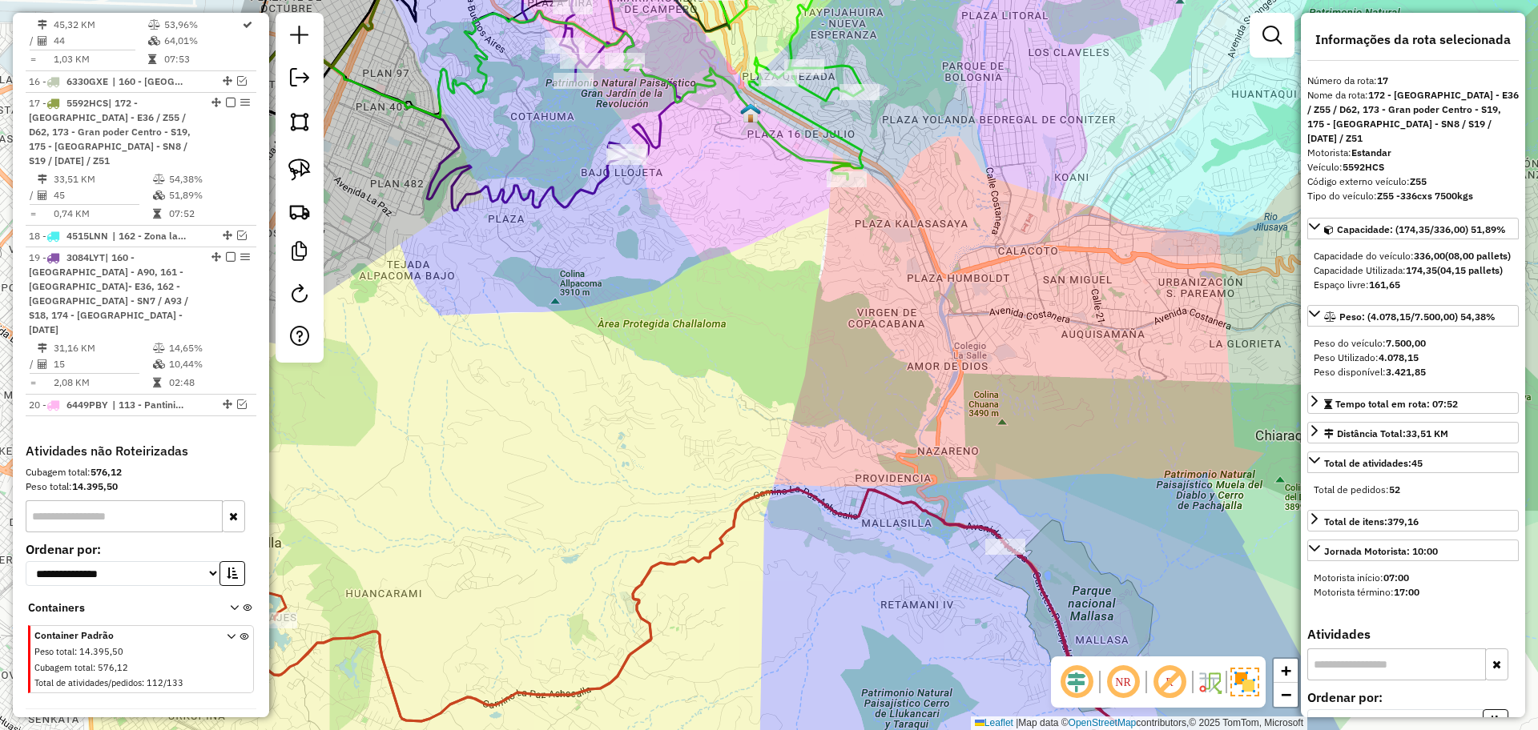
click at [904, 509] on icon at bounding box center [620, 598] width 1051 height 409
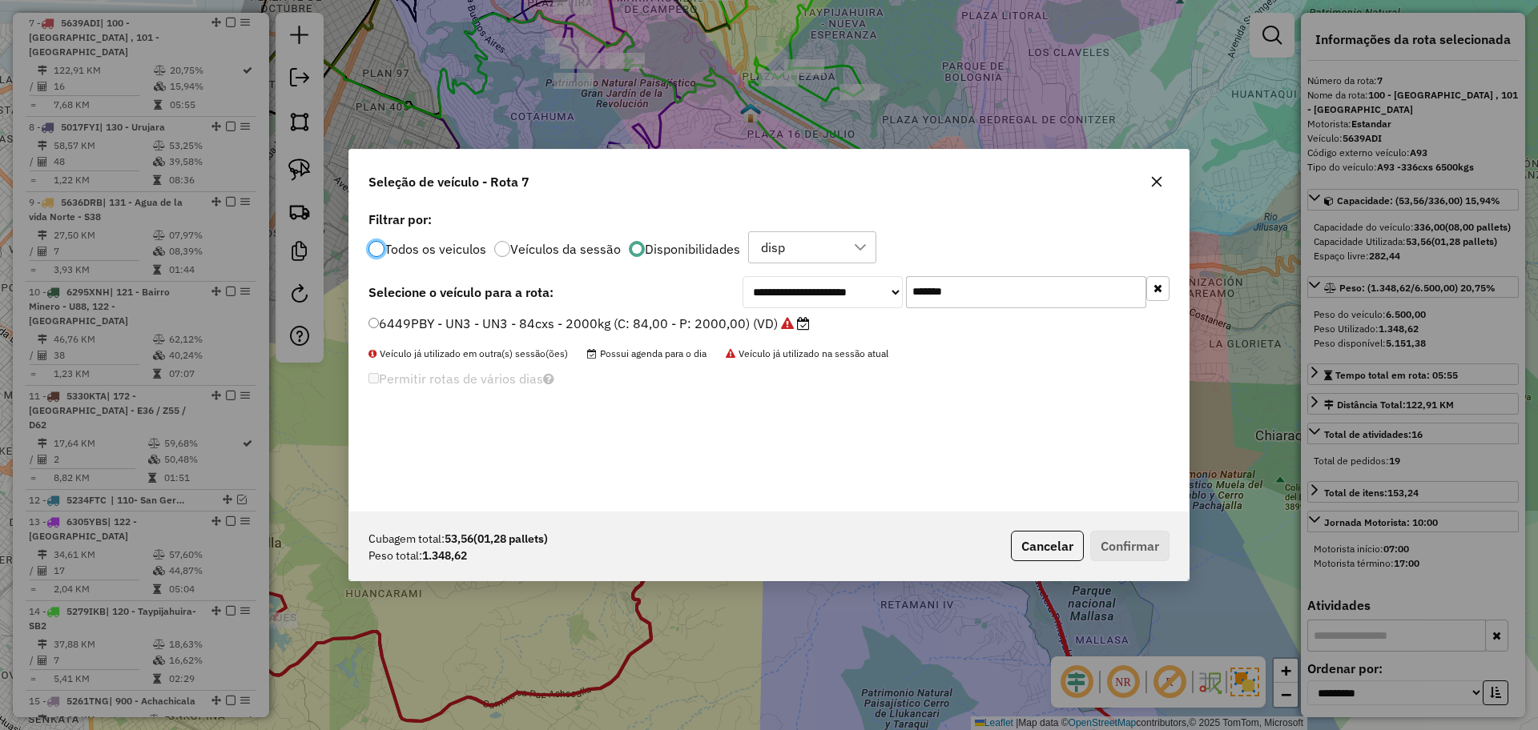
scroll to position [9, 5]
drag, startPoint x: 983, startPoint y: 292, endPoint x: 838, endPoint y: 269, distance: 147.6
click at [860, 273] on div "**********" at bounding box center [768, 359] width 839 height 304
type input "***"
click at [647, 317] on label "6427SPC - ZT4 - 63Cx - 1500Kg (C: 63,00 - P: 1500,00) (VD)" at bounding box center [559, 323] width 382 height 19
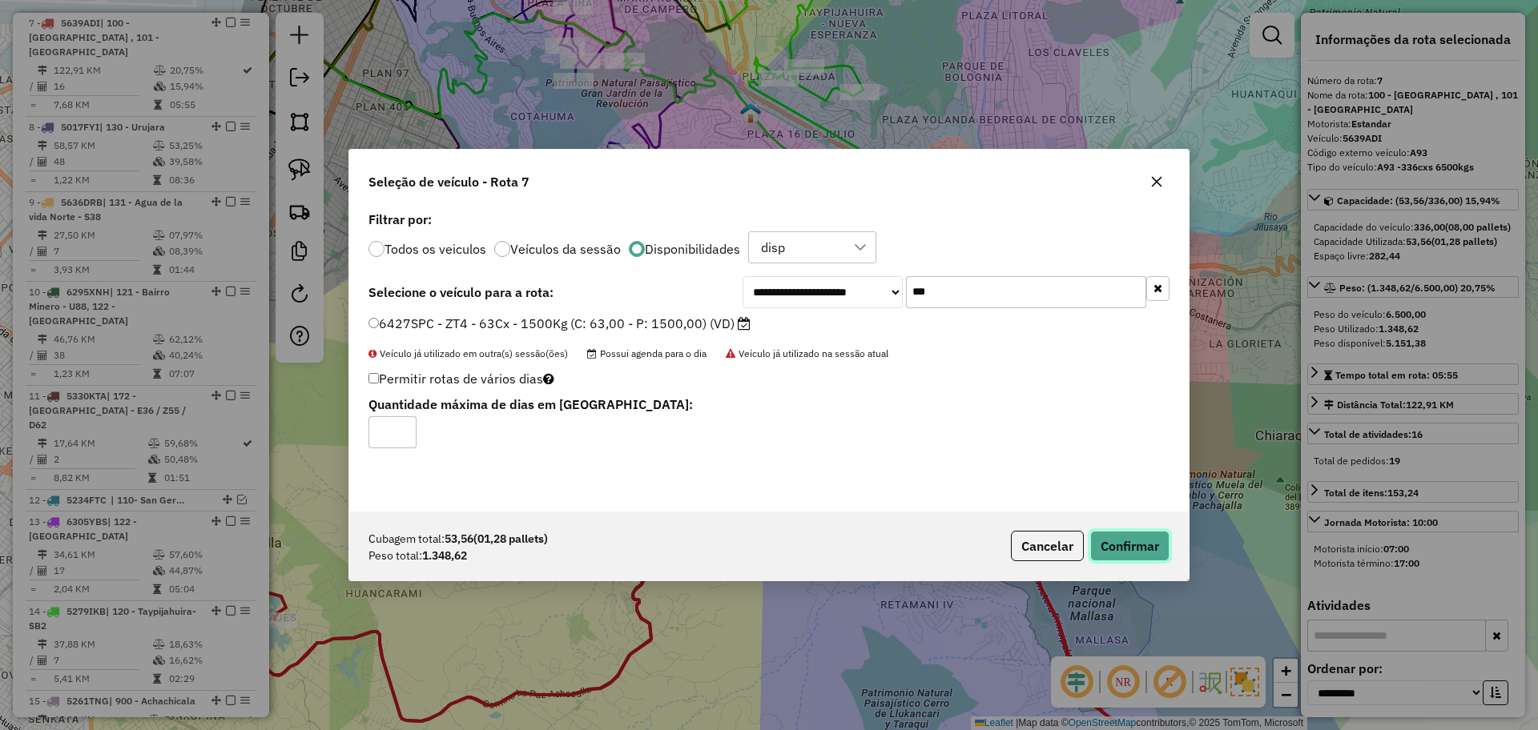
click at [1127, 546] on button "Confirmar" at bounding box center [1129, 546] width 79 height 30
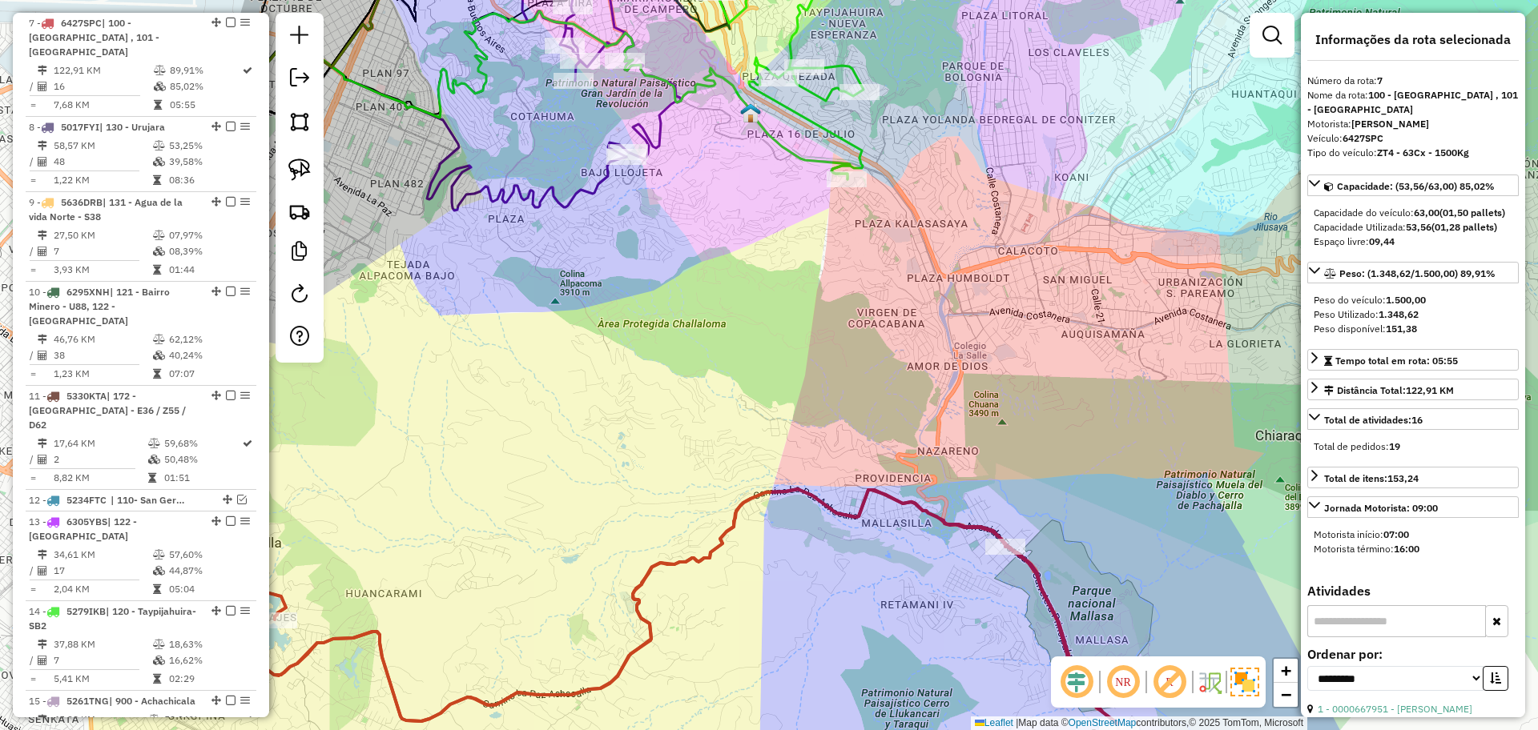
click at [821, 505] on icon at bounding box center [620, 598] width 1051 height 409
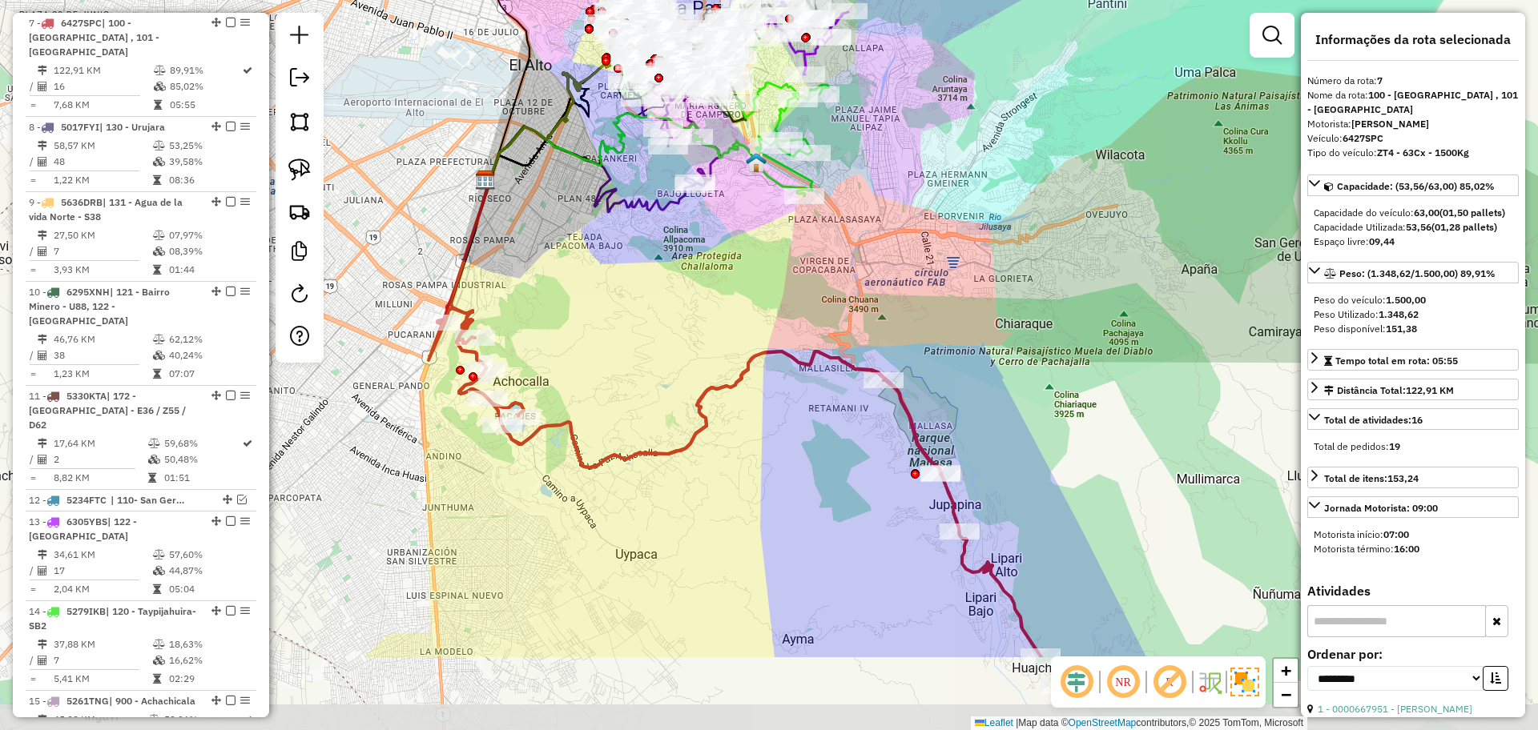
drag, startPoint x: 801, startPoint y: 547, endPoint x: 771, endPoint y: 401, distance: 148.7
click at [771, 401] on div "Janela de atendimento Grade de atendimento Capacidade Transportadoras Veículos …" at bounding box center [769, 365] width 1538 height 730
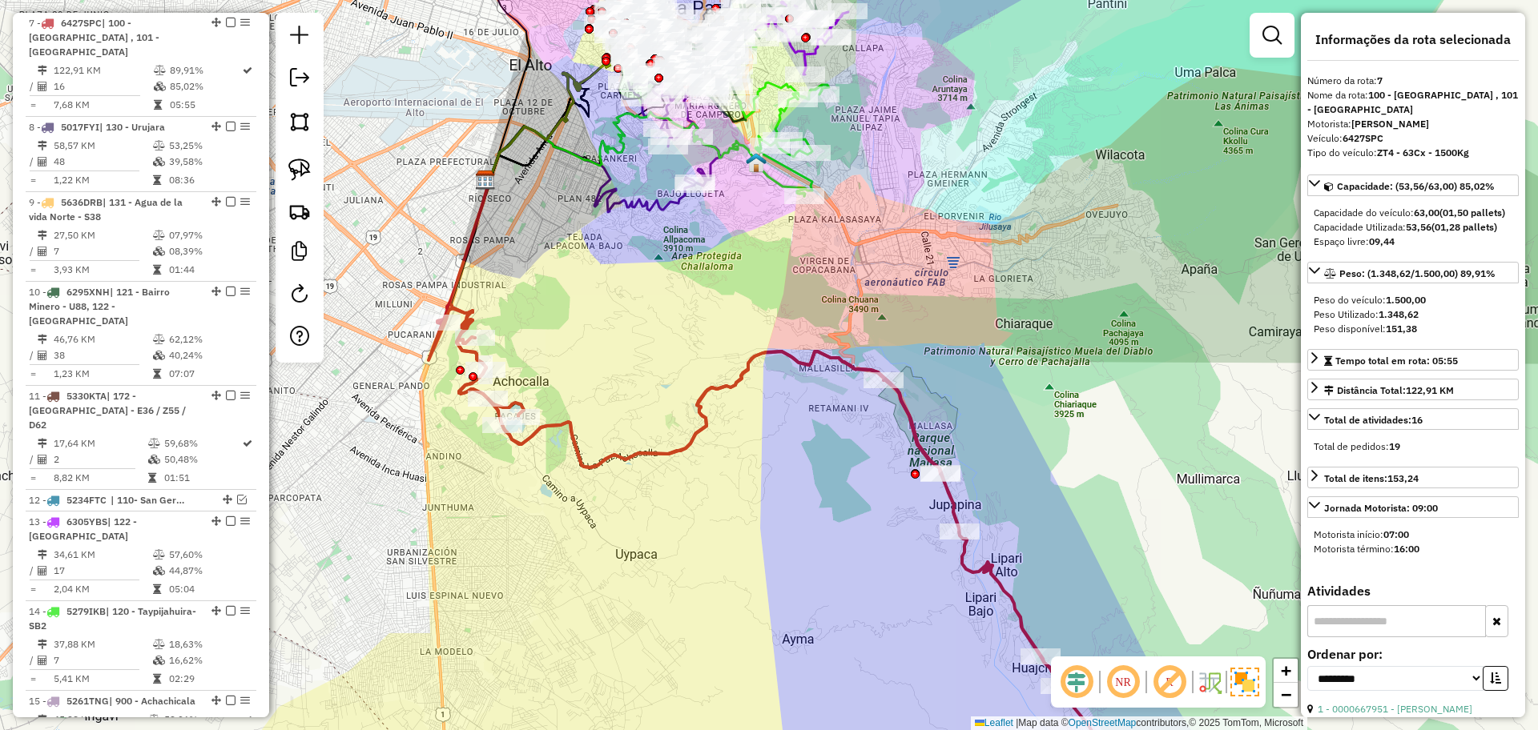
click at [713, 381] on icon at bounding box center [775, 554] width 694 height 500
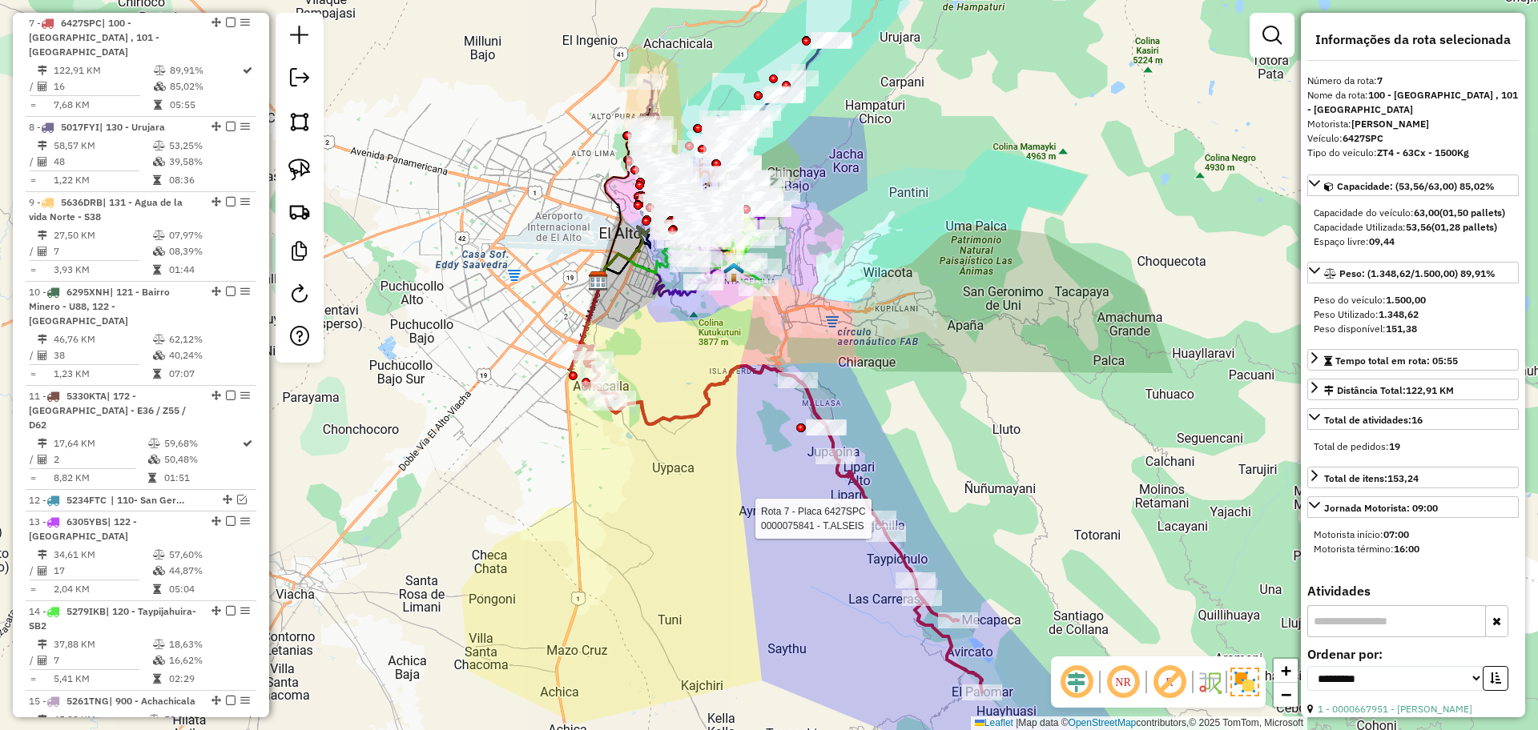
click at [863, 527] on div at bounding box center [876, 519] width 40 height 16
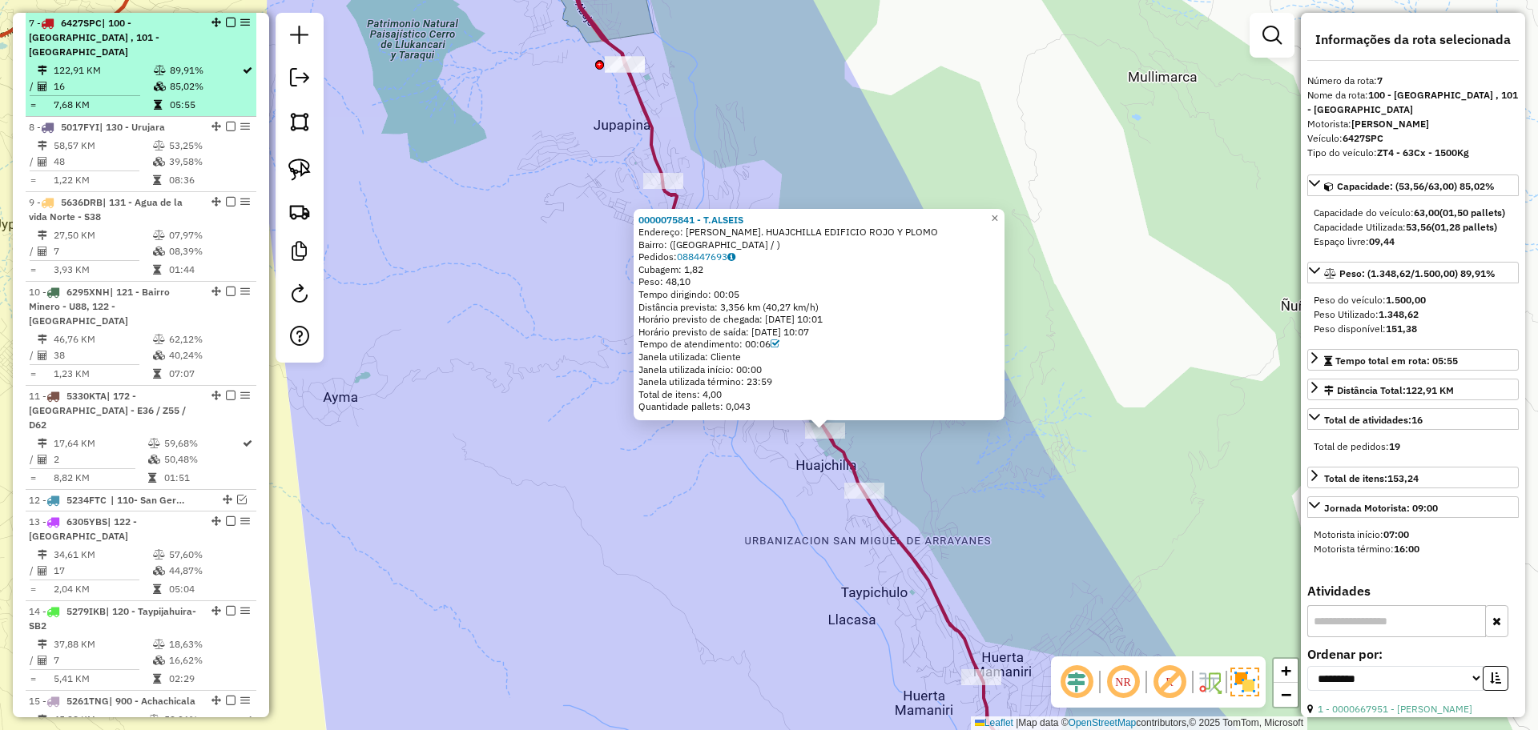
click at [228, 20] on em at bounding box center [231, 23] width 10 height 10
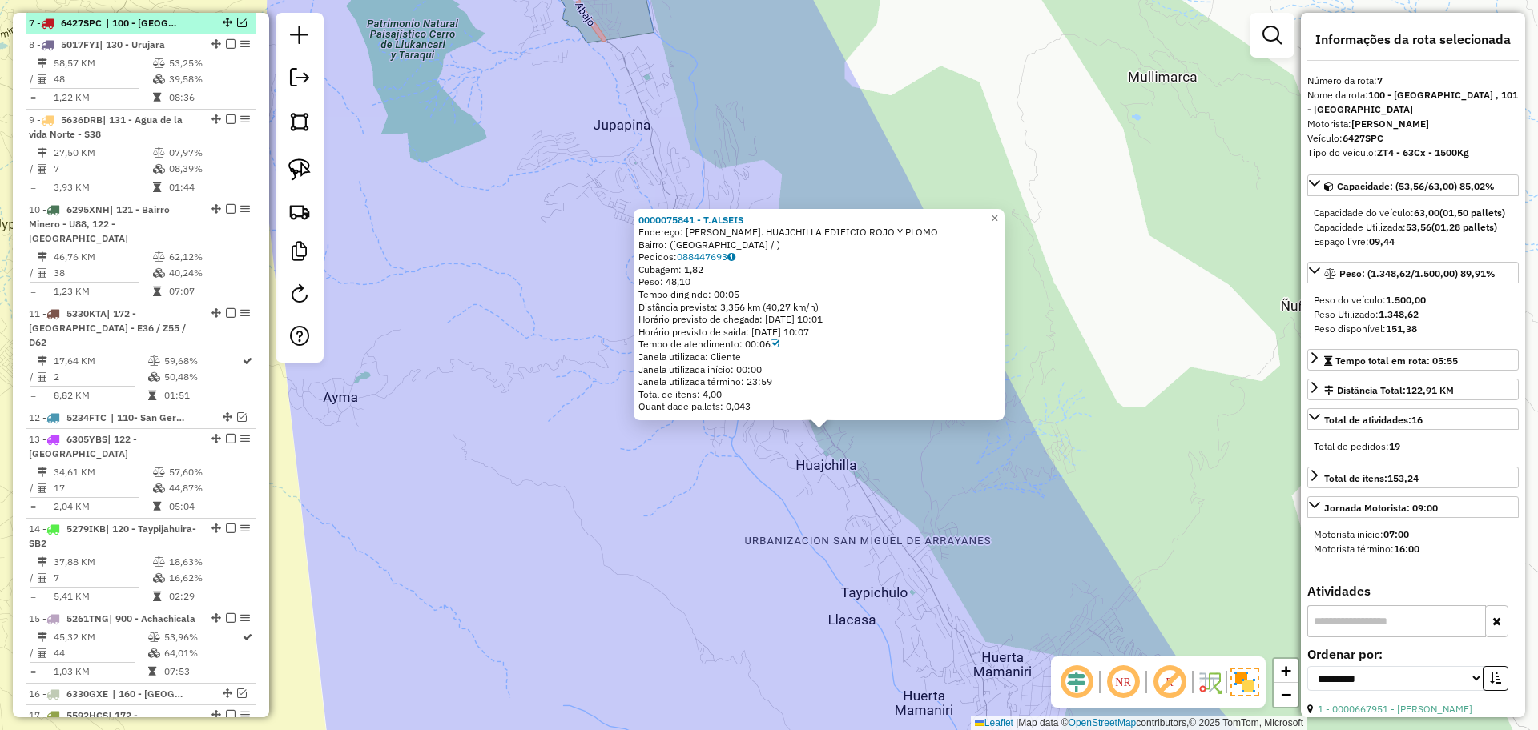
scroll to position [678, 0]
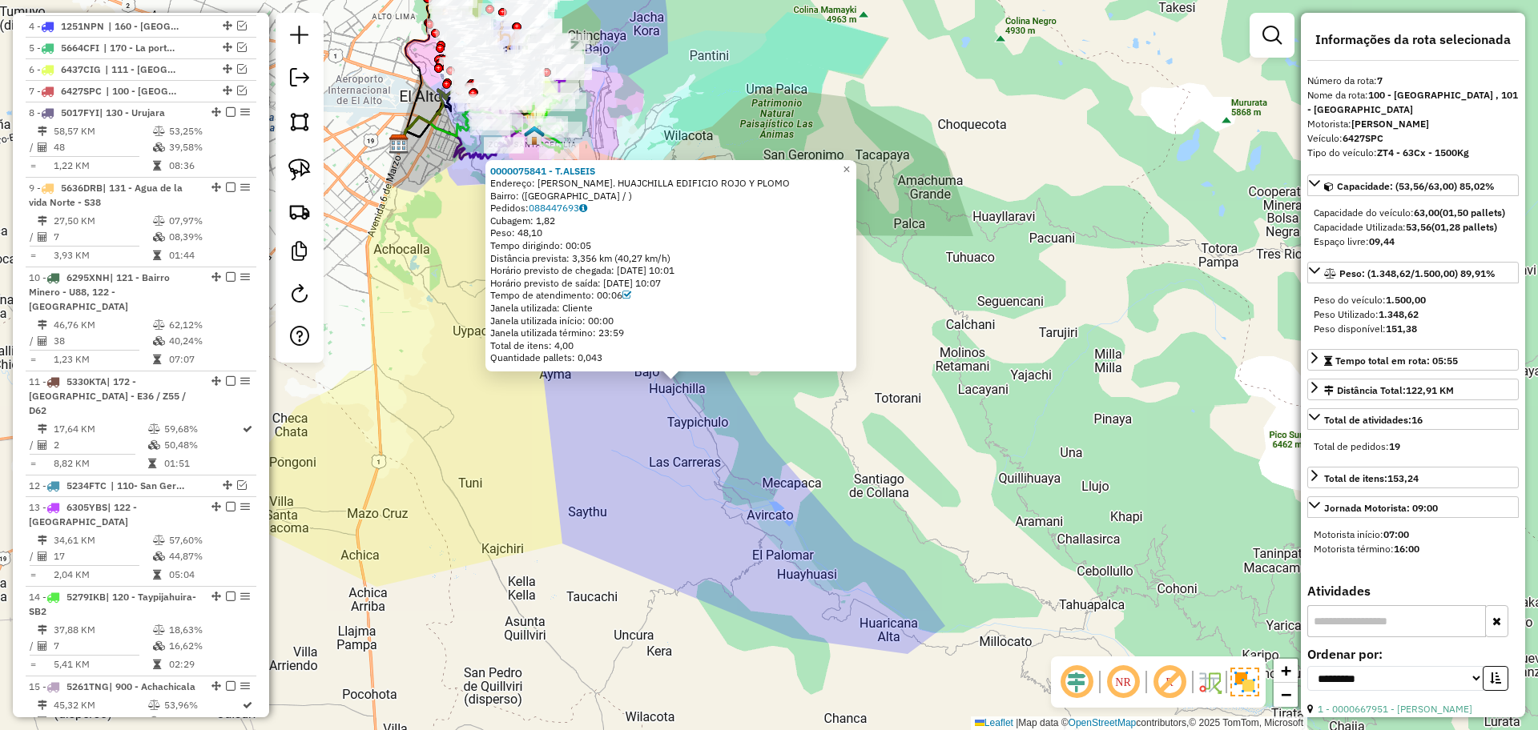
click at [554, 495] on div "0000075841 - T.[PERSON_NAME]: CARR. HUAJCHILLA EDIFICIO ROJO Y PLOMO Bairro: ([…" at bounding box center [769, 365] width 1538 height 730
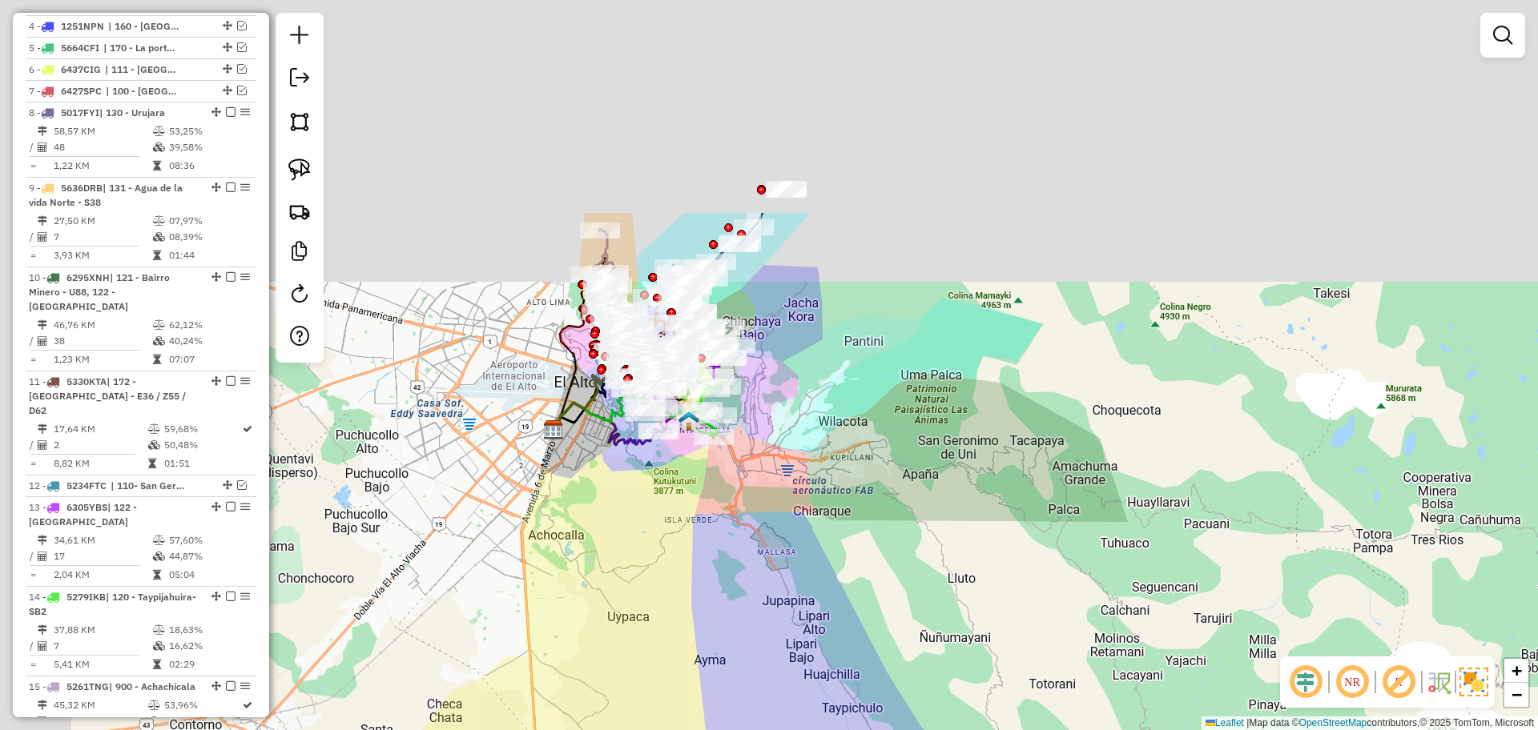
drag, startPoint x: 524, startPoint y: 242, endPoint x: 690, endPoint y: 549, distance: 348.7
click at [690, 557] on div "Janela de atendimento Grade de atendimento Capacidade Transportadoras Veículos …" at bounding box center [769, 365] width 1538 height 730
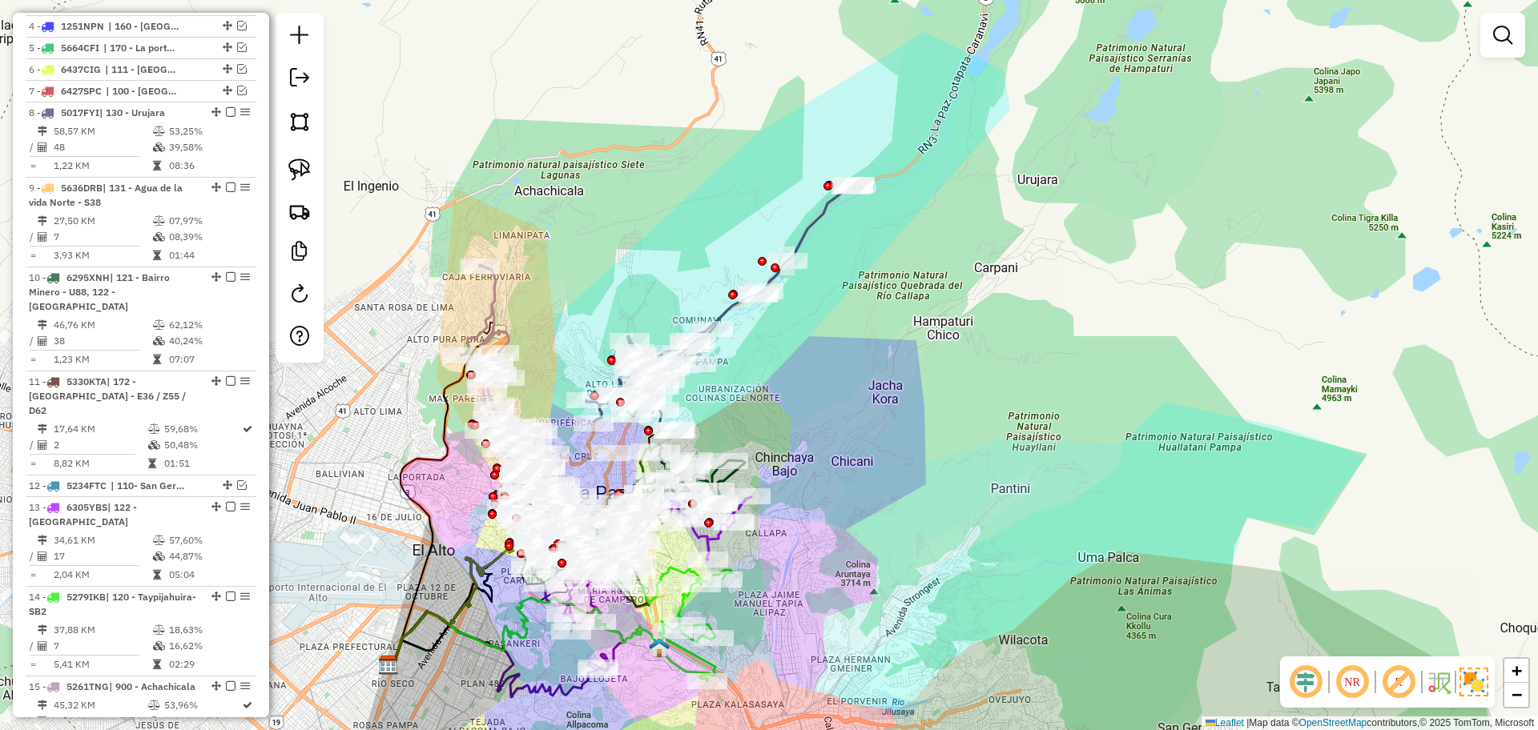
click at [804, 227] on icon at bounding box center [719, 307] width 267 height 247
select select "**********"
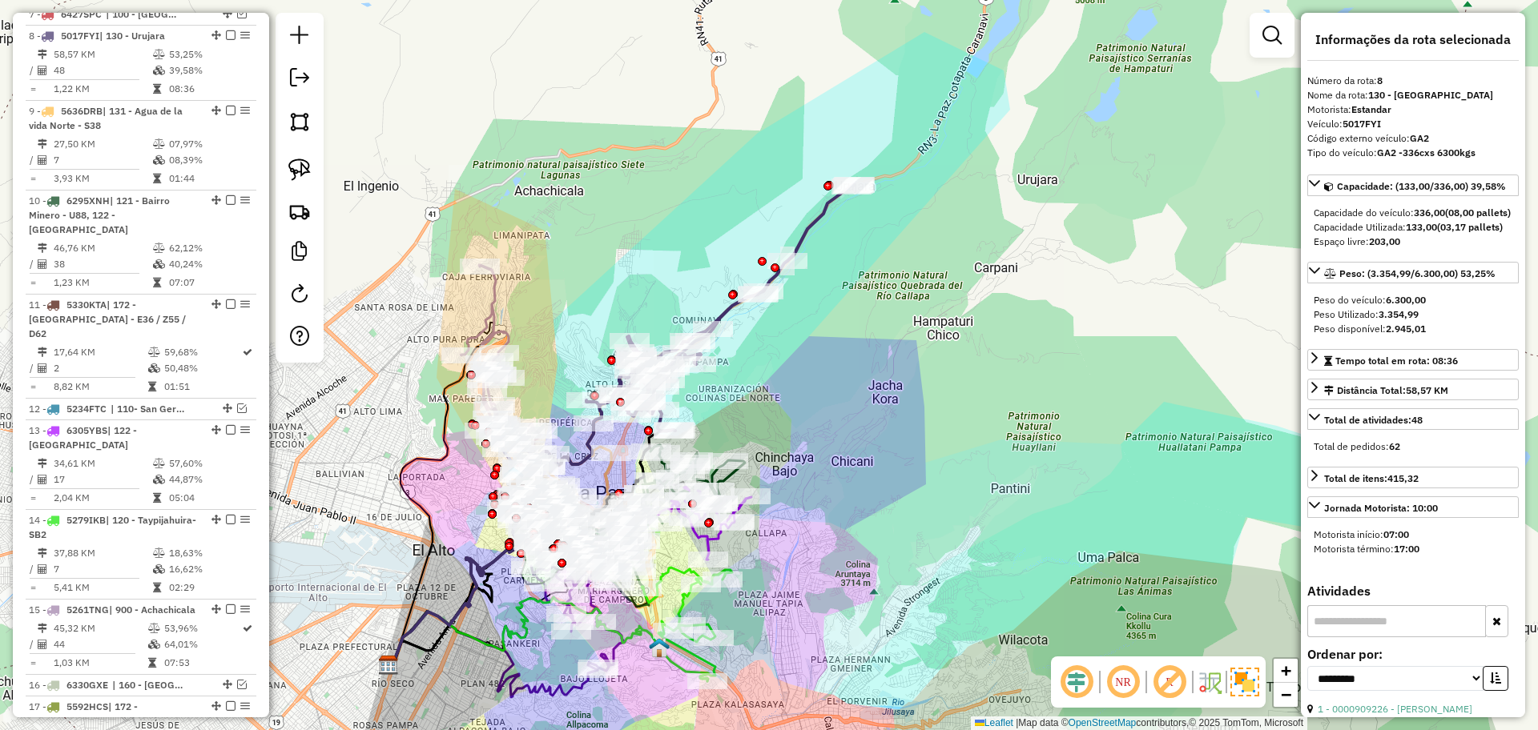
scroll to position [768, 0]
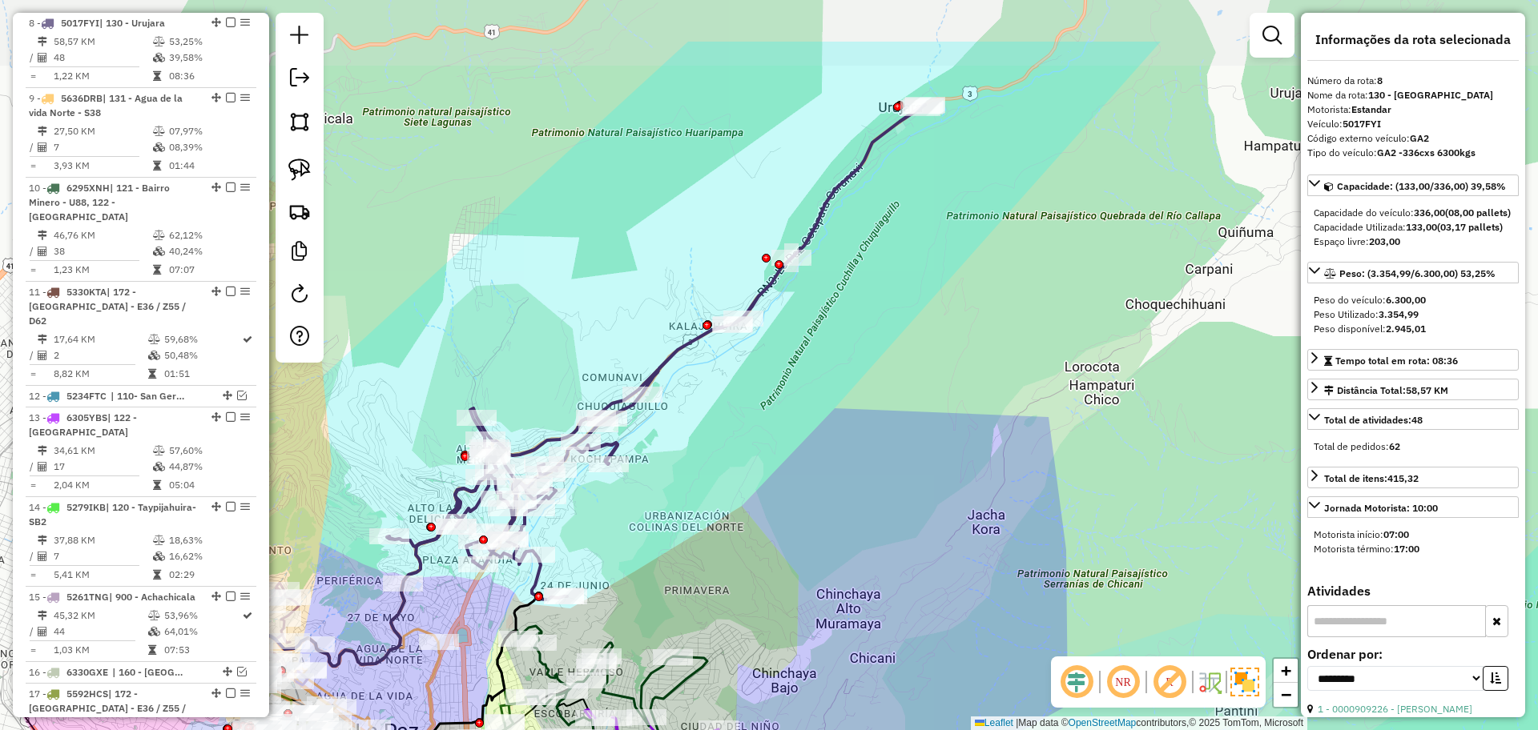
drag, startPoint x: 767, startPoint y: 424, endPoint x: 706, endPoint y: 416, distance: 61.4
click at [706, 416] on div "Janela de atendimento Grade de atendimento Capacidade Transportadoras Veículos …" at bounding box center [769, 365] width 1538 height 730
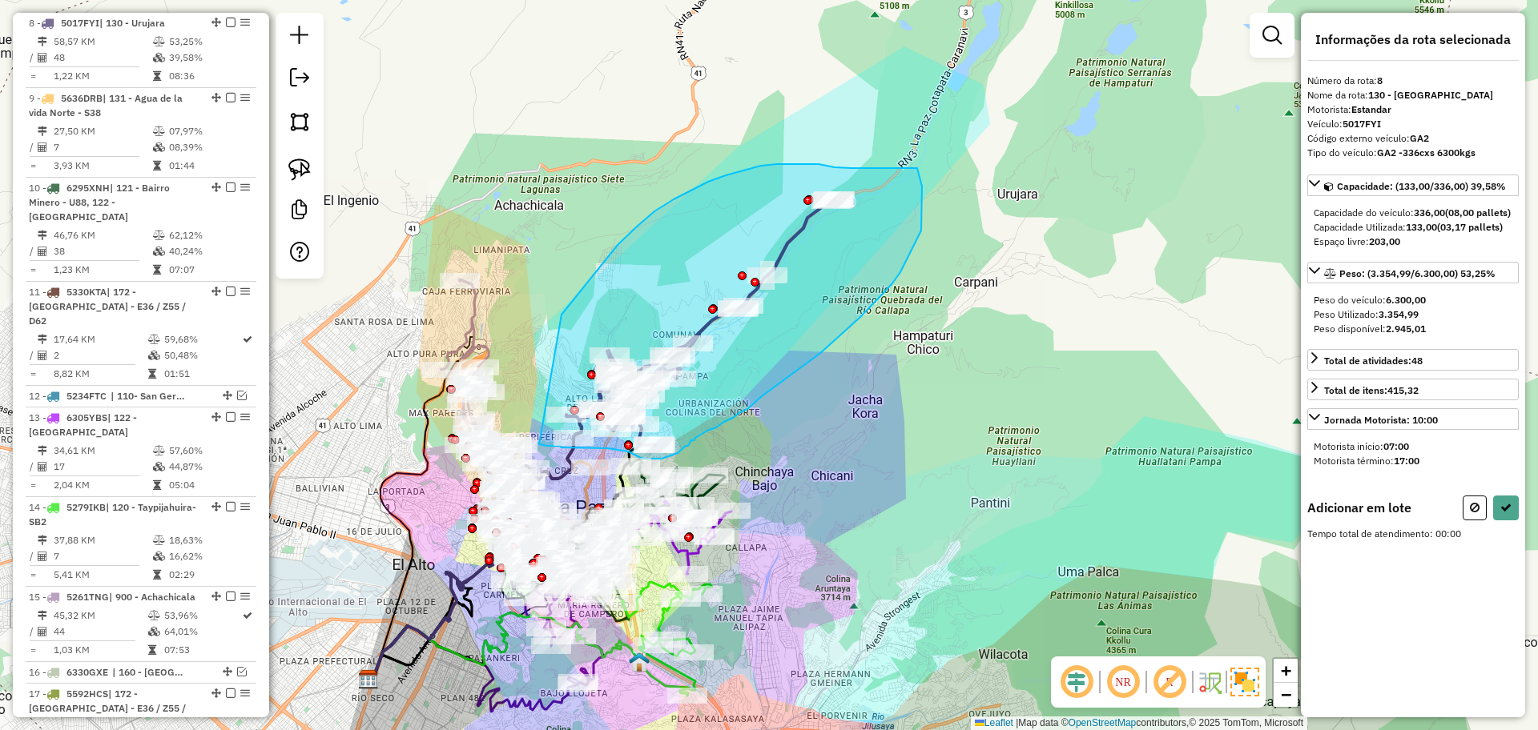
drag, startPoint x: 561, startPoint y: 315, endPoint x: 539, endPoint y: 444, distance: 131.7
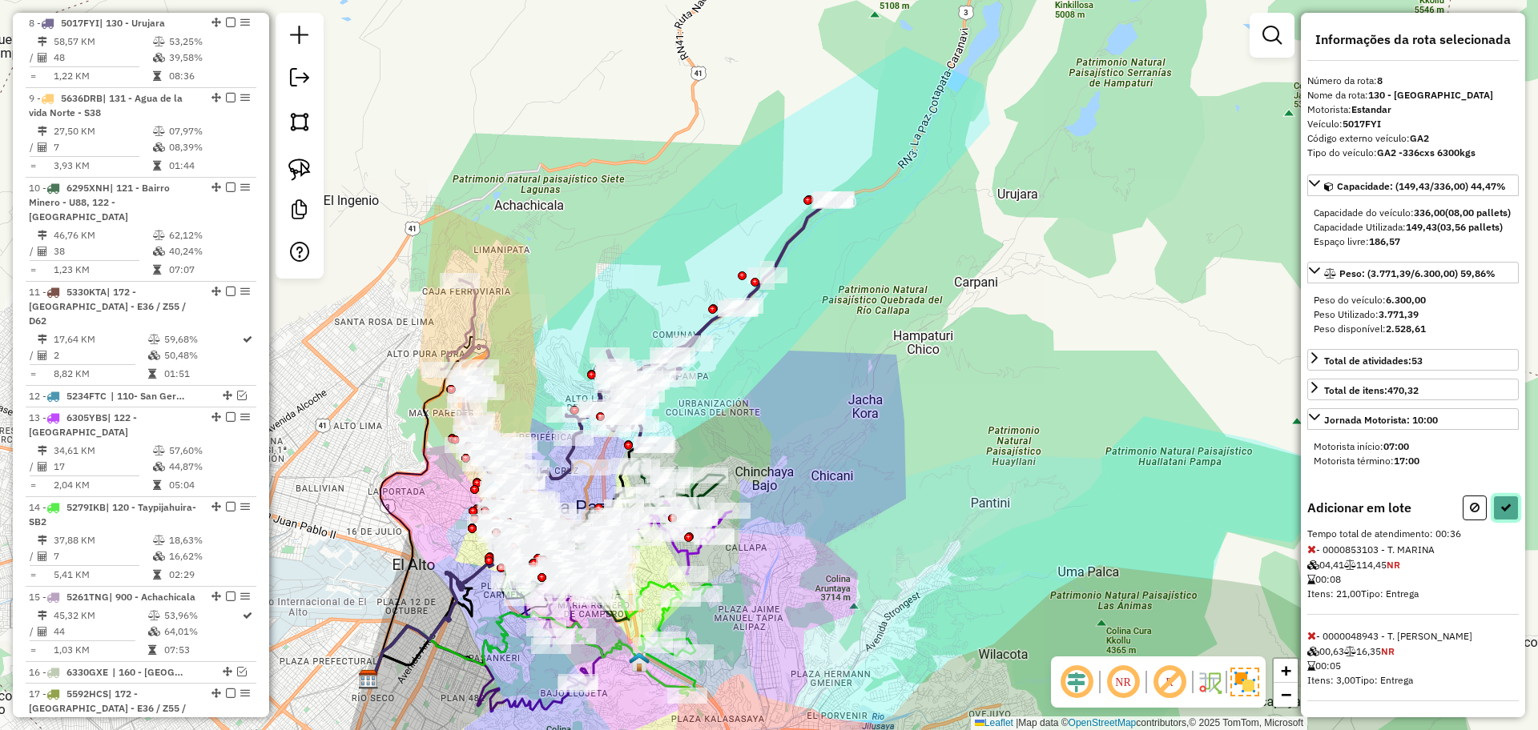
click at [1501, 513] on icon at bounding box center [1505, 507] width 11 height 11
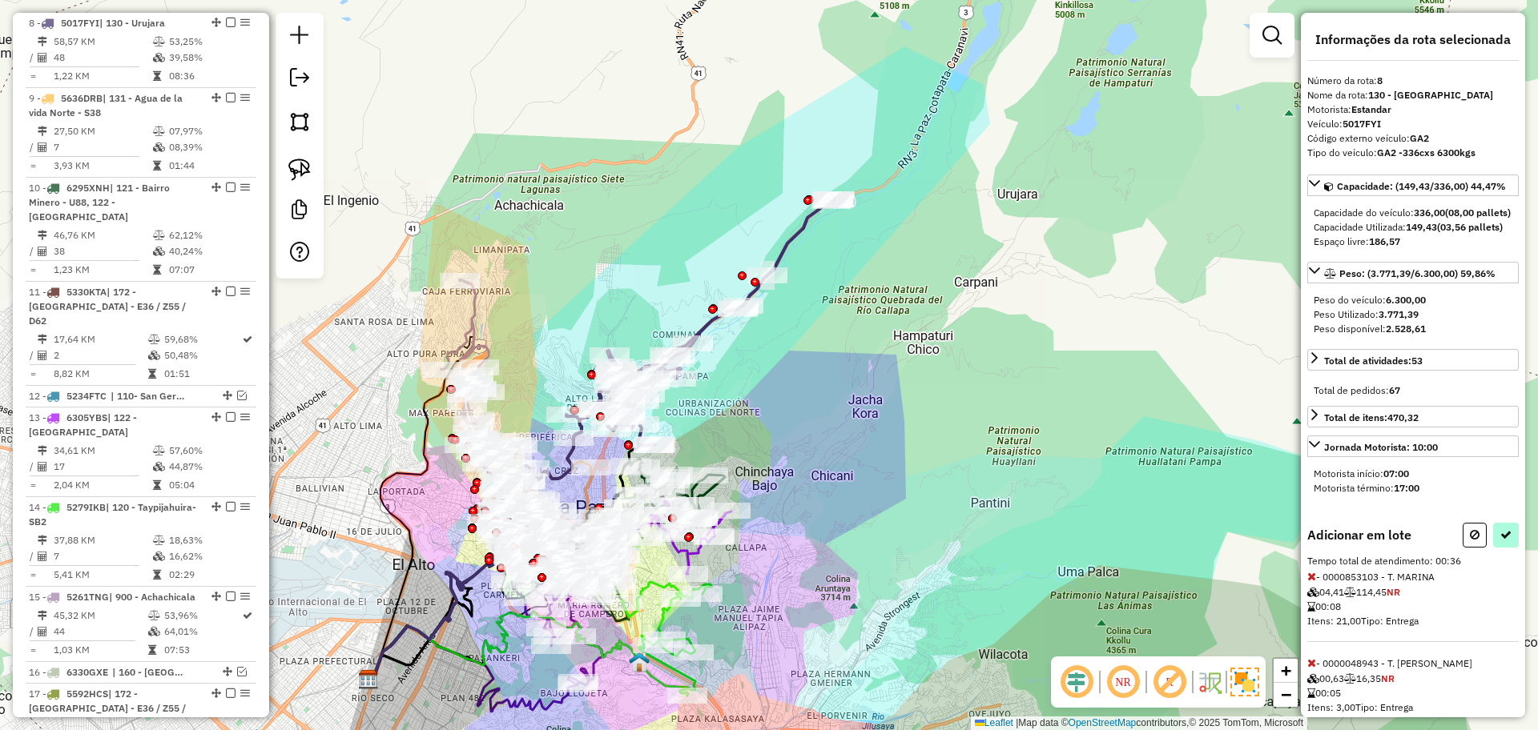
select select "**********"
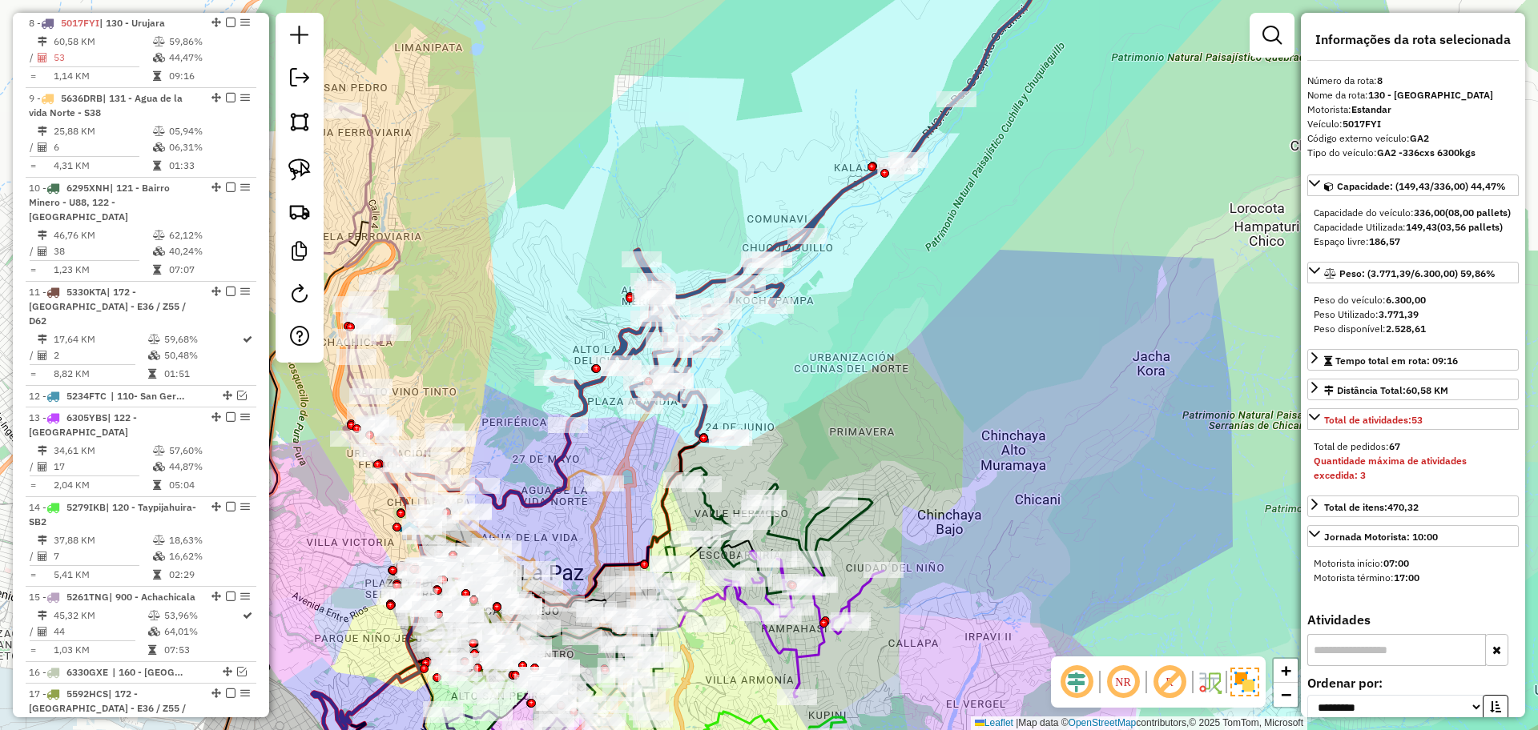
click at [670, 525] on icon at bounding box center [513, 620] width 432 height 365
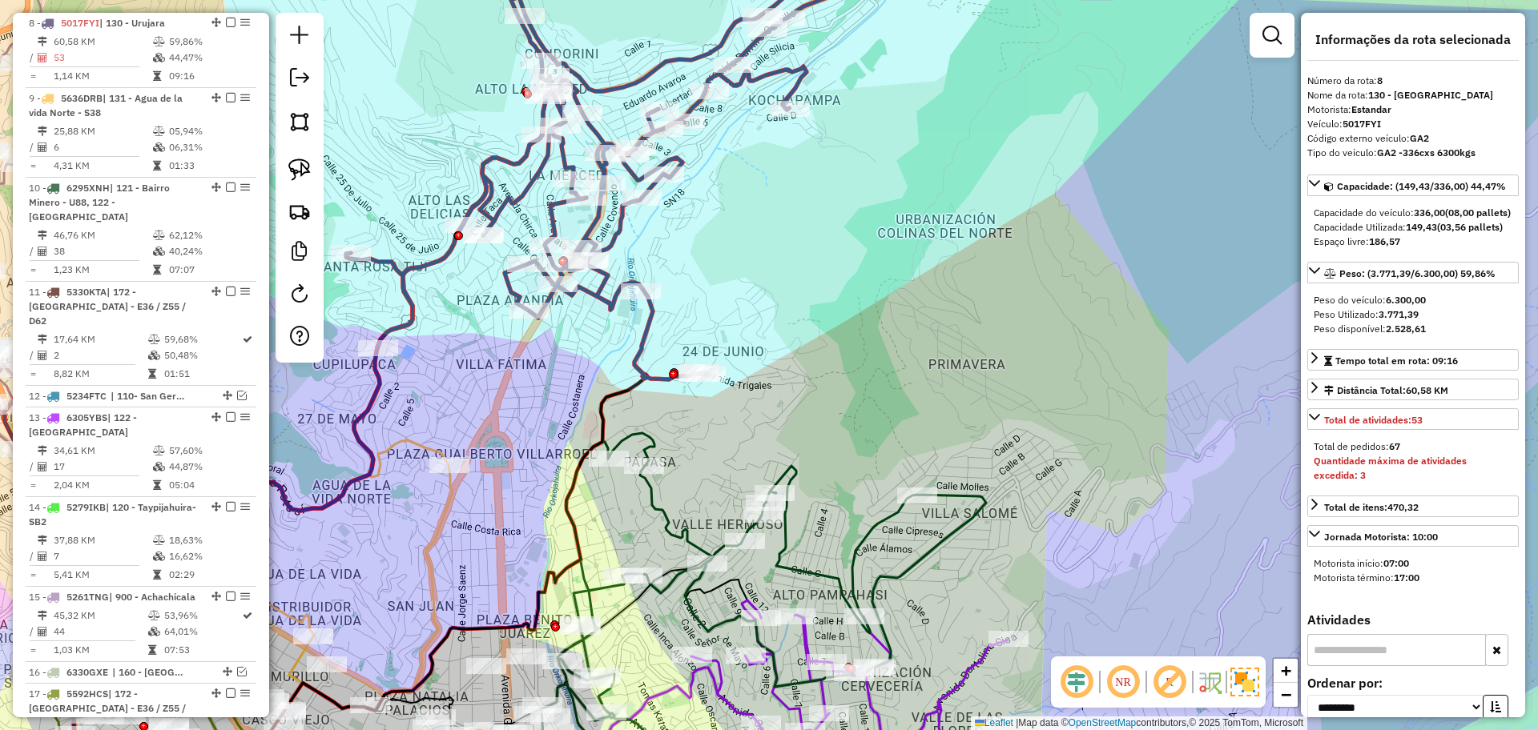
click at [666, 515] on icon at bounding box center [730, 618] width 511 height 370
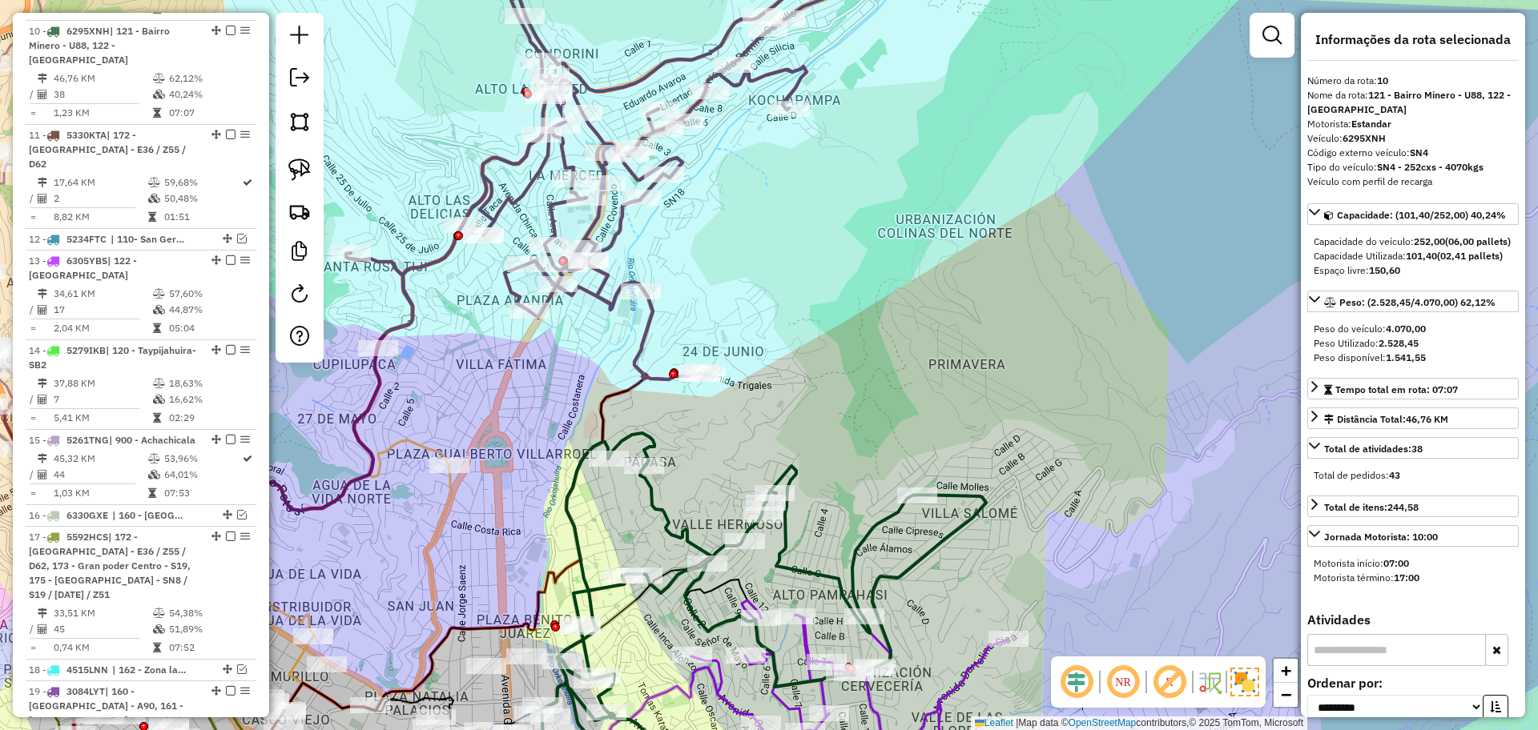
scroll to position [933, 0]
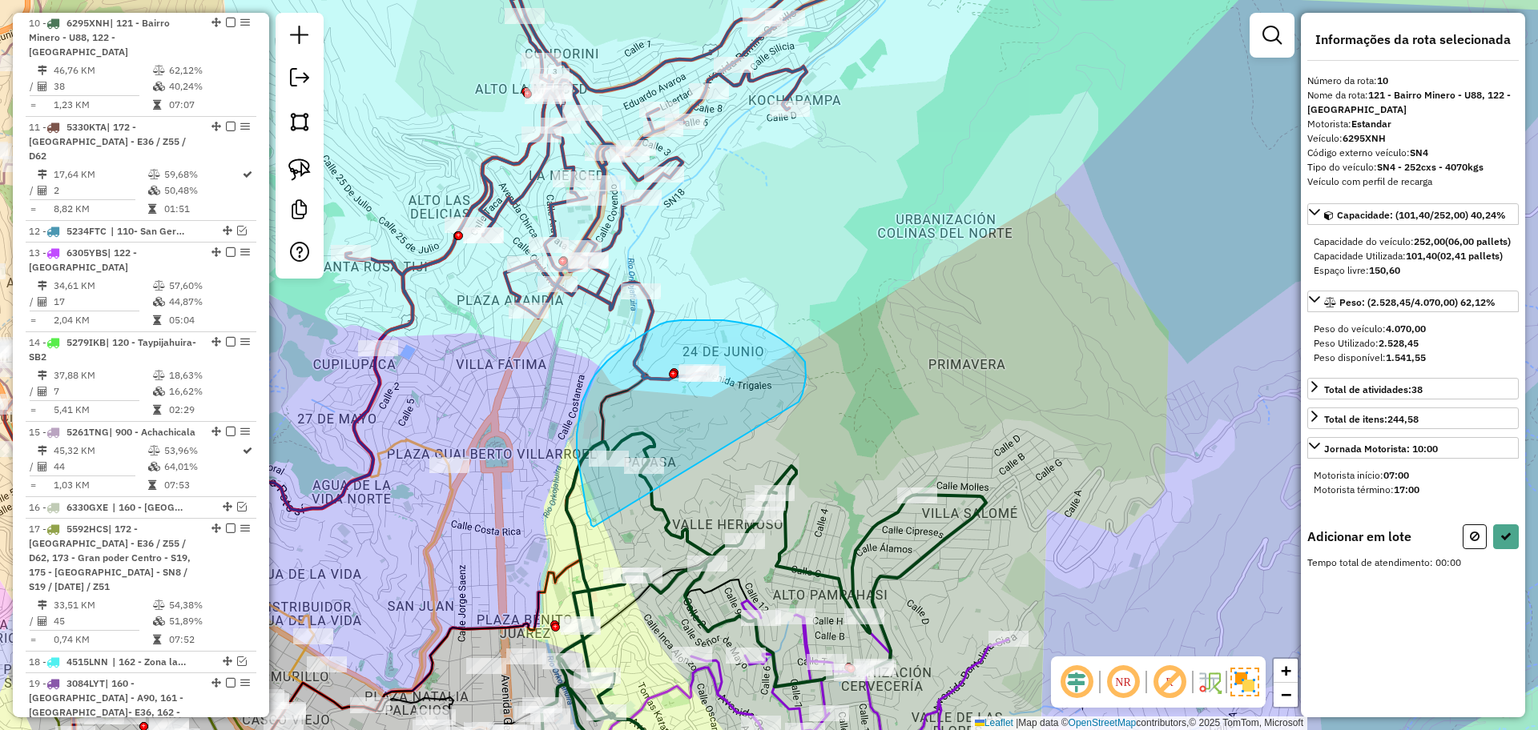
drag, startPoint x: 802, startPoint y: 393, endPoint x: 593, endPoint y: 527, distance: 248.2
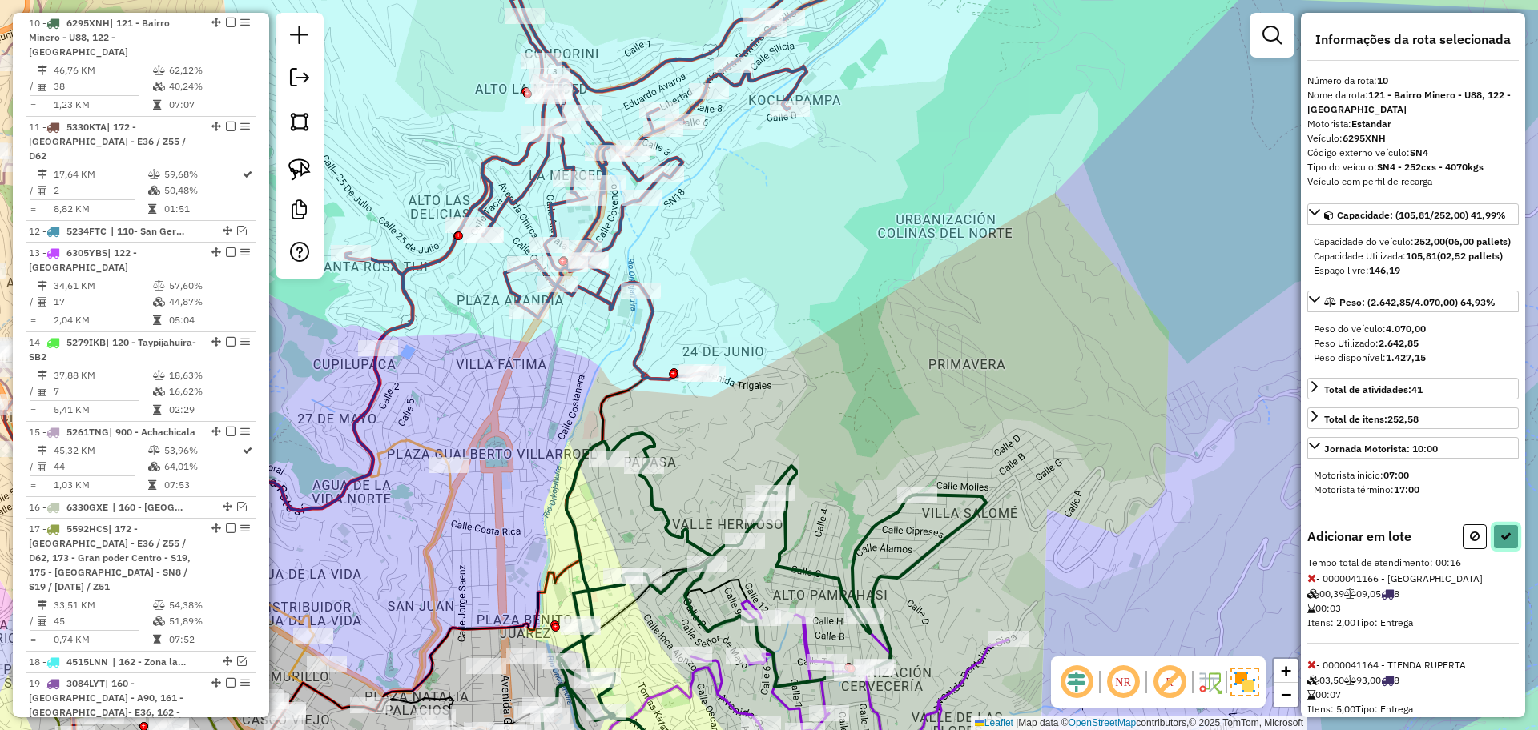
click at [1502, 542] on icon at bounding box center [1505, 536] width 11 height 11
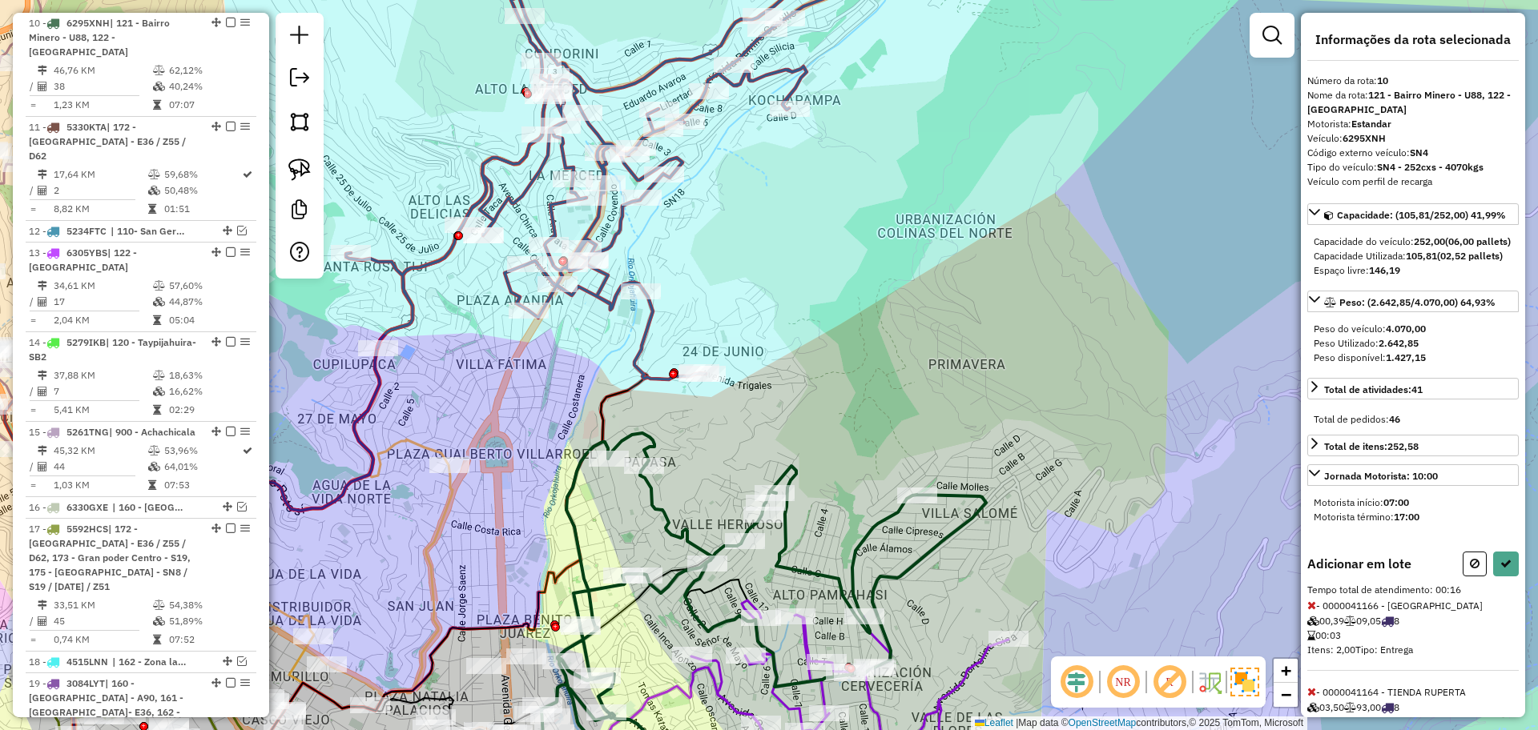
select select "**********"
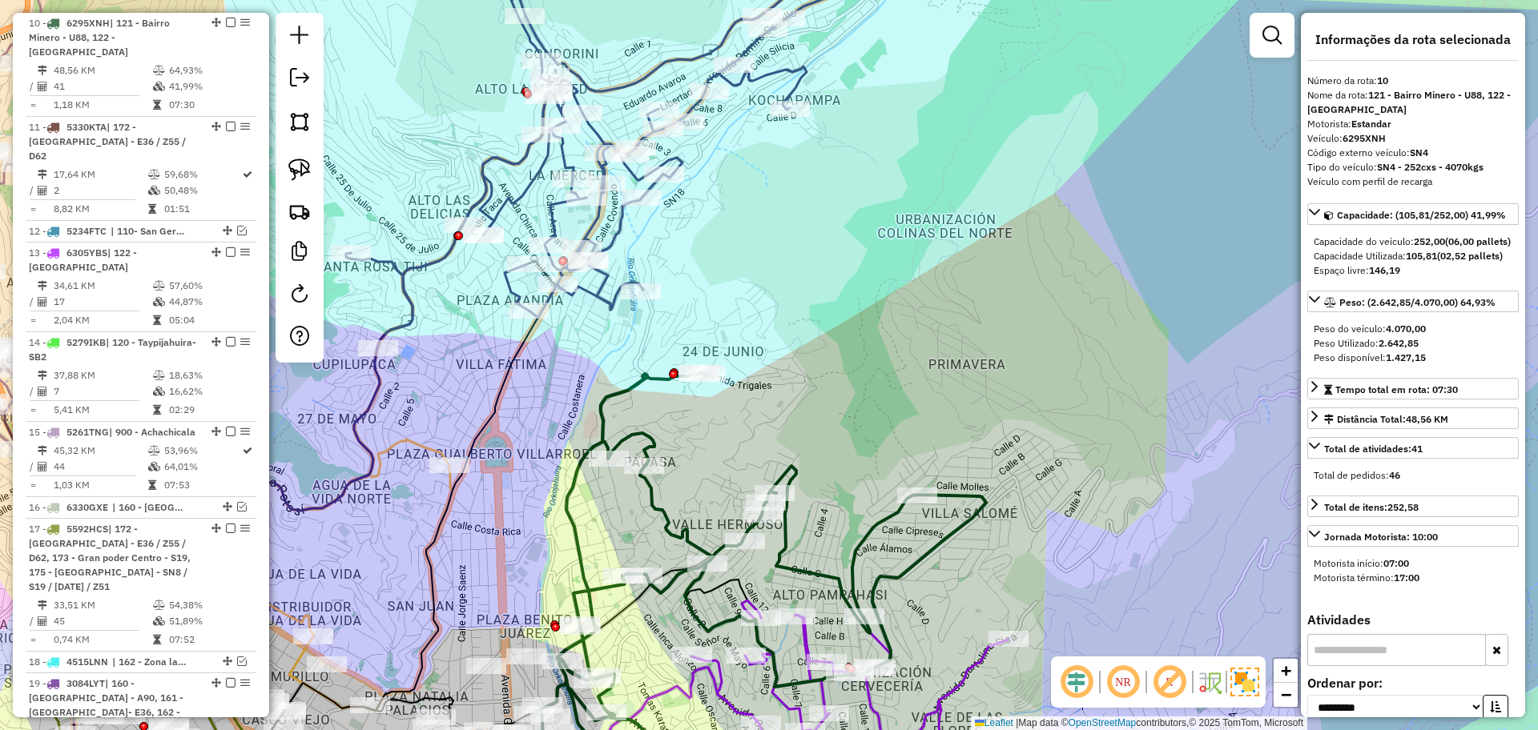
click at [409, 309] on icon at bounding box center [615, 137] width 538 height 421
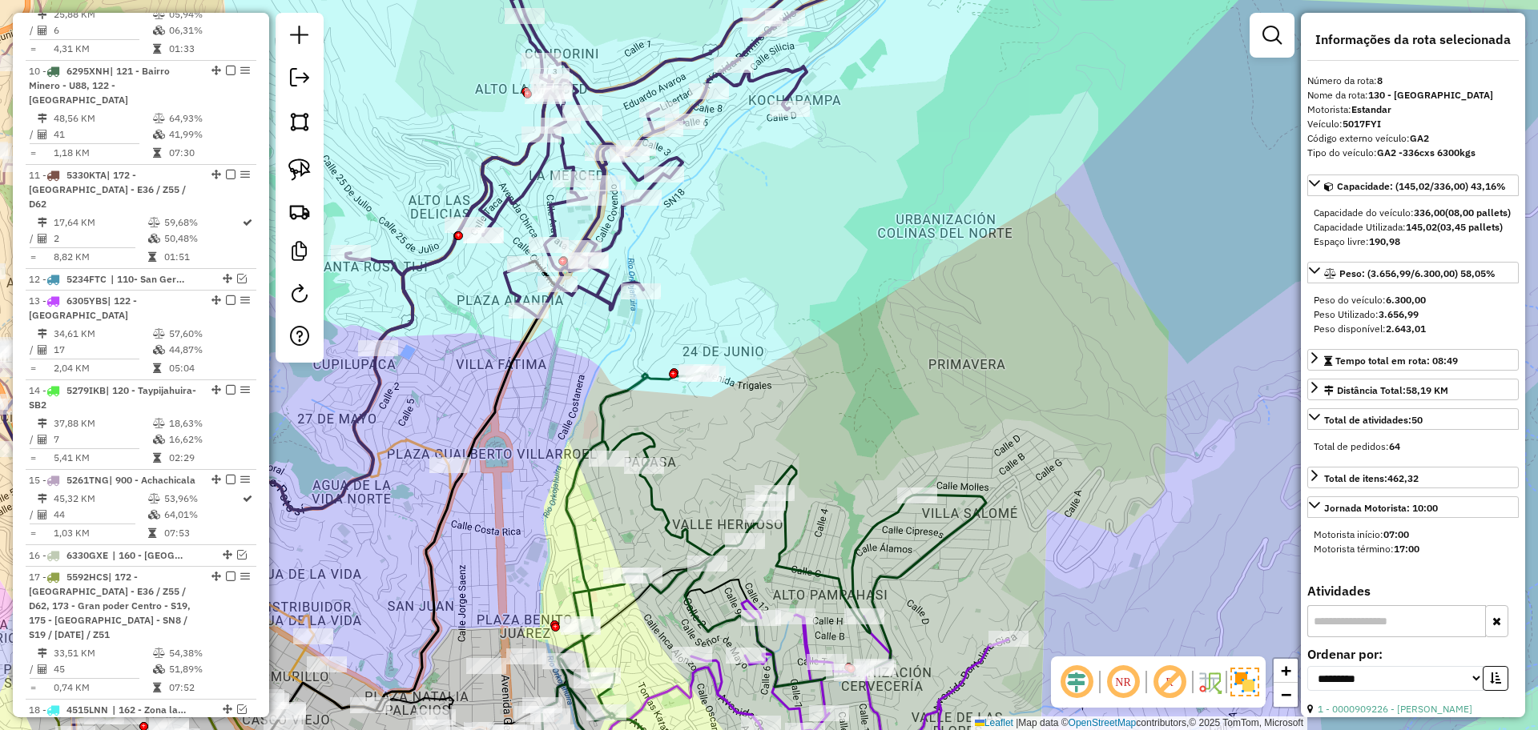
scroll to position [768, 0]
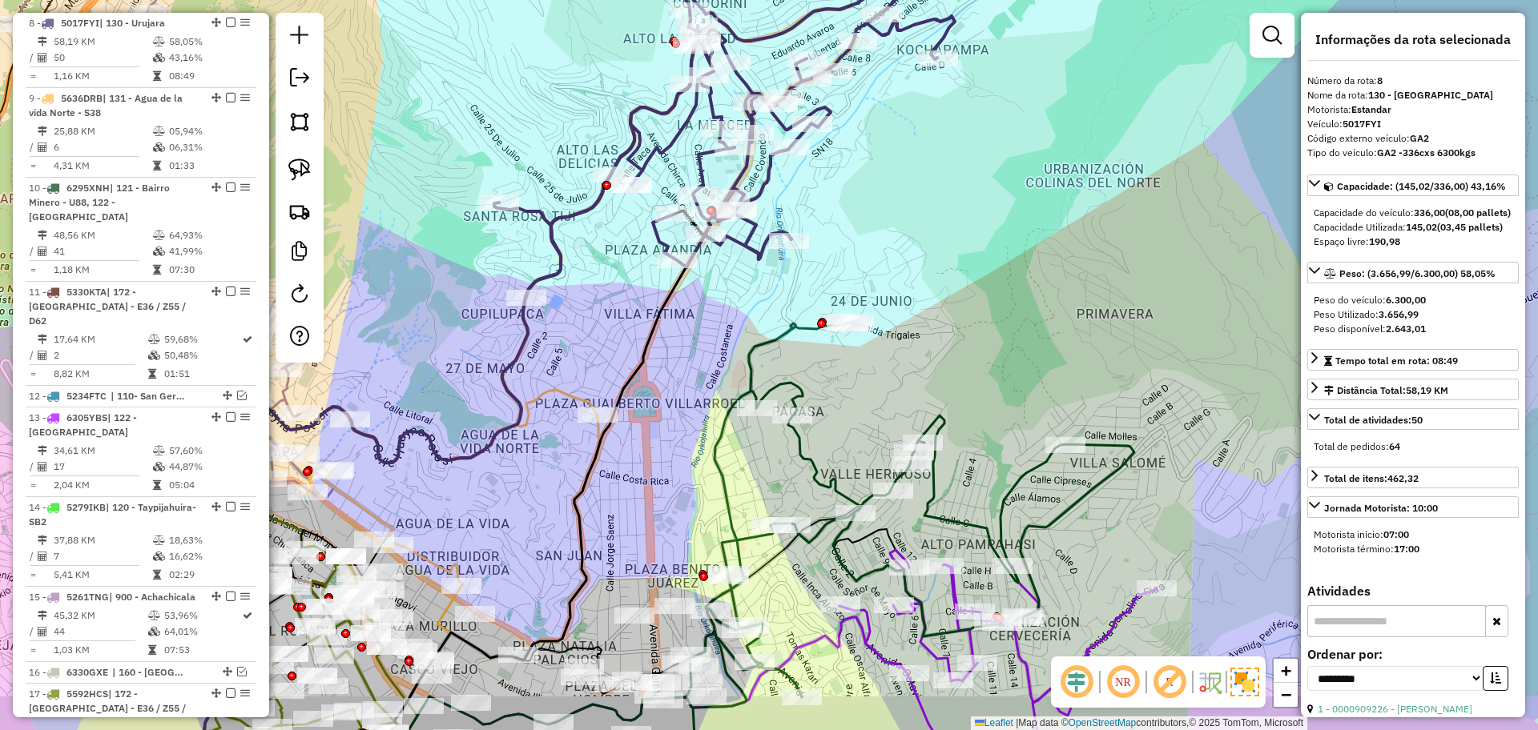
drag, startPoint x: 444, startPoint y: 400, endPoint x: 682, endPoint y: 336, distance: 245.6
click at [682, 336] on div "Janela de atendimento Grade de atendimento Capacidade Transportadoras Veículos …" at bounding box center [769, 365] width 1538 height 730
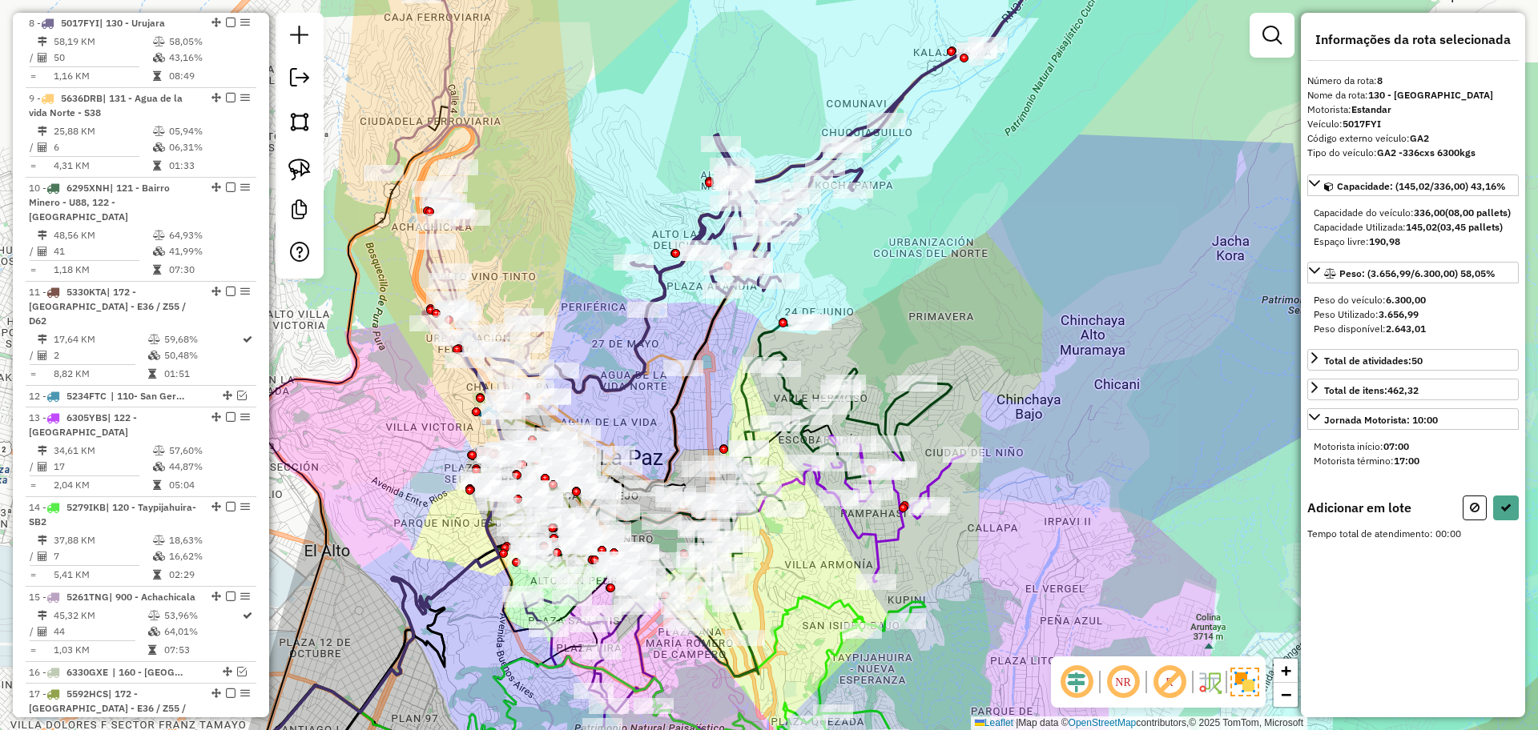
click at [1255, 21] on div at bounding box center [1271, 35] width 45 height 45
click at [1275, 33] on em at bounding box center [1271, 35] width 19 height 19
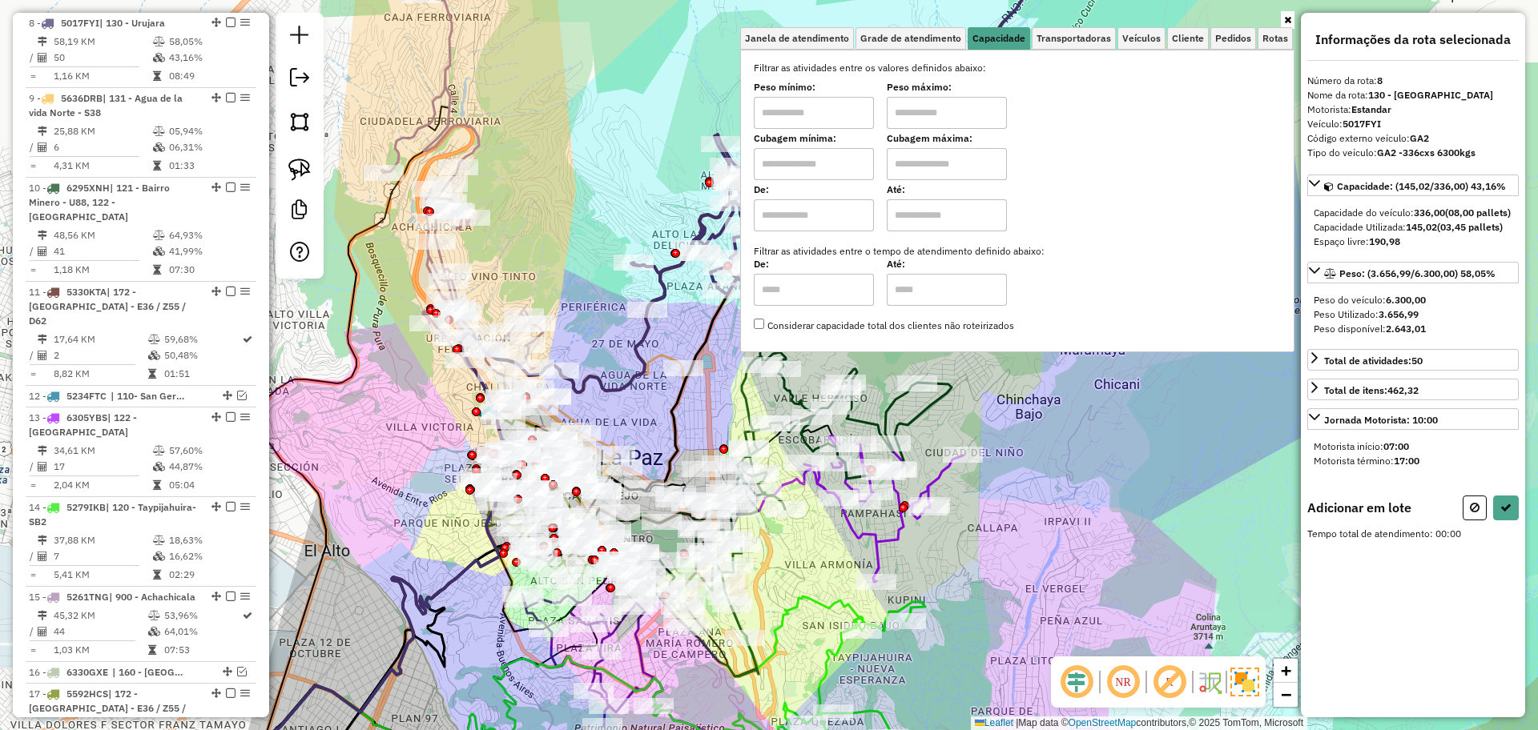
click at [843, 119] on input "text" at bounding box center [814, 113] width 120 height 32
type input "*******"
click at [951, 123] on input "text" at bounding box center [947, 113] width 120 height 32
type input "**********"
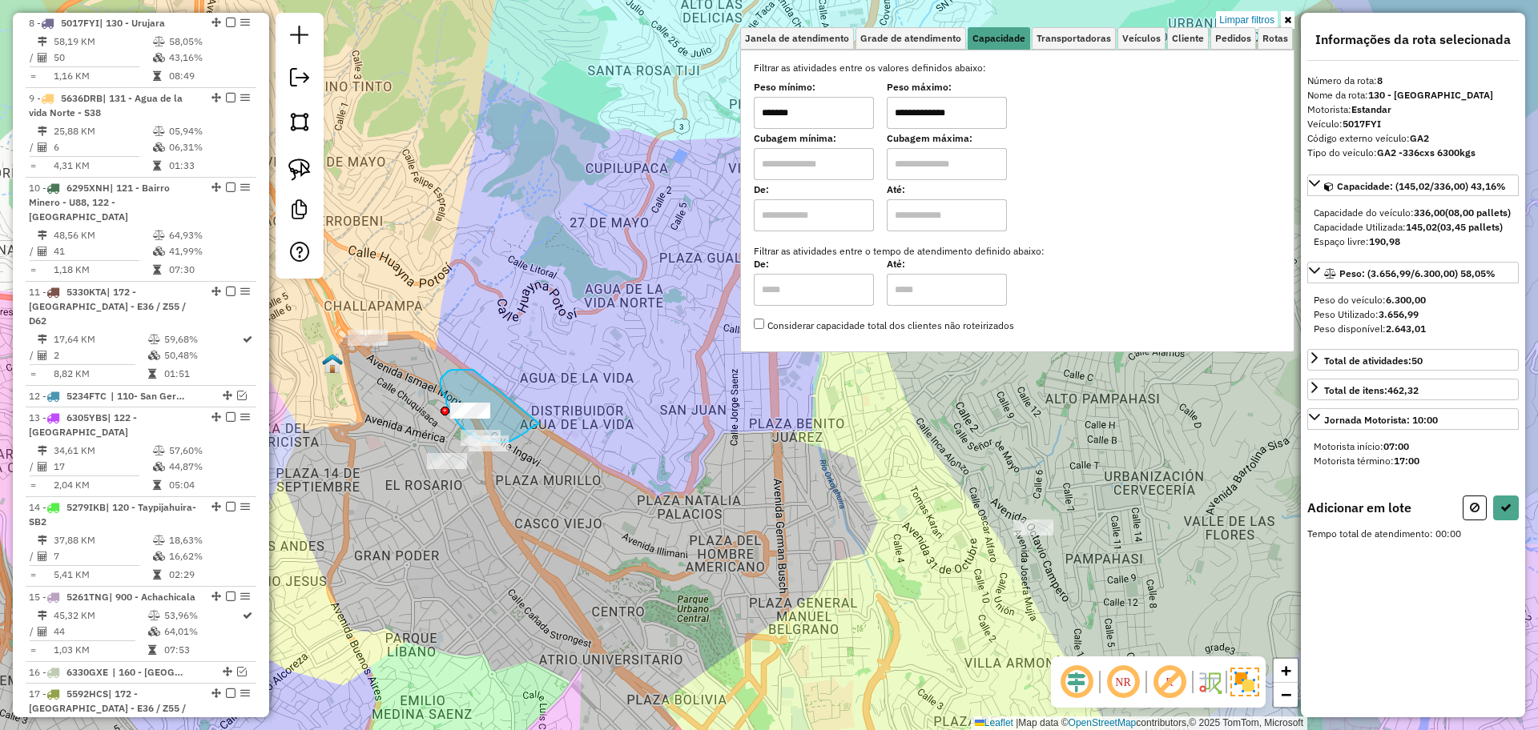
drag, startPoint x: 465, startPoint y: 370, endPoint x: 539, endPoint y: 424, distance: 91.8
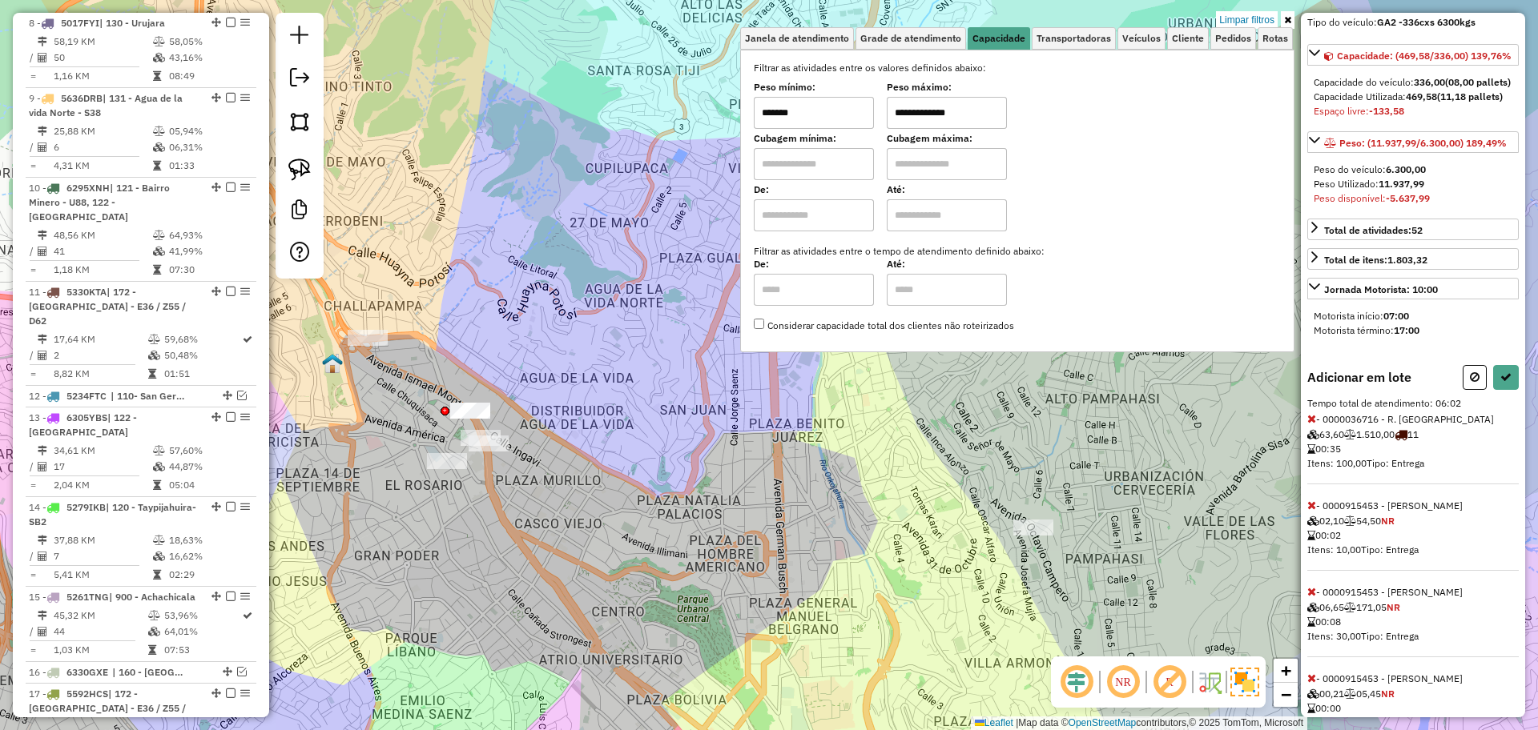
scroll to position [300, 0]
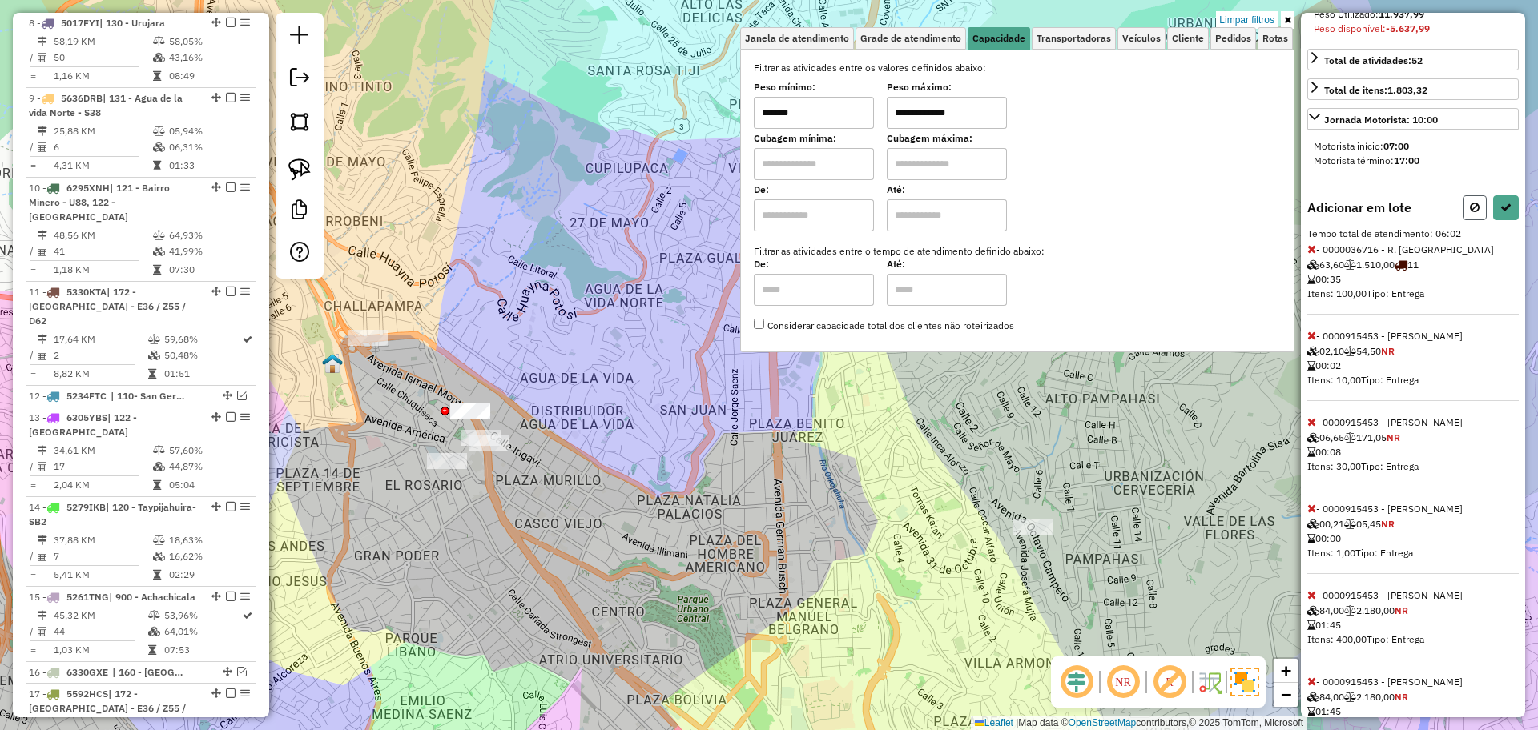
click at [1466, 220] on button at bounding box center [1474, 207] width 24 height 25
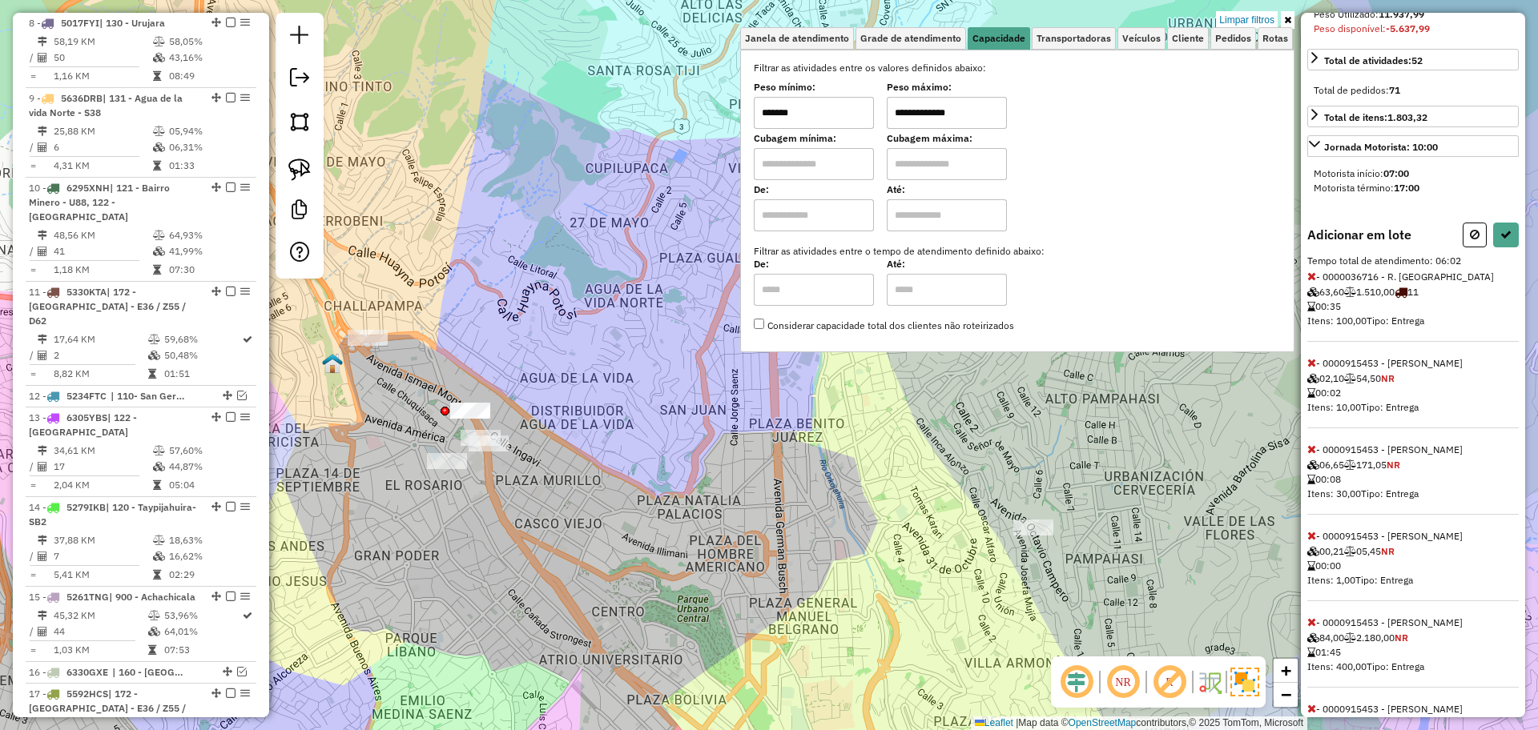
scroll to position [286, 0]
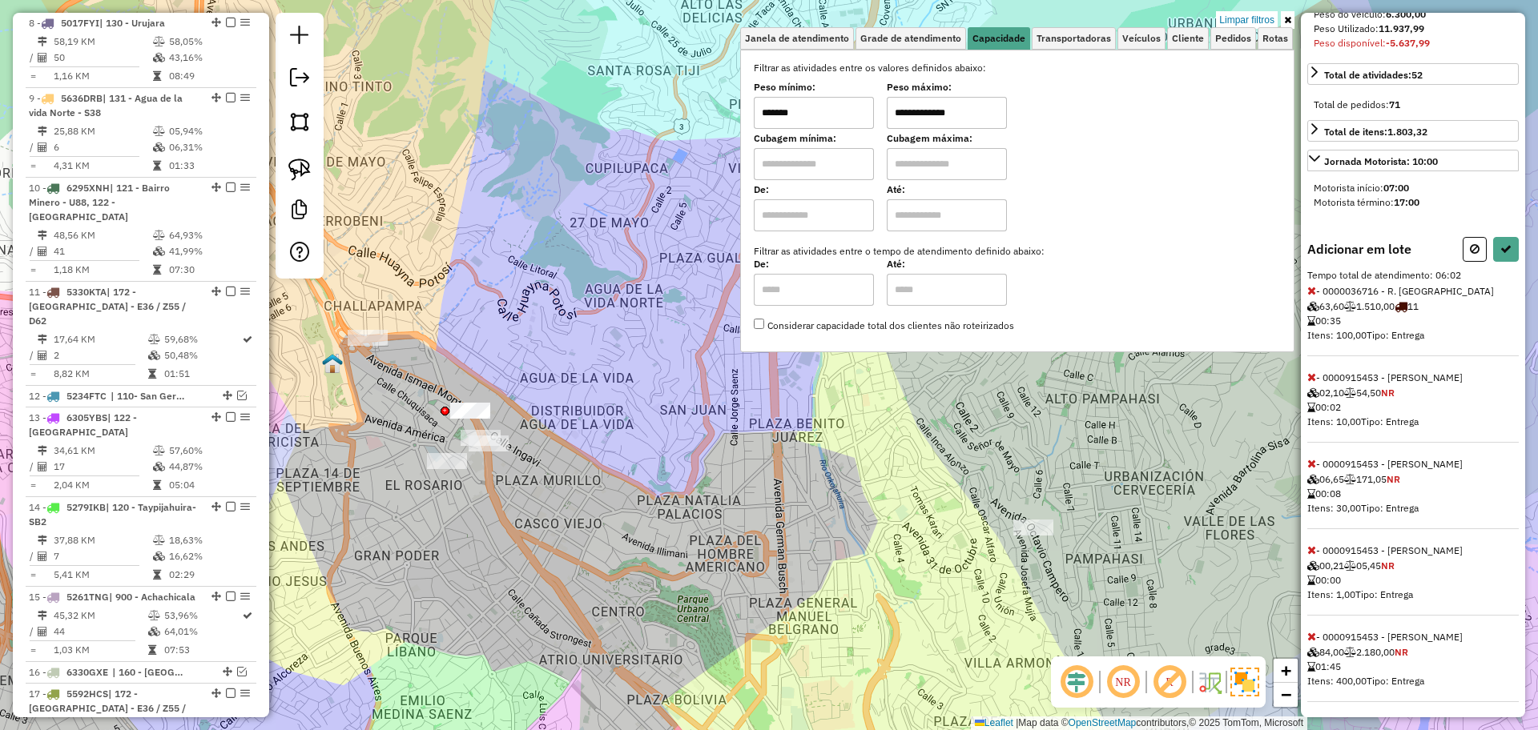
select select "**********"
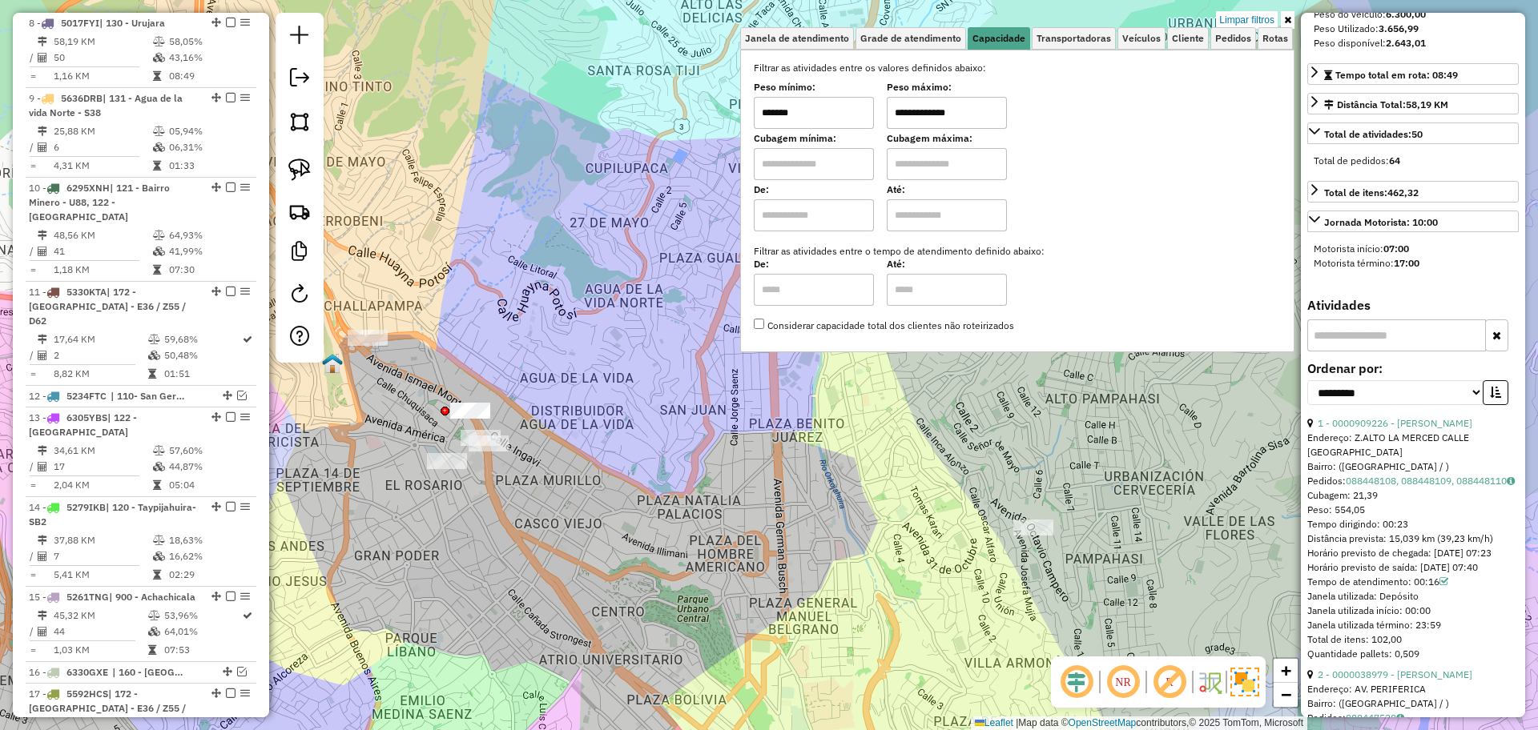
scroll to position [0, 0]
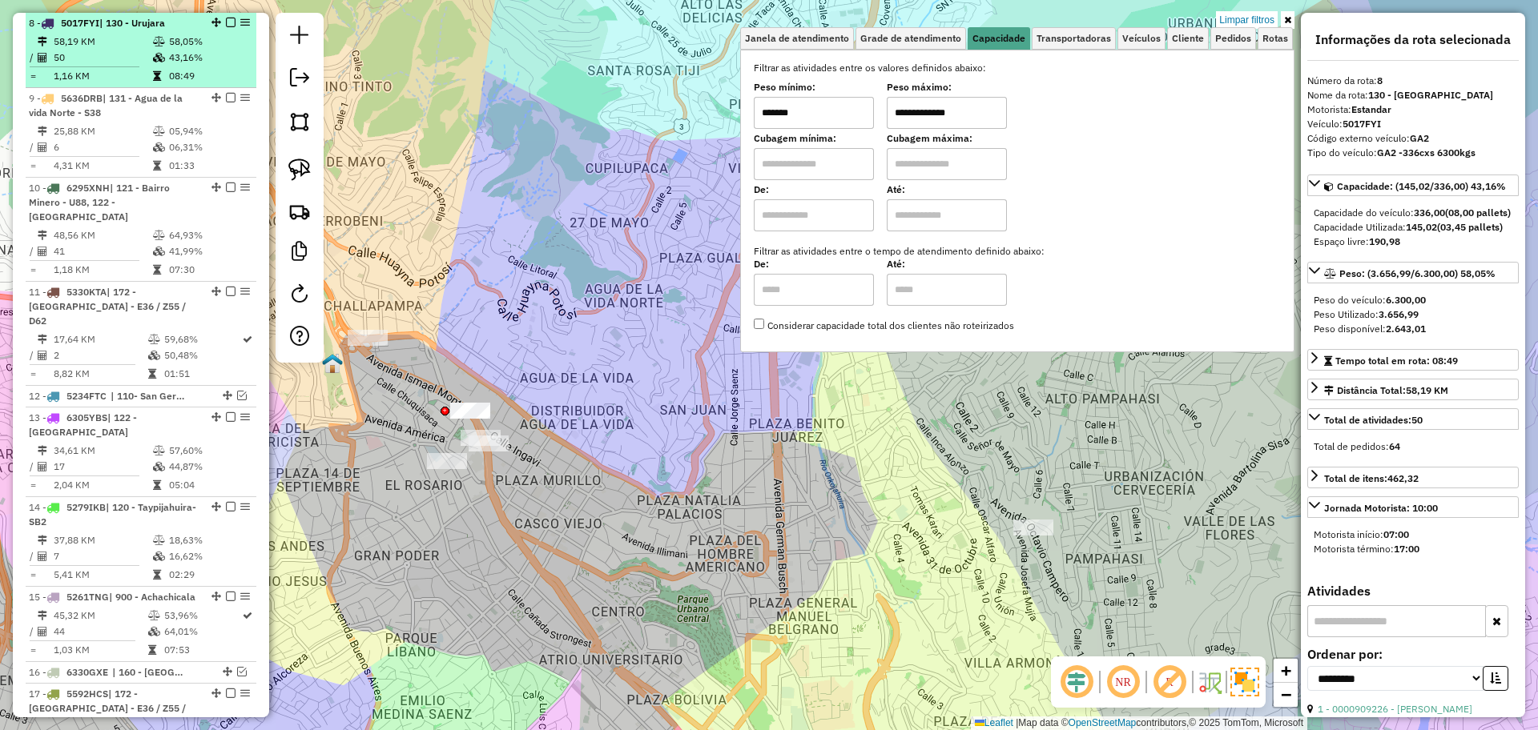
click at [195, 61] on td "43,16%" at bounding box center [208, 58] width 81 height 16
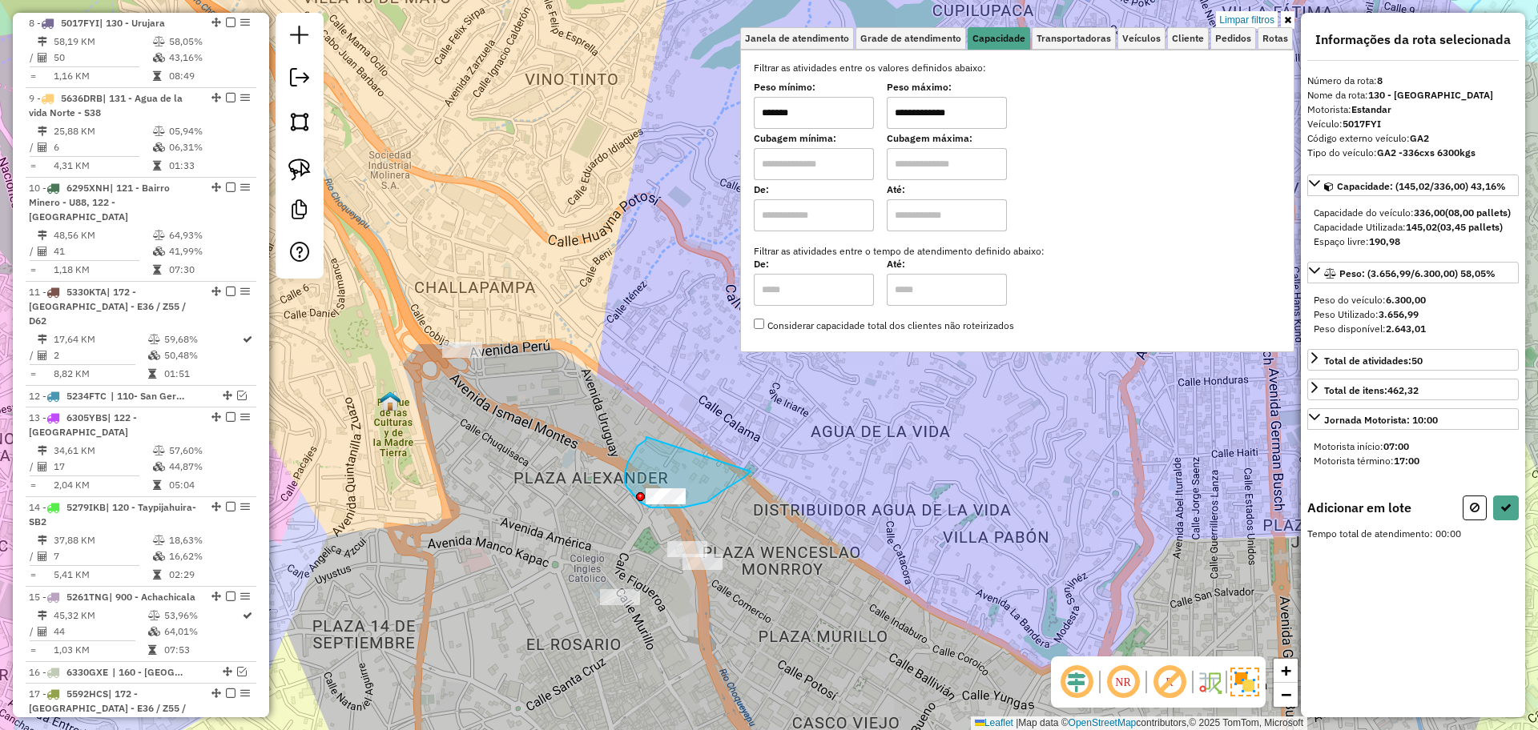
drag, startPoint x: 646, startPoint y: 437, endPoint x: 750, endPoint y: 472, distance: 109.7
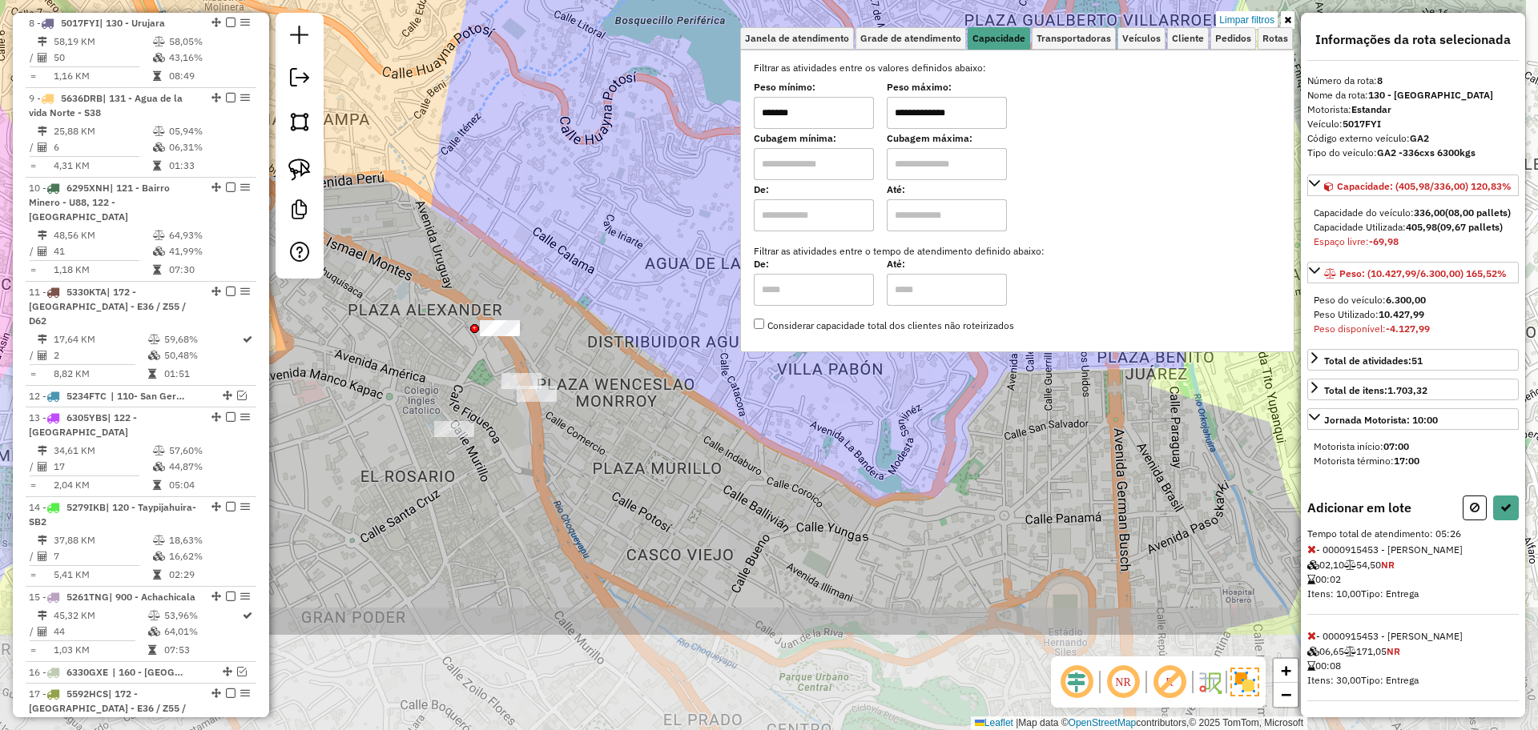
drag, startPoint x: 862, startPoint y: 515, endPoint x: 719, endPoint y: 373, distance: 201.0
click at [719, 373] on div "**********" at bounding box center [769, 365] width 1538 height 730
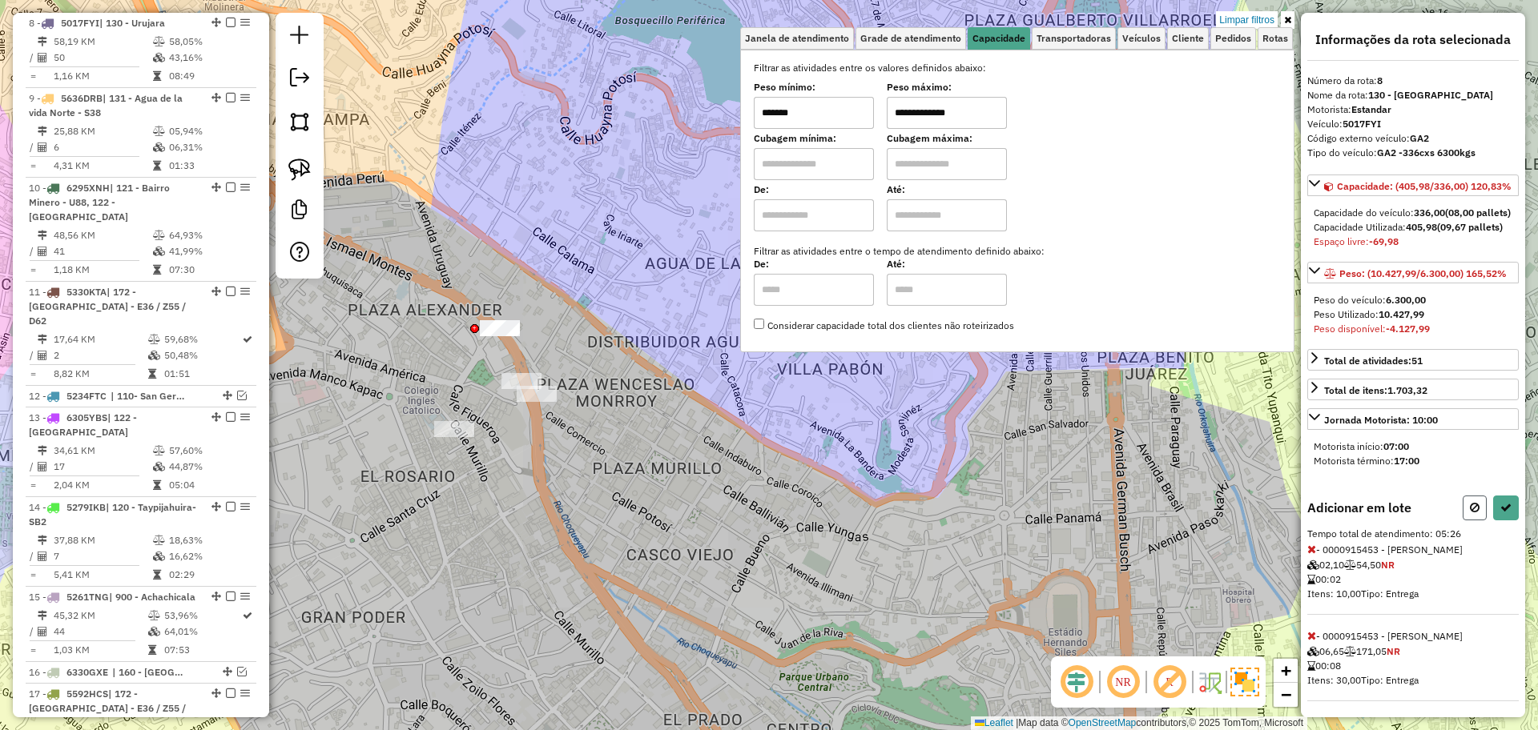
click at [1462, 521] on button at bounding box center [1474, 508] width 24 height 25
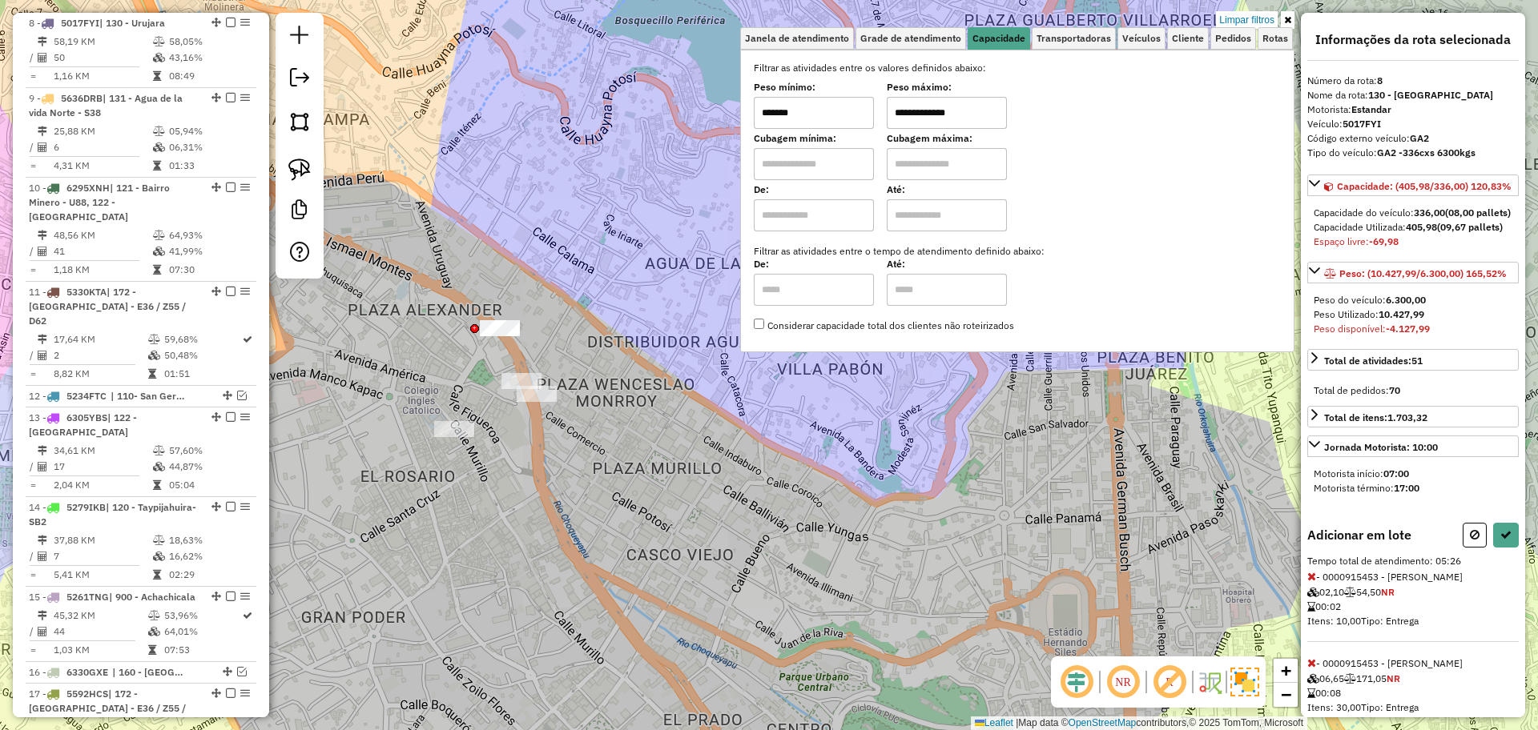
select select "**********"
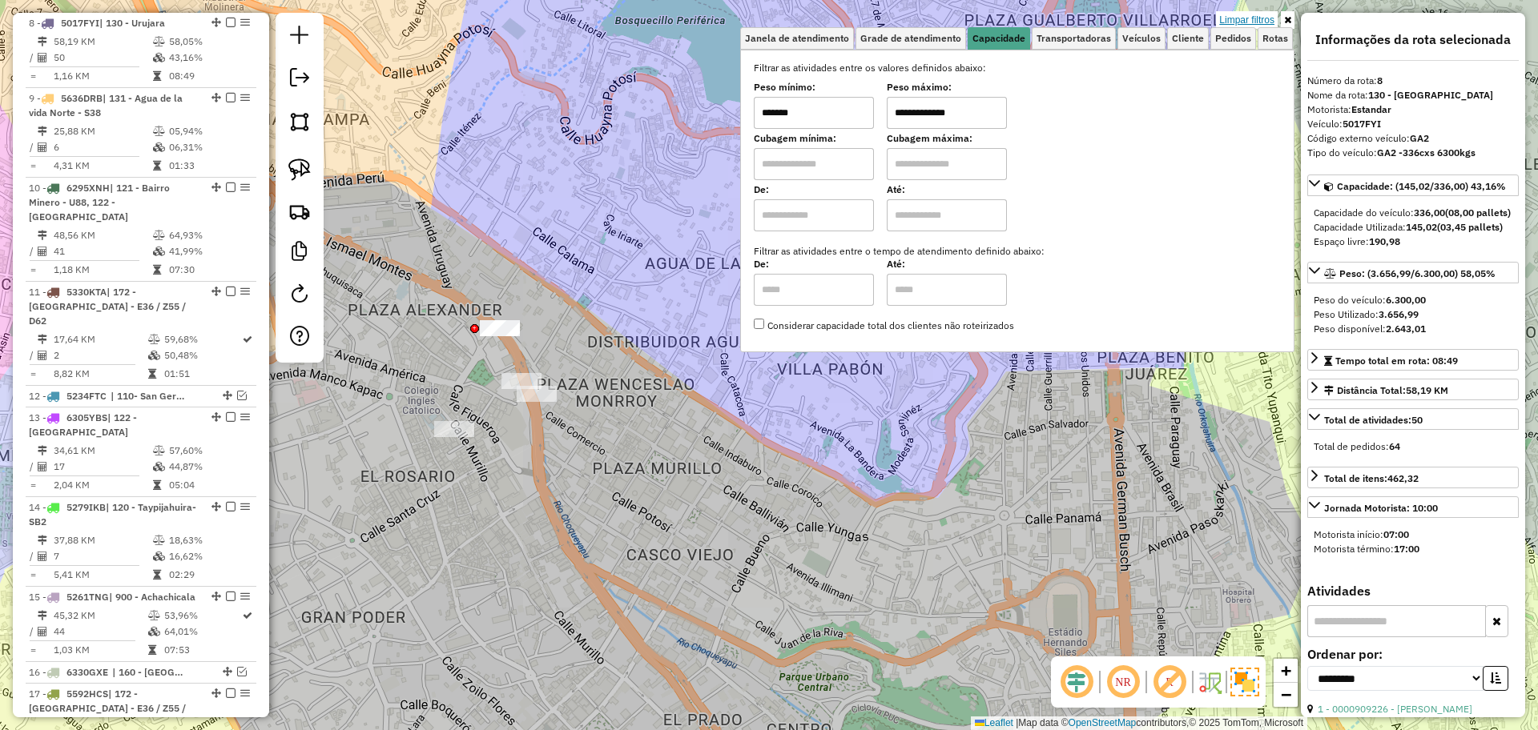
click at [1256, 18] on link "Limpar filtros" at bounding box center [1247, 20] width 62 height 18
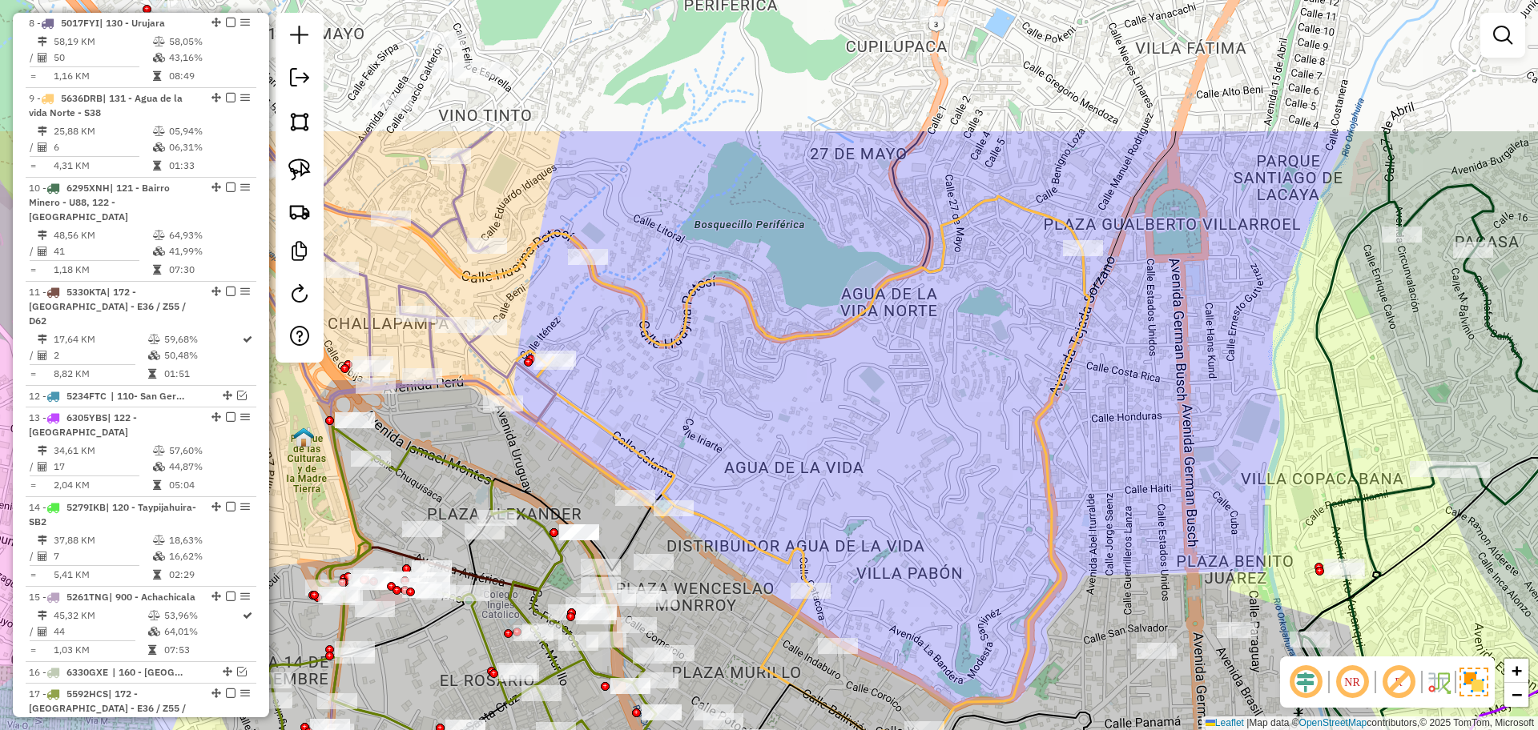
drag, startPoint x: 652, startPoint y: 264, endPoint x: 731, endPoint y: 469, distance: 219.1
click at [731, 469] on div "Janela de atendimento Grade de atendimento Capacidade Transportadoras Veículos …" at bounding box center [769, 365] width 1538 height 730
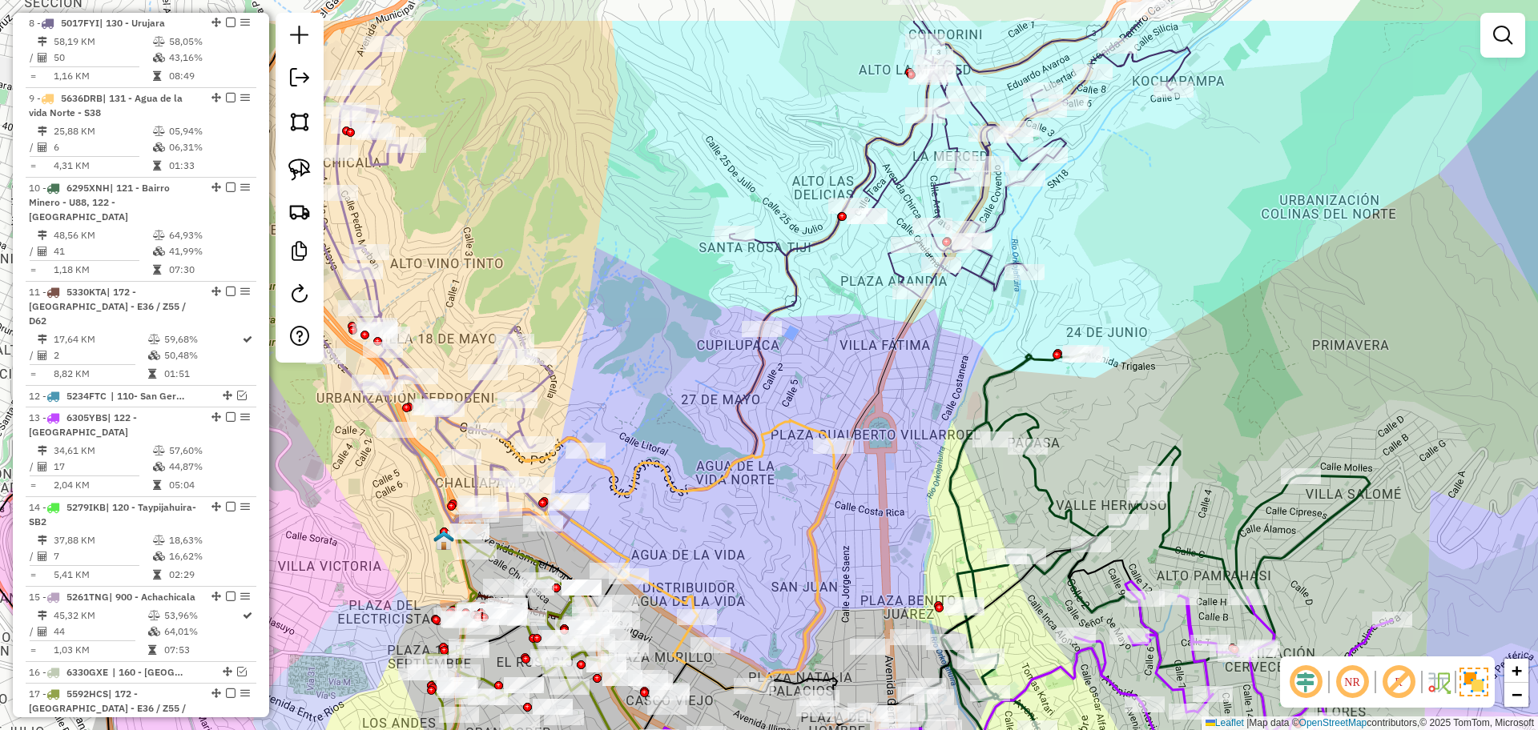
drag, startPoint x: 916, startPoint y: 284, endPoint x: 828, endPoint y: 396, distance: 143.2
click at [828, 396] on div "Janela de atendimento Grade de atendimento Capacidade Transportadoras Veículos …" at bounding box center [769, 365] width 1538 height 730
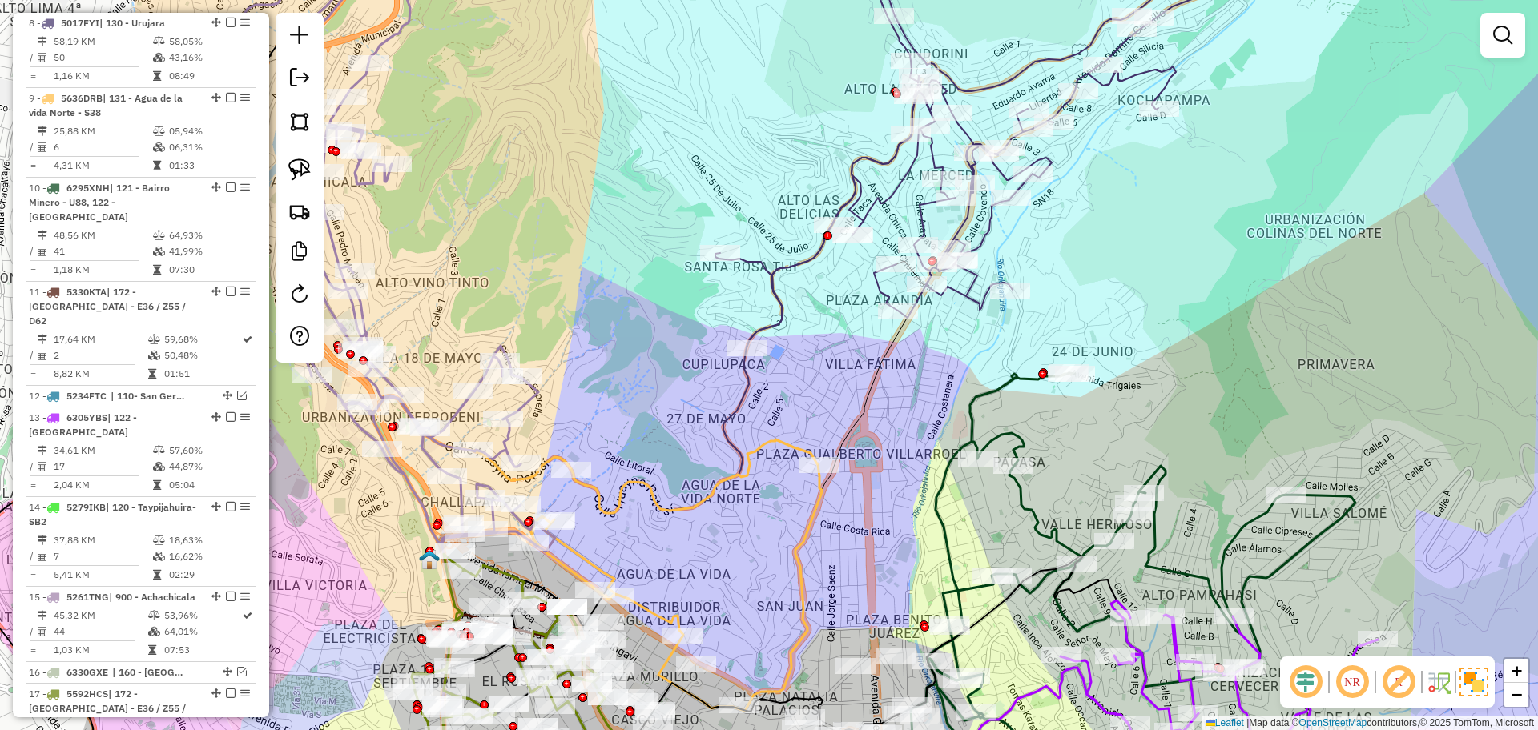
click at [788, 442] on icon at bounding box center [676, 575] width 292 height 271
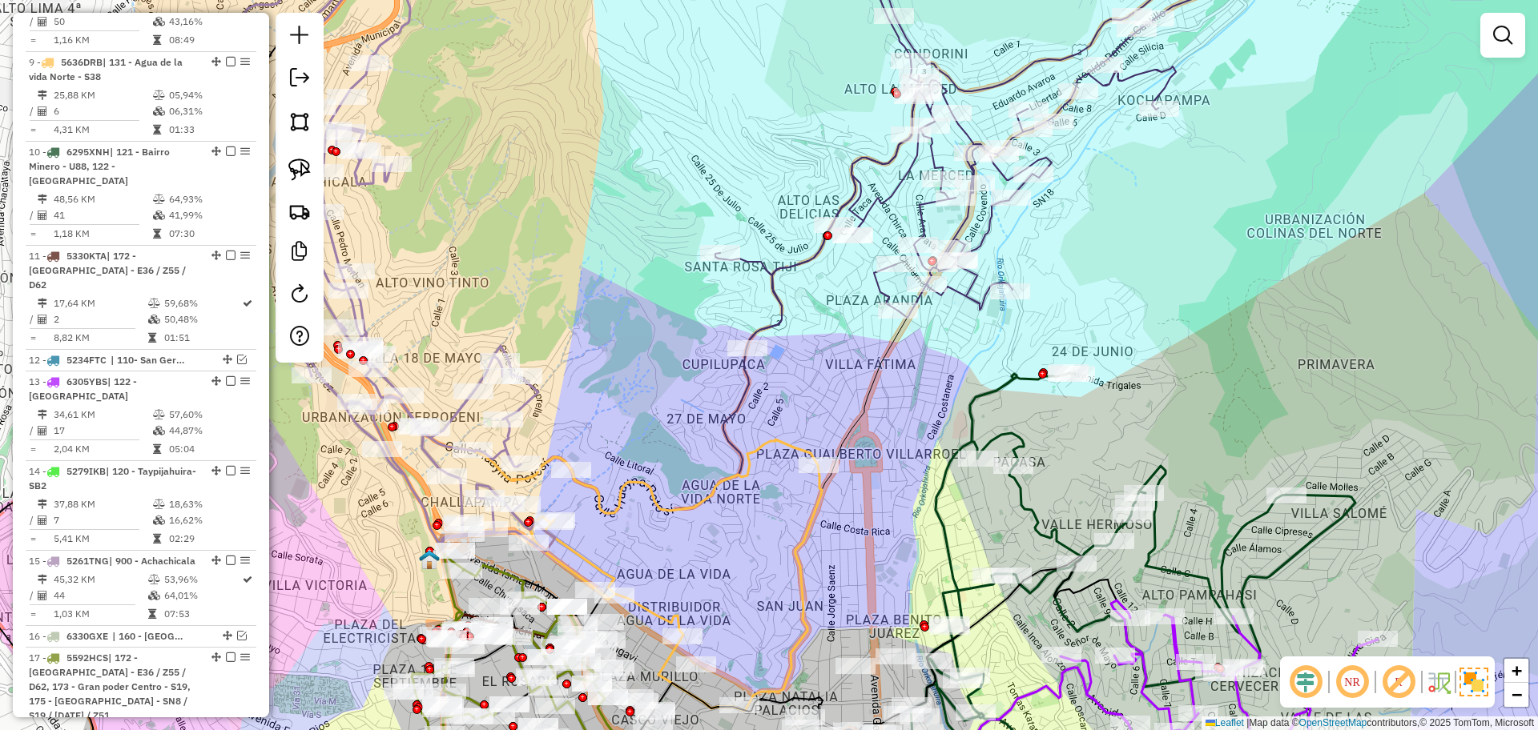
select select "**********"
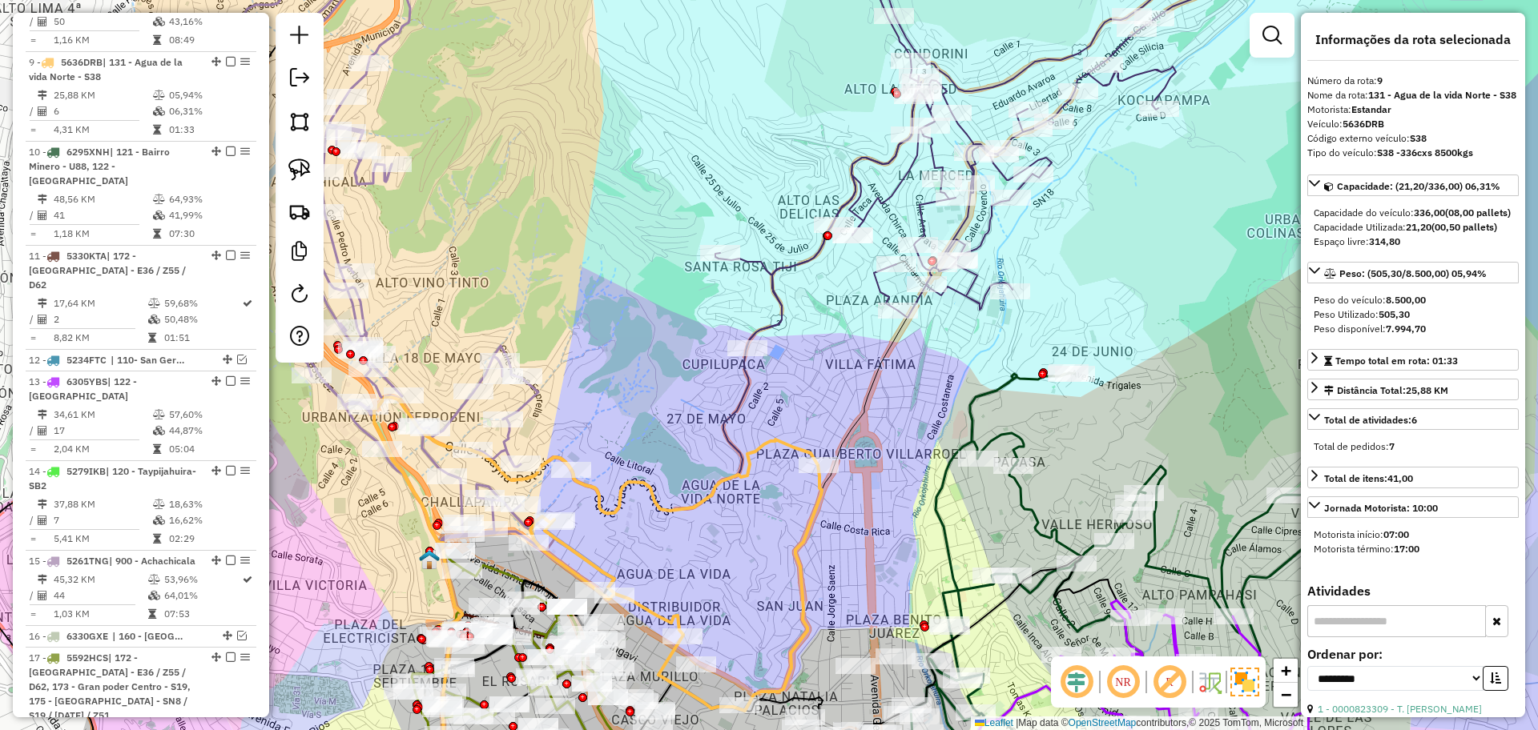
scroll to position [843, 0]
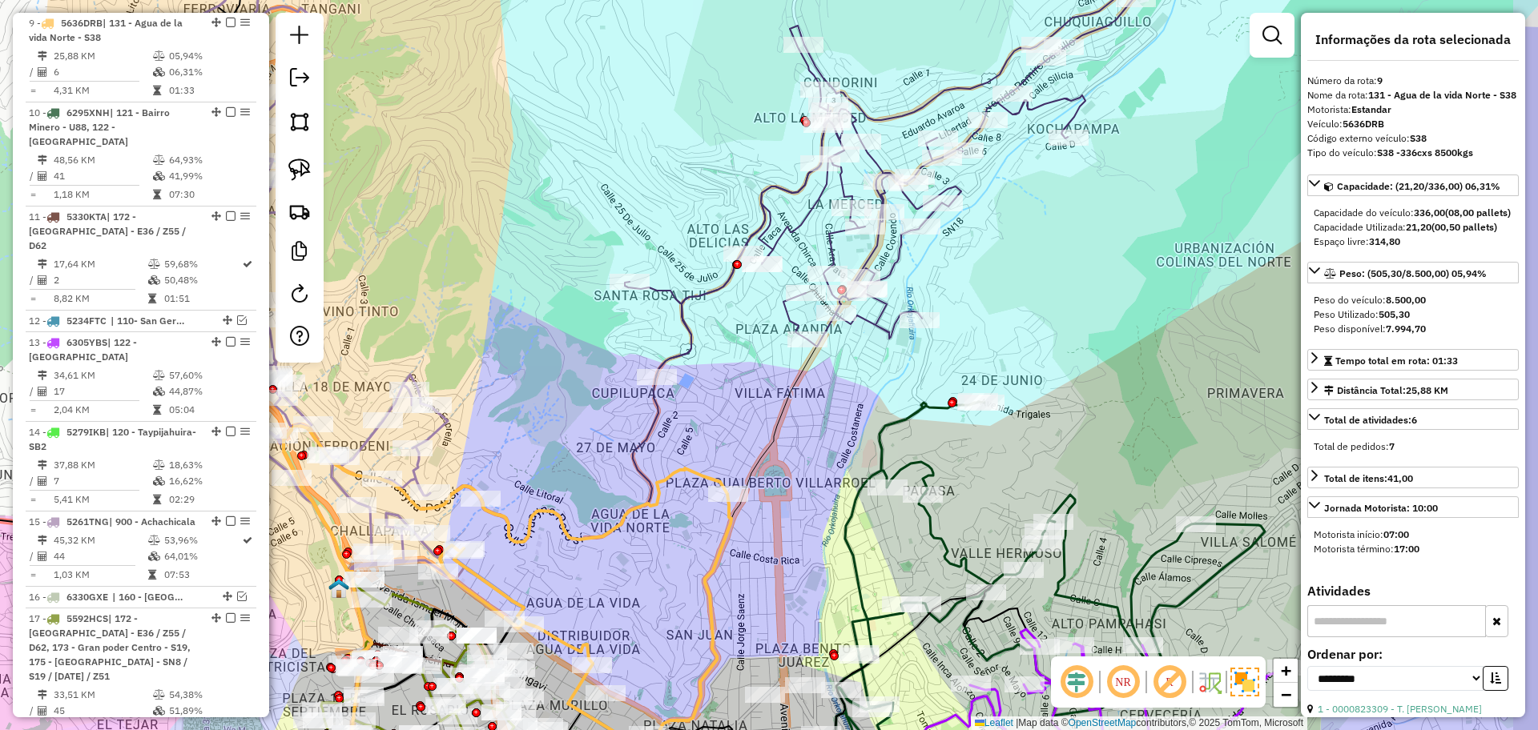
drag, startPoint x: 848, startPoint y: 402, endPoint x: 742, endPoint y: 434, distance: 110.5
click at [742, 434] on div "Janela de atendimento Grade de atendimento Capacidade Transportadoras Veículos …" at bounding box center [769, 365] width 1538 height 730
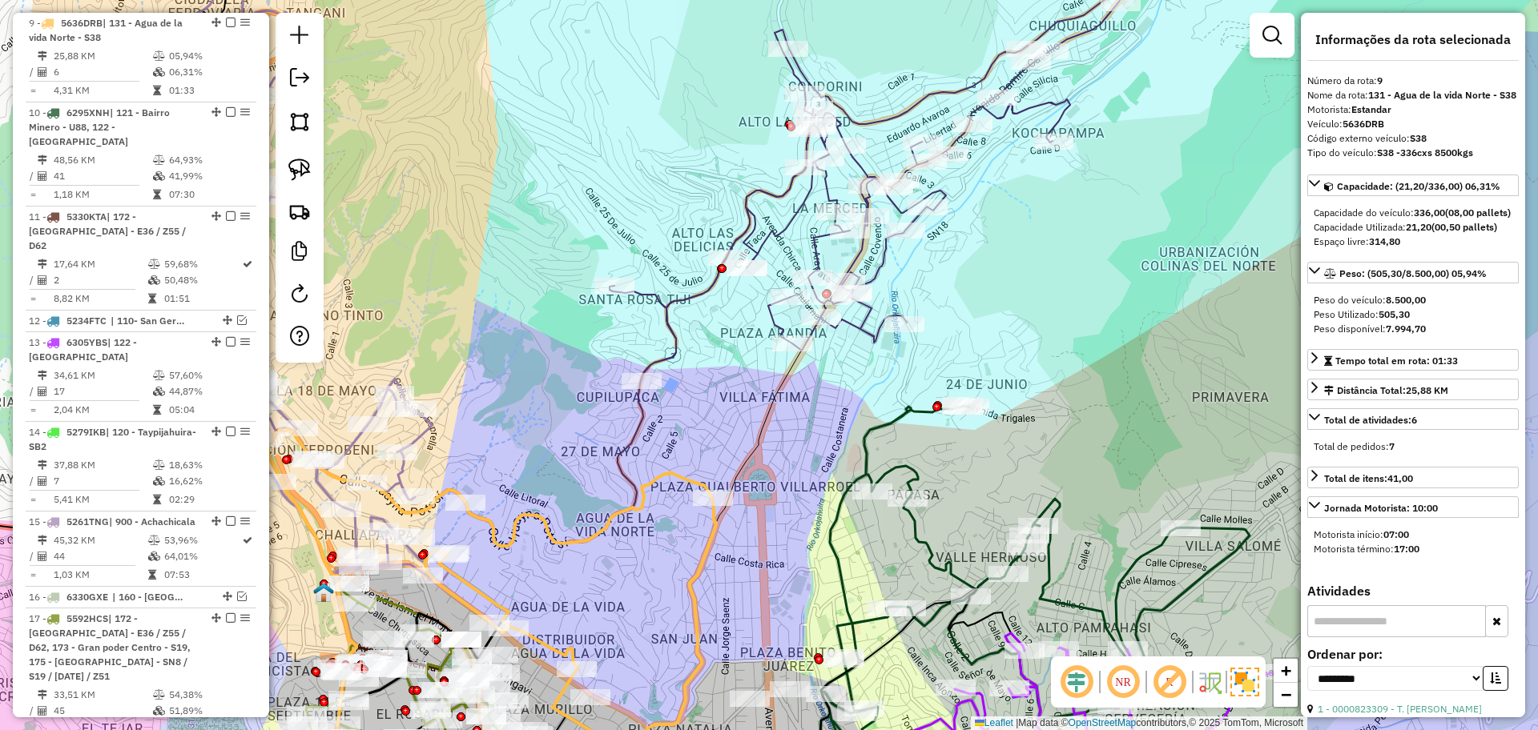
click at [676, 486] on div "Janela de atendimento Grade de atendimento Capacidade Transportadoras Veículos …" at bounding box center [769, 365] width 1538 height 730
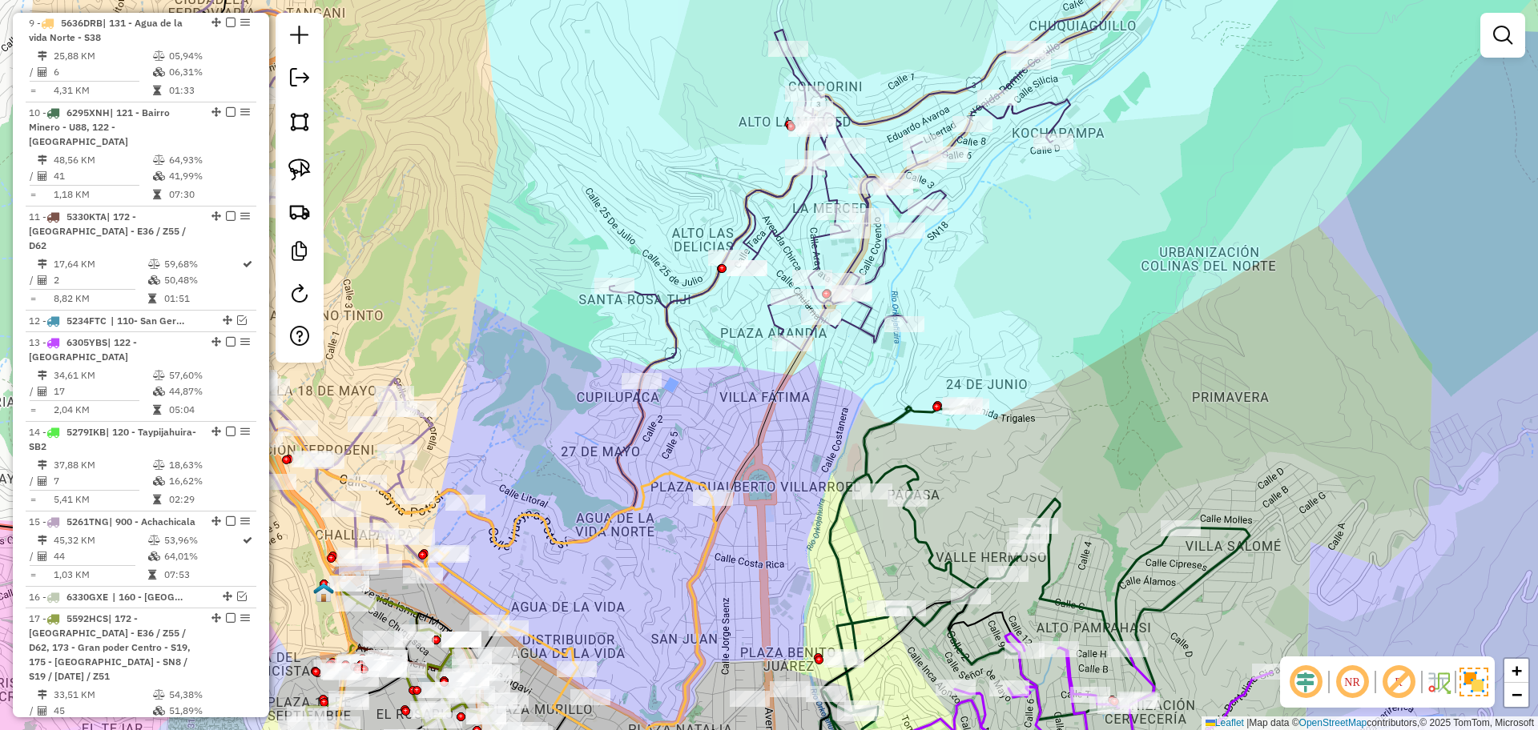
click at [670, 473] on icon at bounding box center [570, 608] width 292 height 271
select select "**********"
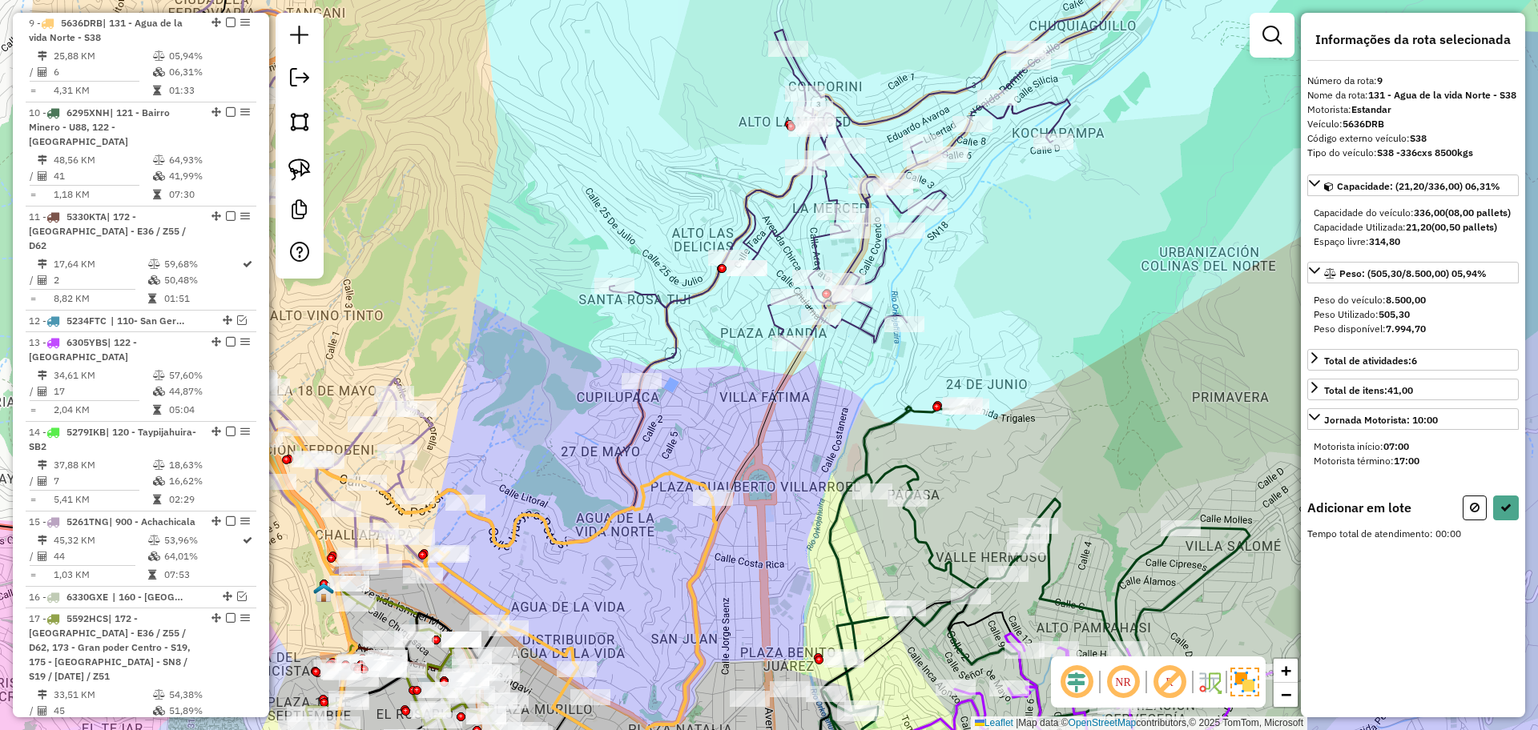
drag, startPoint x: 853, startPoint y: 404, endPoint x: 943, endPoint y: 294, distance: 142.3
click at [943, 294] on div "Janela de atendimento Grade de atendimento Capacidade Transportadoras Veículos …" at bounding box center [769, 365] width 1538 height 730
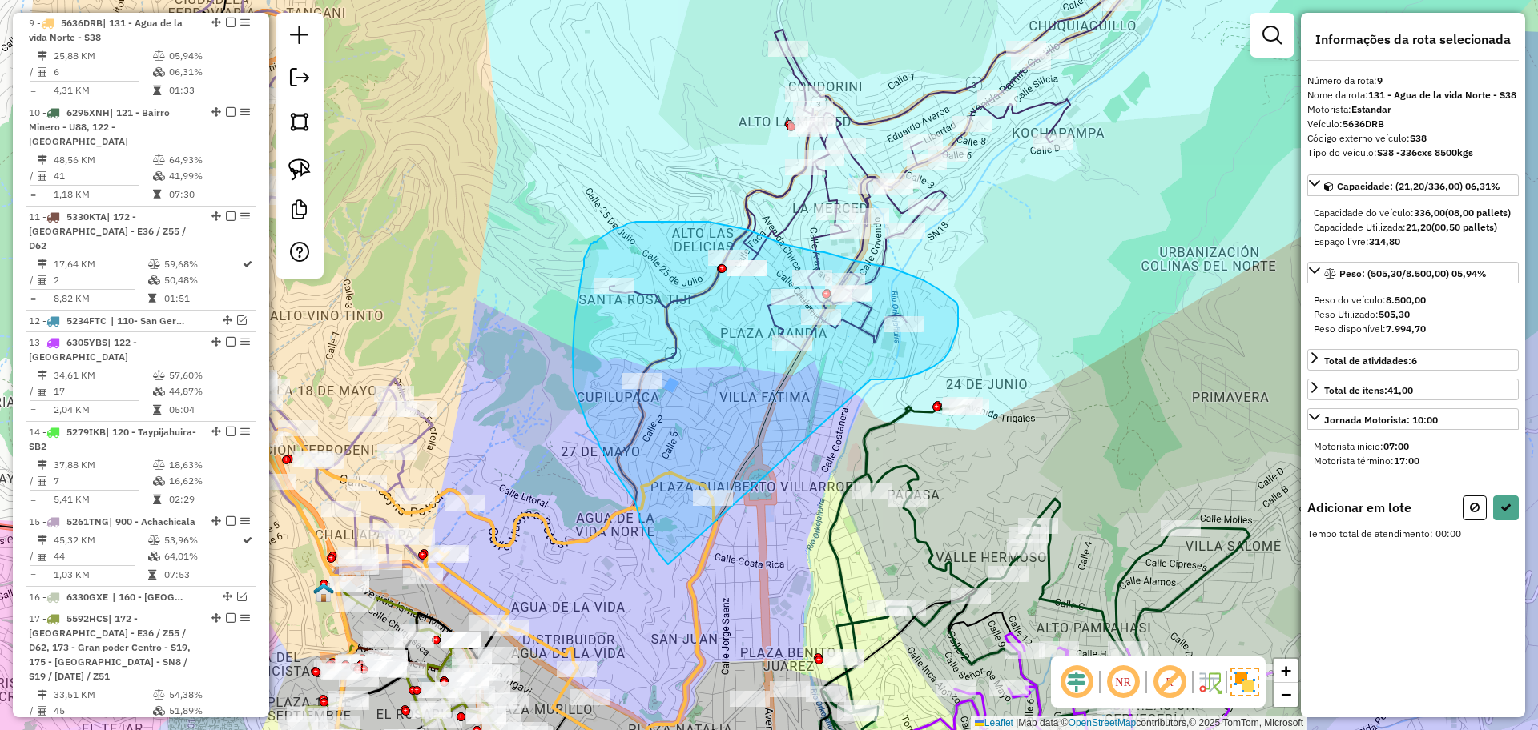
drag, startPoint x: 871, startPoint y: 380, endPoint x: 668, endPoint y: 565, distance: 274.4
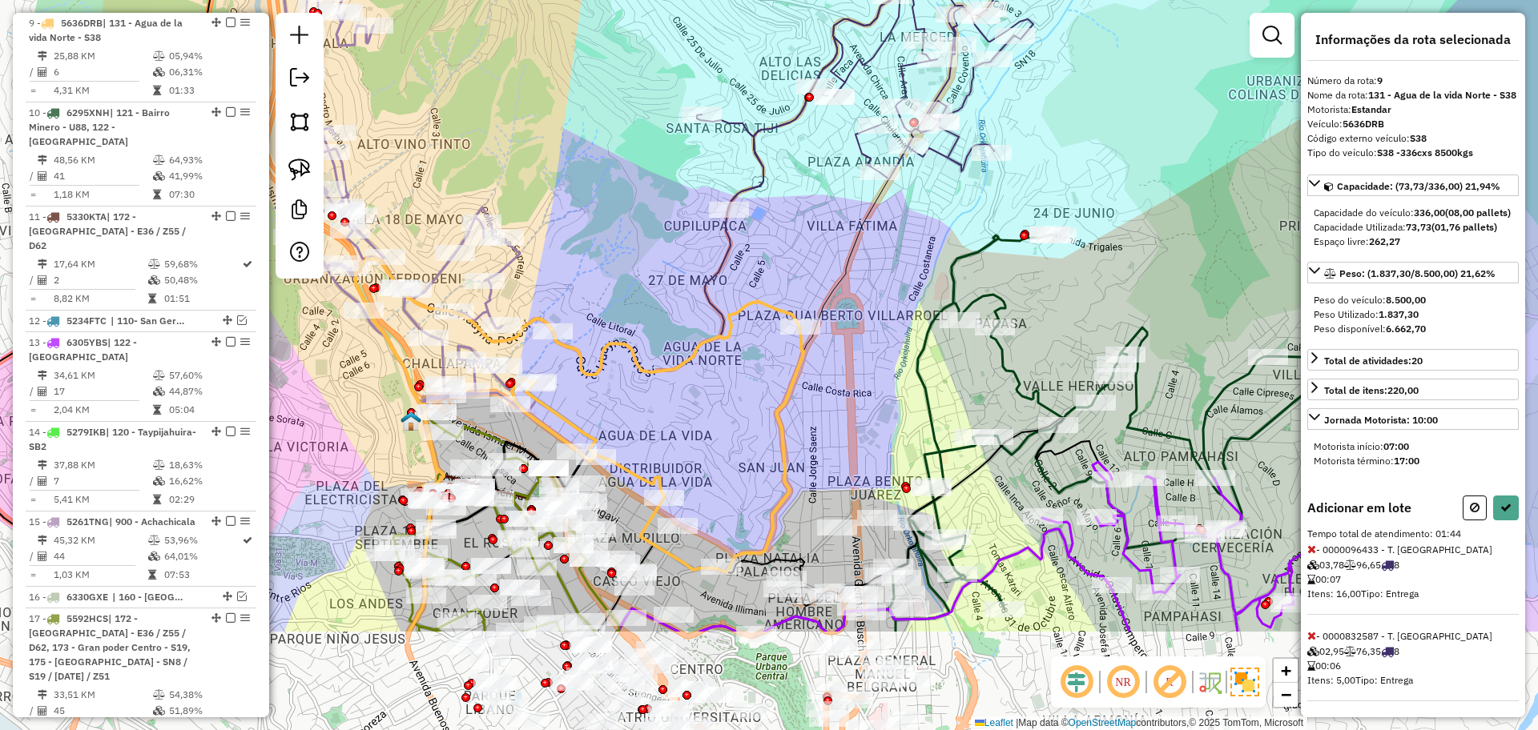
drag, startPoint x: 619, startPoint y: 589, endPoint x: 734, endPoint y: 356, distance: 259.7
click at [734, 356] on div "Janela de atendimento Grade de atendimento Capacidade Transportadoras Veículos …" at bounding box center [769, 365] width 1538 height 730
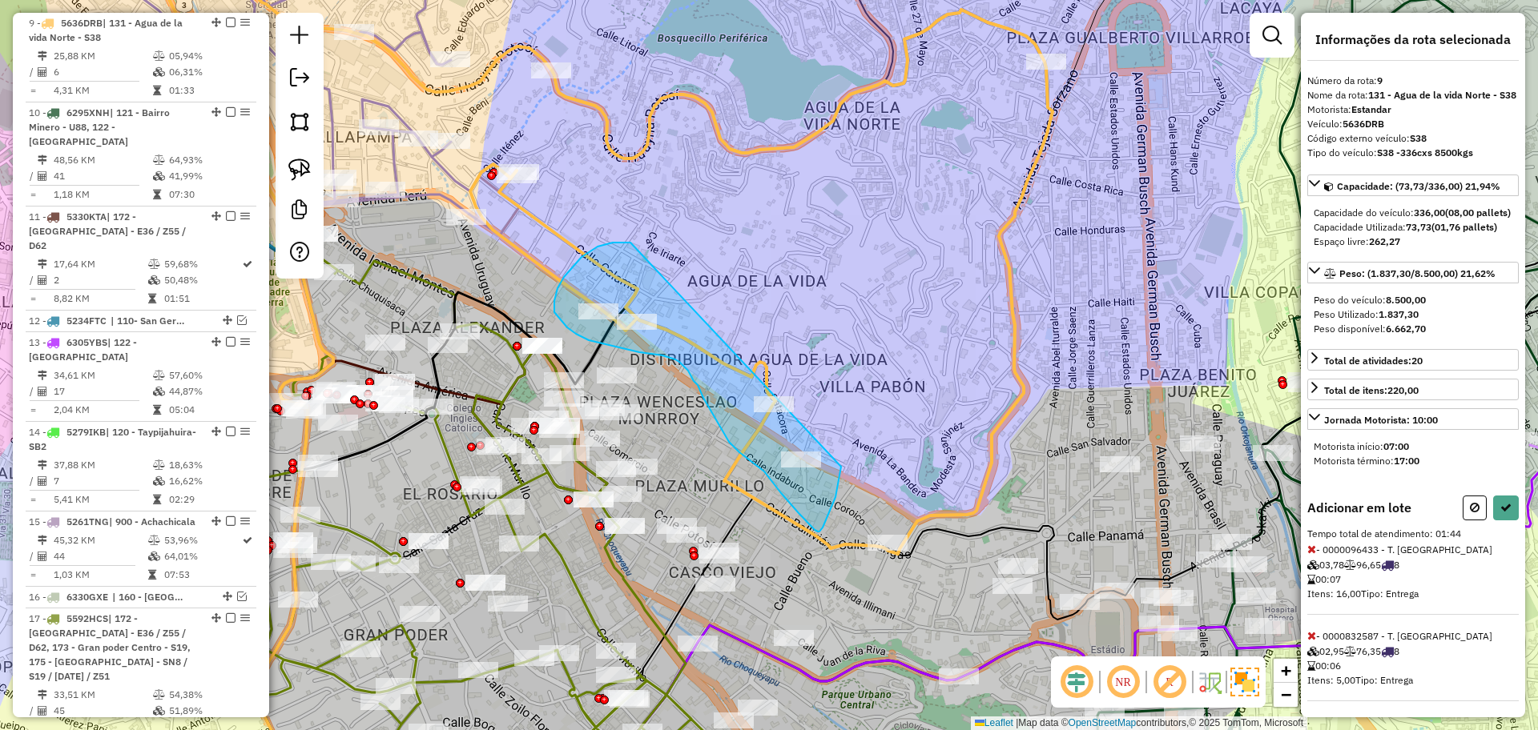
drag, startPoint x: 630, startPoint y: 243, endPoint x: 858, endPoint y: 421, distance: 289.2
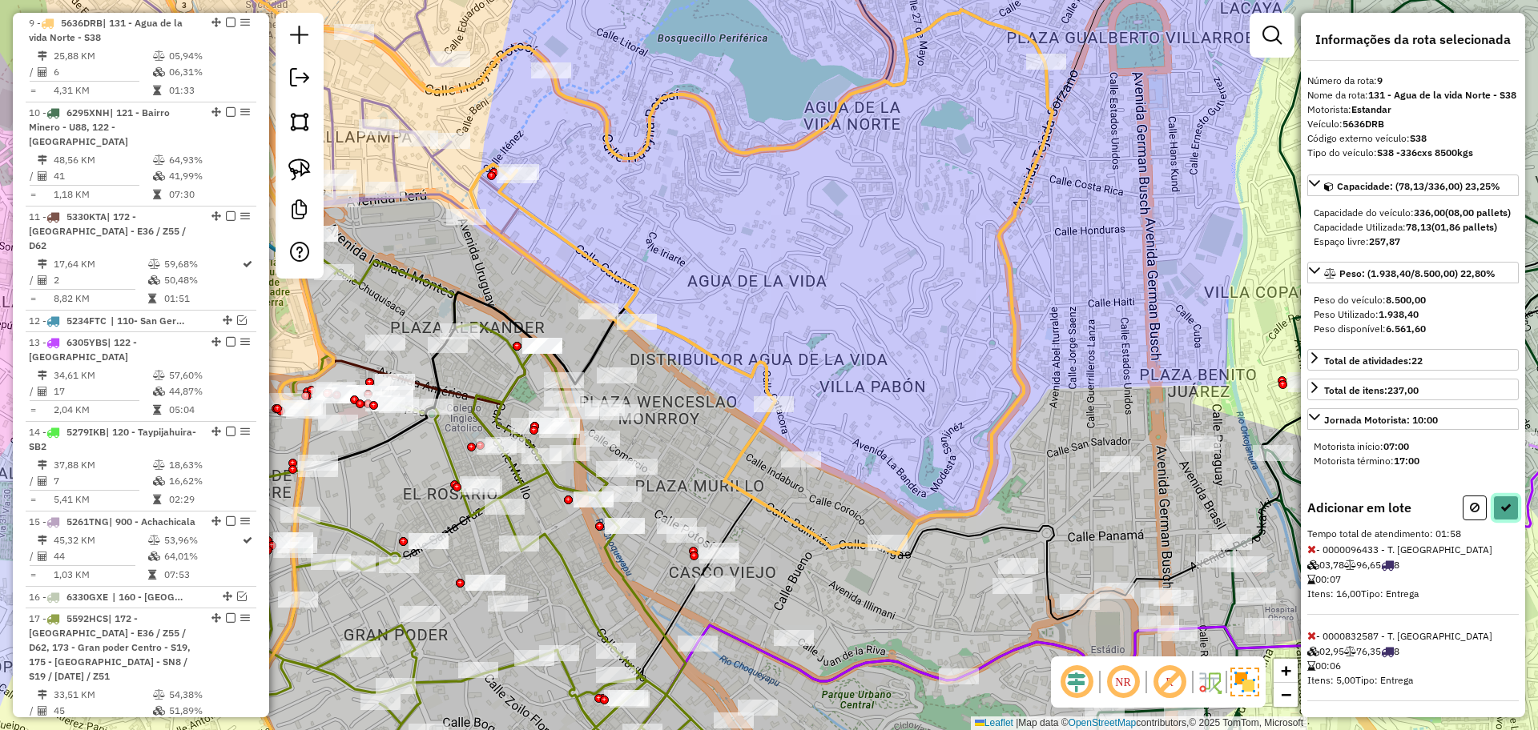
click at [1502, 513] on icon at bounding box center [1505, 507] width 11 height 11
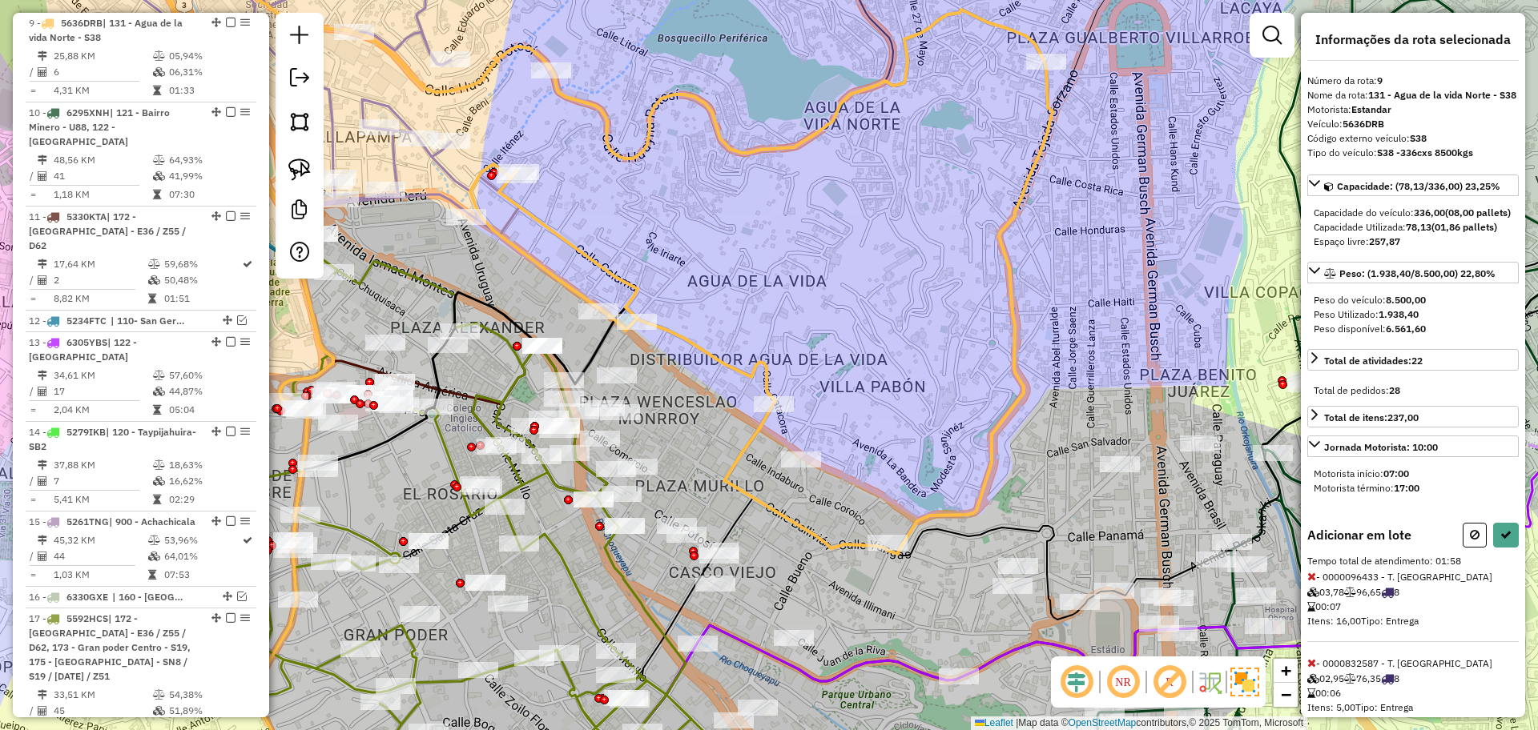
select select "**********"
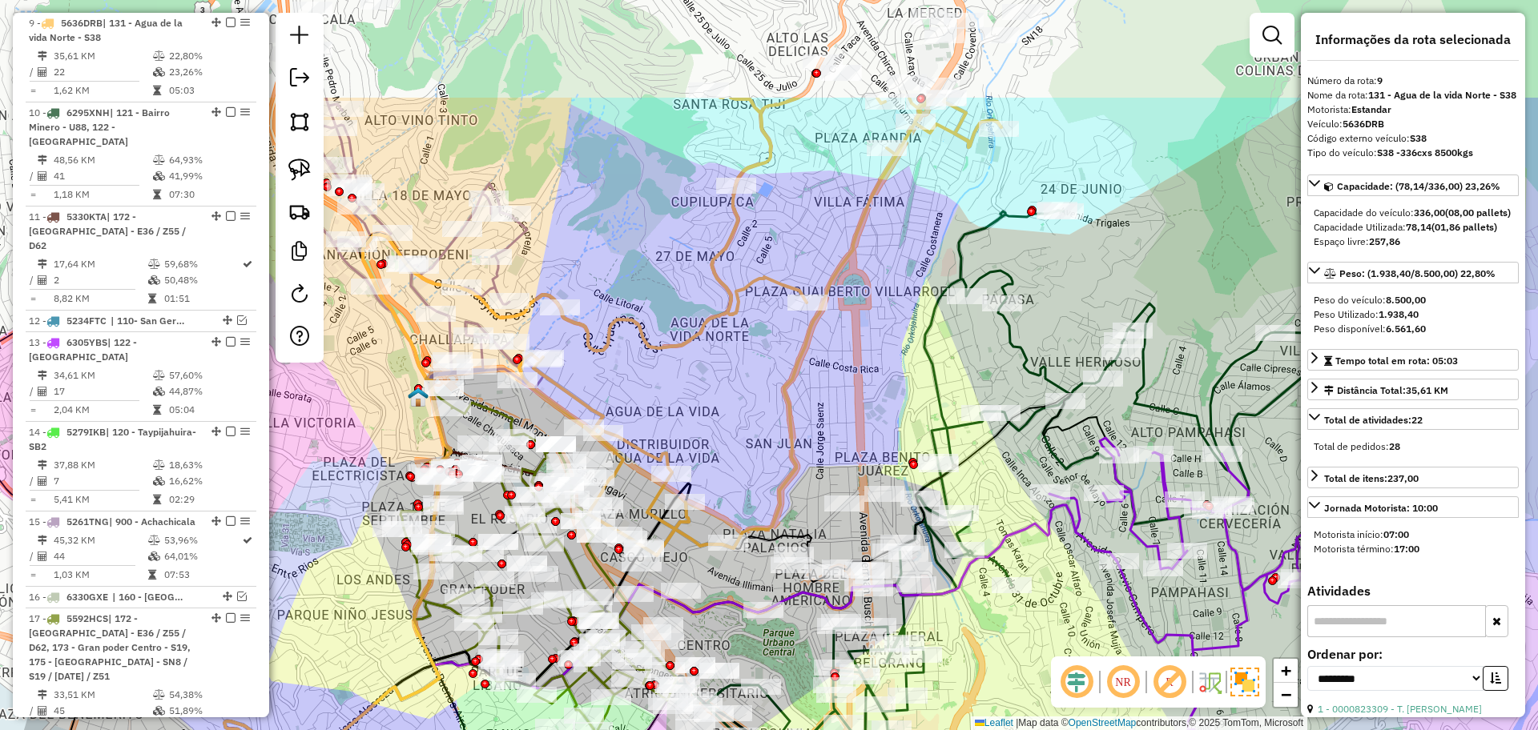
drag, startPoint x: 975, startPoint y: 112, endPoint x: 826, endPoint y: 350, distance: 280.7
click at [826, 356] on div "Janela de atendimento Grade de atendimento Capacidade Transportadoras Veículos …" at bounding box center [769, 365] width 1538 height 730
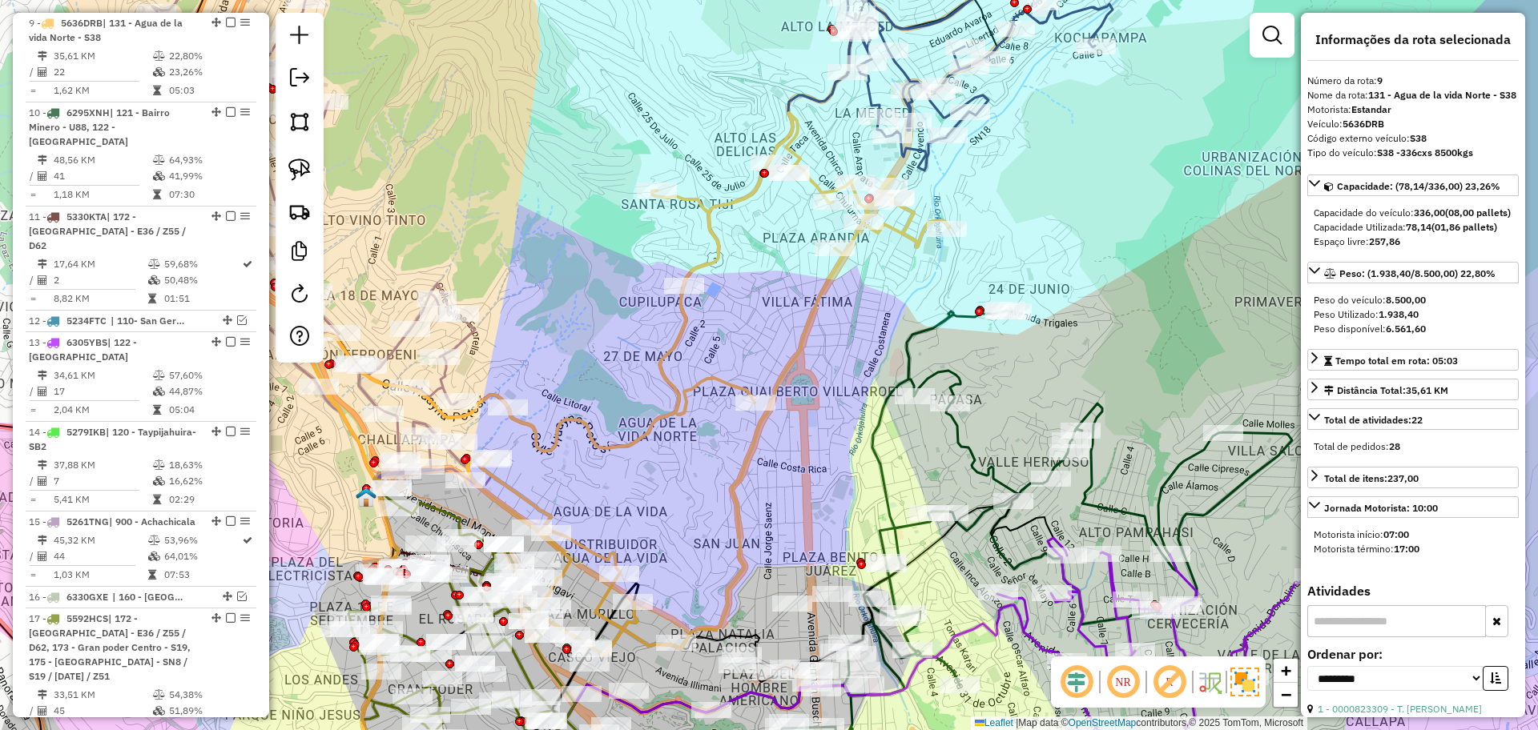
click at [935, 22] on icon at bounding box center [981, 48] width 328 height 243
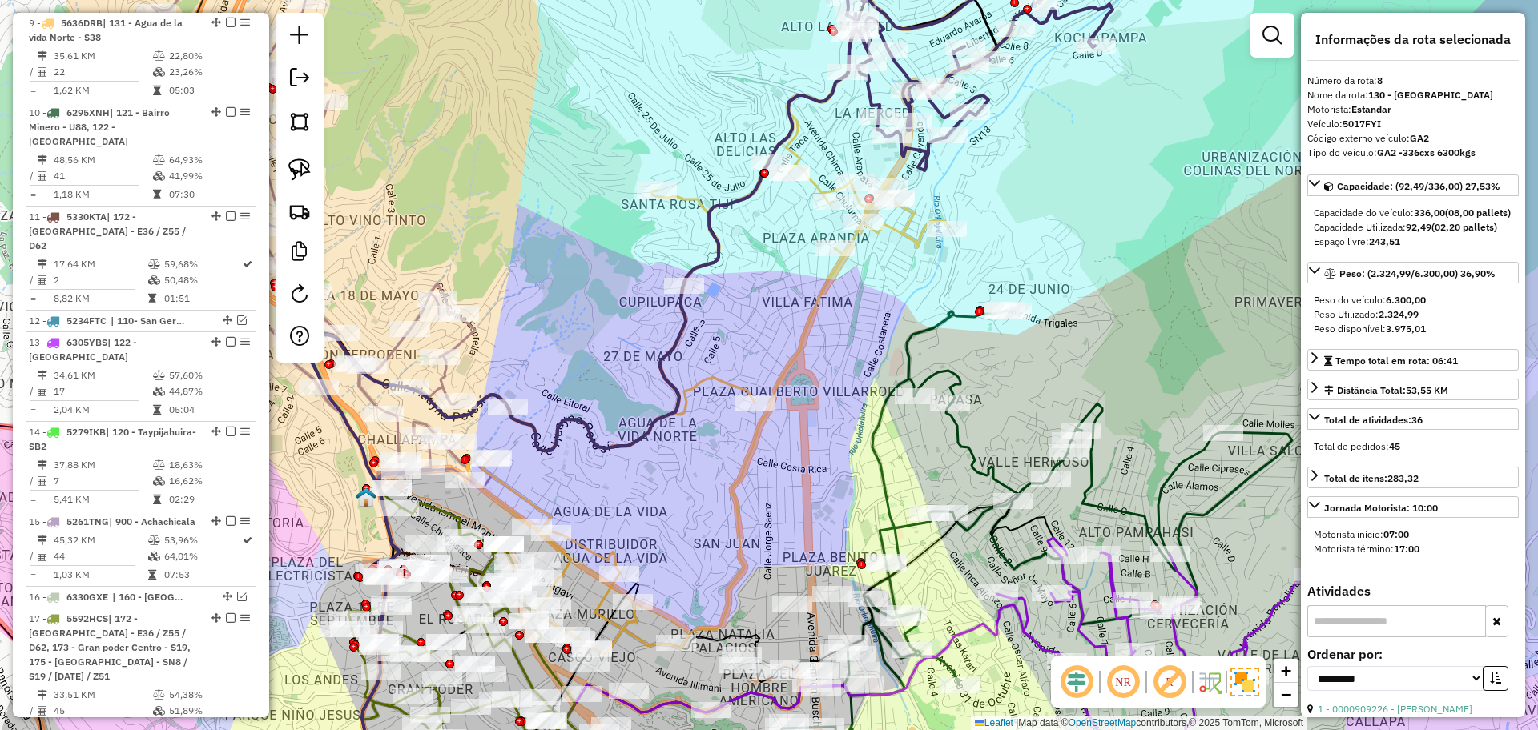
scroll to position [768, 0]
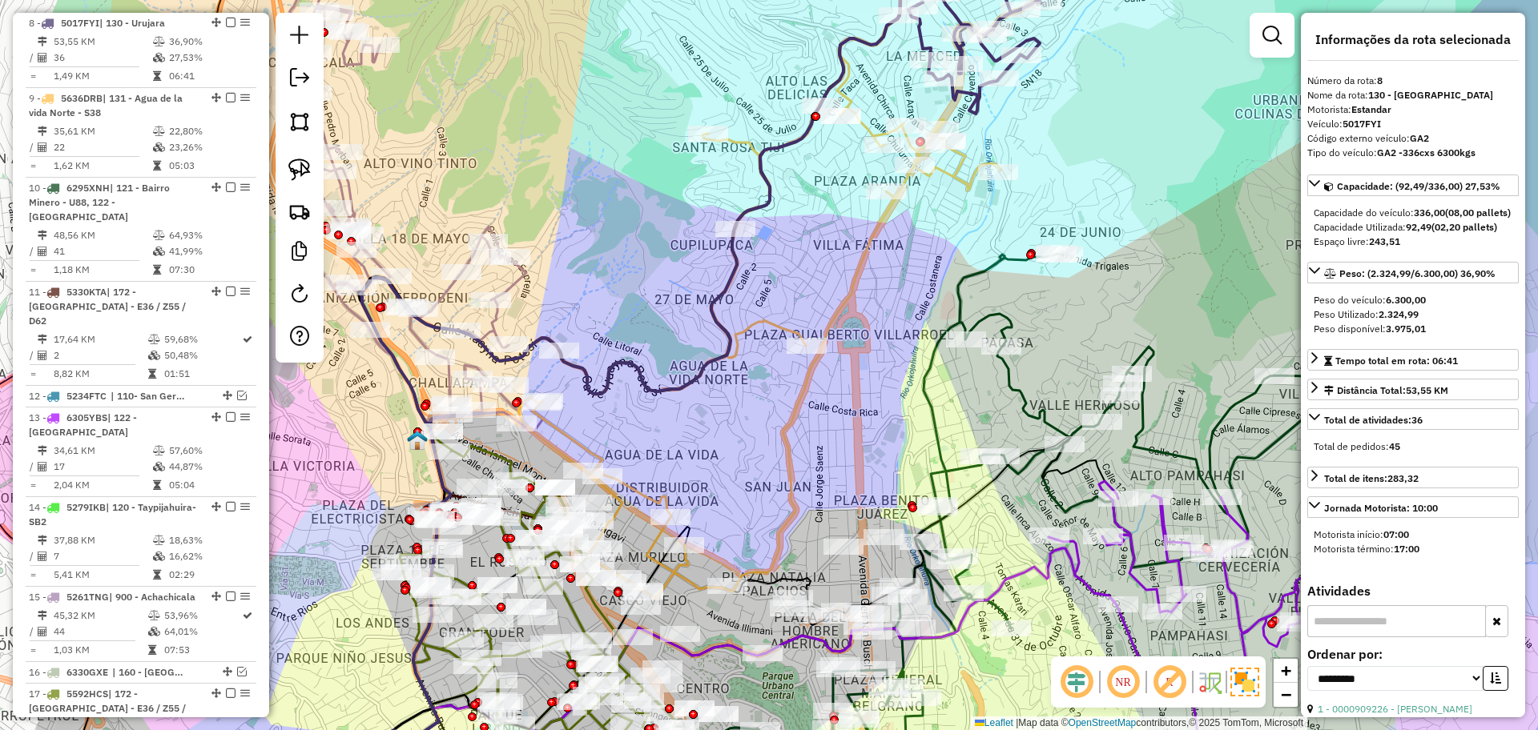
drag, startPoint x: 807, startPoint y: 333, endPoint x: 859, endPoint y: 271, distance: 81.3
click at [859, 271] on icon at bounding box center [759, 327] width 482 height 543
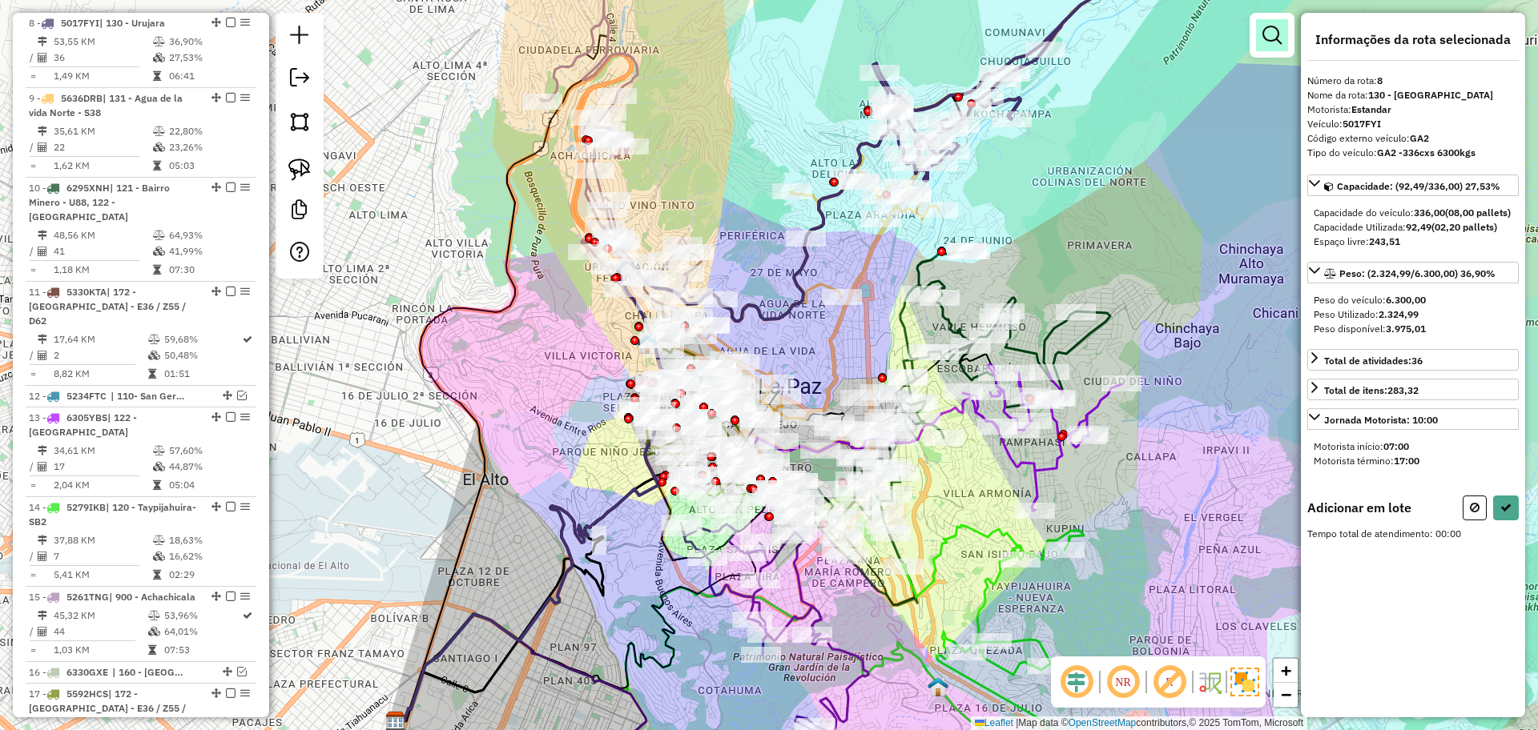
click at [1265, 32] on em at bounding box center [1271, 35] width 19 height 19
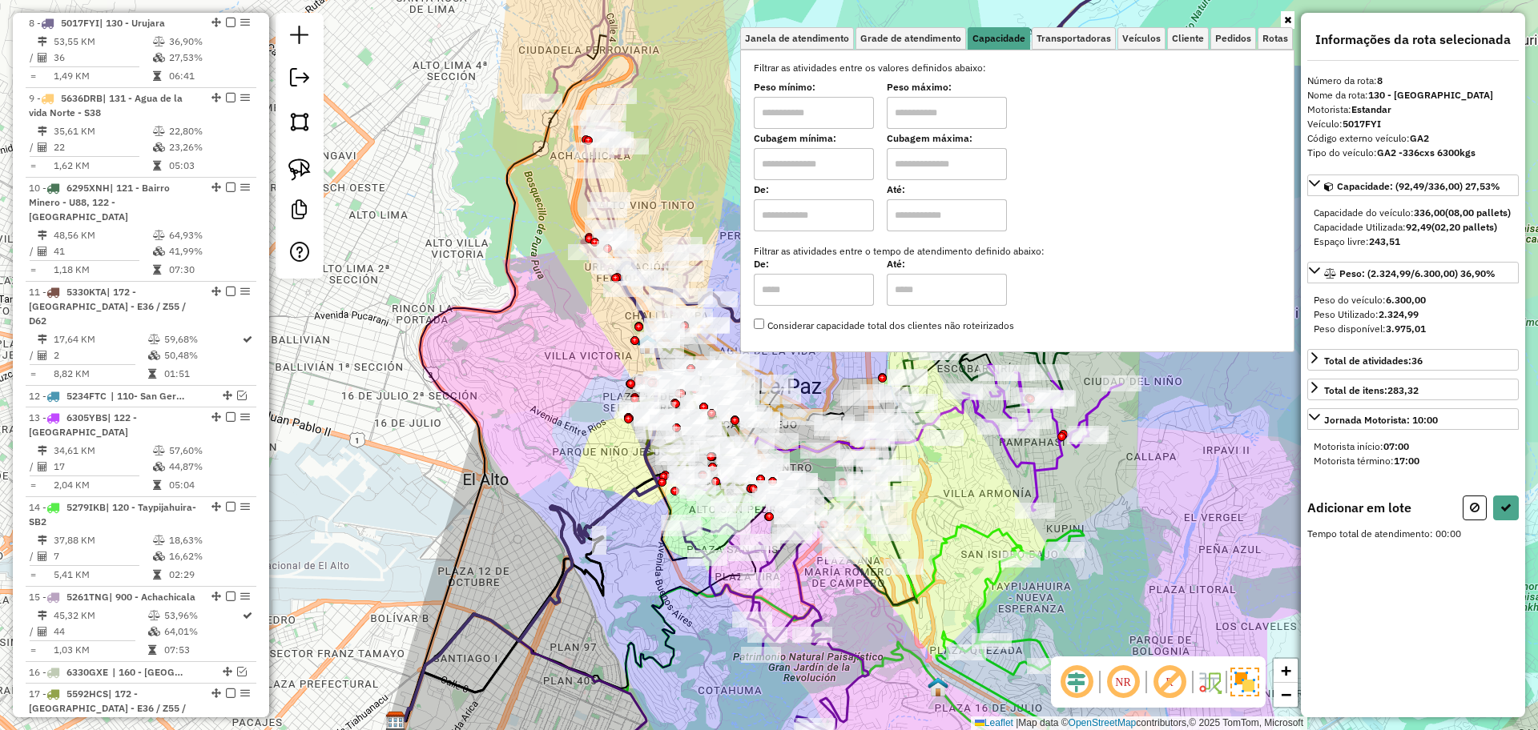
click at [935, 115] on input "text" at bounding box center [947, 113] width 120 height 32
type input "*******"
click at [818, 111] on input "text" at bounding box center [814, 113] width 120 height 32
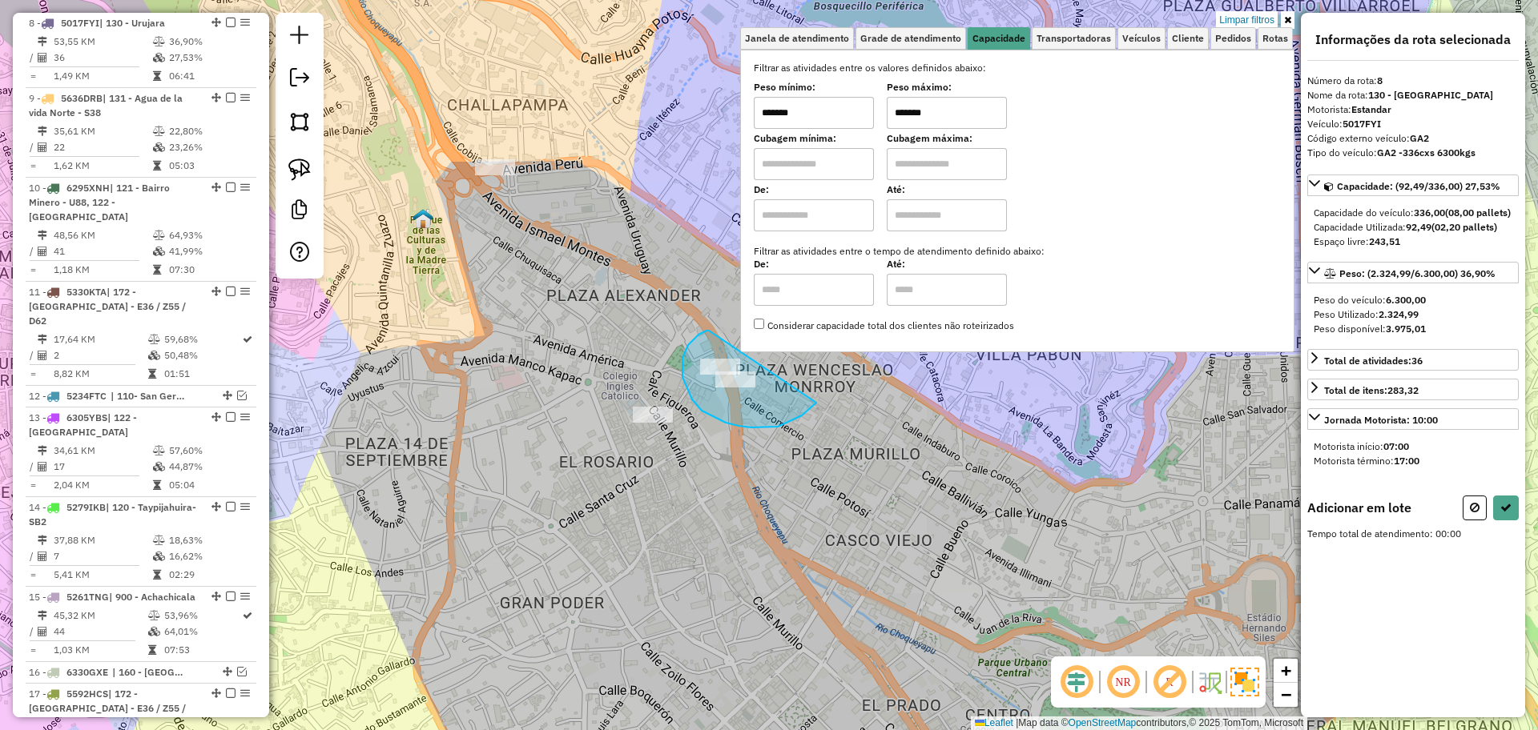
drag, startPoint x: 702, startPoint y: 332, endPoint x: 816, endPoint y: 403, distance: 133.8
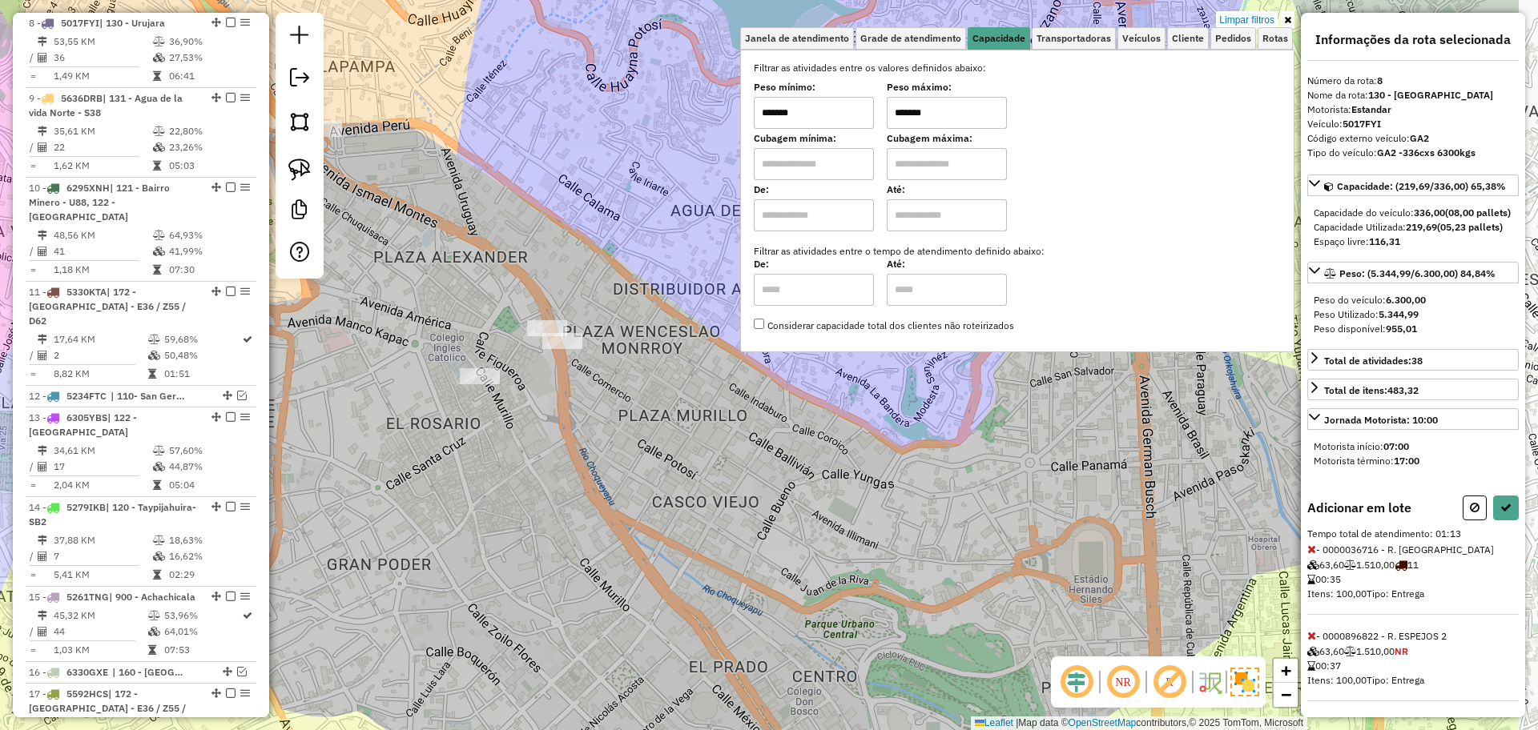
drag, startPoint x: 967, startPoint y: 501, endPoint x: 786, endPoint y: 462, distance: 184.4
click at [786, 462] on div "Limpar filtros Janela de atendimento Grade de atendimento Capacidade Transporta…" at bounding box center [769, 365] width 1538 height 730
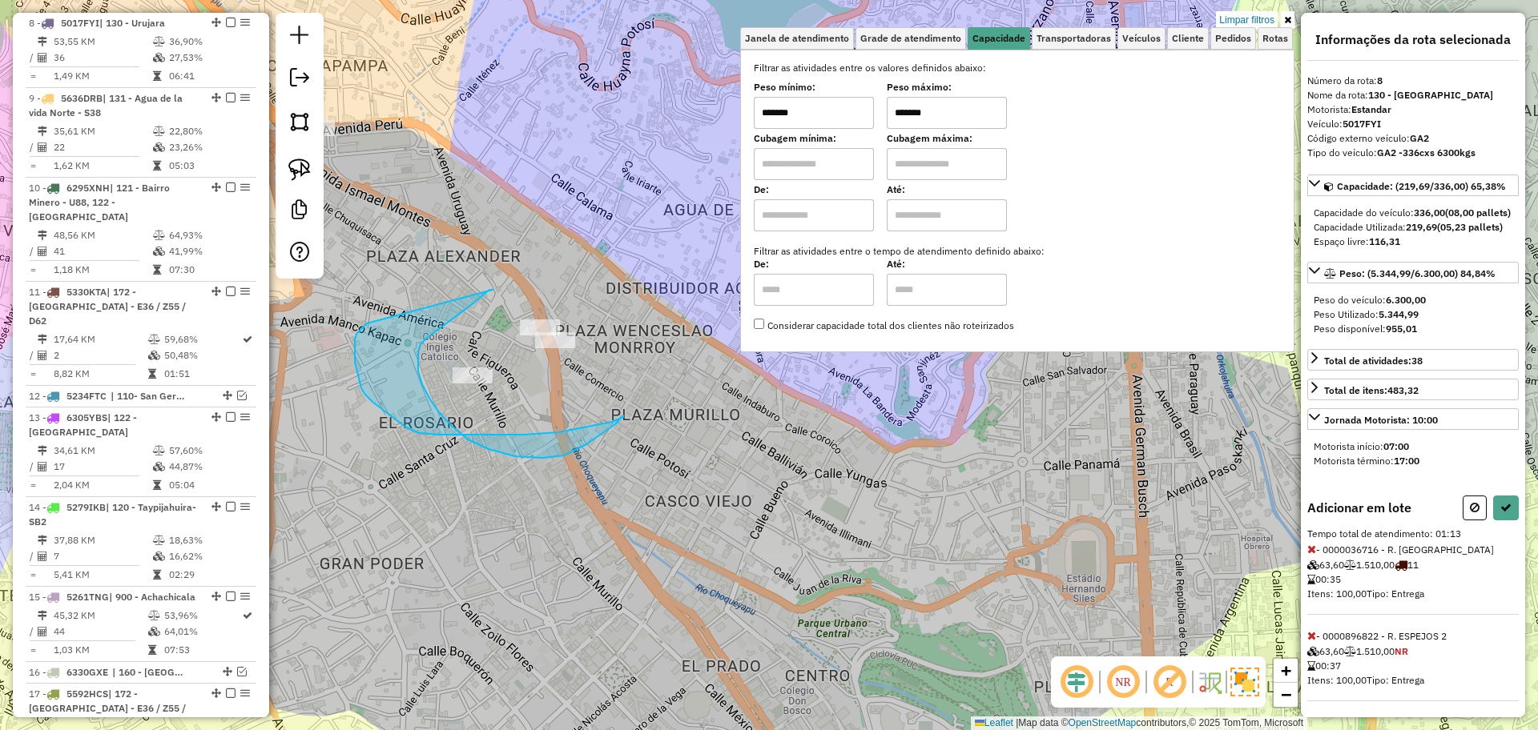
drag, startPoint x: 483, startPoint y: 296, endPoint x: 368, endPoint y: 324, distance: 118.7
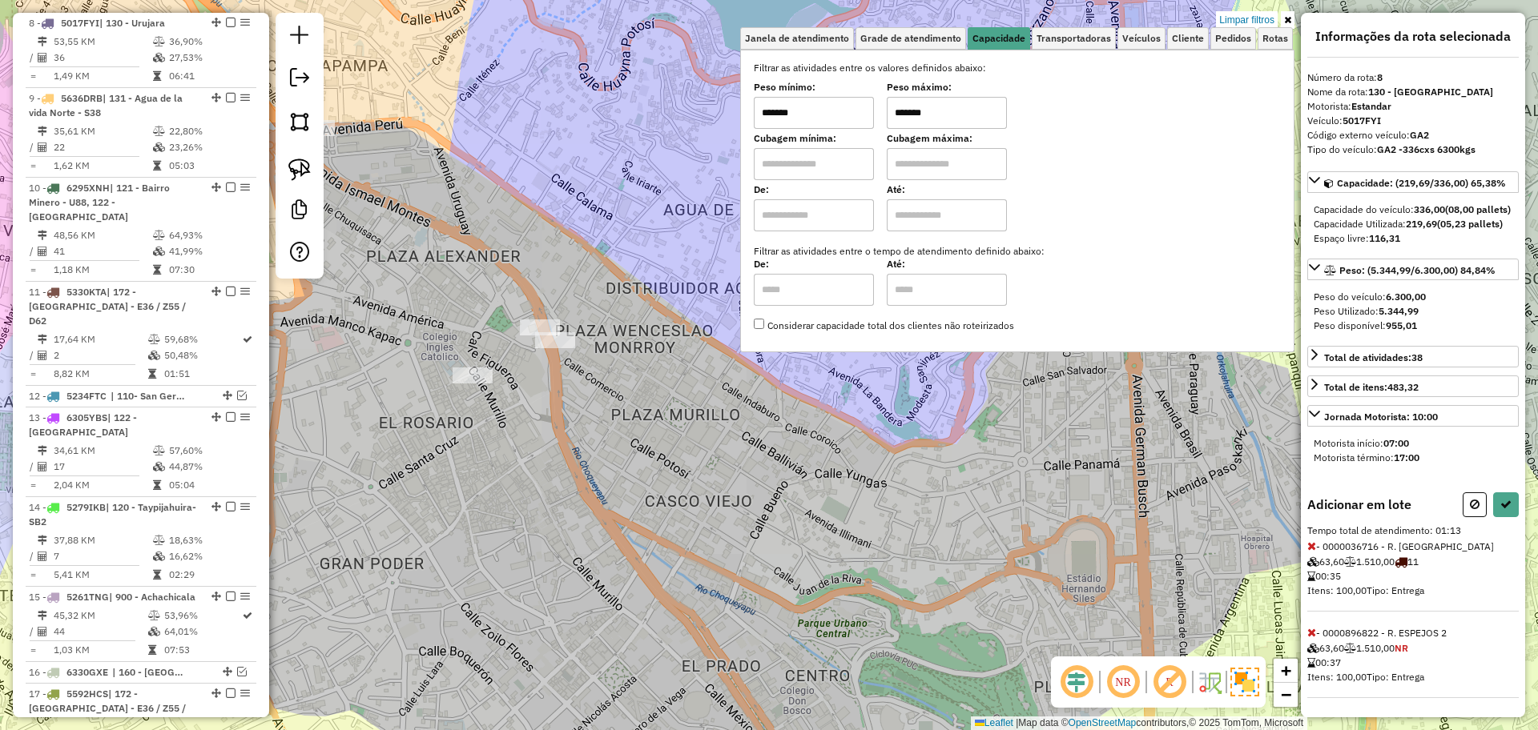
scroll to position [32, 0]
click at [829, 119] on input "*******" at bounding box center [814, 113] width 120 height 32
click at [827, 115] on input "******" at bounding box center [814, 113] width 120 height 32
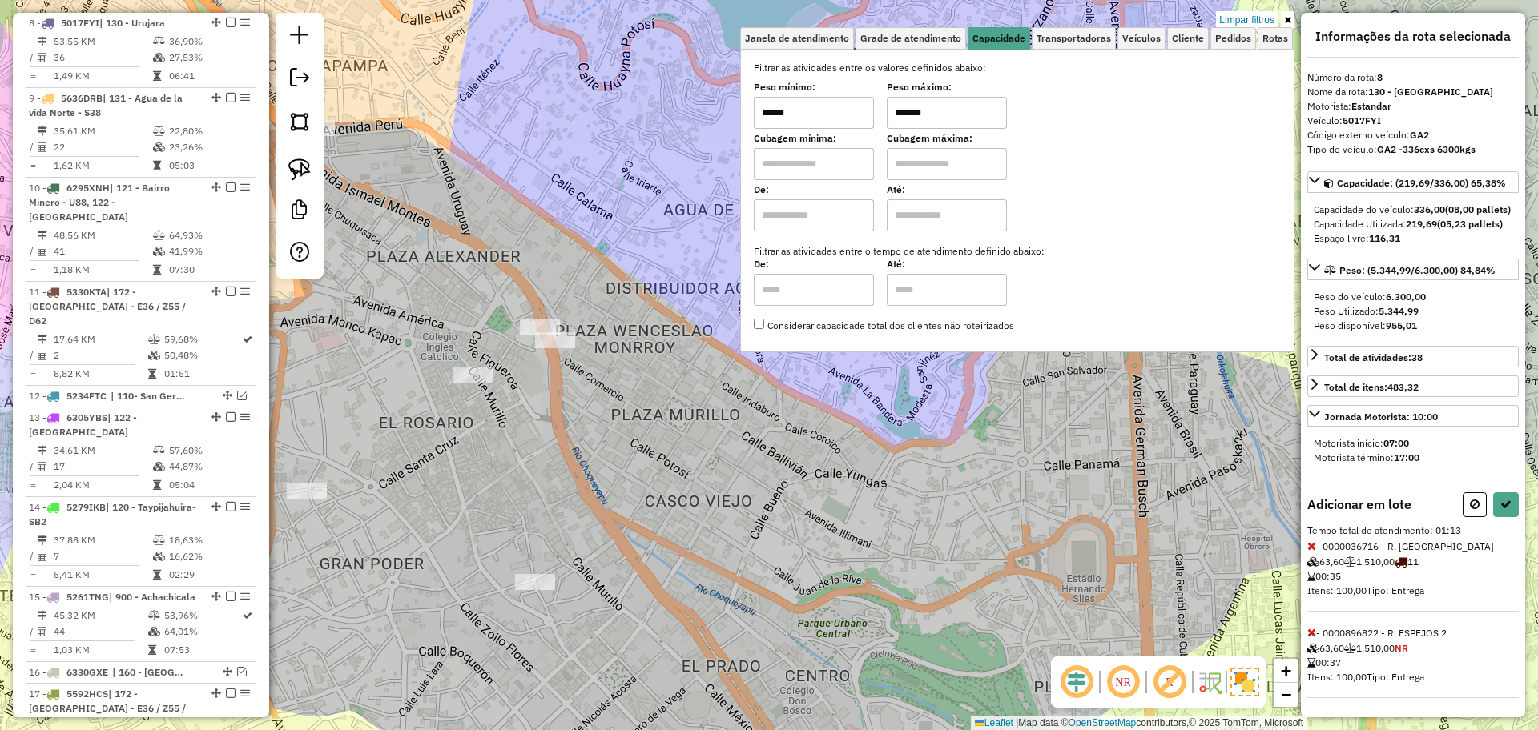
type input "******"
drag, startPoint x: 607, startPoint y: 292, endPoint x: 599, endPoint y: 420, distance: 129.2
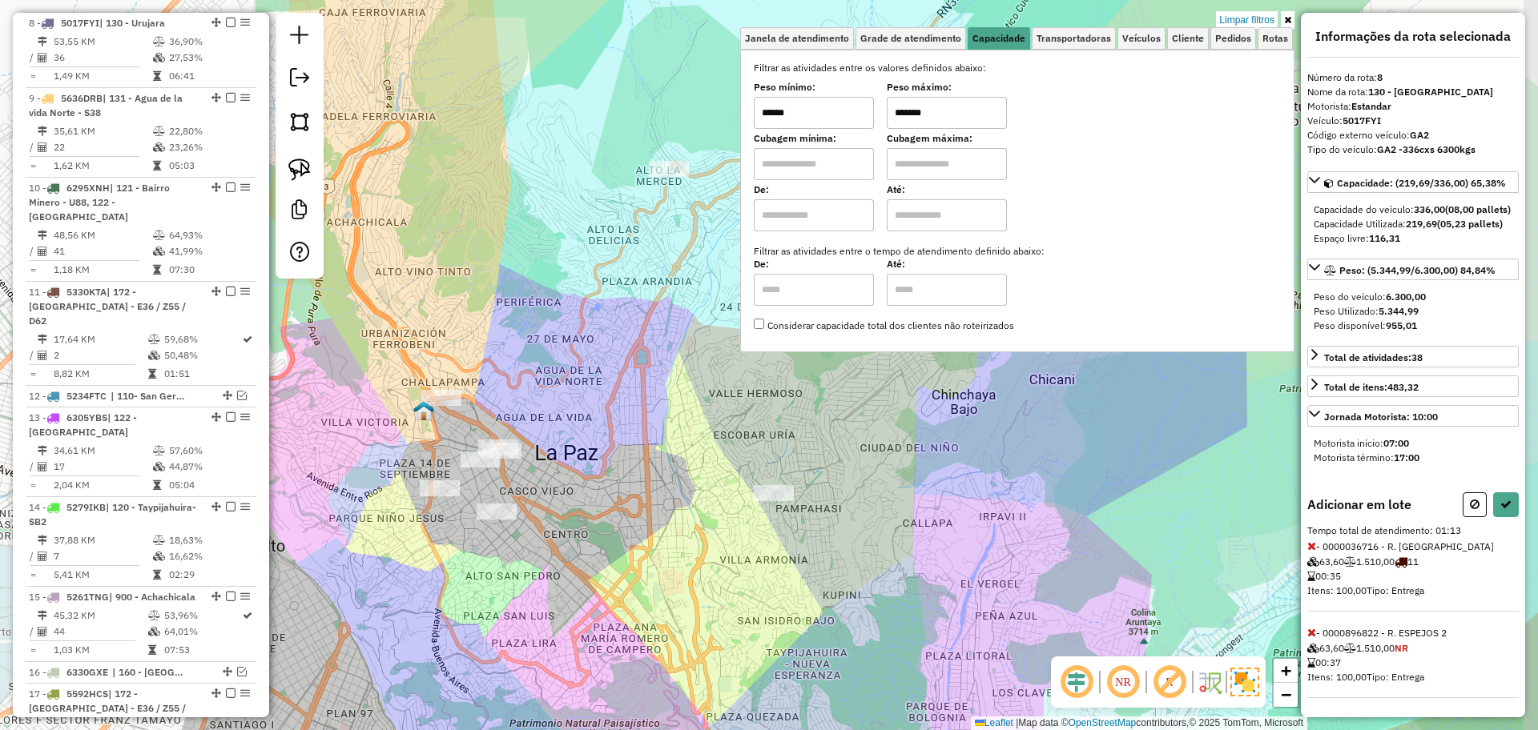
drag, startPoint x: 802, startPoint y: 432, endPoint x: 690, endPoint y: 466, distance: 117.1
click at [690, 466] on div "Limpar filtros Janela de atendimento Grade de atendimento Capacidade Transporta…" at bounding box center [769, 365] width 1538 height 730
click at [1508, 507] on button at bounding box center [1506, 505] width 26 height 25
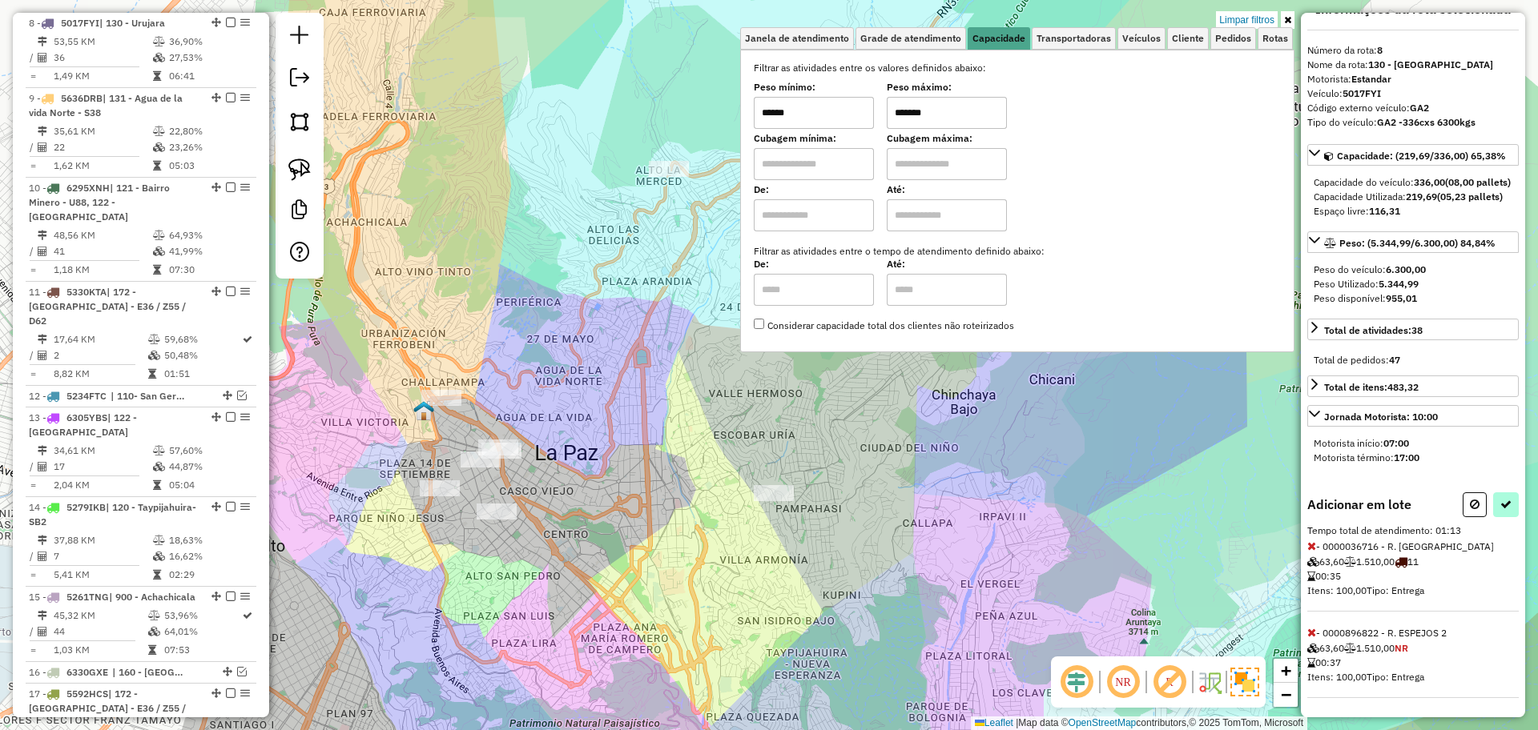
select select "**********"
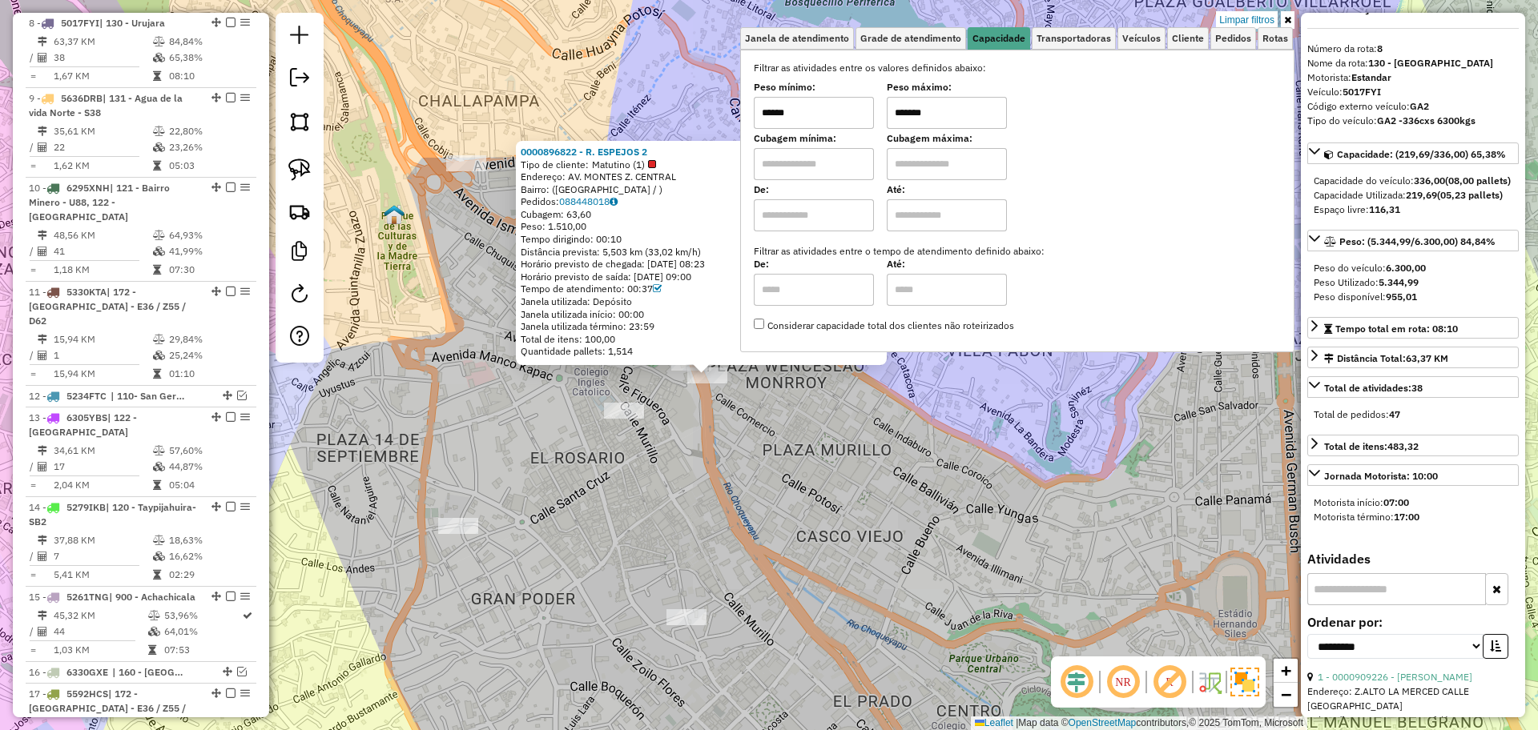
drag, startPoint x: 870, startPoint y: 436, endPoint x: 745, endPoint y: 456, distance: 126.5
click at [745, 456] on div "0000896822 - R. ESPEJOS 2 Tipo de cliente: Matutino (1) Endereço: AV. MONTES Z.…" at bounding box center [769, 365] width 1538 height 730
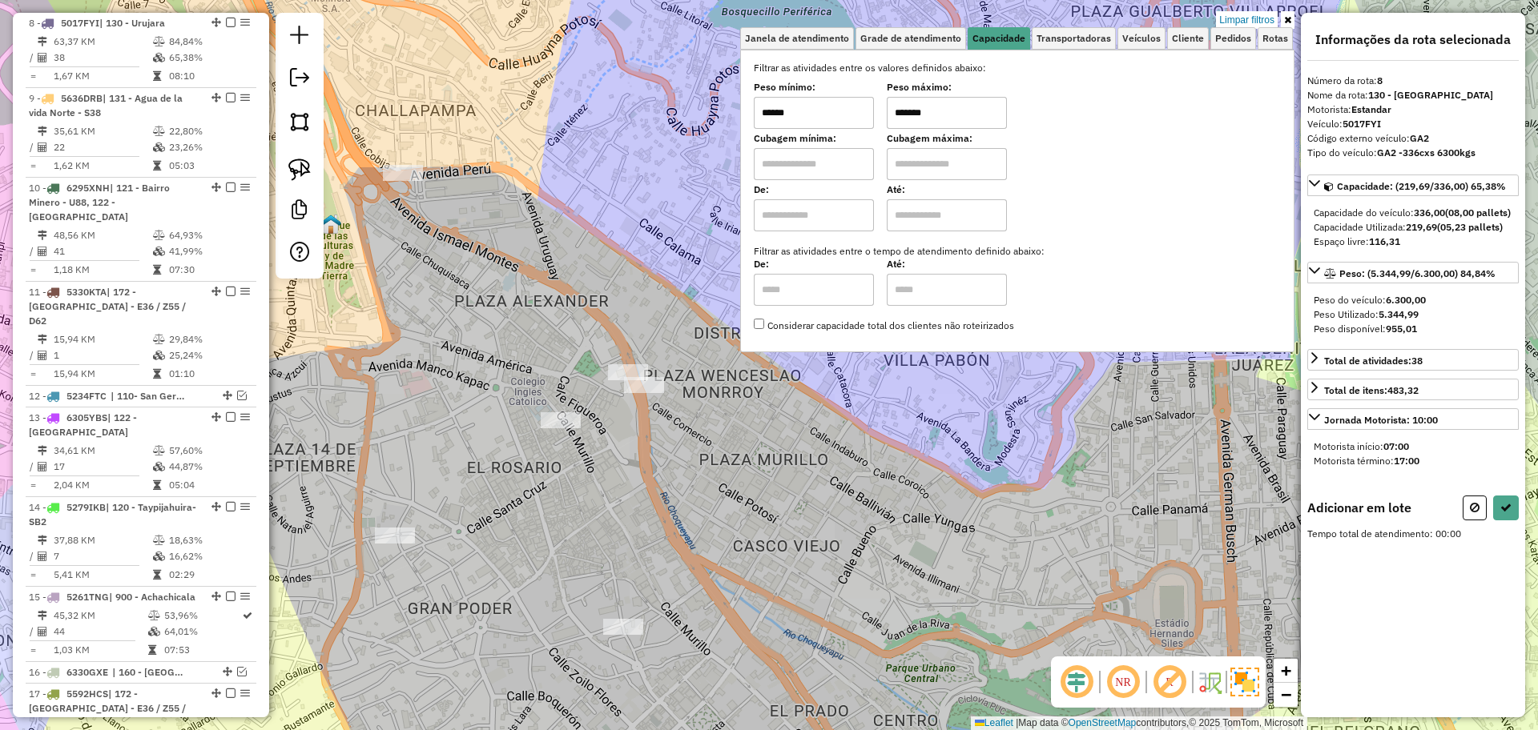
scroll to position [0, 0]
click at [830, 111] on input "******" at bounding box center [814, 113] width 120 height 32
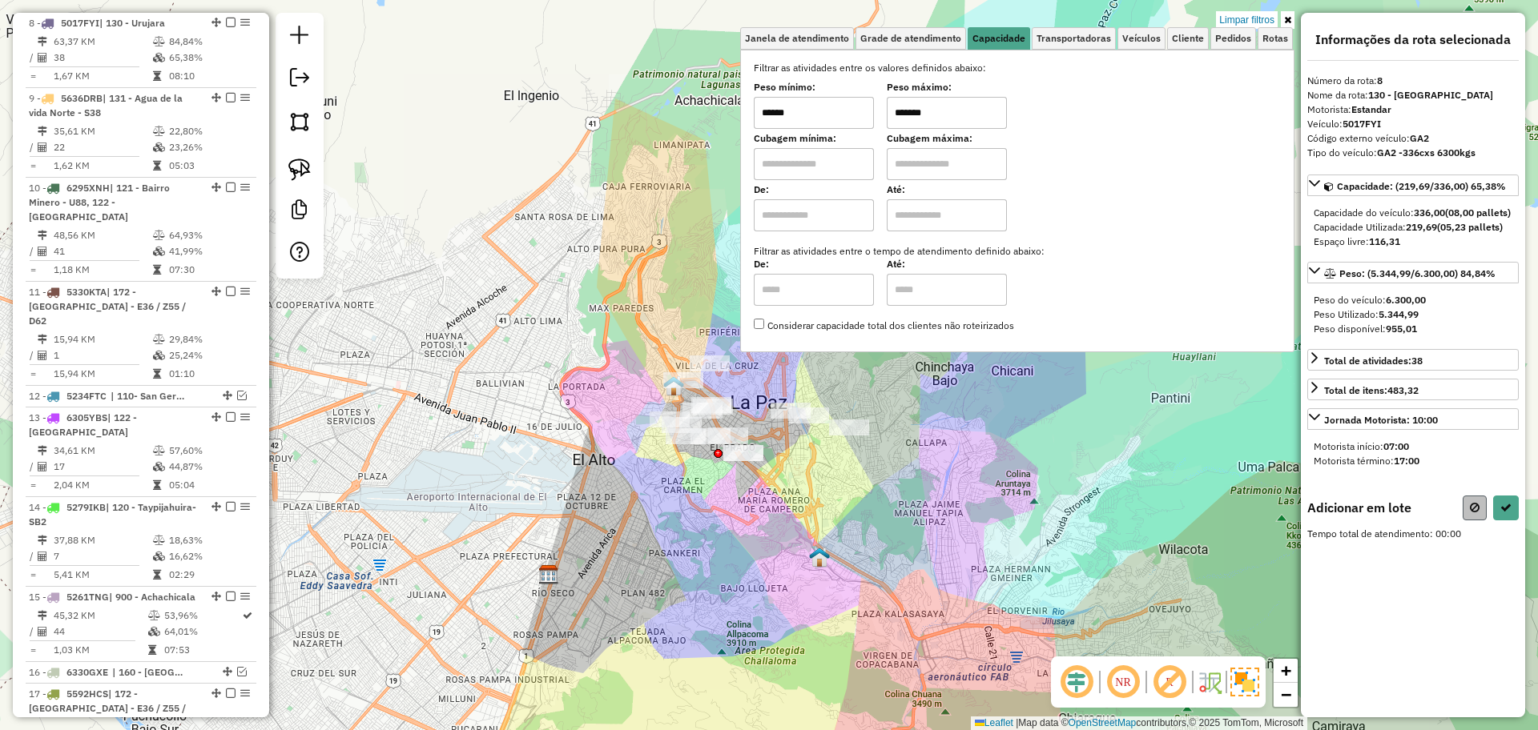
type input "******"
click at [1467, 519] on button at bounding box center [1474, 508] width 24 height 25
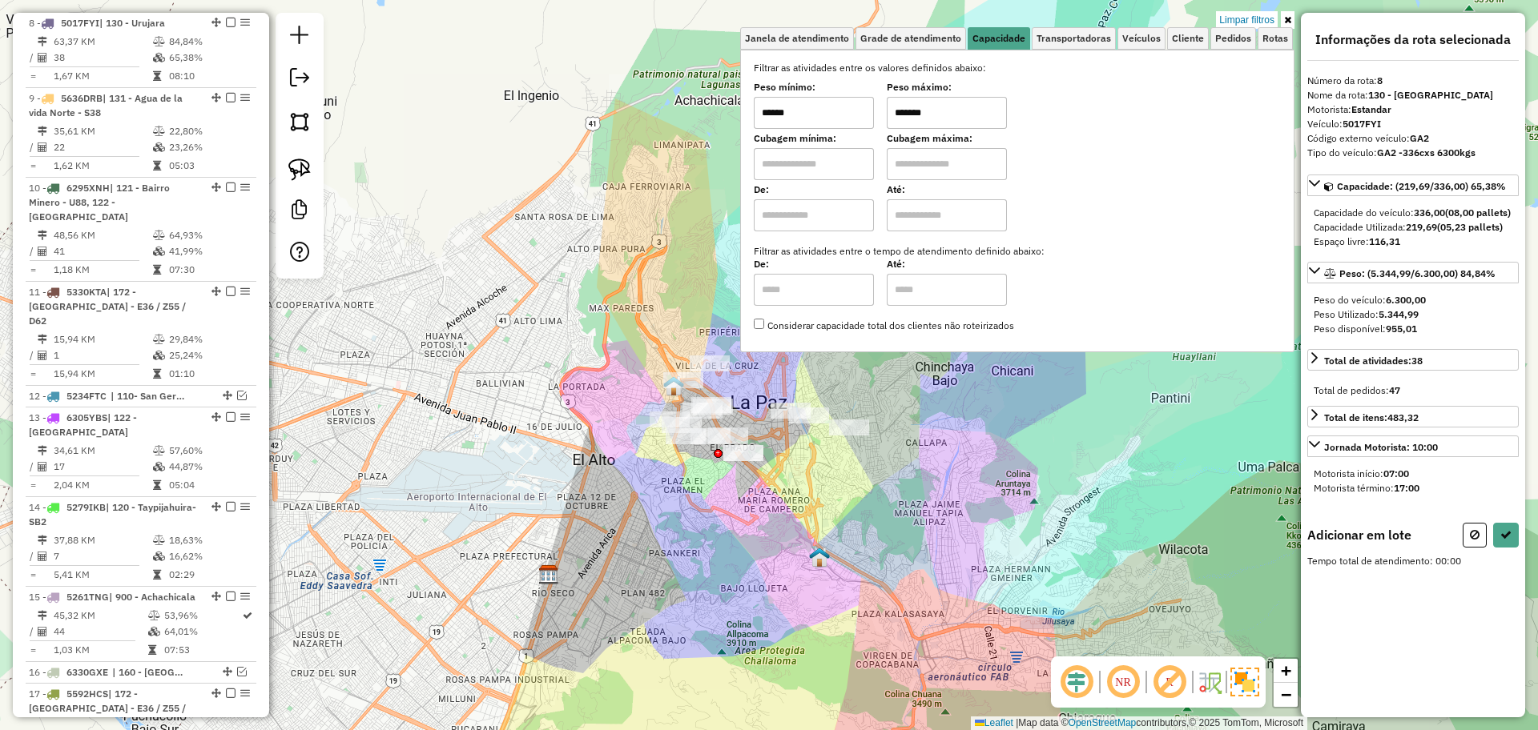
select select "**********"
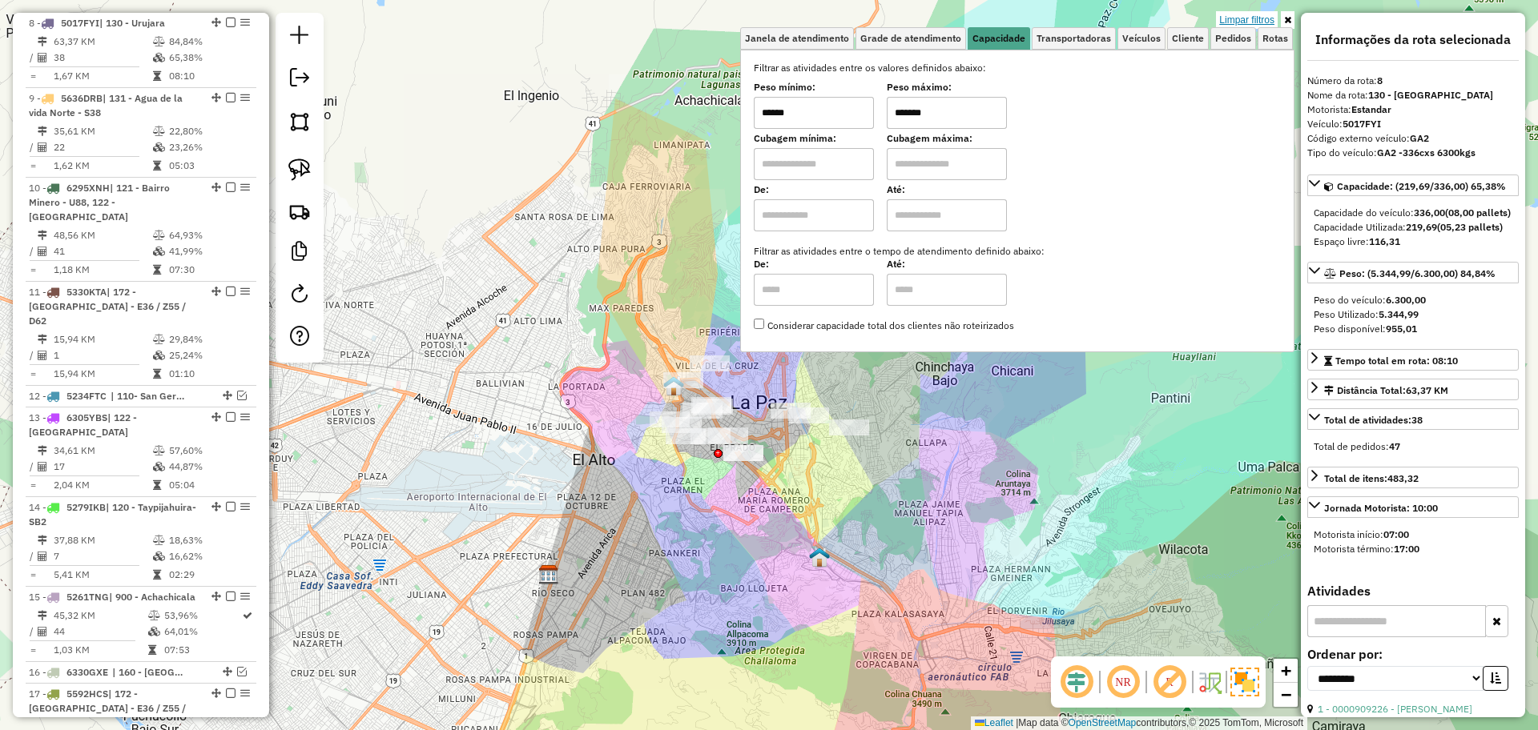
click at [1257, 20] on link "Limpar filtros" at bounding box center [1247, 20] width 62 height 18
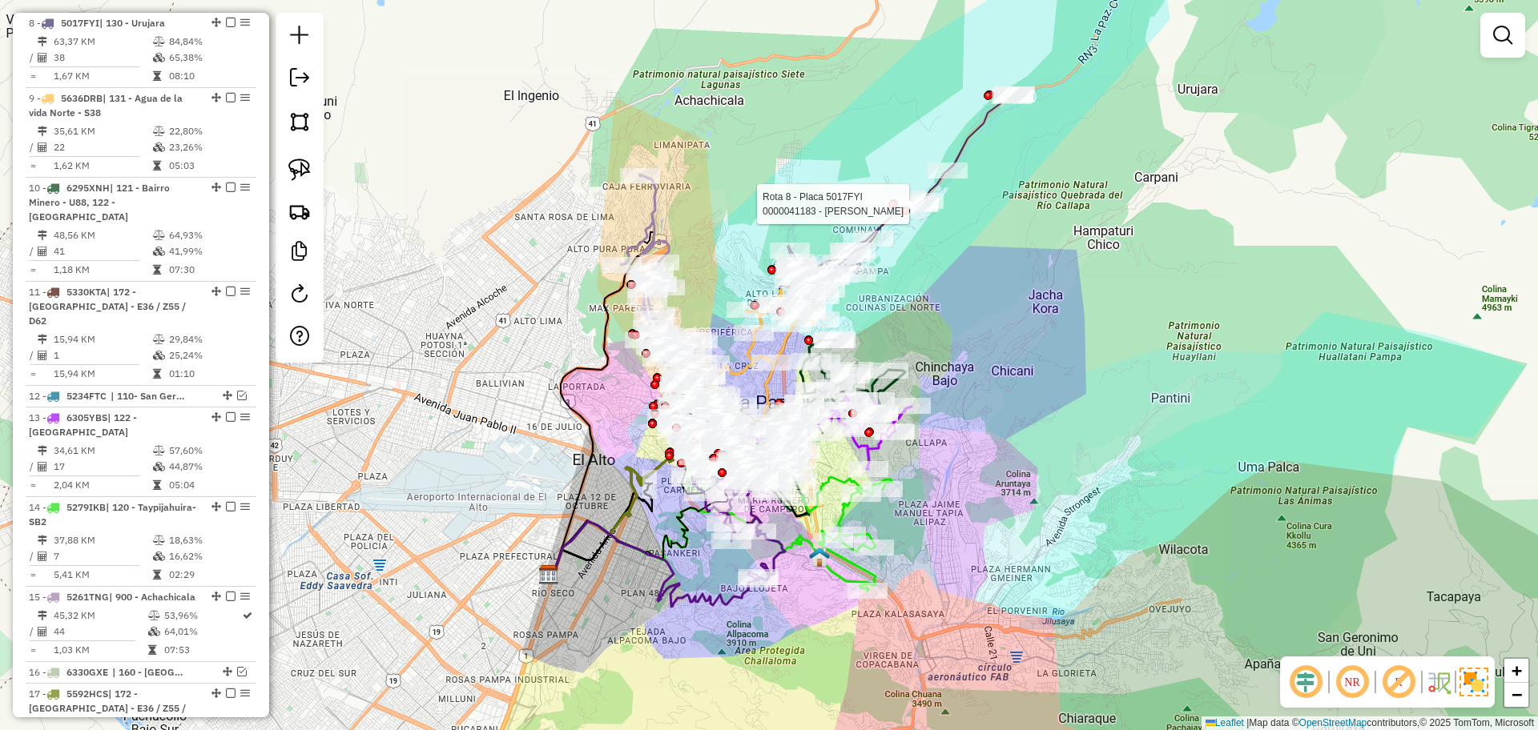
click at [899, 212] on div at bounding box center [918, 204] width 40 height 16
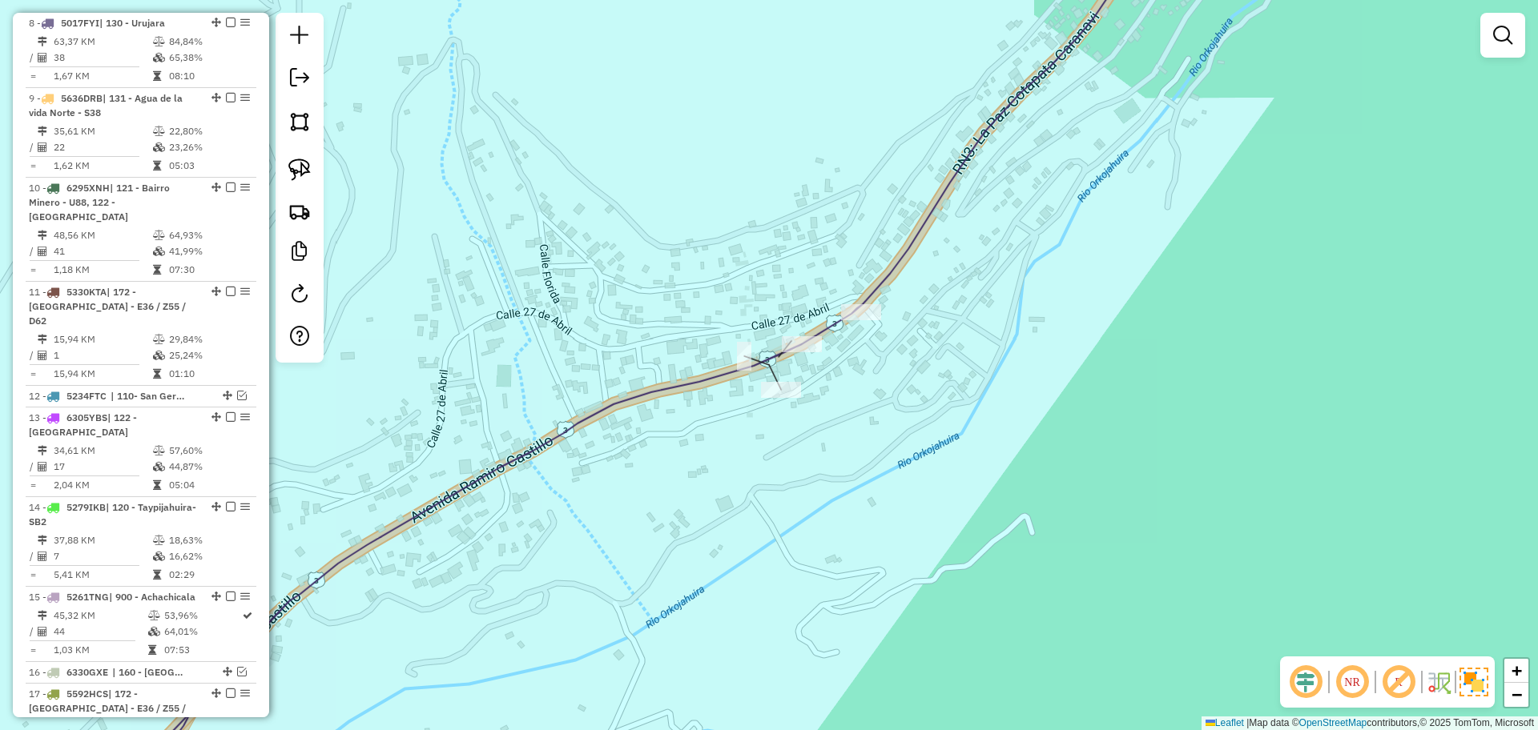
click at [903, 253] on icon at bounding box center [629, 365] width 1051 height 876
select select "**********"
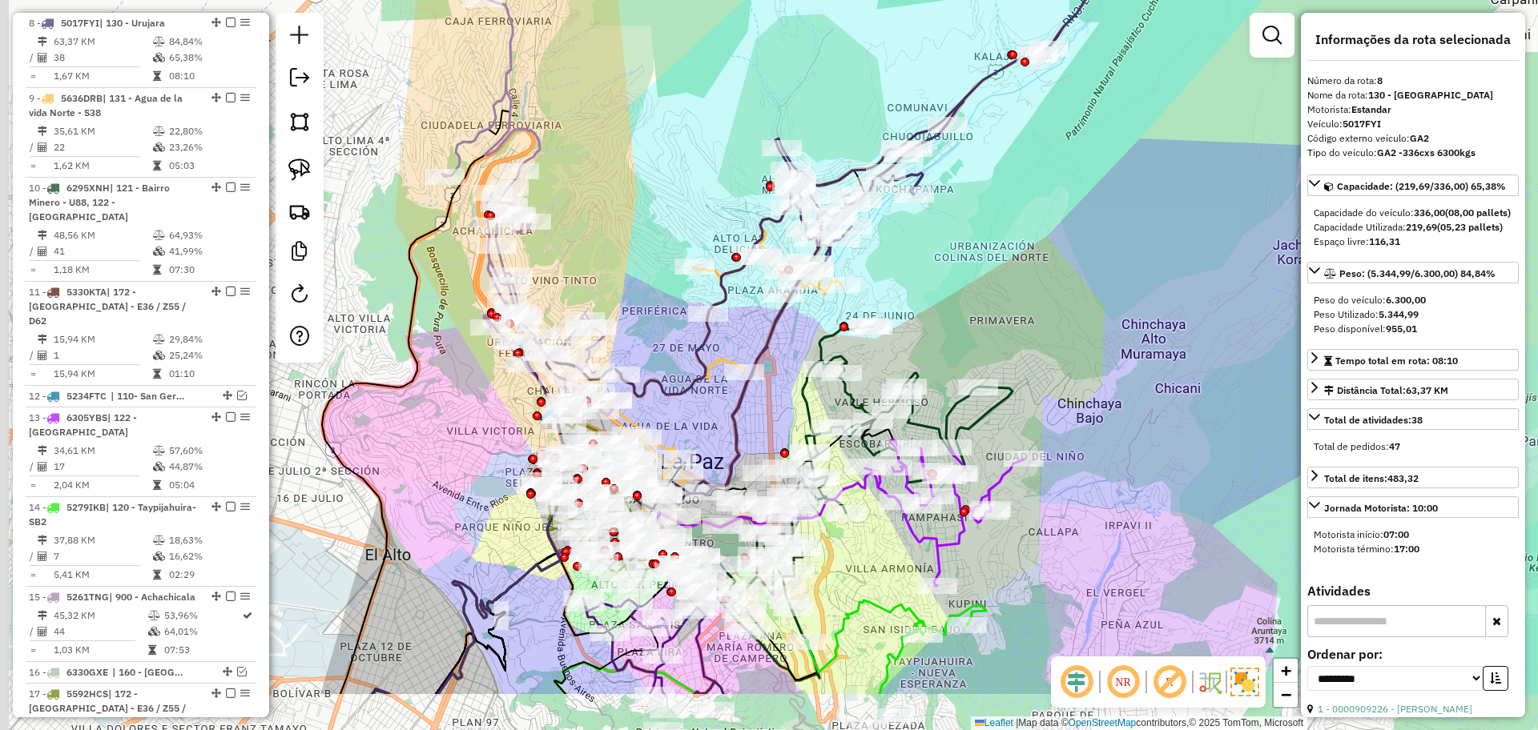
drag, startPoint x: 923, startPoint y: 359, endPoint x: 839, endPoint y: 292, distance: 106.6
click at [958, 302] on div "Janela de atendimento Grade de atendimento Capacidade Transportadoras Veículos …" at bounding box center [769, 365] width 1538 height 730
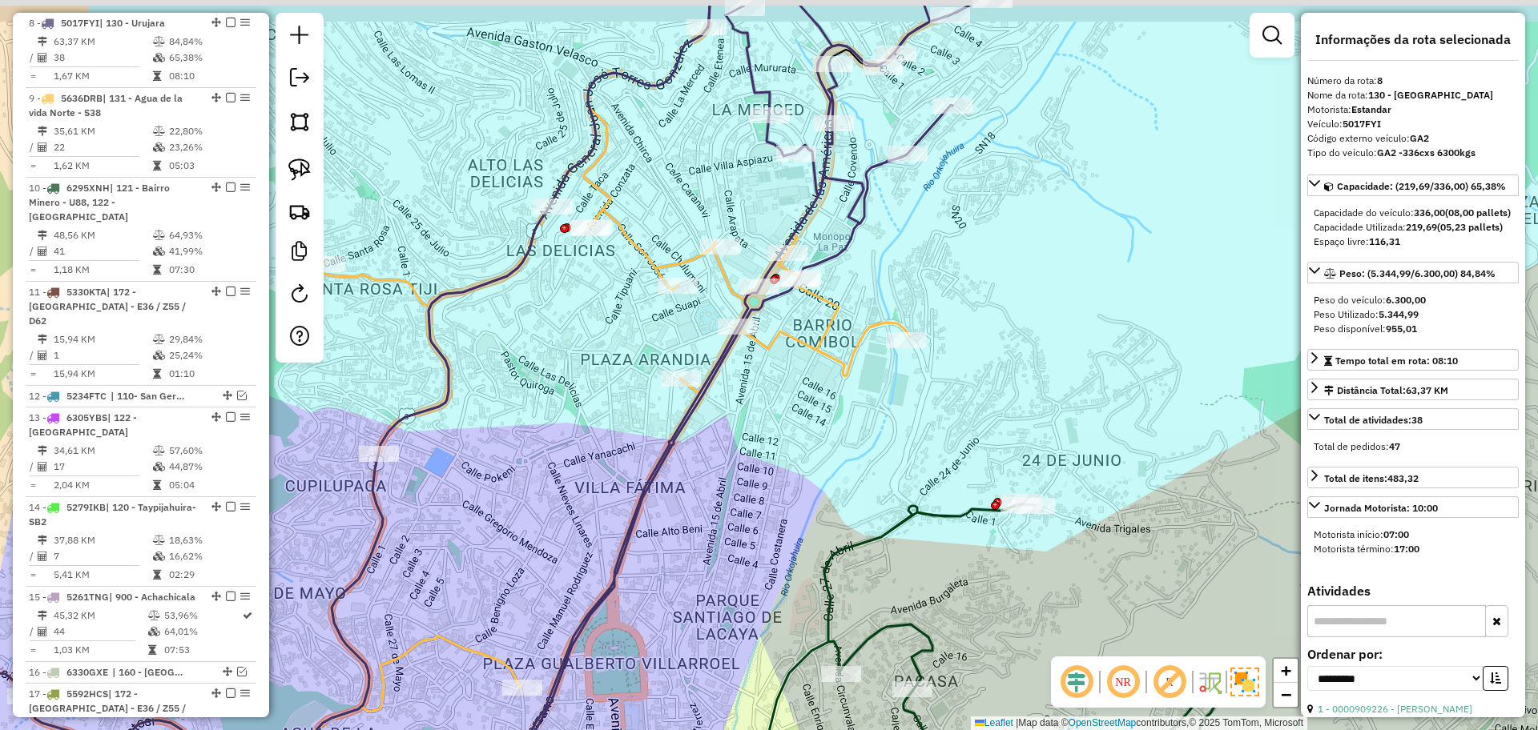
drag, startPoint x: 722, startPoint y: 59, endPoint x: 646, endPoint y: 167, distance: 132.7
click at [646, 167] on div "Janela de atendimento Grade de atendimento Capacidade Transportadoras Veículos …" at bounding box center [769, 365] width 1538 height 730
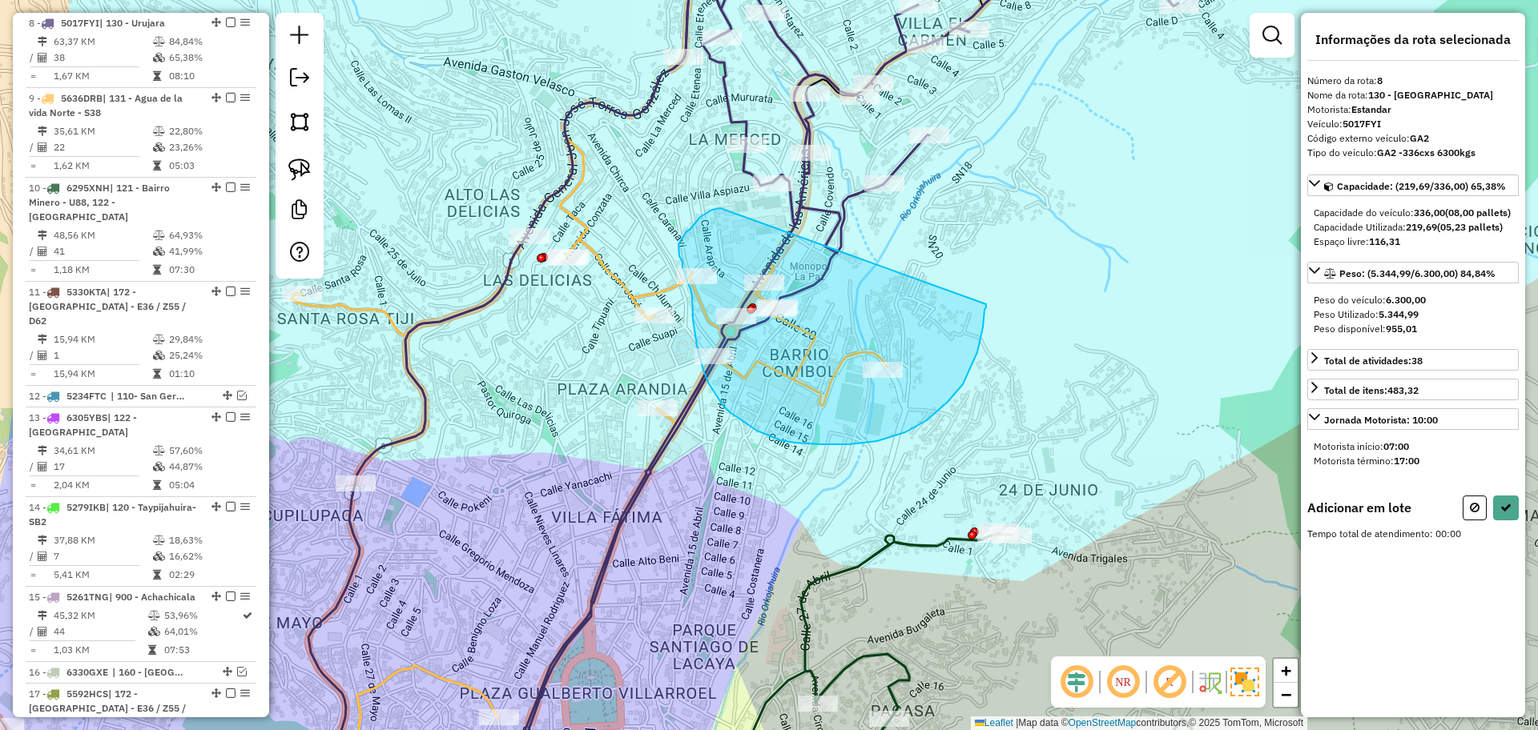
drag, startPoint x: 720, startPoint y: 208, endPoint x: 987, endPoint y: 300, distance: 282.9
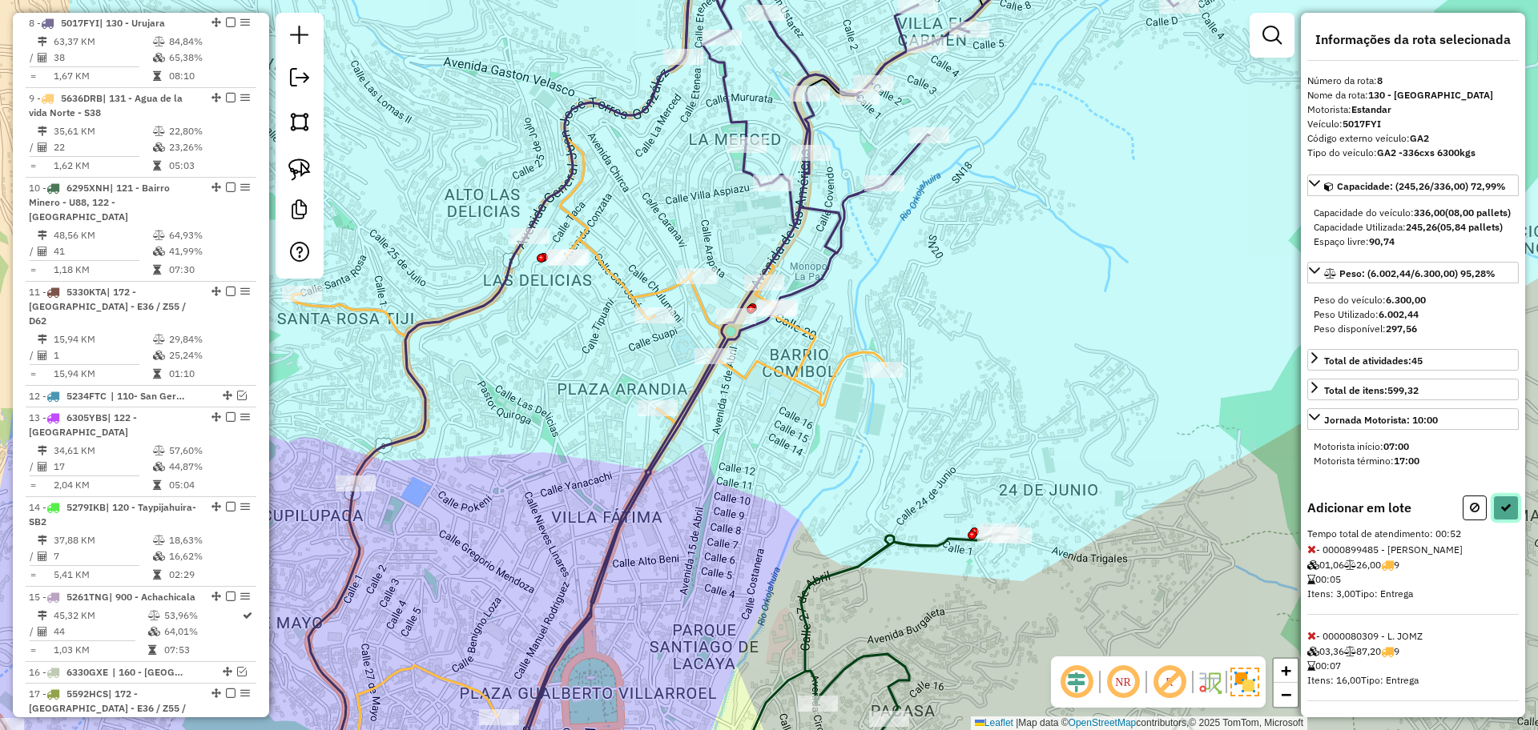
click at [1509, 521] on button at bounding box center [1506, 508] width 26 height 25
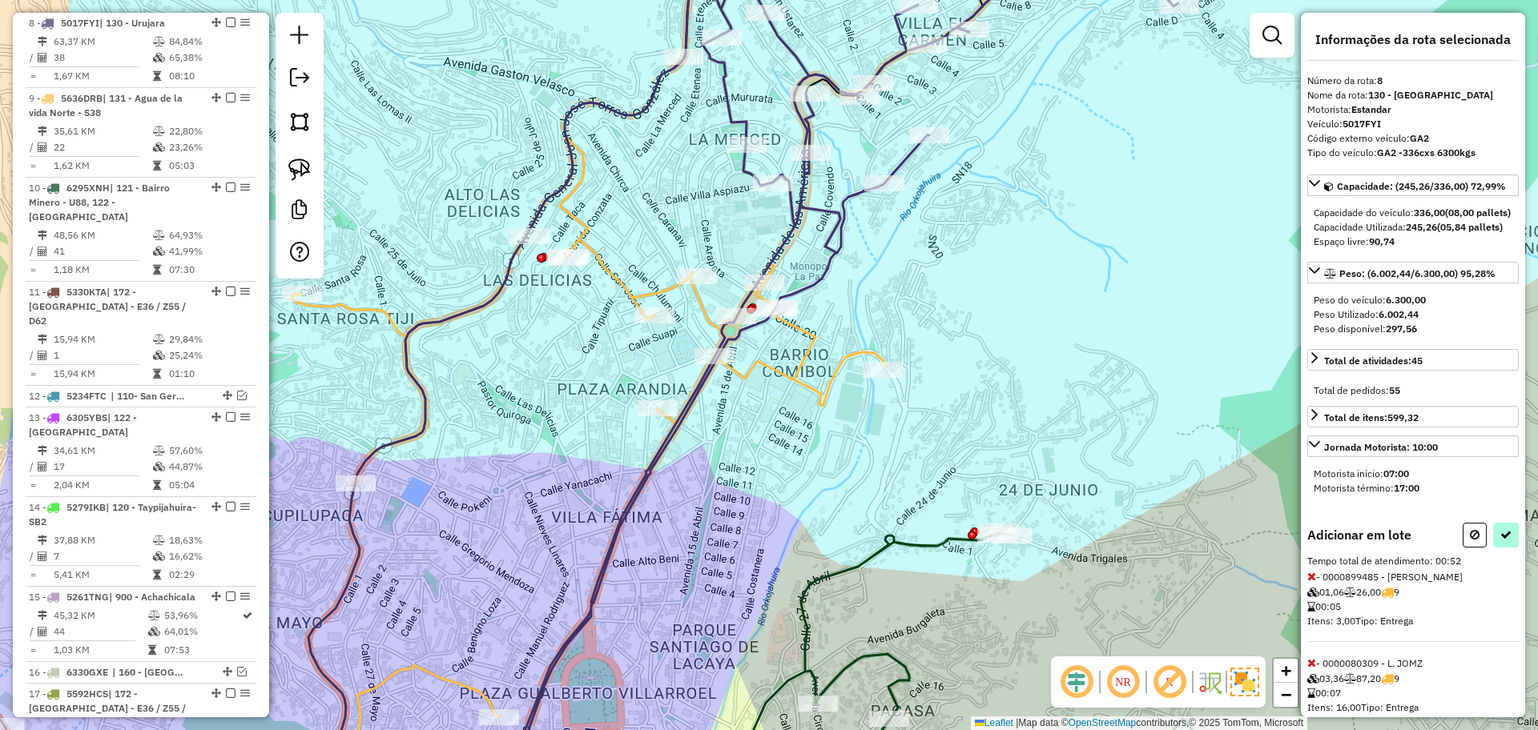
select select "**********"
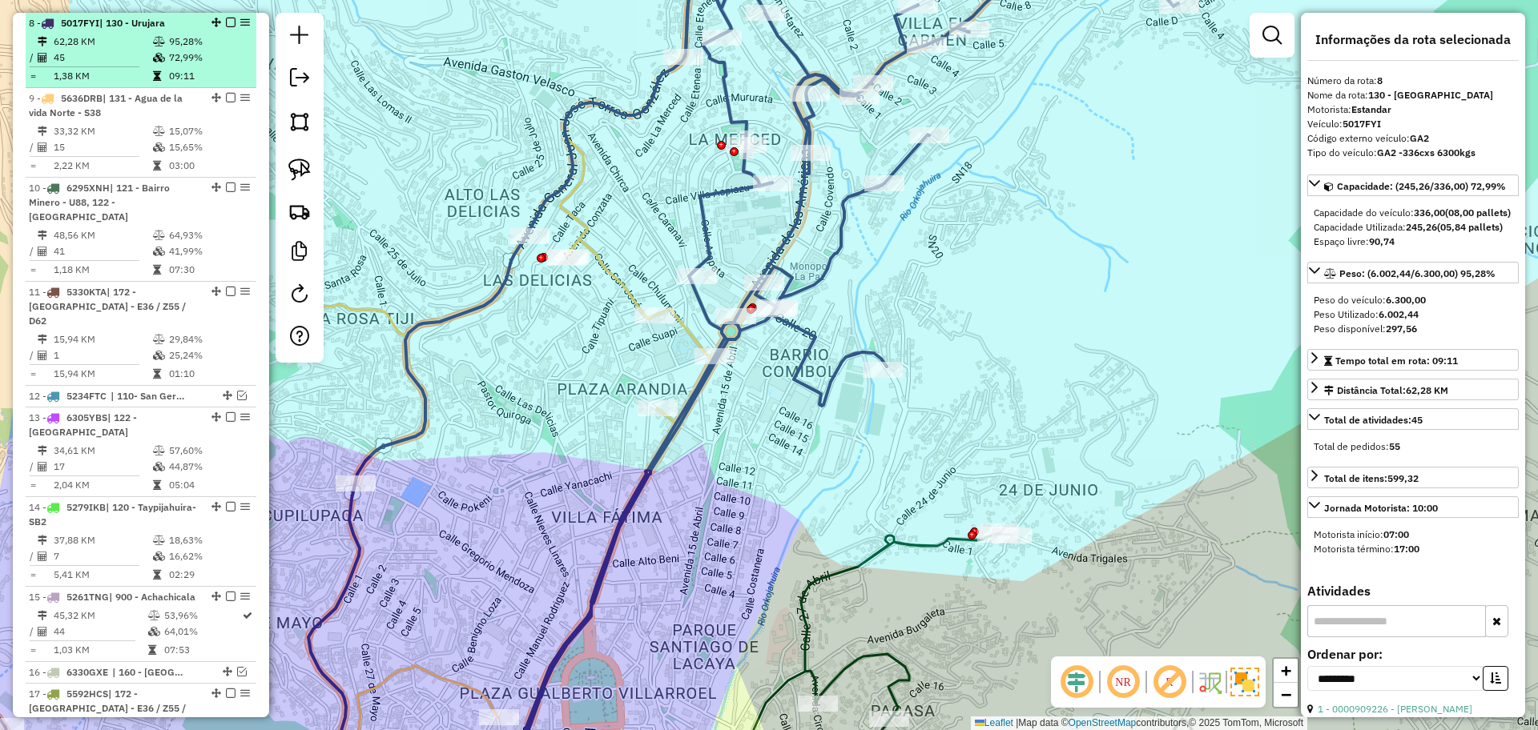
click at [228, 19] on em at bounding box center [231, 23] width 10 height 10
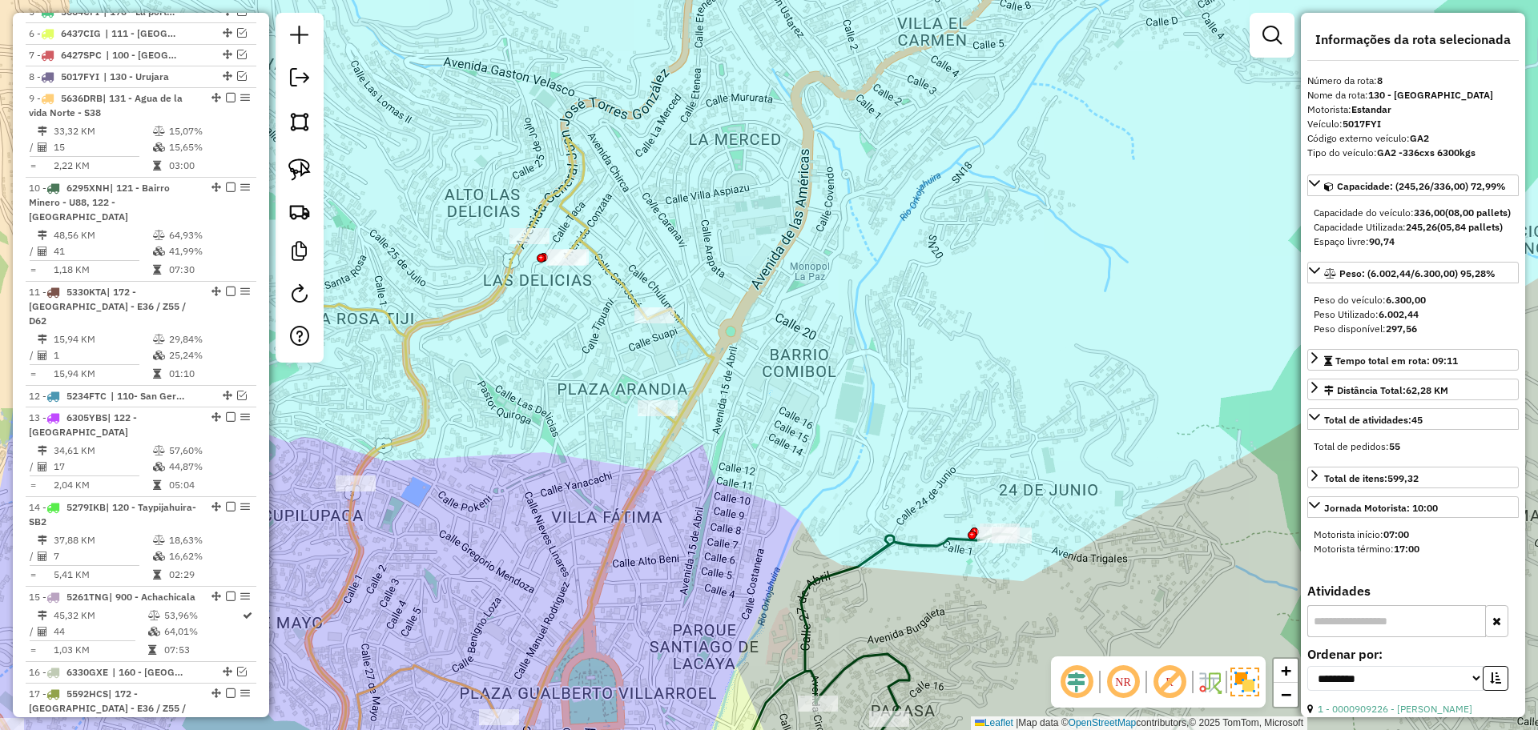
click at [618, 275] on icon at bounding box center [359, 471] width 709 height 666
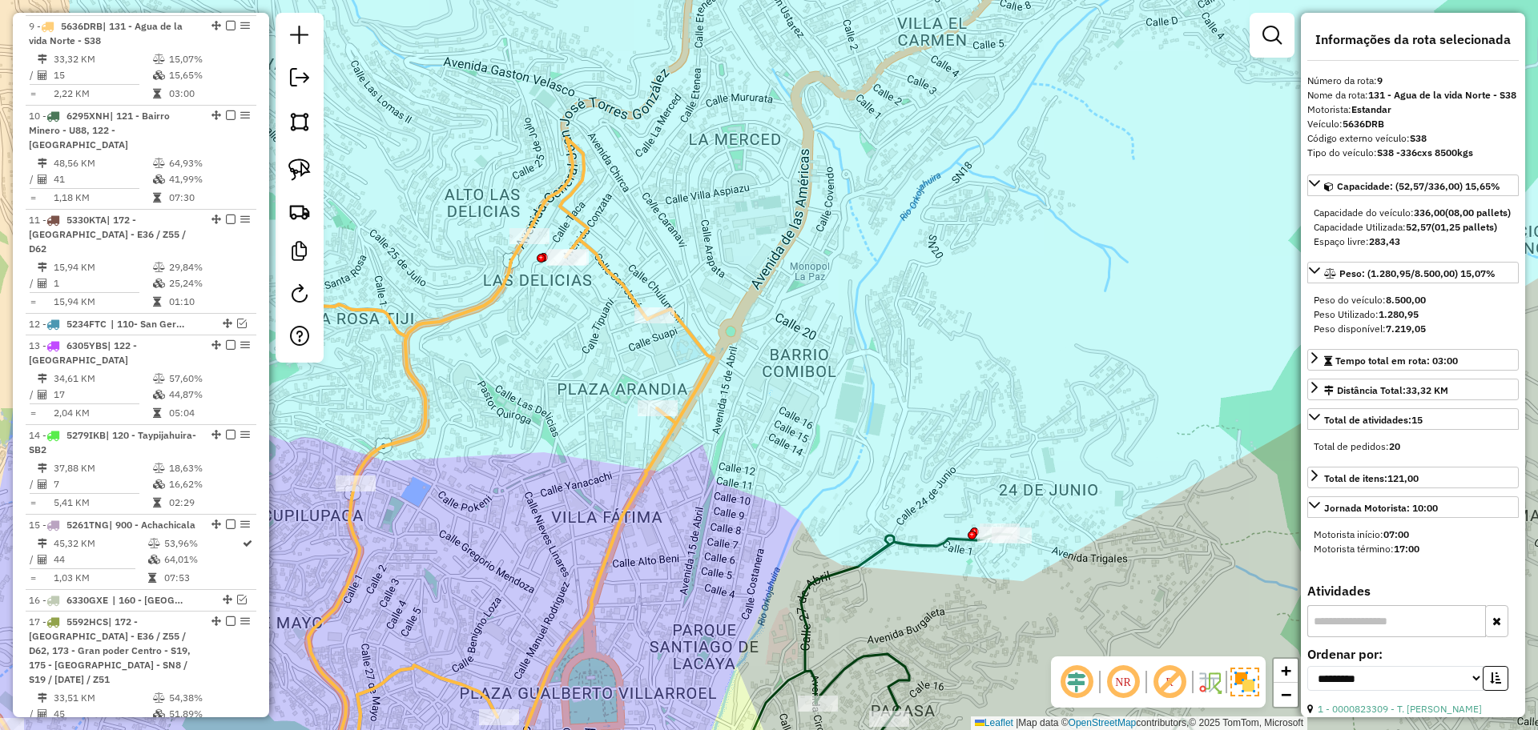
scroll to position [790, 0]
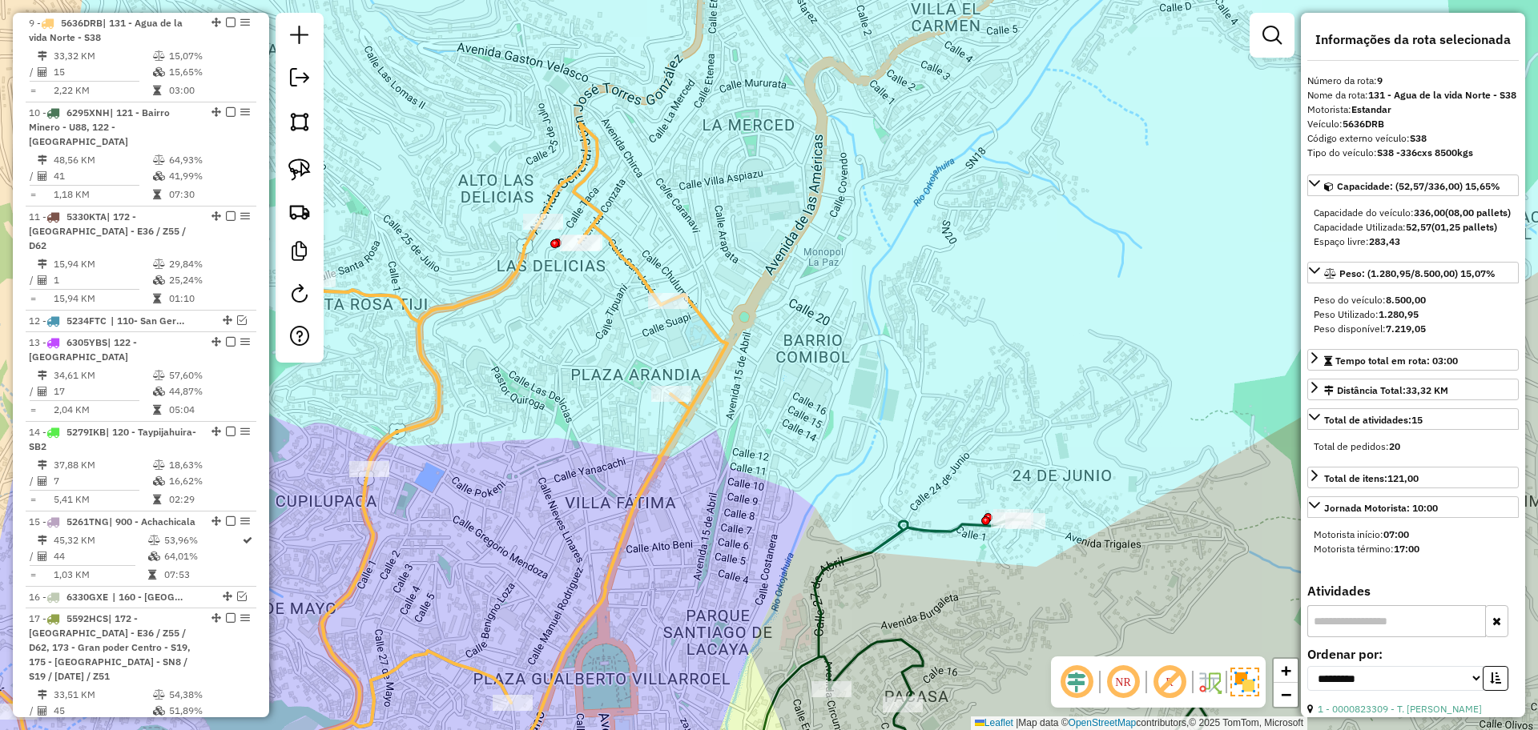
drag, startPoint x: 513, startPoint y: 448, endPoint x: 678, endPoint y: 305, distance: 218.6
click at [658, 317] on div "Janela de atendimento Grade de atendimento Capacidade Transportadoras Veículos …" at bounding box center [769, 365] width 1538 height 730
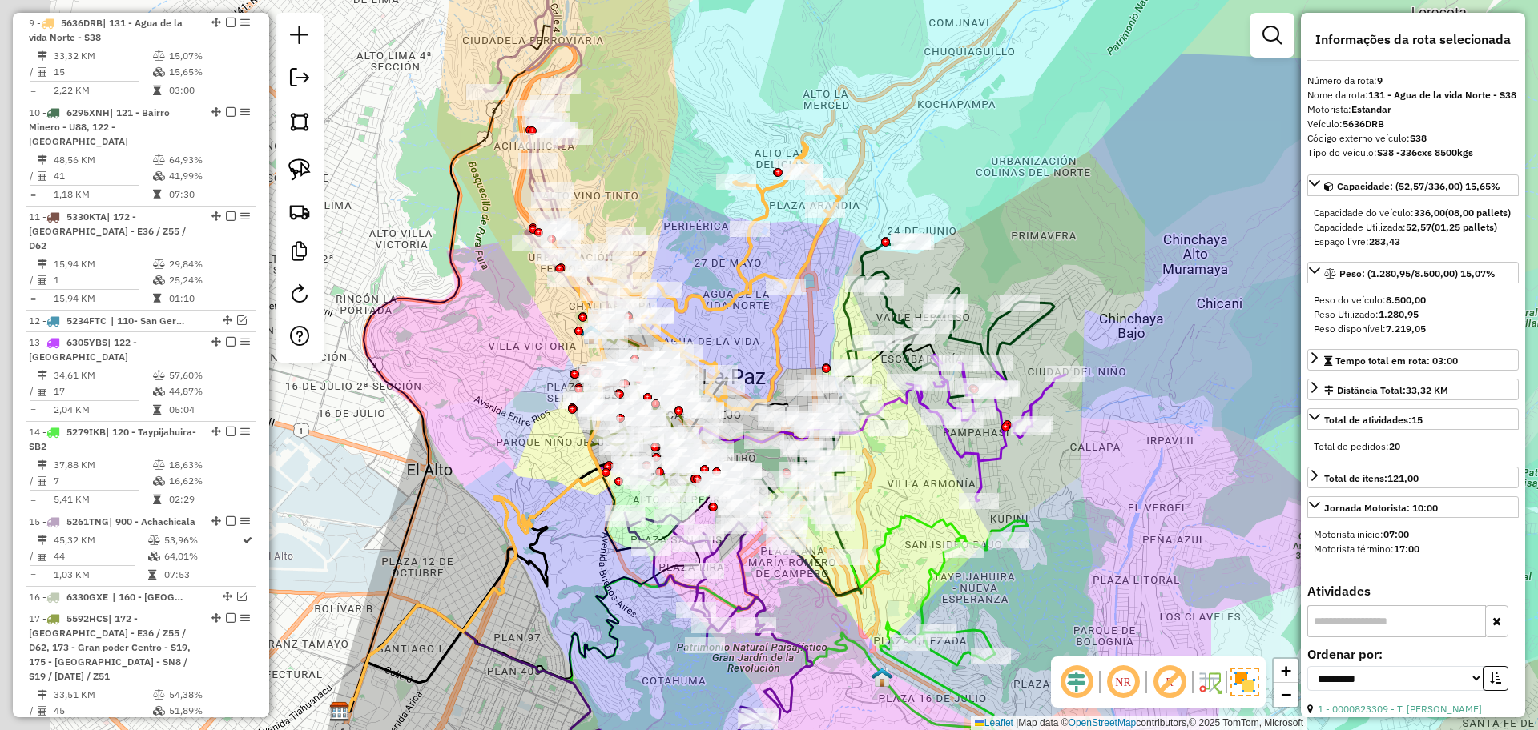
drag, startPoint x: 656, startPoint y: 384, endPoint x: 747, endPoint y: 290, distance: 130.8
click at [747, 290] on div "Janela de atendimento Grade de atendimento Capacidade Transportadoras Veículos …" at bounding box center [769, 365] width 1538 height 730
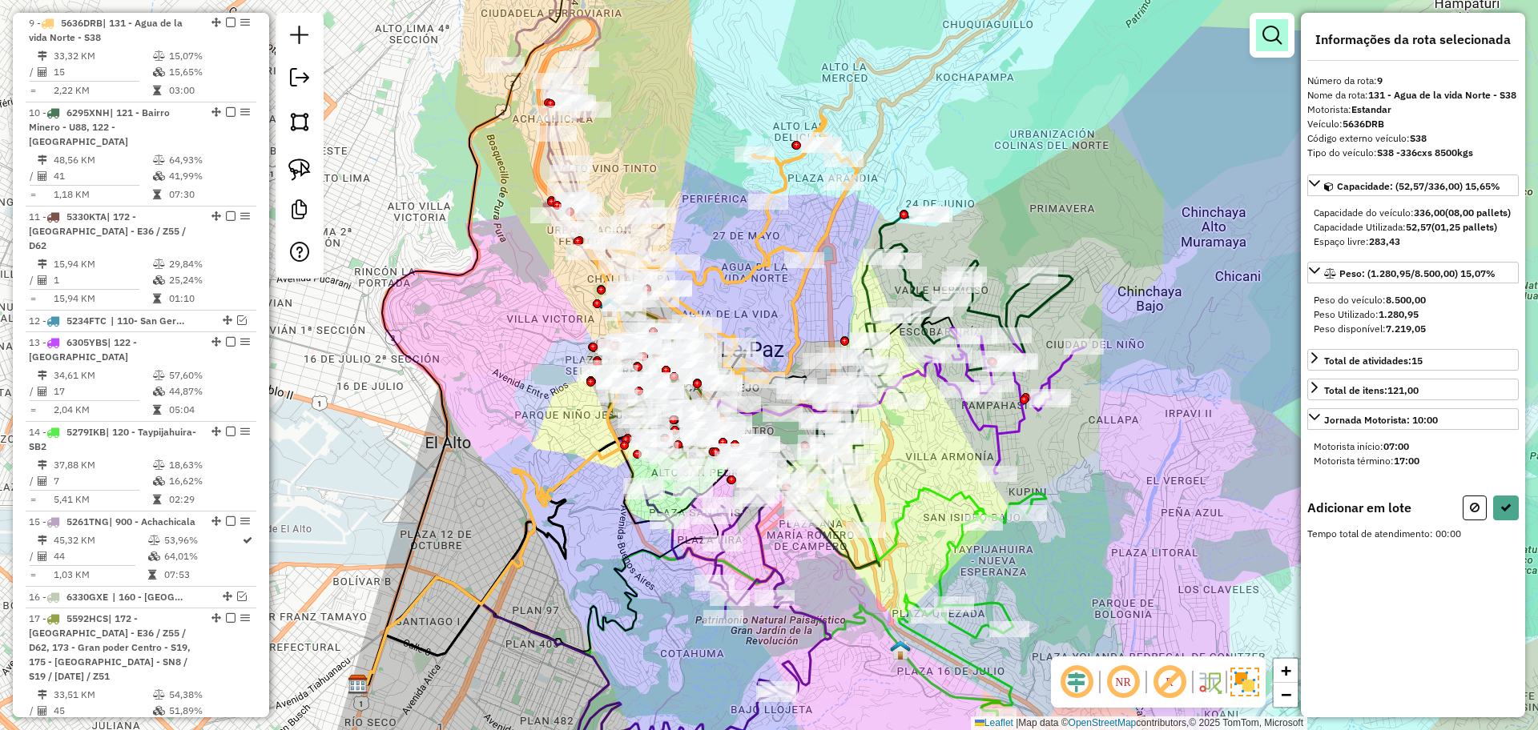
click at [1266, 42] on em at bounding box center [1271, 35] width 19 height 19
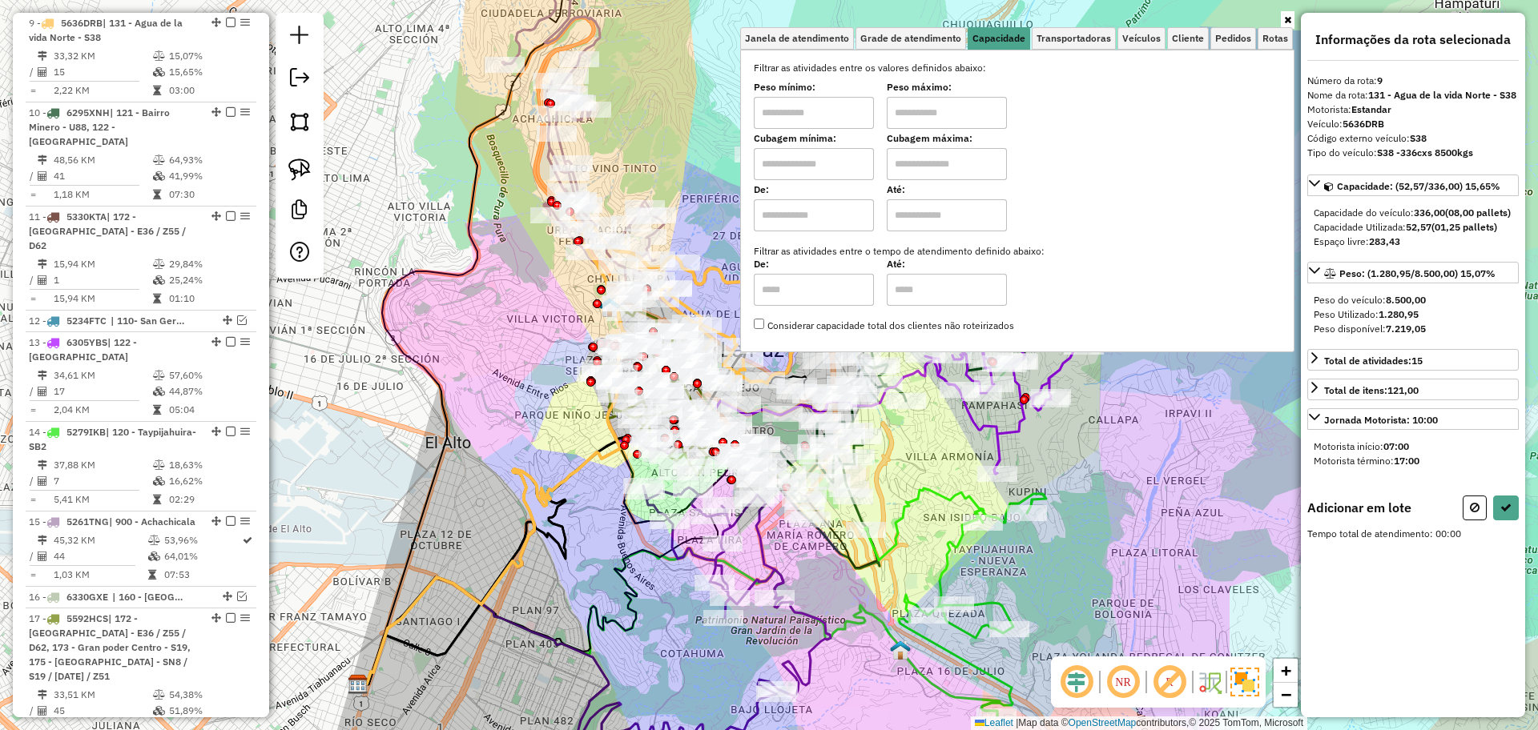
click at [939, 107] on input "text" at bounding box center [947, 113] width 120 height 32
type input "*******"
click at [820, 119] on input "text" at bounding box center [814, 113] width 120 height 32
type input "*******"
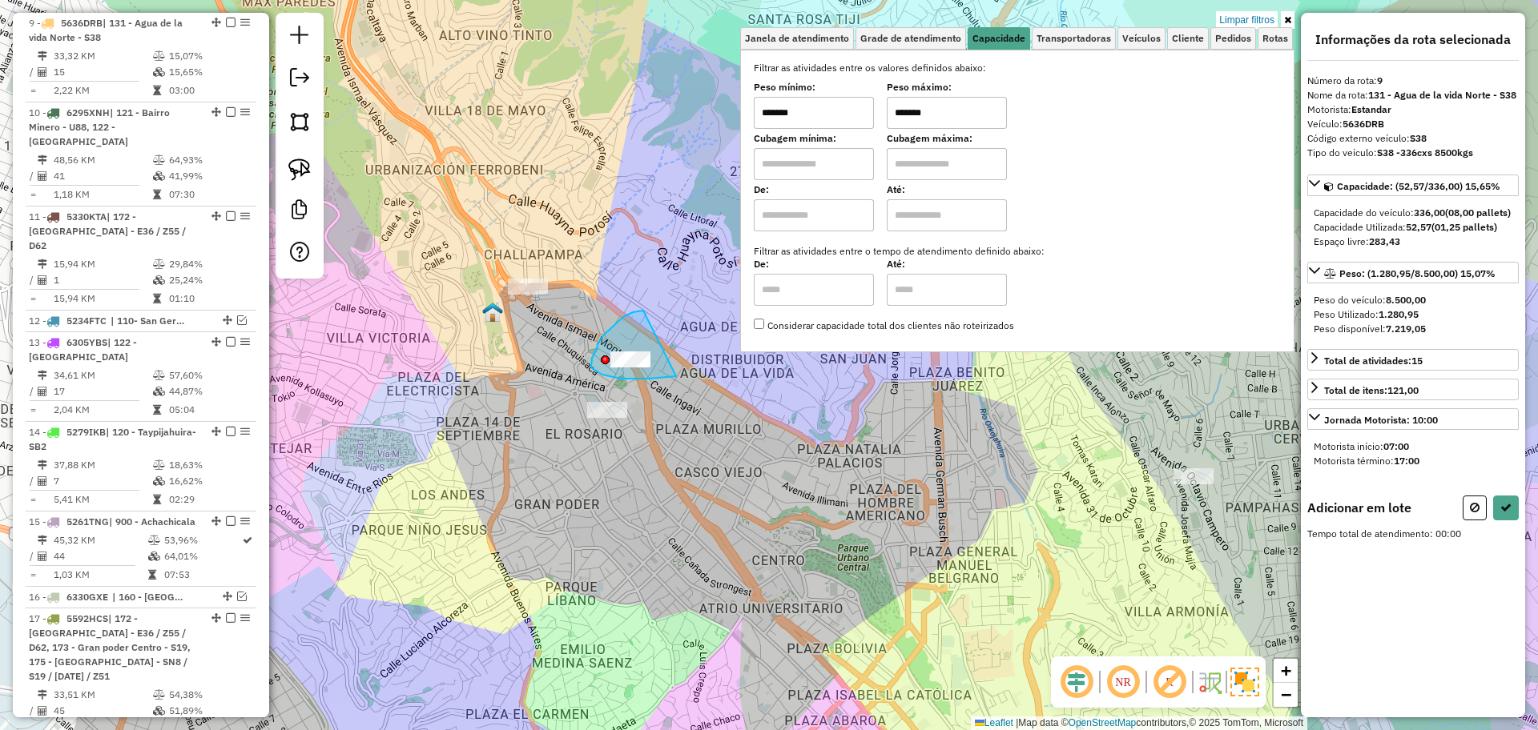
drag, startPoint x: 639, startPoint y: 311, endPoint x: 676, endPoint y: 376, distance: 75.3
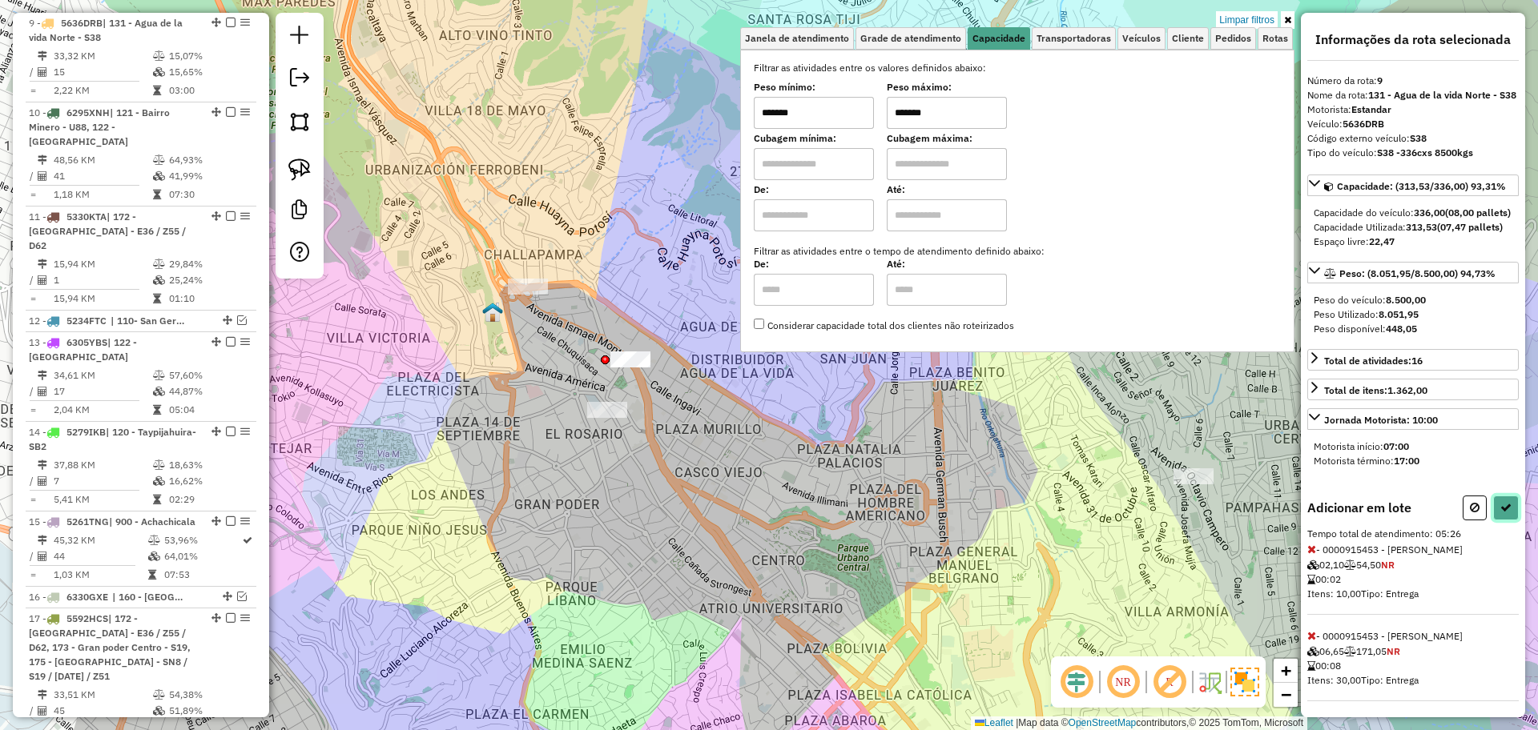
click at [1500, 513] on icon at bounding box center [1505, 507] width 11 height 11
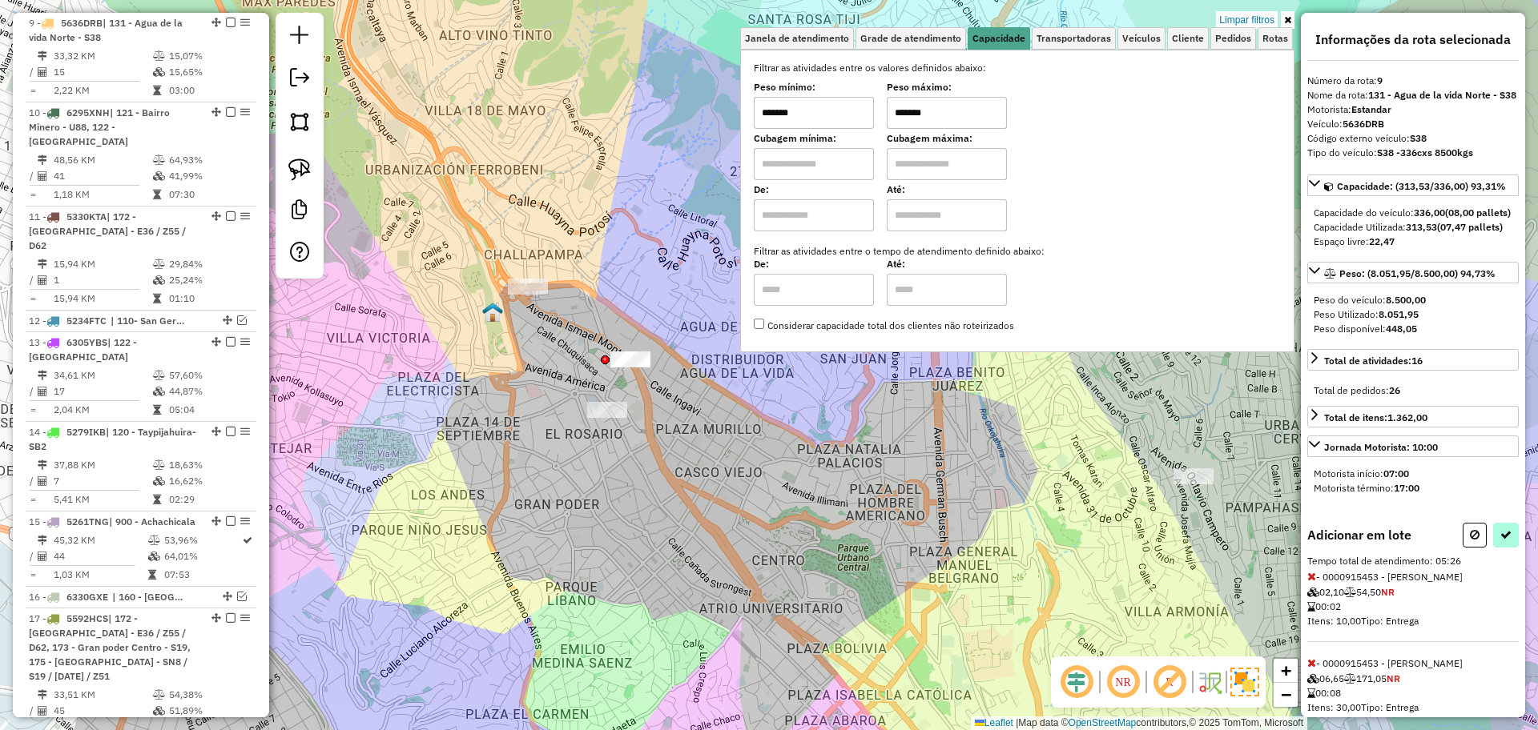
select select "**********"
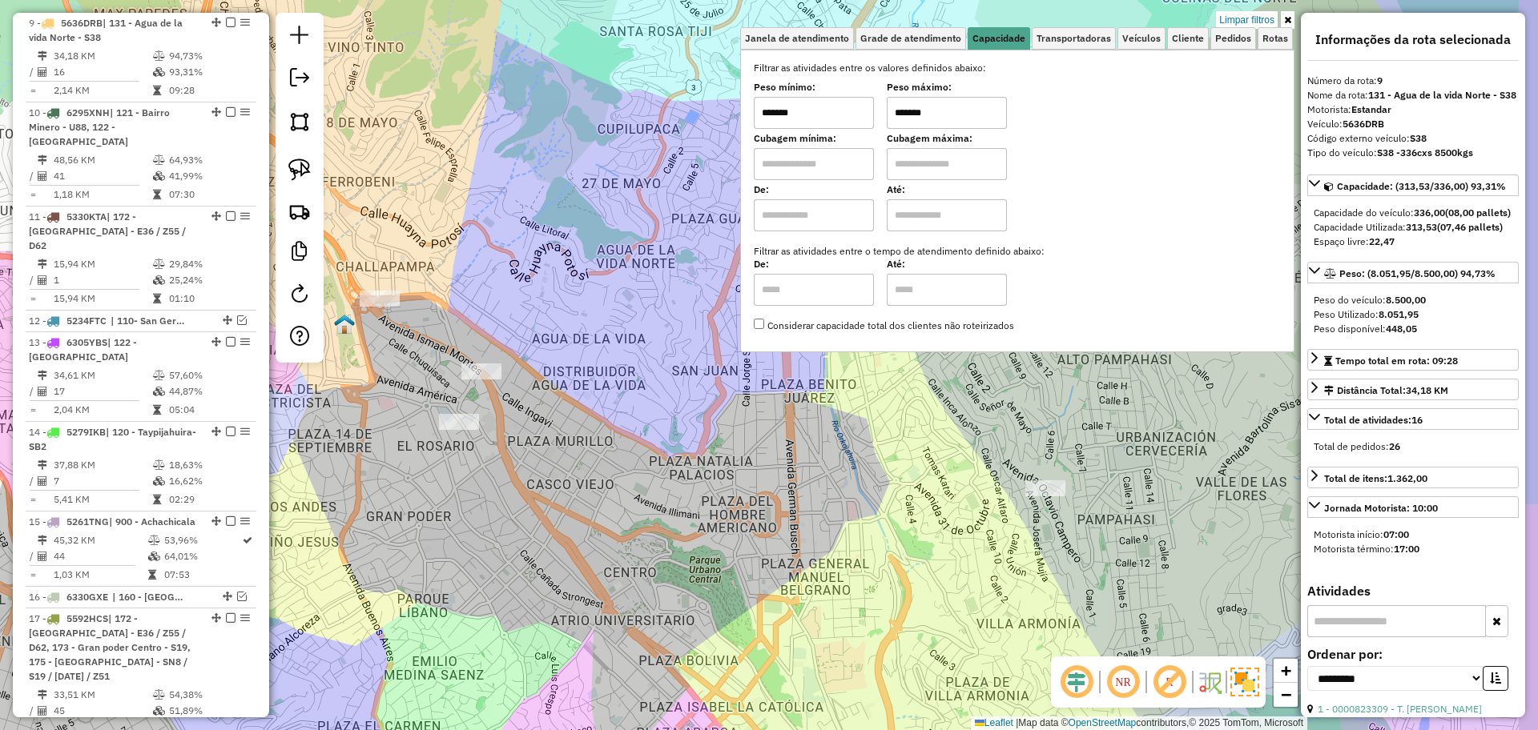
drag, startPoint x: 1015, startPoint y: 445, endPoint x: 855, endPoint y: 457, distance: 159.8
click at [855, 457] on div "Limpar filtros Janela de atendimento Grade de atendimento Capacidade Transporta…" at bounding box center [769, 365] width 1538 height 730
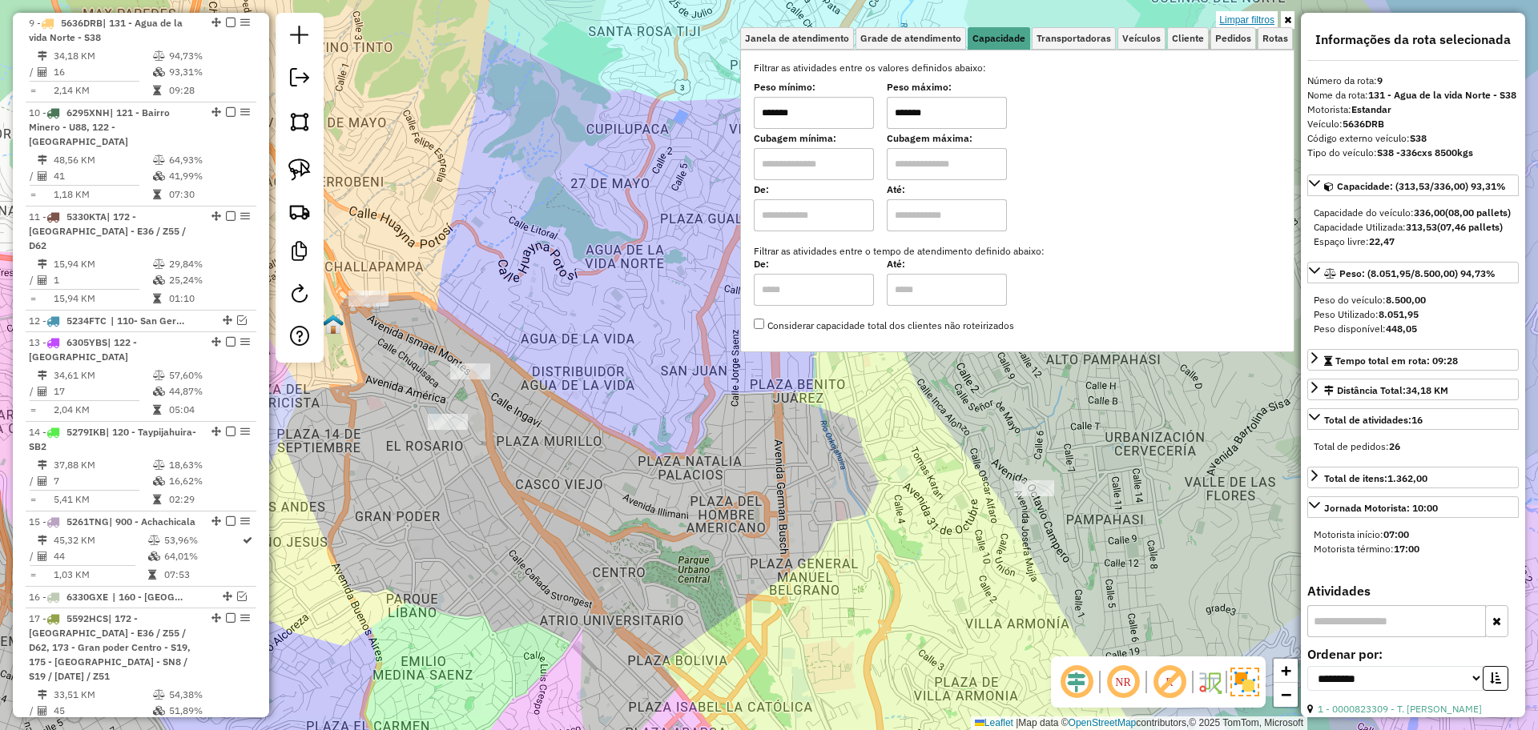
click at [1257, 13] on link "Limpar filtros" at bounding box center [1247, 20] width 62 height 18
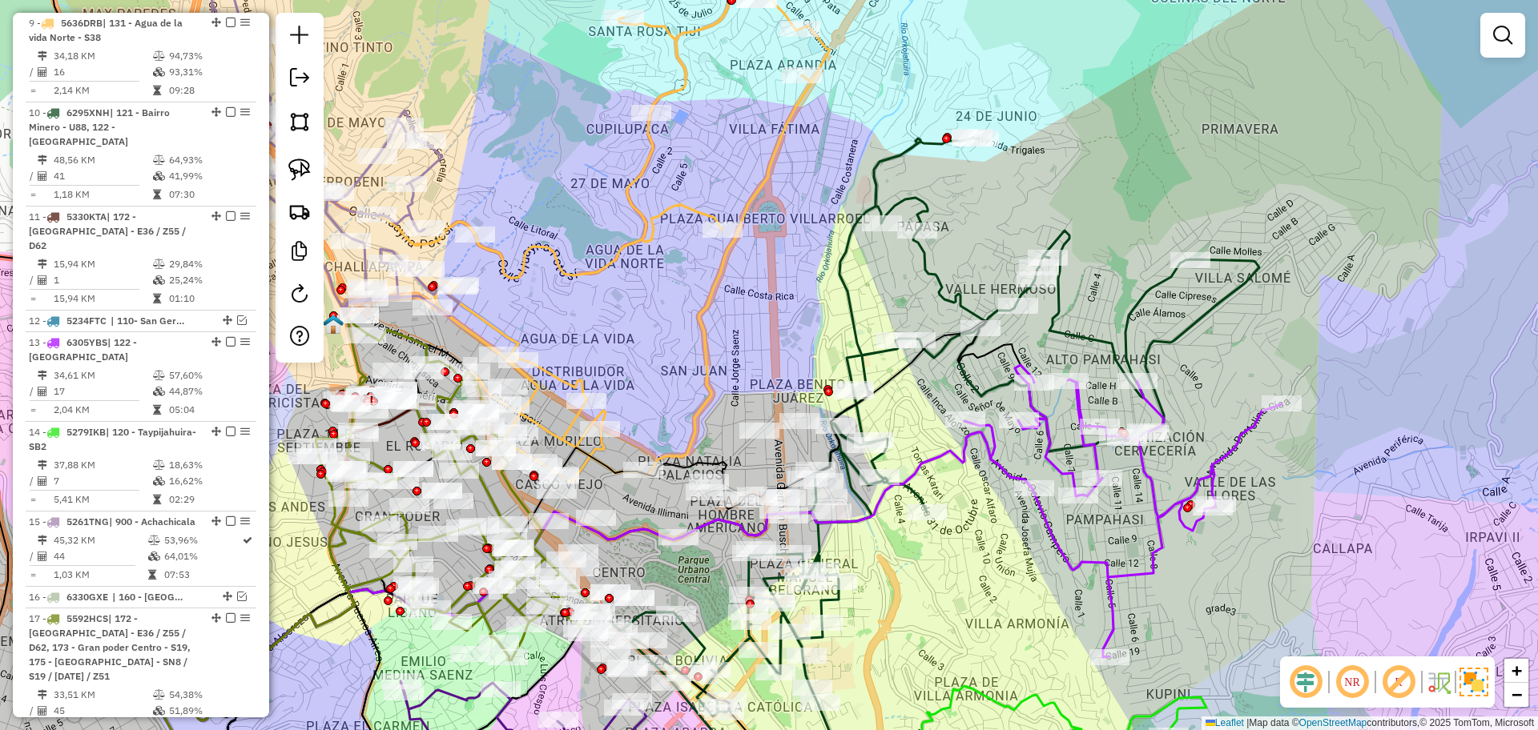
click at [585, 274] on icon at bounding box center [632, 211] width 396 height 543
select select "**********"
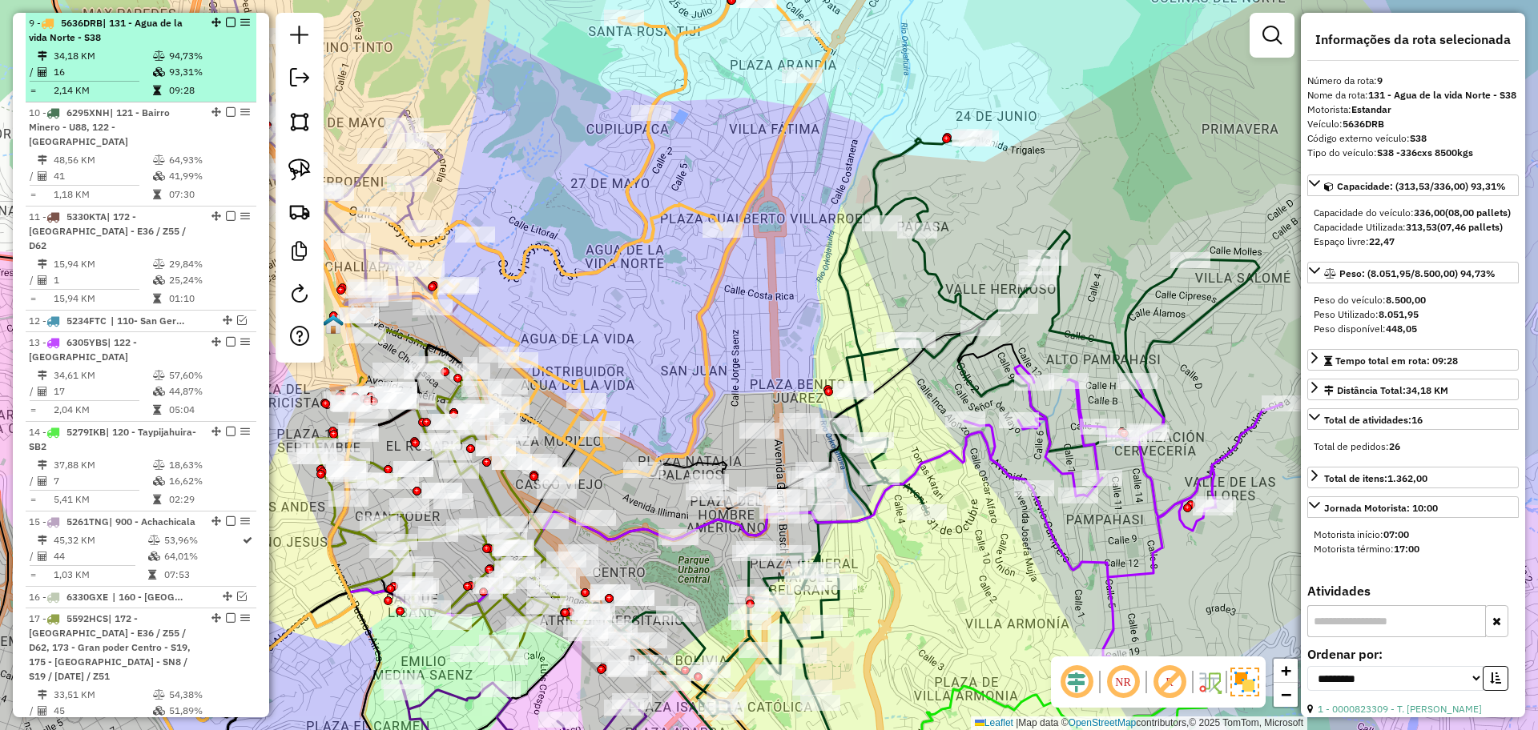
click at [226, 21] on em at bounding box center [231, 23] width 10 height 10
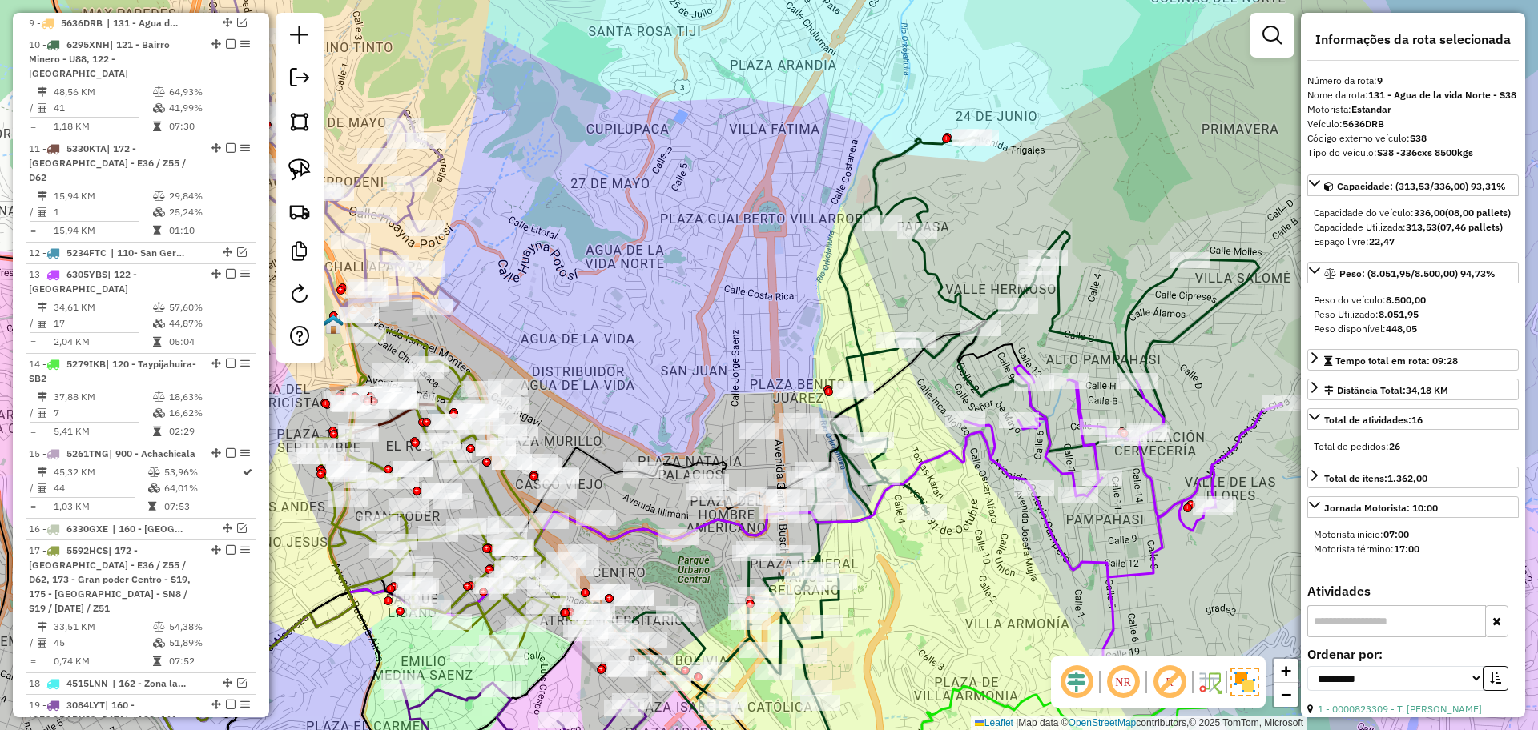
scroll to position [722, 0]
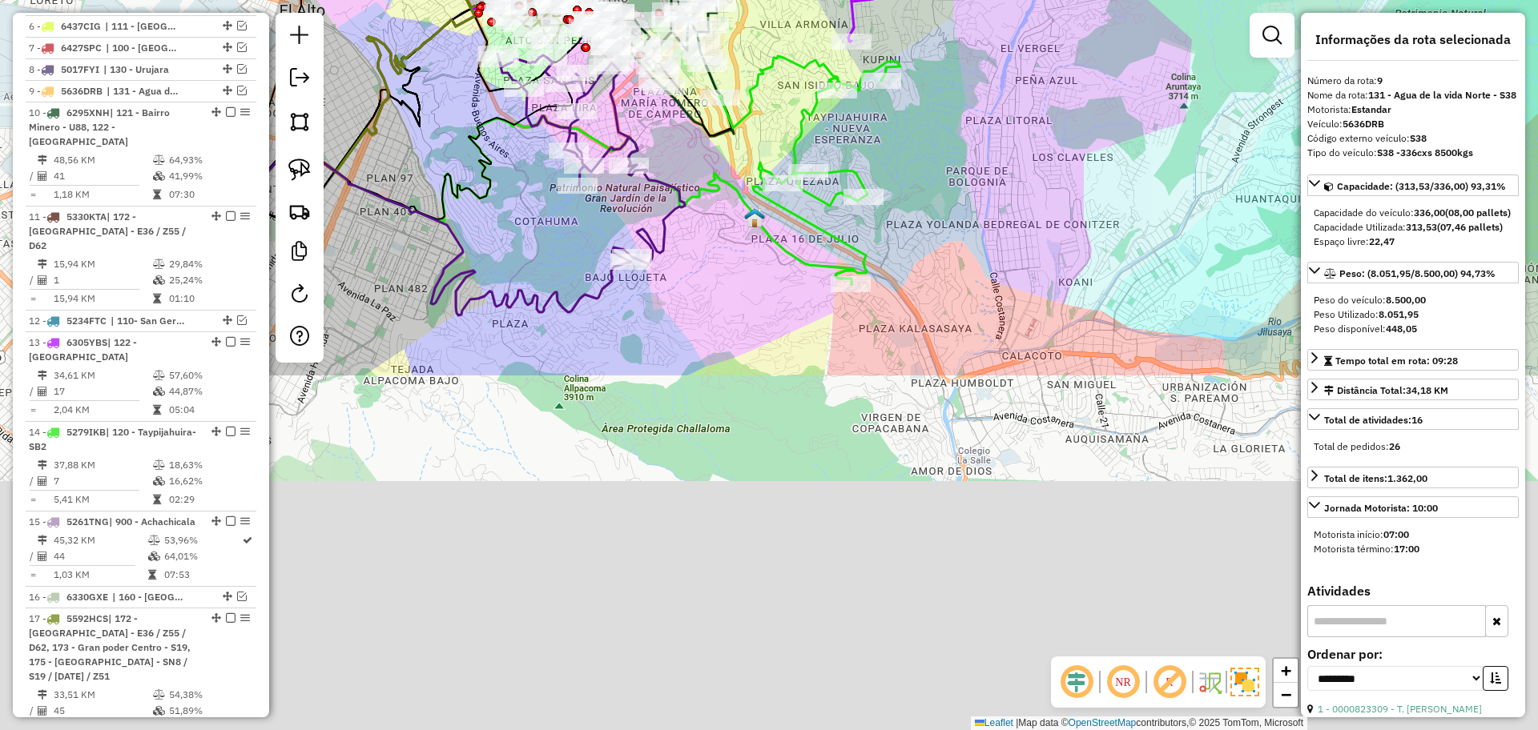
drag, startPoint x: 1013, startPoint y: 516, endPoint x: 931, endPoint y: 97, distance: 426.9
click at [941, 58] on div "Janela de atendimento Grade de atendimento Capacidade Transportadoras Veículos …" at bounding box center [769, 365] width 1538 height 730
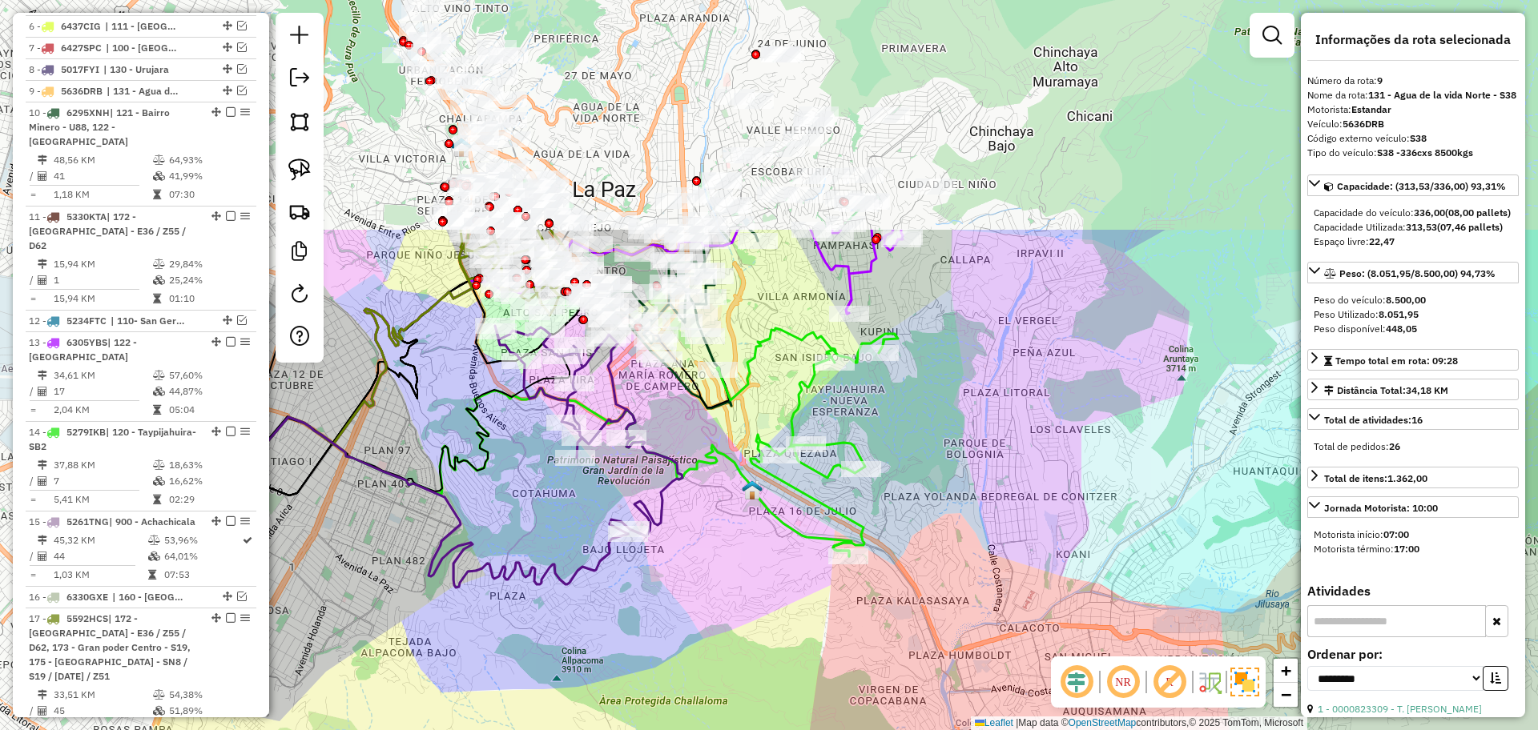
drag, startPoint x: 694, startPoint y: 281, endPoint x: 711, endPoint y: 584, distance: 303.2
click at [711, 584] on div "Janela de atendimento Grade de atendimento Capacidade Transportadoras Veículos …" at bounding box center [769, 365] width 1538 height 730
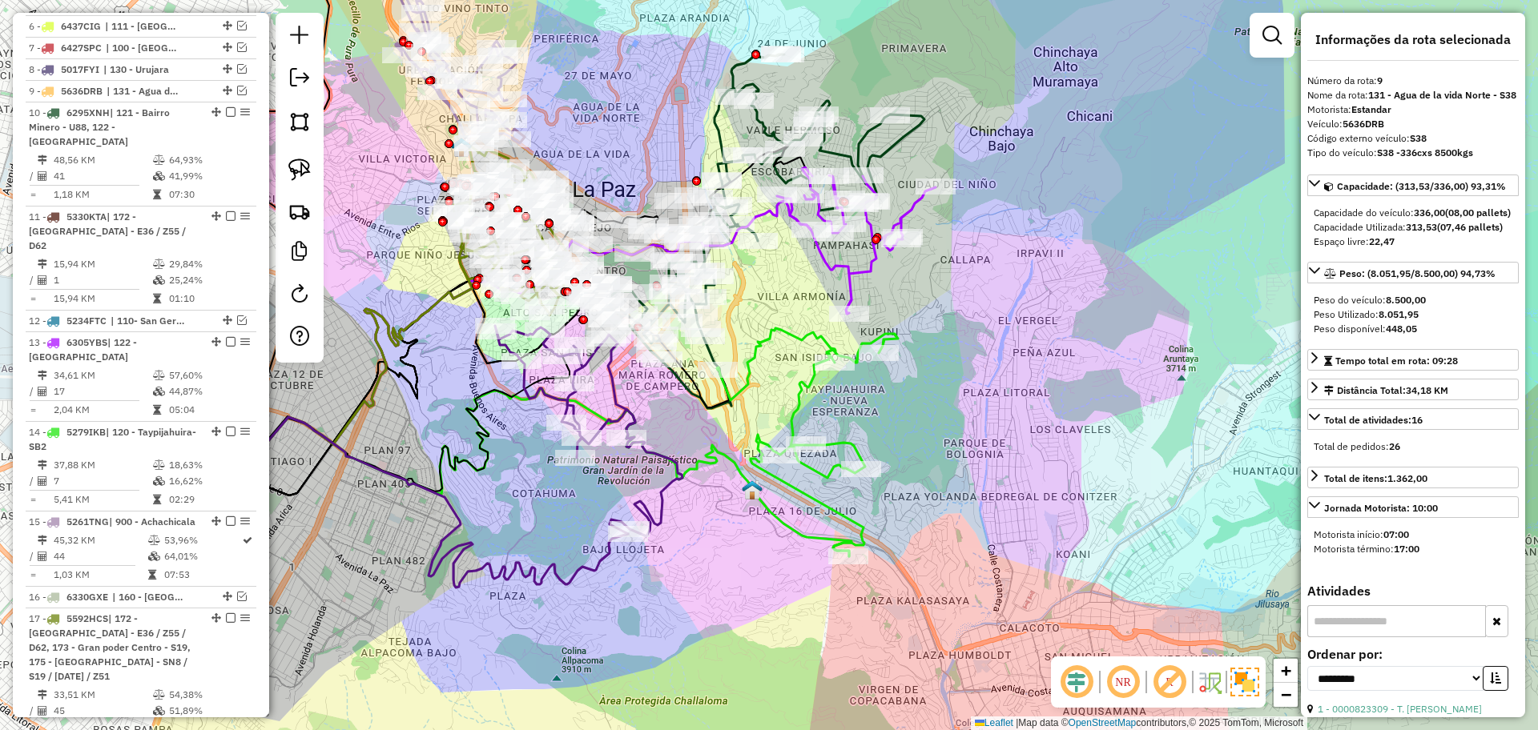
click at [759, 340] on icon at bounding box center [807, 442] width 181 height 228
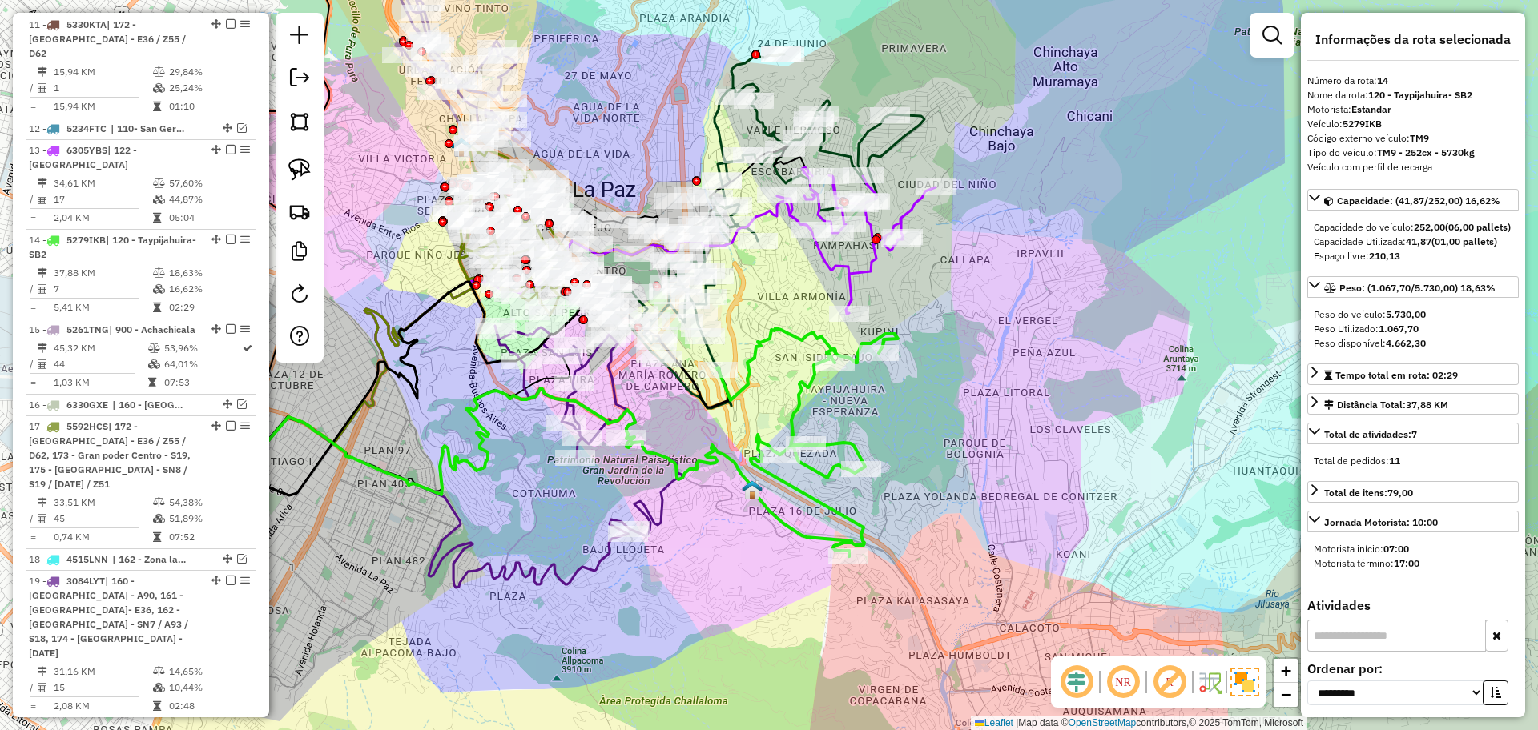
scroll to position [1102, 0]
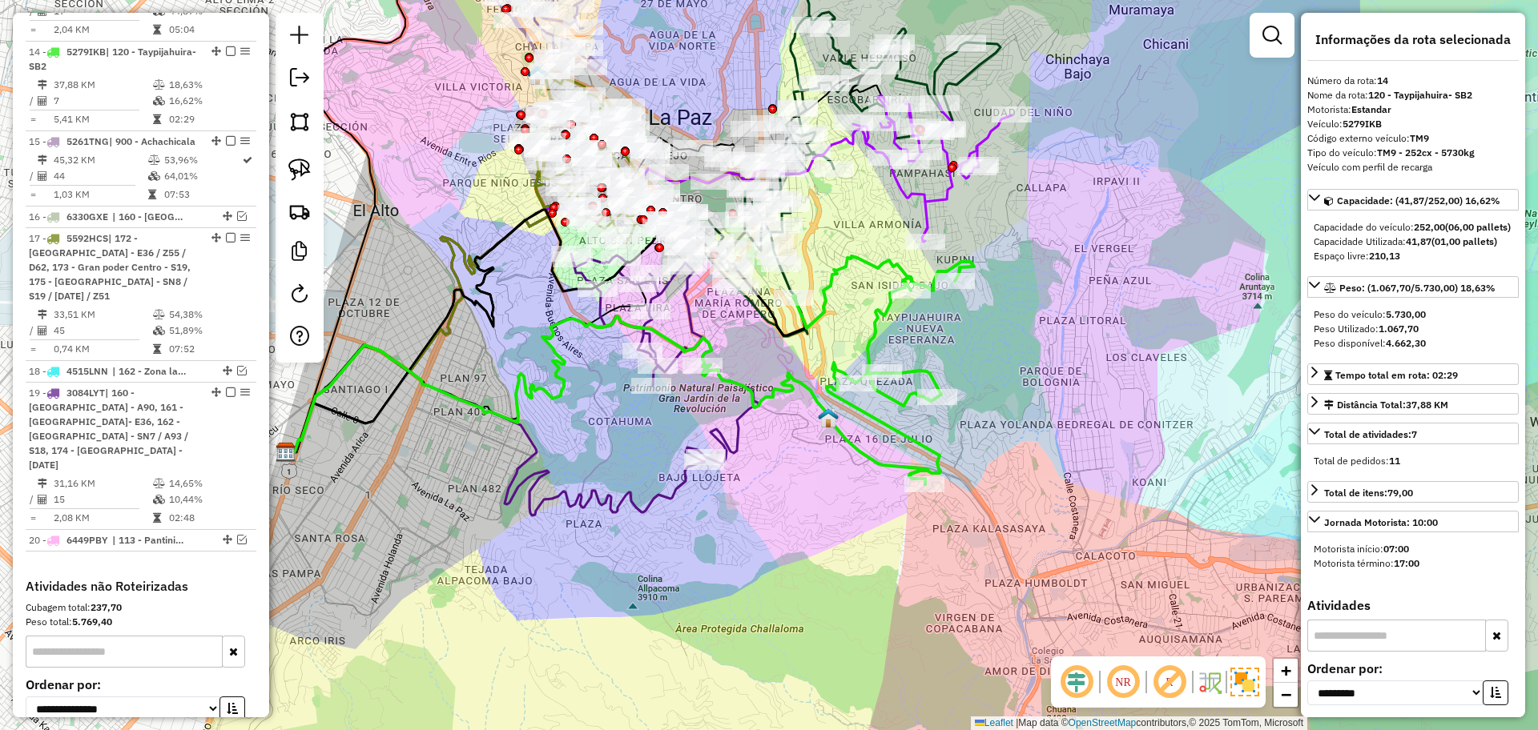
drag, startPoint x: 790, startPoint y: 400, endPoint x: 864, endPoint y: 337, distance: 97.1
click at [861, 336] on div "Janela de atendimento Grade de atendimento Capacidade Transportadoras Veículos …" at bounding box center [769, 365] width 1538 height 730
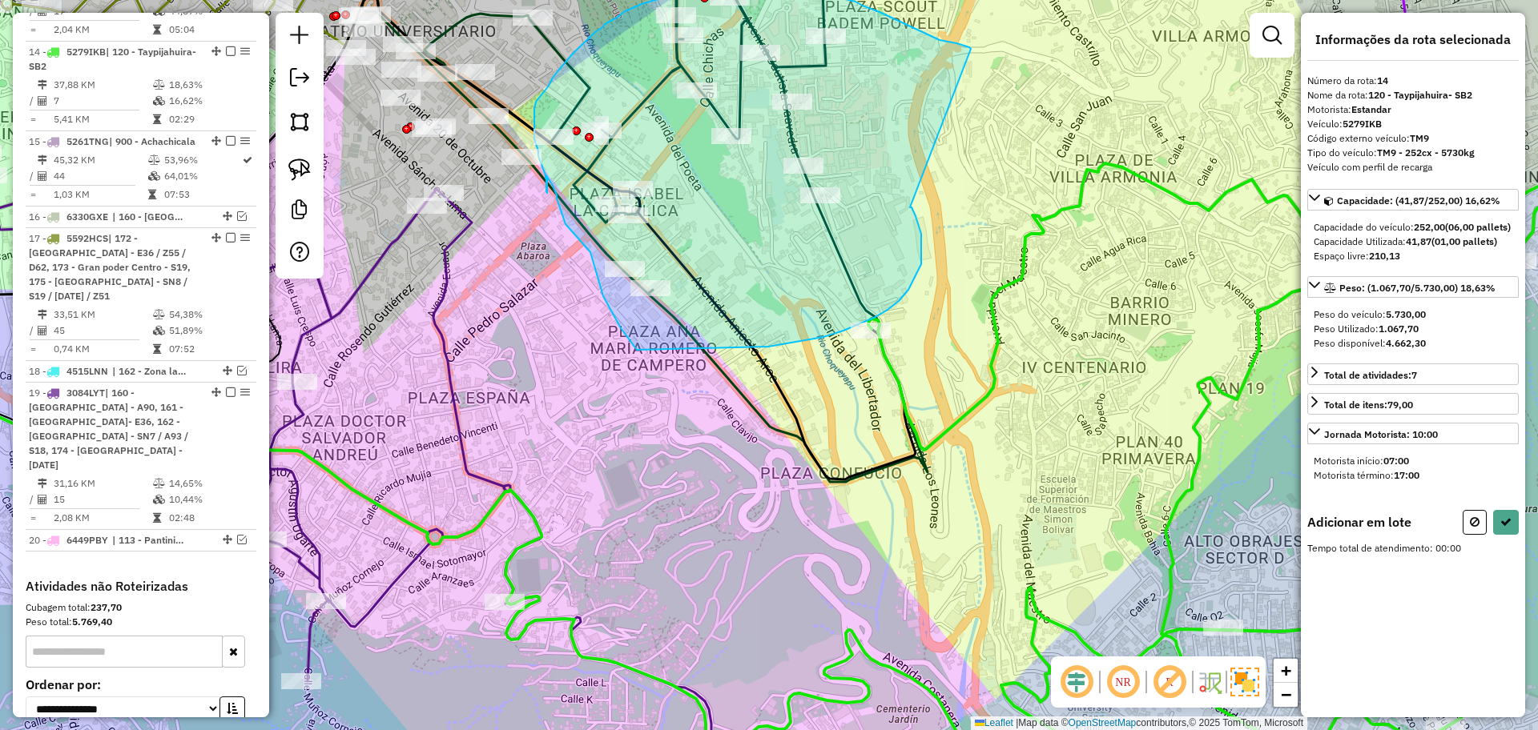
drag, startPoint x: 911, startPoint y: 207, endPoint x: 971, endPoint y: 49, distance: 169.3
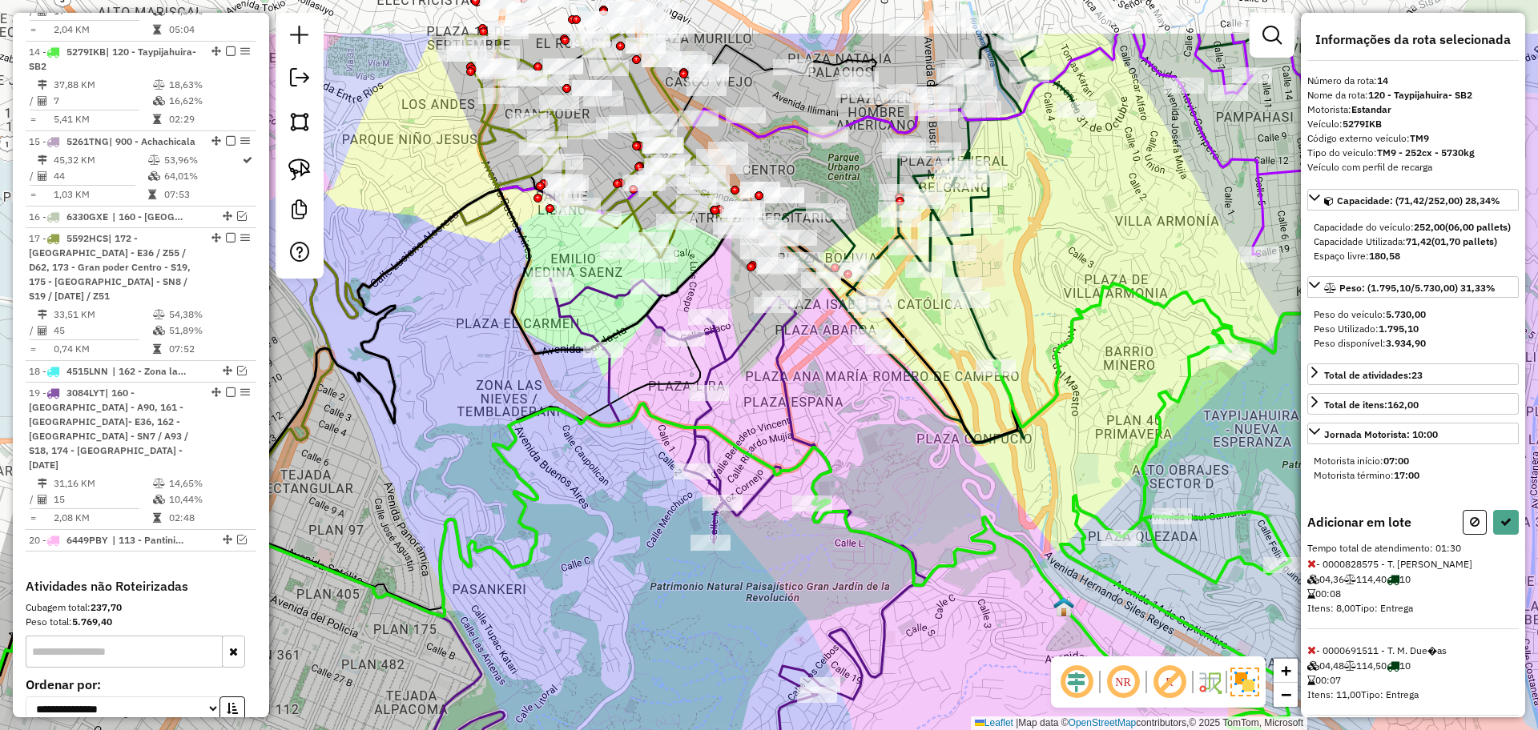
drag, startPoint x: 942, startPoint y: 147, endPoint x: 1037, endPoint y: 255, distance: 144.1
click at [1037, 255] on div "Janela de atendimento Grade de atendimento Capacidade Transportadoras Veículos …" at bounding box center [769, 365] width 1538 height 730
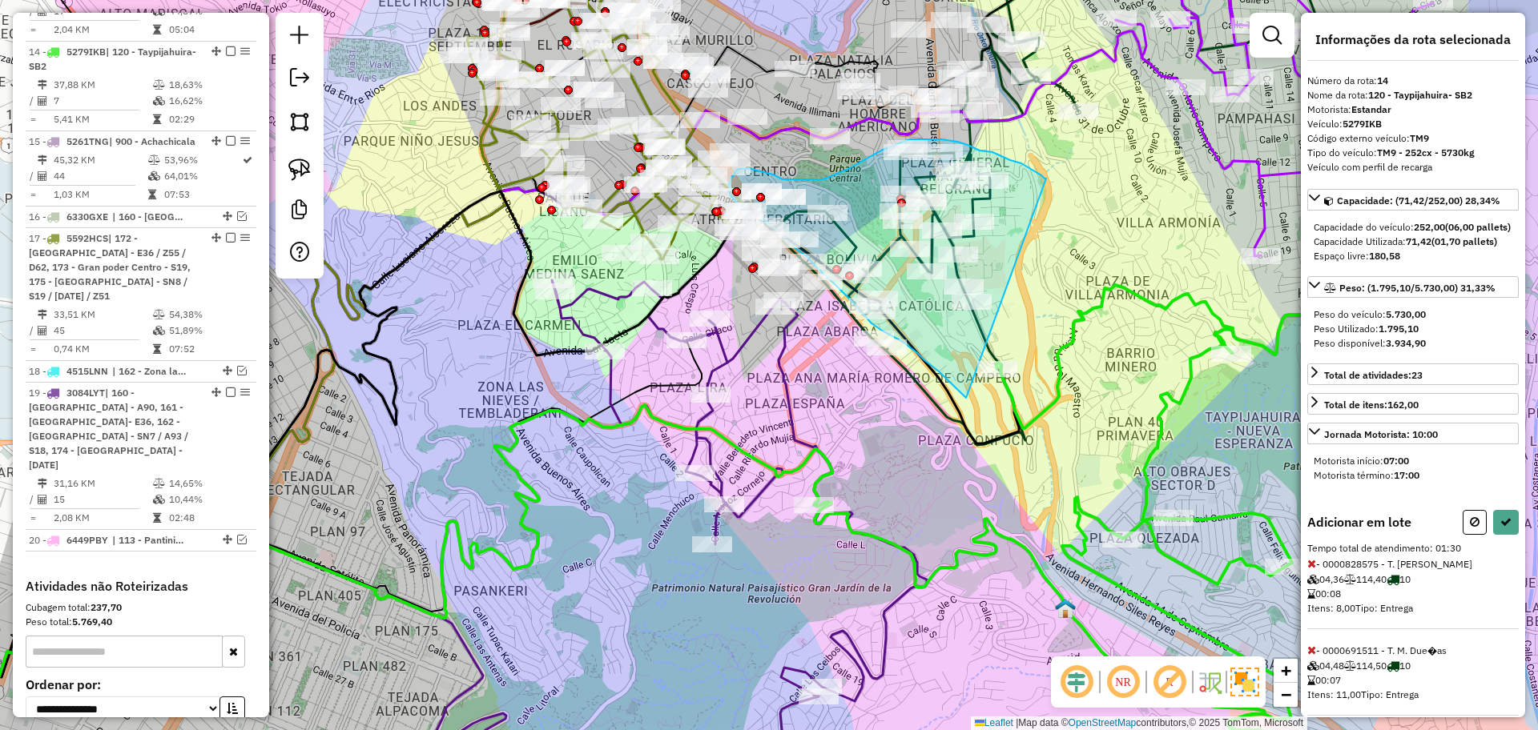
drag, startPoint x: 1046, startPoint y: 179, endPoint x: 981, endPoint y: 398, distance: 228.8
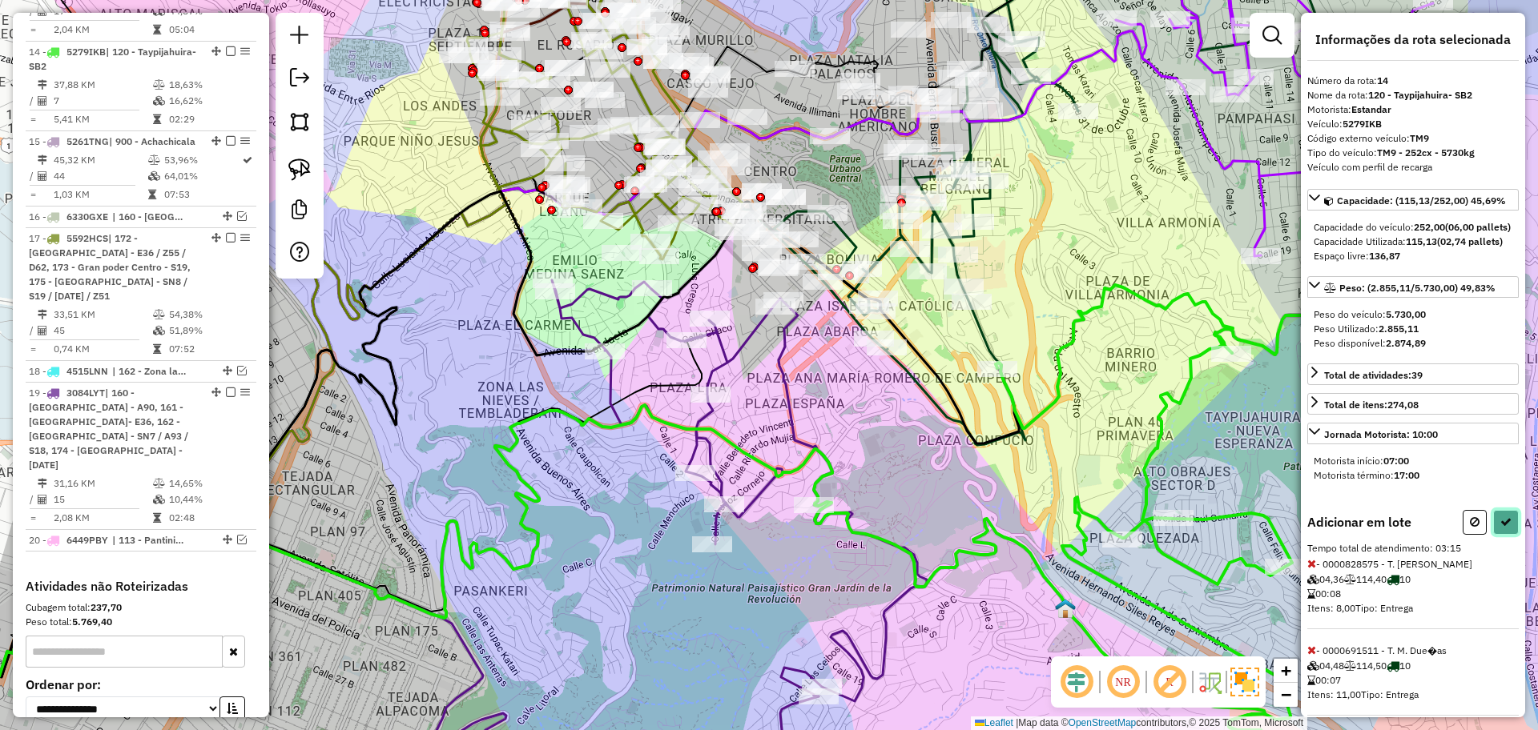
click at [1508, 535] on button at bounding box center [1506, 522] width 26 height 25
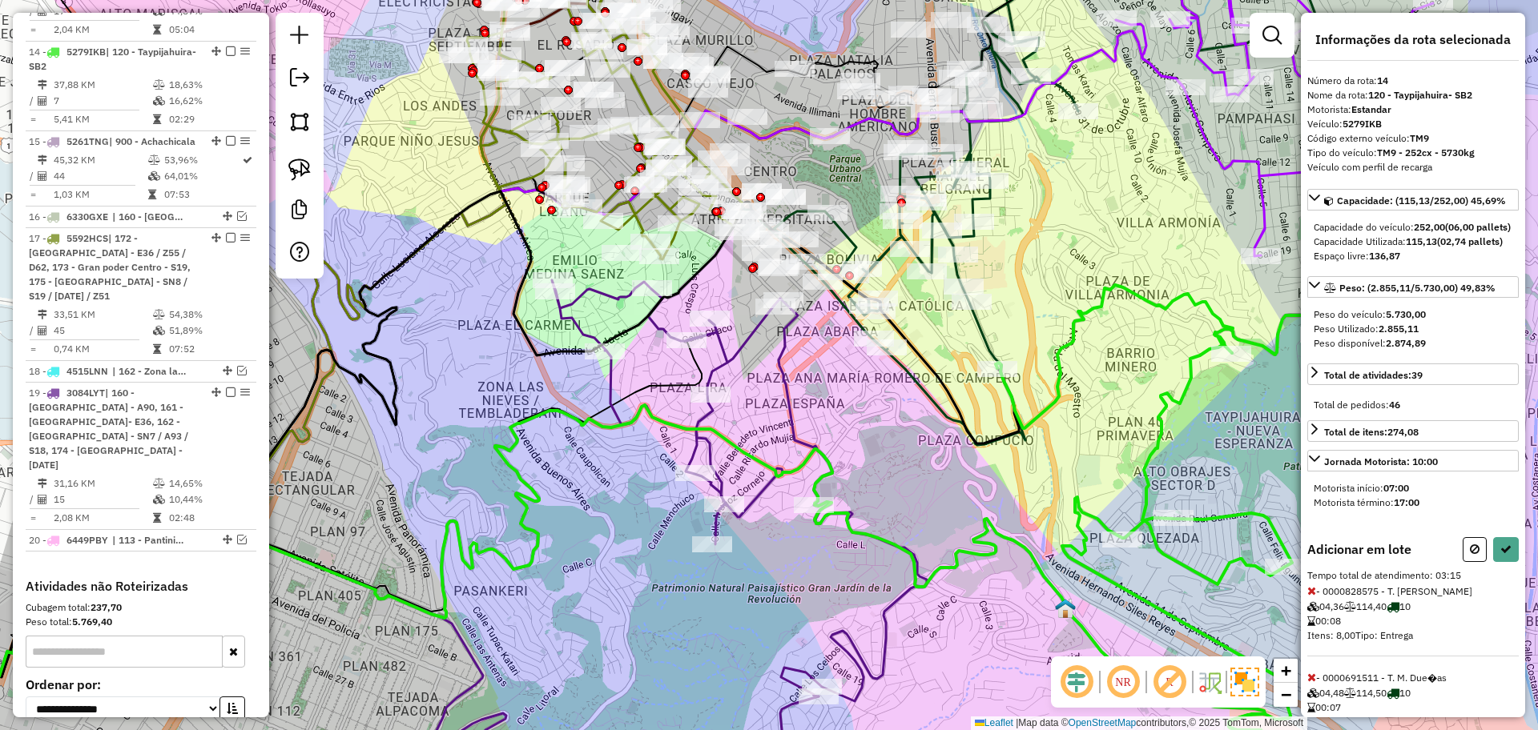
select select "**********"
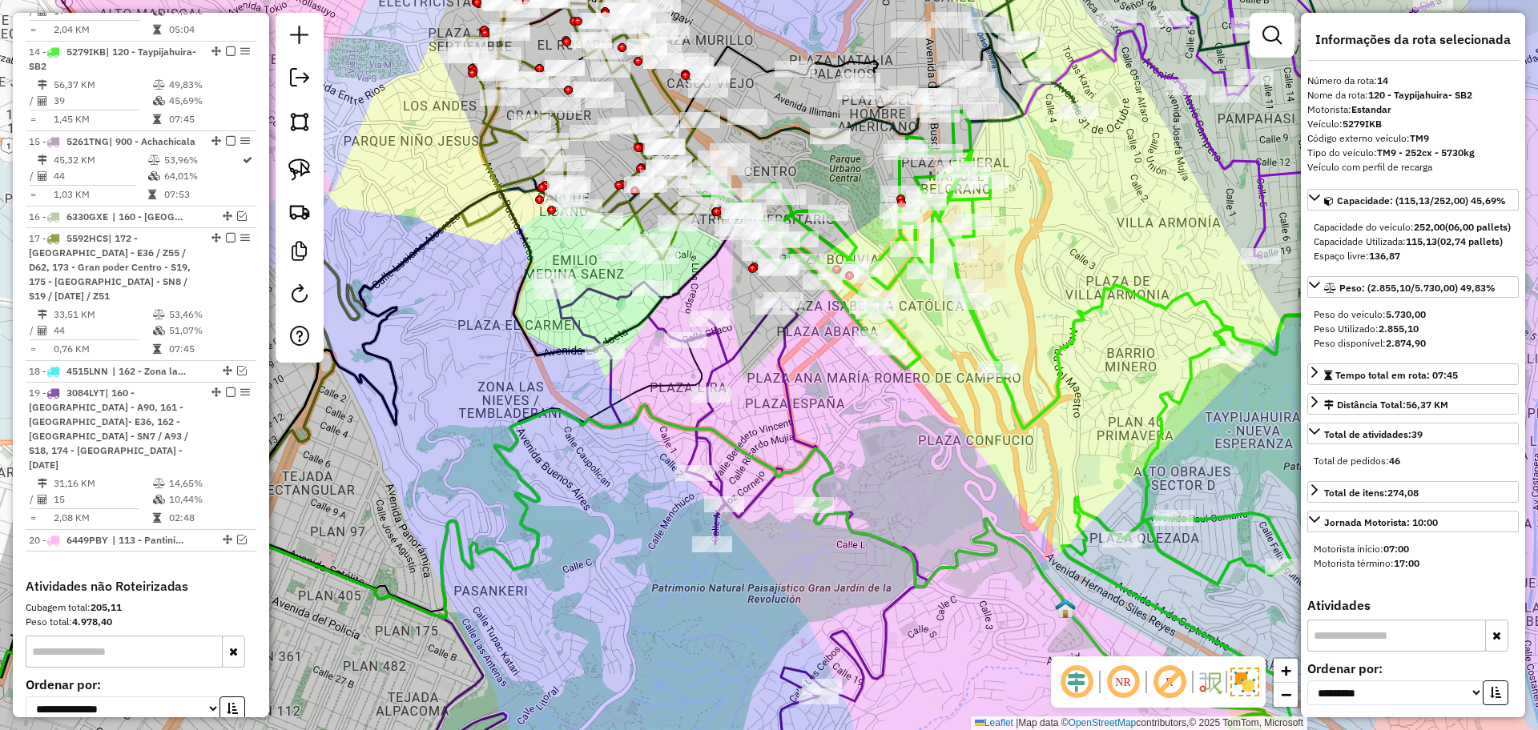
click at [977, 328] on icon at bounding box center [1026, 426] width 662 height 630
click at [983, 328] on icon at bounding box center [1026, 426] width 662 height 630
click at [1068, 330] on icon at bounding box center [1026, 426] width 662 height 630
click at [980, 333] on icon at bounding box center [1026, 426] width 662 height 630
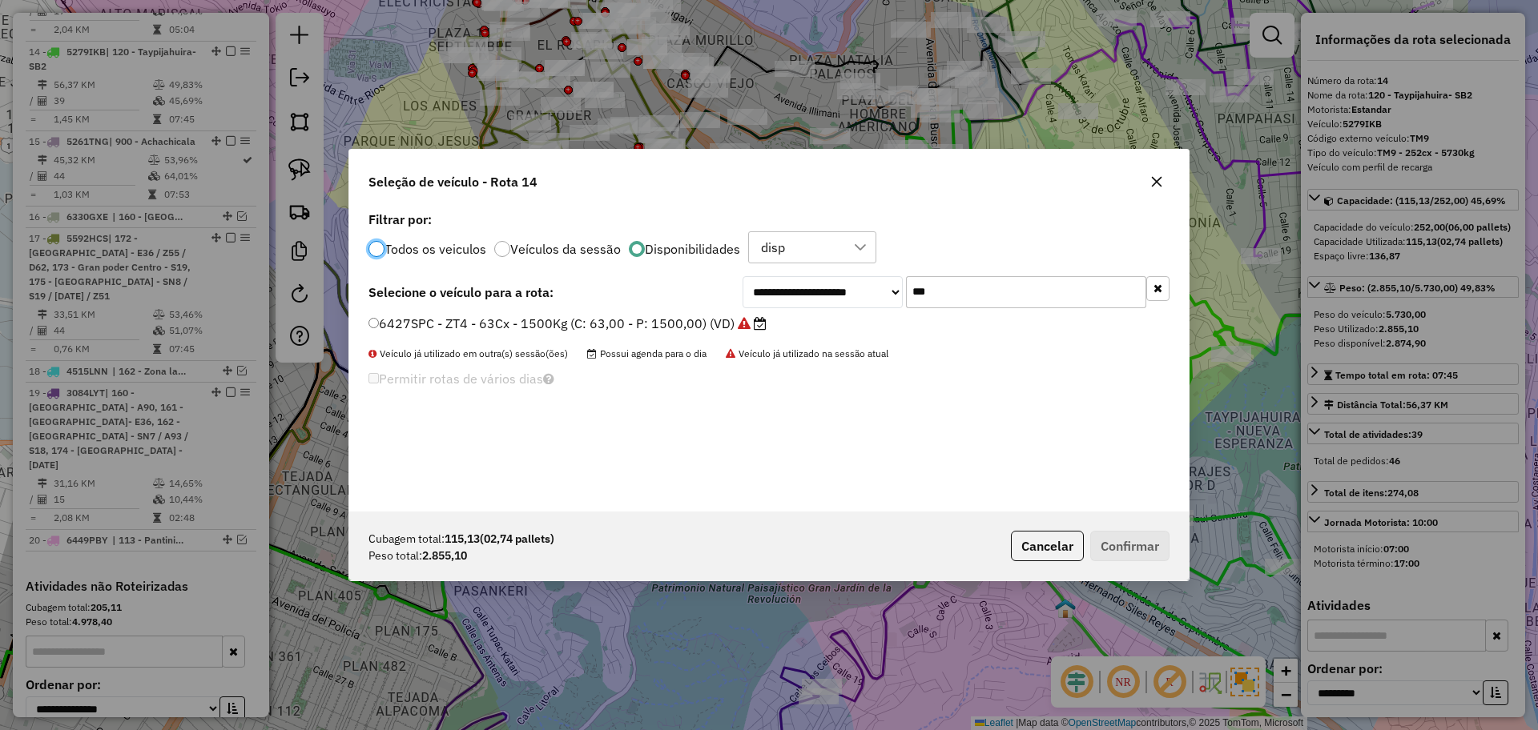
scroll to position [9, 5]
drag, startPoint x: 967, startPoint y: 300, endPoint x: 847, endPoint y: 296, distance: 120.2
click at [847, 296] on div "**********" at bounding box center [955, 292] width 427 height 32
paste input "****"
type input "*******"
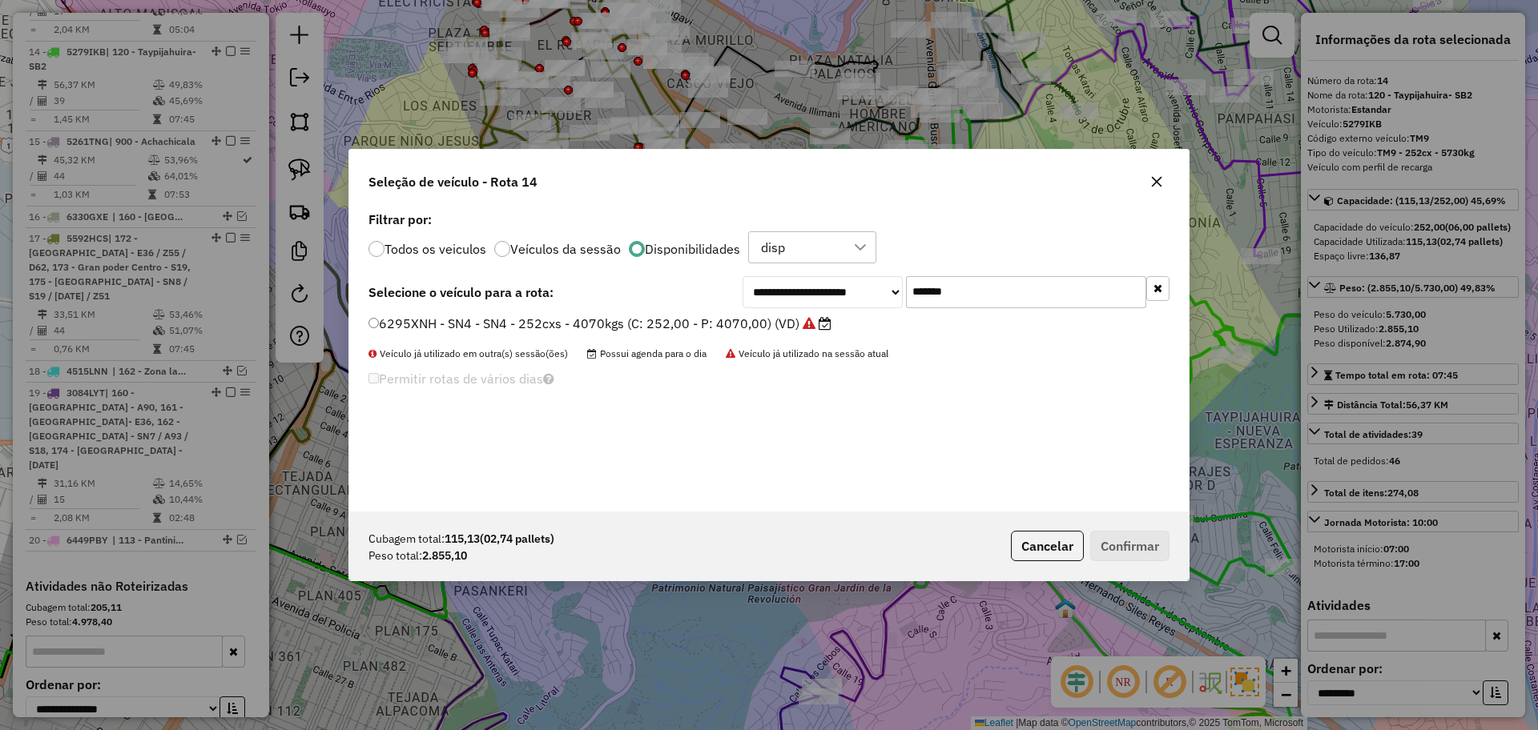
click at [689, 327] on label "6295XNH - SN4 - SN4 - 252cxs - 4070kgs (C: 252,00 - P: 4070,00) (VD)" at bounding box center [599, 323] width 463 height 19
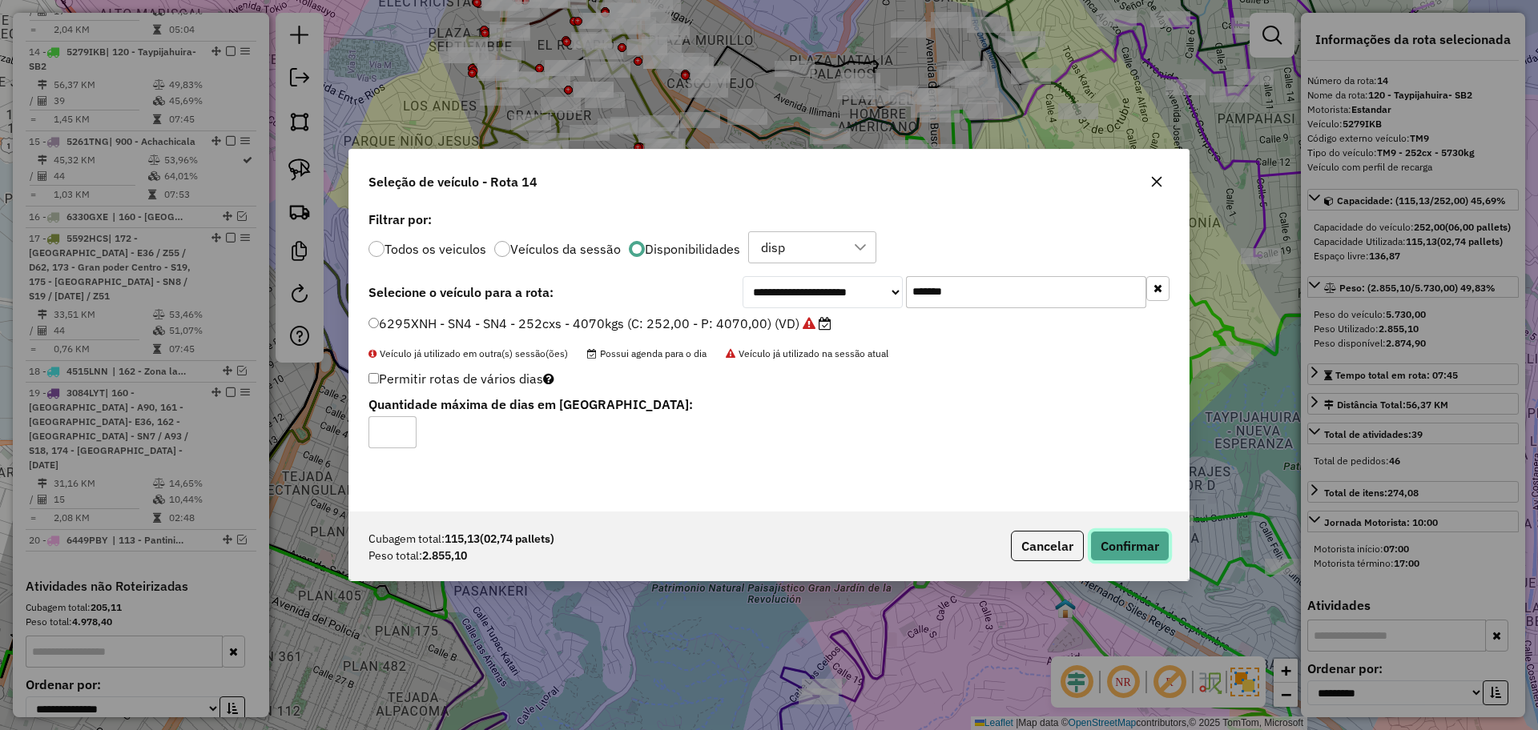
click at [1125, 556] on button "Confirmar" at bounding box center [1129, 546] width 79 height 30
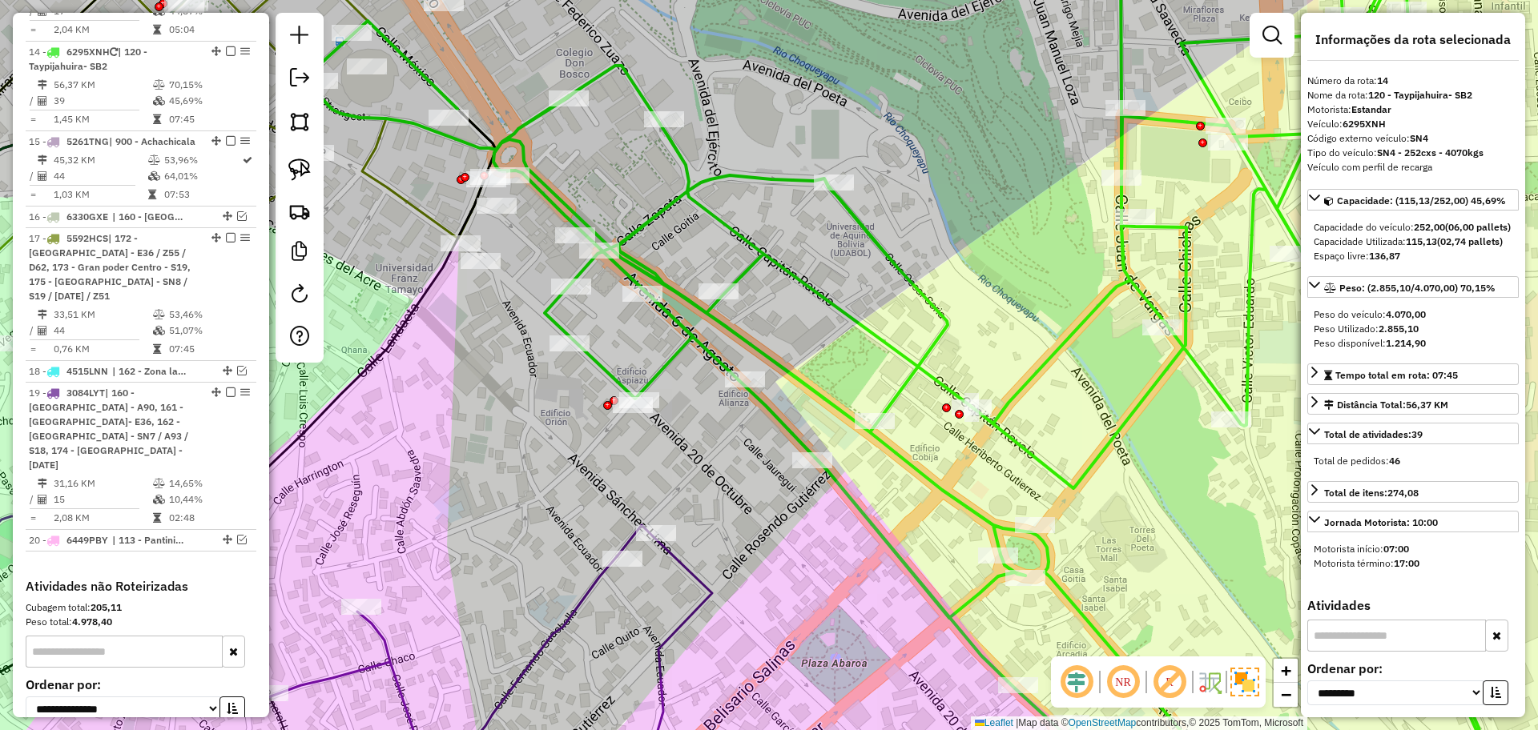
drag, startPoint x: 750, startPoint y: 585, endPoint x: 716, endPoint y: 418, distance: 169.9
click at [716, 418] on div "Janela de atendimento Grade de atendimento Capacidade Transportadoras Veículos …" at bounding box center [769, 365] width 1538 height 730
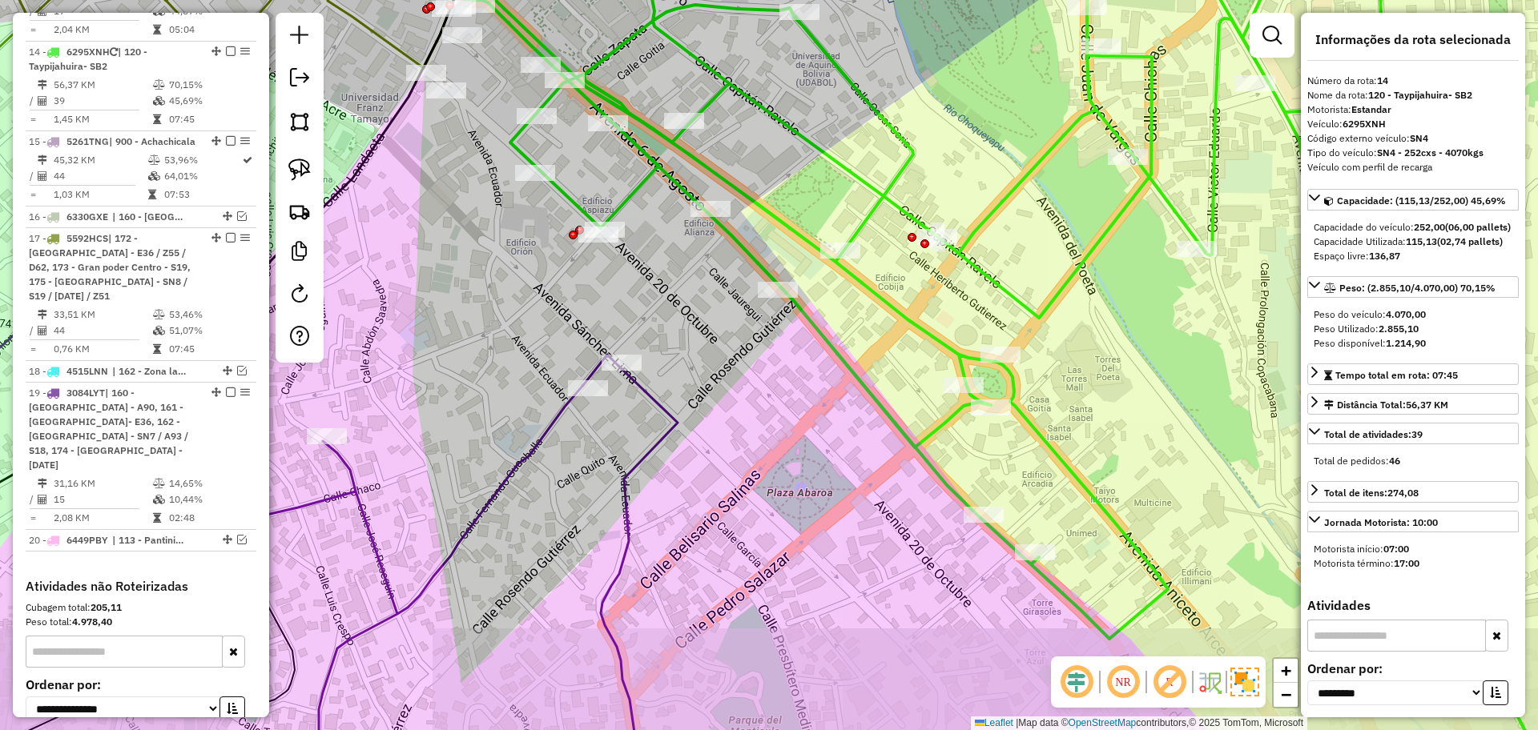
click at [625, 485] on icon at bounding box center [261, 546] width 831 height 513
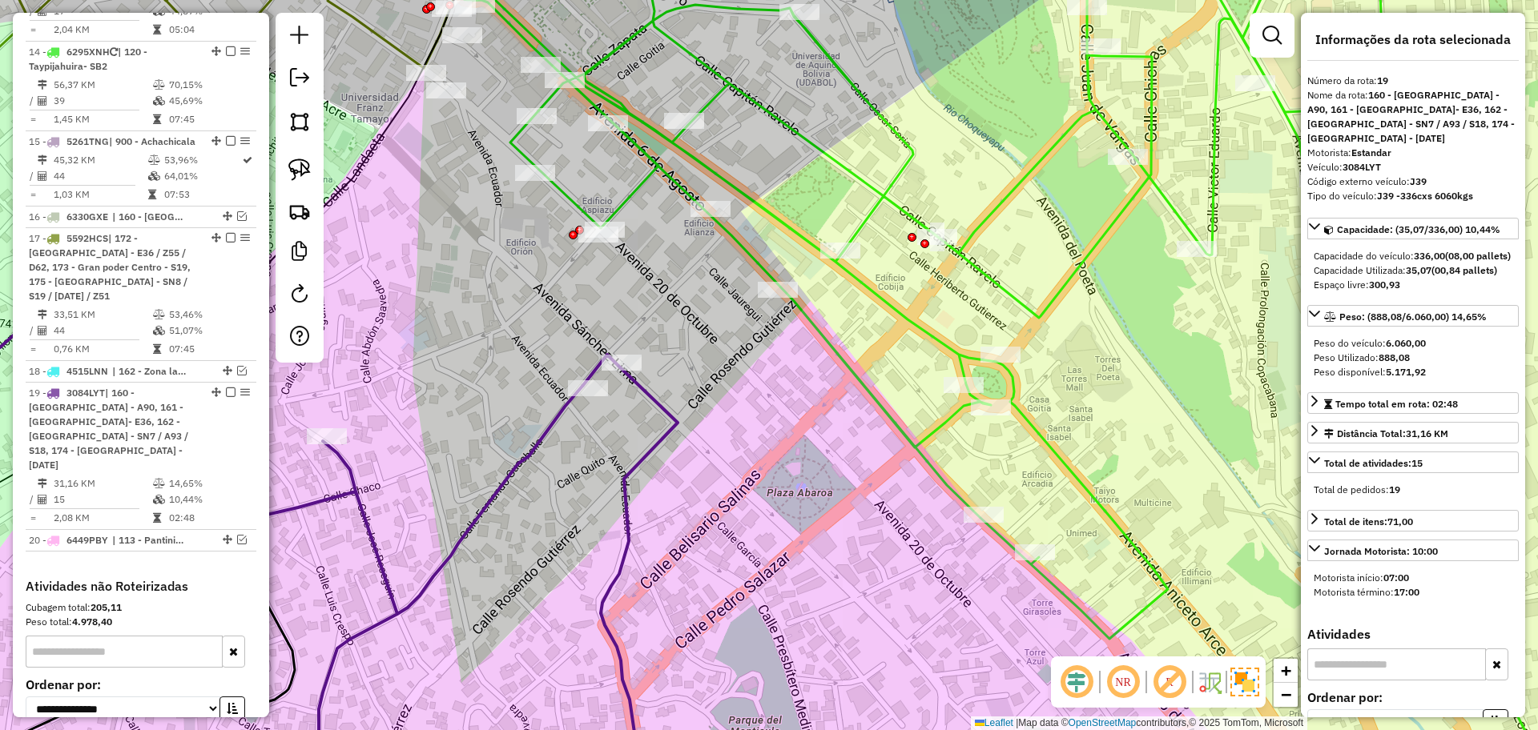
scroll to position [1252, 0]
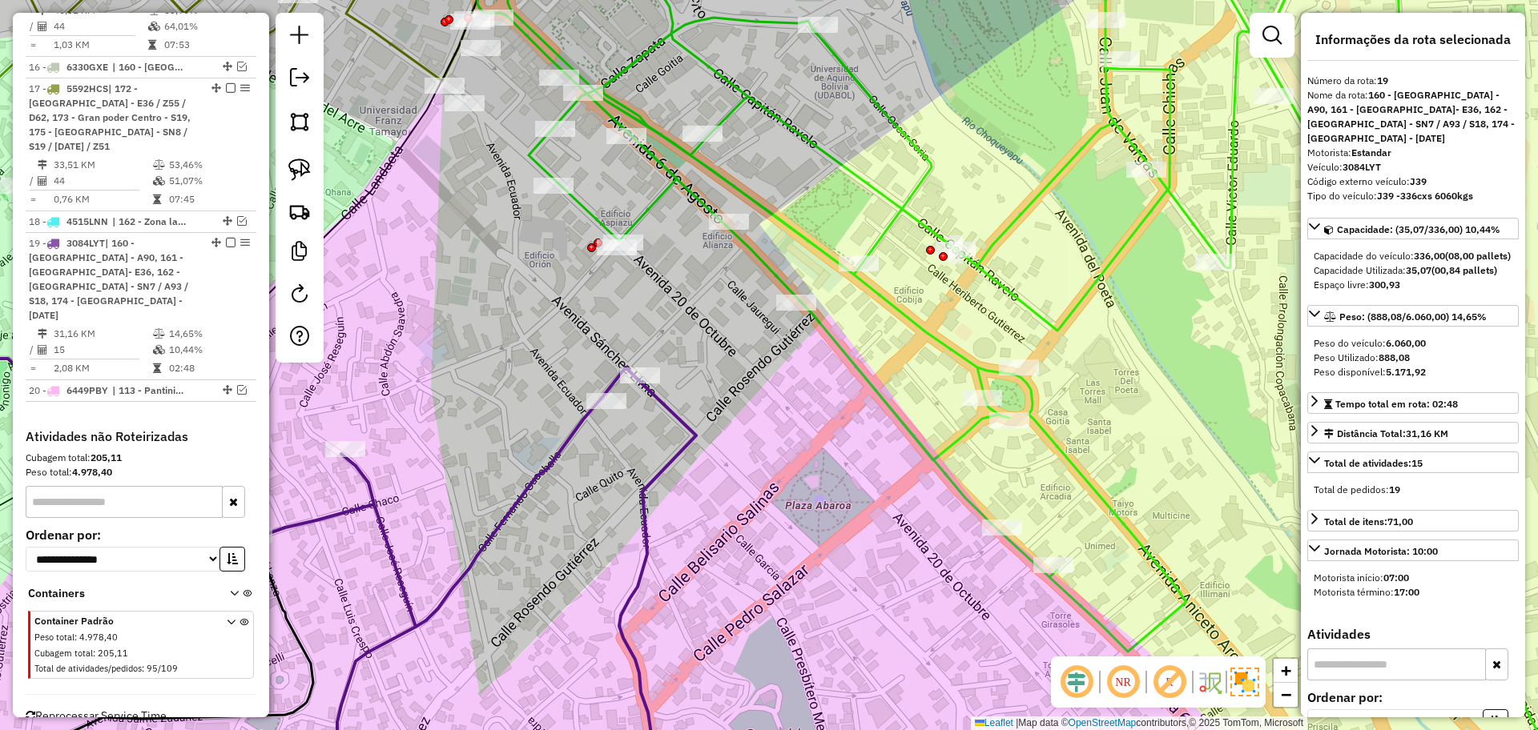
drag, startPoint x: 729, startPoint y: 449, endPoint x: 780, endPoint y: 485, distance: 62.2
click at [780, 485] on div "Janela de atendimento Grade de atendimento Capacidade Transportadoras Veículos …" at bounding box center [769, 365] width 1538 height 730
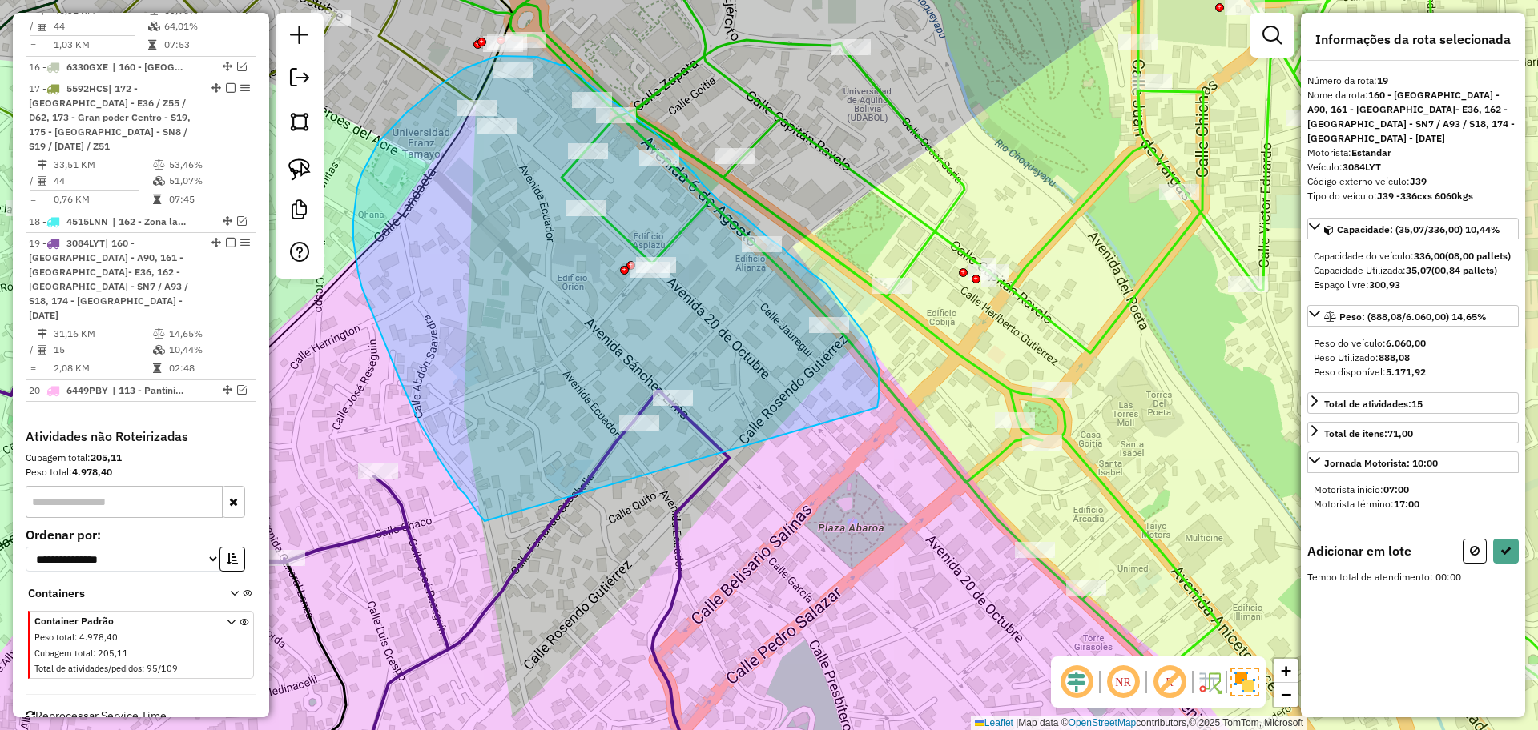
drag, startPoint x: 879, startPoint y: 398, endPoint x: 514, endPoint y: 553, distance: 395.8
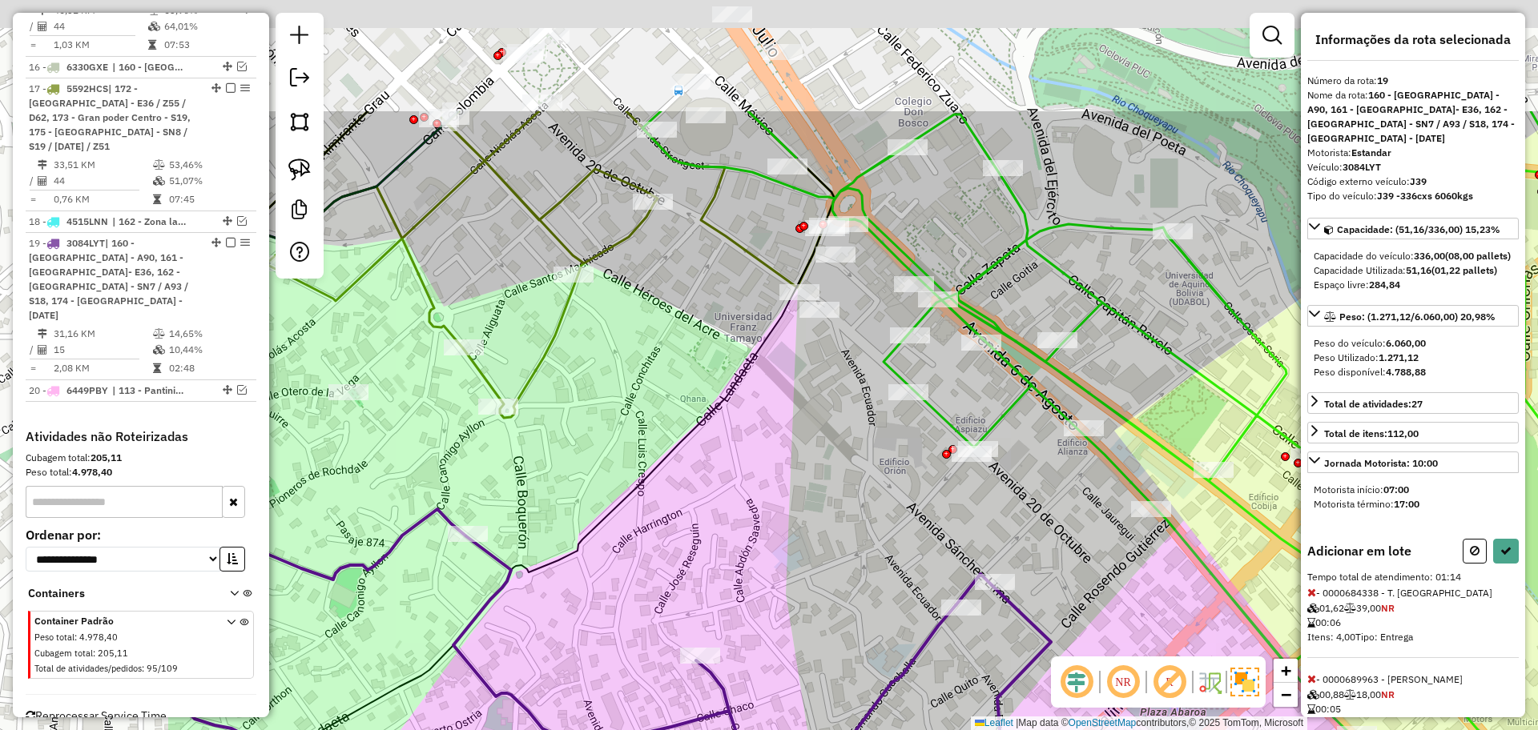
drag, startPoint x: 556, startPoint y: 78, endPoint x: 881, endPoint y: 274, distance: 379.8
click at [881, 274] on div "Janela de atendimento Grade de atendimento Capacidade Transportadoras Veículos …" at bounding box center [769, 365] width 1538 height 730
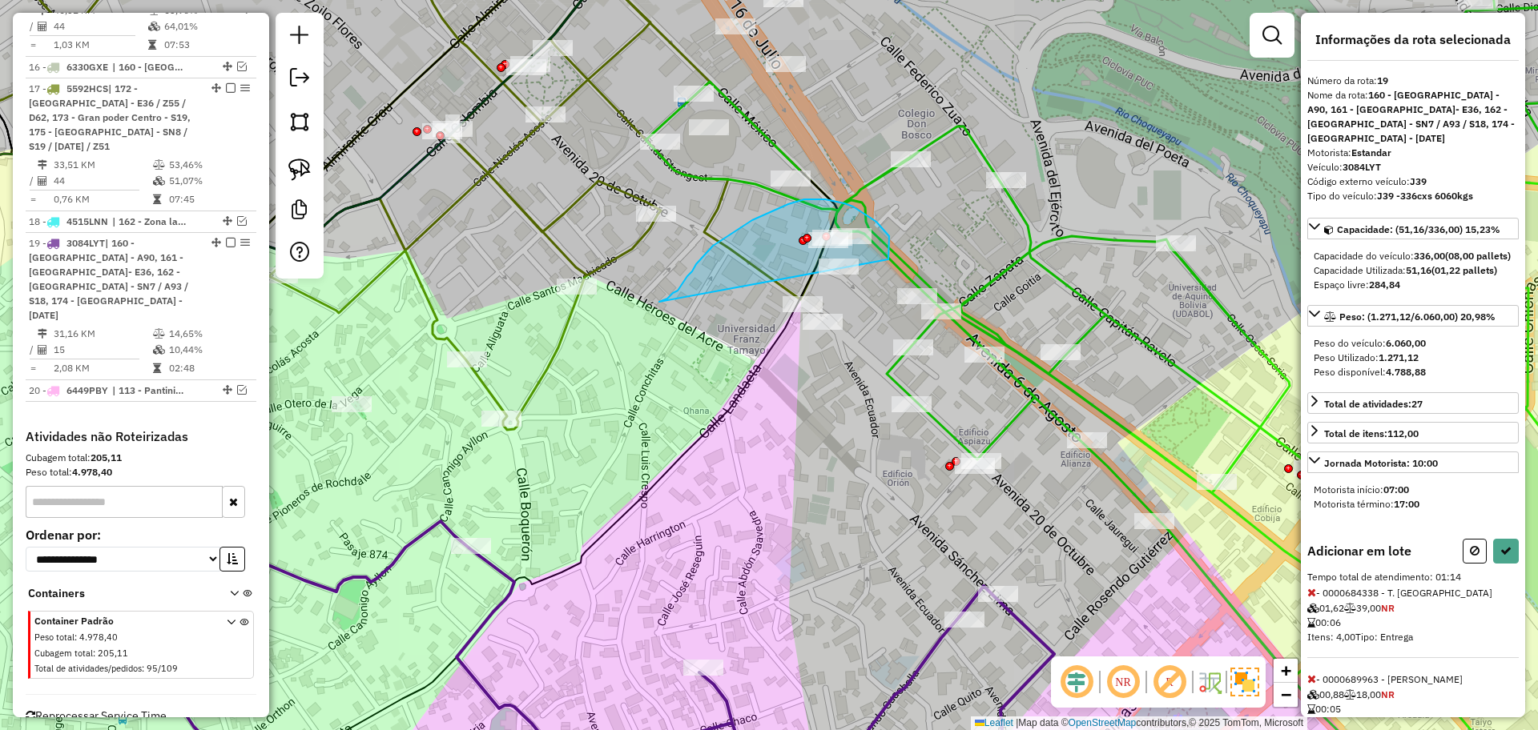
drag, startPoint x: 888, startPoint y: 258, endPoint x: 659, endPoint y: 302, distance: 233.2
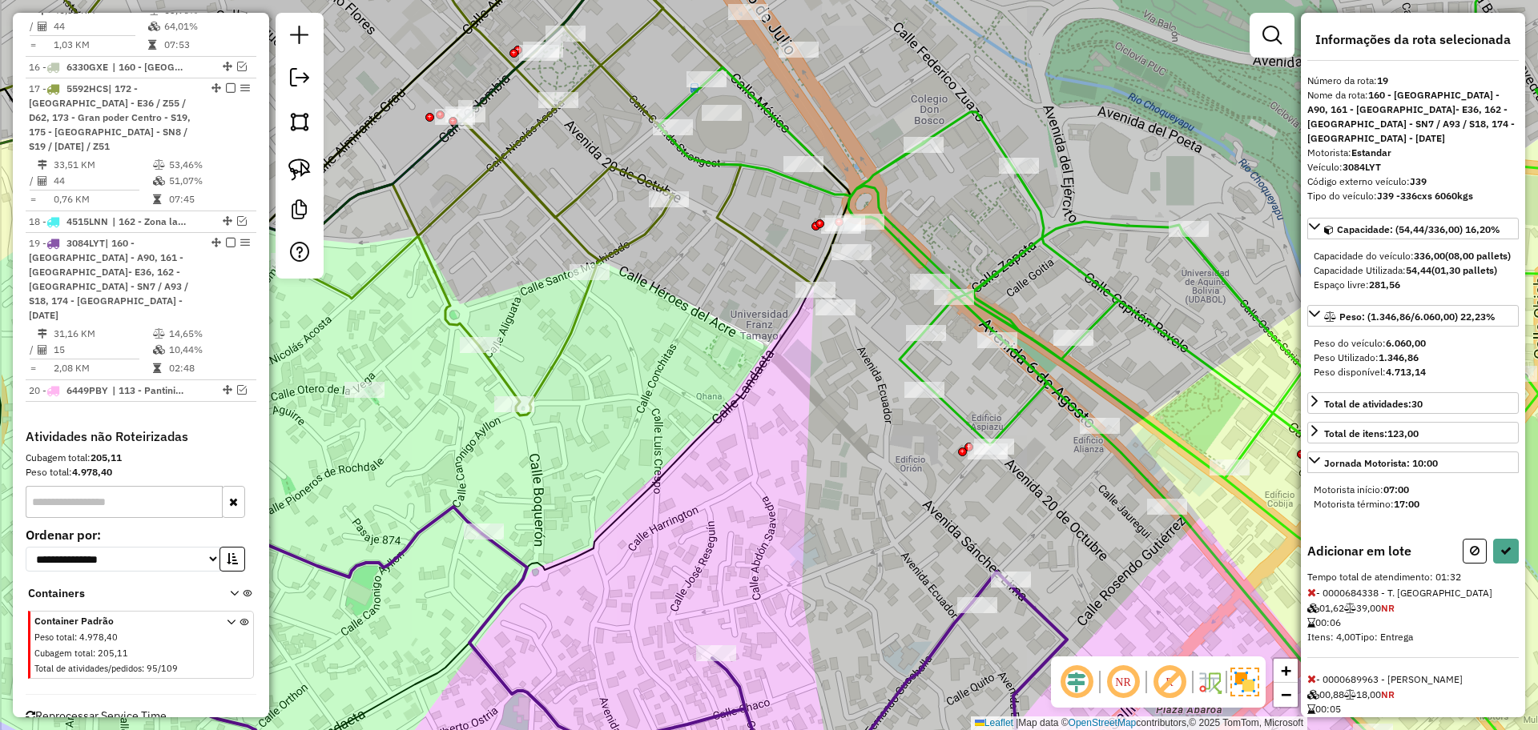
drag, startPoint x: 643, startPoint y: 494, endPoint x: 781, endPoint y: 327, distance: 216.8
click at [781, 327] on icon at bounding box center [354, 467] width 991 height 644
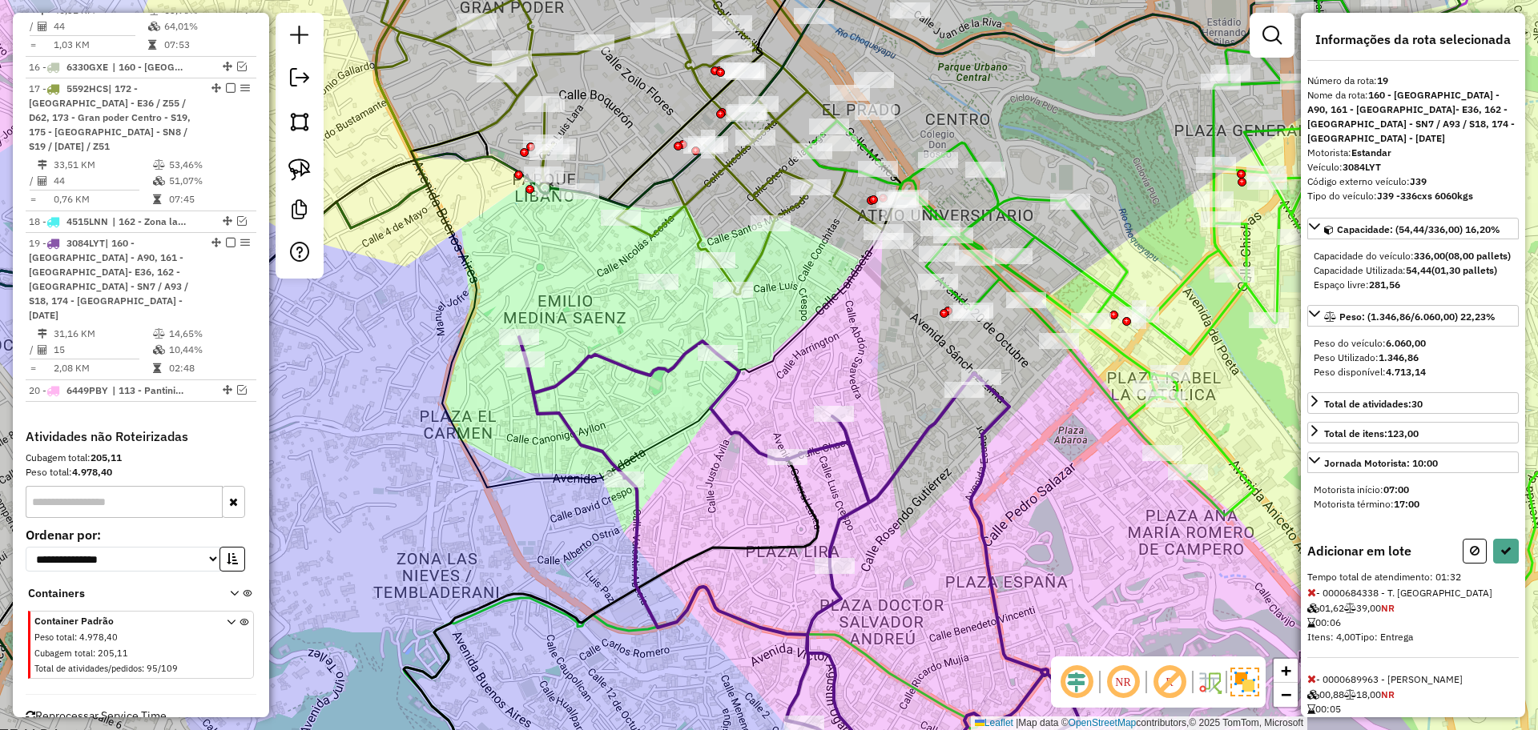
drag, startPoint x: 770, startPoint y: 341, endPoint x: 803, endPoint y: 341, distance: 32.8
click at [803, 341] on icon at bounding box center [390, 476] width 1022 height 632
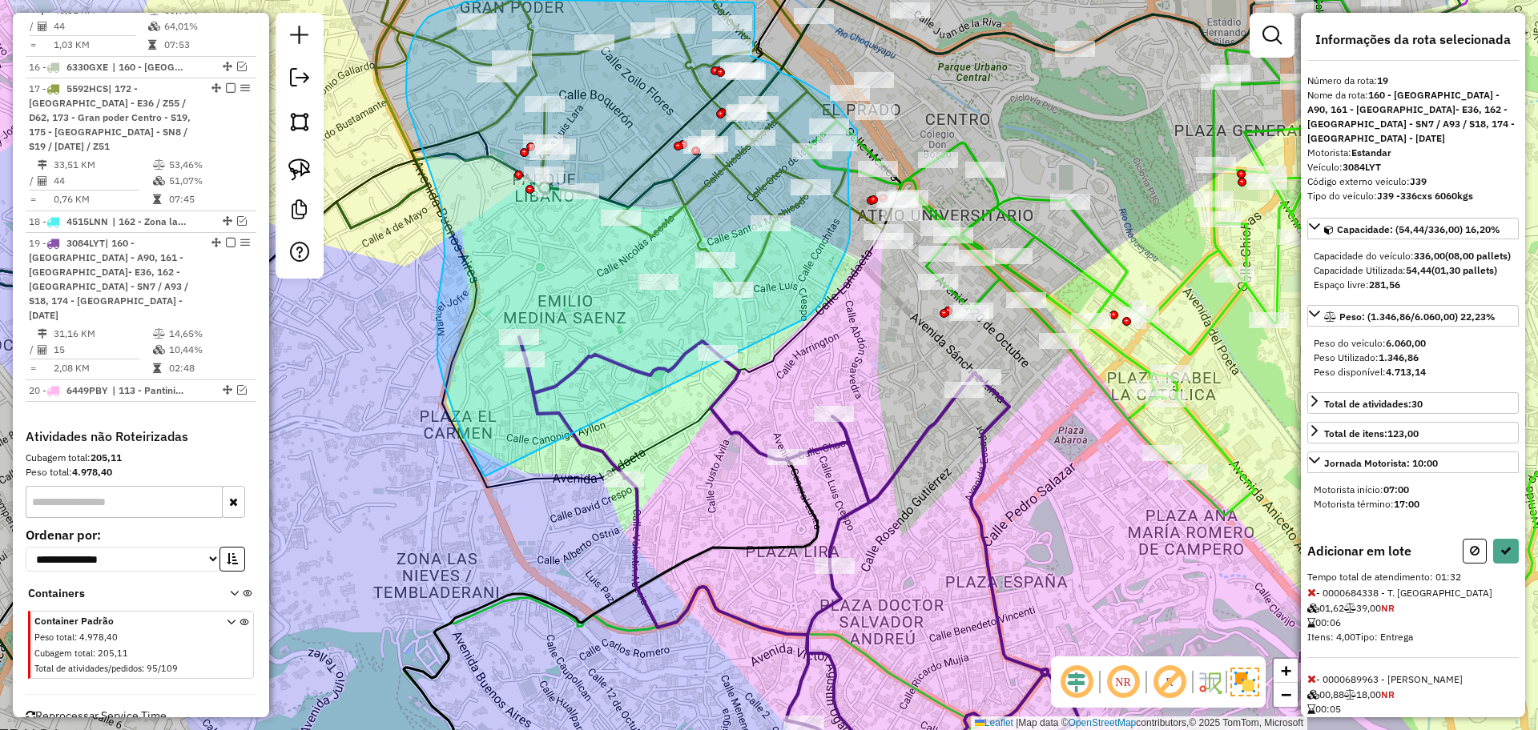
drag, startPoint x: 803, startPoint y: 320, endPoint x: 554, endPoint y: 530, distance: 326.2
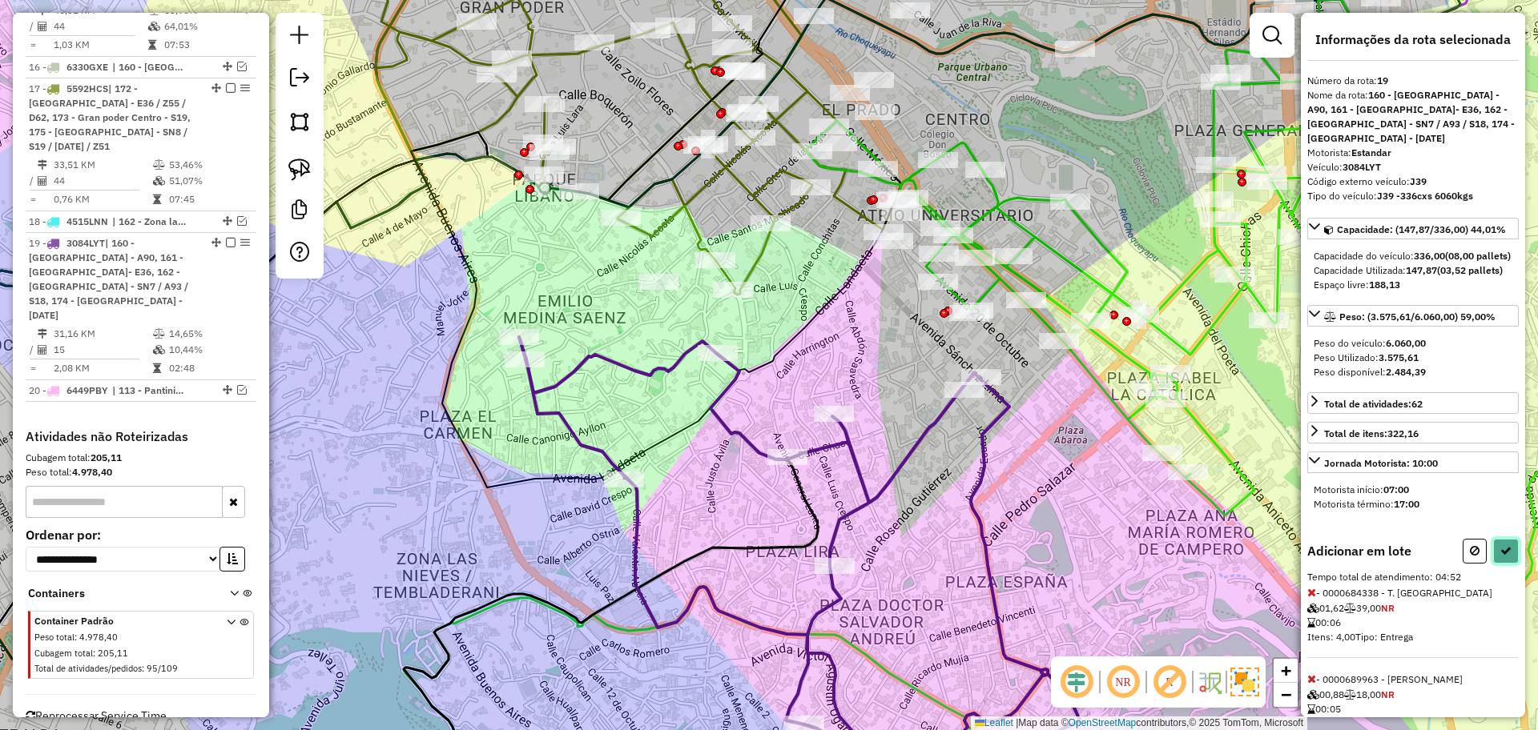
click at [1494, 564] on button at bounding box center [1506, 551] width 26 height 25
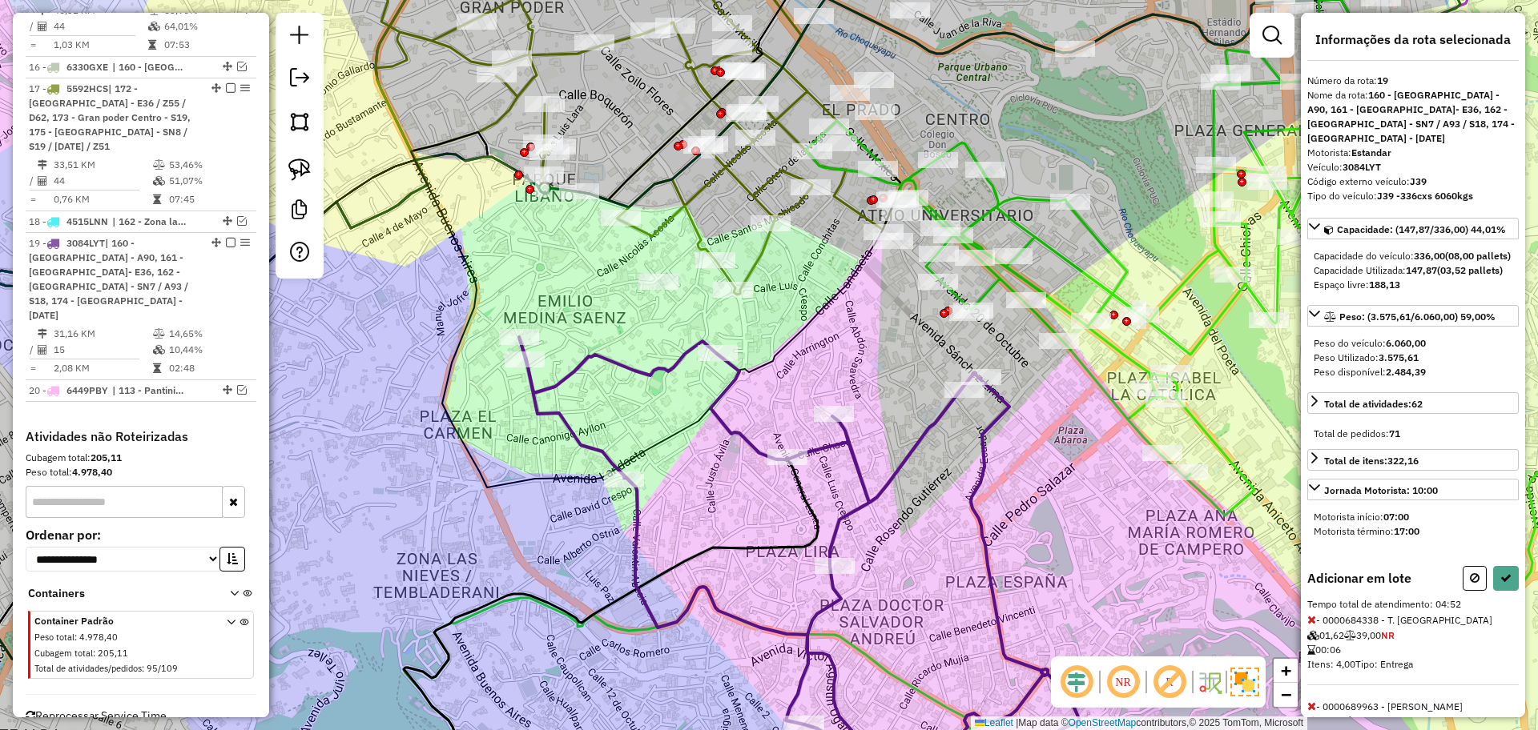
select select "**********"
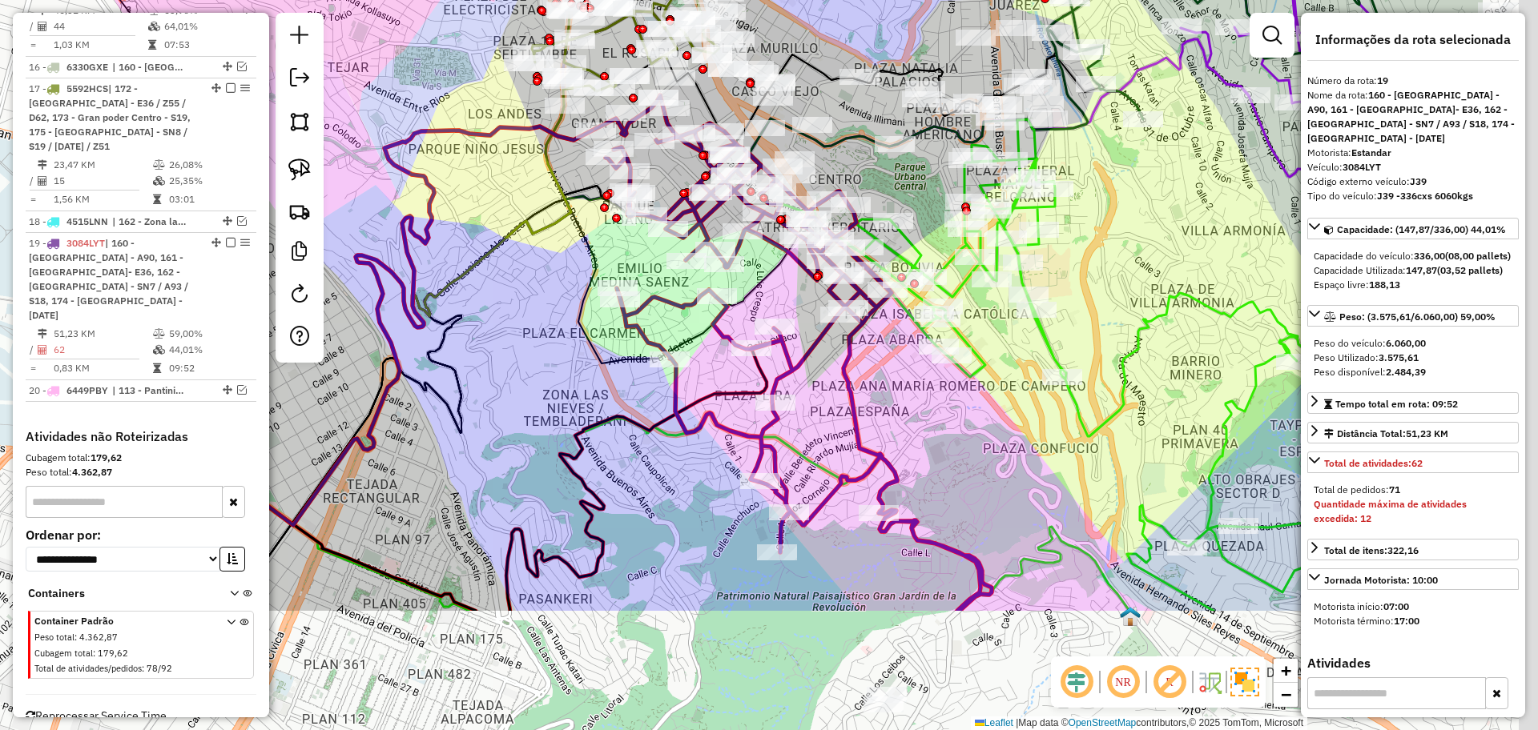
drag, startPoint x: 1272, startPoint y: 490, endPoint x: 1024, endPoint y: 262, distance: 337.2
click at [1024, 262] on div "Janela de atendimento Grade de atendimento Capacidade Transportadoras Veículos …" at bounding box center [769, 365] width 1538 height 730
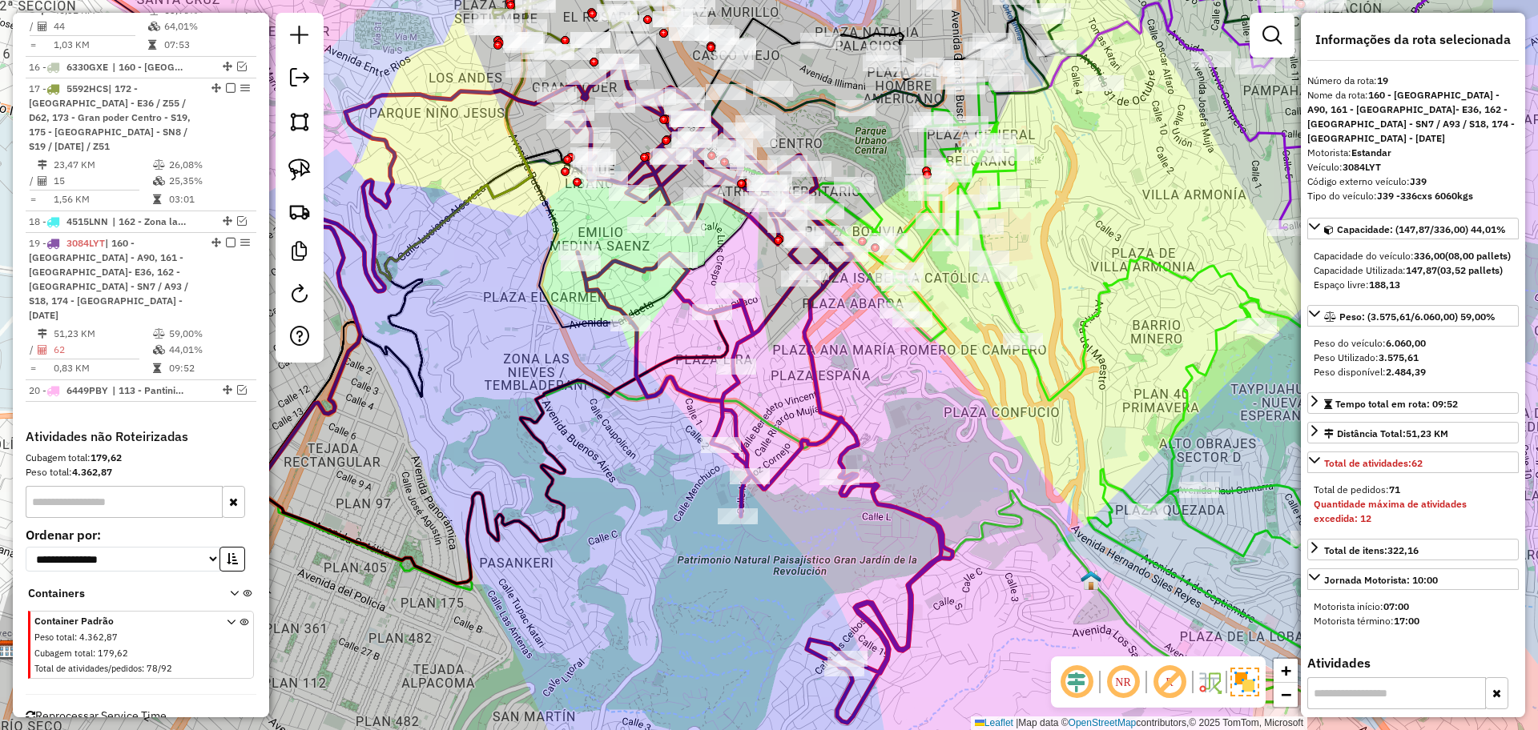
click at [796, 339] on icon at bounding box center [754, 391] width 396 height 664
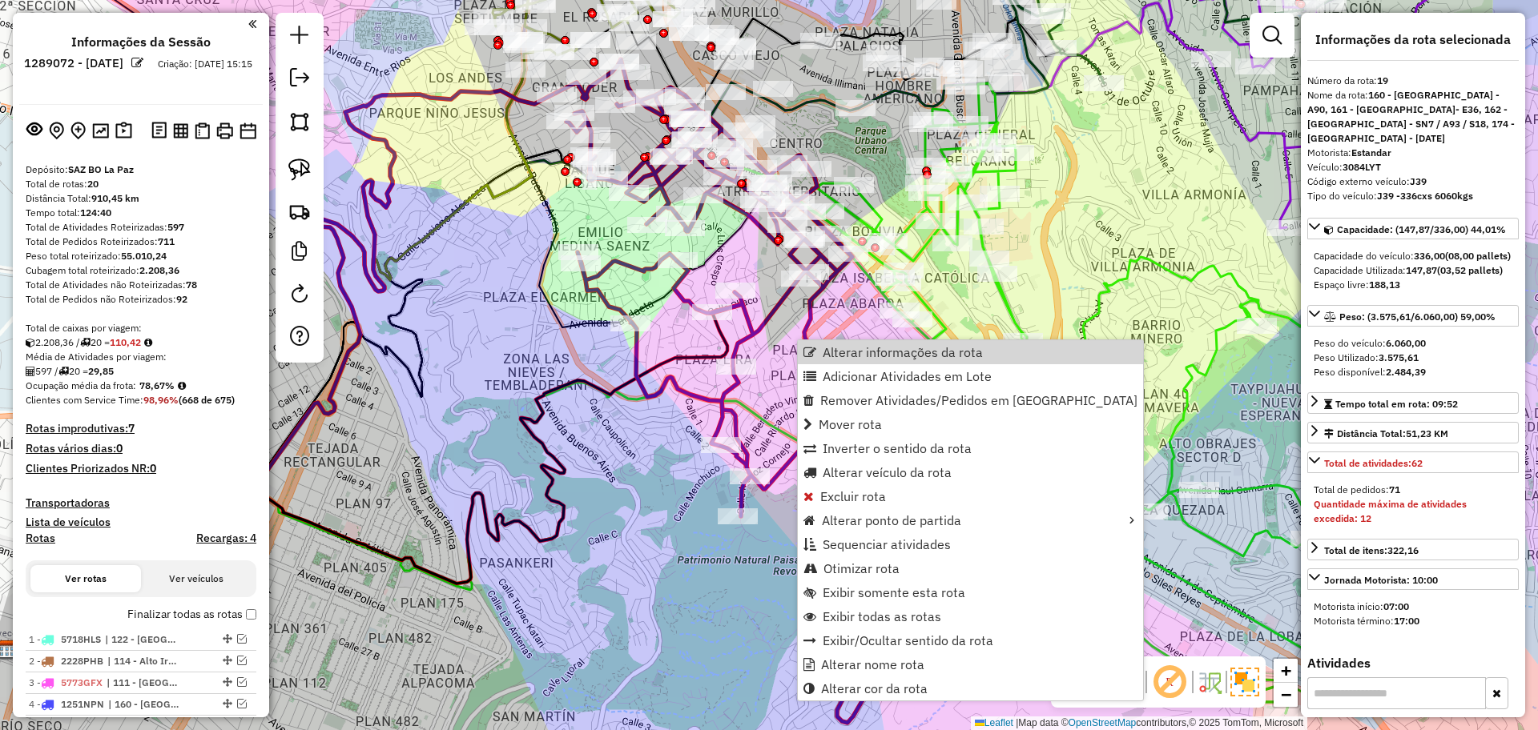
select select "**********"
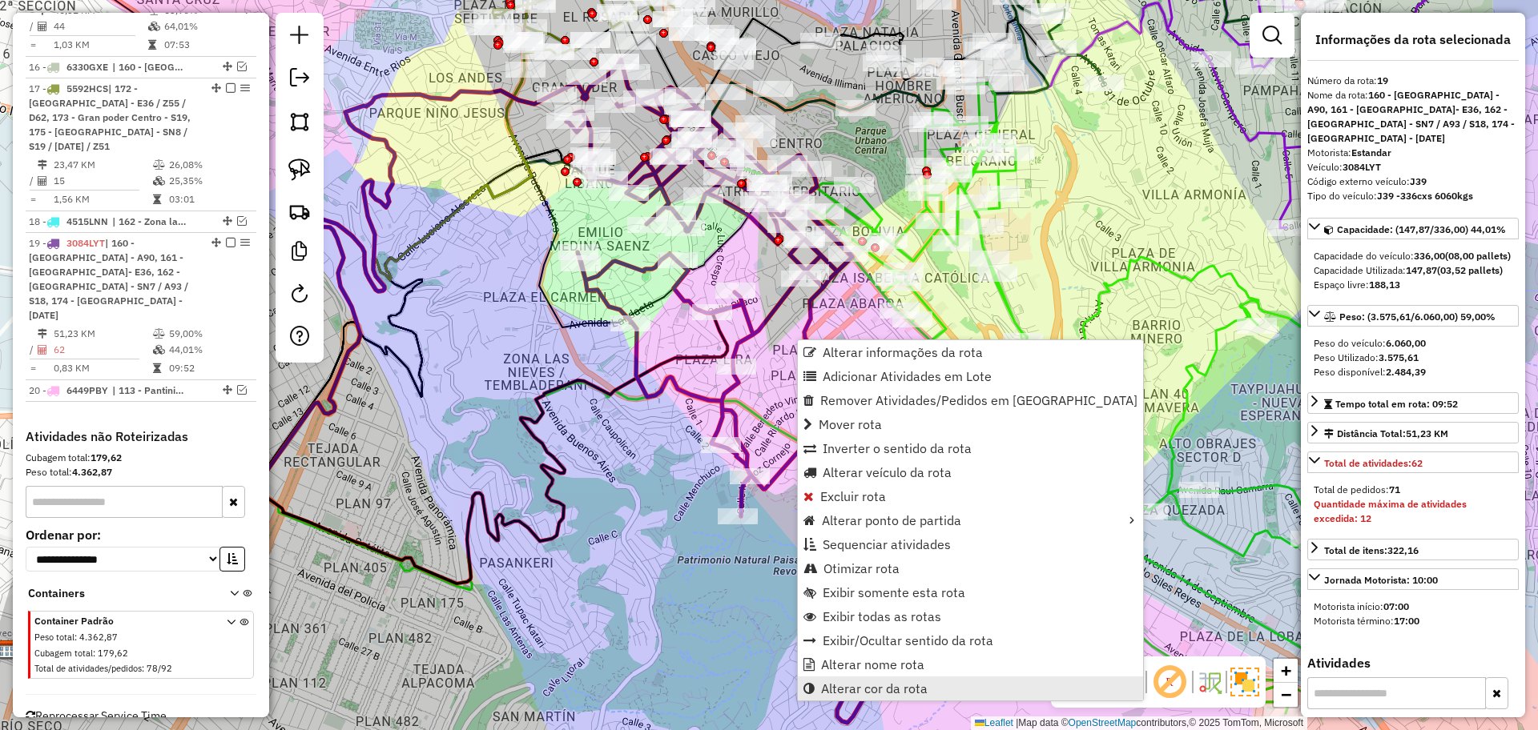
click at [894, 685] on span "Alterar cor da rota" at bounding box center [874, 688] width 107 height 13
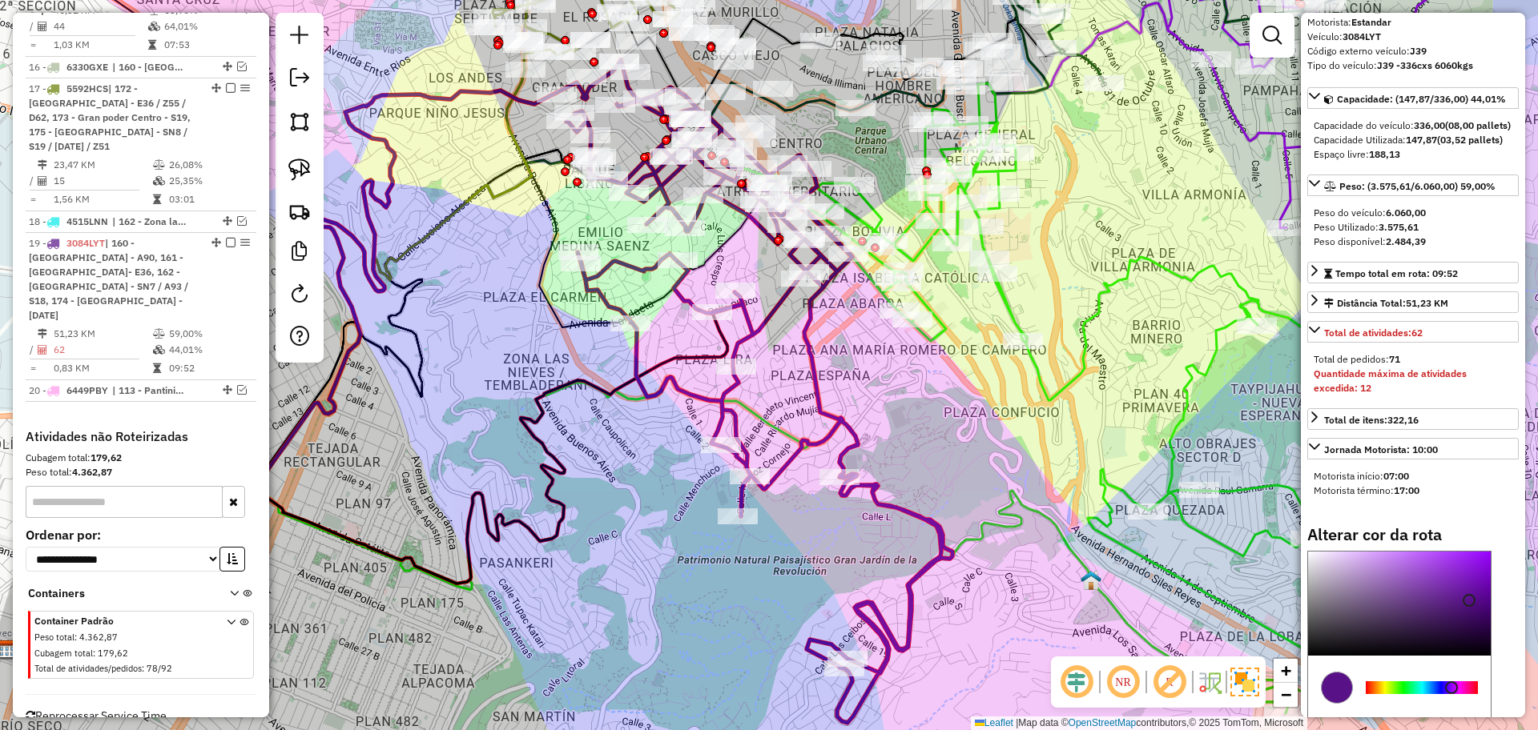
scroll to position [294, 0]
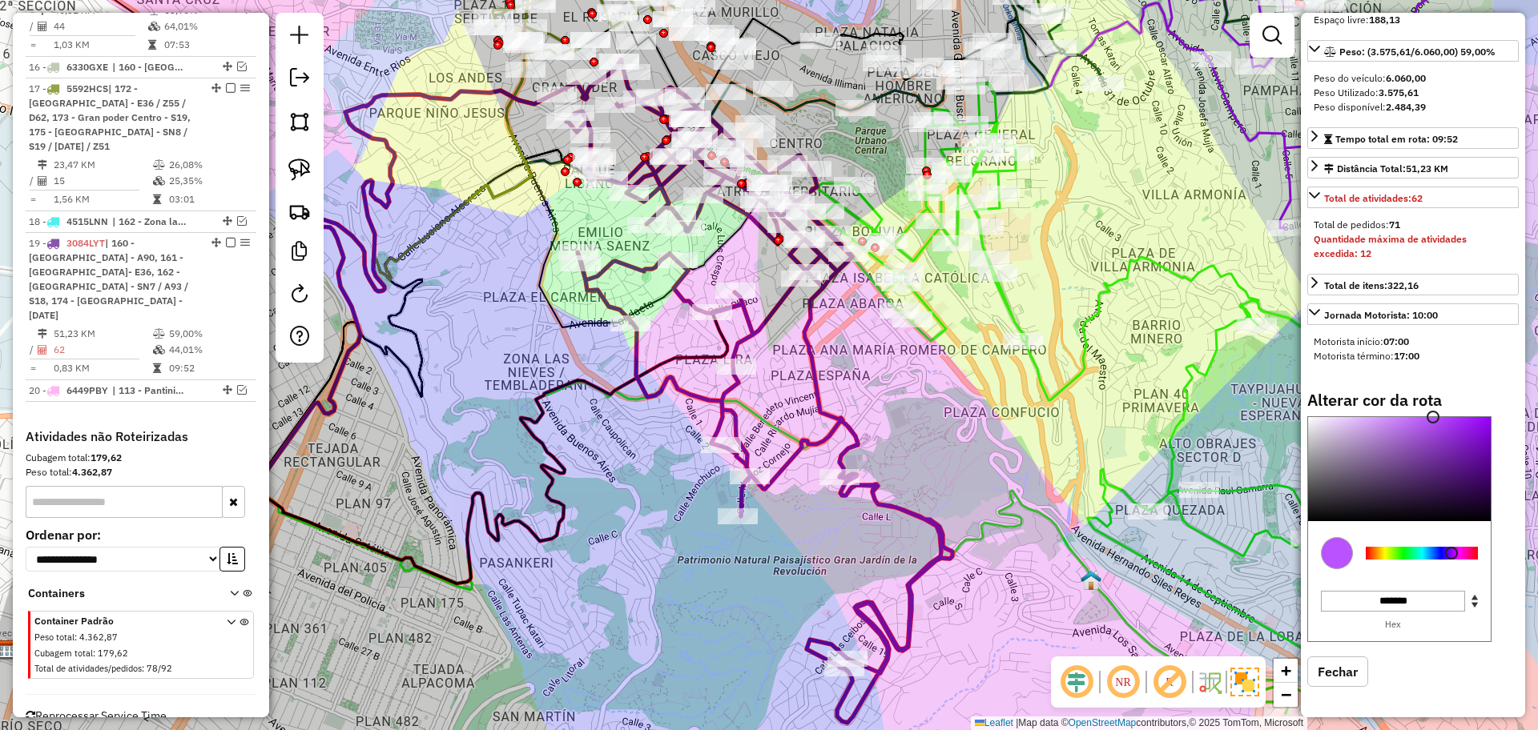
type input "*******"
drag, startPoint x: 1456, startPoint y: 451, endPoint x: 1414, endPoint y: 379, distance: 83.6
click at [1414, 379] on div "Informações da rota selecionada Número da rota: 19 Nome da rota: 160 - Plaza Li…" at bounding box center [1413, 365] width 224 height 705
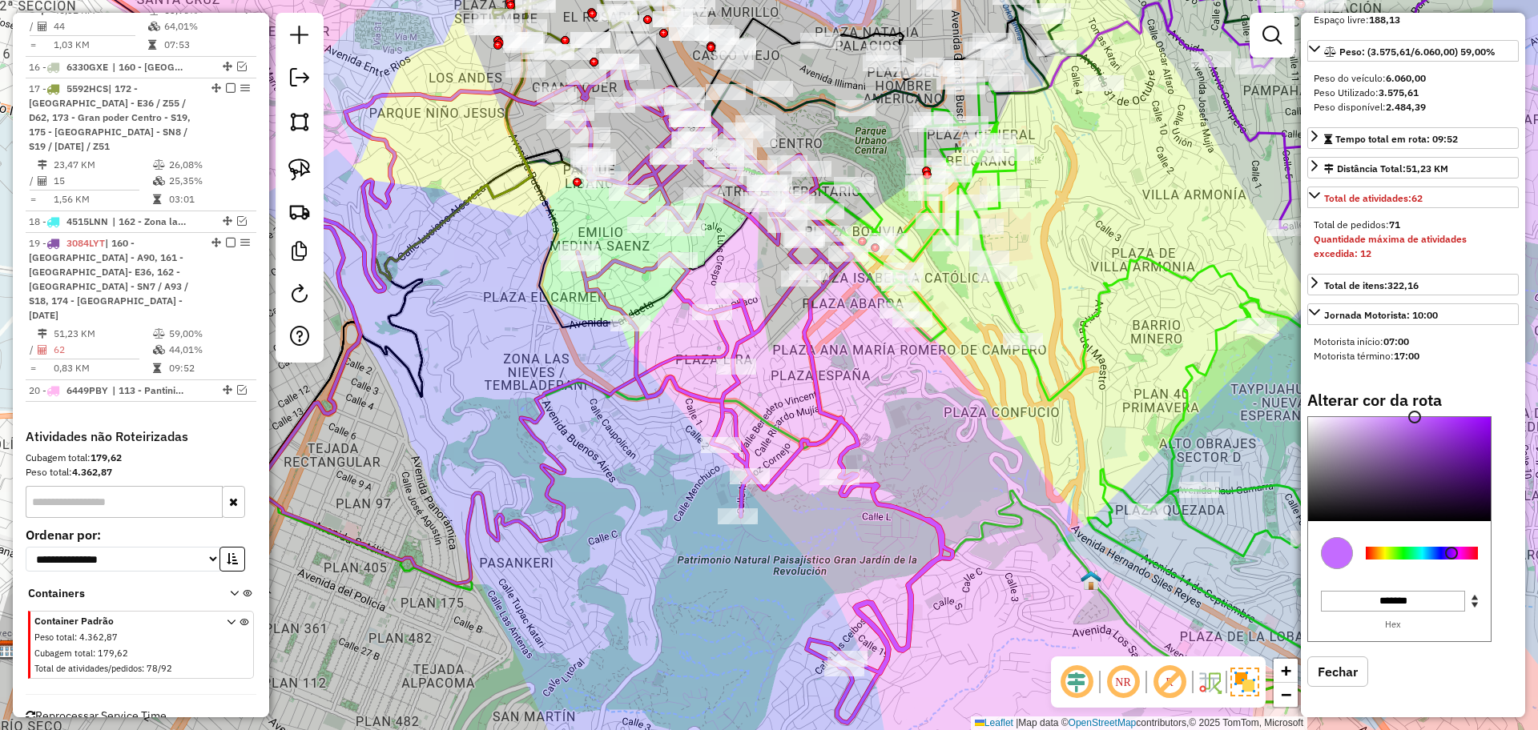
click at [971, 441] on div "Janela de atendimento Grade de atendimento Capacidade Transportadoras Veículos …" at bounding box center [769, 365] width 1538 height 730
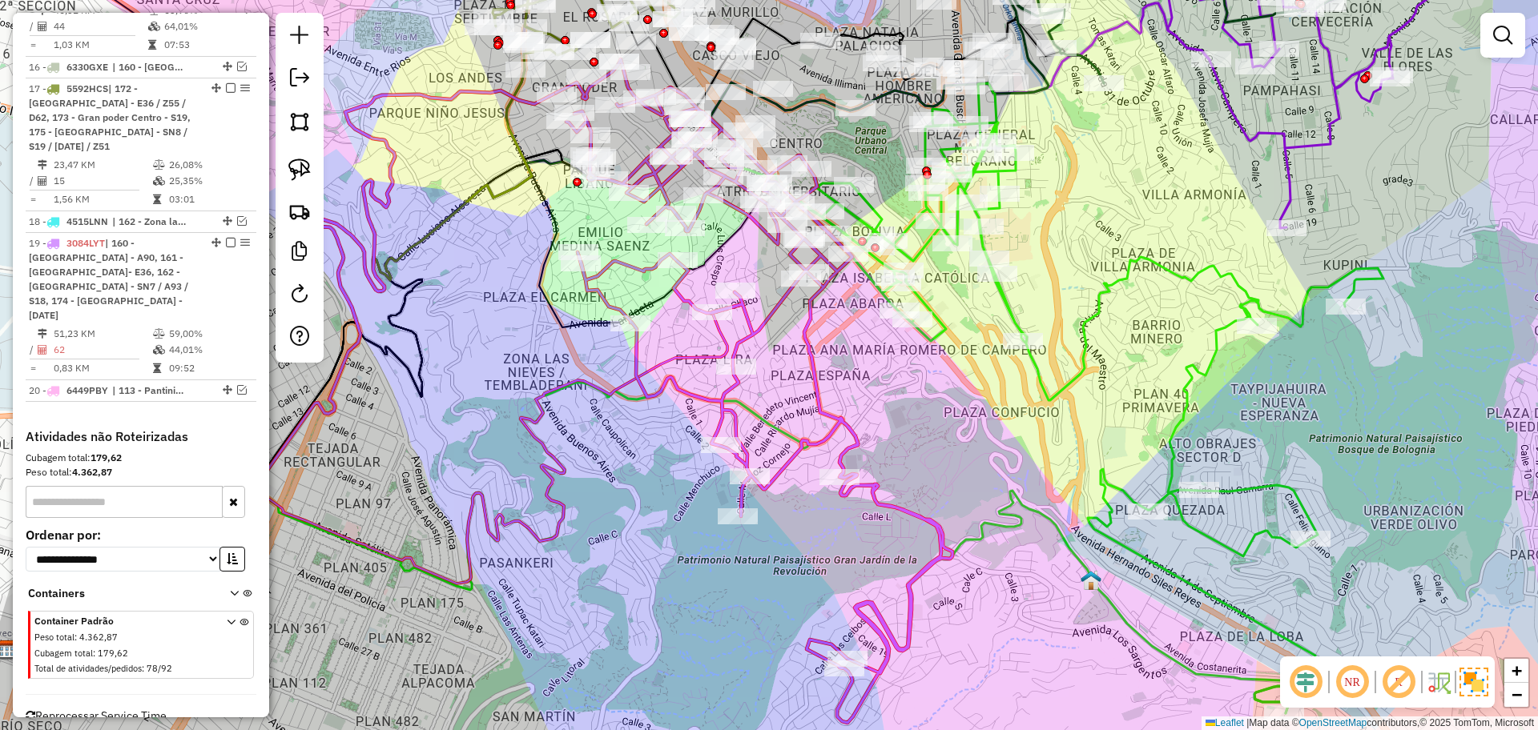
click at [1016, 310] on icon at bounding box center [1052, 398] width 662 height 630
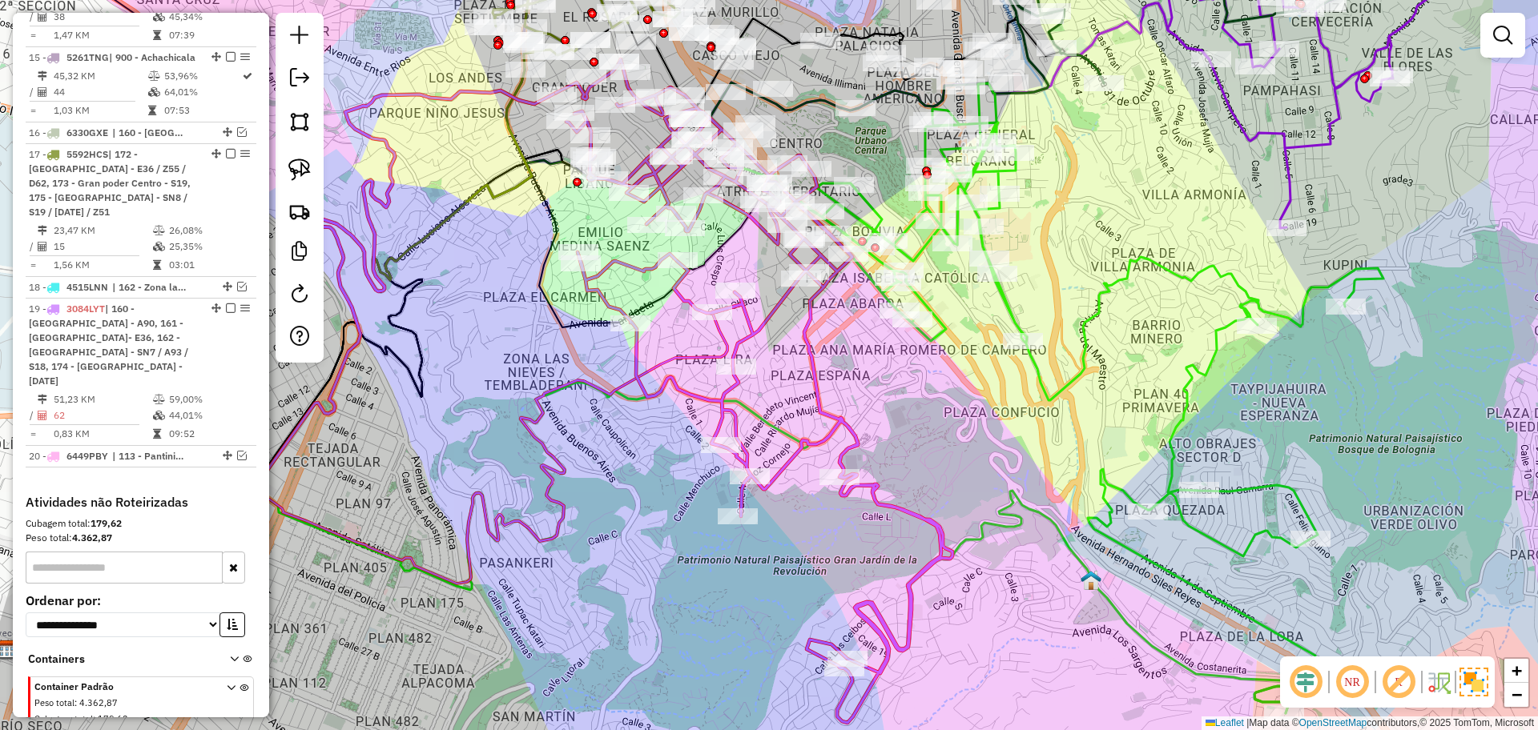
select select "**********"
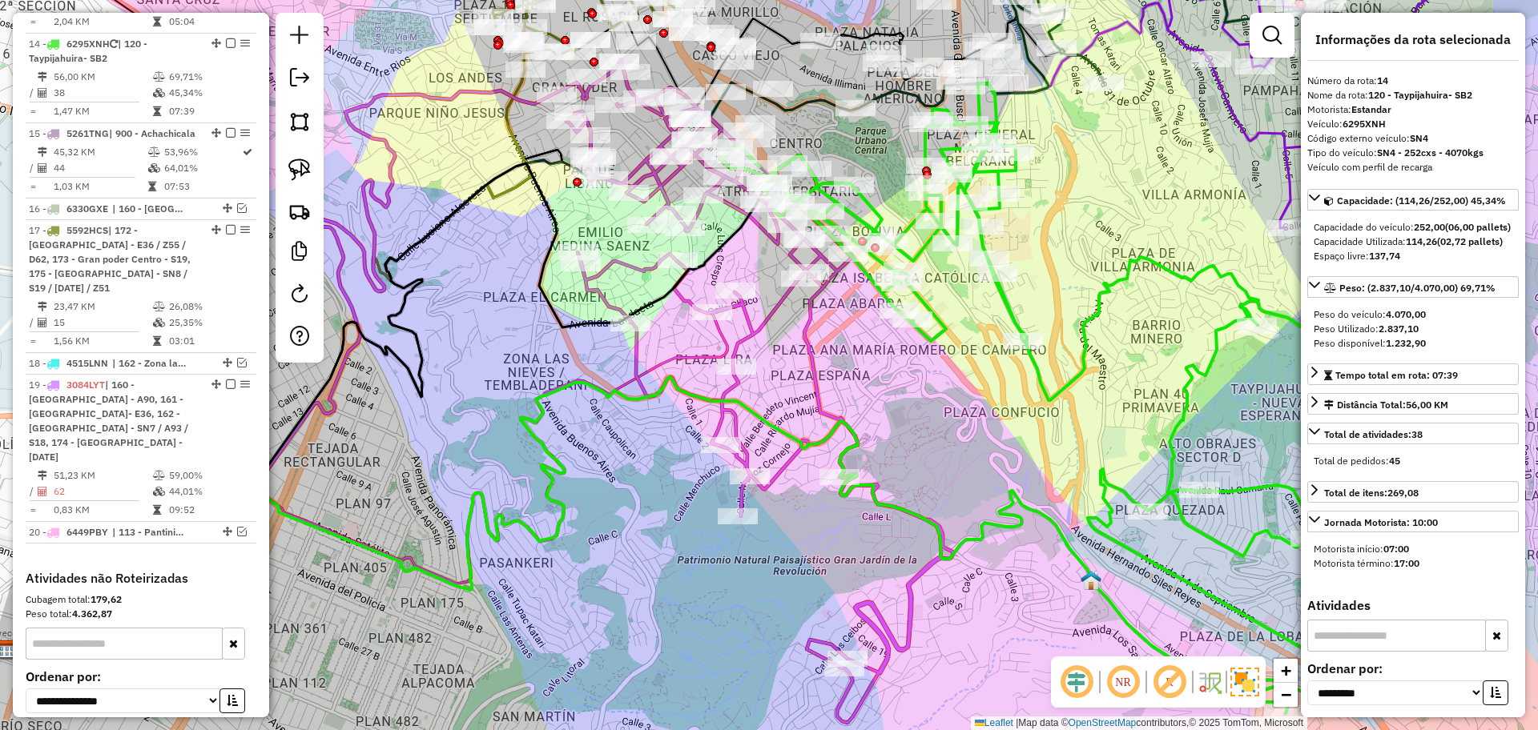
scroll to position [1102, 0]
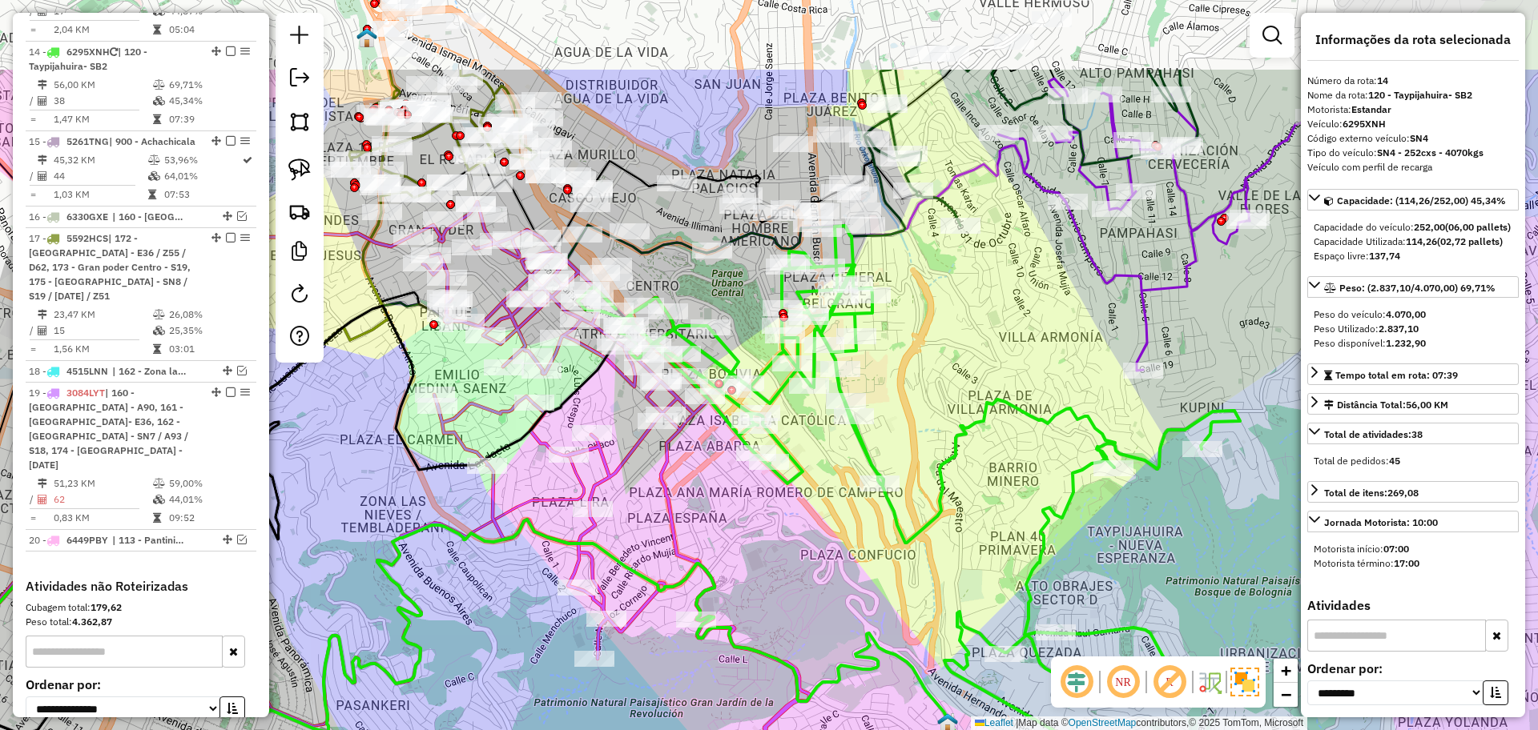
drag, startPoint x: 960, startPoint y: 408, endPoint x: 817, endPoint y: 550, distance: 202.2
click at [817, 550] on div "Janela de atendimento Grade de atendimento Capacidade Transportadoras Veículos …" at bounding box center [769, 365] width 1538 height 730
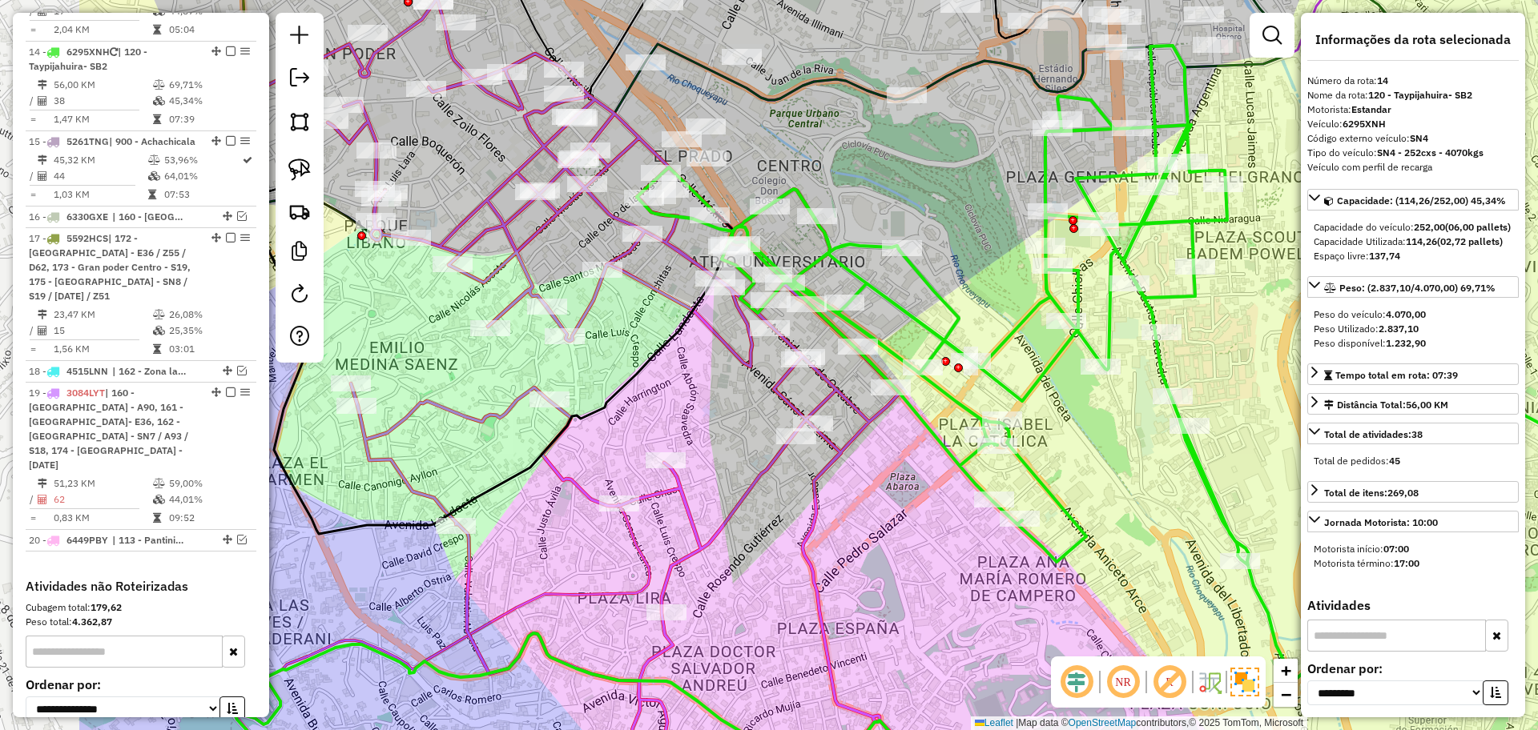
drag, startPoint x: 650, startPoint y: 514, endPoint x: 901, endPoint y: 536, distance: 252.4
click at [901, 536] on div "Janela de atendimento Grade de atendimento Capacidade Transportadoras Veículos …" at bounding box center [769, 365] width 1538 height 730
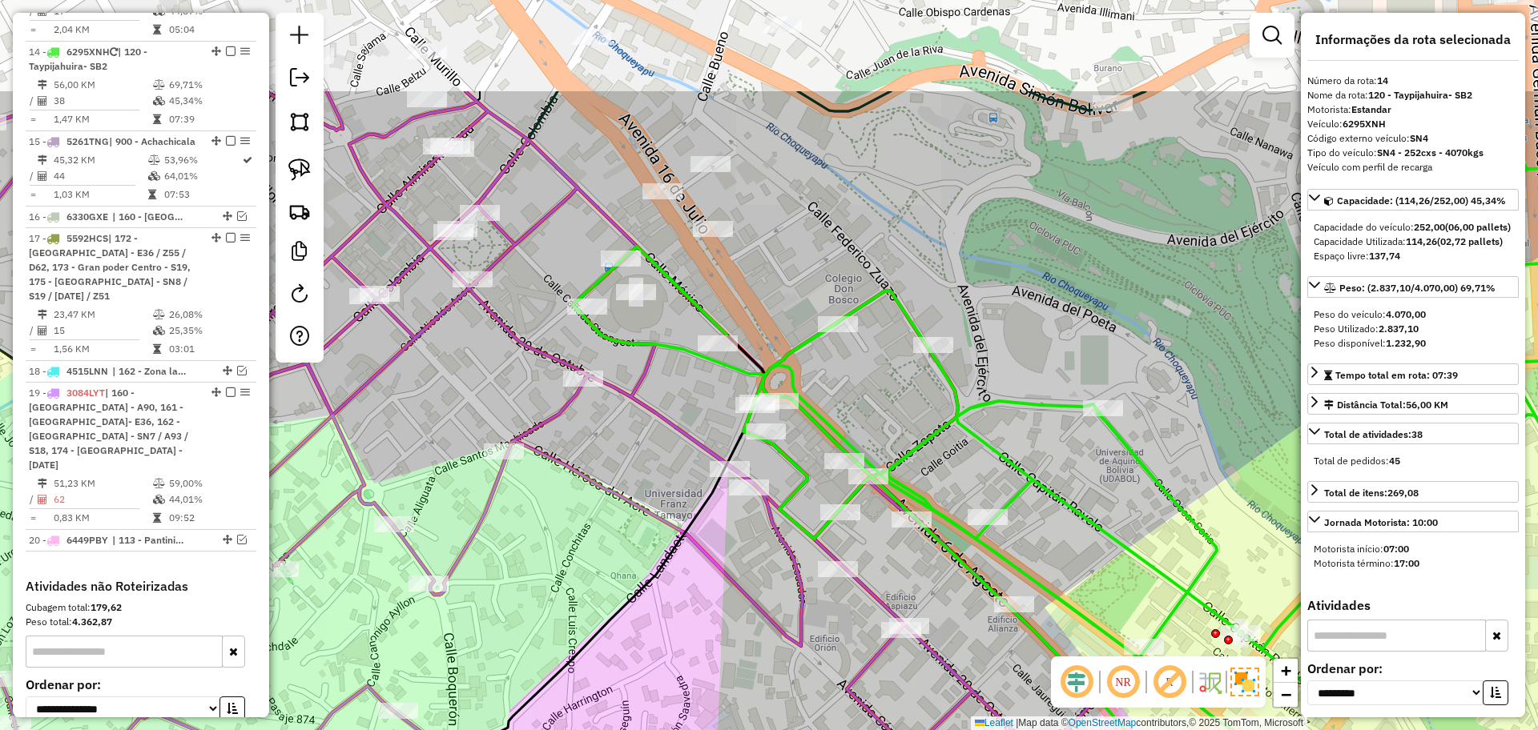
drag, startPoint x: 657, startPoint y: 151, endPoint x: 774, endPoint y: 333, distance: 216.2
click at [774, 333] on div "Janela de atendimento Grade de atendimento Capacidade Transportadoras Veículos …" at bounding box center [769, 365] width 1538 height 730
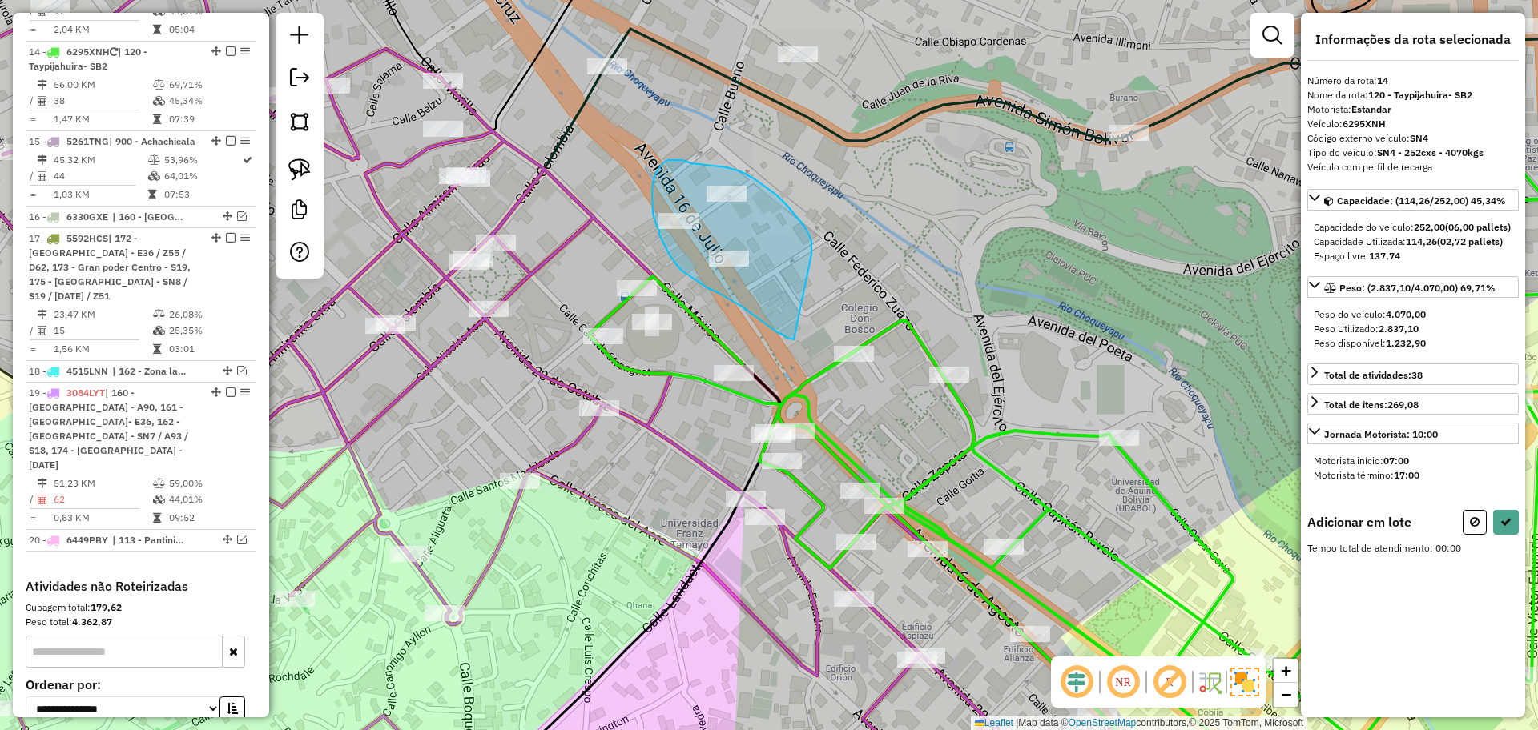
drag, startPoint x: 811, startPoint y: 255, endPoint x: 794, endPoint y: 340, distance: 86.7
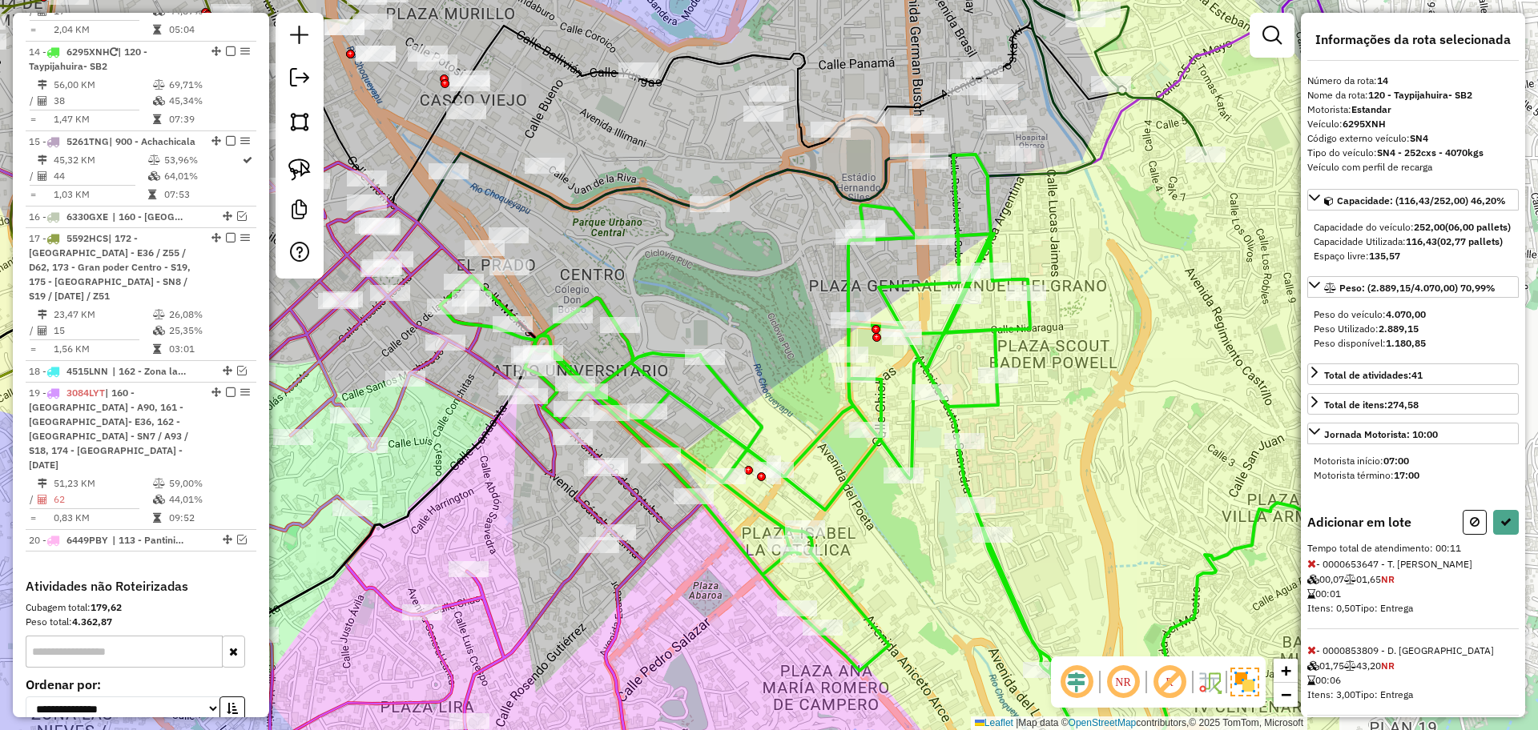
drag, startPoint x: 1076, startPoint y: 258, endPoint x: 724, endPoint y: 271, distance: 352.6
click at [724, 271] on div "Janela de atendimento Grade de atendimento Capacidade Transportadoras Veículos …" at bounding box center [769, 365] width 1538 height 730
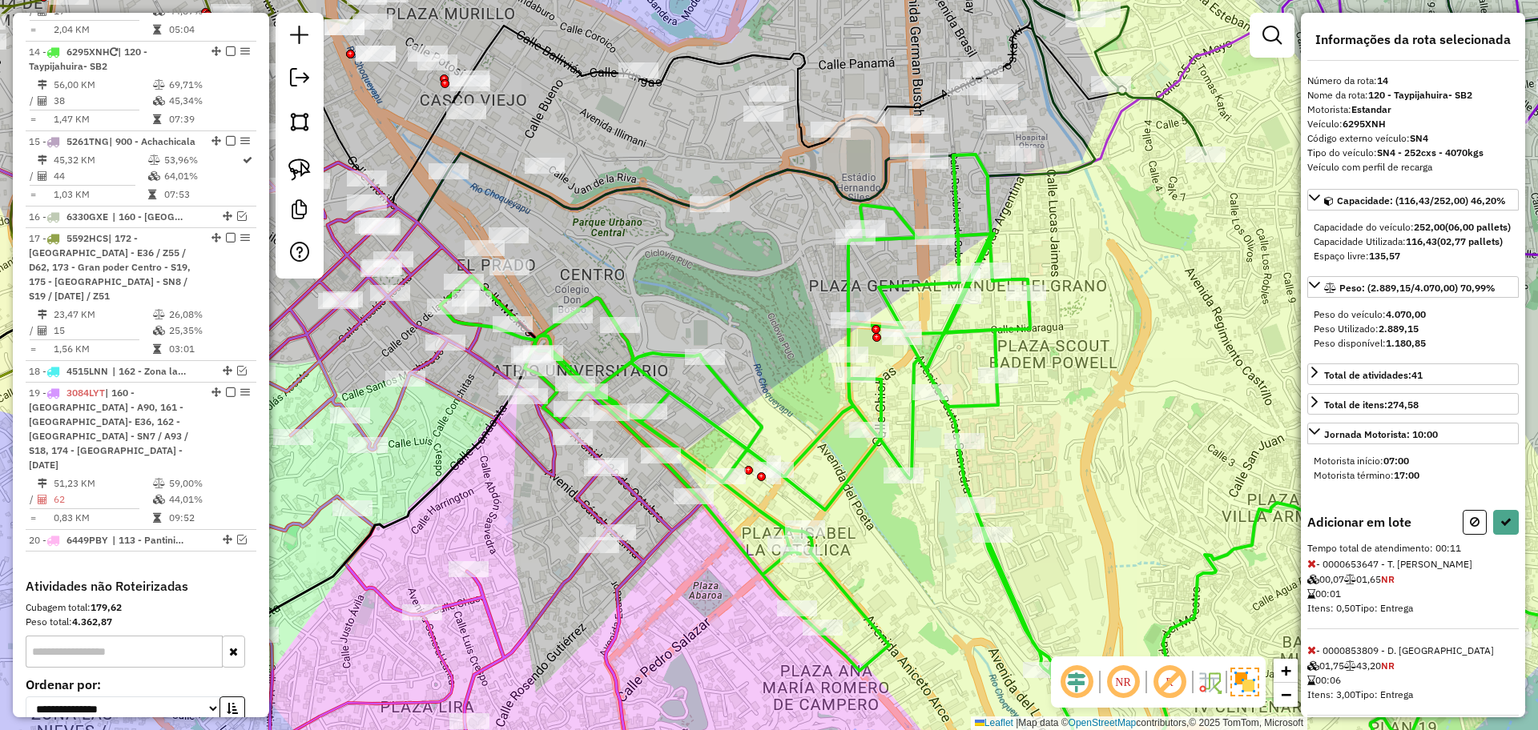
click at [1485, 535] on div at bounding box center [1490, 522] width 56 height 25
click at [1493, 535] on button at bounding box center [1506, 522] width 26 height 25
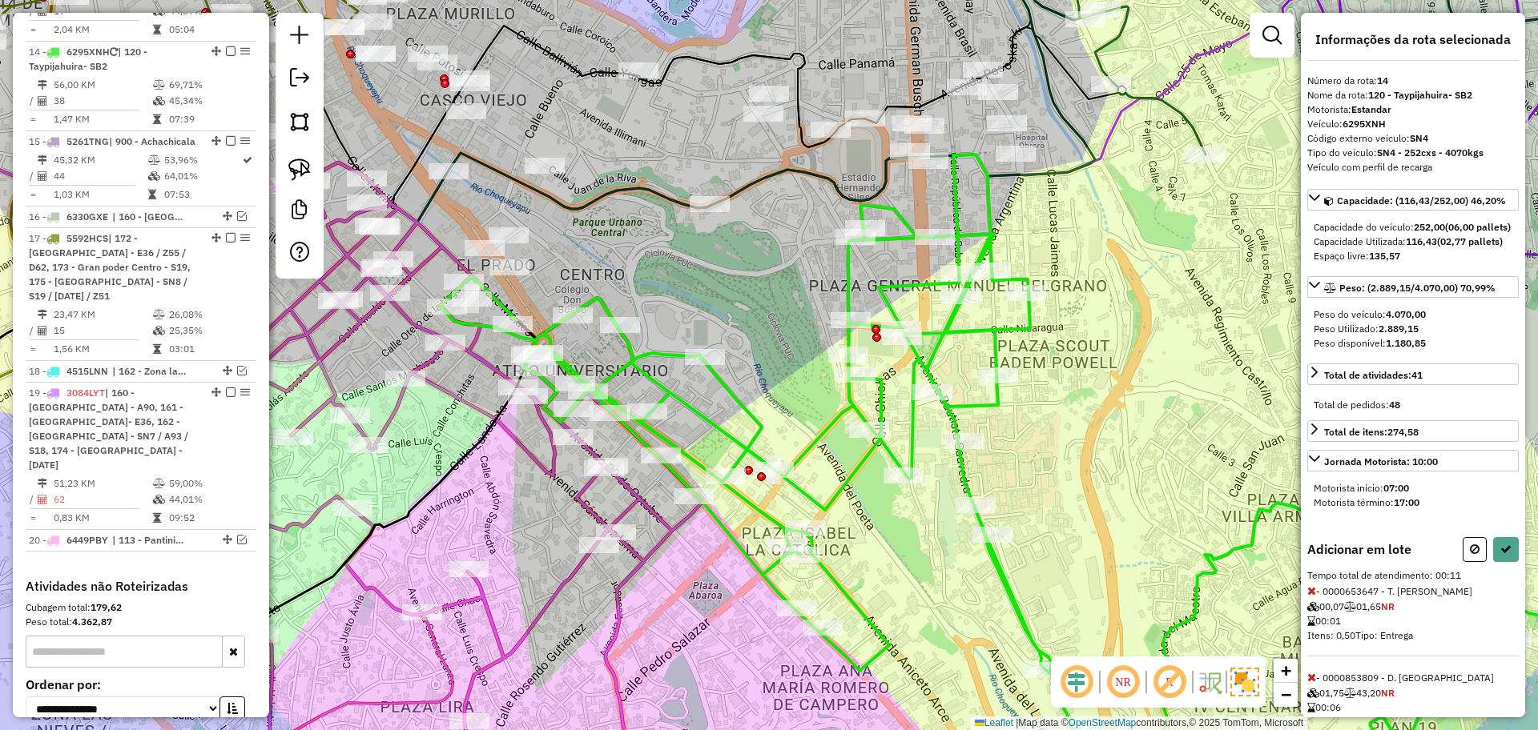
select select "**********"
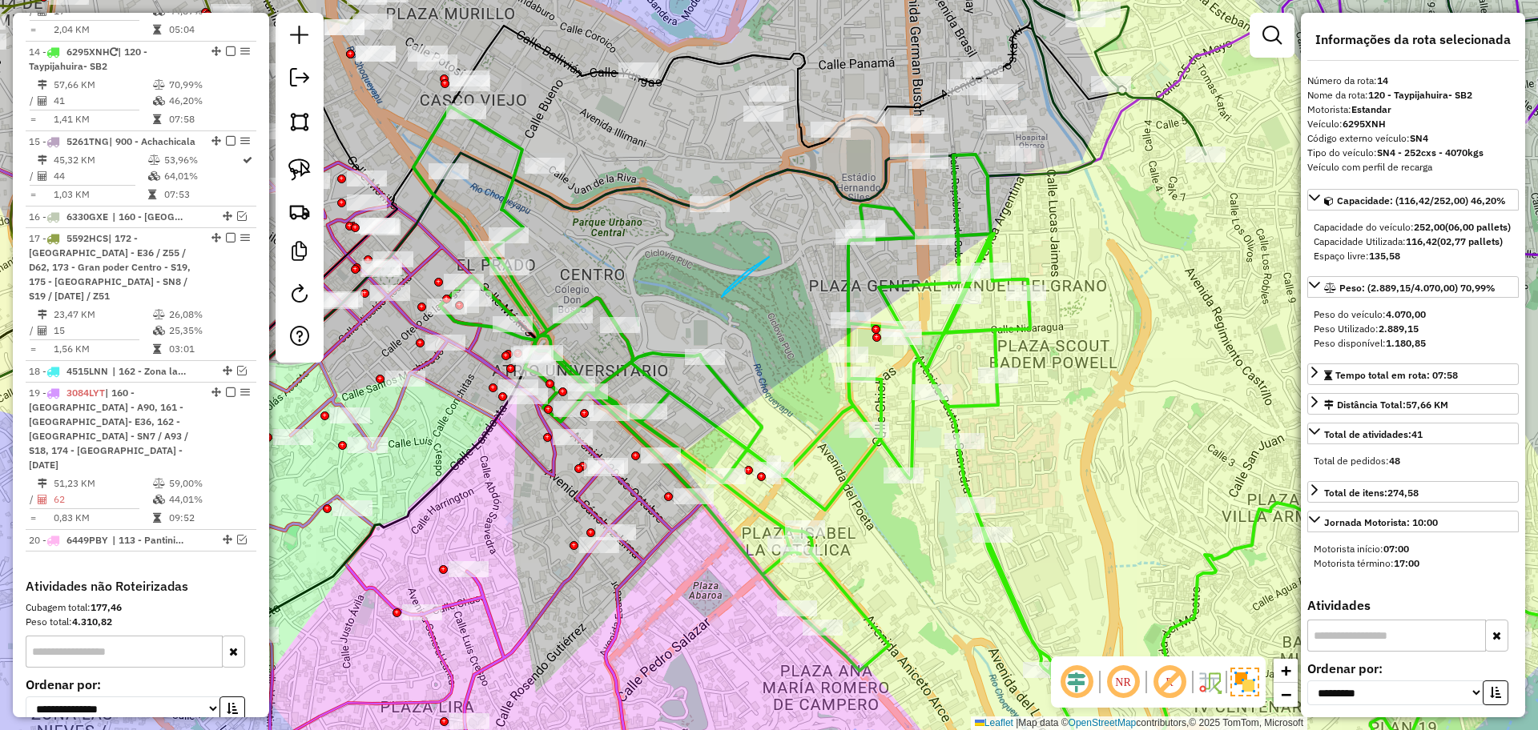
drag, startPoint x: 722, startPoint y: 298, endPoint x: 837, endPoint y: 220, distance: 139.1
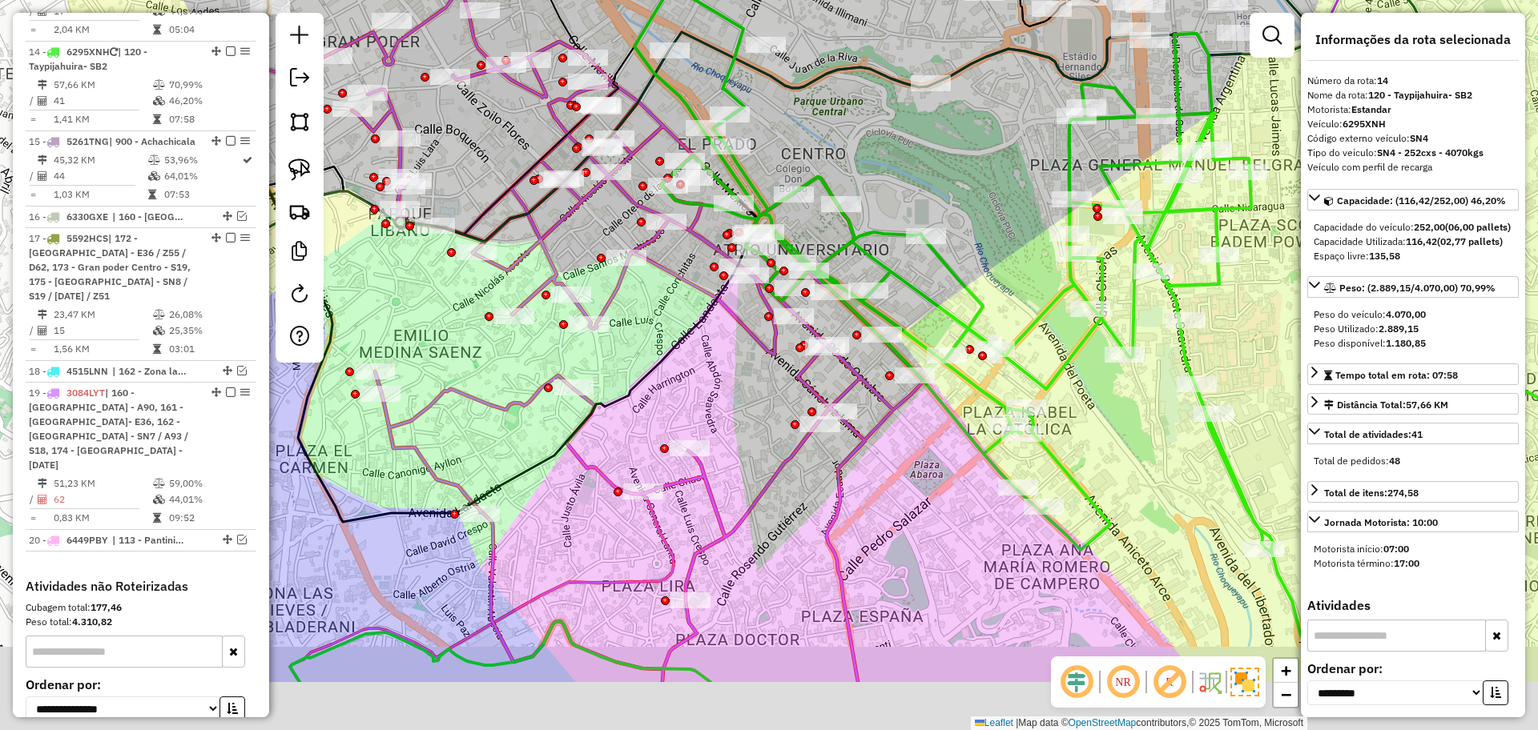
drag, startPoint x: 706, startPoint y: 291, endPoint x: 977, endPoint y: 153, distance: 304.4
click at [976, 153] on div "Janela de atendimento Grade de atendimento Capacidade Transportadoras Veículos …" at bounding box center [769, 365] width 1538 height 730
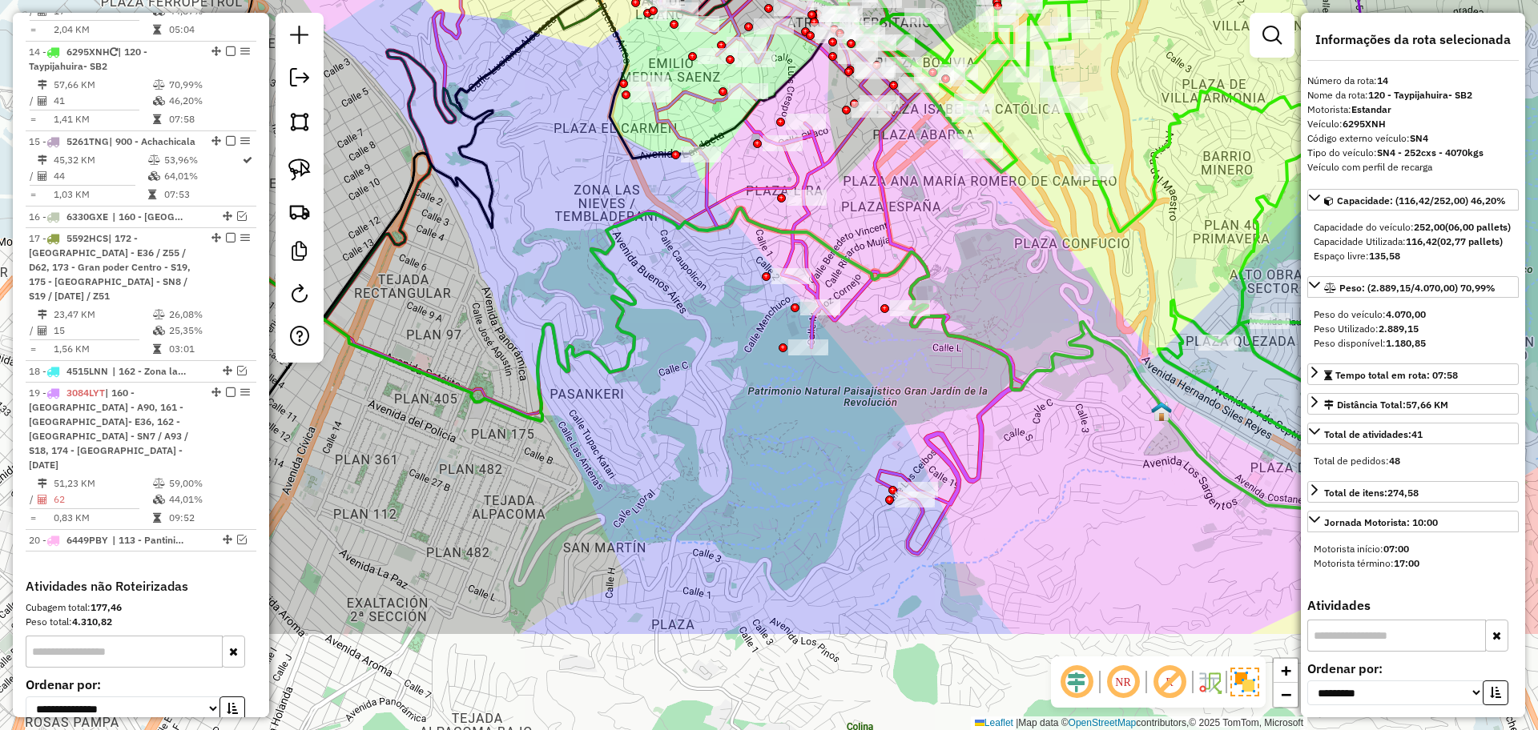
drag, startPoint x: 1024, startPoint y: 498, endPoint x: 960, endPoint y: 200, distance: 304.6
click at [960, 200] on div "Janela de atendimento Grade de atendimento Capacidade Transportadoras Veículos …" at bounding box center [769, 365] width 1538 height 730
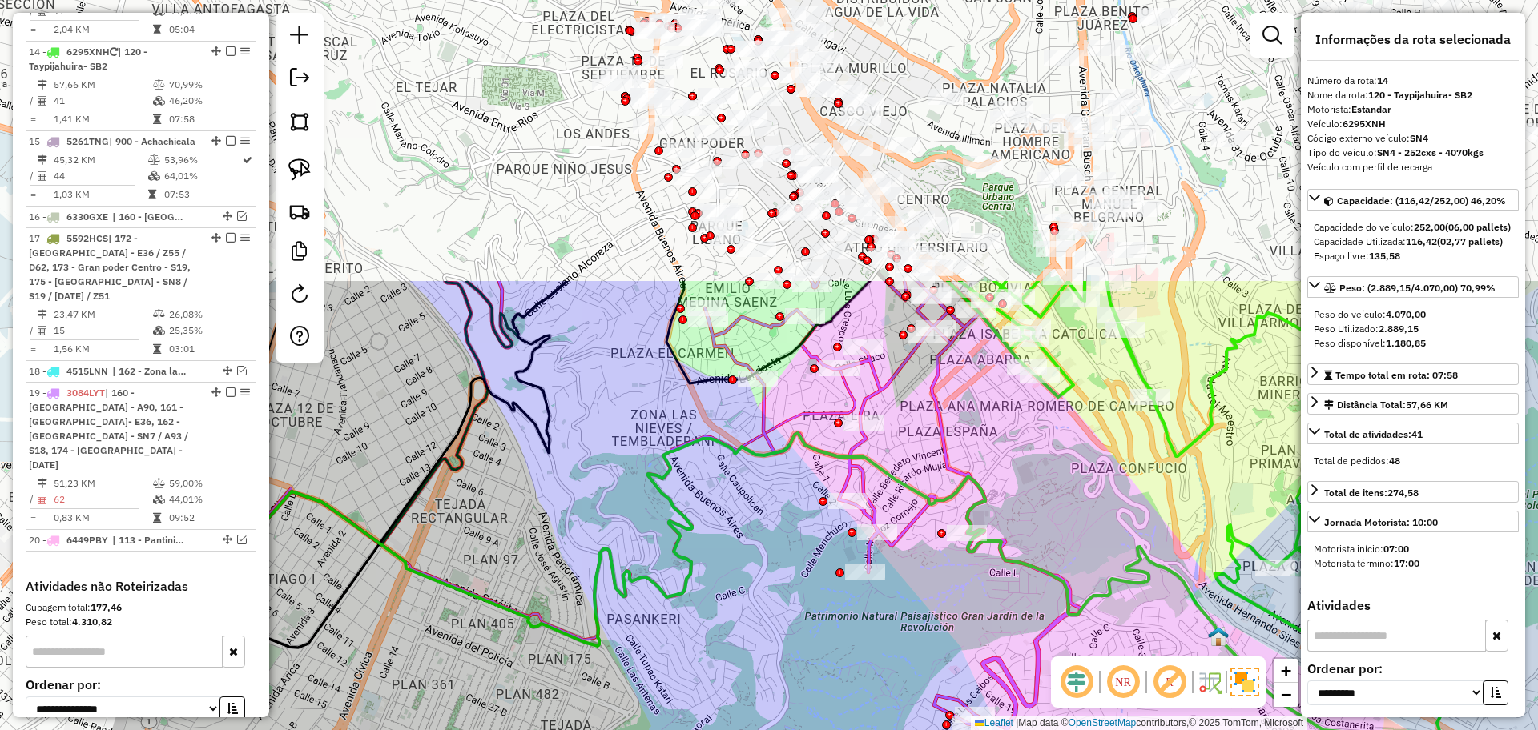
drag, startPoint x: 967, startPoint y: 178, endPoint x: 1044, endPoint y: 566, distance: 395.8
click at [1044, 566] on div "Janela de atendimento Grade de atendimento Capacidade Transportadoras Veículos …" at bounding box center [769, 365] width 1538 height 730
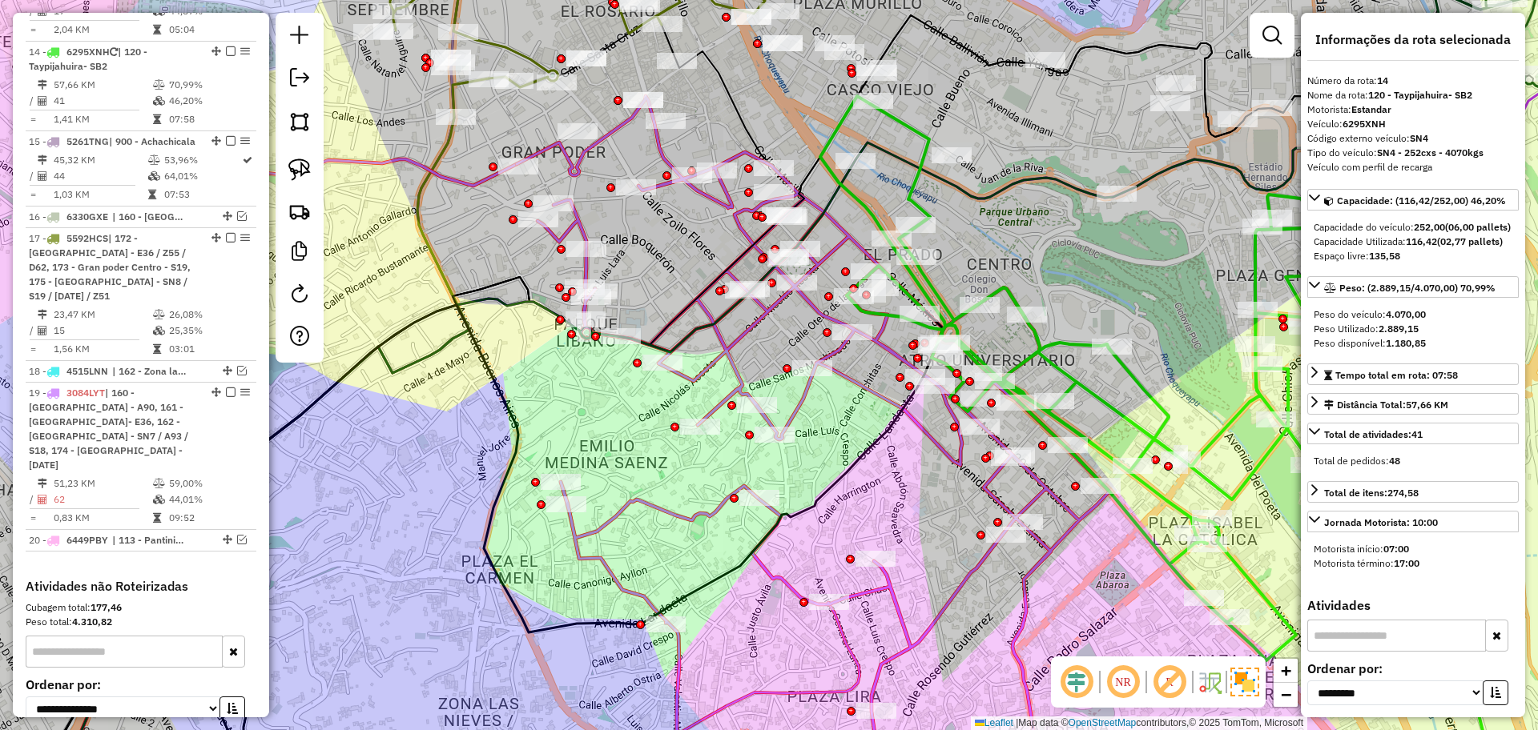
click at [629, 30] on icon at bounding box center [577, 7] width 375 height 160
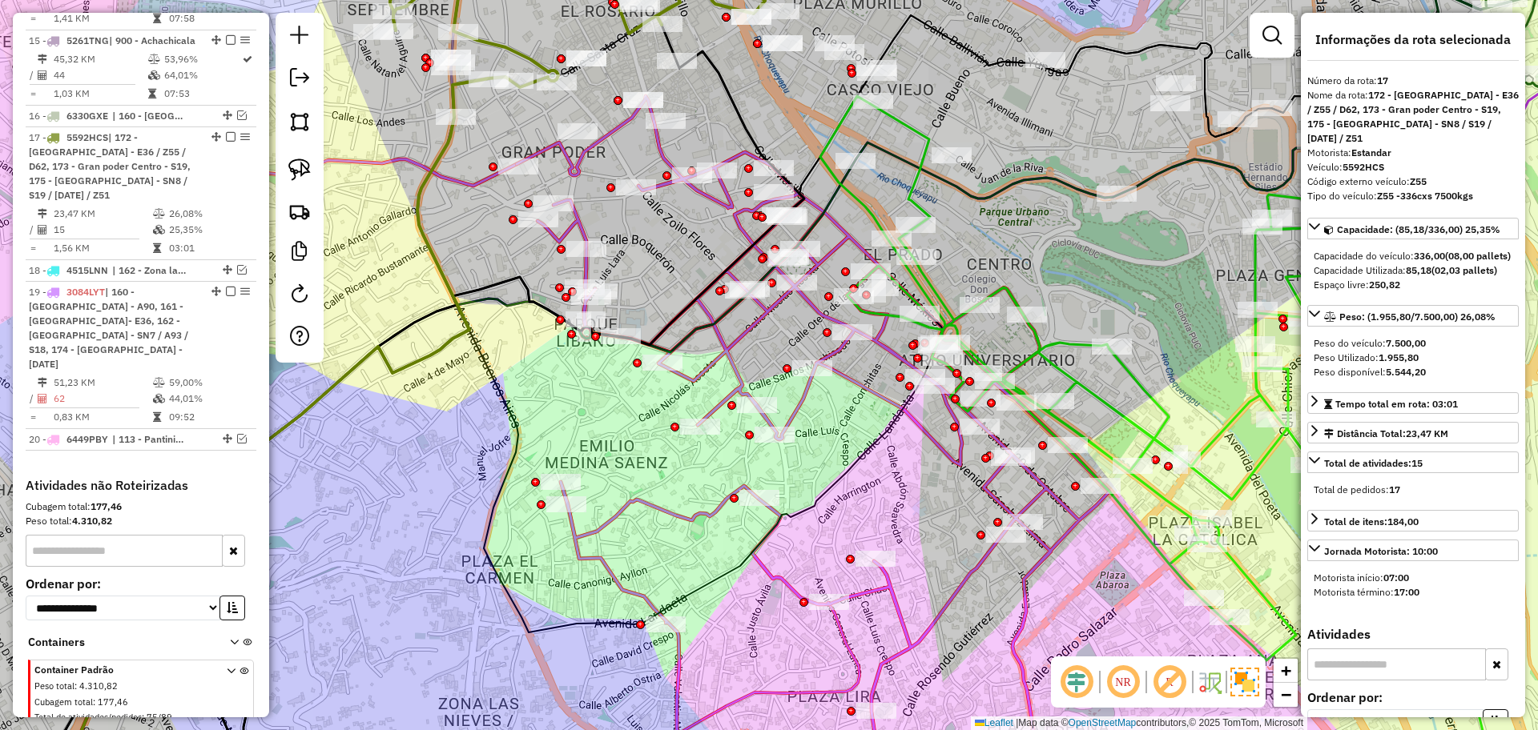
scroll to position [1252, 0]
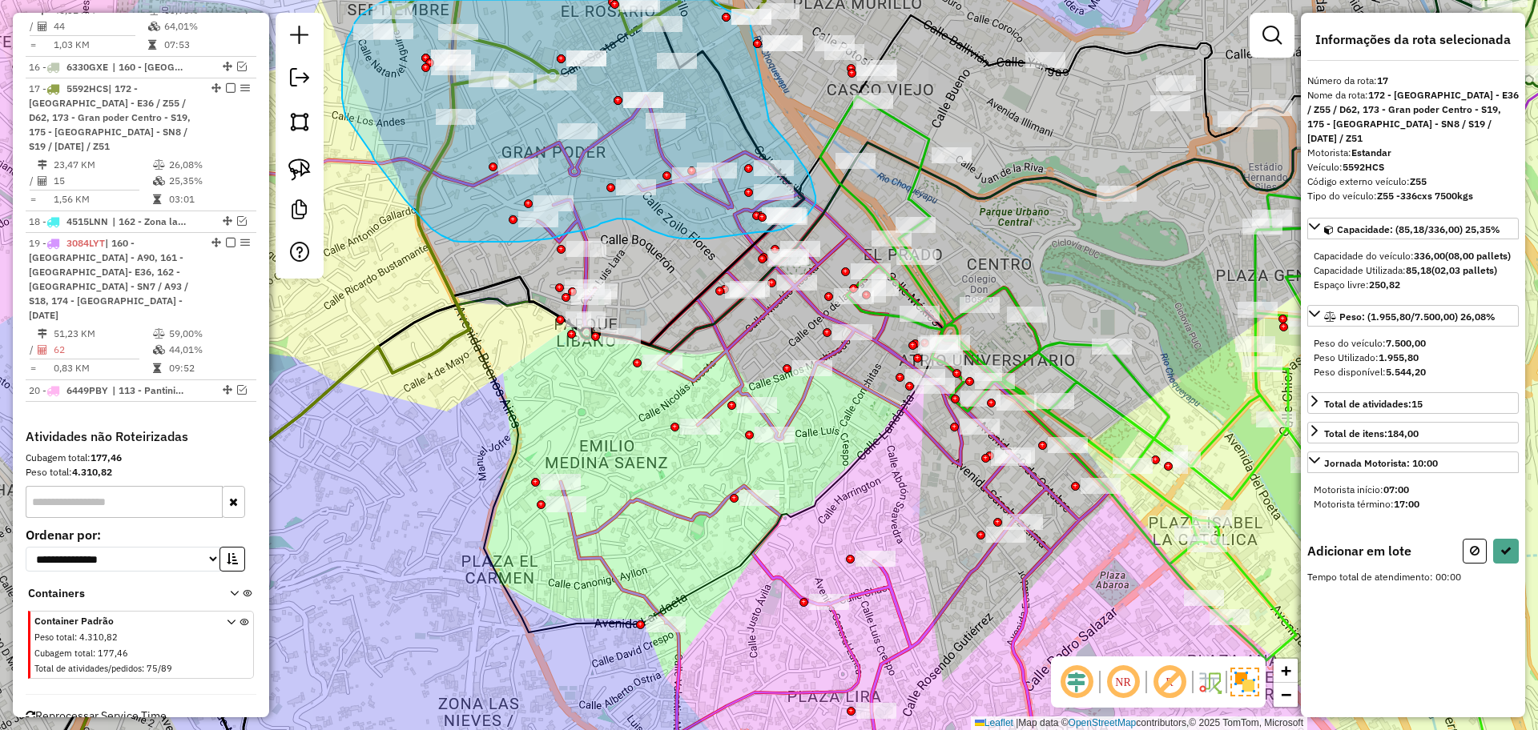
click at [749, 18] on div "Janela de atendimento Grade de atendimento Capacidade Transportadoras Veículos …" at bounding box center [769, 365] width 1538 height 730
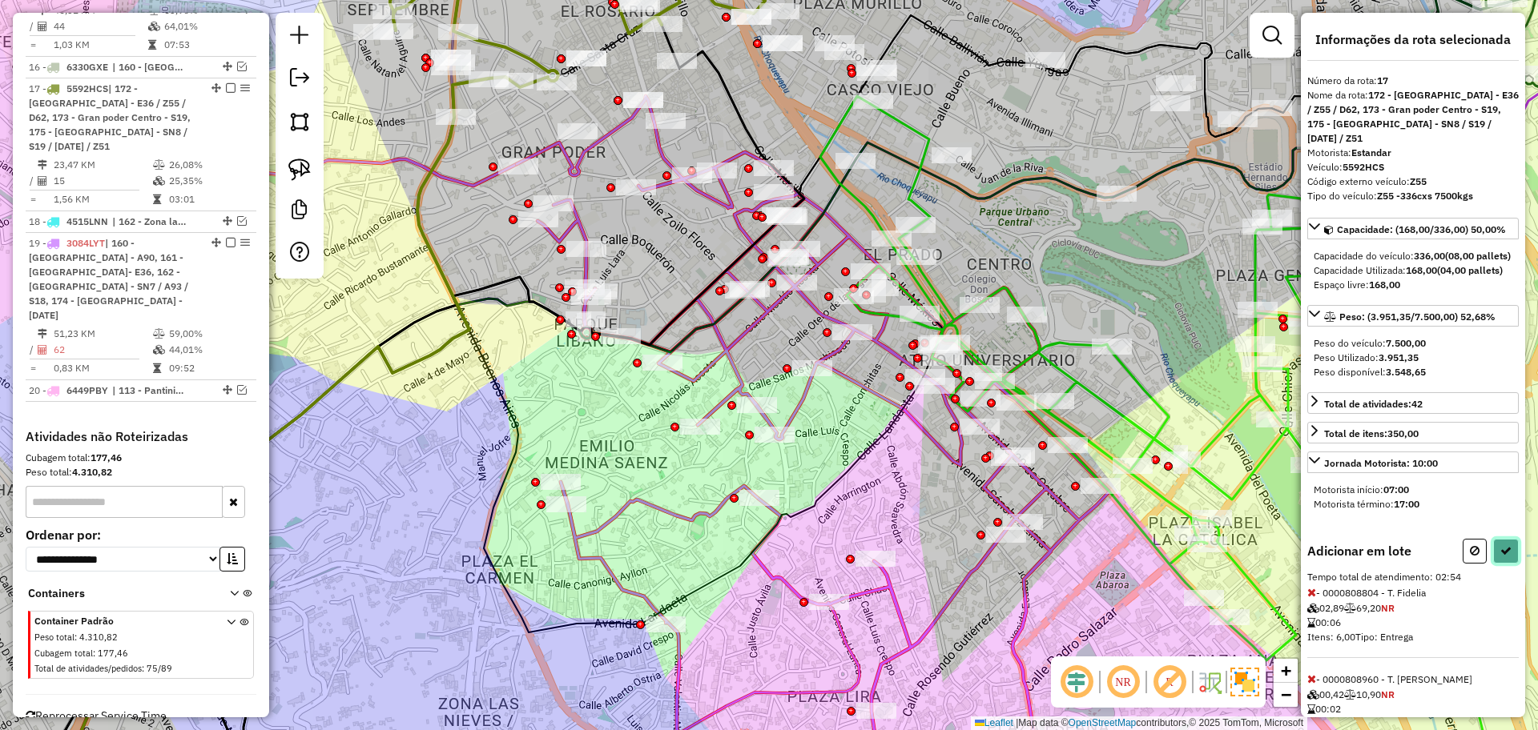
click at [1503, 564] on button at bounding box center [1506, 551] width 26 height 25
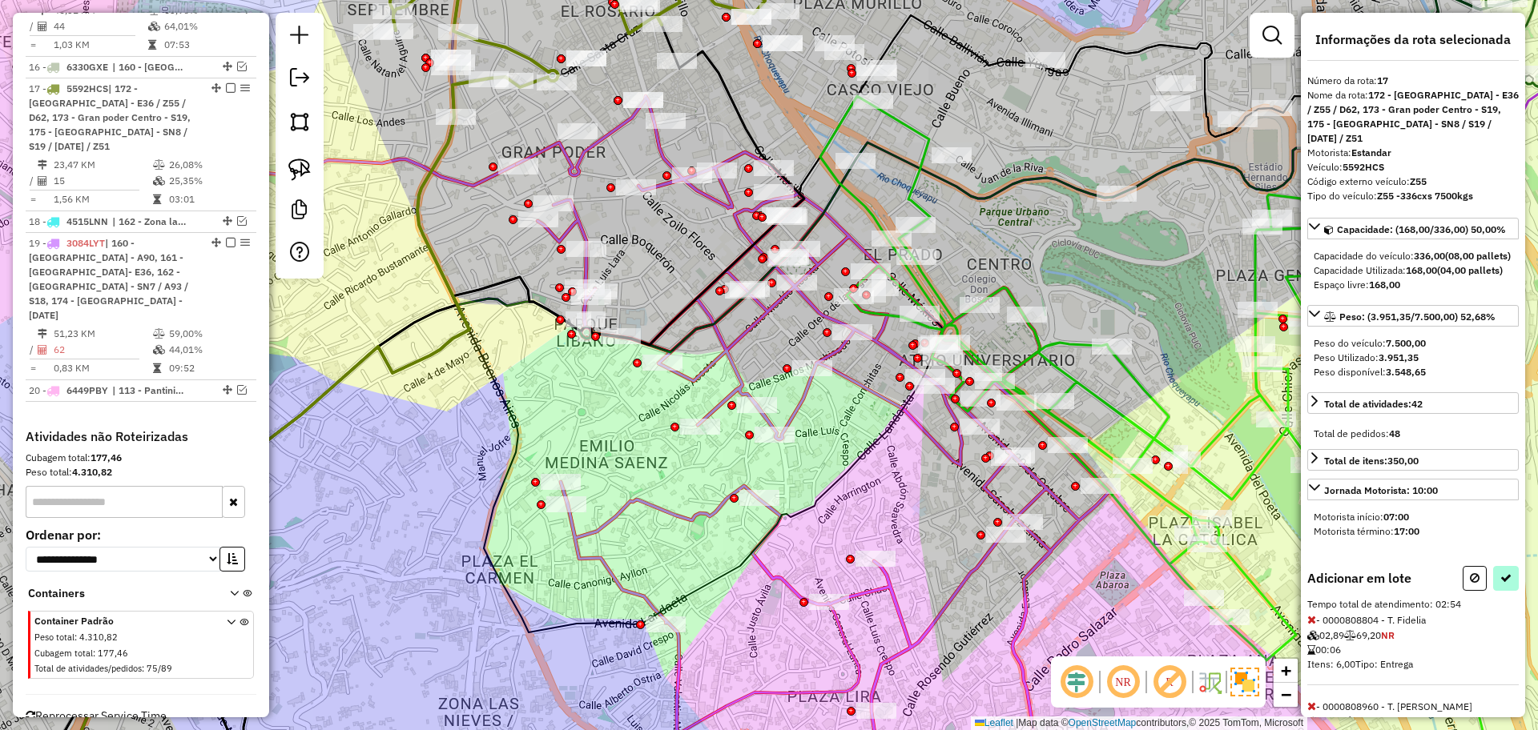
select select "**********"
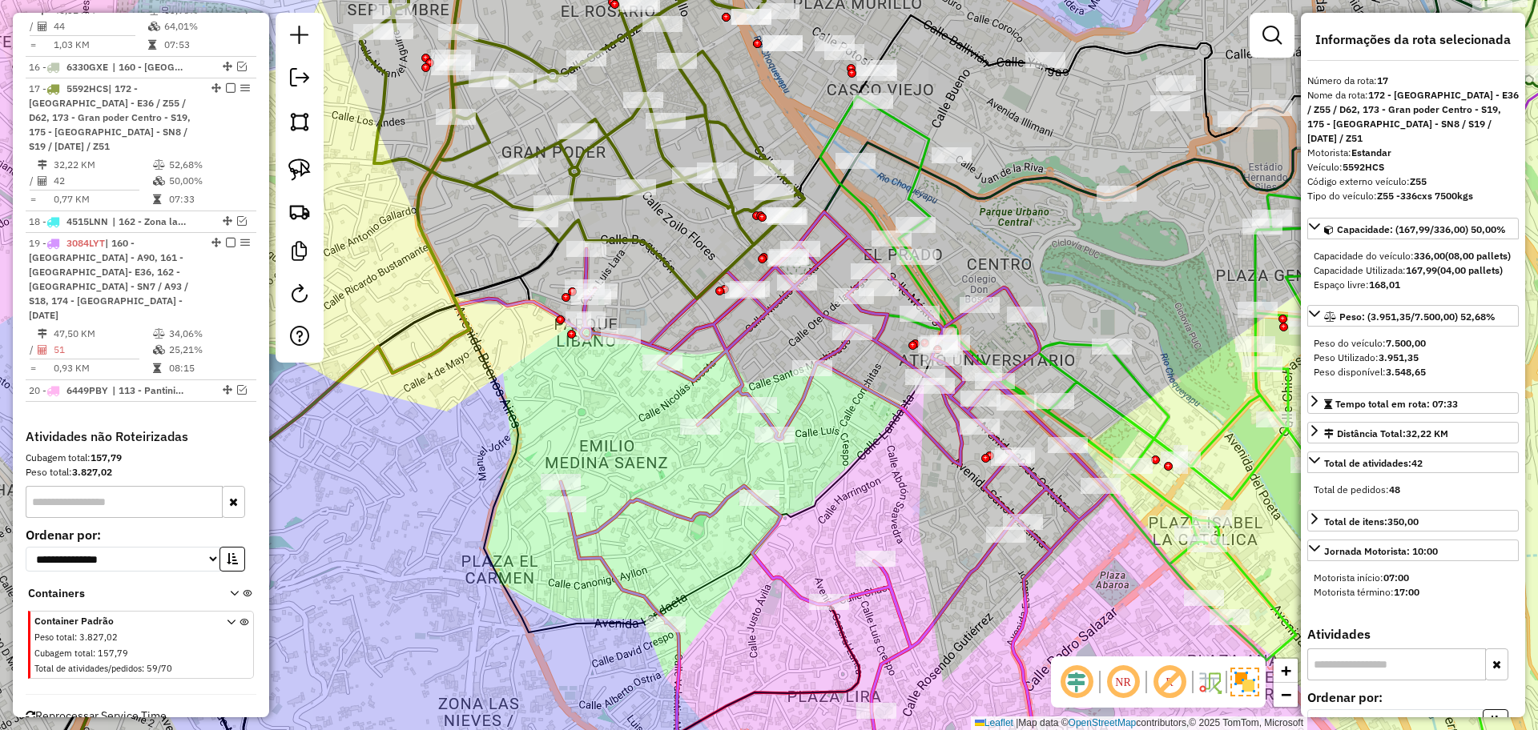
click at [699, 333] on icon at bounding box center [835, 507] width 549 height 591
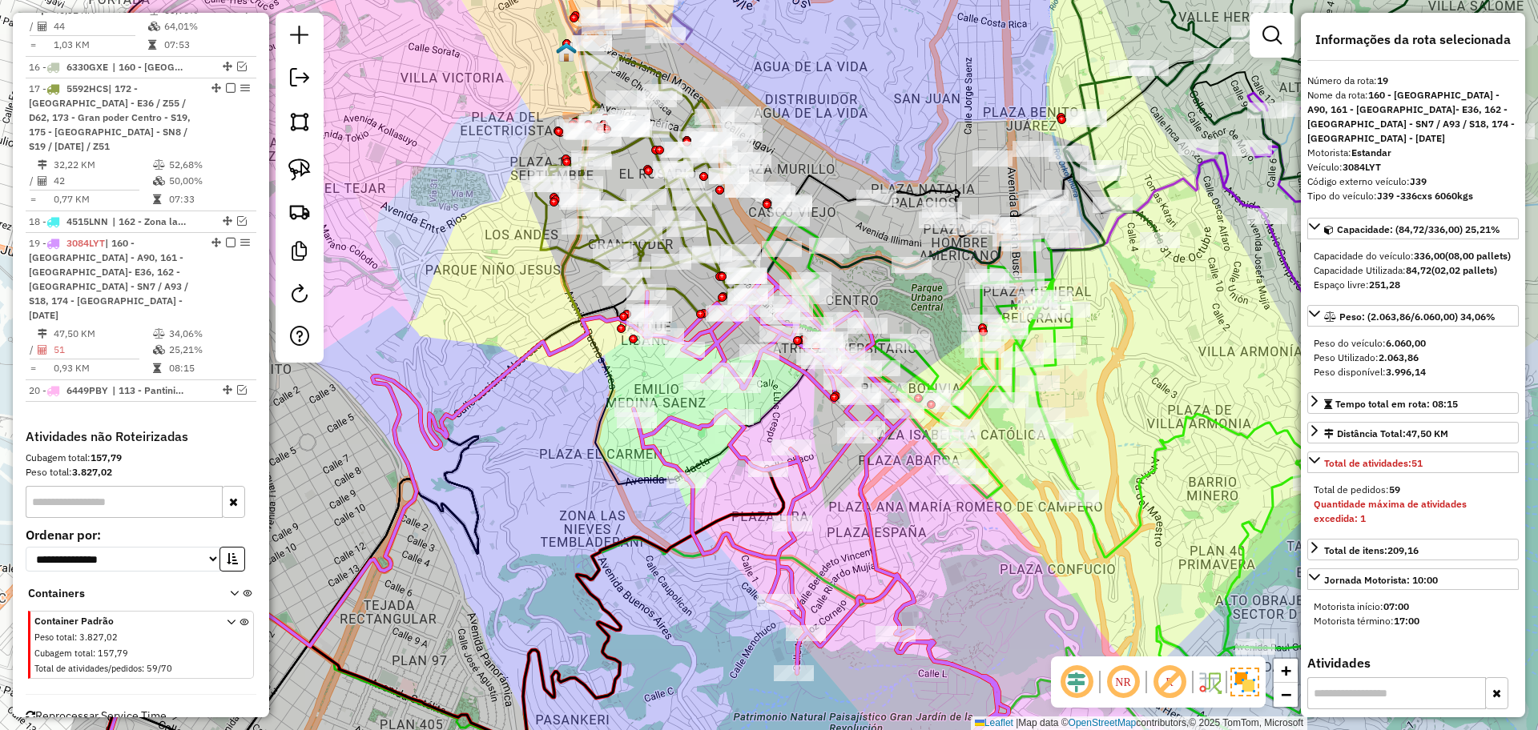
click at [687, 413] on icon at bounding box center [820, 539] width 375 height 529
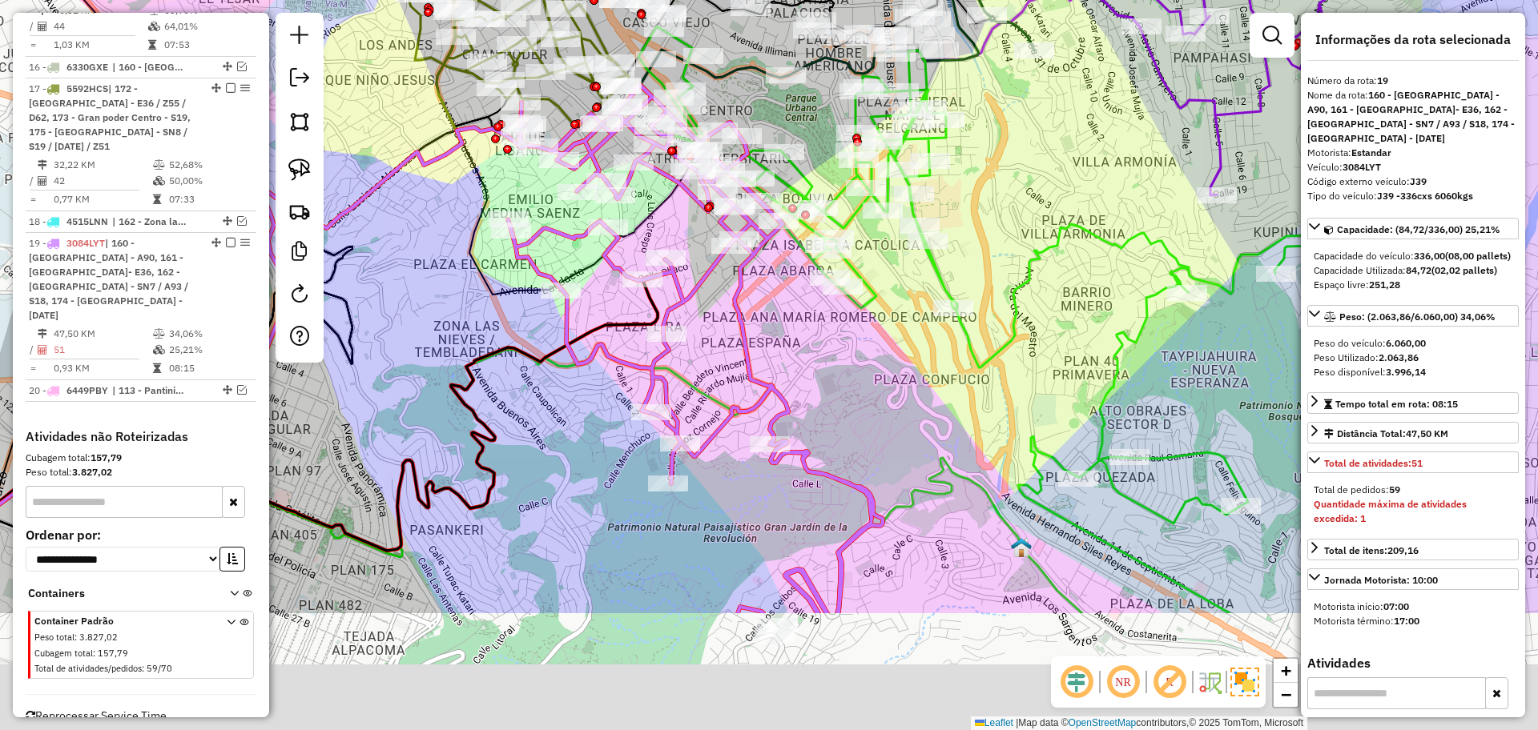
drag, startPoint x: 960, startPoint y: 579, endPoint x: 752, endPoint y: 301, distance: 347.3
click at [752, 301] on div "Janela de atendimento Grade de atendimento Capacidade Transportadoras Veículos …" at bounding box center [769, 365] width 1538 height 730
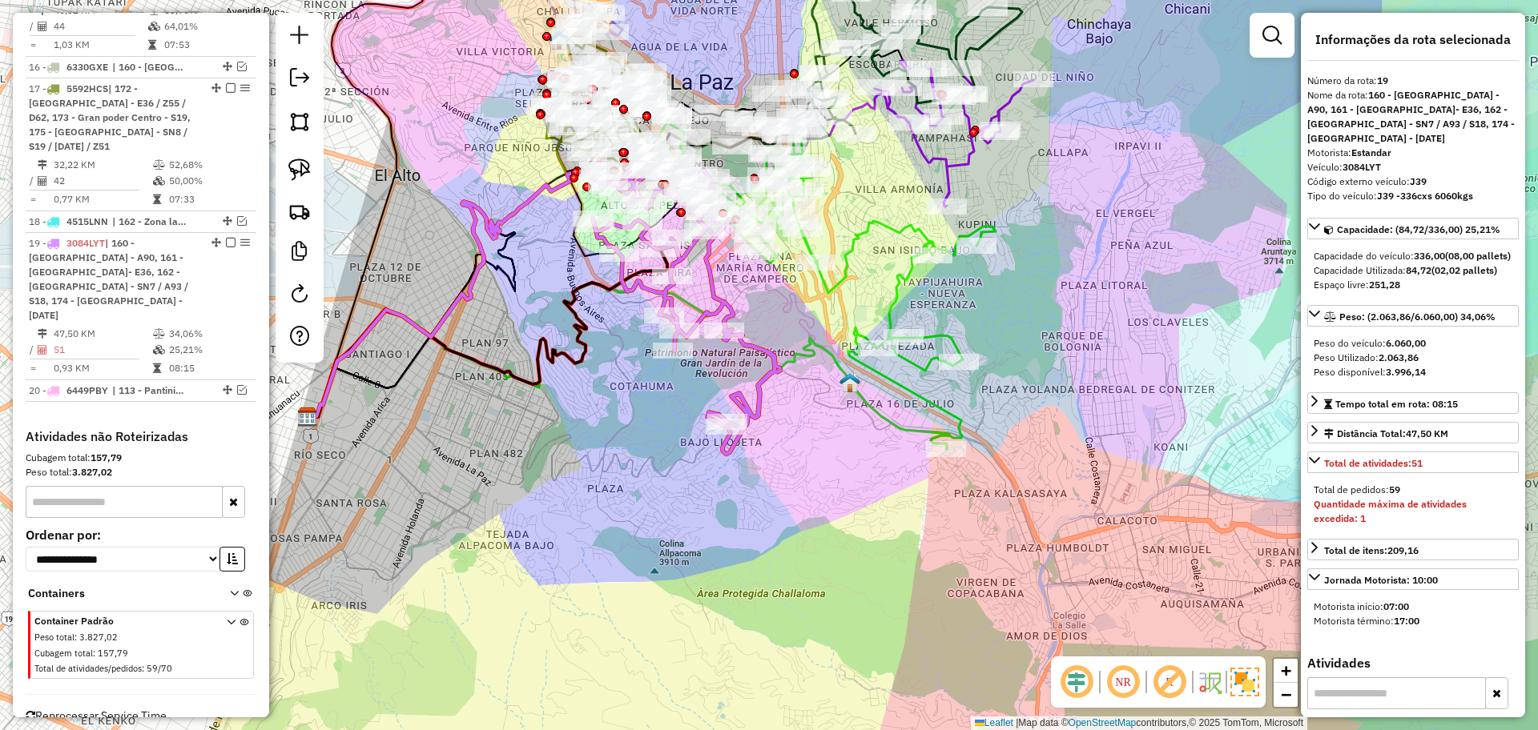
click at [753, 341] on icon at bounding box center [686, 302] width 187 height 303
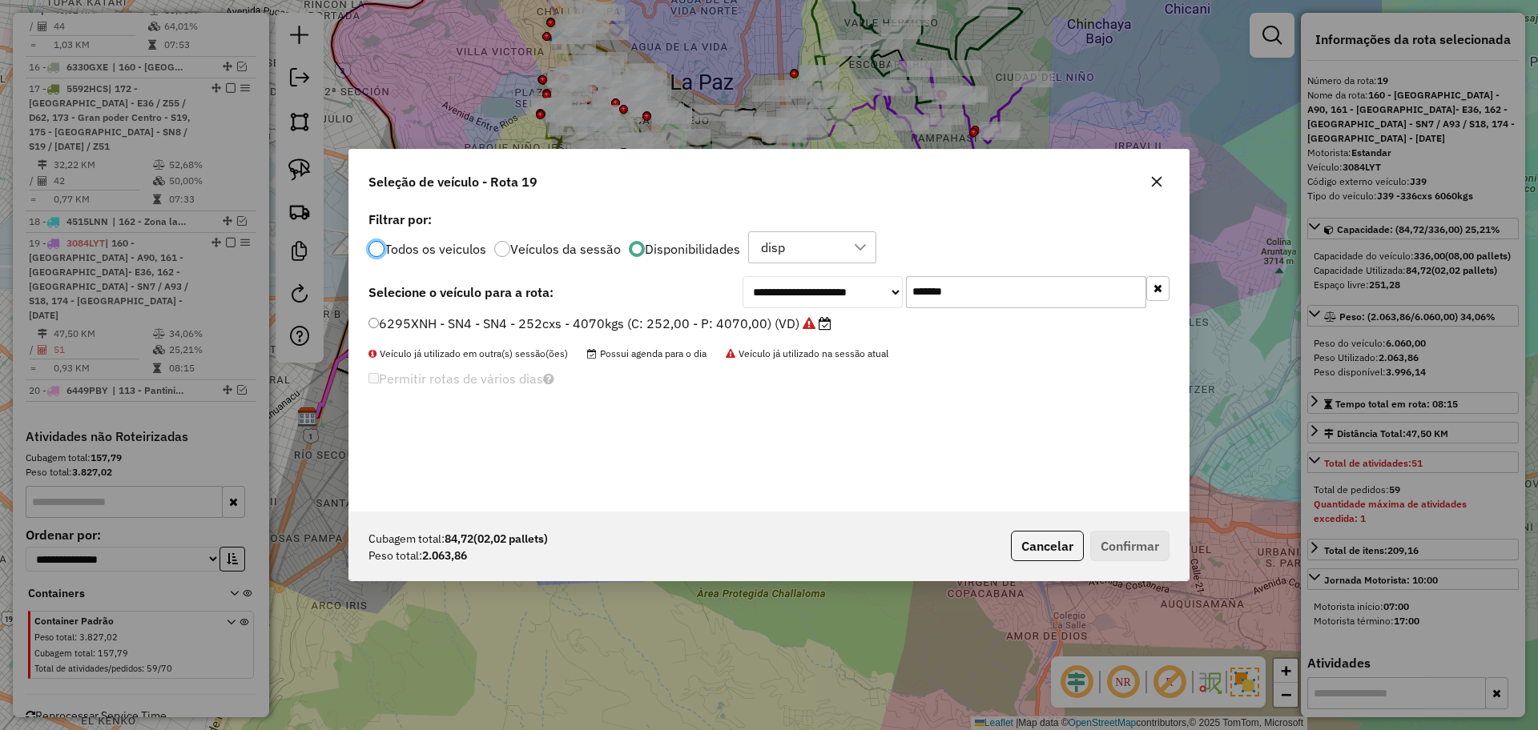
scroll to position [9, 5]
drag, startPoint x: 986, startPoint y: 288, endPoint x: 872, endPoint y: 287, distance: 113.7
click at [872, 287] on div "**********" at bounding box center [955, 292] width 427 height 32
paste input "text"
type input "*******"
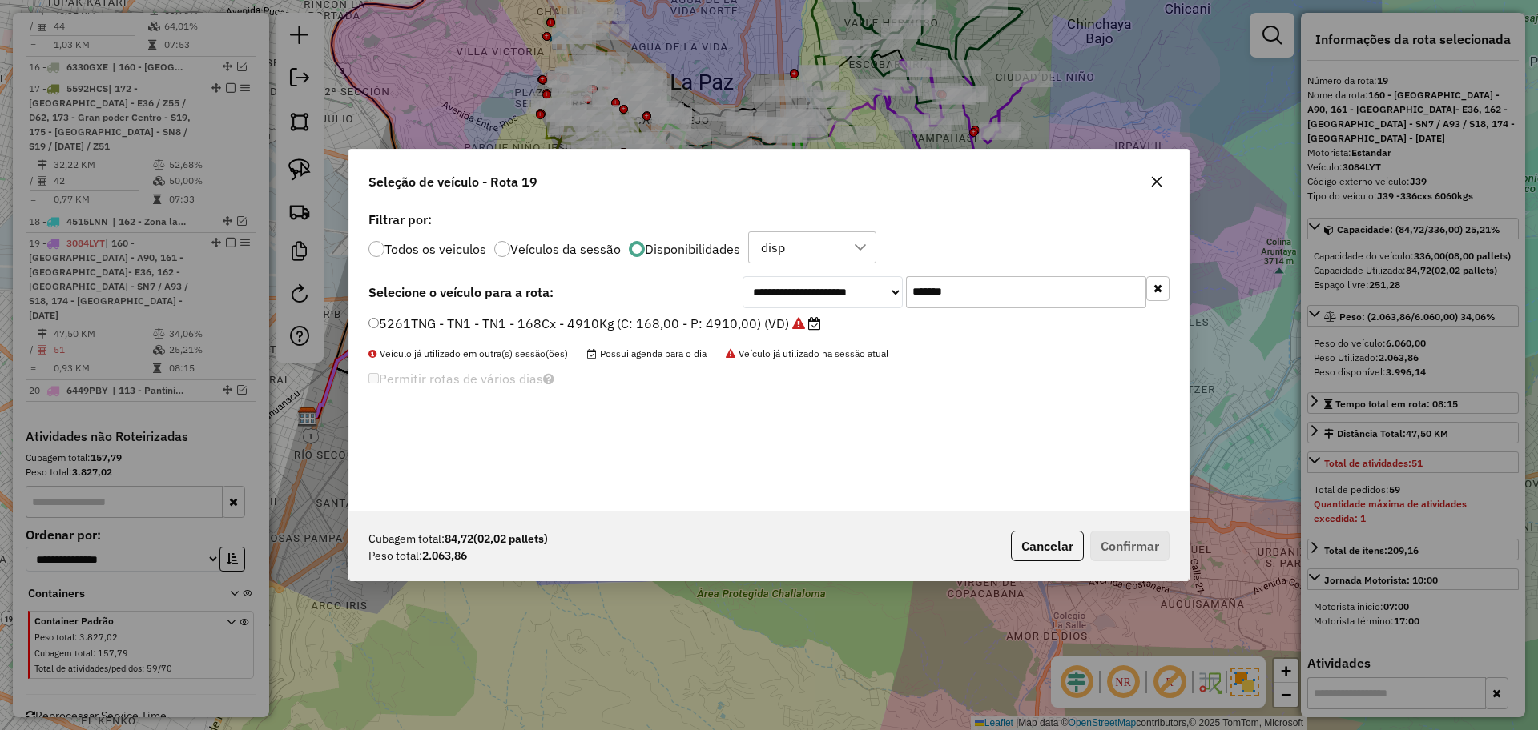
click at [721, 332] on label "5261TNG - TN1 - TN1 - 168Cx - 4910Kg (C: 168,00 - P: 4910,00) (VD)" at bounding box center [594, 323] width 452 height 19
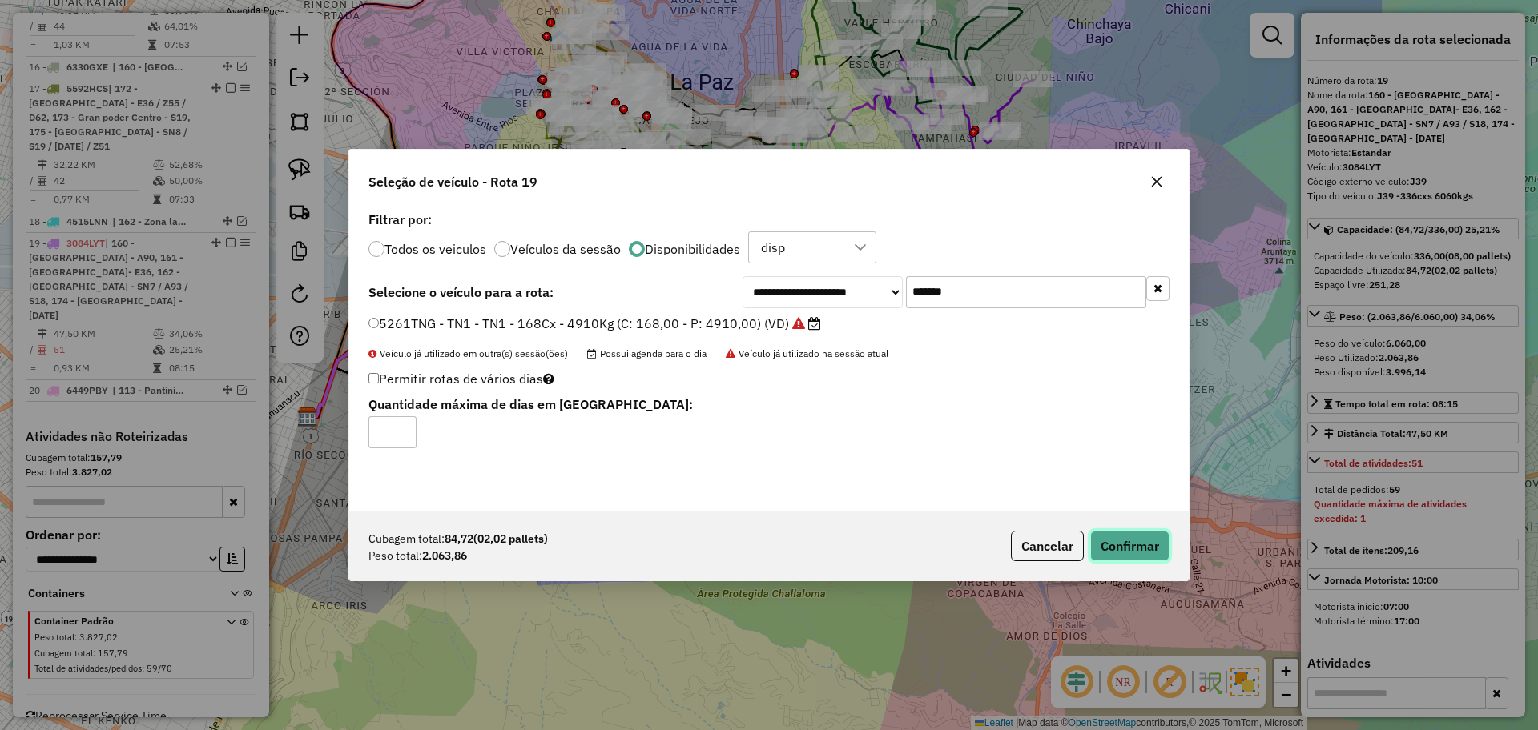
drag, startPoint x: 1112, startPoint y: 538, endPoint x: 1092, endPoint y: 529, distance: 22.2
click at [1112, 537] on button "Confirmar" at bounding box center [1129, 546] width 79 height 30
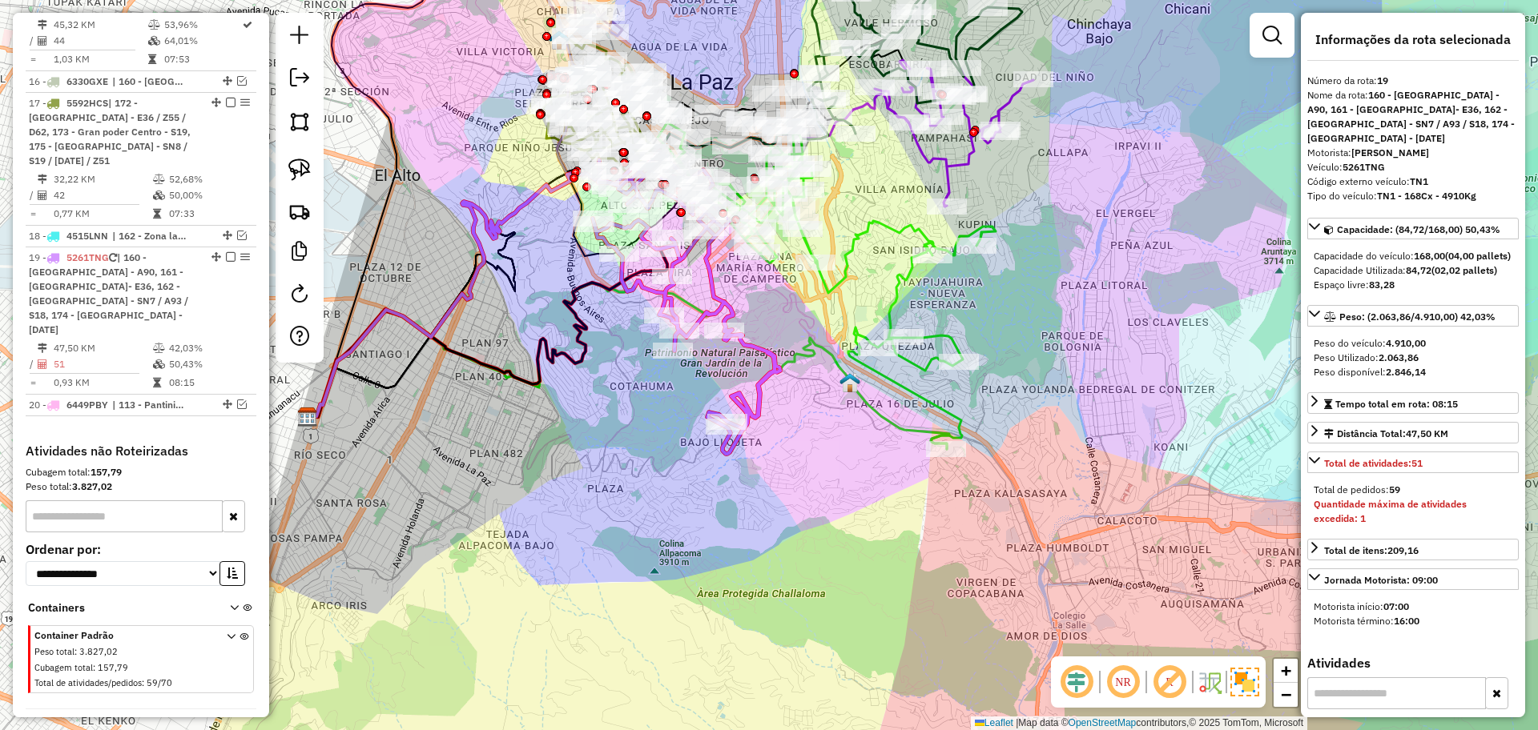
click at [846, 272] on icon at bounding box center [827, 286] width 338 height 327
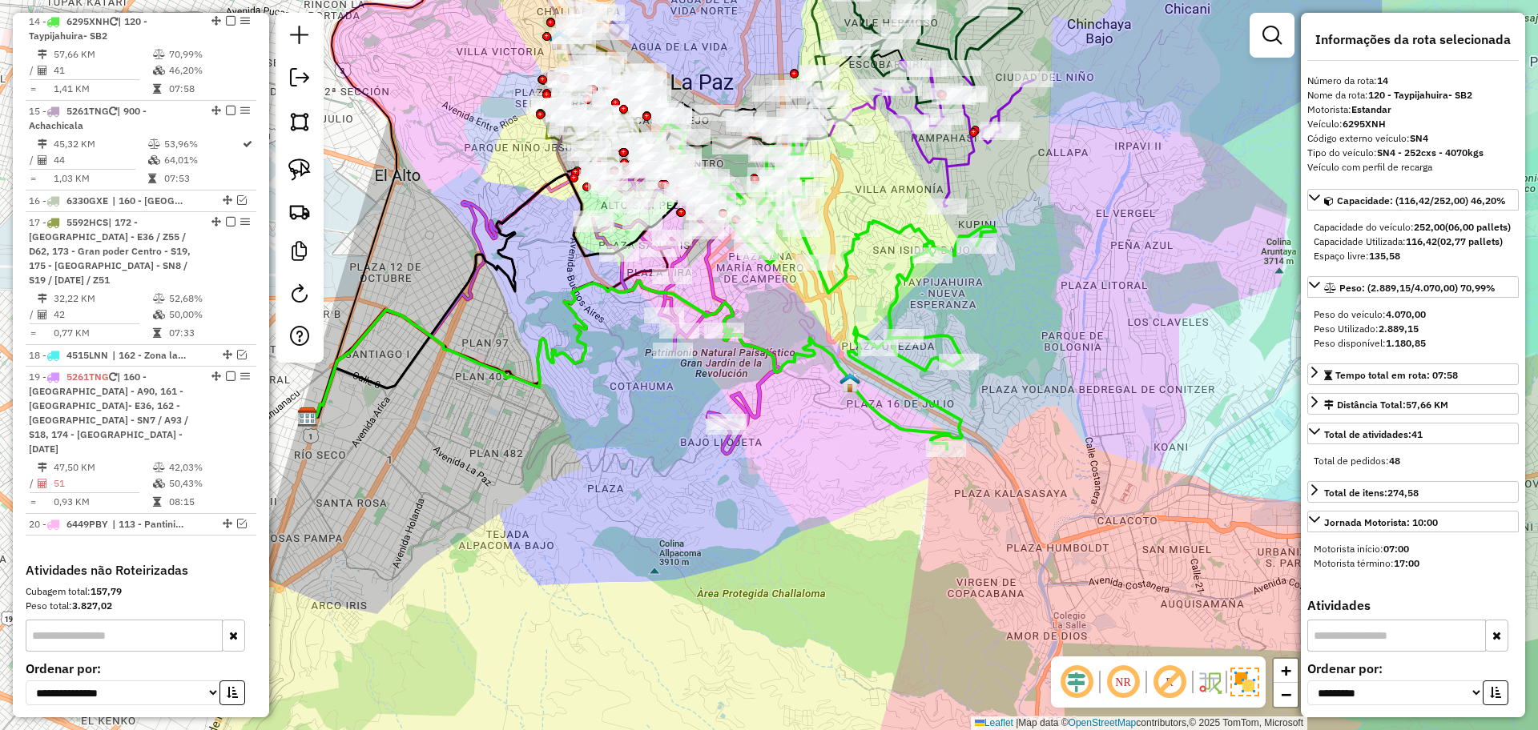
scroll to position [1102, 0]
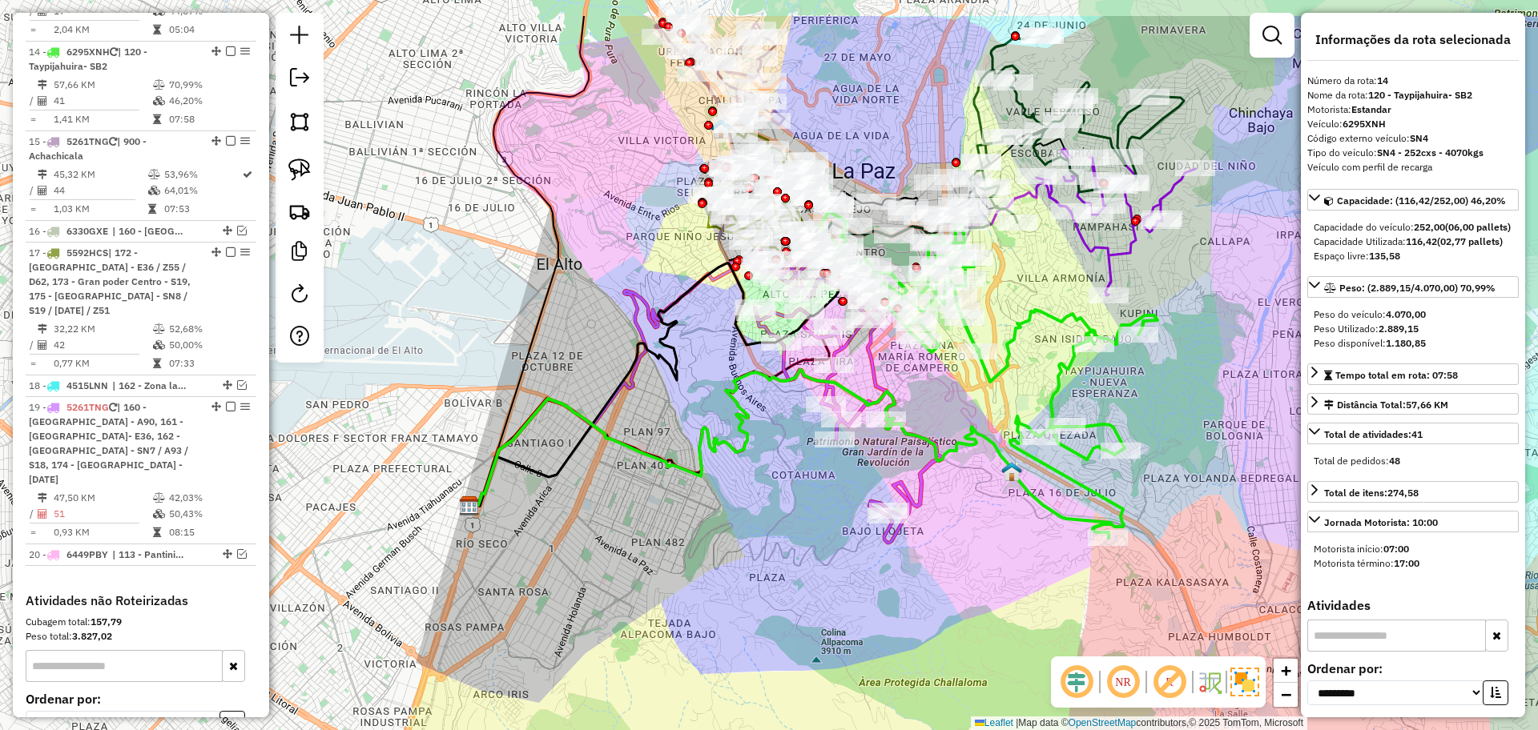
drag, startPoint x: 837, startPoint y: 211, endPoint x: 999, endPoint y: 300, distance: 184.6
click at [999, 300] on div "Janela de atendimento Grade de atendimento Capacidade Transportadoras Veículos …" at bounding box center [769, 365] width 1538 height 730
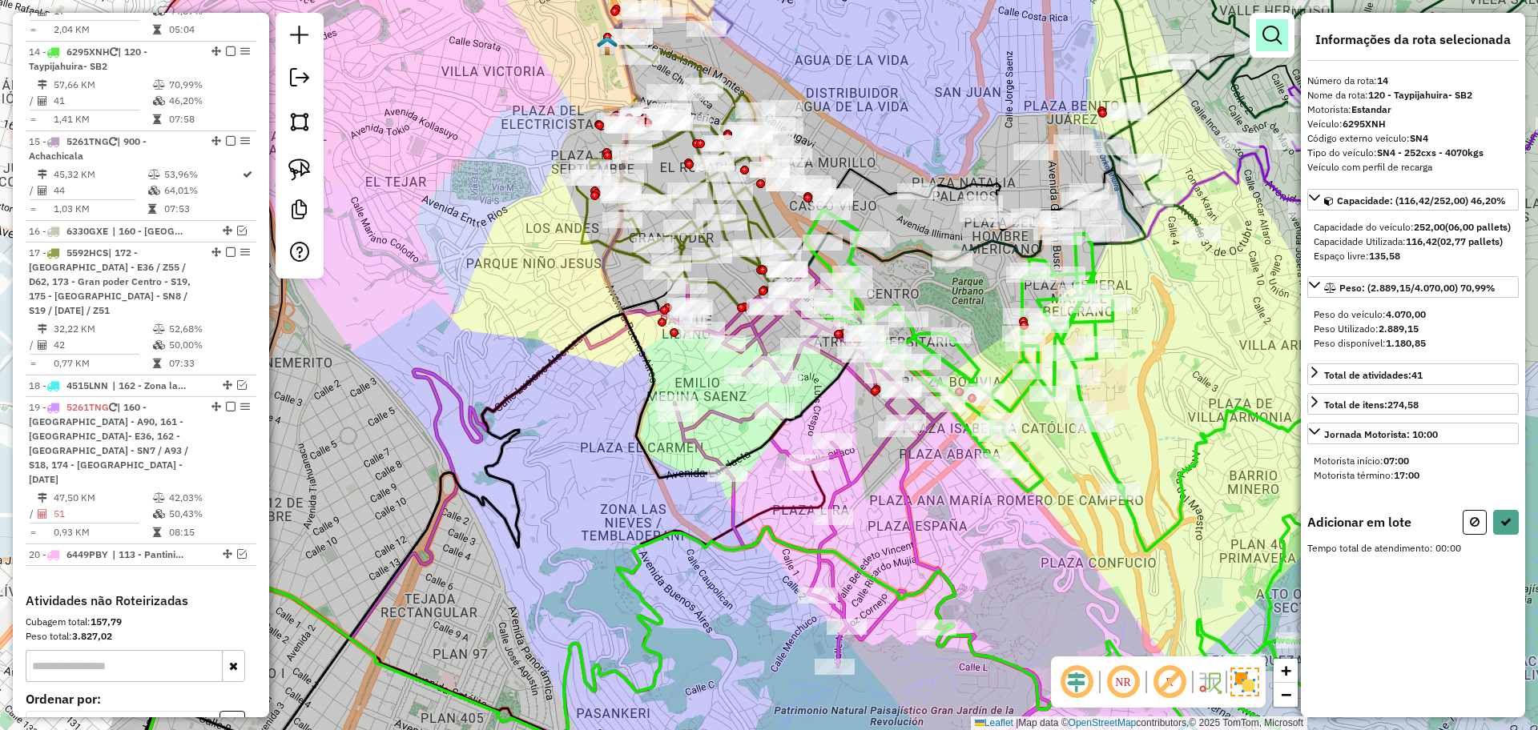
click at [1269, 35] on em at bounding box center [1271, 35] width 19 height 19
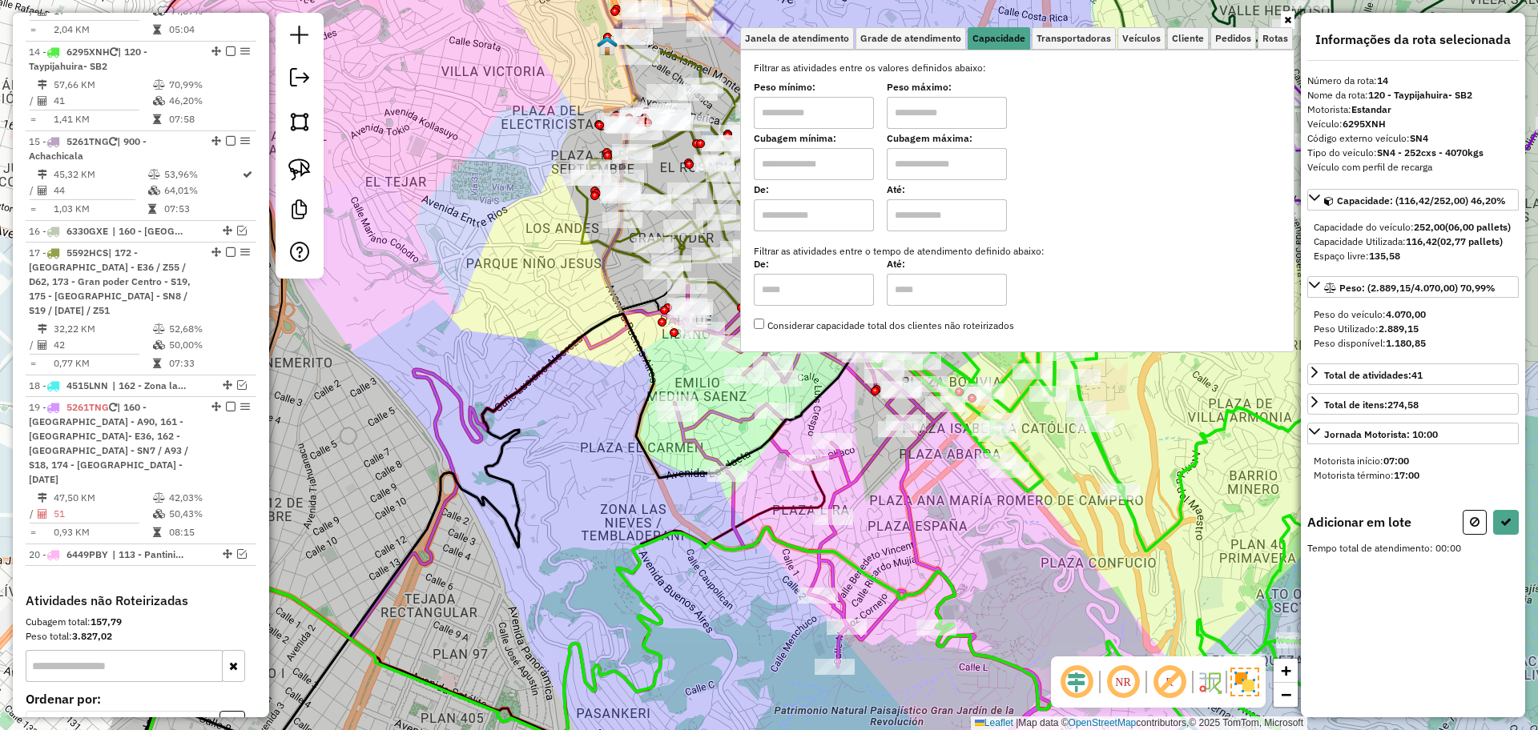
click at [822, 164] on input "text" at bounding box center [814, 164] width 120 height 32
click at [819, 120] on input "text" at bounding box center [814, 113] width 120 height 32
type input "*******"
drag, startPoint x: 956, startPoint y: 111, endPoint x: 963, endPoint y: 119, distance: 10.2
click at [956, 111] on input "text" at bounding box center [947, 113] width 120 height 32
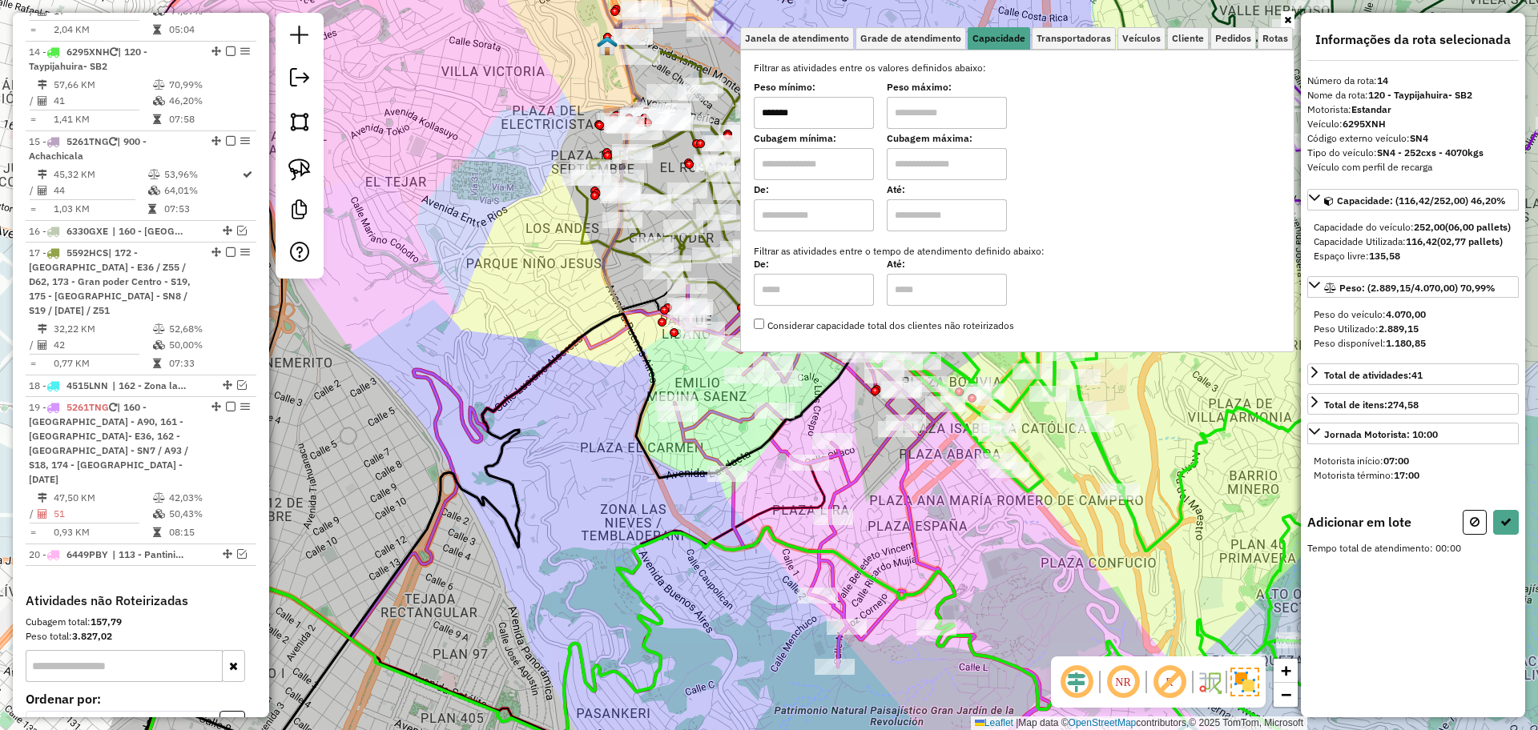
type input "**********"
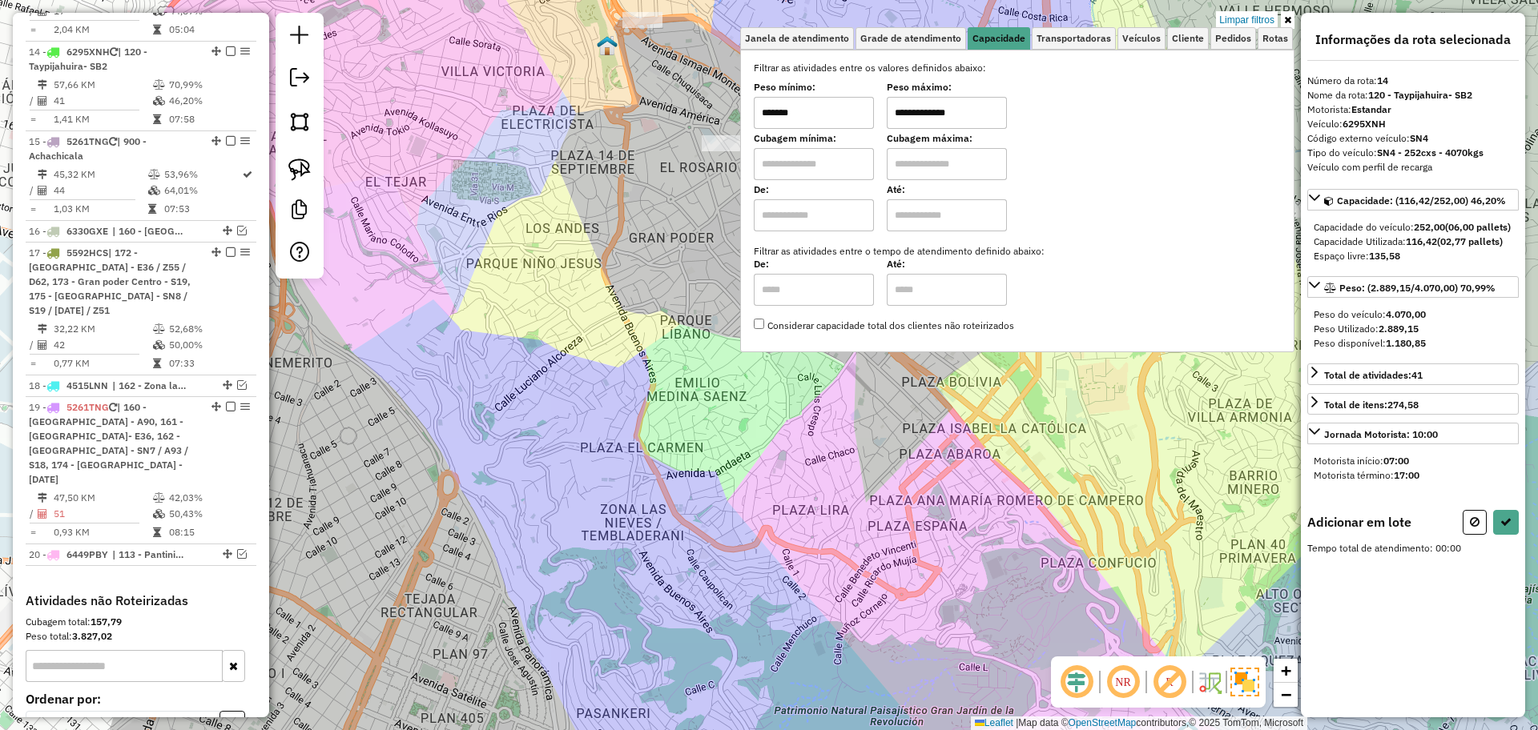
click at [1287, 16] on icon at bounding box center [1287, 20] width 7 height 10
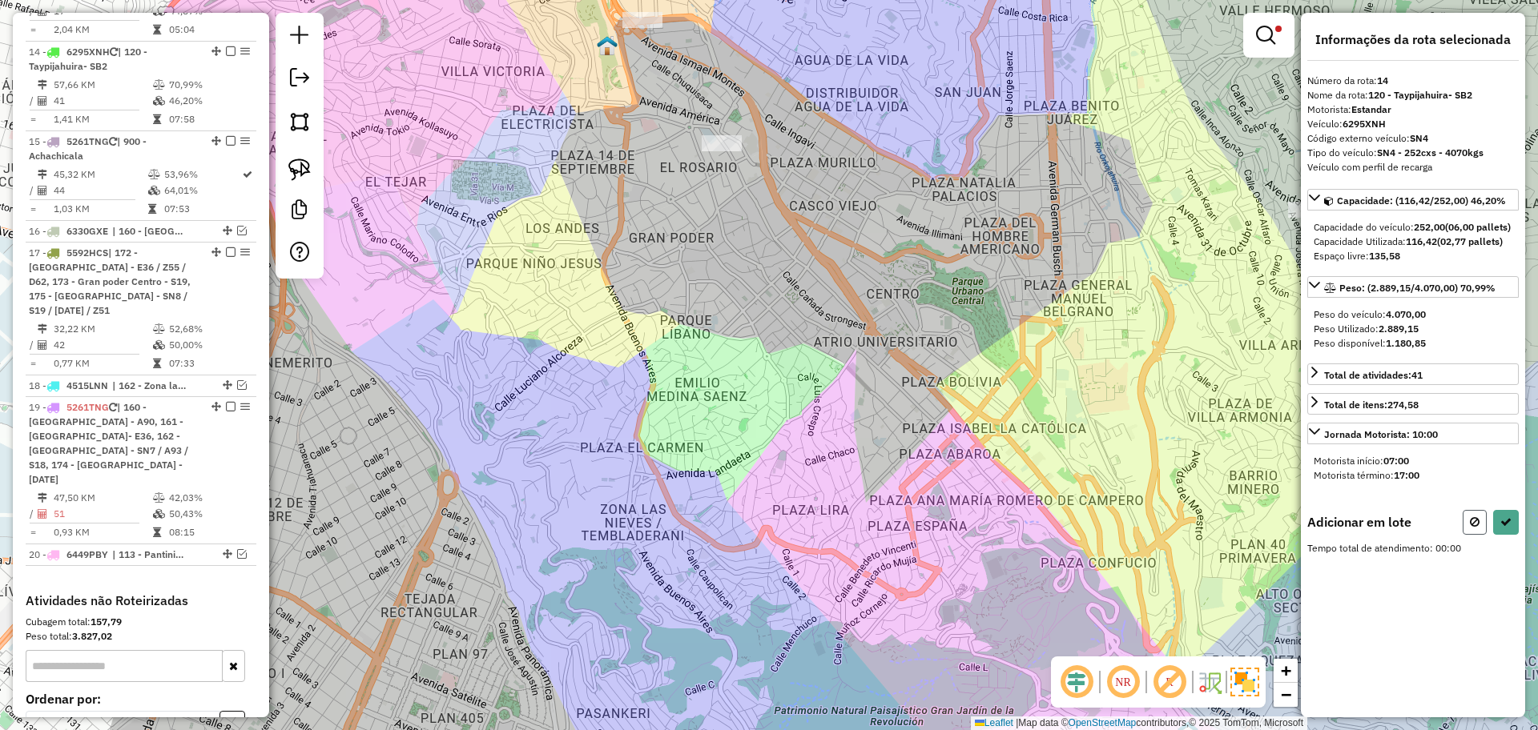
click at [1465, 535] on button at bounding box center [1474, 522] width 24 height 25
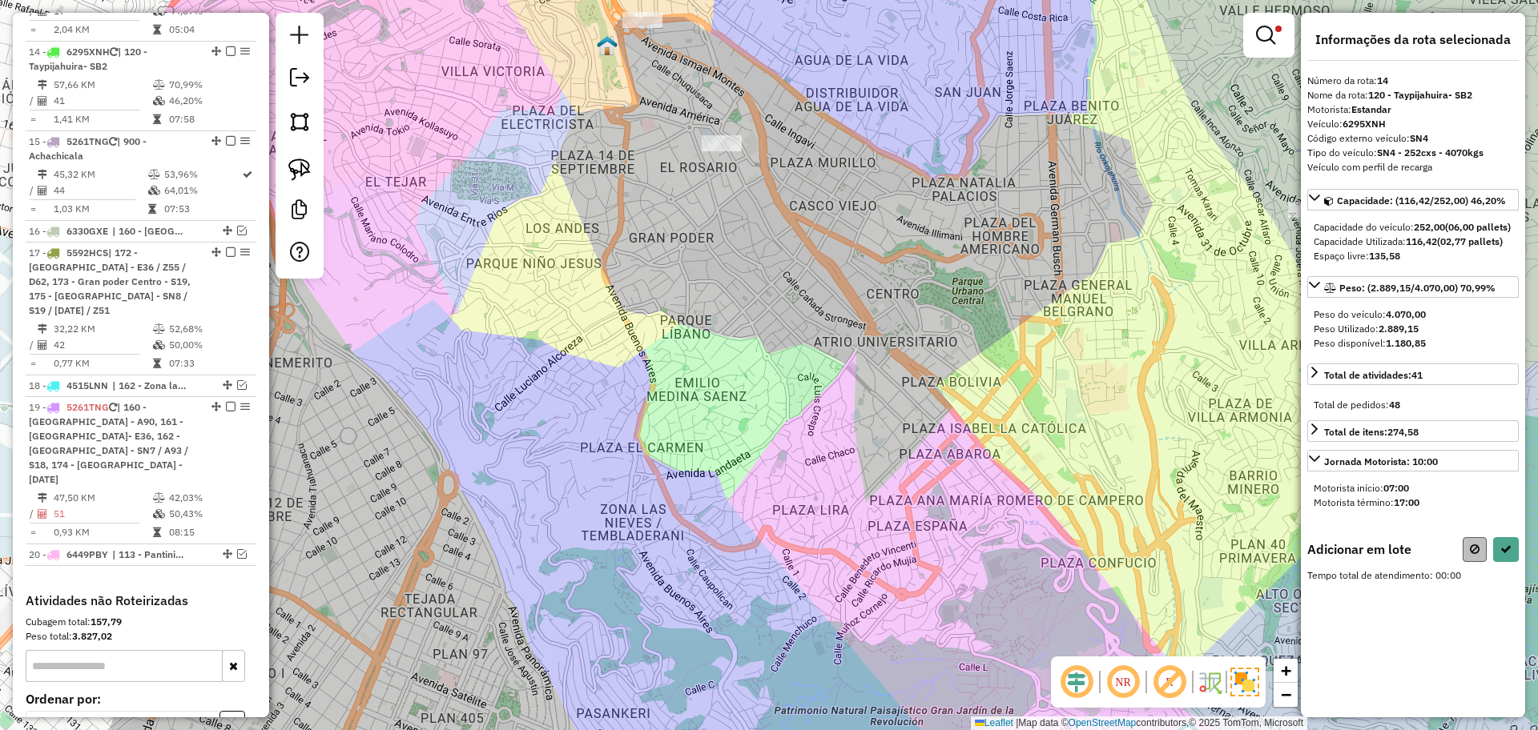
select select "**********"
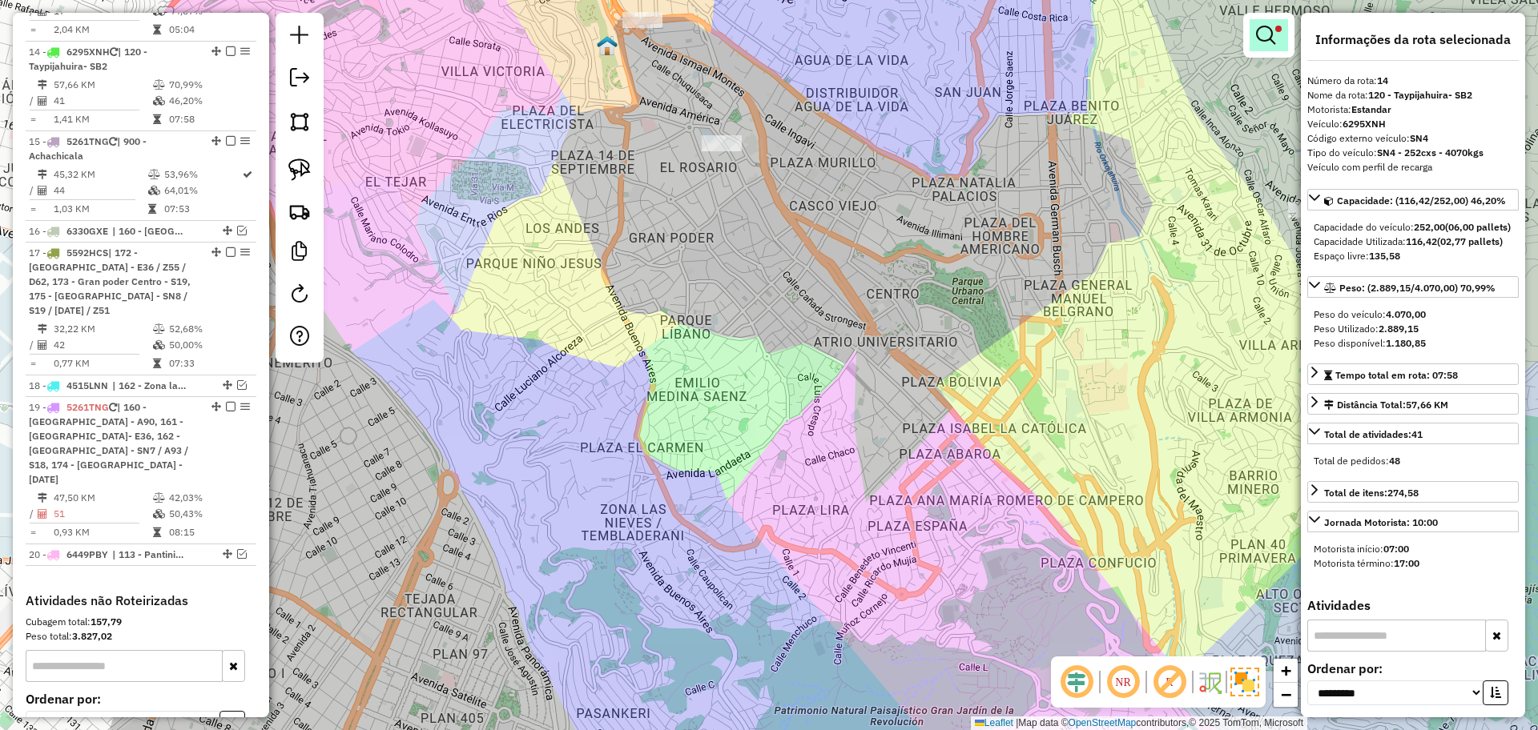
click at [1269, 31] on em at bounding box center [1265, 35] width 19 height 19
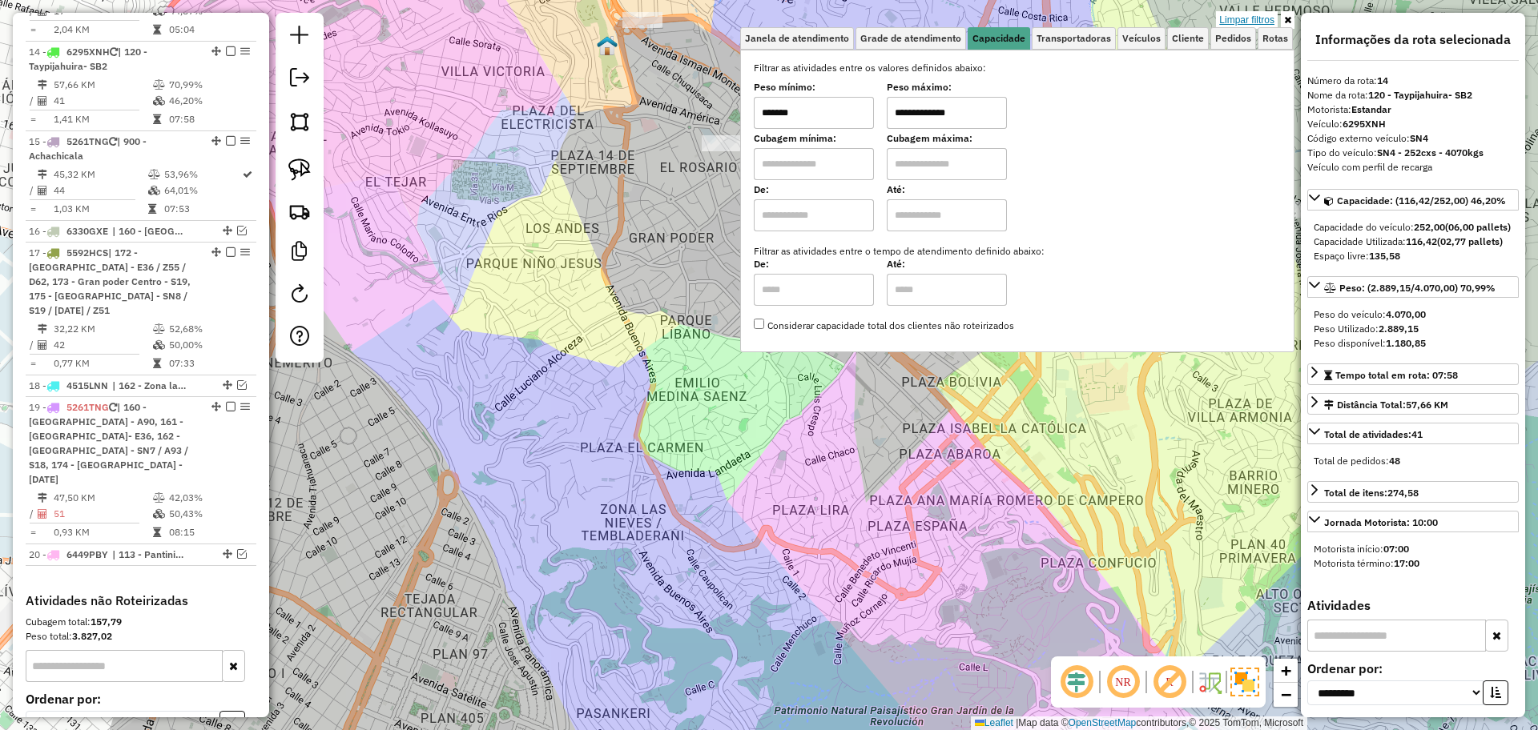
click at [1248, 11] on link "Limpar filtros" at bounding box center [1247, 20] width 62 height 18
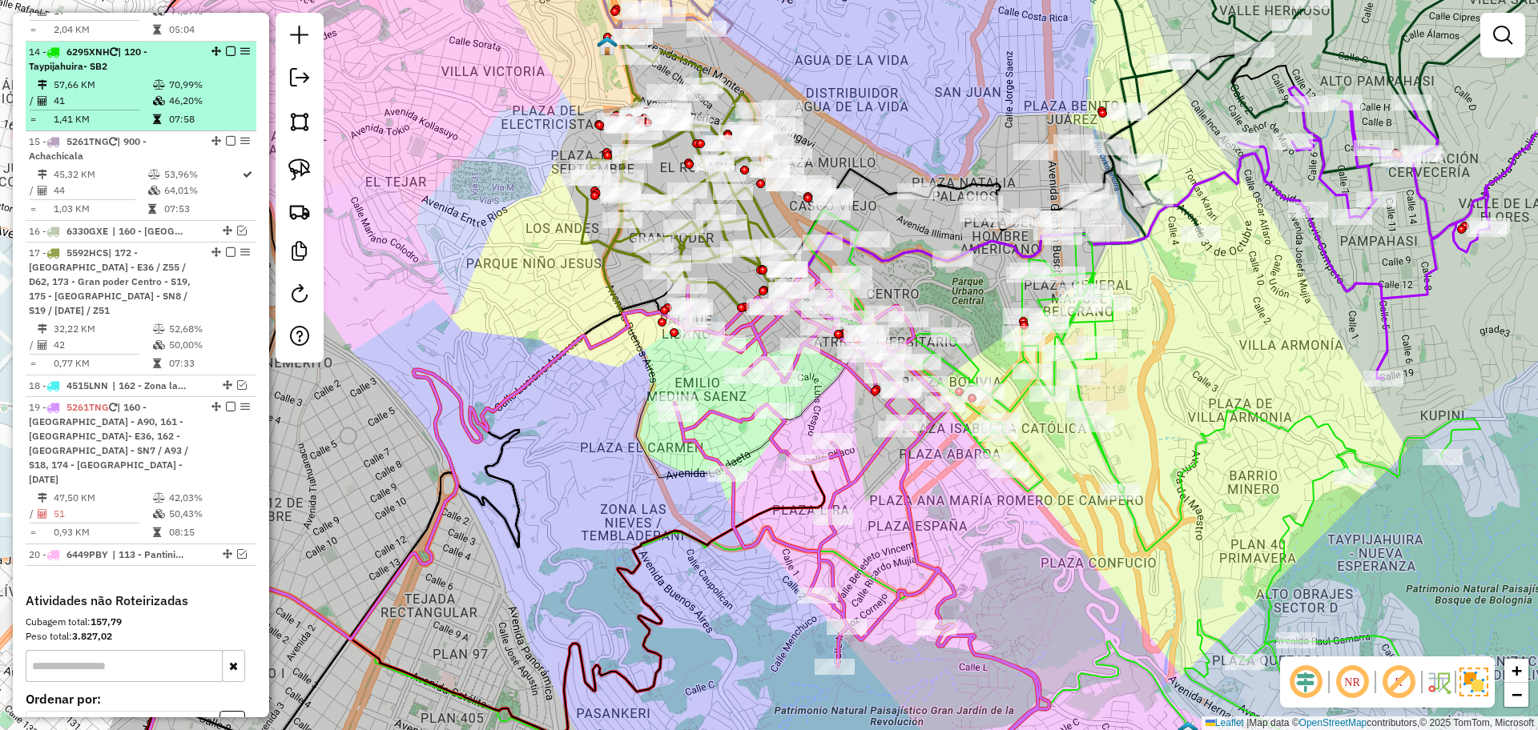
click at [231, 46] on div at bounding box center [226, 51] width 48 height 10
select select "**********"
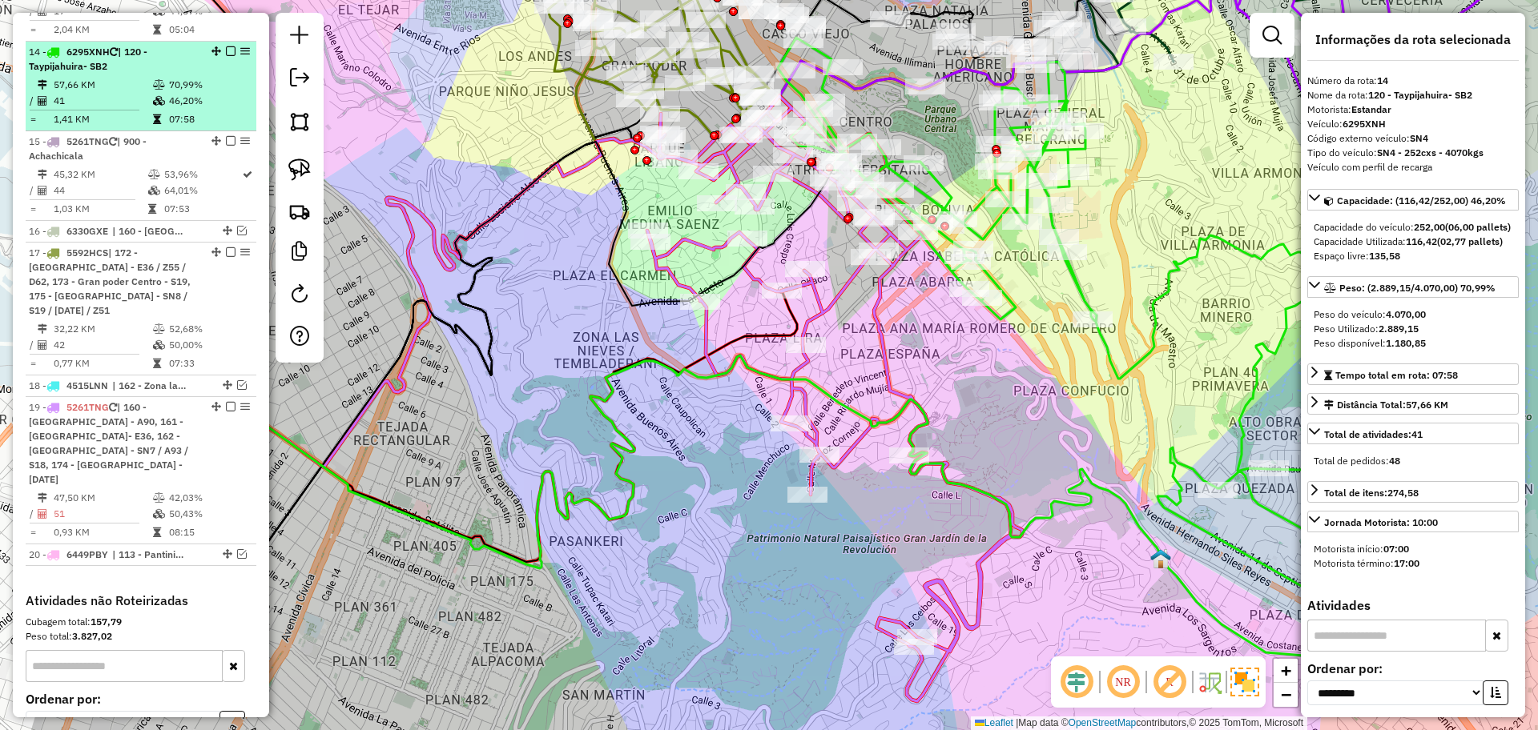
click at [226, 46] on em at bounding box center [231, 51] width 10 height 10
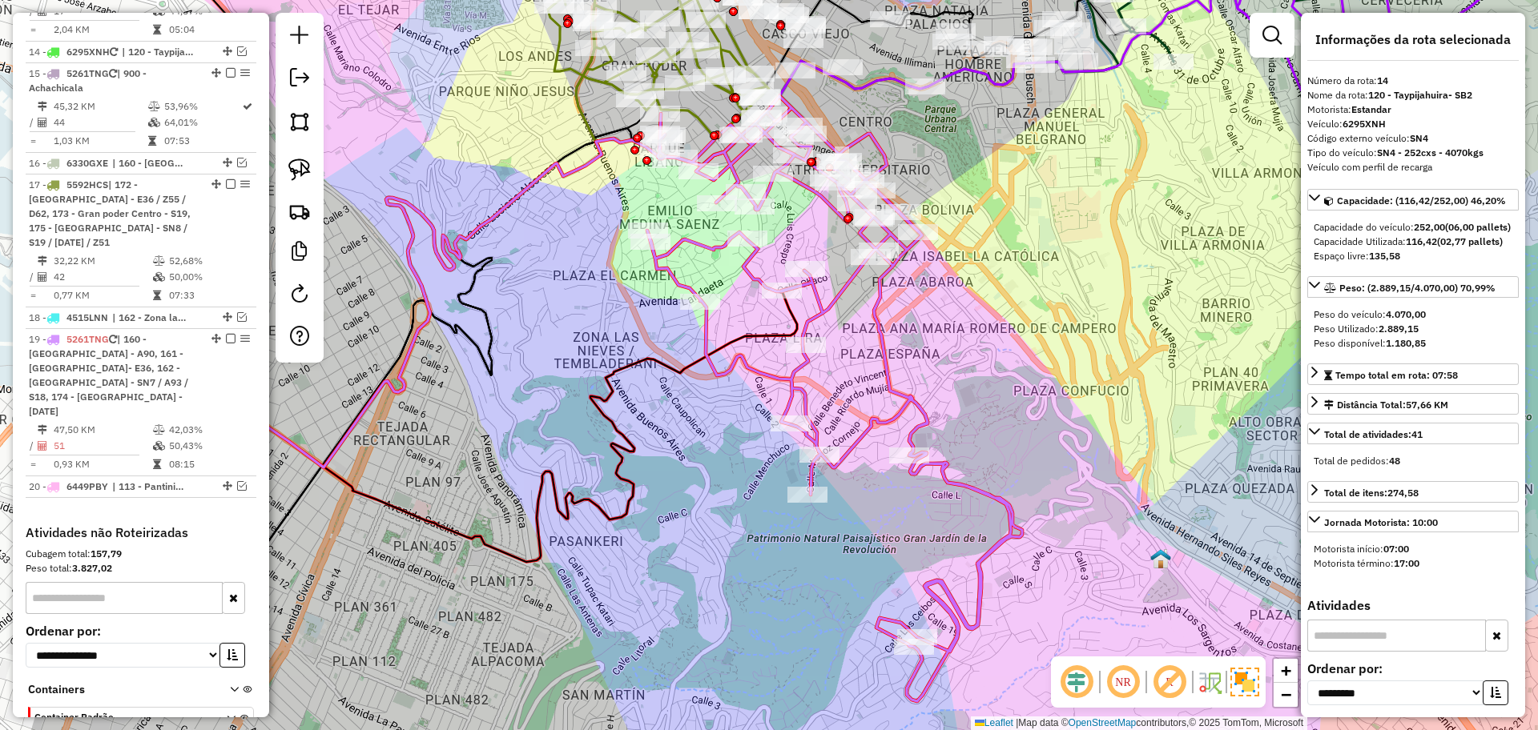
click at [879, 333] on icon at bounding box center [834, 398] width 375 height 605
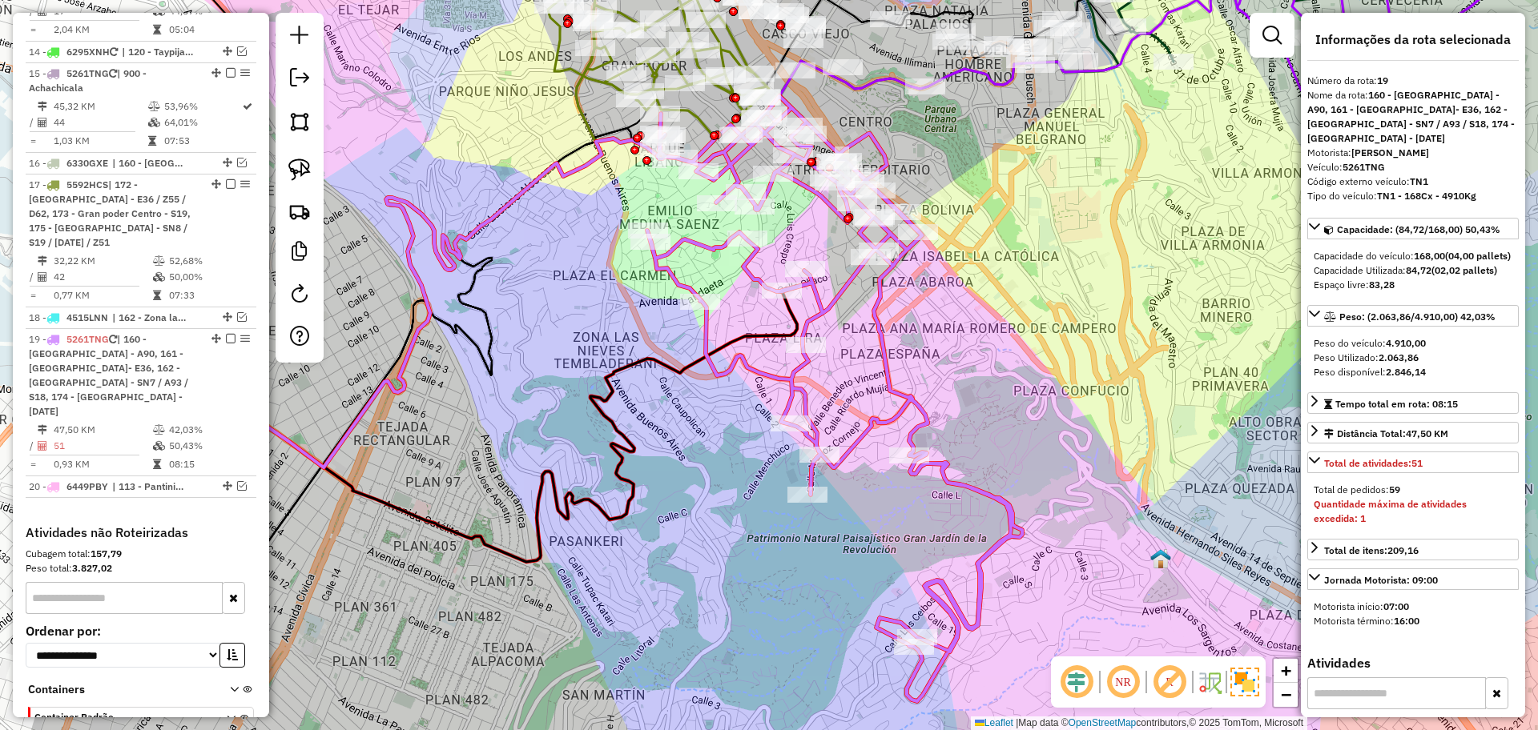
scroll to position [1184, 0]
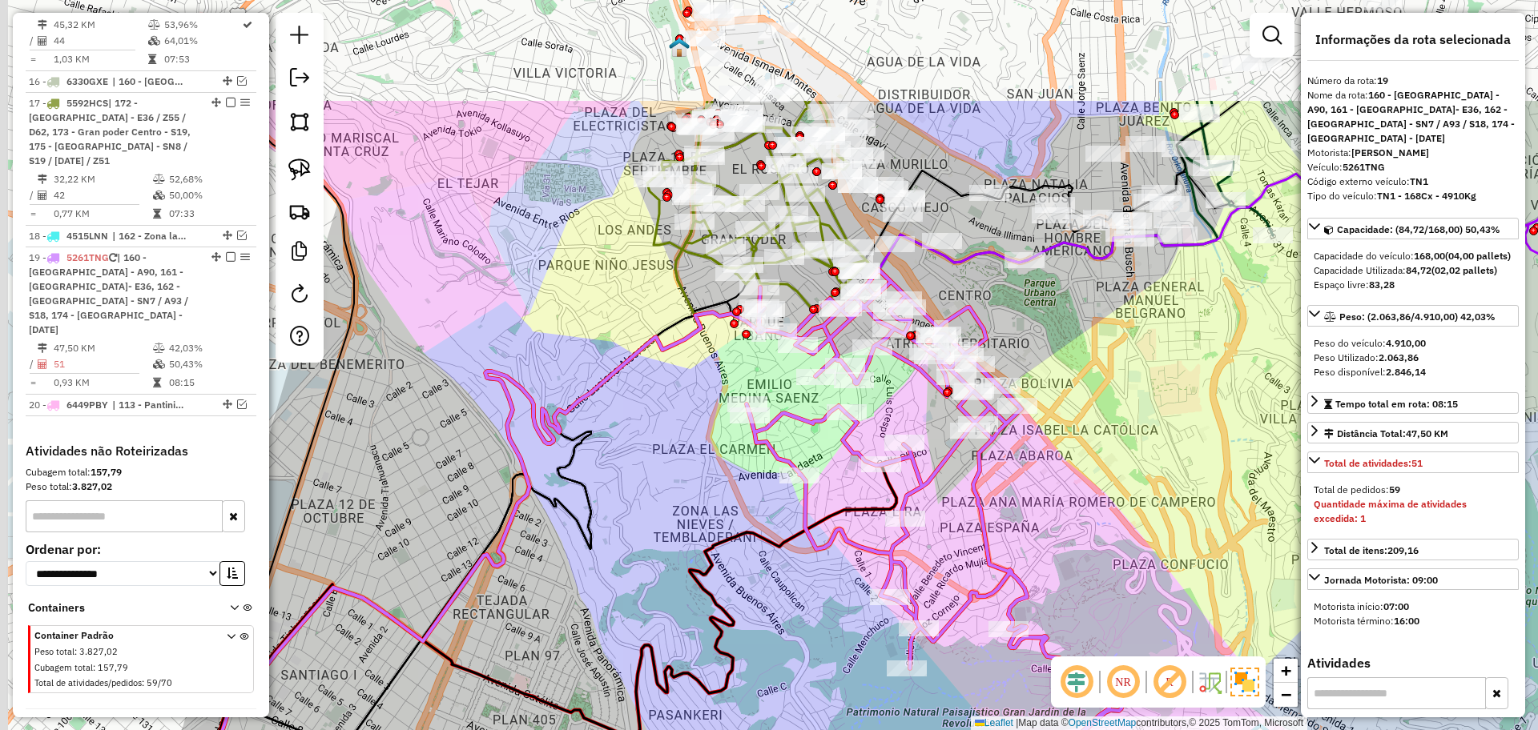
drag, startPoint x: 971, startPoint y: 349, endPoint x: 1071, endPoint y: 523, distance: 200.2
click at [1071, 523] on div "Janela de atendimento Grade de atendimento Capacidade Transportadoras Veículos …" at bounding box center [769, 365] width 1538 height 730
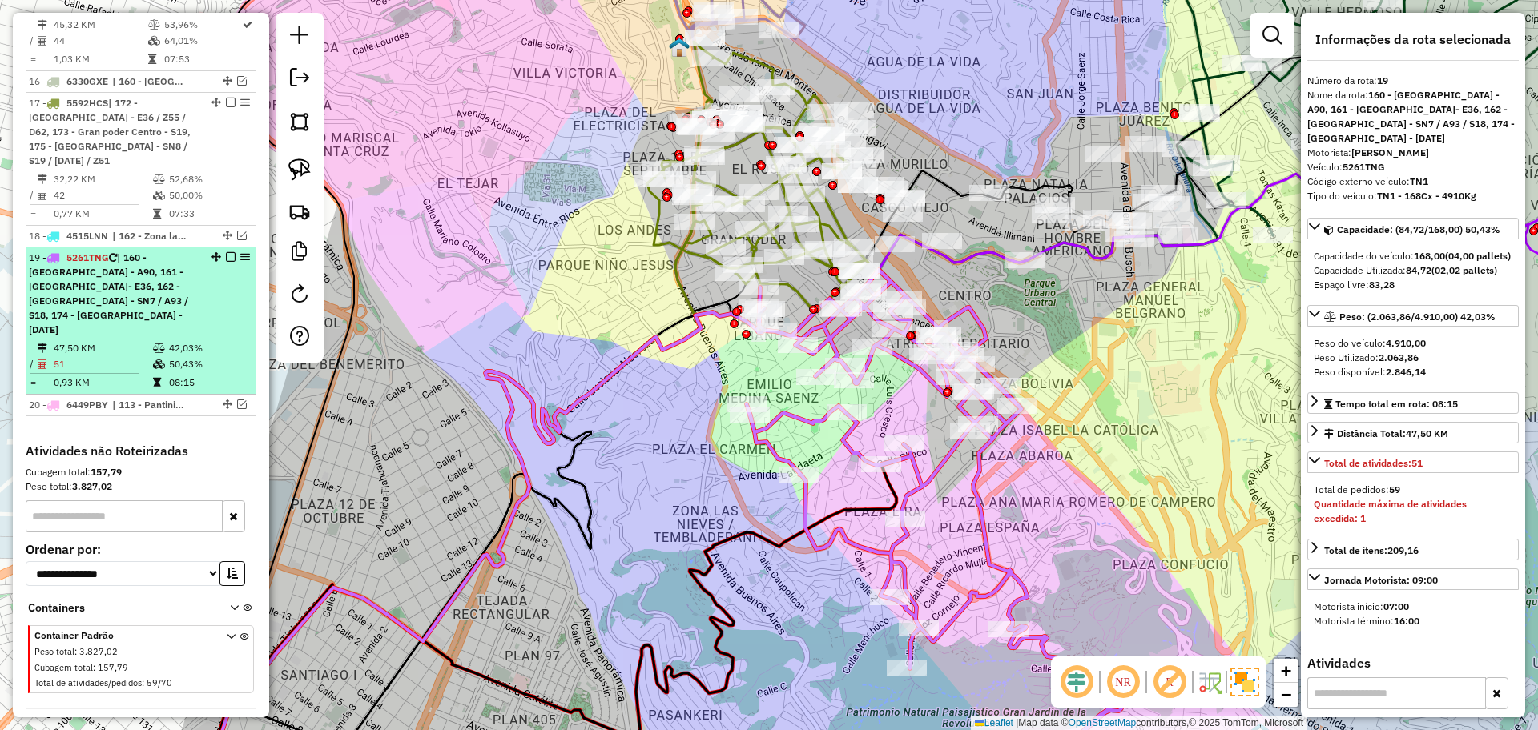
click at [226, 252] on em at bounding box center [231, 257] width 10 height 10
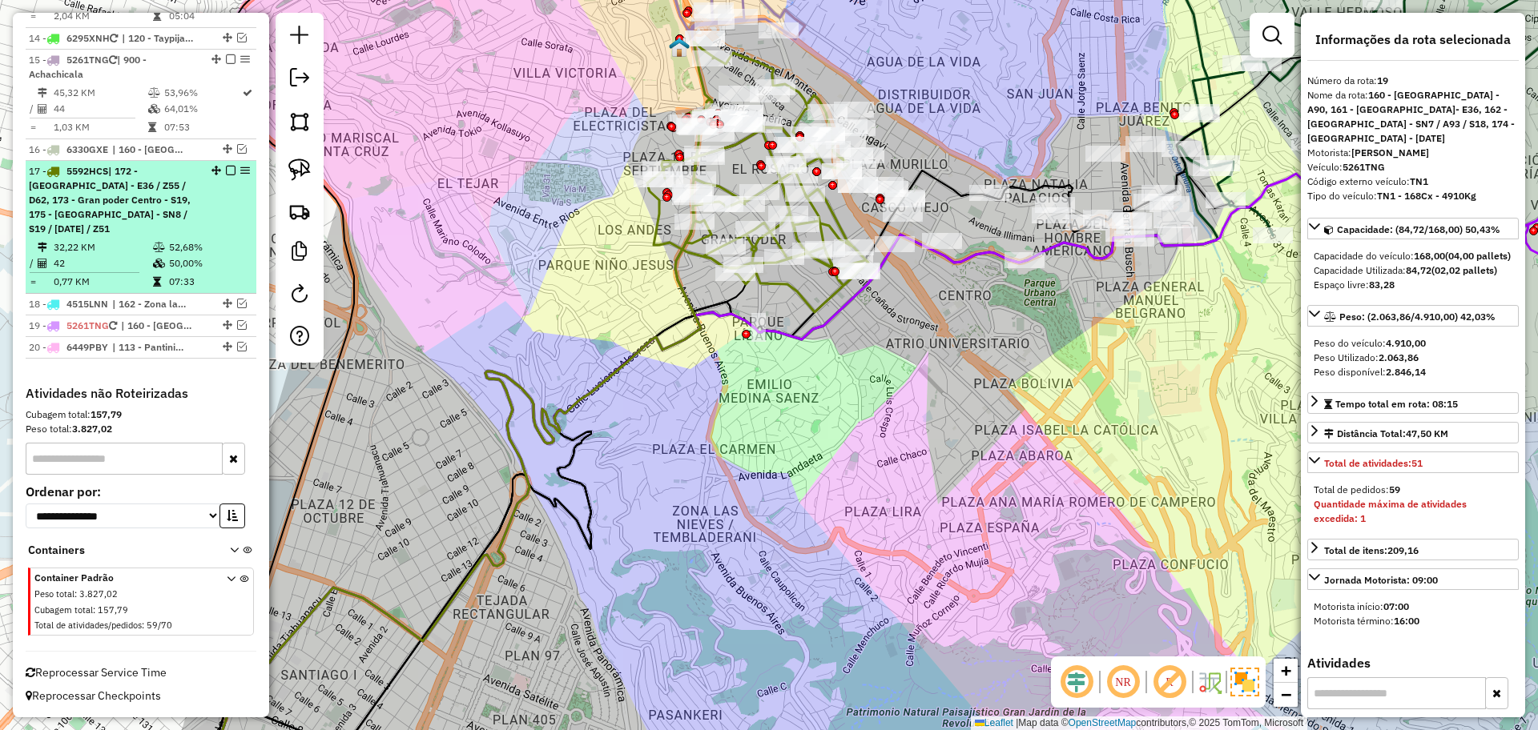
scroll to position [1072, 0]
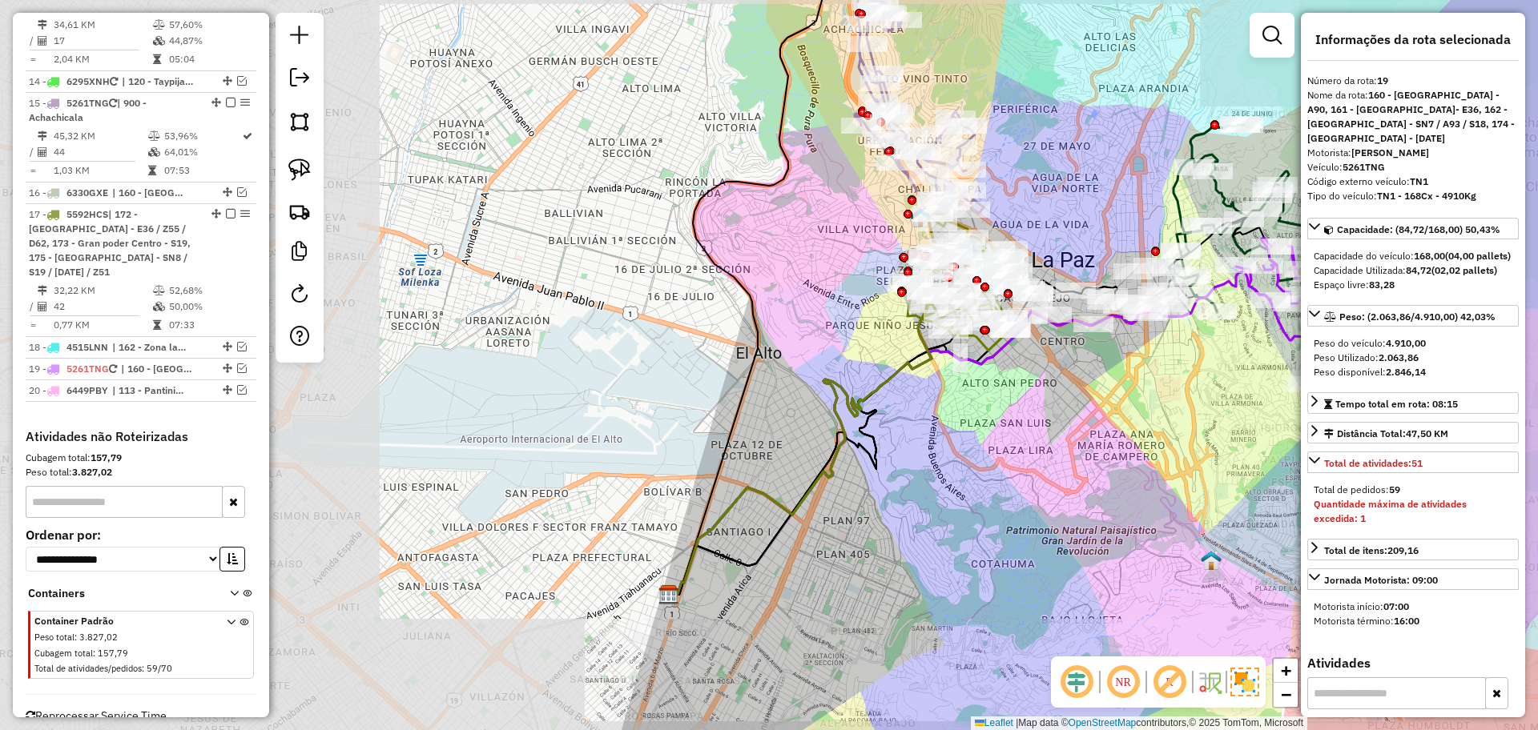
click at [1139, 385] on div "Janela de atendimento Grade de atendimento Capacidade Transportadoras Veículos …" at bounding box center [769, 365] width 1538 height 730
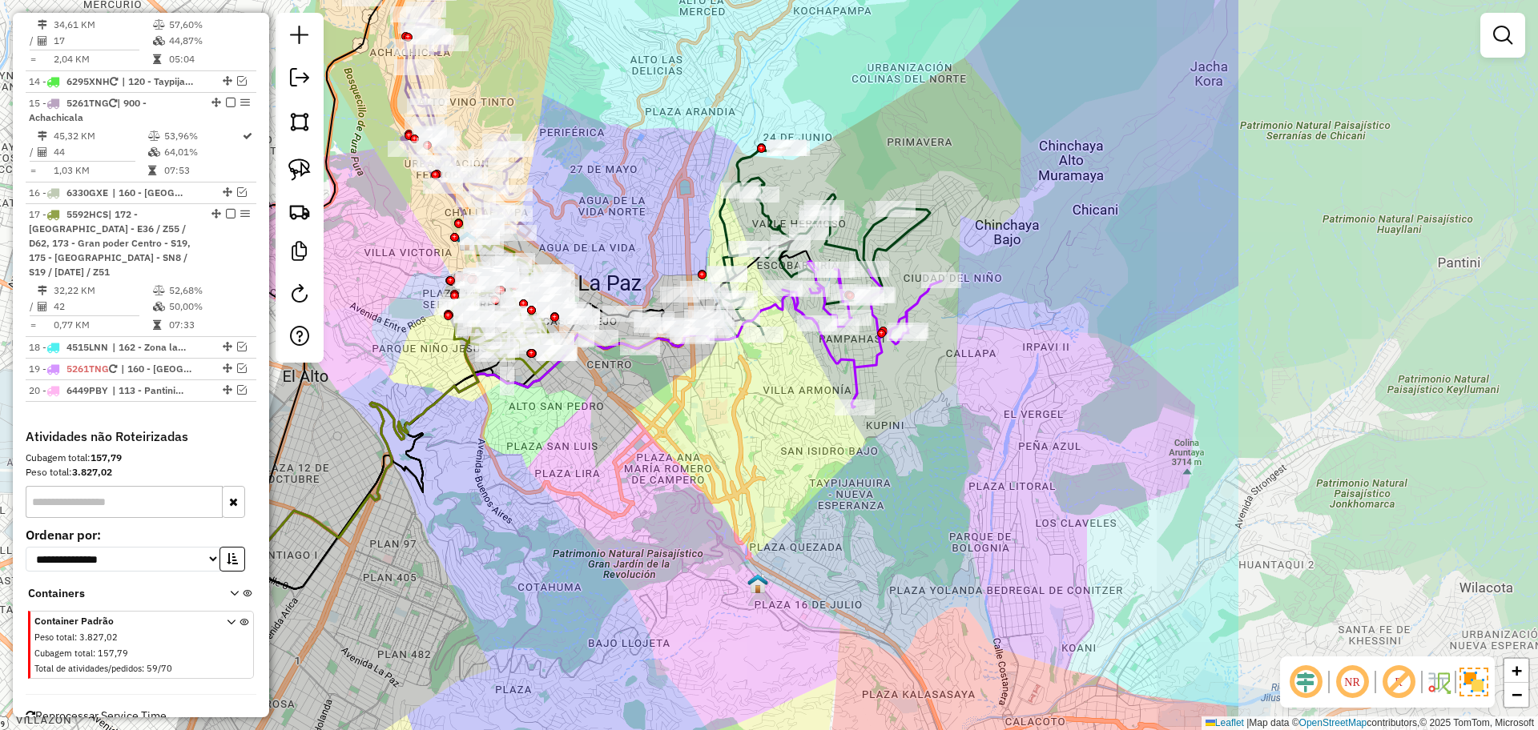
drag, startPoint x: 1183, startPoint y: 427, endPoint x: 730, endPoint y: 450, distance: 453.9
click at [730, 450] on div "Janela de atendimento Grade de atendimento Capacidade Transportadoras Veículos …" at bounding box center [769, 365] width 1538 height 730
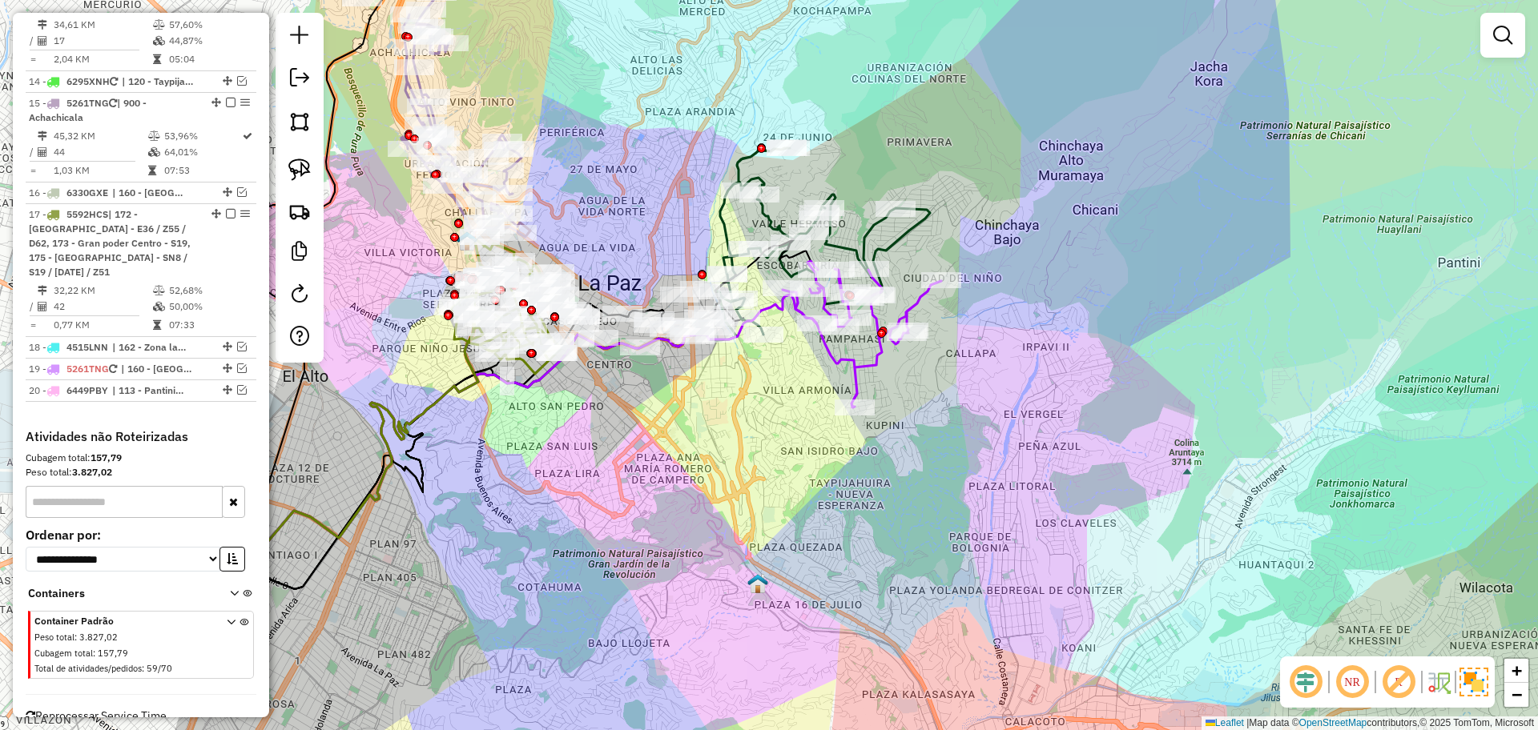
click at [877, 235] on icon at bounding box center [822, 241] width 215 height 187
select select "**********"
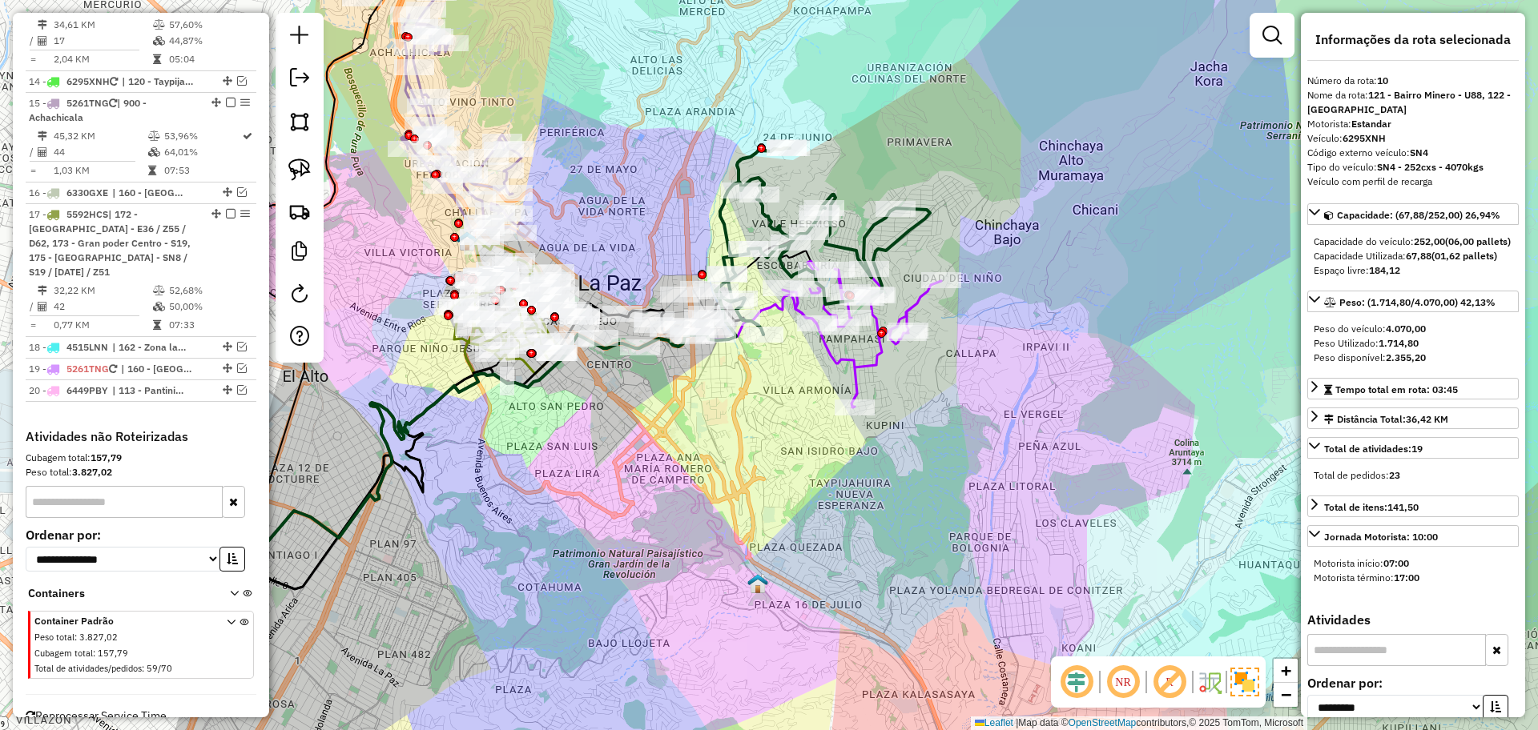
scroll to position [811, 0]
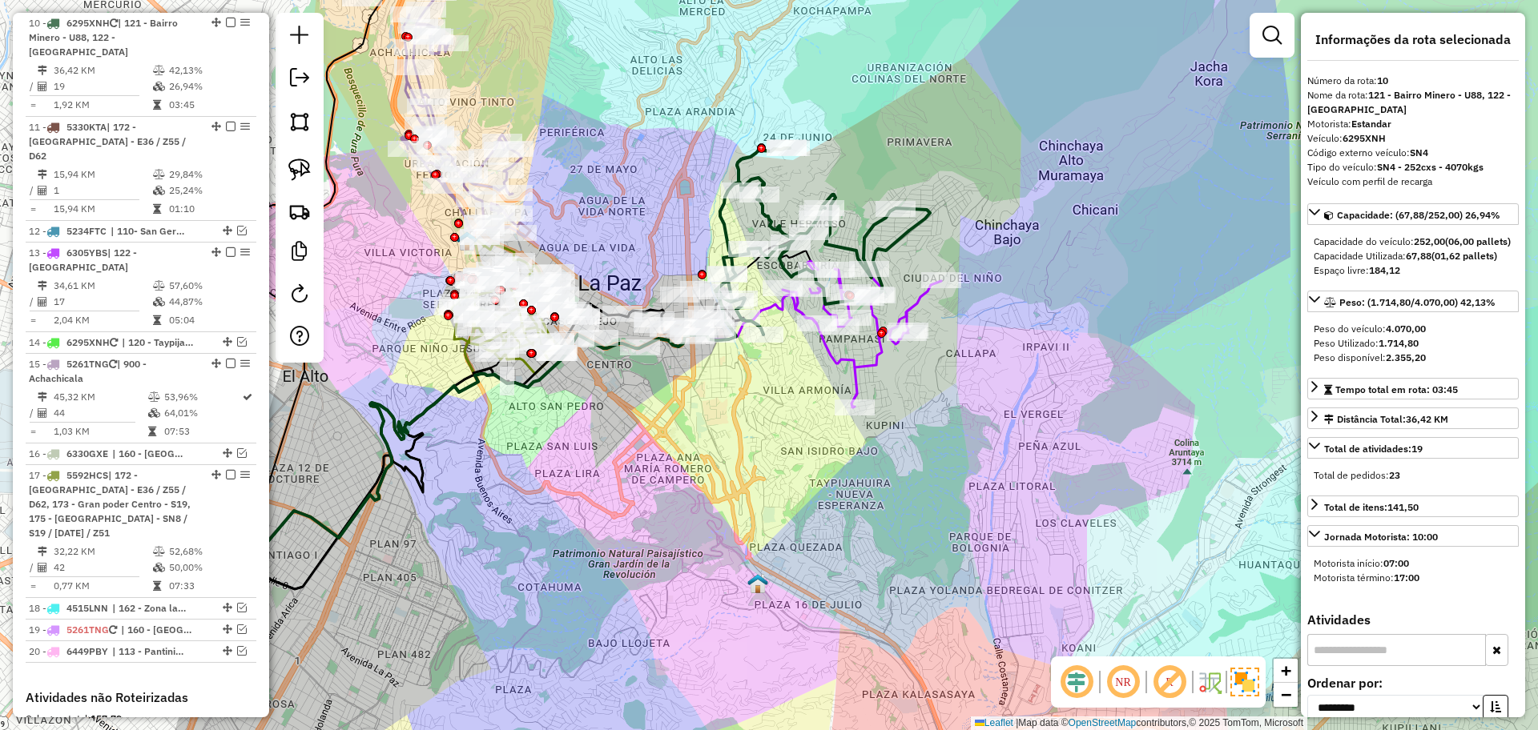
click at [870, 362] on icon at bounding box center [861, 334] width 159 height 147
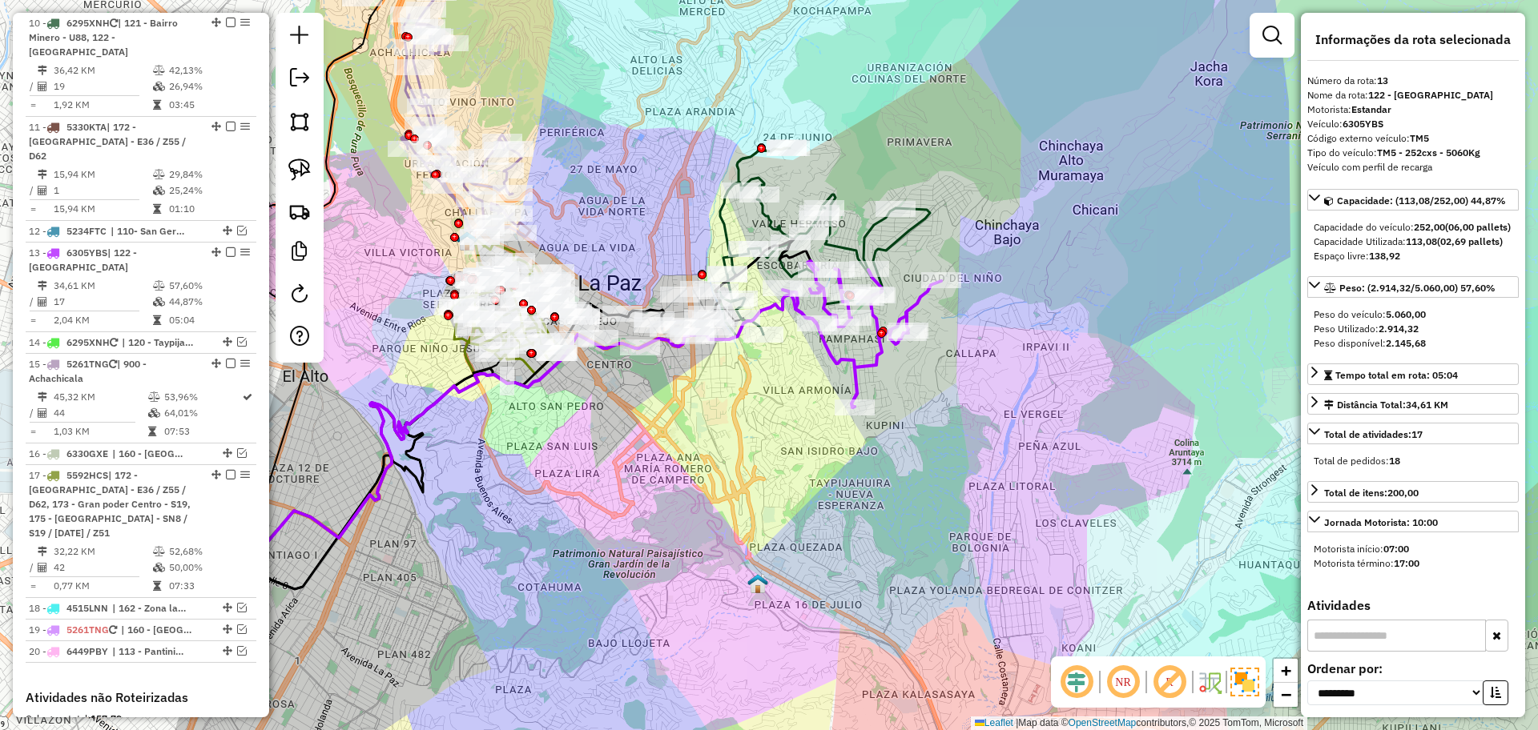
scroll to position [1012, 0]
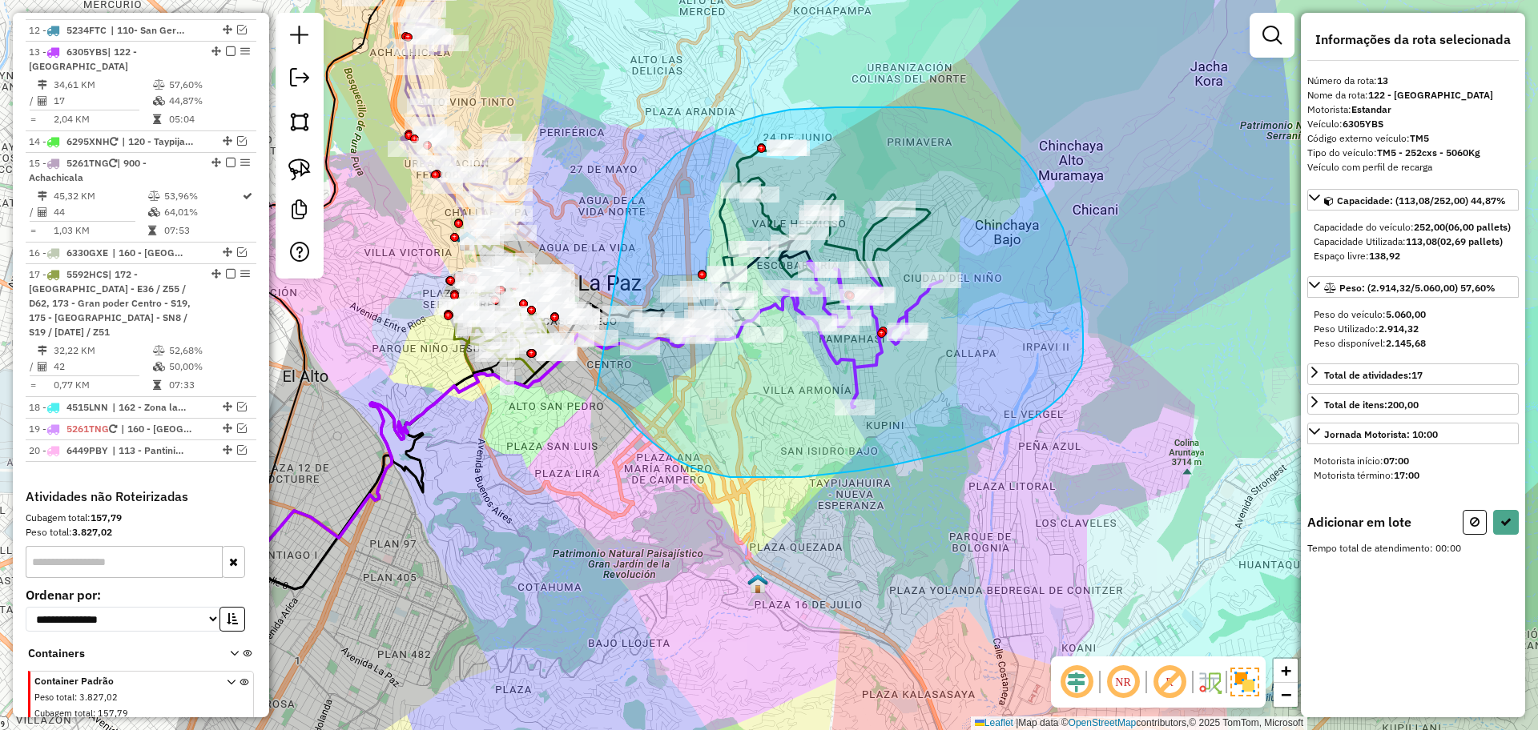
drag, startPoint x: 632, startPoint y: 200, endPoint x: 597, endPoint y: 389, distance: 192.3
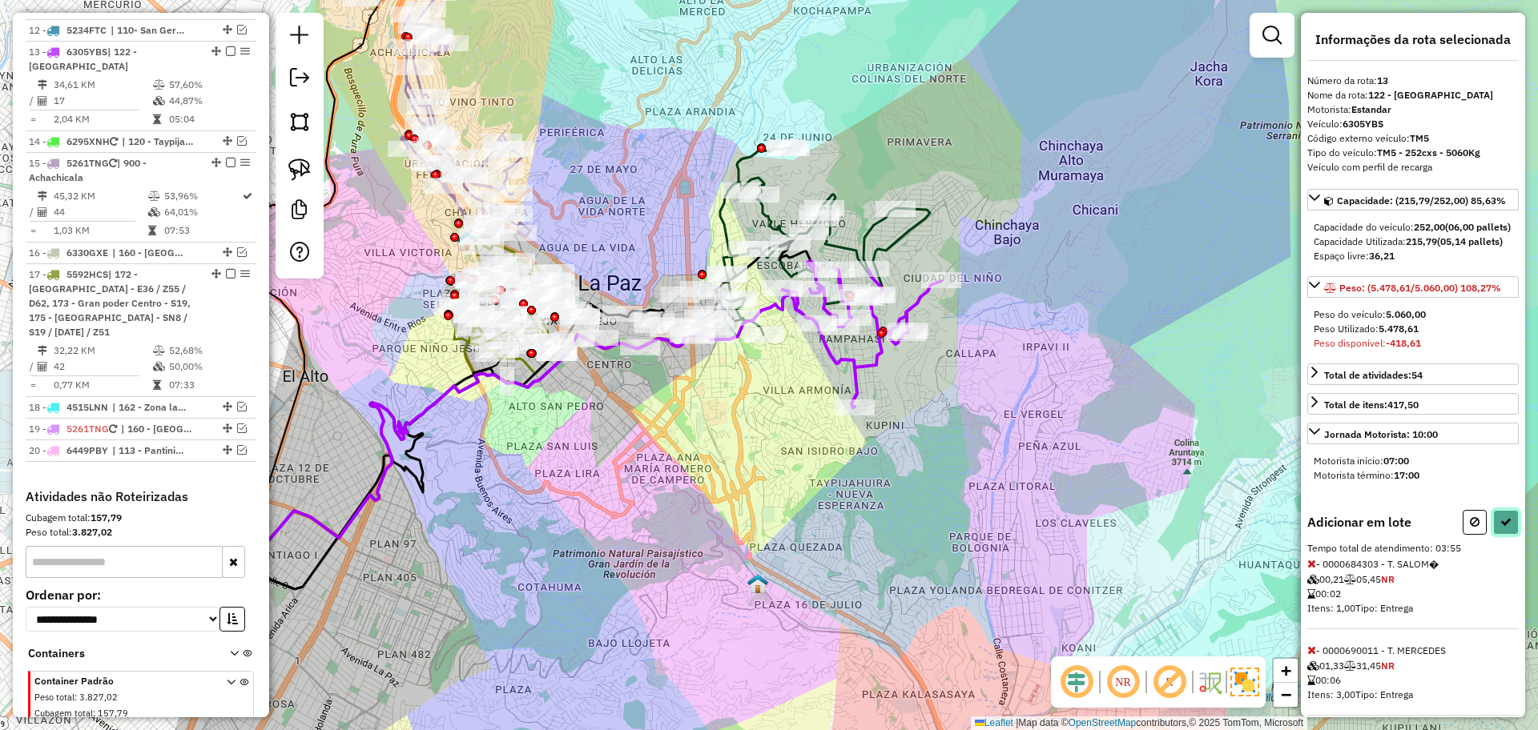
click at [1510, 535] on button at bounding box center [1506, 522] width 26 height 25
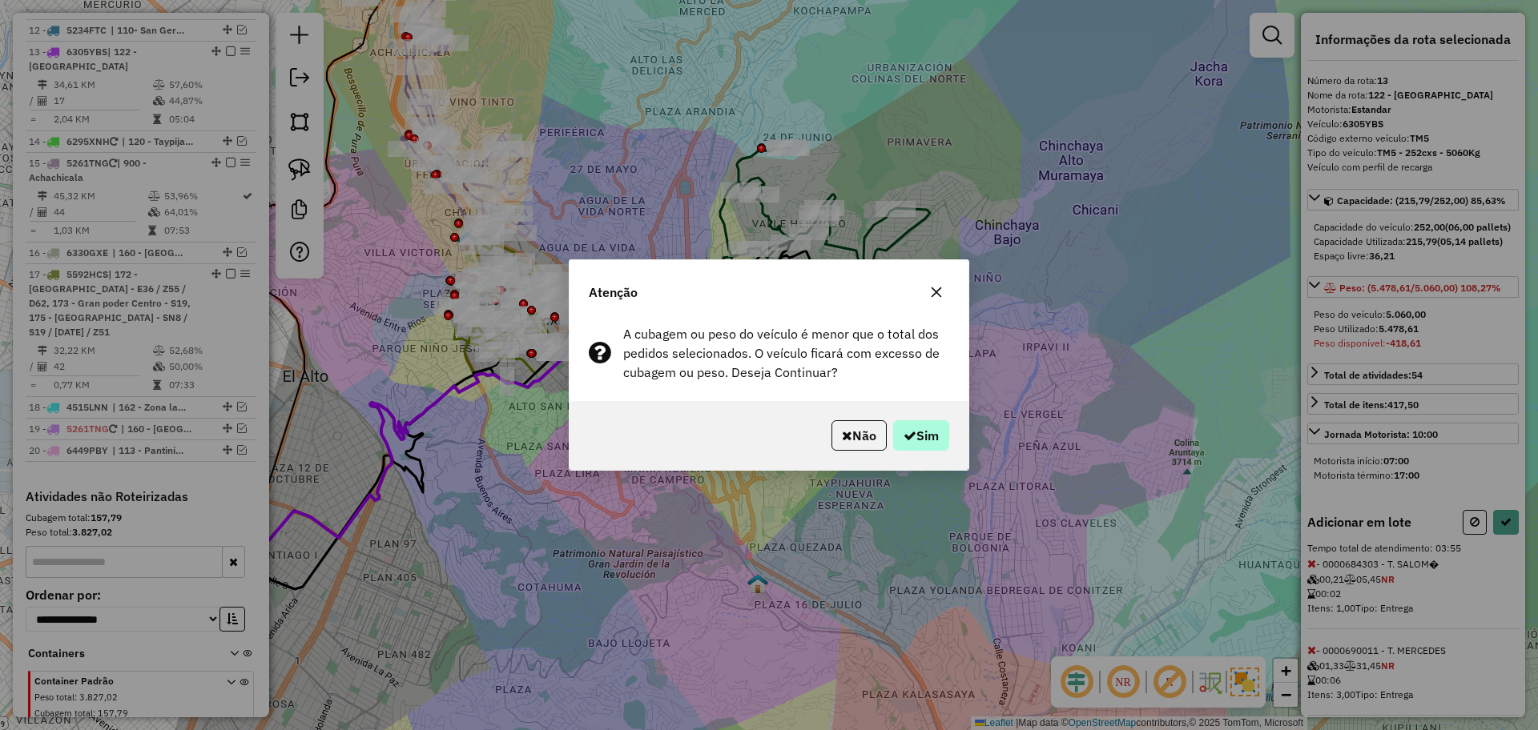
drag, startPoint x: 931, startPoint y: 419, endPoint x: 923, endPoint y: 421, distance: 8.4
click at [929, 419] on div "Não Sim" at bounding box center [768, 435] width 399 height 69
click at [919, 427] on button "Sim" at bounding box center [921, 435] width 56 height 30
select select "**********"
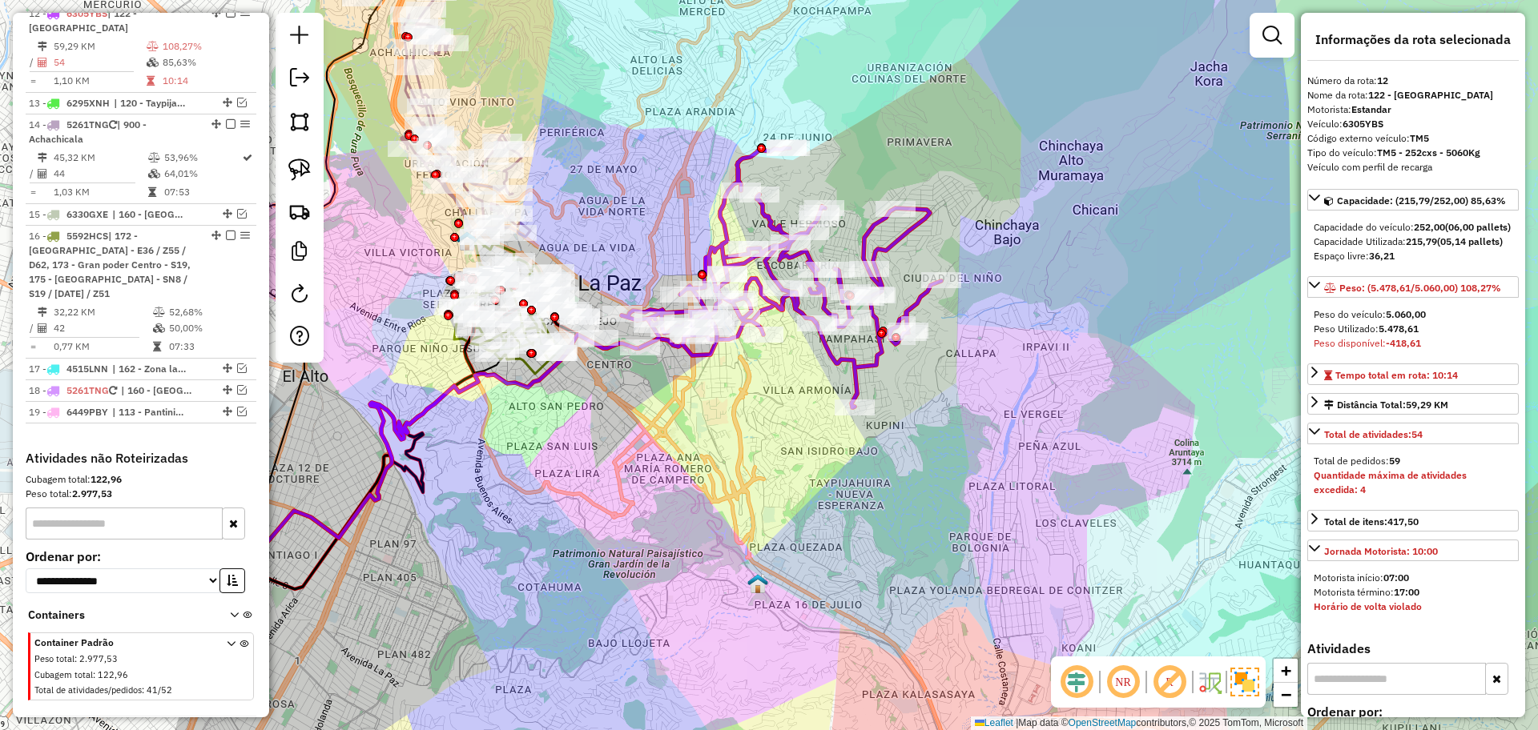
scroll to position [983, 0]
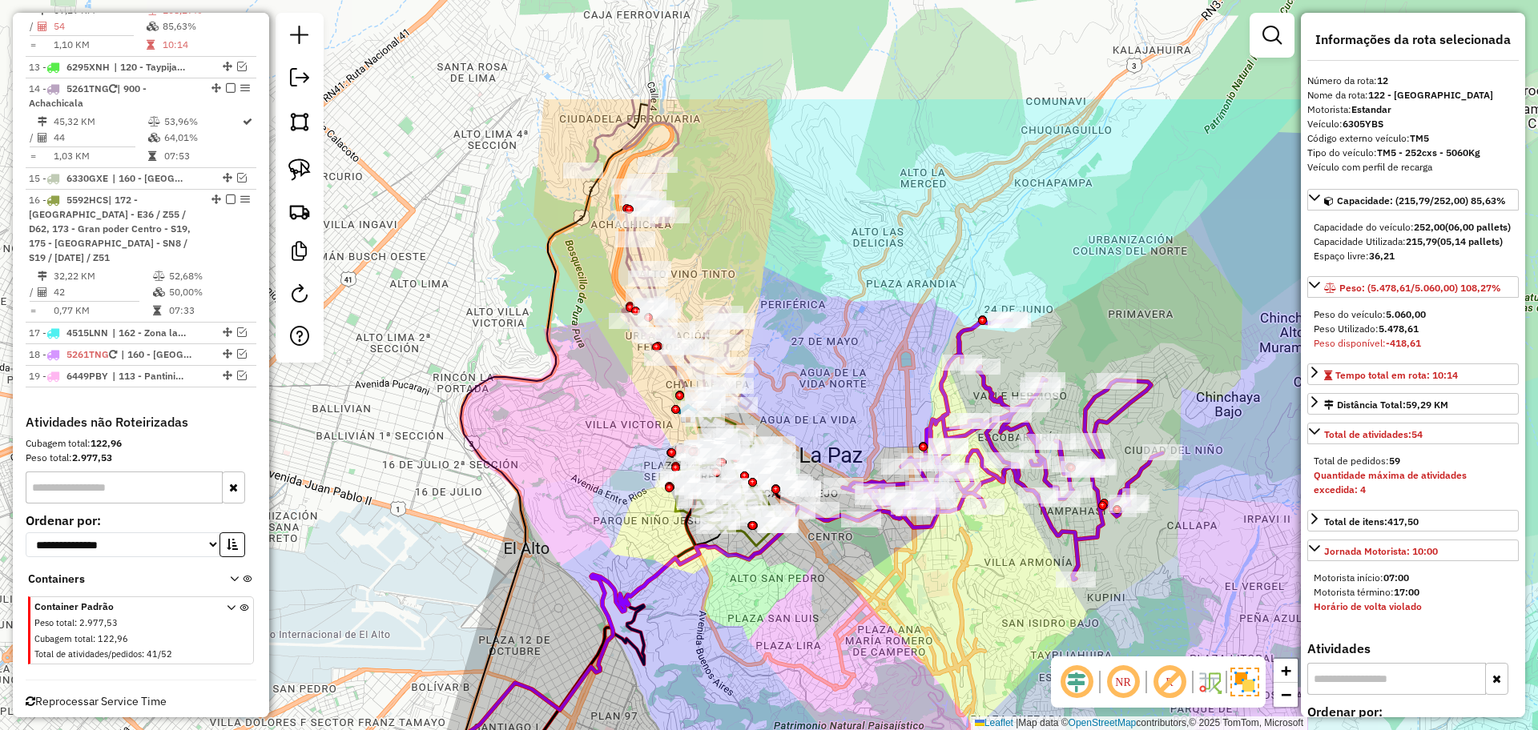
drag, startPoint x: 509, startPoint y: 30, endPoint x: 742, endPoint y: 221, distance: 301.6
click at [742, 219] on div "Janela de atendimento Grade de atendimento Capacidade Transportadoras Veículos …" at bounding box center [769, 365] width 1538 height 730
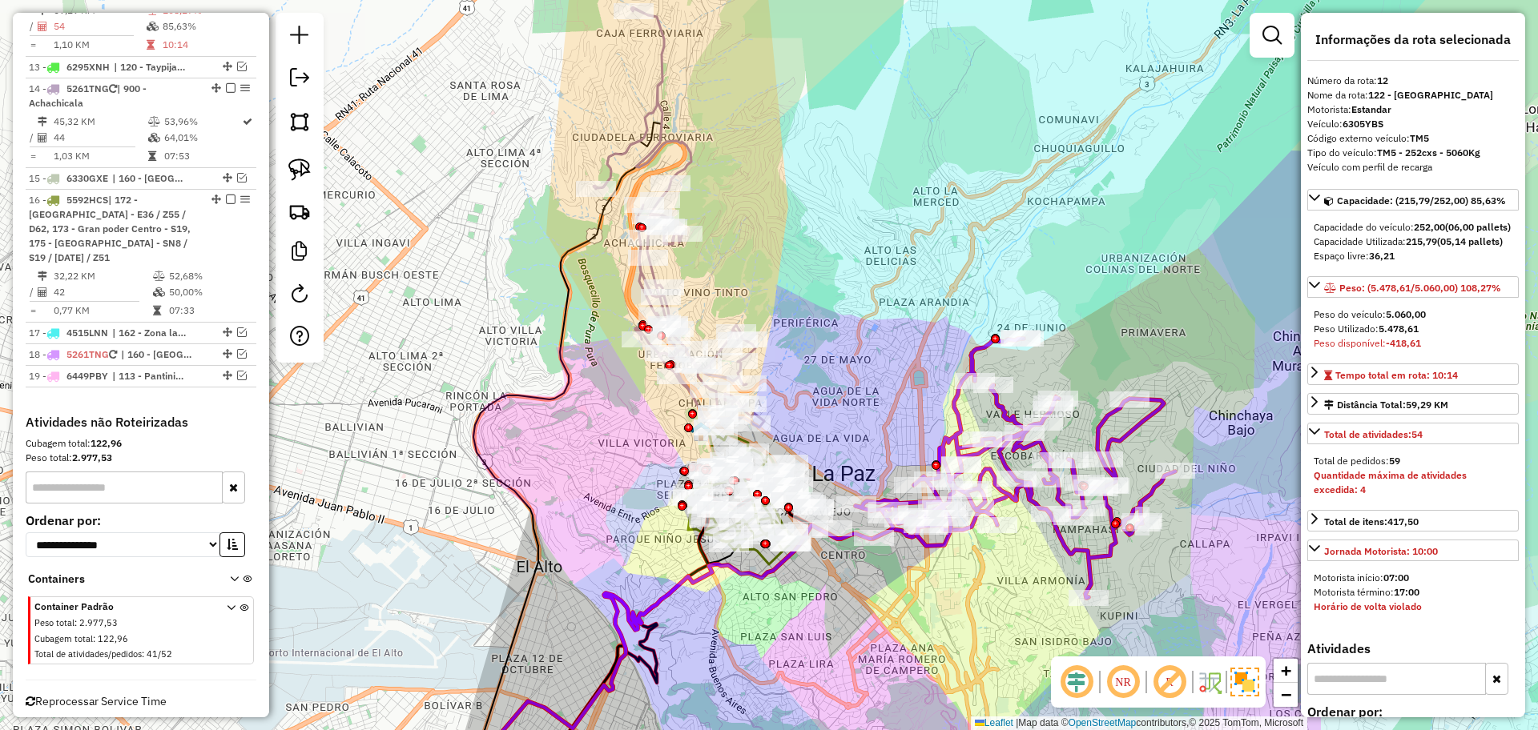
click at [652, 99] on icon at bounding box center [678, 217] width 171 height 420
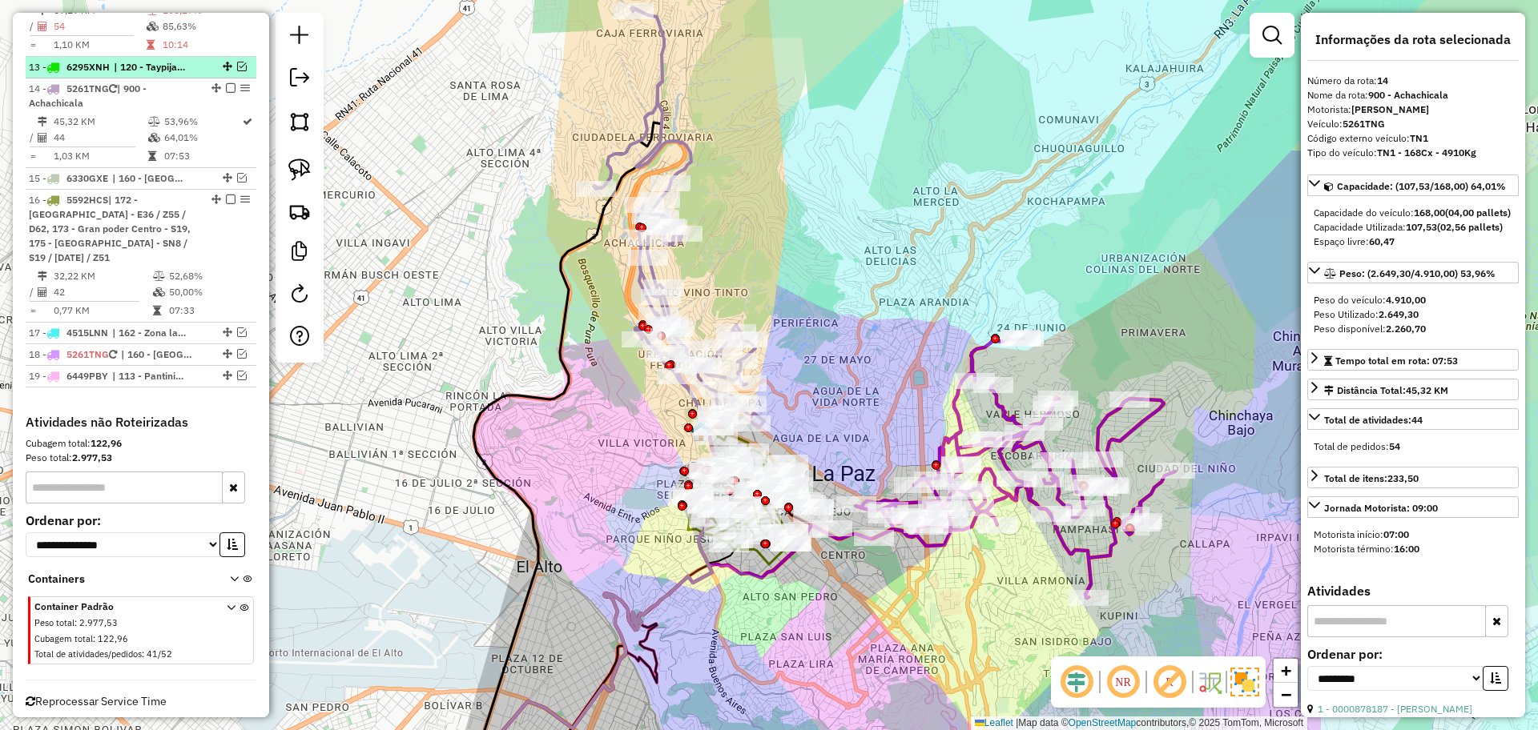
click at [240, 62] on em at bounding box center [242, 67] width 10 height 10
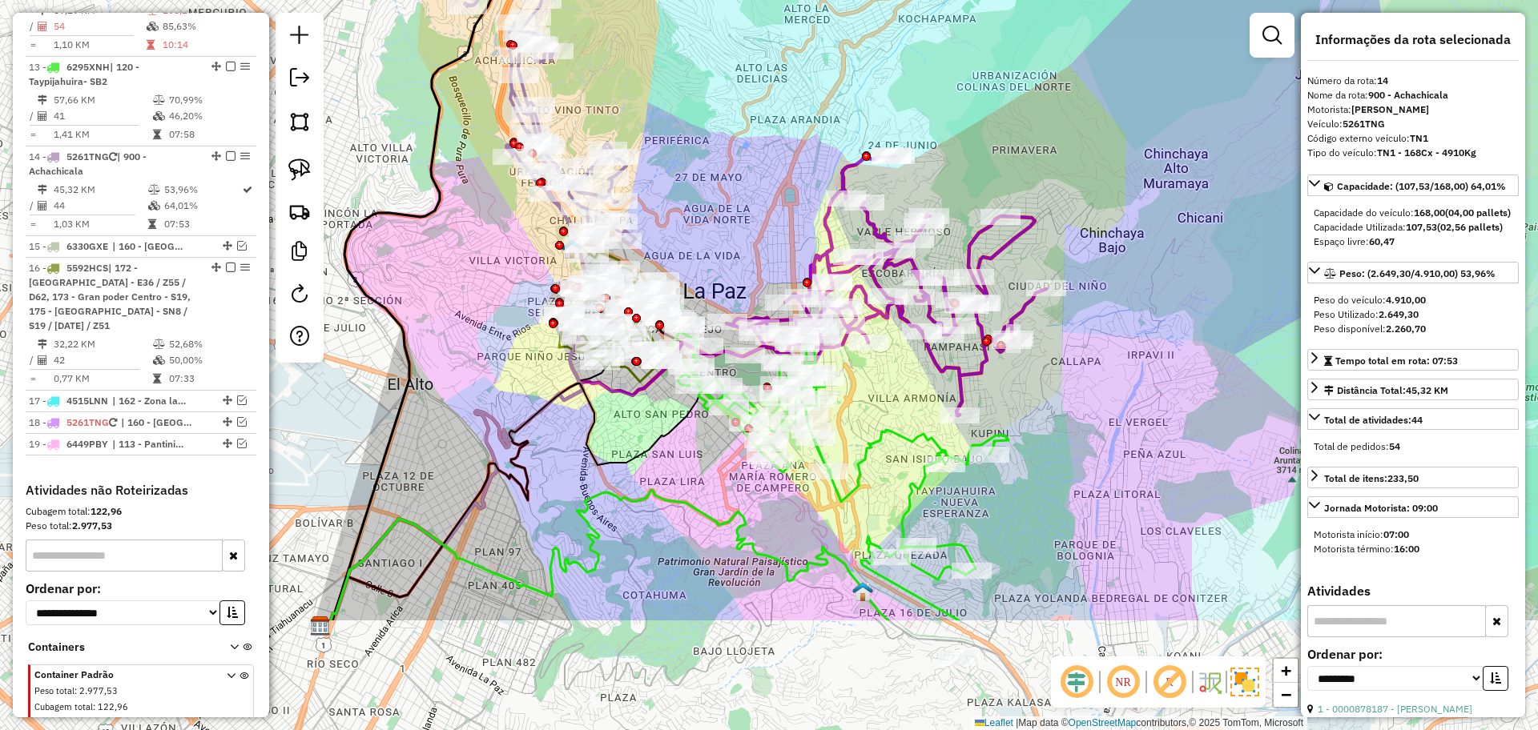
drag, startPoint x: 891, startPoint y: 276, endPoint x: 751, endPoint y: 80, distance: 240.5
click at [751, 74] on div "Janela de atendimento Grade de atendimento Capacidade Transportadoras Veículos …" at bounding box center [769, 365] width 1538 height 730
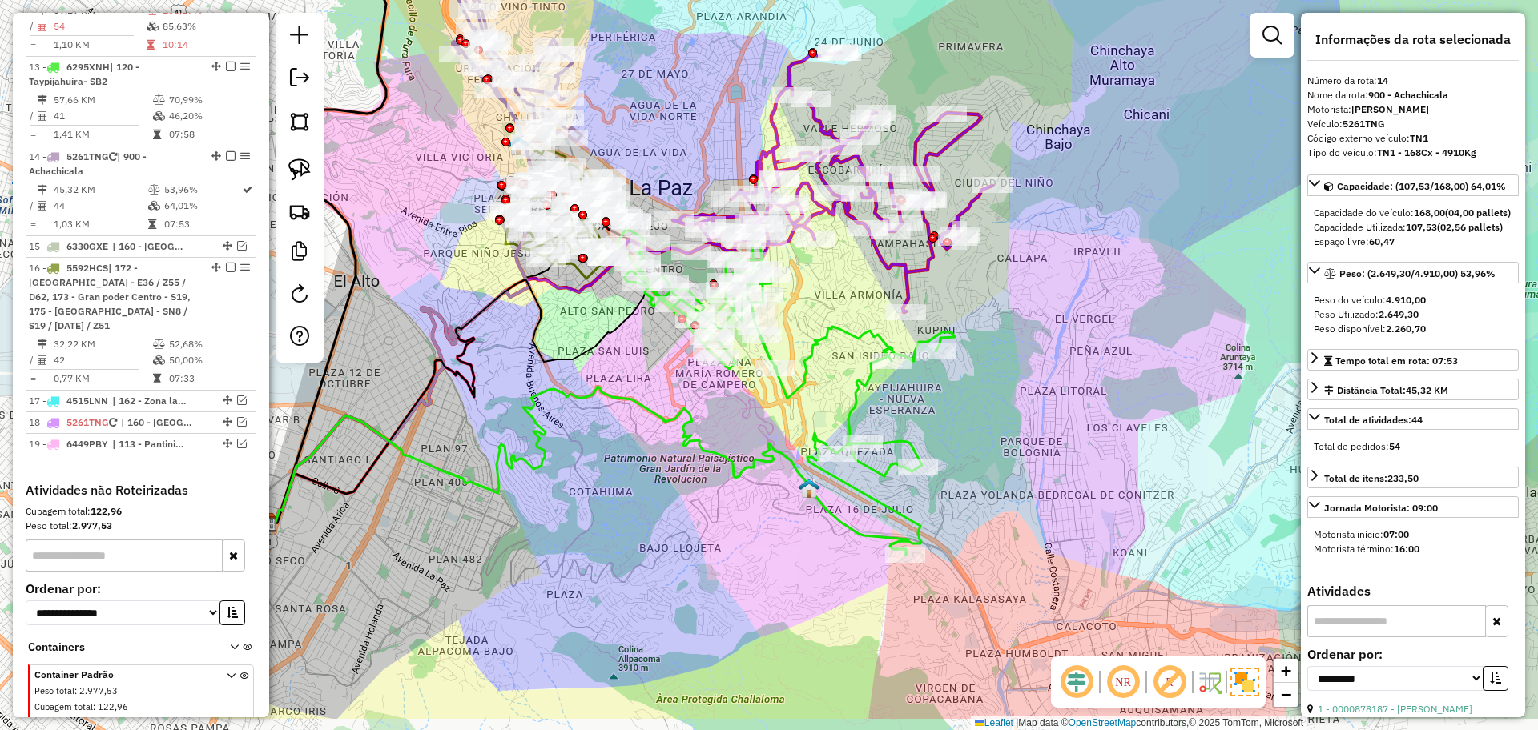
drag, startPoint x: 1060, startPoint y: 483, endPoint x: 1033, endPoint y: 443, distance: 48.0
click at [1042, 449] on div "Janela de atendimento Grade de atendimento Capacidade Transportadoras Veículos …" at bounding box center [769, 365] width 1538 height 730
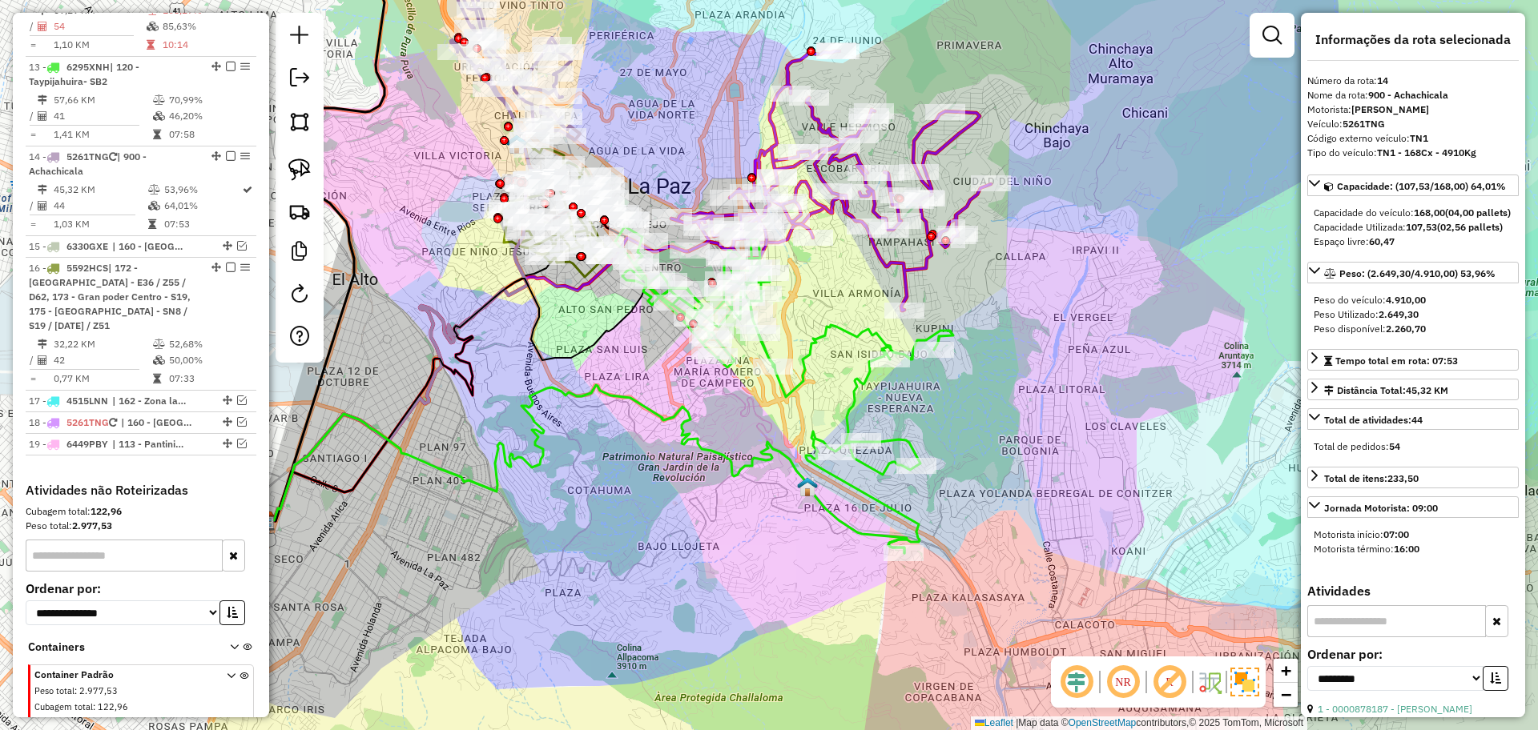
click at [799, 377] on icon at bounding box center [784, 390] width 338 height 327
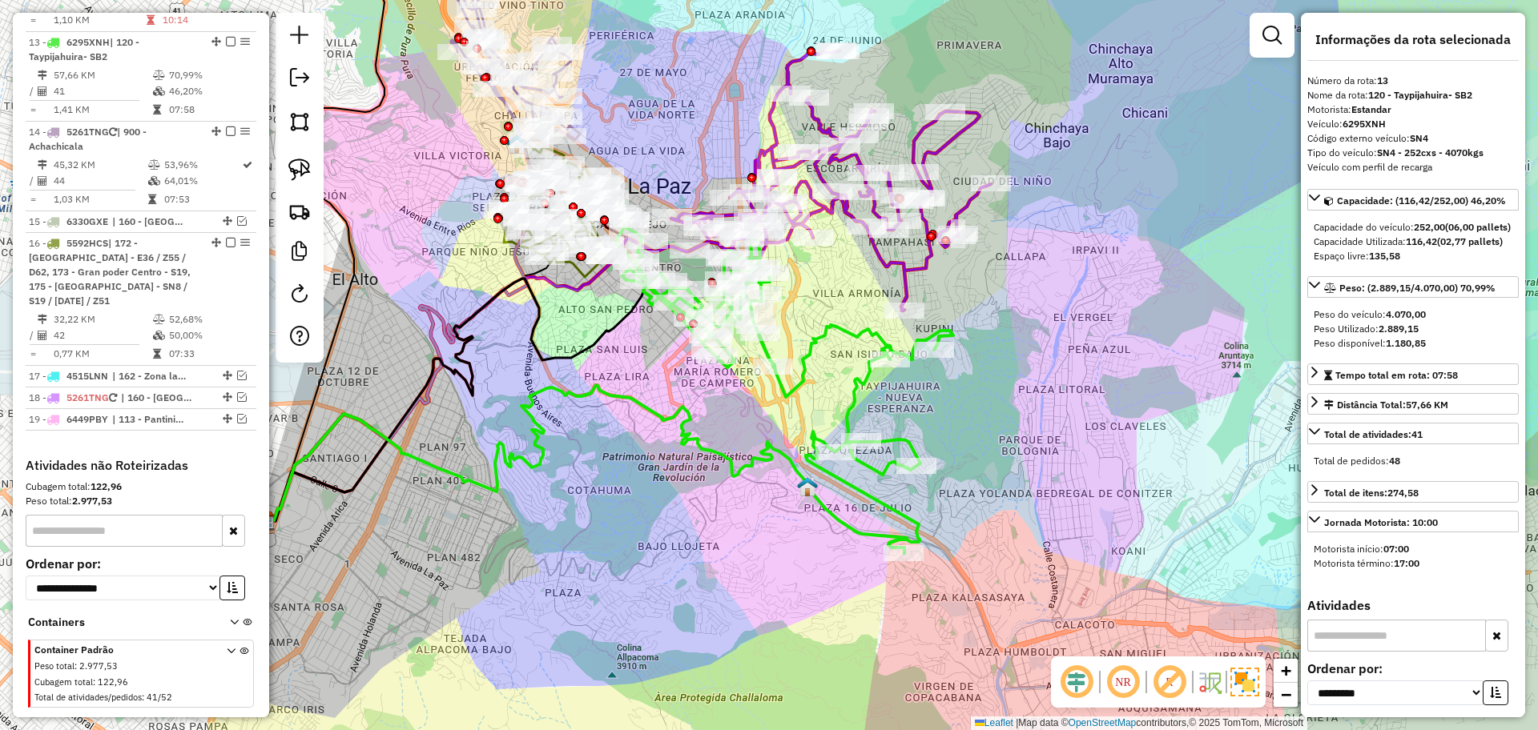
scroll to position [1012, 0]
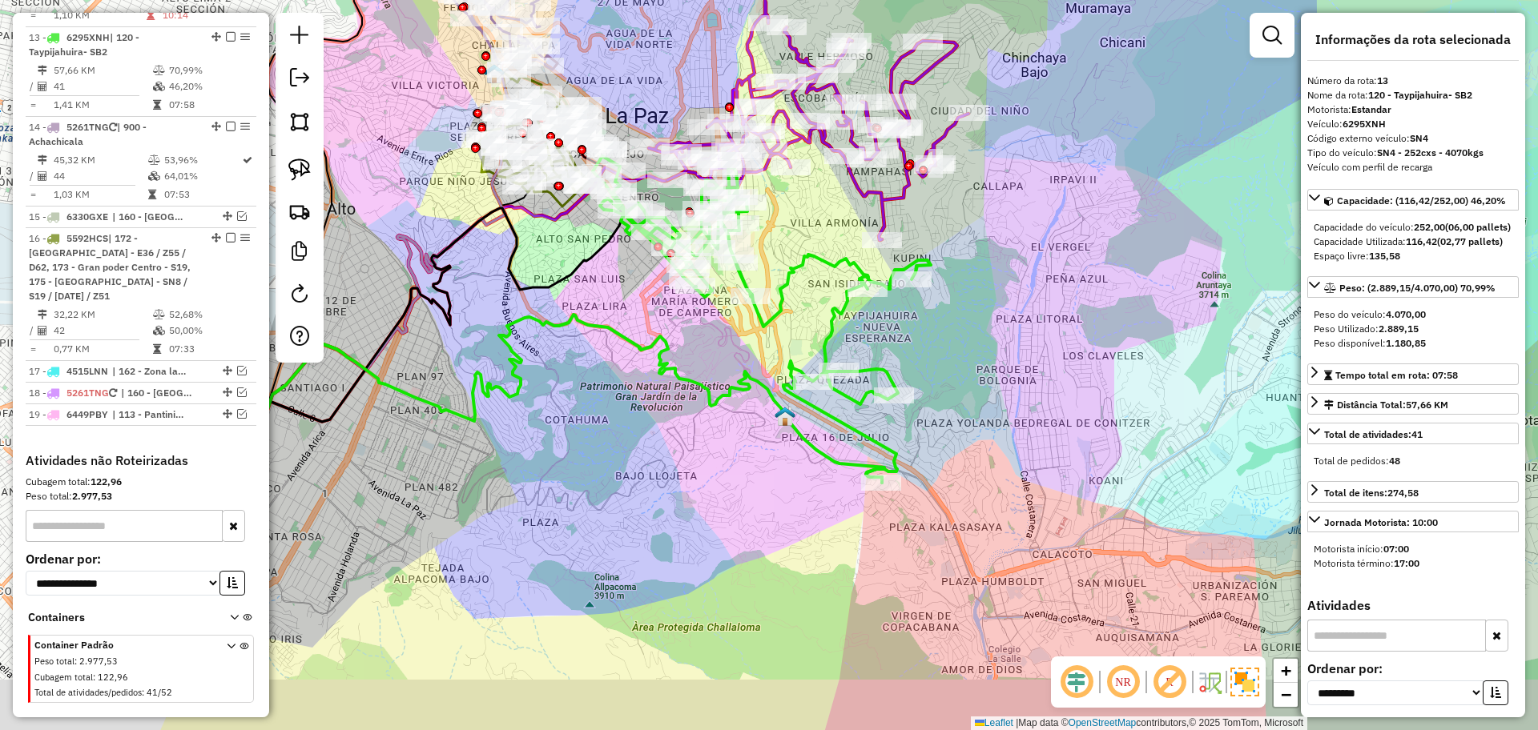
drag, startPoint x: 1010, startPoint y: 465, endPoint x: 982, endPoint y: 376, distance: 94.0
click at [982, 376] on div "Janela de atendimento Grade de atendimento Capacidade Transportadoras Veículos …" at bounding box center [769, 365] width 1538 height 730
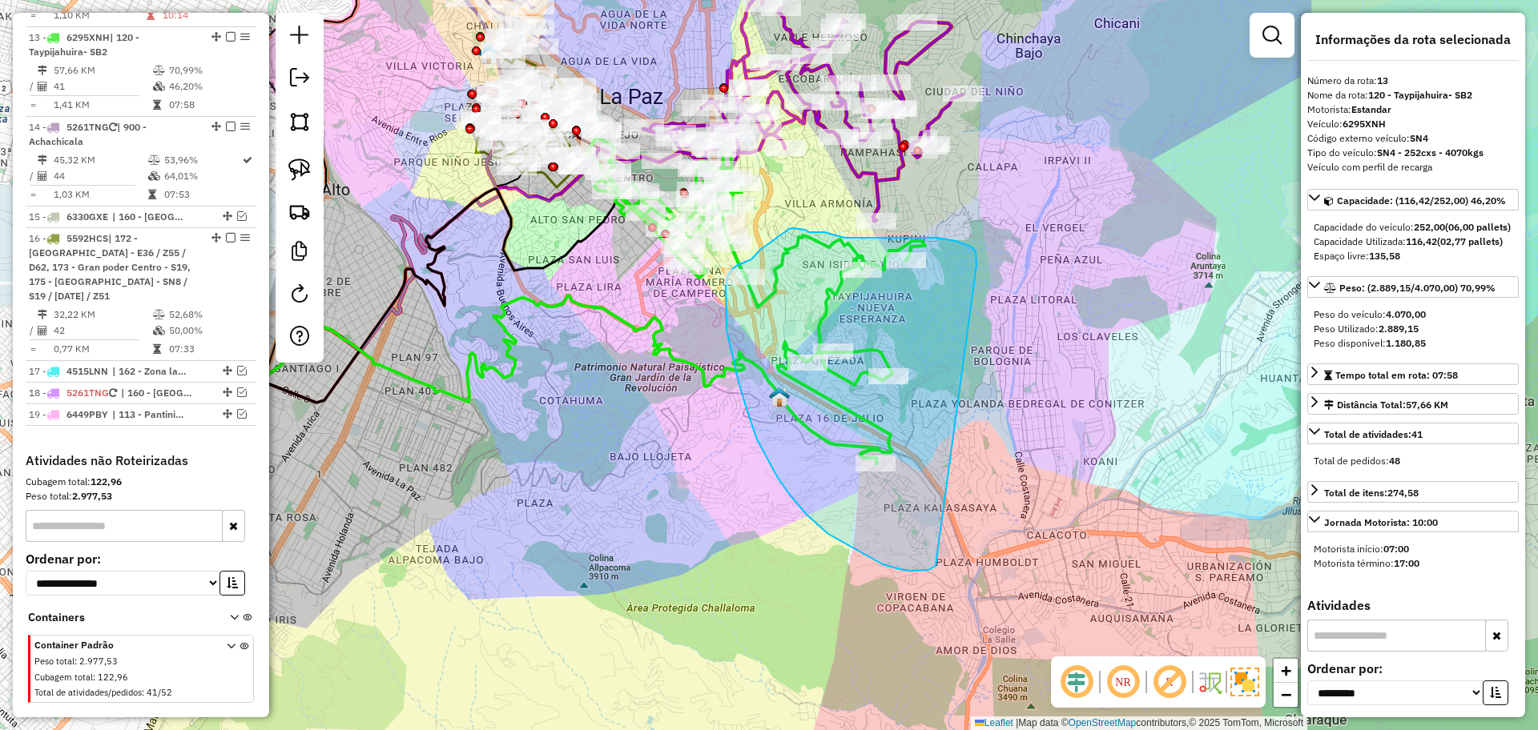
drag, startPoint x: 976, startPoint y: 265, endPoint x: 962, endPoint y: 540, distance: 275.1
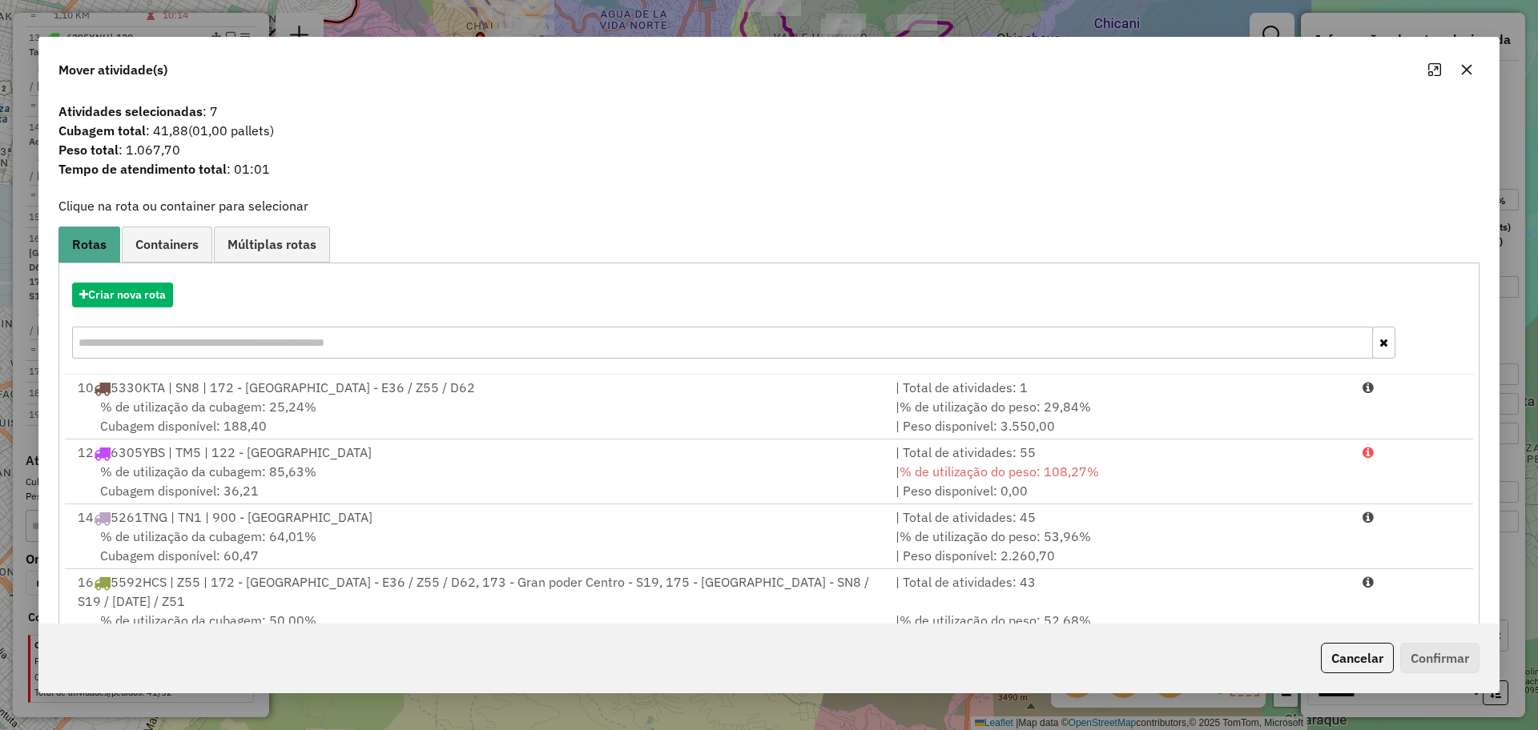
click at [1466, 67] on icon "button" at bounding box center [1466, 69] width 13 height 13
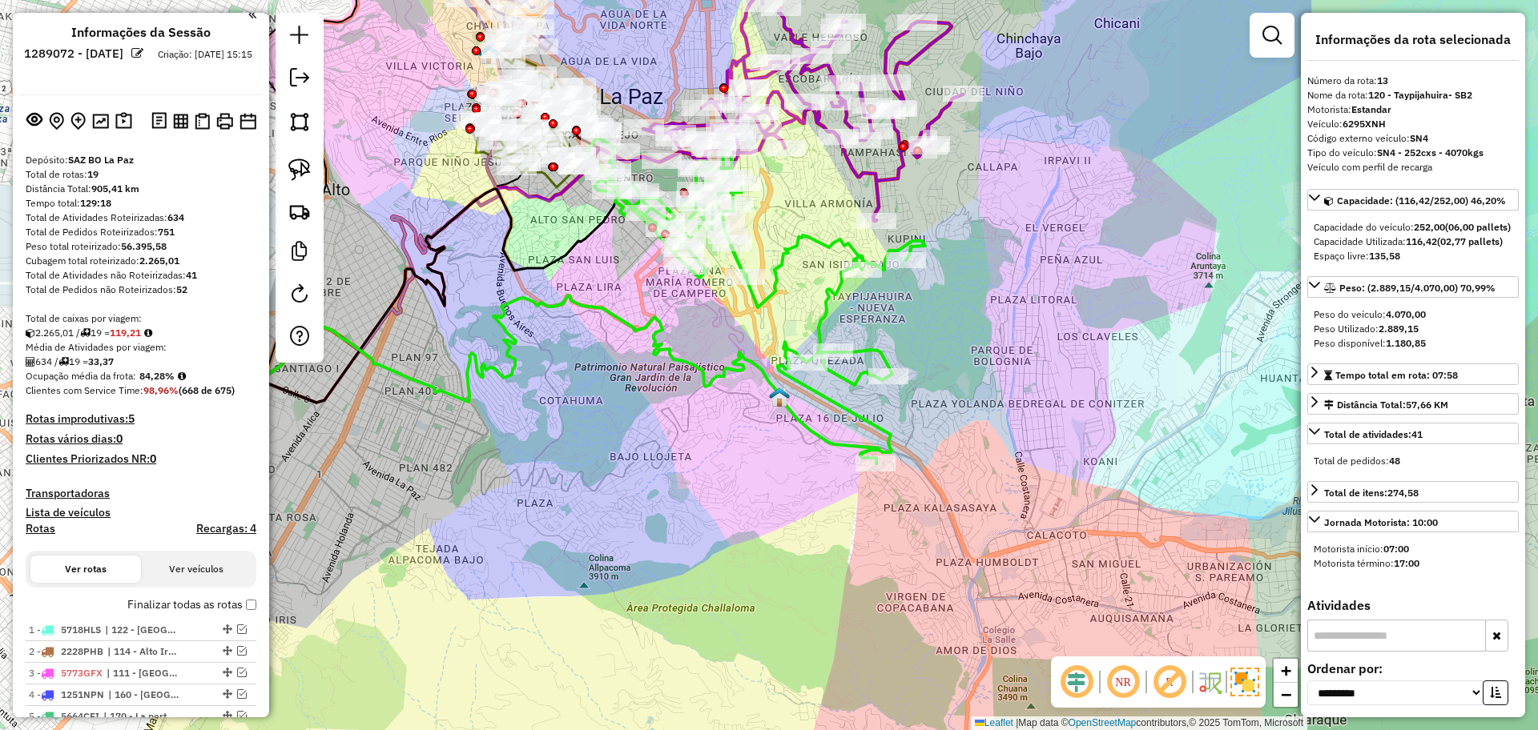
scroll to position [0, 0]
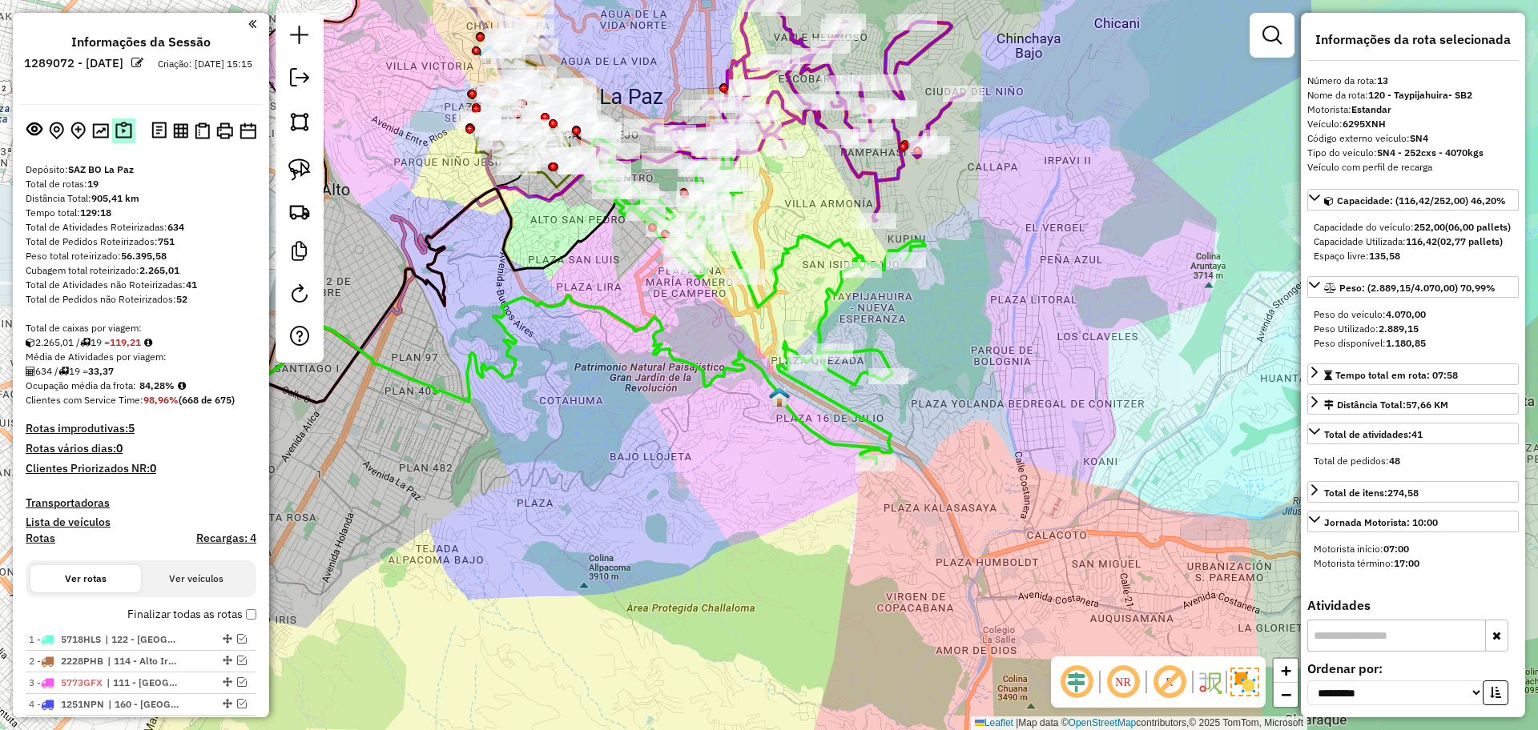
click at [122, 139] on img at bounding box center [123, 131] width 17 height 18
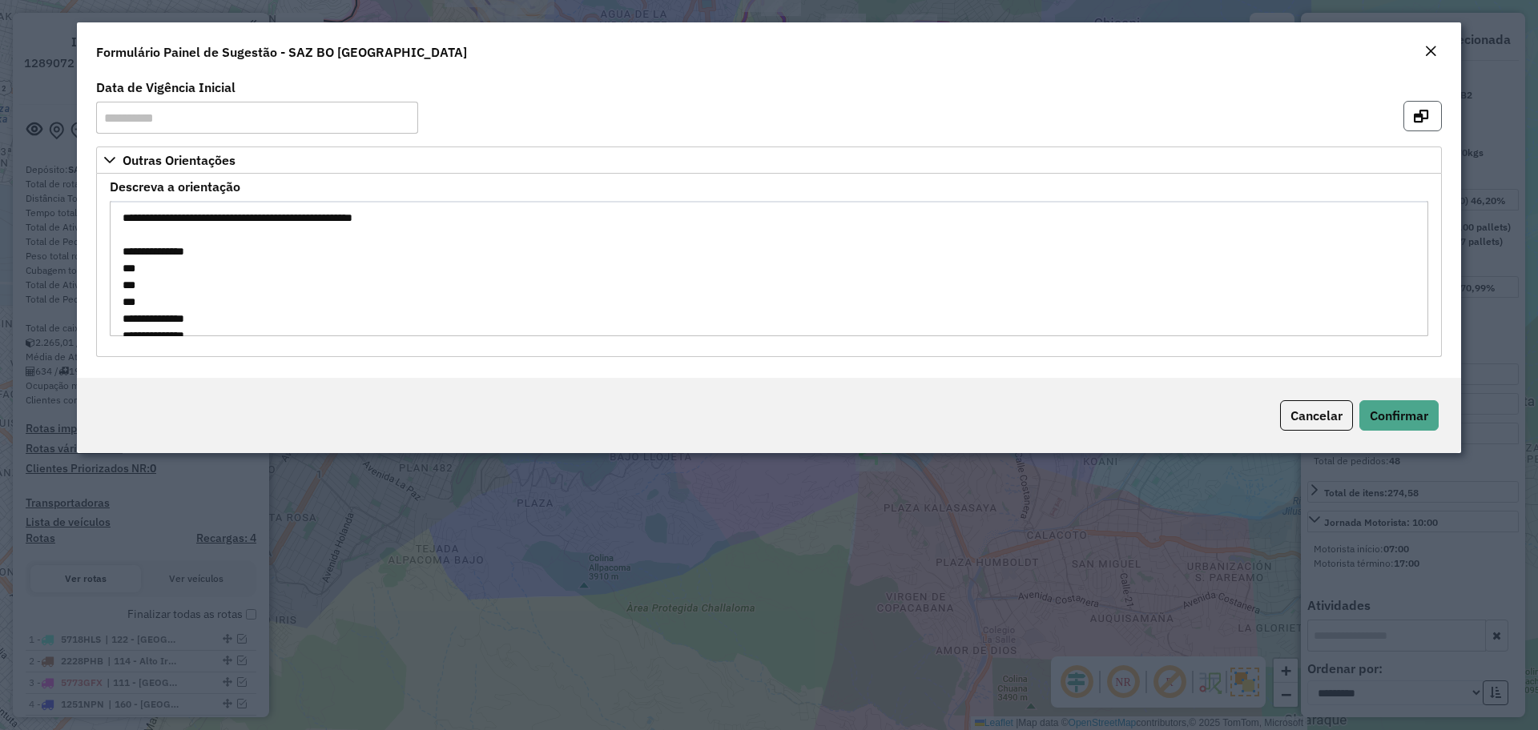
click at [1426, 127] on button "button" at bounding box center [1422, 116] width 38 height 30
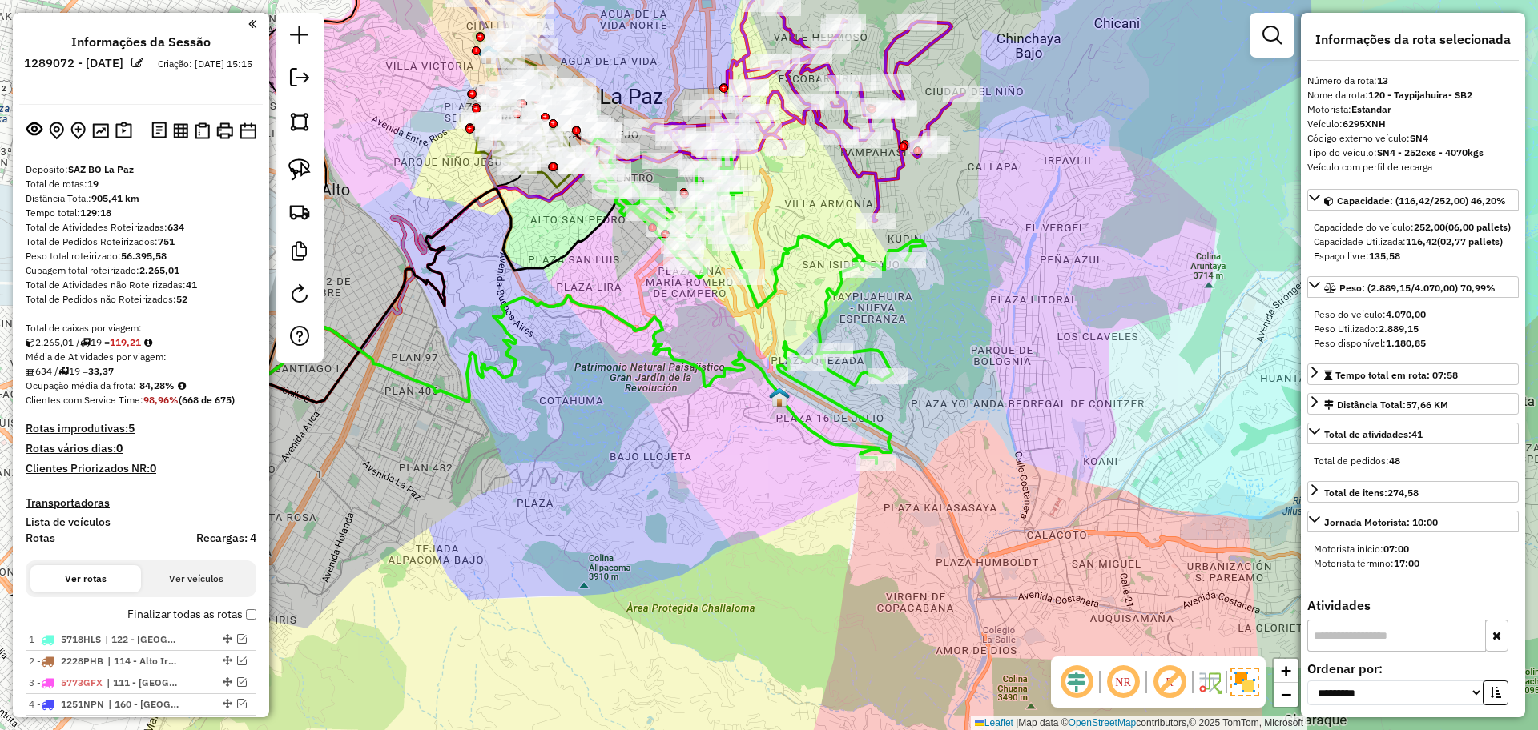
click at [46, 538] on h4 "Rotas" at bounding box center [41, 539] width 30 height 14
select select
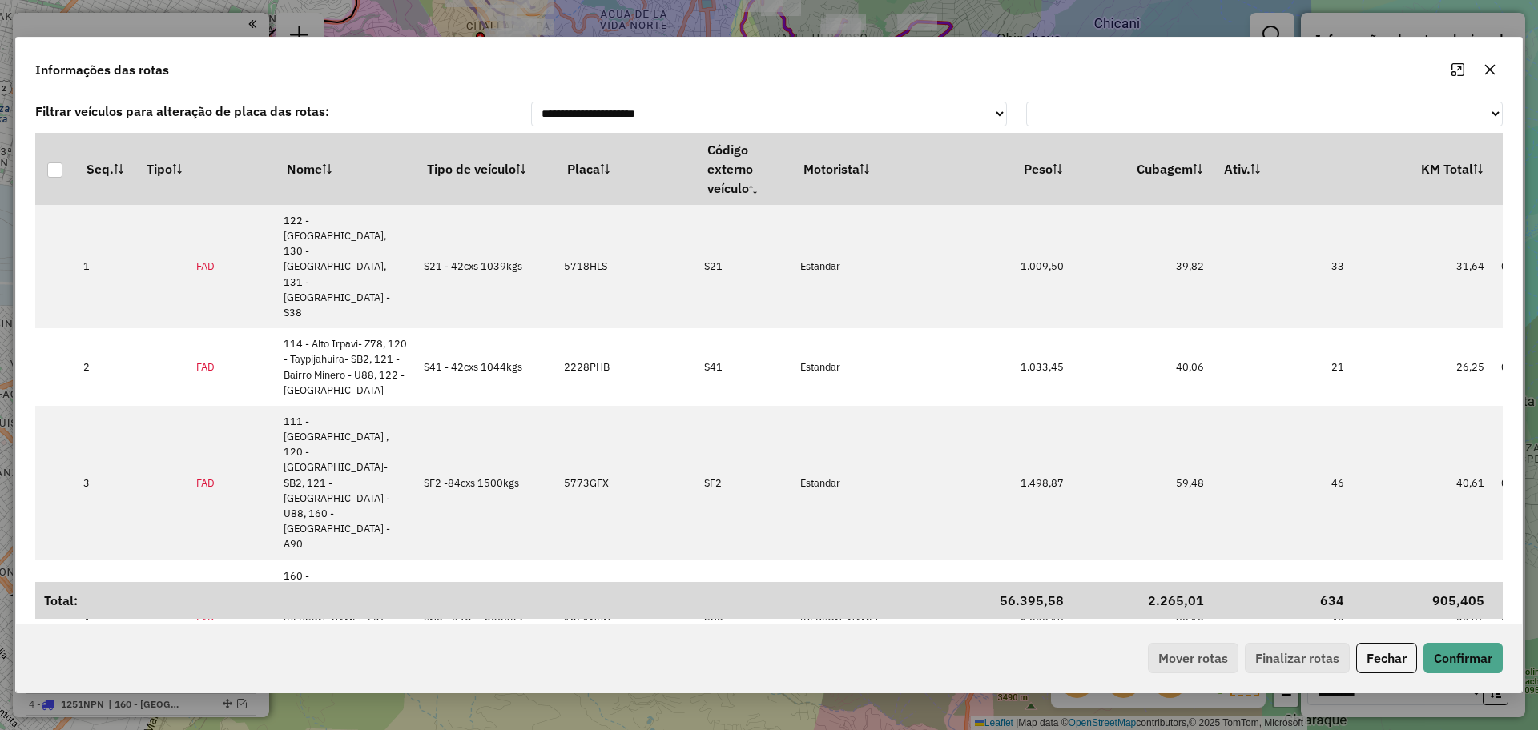
click at [1355, 64] on div "Informações das rotas" at bounding box center [769, 67] width 1506 height 58
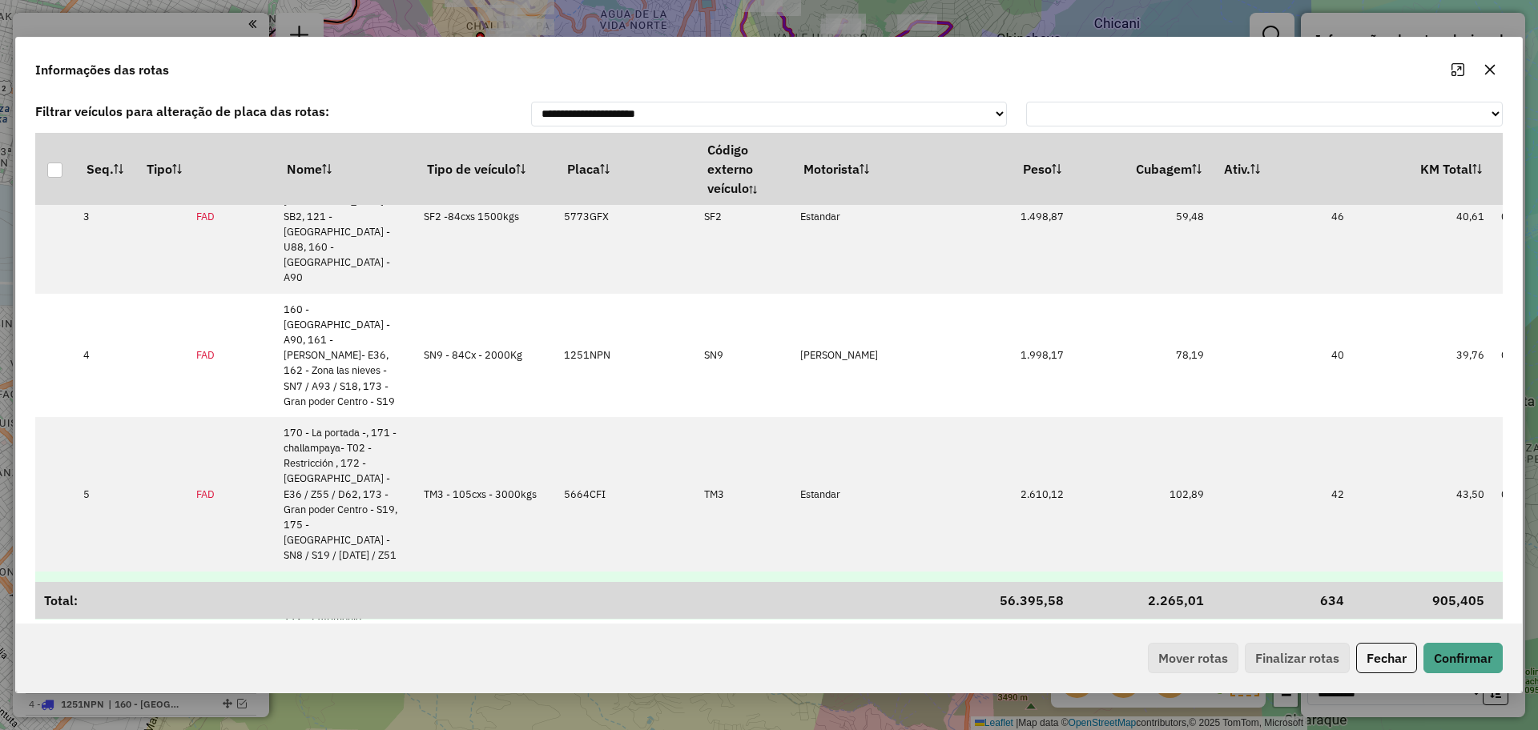
scroll to position [300, 0]
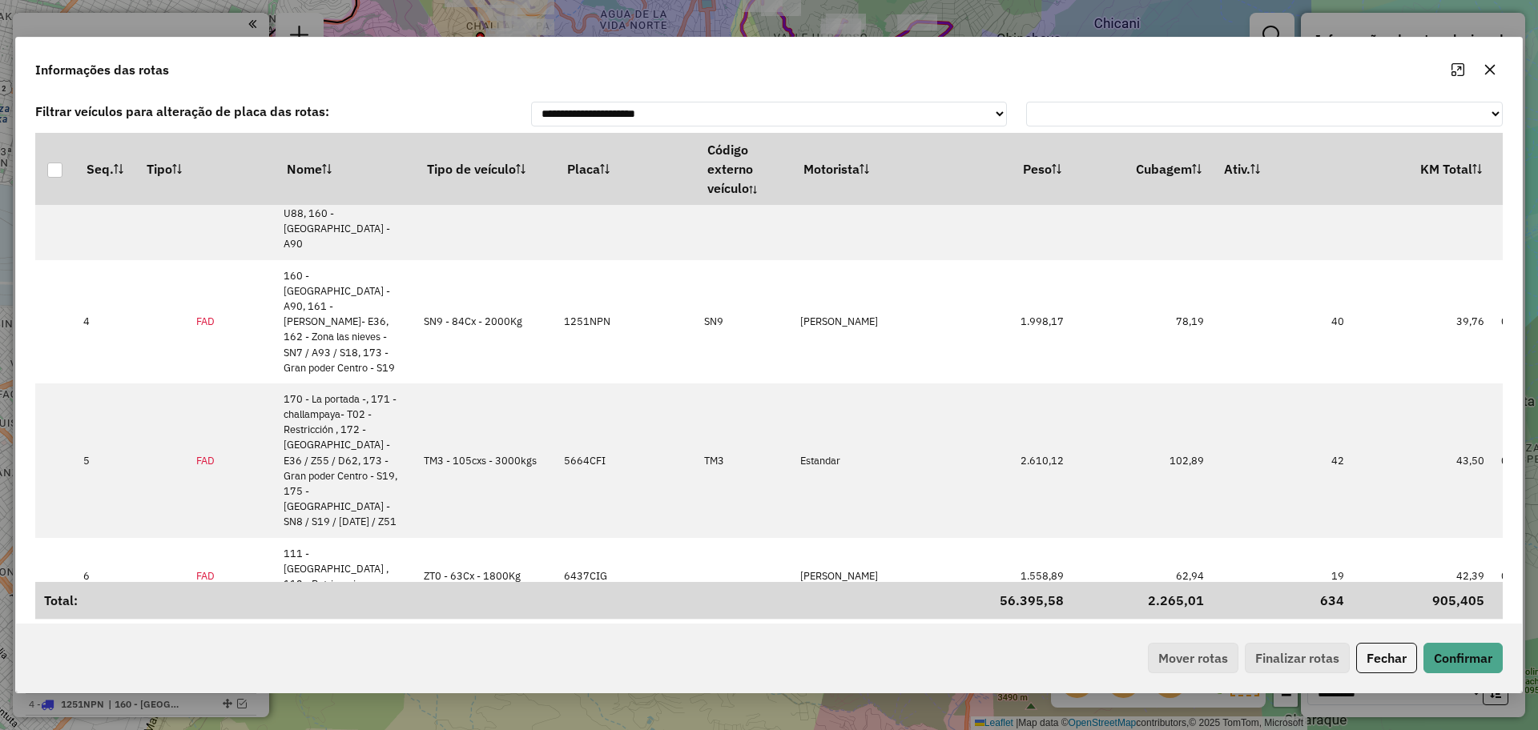
click at [1493, 70] on icon "button" at bounding box center [1489, 69] width 13 height 13
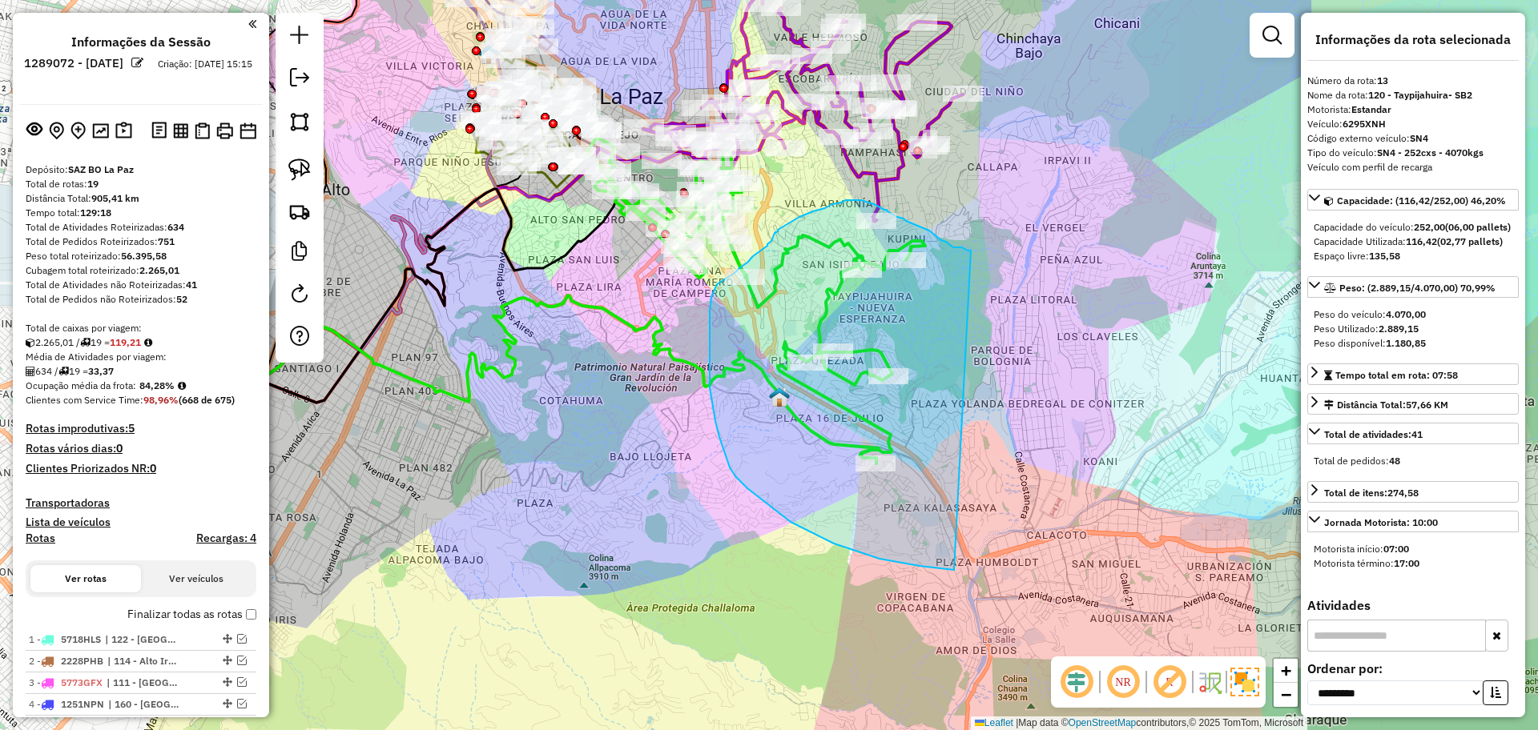
drag, startPoint x: 971, startPoint y: 251, endPoint x: 955, endPoint y: 571, distance: 320.7
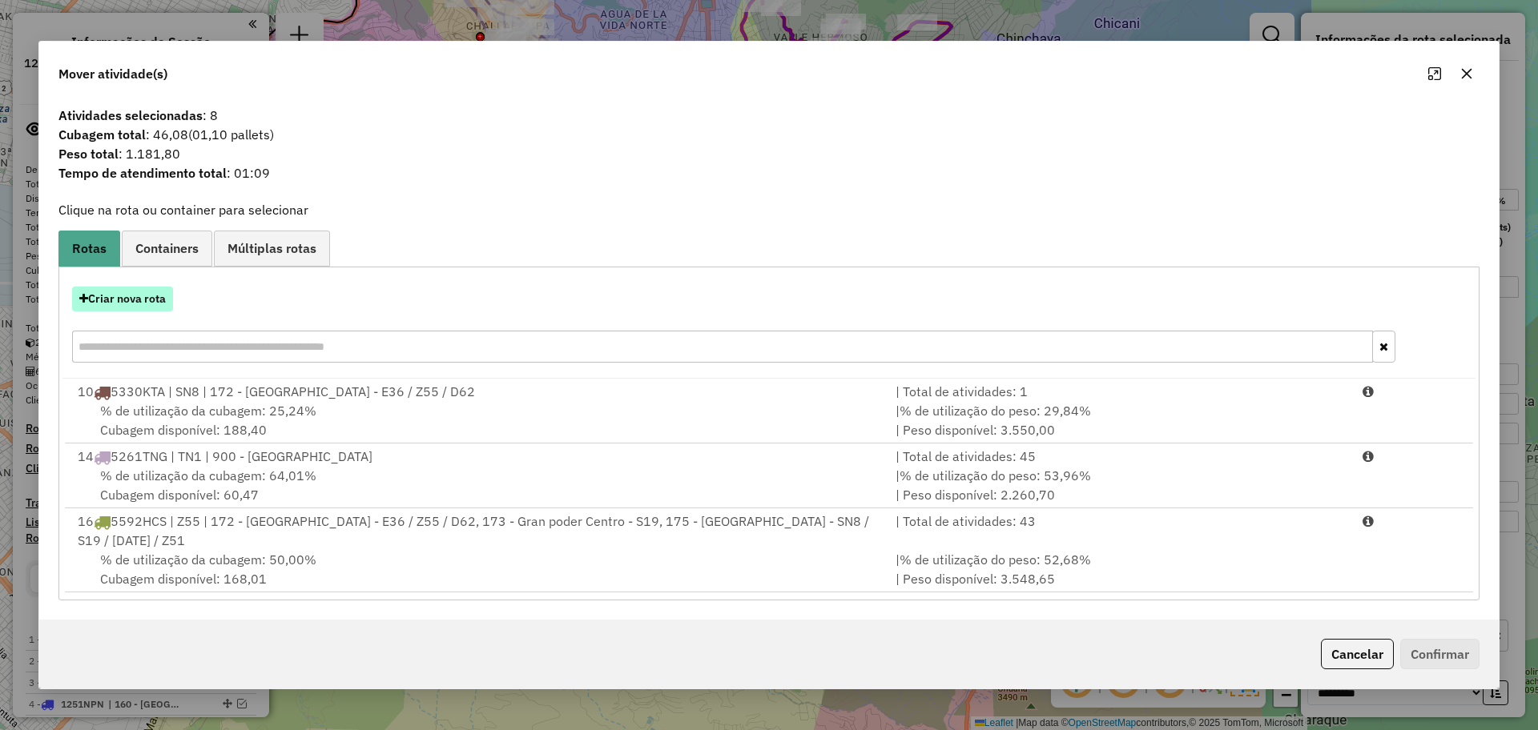
click at [130, 294] on button "Criar nova rota" at bounding box center [122, 299] width 101 height 25
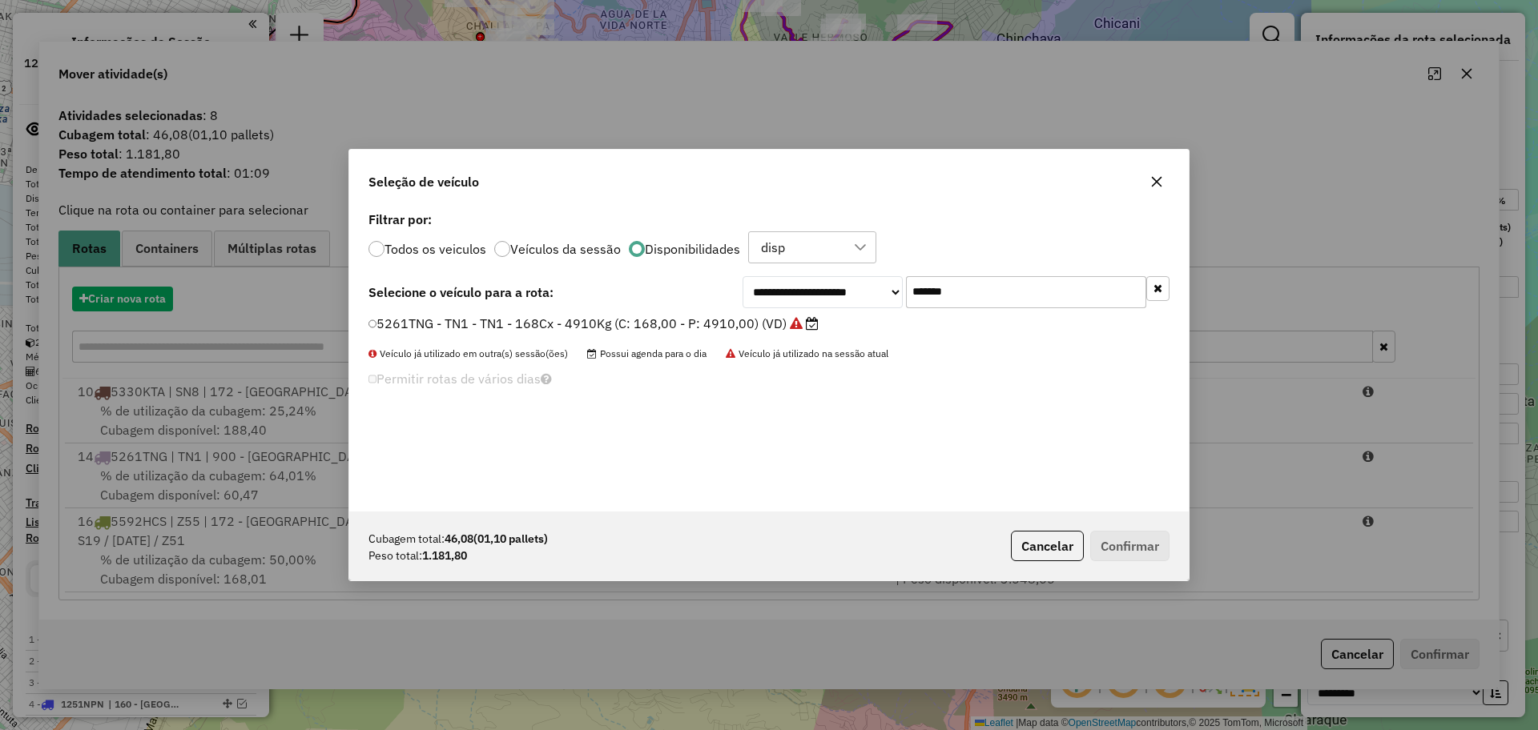
scroll to position [9, 5]
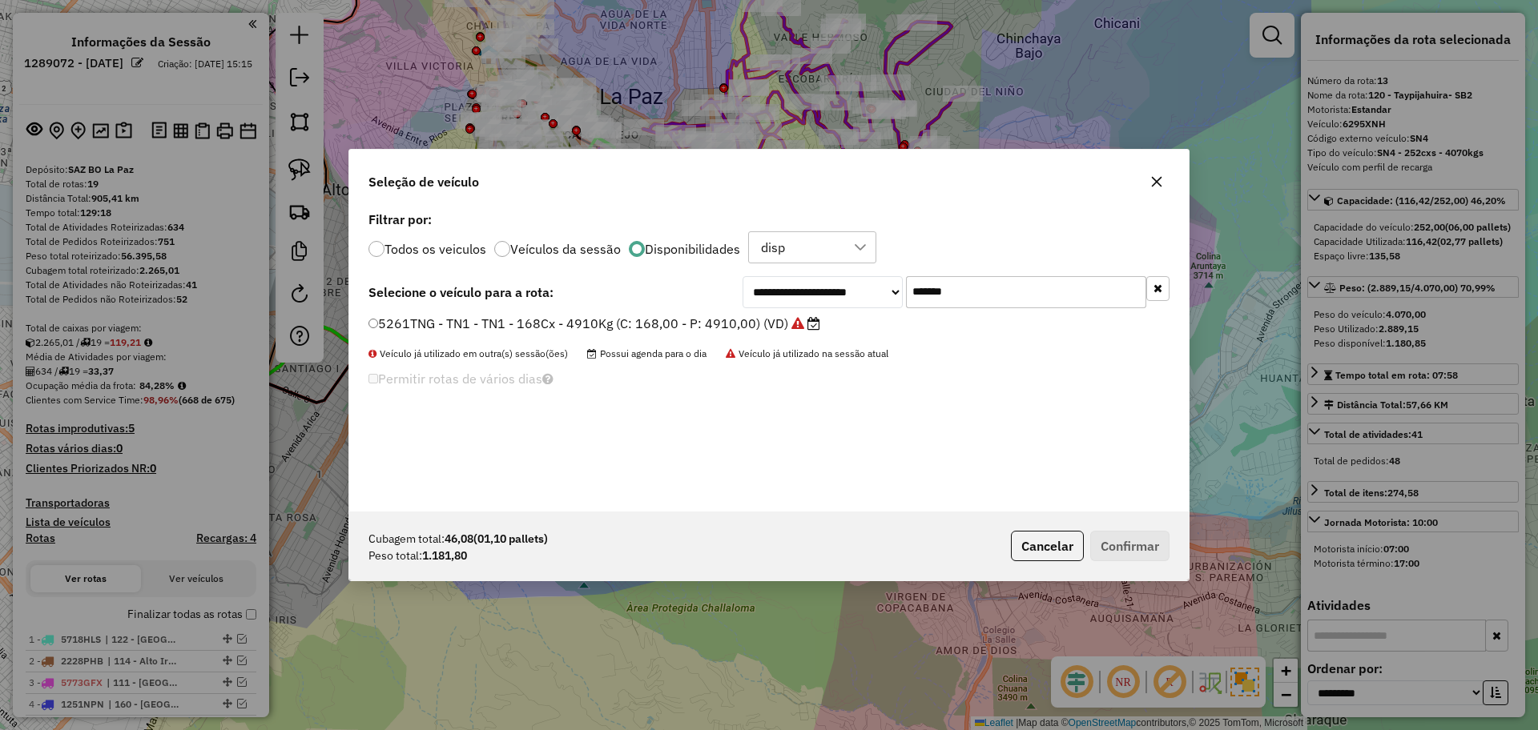
drag, startPoint x: 971, startPoint y: 287, endPoint x: 842, endPoint y: 283, distance: 129.8
click at [842, 283] on div "**********" at bounding box center [955, 292] width 427 height 32
type input "***"
click at [678, 322] on label "6427SPC - ZT4 - 63Cx - 1500Kg (C: 63,00 - P: 1500,00) (VD)" at bounding box center [567, 323] width 398 height 19
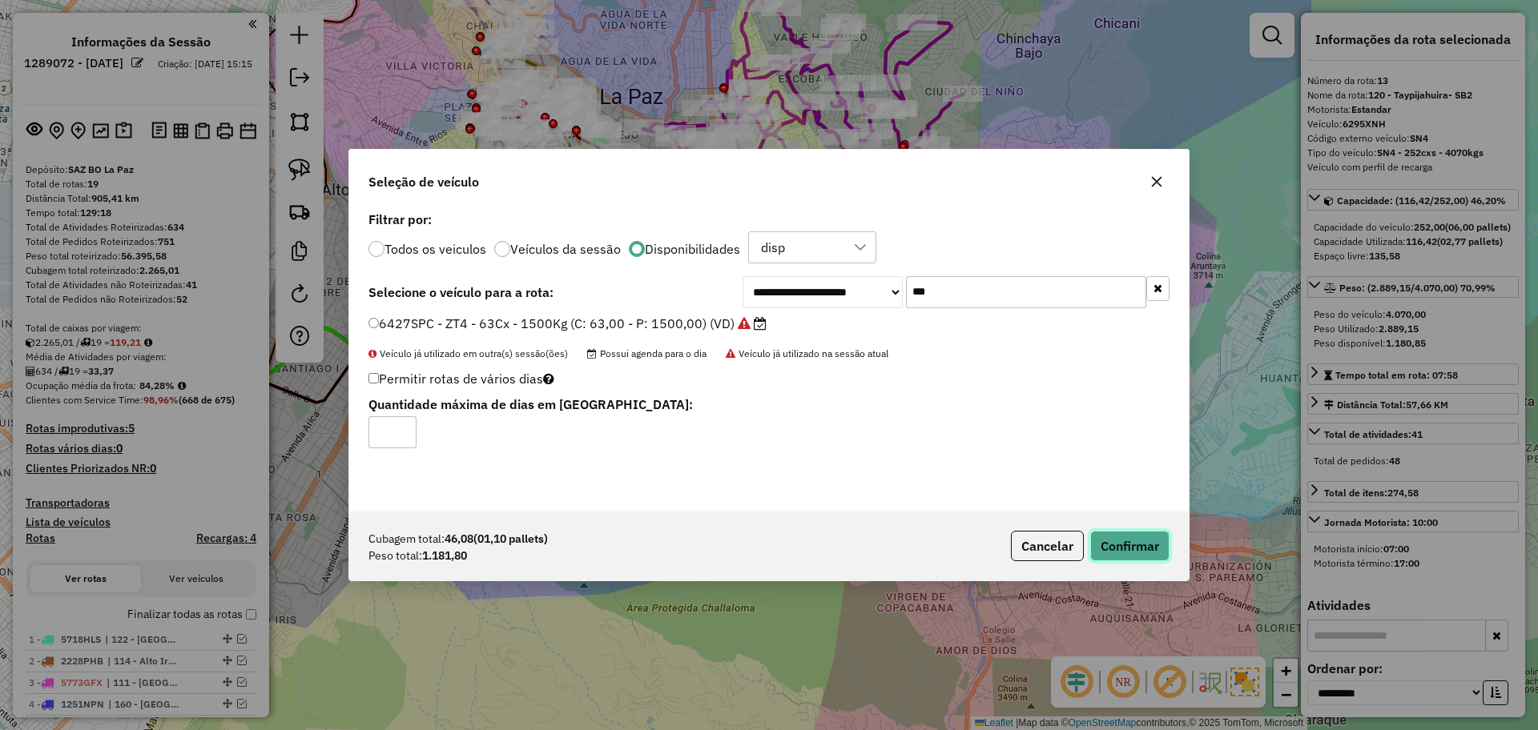
click at [1139, 547] on button "Confirmar" at bounding box center [1129, 546] width 79 height 30
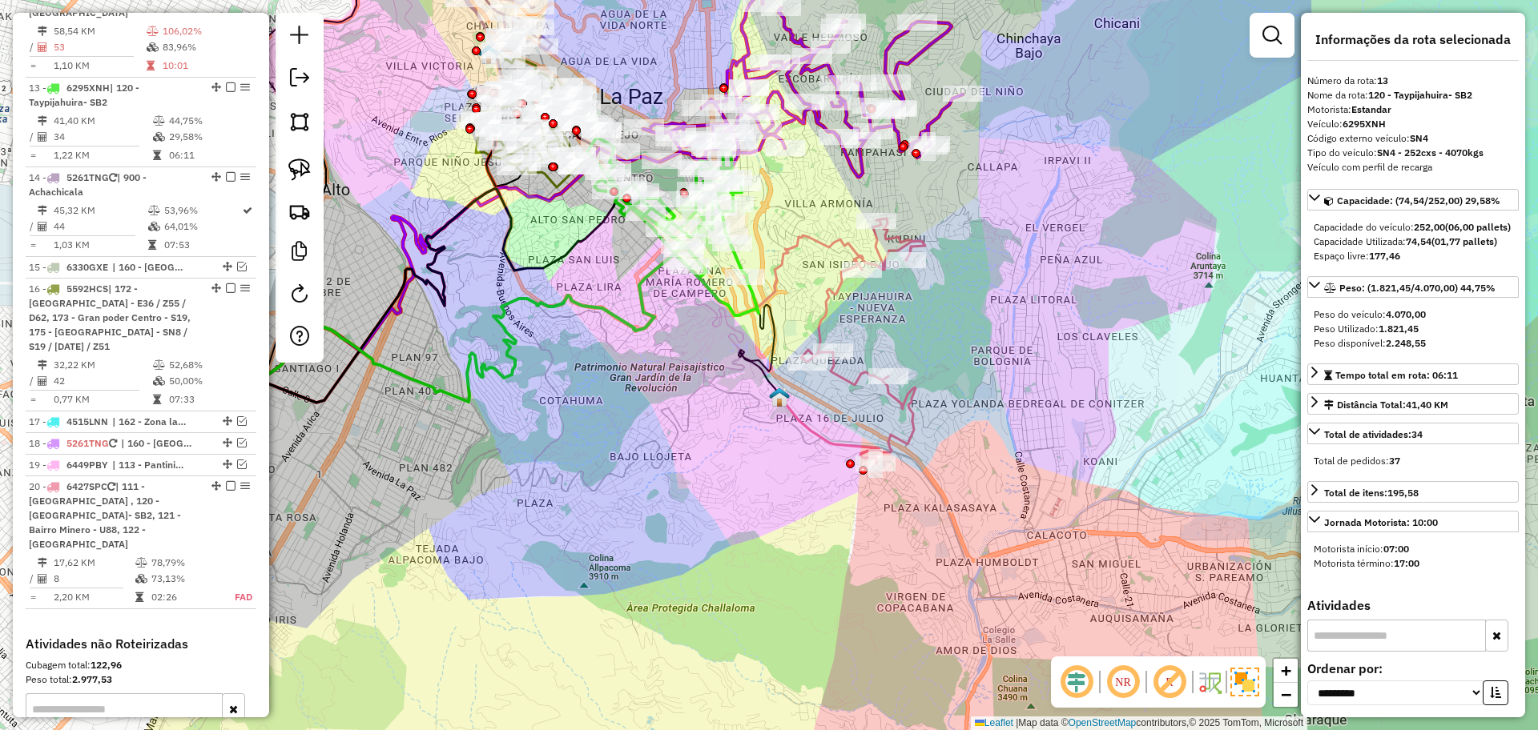
scroll to position [1012, 0]
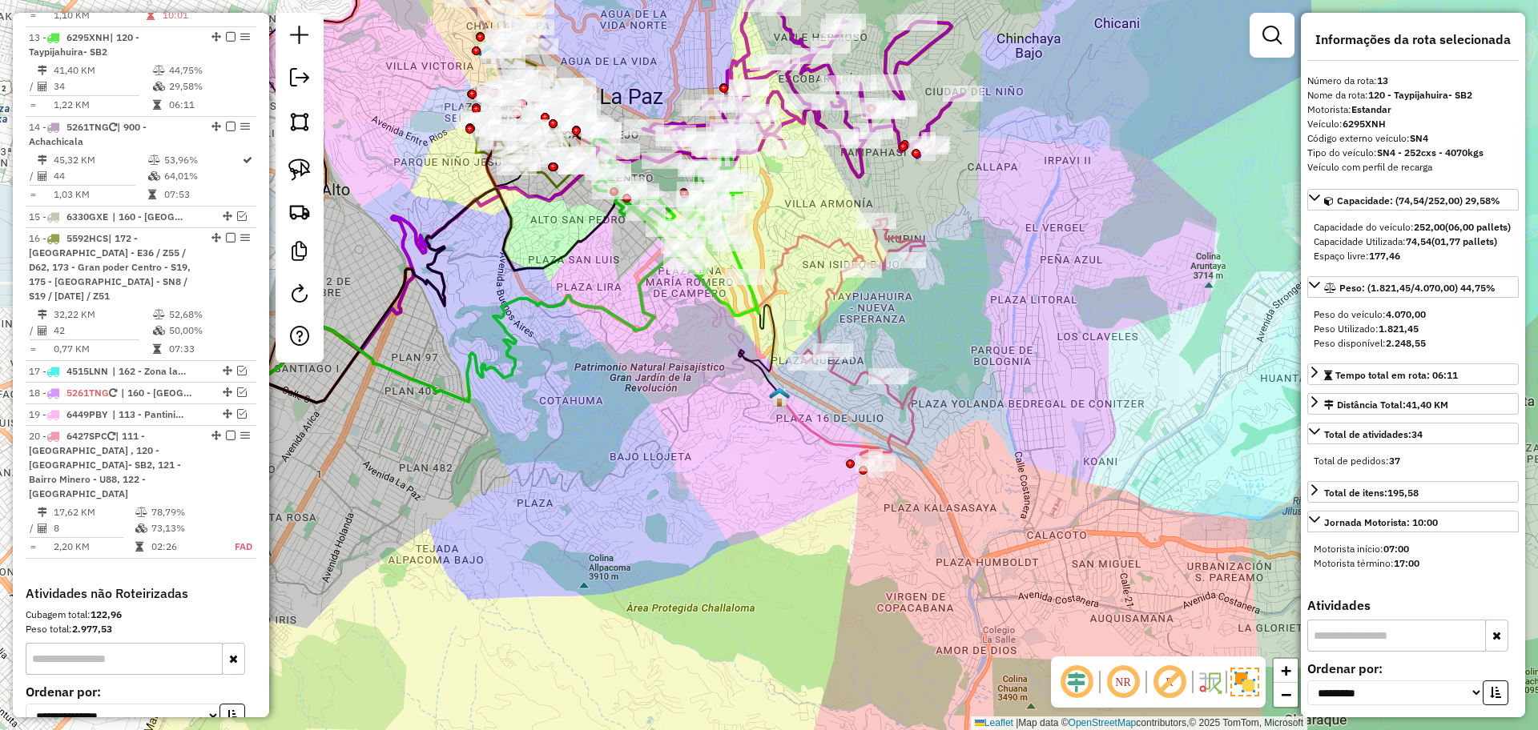
click at [838, 308] on div "Janela de atendimento Grade de atendimento Capacidade Transportadoras Veículos …" at bounding box center [769, 365] width 1538 height 730
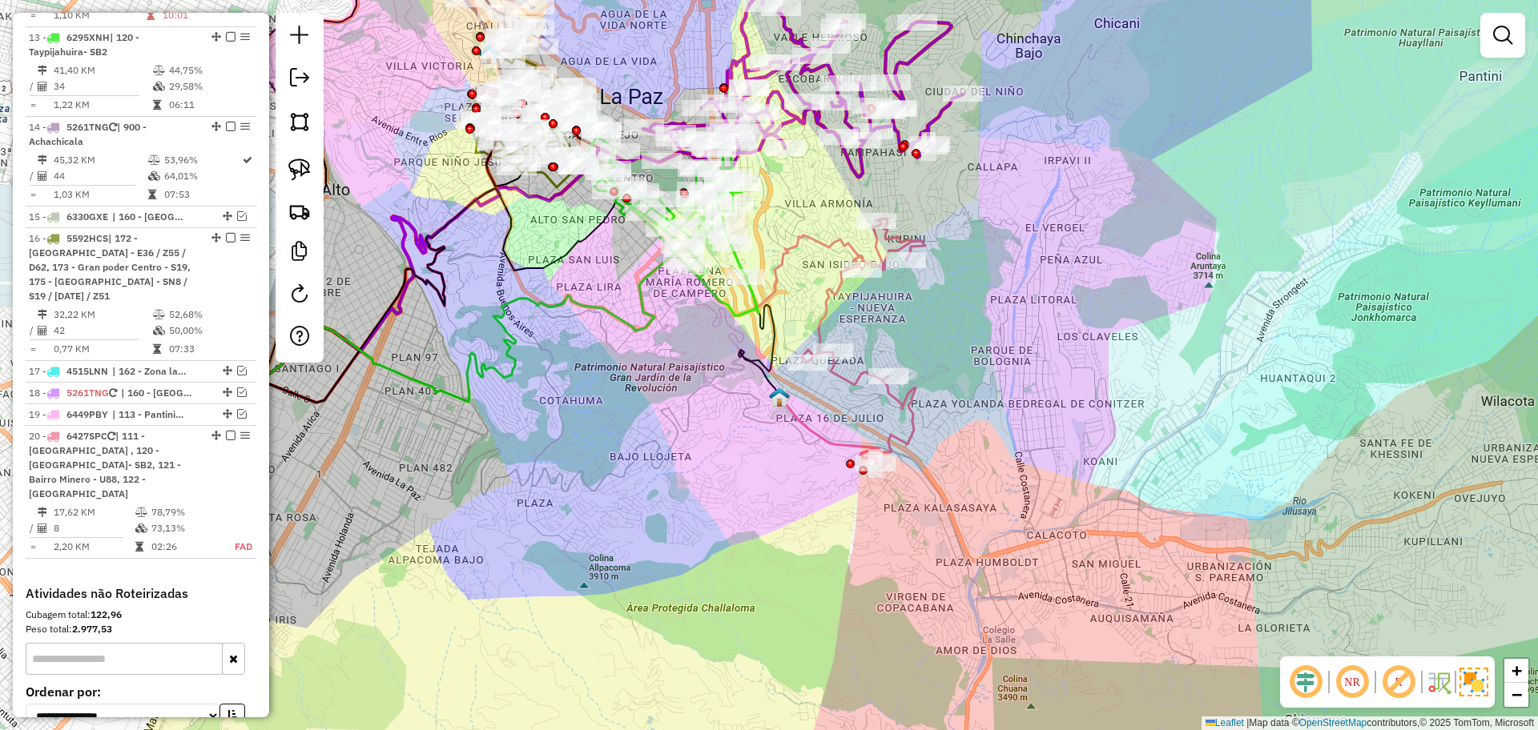
click at [827, 300] on icon at bounding box center [834, 341] width 181 height 245
select select "**********"
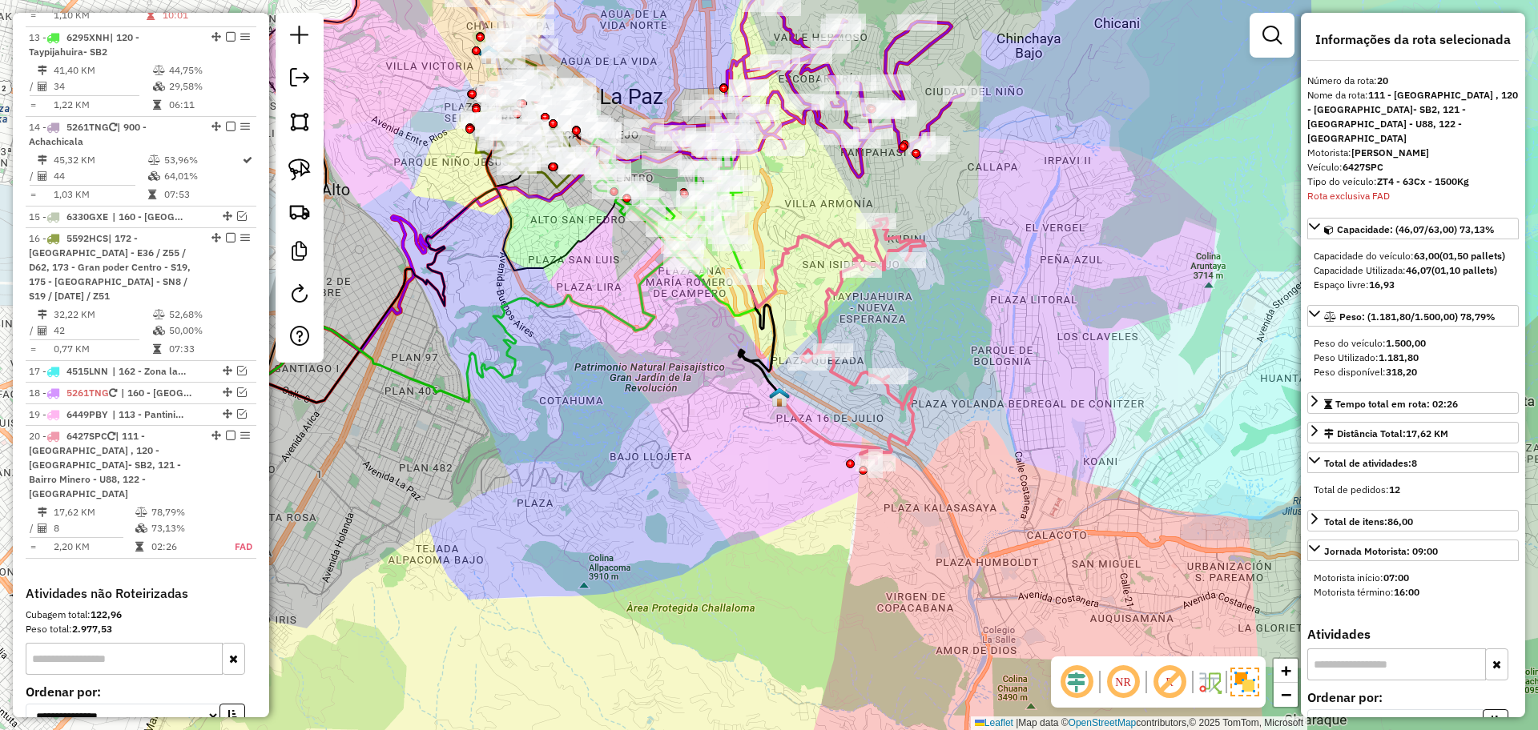
scroll to position [1169, 0]
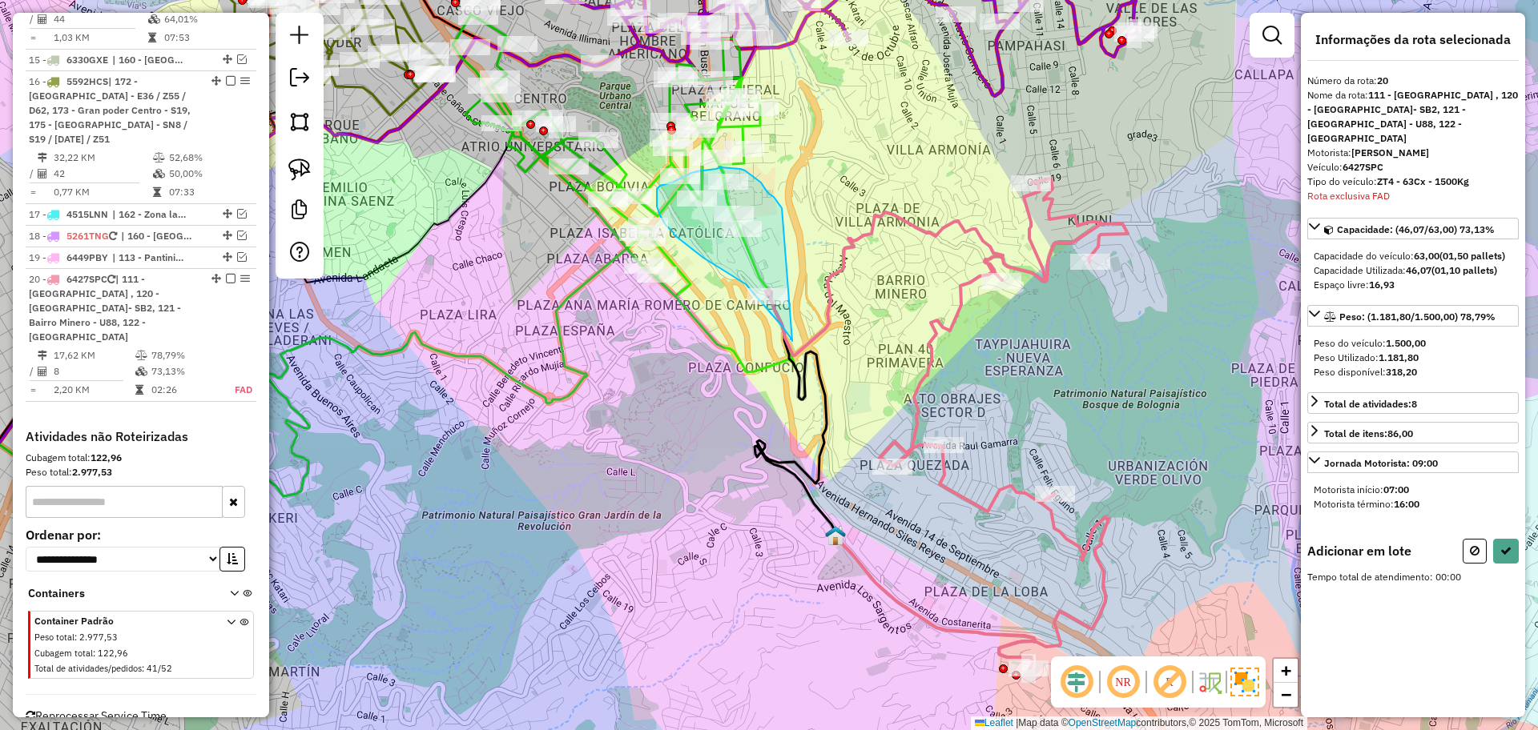
drag, startPoint x: 781, startPoint y: 207, endPoint x: 792, endPoint y: 341, distance: 135.0
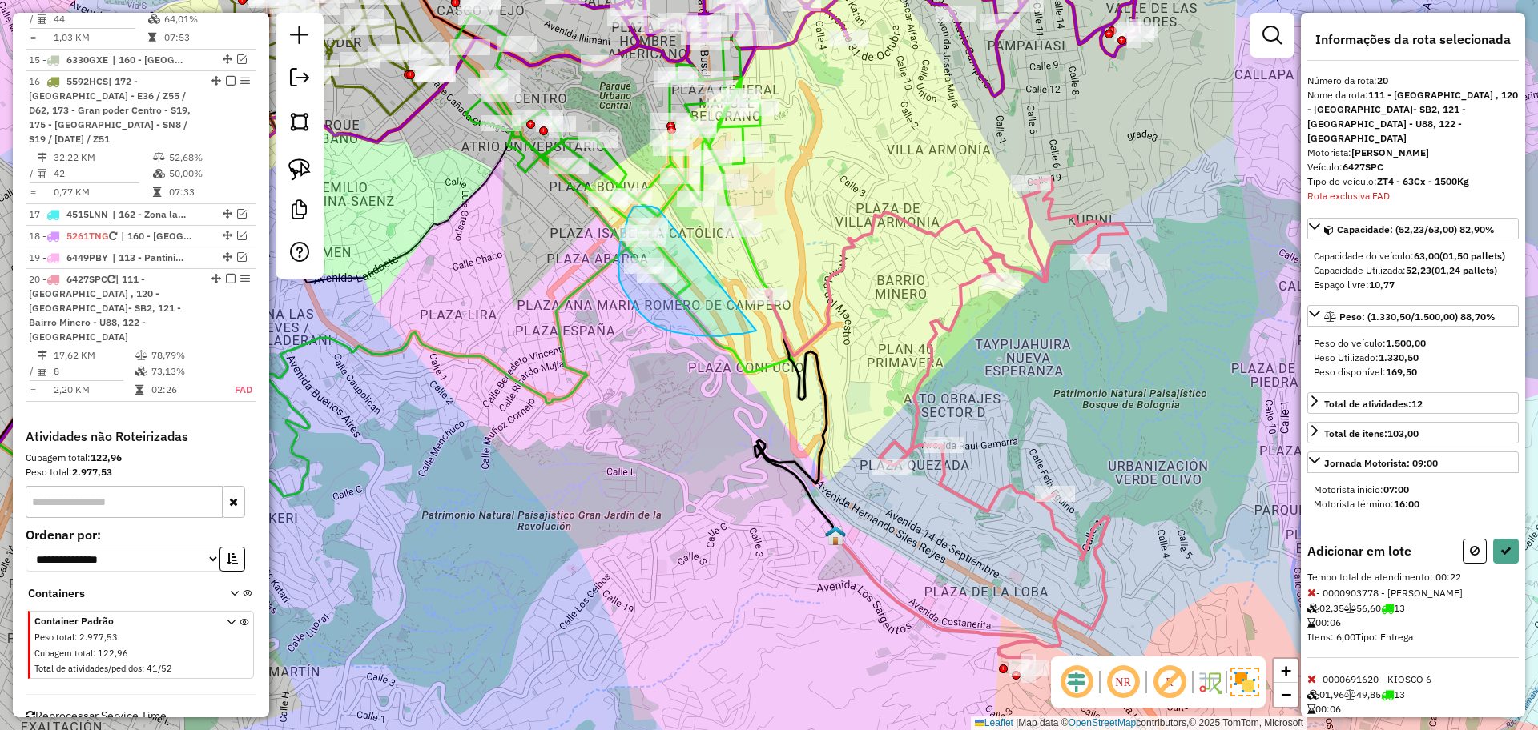
drag, startPoint x: 658, startPoint y: 209, endPoint x: 756, endPoint y: 331, distance: 156.1
click at [1511, 548] on button at bounding box center [1506, 551] width 26 height 25
select select "**********"
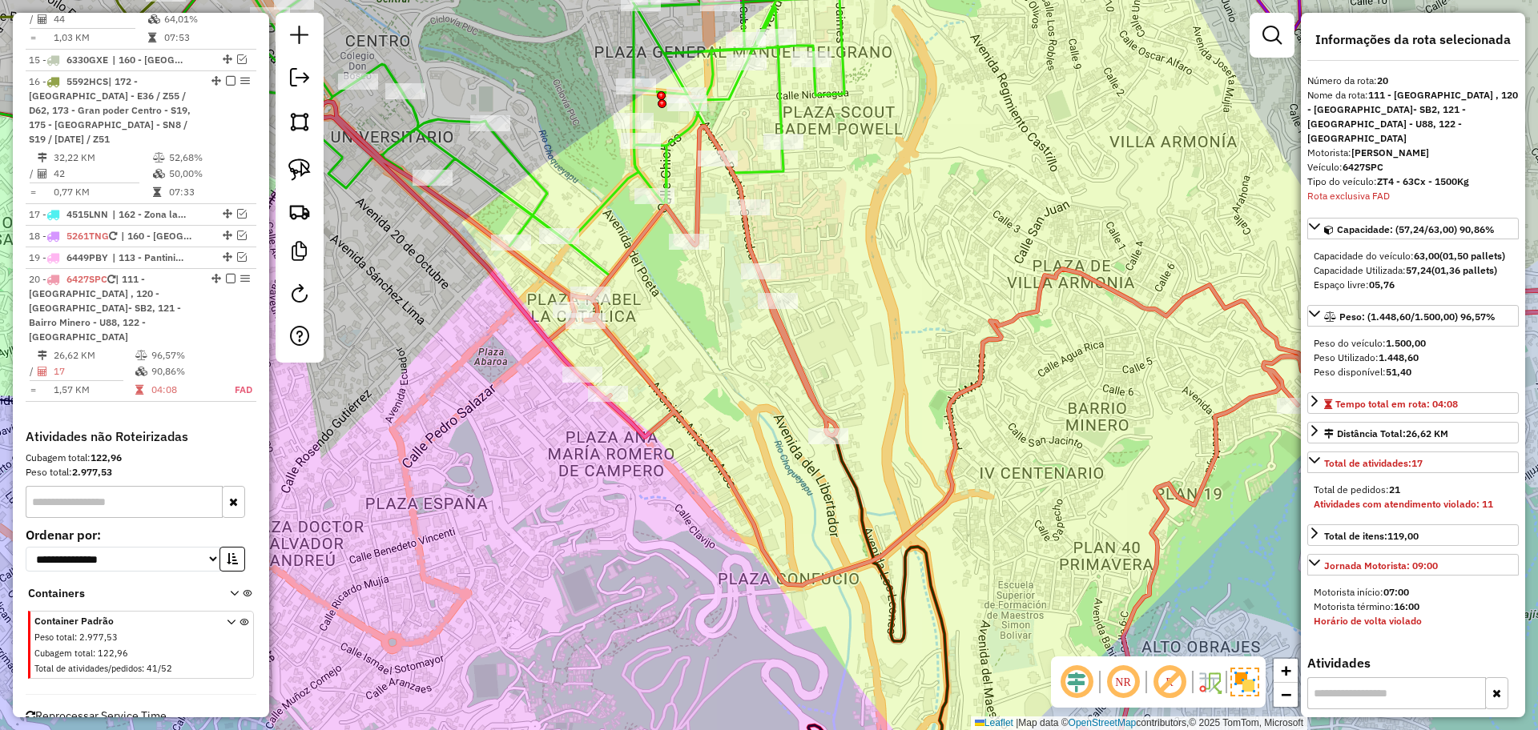
click at [798, 345] on icon at bounding box center [935, 453] width 1230 height 702
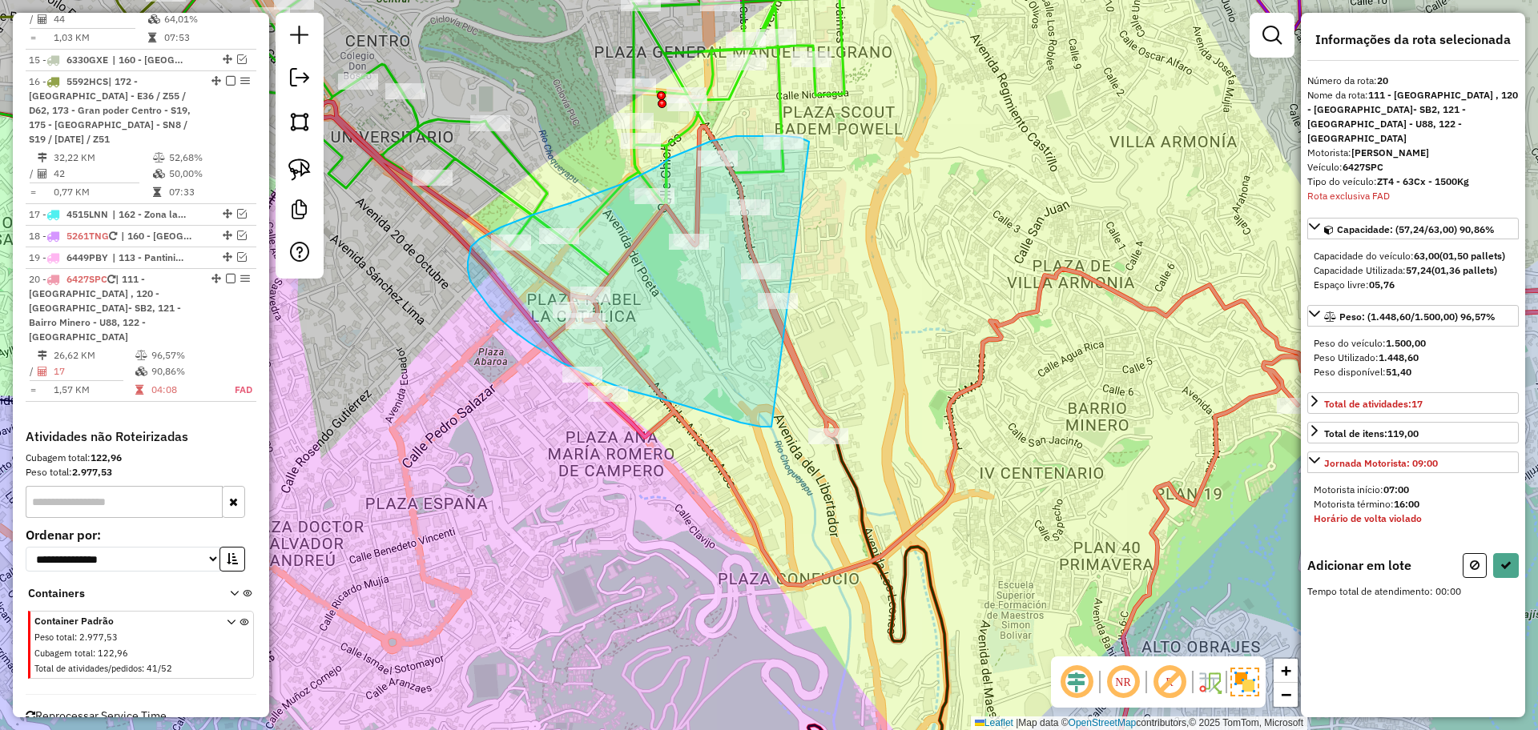
drag, startPoint x: 804, startPoint y: 139, endPoint x: 771, endPoint y: 427, distance: 289.4
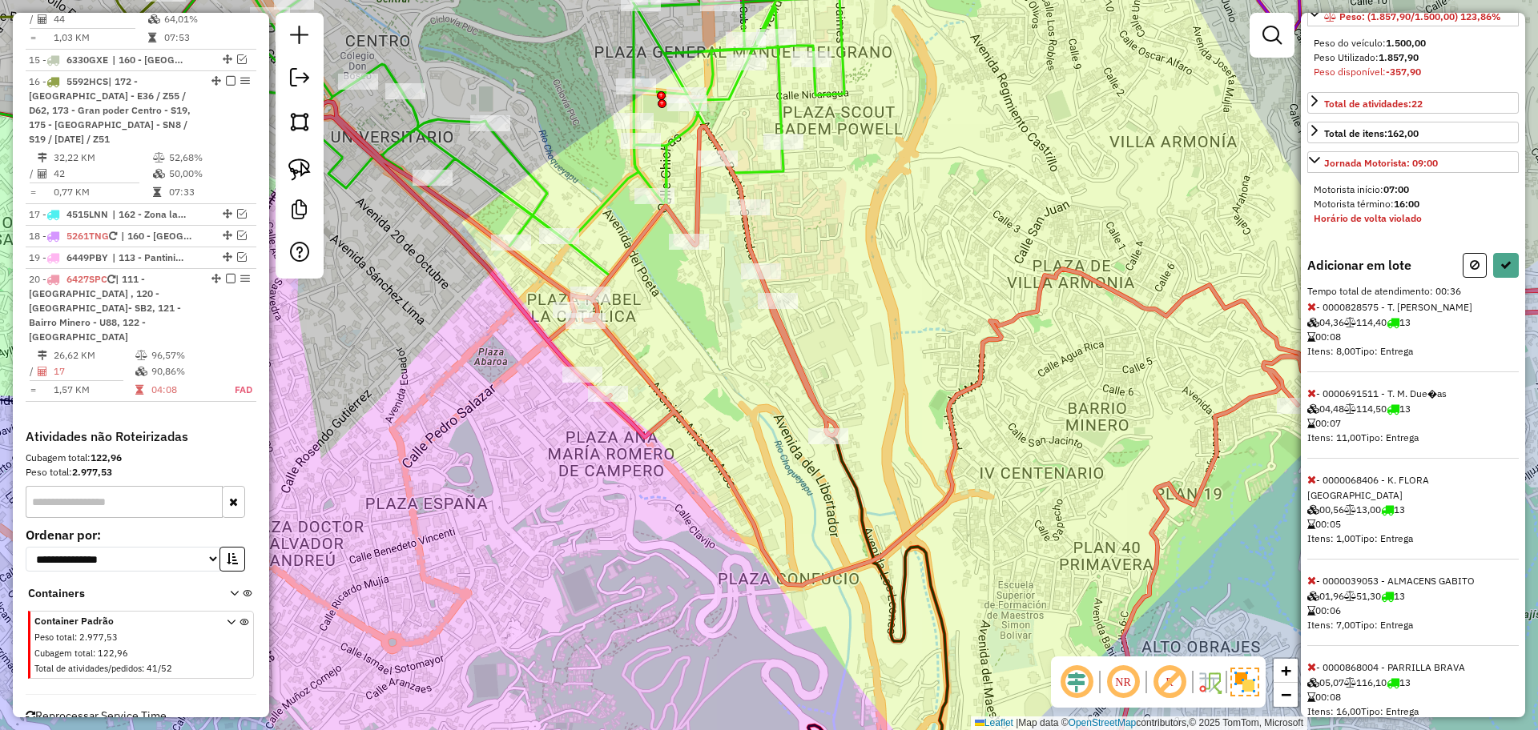
scroll to position [320, 0]
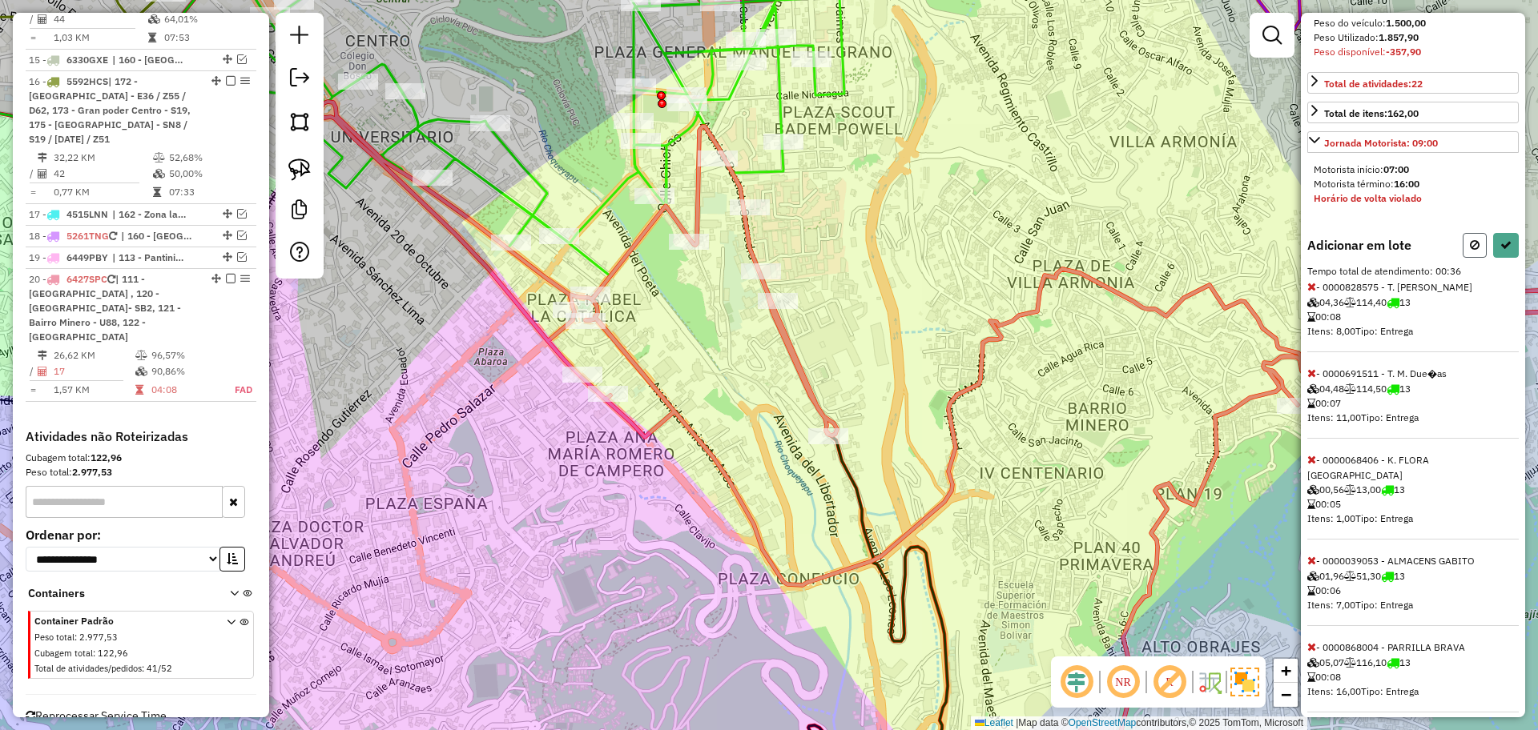
click at [1470, 247] on icon at bounding box center [1475, 244] width 10 height 11
select select "**********"
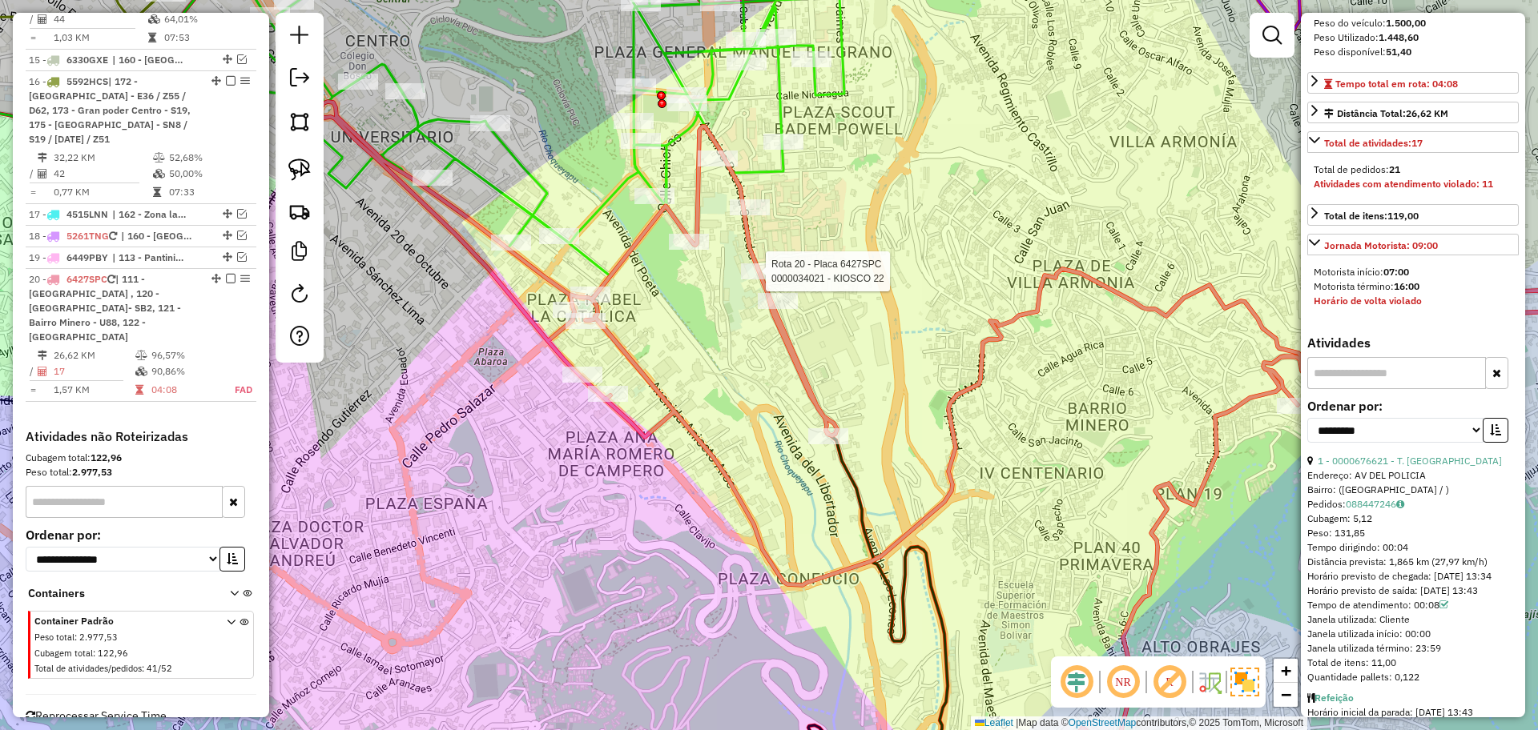
scroll to position [0, 0]
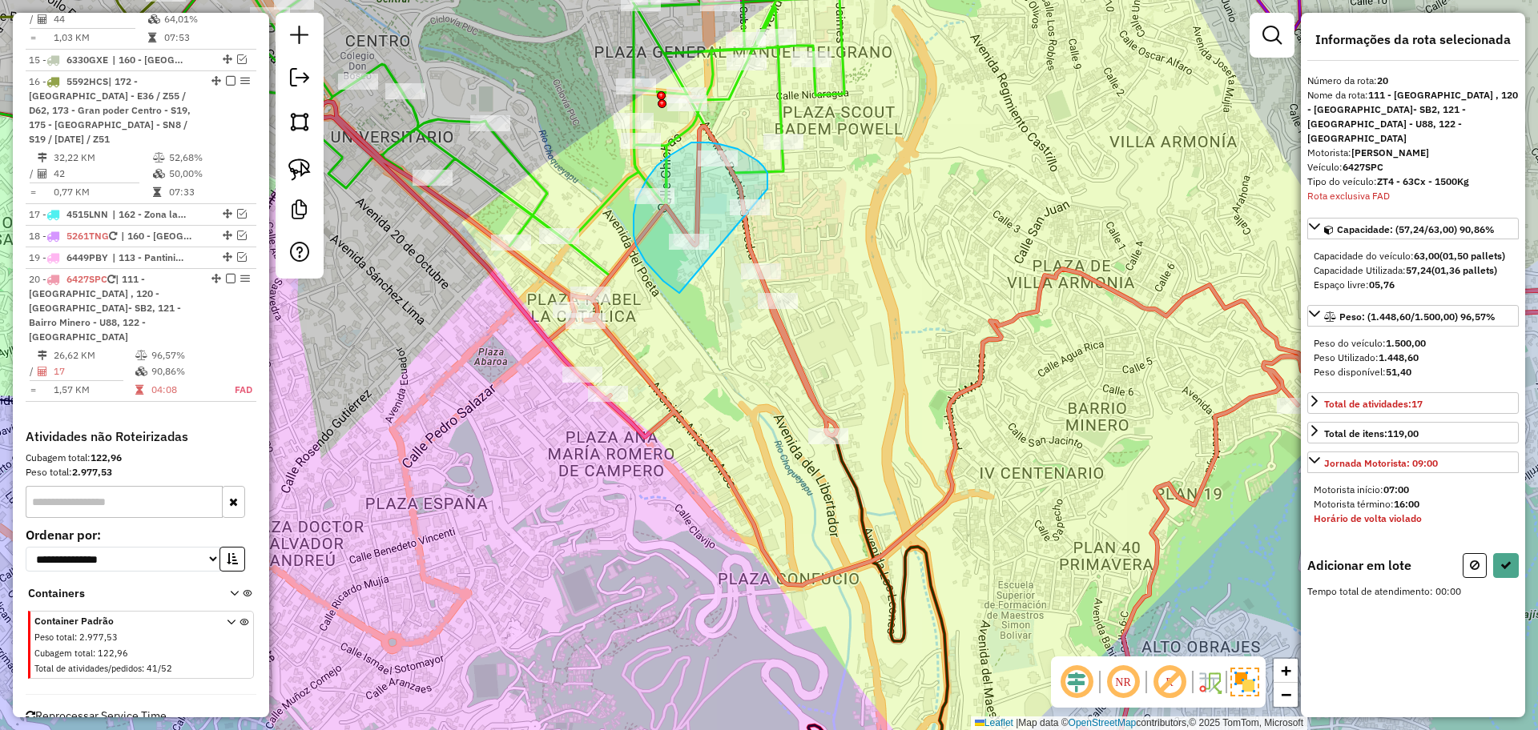
drag, startPoint x: 767, startPoint y: 190, endPoint x: 681, endPoint y: 295, distance: 136.0
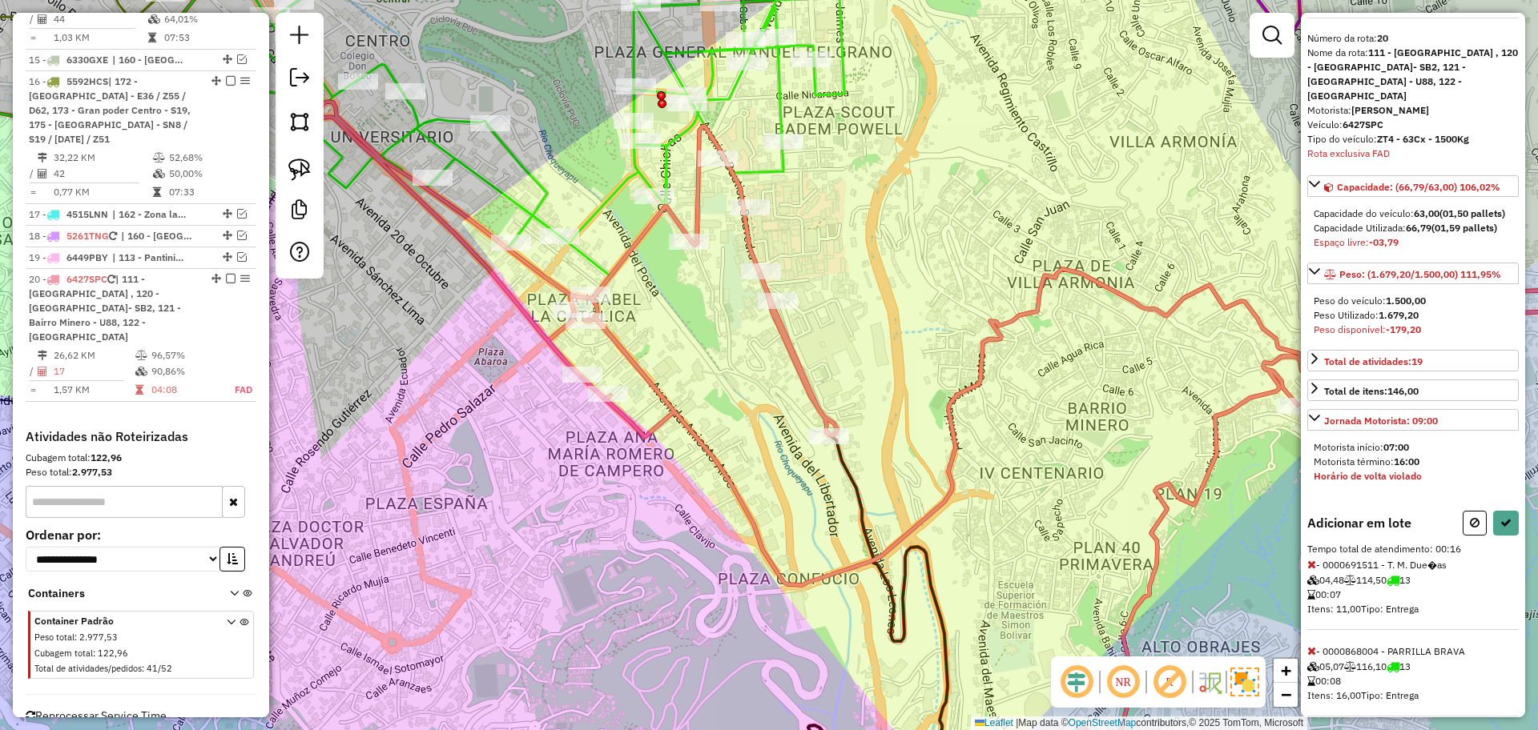
scroll to position [61, 0]
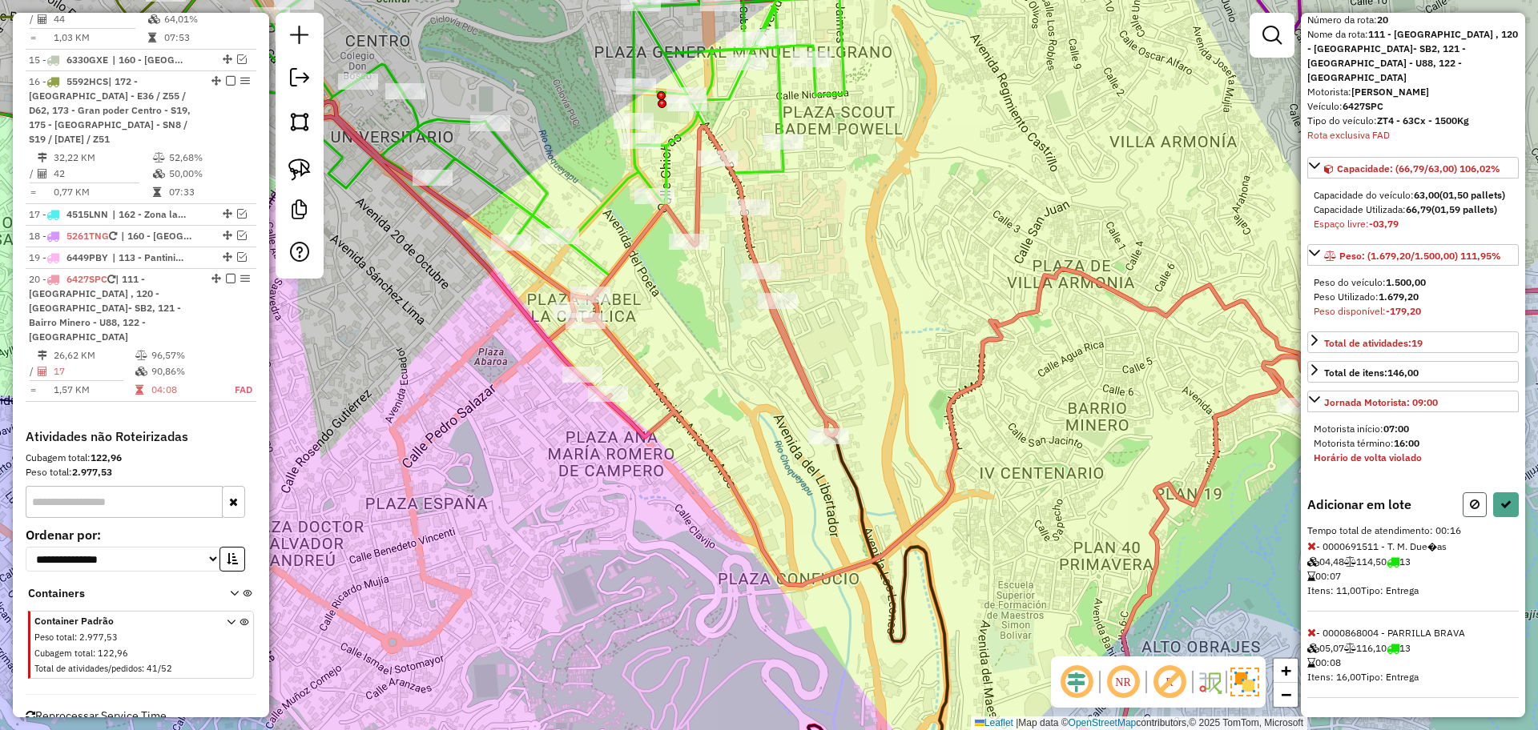
click at [1470, 504] on icon at bounding box center [1475, 504] width 10 height 11
select select "**********"
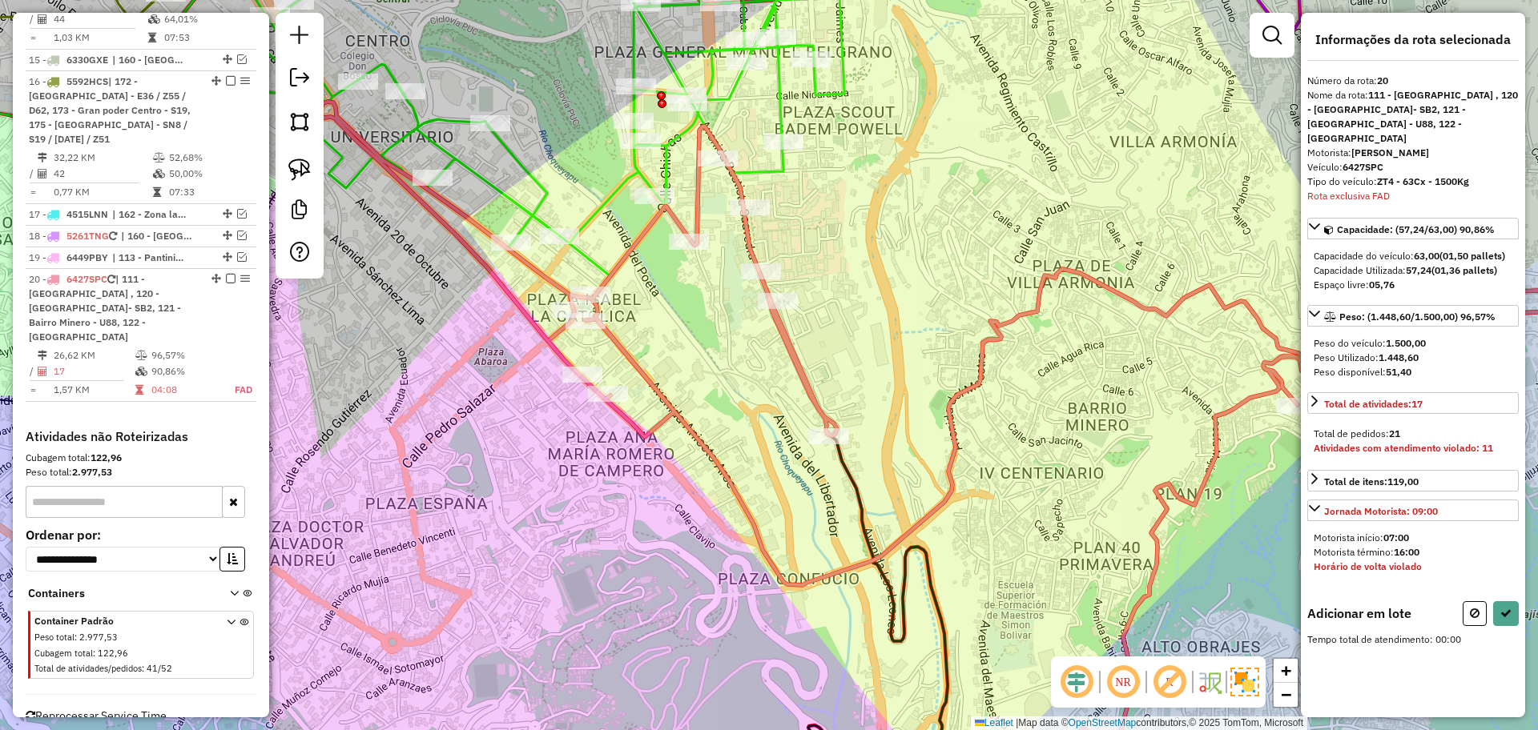
scroll to position [0, 0]
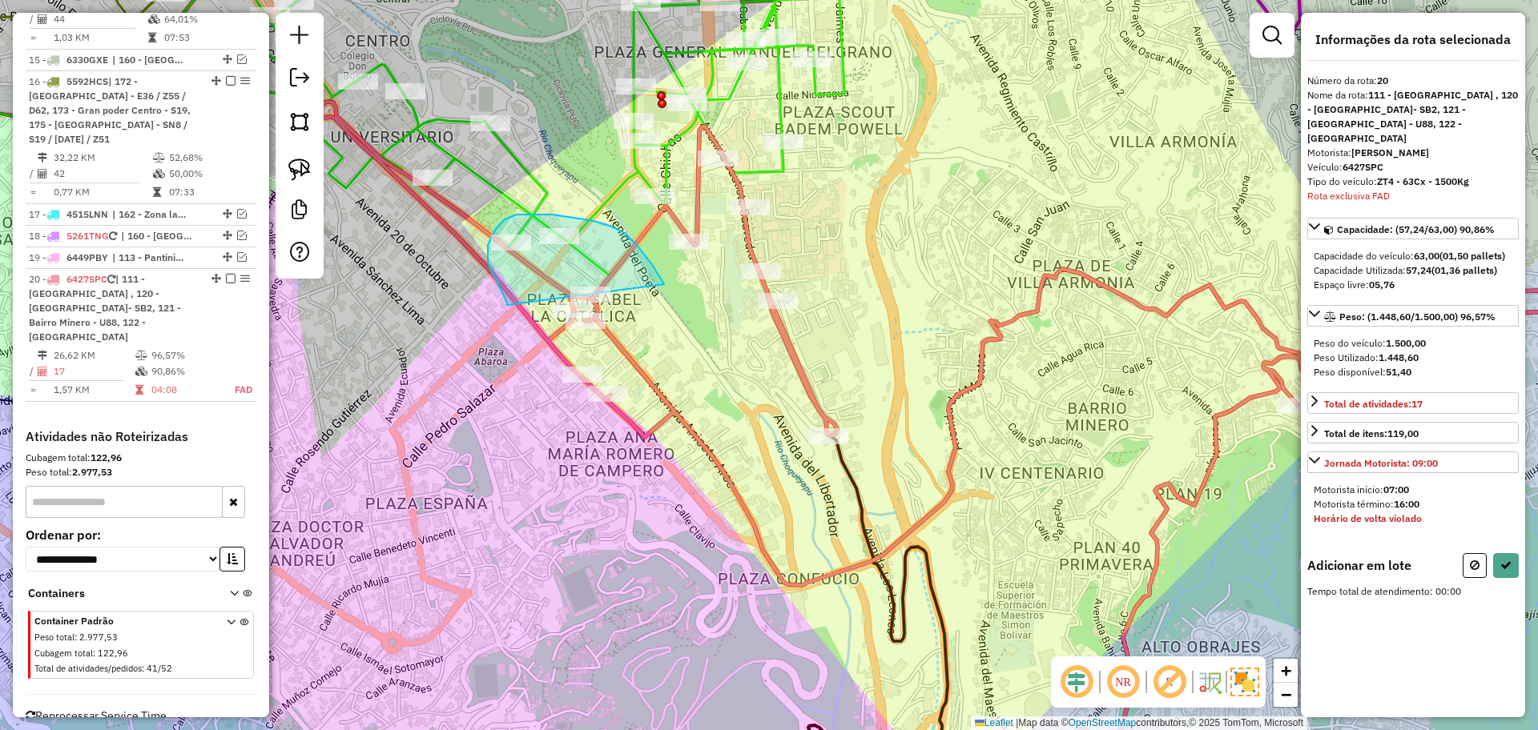
drag, startPoint x: 507, startPoint y: 305, endPoint x: 664, endPoint y: 284, distance: 158.3
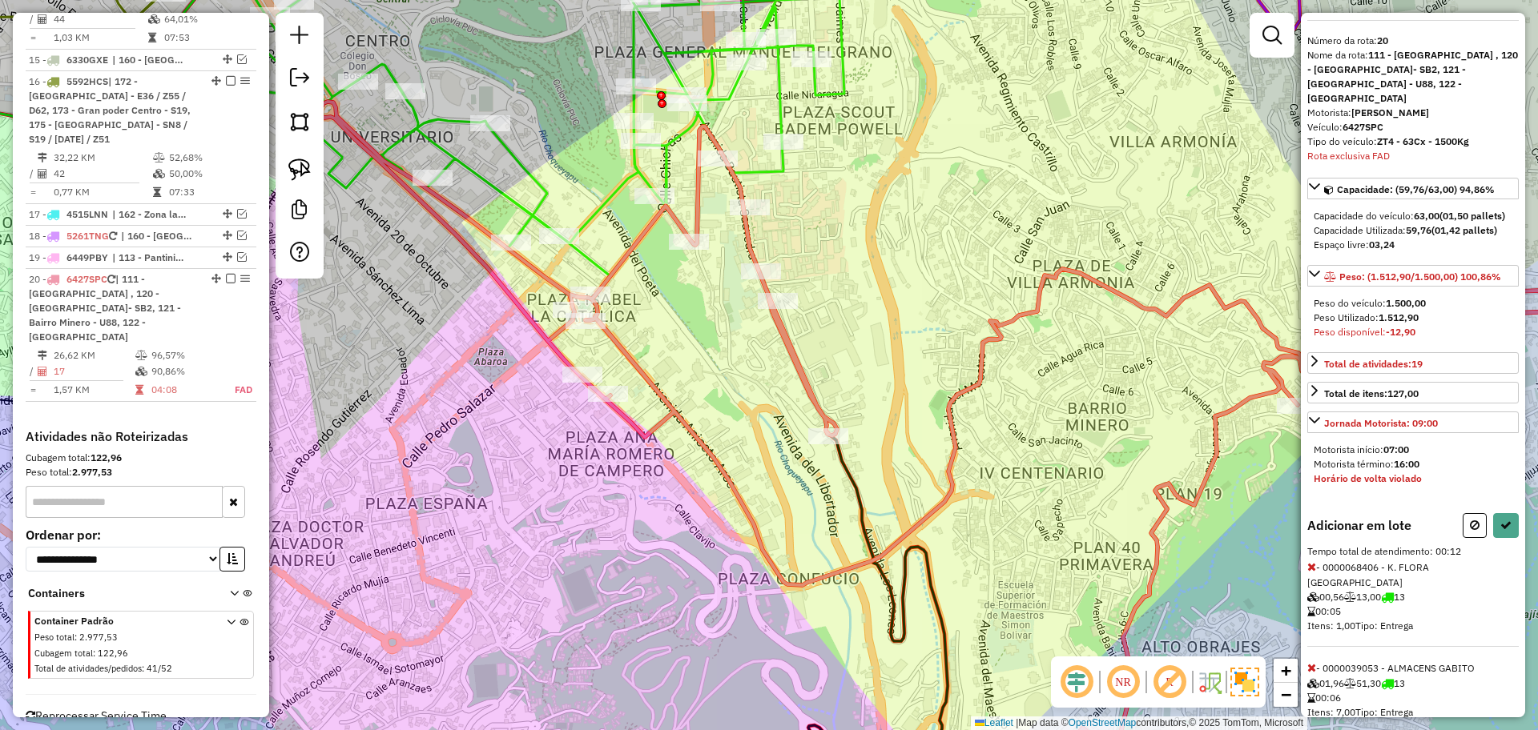
scroll to position [61, 0]
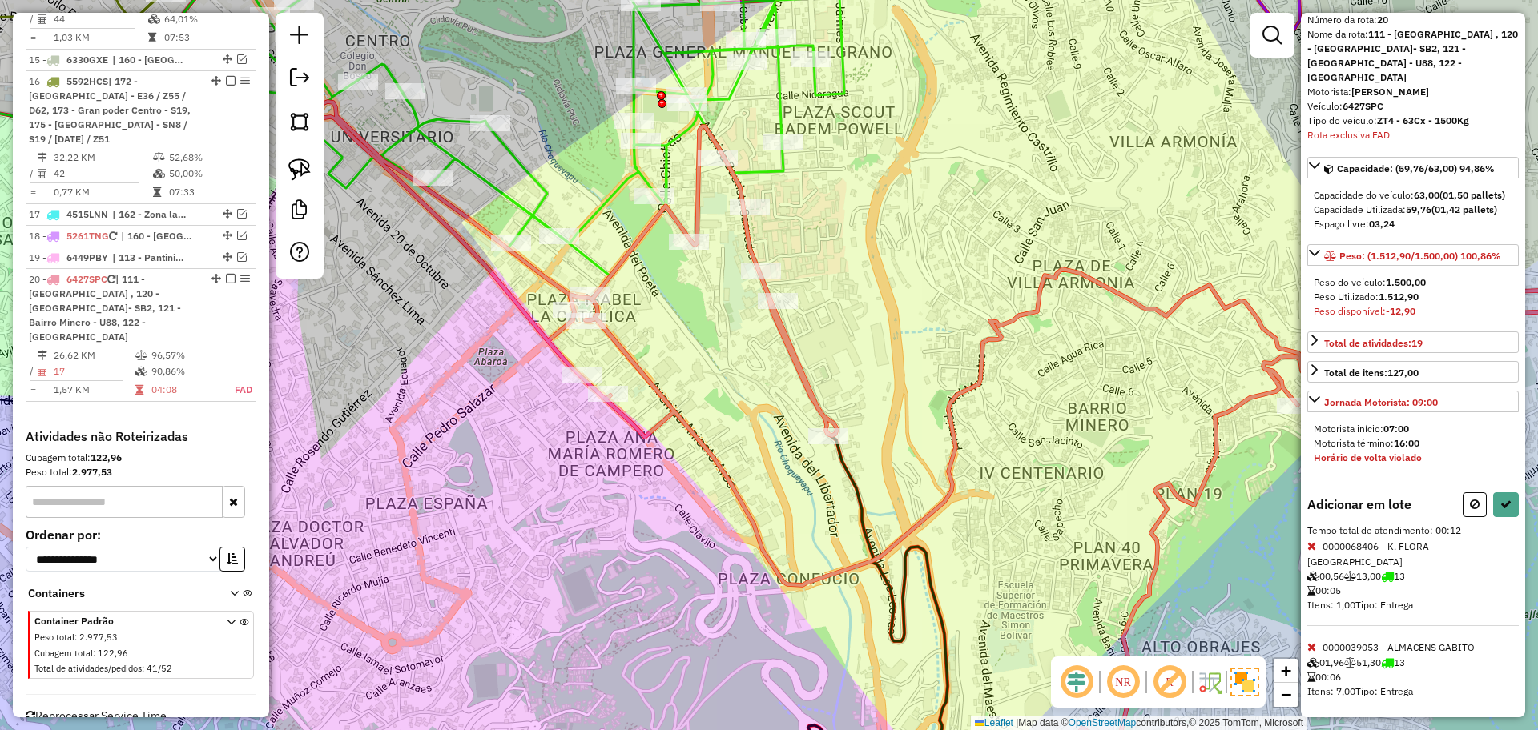
click at [1310, 548] on icon at bounding box center [1311, 546] width 9 height 11
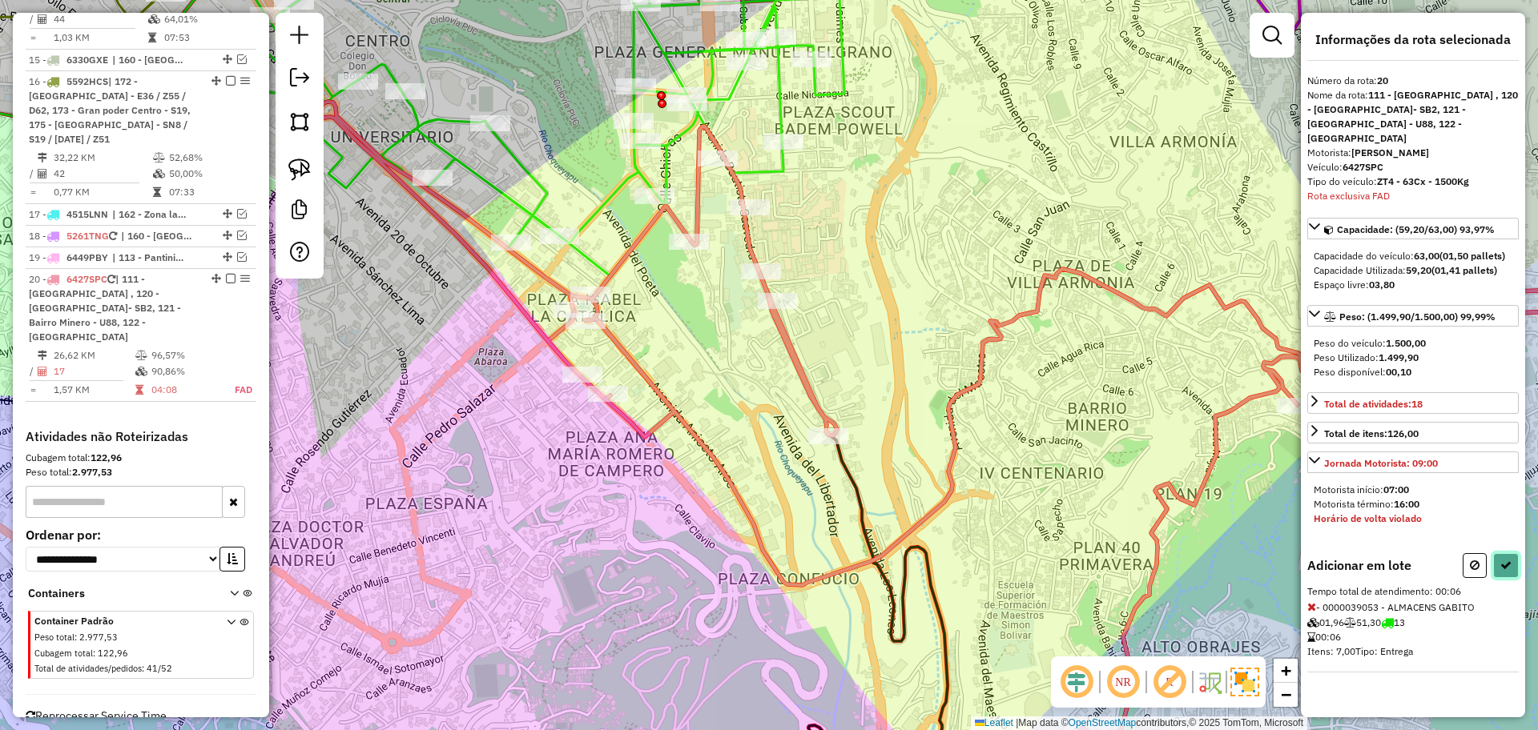
click at [1510, 557] on button at bounding box center [1506, 565] width 26 height 25
select select "**********"
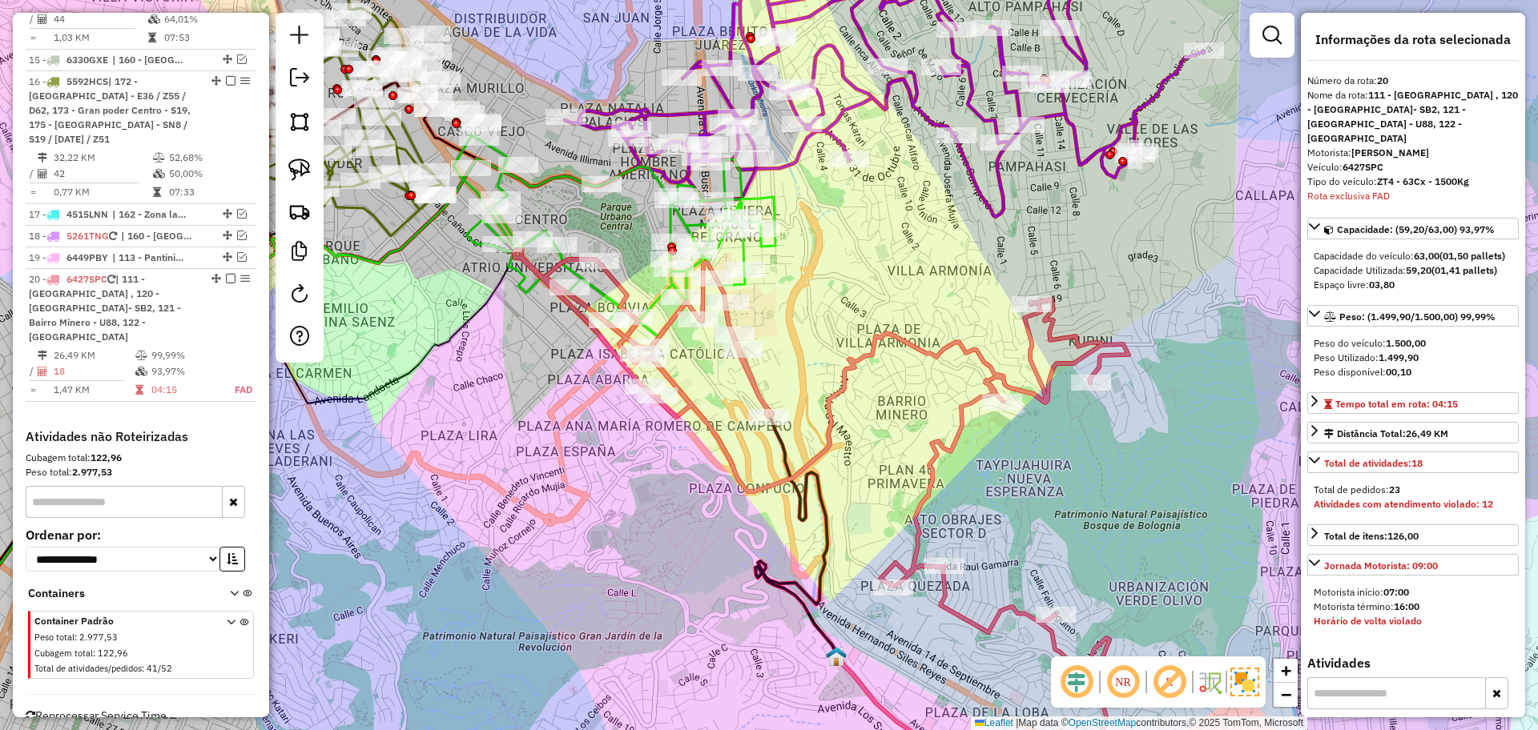
click at [907, 334] on icon at bounding box center [820, 520] width 615 height 540
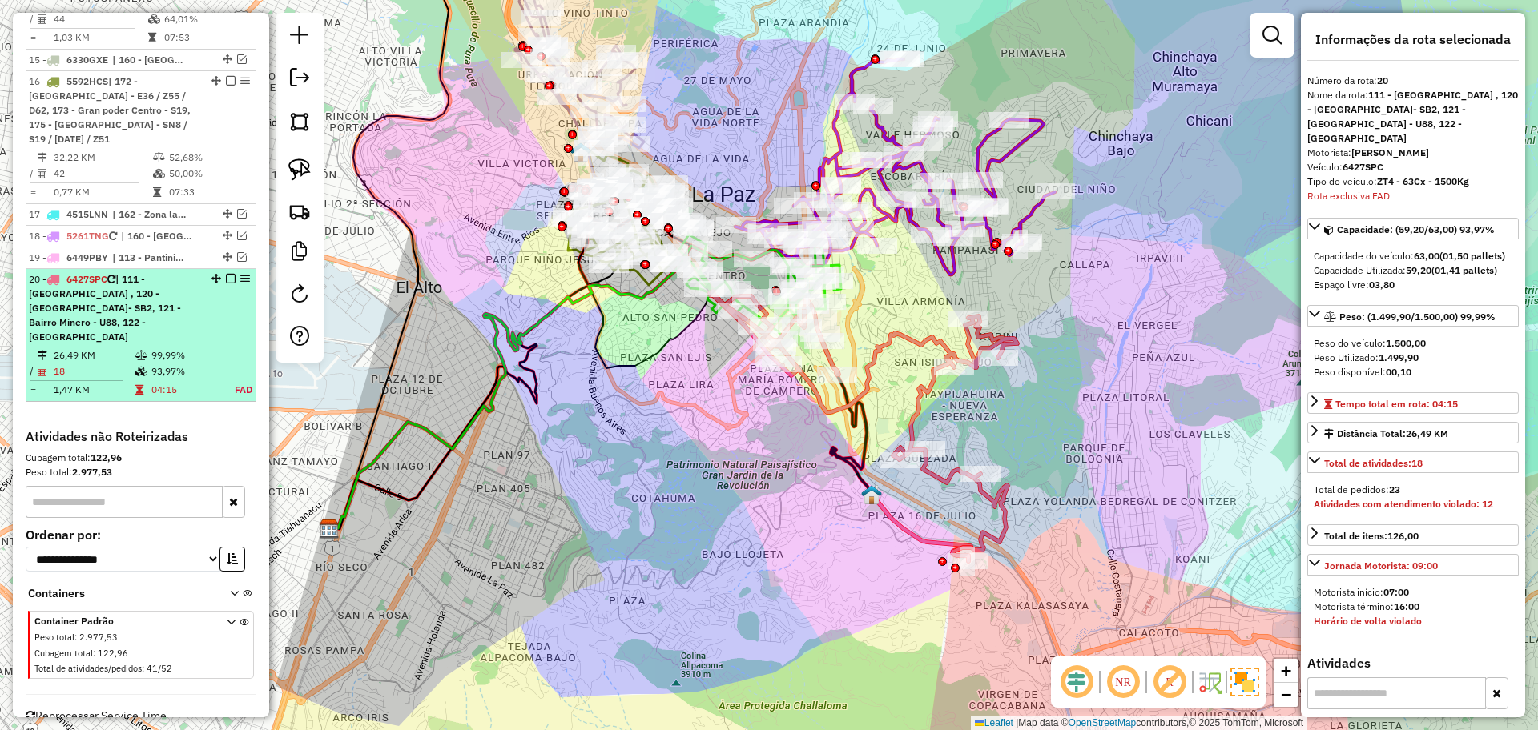
click at [226, 274] on em at bounding box center [231, 279] width 10 height 10
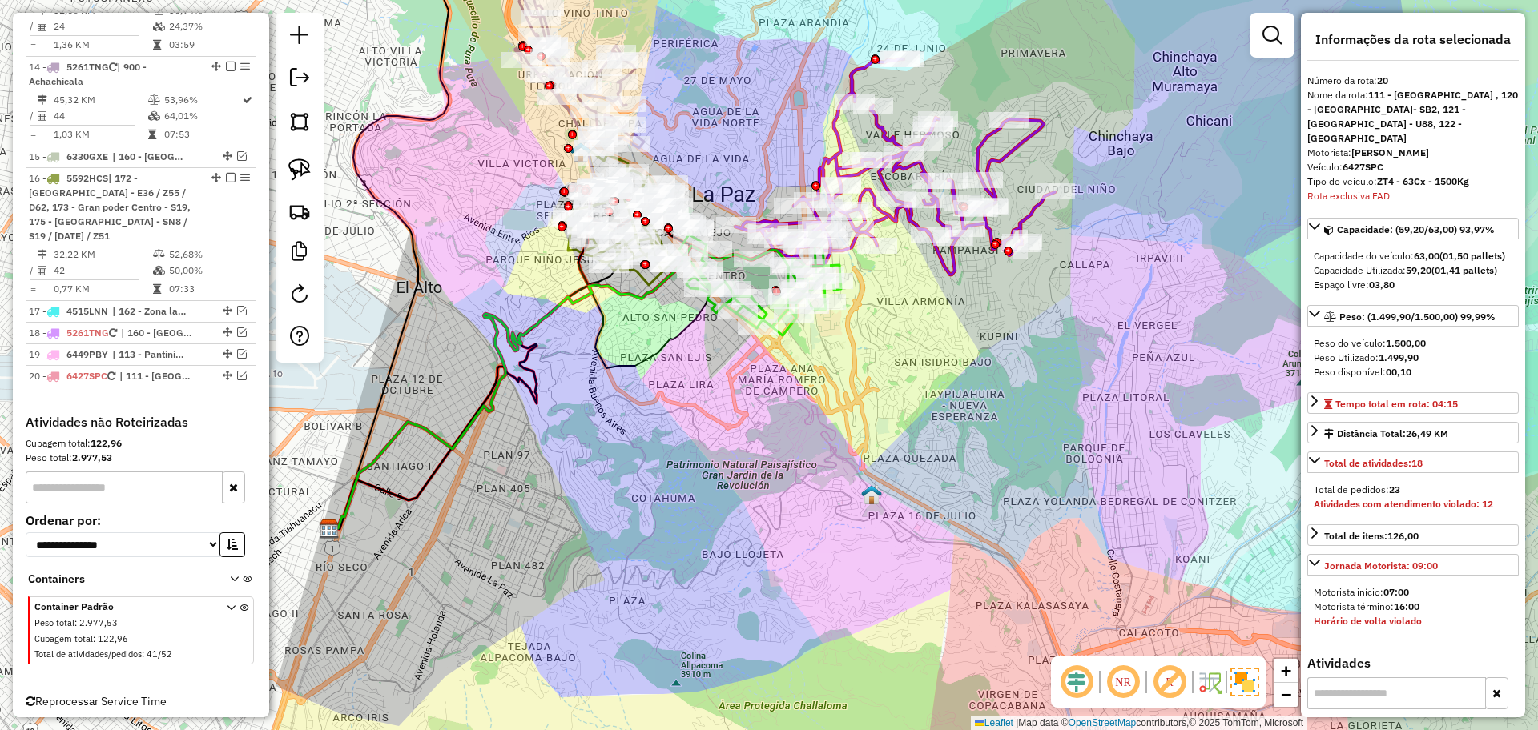
click at [858, 66] on icon at bounding box center [895, 166] width 320 height 215
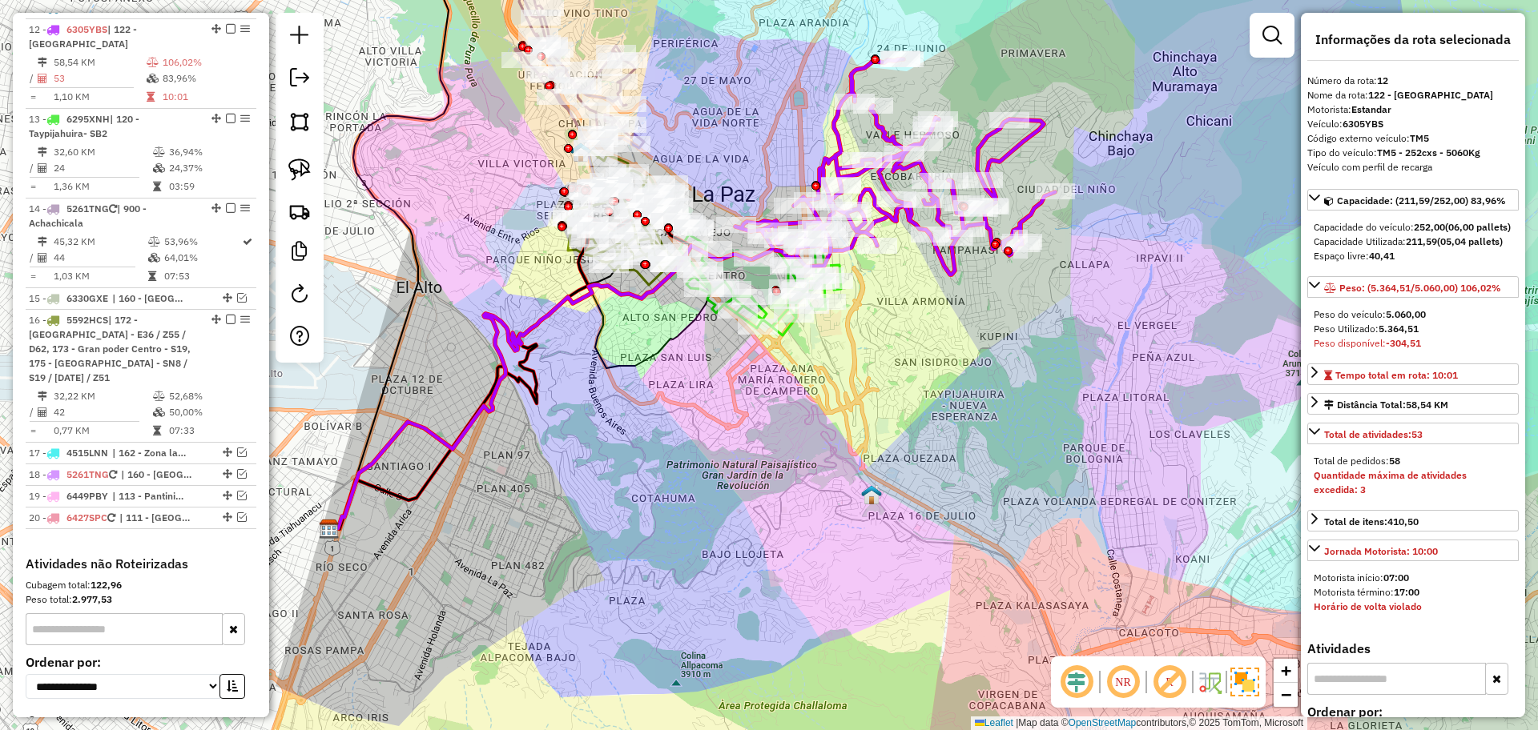
scroll to position [923, 0]
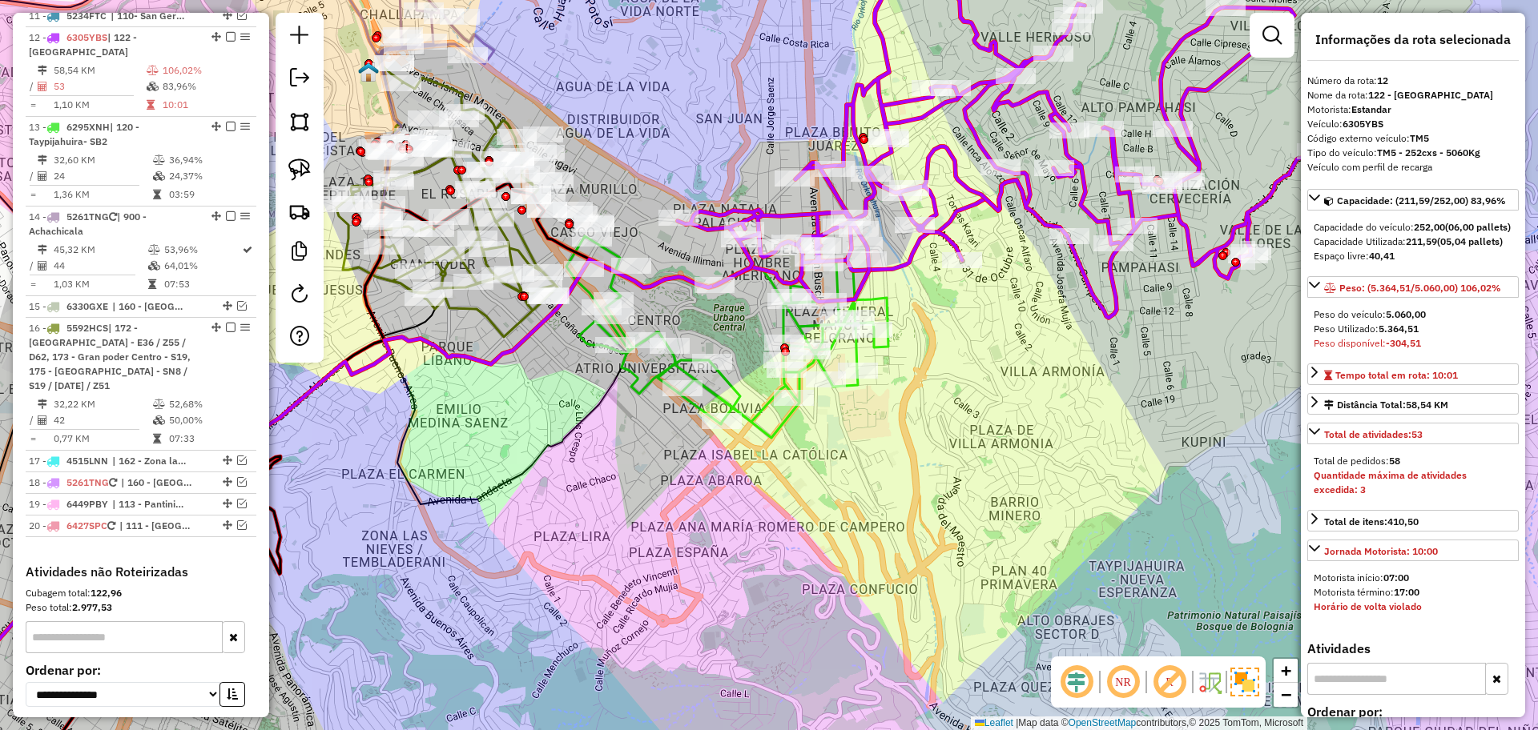
click at [732, 388] on icon at bounding box center [727, 337] width 322 height 202
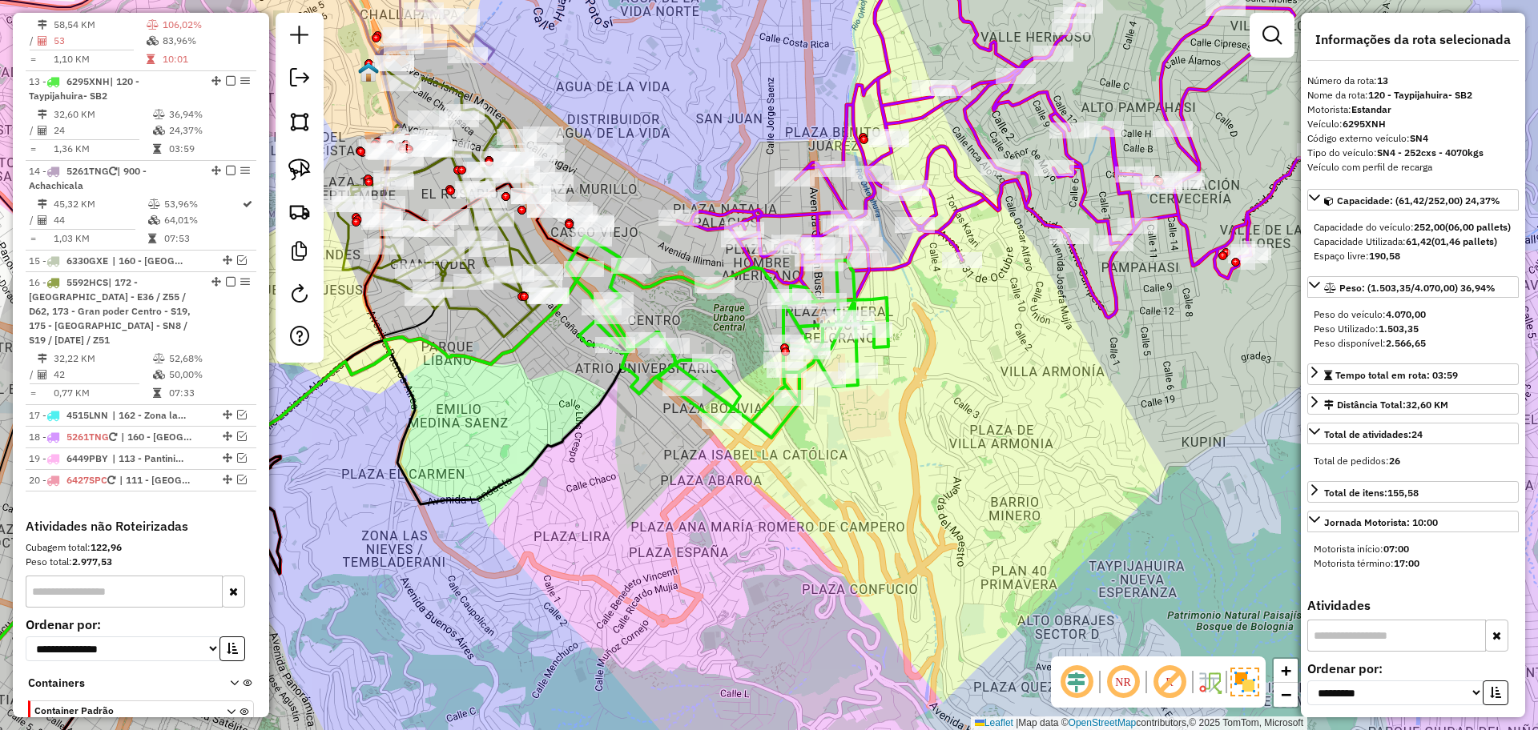
scroll to position [1012, 0]
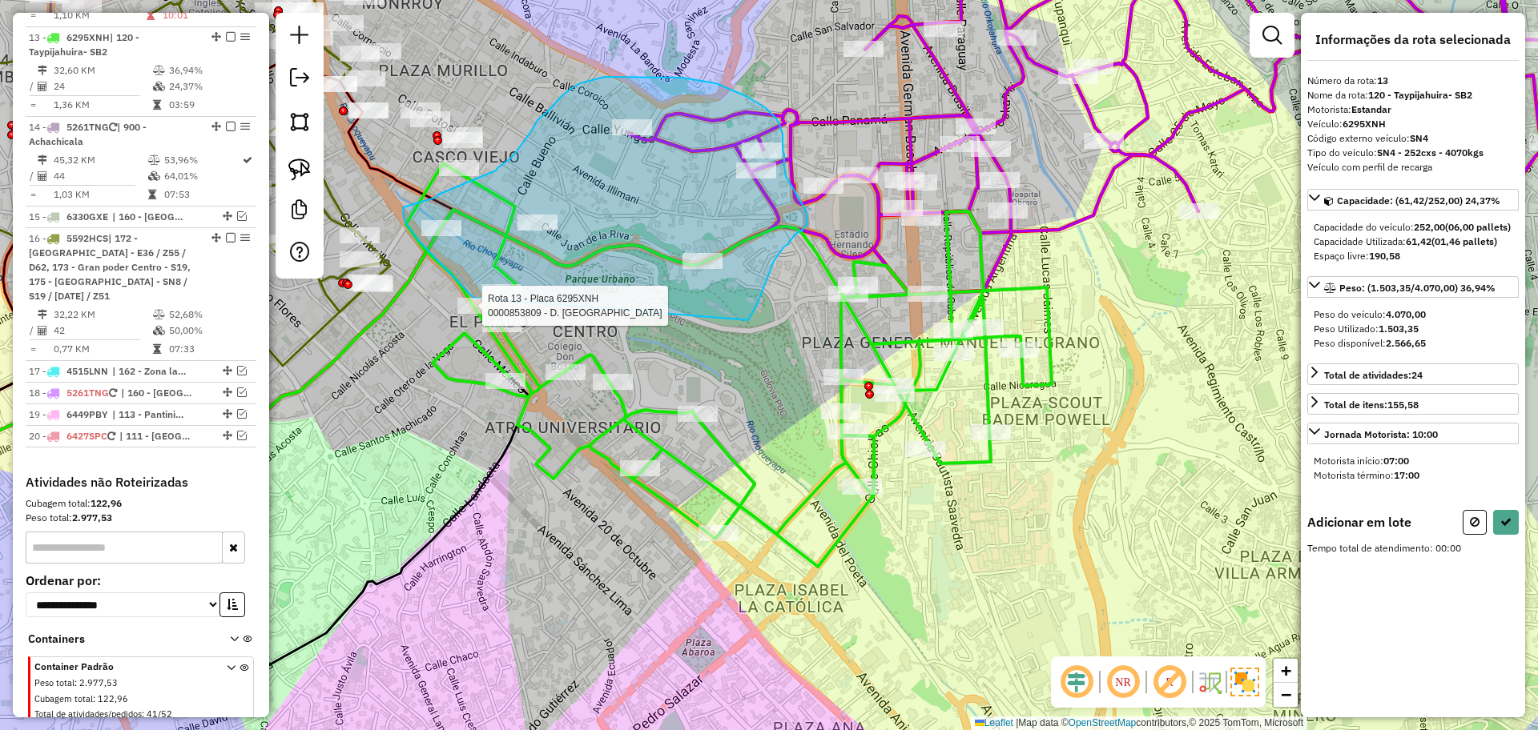
drag, startPoint x: 748, startPoint y: 320, endPoint x: 524, endPoint y: 333, distance: 224.6
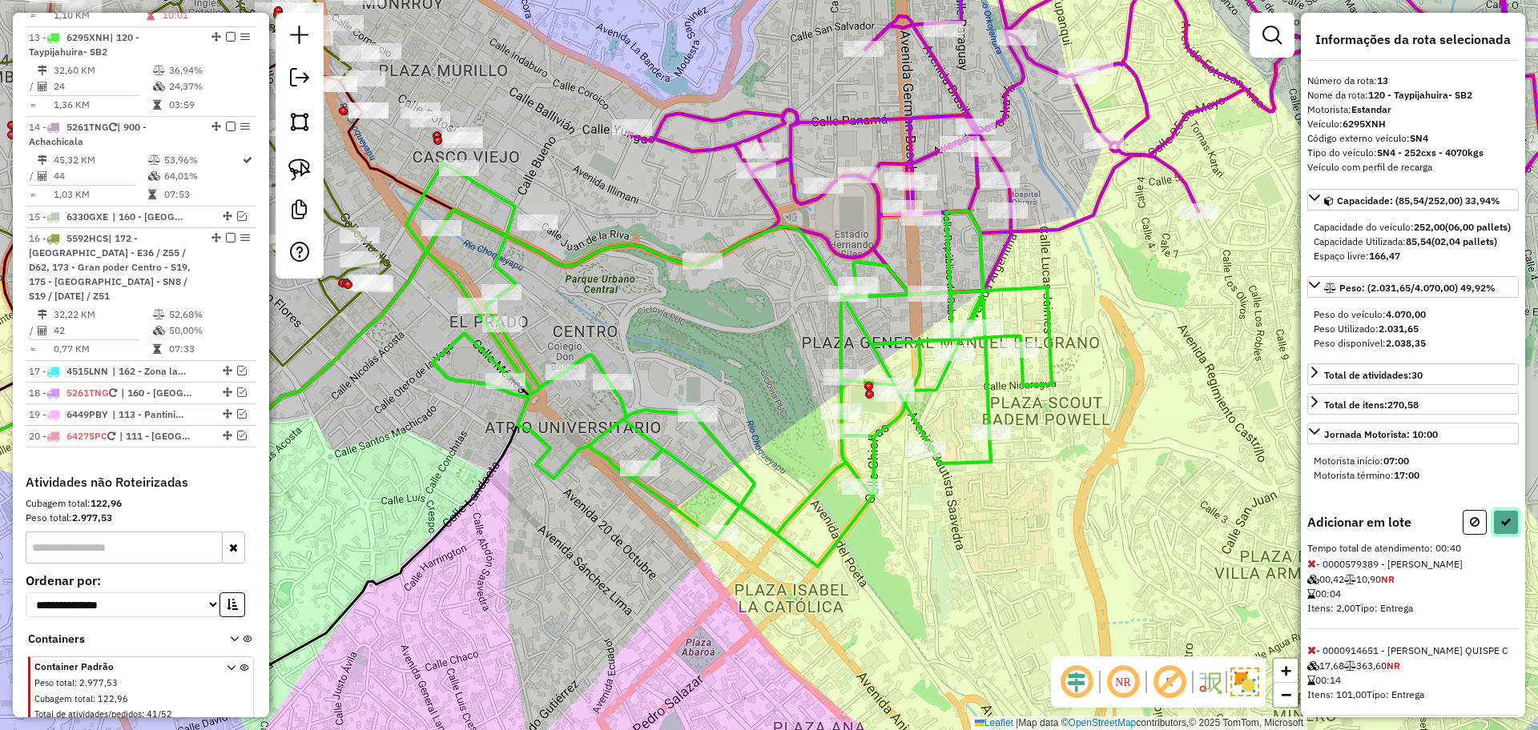
click at [1500, 528] on icon at bounding box center [1505, 522] width 11 height 11
select select "**********"
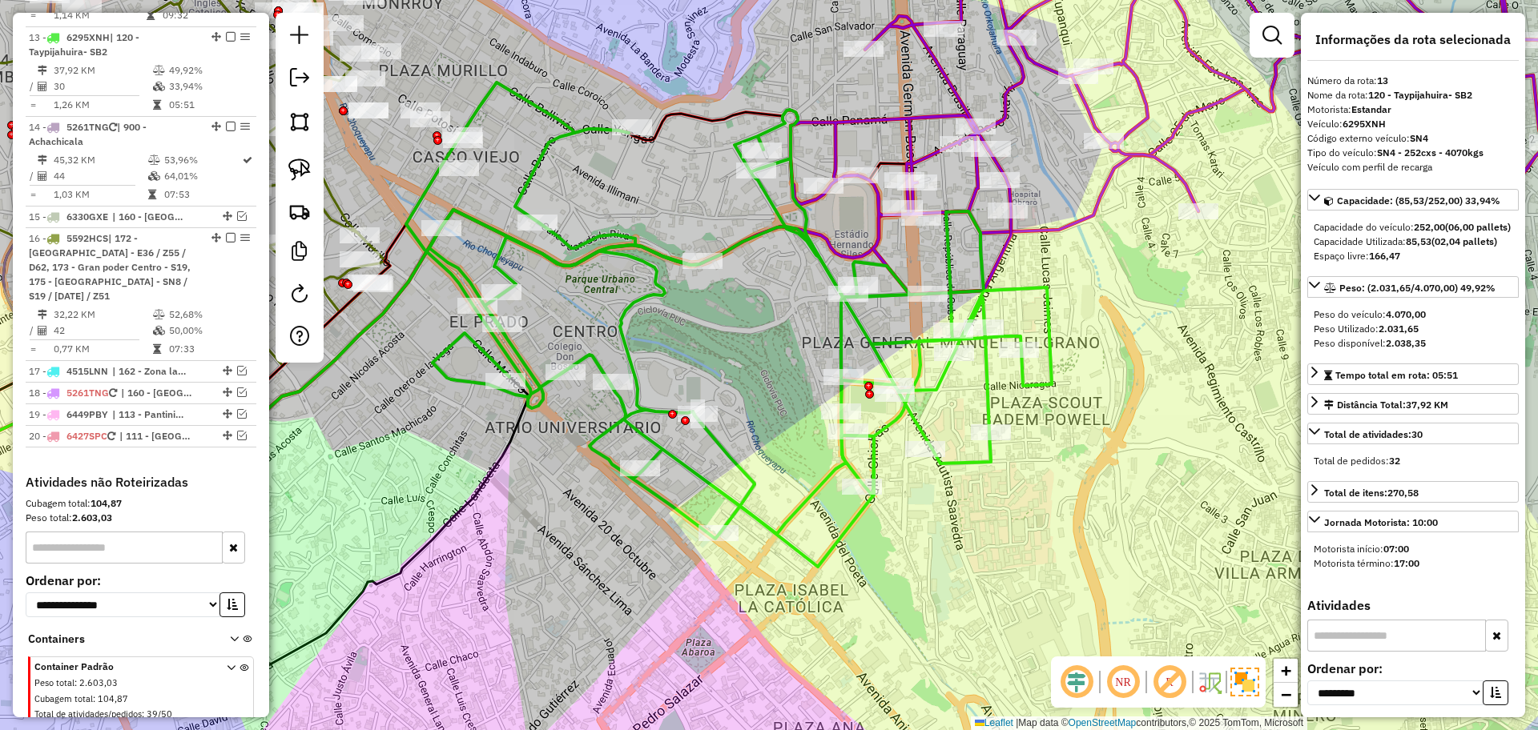
click at [1075, 227] on icon at bounding box center [627, 282] width 1563 height 465
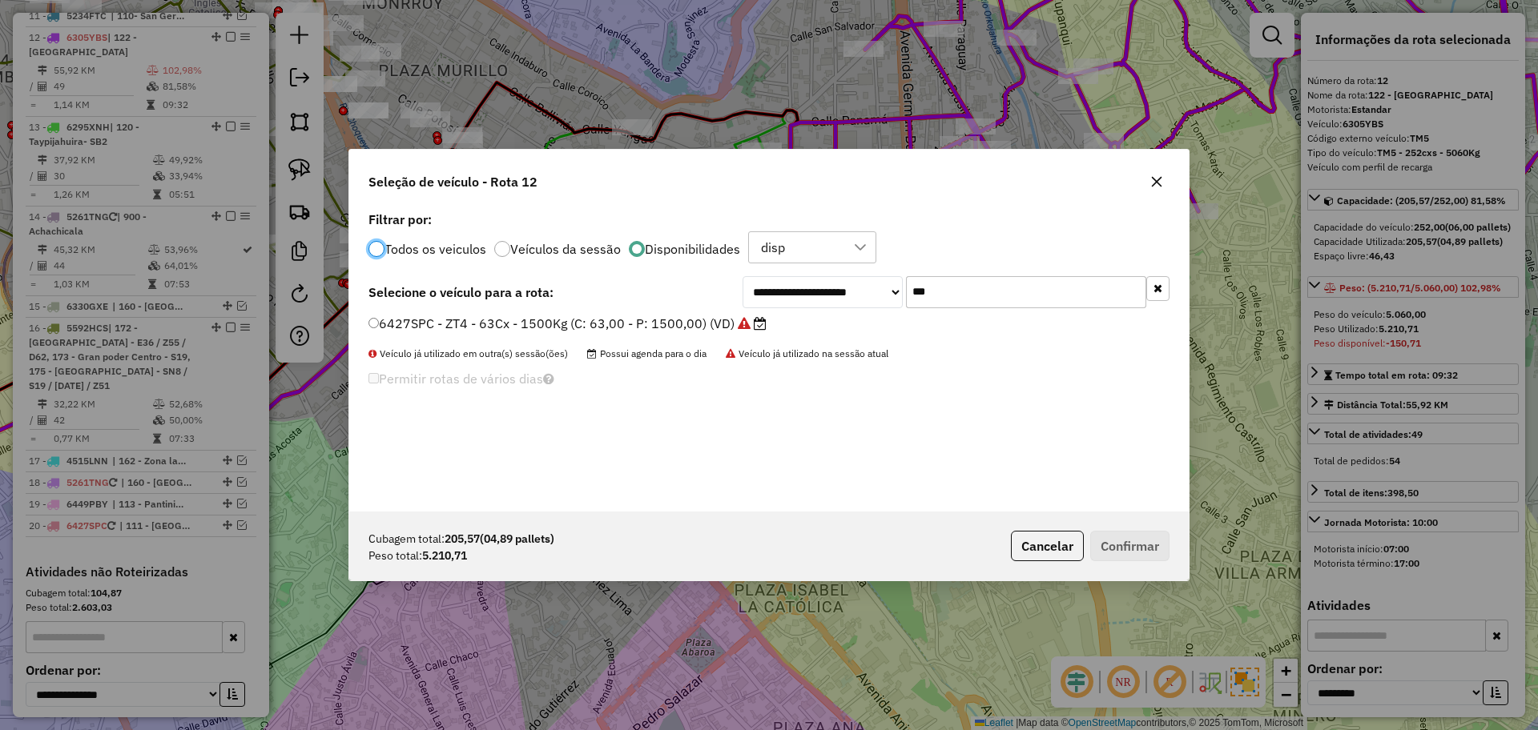
scroll to position [9, 5]
drag, startPoint x: 953, startPoint y: 281, endPoint x: 876, endPoint y: 266, distance: 78.4
click at [876, 266] on div "**********" at bounding box center [768, 359] width 839 height 304
paste input "****"
type input "*******"
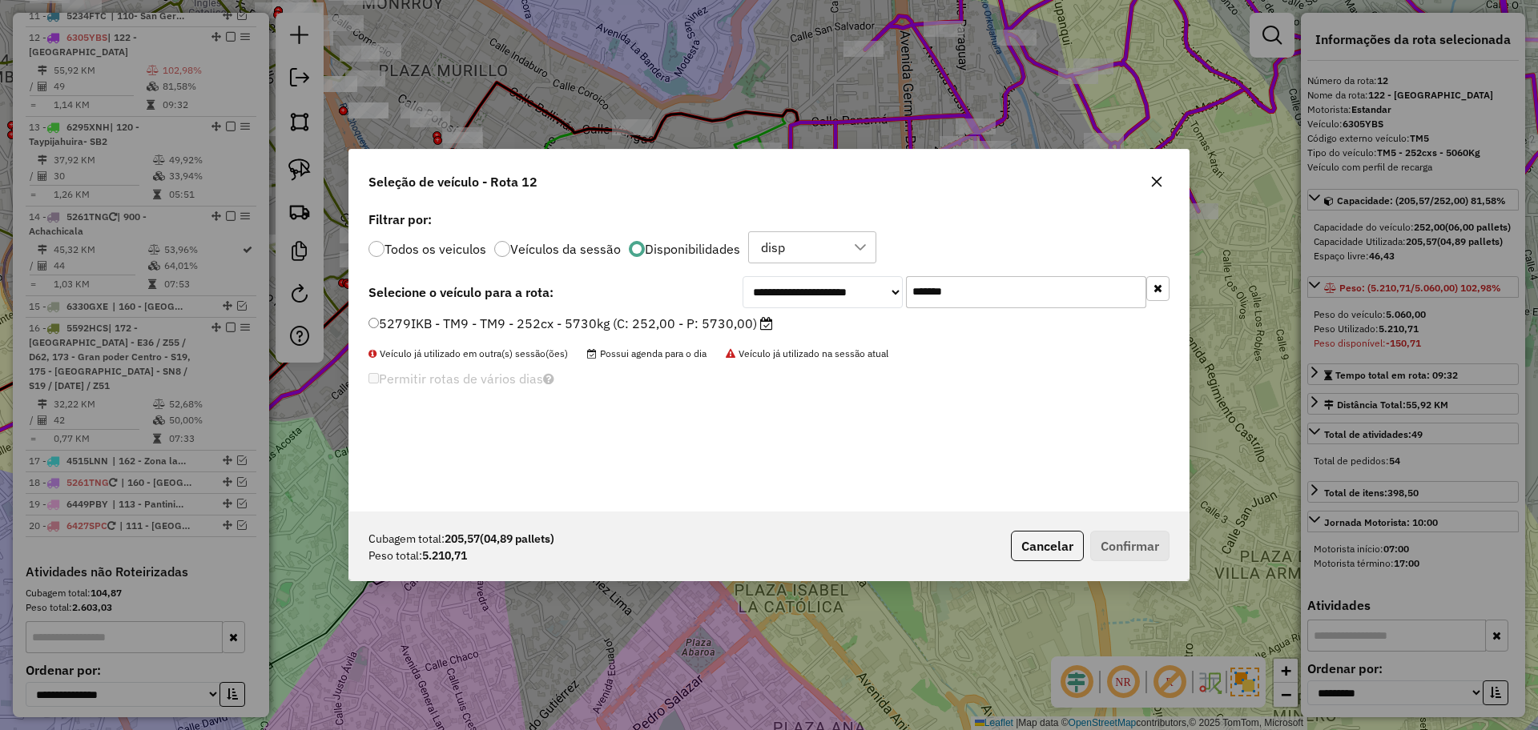
click at [664, 313] on div "**********" at bounding box center [768, 359] width 839 height 304
click at [682, 314] on label "5279IKB - TM9 - TM9 - 252cx - 5730kg (C: 252,00 - P: 5730,00)" at bounding box center [570, 323] width 404 height 19
click at [1146, 546] on button "Confirmar" at bounding box center [1129, 546] width 79 height 30
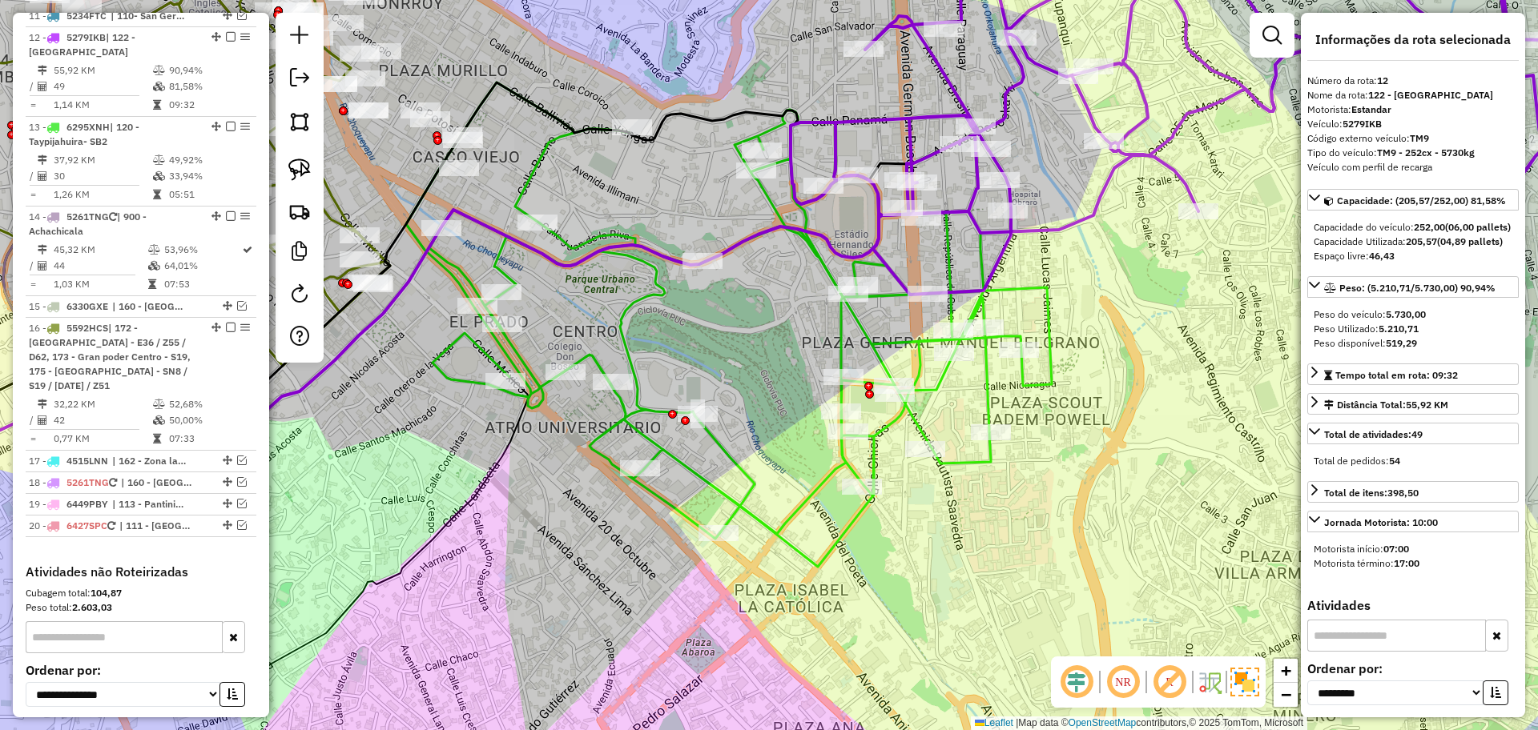
drag, startPoint x: 695, startPoint y: 716, endPoint x: 692, endPoint y: 701, distance: 15.6
click at [695, 716] on div "Janela de atendimento Grade de atendimento Capacidade Transportadoras Veículos …" at bounding box center [769, 365] width 1538 height 730
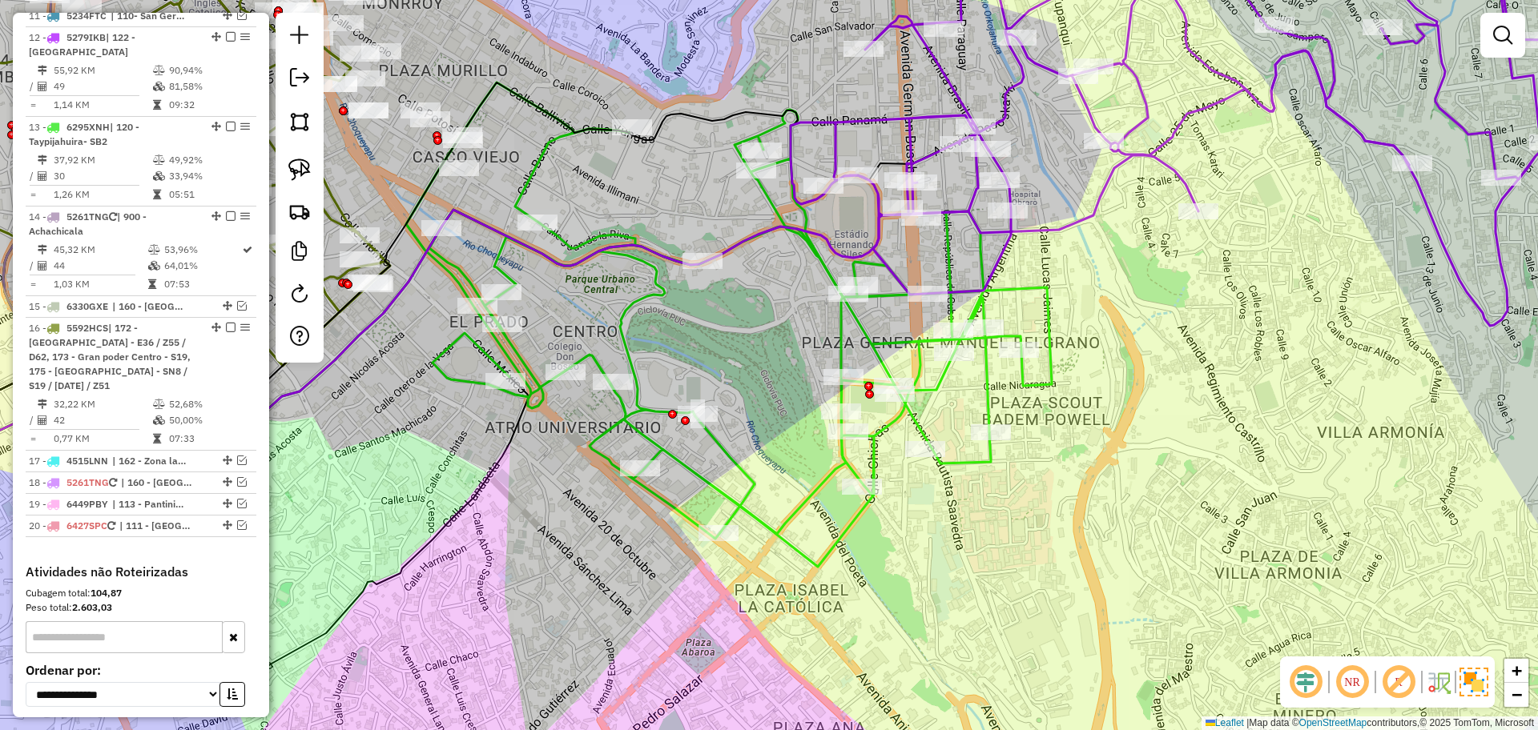
click at [1070, 215] on icon at bounding box center [627, 282] width 1563 height 465
select select "**********"
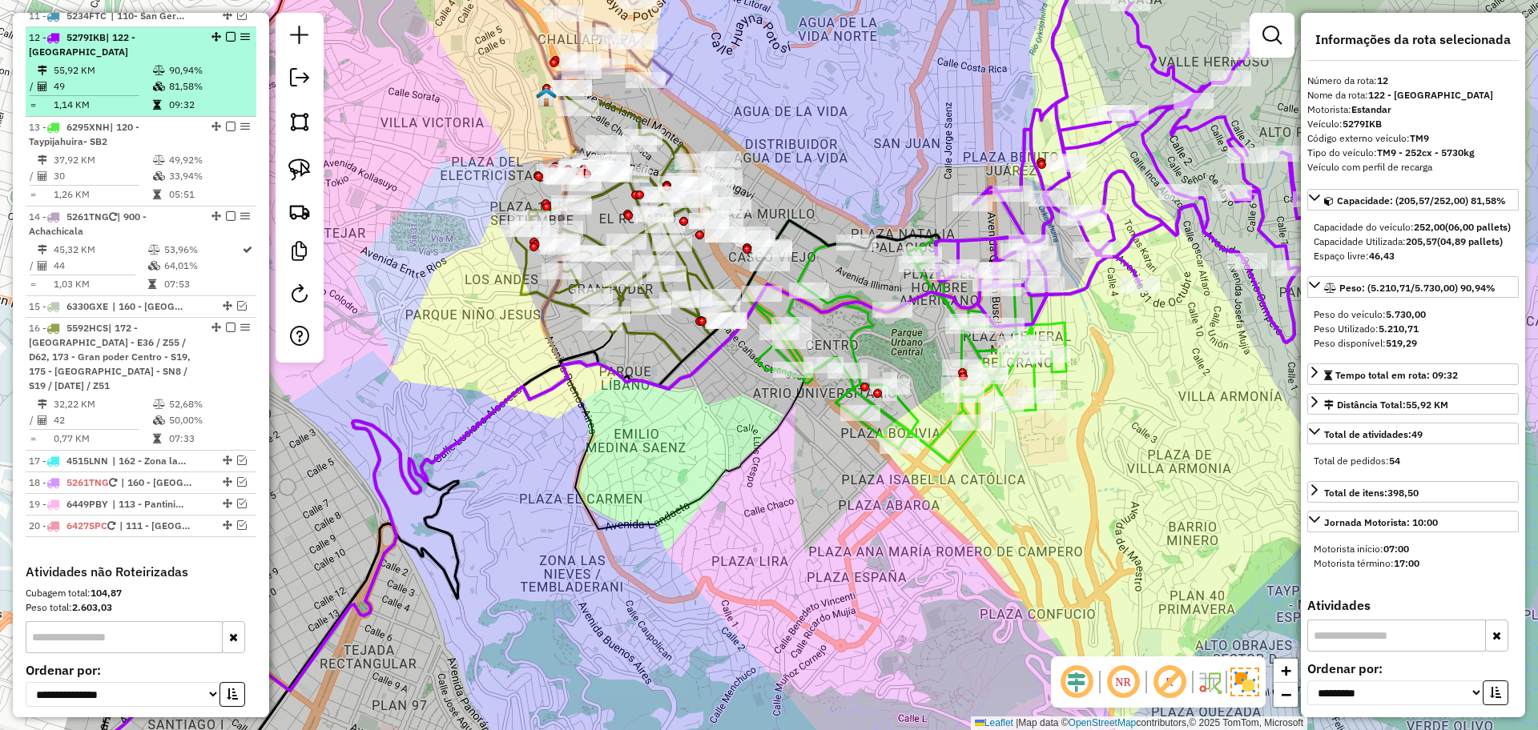
click at [226, 32] on em at bounding box center [231, 37] width 10 height 10
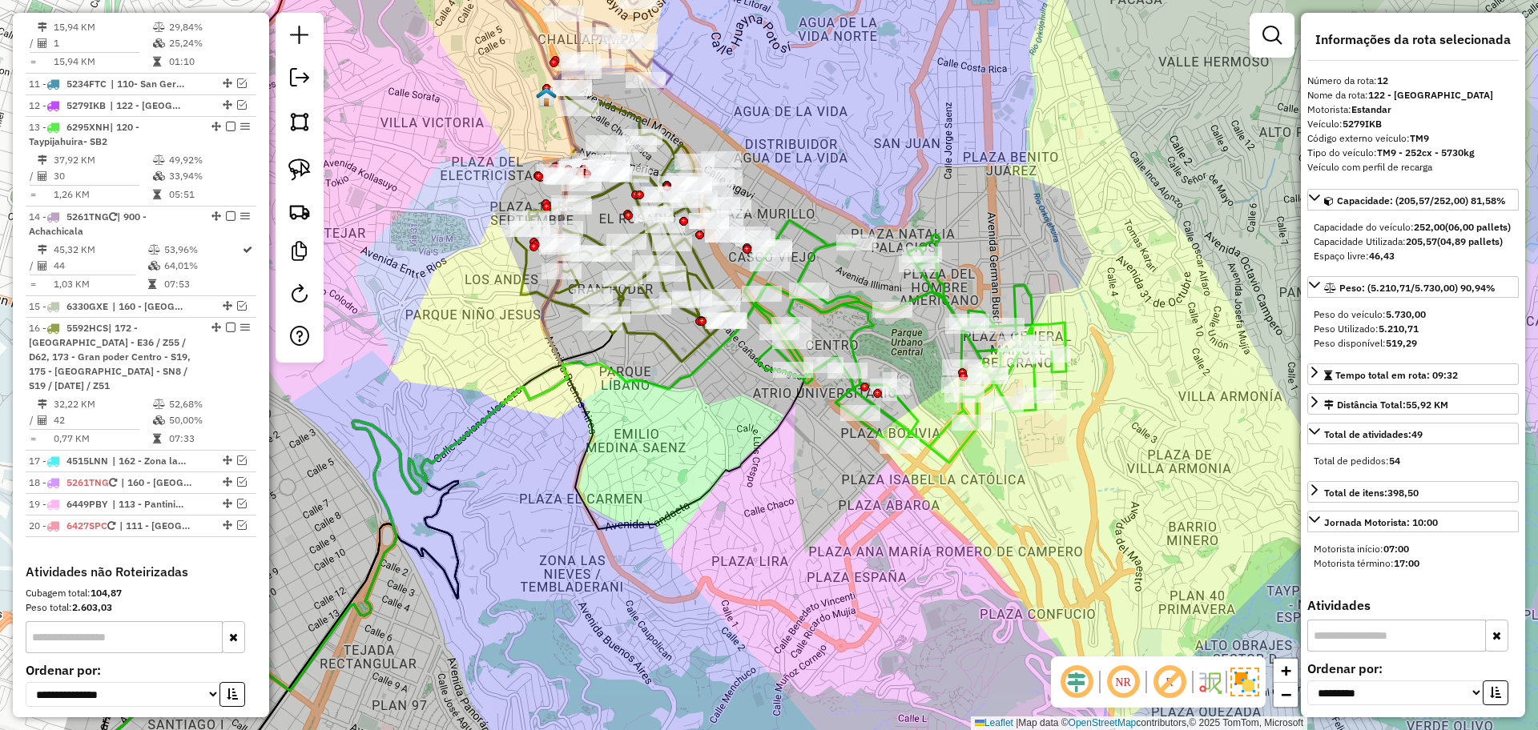
click at [806, 255] on icon at bounding box center [905, 341] width 322 height 243
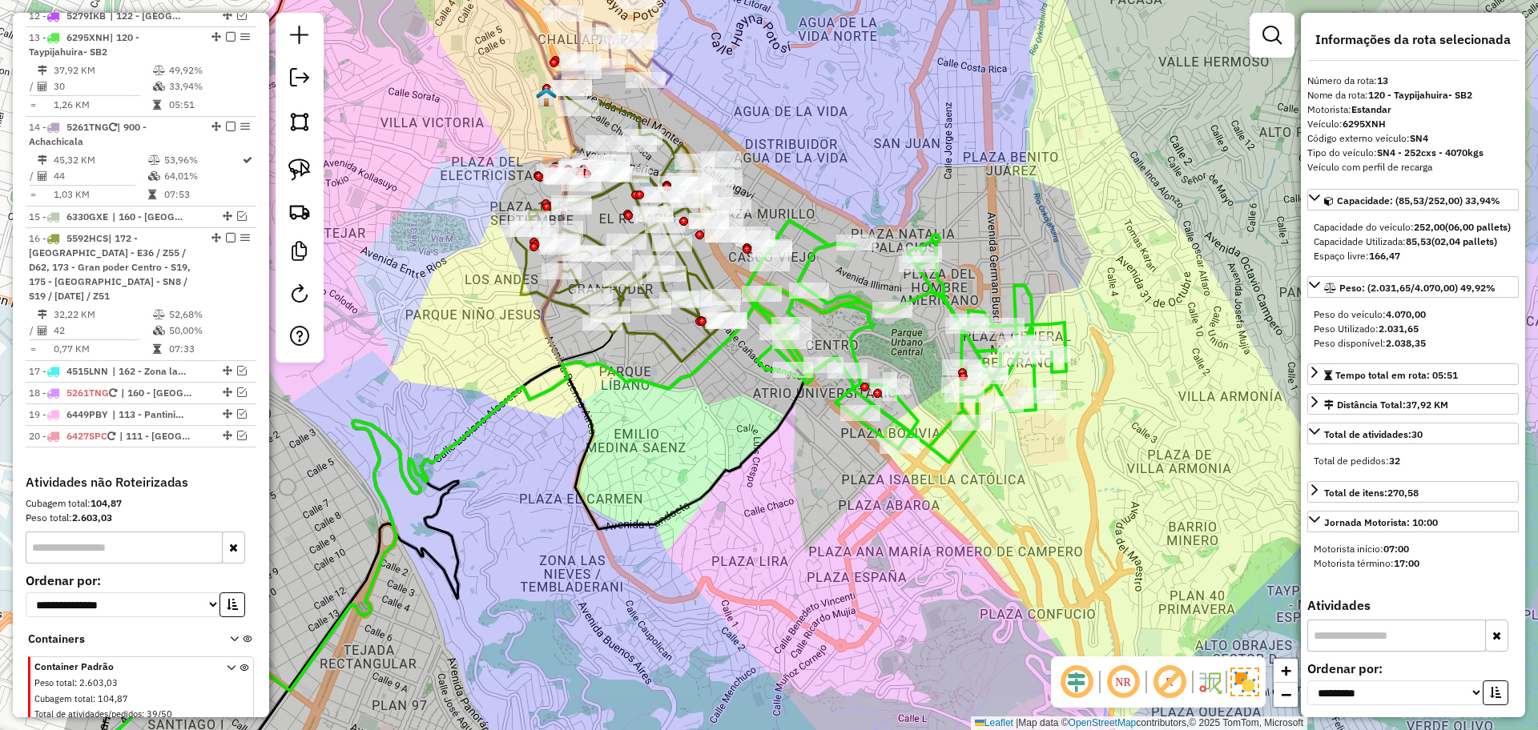
scroll to position [944, 0]
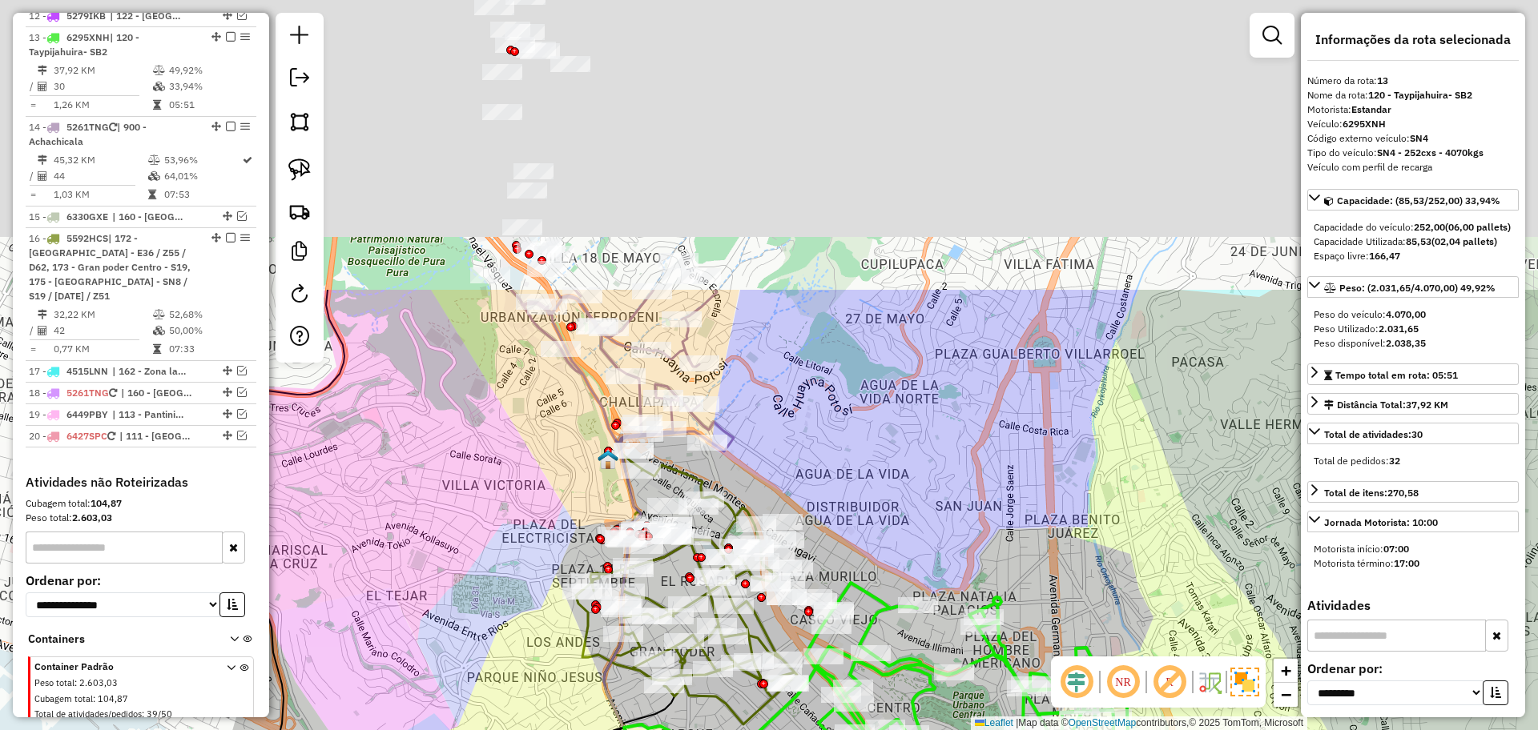
drag, startPoint x: 777, startPoint y: 133, endPoint x: 843, endPoint y: 522, distance: 394.9
click at [843, 522] on div "Janela de atendimento Grade de atendimento Capacidade Transportadoras Veículos …" at bounding box center [769, 365] width 1538 height 730
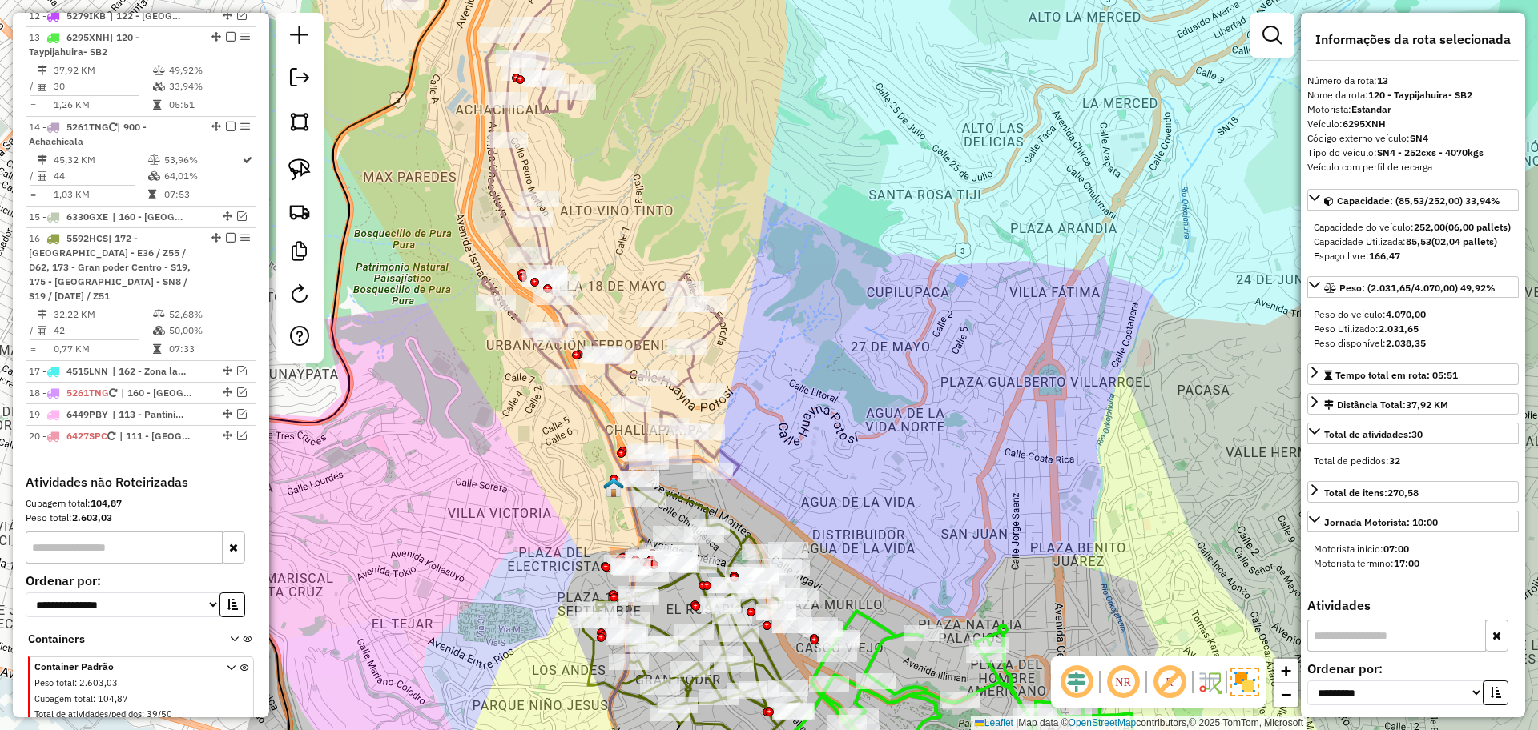
click at [522, 175] on icon at bounding box center [570, 203] width 340 height 553
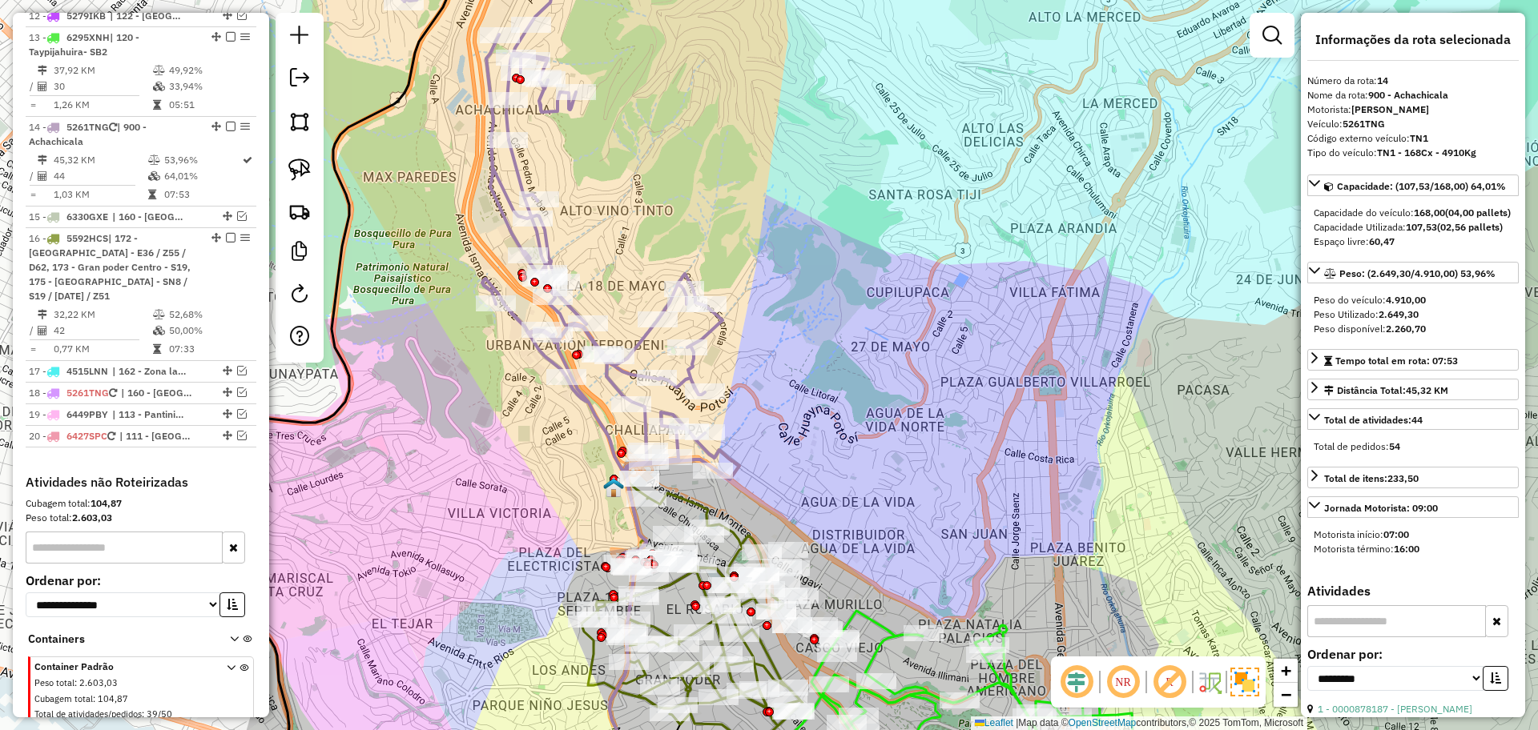
scroll to position [1004, 0]
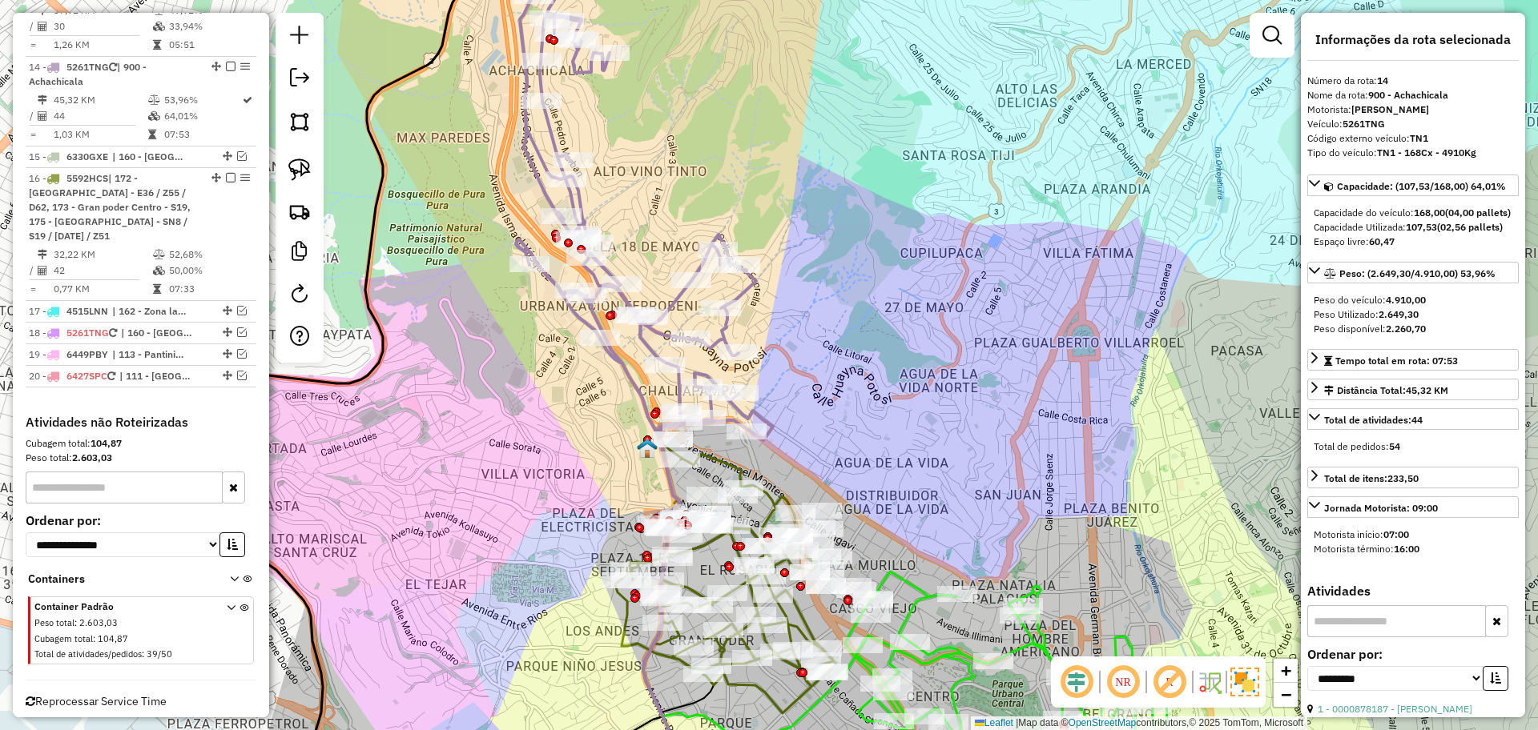
drag, startPoint x: 838, startPoint y: 360, endPoint x: 855, endPoint y: 288, distance: 75.0
click at [907, 296] on div "Janela de atendimento Grade de atendimento Capacidade Transportadoras Veículos …" at bounding box center [769, 365] width 1538 height 730
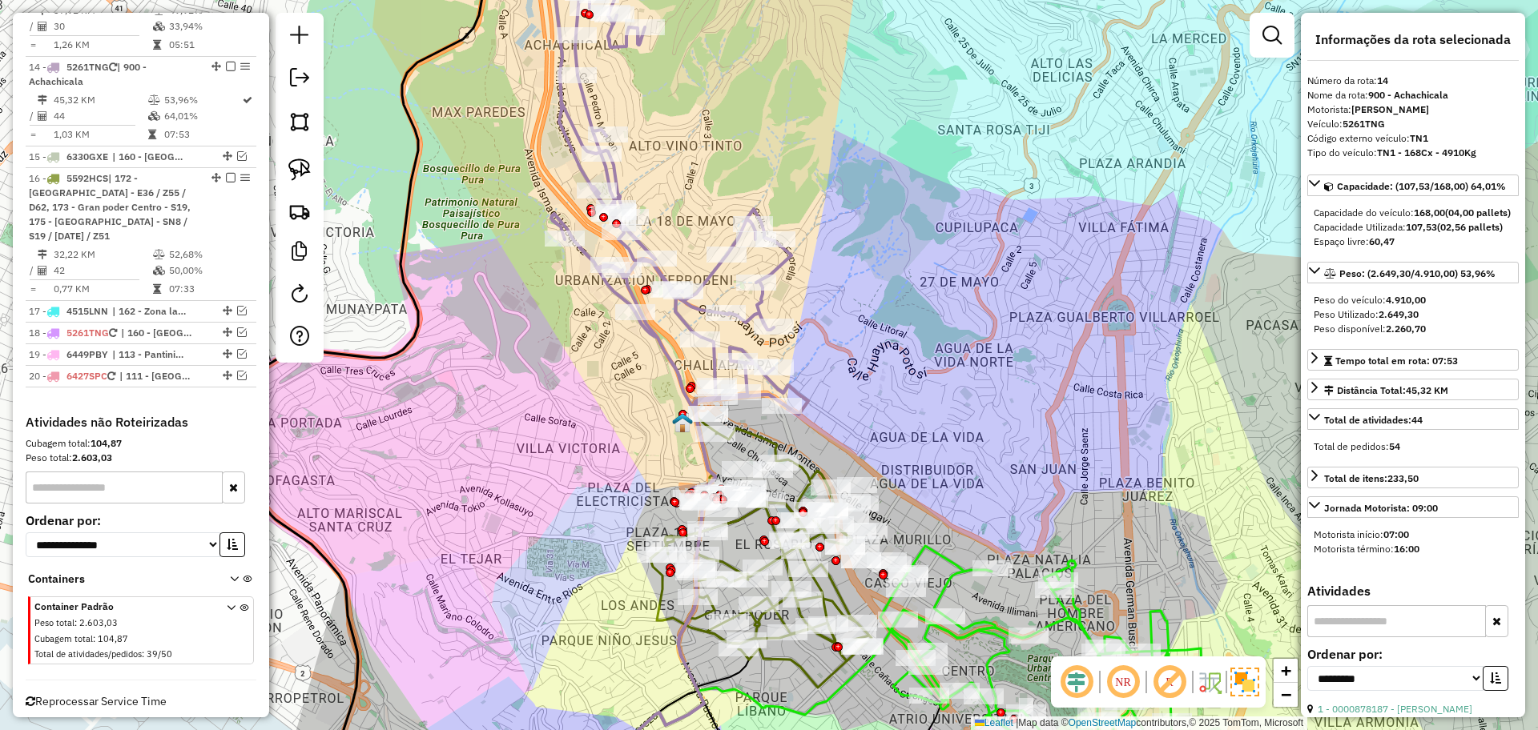
click at [563, 108] on icon at bounding box center [639, 171] width 340 height 488
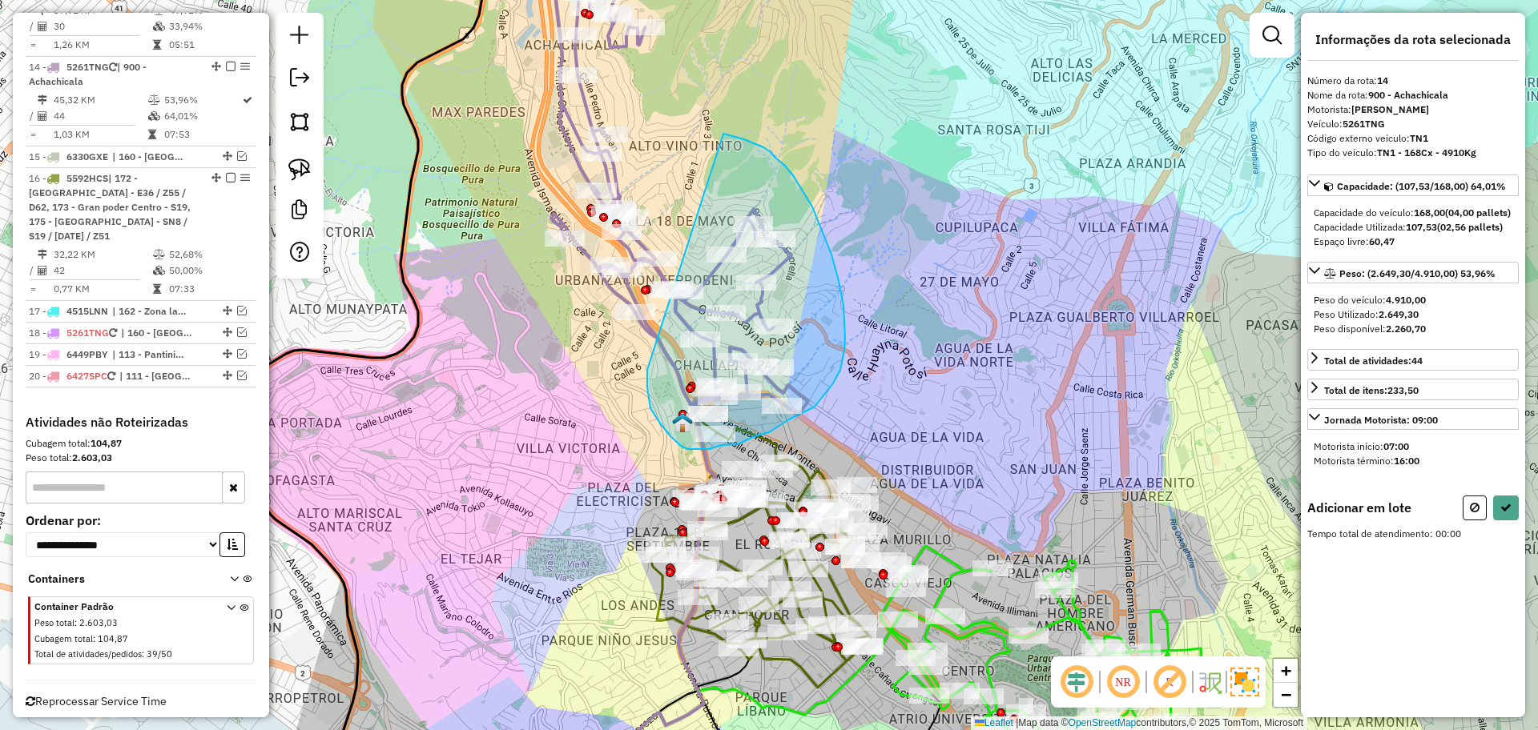
drag, startPoint x: 647, startPoint y: 370, endPoint x: 657, endPoint y: 127, distance: 243.7
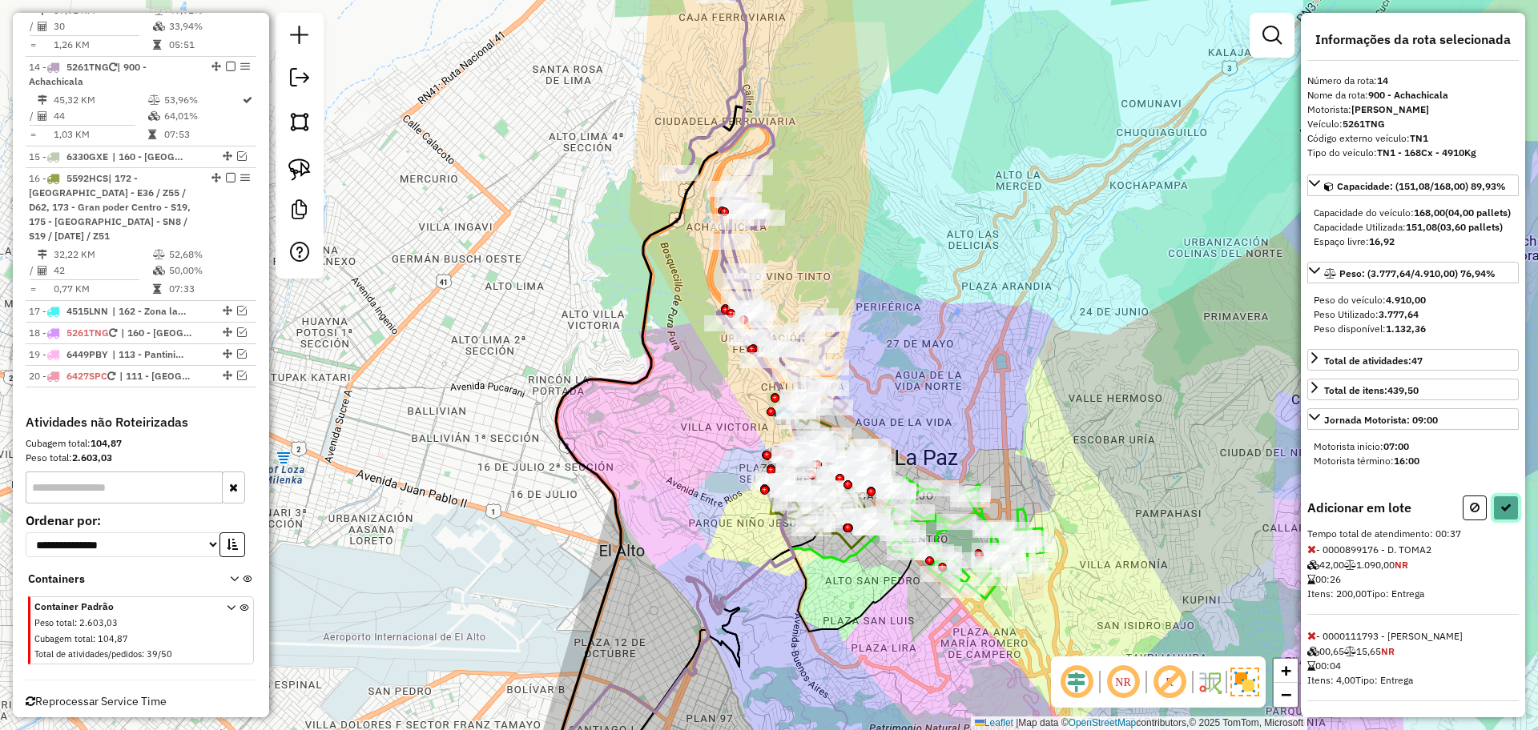
click at [1500, 513] on icon at bounding box center [1505, 507] width 11 height 11
select select "**********"
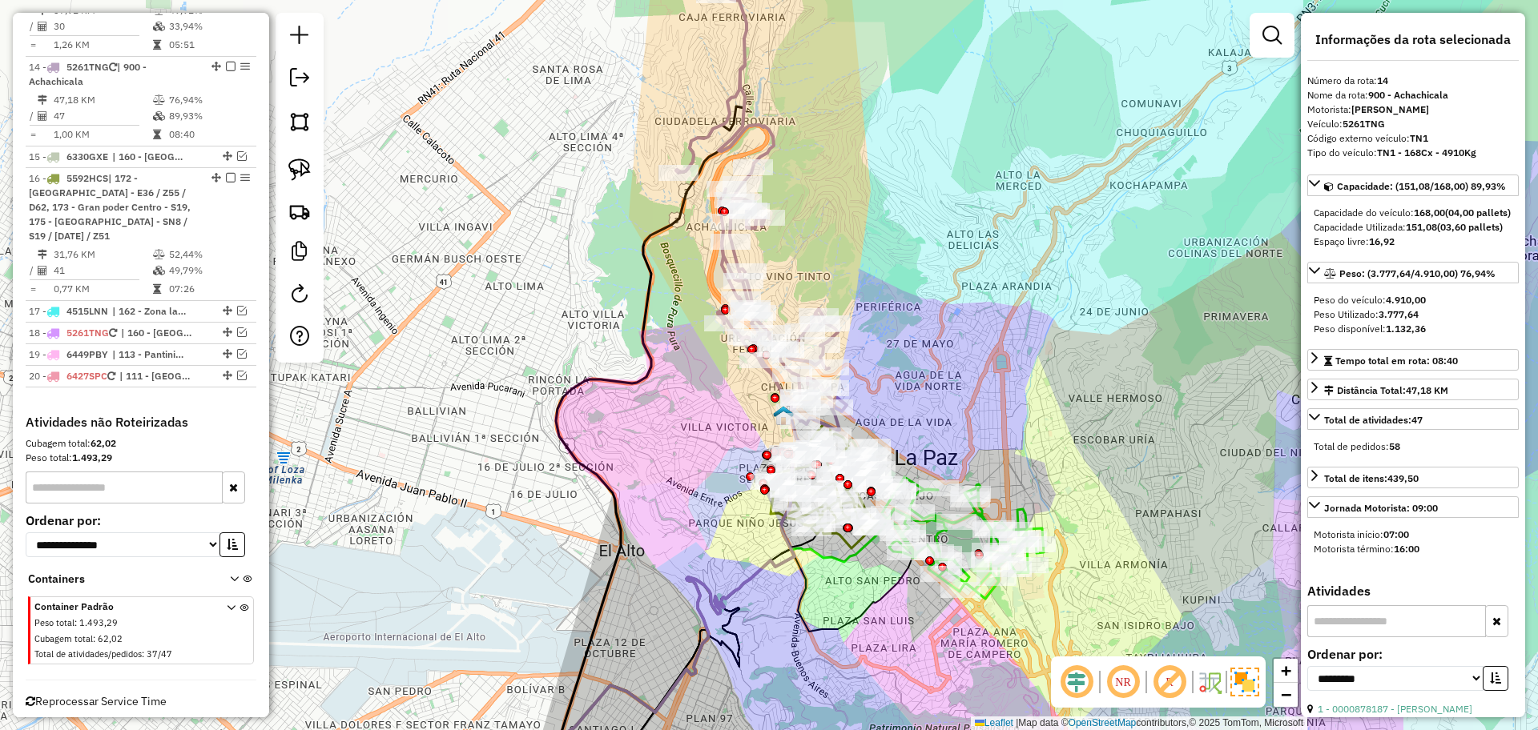
click at [744, 99] on icon at bounding box center [761, 211] width 171 height 440
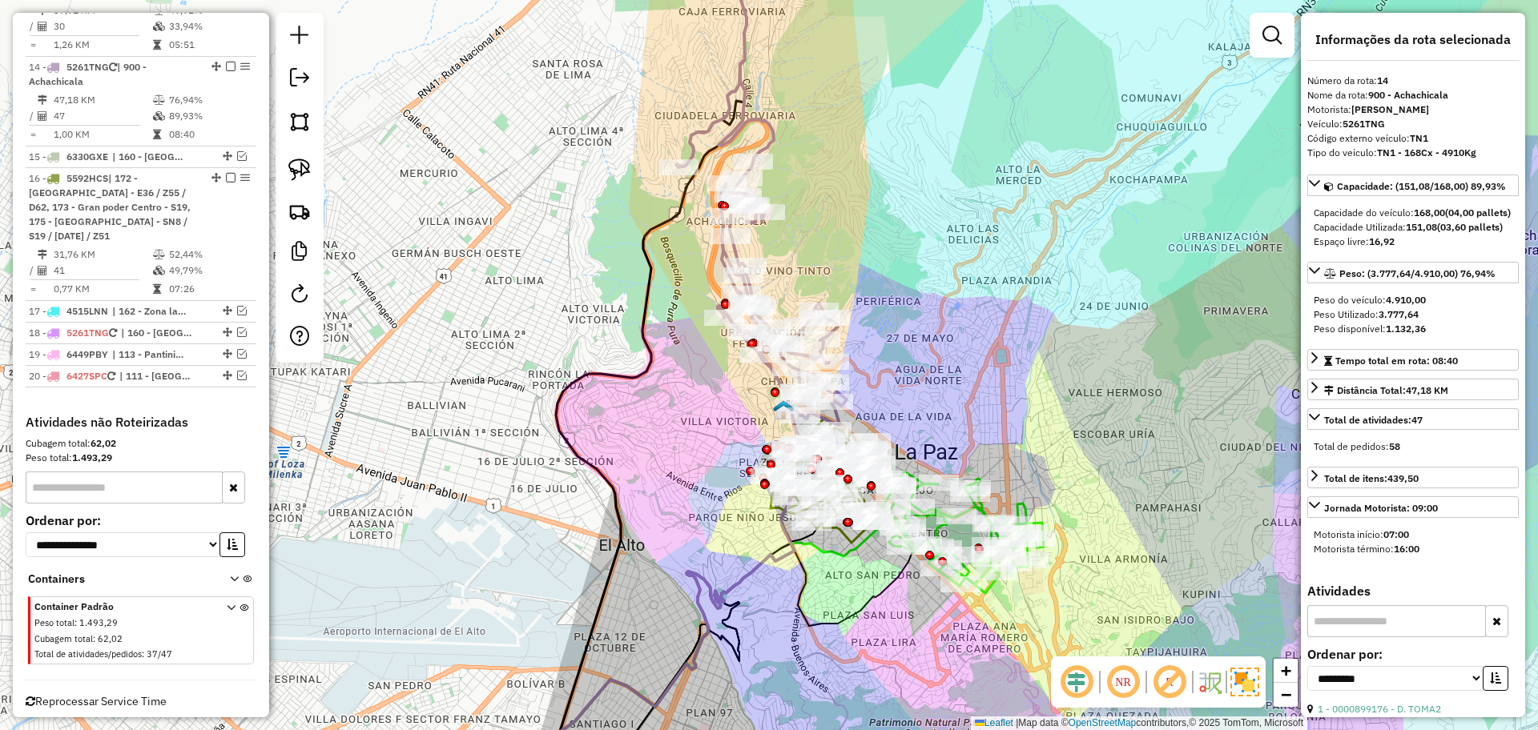
drag, startPoint x: 912, startPoint y: 368, endPoint x: 904, endPoint y: 284, distance: 84.5
click at [904, 284] on div "Janela de atendimento Grade de atendimento Capacidade Transportadoras Veículos …" at bounding box center [769, 365] width 1538 height 730
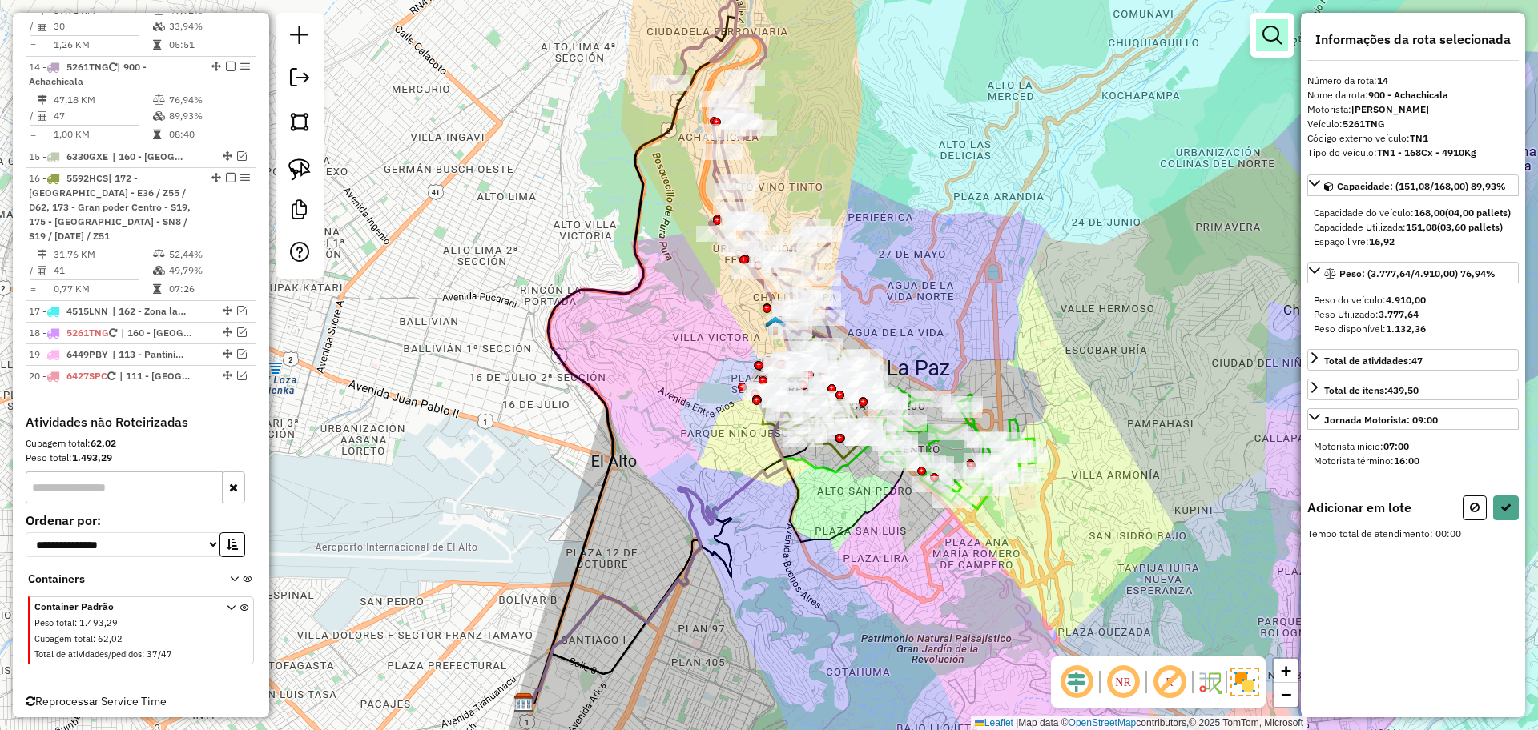
click at [1268, 29] on em at bounding box center [1271, 35] width 19 height 19
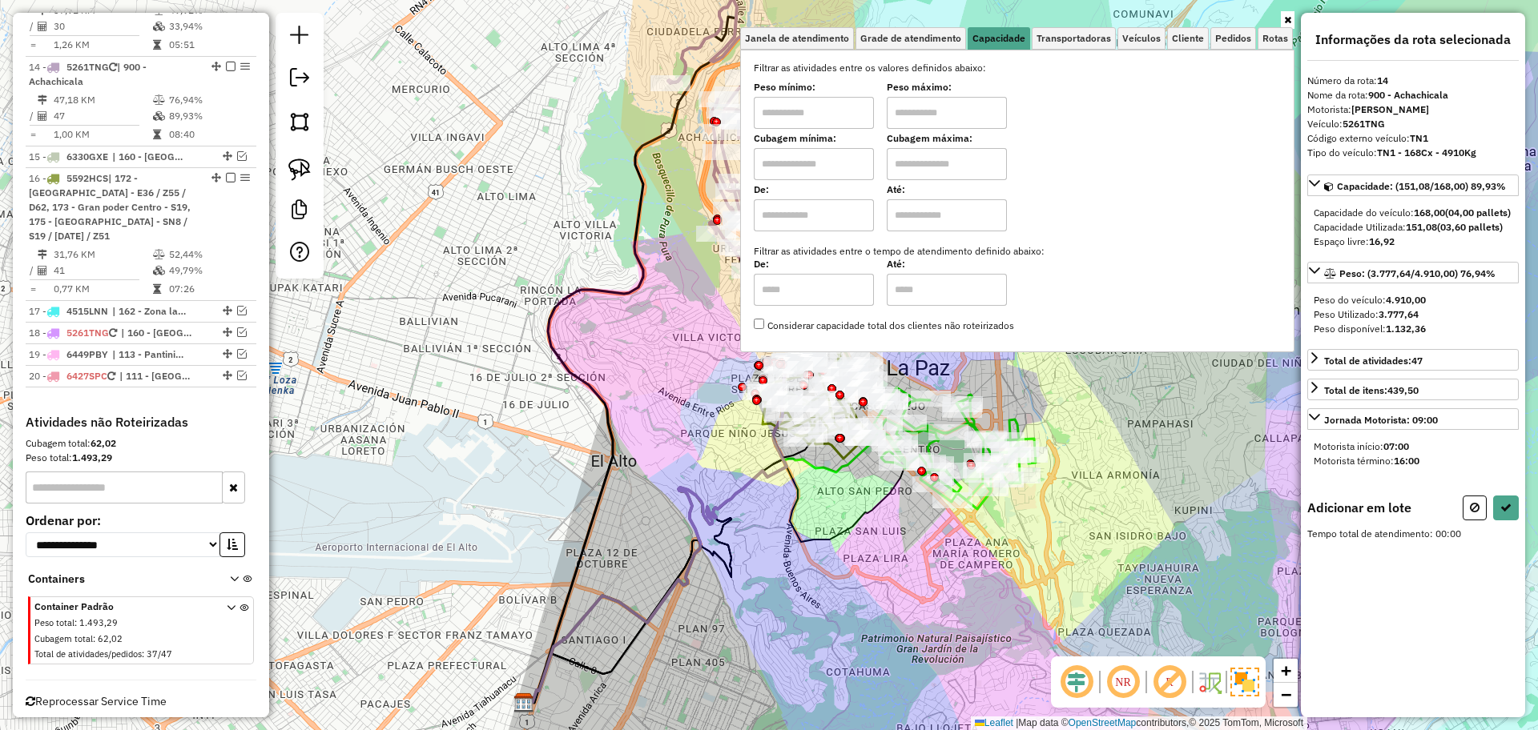
click at [823, 120] on input "text" at bounding box center [814, 113] width 120 height 32
type input "*******"
click at [954, 121] on input "text" at bounding box center [947, 113] width 120 height 32
type input "**********"
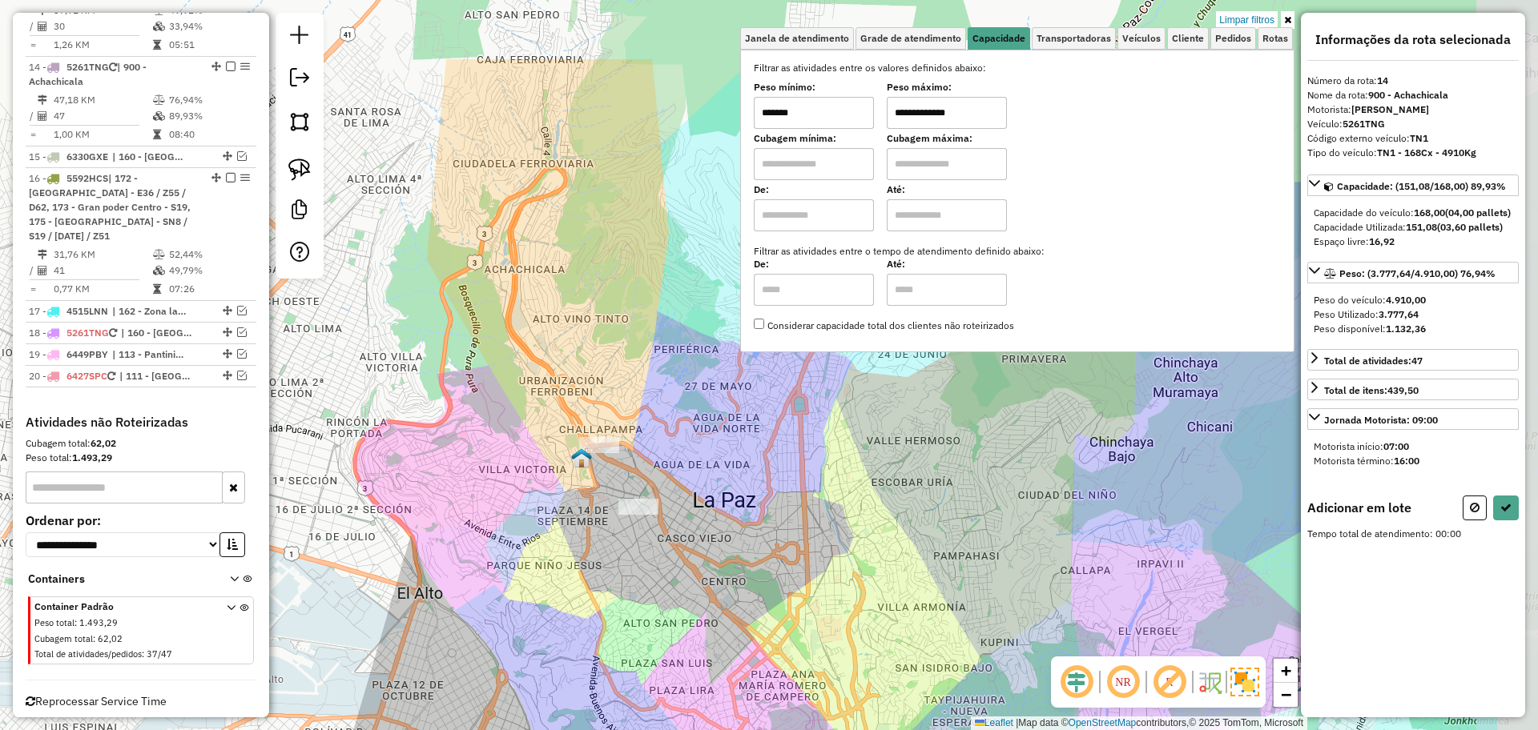
drag, startPoint x: 914, startPoint y: 406, endPoint x: 710, endPoint y: 533, distance: 240.0
click at [718, 538] on div "**********" at bounding box center [769, 365] width 1538 height 730
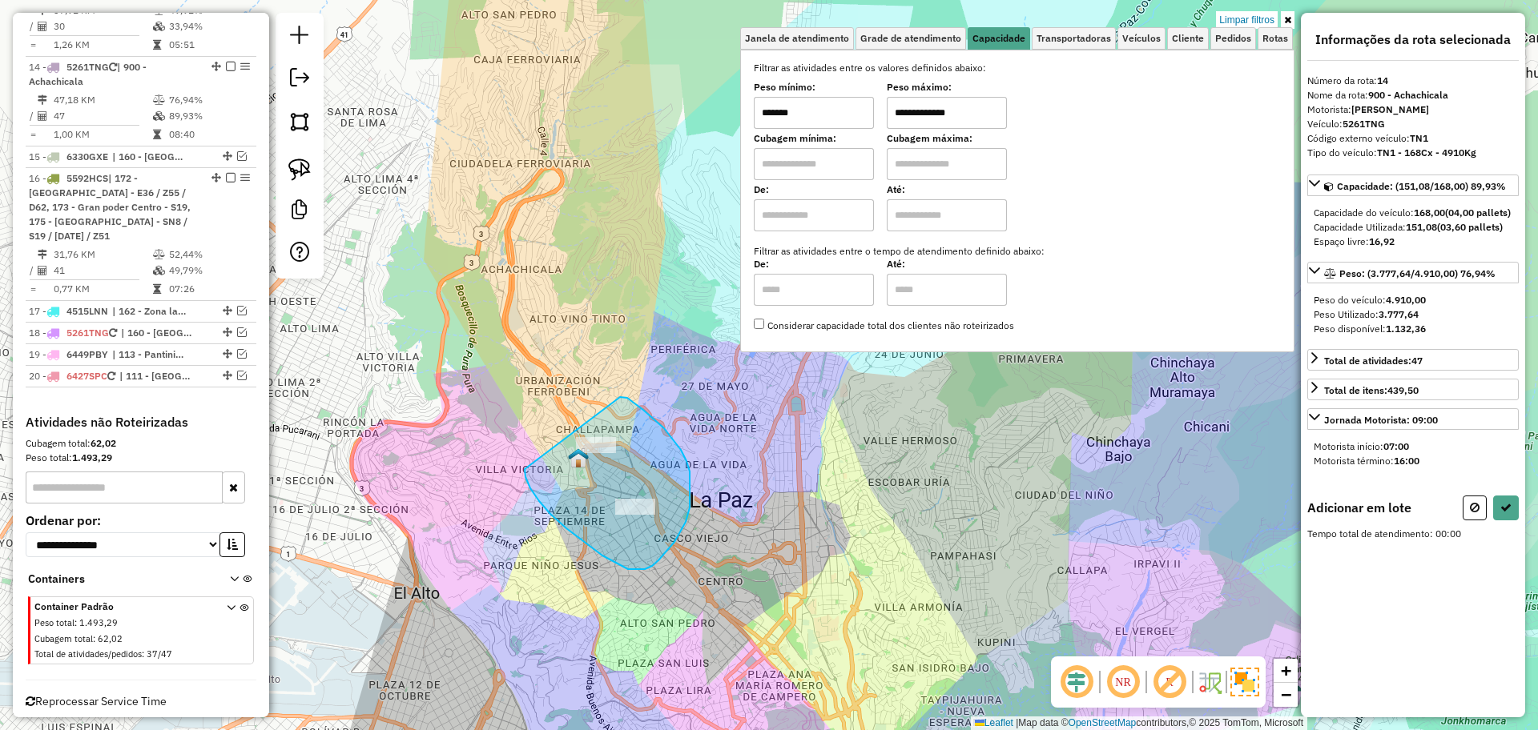
drag, startPoint x: 620, startPoint y: 397, endPoint x: 524, endPoint y: 454, distance: 111.7
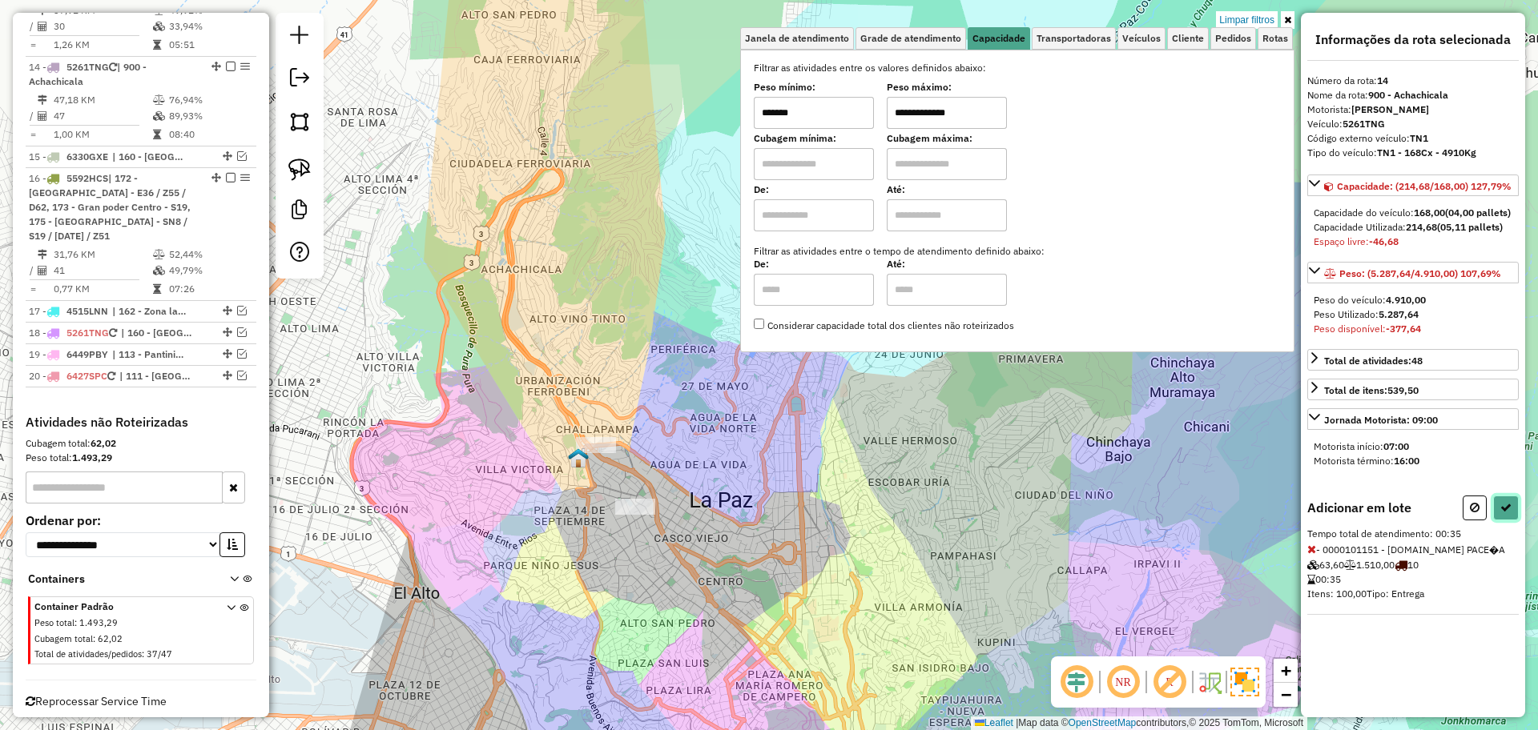
click at [1500, 513] on icon at bounding box center [1505, 507] width 11 height 11
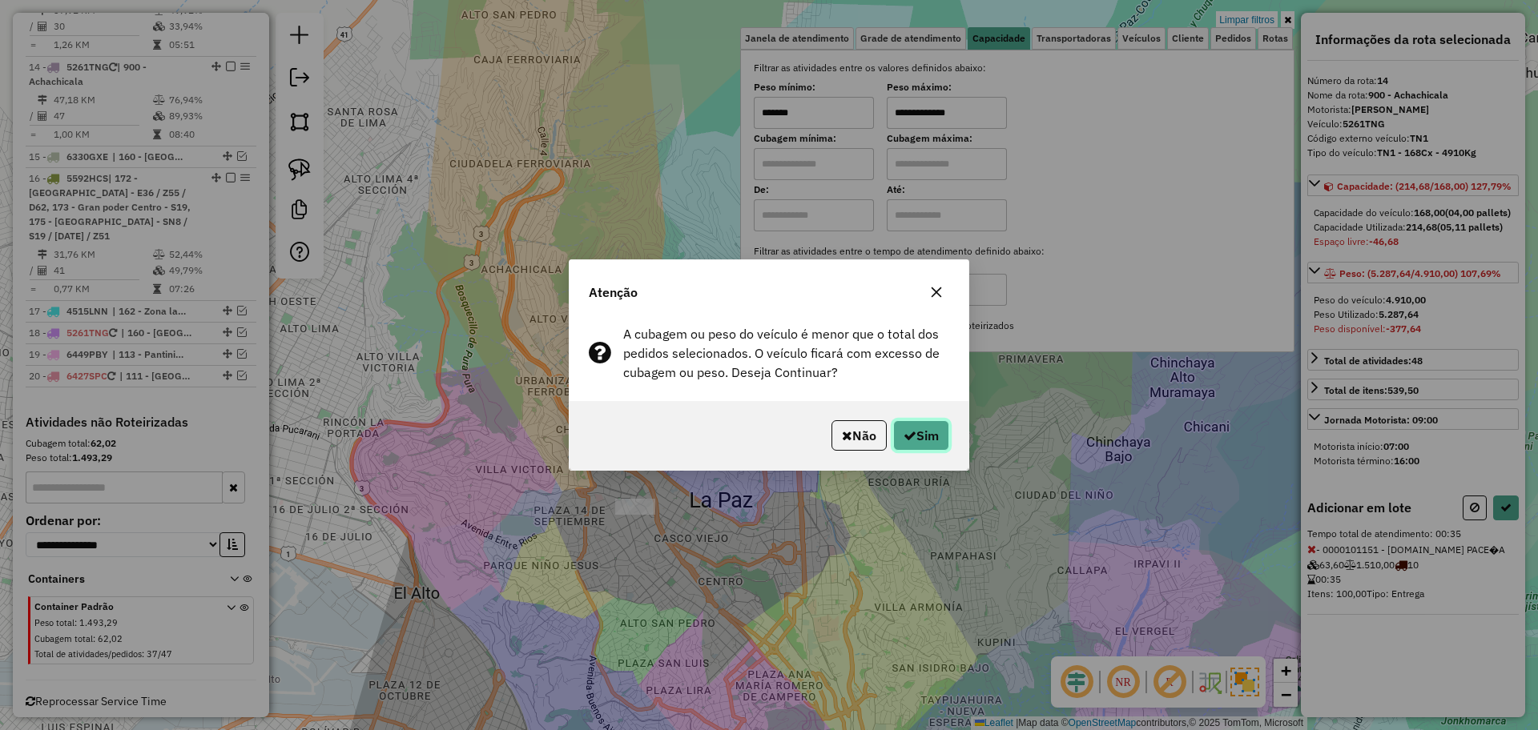
click at [909, 441] on icon "button" at bounding box center [909, 435] width 13 height 13
select select "**********"
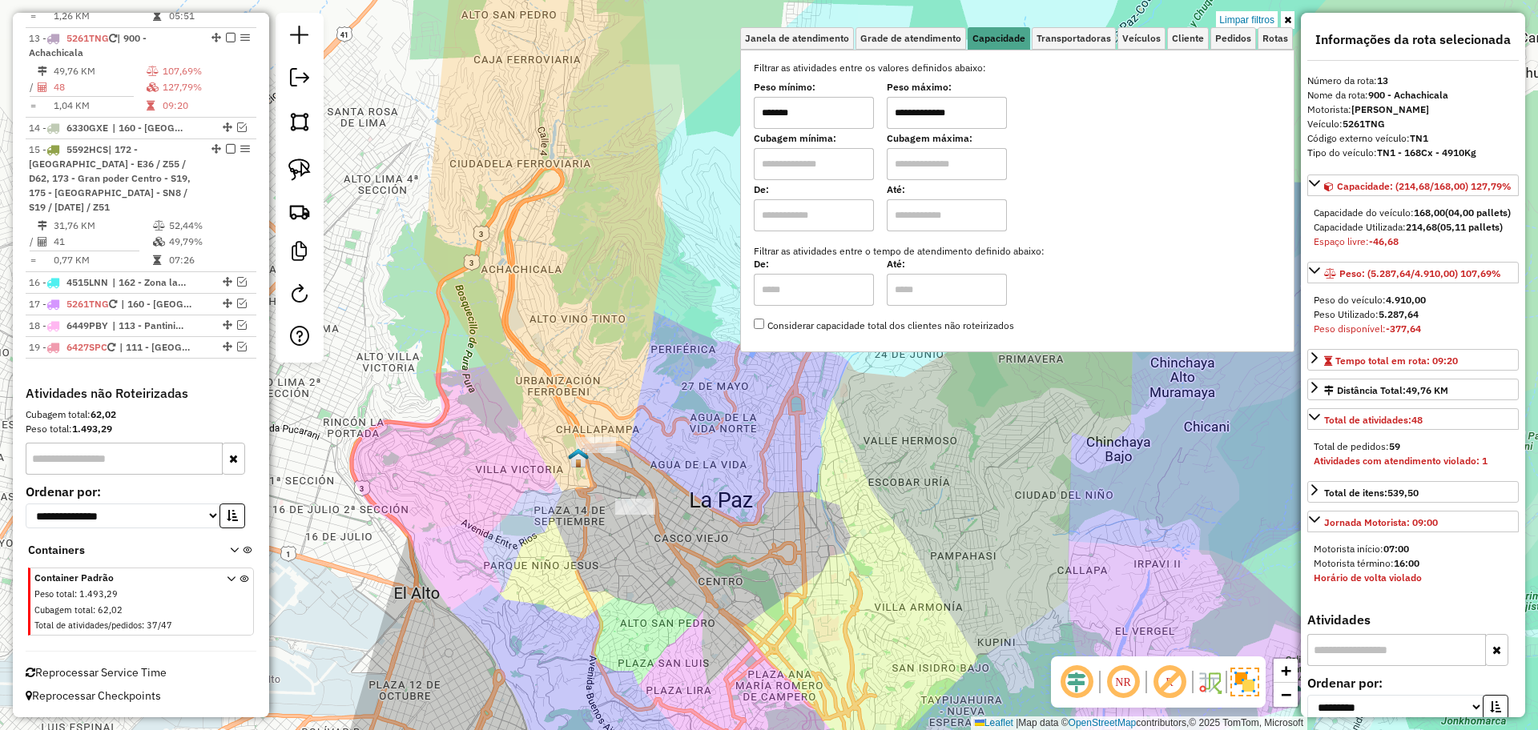
scroll to position [915, 0]
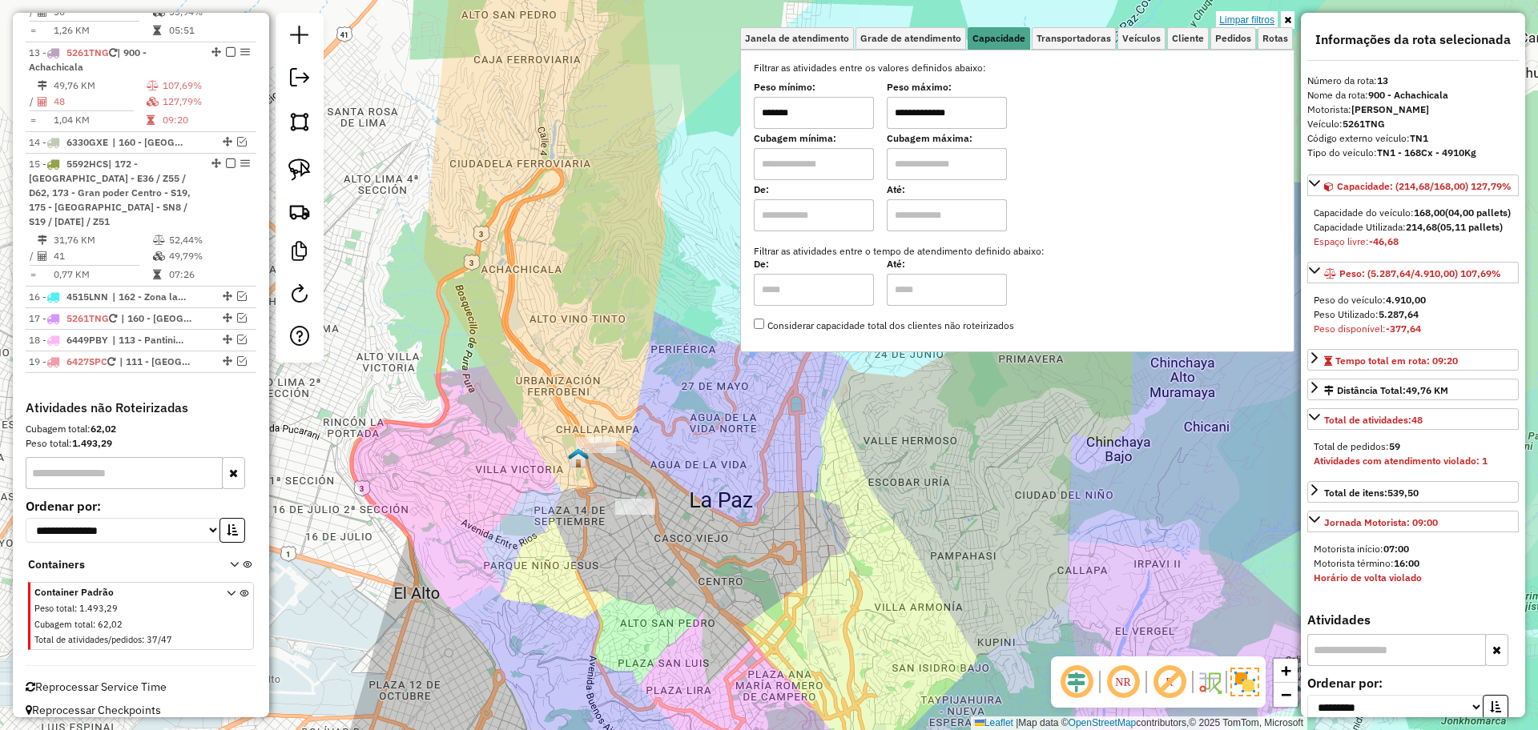
click at [1263, 19] on link "Limpar filtros" at bounding box center [1247, 20] width 62 height 18
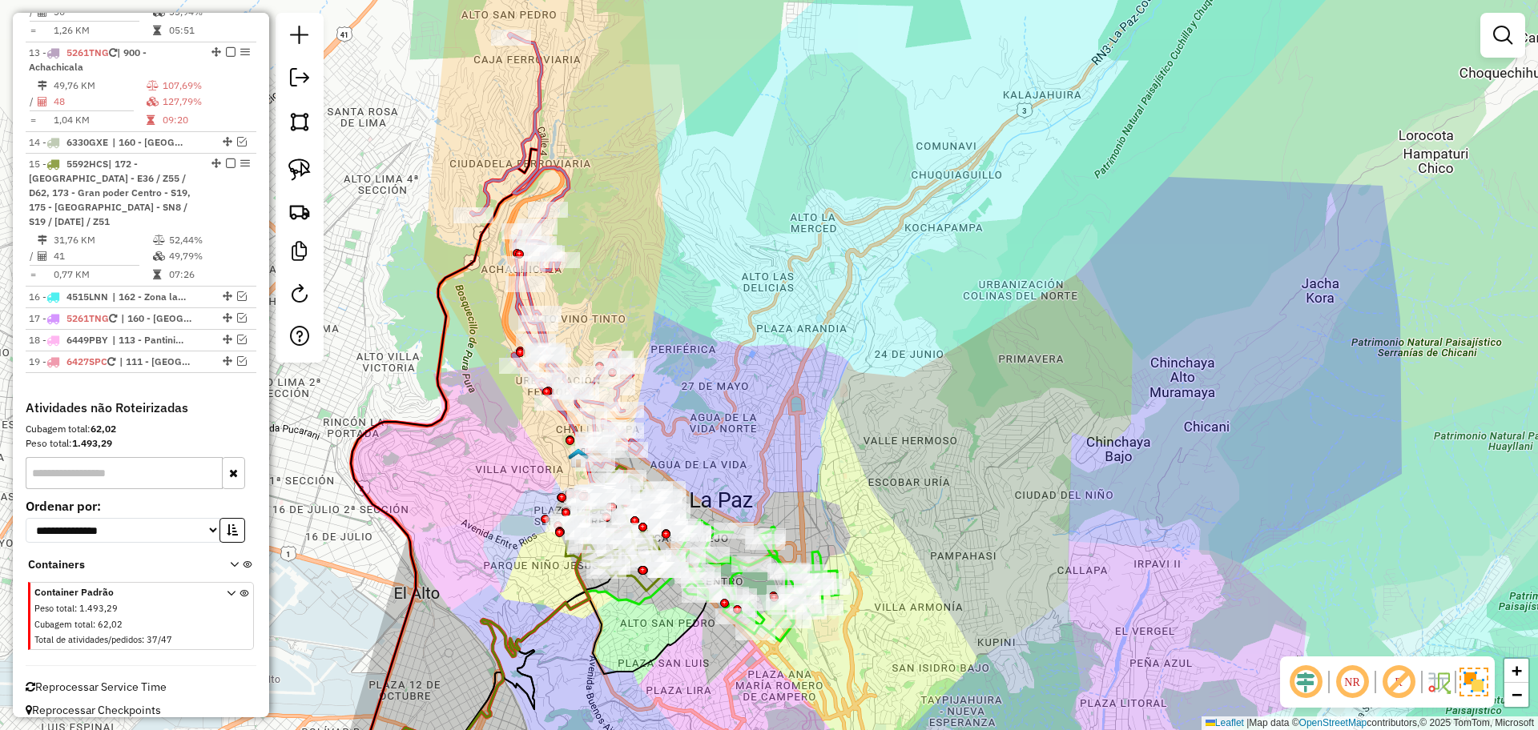
click at [540, 150] on icon at bounding box center [556, 284] width 171 height 501
select select "**********"
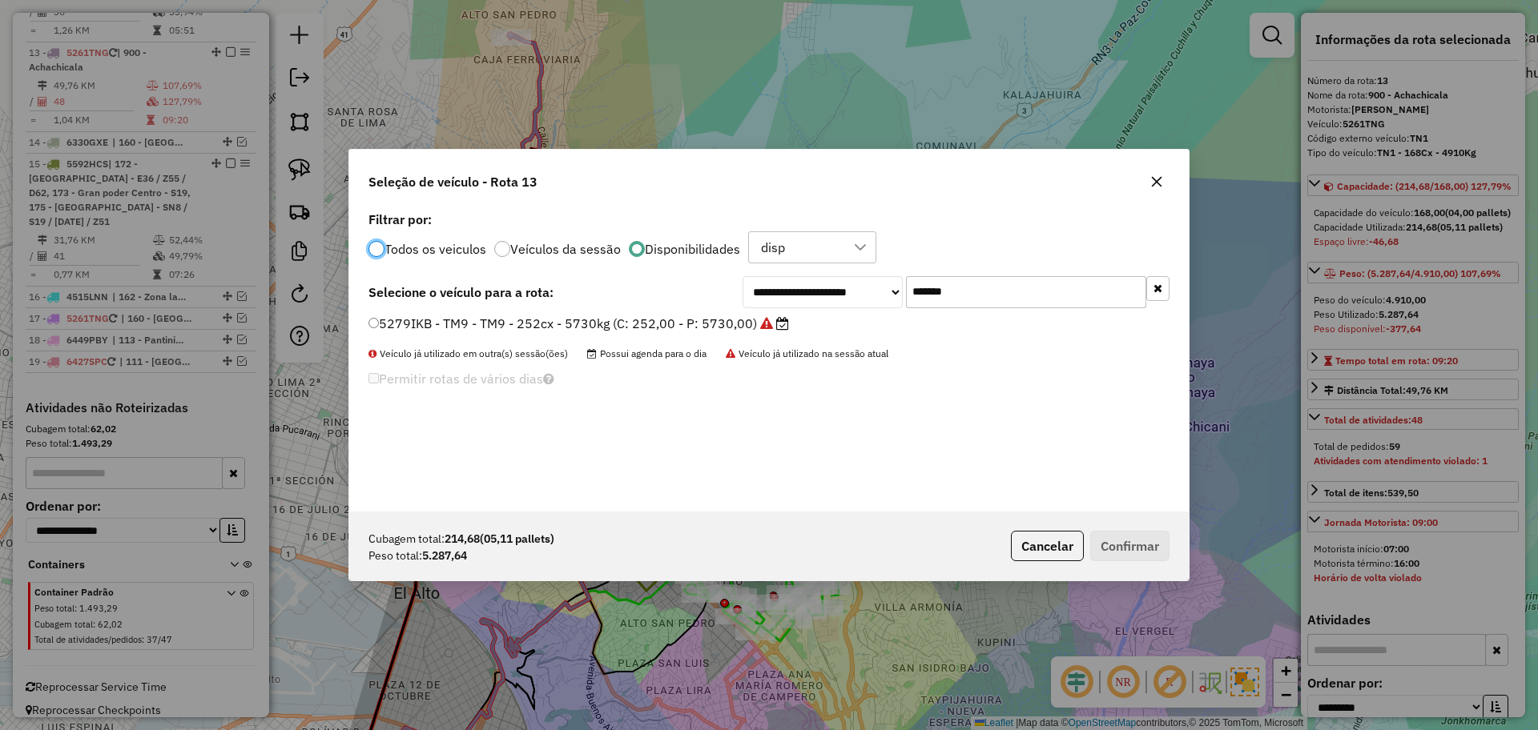
scroll to position [9, 5]
drag, startPoint x: 903, startPoint y: 286, endPoint x: 885, endPoint y: 284, distance: 17.7
click at [885, 284] on div "**********" at bounding box center [955, 292] width 427 height 32
paste input "text"
type input "*******"
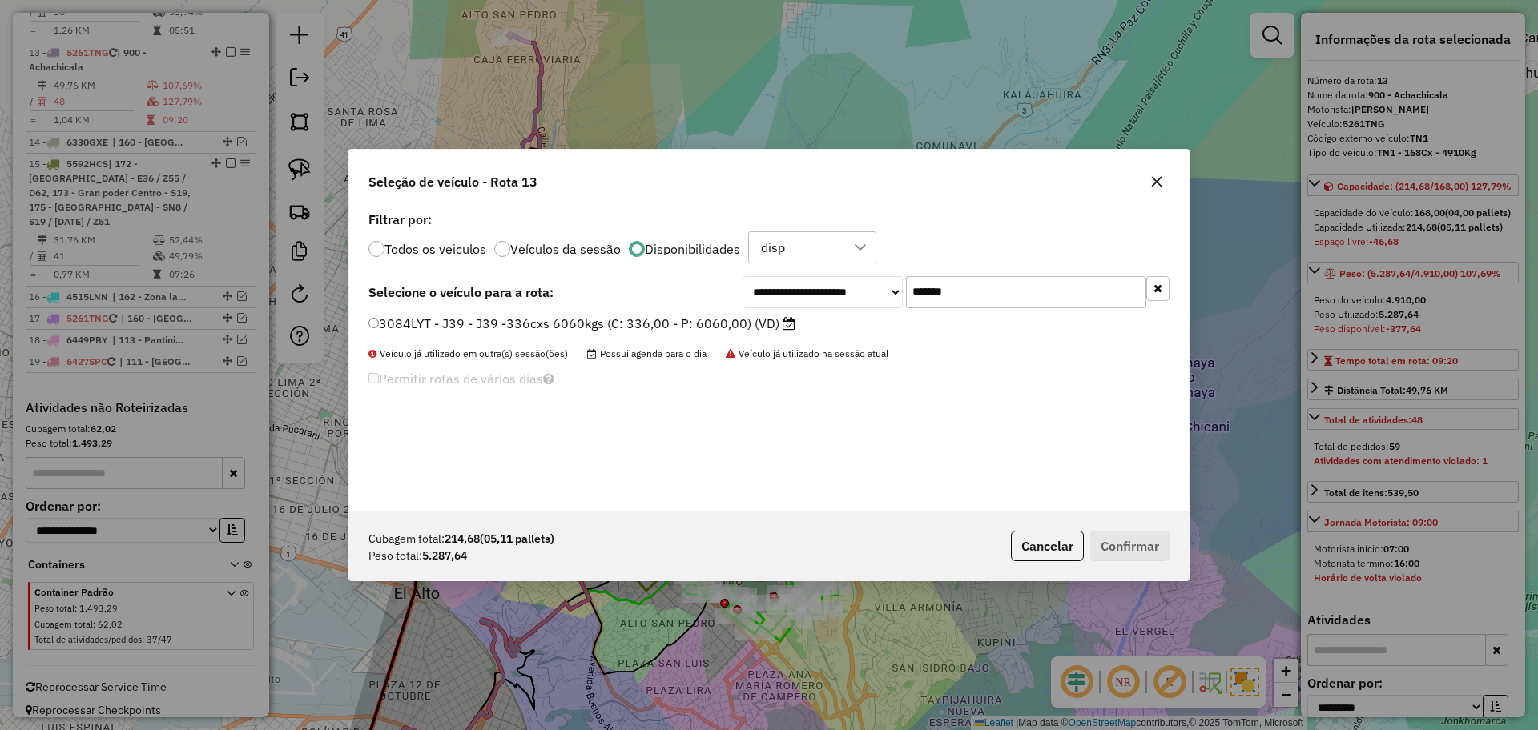
click at [727, 326] on label "3084LYT - J39 - J39 -336cxs 6060kgs (C: 336,00 - P: 6060,00) (VD)" at bounding box center [581, 323] width 427 height 19
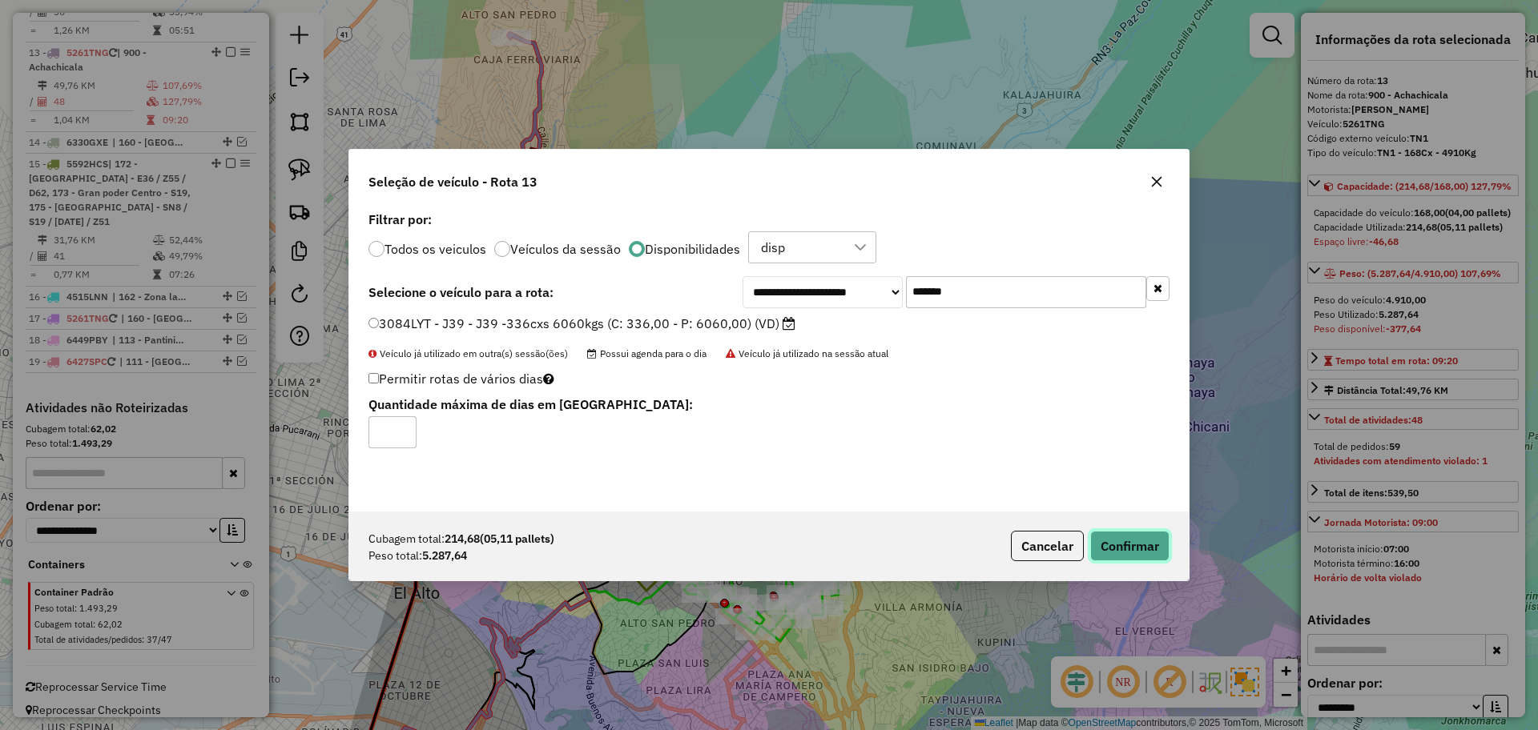
click at [1104, 538] on button "Confirmar" at bounding box center [1129, 546] width 79 height 30
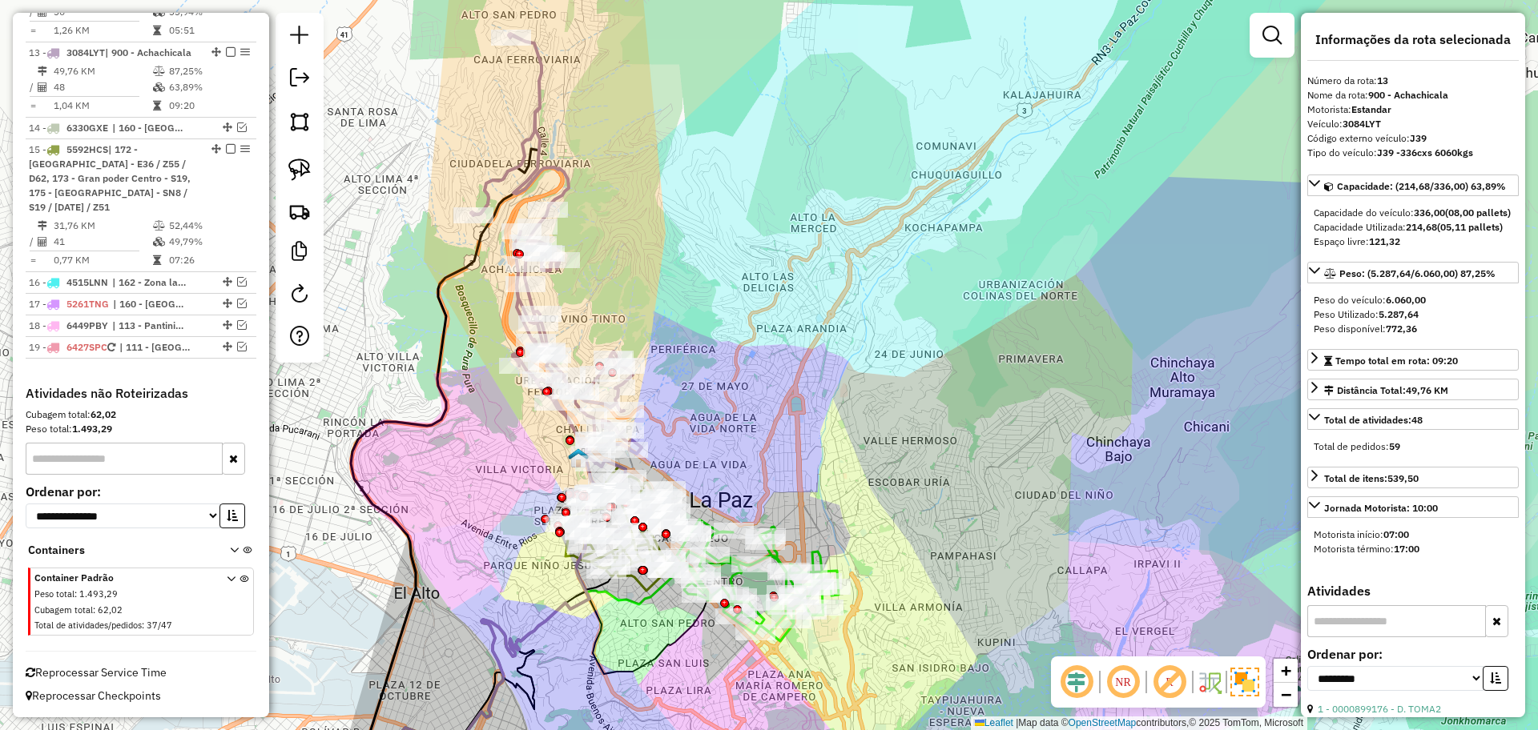
click at [544, 112] on icon at bounding box center [556, 284] width 171 height 501
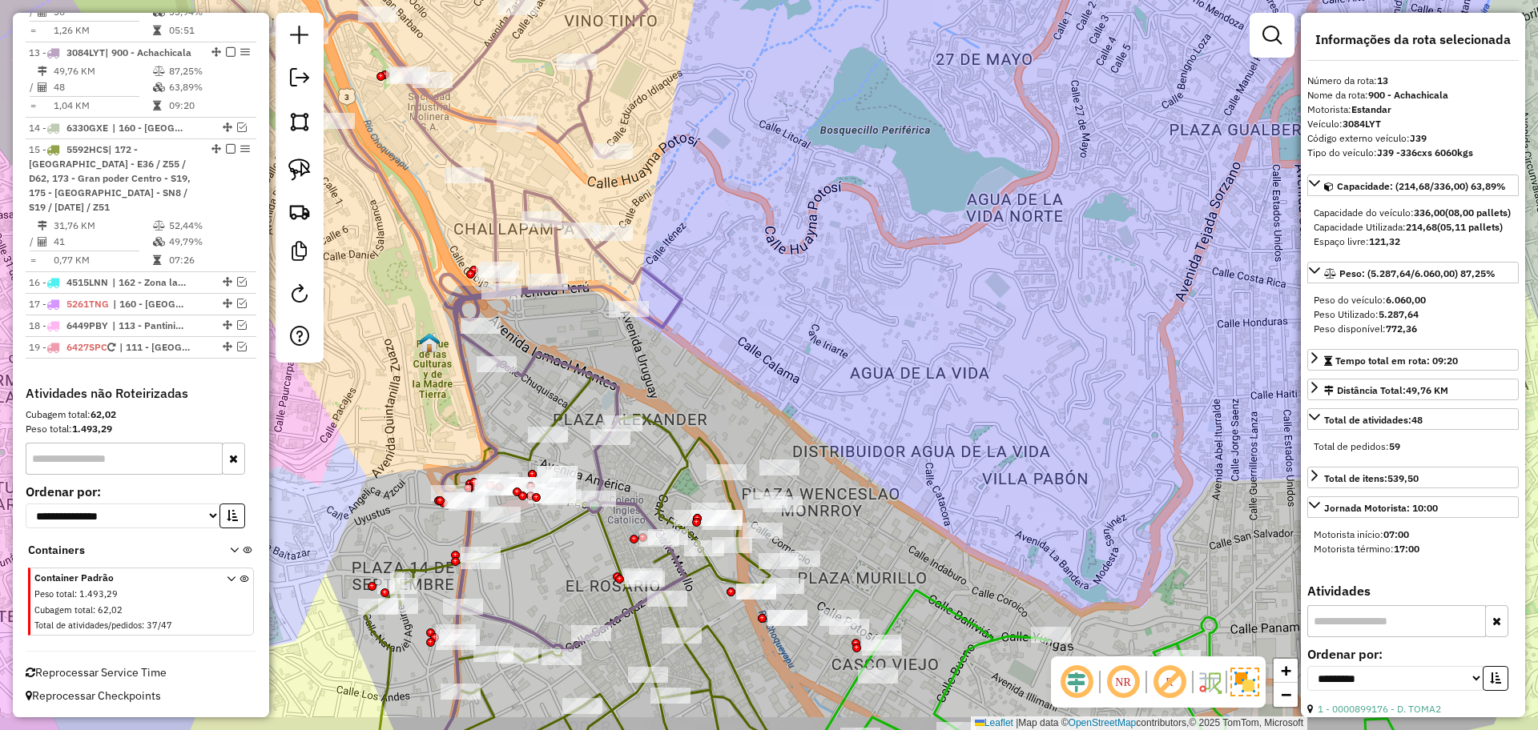
drag, startPoint x: 630, startPoint y: 468, endPoint x: 684, endPoint y: 400, distance: 86.1
click at [684, 400] on div "Janela de atendimento Grade de atendimento Capacidade Transportadoras Veículos …" at bounding box center [769, 365] width 1538 height 730
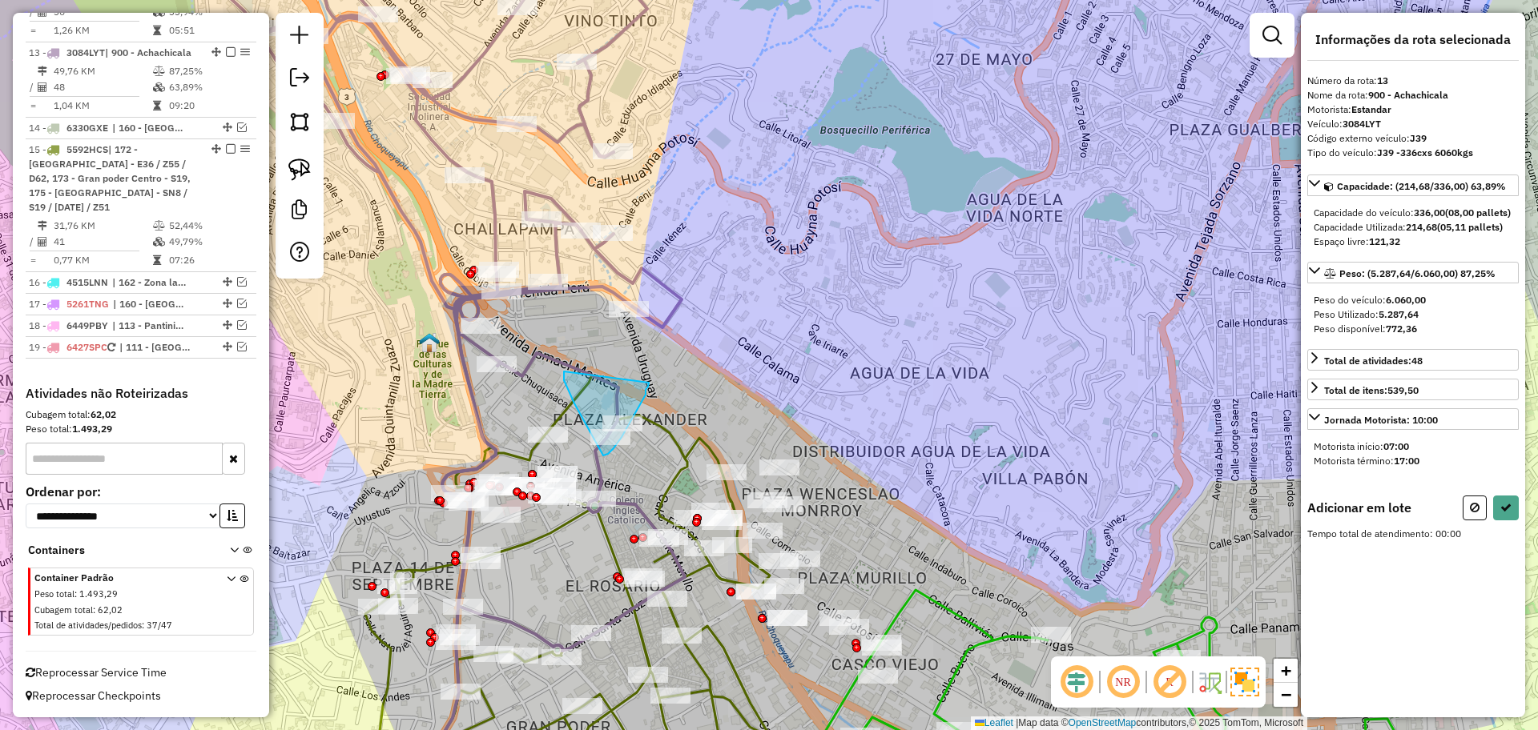
drag, startPoint x: 564, startPoint y: 372, endPoint x: 649, endPoint y: 383, distance: 85.6
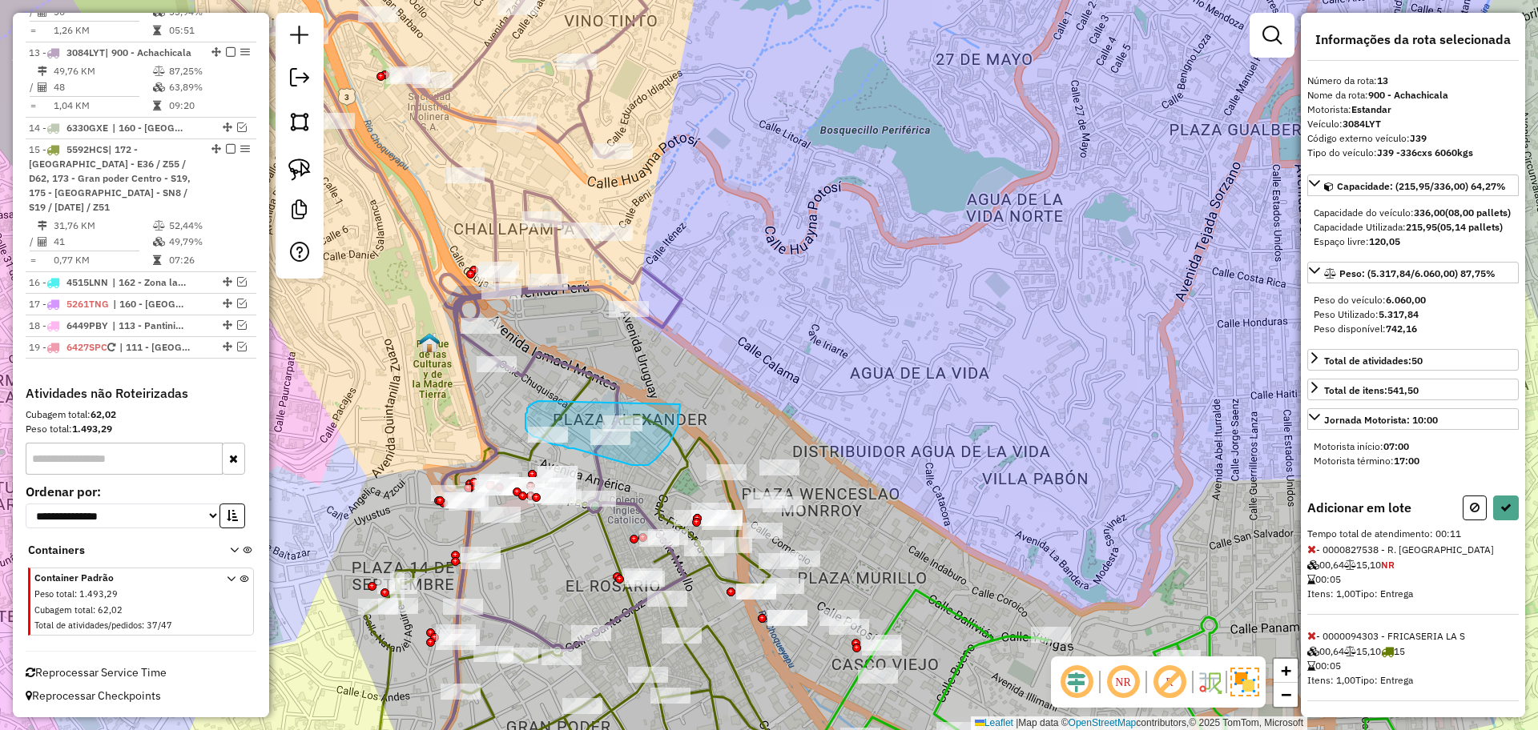
drag, startPoint x: 538, startPoint y: 401, endPoint x: 682, endPoint y: 400, distance: 143.4
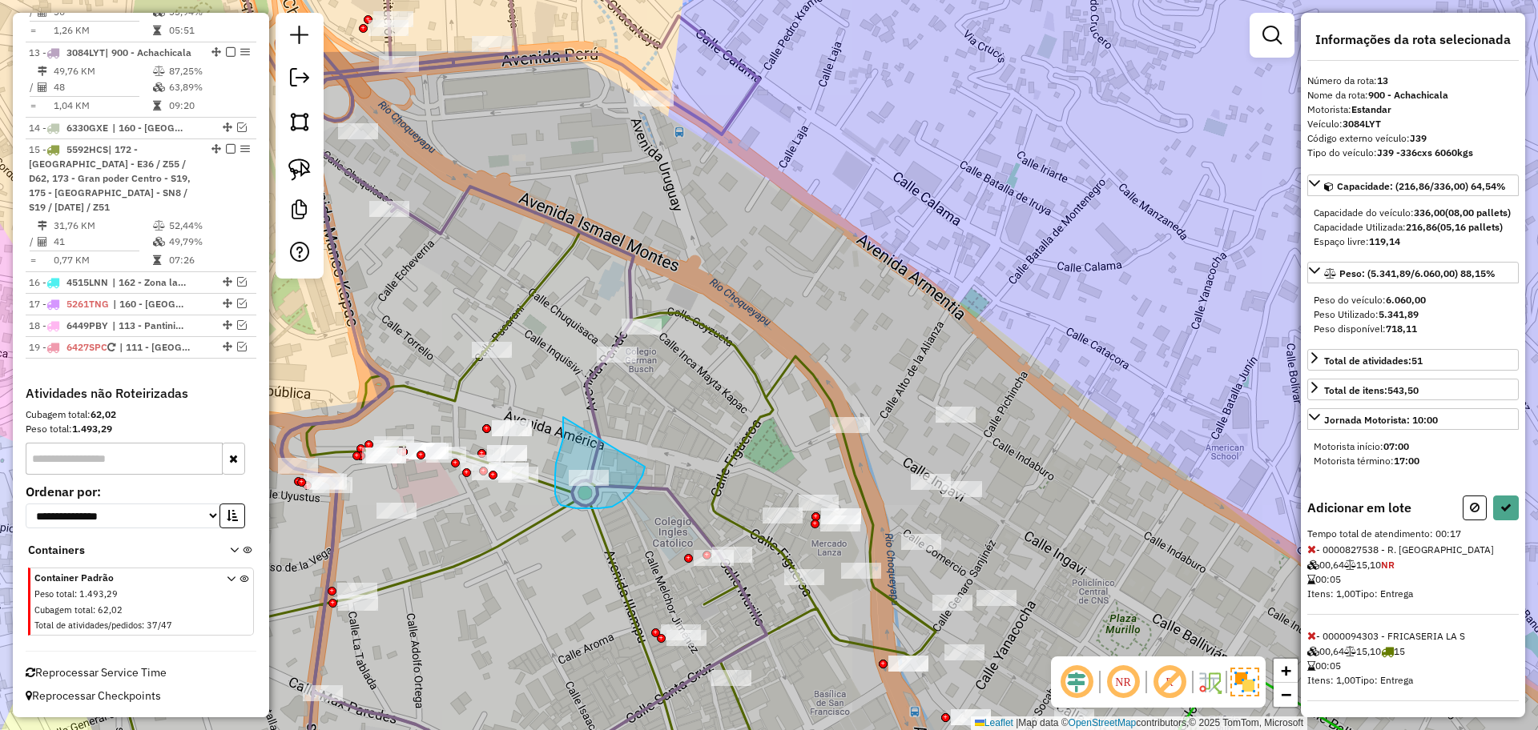
drag, startPoint x: 563, startPoint y: 417, endPoint x: 646, endPoint y: 447, distance: 88.4
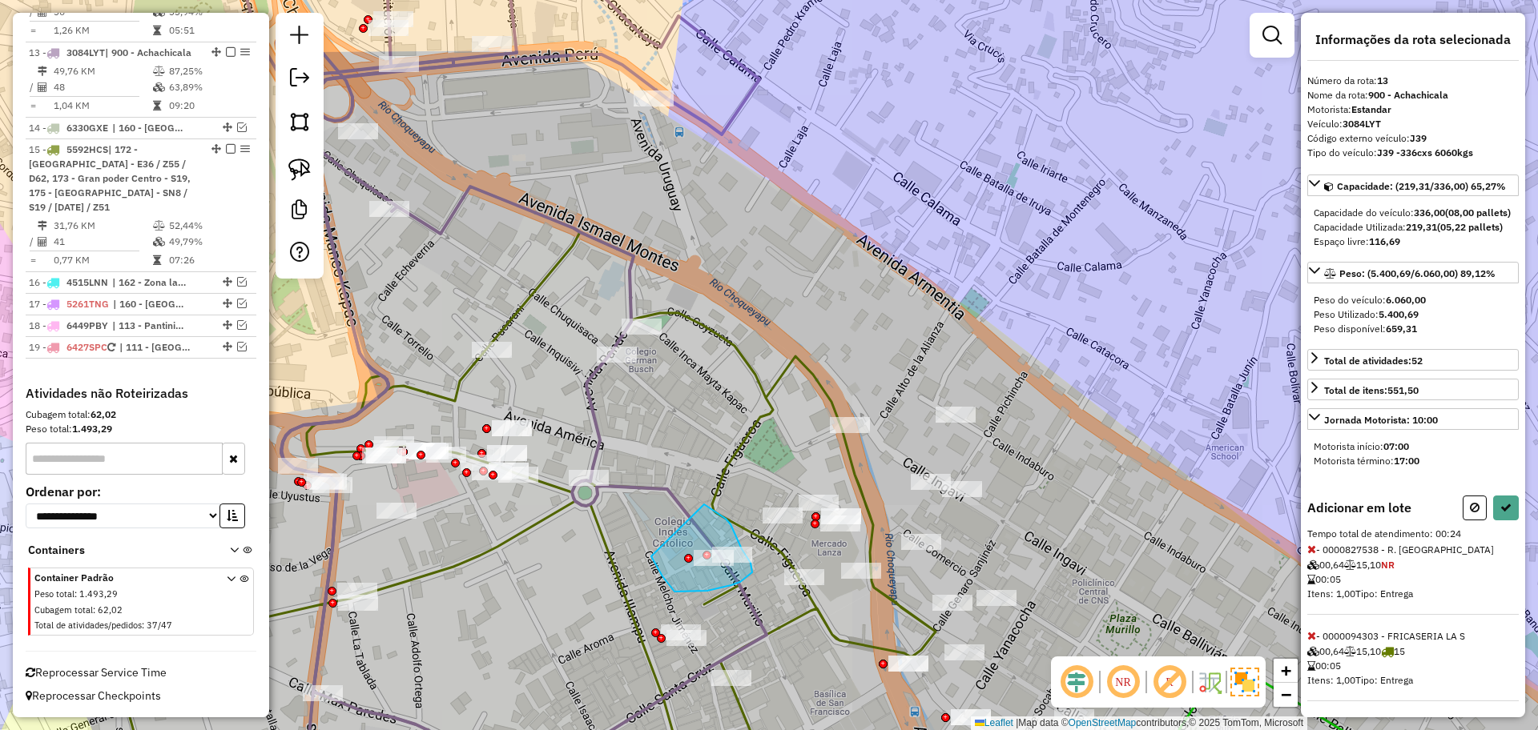
drag, startPoint x: 711, startPoint y: 509, endPoint x: 651, endPoint y: 557, distance: 76.4
click at [1500, 513] on icon at bounding box center [1505, 507] width 11 height 11
select select "**********"
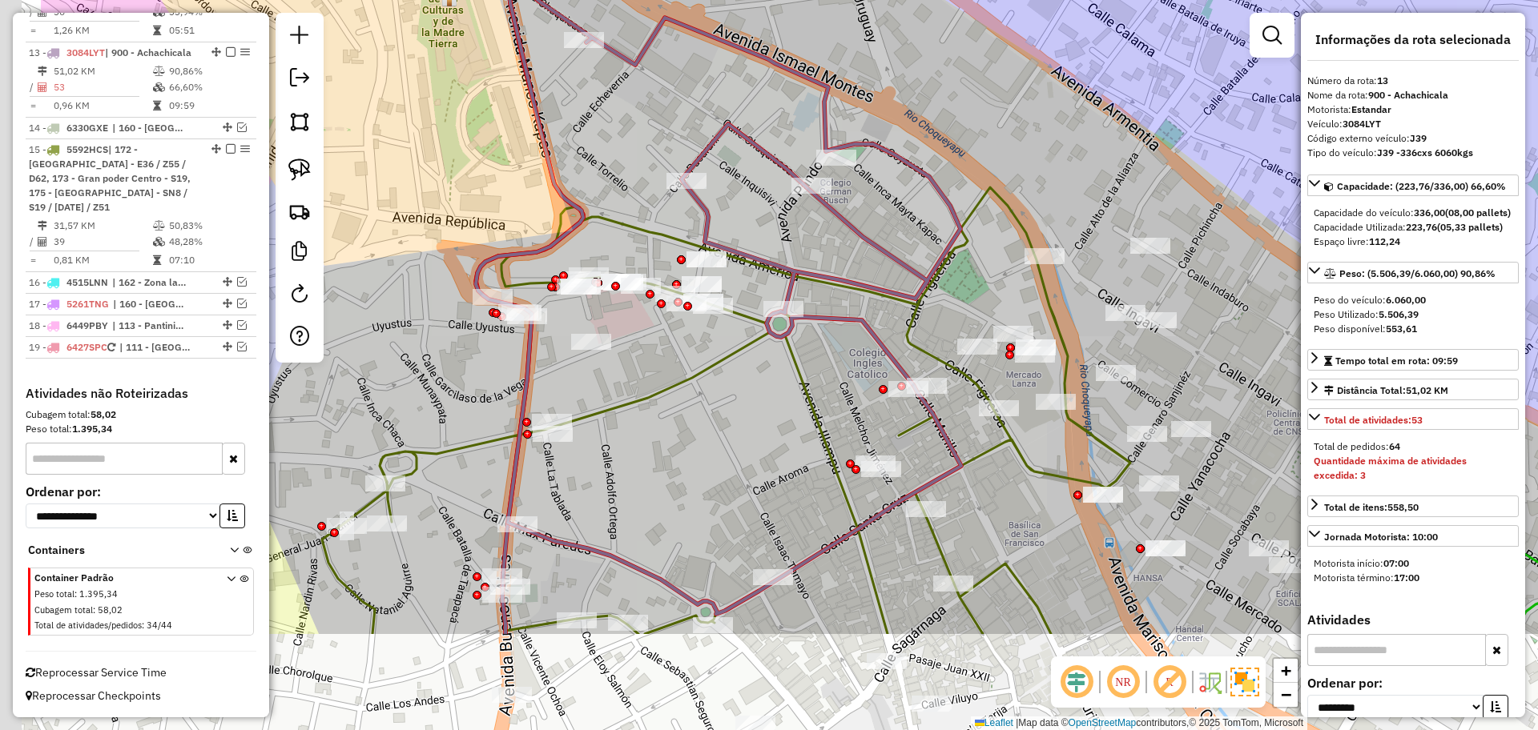
drag, startPoint x: 625, startPoint y: 589, endPoint x: 867, endPoint y: 400, distance: 305.8
click at [867, 400] on icon at bounding box center [726, 410] width 808 height 447
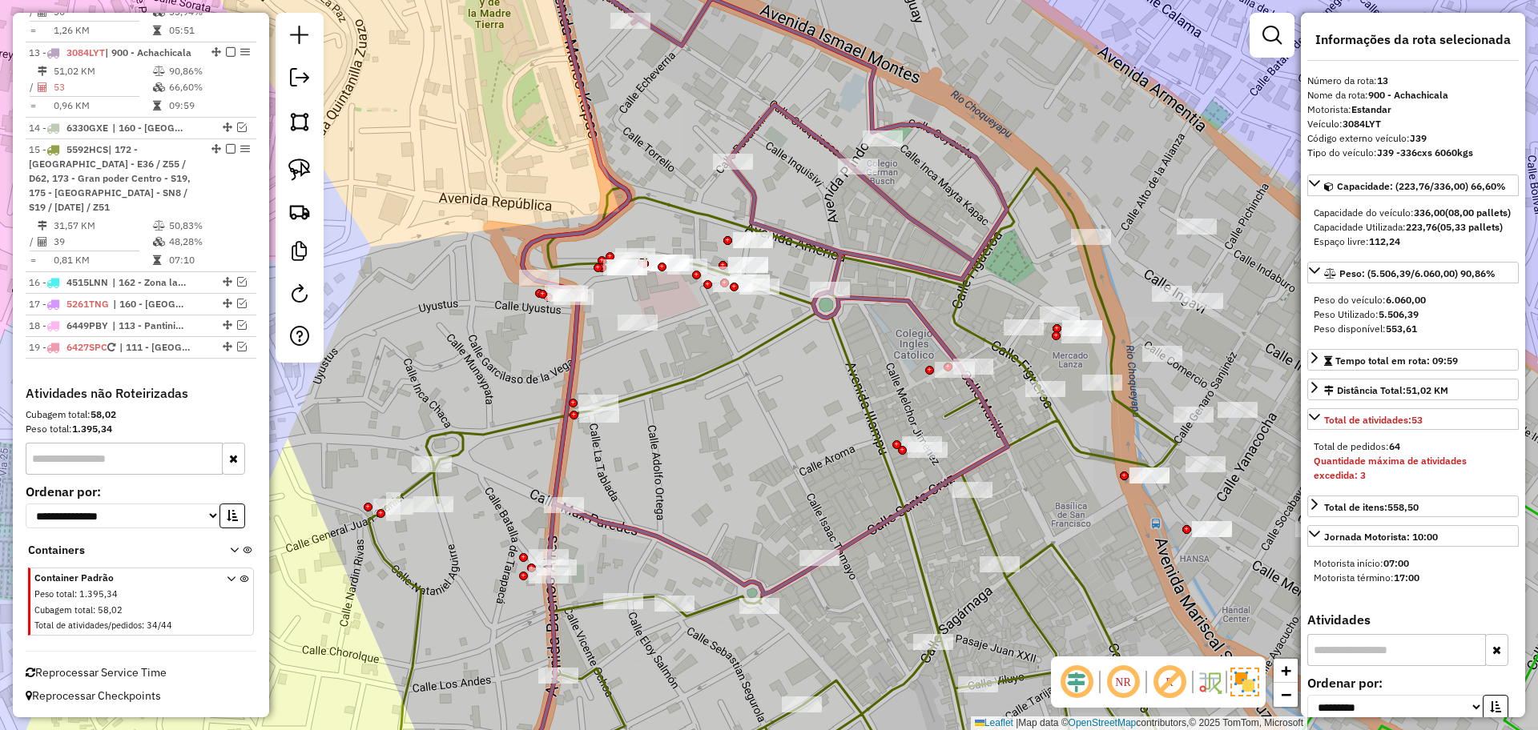
click at [710, 603] on icon at bounding box center [793, 485] width 850 height 635
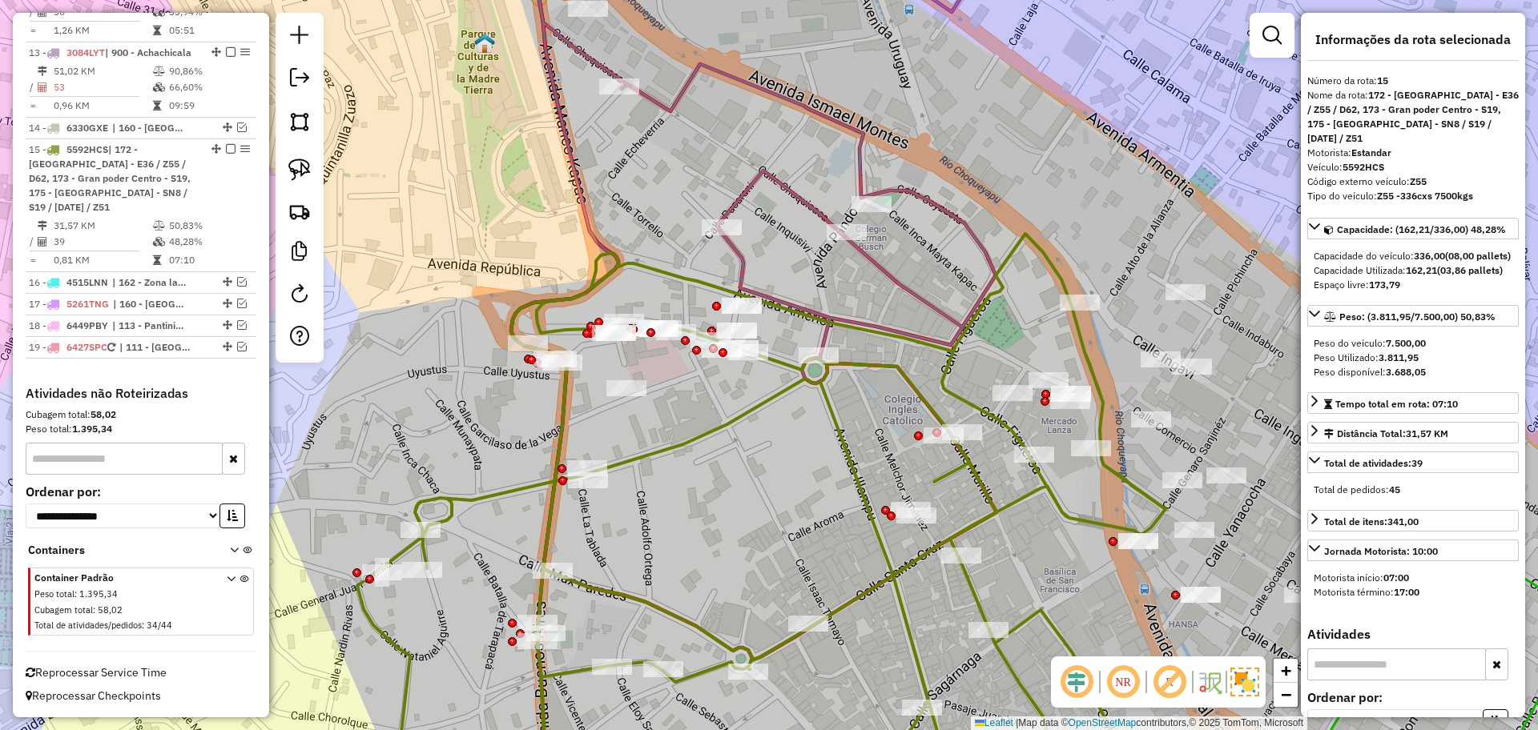
drag, startPoint x: 744, startPoint y: 399, endPoint x: 726, endPoint y: 502, distance: 104.9
click at [726, 503] on div "Janela de atendimento Grade de atendimento Capacidade Transportadoras Veículos …" at bounding box center [769, 365] width 1538 height 730
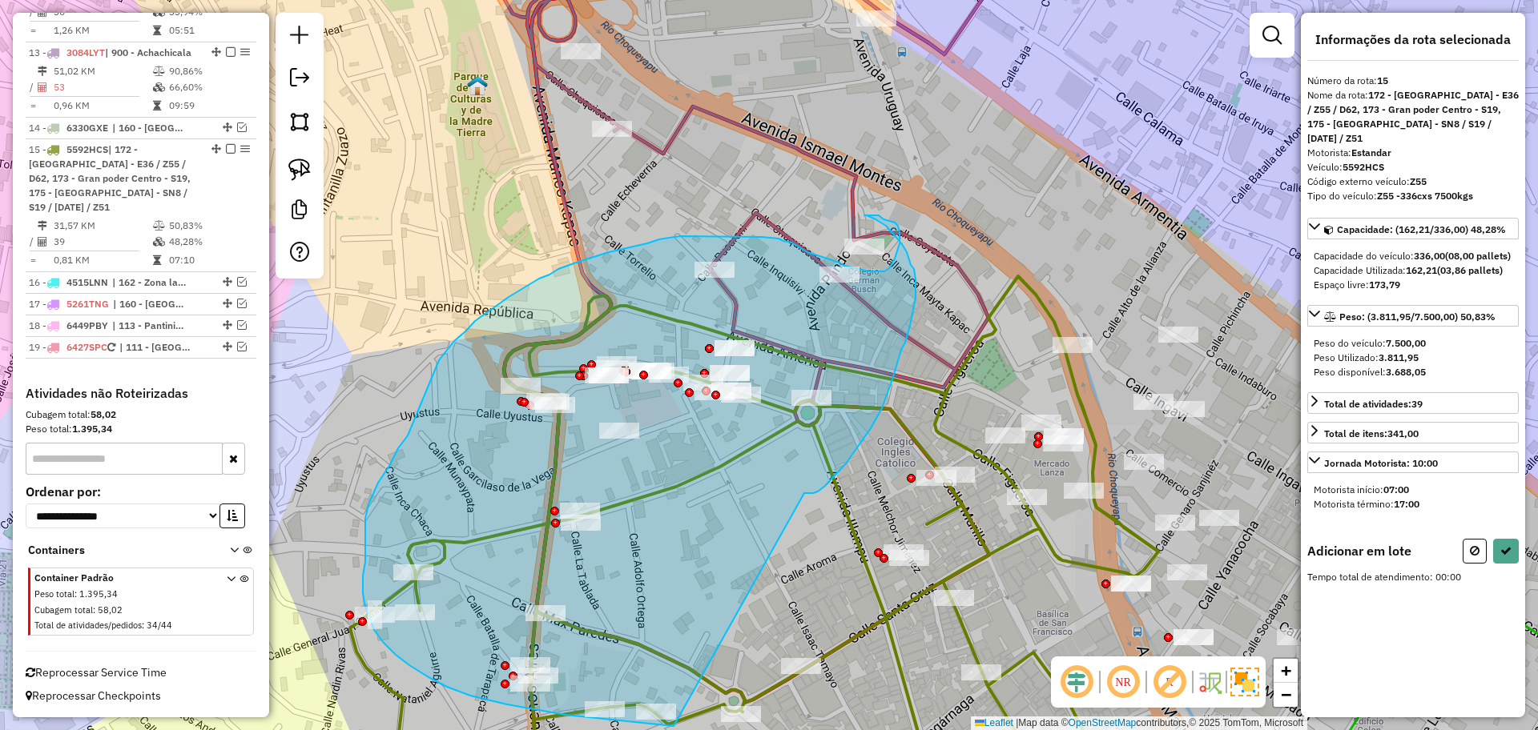
drag, startPoint x: 805, startPoint y: 493, endPoint x: 674, endPoint y: 726, distance: 267.5
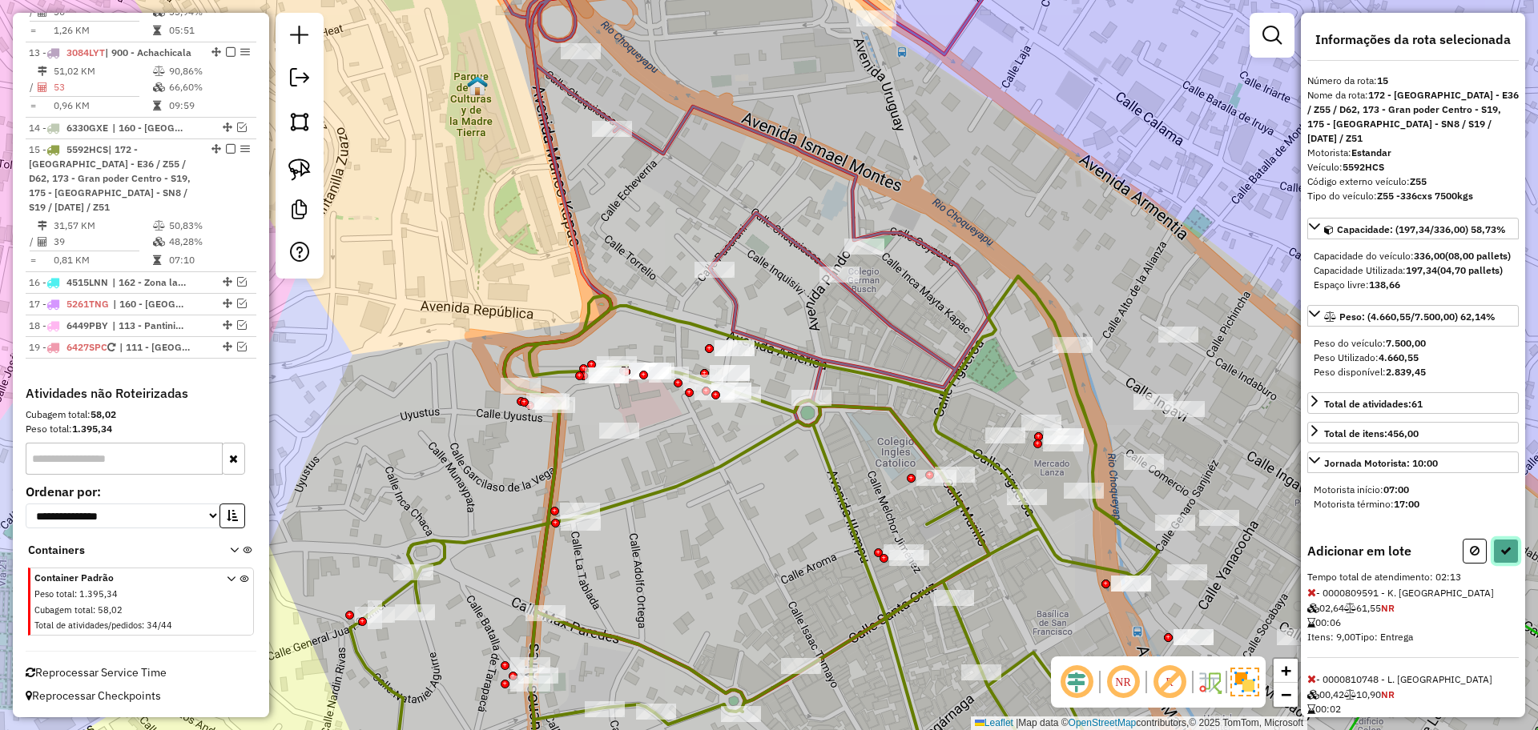
click at [1500, 557] on icon at bounding box center [1505, 550] width 11 height 11
select select "**********"
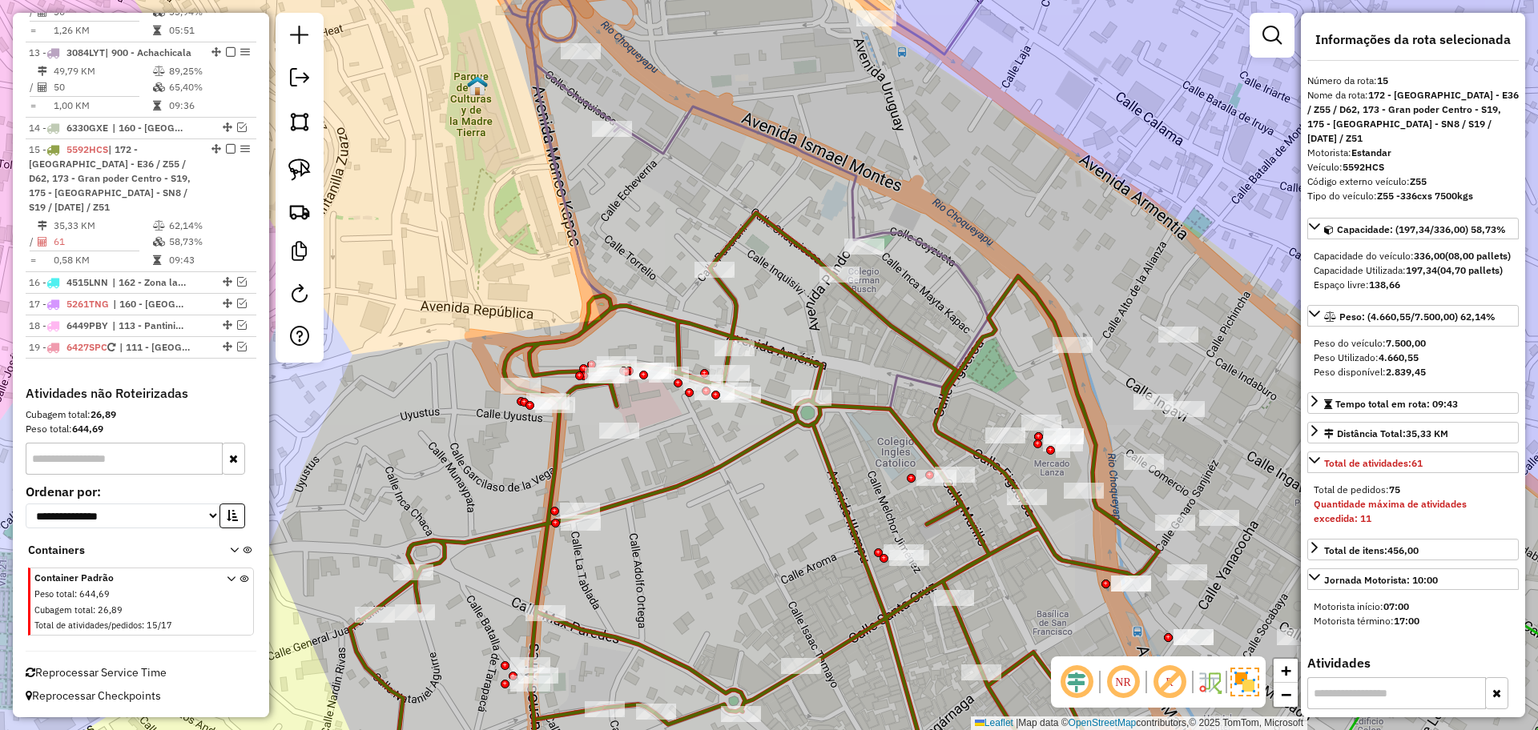
click at [853, 193] on icon at bounding box center [730, 315] width 517 height 776
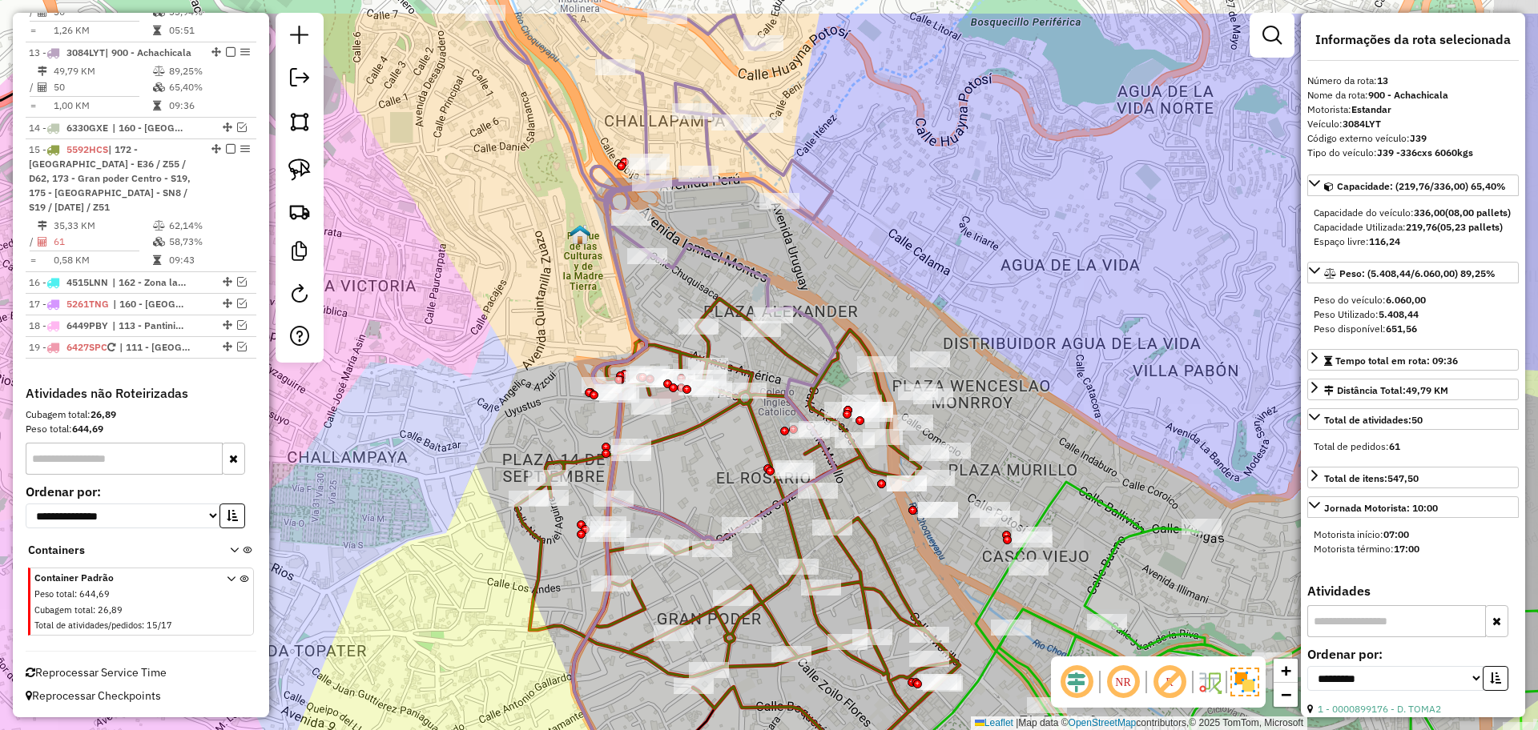
drag, startPoint x: 971, startPoint y: 171, endPoint x: 886, endPoint y: 258, distance: 121.2
click at [886, 258] on div "Janela de atendimento Grade de atendimento Capacidade Transportadoras Veículos …" at bounding box center [769, 365] width 1538 height 730
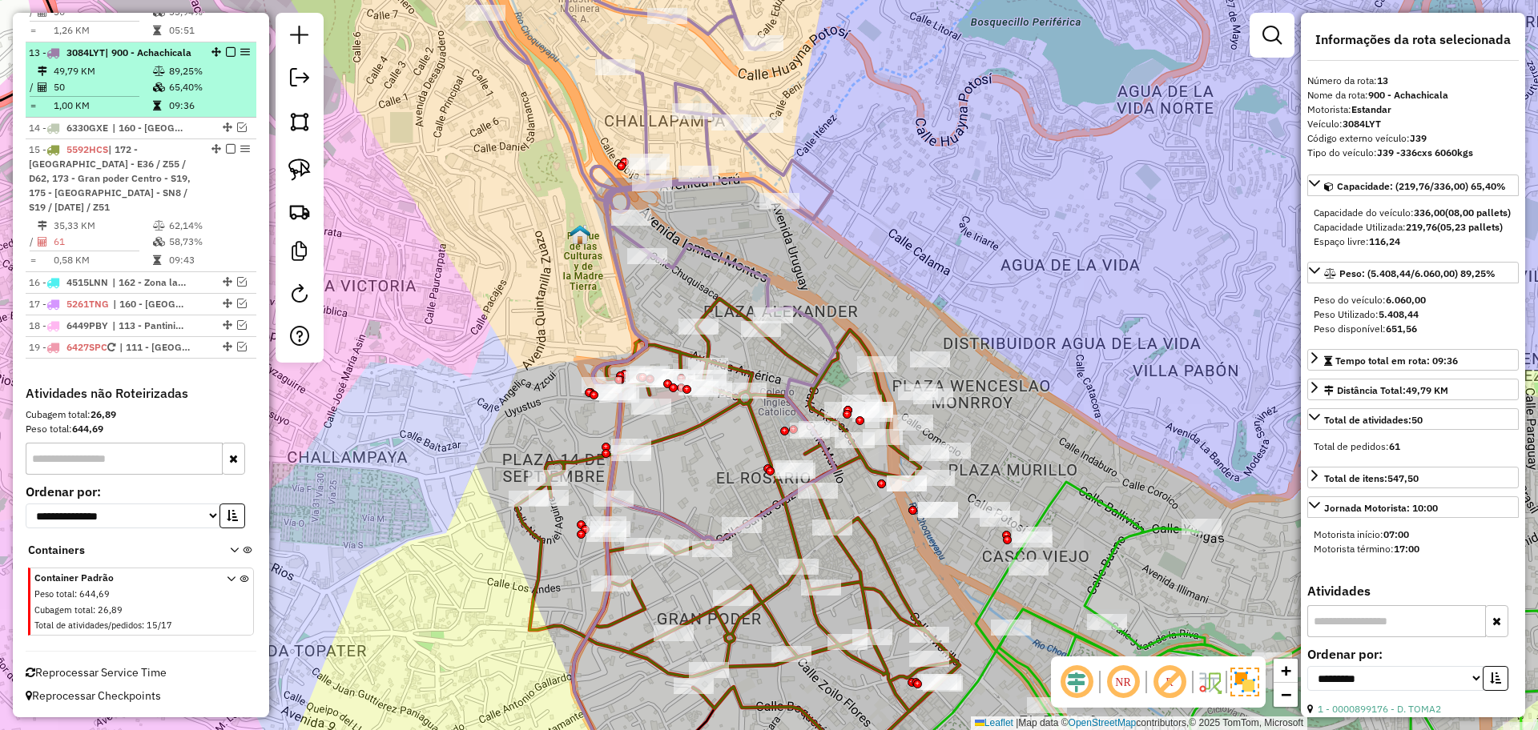
click at [227, 49] on em at bounding box center [231, 52] width 10 height 10
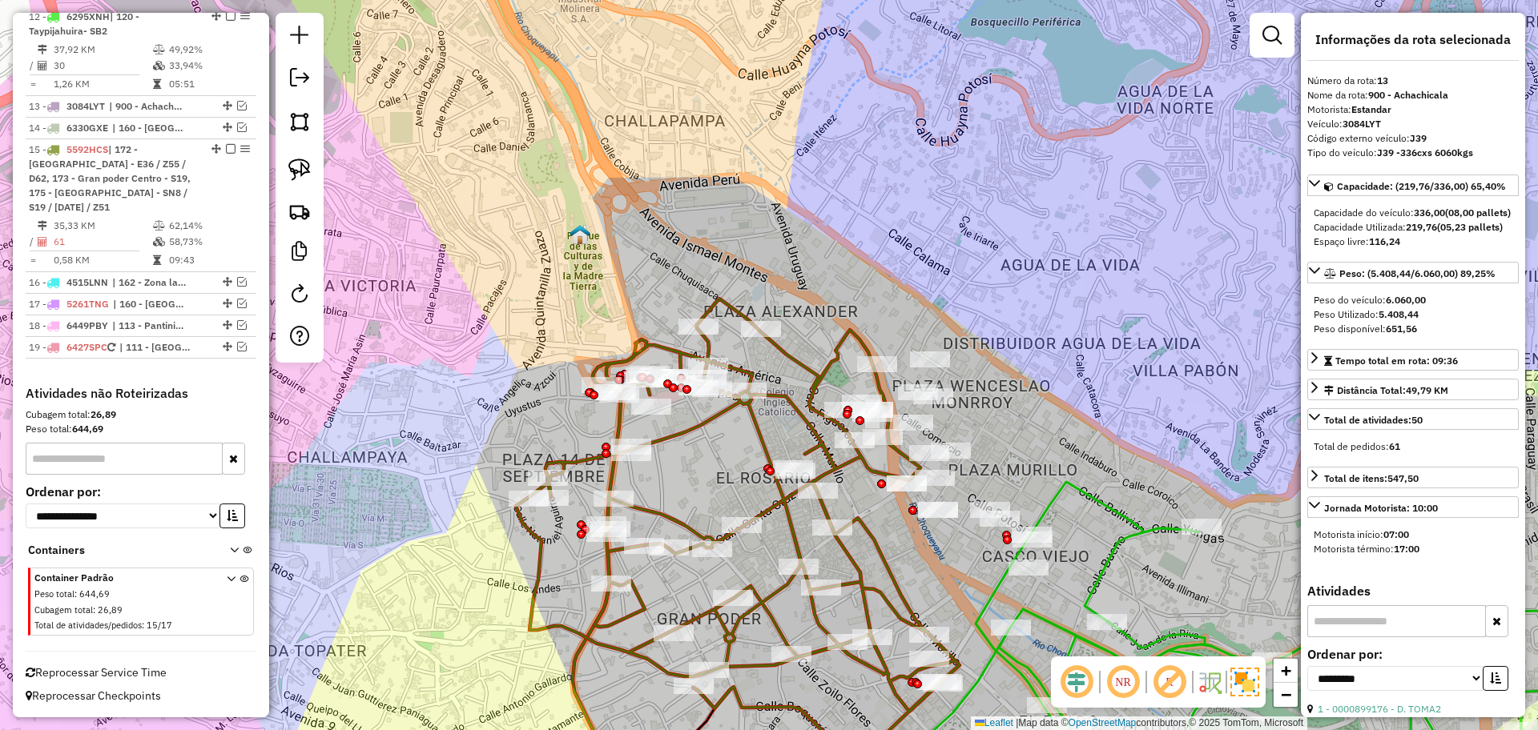
scroll to position [847, 0]
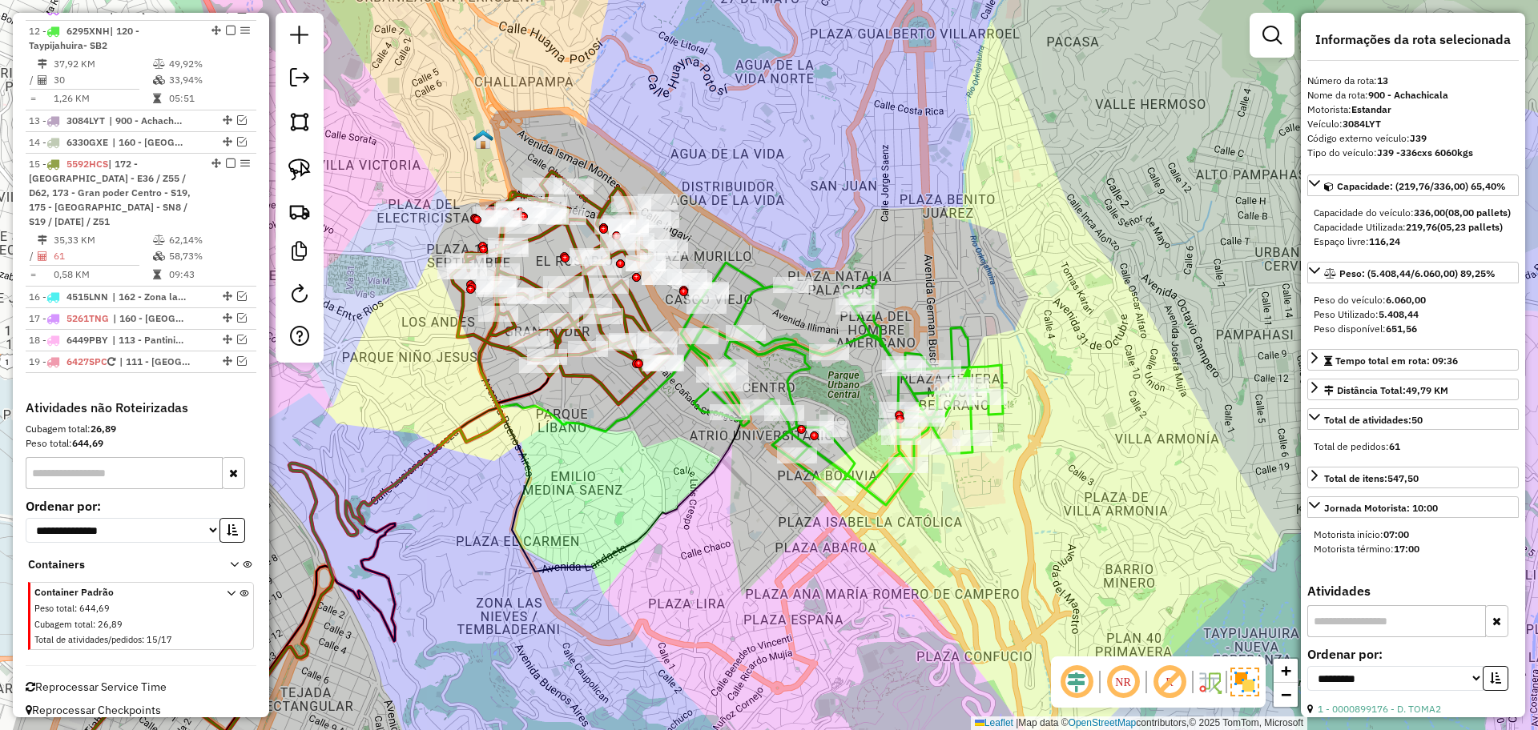
click at [751, 302] on icon at bounding box center [842, 384] width 322 height 243
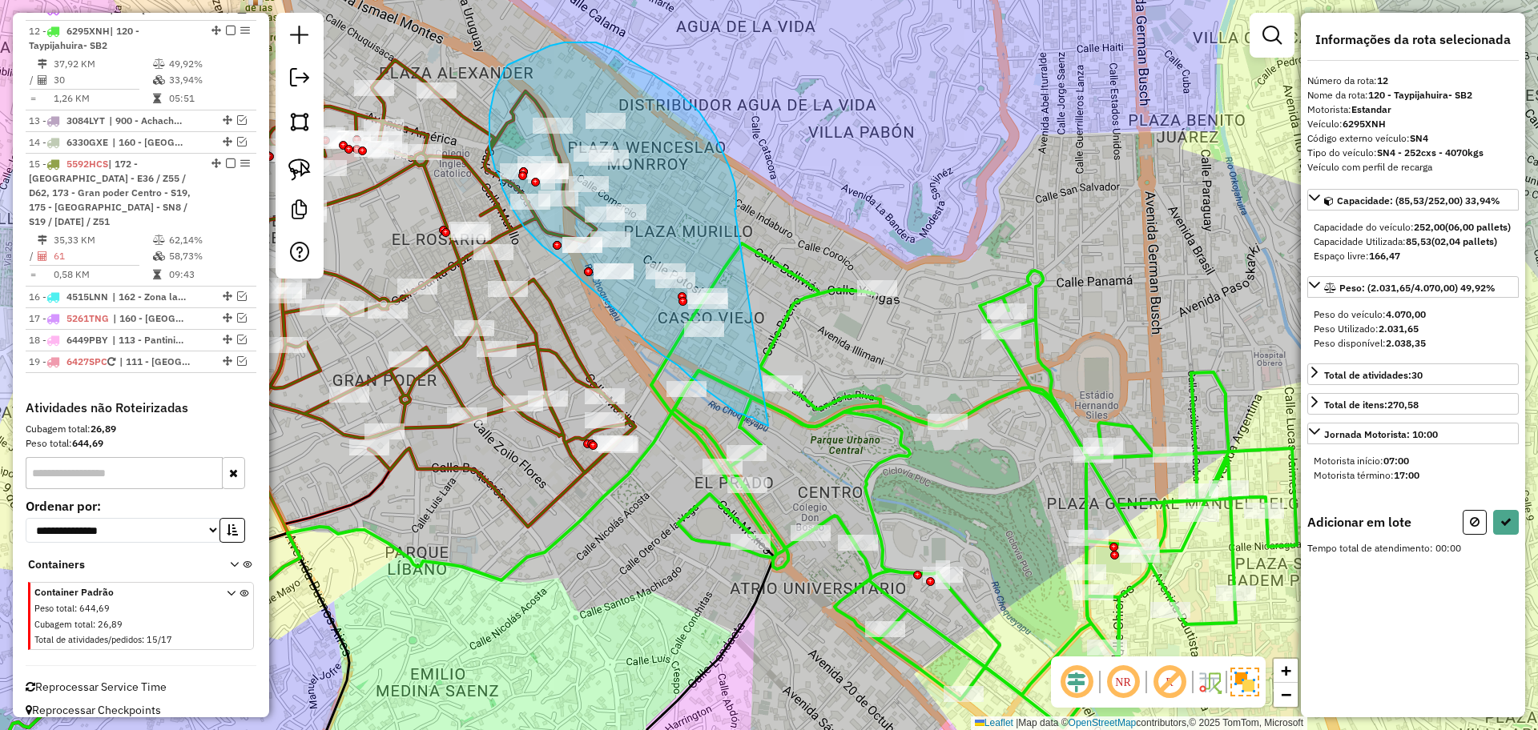
drag, startPoint x: 734, startPoint y: 183, endPoint x: 768, endPoint y: 426, distance: 245.8
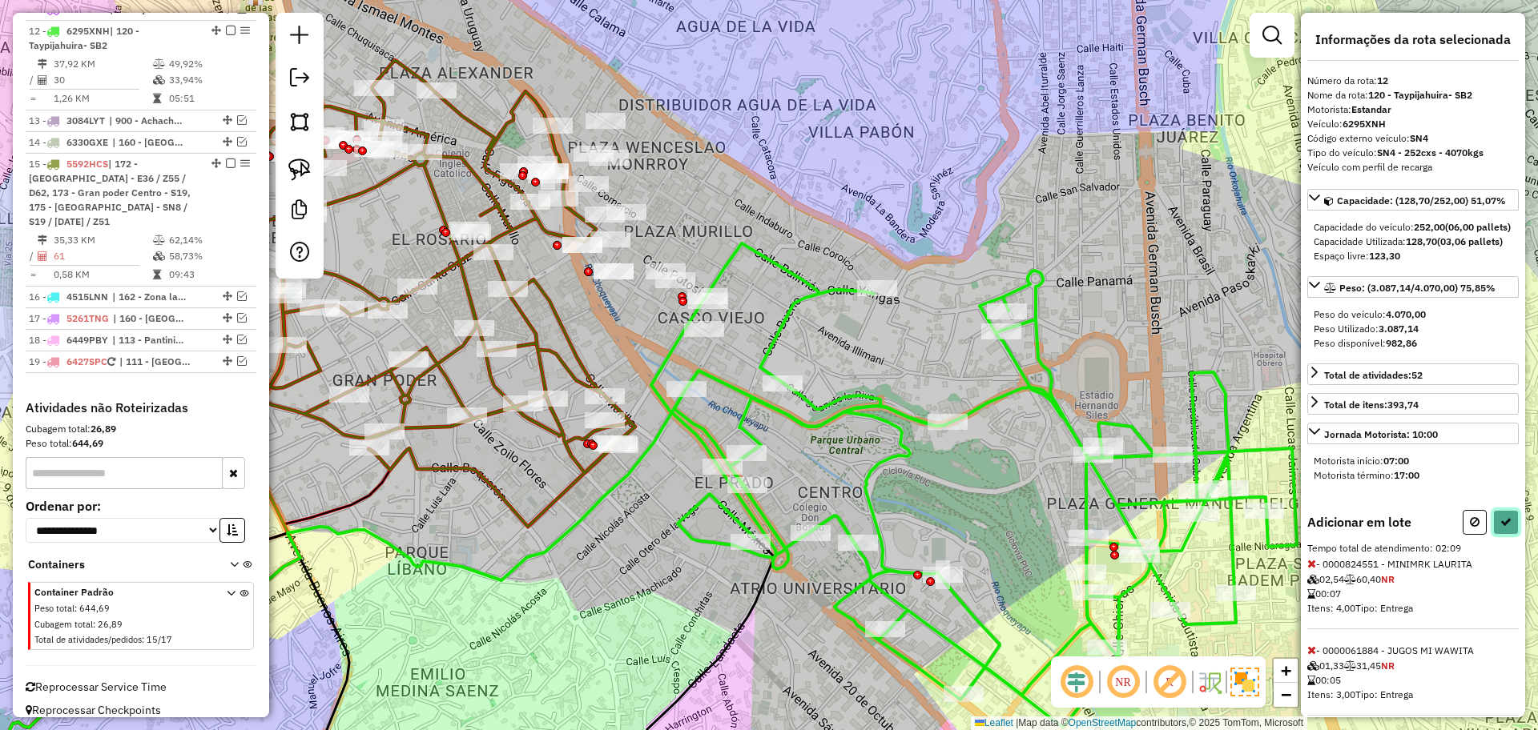
click at [1506, 535] on button at bounding box center [1506, 522] width 26 height 25
select select "**********"
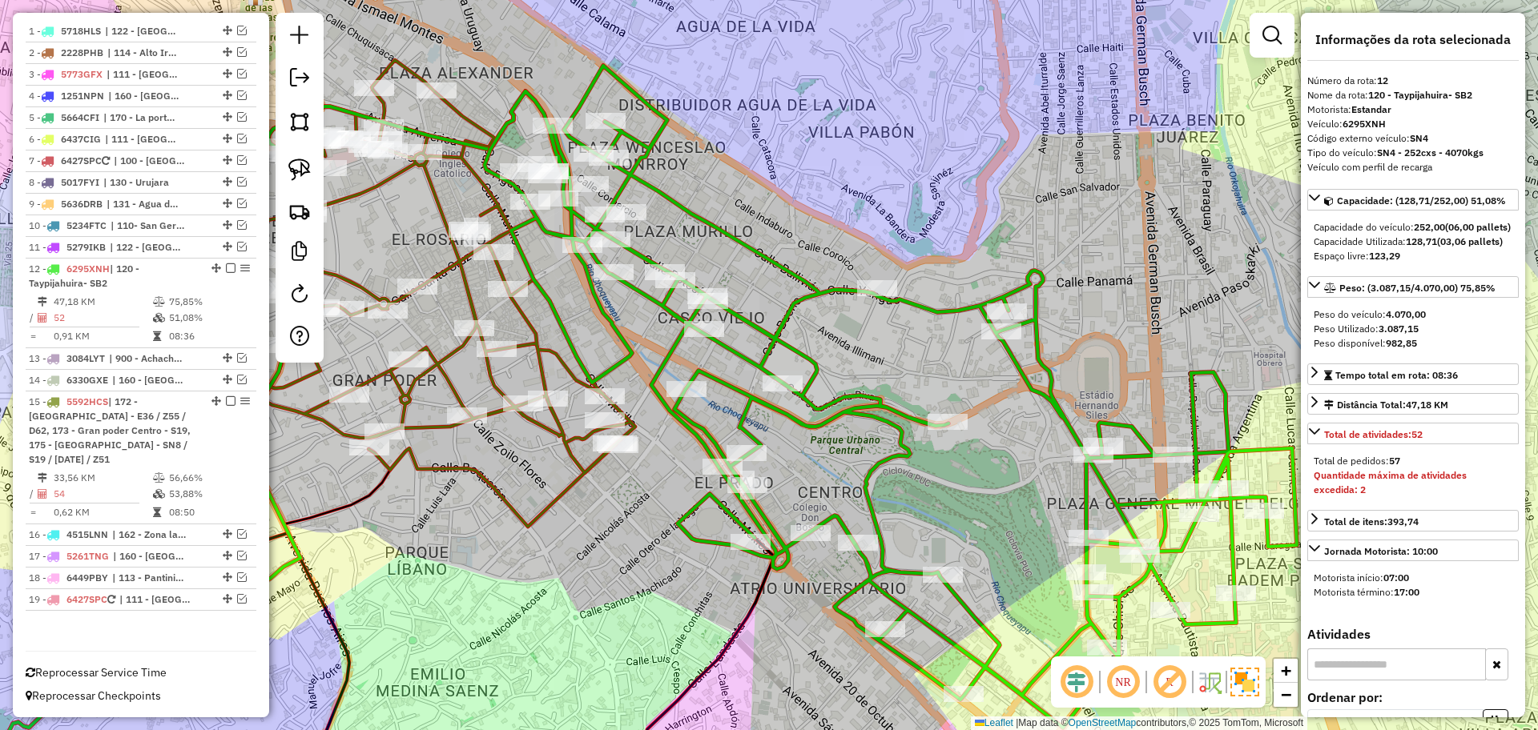
scroll to position [594, 0]
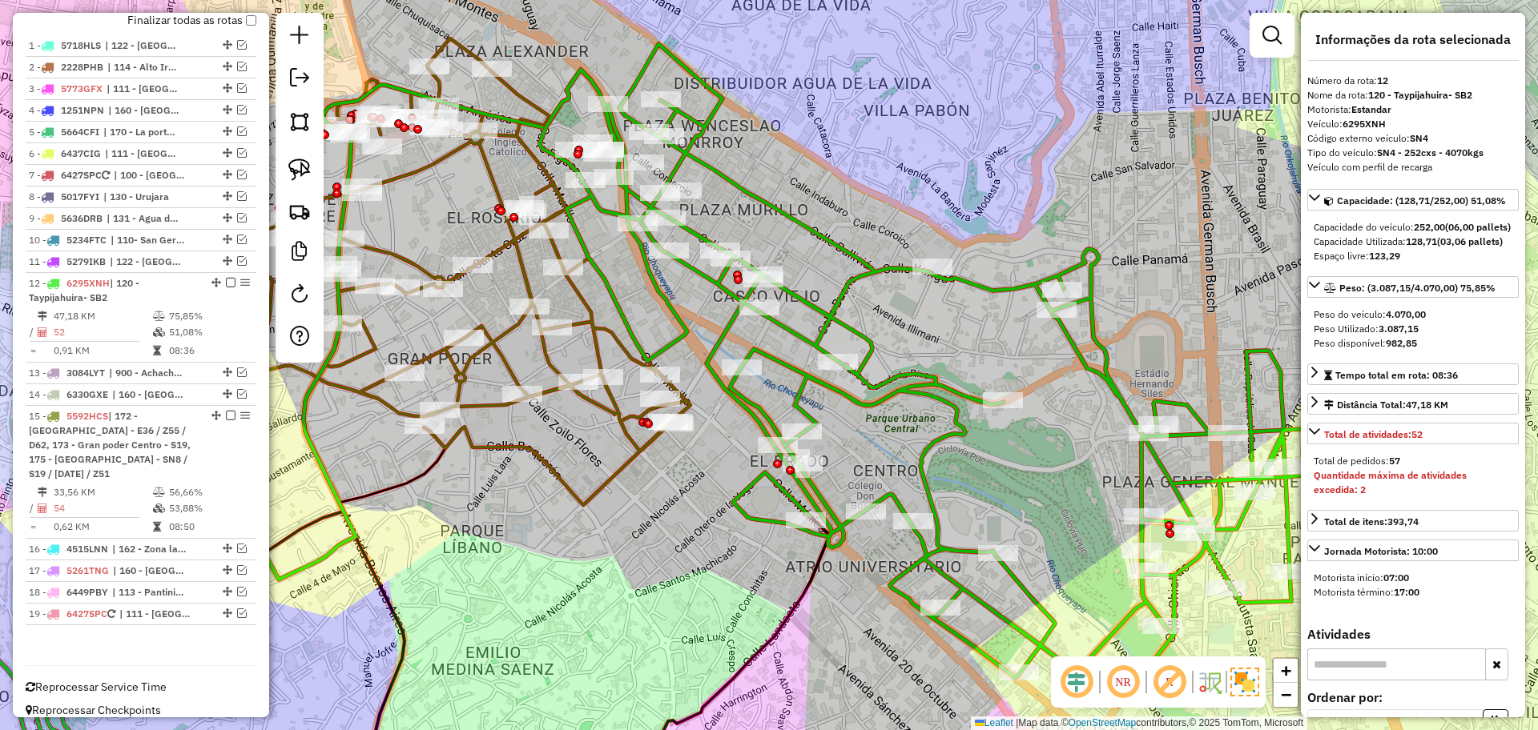
drag, startPoint x: 653, startPoint y: 336, endPoint x: 803, endPoint y: 293, distance: 156.7
click at [803, 293] on div "Janela de atendimento Grade de atendimento Capacidade Transportadoras Veículos …" at bounding box center [769, 365] width 1538 height 730
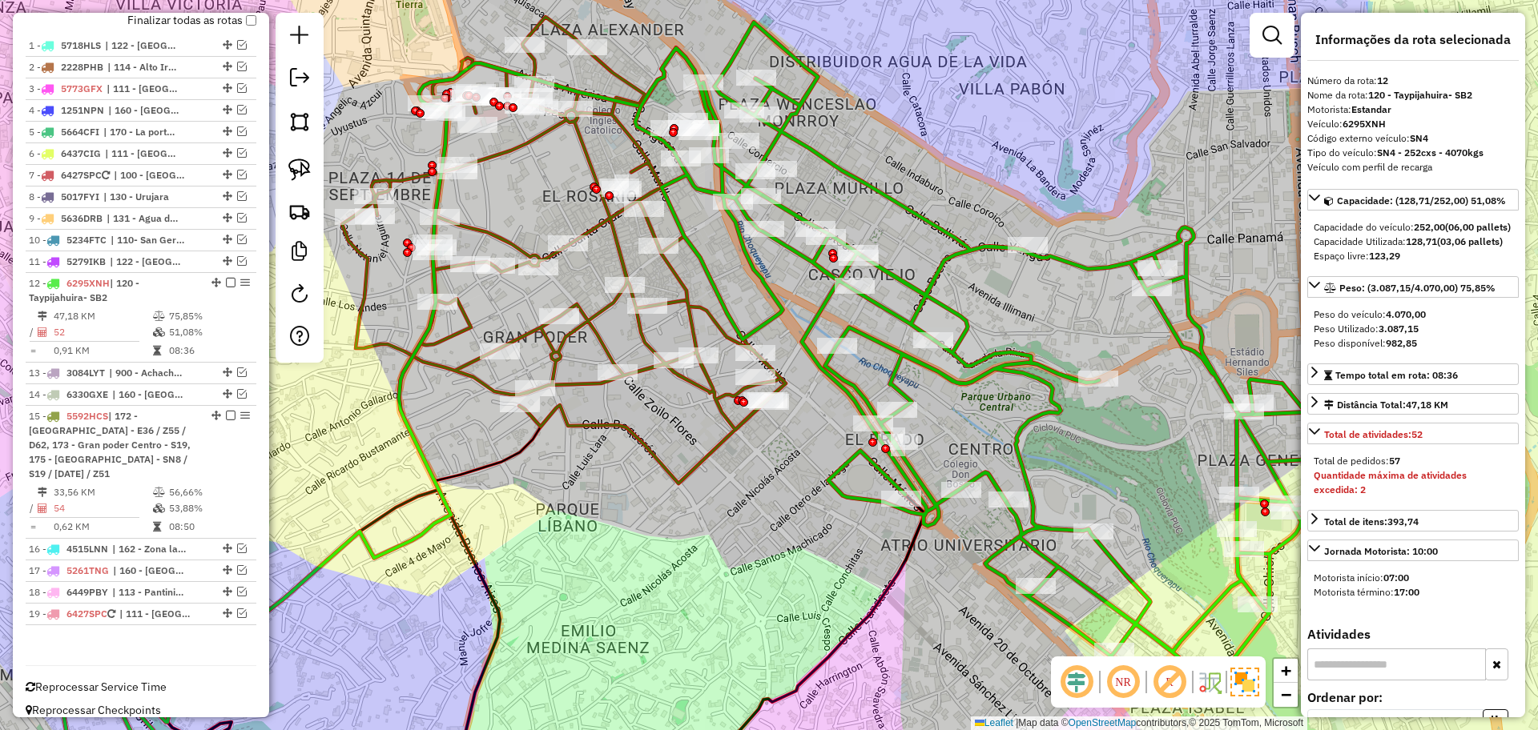
click at [597, 229] on icon at bounding box center [564, 250] width 444 height 467
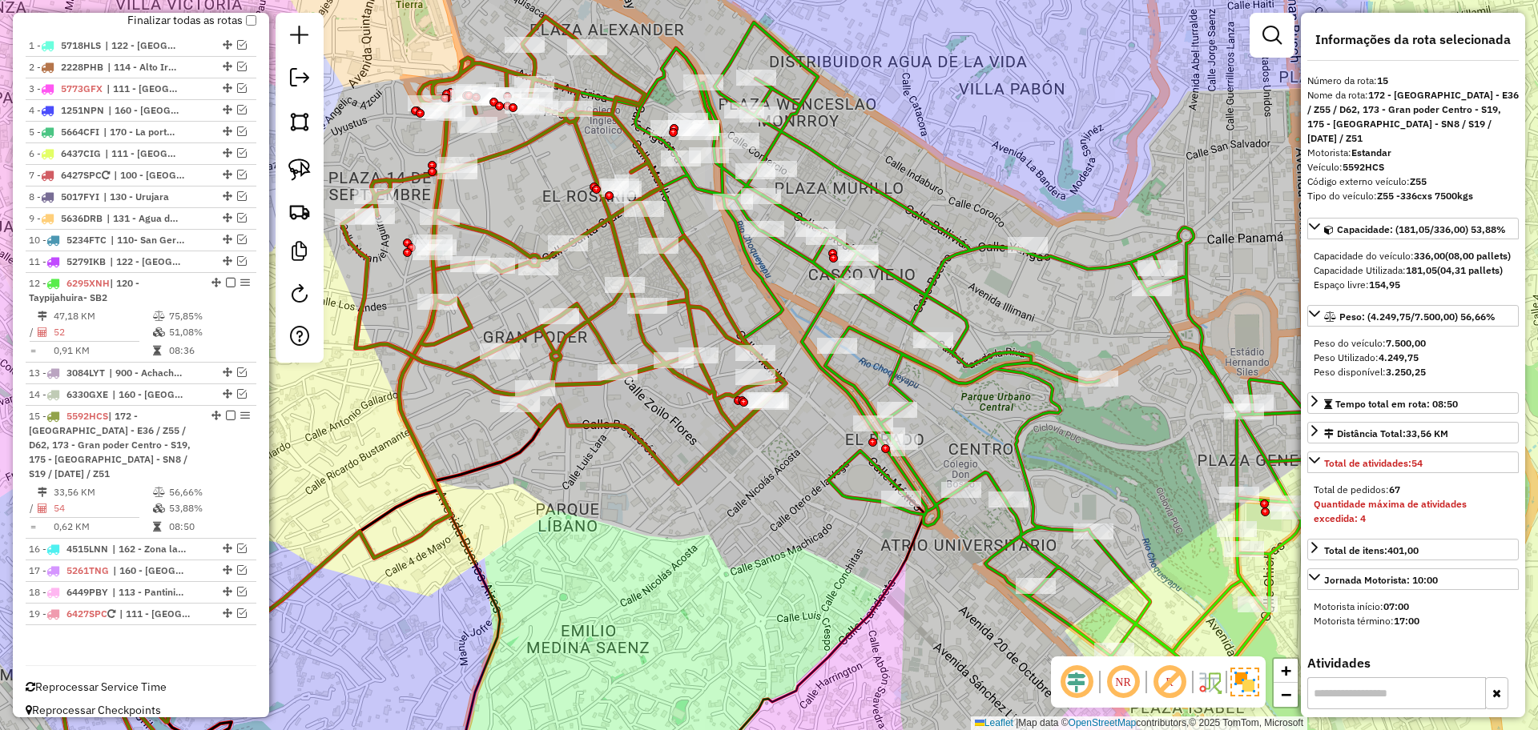
click at [586, 225] on icon at bounding box center [564, 250] width 444 height 467
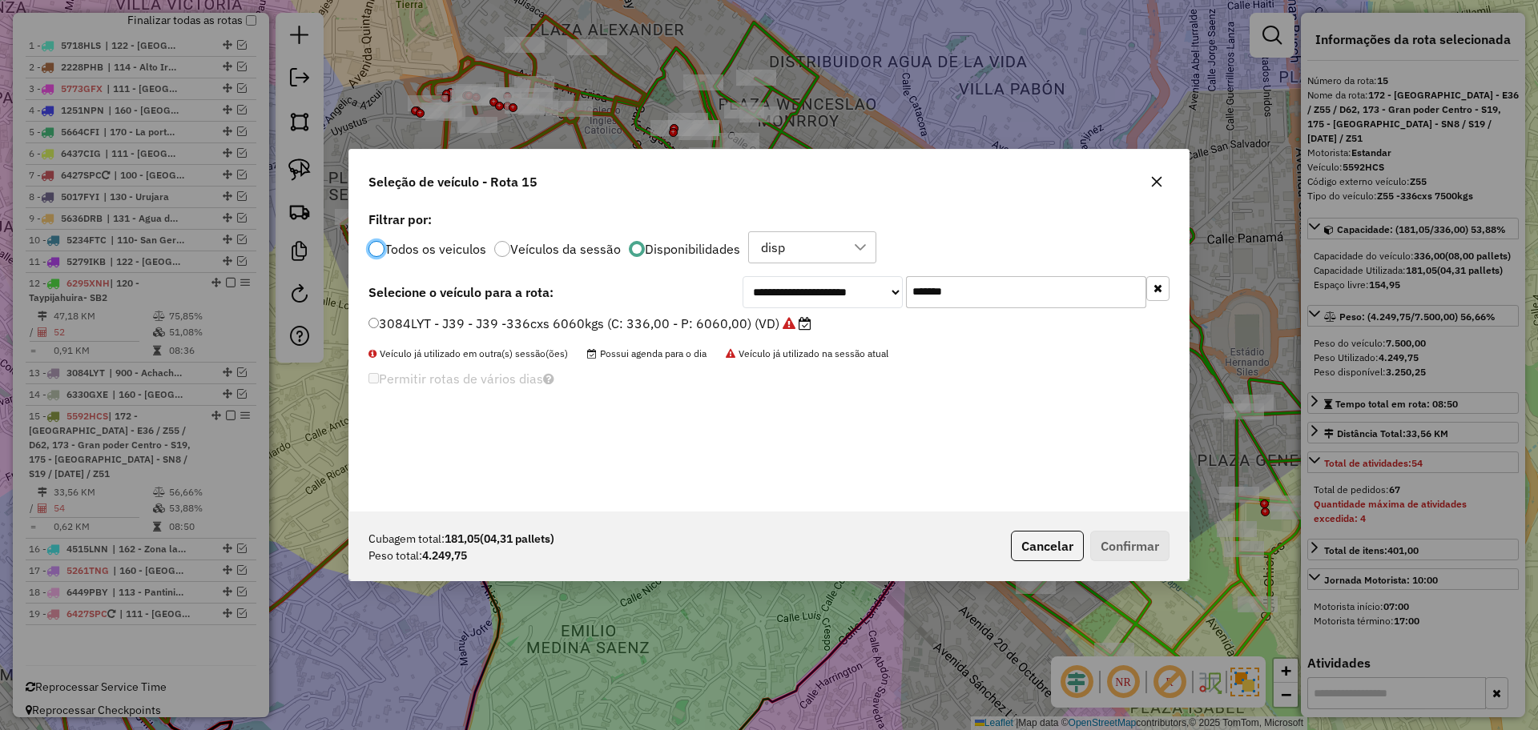
scroll to position [9, 5]
drag, startPoint x: 979, startPoint y: 294, endPoint x: 845, endPoint y: 292, distance: 134.6
click at [845, 292] on div "**********" at bounding box center [955, 292] width 427 height 32
paste input "text"
type input "*******"
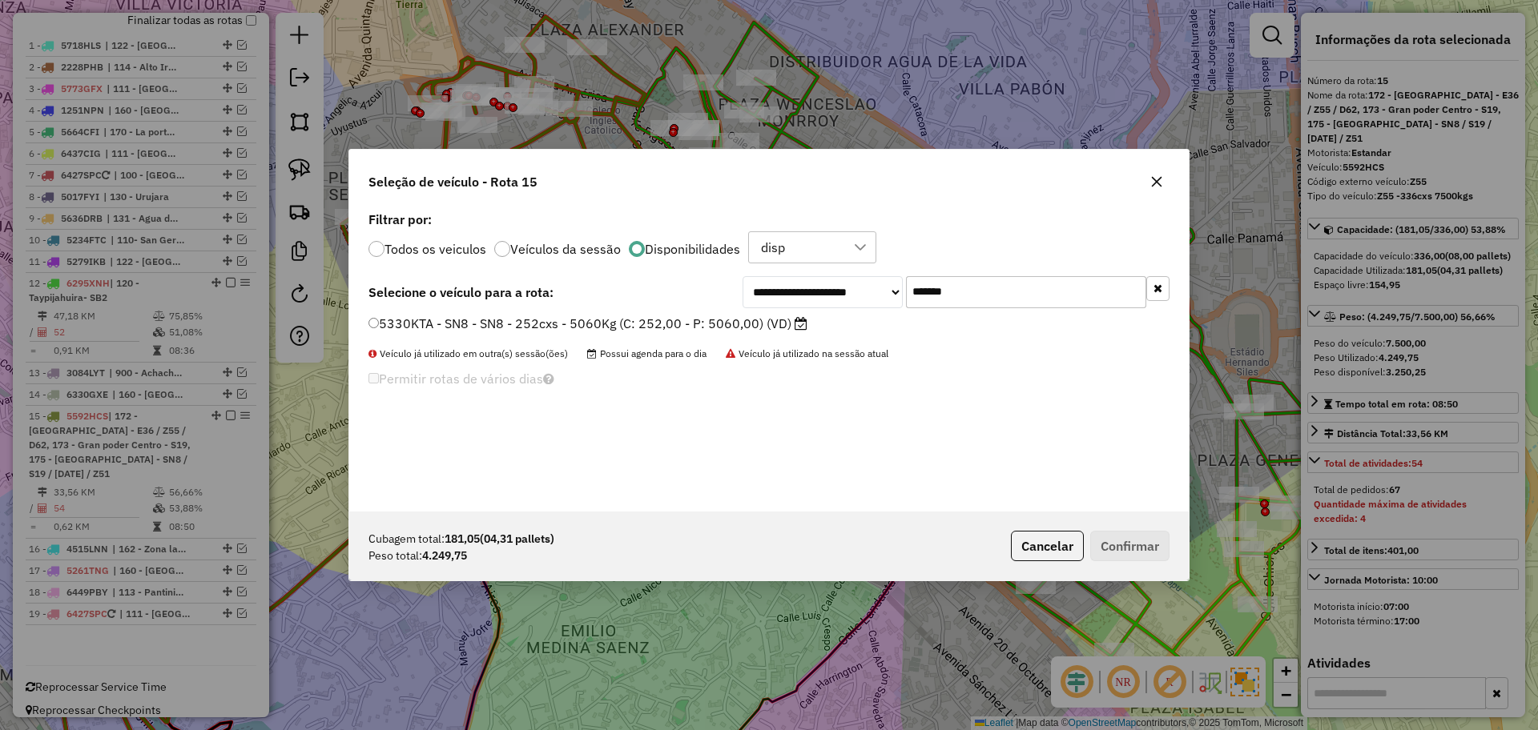
click at [698, 326] on label "5330KTA - SN8 - SN8 - 252cxs - 5060Kg (C: 252,00 - P: 5060,00) (VD)" at bounding box center [587, 323] width 439 height 19
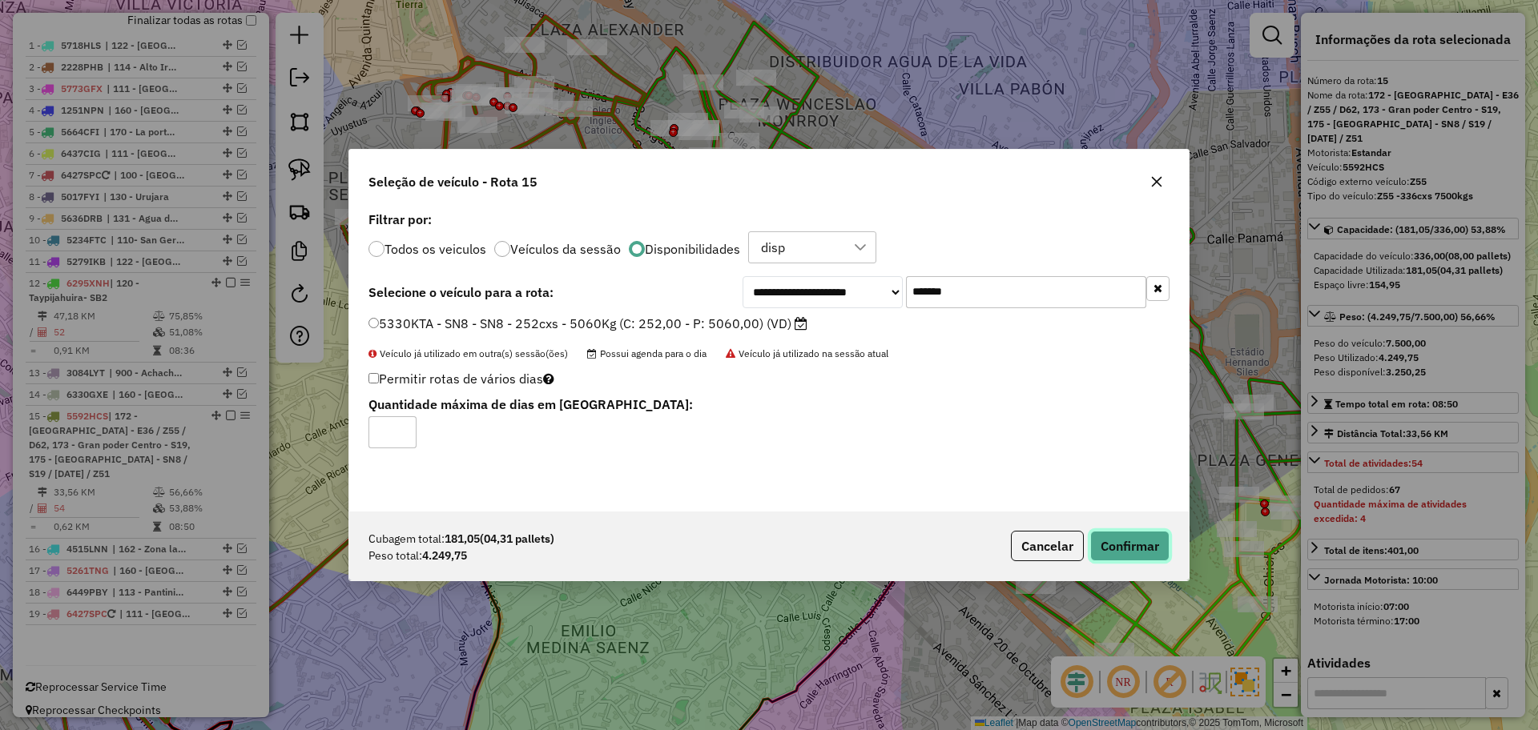
click at [1159, 557] on button "Confirmar" at bounding box center [1129, 546] width 79 height 30
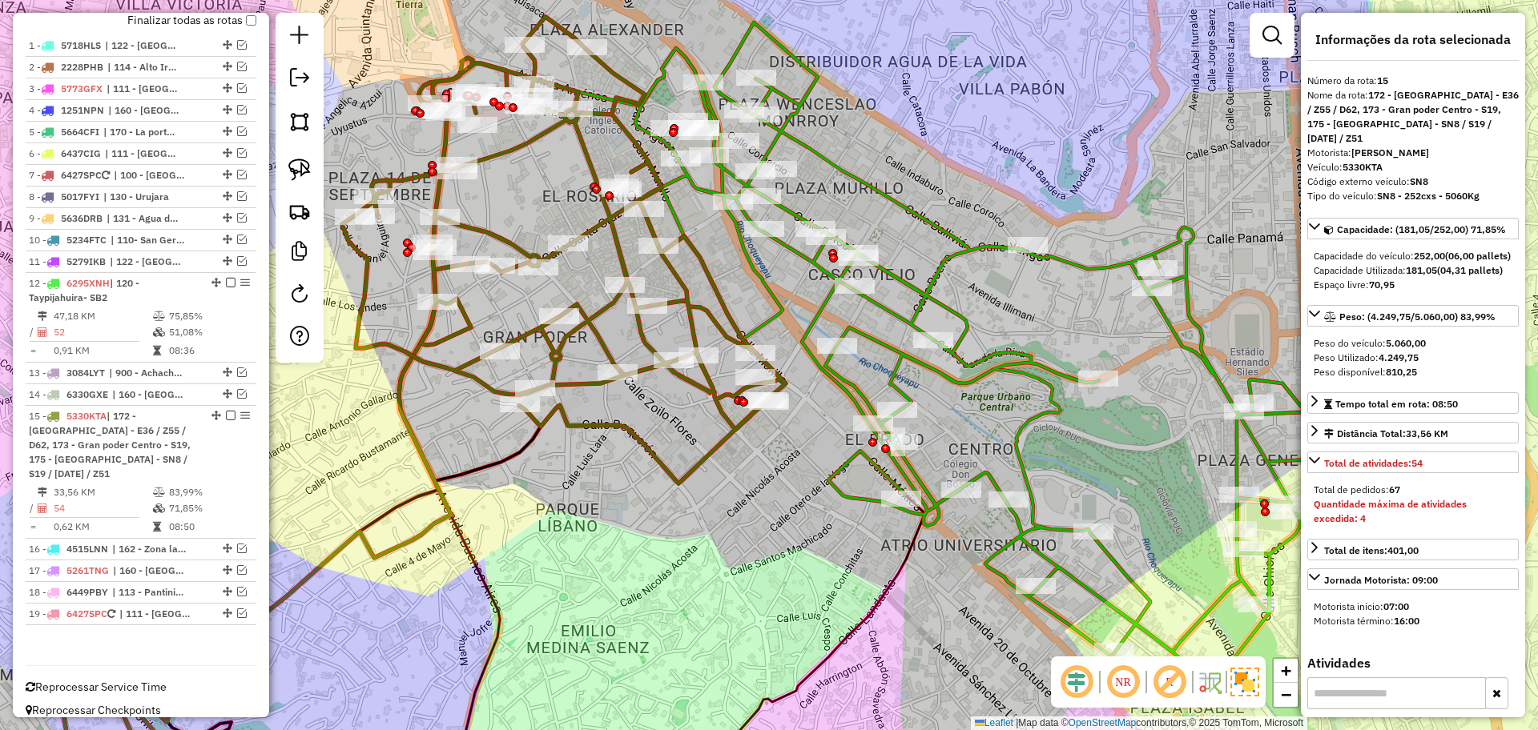
click at [948, 236] on icon at bounding box center [1041, 353] width 812 height 662
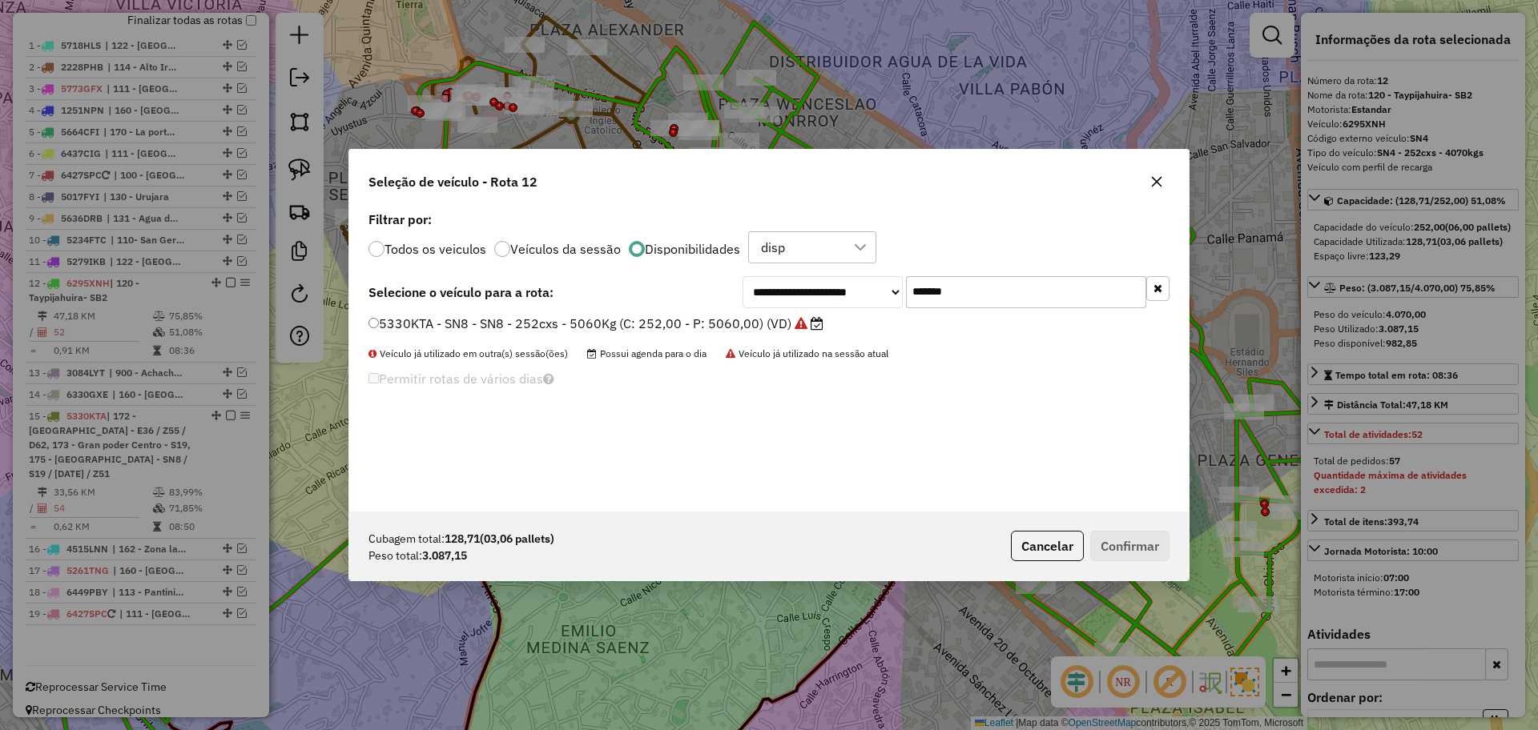
drag, startPoint x: 998, startPoint y: 299, endPoint x: 847, endPoint y: 287, distance: 151.8
click at [847, 287] on div "**********" at bounding box center [955, 292] width 427 height 32
paste input "text"
type input "*******"
click at [724, 328] on label "6305YBS - TM5 - TM5 - 252cxs - 5060Kg (C: 252,00 - P: 5060,00) (VD)" at bounding box center [589, 323] width 442 height 19
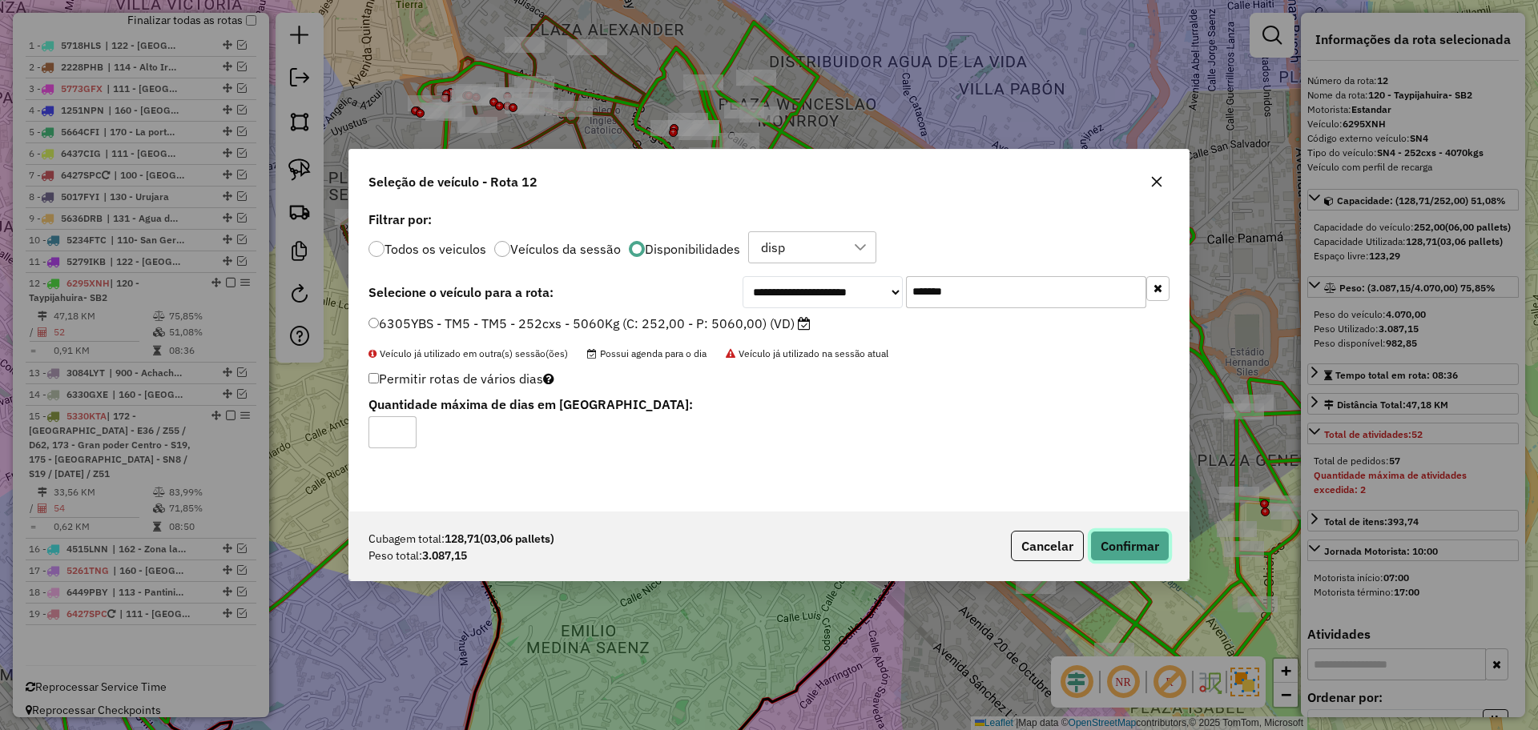
click at [1136, 547] on button "Confirmar" at bounding box center [1129, 546] width 79 height 30
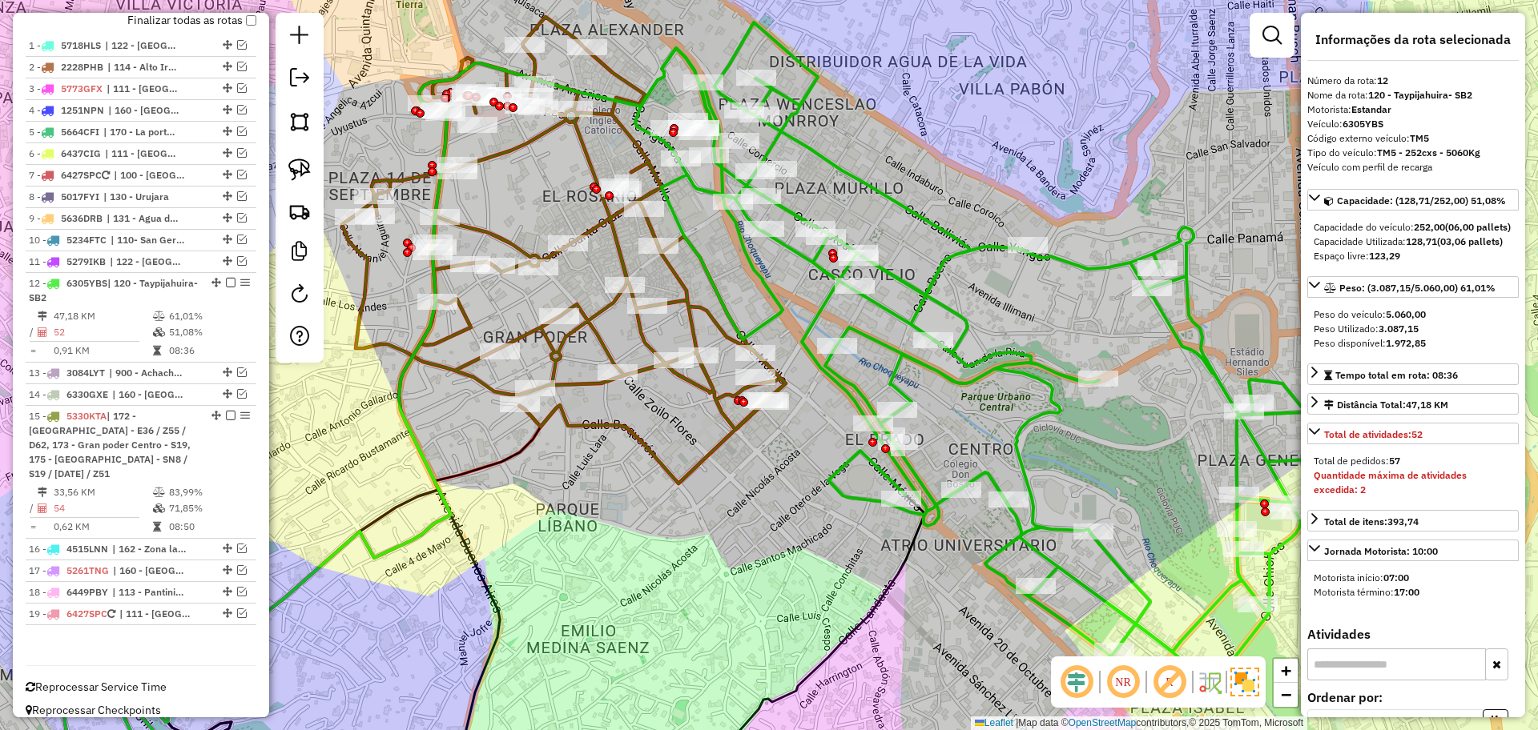
click at [944, 285] on div "Janela de atendimento Grade de atendimento Capacidade Transportadoras Veículos …" at bounding box center [769, 365] width 1538 height 730
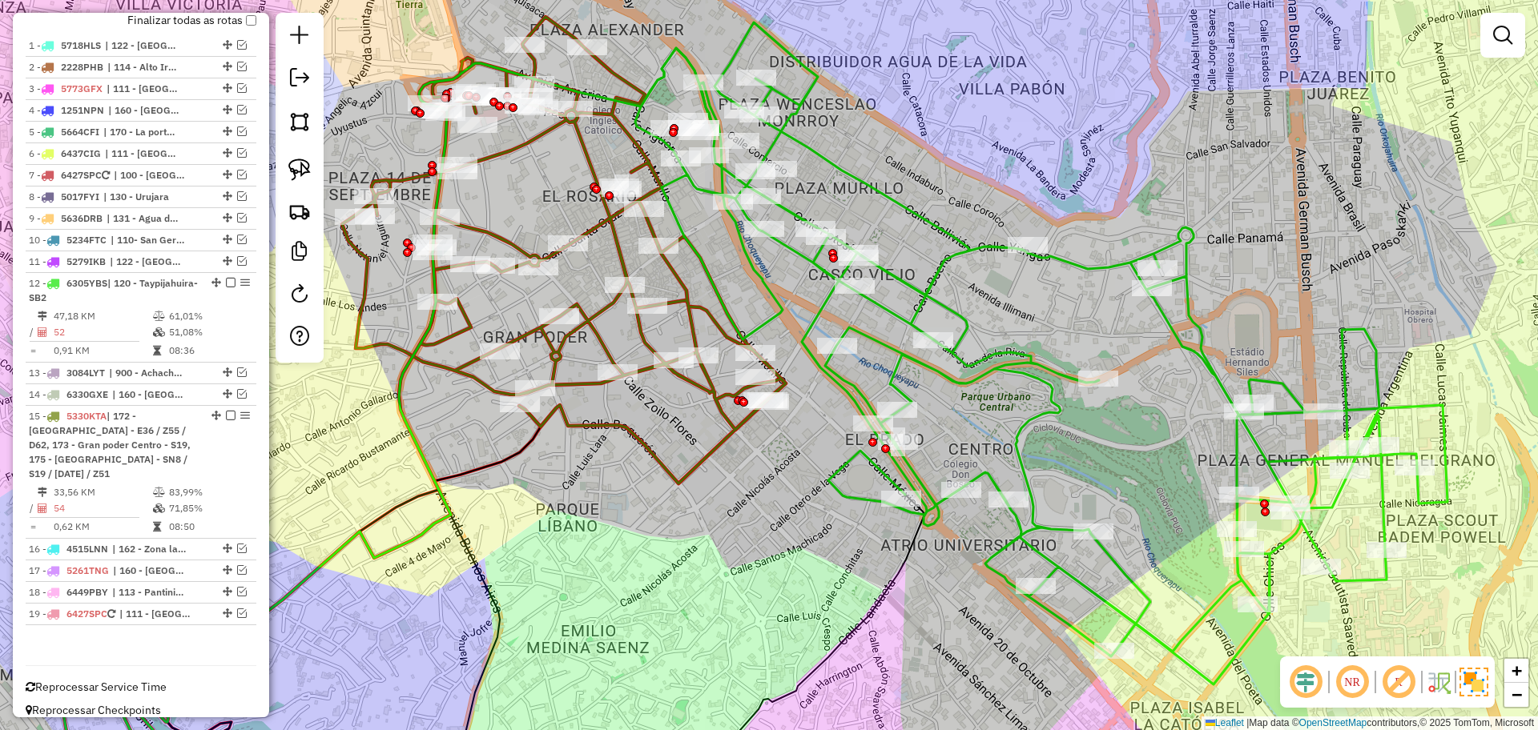
click at [941, 268] on icon at bounding box center [1041, 353] width 812 height 662
select select "**********"
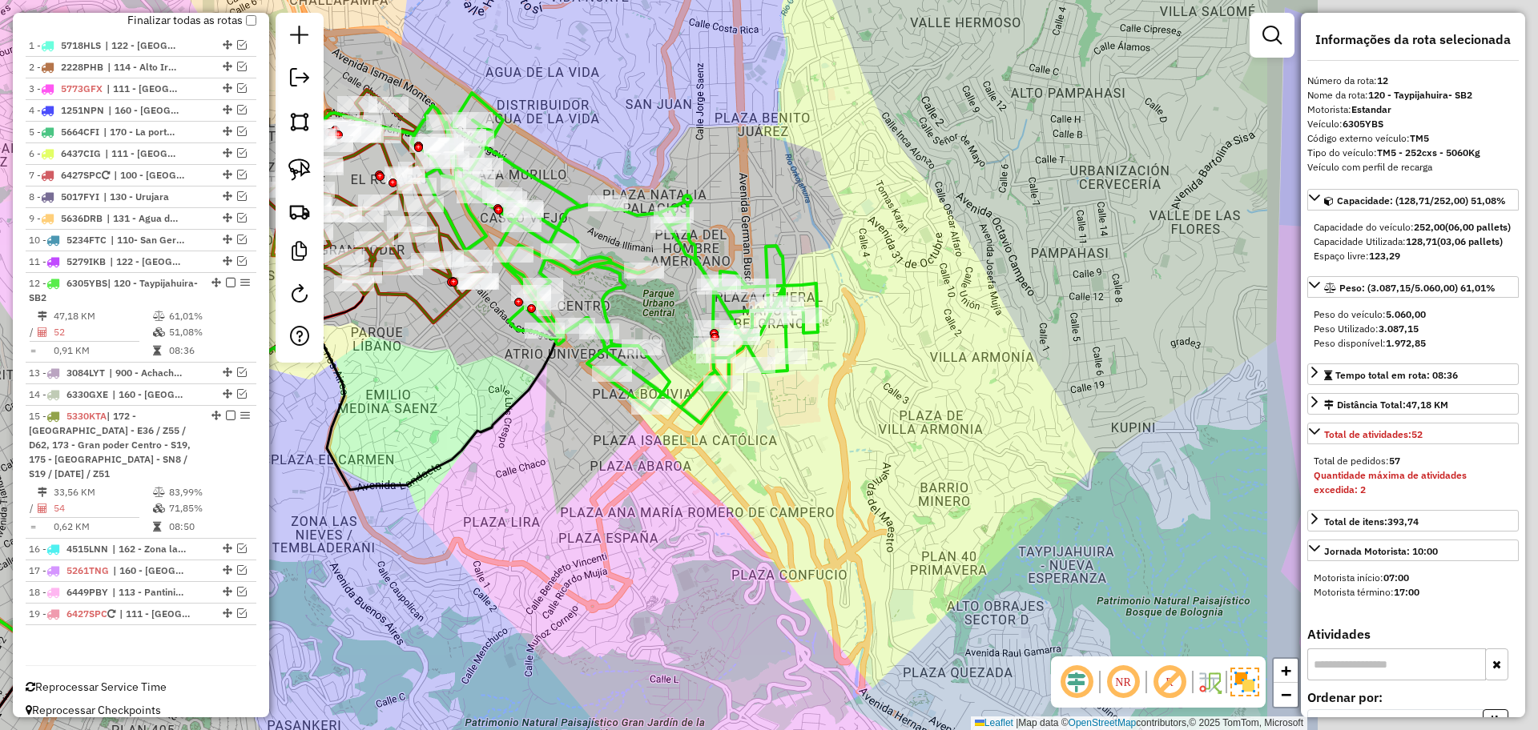
drag, startPoint x: 1156, startPoint y: 232, endPoint x: 782, endPoint y: 179, distance: 377.7
click at [782, 179] on div "Janela de atendimento Grade de atendimento Capacidade Transportadoras Veículos …" at bounding box center [769, 365] width 1538 height 730
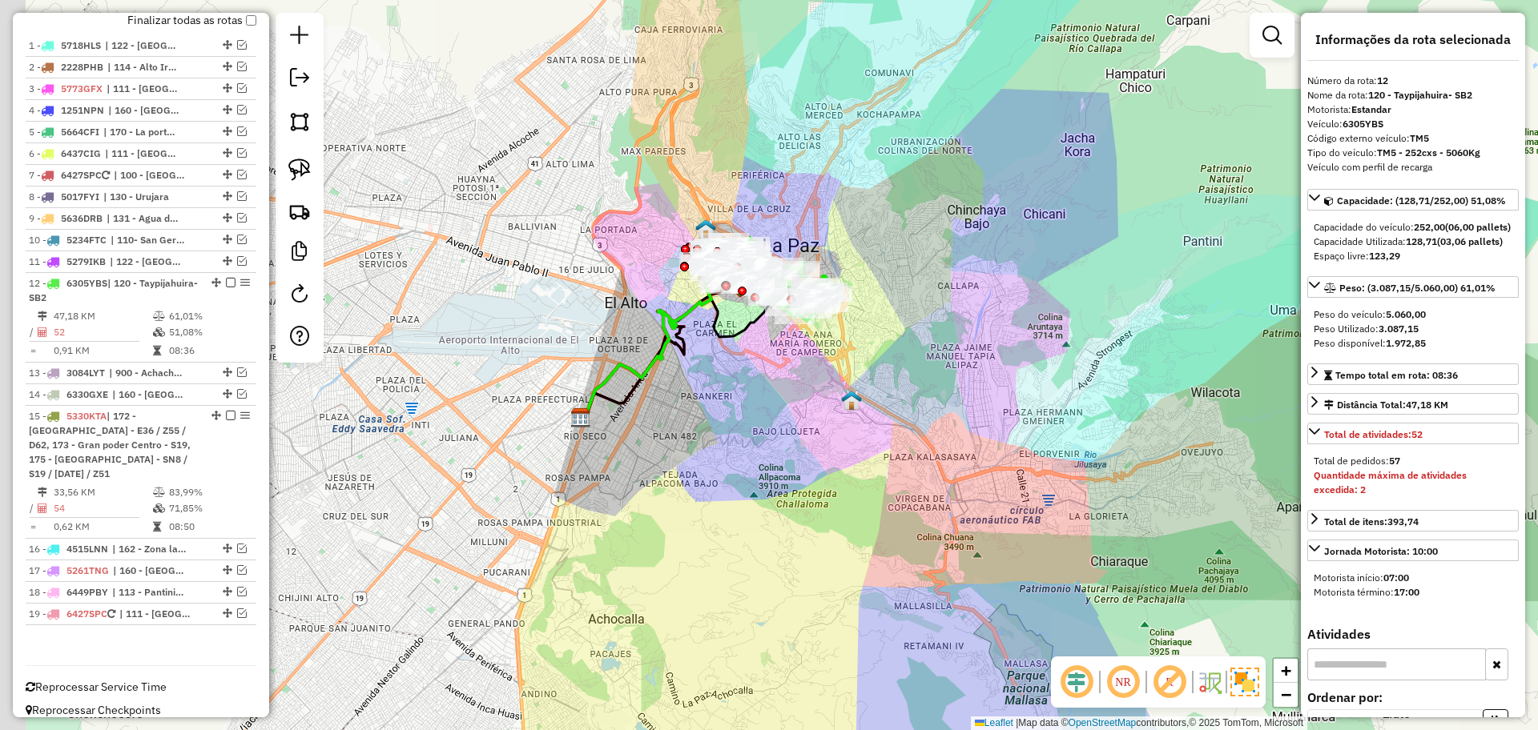
drag, startPoint x: 713, startPoint y: 327, endPoint x: 823, endPoint y: 480, distance: 188.7
click at [823, 513] on div "Janela de atendimento Grade de atendimento Capacidade Transportadoras Veículos …" at bounding box center [769, 365] width 1538 height 730
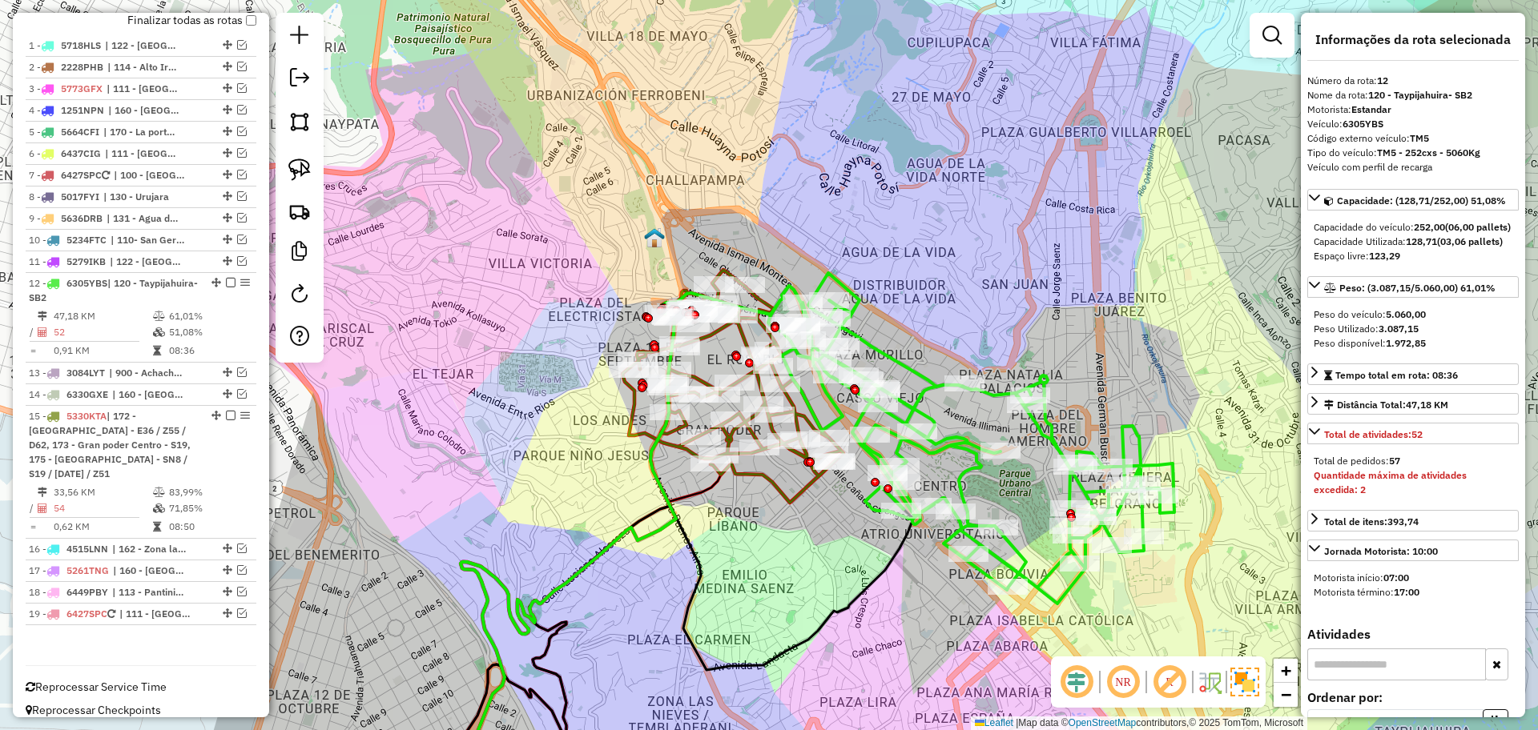
click at [714, 344] on icon at bounding box center [732, 386] width 221 height 233
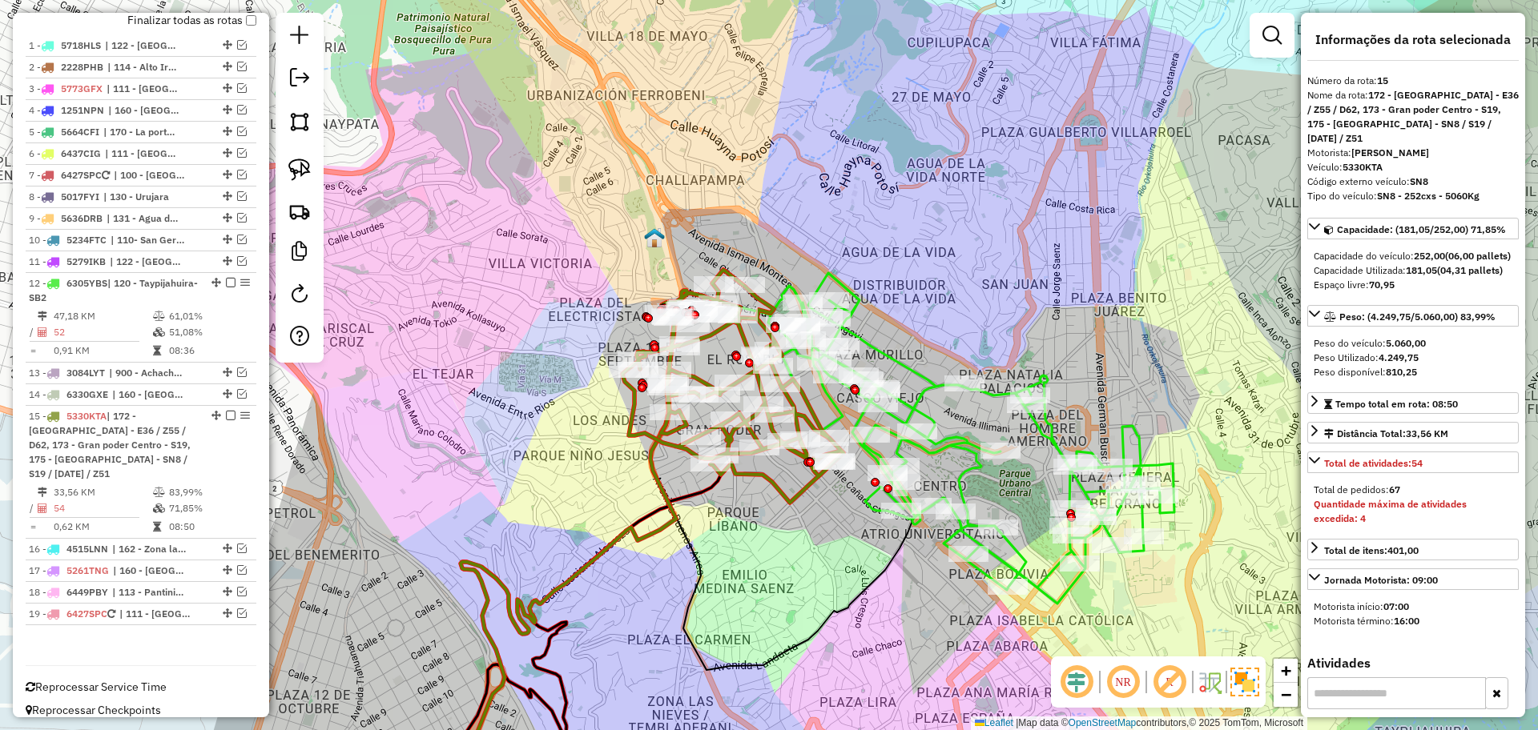
click at [713, 337] on icon at bounding box center [732, 386] width 221 height 233
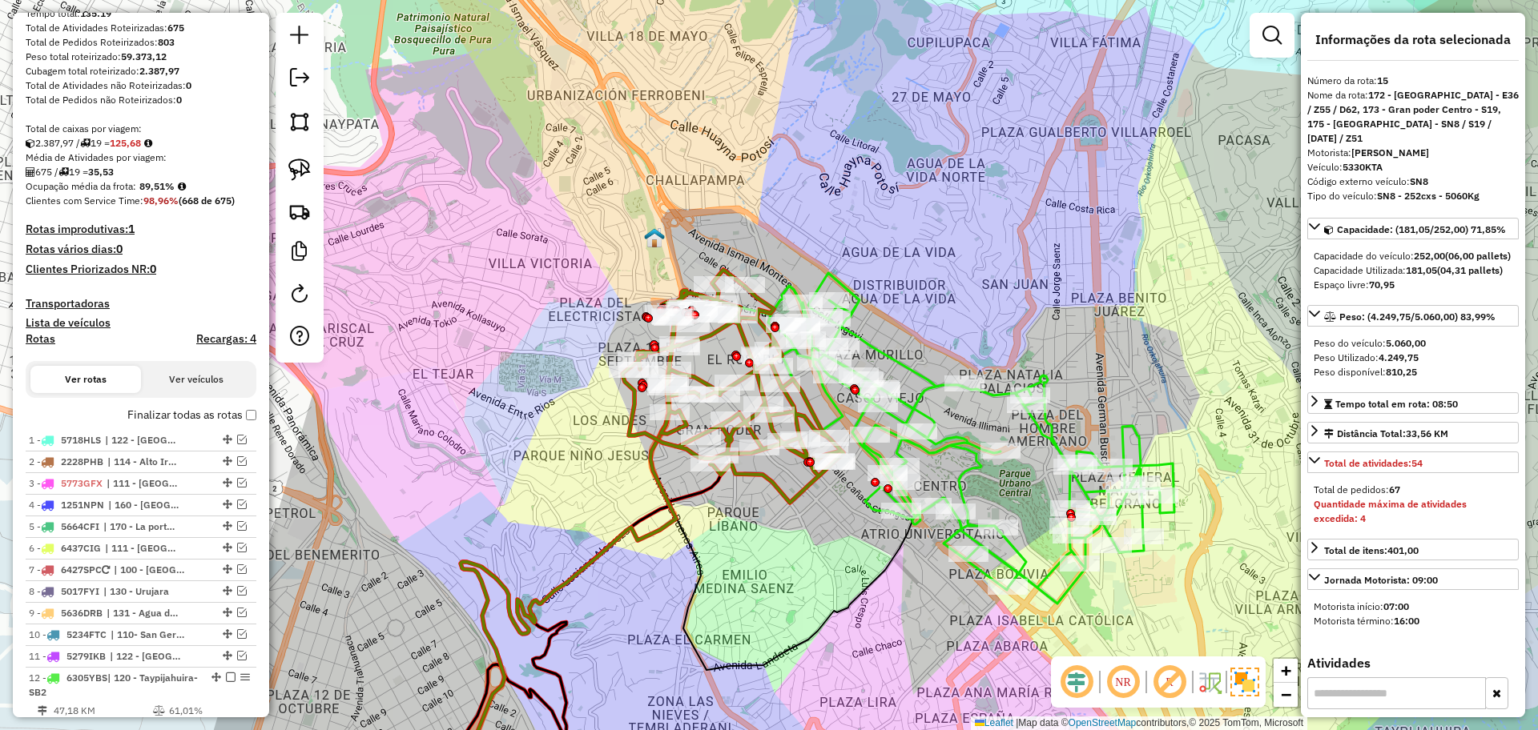
scroll to position [94, 0]
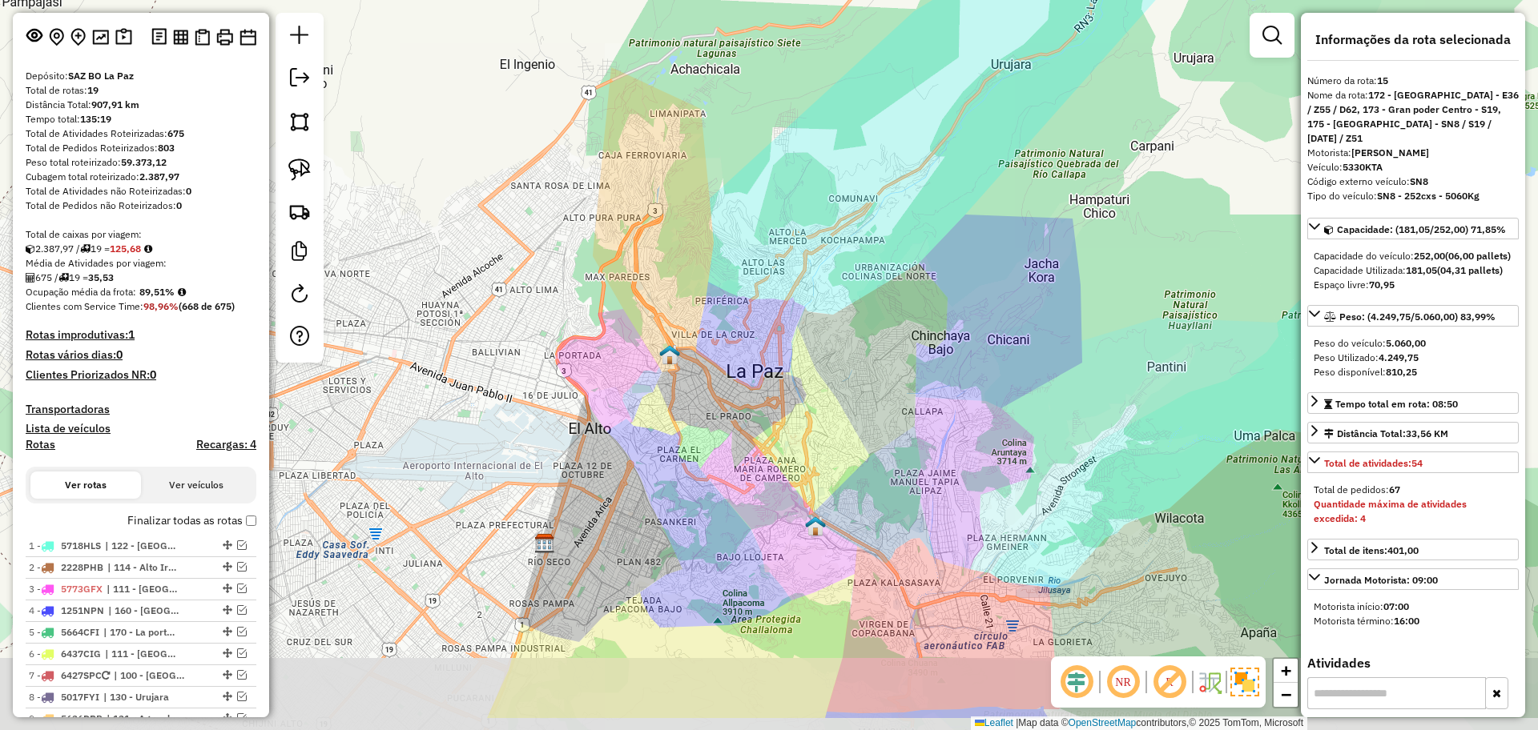
drag, startPoint x: 794, startPoint y: 501, endPoint x: 759, endPoint y: 368, distance: 137.5
click at [759, 368] on div "Janela de atendimento Grade de atendimento Capacidade Transportadoras Veículos …" at bounding box center [769, 365] width 1538 height 730
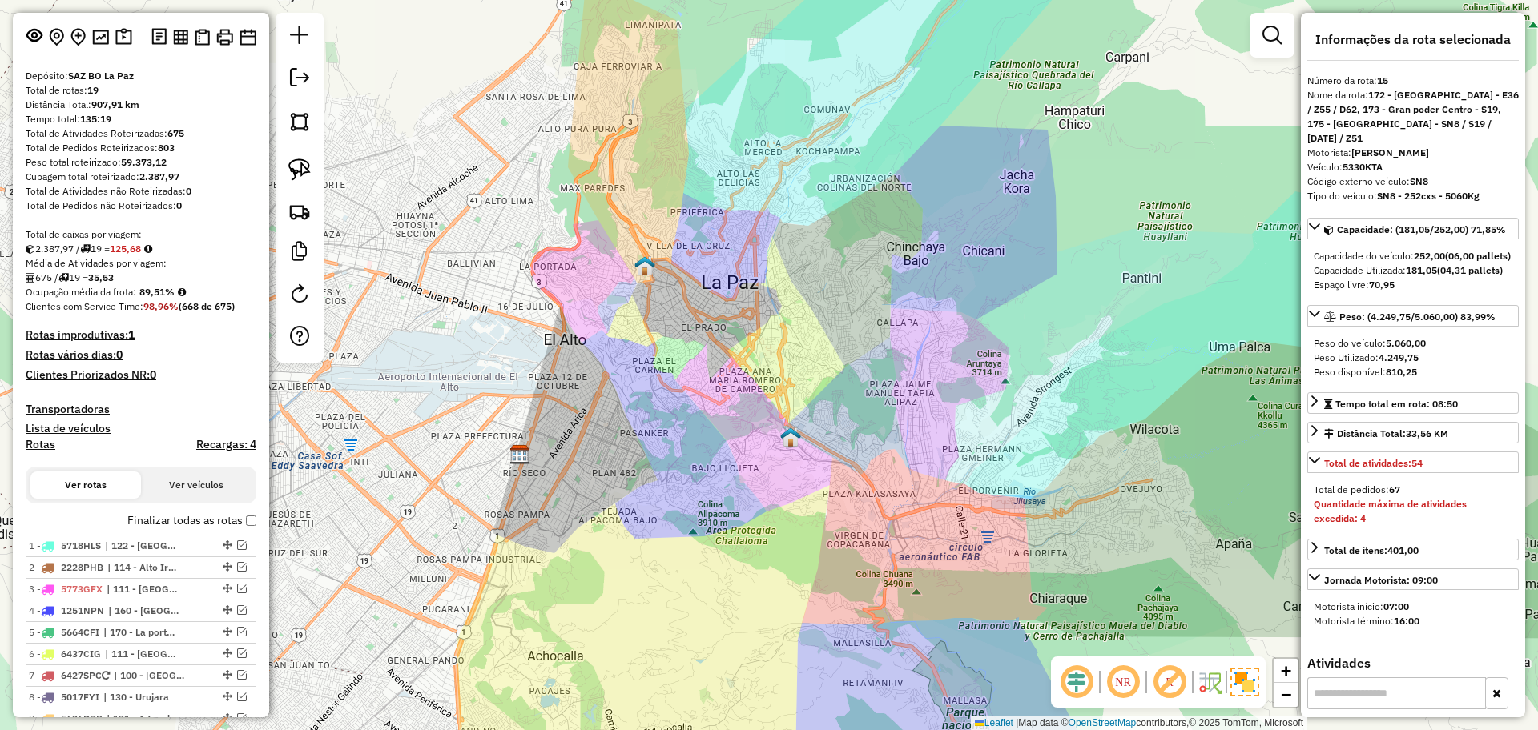
click at [252, 518] on div "Depósito: SAZ BO La Paz Total de rotas: 19 Distância Total: 907,91 km Tempo tot…" at bounding box center [140, 521] width 243 height 905
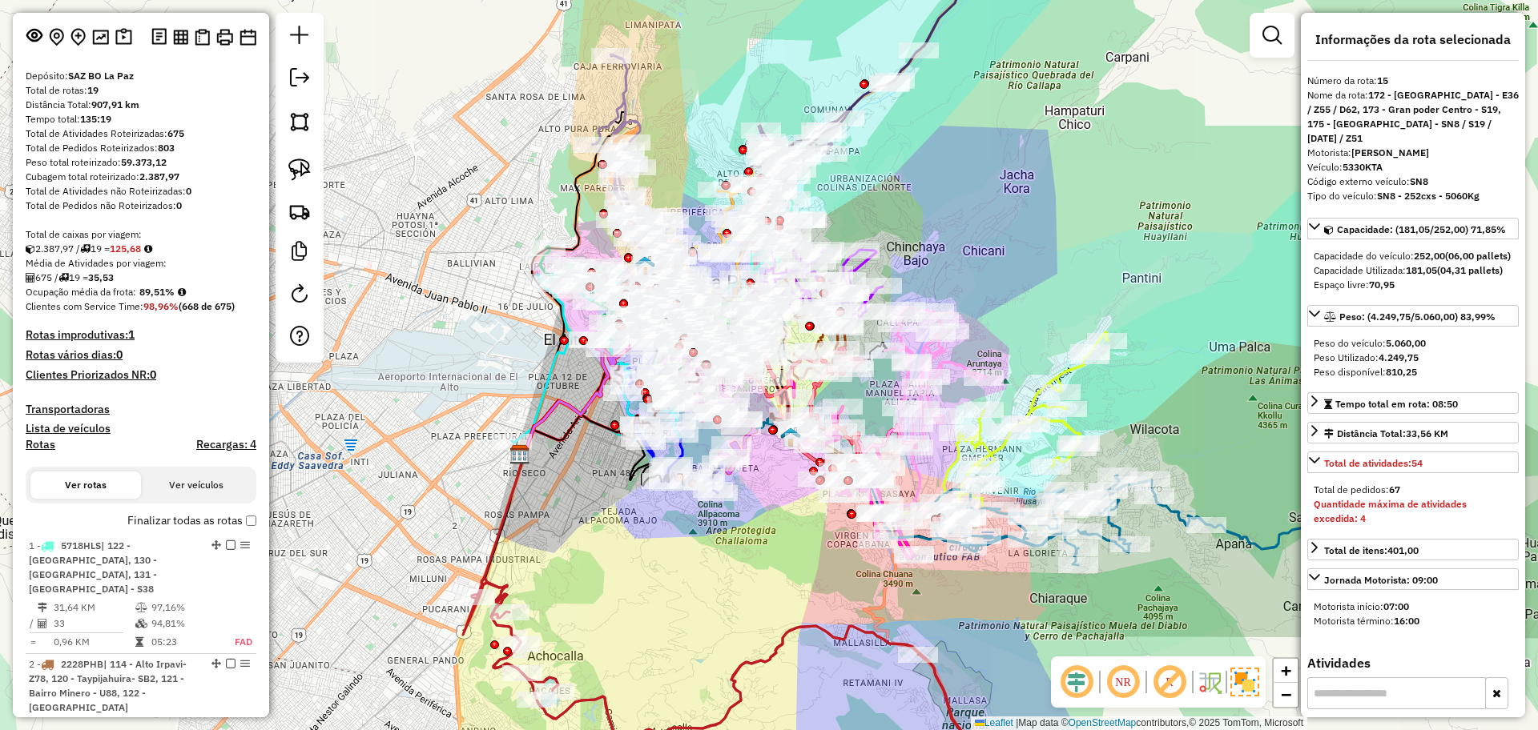
click at [37, 443] on h4 "Rotas" at bounding box center [41, 445] width 30 height 14
select select
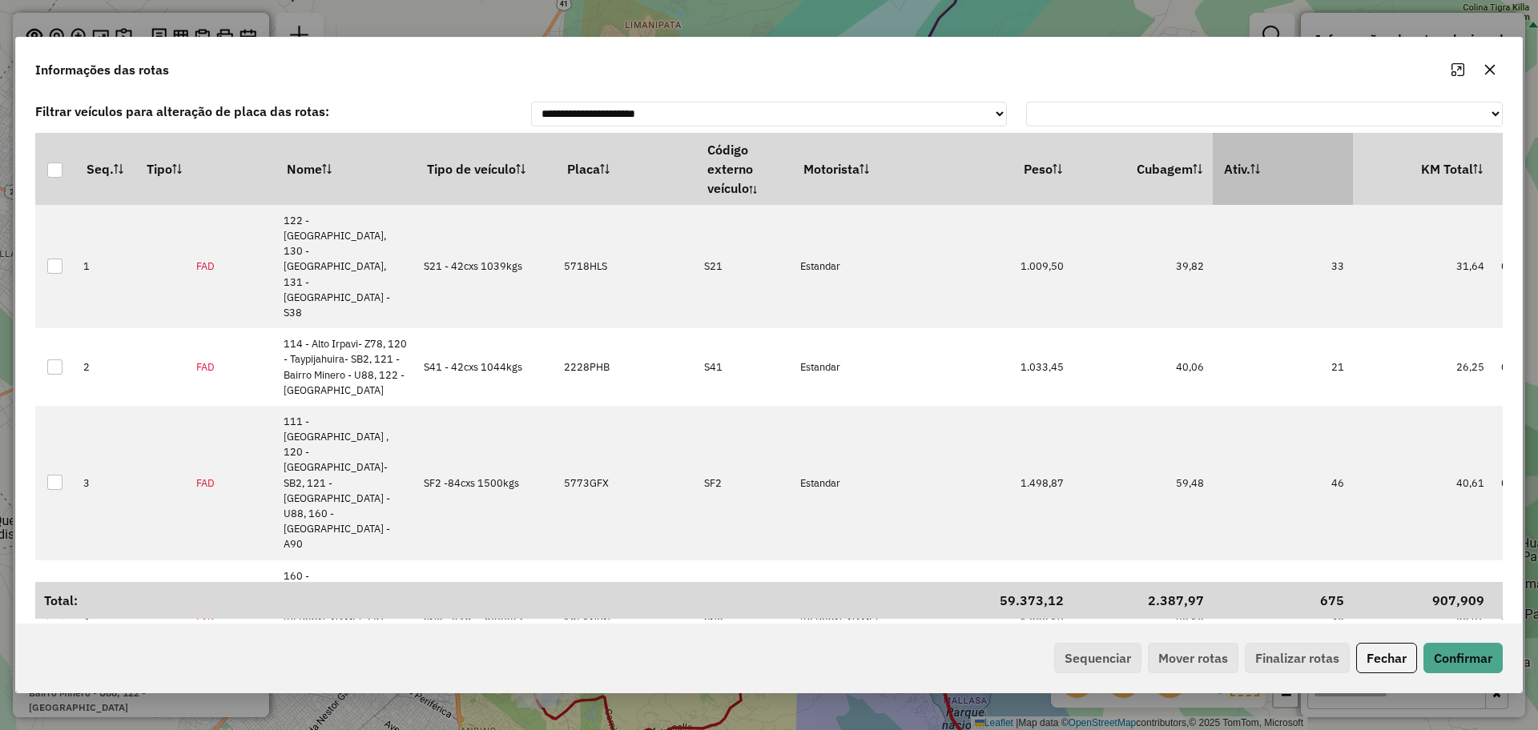
click at [1272, 160] on th "Ativ." at bounding box center [1283, 169] width 140 height 72
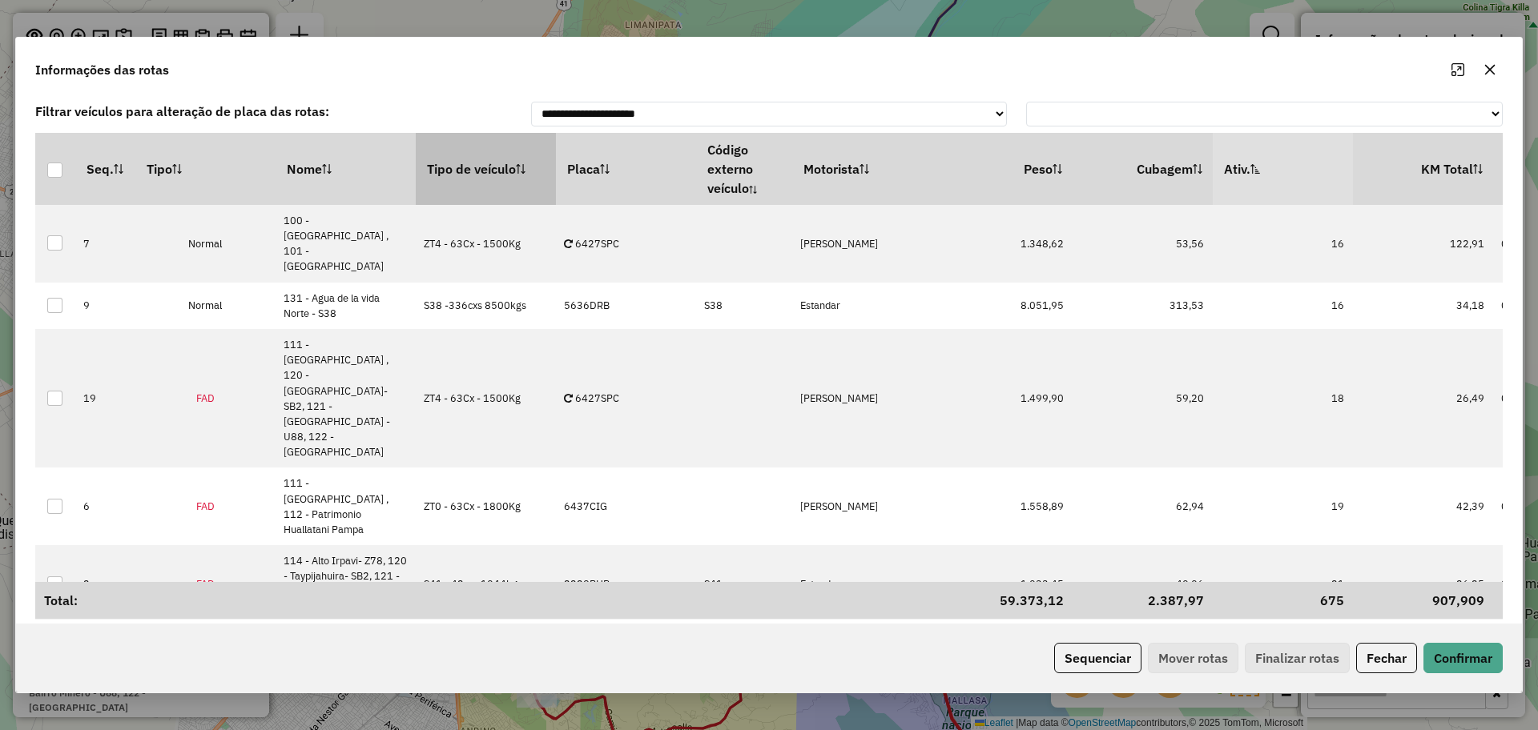
click at [434, 177] on th "Tipo de veículo" at bounding box center [486, 169] width 140 height 72
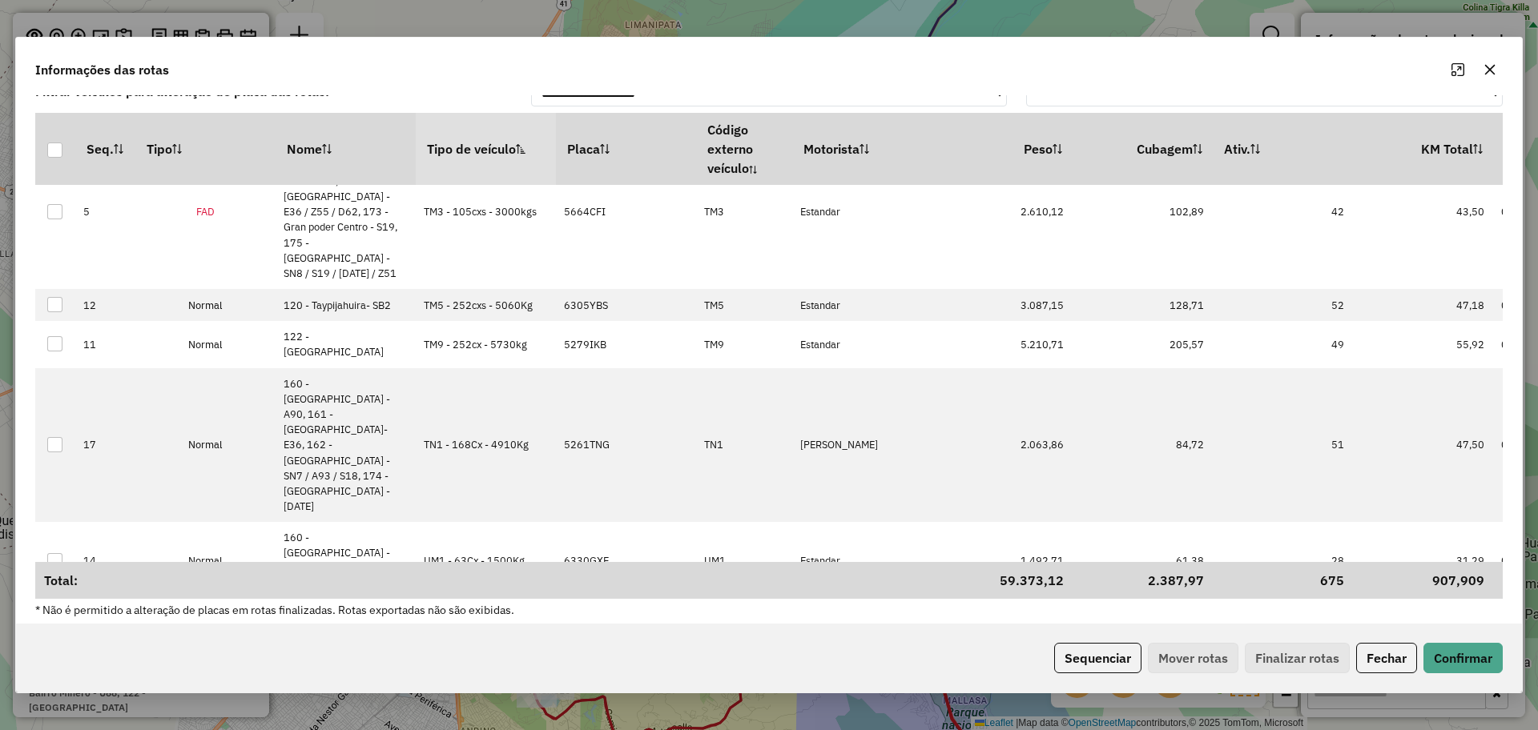
scroll to position [30, 0]
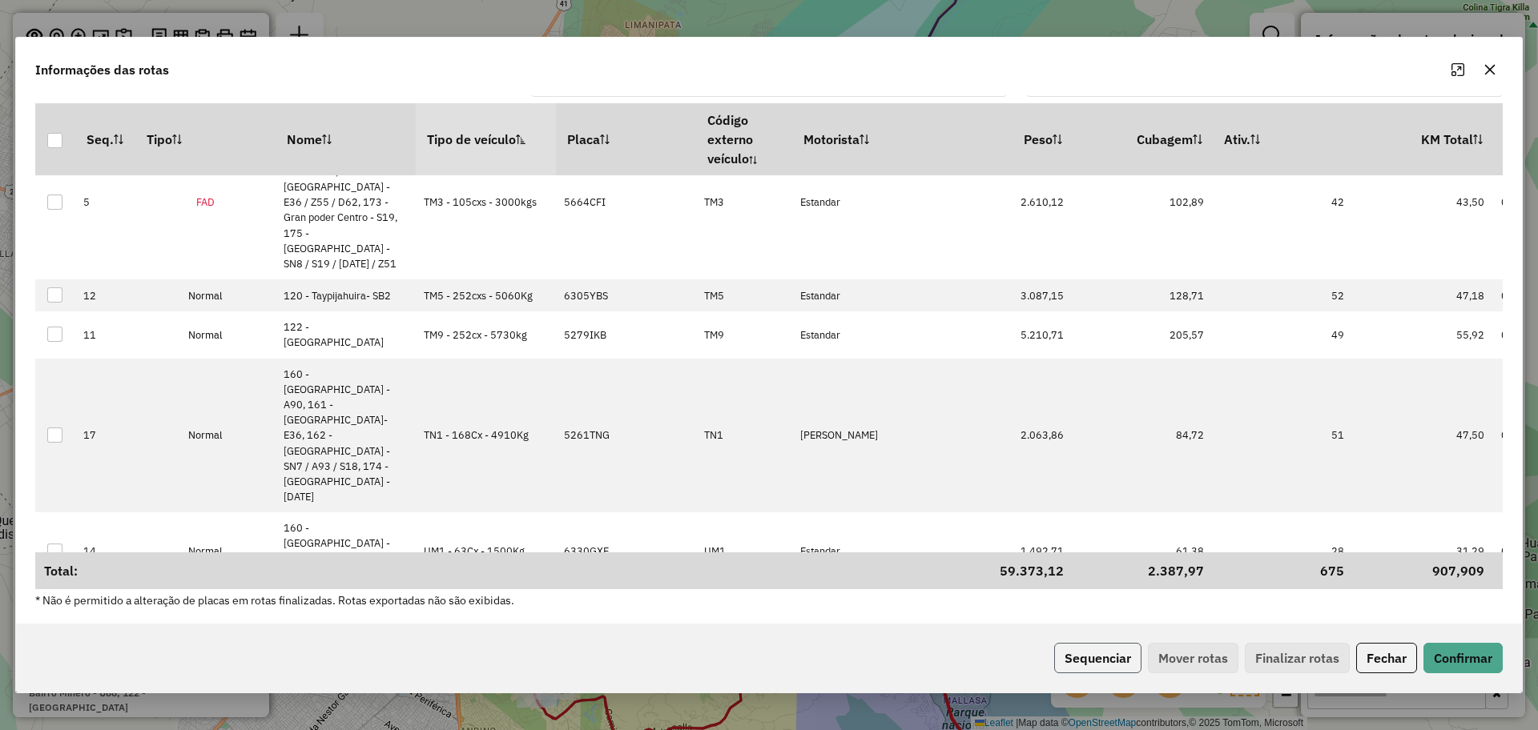
click at [1094, 657] on button "Sequenciar" at bounding box center [1097, 658] width 87 height 30
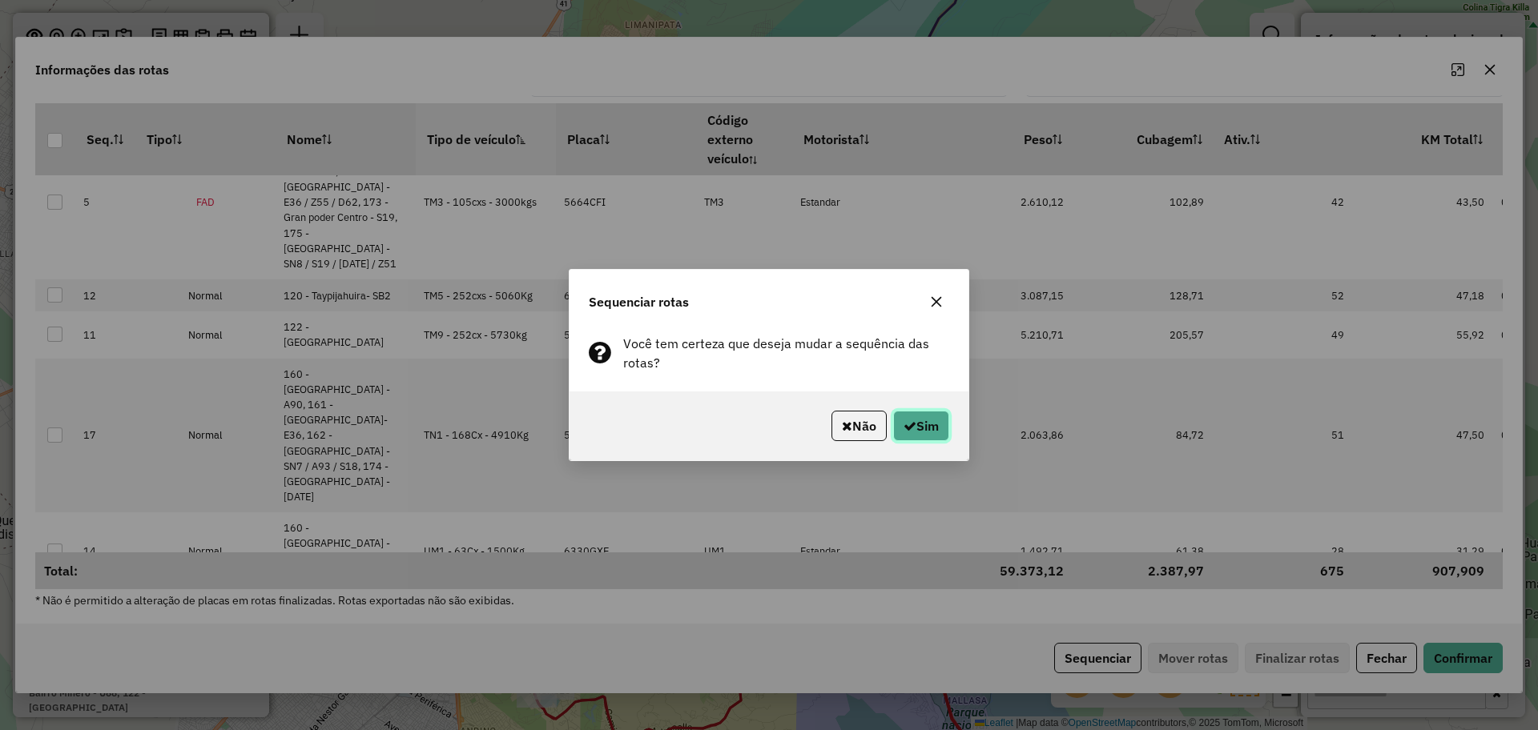
click at [909, 426] on icon "button" at bounding box center [909, 426] width 13 height 13
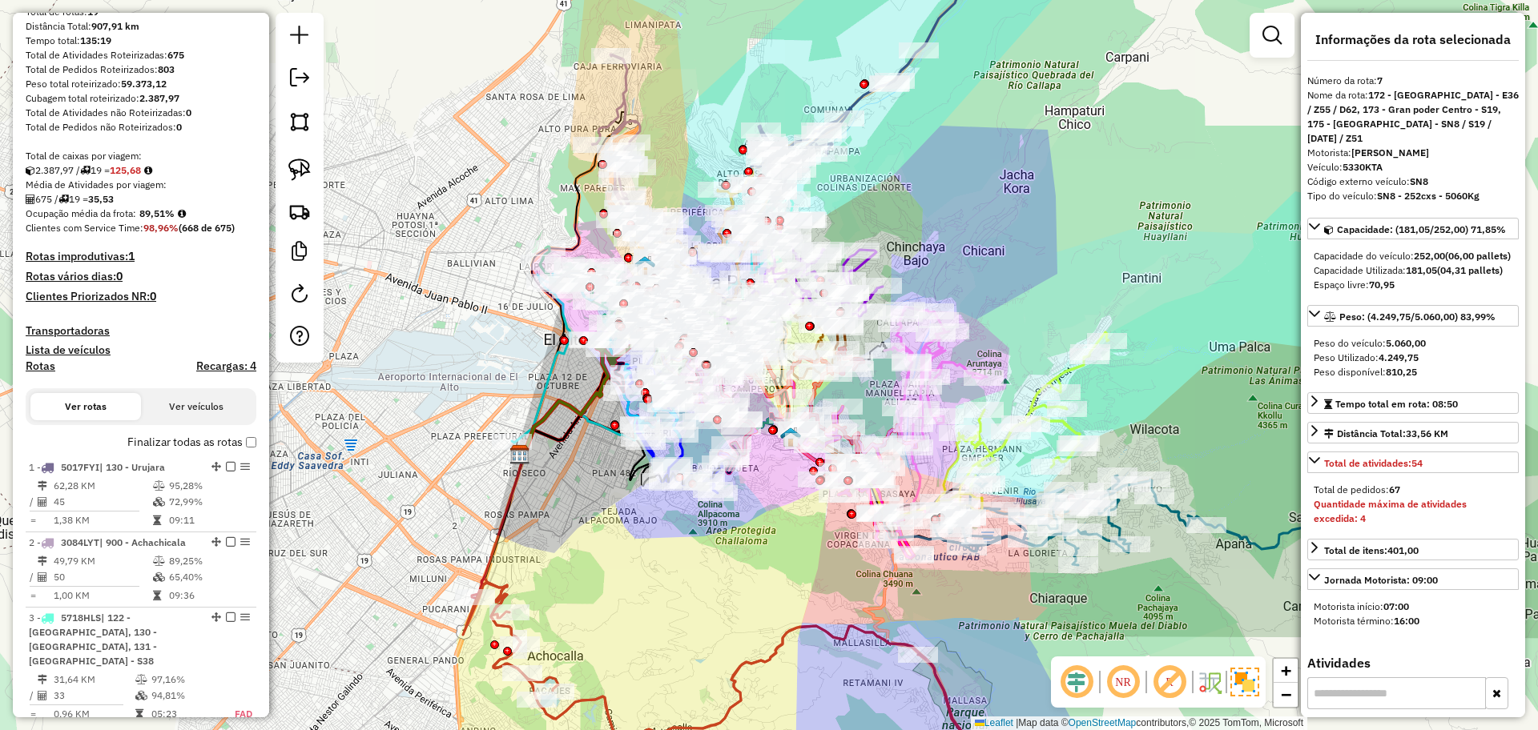
scroll to position [0, 0]
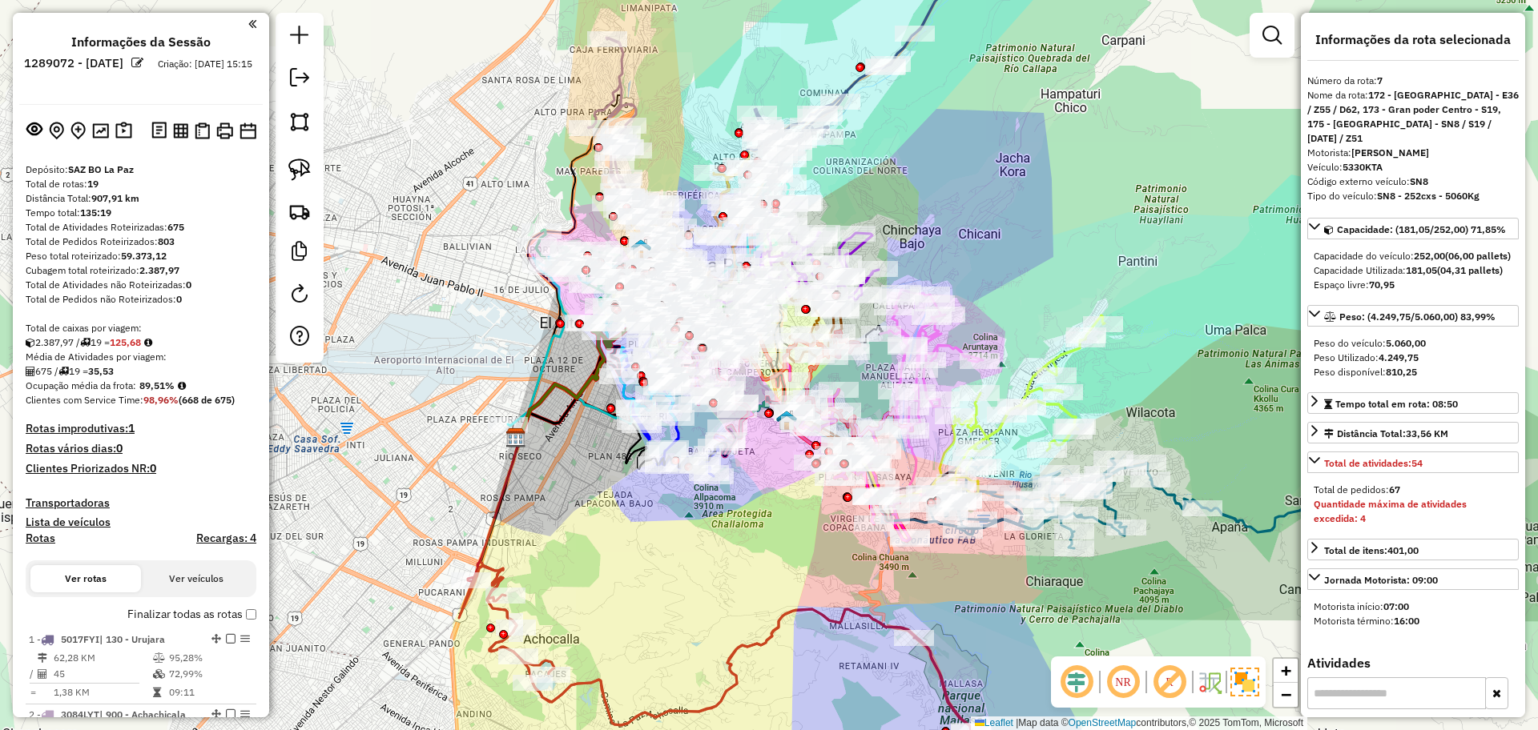
drag, startPoint x: 731, startPoint y: 576, endPoint x: 660, endPoint y: 459, distance: 136.9
click at [656, 448] on div "Janela de atendimento Grade de atendimento Capacidade Transportadoras Veículos …" at bounding box center [769, 365] width 1538 height 730
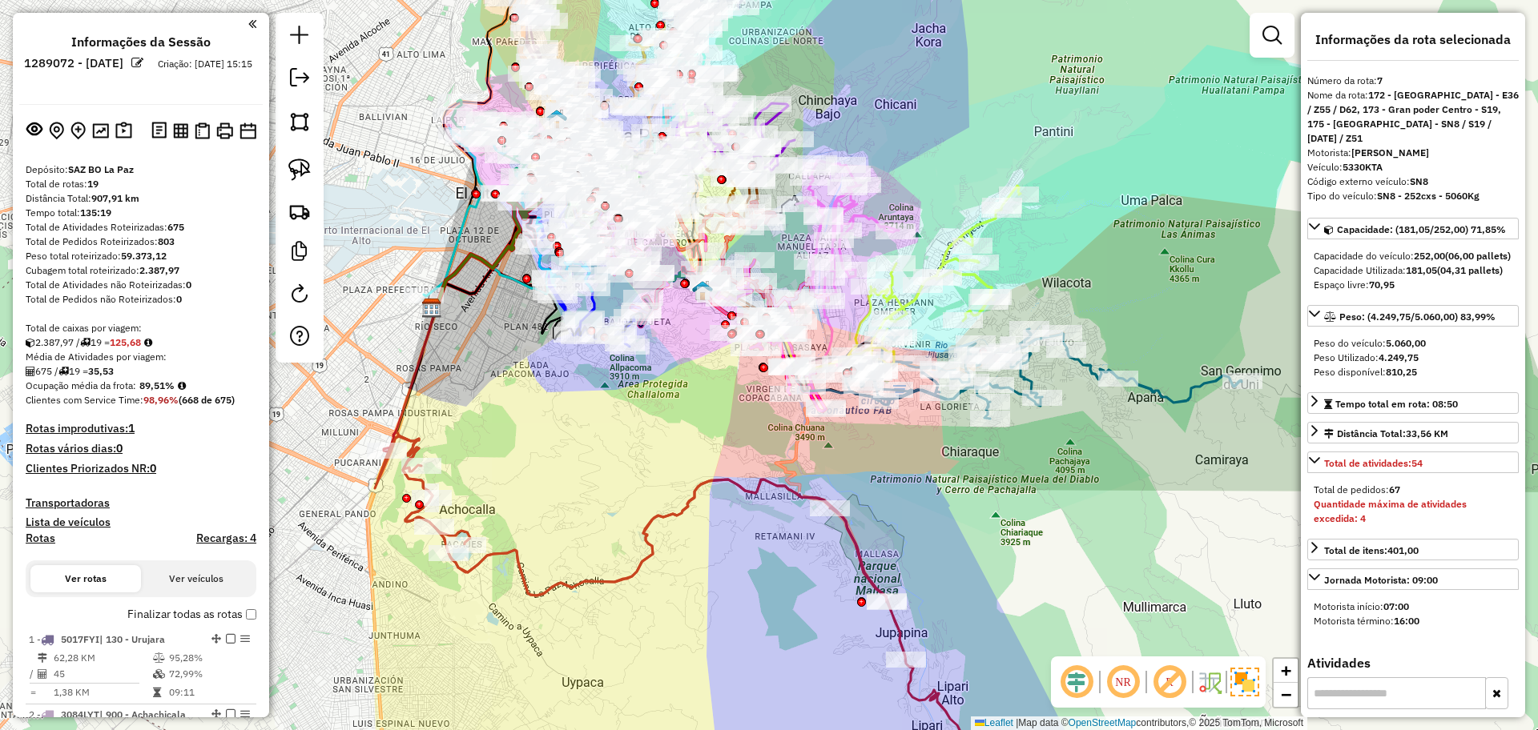
click at [694, 508] on icon at bounding box center [687, 618] width 625 height 372
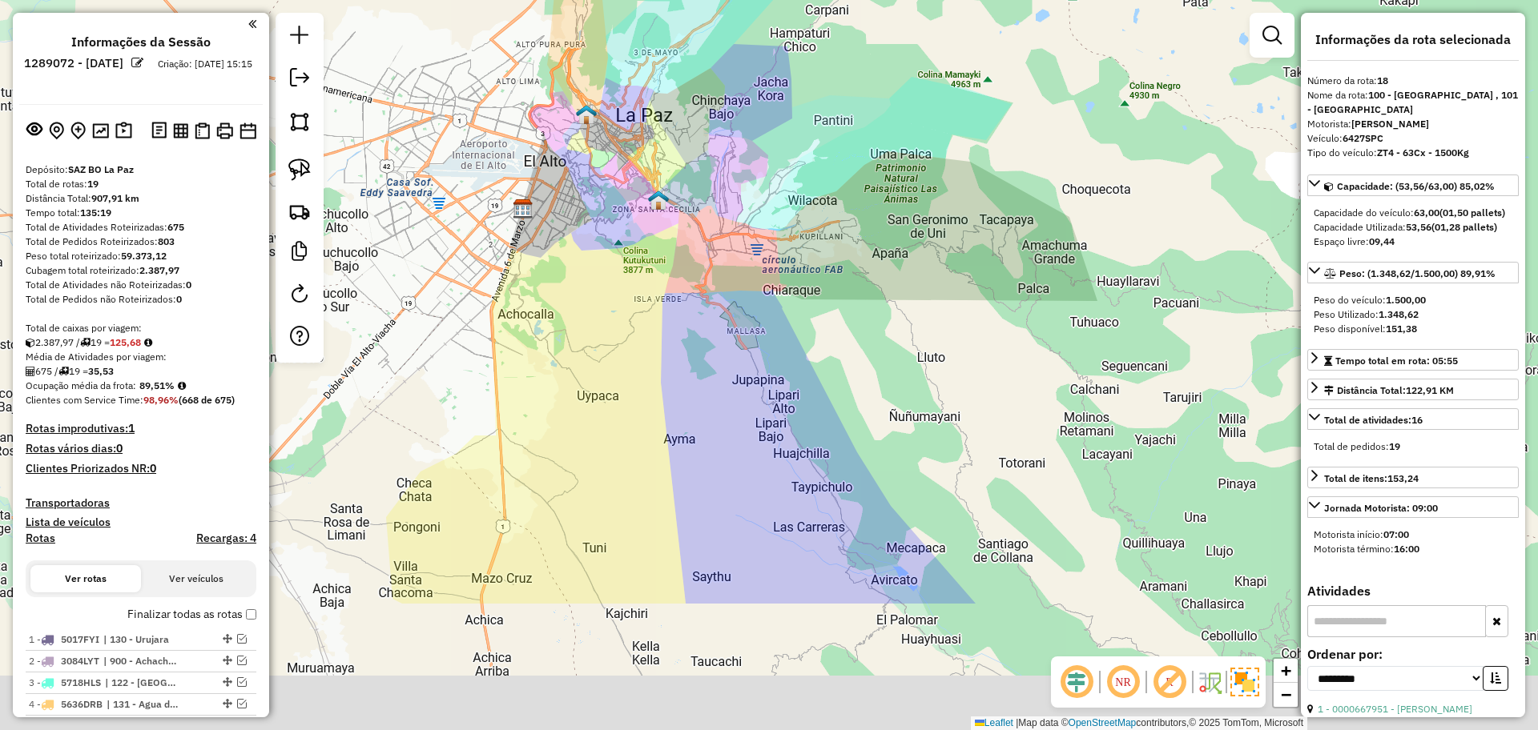
drag, startPoint x: 759, startPoint y: 377, endPoint x: 734, endPoint y: 290, distance: 90.8
click at [736, 293] on div "Janela de atendimento Grade de atendimento Capacidade Transportadoras Veículos …" at bounding box center [769, 365] width 1538 height 730
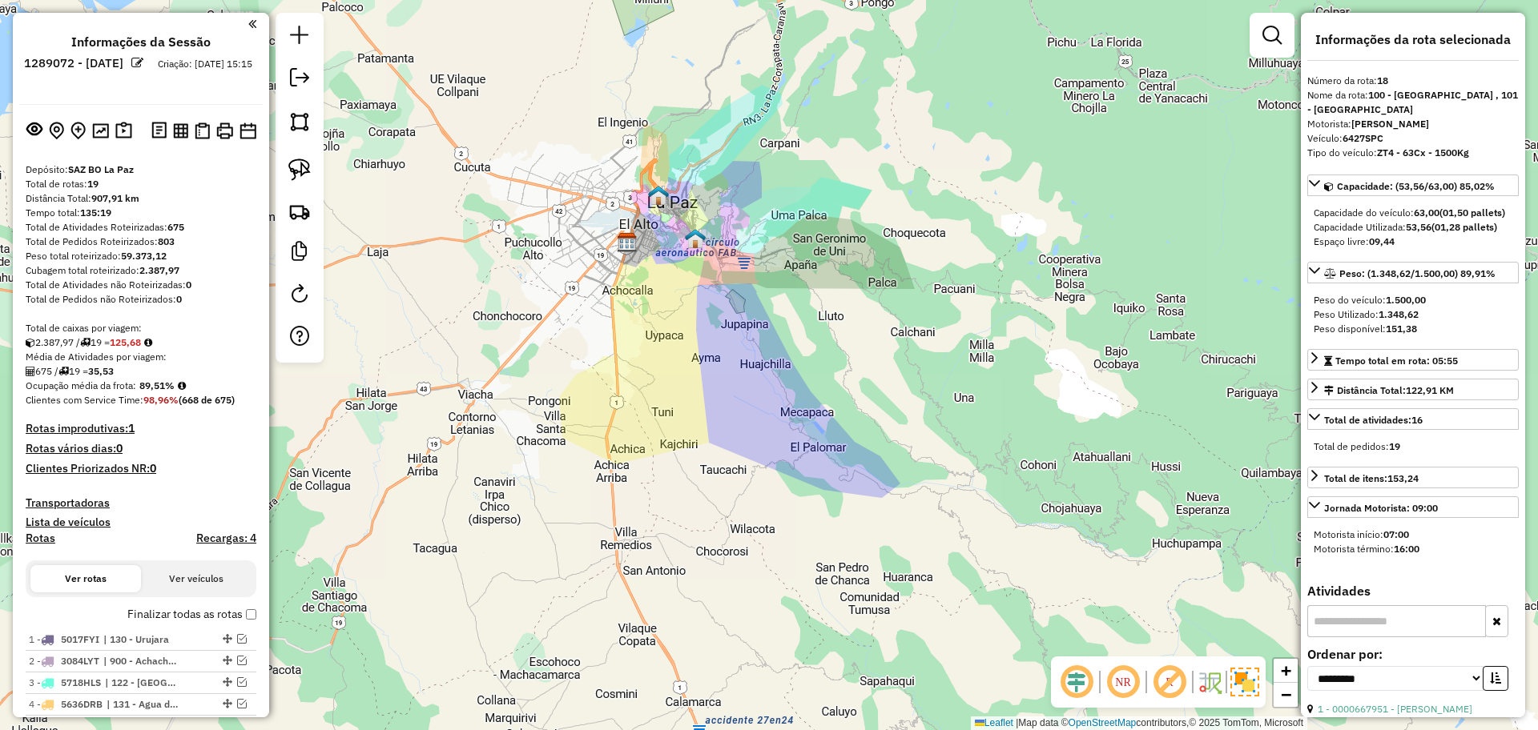
click at [48, 533] on h4 "Rotas" at bounding box center [41, 539] width 30 height 14
select select
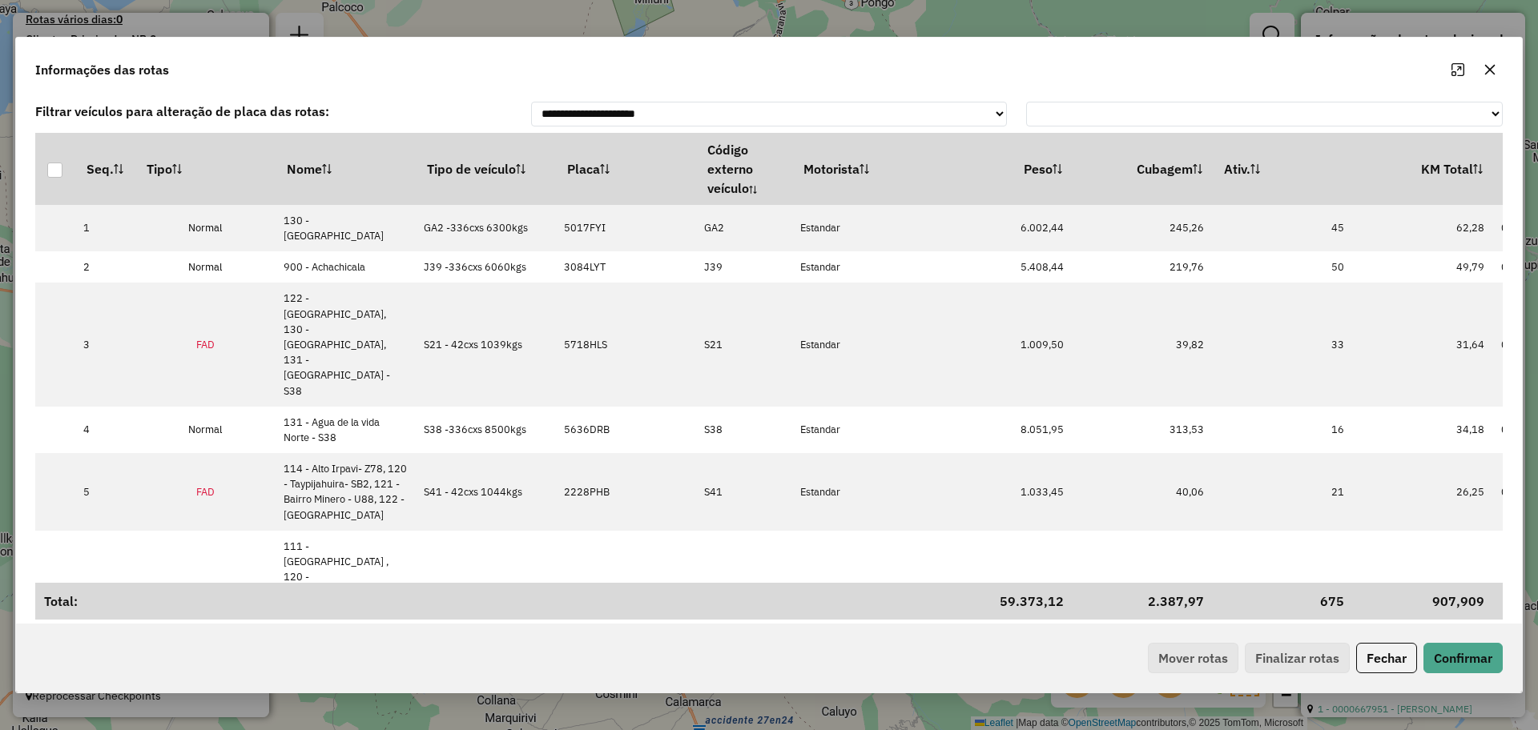
click at [1496, 72] on button "button" at bounding box center [1490, 70] width 26 height 26
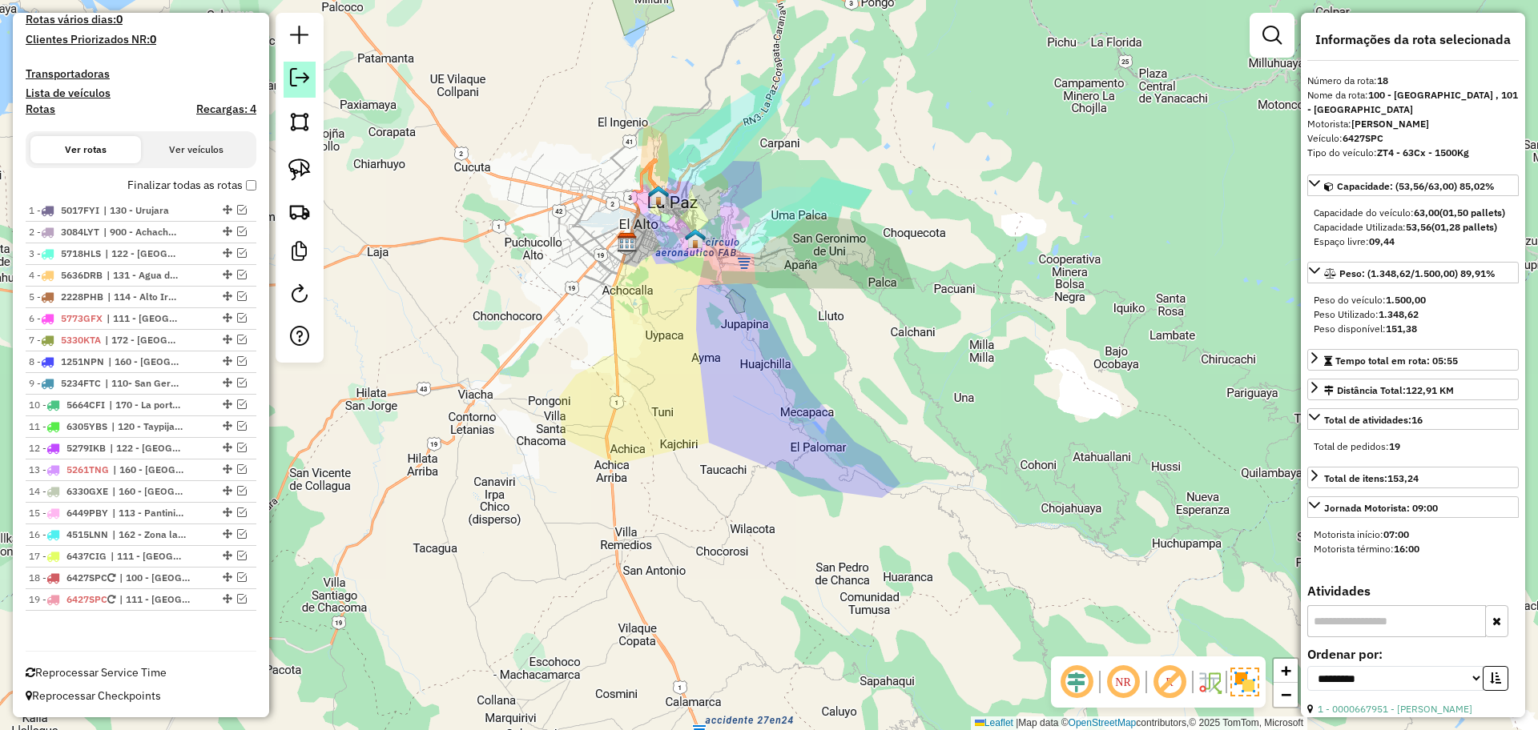
click at [299, 74] on em at bounding box center [299, 77] width 19 height 19
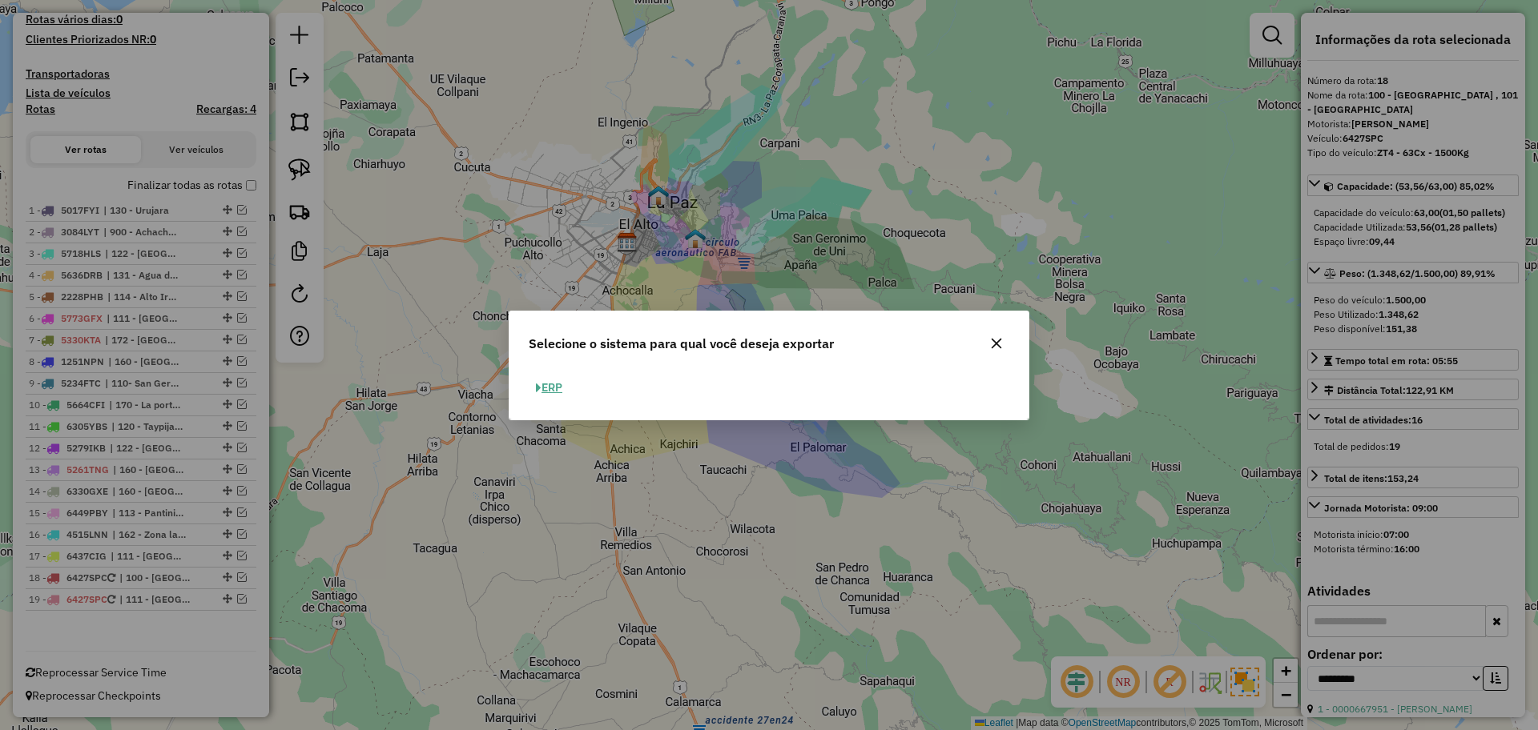
click at [539, 386] on span "button" at bounding box center [539, 388] width 6 height 11
select select "**"
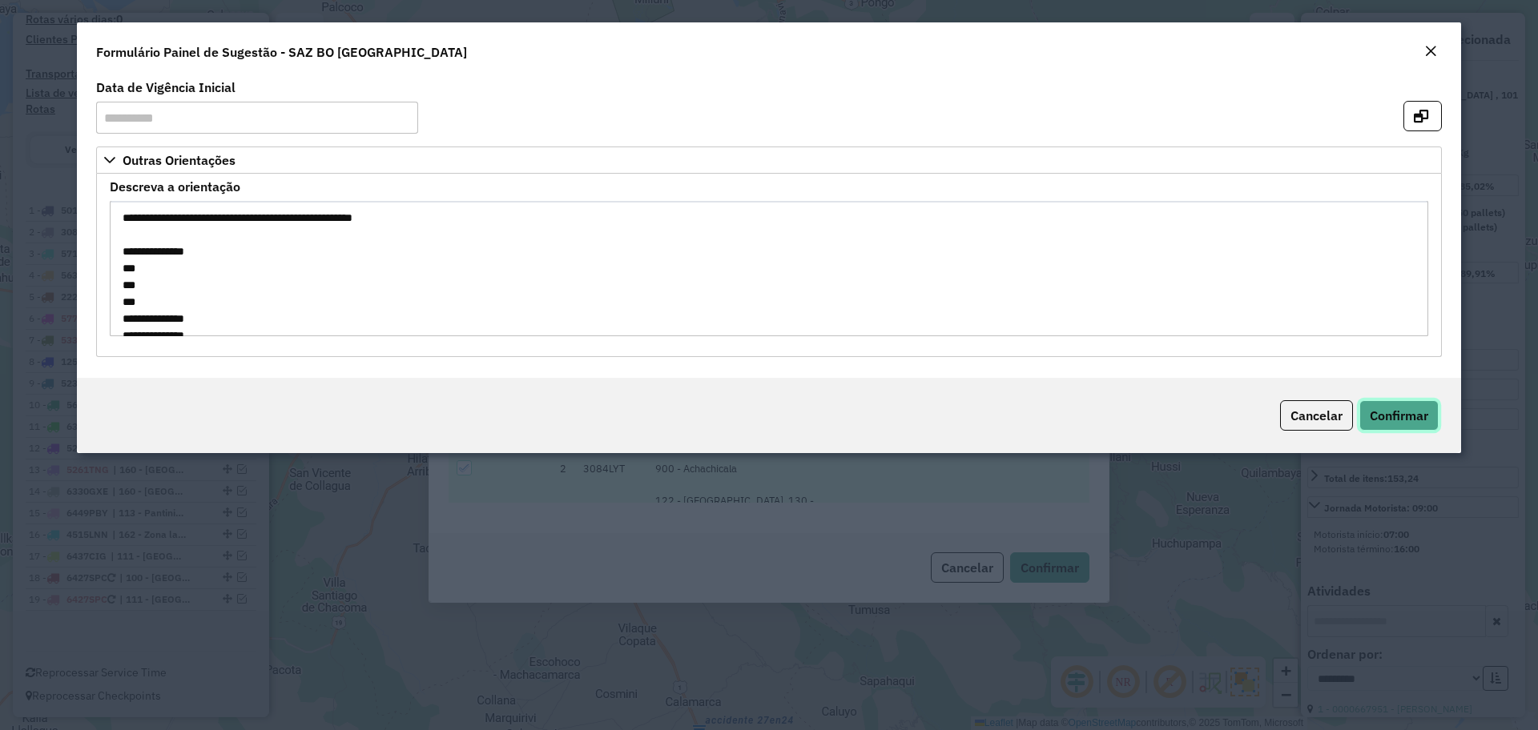
click at [1397, 408] on span "Confirmar" at bounding box center [1398, 416] width 58 height 16
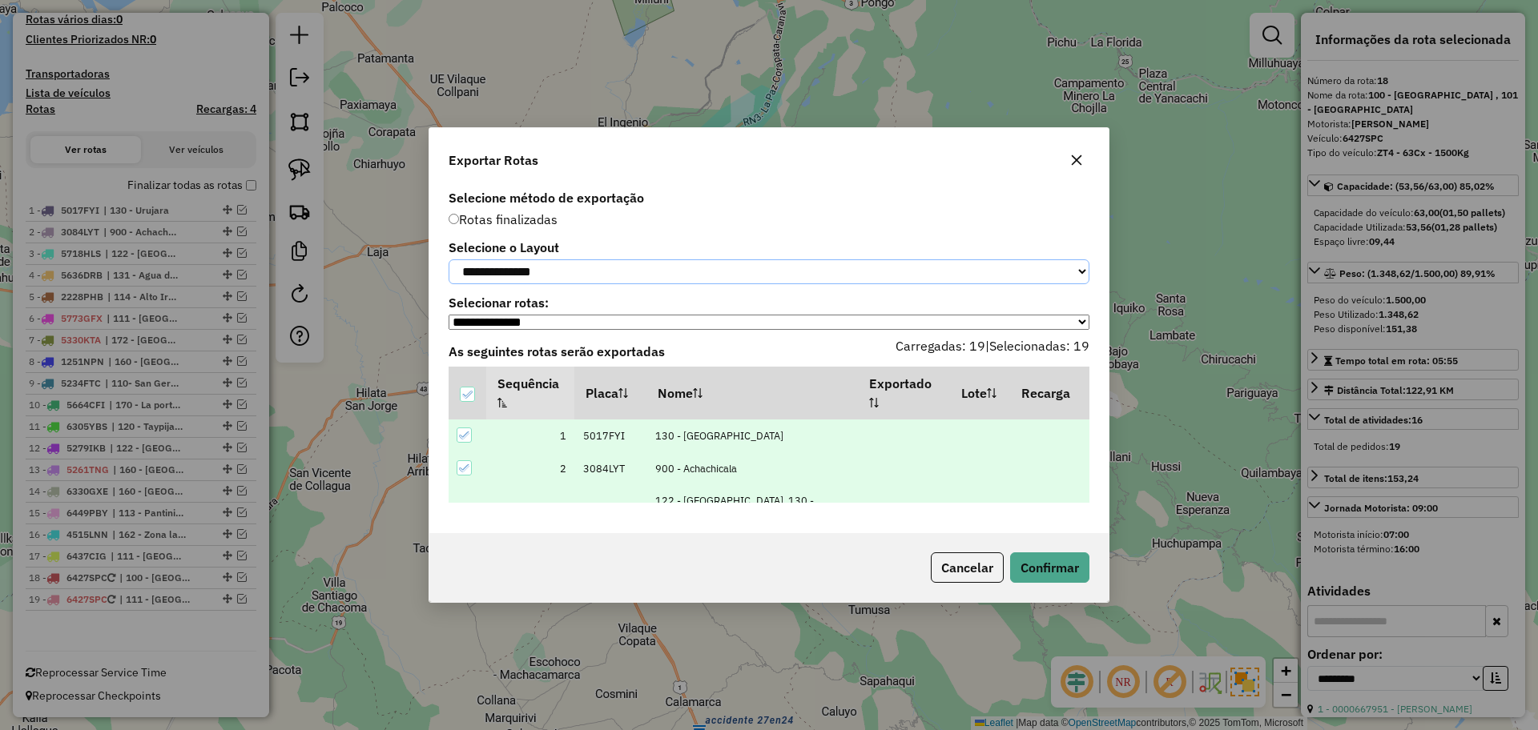
drag, startPoint x: 815, startPoint y: 271, endPoint x: 806, endPoint y: 275, distance: 9.4
click at [815, 271] on select "**********" at bounding box center [768, 271] width 641 height 25
select select "*********"
click at [448, 259] on select "**********" at bounding box center [768, 271] width 641 height 25
click at [1034, 569] on button "Confirmar" at bounding box center [1049, 568] width 79 height 30
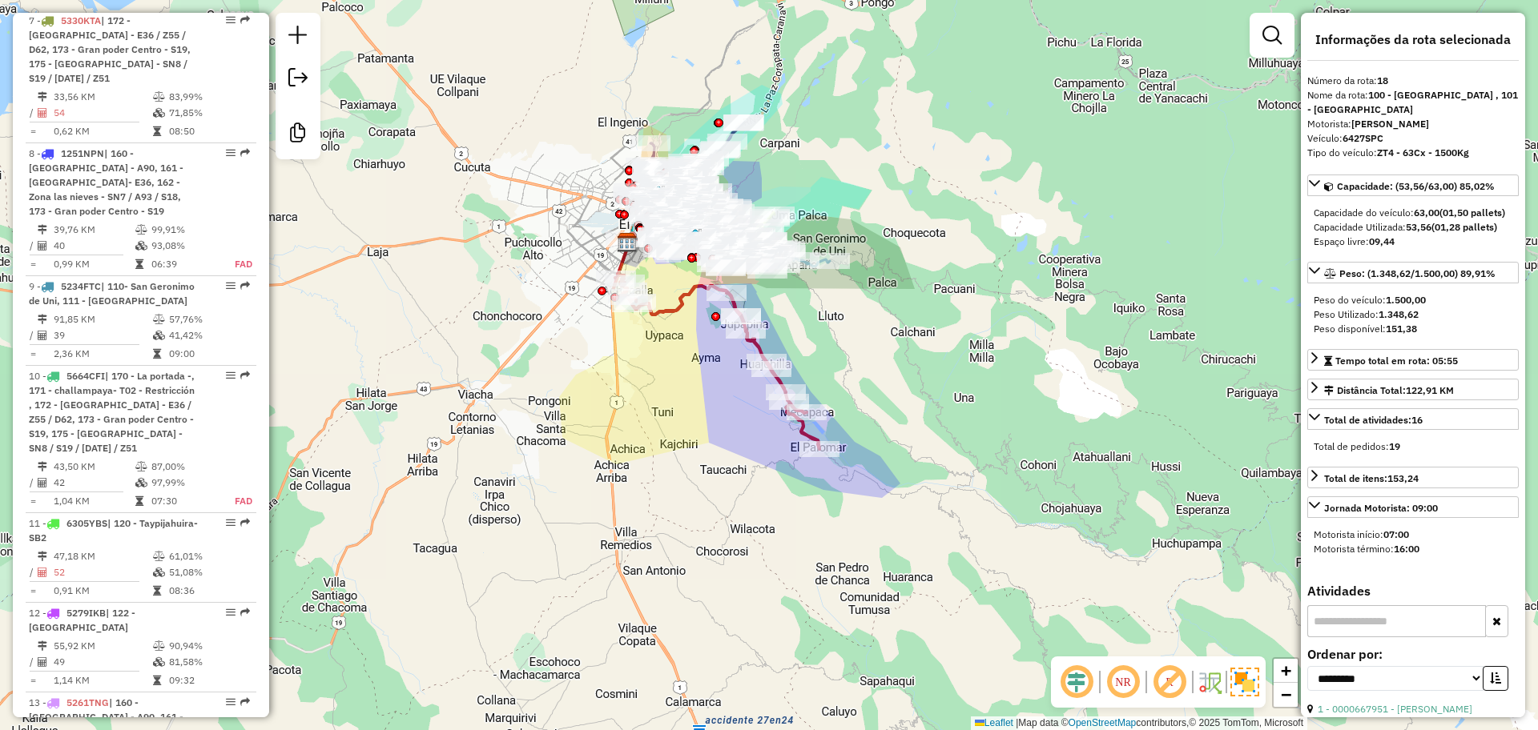
scroll to position [1900, 0]
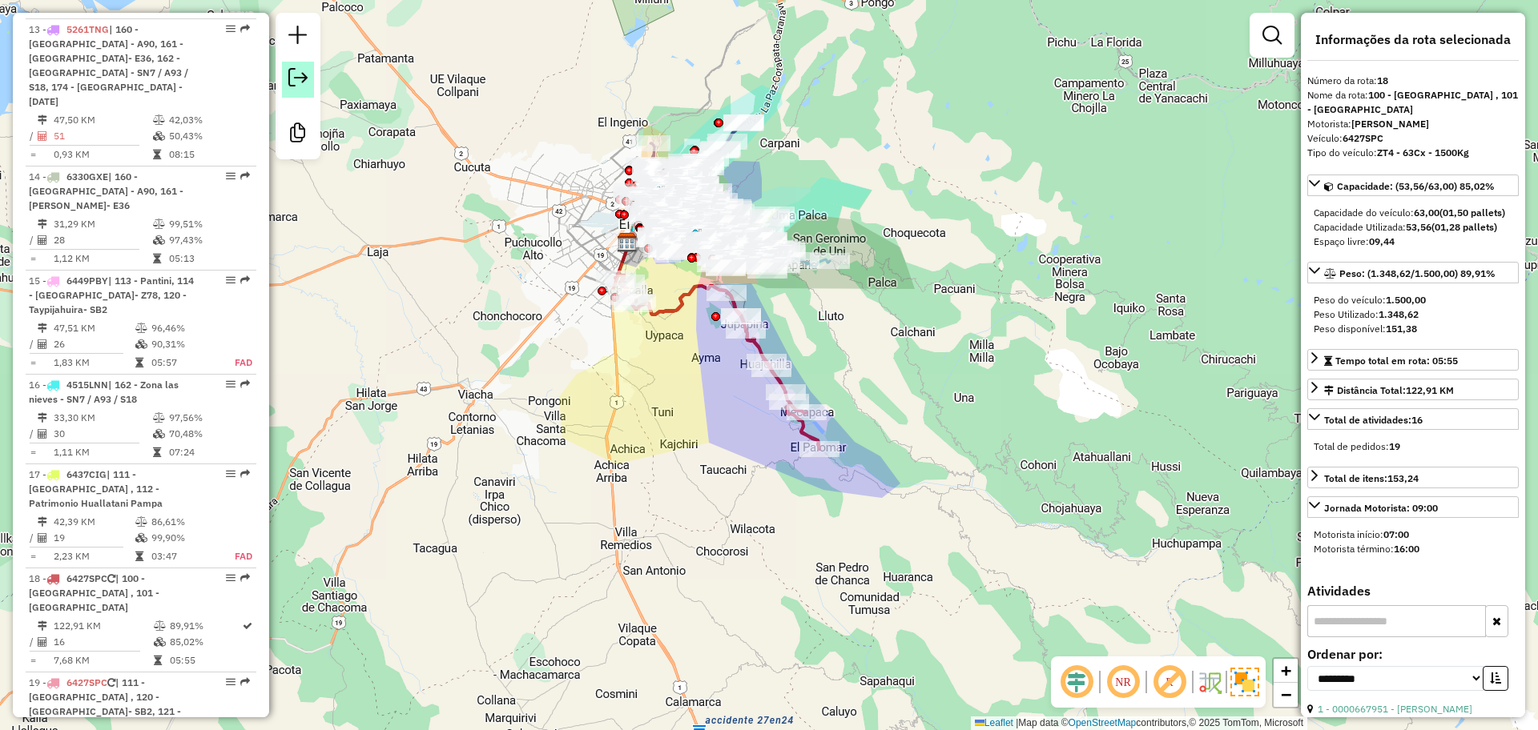
click at [309, 75] on link at bounding box center [298, 80] width 32 height 36
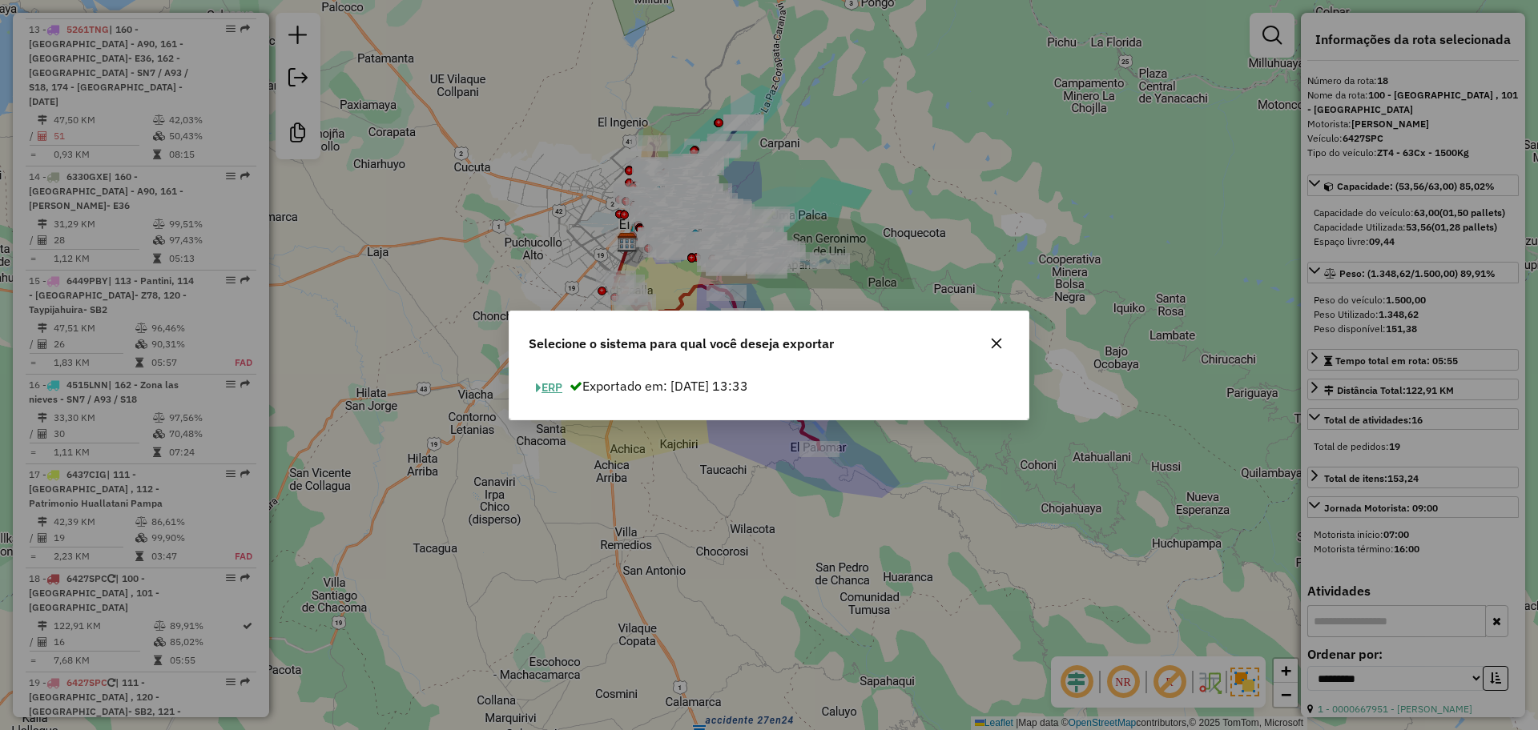
click at [558, 380] on button "ERP" at bounding box center [549, 388] width 41 height 25
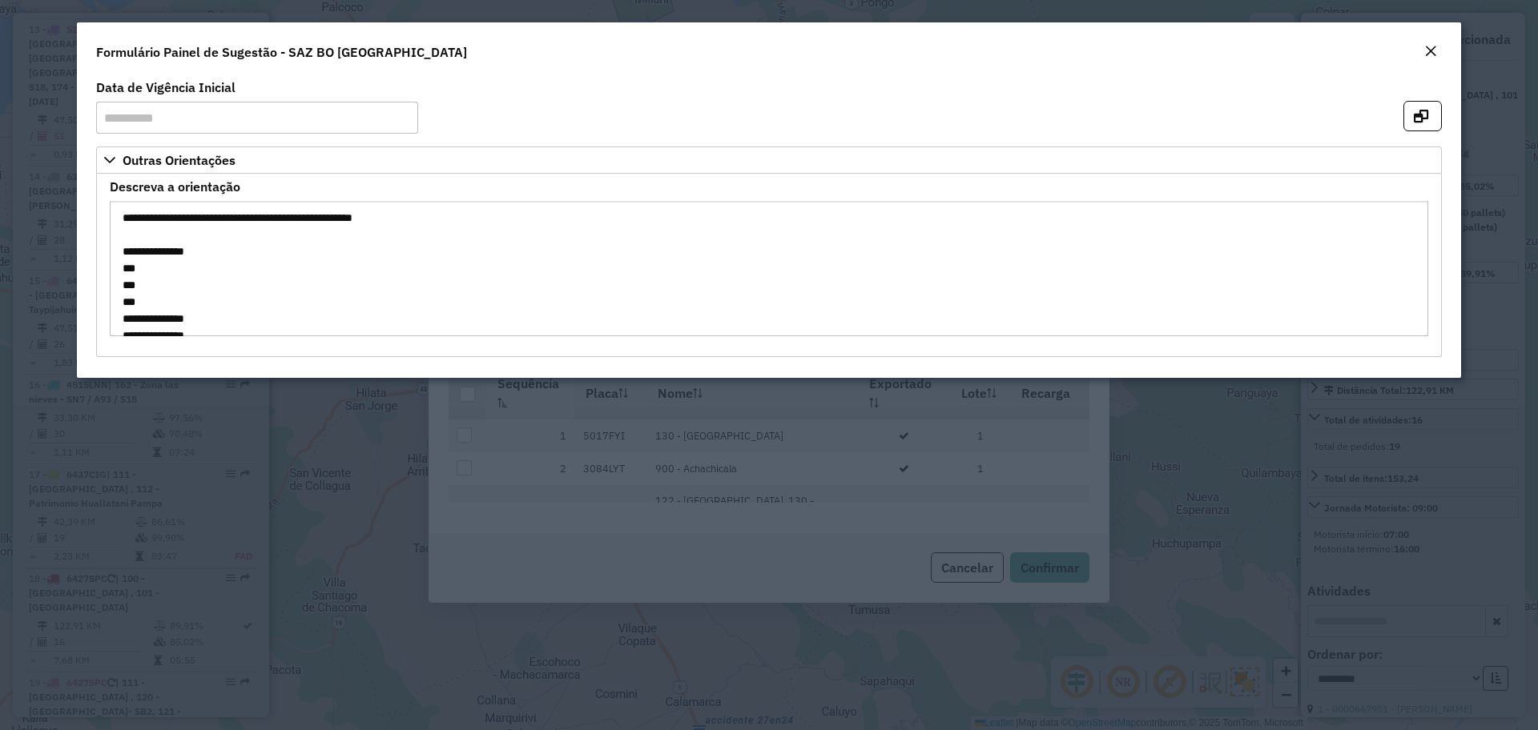
click at [1430, 53] on em "Close" at bounding box center [1430, 51] width 13 height 13
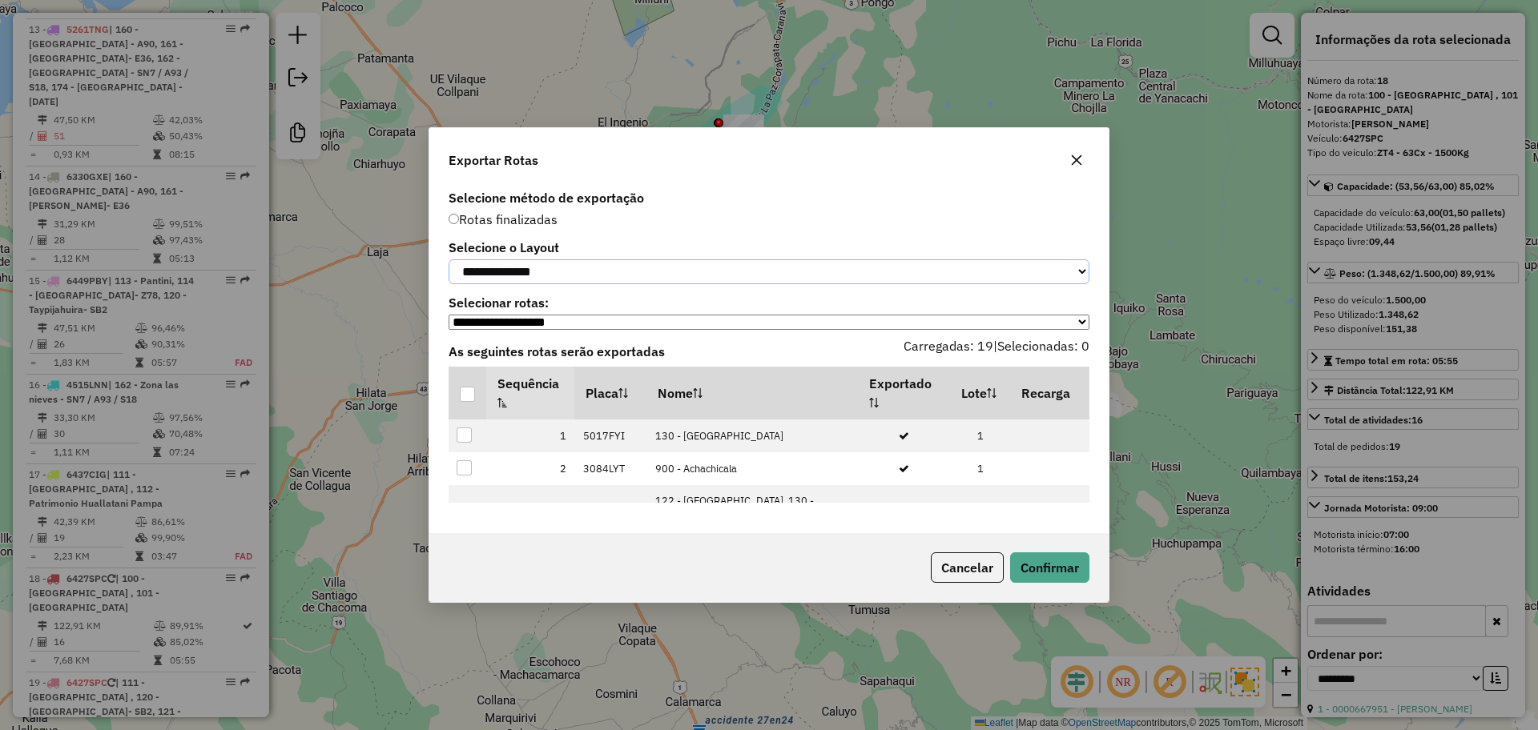
click at [604, 267] on select "**********" at bounding box center [768, 271] width 641 height 25
select select "*********"
click at [448, 259] on select "**********" at bounding box center [768, 271] width 641 height 25
click at [468, 395] on div at bounding box center [467, 394] width 15 height 15
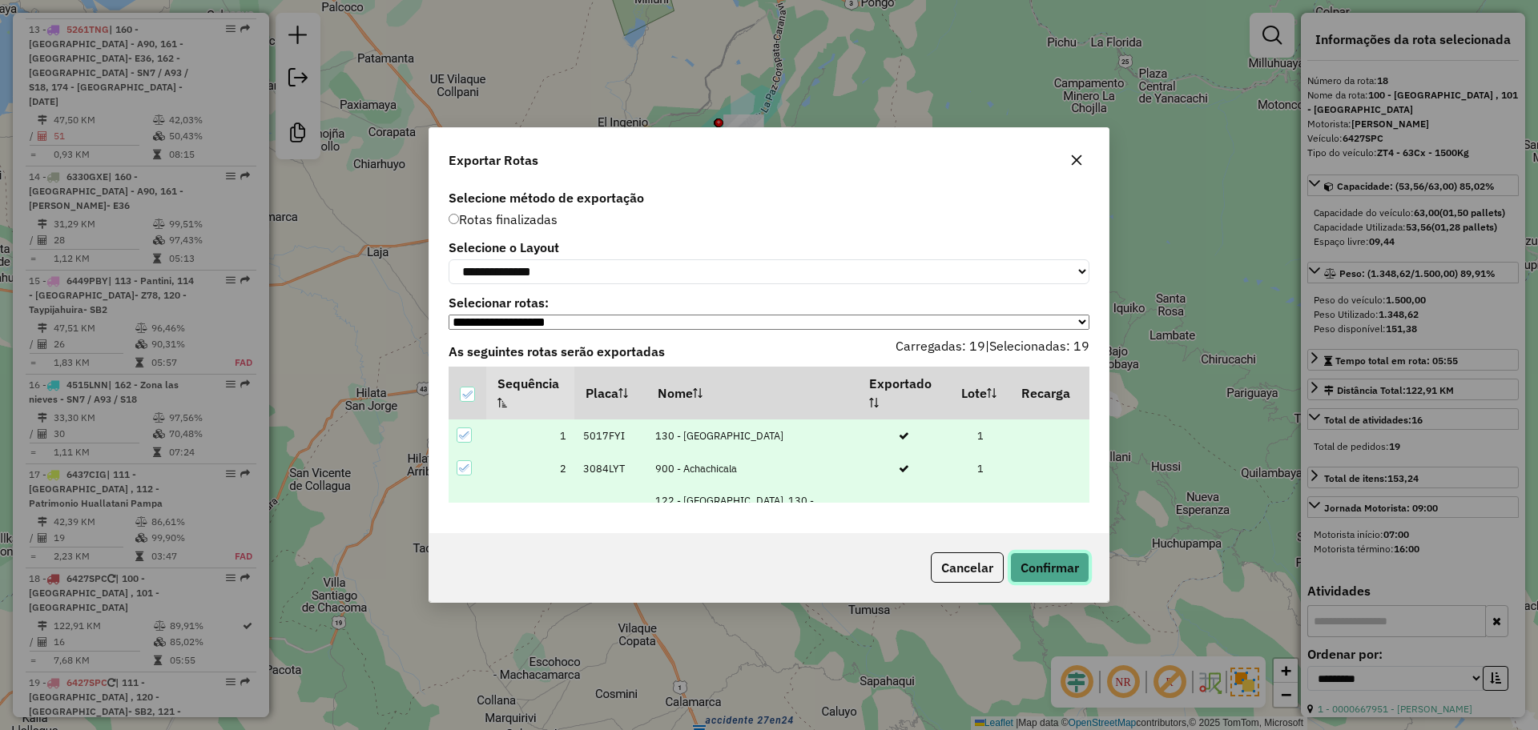
click at [1064, 582] on button "Confirmar" at bounding box center [1049, 568] width 79 height 30
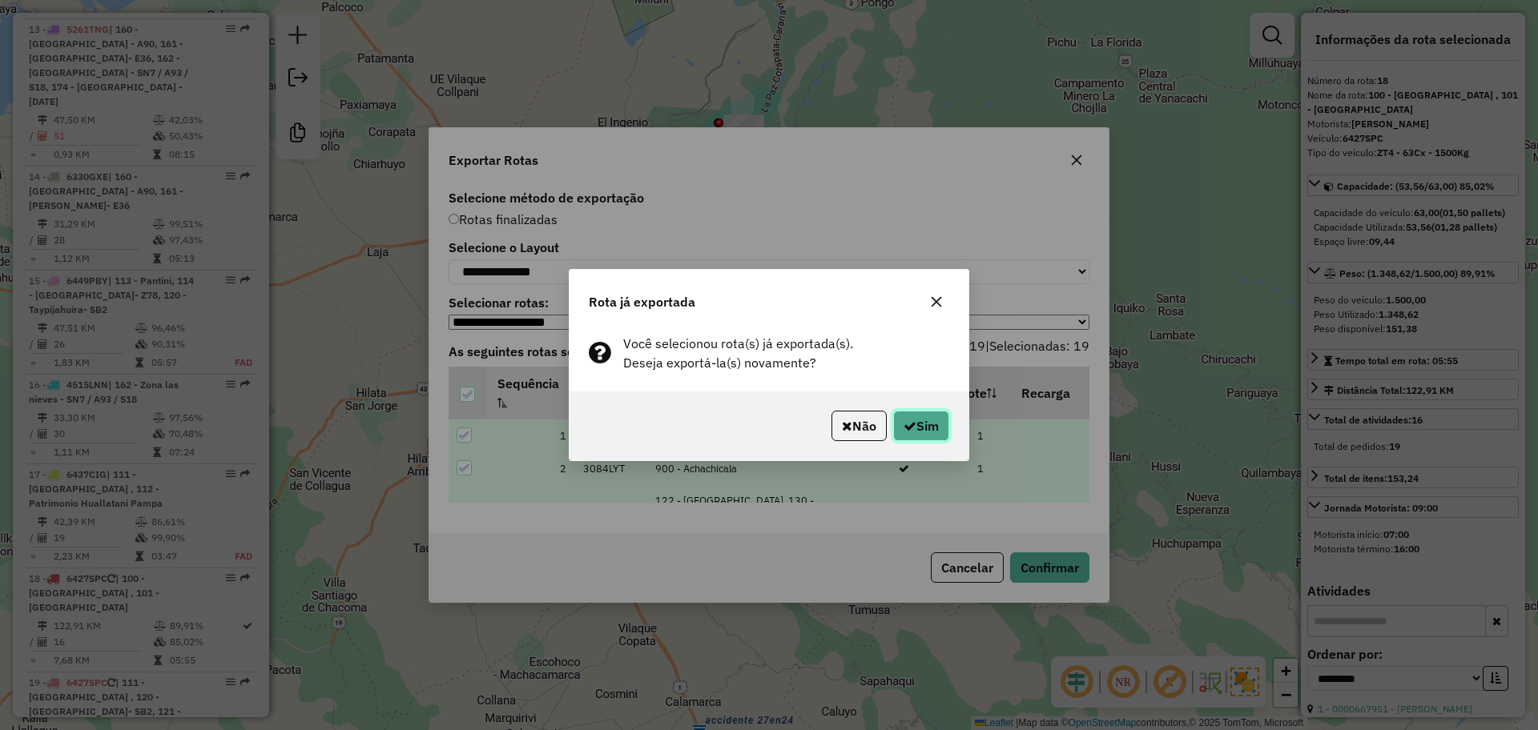
click at [915, 420] on button "Sim" at bounding box center [921, 426] width 56 height 30
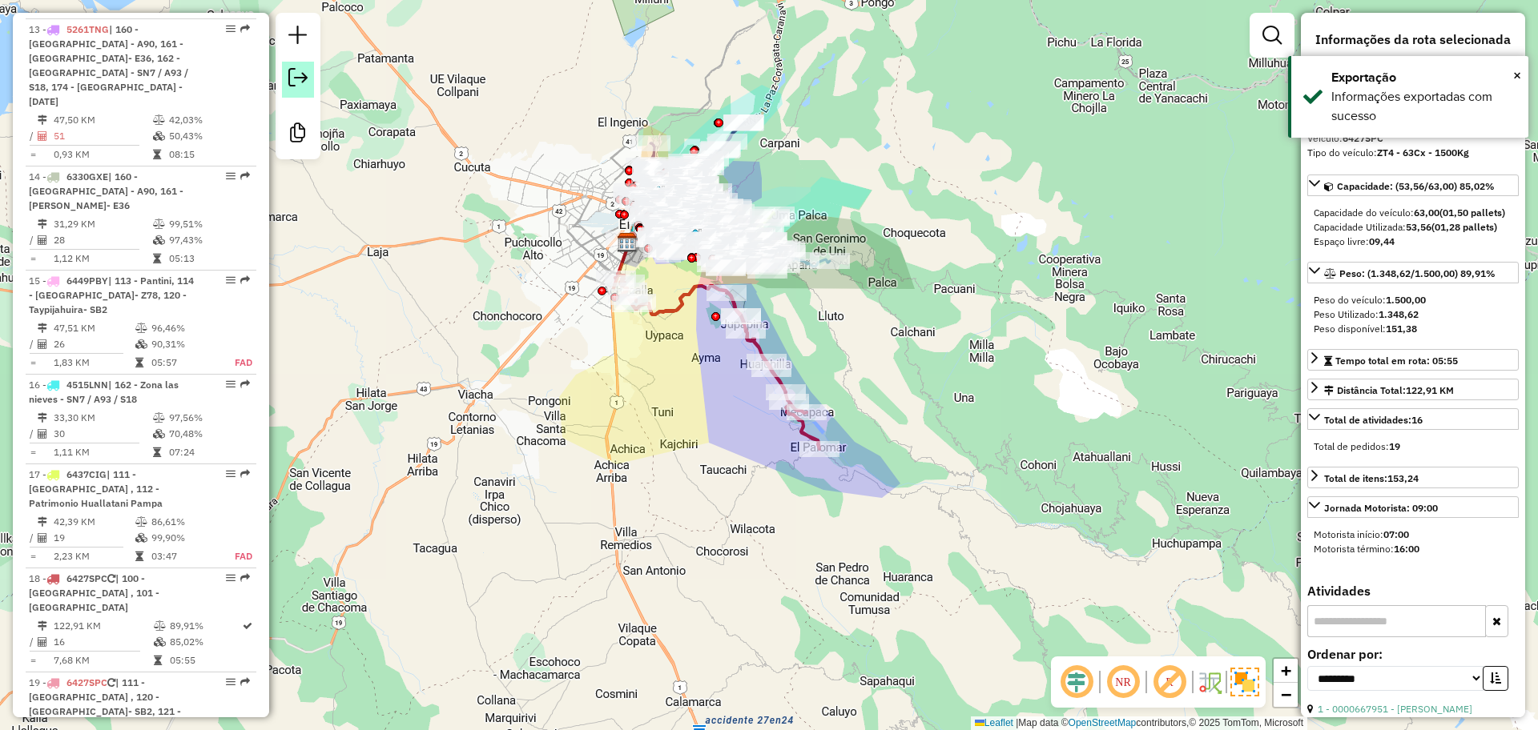
click at [309, 85] on link at bounding box center [298, 80] width 32 height 36
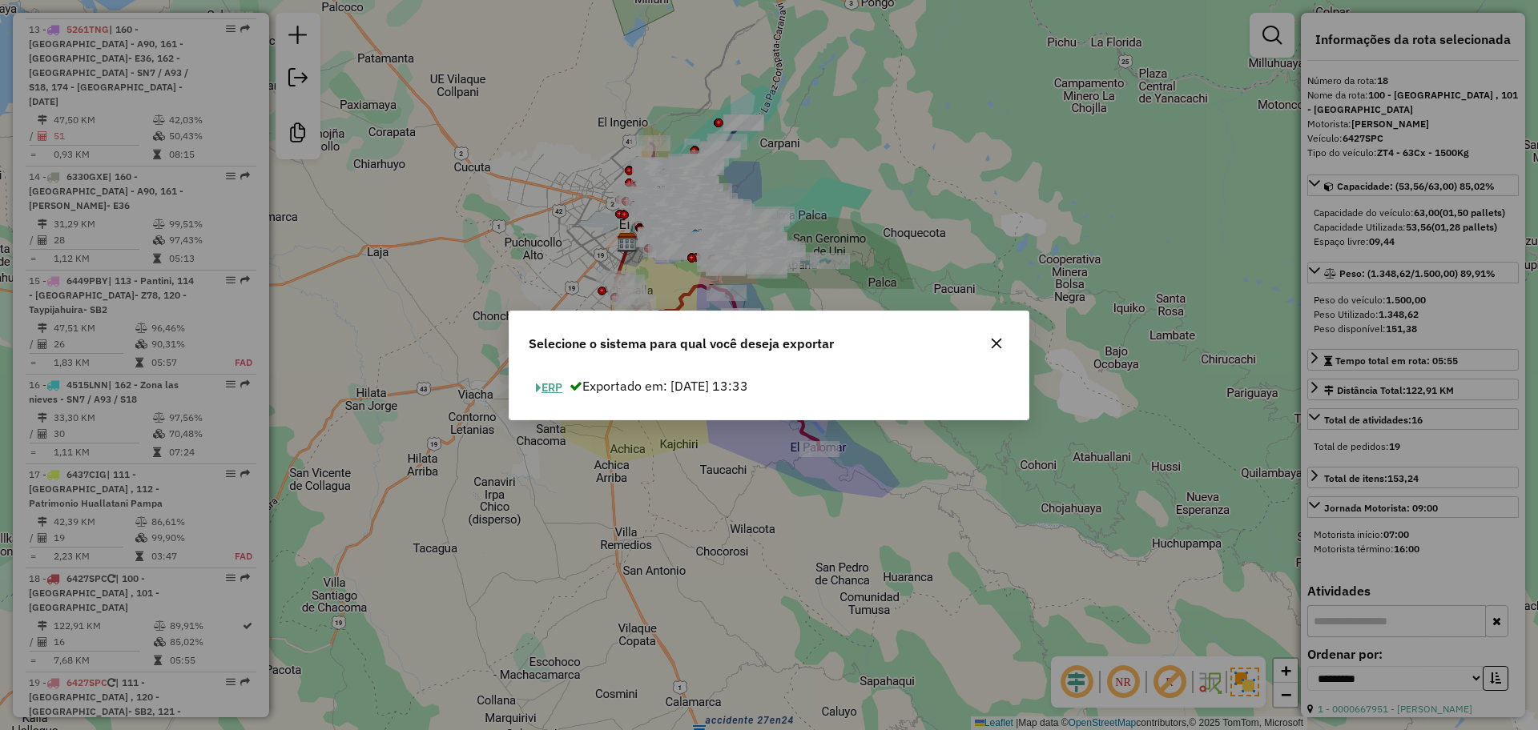
click at [552, 379] on button "ERP" at bounding box center [549, 388] width 41 height 25
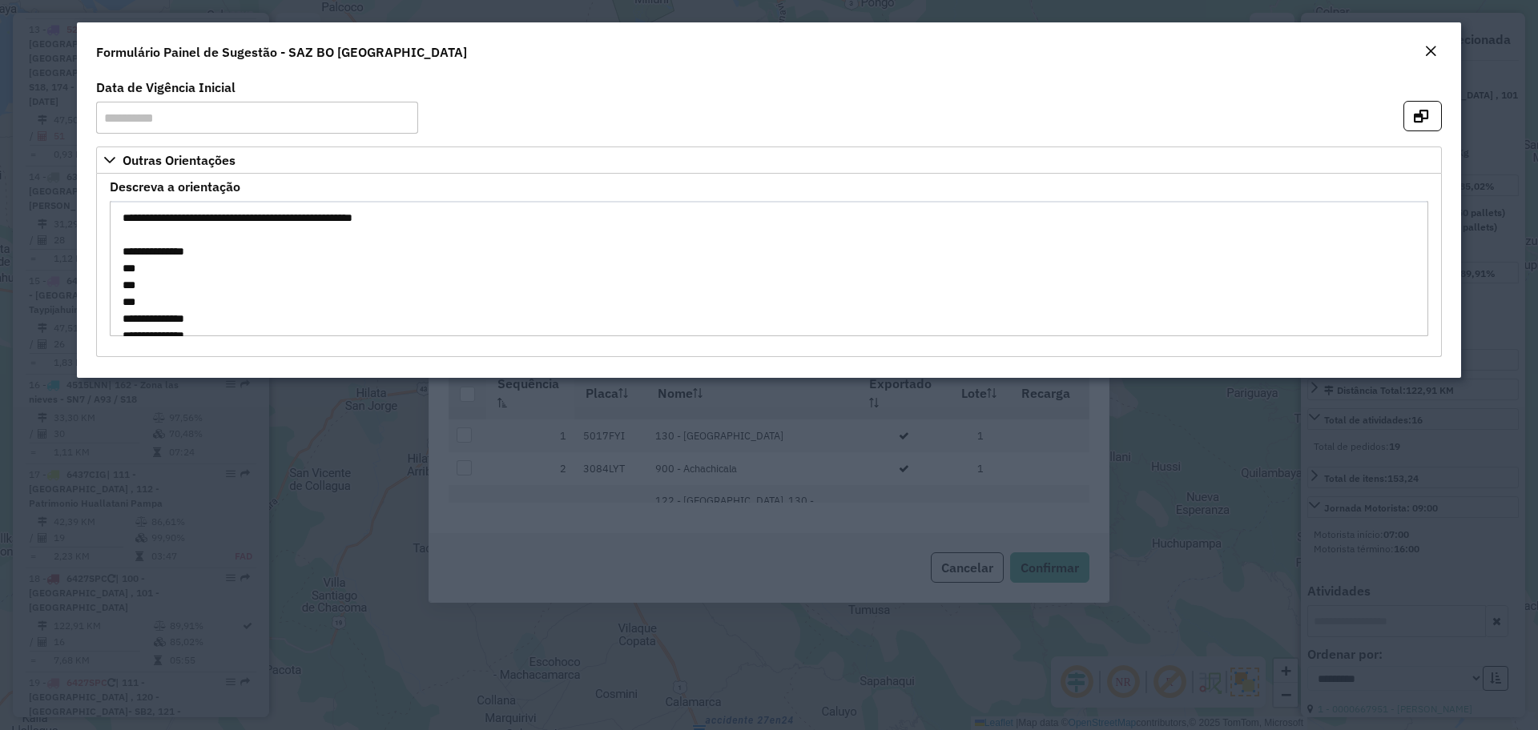
click at [1430, 55] on em "Close" at bounding box center [1430, 51] width 13 height 13
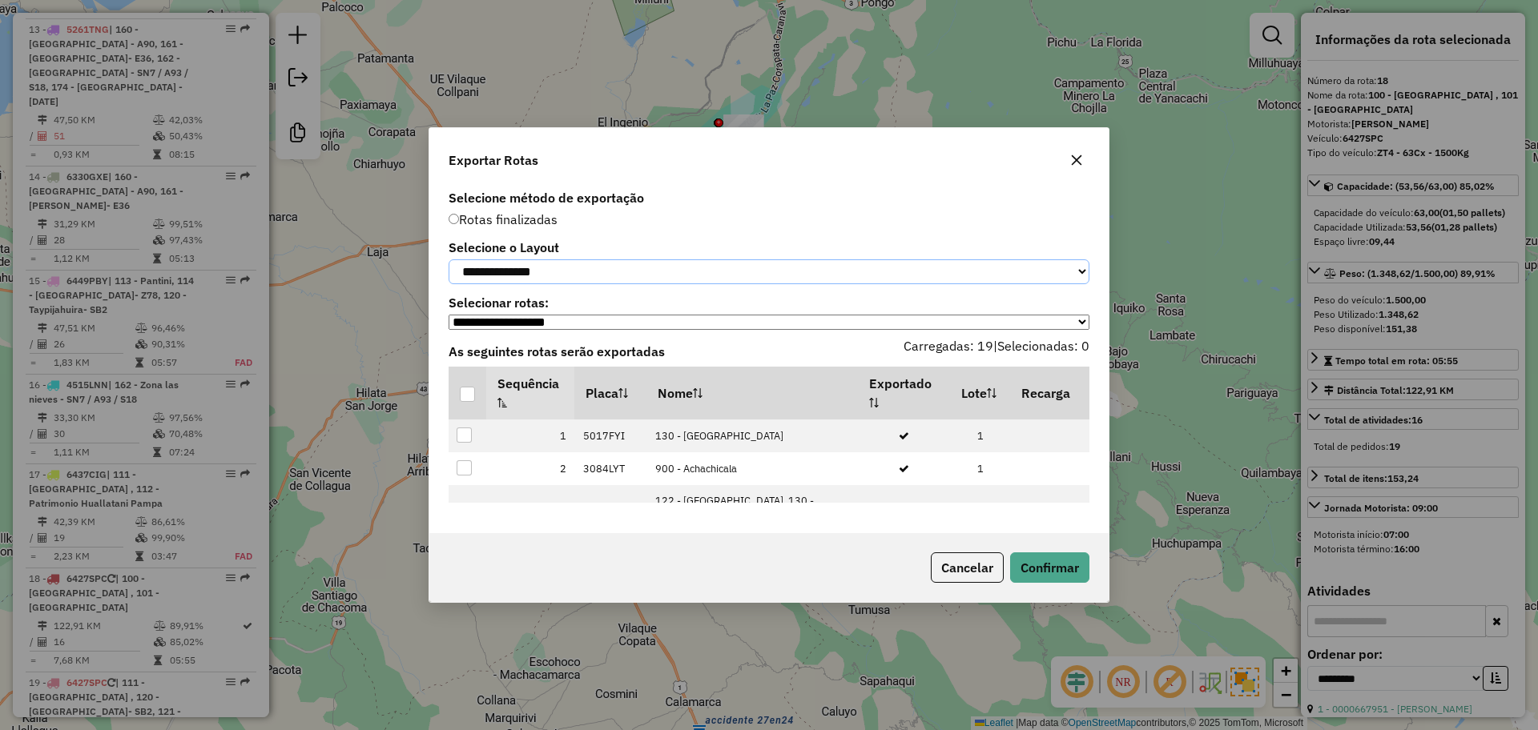
click at [614, 271] on select "**********" at bounding box center [768, 271] width 641 height 25
select select "*********"
click at [448, 259] on select "**********" at bounding box center [768, 271] width 641 height 25
click at [468, 400] on div at bounding box center [467, 394] width 15 height 15
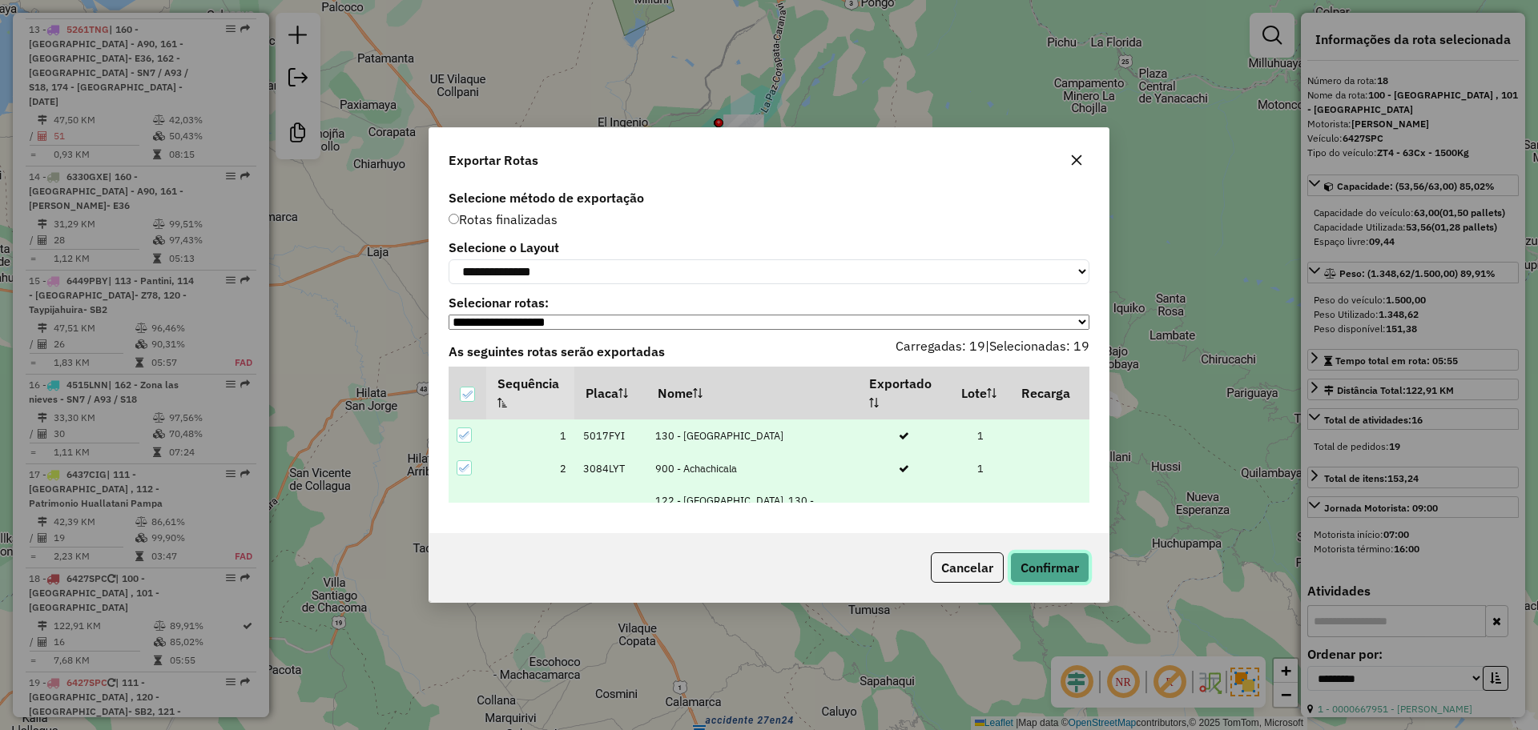
click at [1058, 569] on button "Confirmar" at bounding box center [1049, 568] width 79 height 30
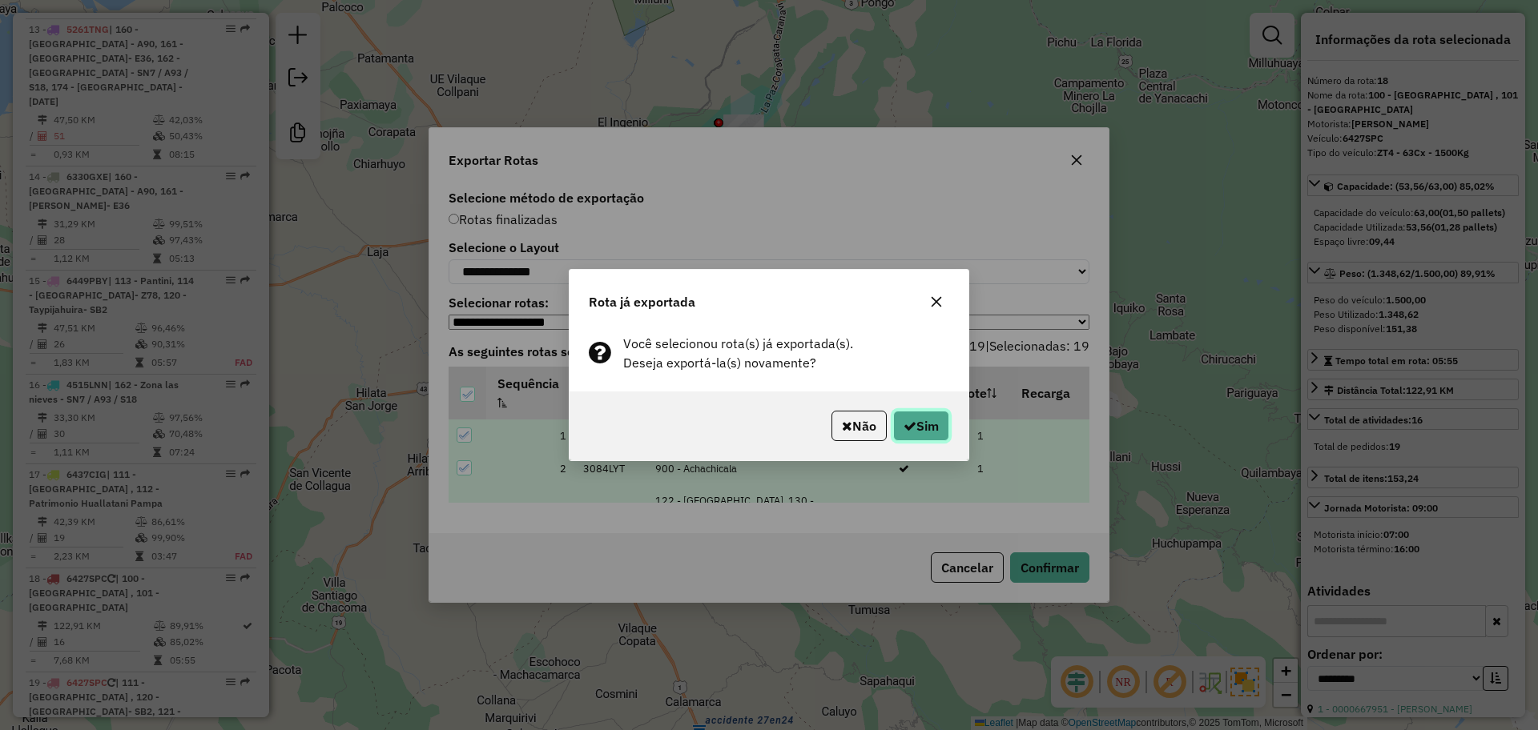
click at [938, 421] on button "Sim" at bounding box center [921, 426] width 56 height 30
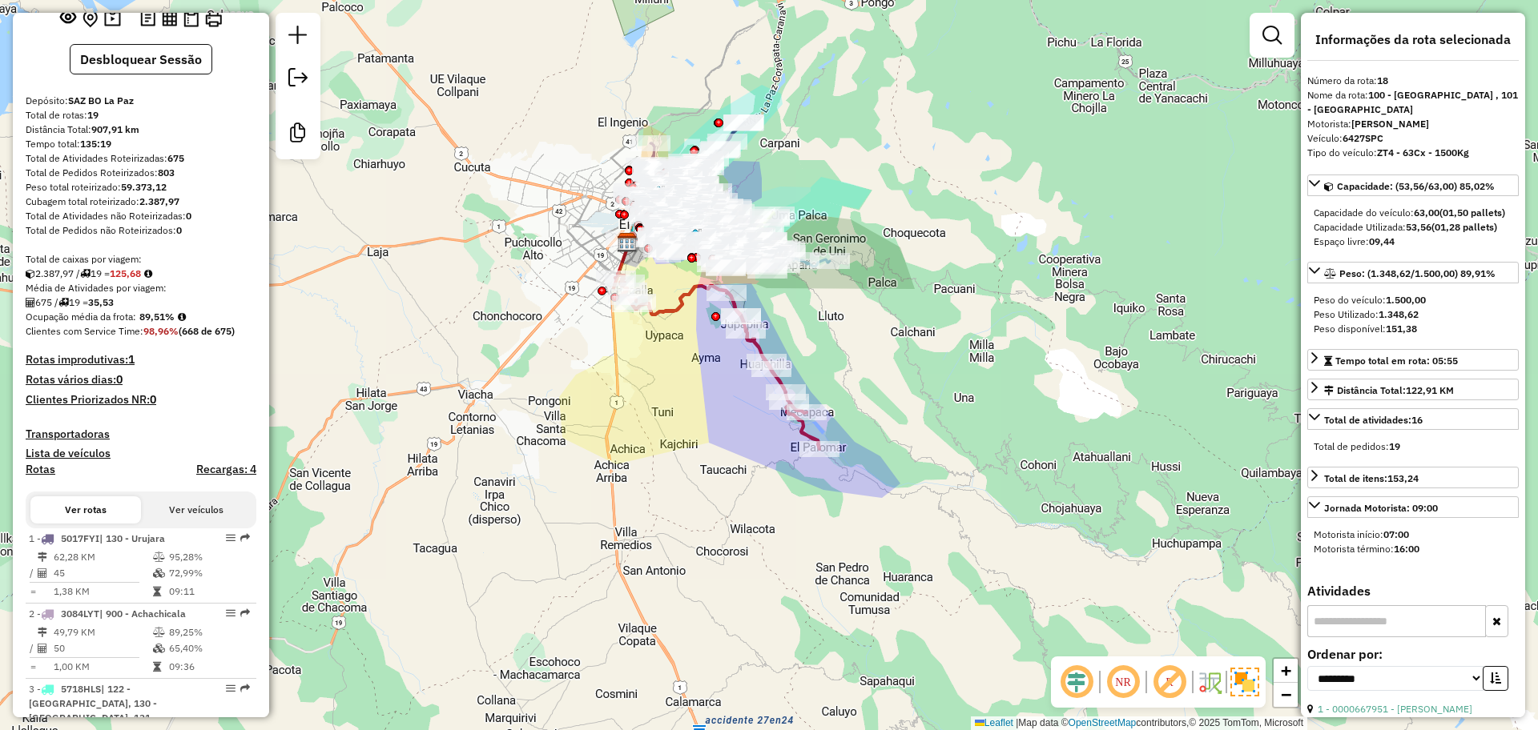
scroll to position [0, 0]
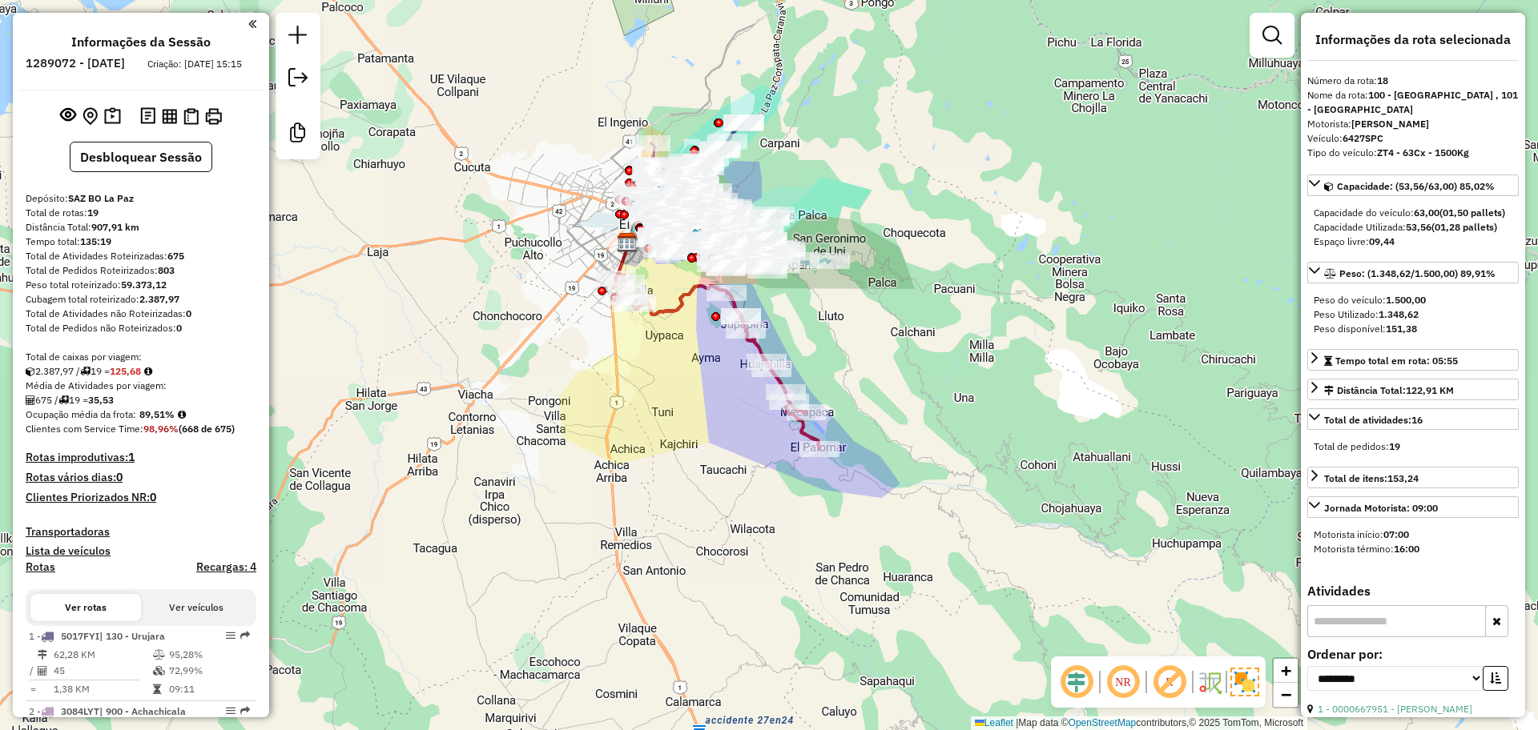
drag, startPoint x: 143, startPoint y: 413, endPoint x: 99, endPoint y: 415, distance: 44.9
click at [99, 408] on div "675 / 19 = 35,53" at bounding box center [141, 400] width 231 height 14
copy strong "35,53"
